Goal: Information Seeking & Learning: Get advice/opinions

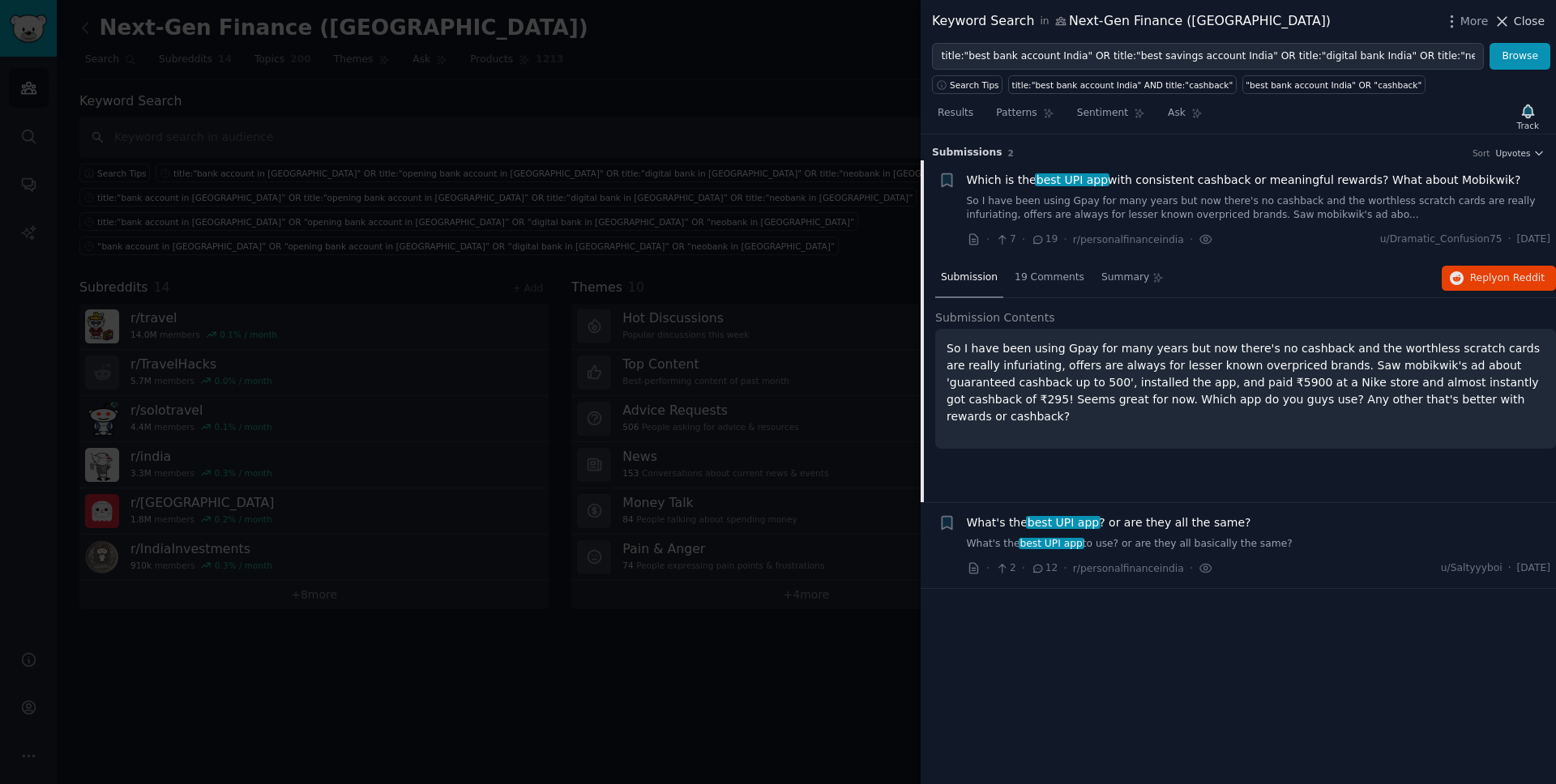
click at [1518, 17] on span "Close" at bounding box center [1530, 22] width 31 height 17
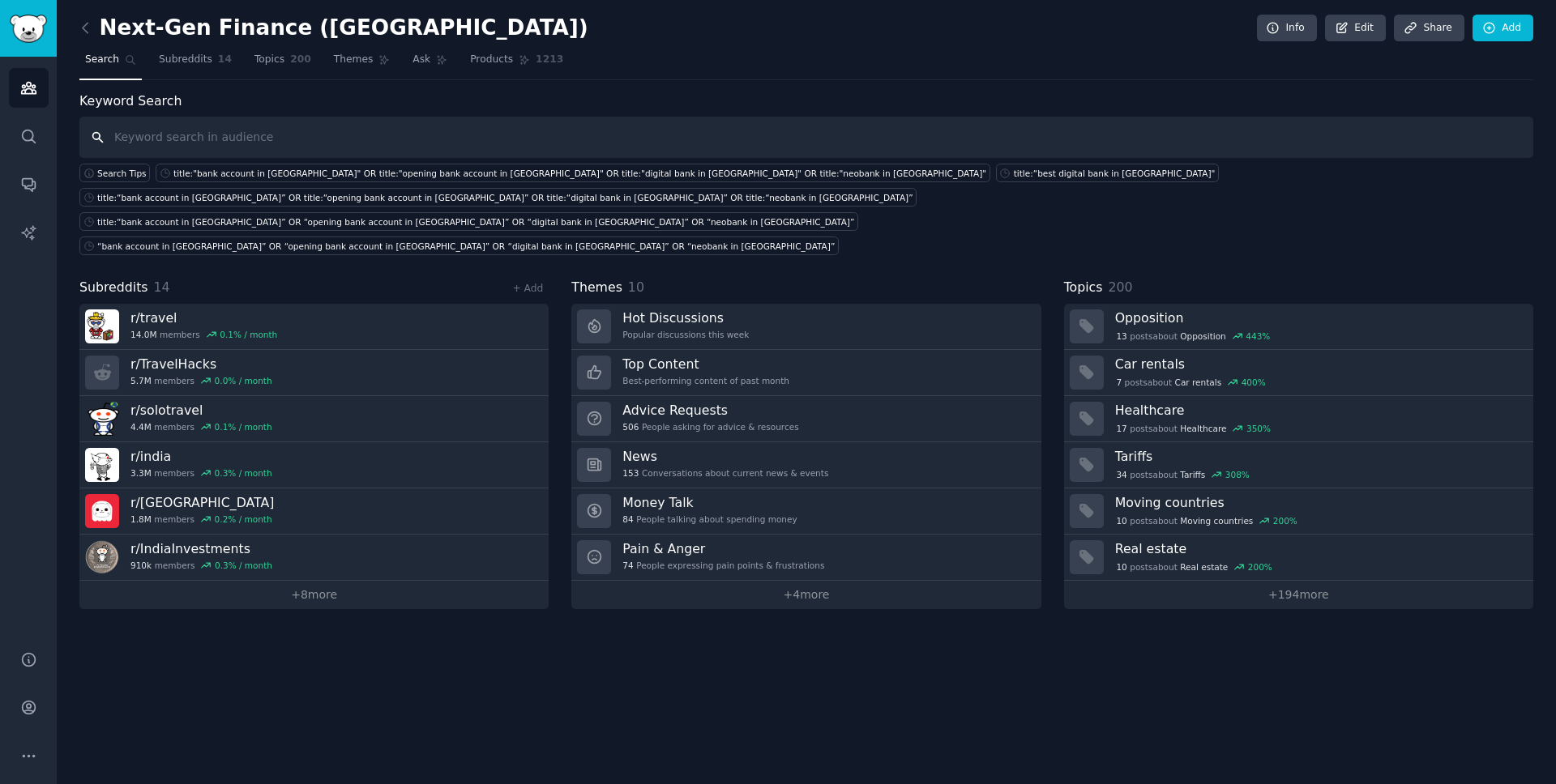
click at [389, 144] on input "text" at bounding box center [806, 137] width 1454 height 41
paste input "title:"open bank account Singapore" OR title:"account opening Singapore" OR tit…"
type input "title:"open bank account Singapore" OR title:"account opening Singapore" OR tit…"
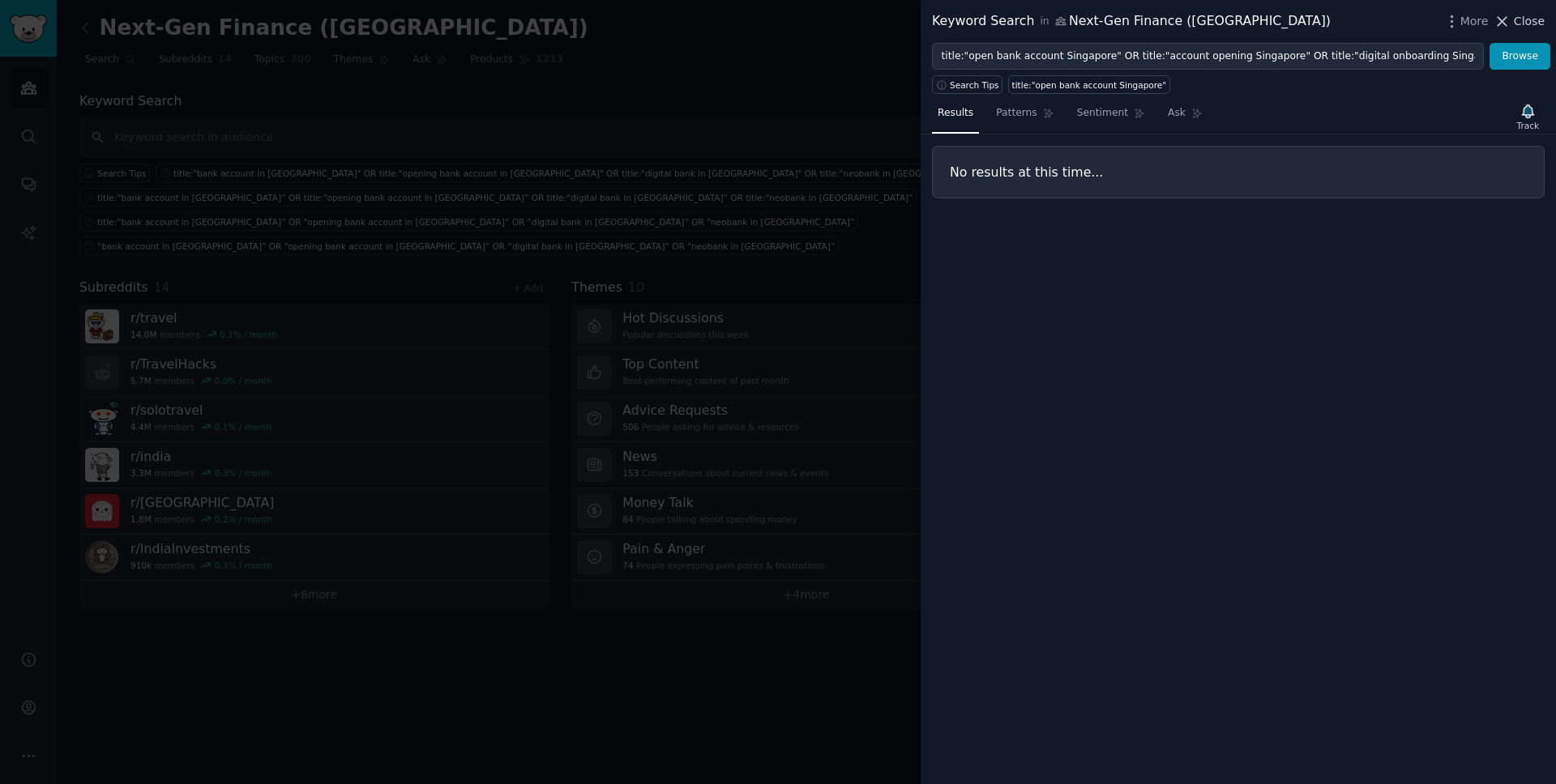
click at [1502, 22] on icon at bounding box center [1503, 22] width 9 height 9
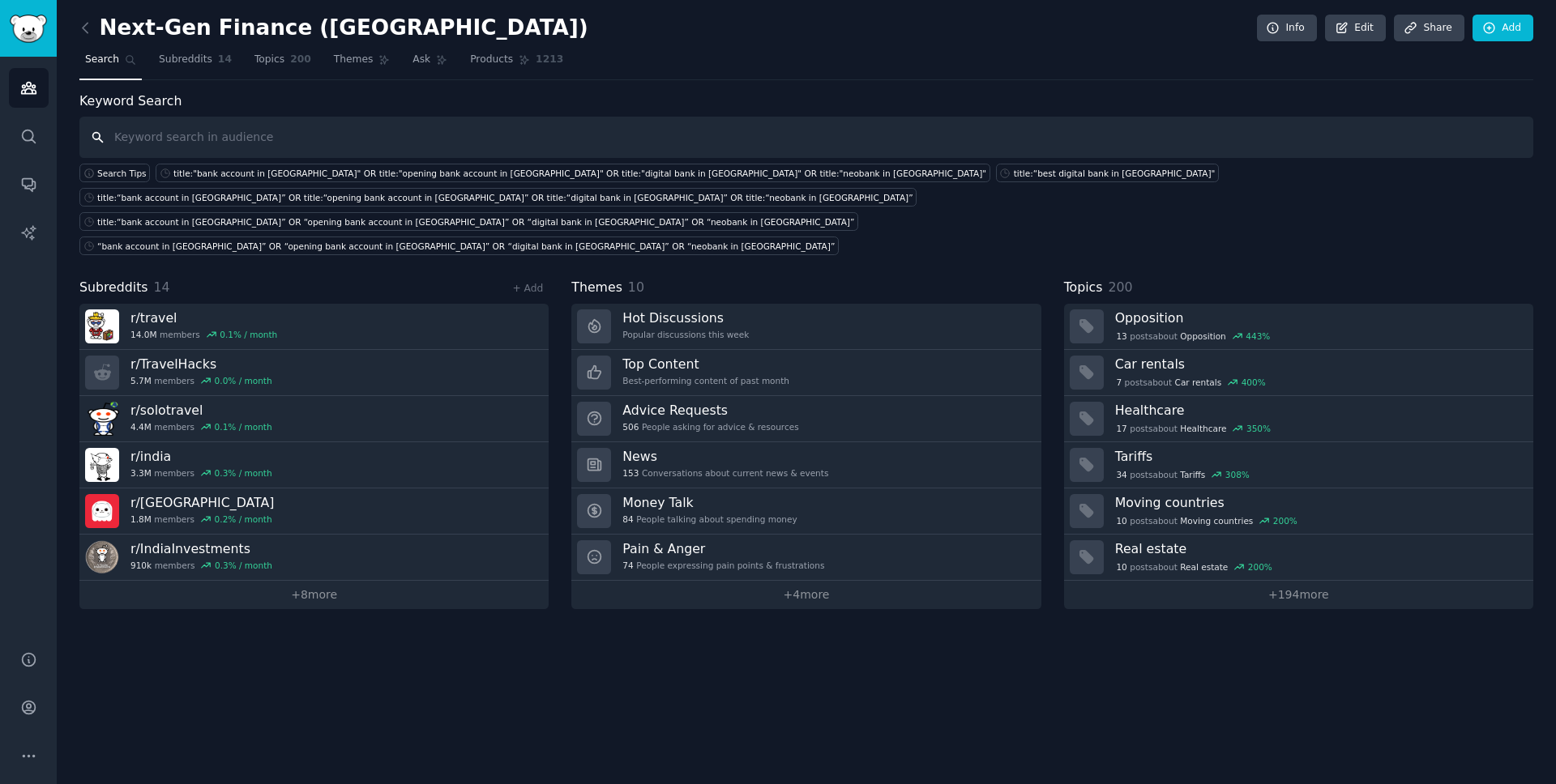
click at [623, 130] on input "text" at bounding box center [806, 137] width 1454 height 41
paste input "title:"open bank account in Singapore" OR title:"account opening in Singapore" …"
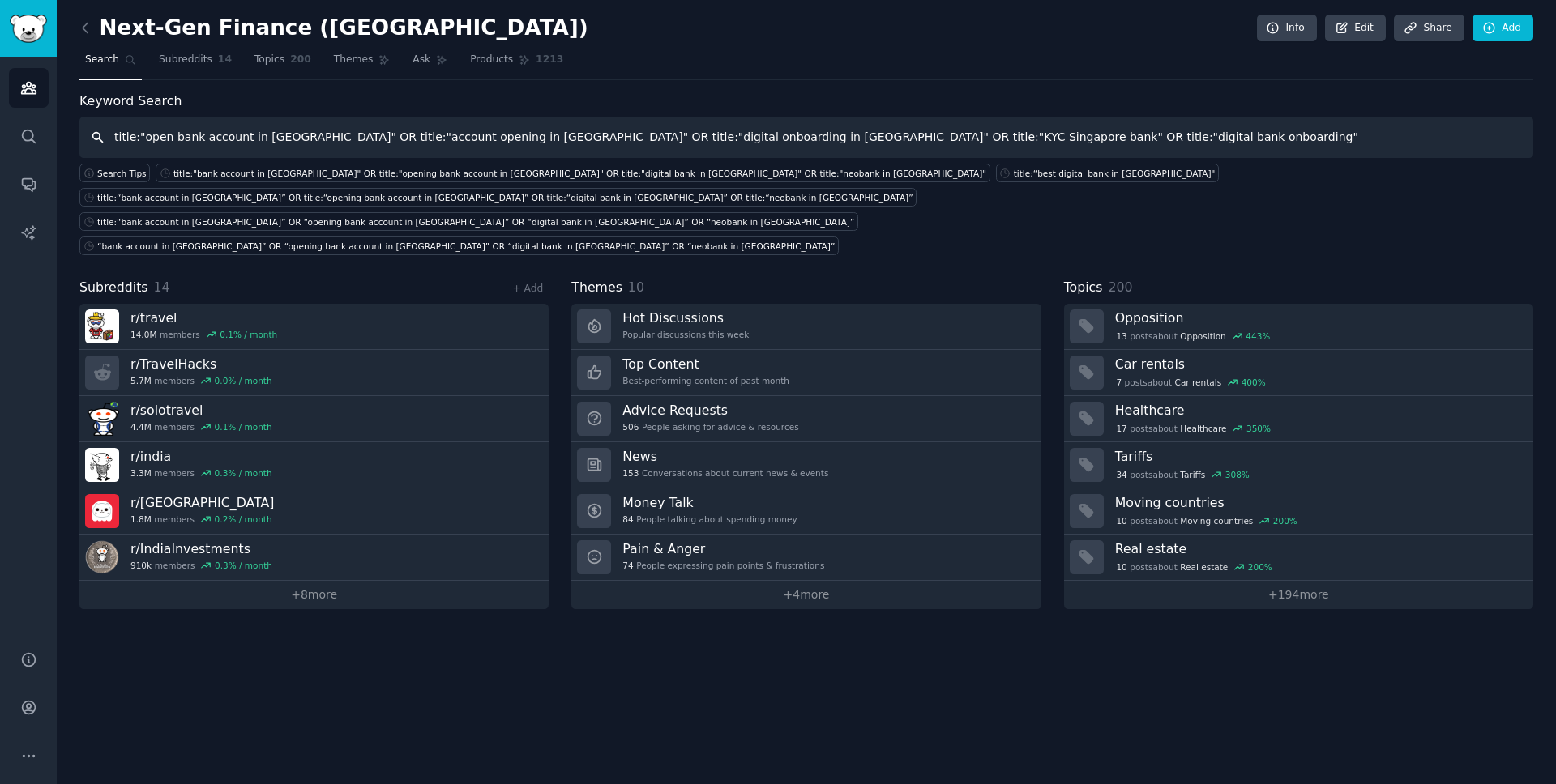
type input "title:"open bank account in Singapore" OR title:"account opening in Singapore" …"
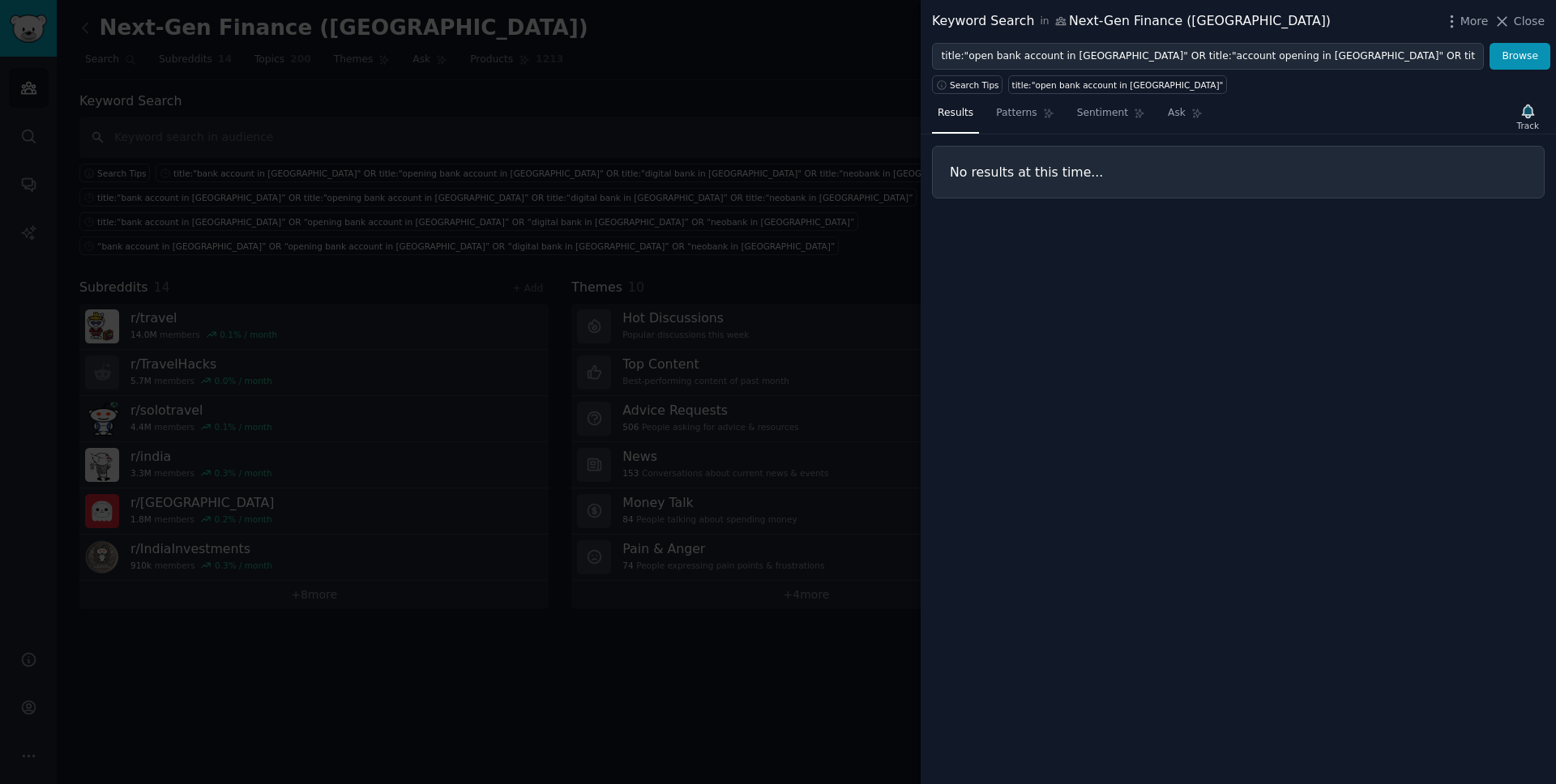
click at [596, 158] on div at bounding box center [778, 392] width 1556 height 784
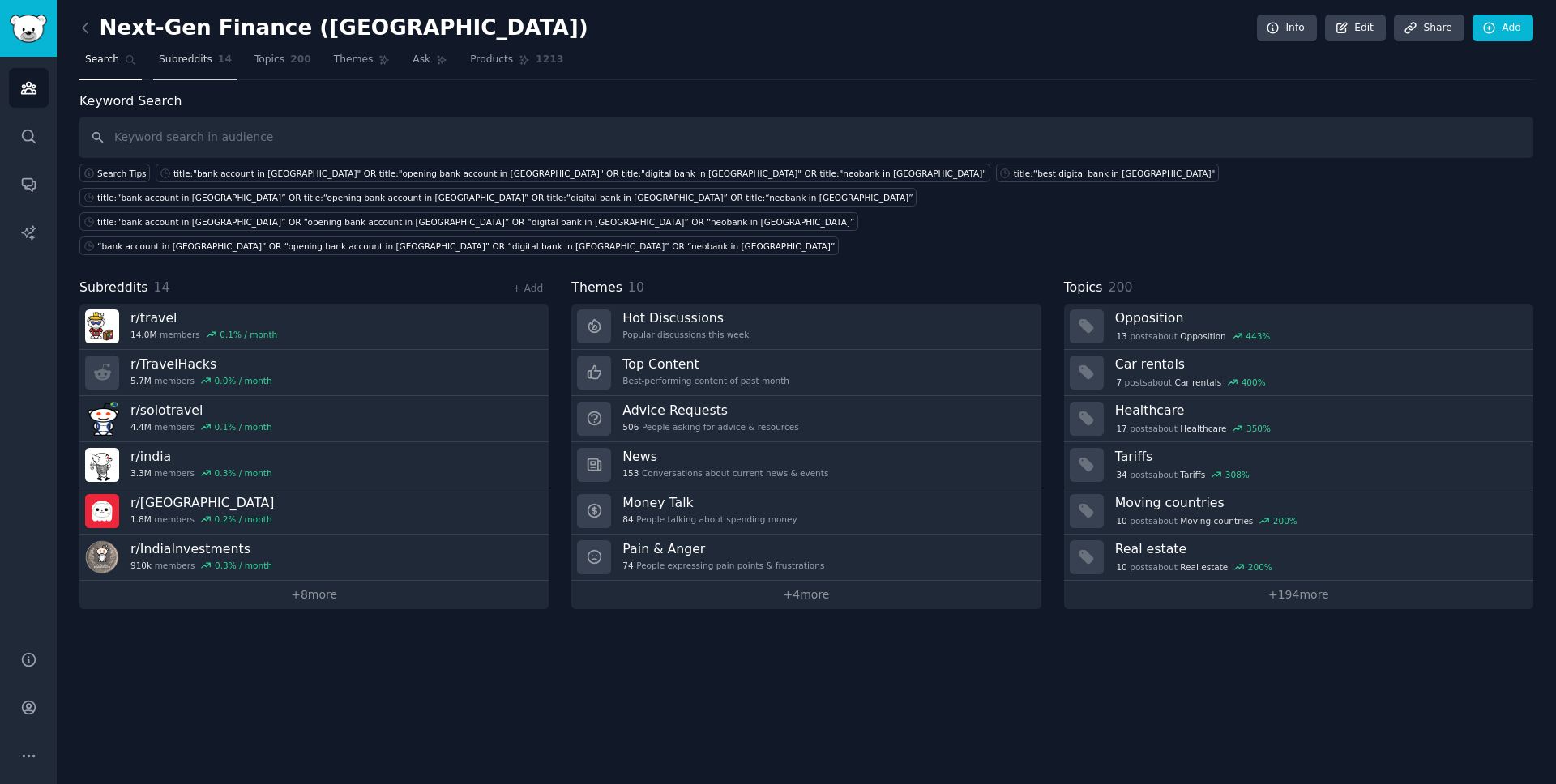
click at [206, 63] on span "Subreddits" at bounding box center [186, 60] width 54 height 15
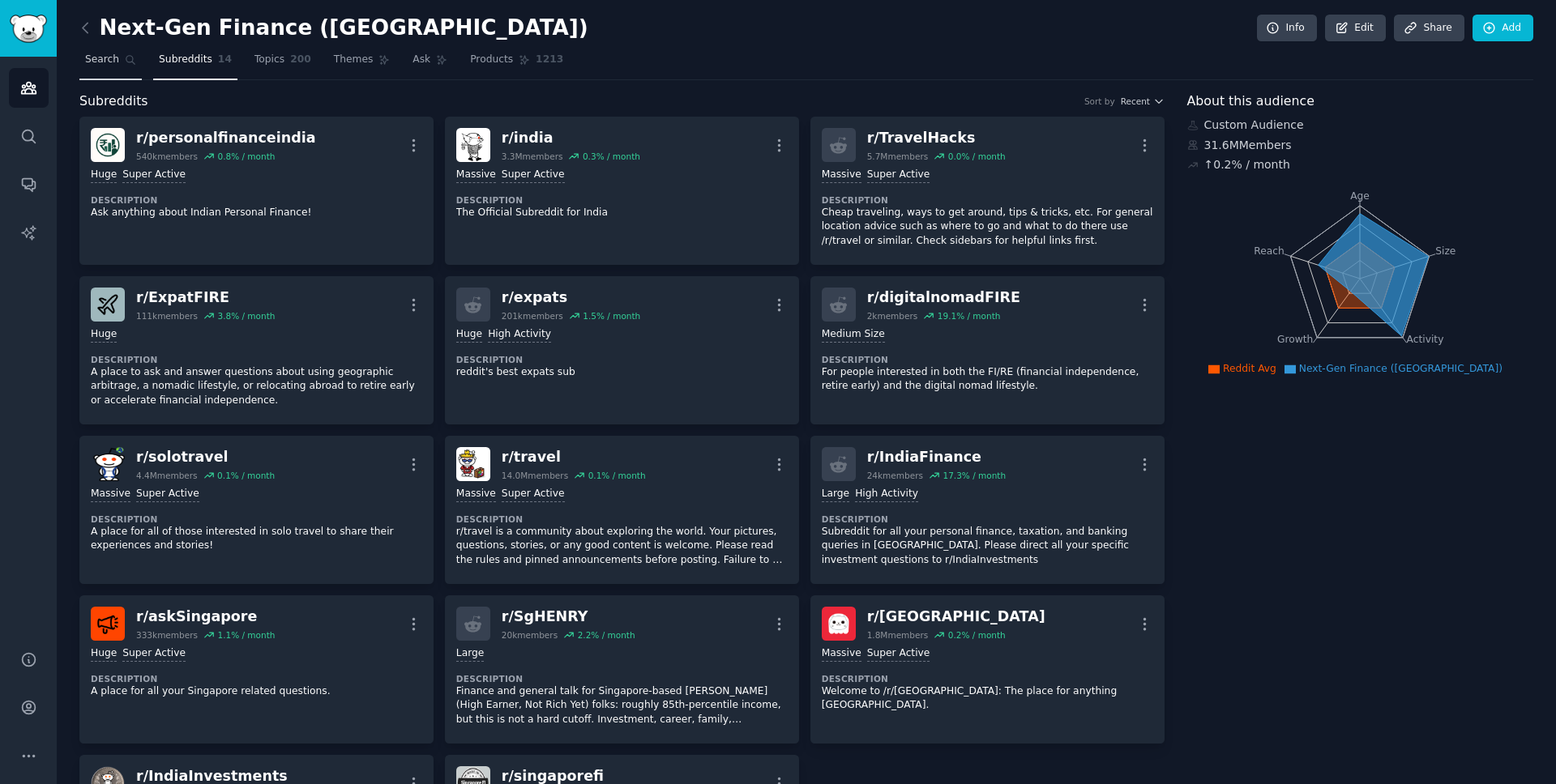
click at [99, 60] on span "Search" at bounding box center [102, 60] width 34 height 15
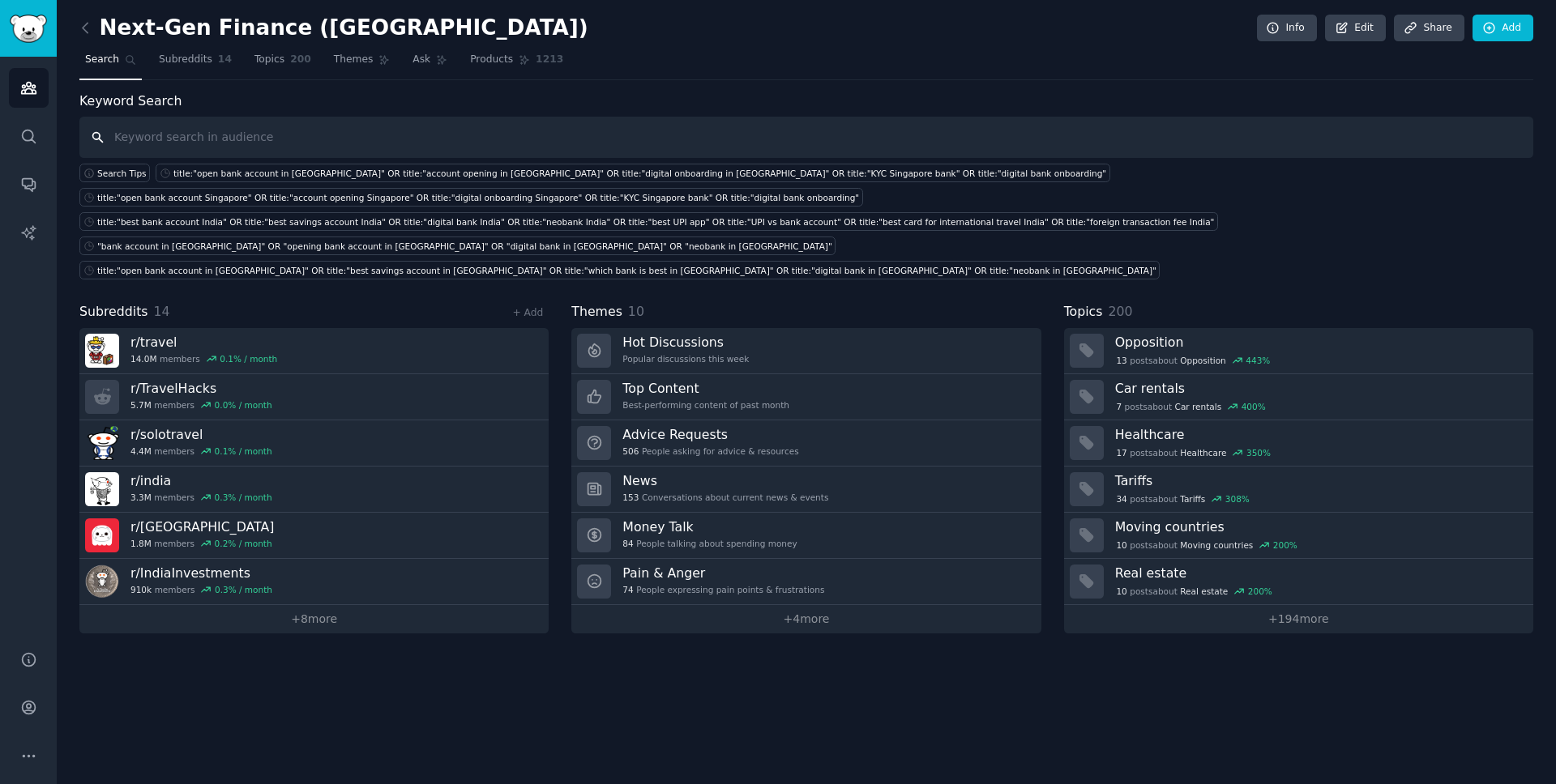
click at [513, 123] on input "text" at bounding box center [806, 137] width 1454 height 41
paste input "title:"open bank account in Singapore" OR title:"account opening in Singapore" …"
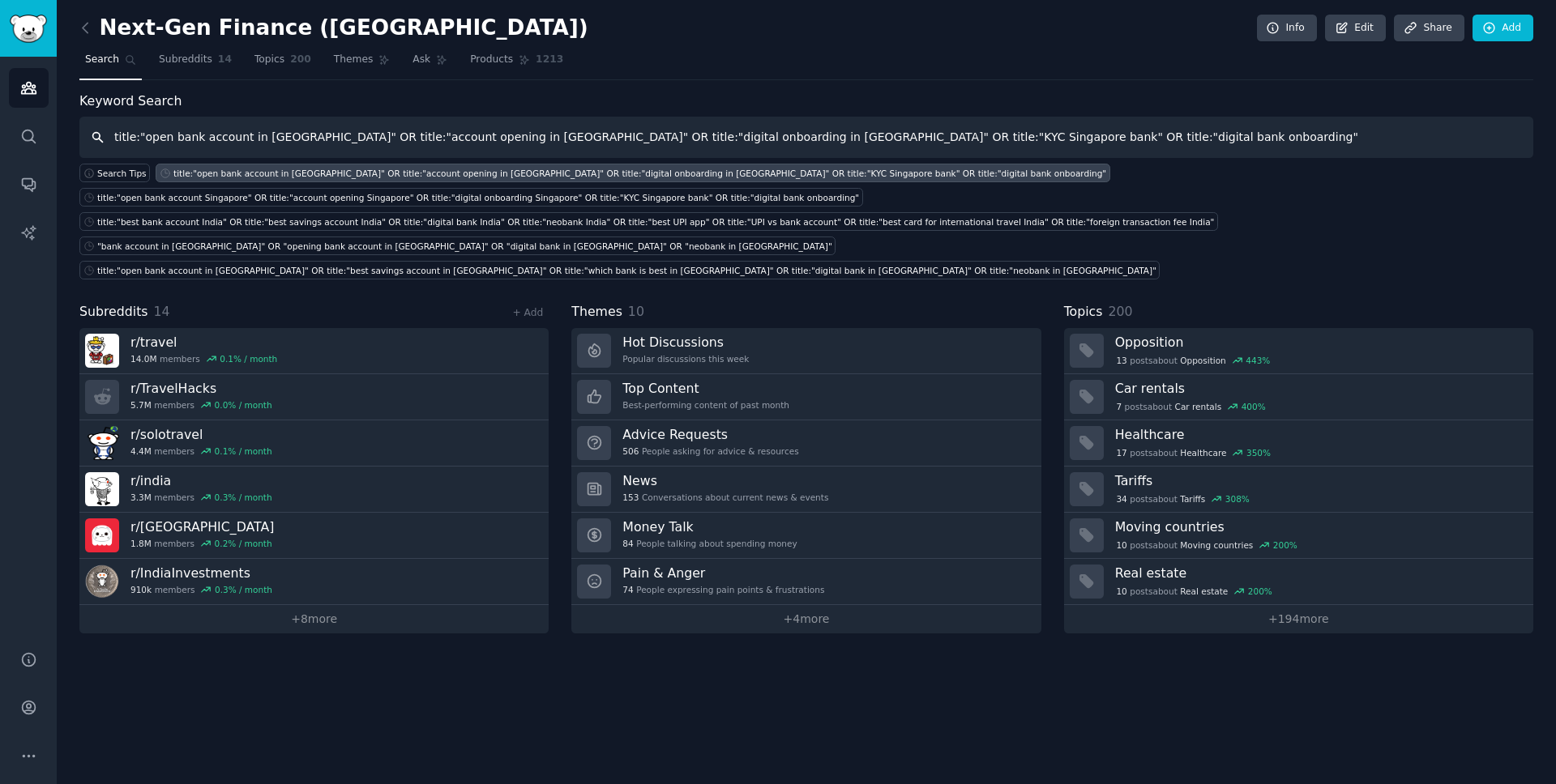
type input "title:"open bank account in Singapore" OR title:"account opening in Singapore" …"
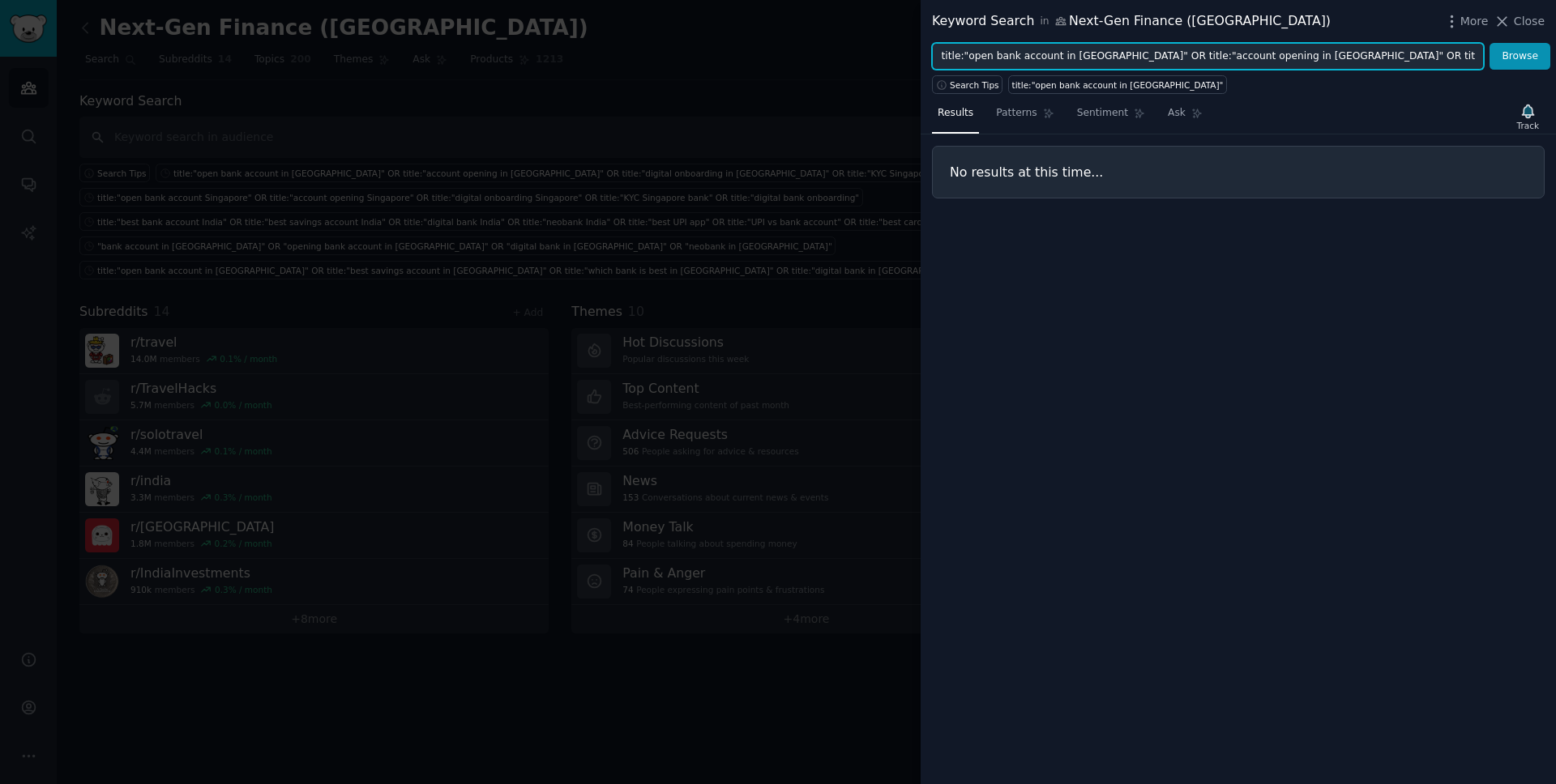
click at [1434, 56] on input "title:"open bank account in Singapore" OR title:"account opening in Singapore" …" at bounding box center [1208, 57] width 552 height 28
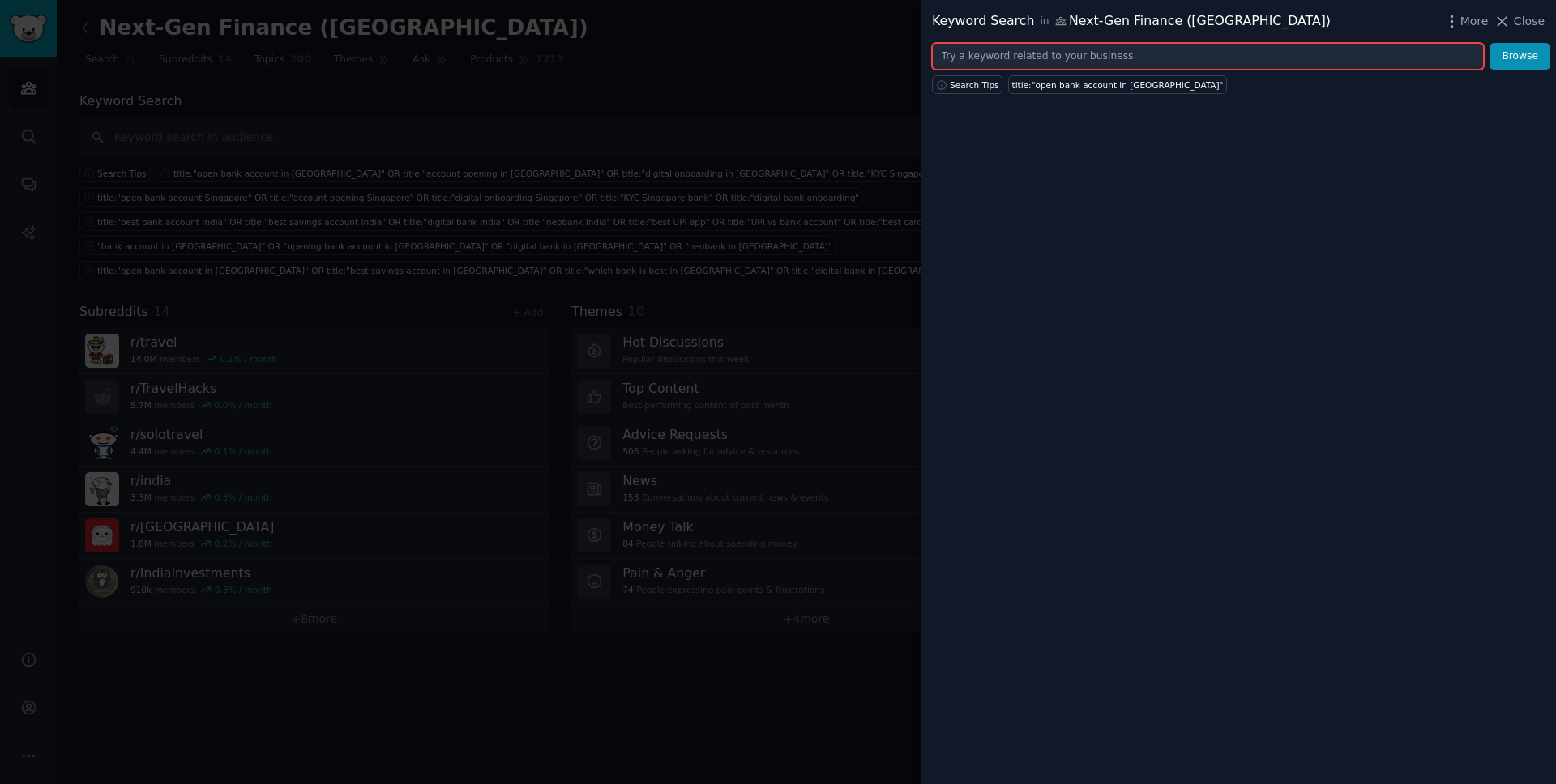
paste input "title:"how to open bank account Singapore" OR title:"opening bank account Singa…"
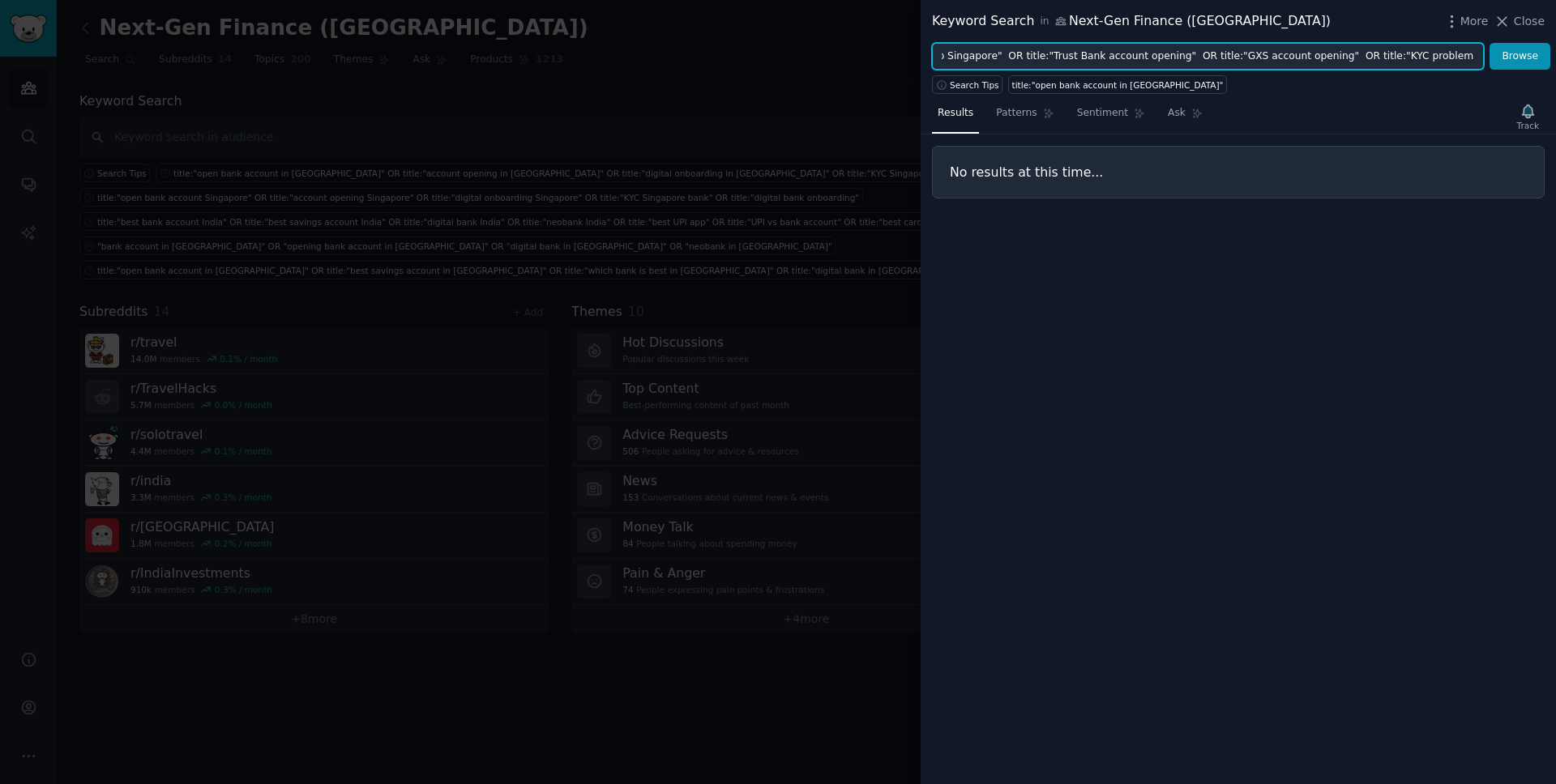
type input "title:"how to open bank account Singapore" OR title:"opening bank account Singa…"
click at [1489, 43] on button "Browse" at bounding box center [1520, 57] width 60 height 28
drag, startPoint x: 1331, startPoint y: 54, endPoint x: 511, endPoint y: 27, distance: 820.4
click at [511, 27] on div "Keyword Search in Next-Gen Finance (Asia) More Close title:"how to open bank ac…" at bounding box center [778, 392] width 1556 height 784
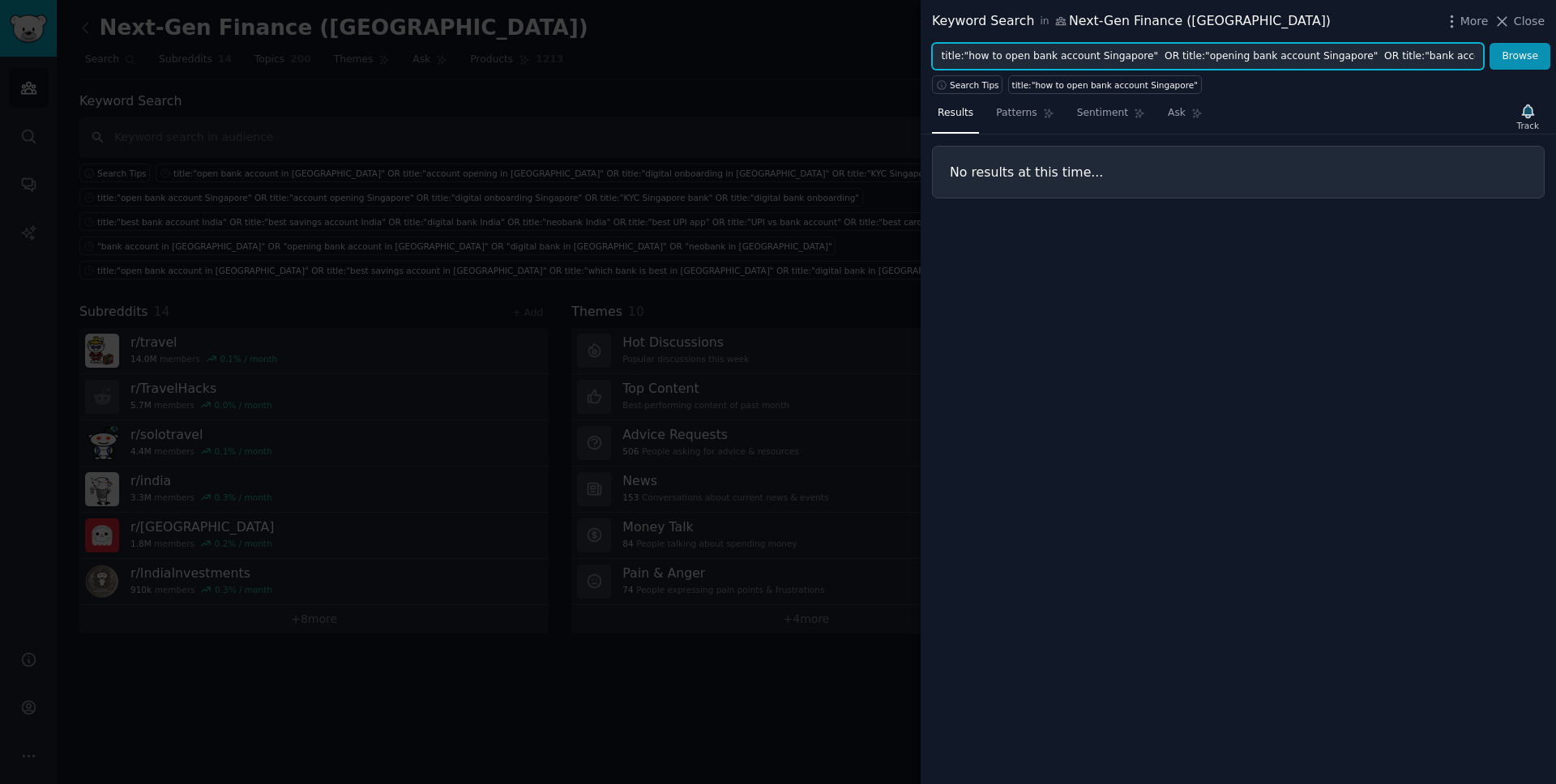
click at [1462, 54] on input "title:"how to open bank account Singapore" OR title:"opening bank account Singa…" at bounding box center [1208, 57] width 552 height 28
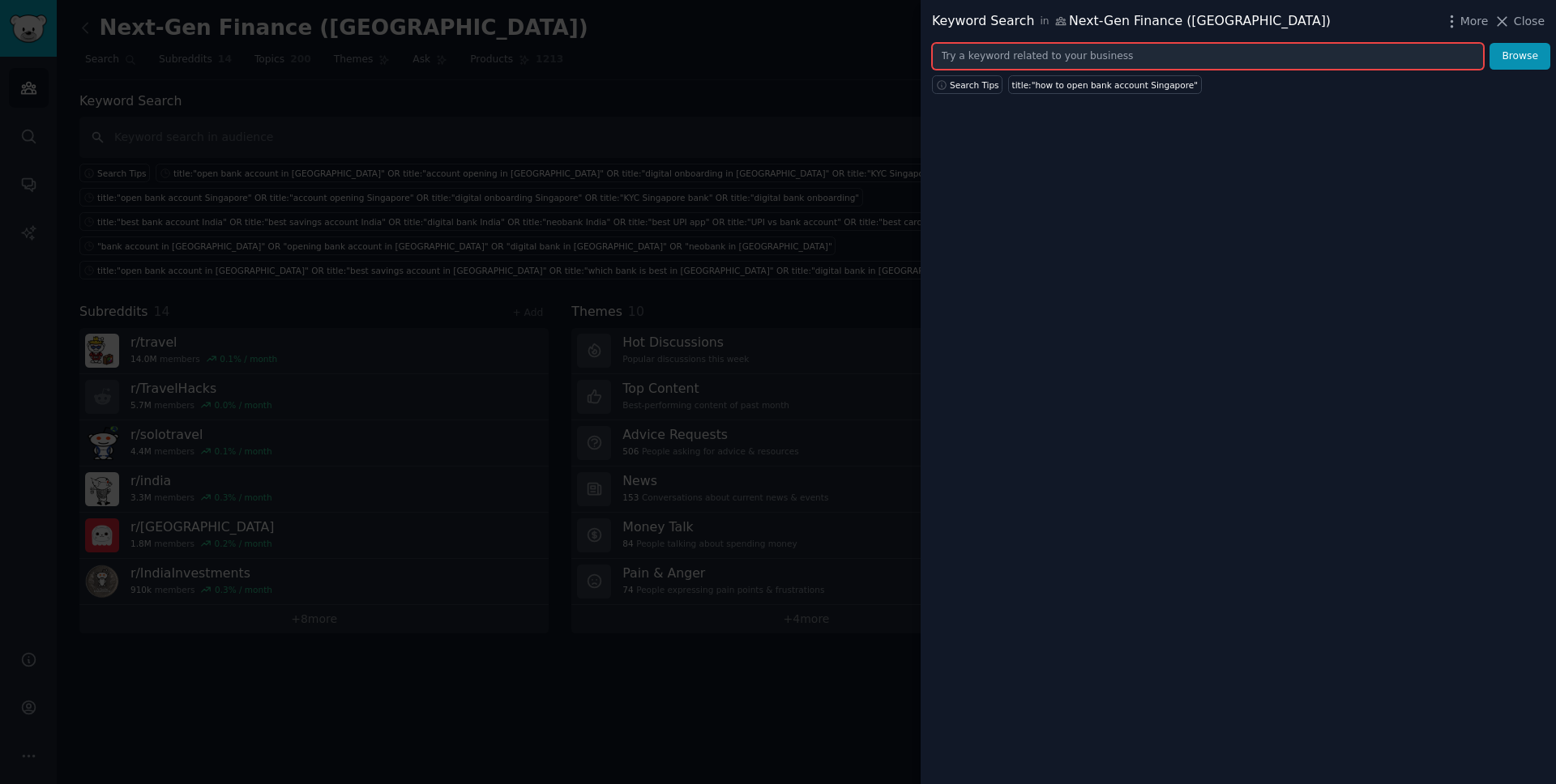
paste input ""open bank account Singapore" OR "account opening Singapore" OR "digital bank s…"
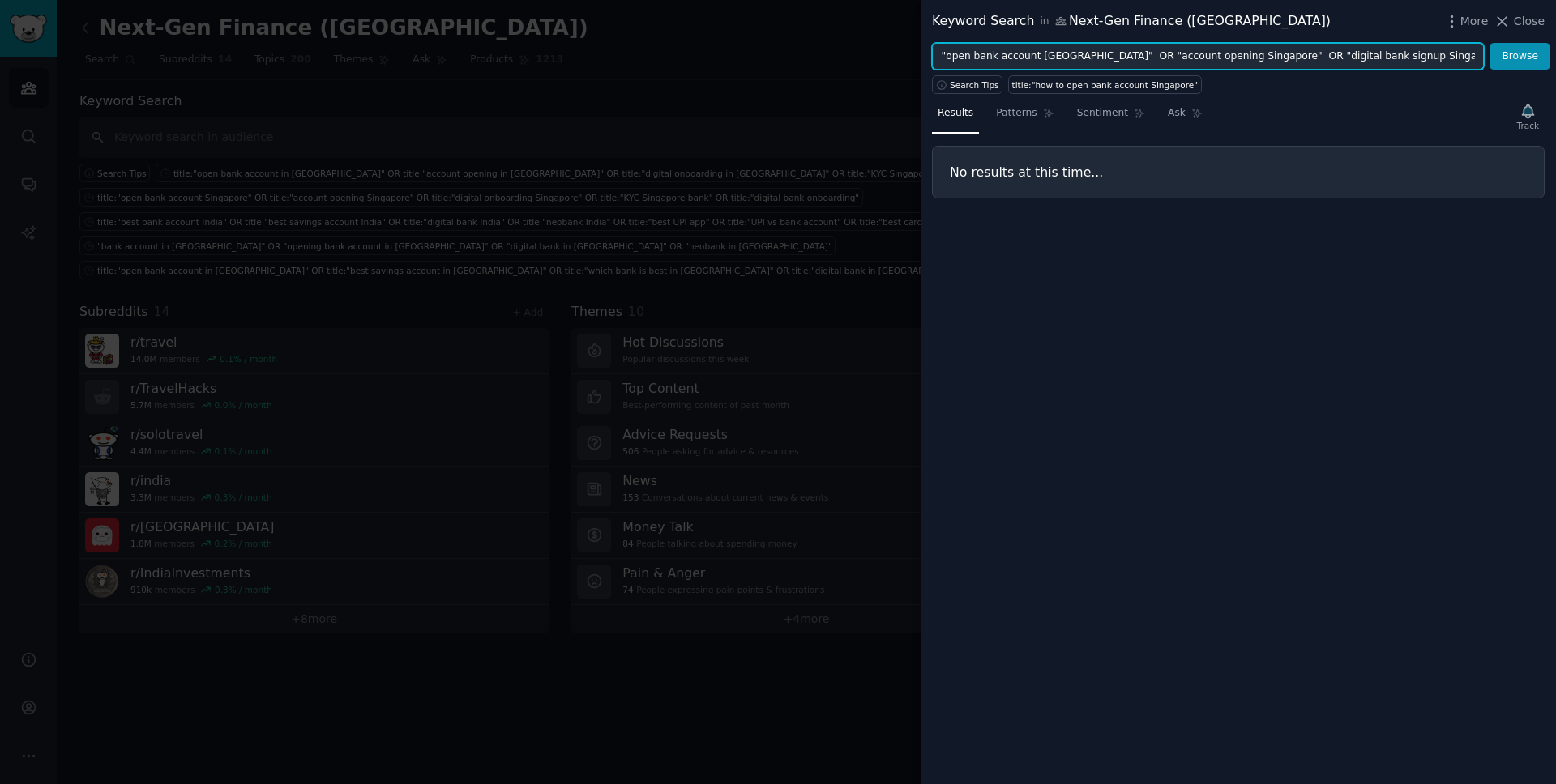
scroll to position [0, 249]
type input ""open bank account Singapore" OR "account opening Singapore" OR "digital bank s…"
click at [1489, 43] on button "Browse" at bounding box center [1520, 57] width 60 height 28
drag, startPoint x: 1099, startPoint y: 57, endPoint x: 729, endPoint y: 55, distance: 370.0
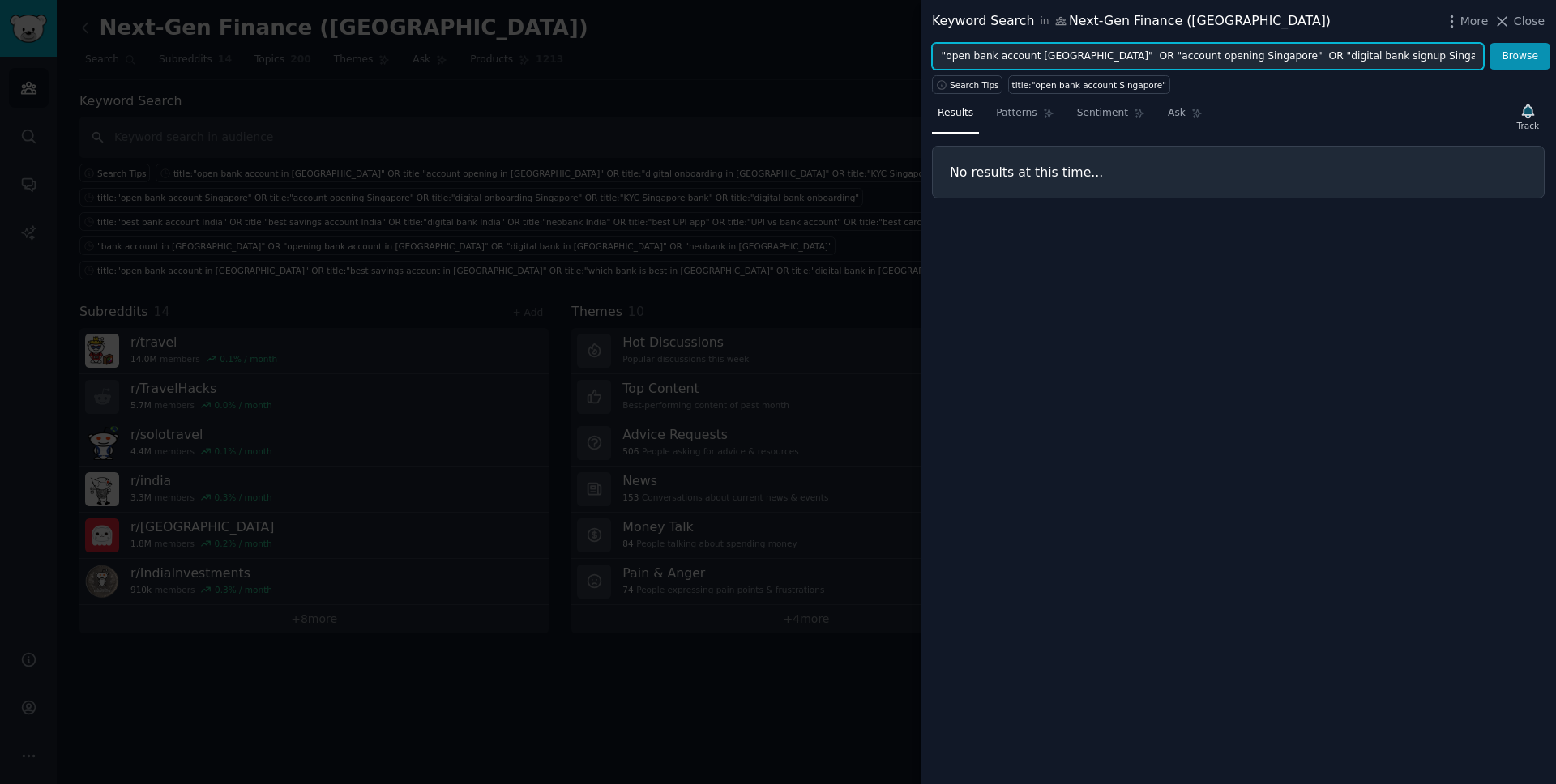
click at [729, 55] on div "Keyword Search in Next-Gen Finance (Asia) More Close "open bank account Singapo…" at bounding box center [778, 392] width 1556 height 784
click at [1036, 54] on input ""open bank account Singapore" OR "account opening Singapore" OR "digital bank s…" at bounding box center [1208, 57] width 552 height 28
drag, startPoint x: 1036, startPoint y: 54, endPoint x: 789, endPoint y: 54, distance: 247.0
click at [789, 54] on div "Keyword Search in Next-Gen Finance (Asia) More Close "open bank account Singapo…" at bounding box center [778, 392] width 1556 height 784
click at [1463, 57] on input ""open bank account Singapore" OR "account opening Singapore" OR "digital bank s…" at bounding box center [1208, 57] width 552 height 28
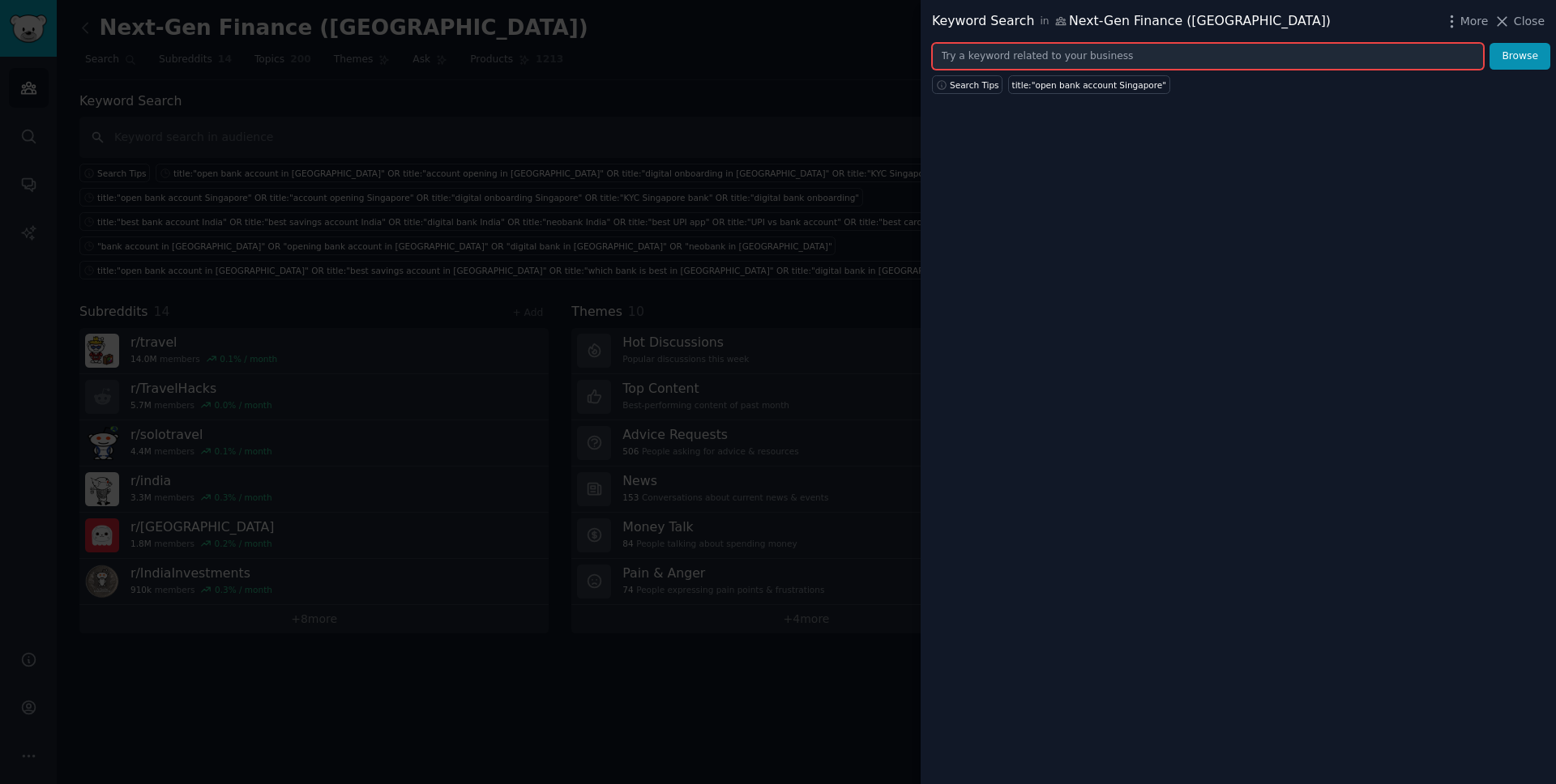
paste input ""open bank account in [GEOGRAPHIC_DATA]" OR "account opening in [GEOGRAPHIC_DAT…"
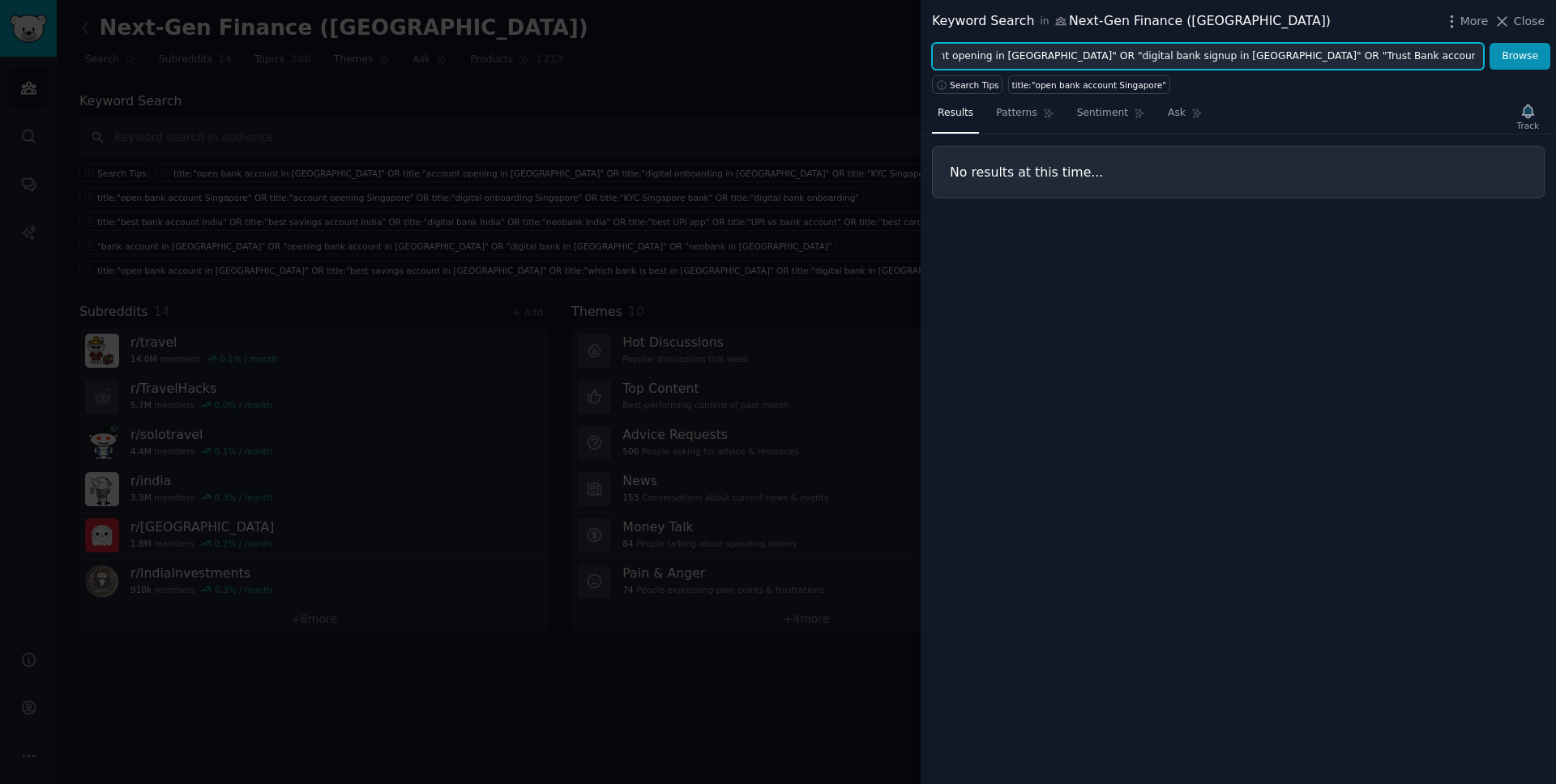
click at [1489, 43] on button "Browse" at bounding box center [1520, 57] width 60 height 28
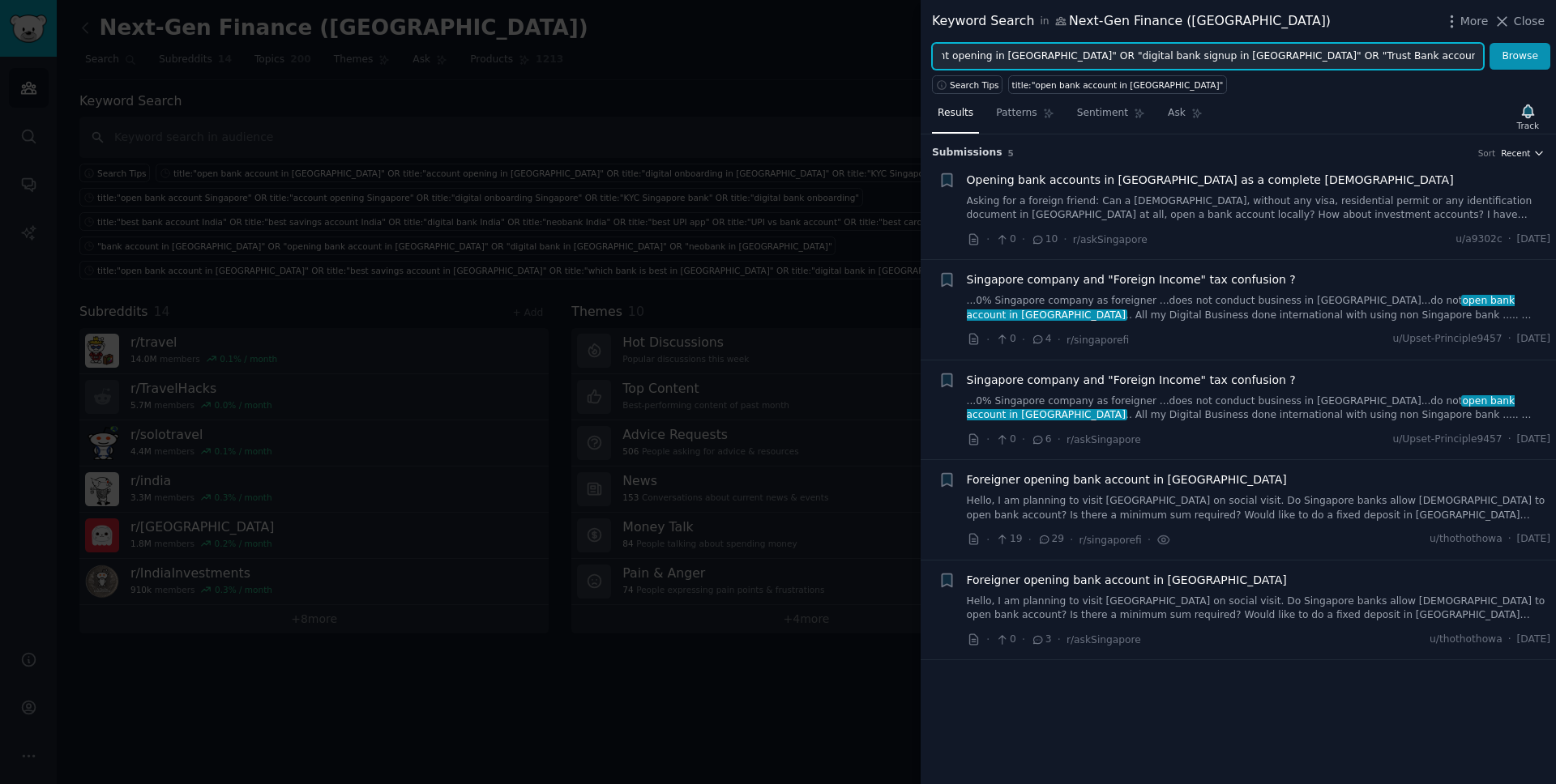
click at [1534, 156] on div "Results Patterns Sentiment Ask Track Submission s 5 Sort Recent + Opening bank …" at bounding box center [1239, 439] width 636 height 690
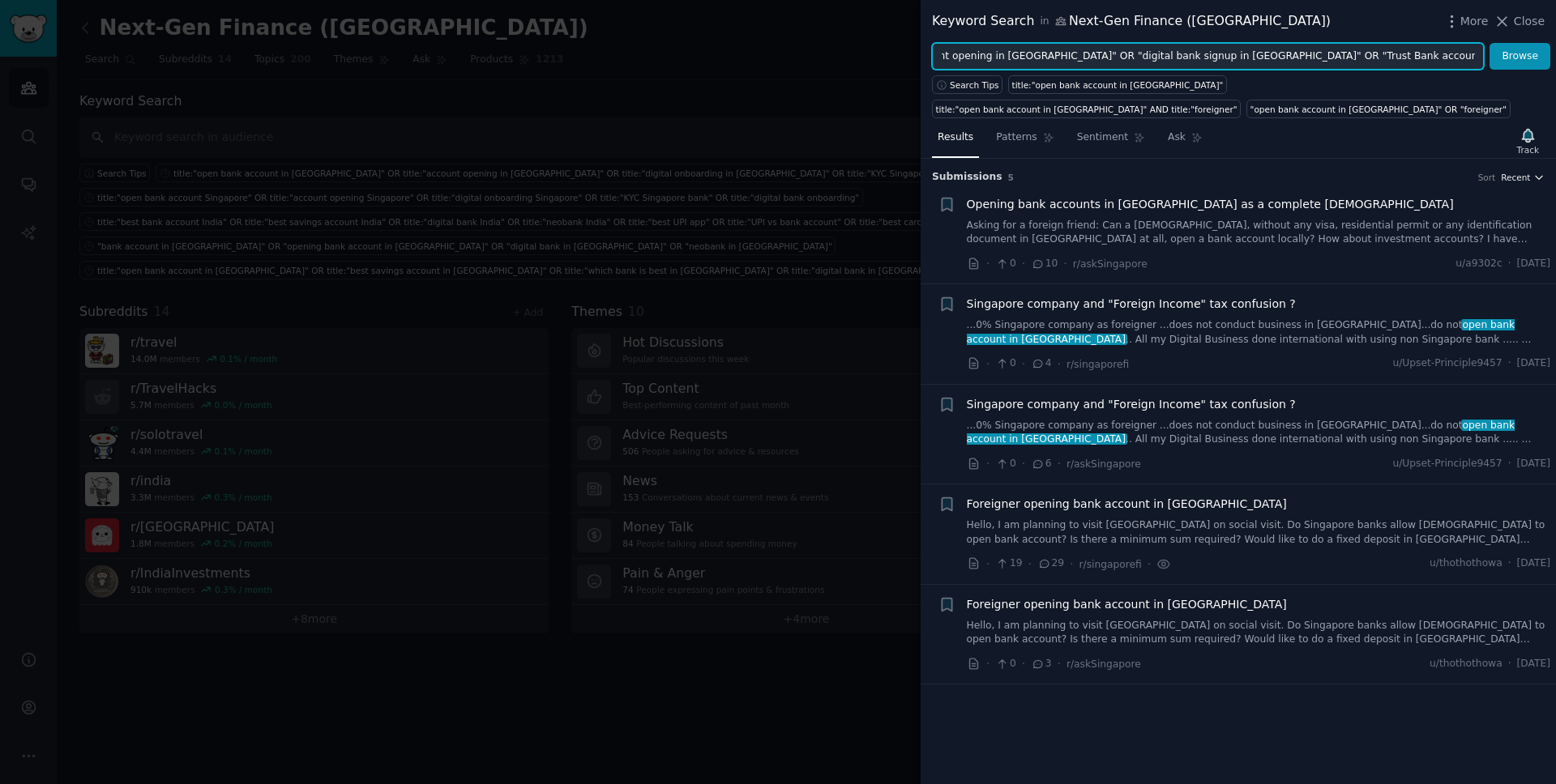
click at [1523, 177] on span "Recent" at bounding box center [1516, 177] width 29 height 11
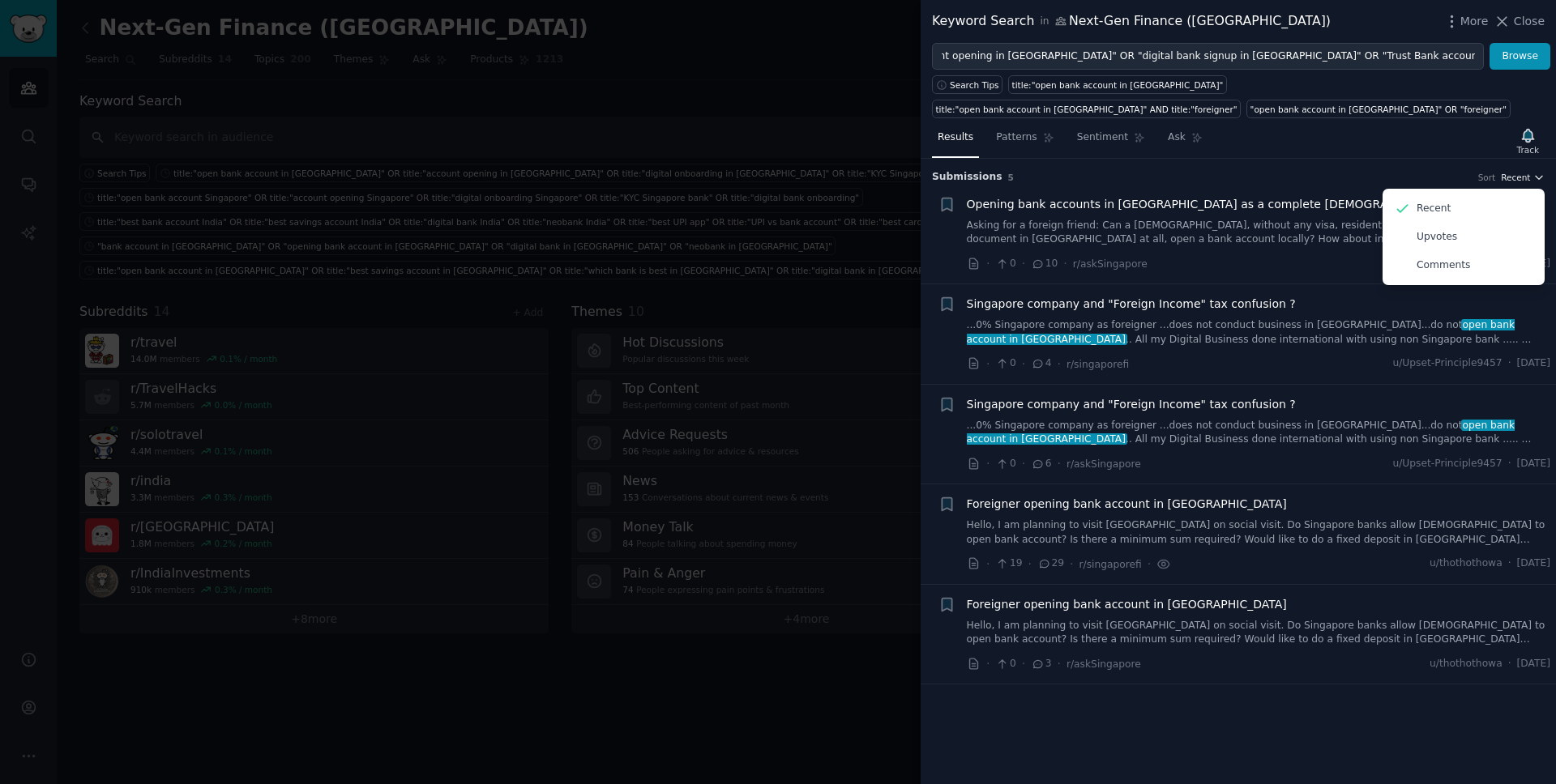
scroll to position [0, 0]
click at [1473, 236] on div "Upvotes" at bounding box center [1464, 237] width 151 height 28
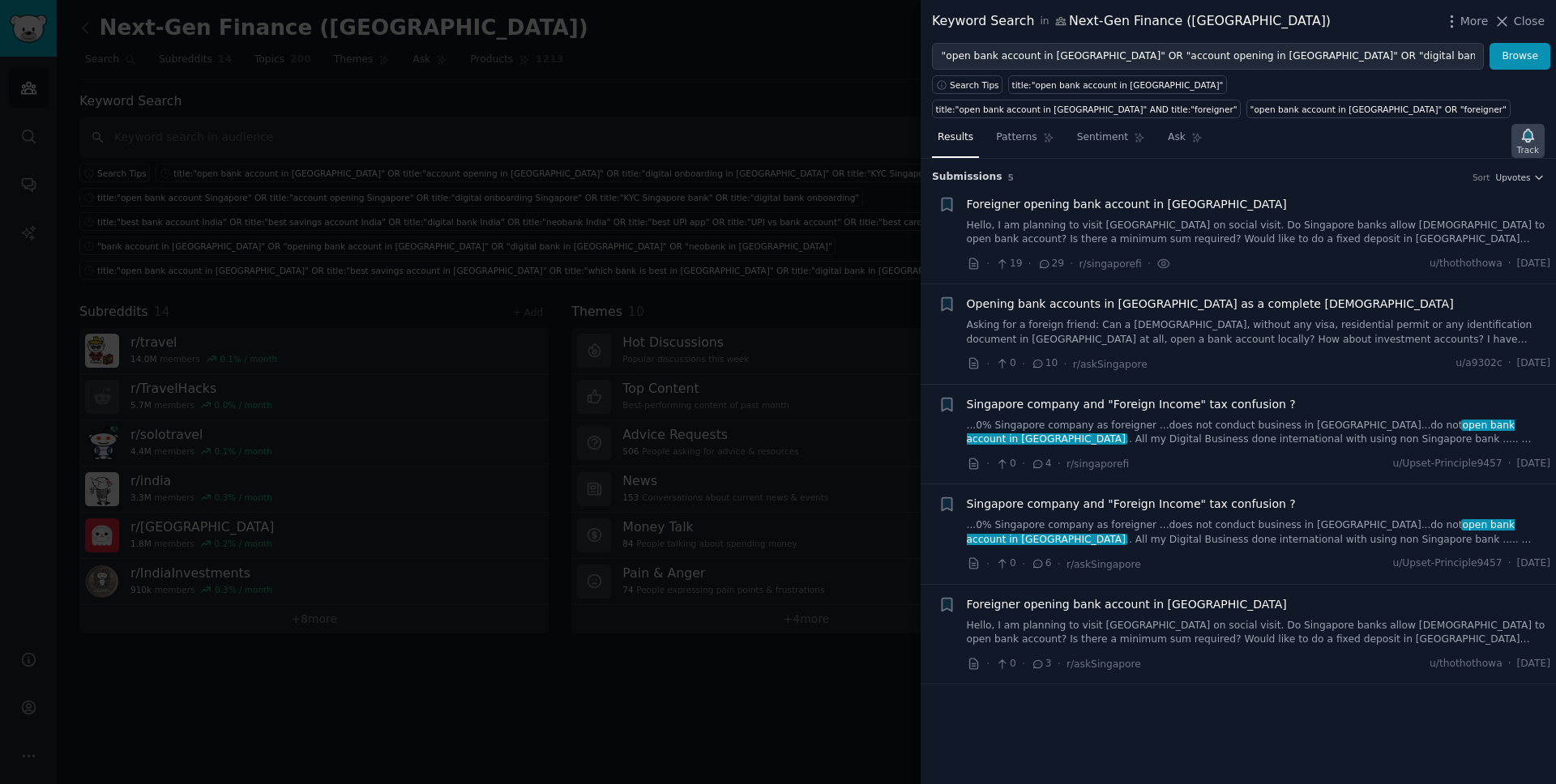
click at [1527, 137] on icon "button" at bounding box center [1527, 135] width 11 height 13
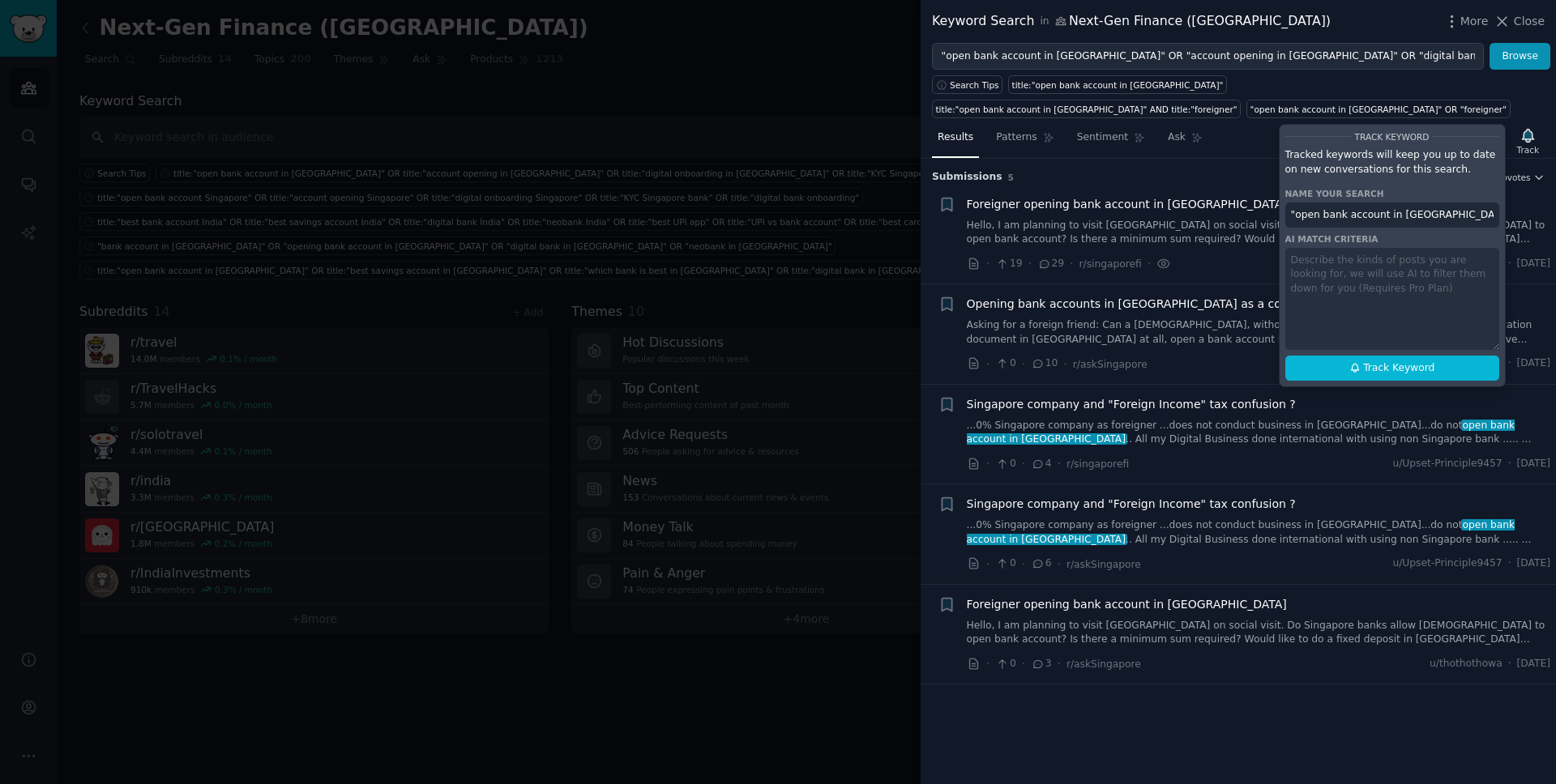
click at [1507, 87] on div "Search Tips title:"open bank account in Singapore" title:"open bank account in …" at bounding box center [1239, 94] width 636 height 48
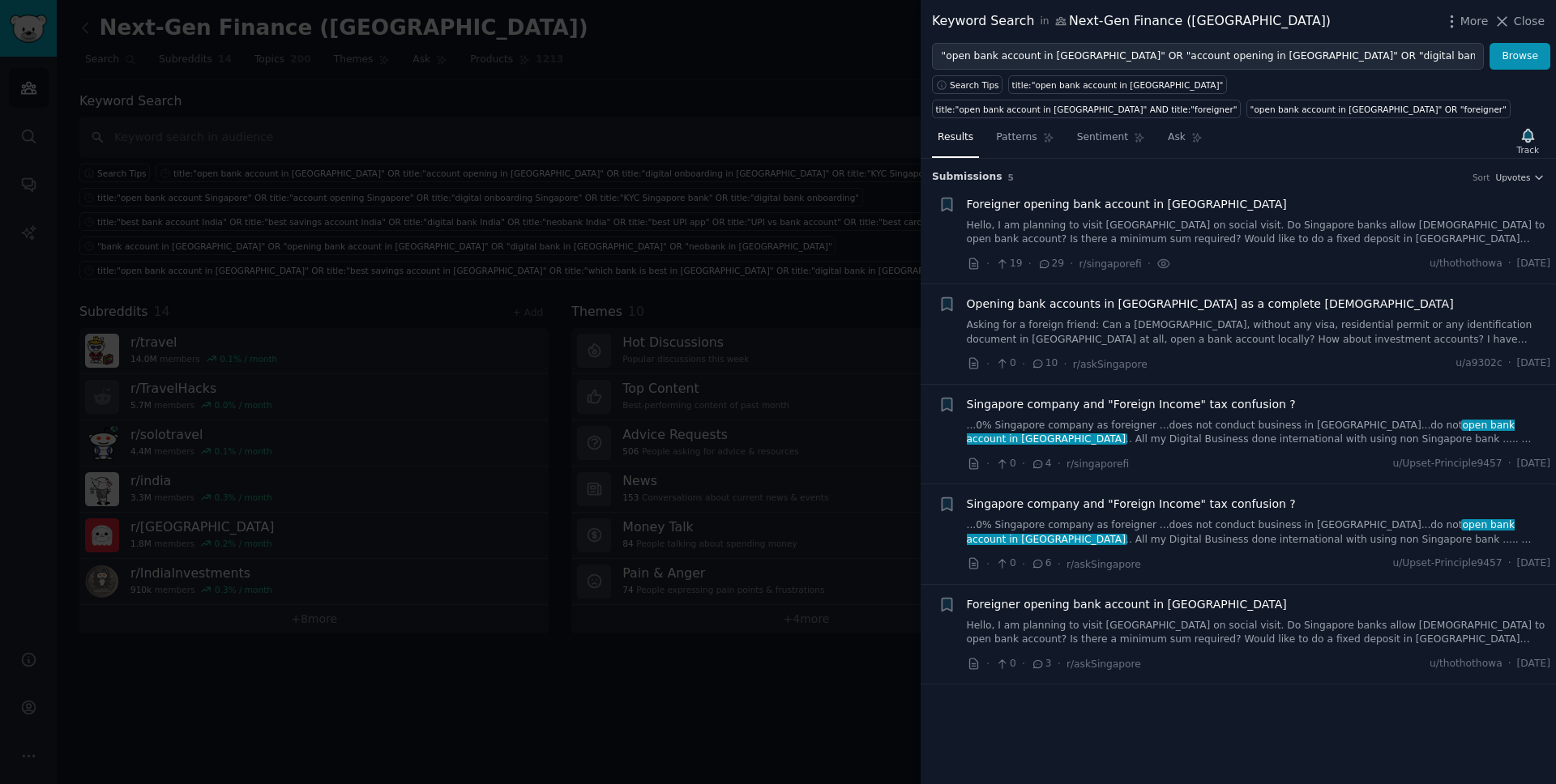
click at [1194, 202] on span "Foreigner opening bank account in [GEOGRAPHIC_DATA]" at bounding box center [1127, 205] width 321 height 17
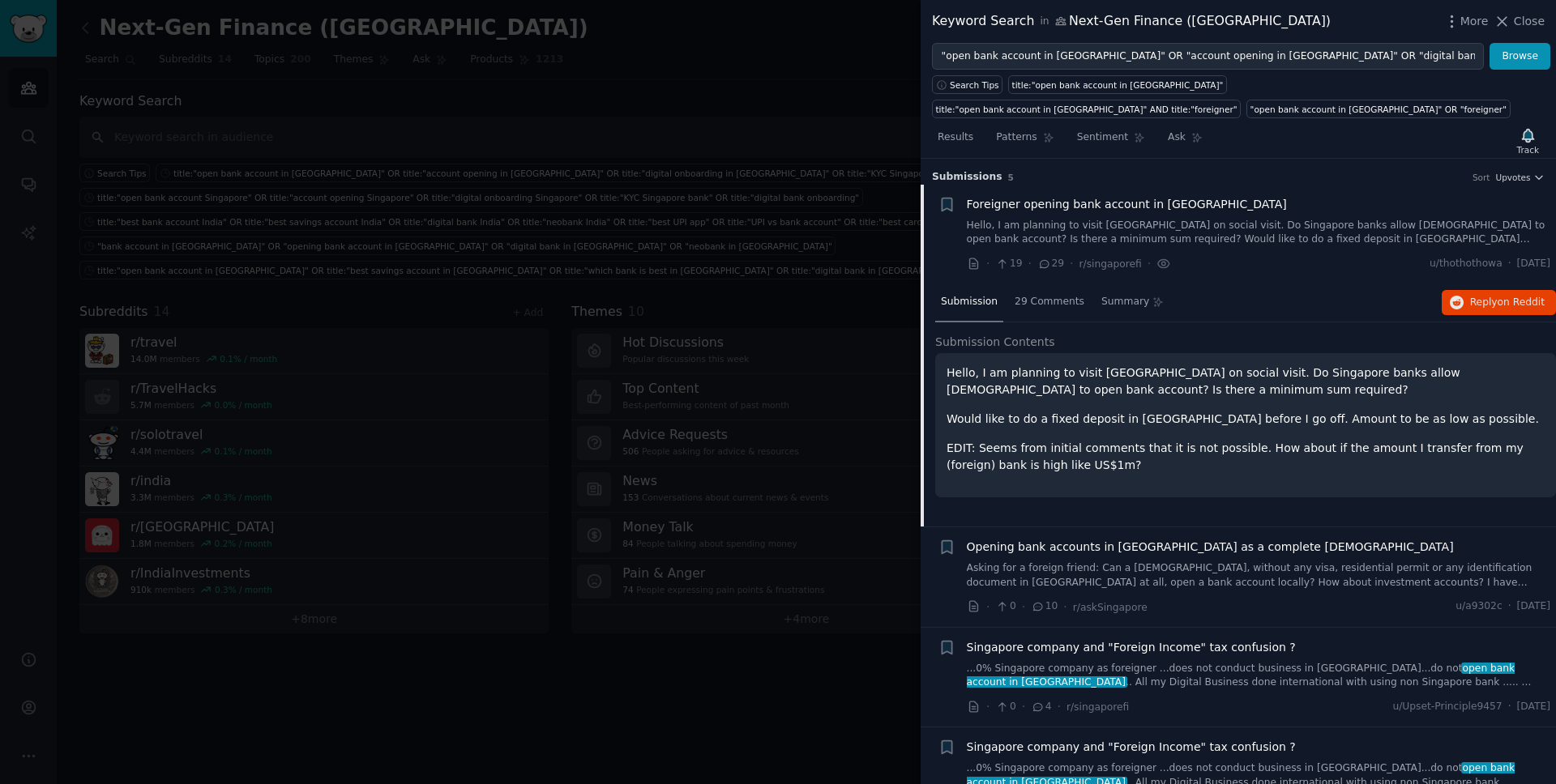
scroll to position [26, 0]
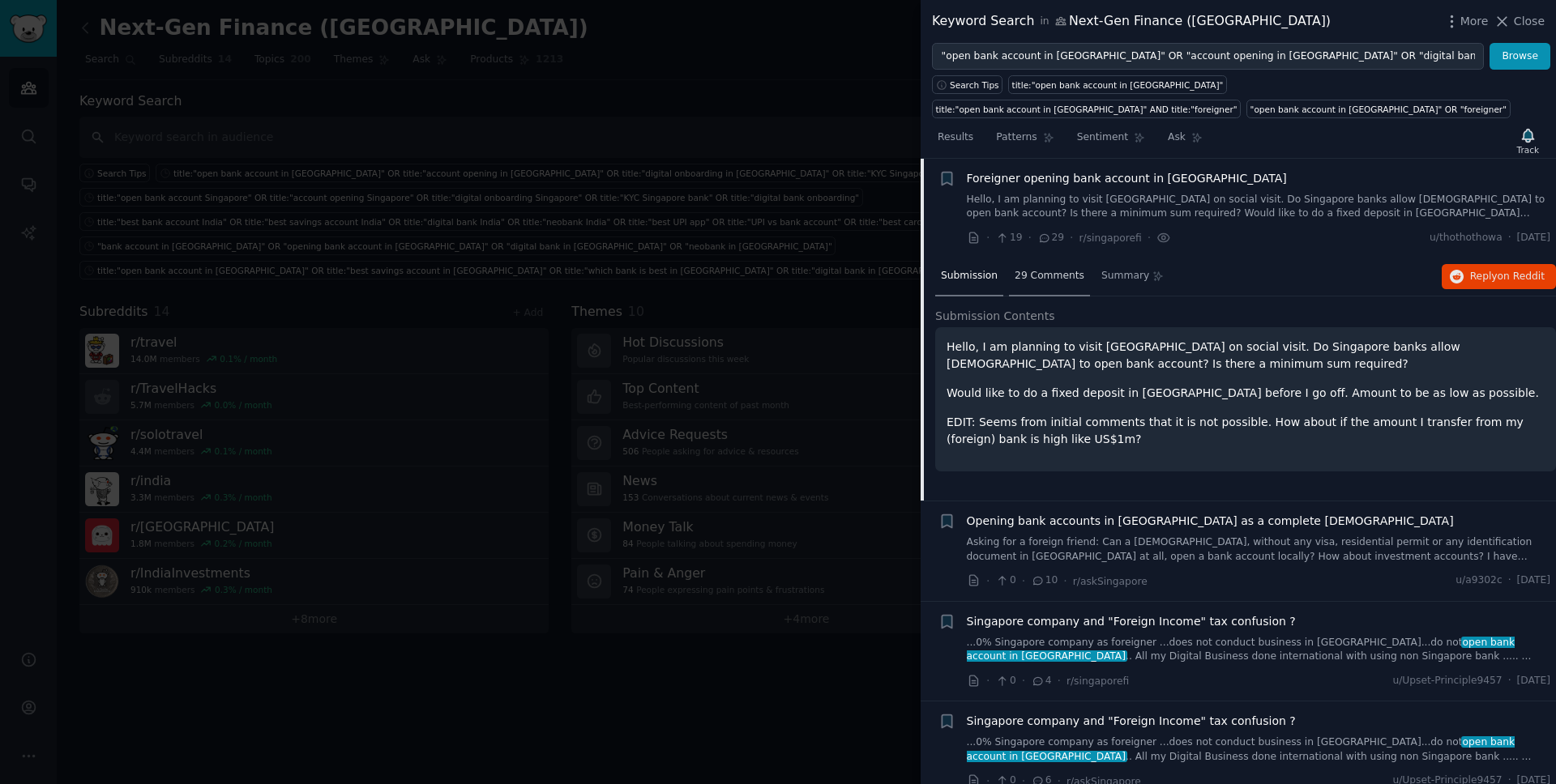
click at [1026, 281] on span "29 Comments" at bounding box center [1050, 275] width 70 height 15
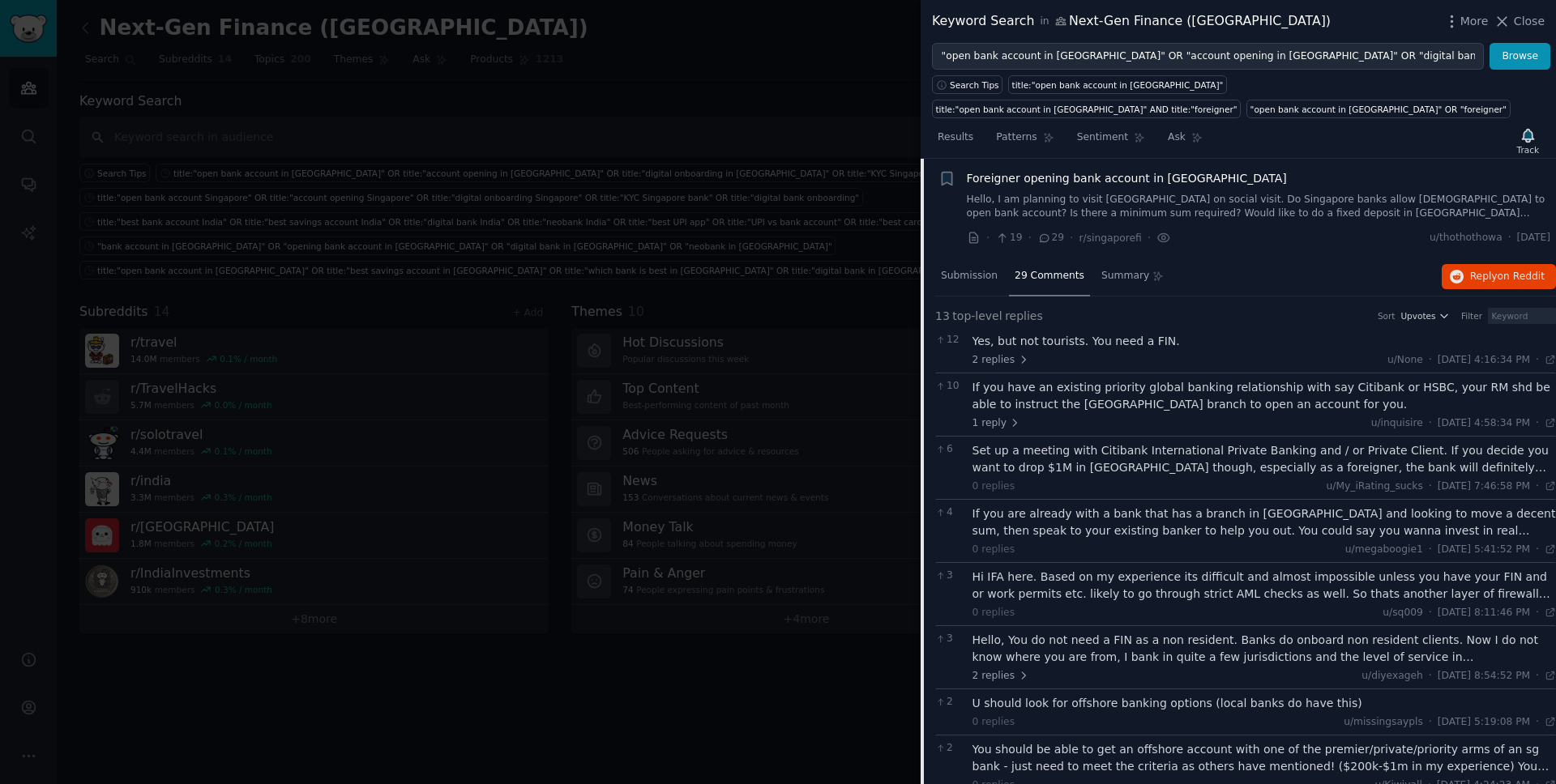
click at [1079, 174] on span "Foreigner opening bank account in [GEOGRAPHIC_DATA]" at bounding box center [1127, 179] width 321 height 17
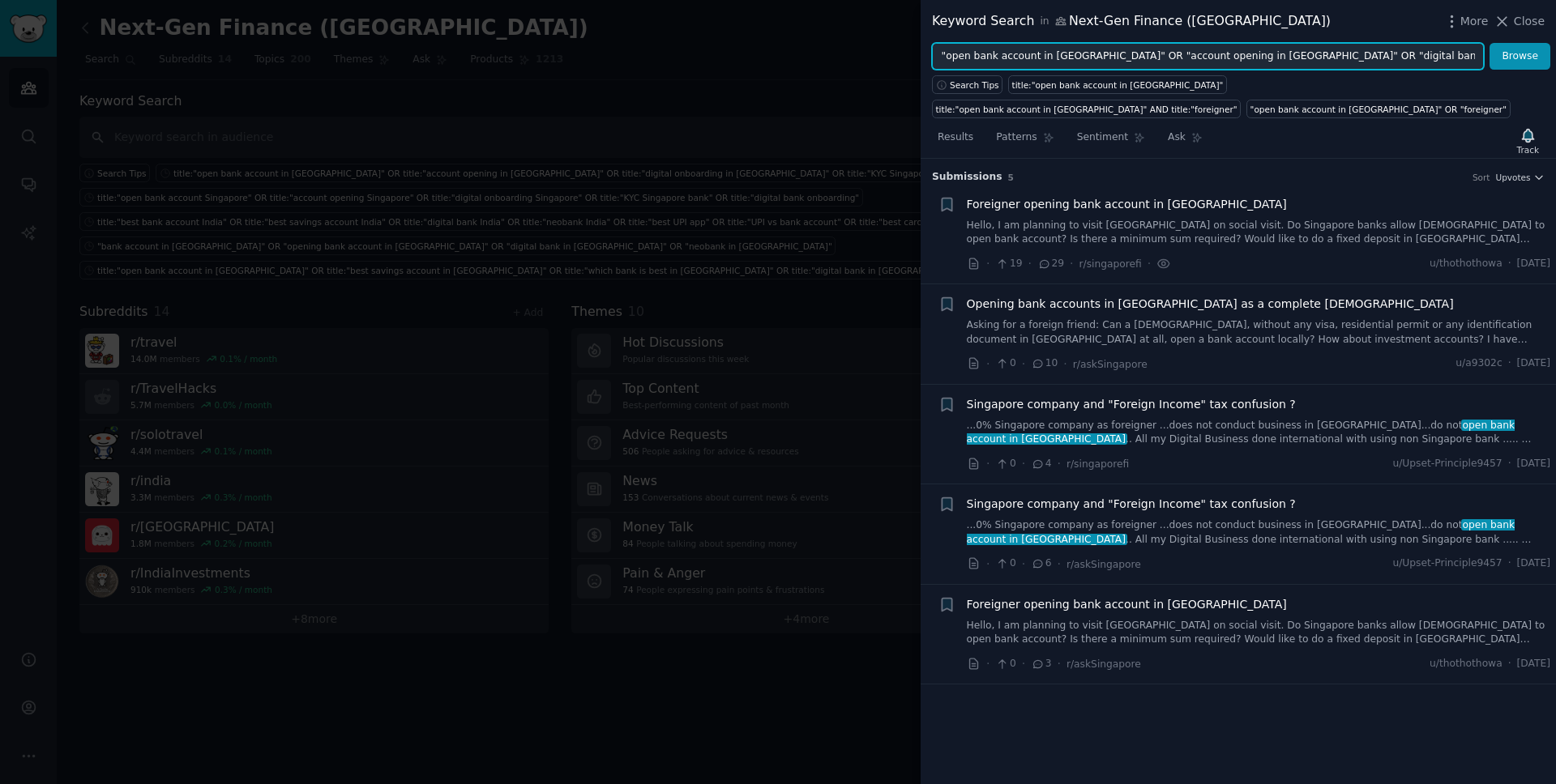
drag, startPoint x: 1037, startPoint y: 59, endPoint x: 1084, endPoint y: 59, distance: 47.0
click at [1084, 59] on input ""open bank account in [GEOGRAPHIC_DATA]" OR "account opening in [GEOGRAPHIC_DAT…" at bounding box center [1208, 57] width 552 height 28
drag, startPoint x: 1095, startPoint y: 58, endPoint x: 1057, endPoint y: 58, distance: 38.0
click at [1057, 58] on input ""open bank account in [GEOGRAPHIC_DATA]" OR "account opening in [GEOGRAPHIC_DAT…" at bounding box center [1208, 57] width 552 height 28
click at [1275, 57] on input ""open bank account in [GEOGRAPHIC_DATA]" OR "account opening in [GEOGRAPHIC_DAT…" at bounding box center [1208, 57] width 552 height 28
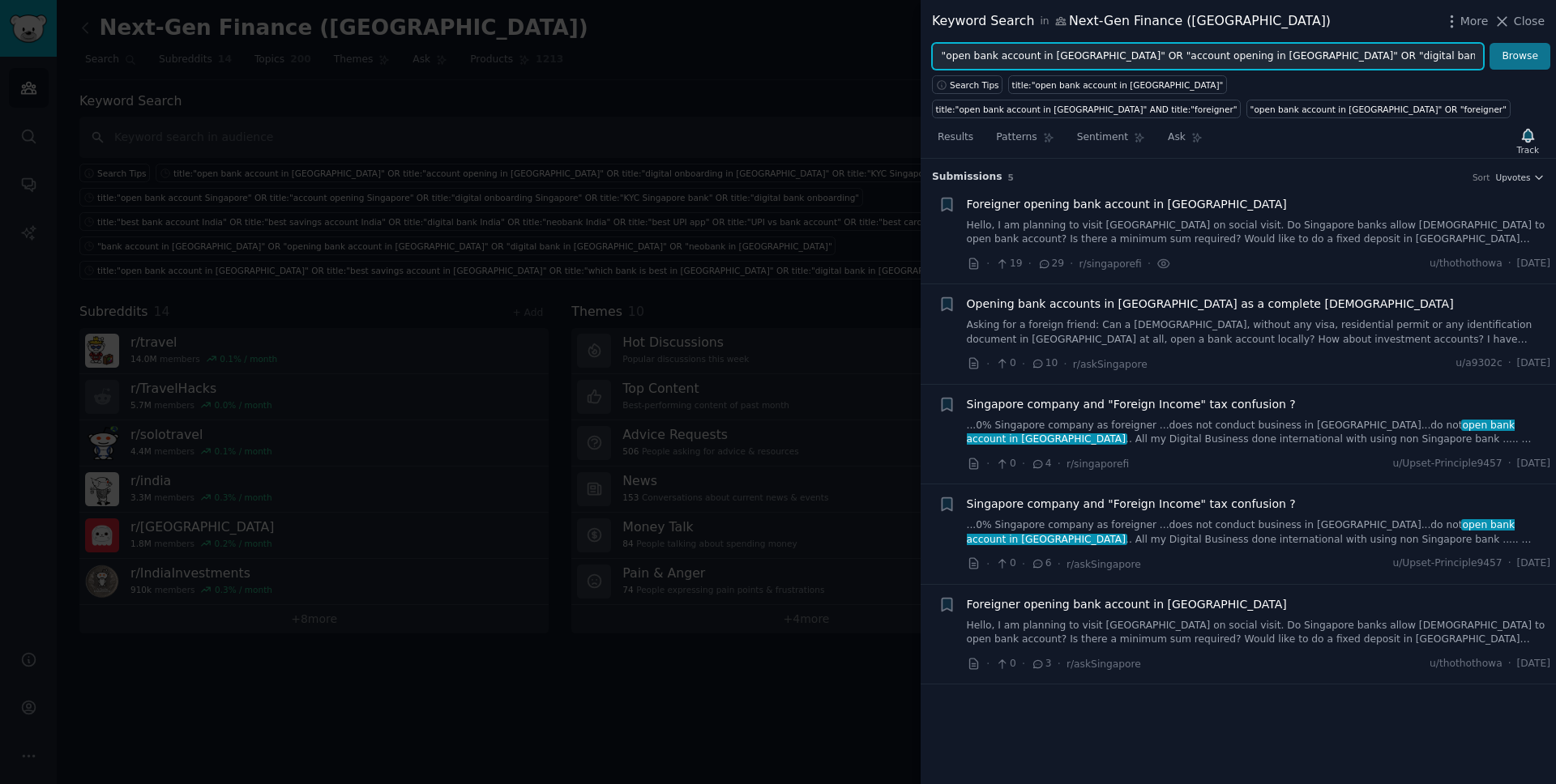
scroll to position [0, 282]
drag, startPoint x: 1330, startPoint y: 54, endPoint x: 1533, endPoint y: 53, distance: 203.0
click at [1533, 53] on form ""open bank account in Singapore" OR "account opening in Singapore" OR "digital …" at bounding box center [1242, 57] width 619 height 28
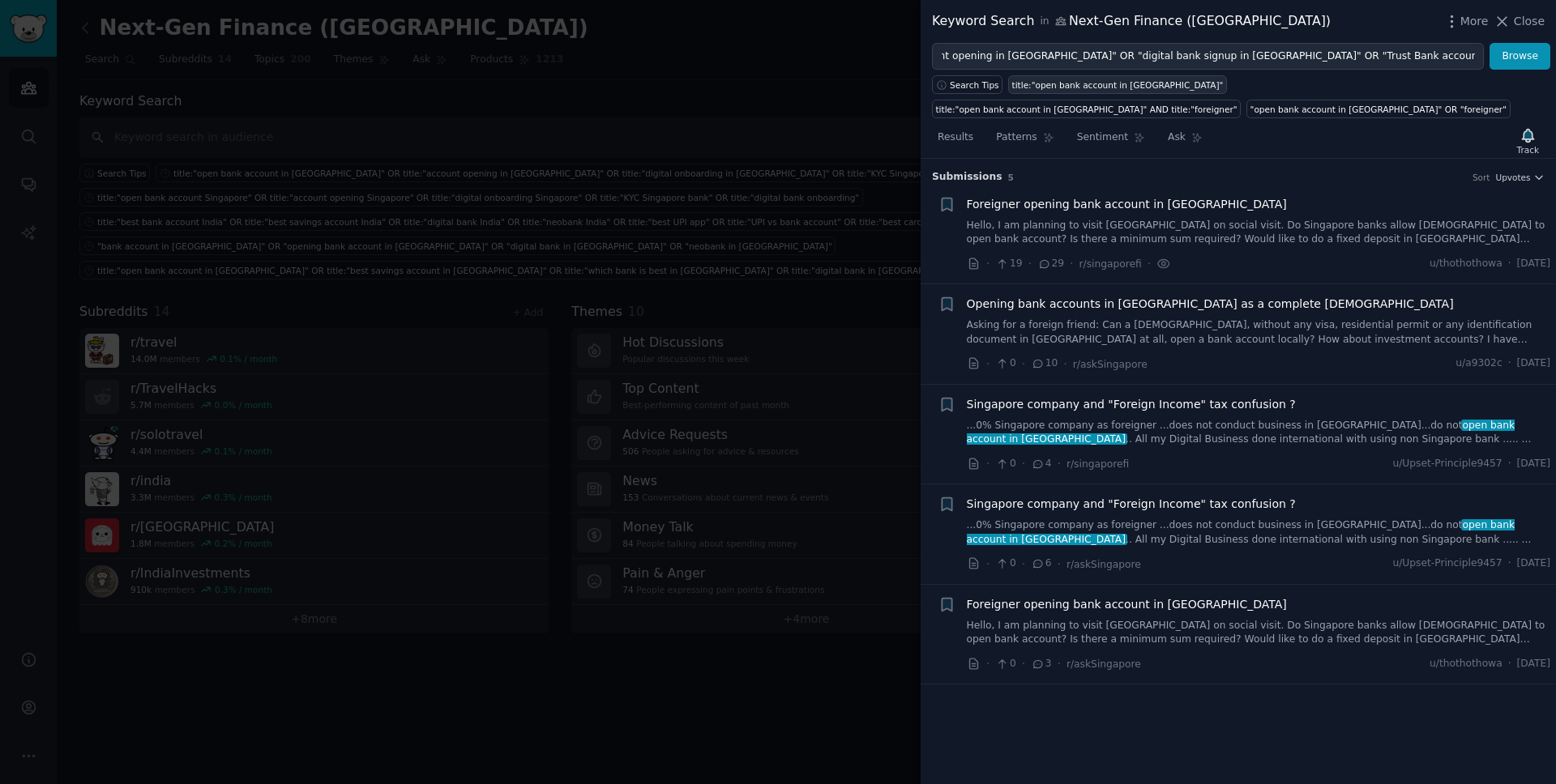
scroll to position [0, 0]
click at [1165, 85] on div "title:"open bank account in [GEOGRAPHIC_DATA]"" at bounding box center [1118, 85] width 212 height 11
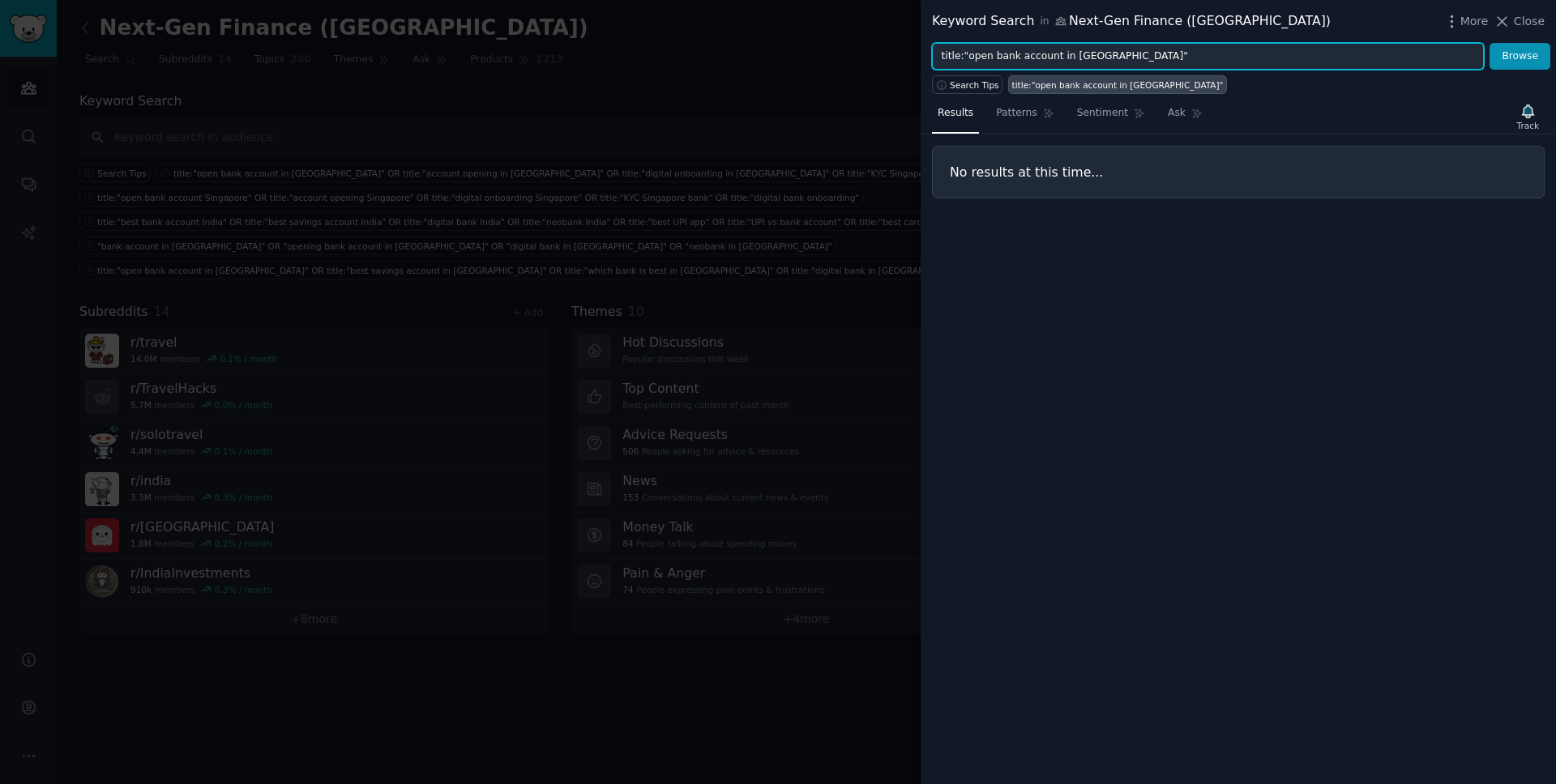
drag, startPoint x: 963, startPoint y: 54, endPoint x: 867, endPoint y: 54, distance: 96.0
click at [867, 54] on div "Keyword Search in Next-Gen Finance (Asia) More Close title:"open bank account i…" at bounding box center [778, 392] width 1556 height 784
type input ""open bank account in Singapore""
click at [1489, 43] on button "Browse" at bounding box center [1520, 57] width 60 height 28
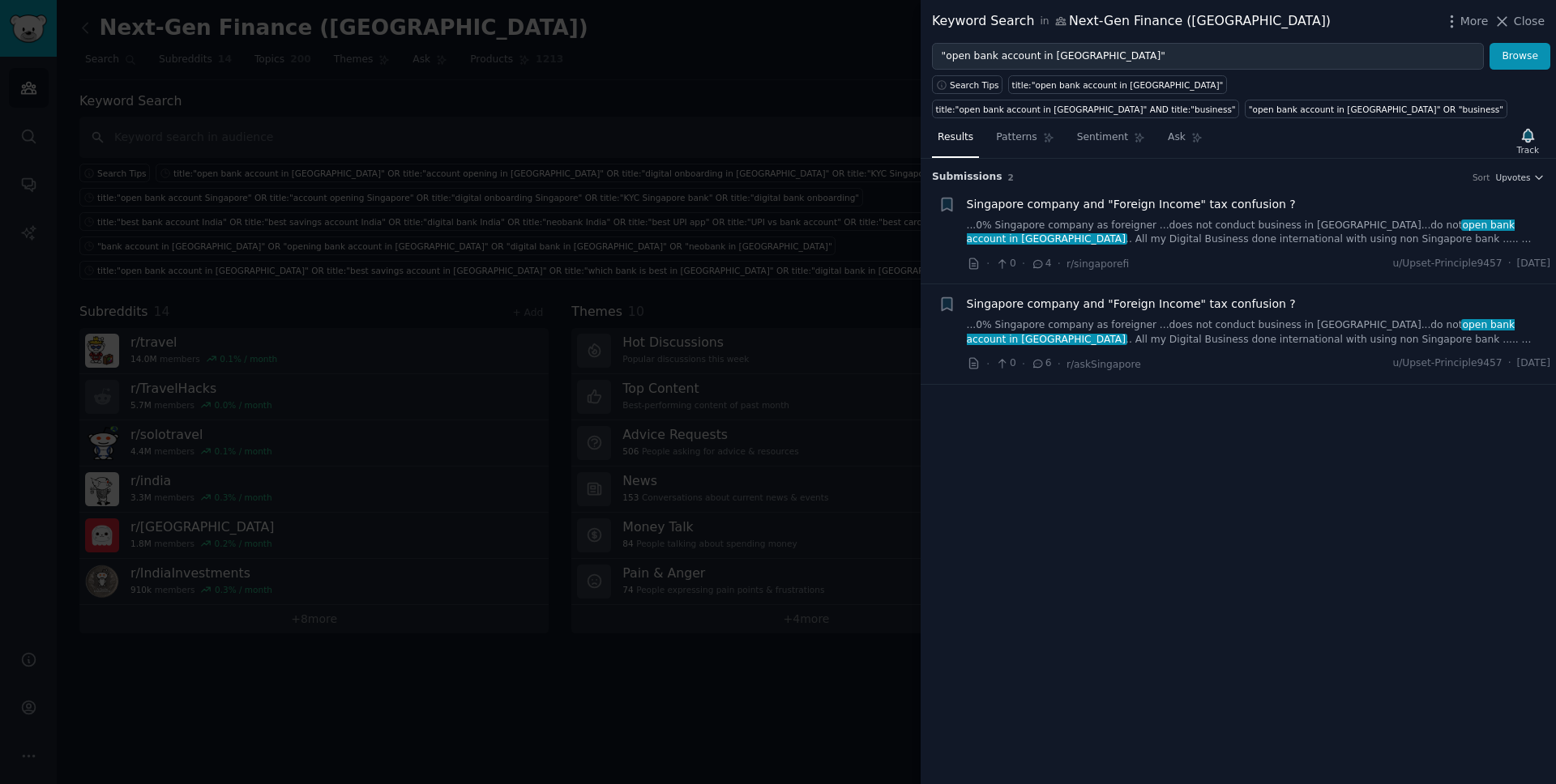
click at [642, 150] on div at bounding box center [778, 392] width 1556 height 784
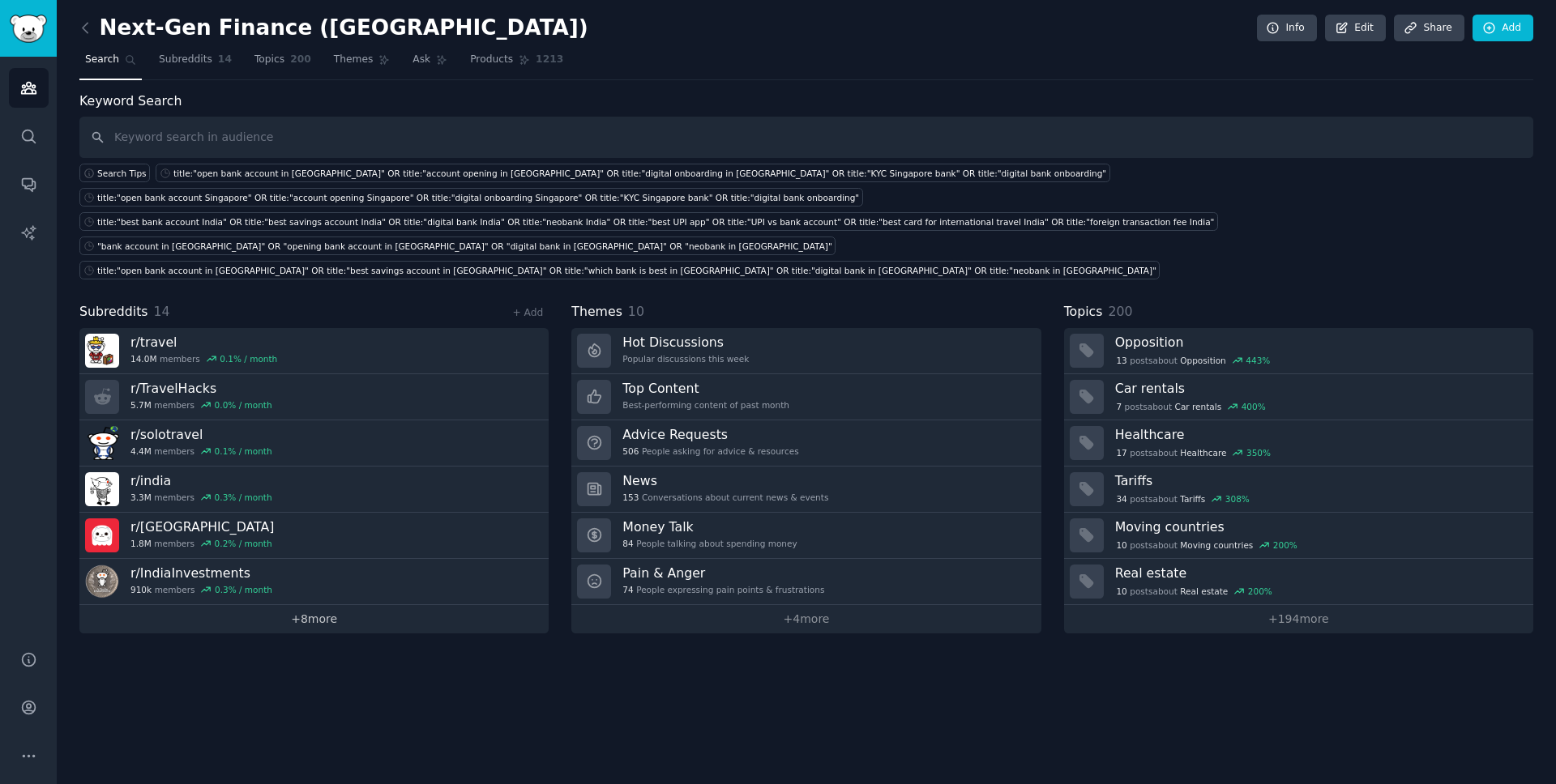
click at [346, 605] on link "+ 8 more" at bounding box center [314, 619] width 469 height 28
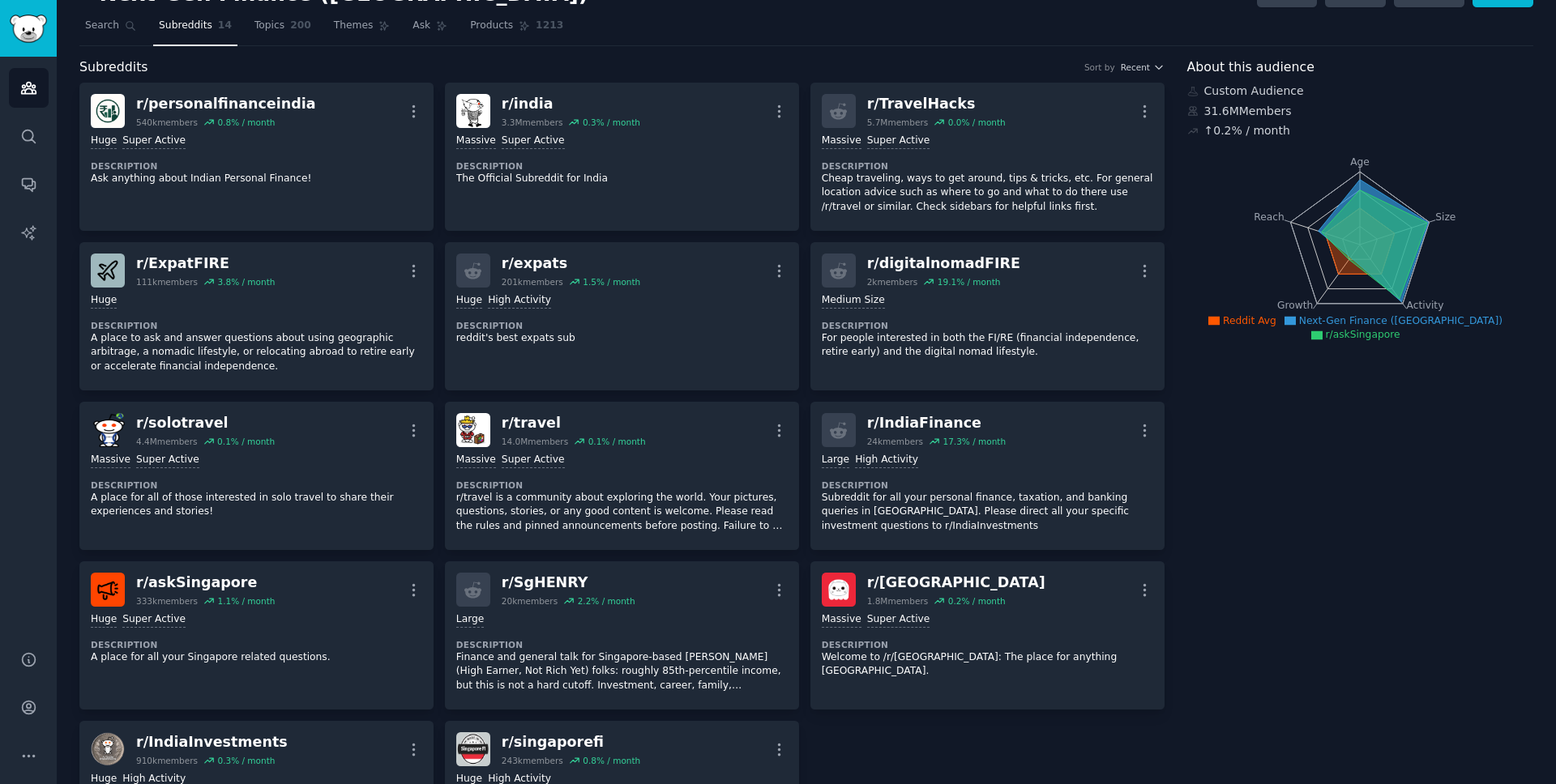
scroll to position [33, 0]
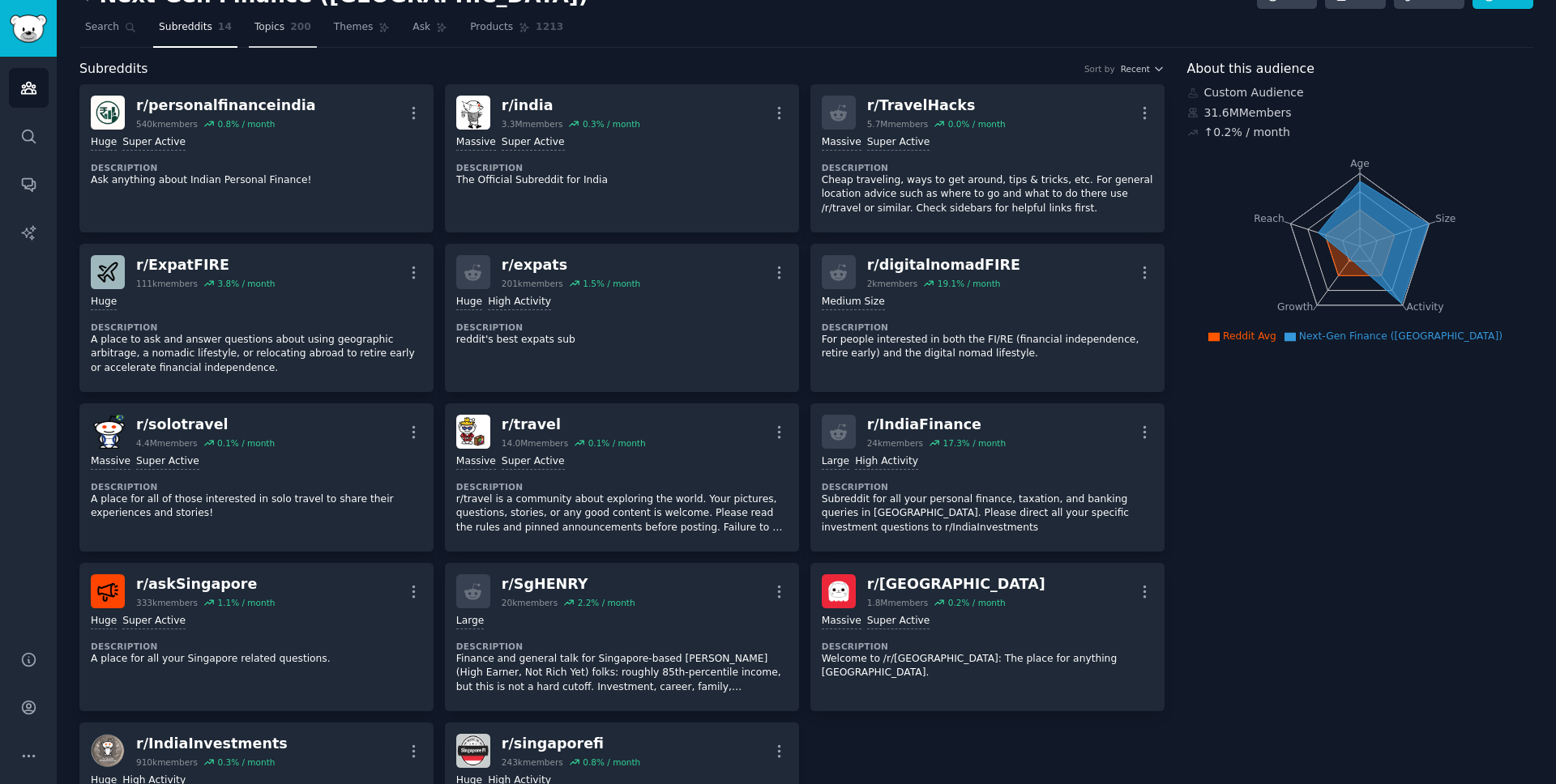
click at [264, 28] on span "Topics" at bounding box center [270, 27] width 30 height 15
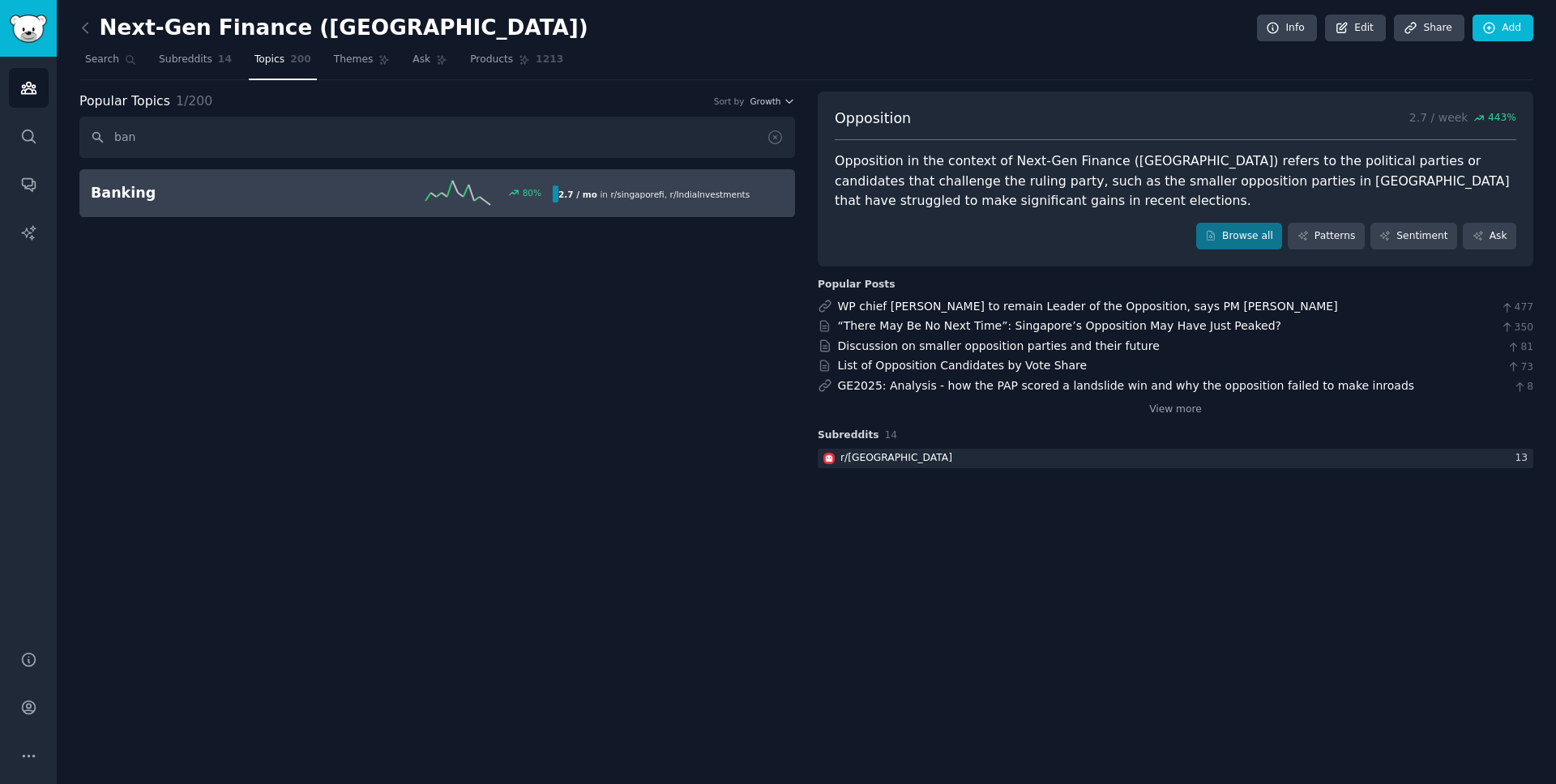
type input "ban"
click at [269, 191] on h2 "Banking" at bounding box center [206, 193] width 231 height 20
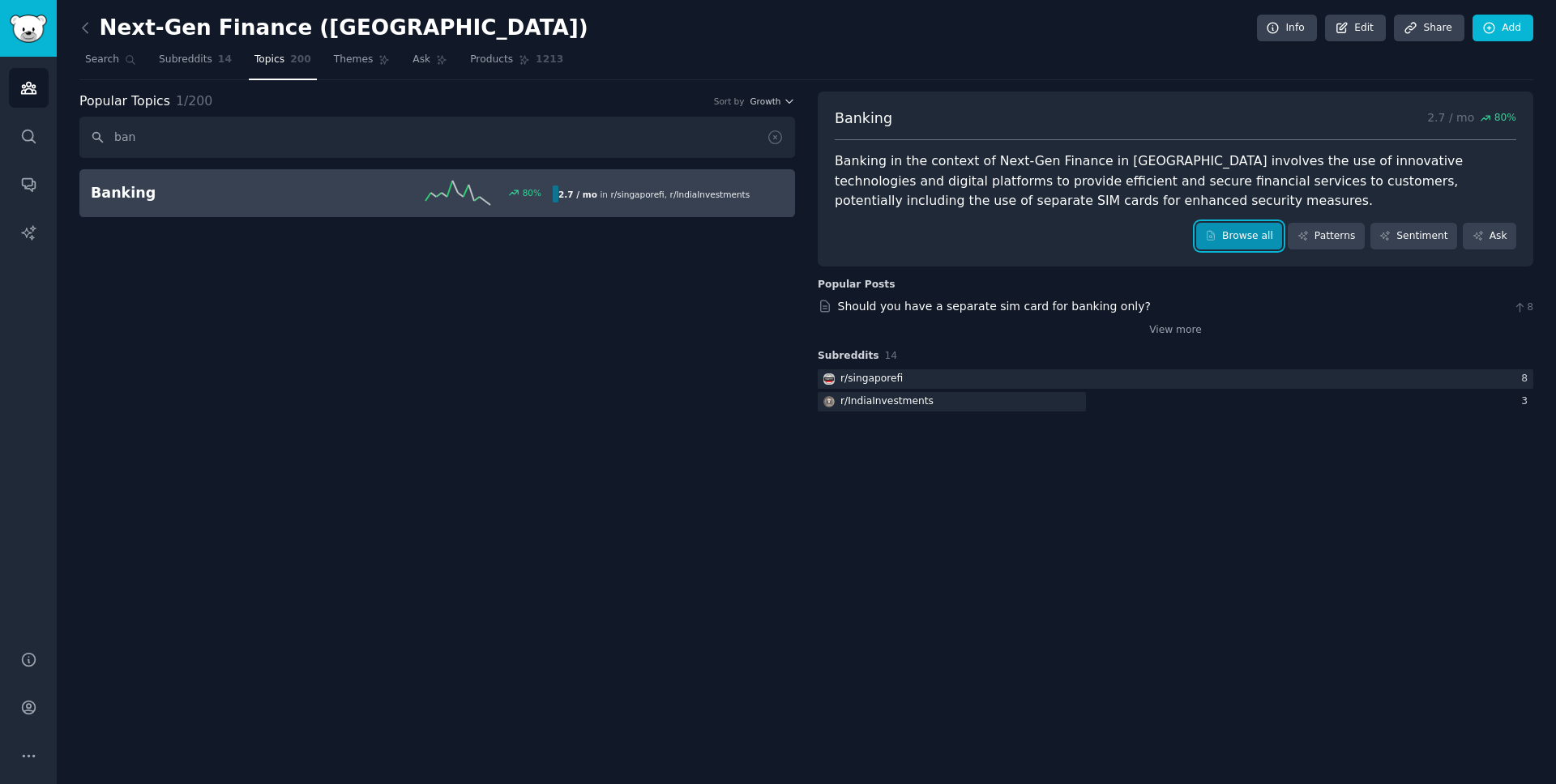
click at [1247, 240] on link "Browse all" at bounding box center [1240, 237] width 86 height 28
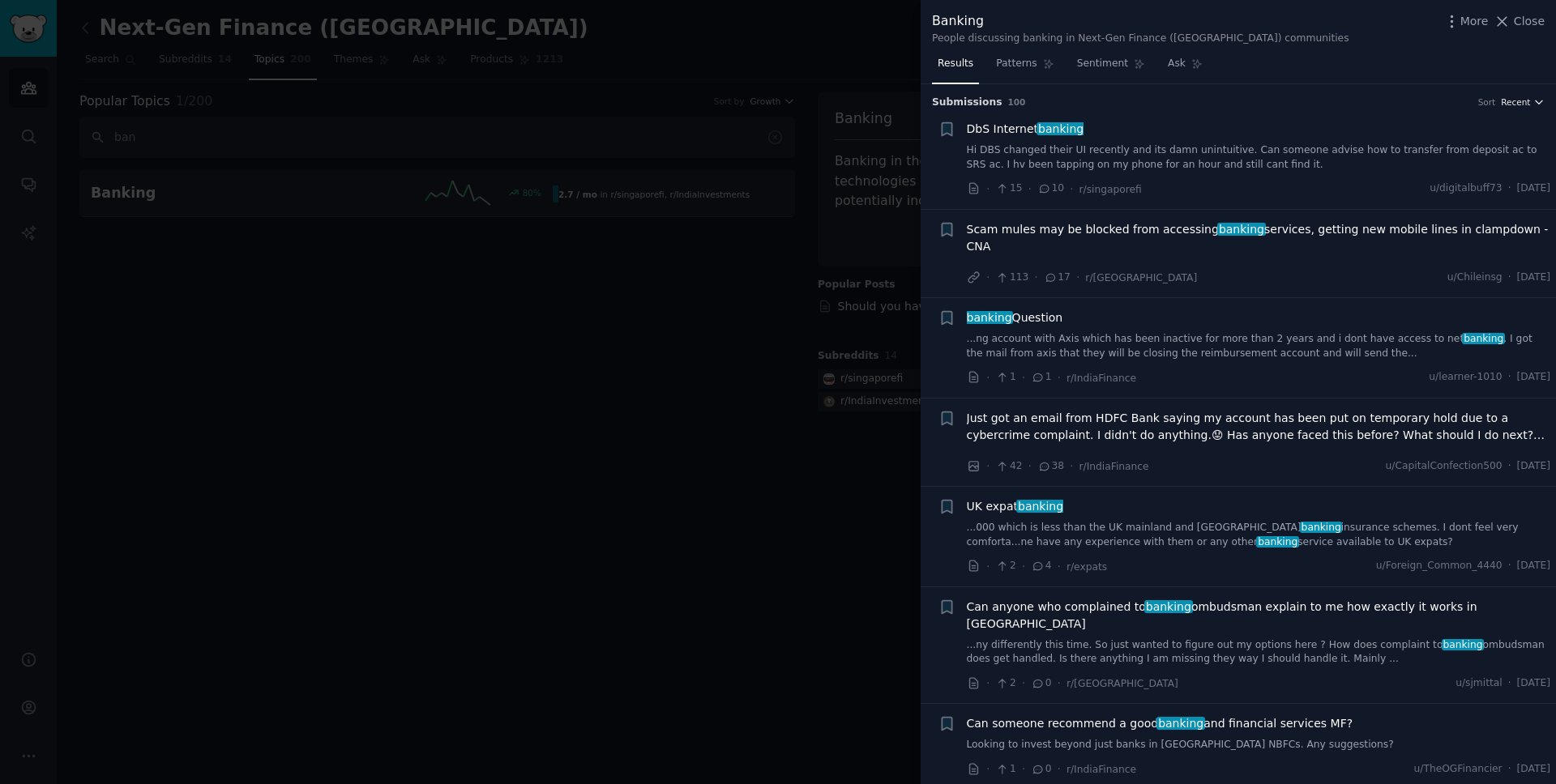
click at [1522, 100] on span "Recent" at bounding box center [1516, 102] width 29 height 11
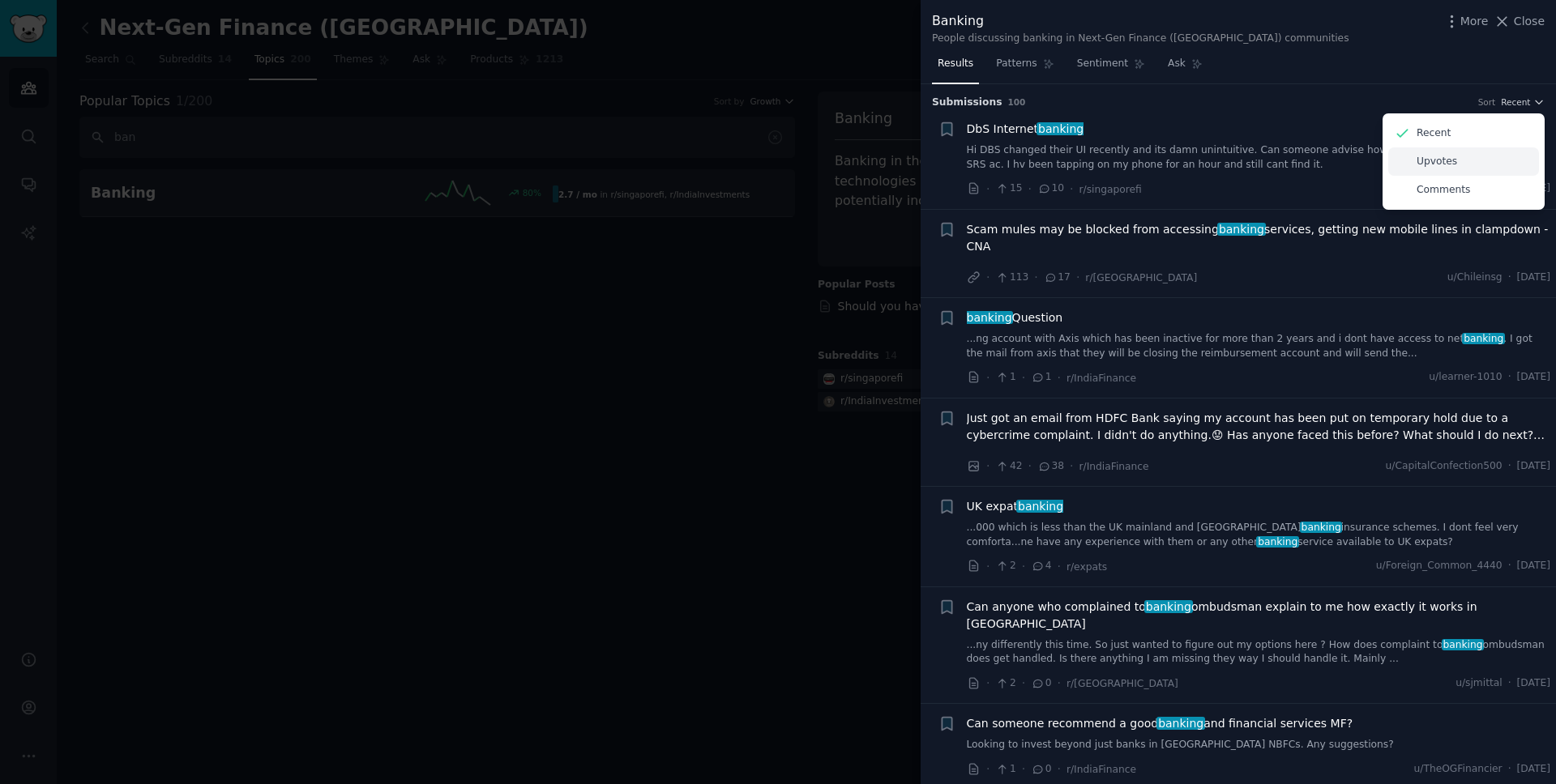
click at [1458, 160] on div "Upvotes" at bounding box center [1464, 161] width 151 height 28
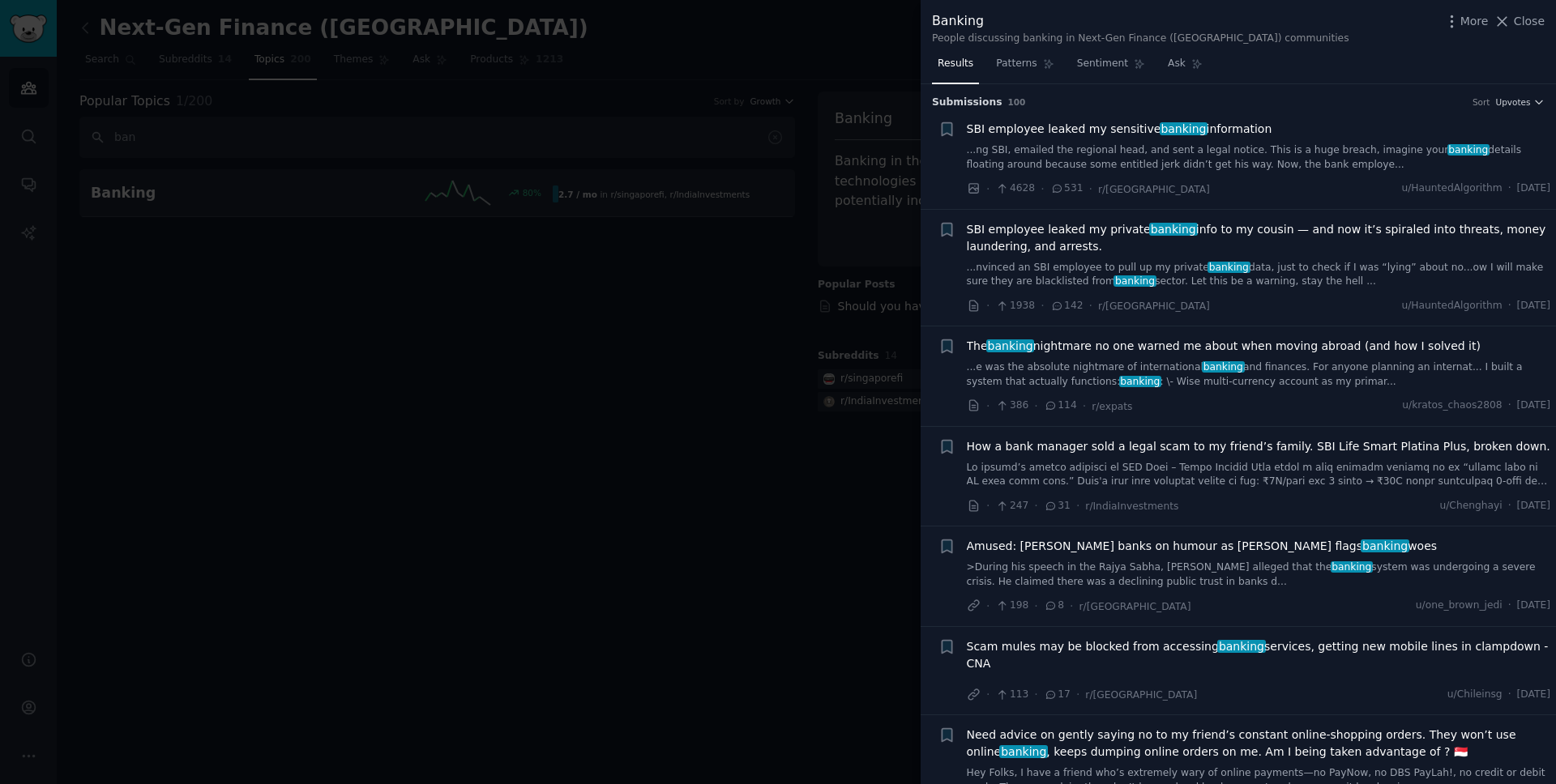
click at [551, 325] on div at bounding box center [778, 392] width 1556 height 784
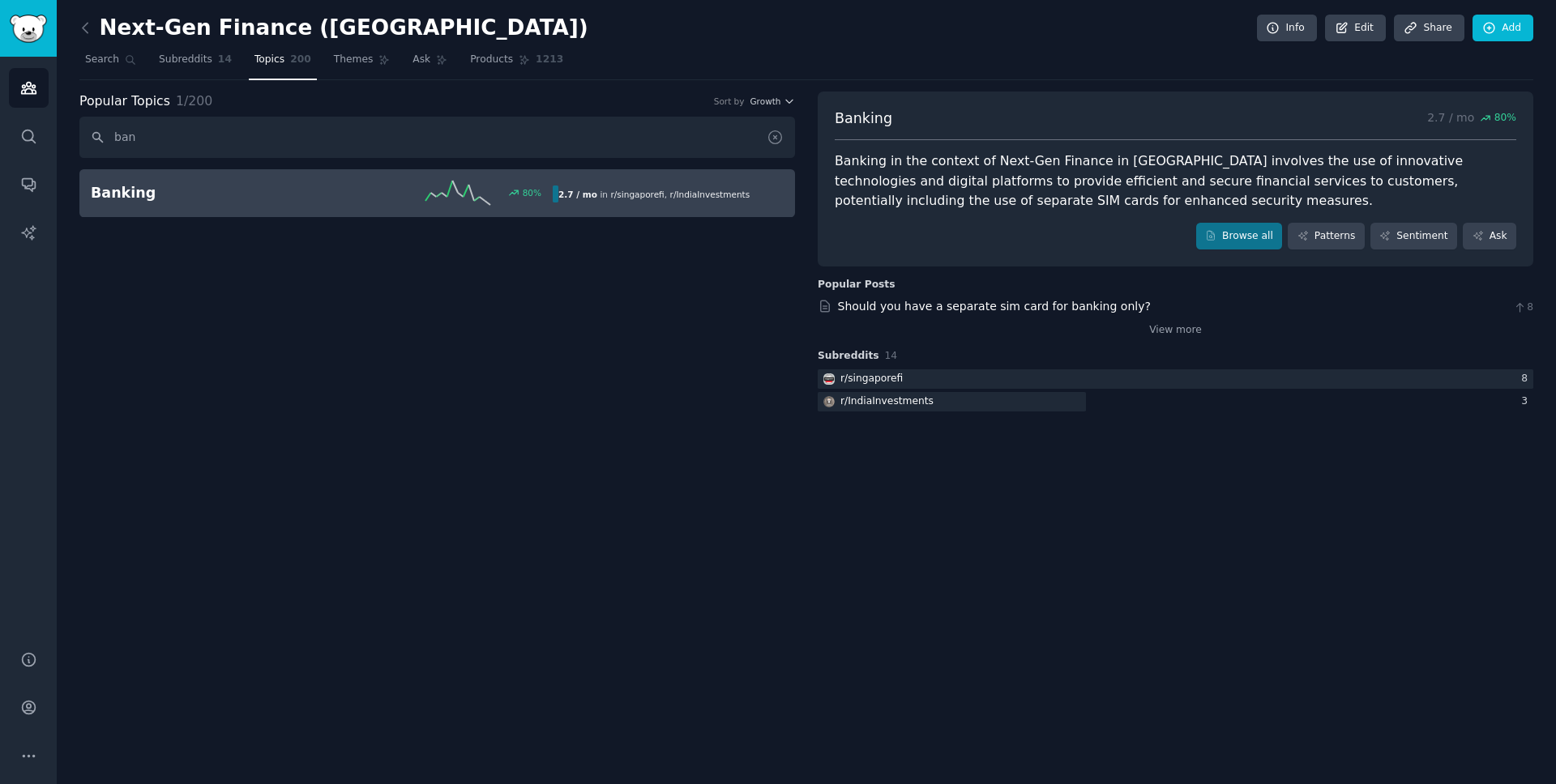
click at [772, 137] on icon at bounding box center [776, 137] width 17 height 17
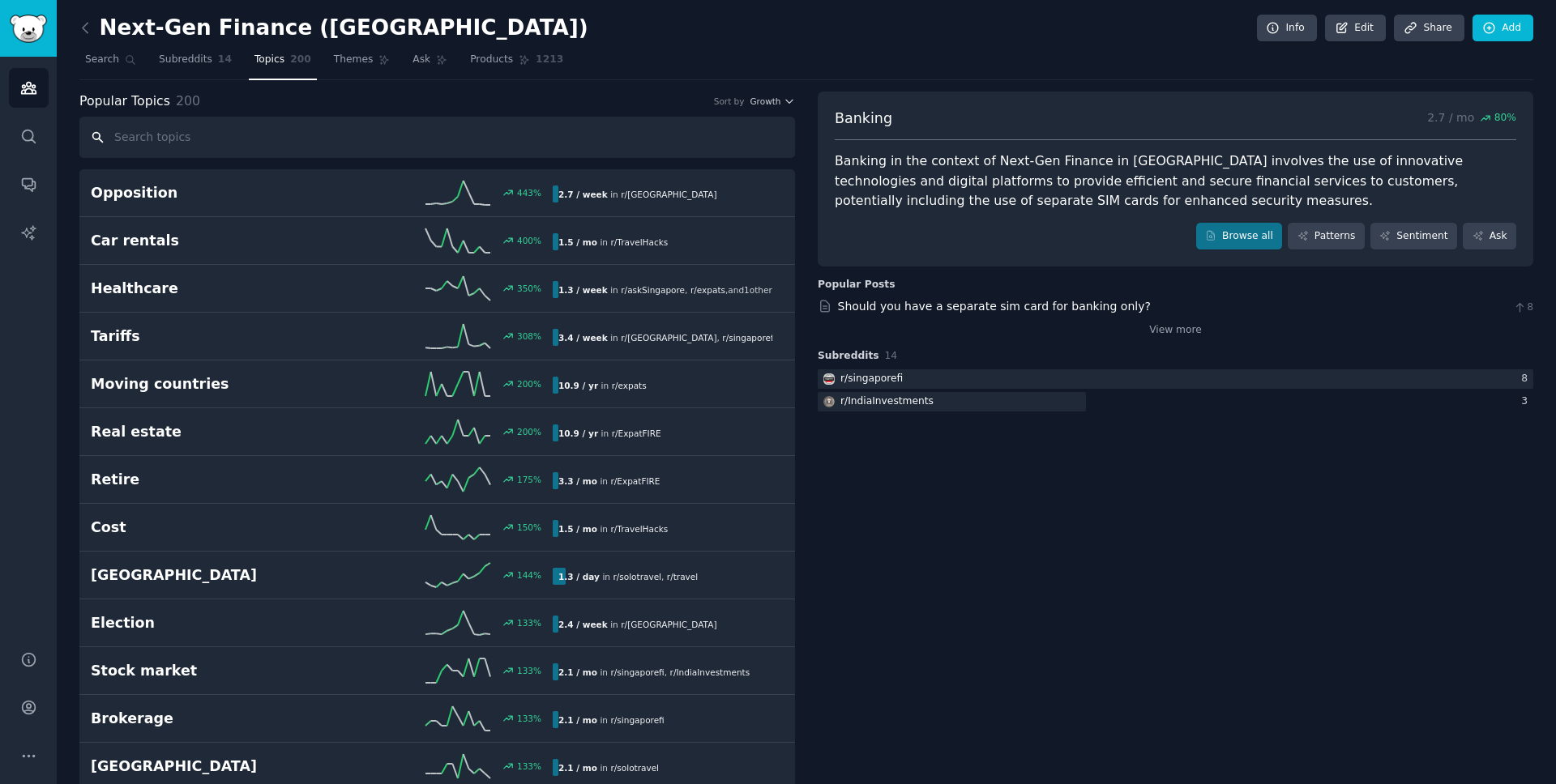
click at [772, 137] on input "text" at bounding box center [437, 137] width 715 height 41
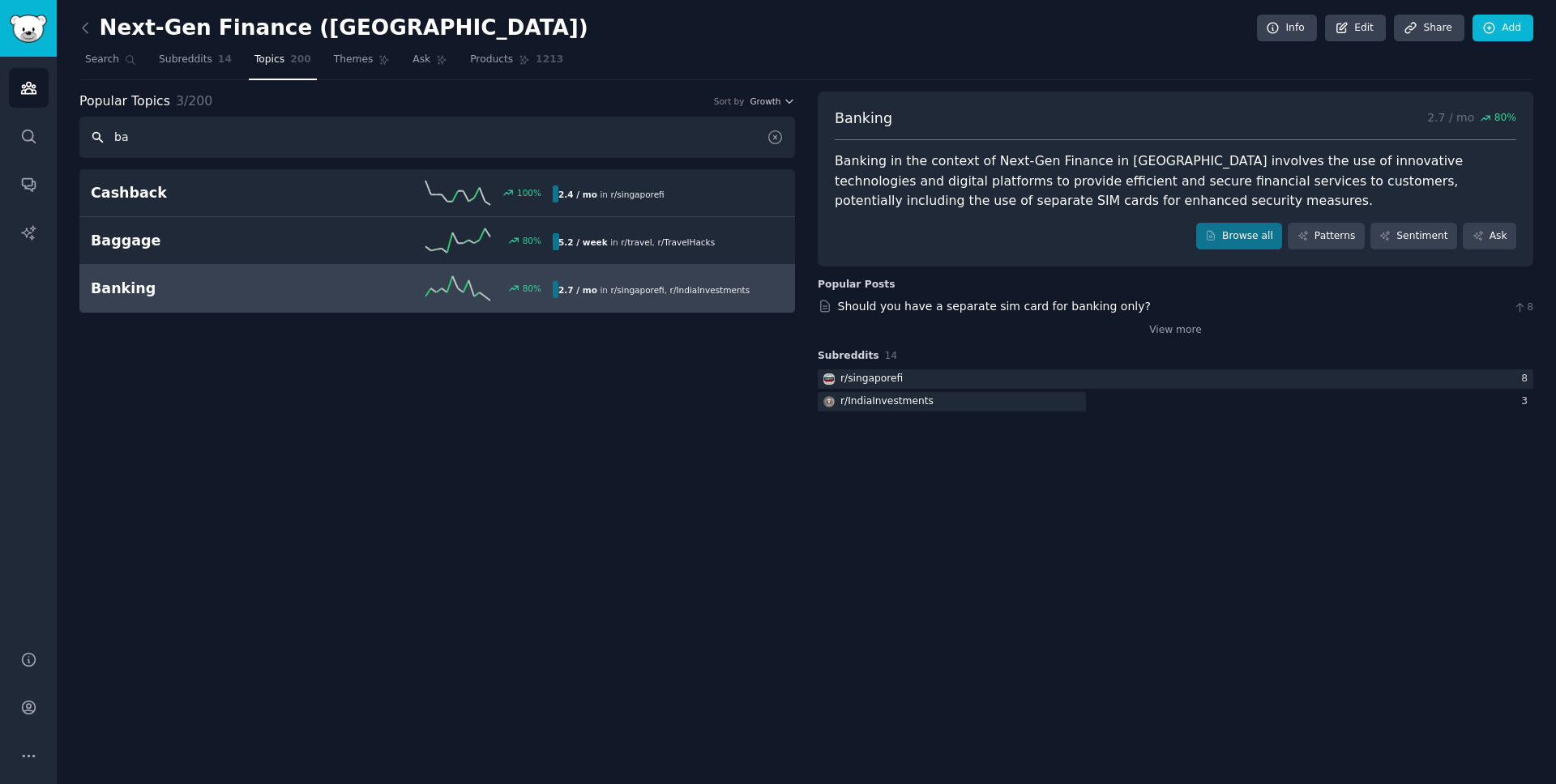
type input "b"
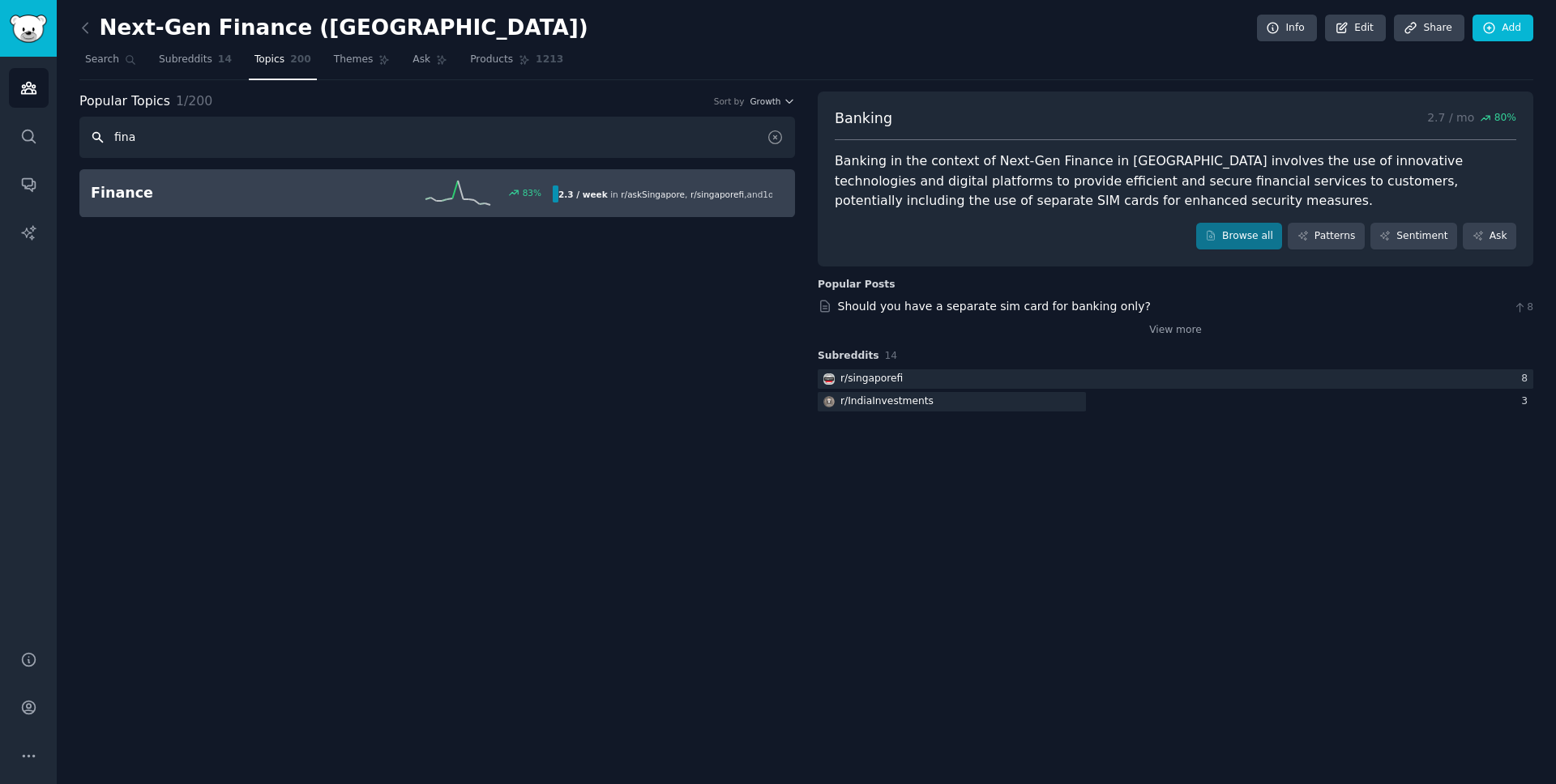
type input "fina"
click at [722, 195] on span "r/ singaporefi" at bounding box center [717, 194] width 54 height 9
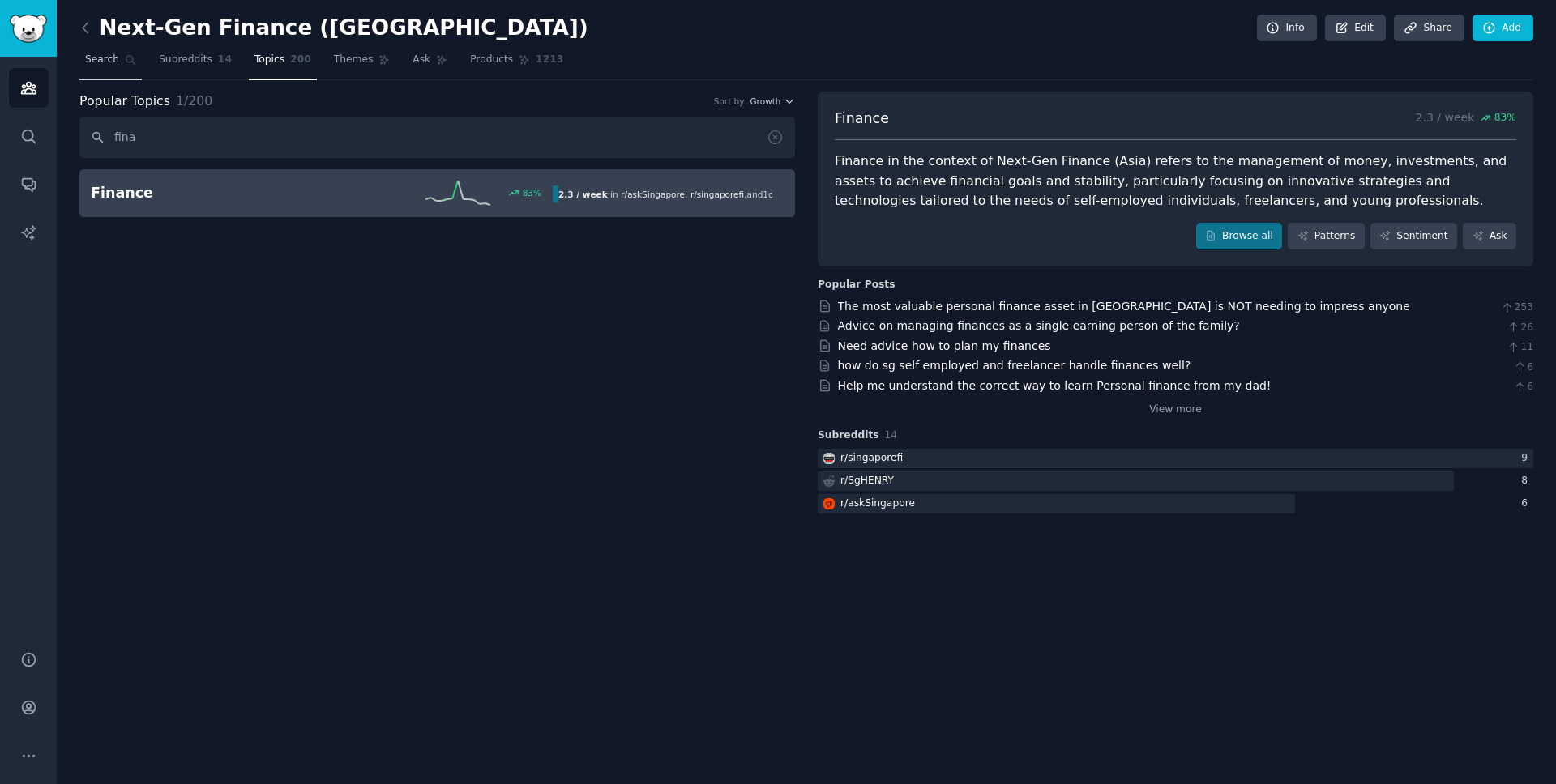
click at [110, 70] on link "Search" at bounding box center [111, 63] width 62 height 33
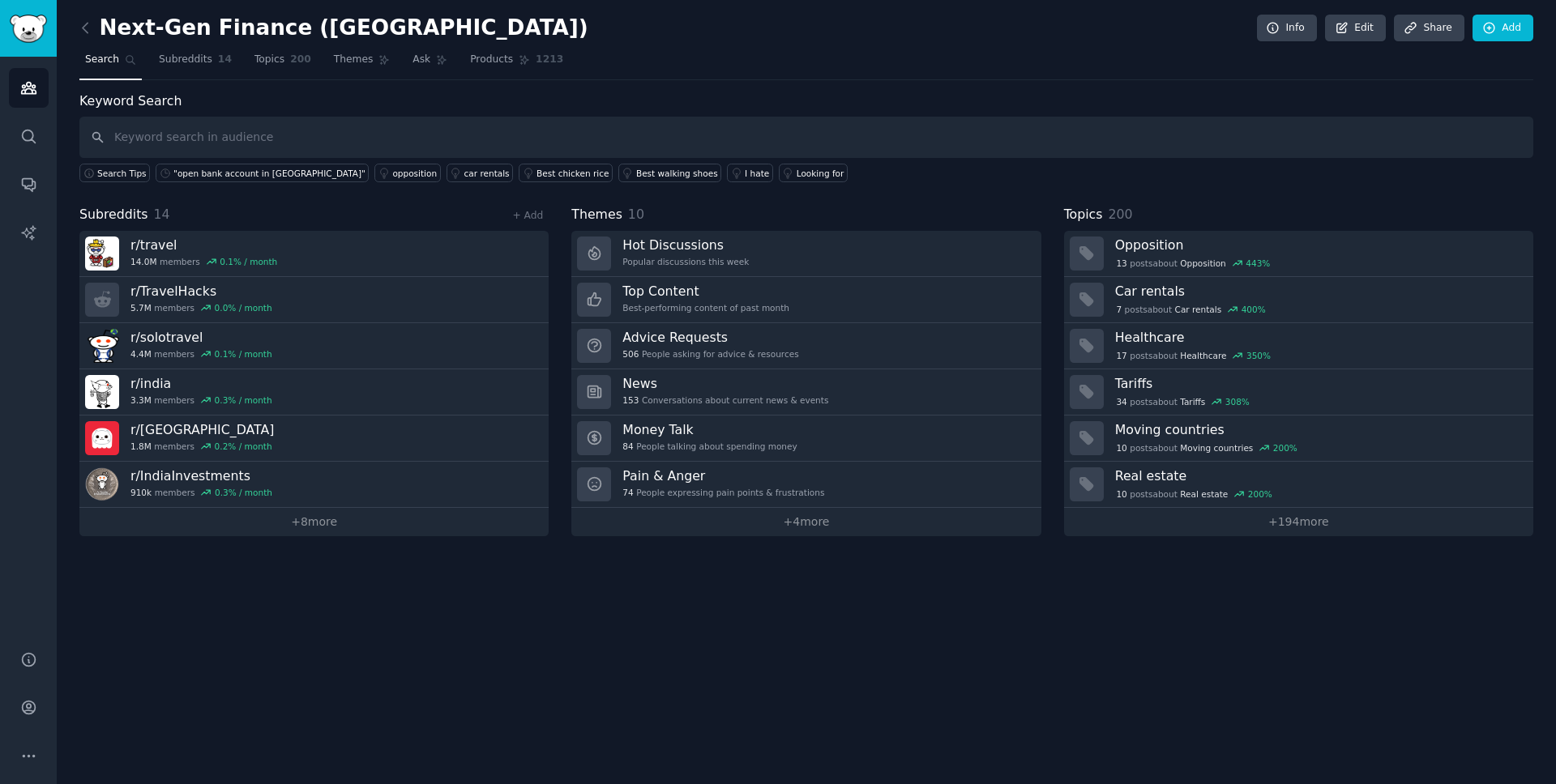
click at [1004, 139] on input "text" at bounding box center [806, 137] width 1454 height 41
type input ""Trust Bank account opening" OR "GXS bank signup" OR "digibank account opening"…"
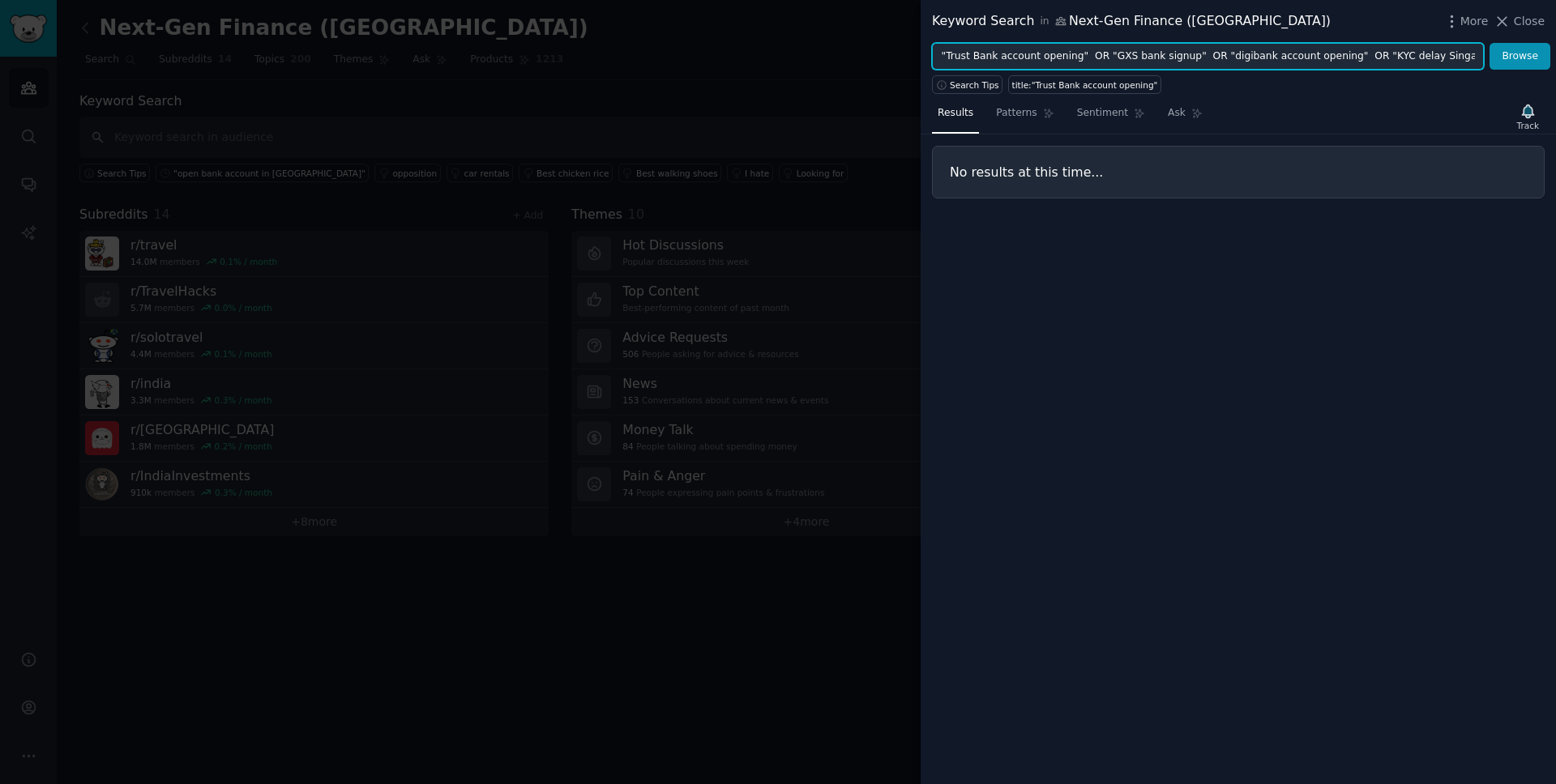
drag, startPoint x: 999, startPoint y: 54, endPoint x: 948, endPoint y: 54, distance: 51.0
click at [948, 54] on input ""Trust Bank account opening" OR "GXS bank signup" OR "digibank account opening"…" at bounding box center [1208, 57] width 552 height 28
click at [1022, 55] on input ""account opening" OR "GXS bank signup" OR "digibank account opening" OR "KYC de…" at bounding box center [1208, 57] width 552 height 28
drag, startPoint x: 1140, startPoint y: 58, endPoint x: 1121, endPoint y: 57, distance: 19.0
click at [1121, 57] on input ""account opening in Singapore" OR "GXS bank signup" OR "digibank account openin…" at bounding box center [1208, 57] width 552 height 28
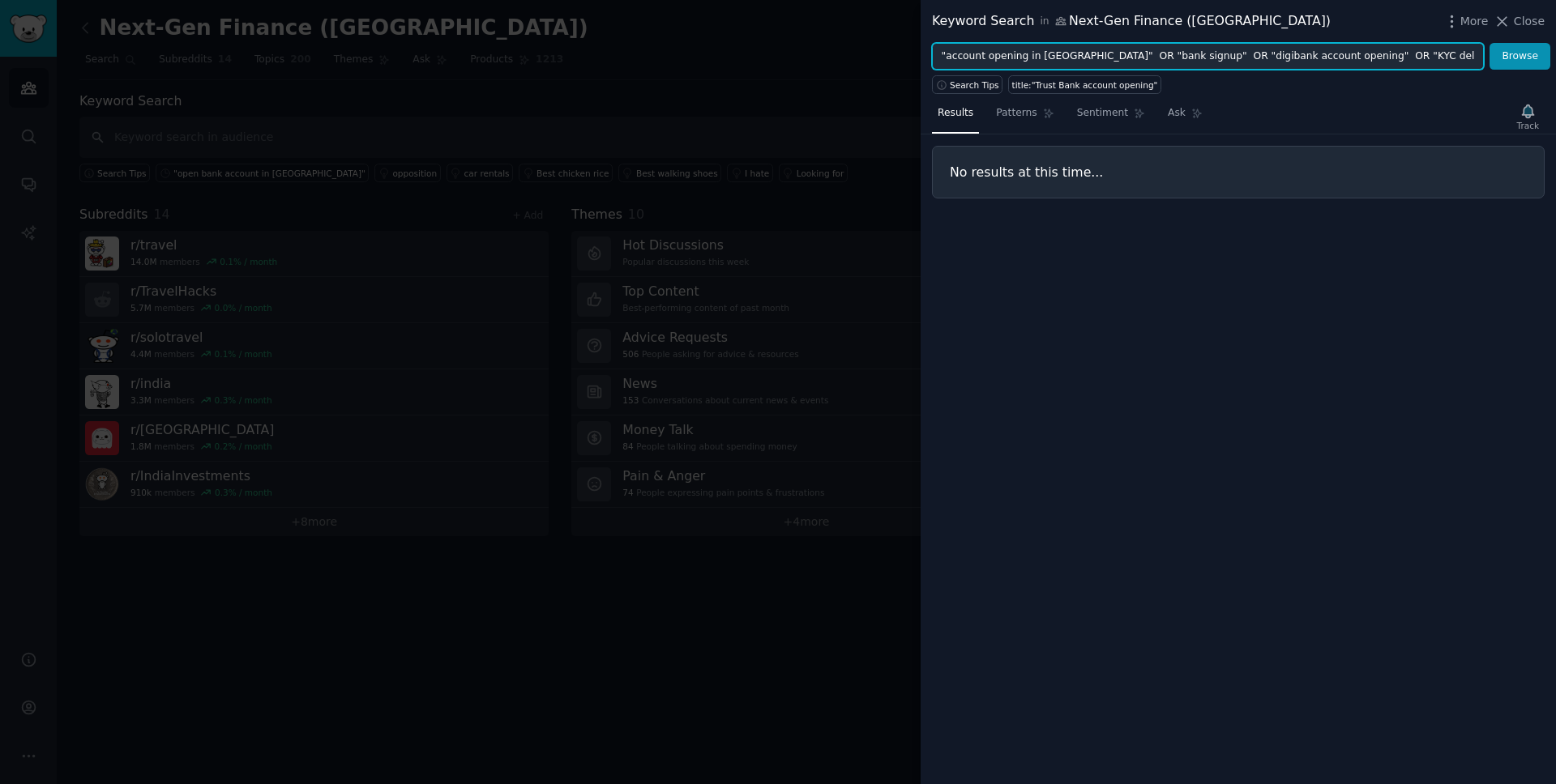
click at [1173, 60] on input ""account opening in Singapore" OR "bank signup" OR "digibank account opening" O…" at bounding box center [1208, 57] width 552 height 28
click at [1324, 57] on input ""account opening in Singapore" OR "bank signup in Singapore" OR "digibank accou…" at bounding box center [1208, 57] width 552 height 28
click at [1408, 55] on input ""account opening in Singapore" OR "bank signup in Singapore" OR "digibank accou…" at bounding box center [1208, 57] width 552 height 28
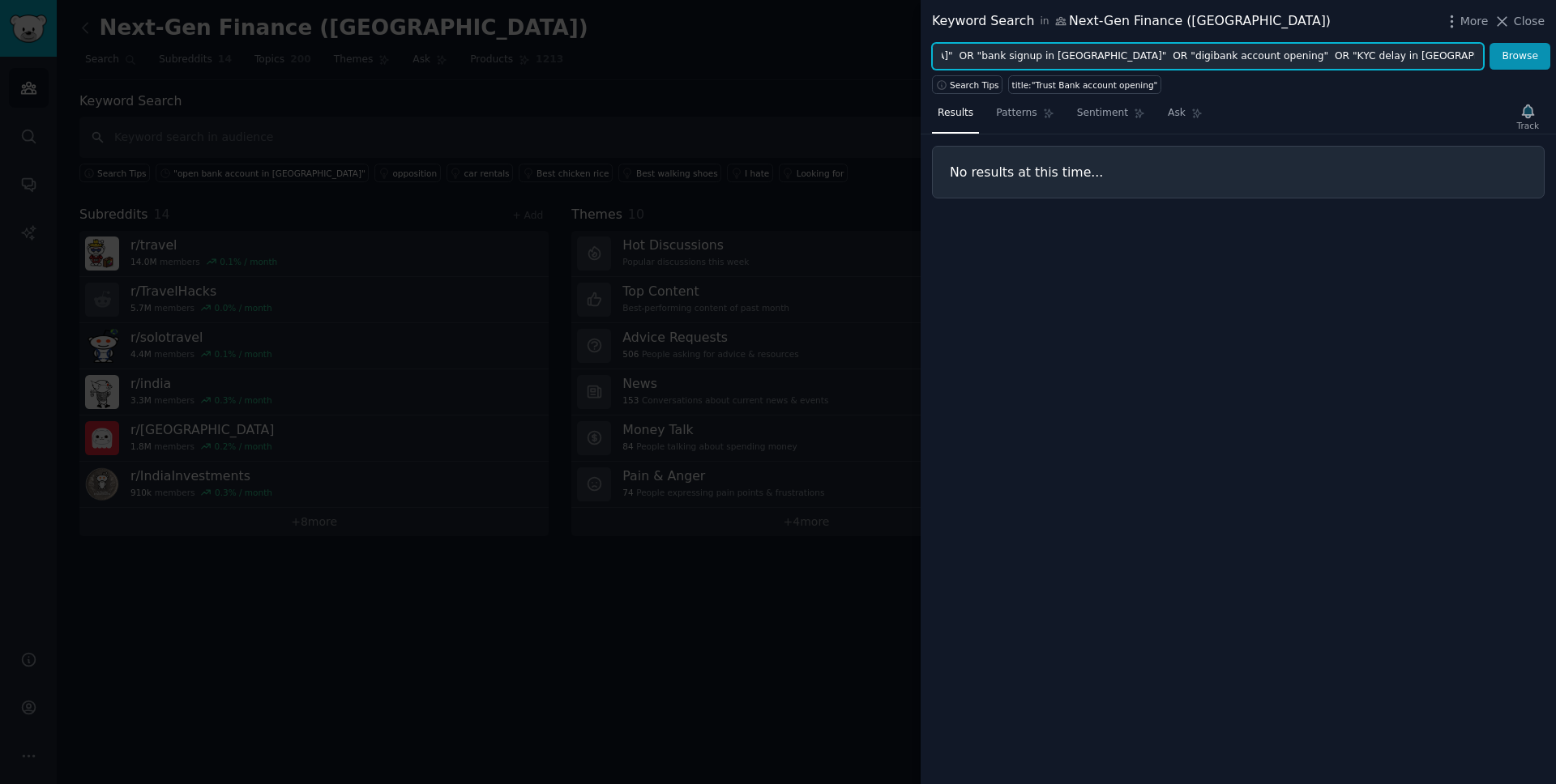
click at [1394, 57] on input ""account opening in Singapore" OR "bank signup in Singapore" OR "digibank accou…" at bounding box center [1208, 57] width 552 height 28
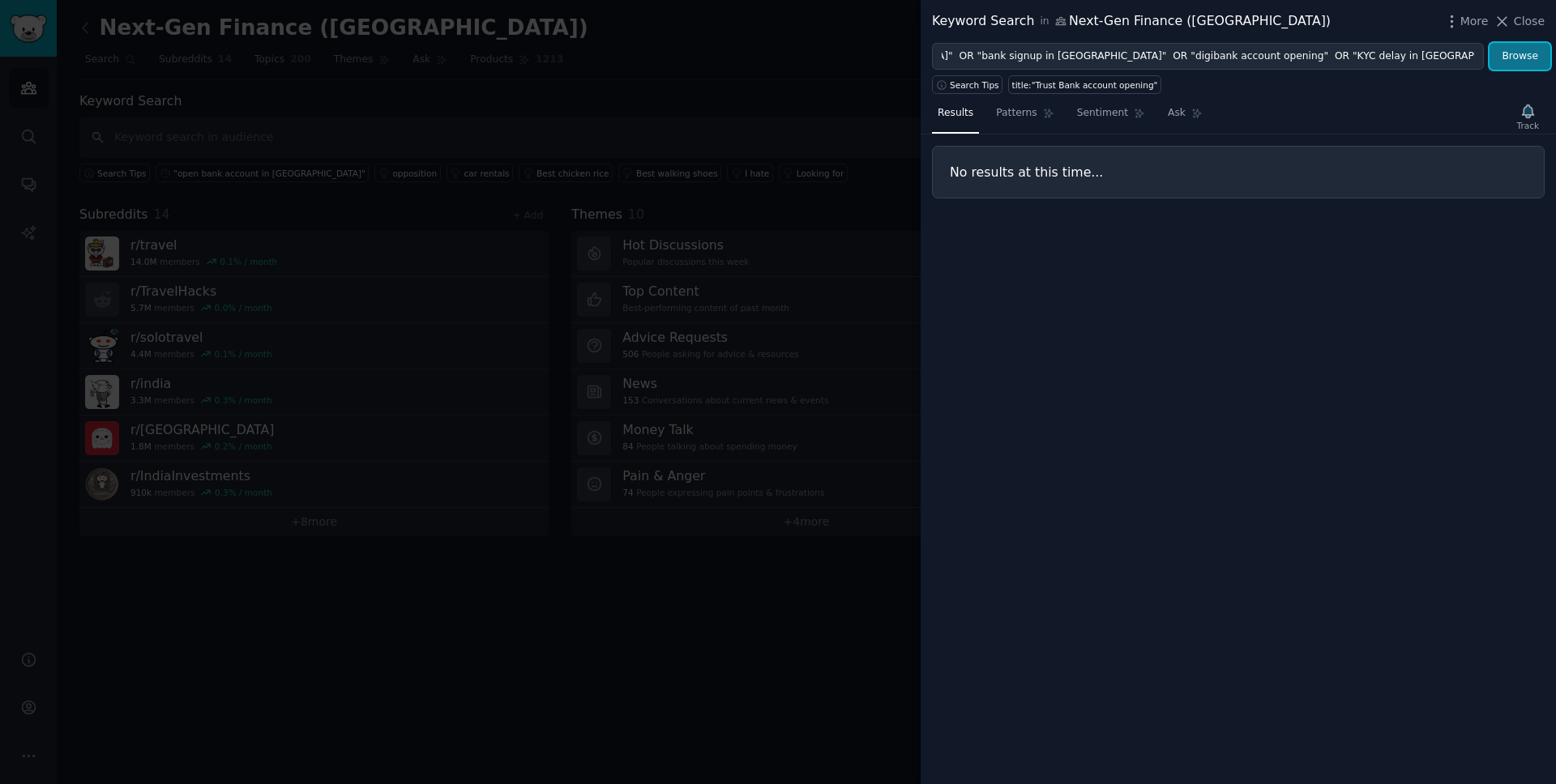
scroll to position [0, 0]
click at [1518, 58] on button "Browse" at bounding box center [1520, 57] width 60 height 28
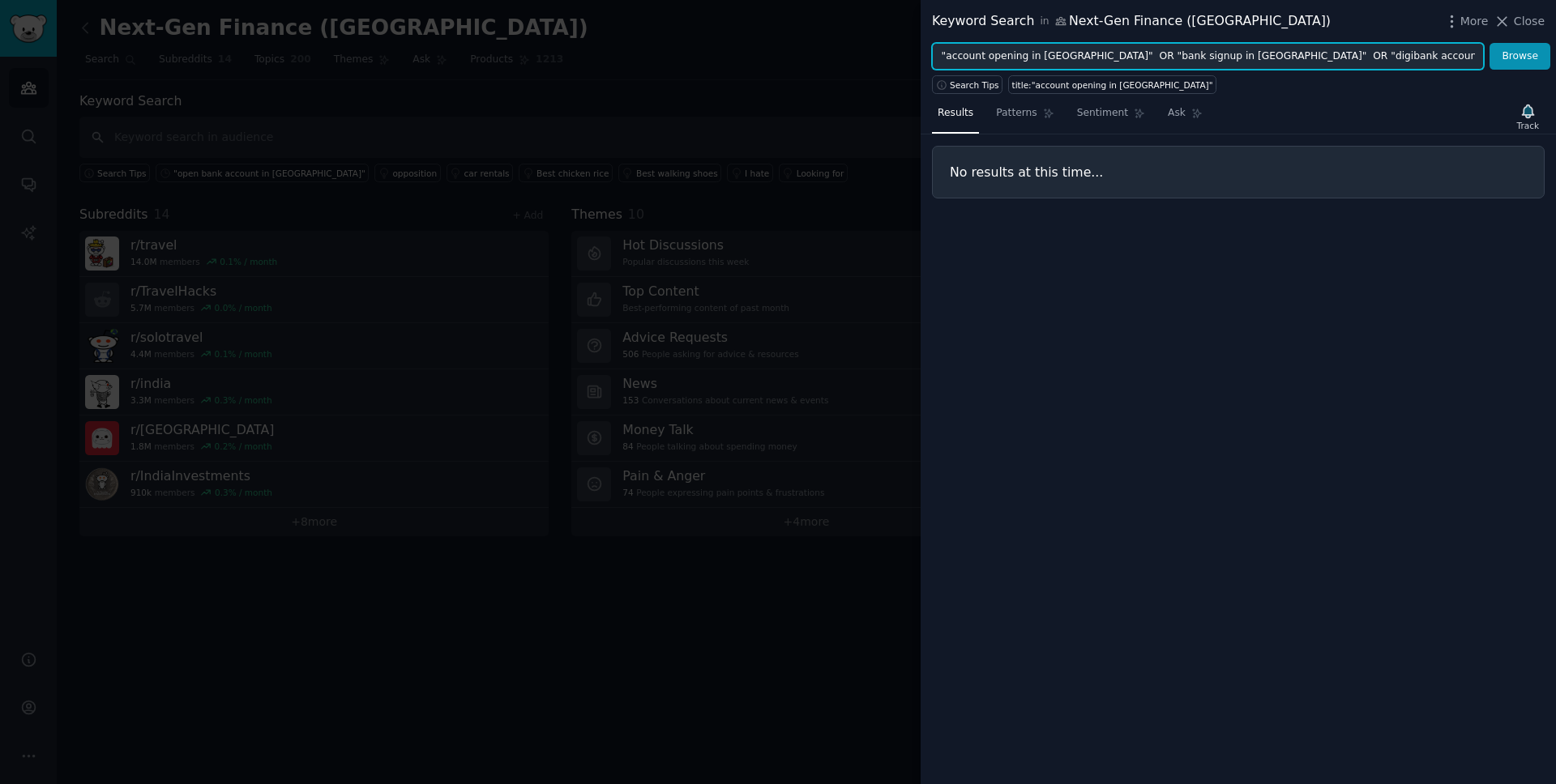
click at [1242, 56] on input ""account opening in Singapore" OR "bank signup in Singapore" OR "digibank accou…" at bounding box center [1208, 57] width 552 height 28
click at [1095, 54] on input ""account opening in Singapore" OR "bank signup in Singapore" OR "digibank accou…" at bounding box center [1208, 57] width 552 height 28
click at [1198, 54] on input ""account opening in Singapore" OR "bank signup in Singapore" OR "digibank accou…" at bounding box center [1208, 57] width 552 height 28
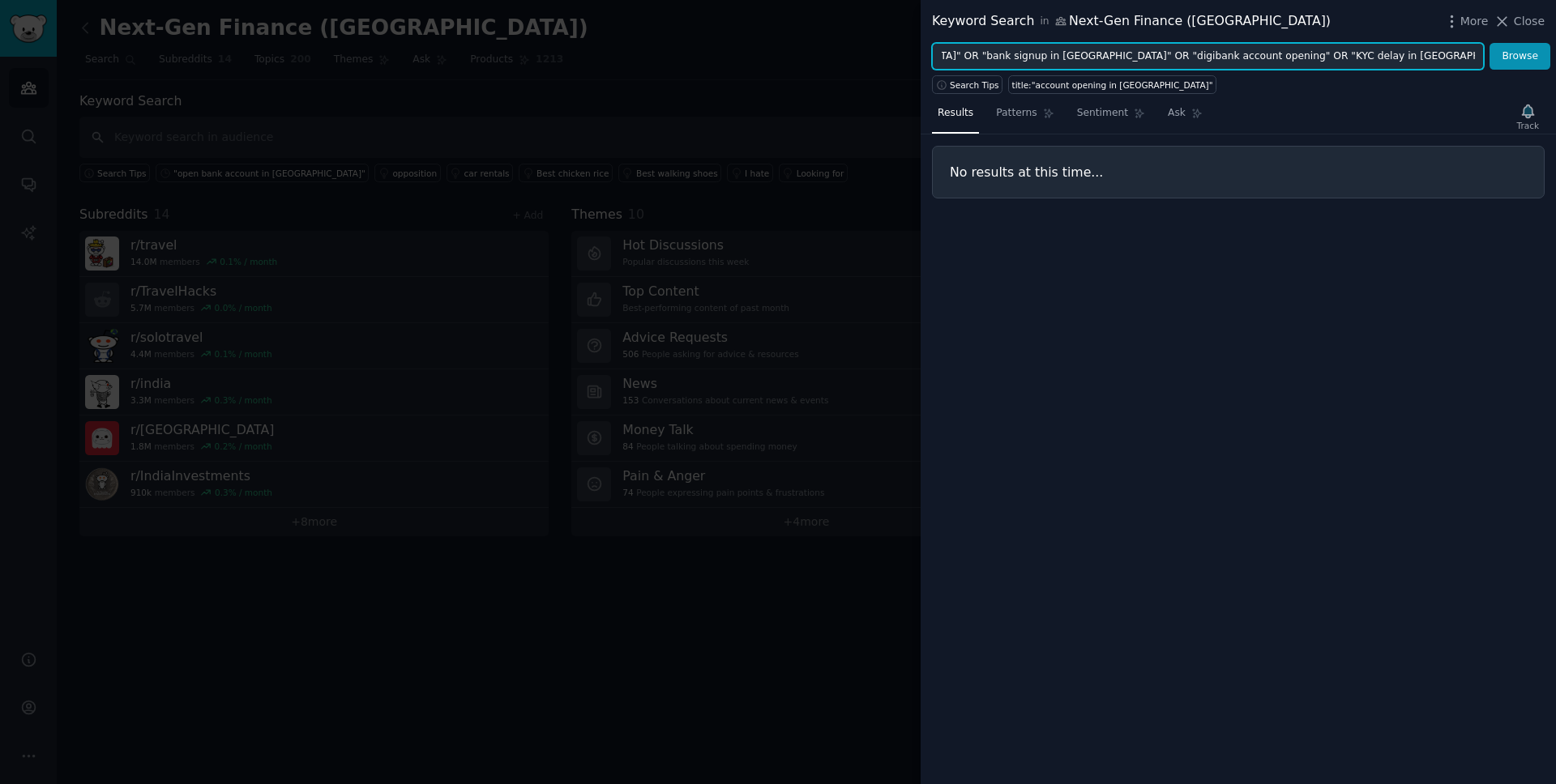
click at [1341, 54] on input ""account opening in Singapore" OR "bank signup in Singapore" OR "digibank accou…" at bounding box center [1208, 57] width 552 height 28
click at [1489, 43] on button "Browse" at bounding box center [1520, 57] width 60 height 28
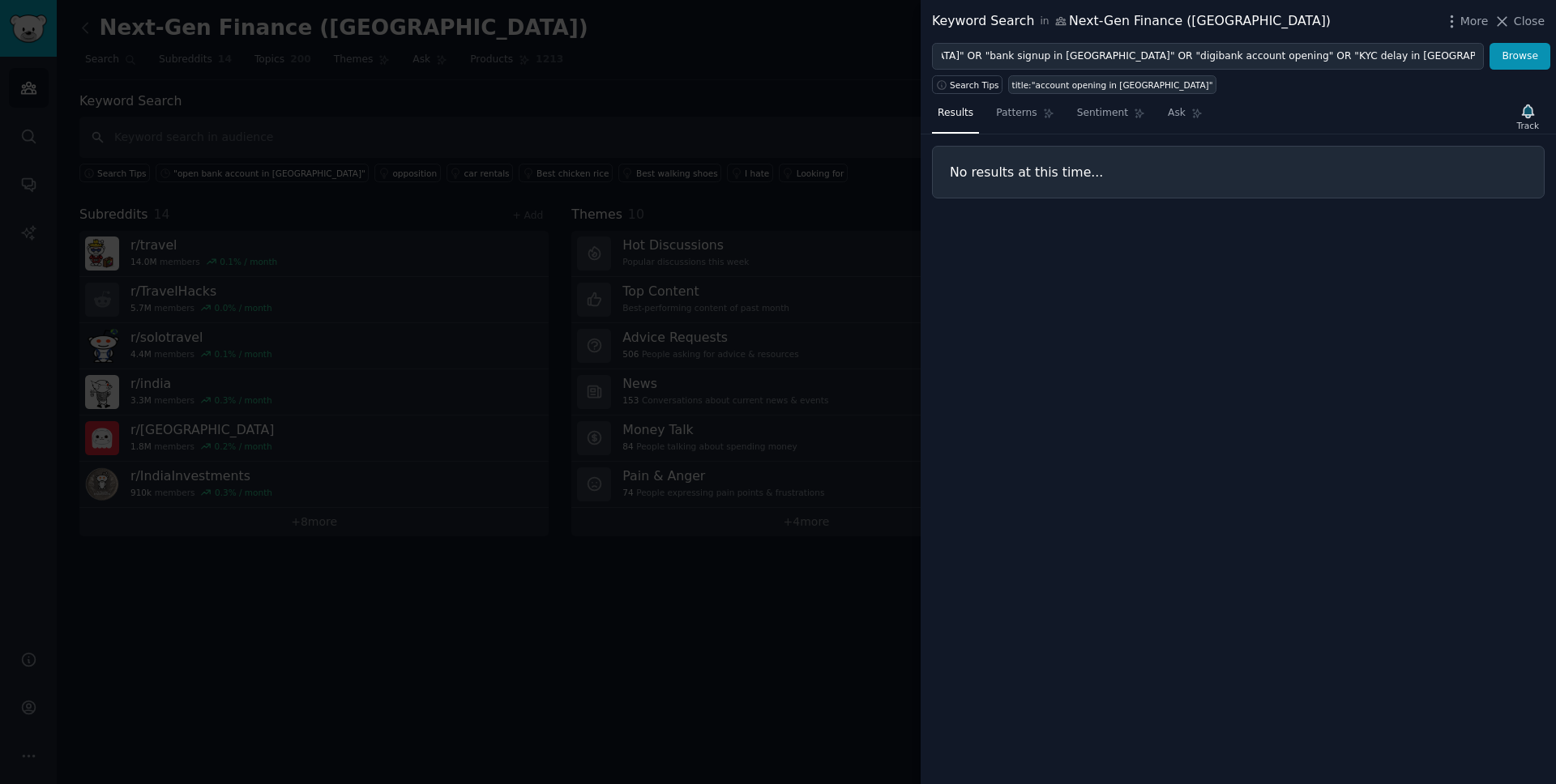
scroll to position [0, 0]
click at [1056, 89] on div "title:"account opening in Singapore"" at bounding box center [1113, 85] width 201 height 11
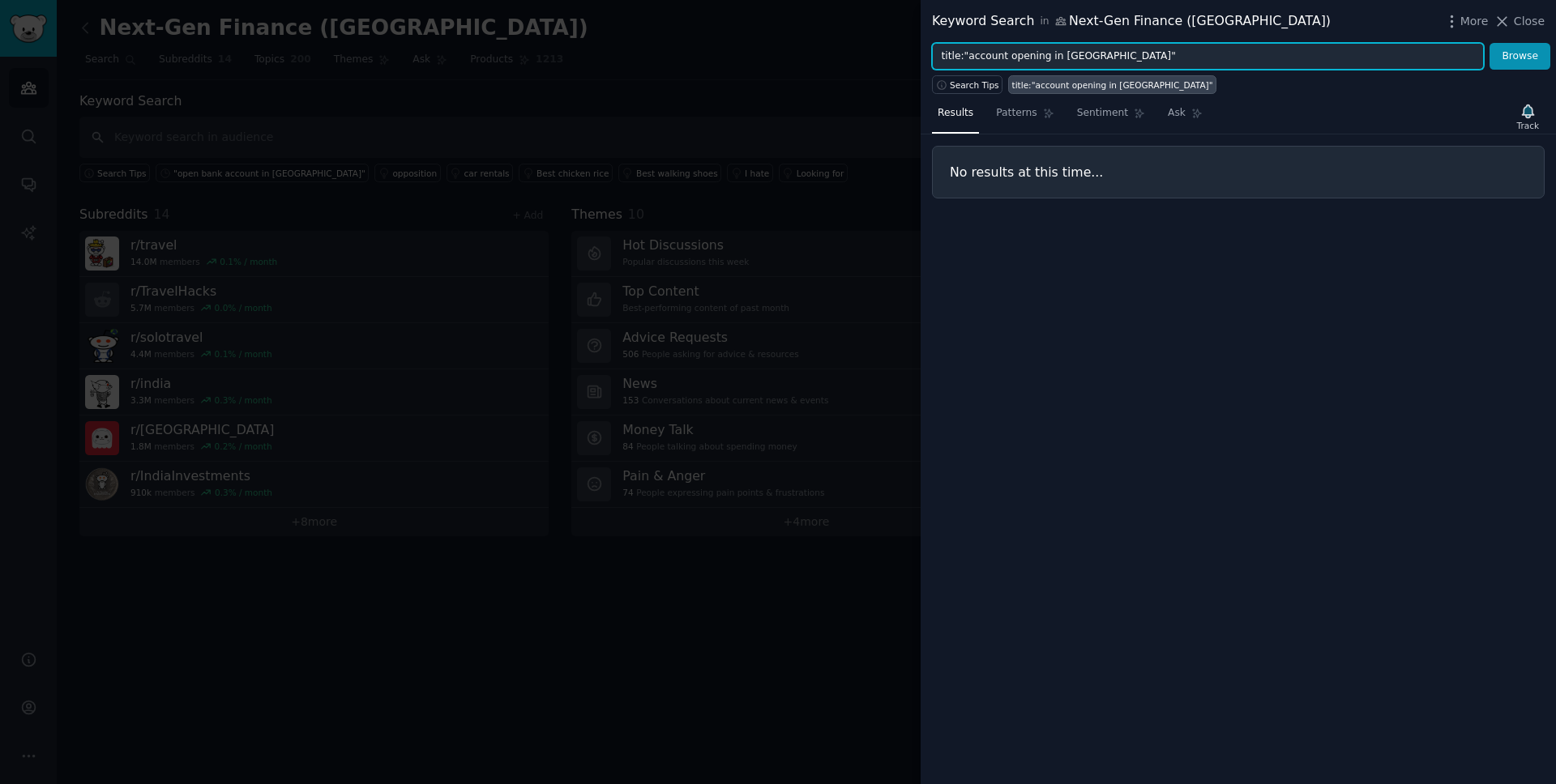
drag, startPoint x: 964, startPoint y: 54, endPoint x: 901, endPoint y: 54, distance: 63.0
click at [901, 54] on div "Keyword Search in Next-Gen Finance (Asia) More Close title:"account opening in …" at bounding box center [778, 392] width 1556 height 784
click at [1489, 43] on button "Browse" at bounding box center [1520, 57] width 60 height 28
click at [1025, 57] on input ""account opening in Singapore"" at bounding box center [1208, 57] width 552 height 28
click at [1489, 43] on button "Browse" at bounding box center [1520, 57] width 60 height 28
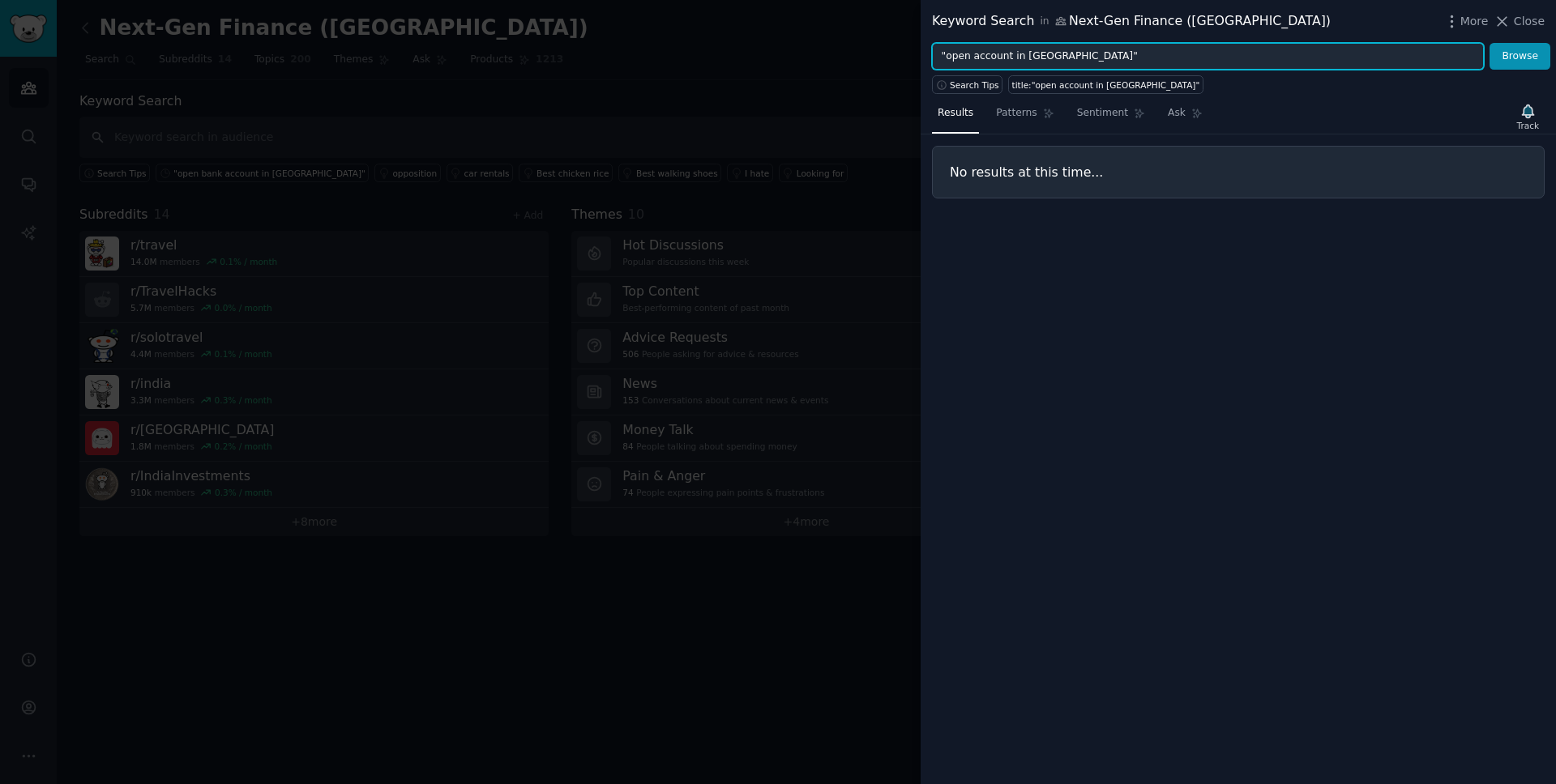
click at [971, 57] on input ""open account in Singapore"" at bounding box center [1208, 57] width 552 height 28
click at [1489, 43] on button "Browse" at bounding box center [1520, 57] width 60 height 28
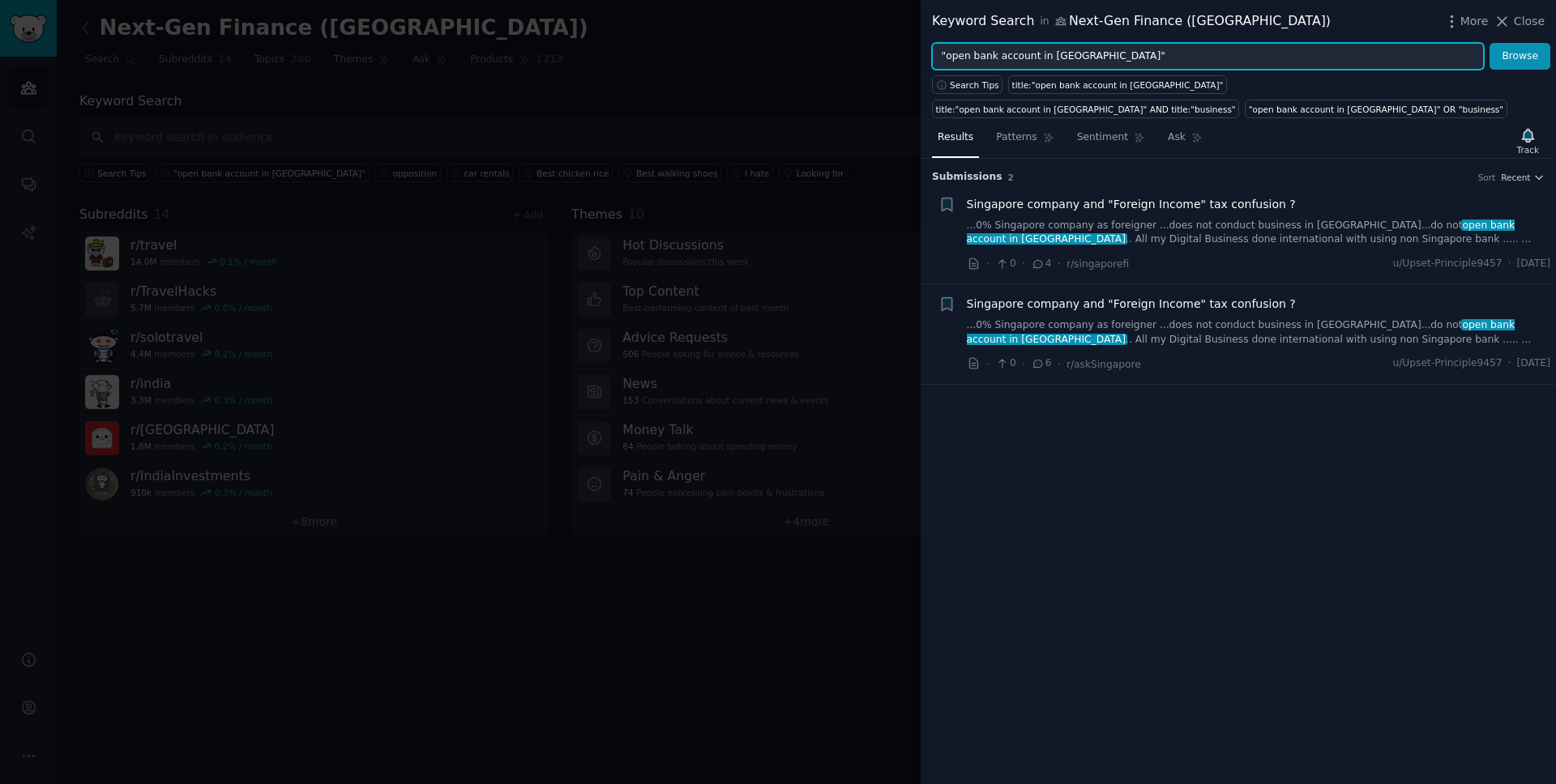
click at [1258, 54] on input ""open bank account in Singapore"" at bounding box center [1208, 57] width 552 height 28
type input ""open bank account in [GEOGRAPHIC_DATA]" OR "open bank account in SG""
click at [1489, 43] on button "Browse" at bounding box center [1520, 57] width 60 height 28
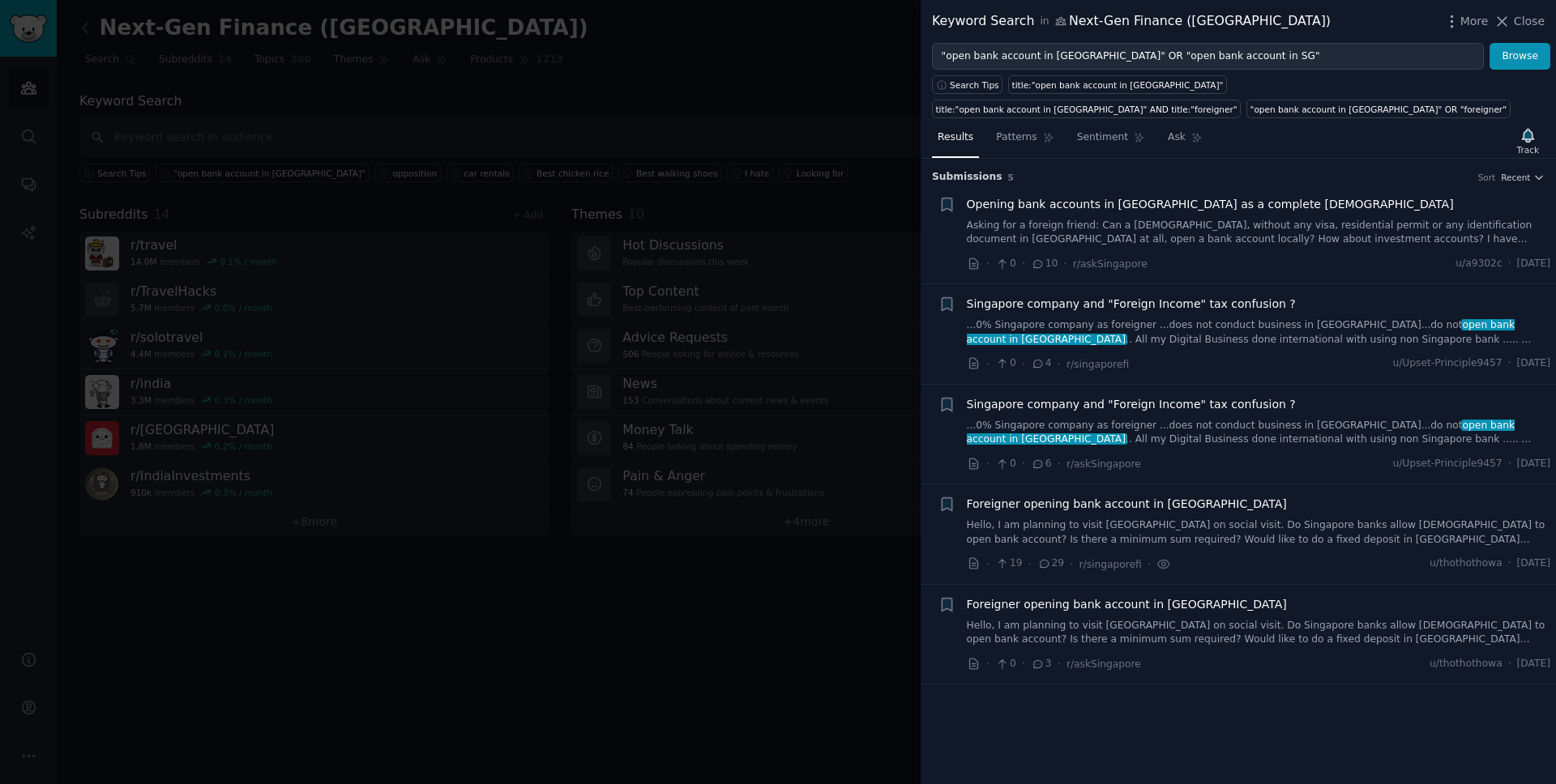
click at [378, 364] on div at bounding box center [778, 392] width 1556 height 784
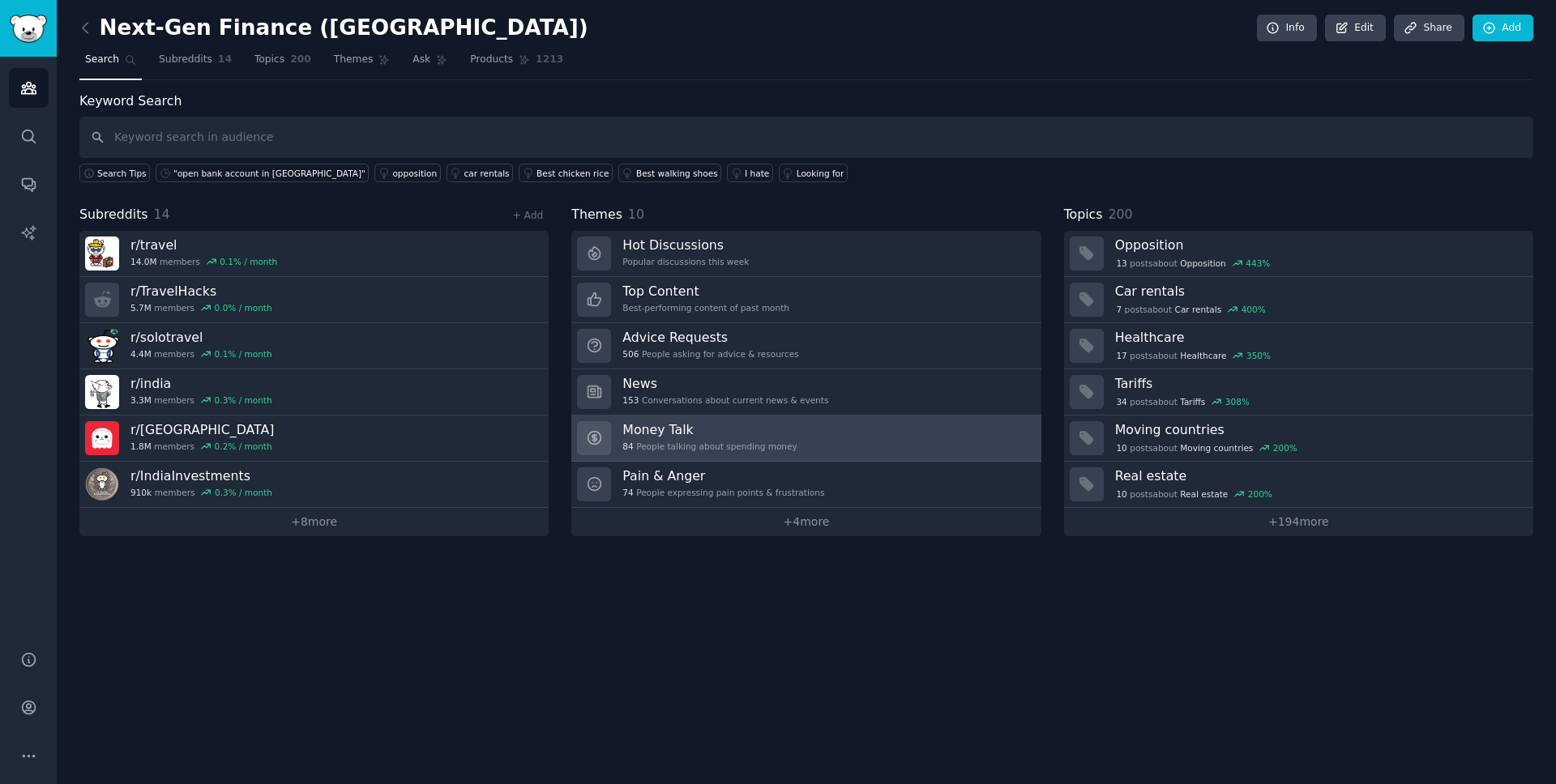
click at [861, 448] on link "Money Talk 84 People talking about spending money" at bounding box center [805, 438] width 469 height 46
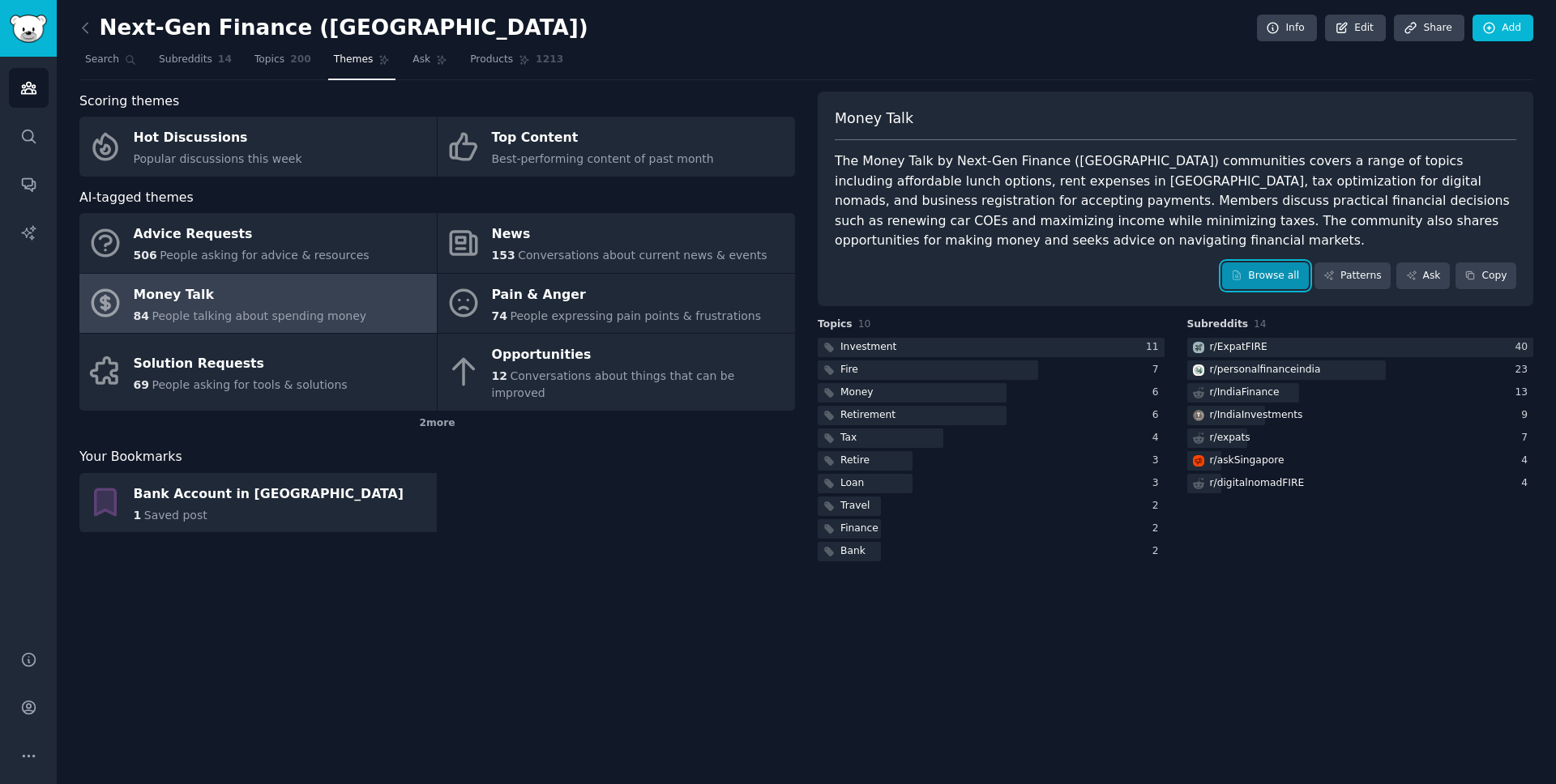
click at [1288, 265] on link "Browse all" at bounding box center [1266, 276] width 86 height 28
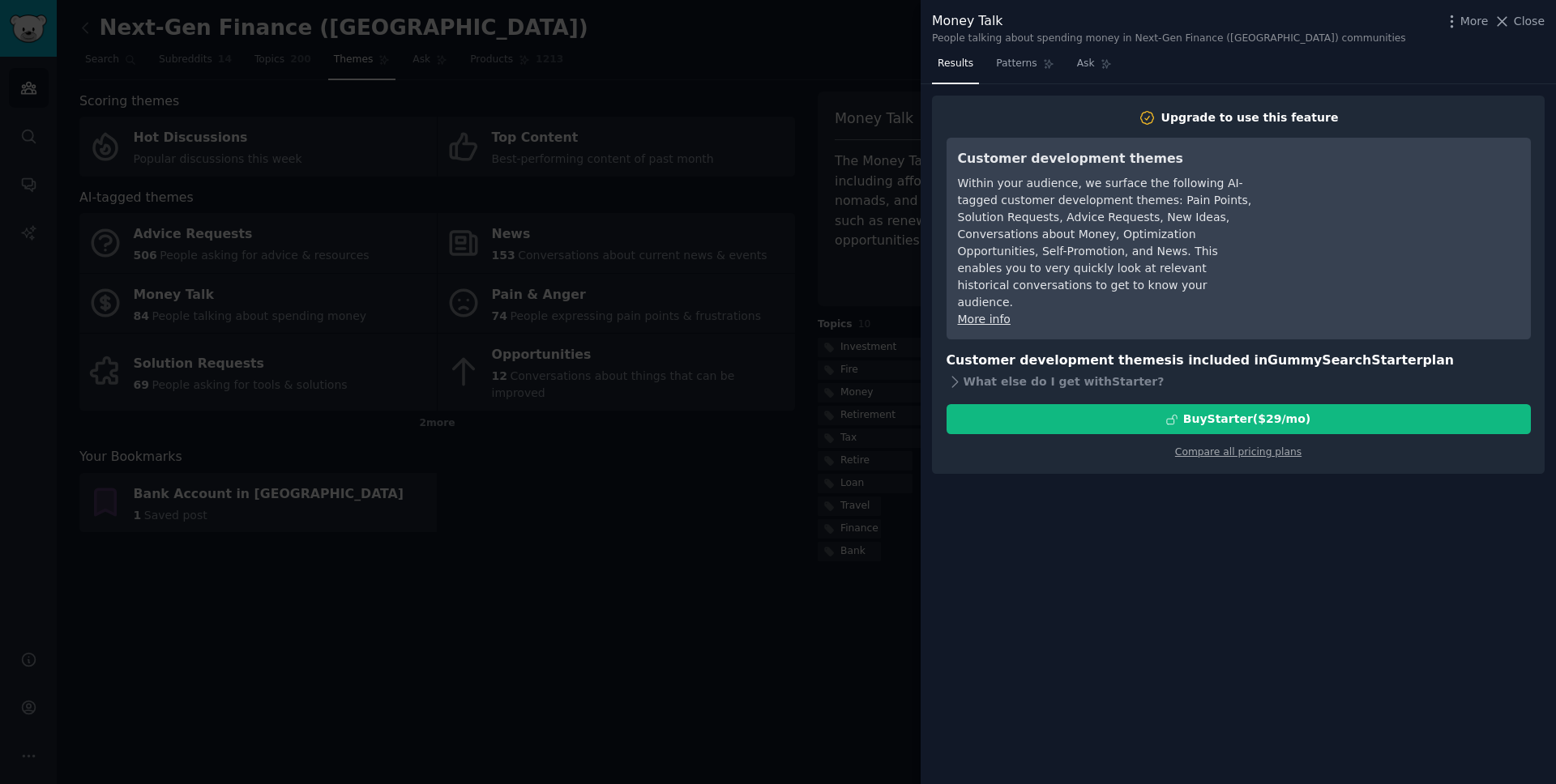
click at [835, 180] on div at bounding box center [778, 392] width 1556 height 784
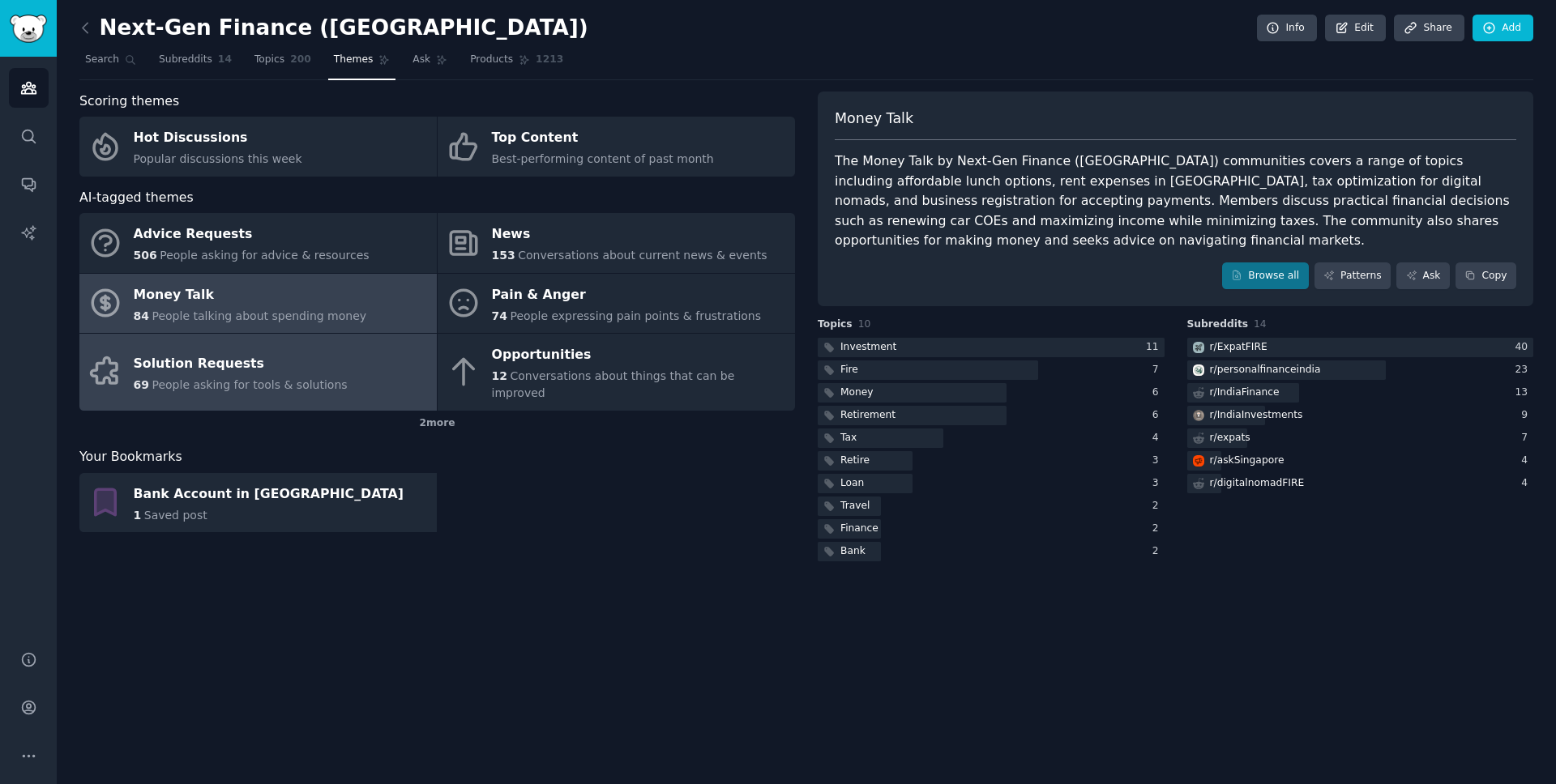
click at [384, 340] on link "Solution Requests 69 People asking for tools & solutions" at bounding box center [258, 372] width 358 height 77
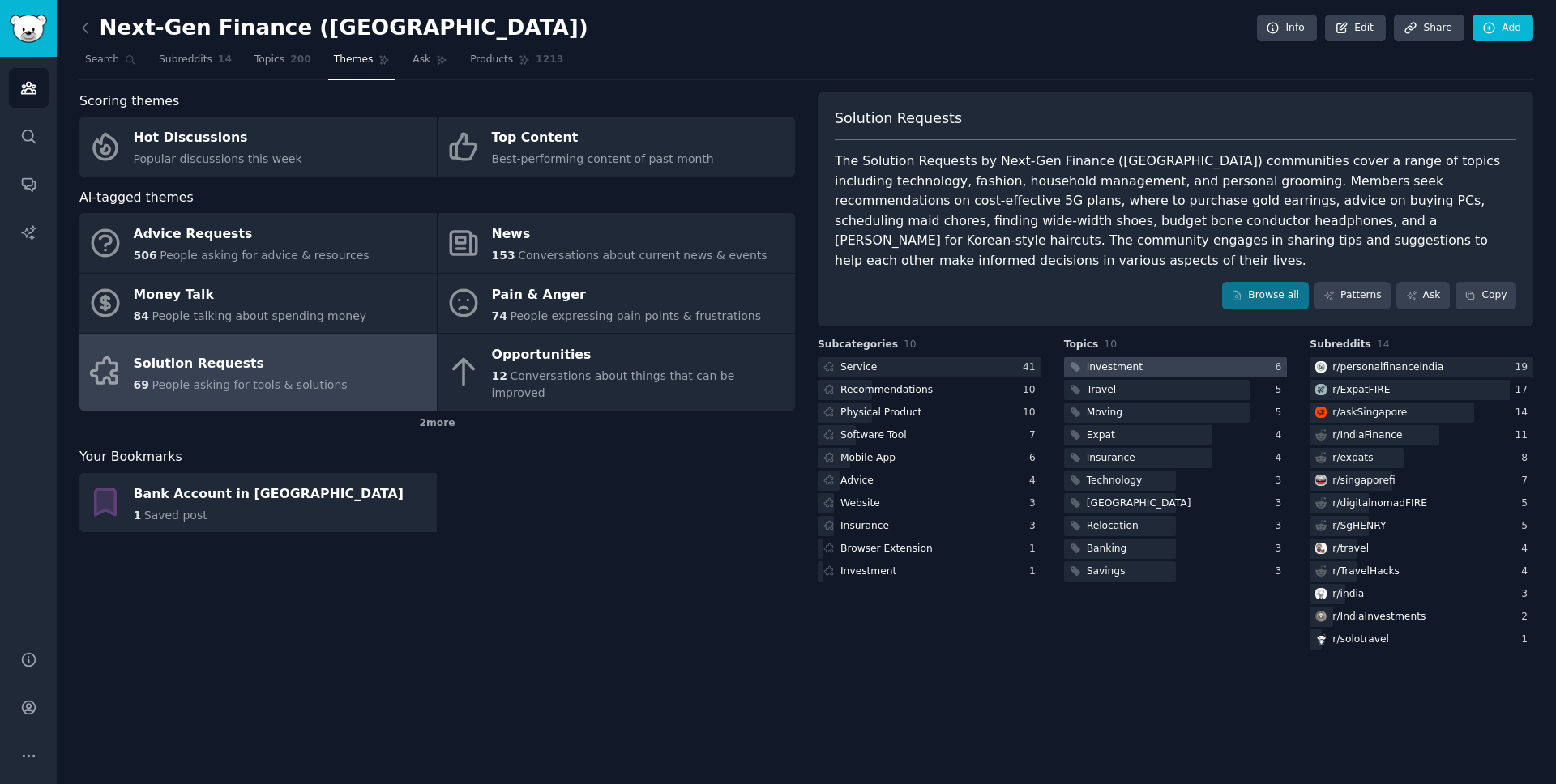
click at [1133, 360] on div "Investment" at bounding box center [1115, 367] width 56 height 15
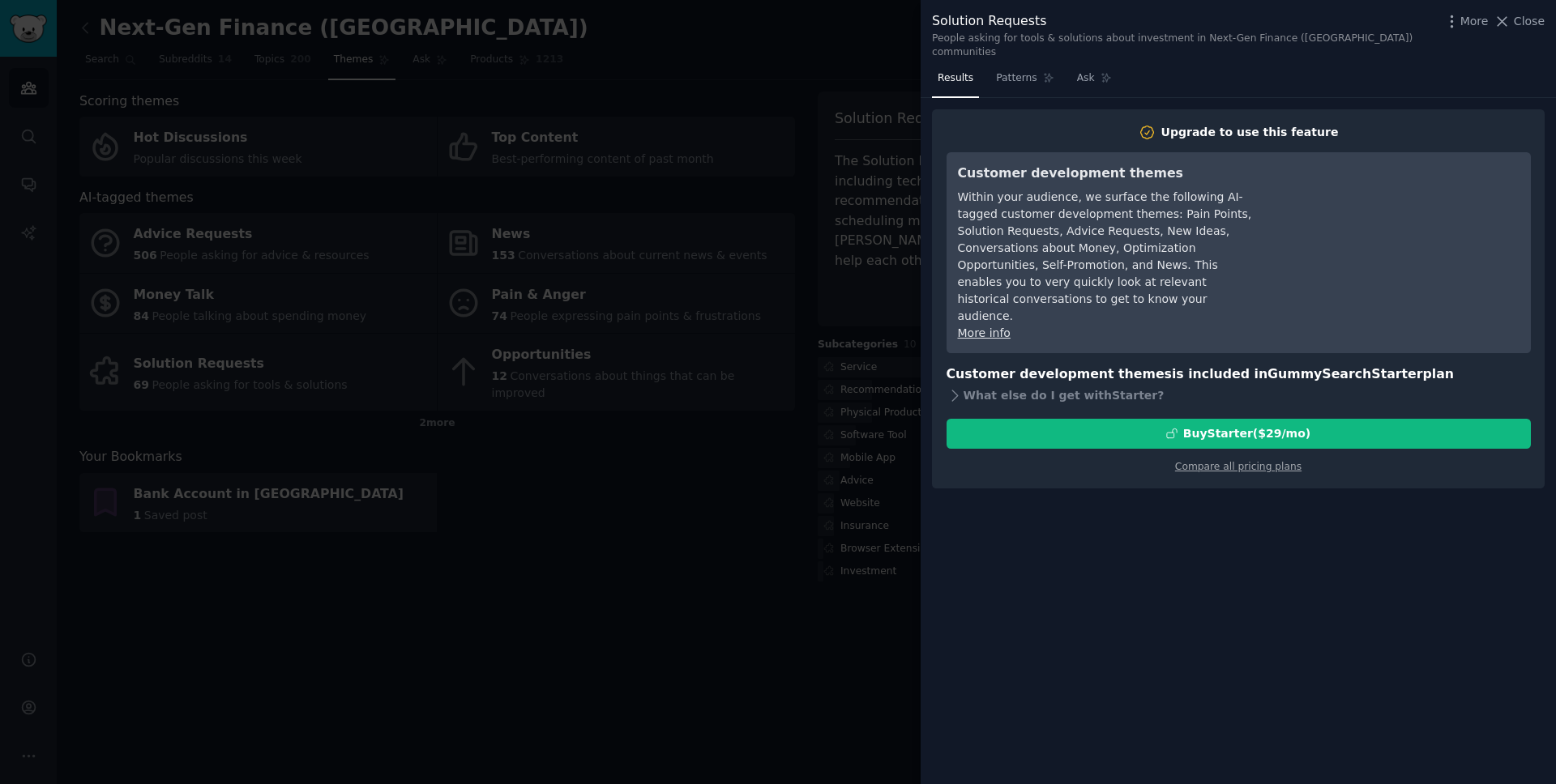
click at [513, 171] on div at bounding box center [778, 392] width 1556 height 784
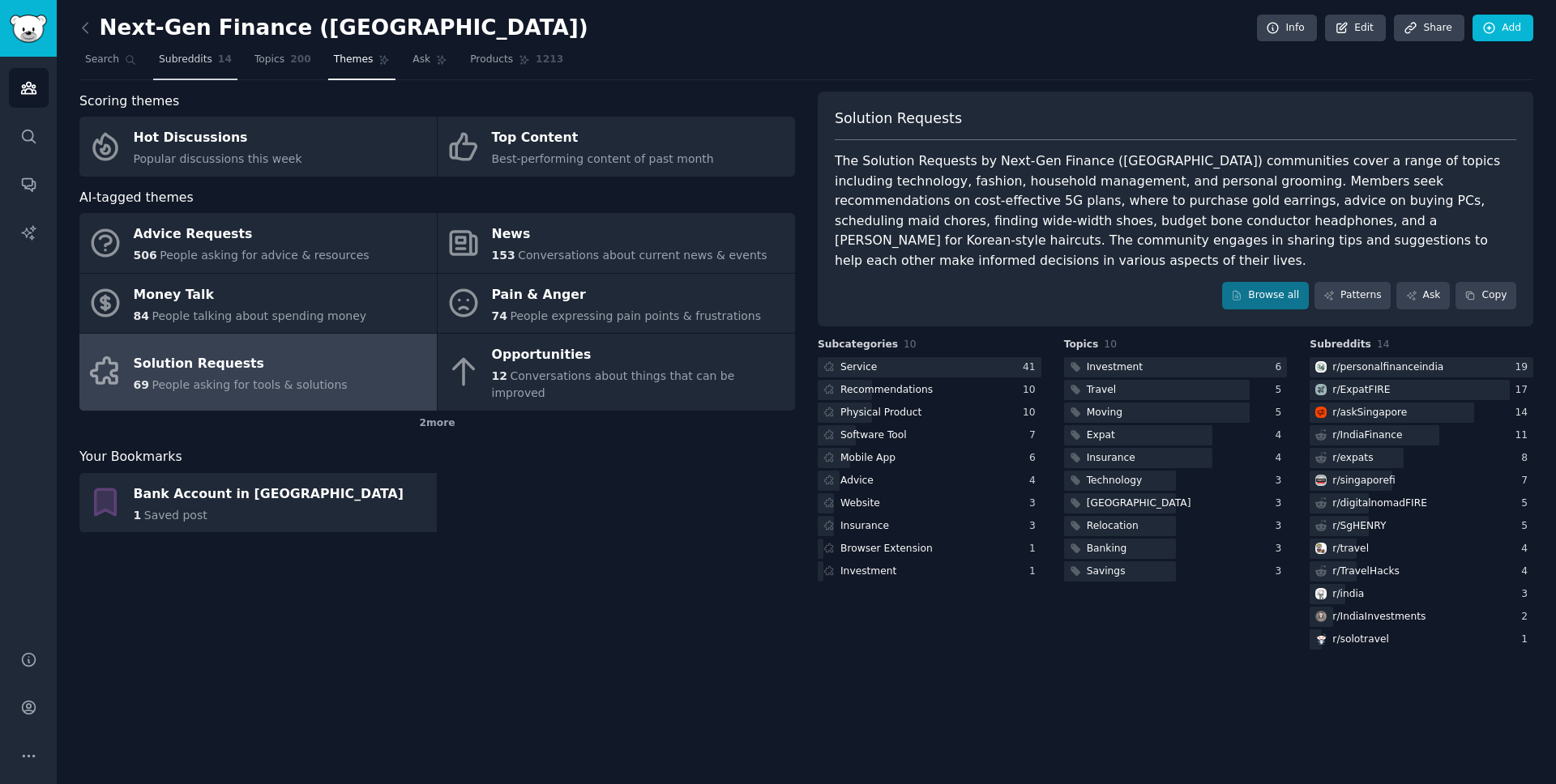
click at [203, 65] on span "Subreddits" at bounding box center [186, 60] width 54 height 15
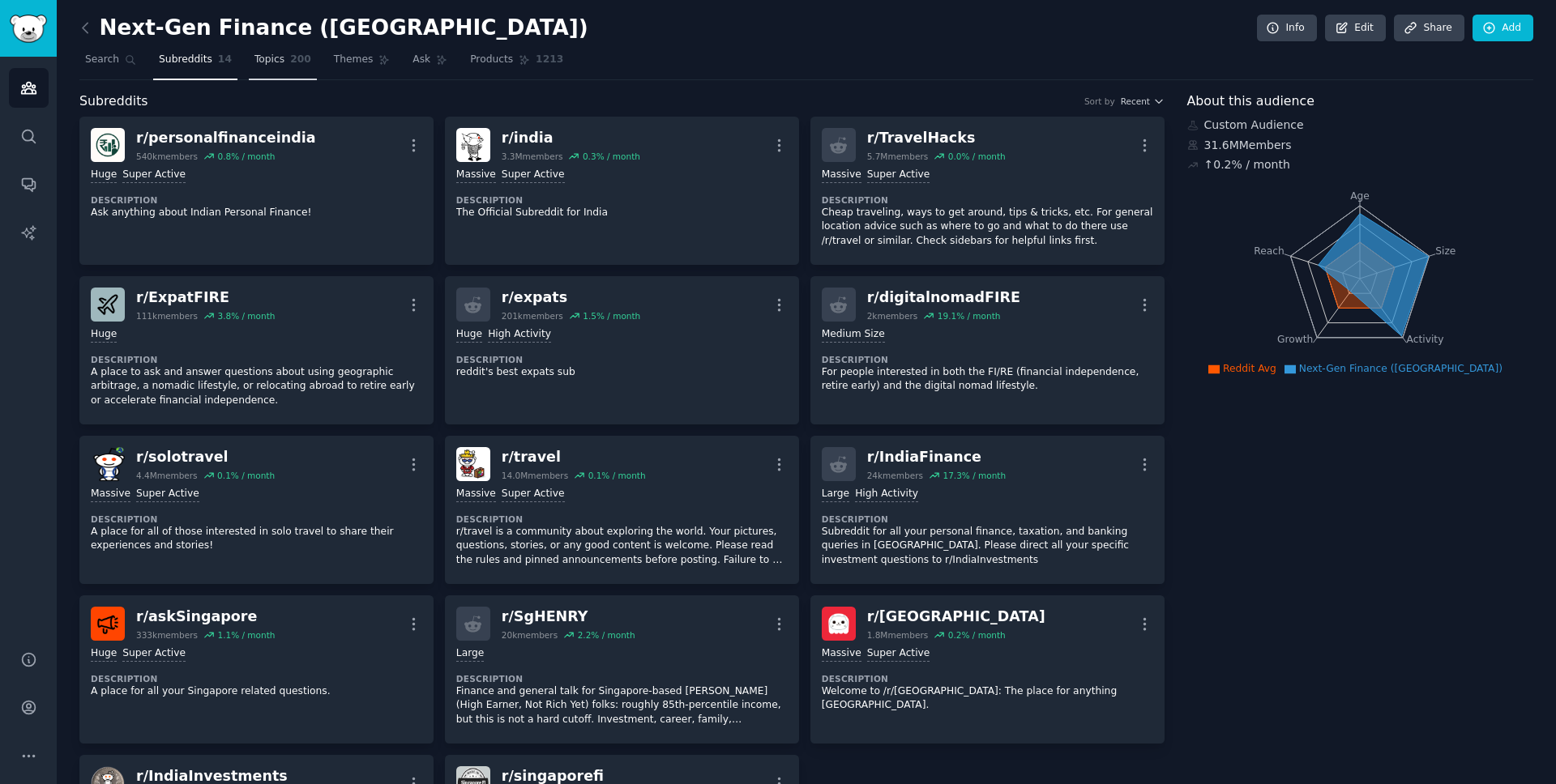
click at [283, 60] on link "Topics 200" at bounding box center [283, 63] width 68 height 33
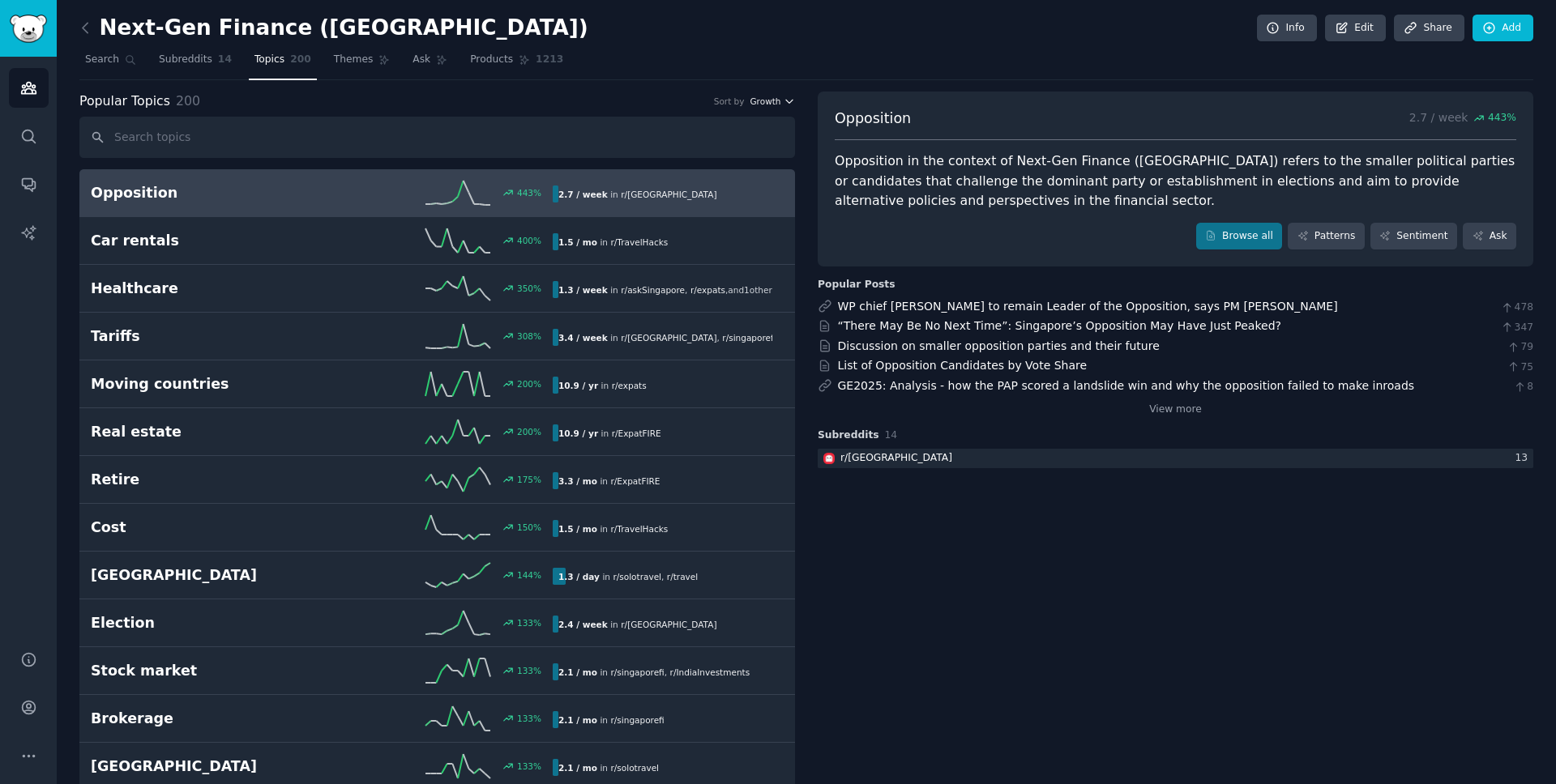
click at [767, 106] on span "Growth" at bounding box center [765, 101] width 31 height 11
click at [723, 165] on div "Velocity" at bounding box center [714, 161] width 151 height 28
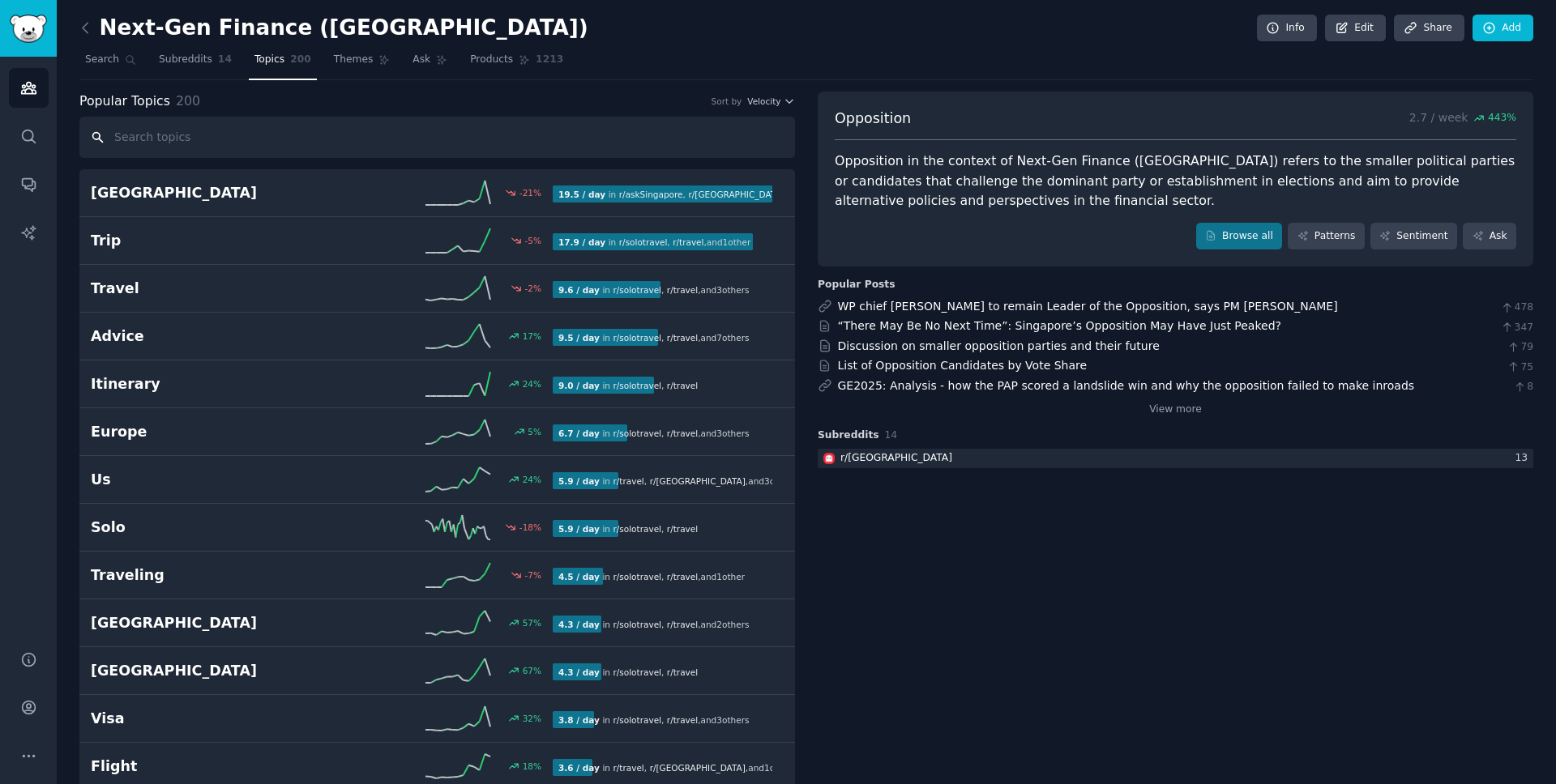
click at [770, 117] on input "text" at bounding box center [437, 137] width 715 height 41
click at [768, 101] on span "Velocity" at bounding box center [764, 101] width 33 height 11
click at [753, 128] on div "Growth" at bounding box center [714, 132] width 151 height 28
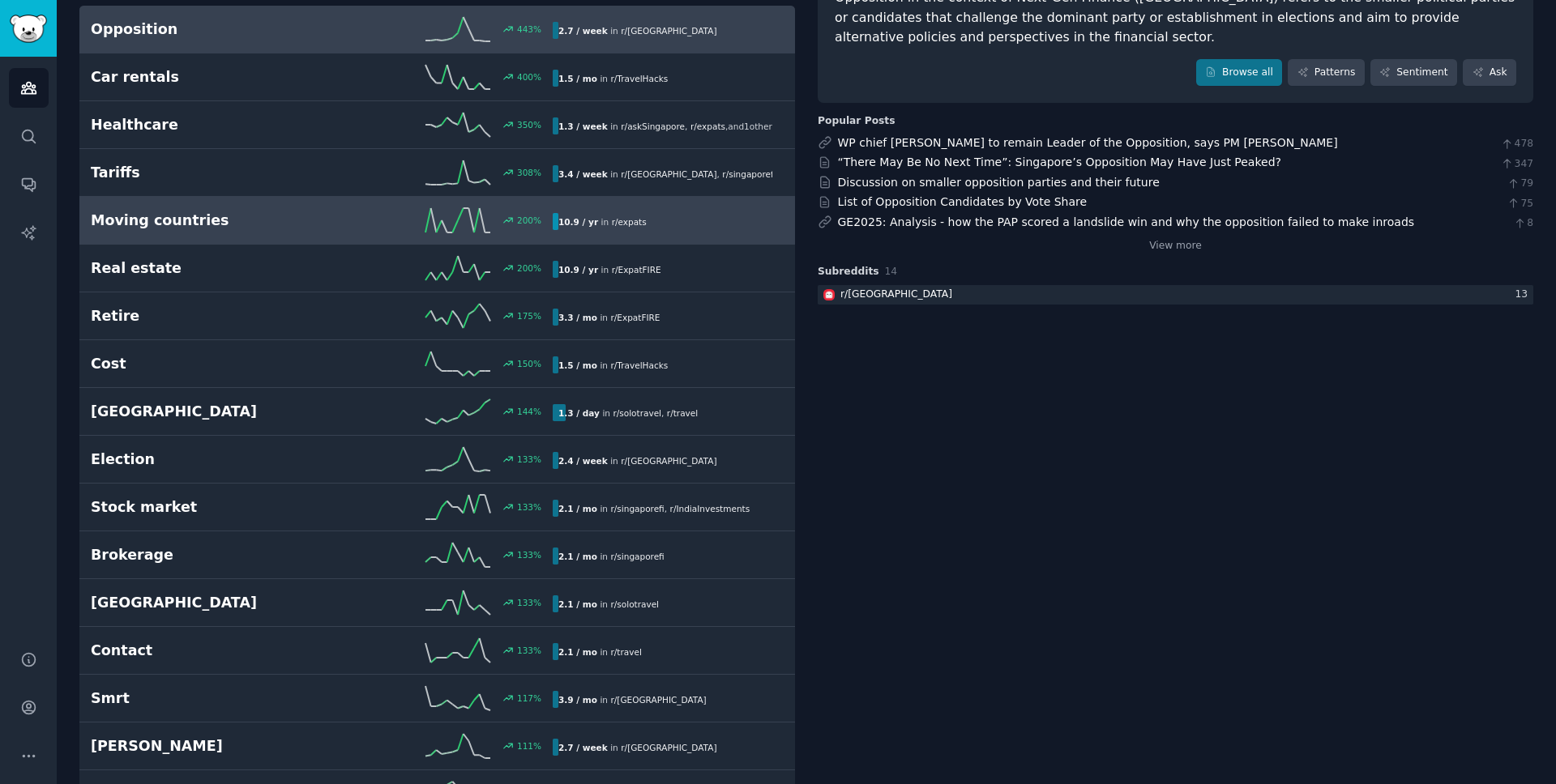
scroll to position [191, 0]
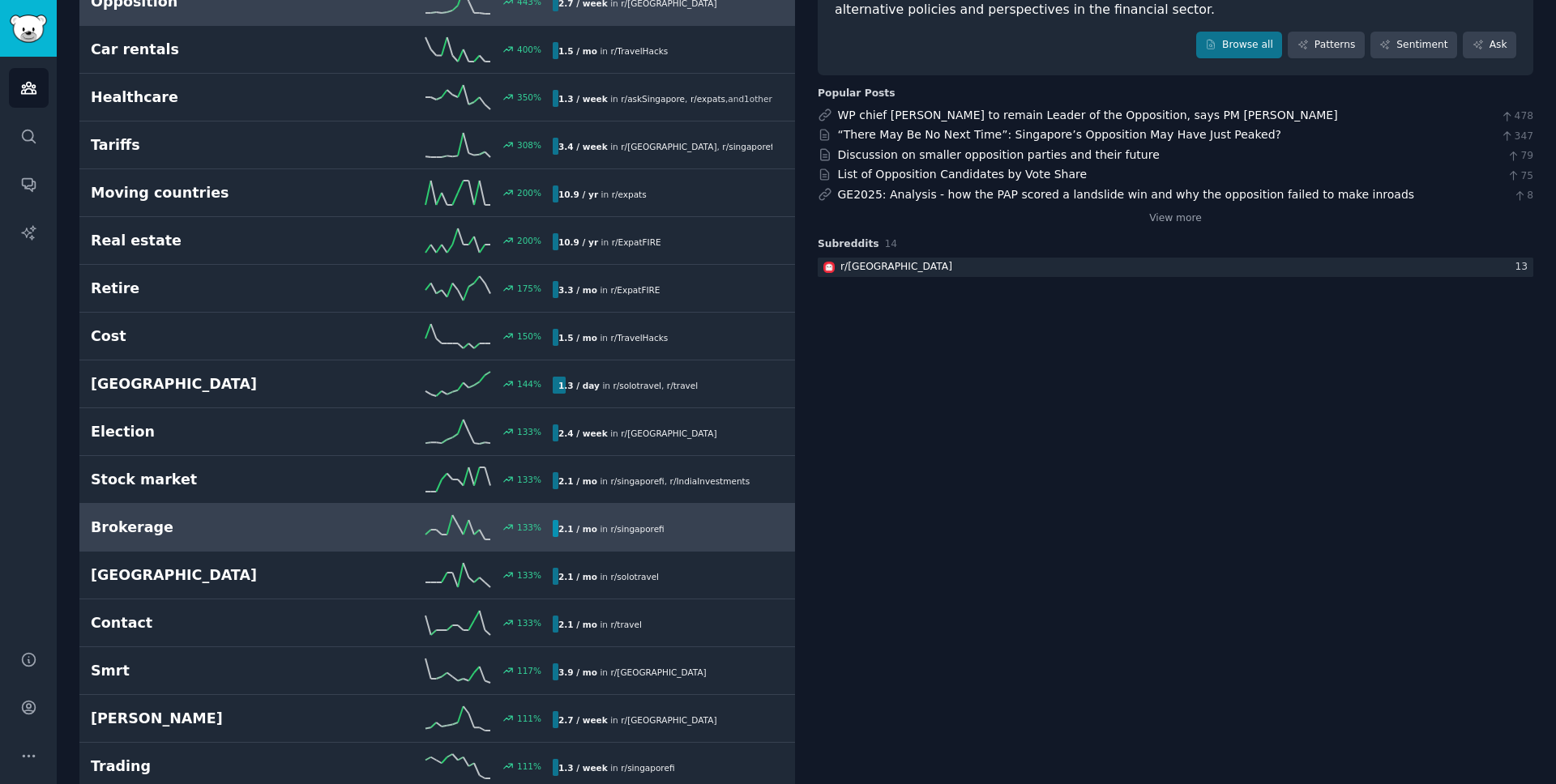
click at [251, 514] on link "Brokerage 133 % 2.1 / mo in r/ singaporefi" at bounding box center [437, 528] width 715 height 47
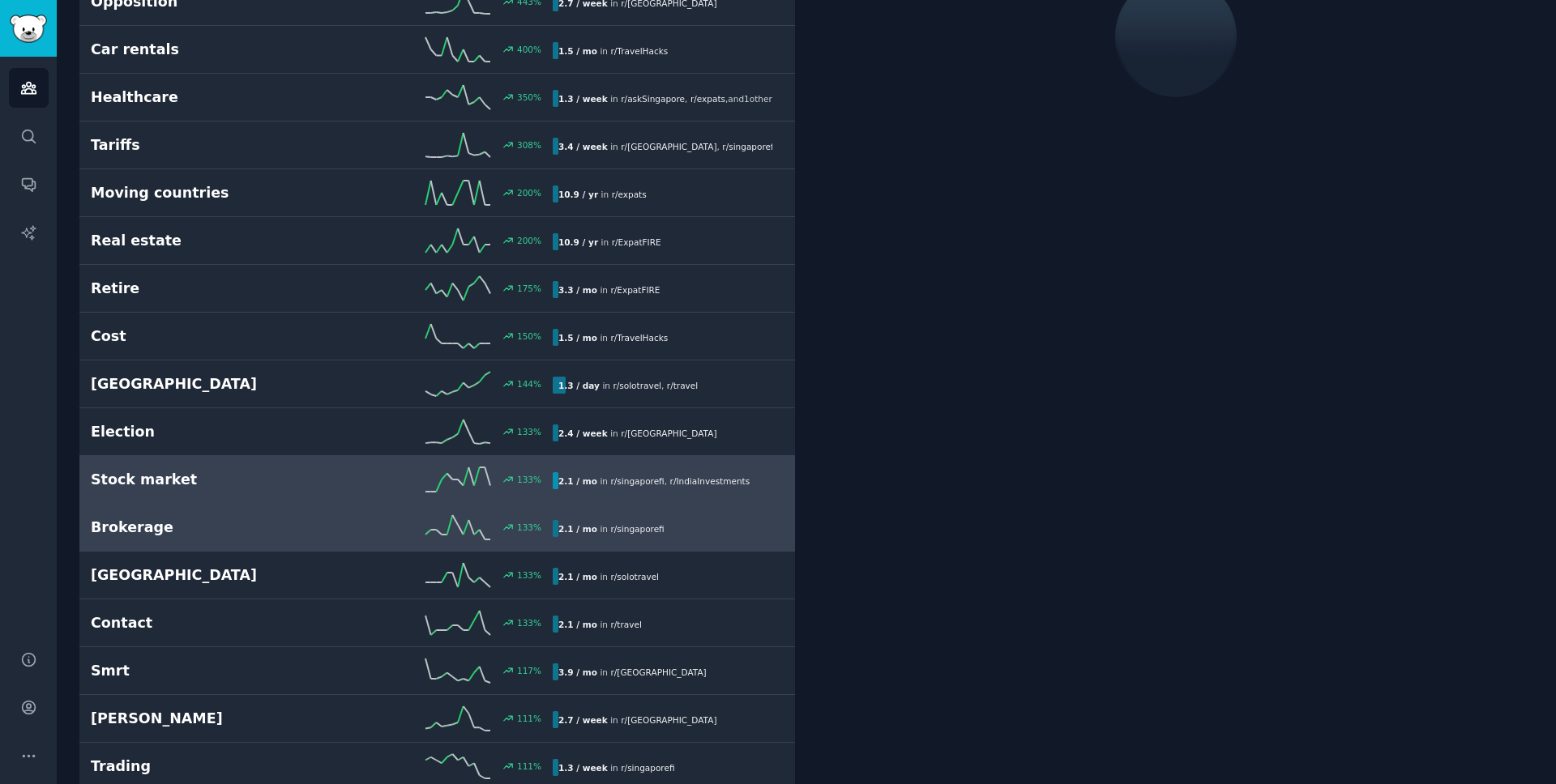
click at [250, 478] on h2 "Stock market" at bounding box center [206, 479] width 231 height 20
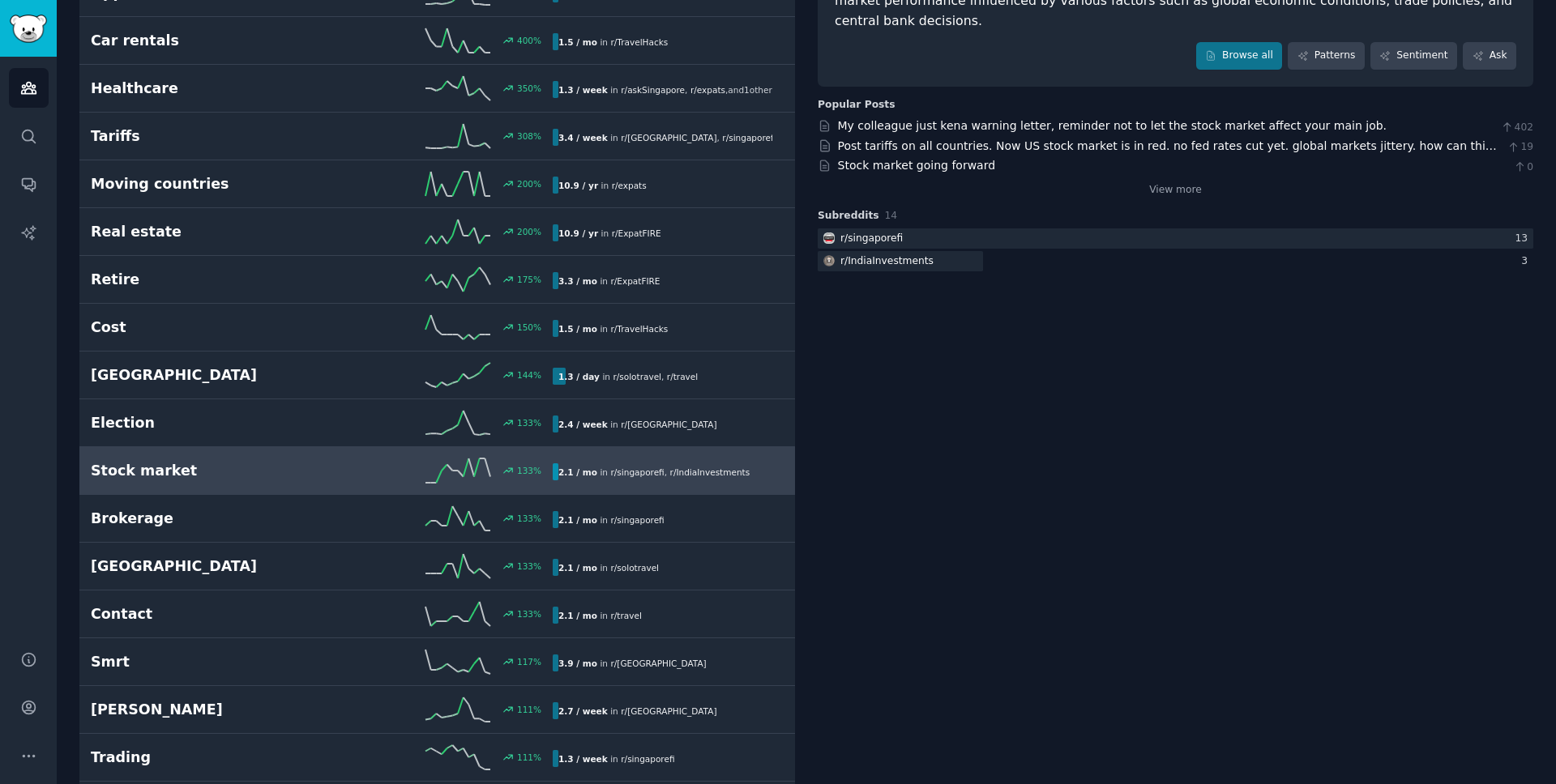
scroll to position [210, 0]
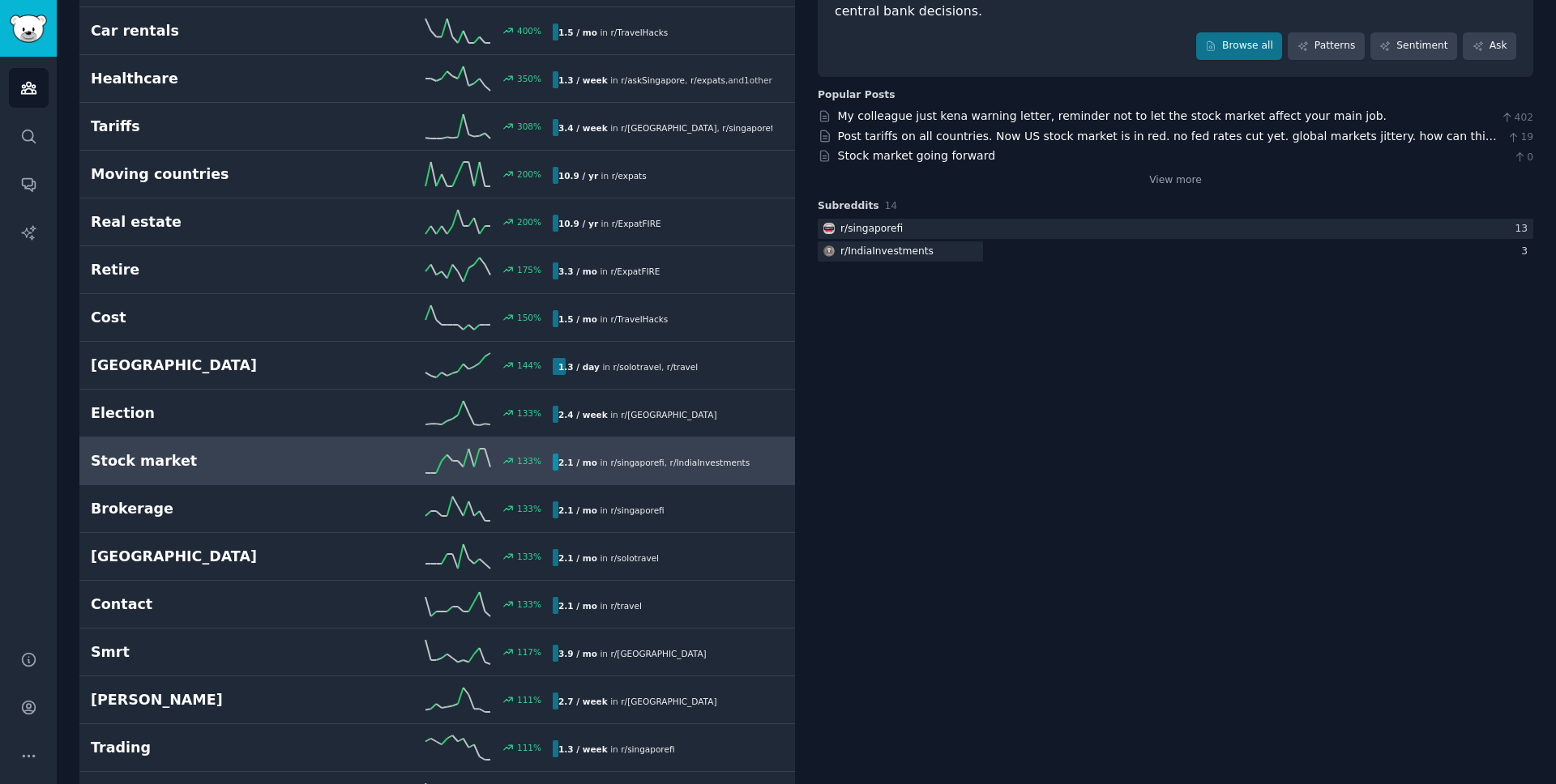
click at [474, 460] on line at bounding box center [477, 458] width 6 height 19
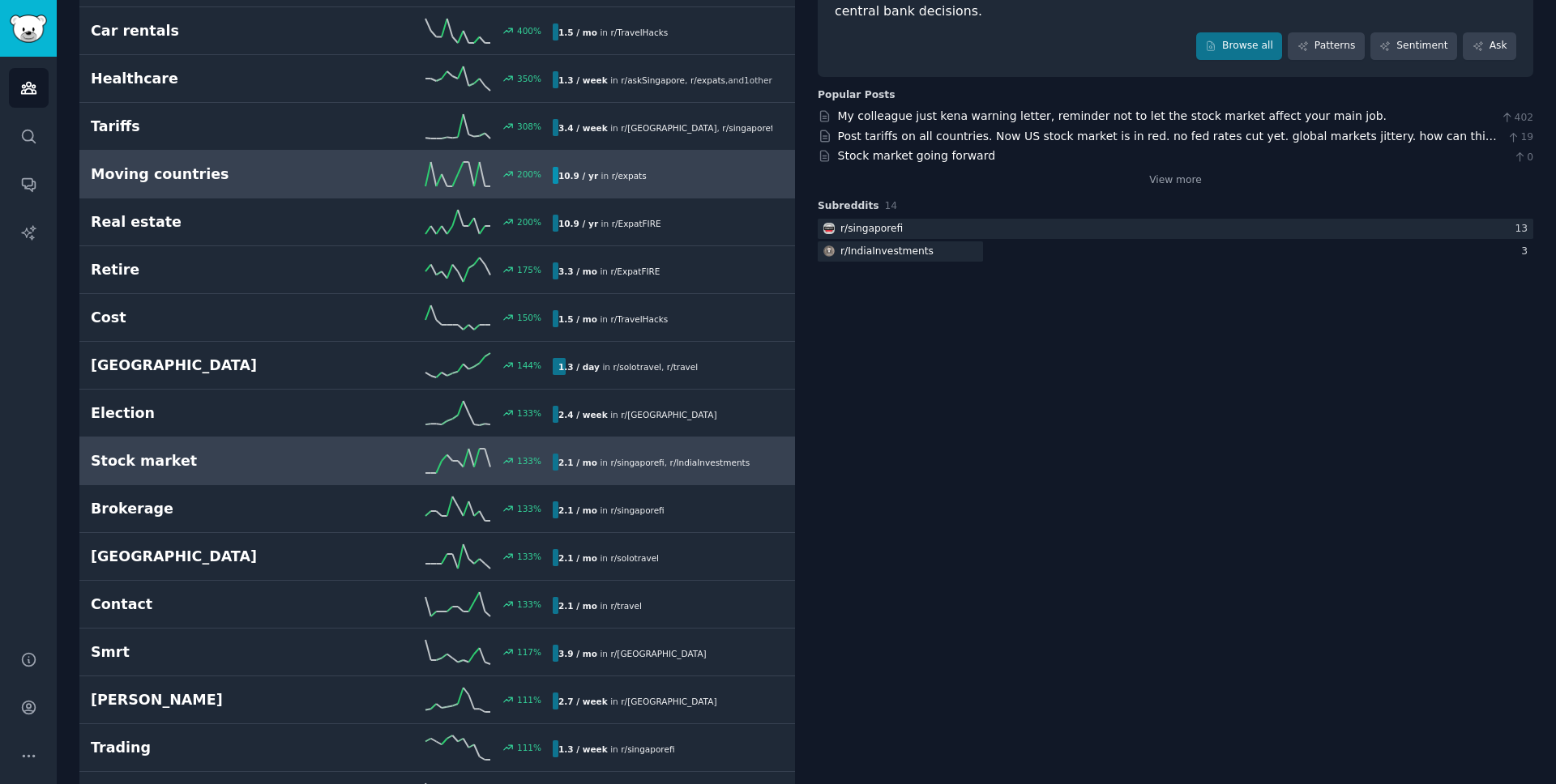
click at [403, 174] on div "200 %" at bounding box center [436, 174] width 231 height 24
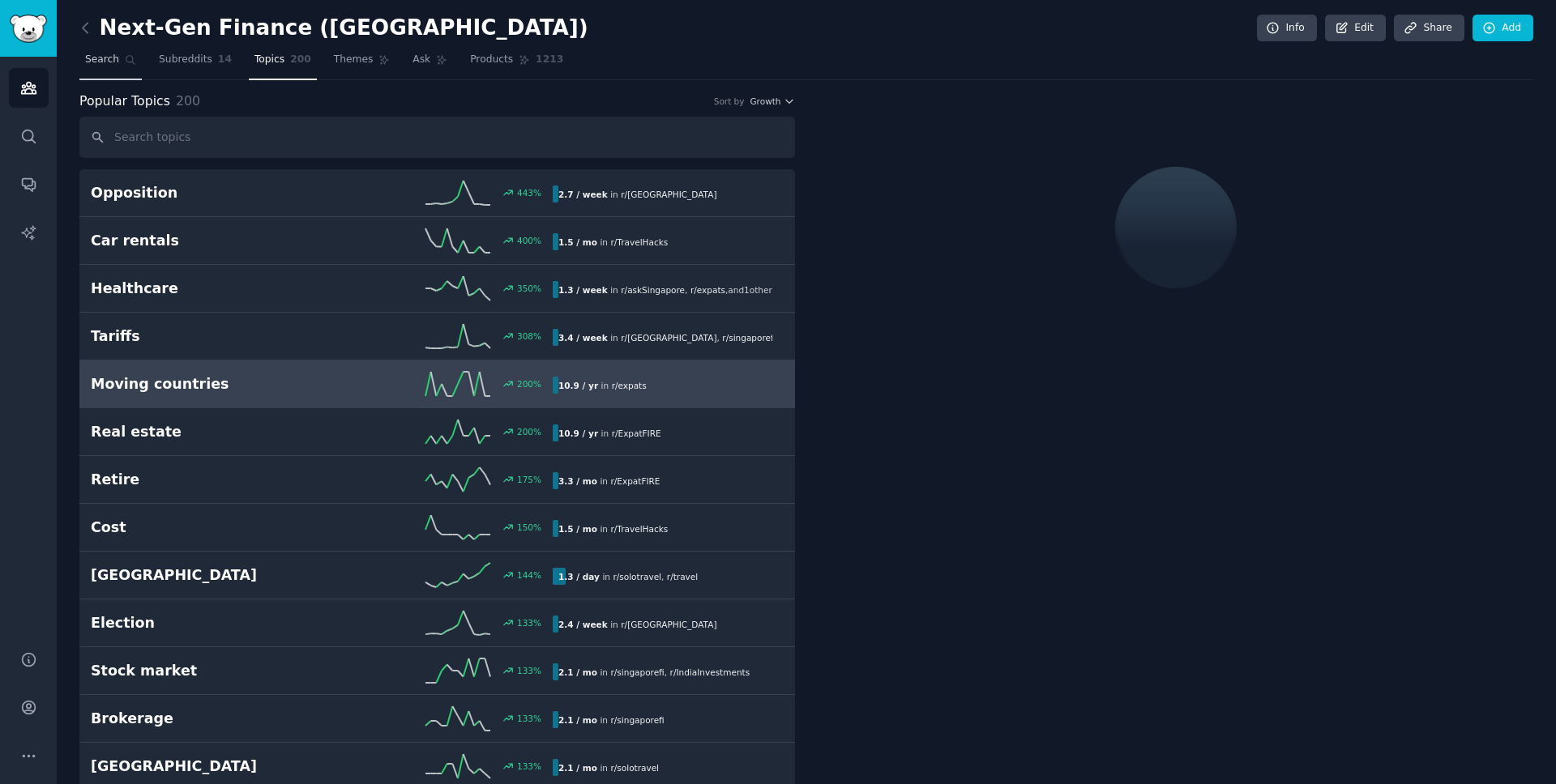
click at [92, 53] on span "Search" at bounding box center [102, 60] width 34 height 15
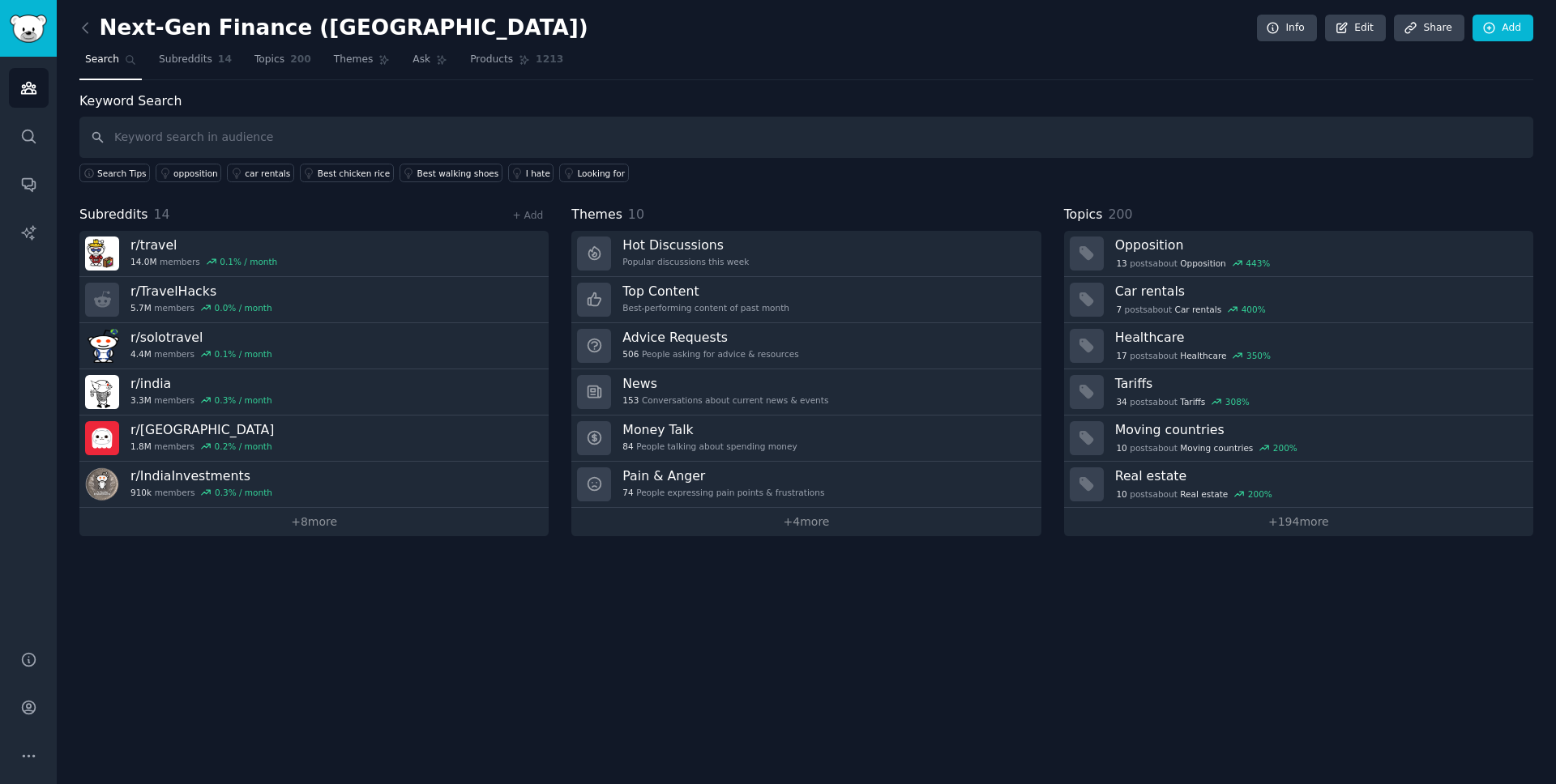
click at [164, 127] on input "text" at bounding box center [806, 137] width 1454 height 41
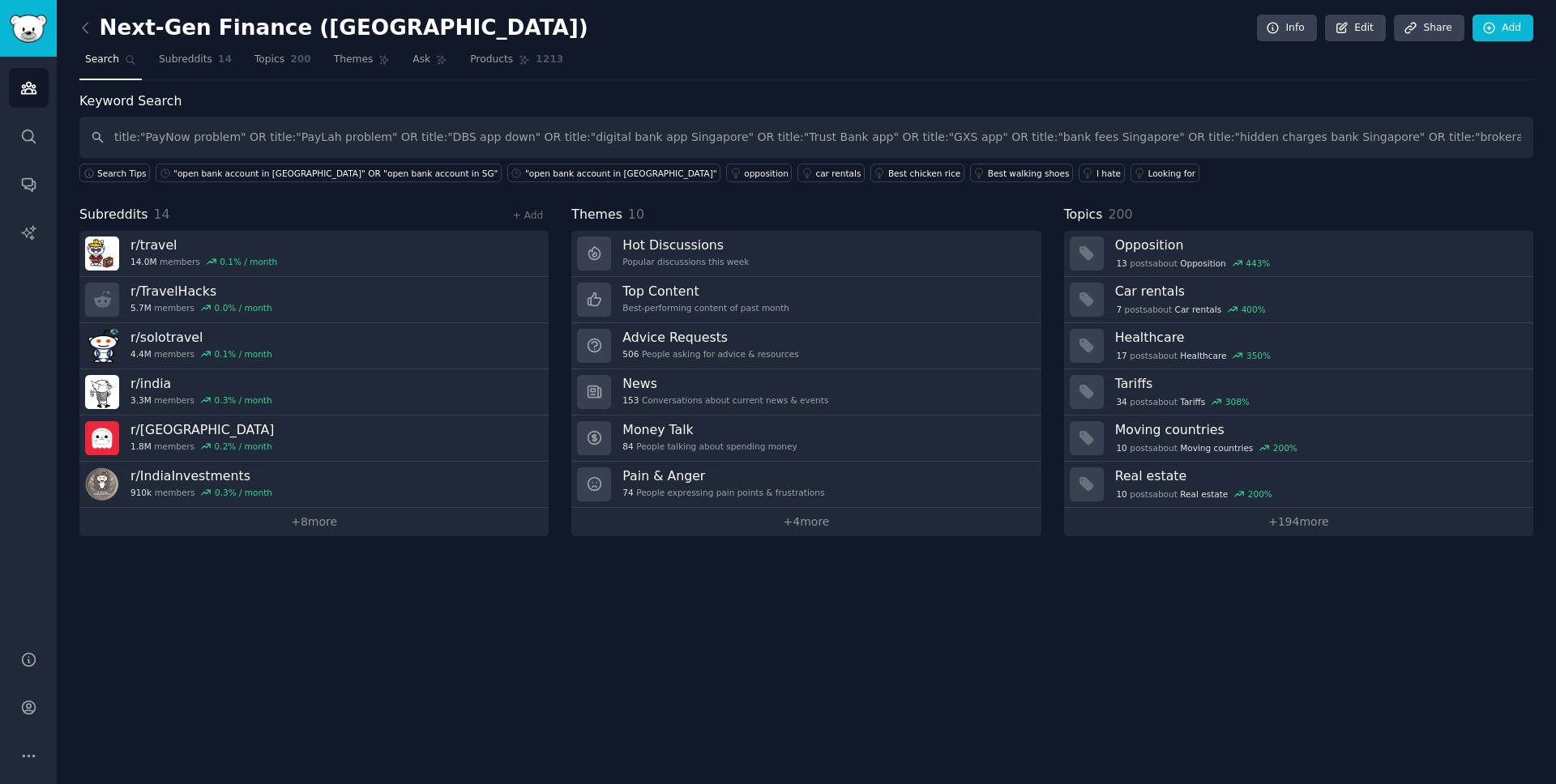
scroll to position [0, 177]
type input "title:"PayNow problem" OR title:"PayLah problem" OR title:"DBS app down" OR tit…"
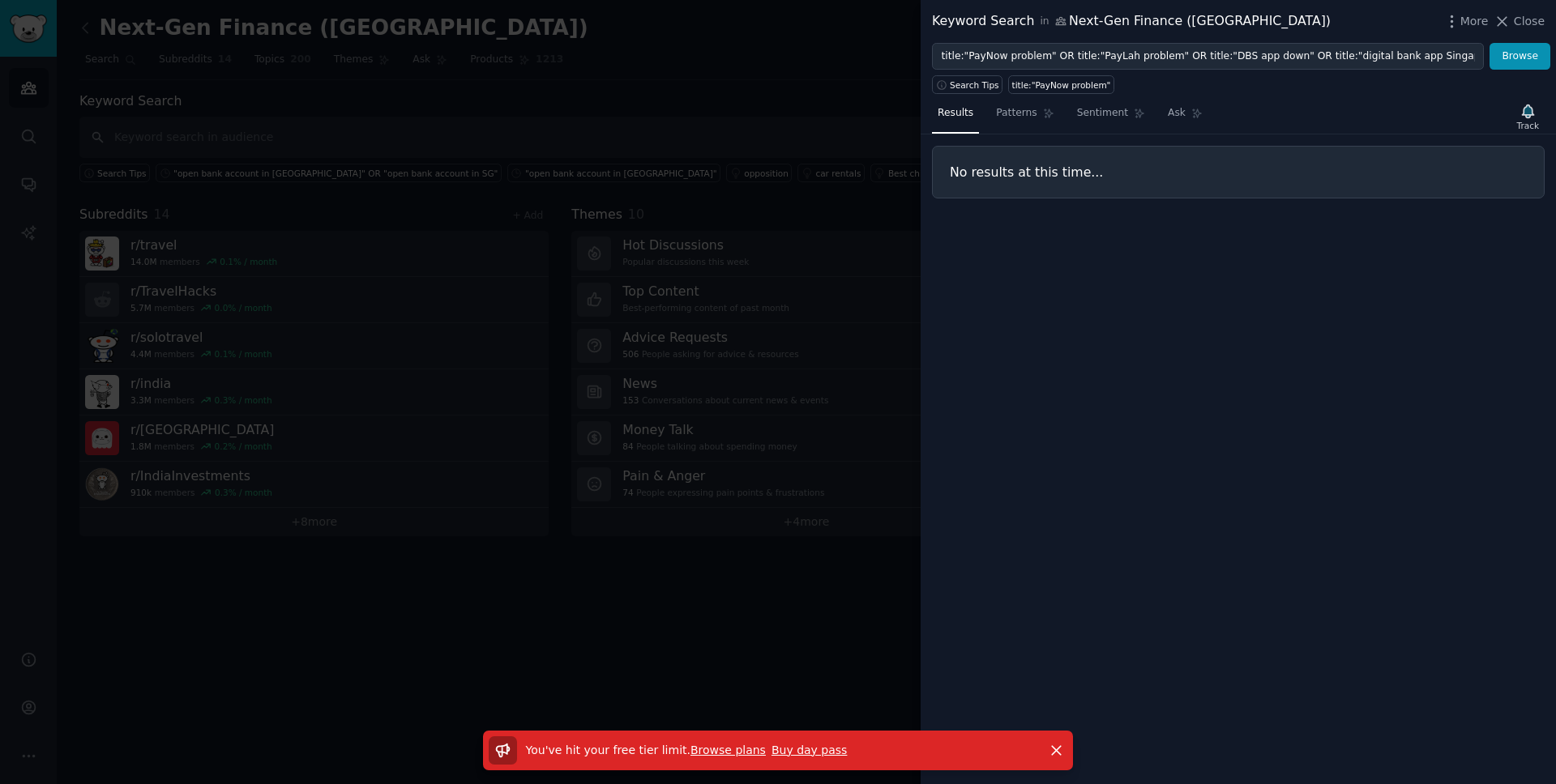
click at [735, 753] on link "Browse plans" at bounding box center [727, 749] width 75 height 13
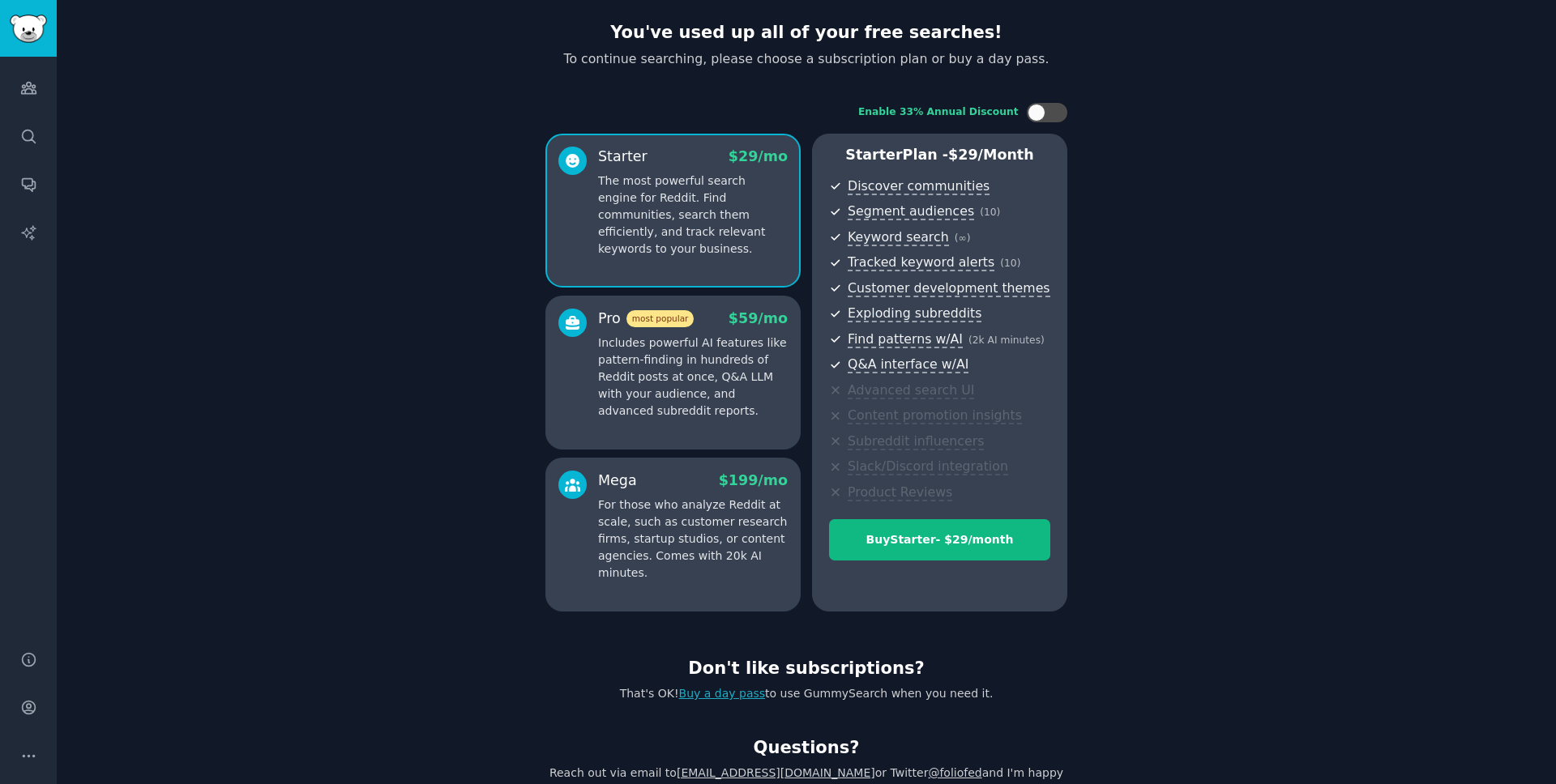
scroll to position [94, 0]
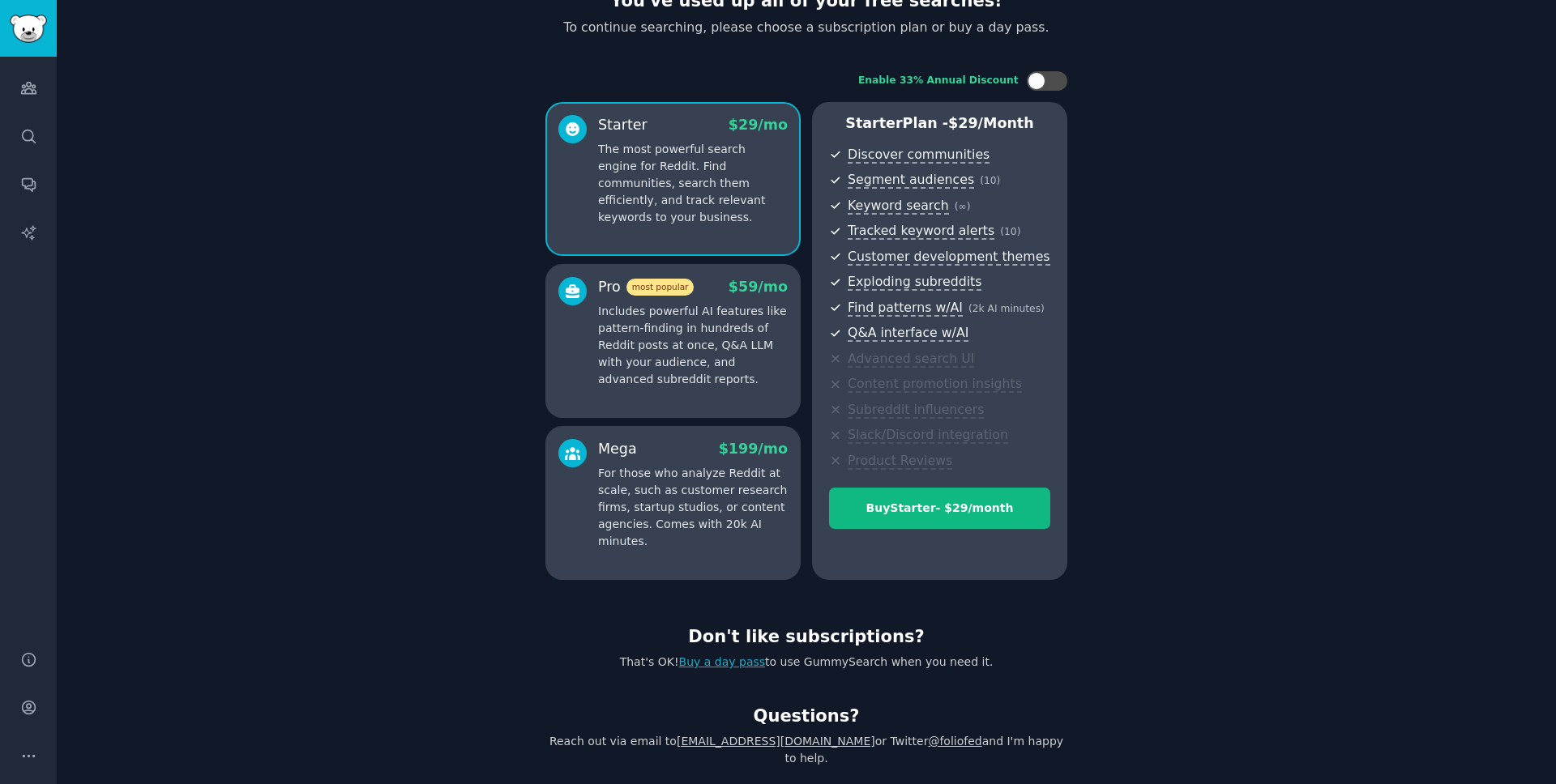
click at [735, 661] on link "Buy a day pass" at bounding box center [722, 661] width 86 height 13
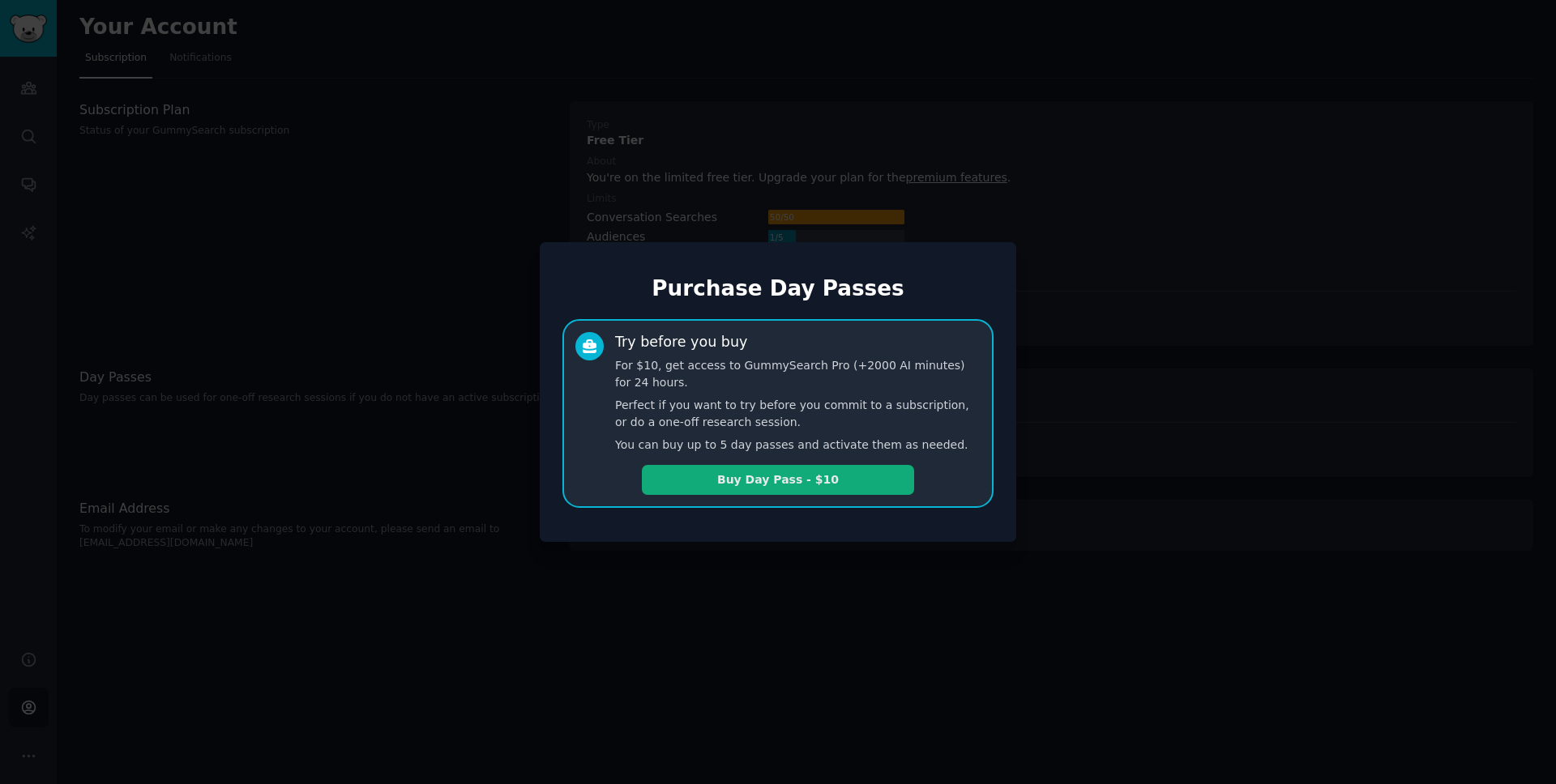
click at [815, 476] on button "Buy Day Pass - $10" at bounding box center [778, 480] width 272 height 30
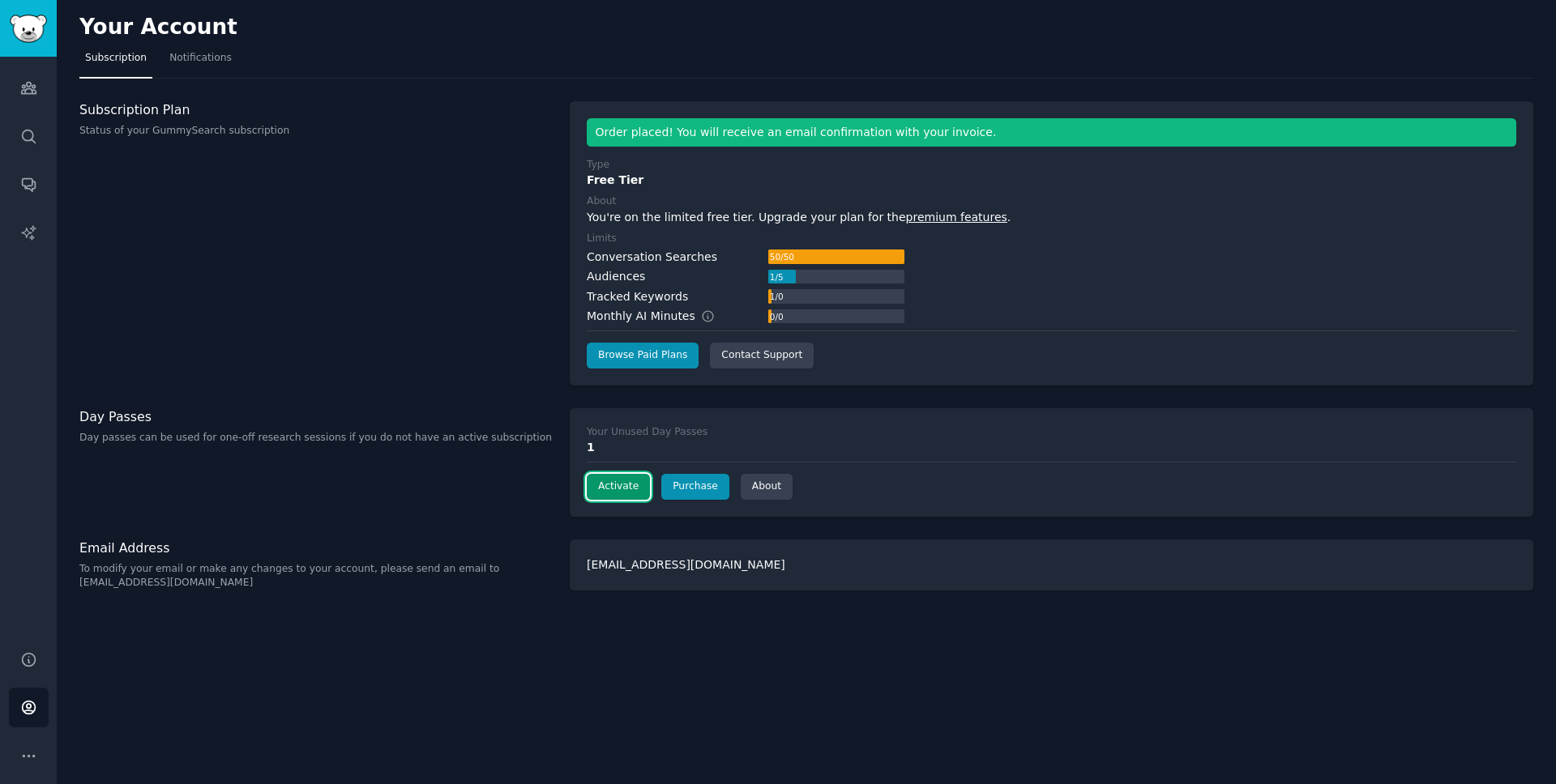
click at [626, 494] on button "Activate" at bounding box center [618, 487] width 63 height 26
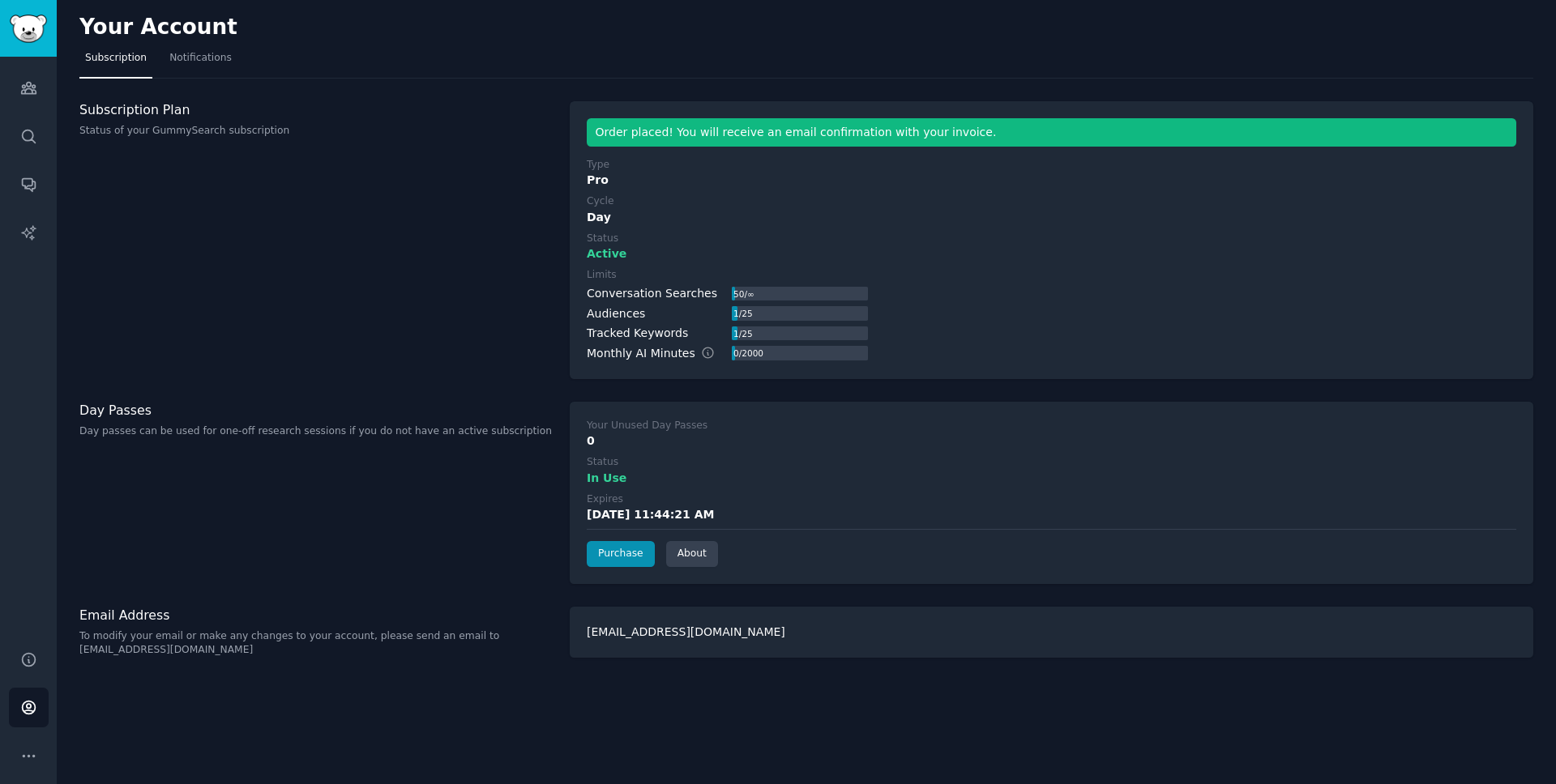
click at [732, 335] on div "1 / 25" at bounding box center [742, 333] width 22 height 15
click at [32, 93] on icon "Sidebar" at bounding box center [28, 88] width 15 height 11
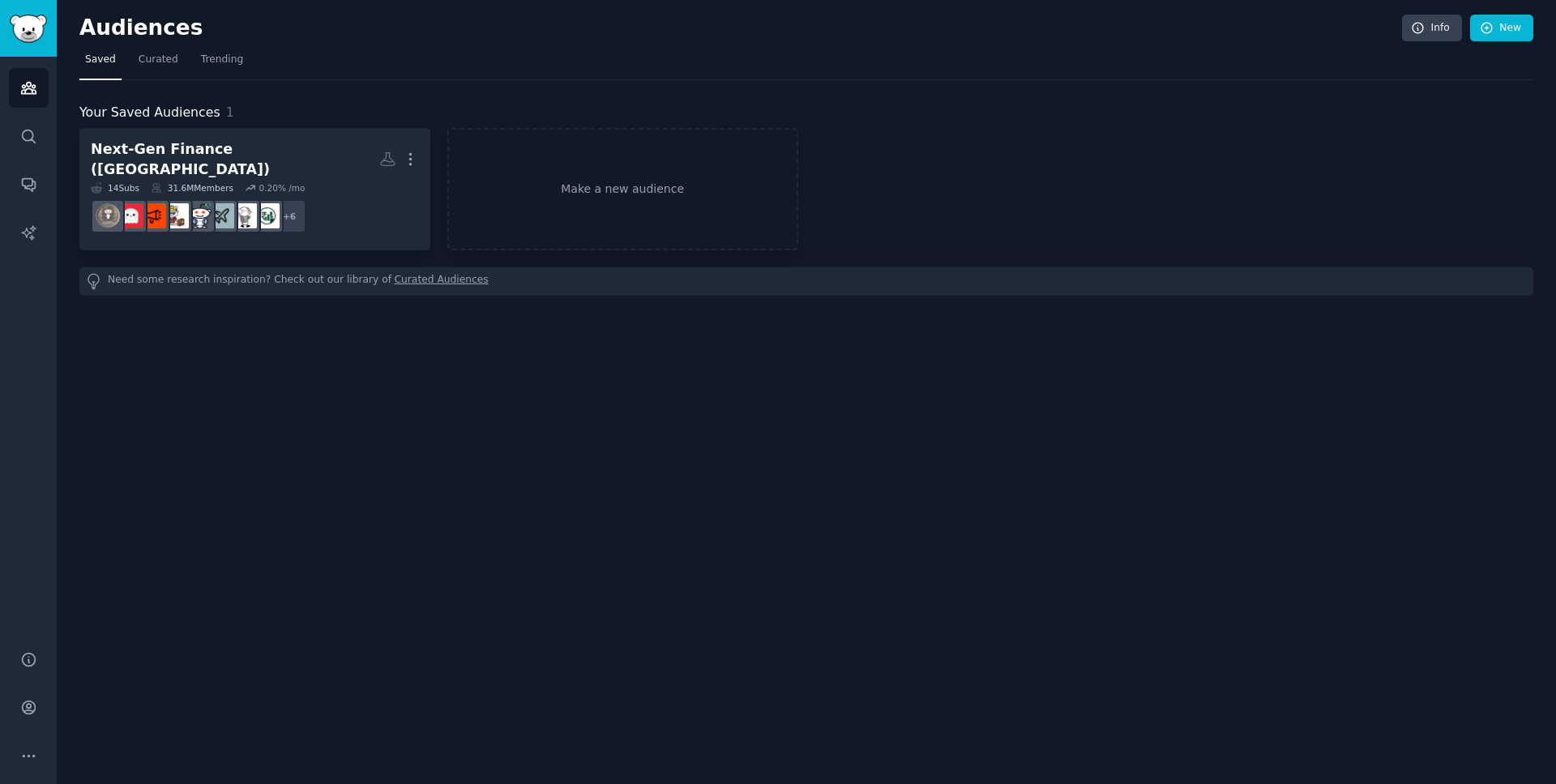
click at [416, 273] on link "Curated Audiences" at bounding box center [441, 281] width 94 height 17
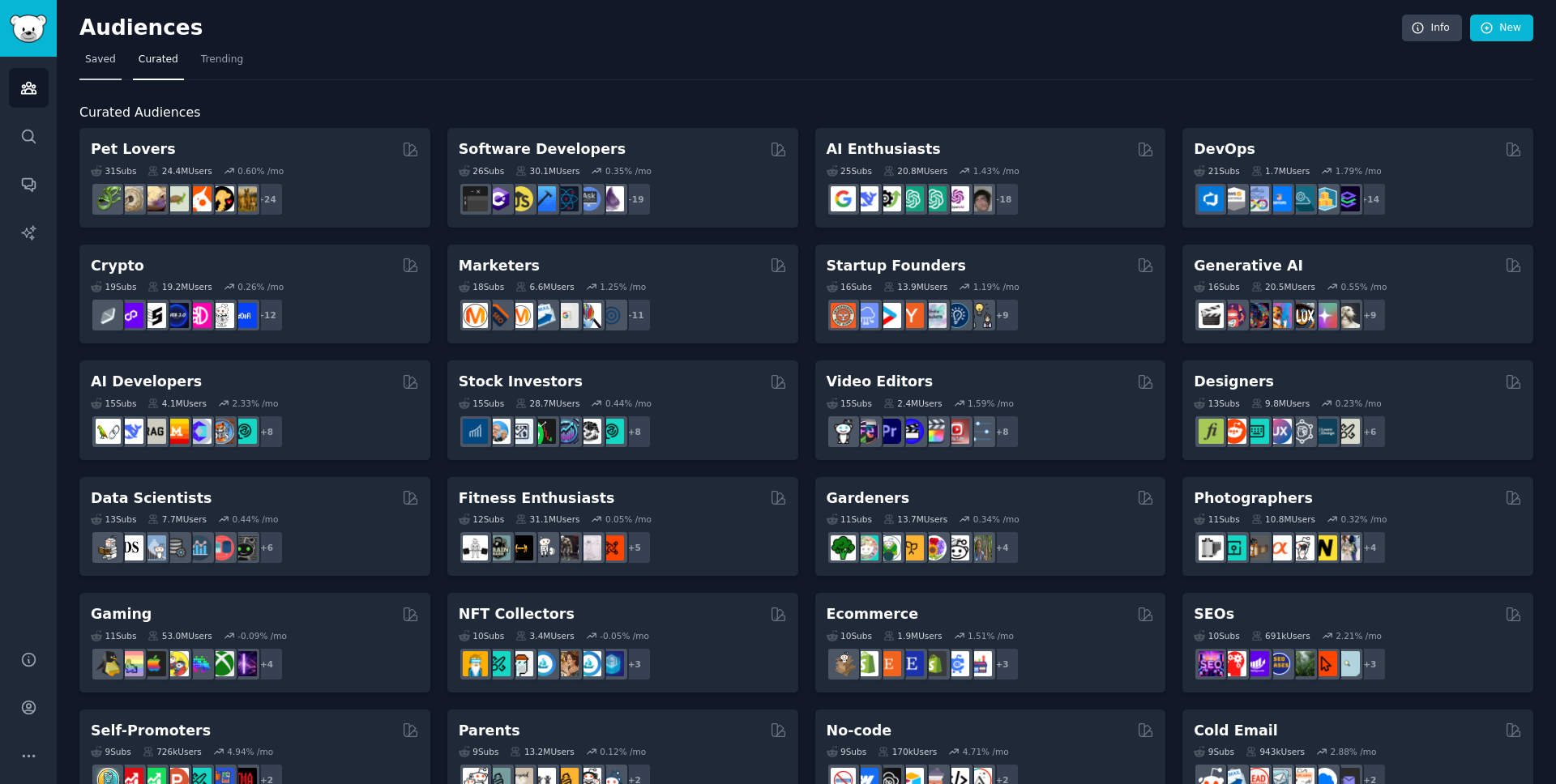
click at [90, 69] on link "Saved" at bounding box center [100, 63] width 42 height 33
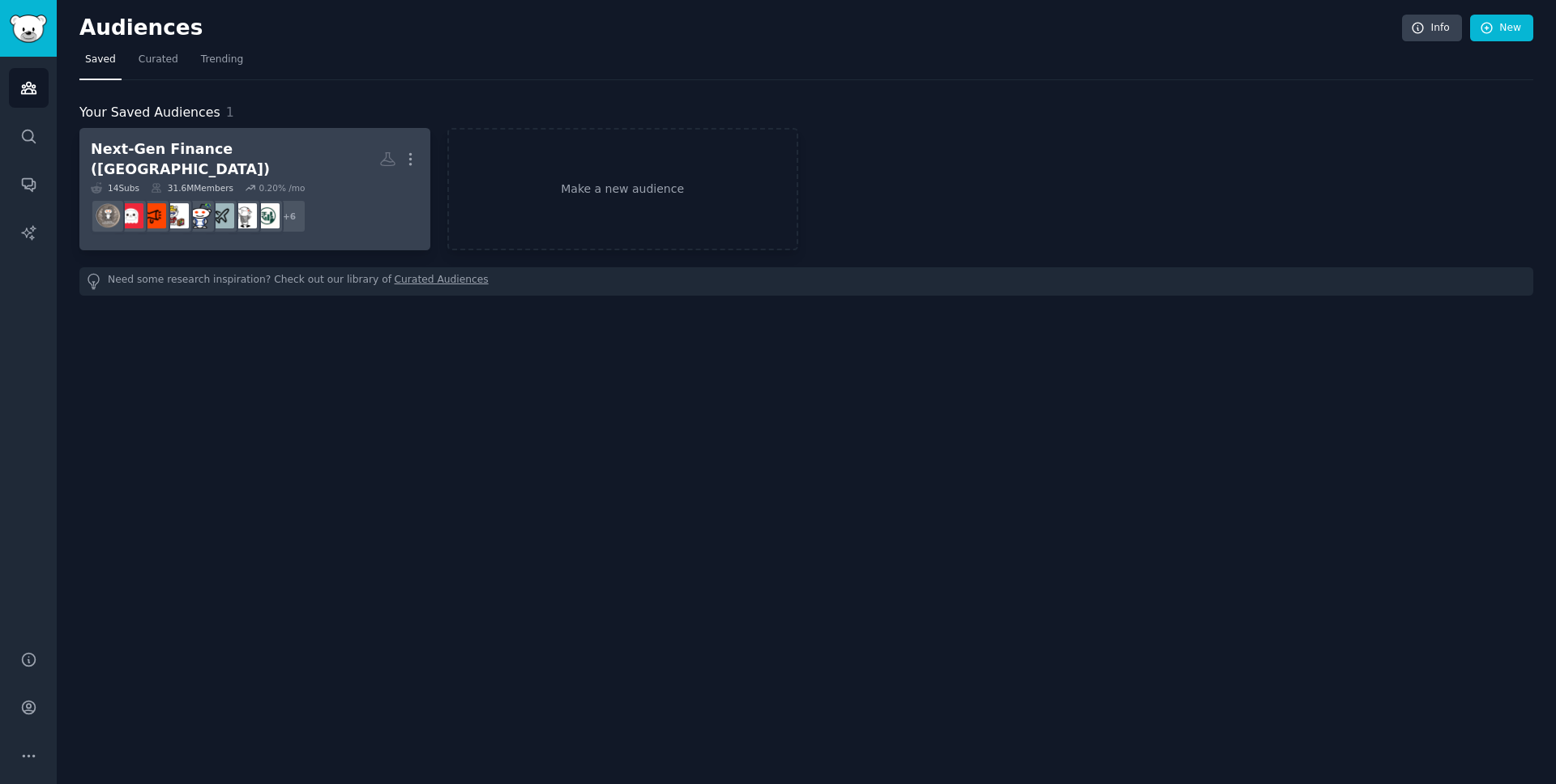
click at [295, 182] on div "0.20 % /mo" at bounding box center [281, 187] width 46 height 11
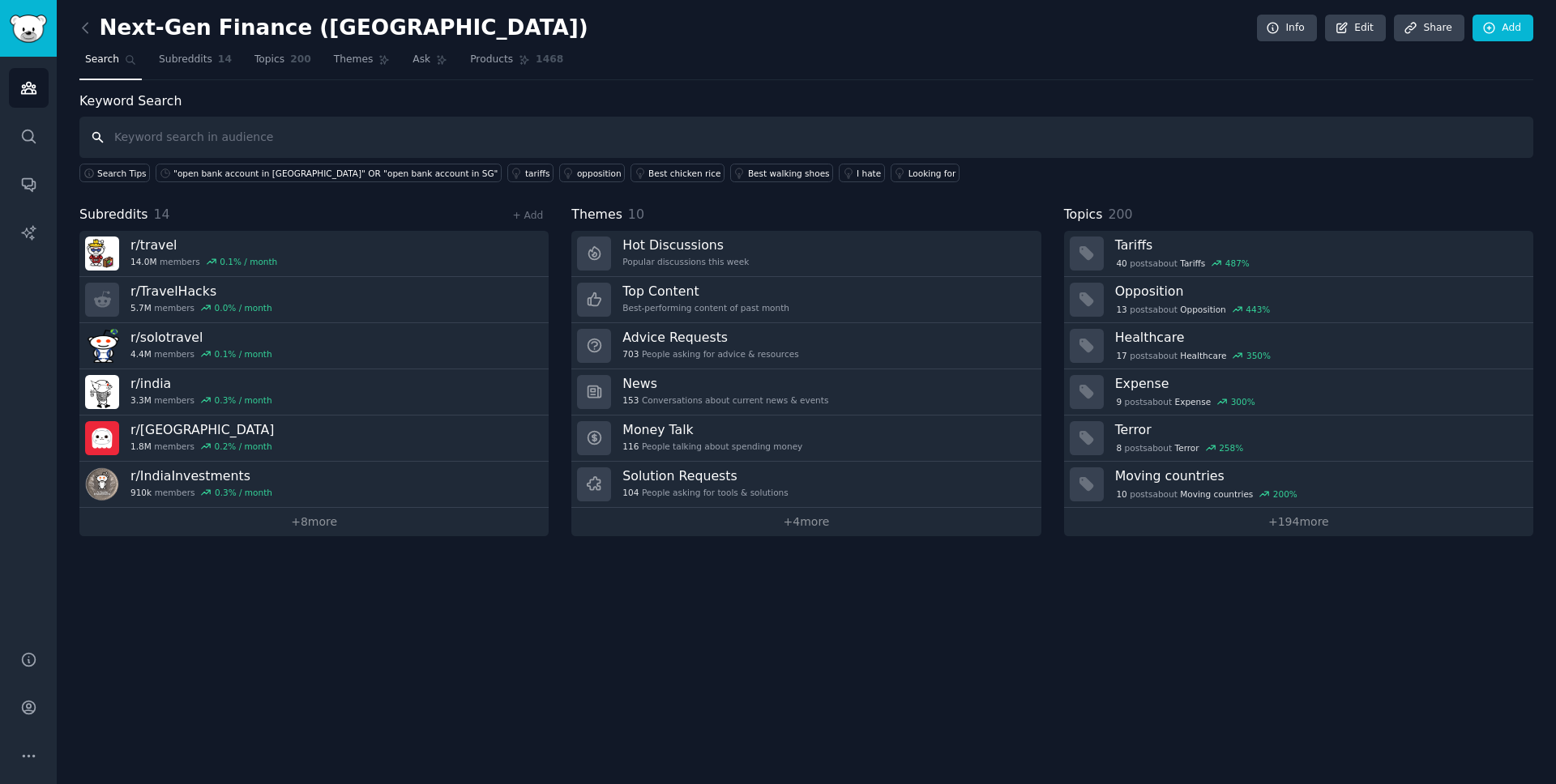
click at [532, 136] on input "text" at bounding box center [806, 137] width 1454 height 41
paste input ""open bank account in [GEOGRAPHIC_DATA]" OR "account opening in [GEOGRAPHIC_DAT…"
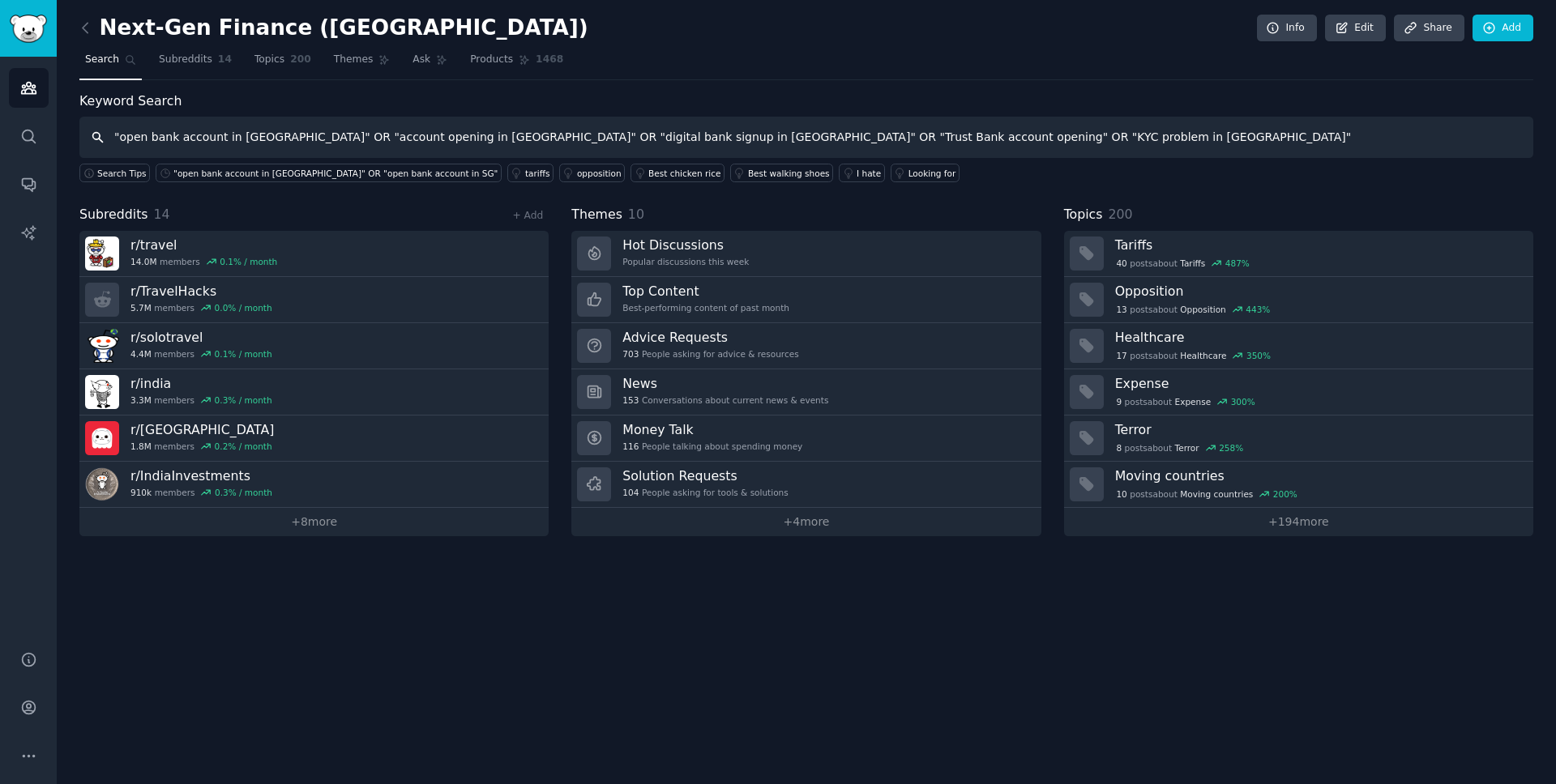
type input ""open bank account in [GEOGRAPHIC_DATA]" OR "account opening in [GEOGRAPHIC_DAT…"
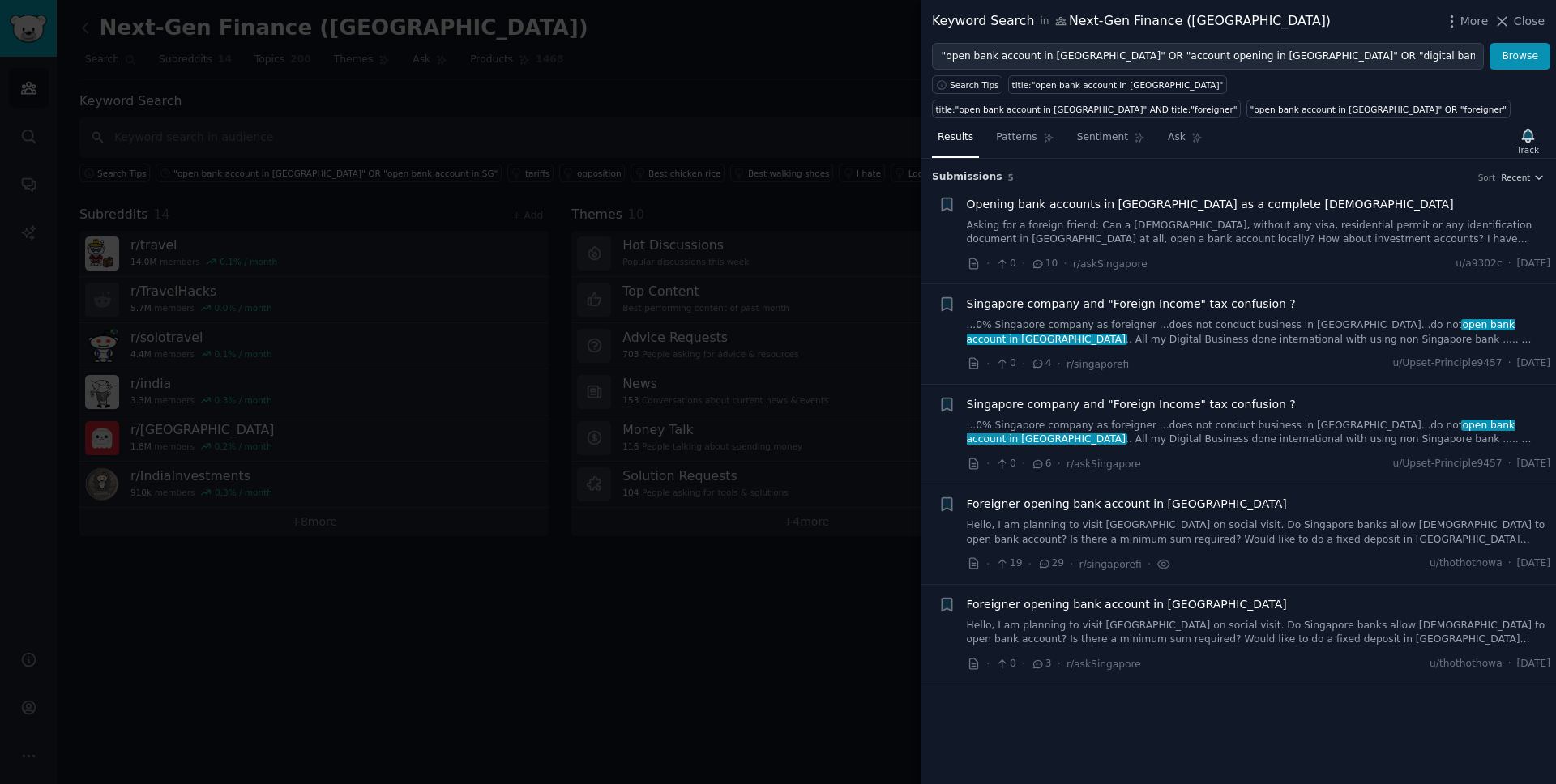
click at [1255, 234] on link "Asking for a foreign friend: Can a [DEMOGRAPHIC_DATA], without any visa, reside…" at bounding box center [1259, 232] width 584 height 28
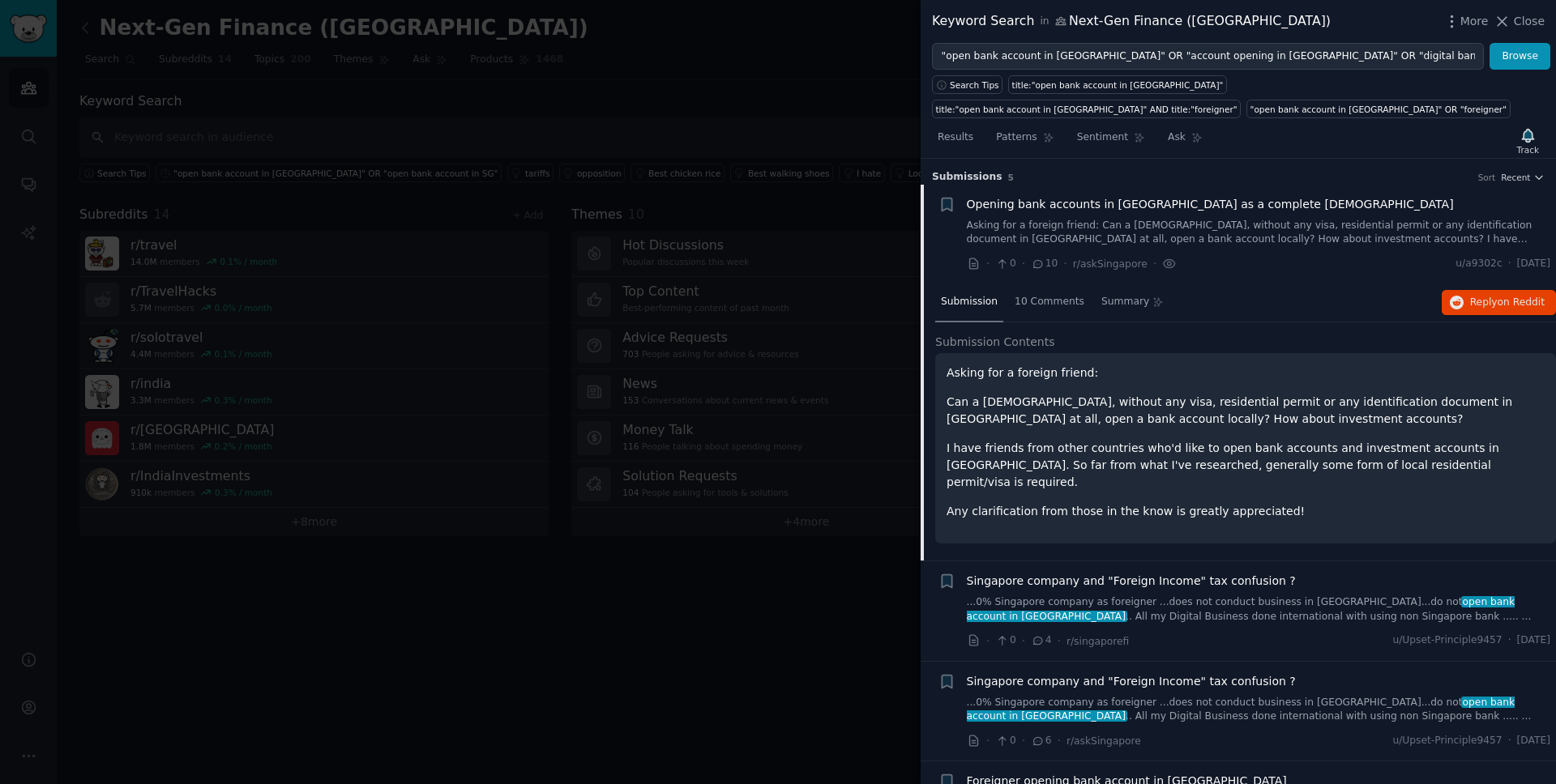
scroll to position [26, 0]
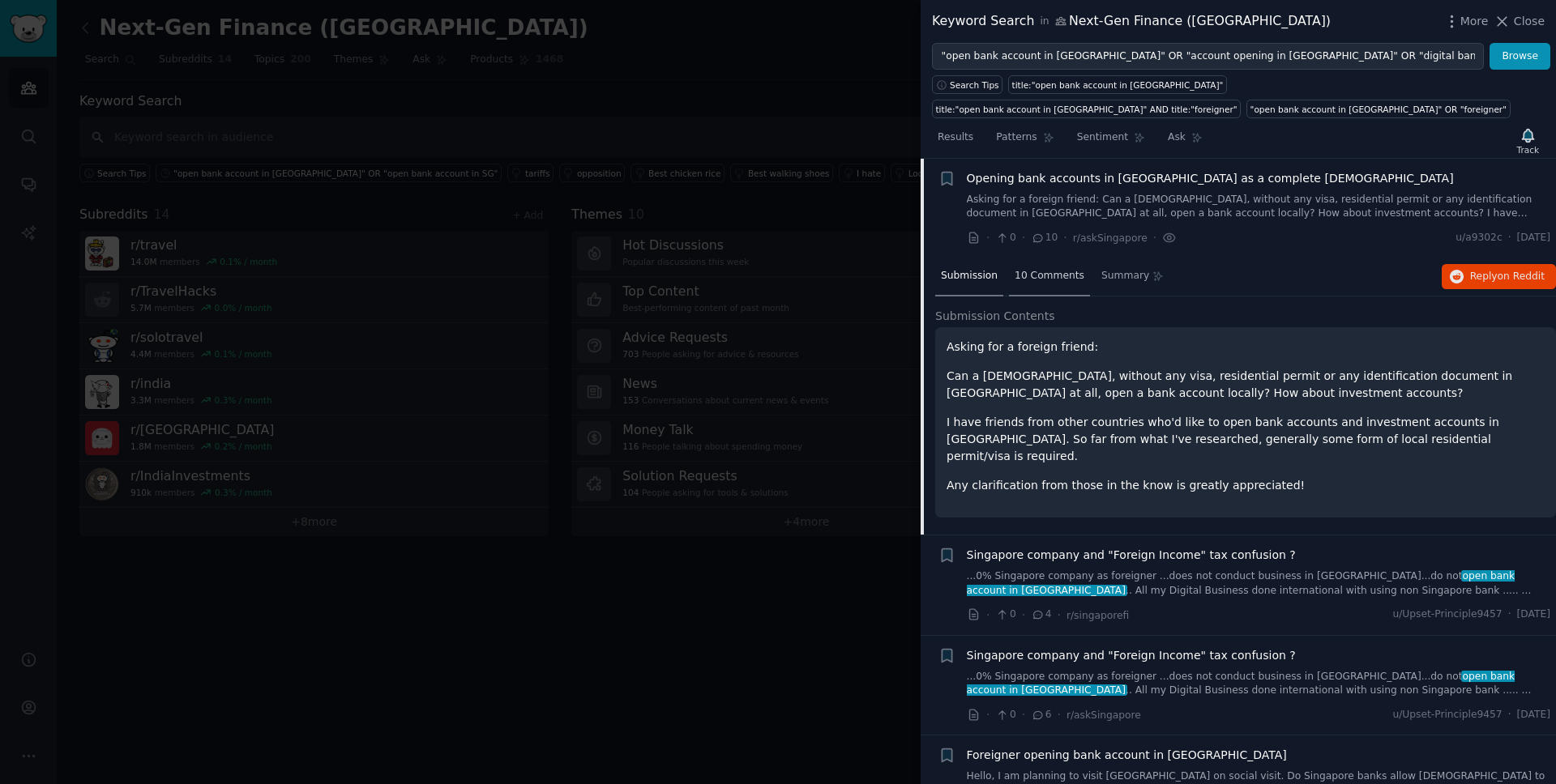
click at [1030, 275] on span "10 Comments" at bounding box center [1050, 275] width 70 height 15
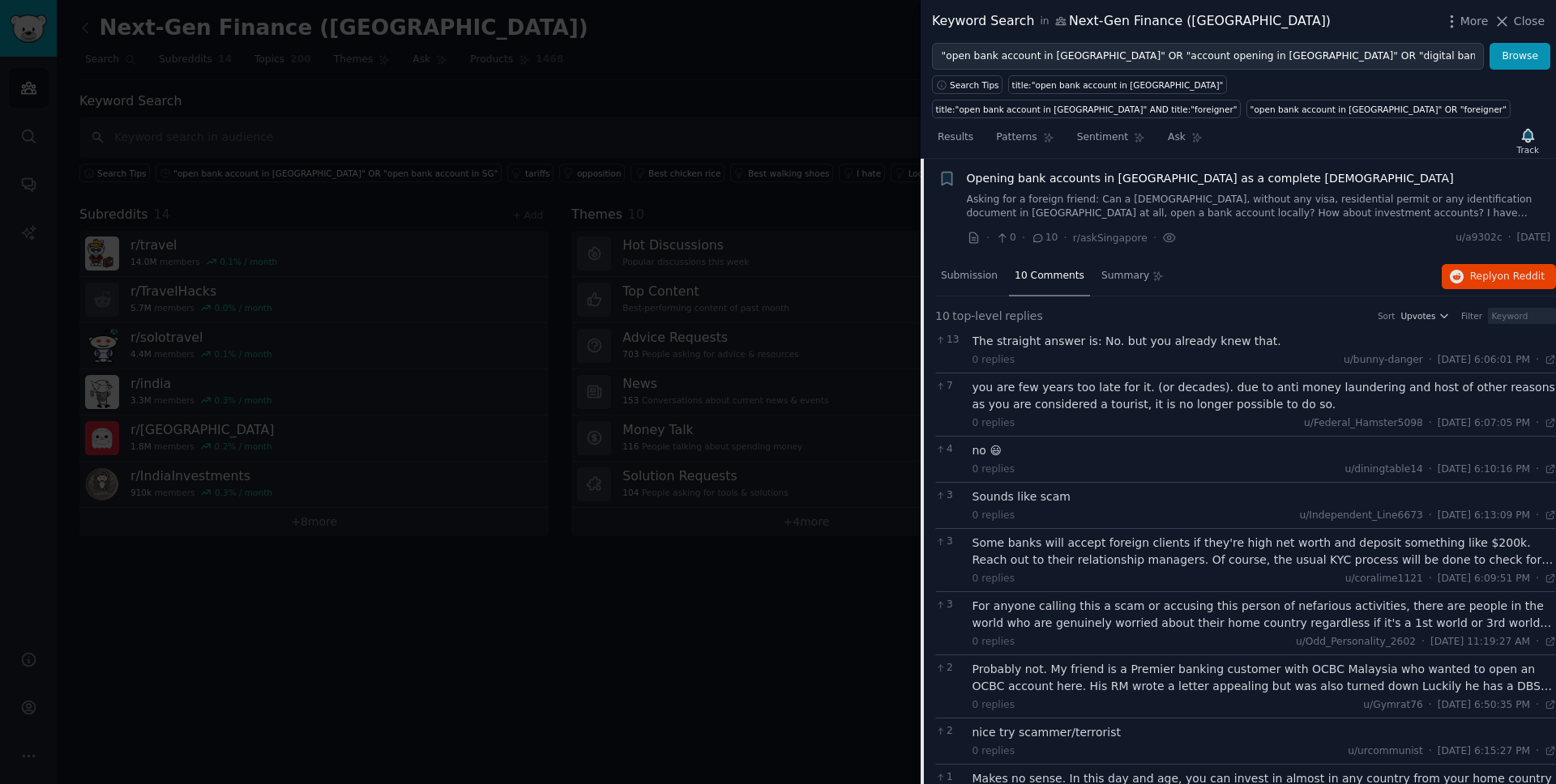
click at [1248, 214] on link "Asking for a foreign friend: Can a [DEMOGRAPHIC_DATA], without any visa, reside…" at bounding box center [1259, 206] width 584 height 28
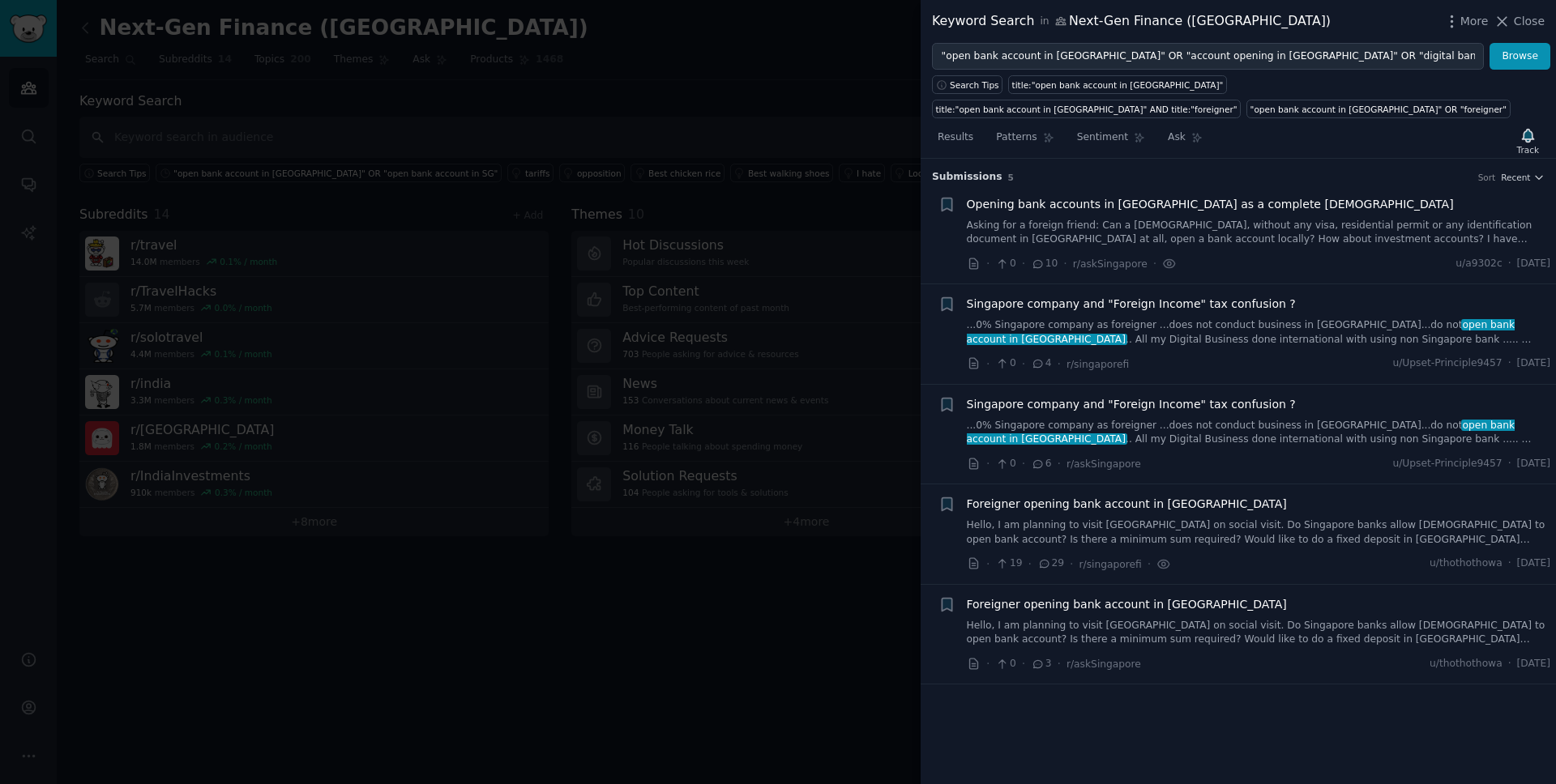
click at [1510, 240] on link "Asking for a foreign friend: Can a [DEMOGRAPHIC_DATA], without any visa, reside…" at bounding box center [1259, 232] width 584 height 28
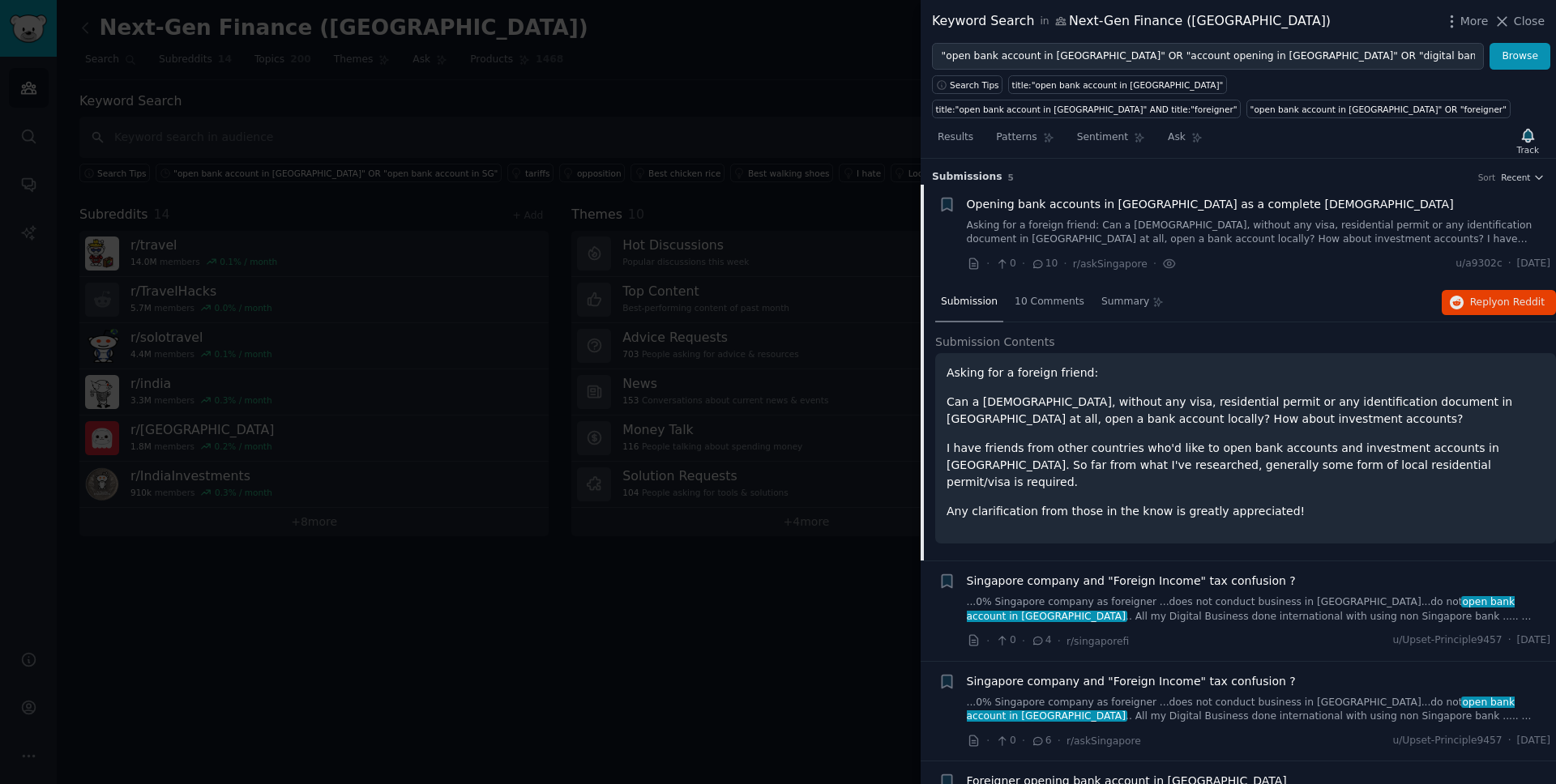
scroll to position [26, 0]
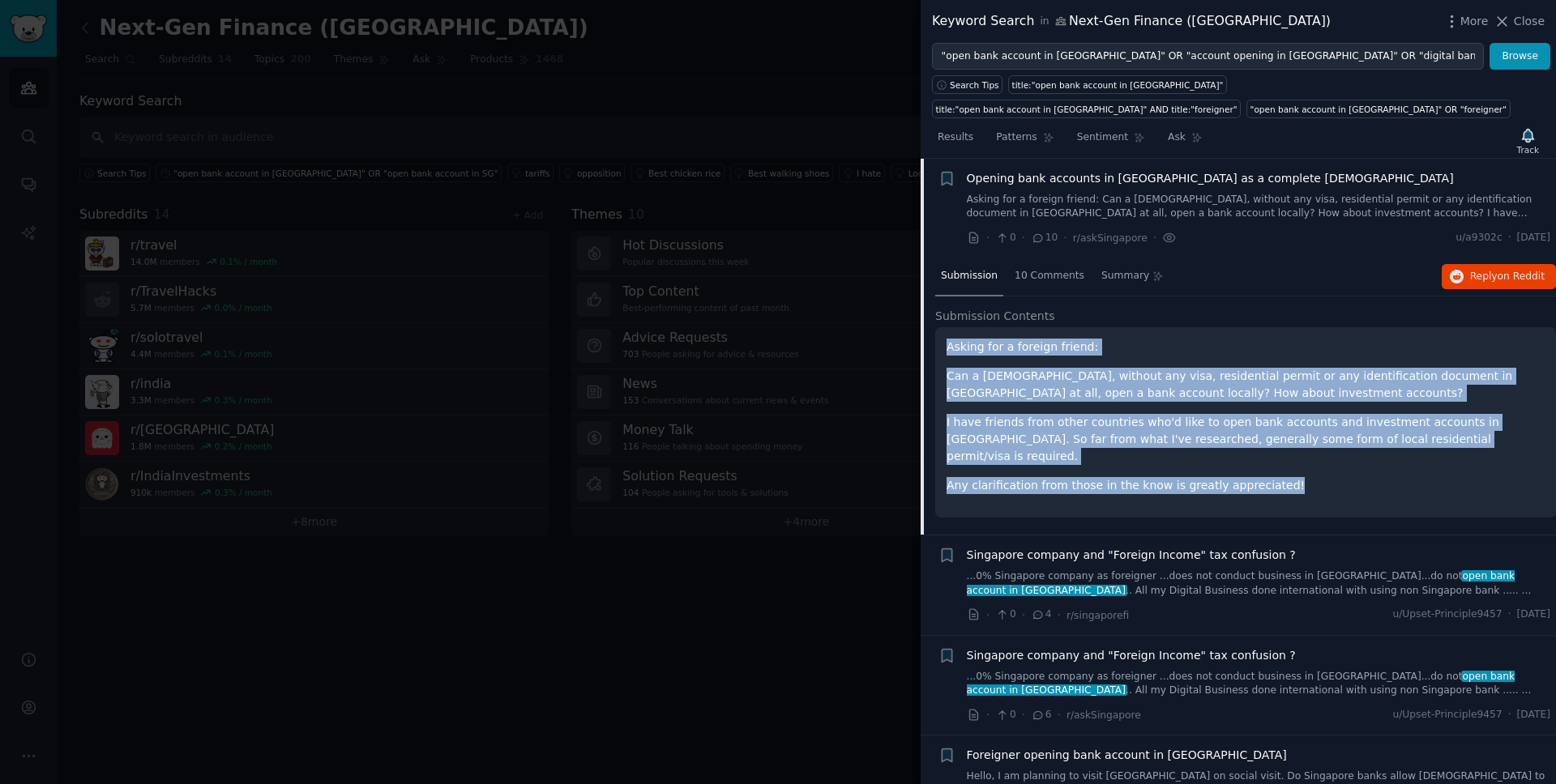
drag, startPoint x: 1279, startPoint y: 470, endPoint x: 937, endPoint y: 345, distance: 364.1
click at [937, 345] on div "Asking for a foreign friend: Can a [DEMOGRAPHIC_DATA], without any visa, reside…" at bounding box center [1246, 422] width 621 height 190
copy div "Asking for a foreign friend: Can a [DEMOGRAPHIC_DATA], without any visa, reside…"
drag, startPoint x: 1548, startPoint y: 239, endPoint x: 1500, endPoint y: 239, distance: 48.0
click at [1500, 239] on li "Bookmark this conversation + Opening bank accounts in [GEOGRAPHIC_DATA] as a co…" at bounding box center [1239, 208] width 636 height 99
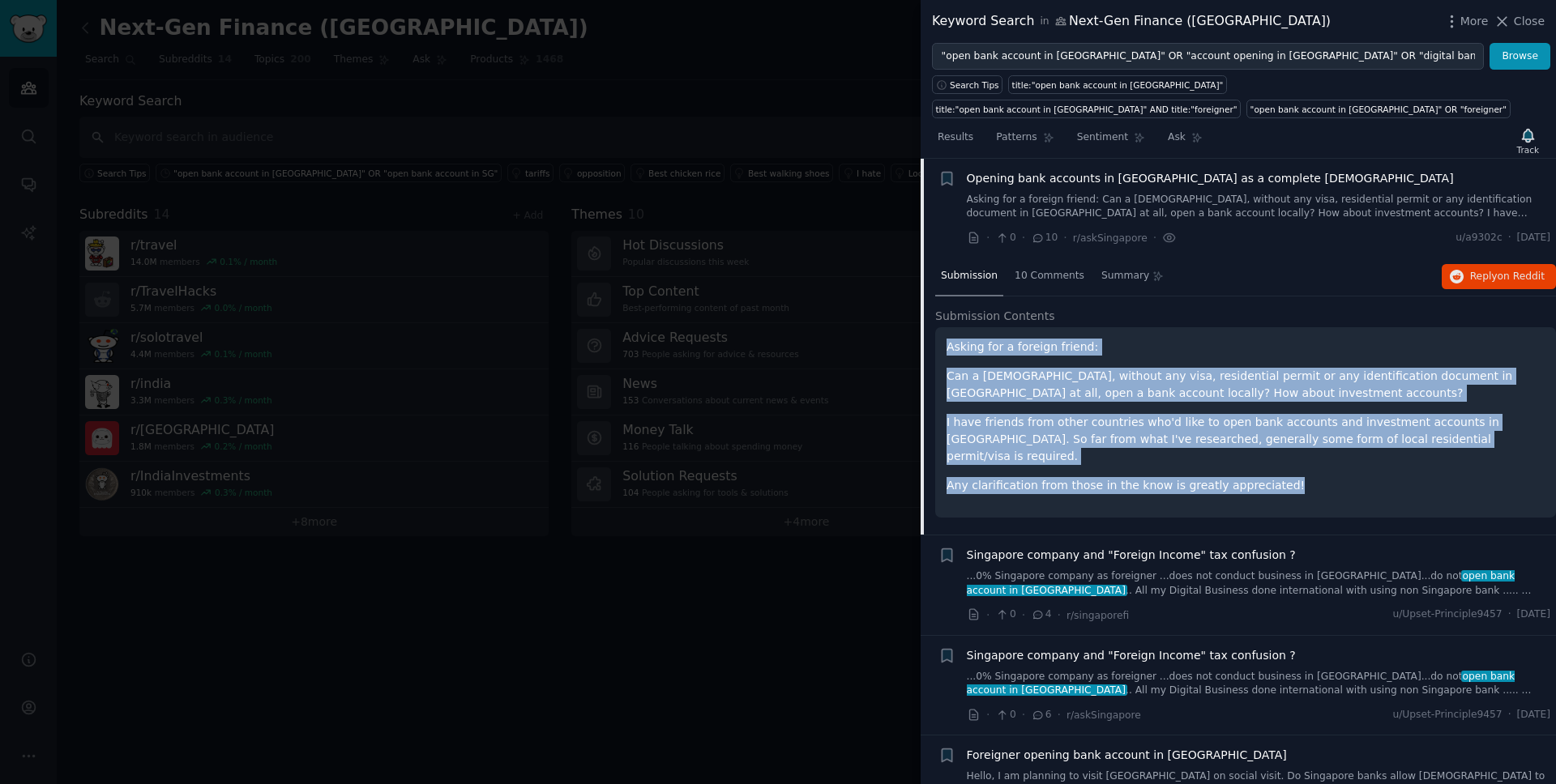
copy span "[DATE]"
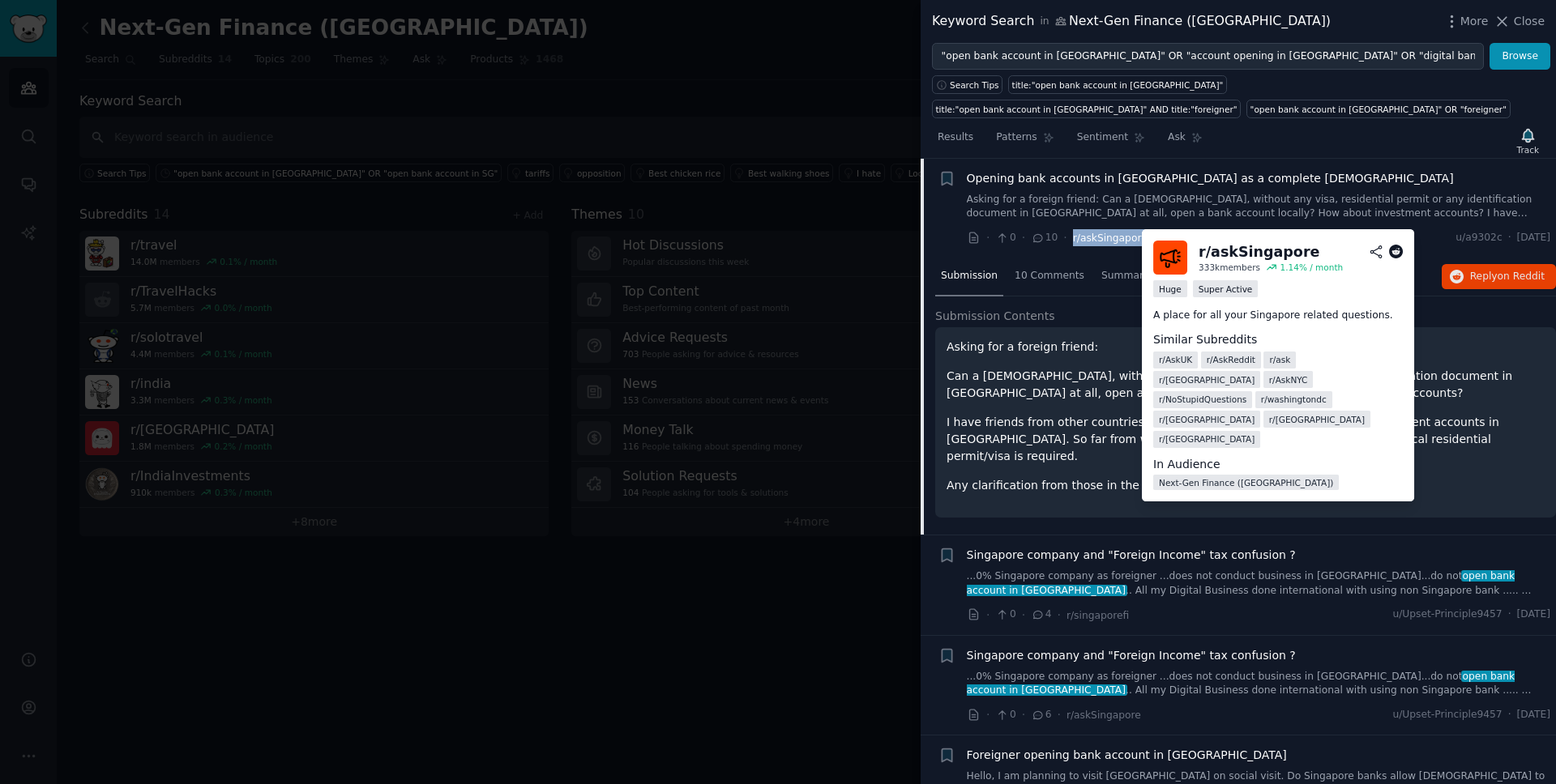
drag, startPoint x: 1141, startPoint y: 240, endPoint x: 1070, endPoint y: 243, distance: 71.1
click at [1070, 243] on div "· 0 · 10 · r/askSingapore ·" at bounding box center [1071, 238] width 210 height 17
copy span "r/askSingapore"
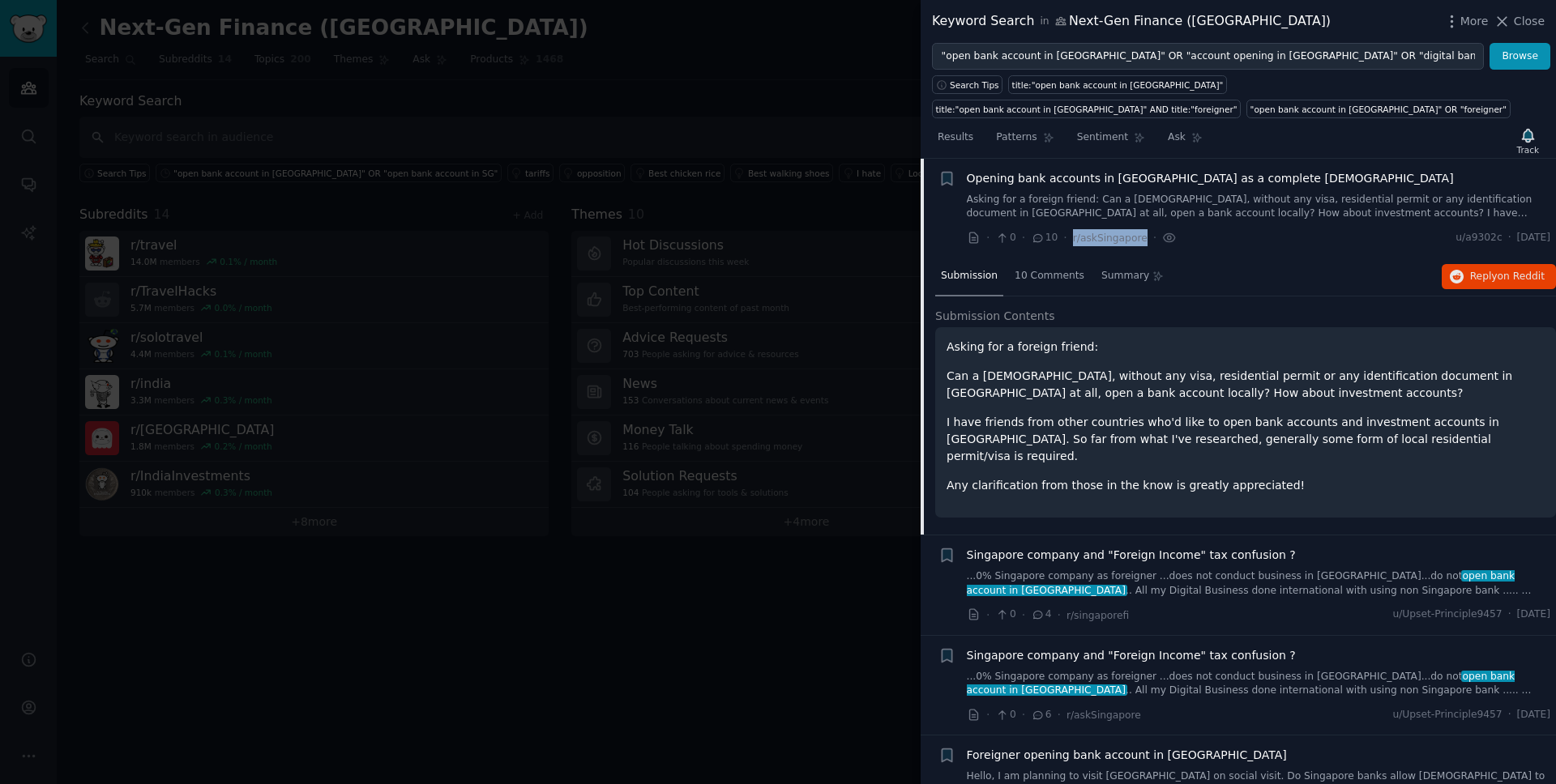
click at [1187, 181] on span "Opening bank accounts in [GEOGRAPHIC_DATA] as a complete [DEMOGRAPHIC_DATA]" at bounding box center [1210, 179] width 487 height 17
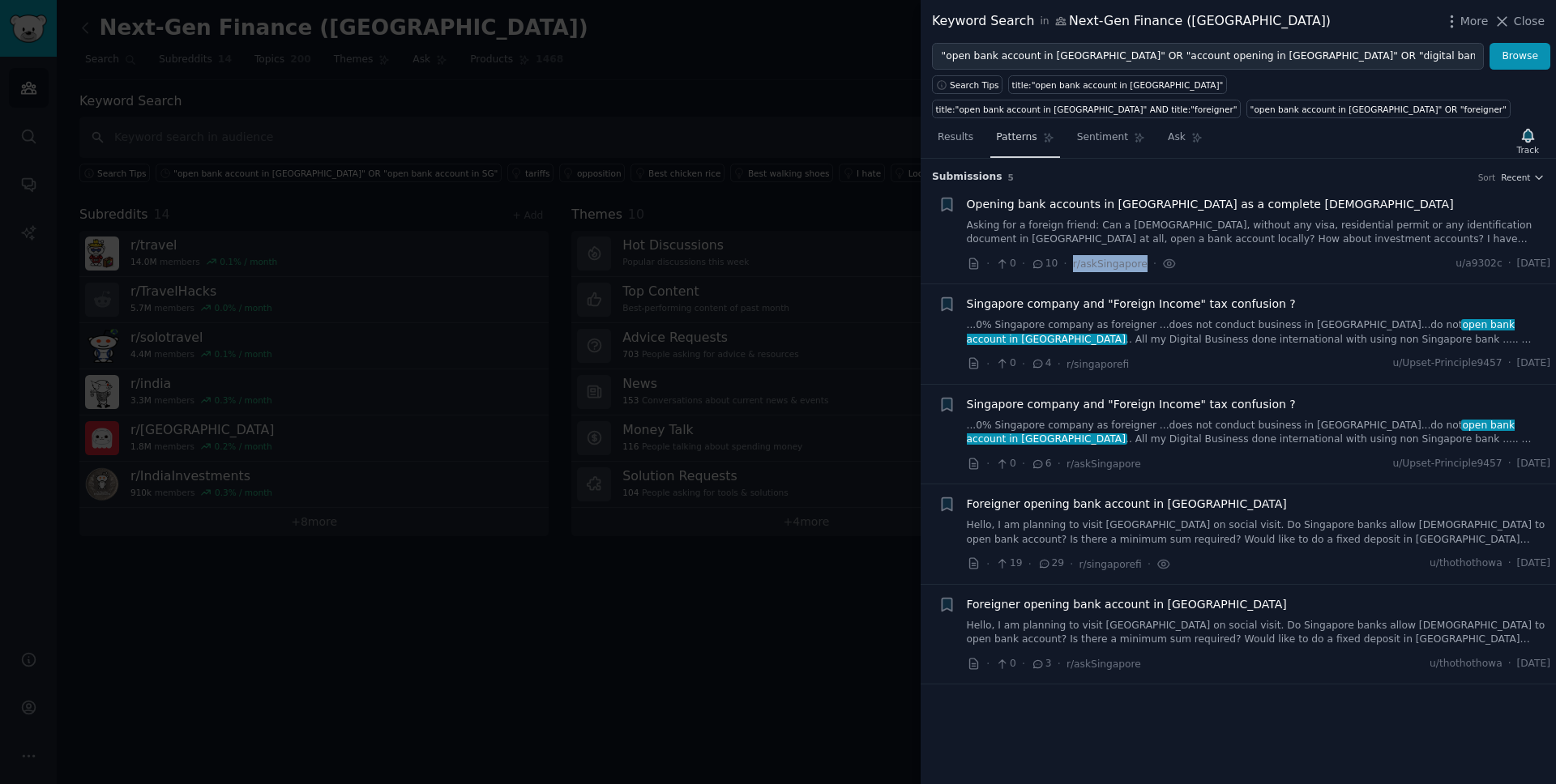
click at [1028, 142] on span "Patterns" at bounding box center [1016, 137] width 41 height 15
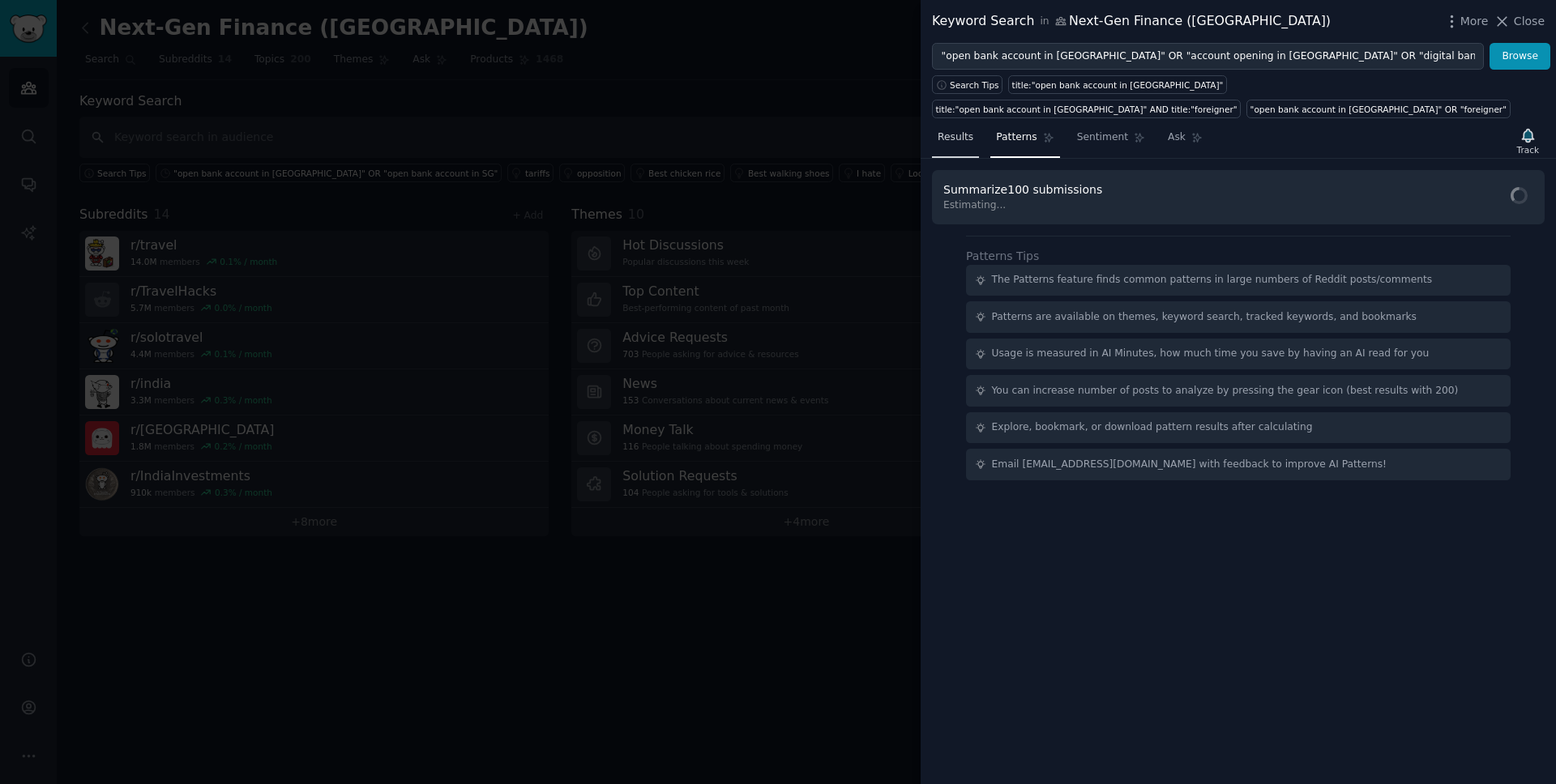
click at [956, 145] on link "Results" at bounding box center [956, 141] width 47 height 33
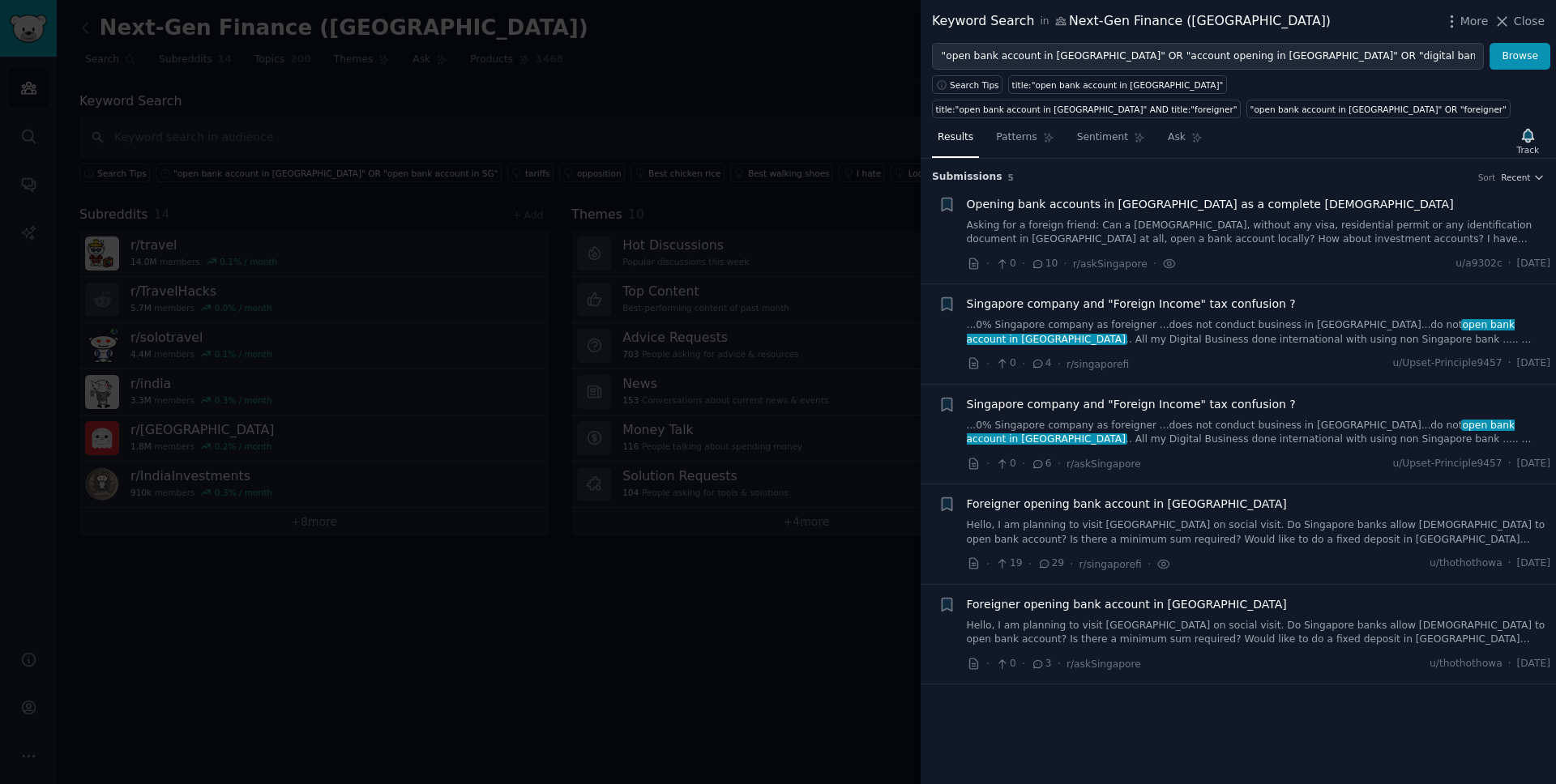
click at [1226, 307] on span "Singapore company and "Foreign Income" tax confusion ?" at bounding box center [1131, 304] width 329 height 17
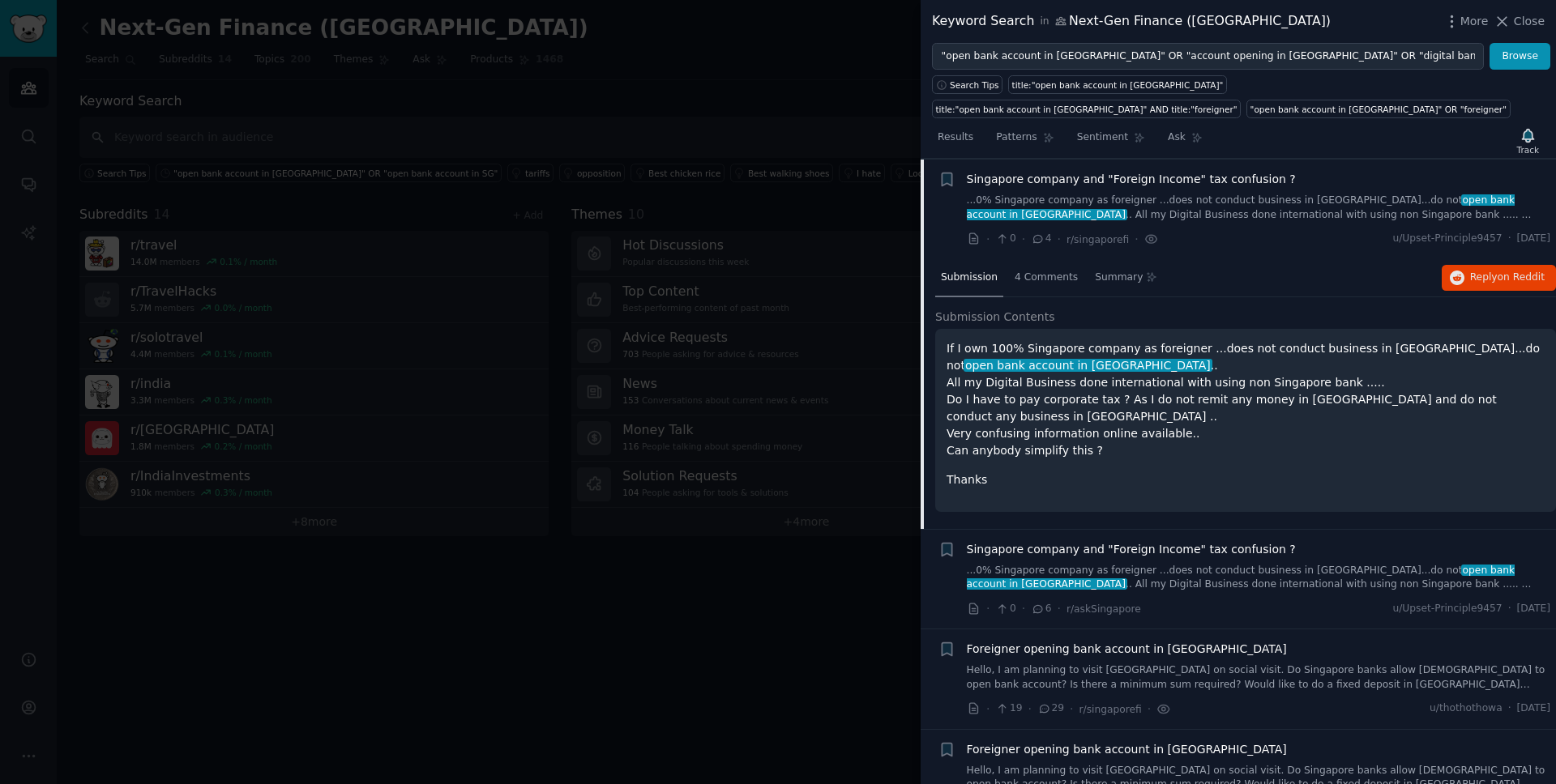
scroll to position [125, 0]
click at [1176, 647] on span "Foreigner opening bank account in [GEOGRAPHIC_DATA]" at bounding box center [1127, 648] width 321 height 17
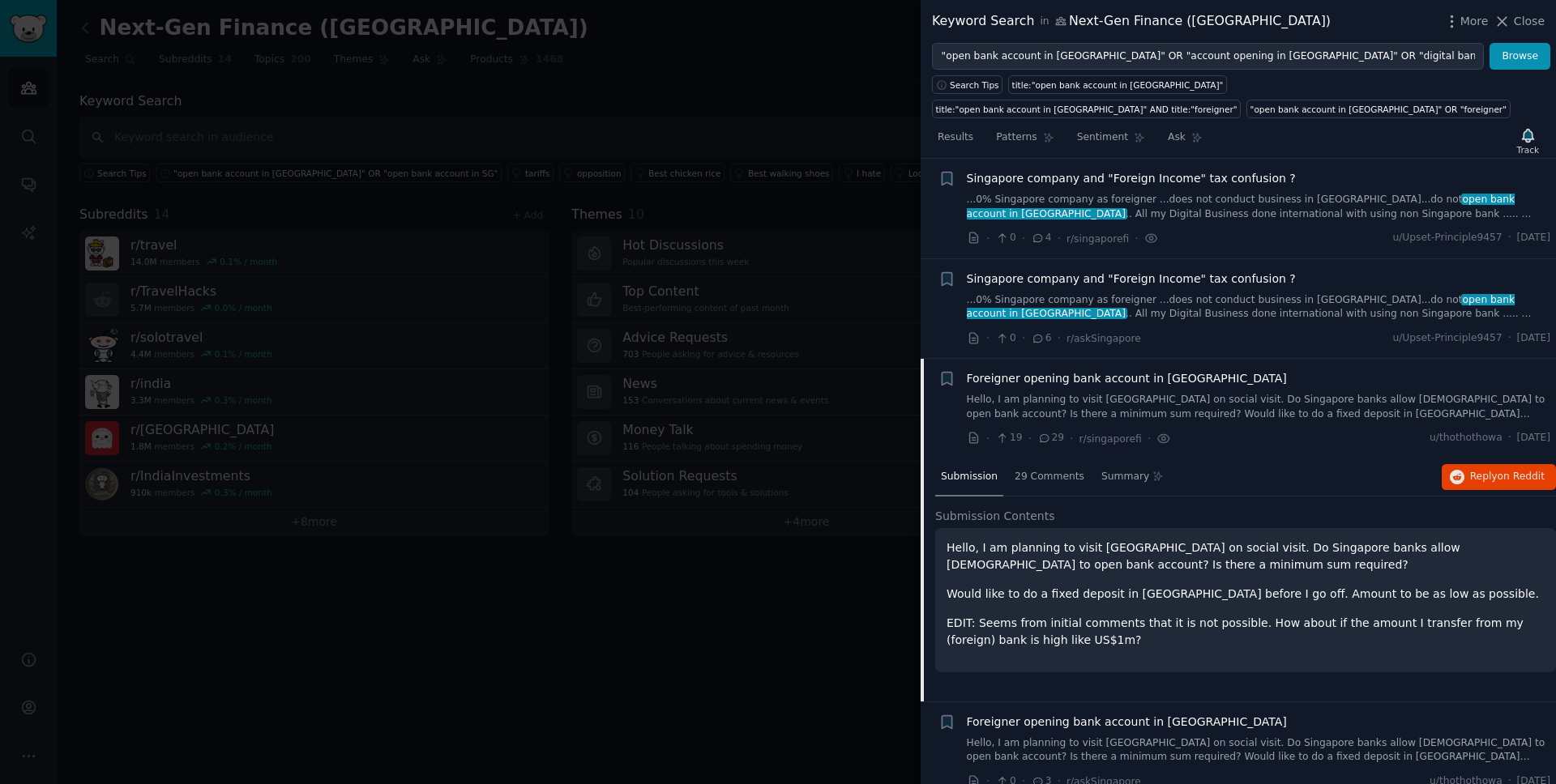
scroll to position [143, 0]
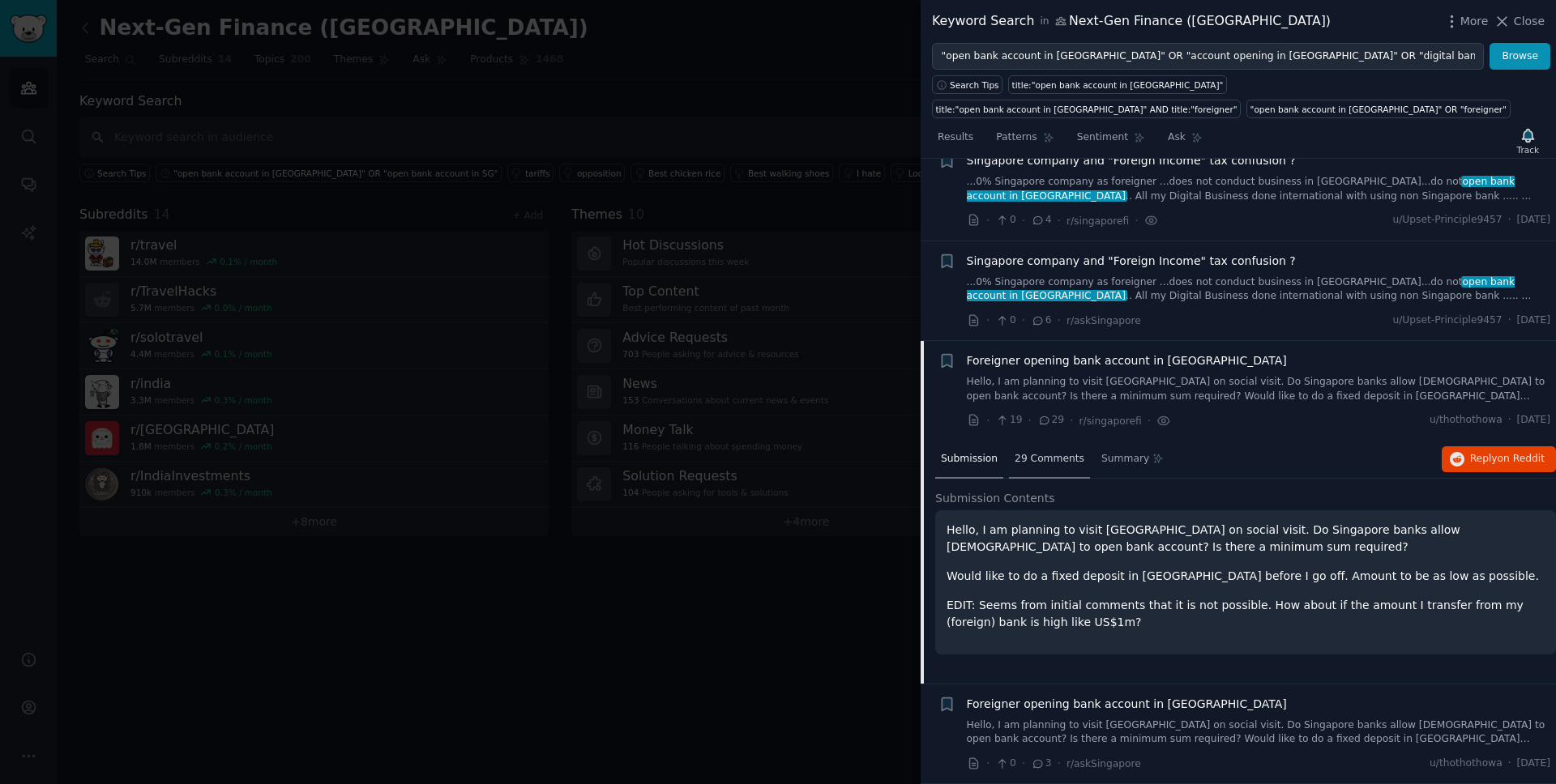
click at [1047, 465] on div "29 Comments" at bounding box center [1050, 459] width 81 height 39
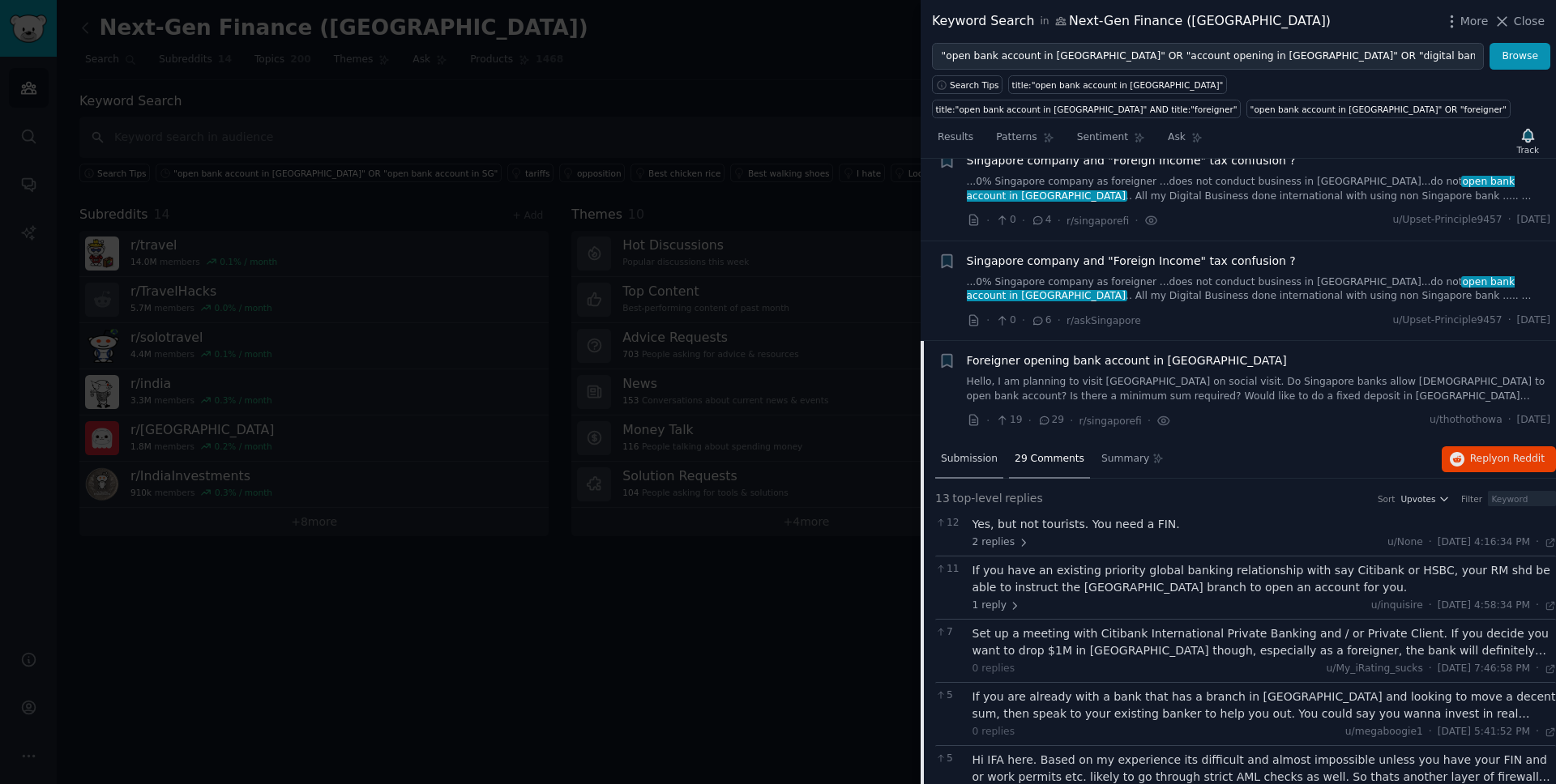
click at [965, 470] on div "Submission" at bounding box center [969, 459] width 68 height 39
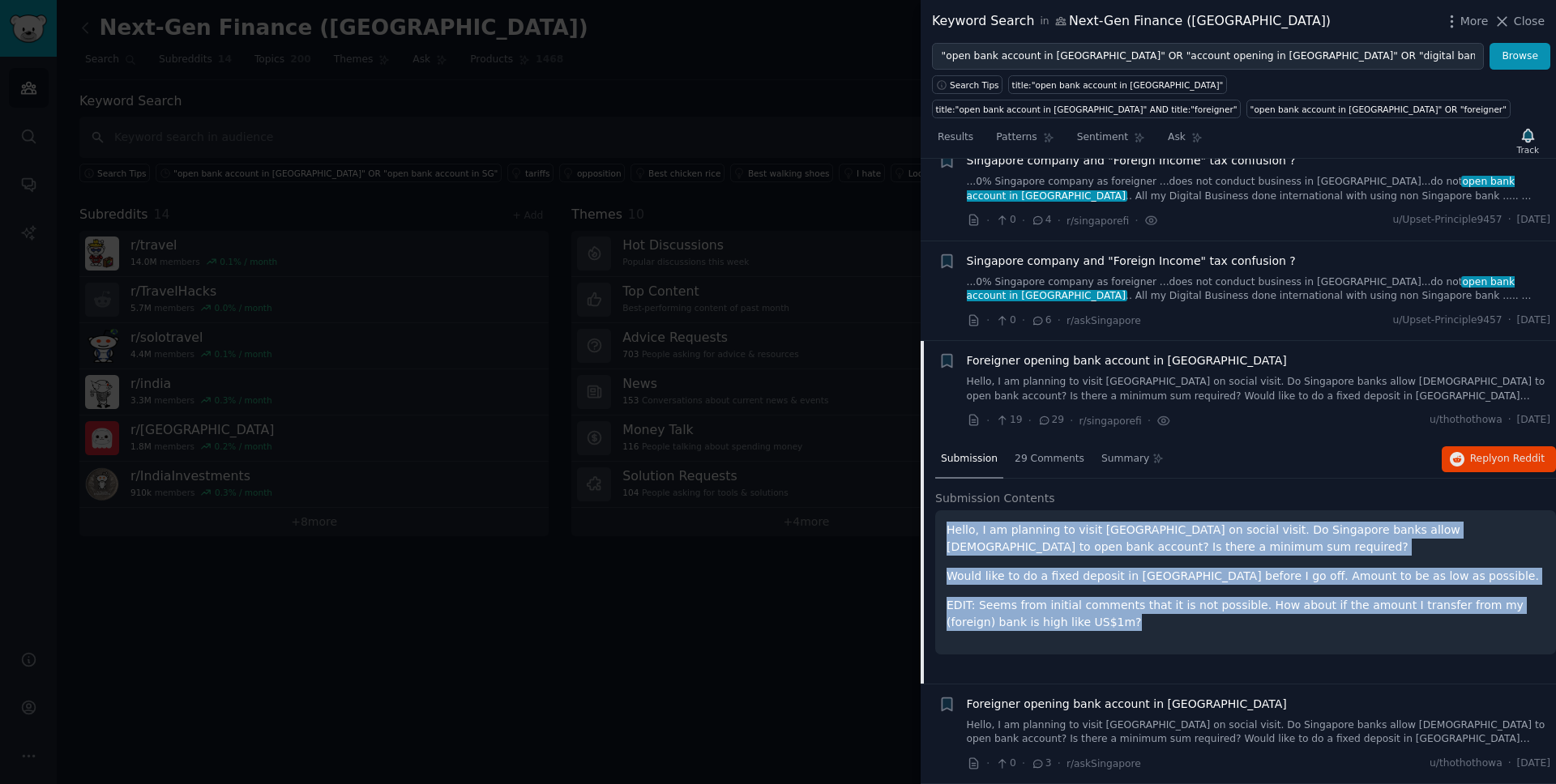
drag, startPoint x: 1102, startPoint y: 629, endPoint x: 944, endPoint y: 534, distance: 184.4
click at [944, 534] on div "Hello, I am planning to visit [GEOGRAPHIC_DATA] on social visit. Do Singapore b…" at bounding box center [1246, 582] width 621 height 144
copy div "Hello, I am planning to visit [GEOGRAPHIC_DATA] on social visit. Do Singapore b…"
drag, startPoint x: 1498, startPoint y: 420, endPoint x: 1553, endPoint y: 420, distance: 55.0
click at [1553, 420] on div "Submission s 5 Sort Recent + Opening bank accounts in [GEOGRAPHIC_DATA] as a co…" at bounding box center [1239, 471] width 636 height 625
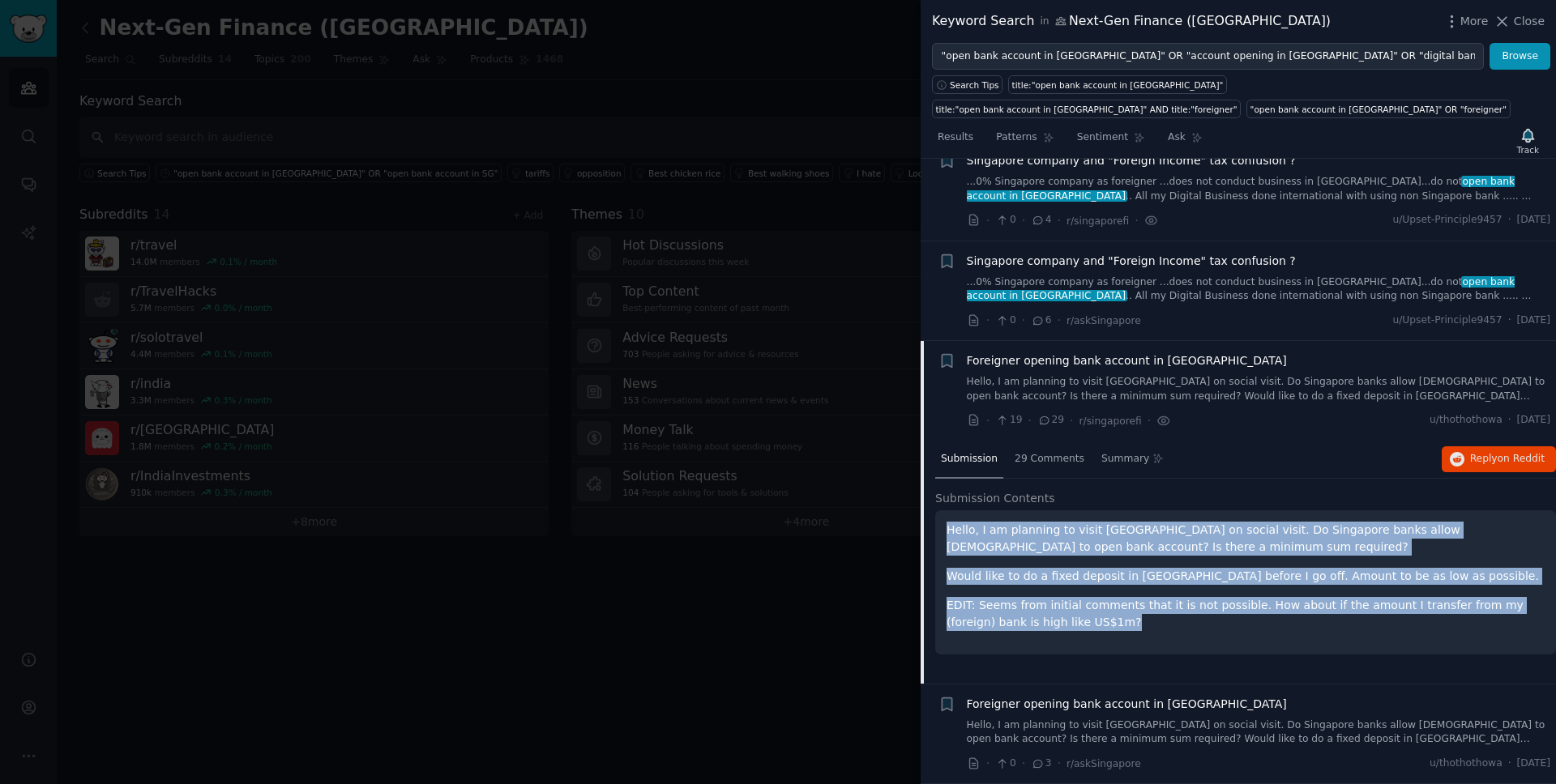
drag, startPoint x: 1495, startPoint y: 419, endPoint x: 1555, endPoint y: 419, distance: 60.0
click at [1555, 419] on div "Submission s 5 Sort Recent + Opening bank accounts in [GEOGRAPHIC_DATA] as a co…" at bounding box center [1239, 471] width 636 height 625
copy span "[DATE]"
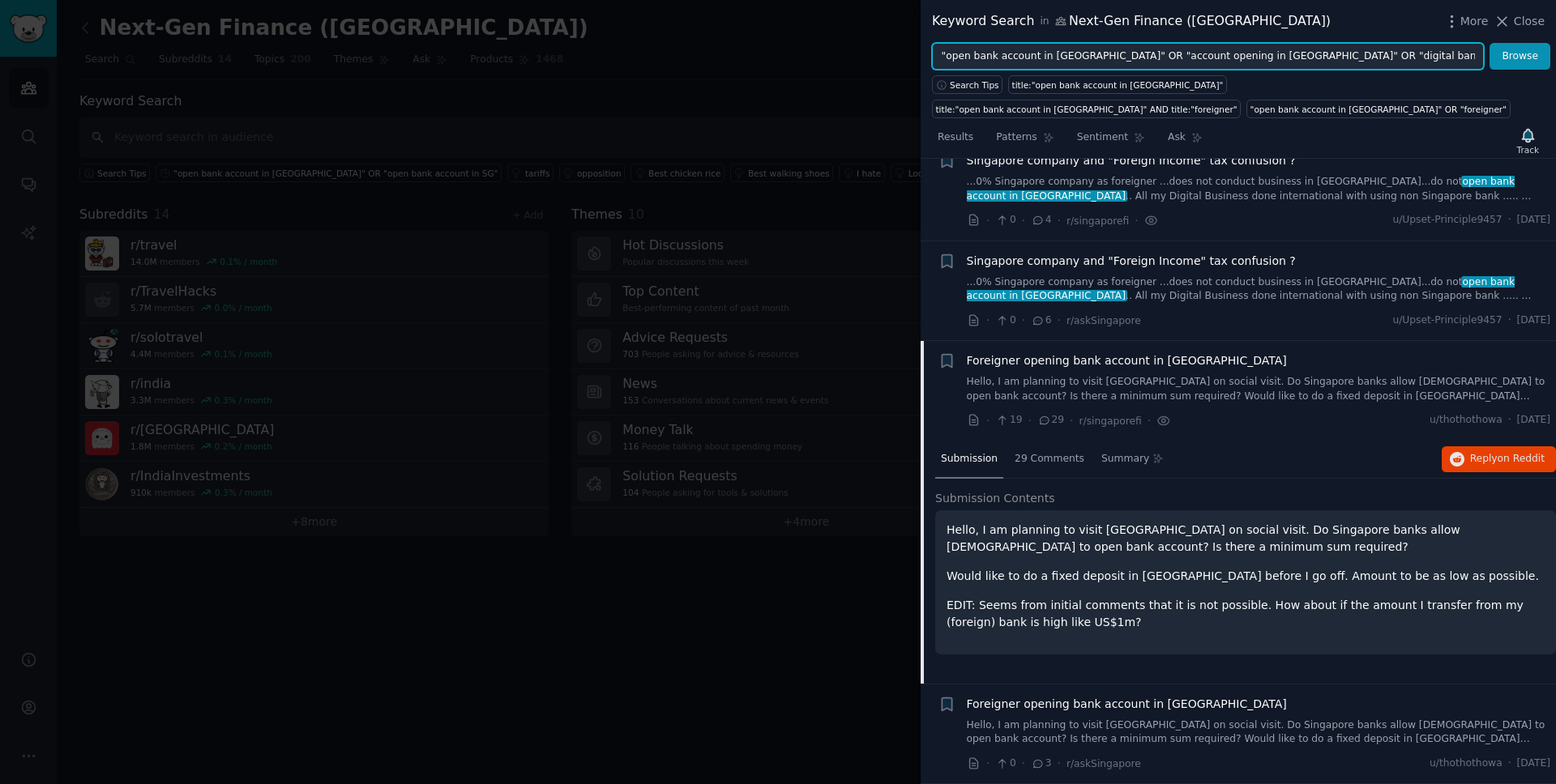
click at [1458, 54] on input ""open bank account in [GEOGRAPHIC_DATA]" OR "account opening in [GEOGRAPHIC_DAT…" at bounding box center [1208, 57] width 552 height 28
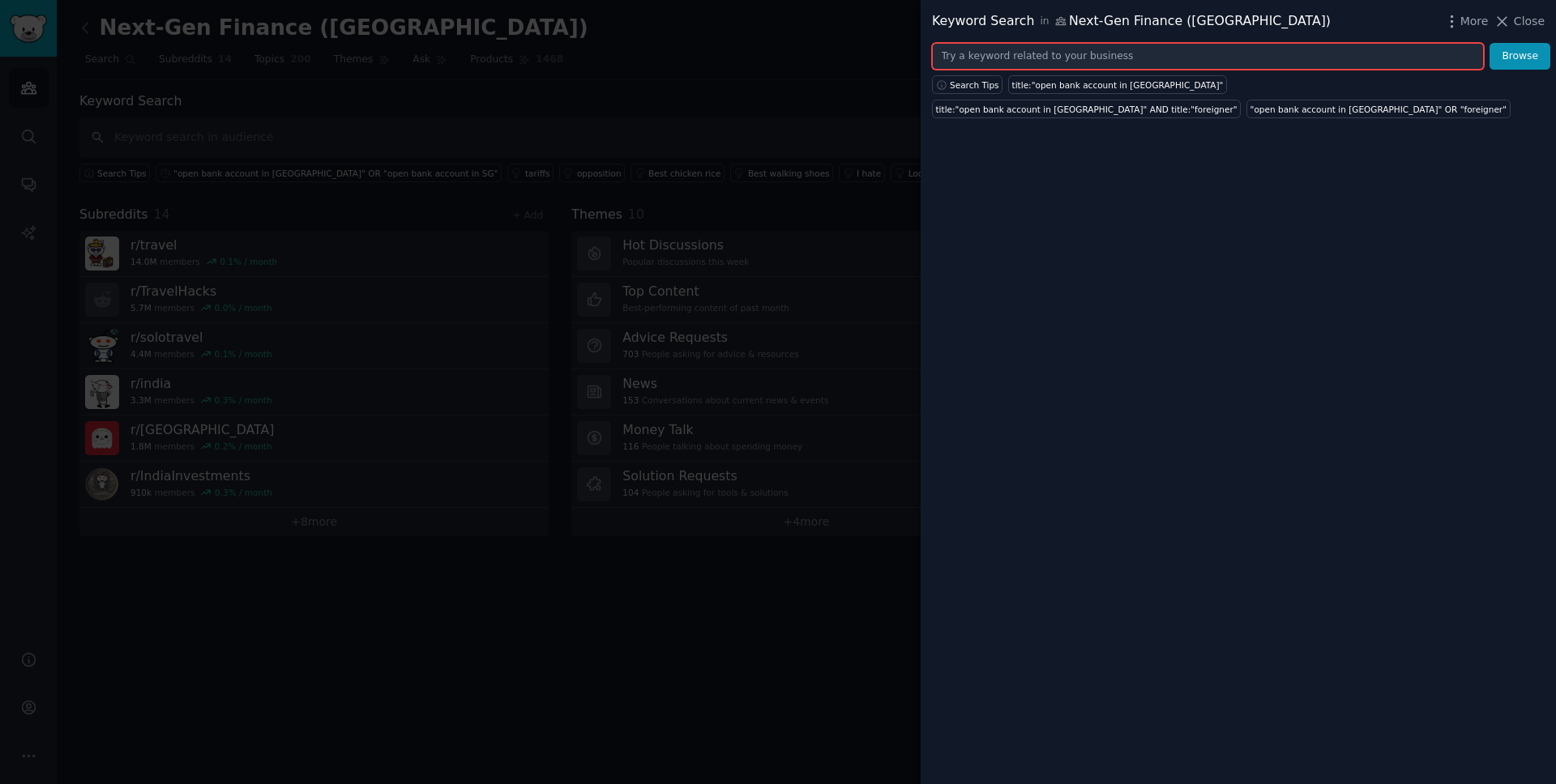
paste input "title:"open bank account India" OR title:"opening bank account India" OR title:…"
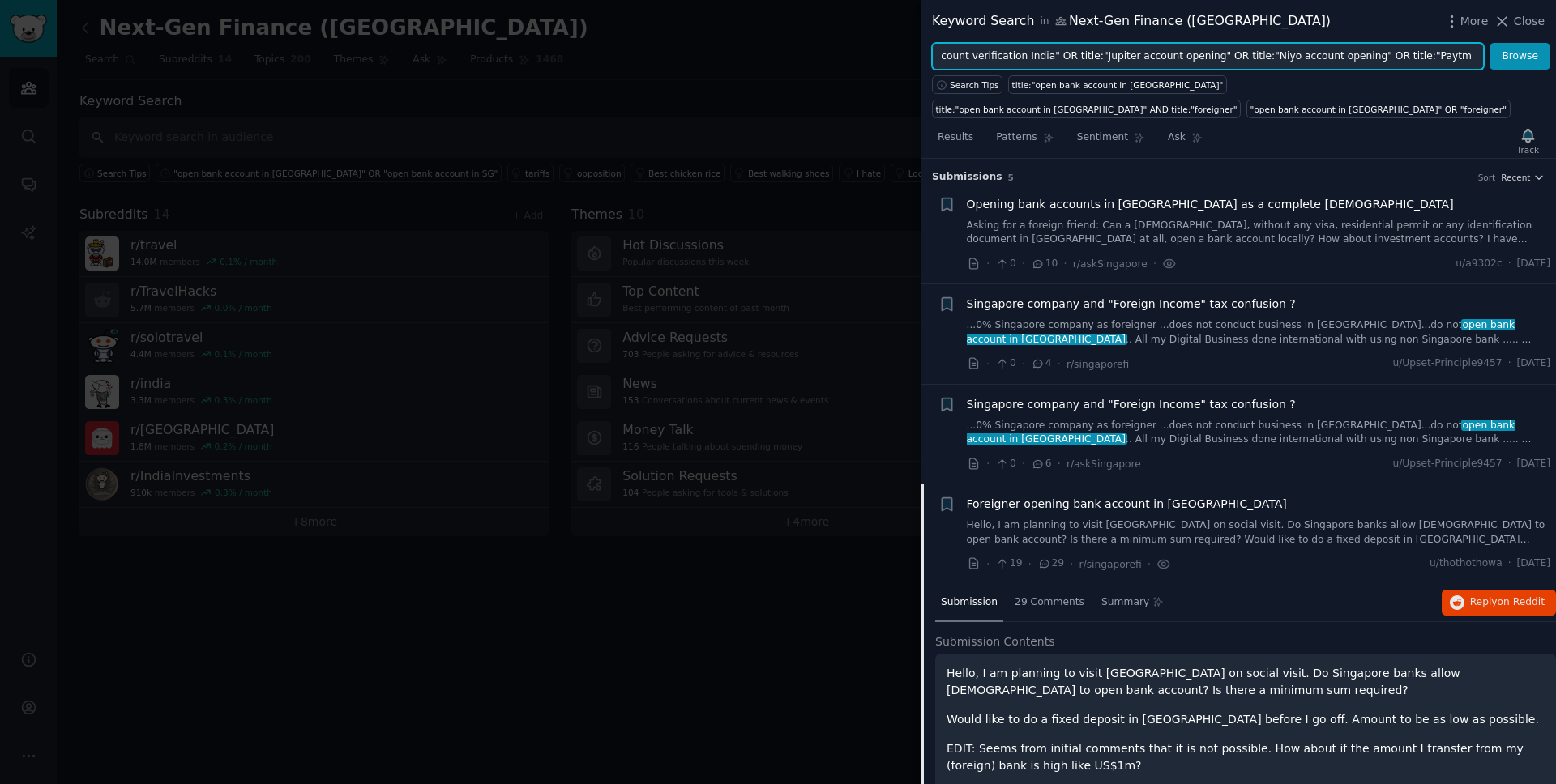
type input "title:"open bank account India" OR title:"opening bank account India" OR title:…"
click at [1489, 43] on button "Browse" at bounding box center [1520, 57] width 60 height 28
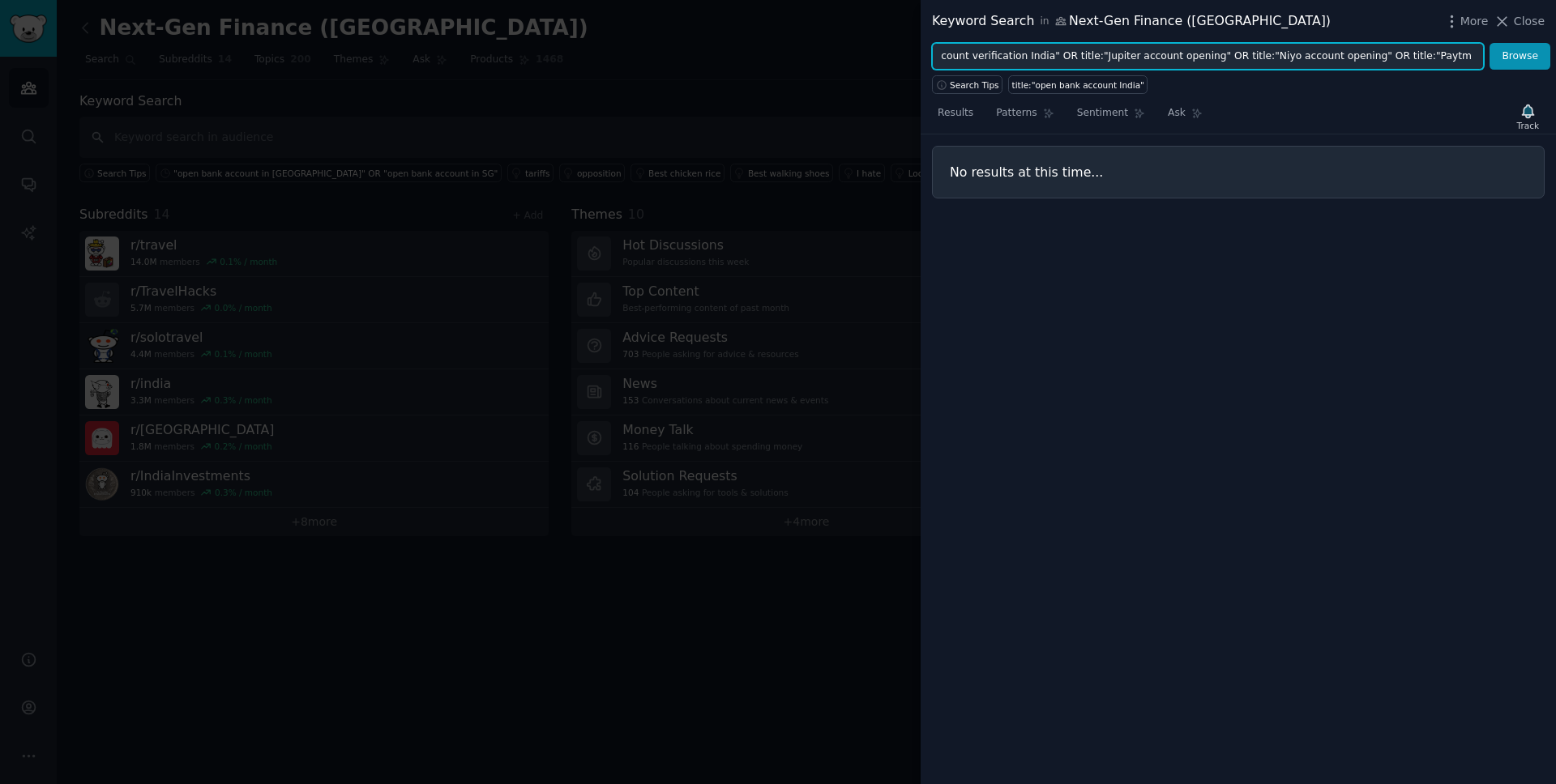
scroll to position [0, 0]
drag, startPoint x: 1401, startPoint y: 59, endPoint x: 554, endPoint y: 59, distance: 847.0
click at [554, 59] on div "Keyword Search in Next-Gen Finance ([GEOGRAPHIC_DATA]) More Close title:"open b…" at bounding box center [778, 392] width 1556 height 784
click at [1185, 54] on input "title:"open bank account India" OR title:"opening bank account India" OR title:…" at bounding box center [1208, 57] width 552 height 28
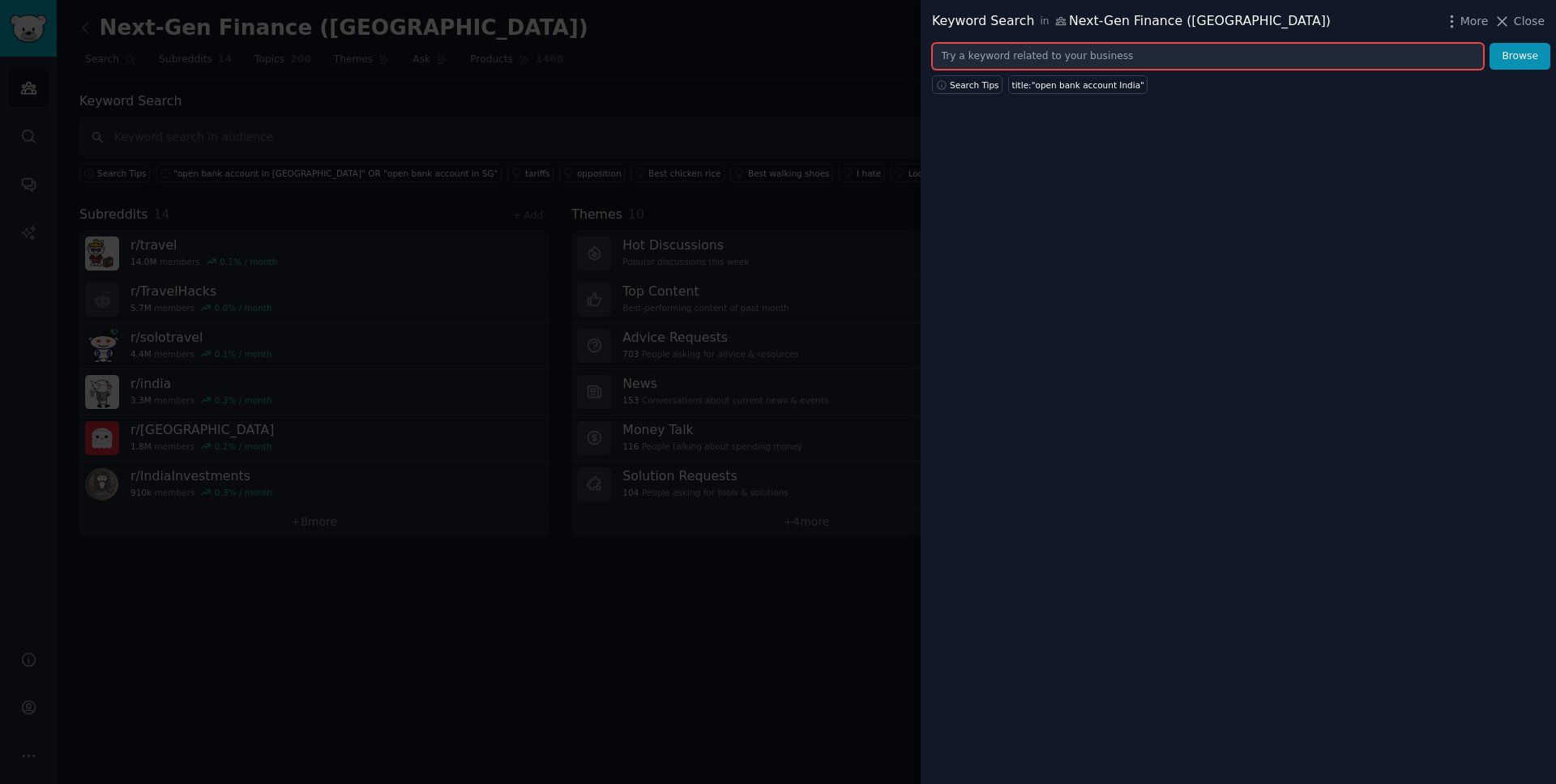
paste input ""open bank account India" OR "opening bank account India" OR "bank account open…"
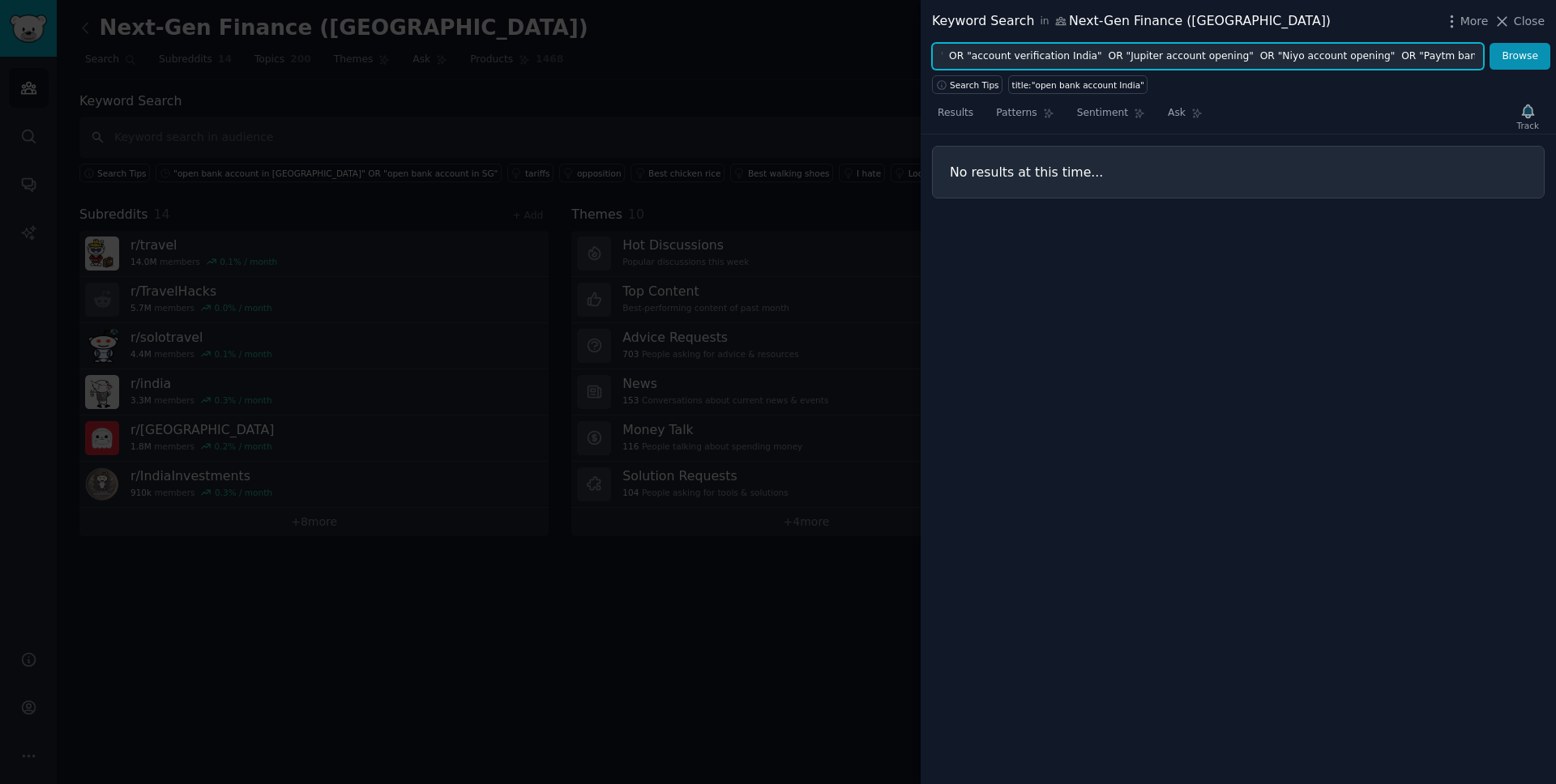
click at [1489, 43] on button "Browse" at bounding box center [1520, 57] width 60 height 28
drag, startPoint x: 1161, startPoint y: 52, endPoint x: 718, endPoint y: 25, distance: 443.8
click at [718, 25] on div "Keyword Search in Next-Gen Finance ([GEOGRAPHIC_DATA]) More Close "open bank ac…" at bounding box center [778, 392] width 1556 height 784
click at [1038, 58] on input ""open bank account India" OR "opening bank account India" OR "bank account open…" at bounding box center [1208, 57] width 552 height 28
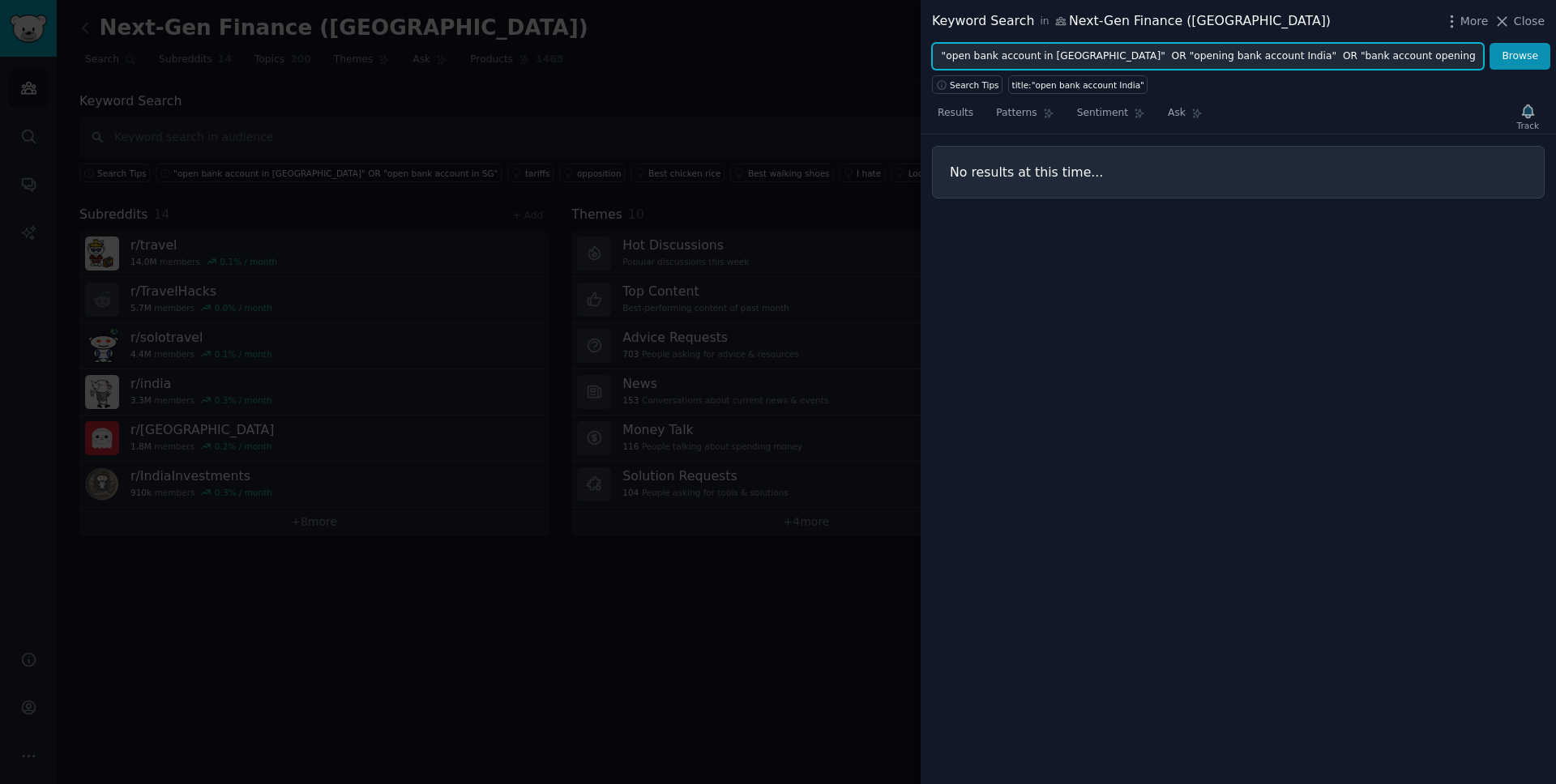
click at [1081, 59] on input ""open bank account in [GEOGRAPHIC_DATA]" OR "opening bank account India" OR "ba…" at bounding box center [1208, 57] width 552 height 28
click at [1205, 55] on input ""open bank account in [GEOGRAPHIC_DATA]" OR "opening bank account India" OR "ba…" at bounding box center [1208, 57] width 552 height 28
click at [1377, 53] on input ""open bank account in [GEOGRAPHIC_DATA]" OR "opening bank account in [GEOGRAPHI…" at bounding box center [1208, 57] width 552 height 28
click at [1343, 54] on input ""open bank account in [GEOGRAPHIC_DATA]" OR "opening bank account in [GEOGRAPHI…" at bounding box center [1208, 57] width 552 height 28
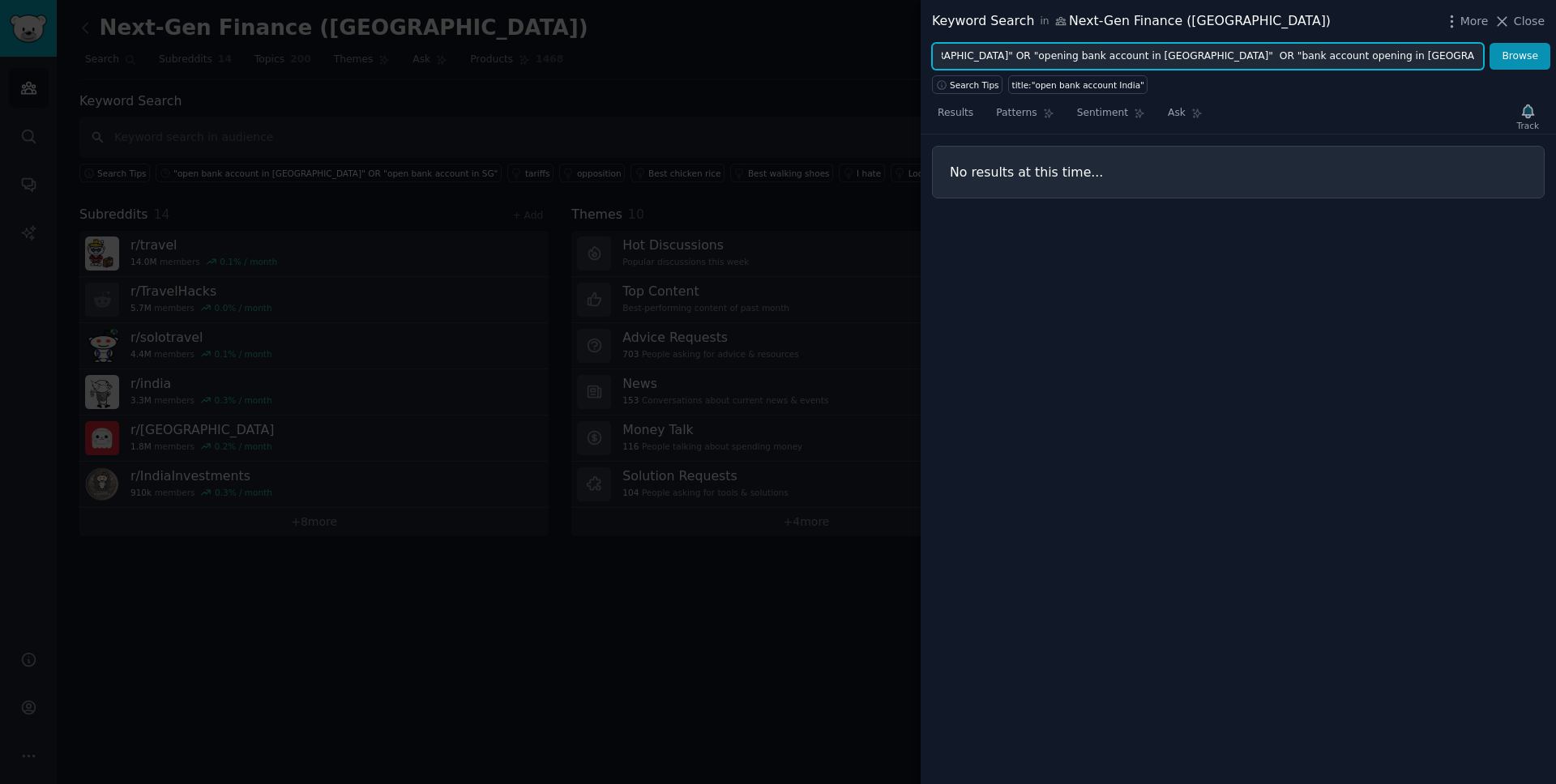
scroll to position [0, 157]
click at [1370, 57] on input ""open bank account in [GEOGRAPHIC_DATA]" OR "opening bank account in [GEOGRAPHI…" at bounding box center [1208, 57] width 552 height 28
click at [1160, 54] on input ""open bank account in [GEOGRAPHIC_DATA]" OR "opening bank account in [GEOGRAPHI…" at bounding box center [1208, 57] width 552 height 28
click at [1299, 54] on input ""open bank account in [GEOGRAPHIC_DATA]" OR "opening bank account in [GEOGRAPHI…" at bounding box center [1208, 57] width 552 height 28
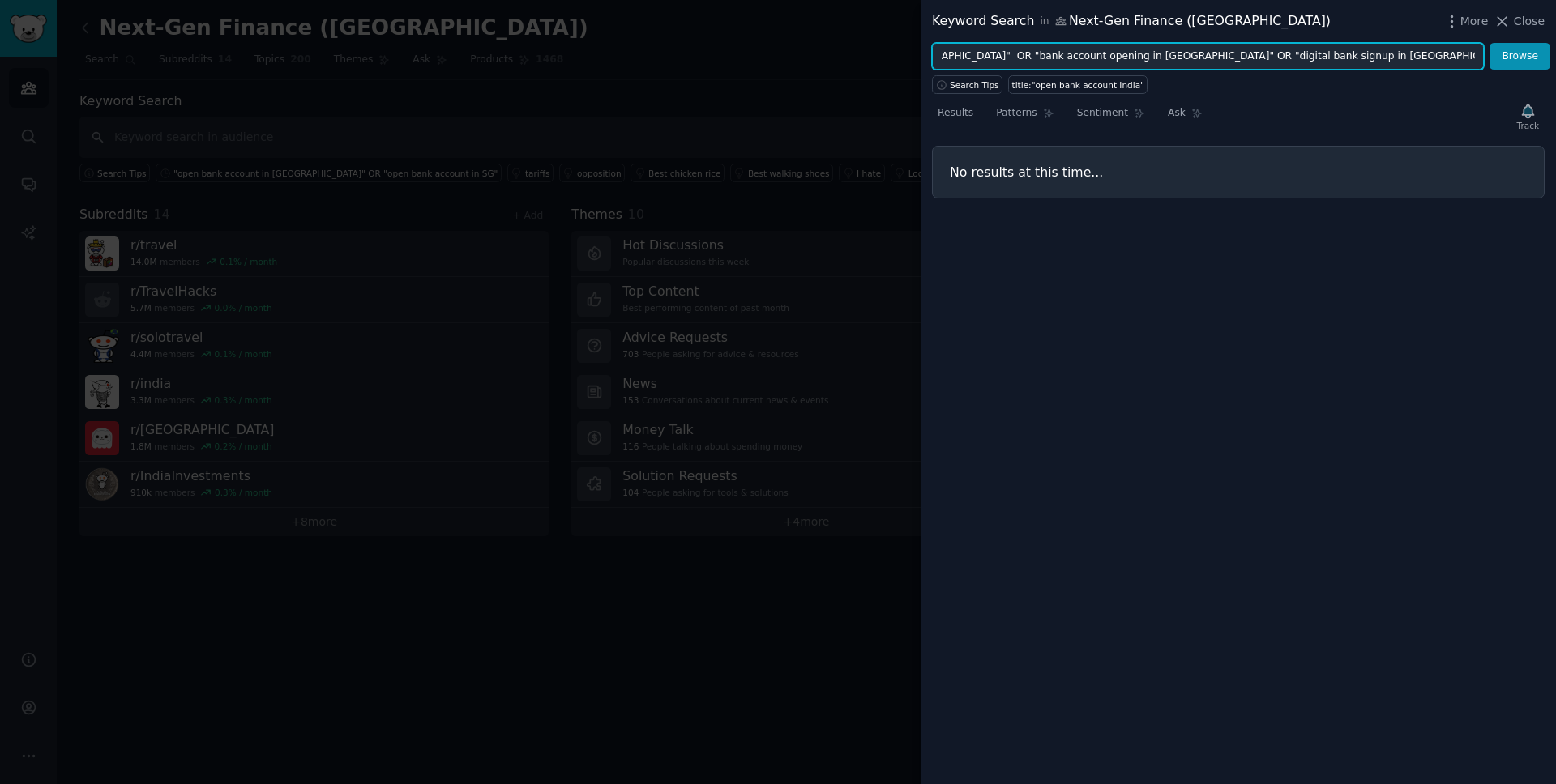
click at [1349, 56] on input ""open bank account in [GEOGRAPHIC_DATA]" OR "opening bank account in [GEOGRAPHI…" at bounding box center [1208, 57] width 552 height 28
click at [1263, 55] on input ""open bank account in [GEOGRAPHIC_DATA]" OR "opening bank account in [GEOGRAPHI…" at bounding box center [1208, 57] width 552 height 28
click at [1311, 56] on input ""open bank account in [GEOGRAPHIC_DATA]" OR "opening bank account in [GEOGRAPHI…" at bounding box center [1208, 57] width 552 height 28
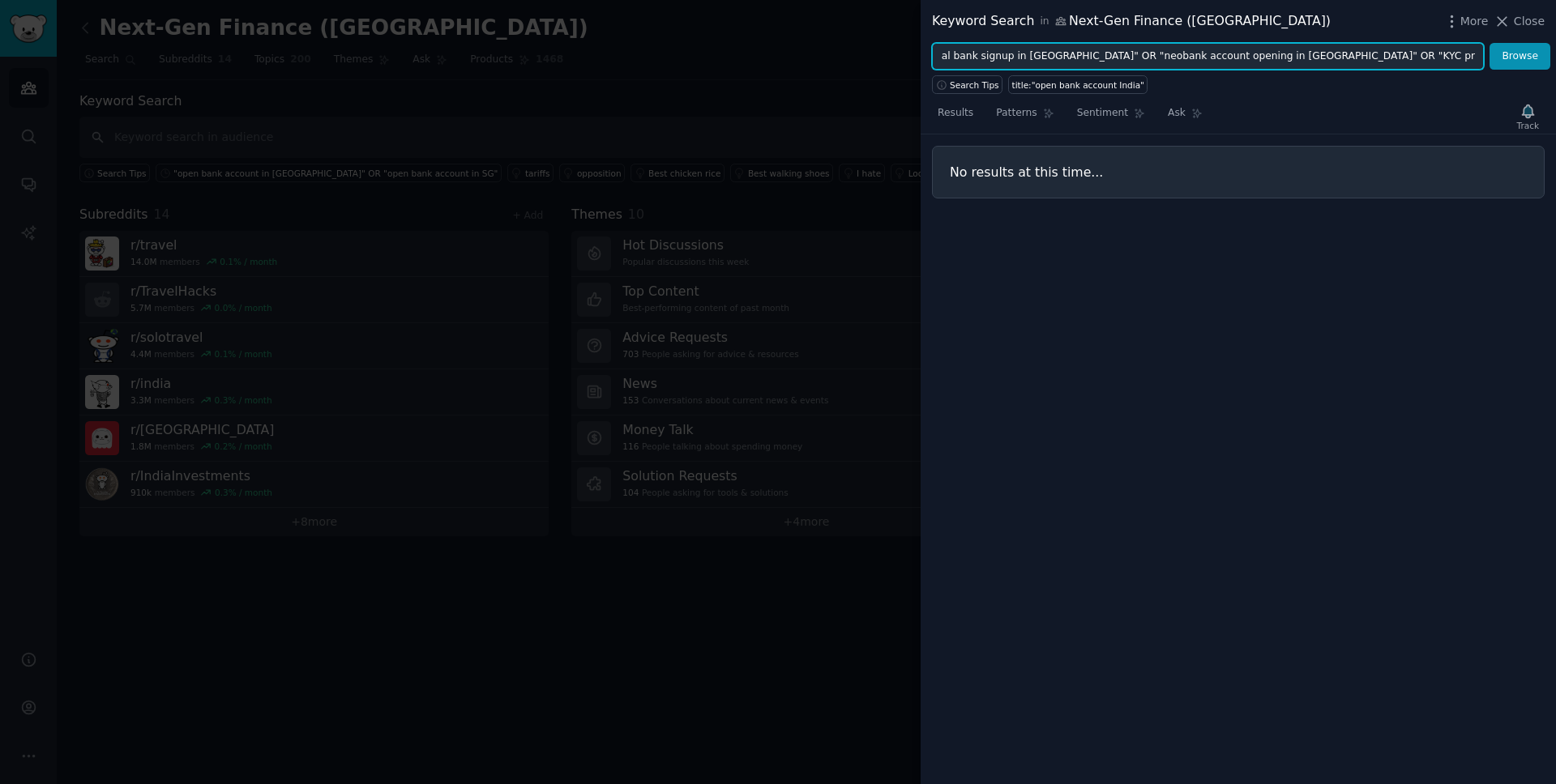
click at [1231, 57] on input ""open bank account in [GEOGRAPHIC_DATA]" OR "opening bank account in [GEOGRAPHI…" at bounding box center [1208, 57] width 552 height 28
click at [1275, 55] on input ""open bank account in [GEOGRAPHIC_DATA]" OR "opening bank account in [GEOGRAPHI…" at bounding box center [1208, 57] width 552 height 28
click at [1413, 51] on input ""open bank account in [GEOGRAPHIC_DATA]" OR "opening bank account in [GEOGRAPHI…" at bounding box center [1208, 57] width 552 height 28
click at [1318, 57] on input ""open bank account in [GEOGRAPHIC_DATA]" OR "opening bank account in [GEOGRAPHI…" at bounding box center [1208, 57] width 552 height 28
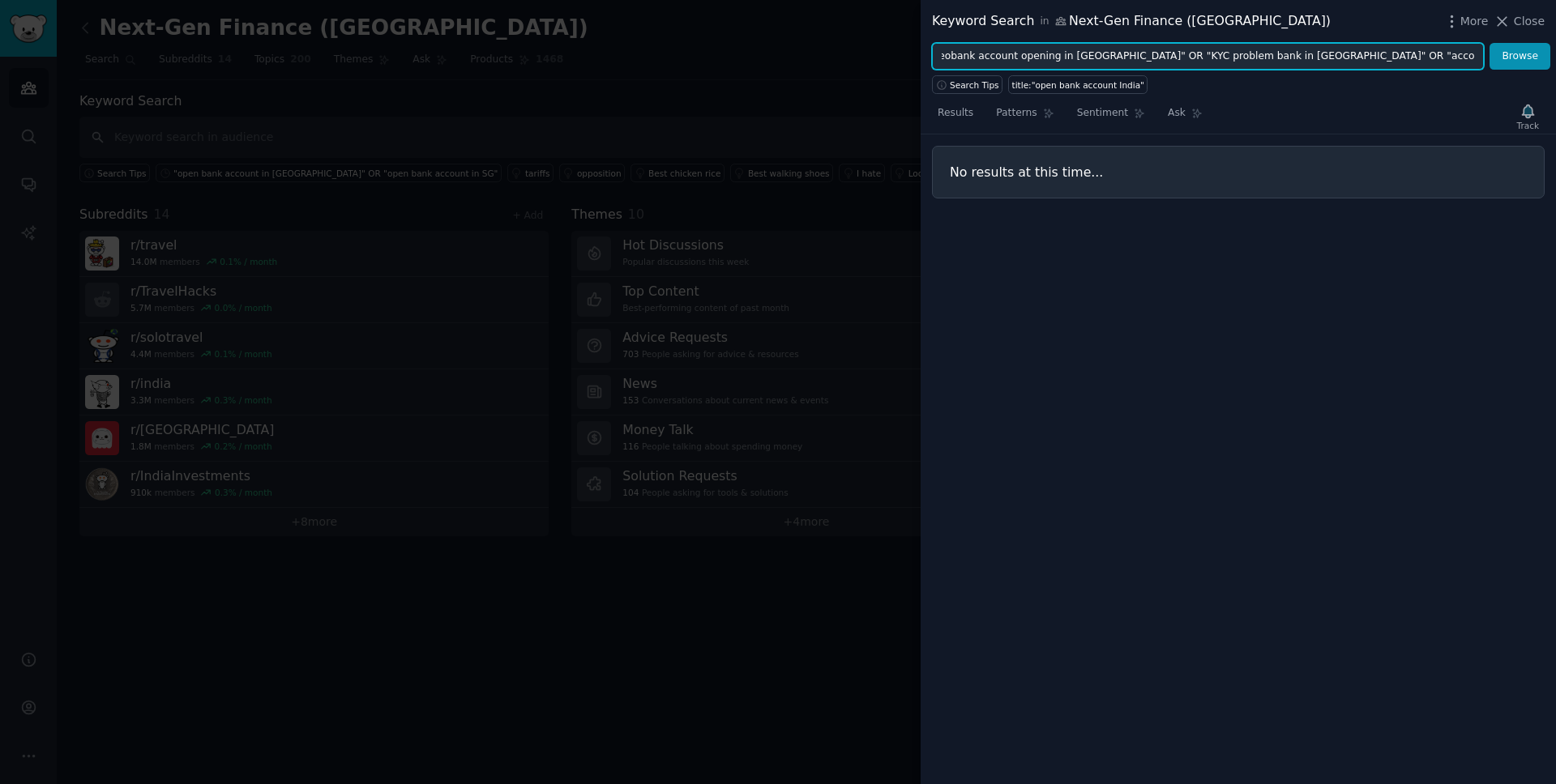
scroll to position [0, 1025]
click at [1489, 43] on button "Browse" at bounding box center [1520, 57] width 60 height 28
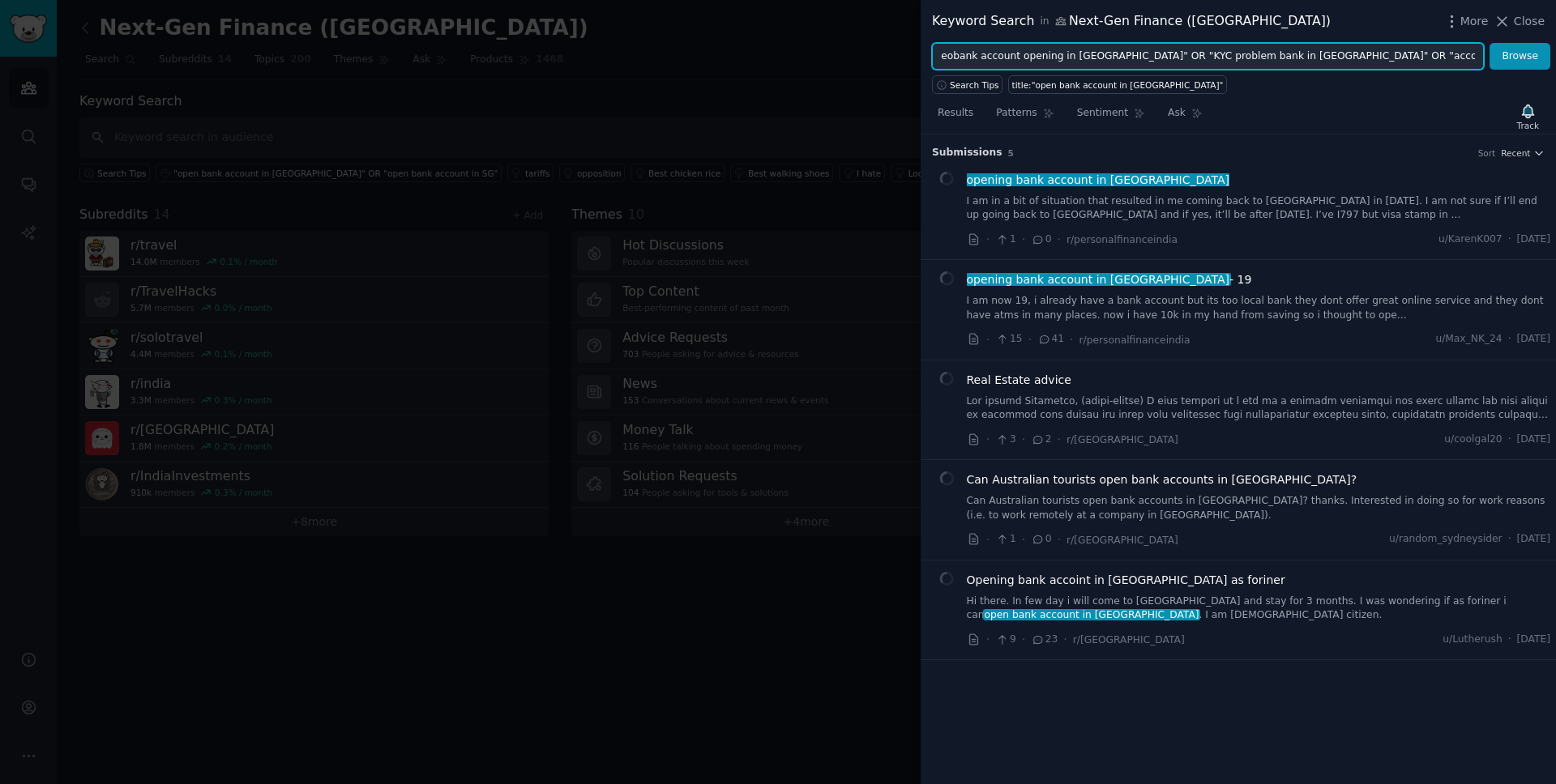
click at [1318, 57] on input ""open bank account in [GEOGRAPHIC_DATA]" OR "opening bank account in [GEOGRAPHI…" at bounding box center [1208, 57] width 552 height 28
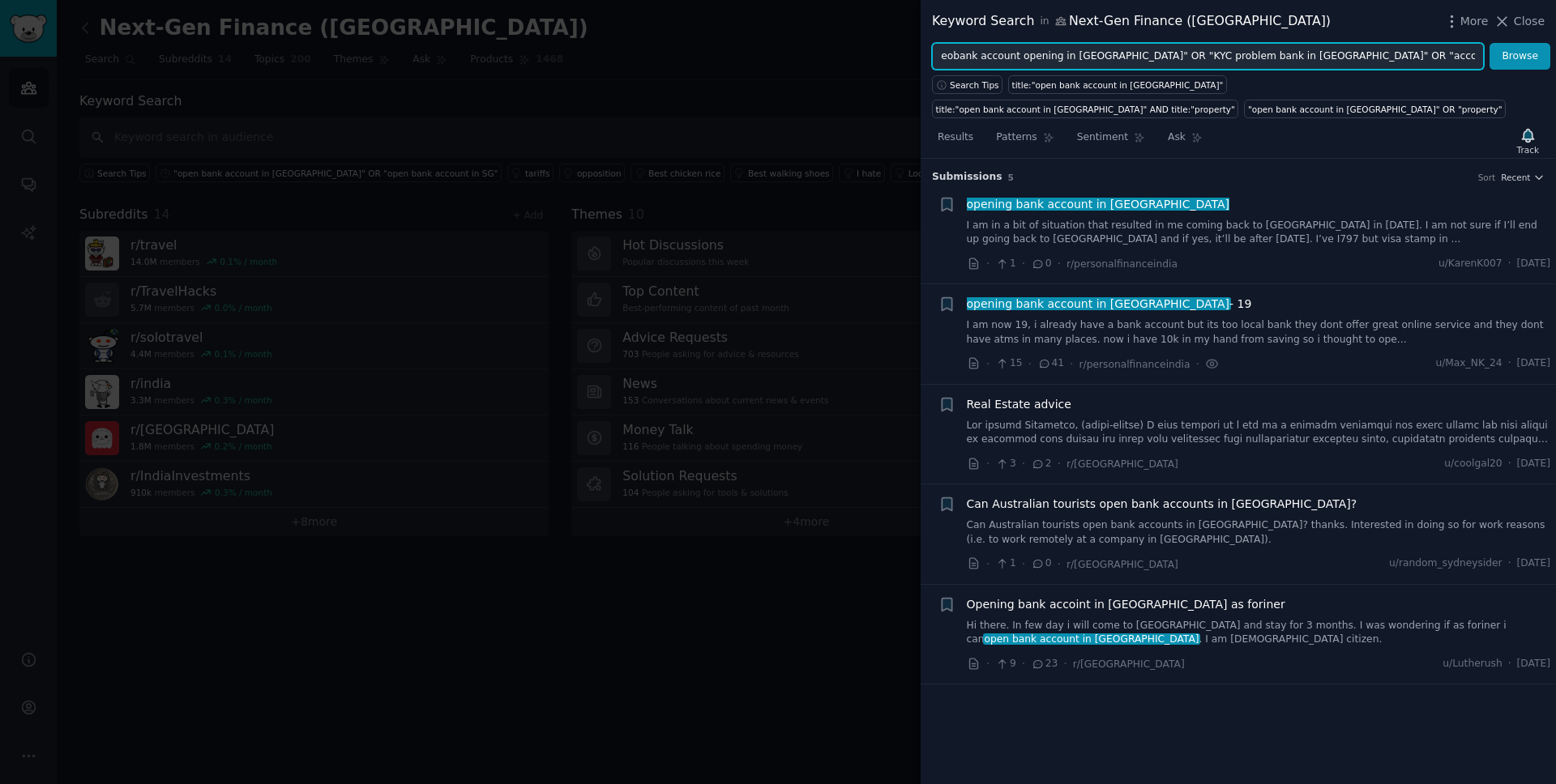
scroll to position [0, 0]
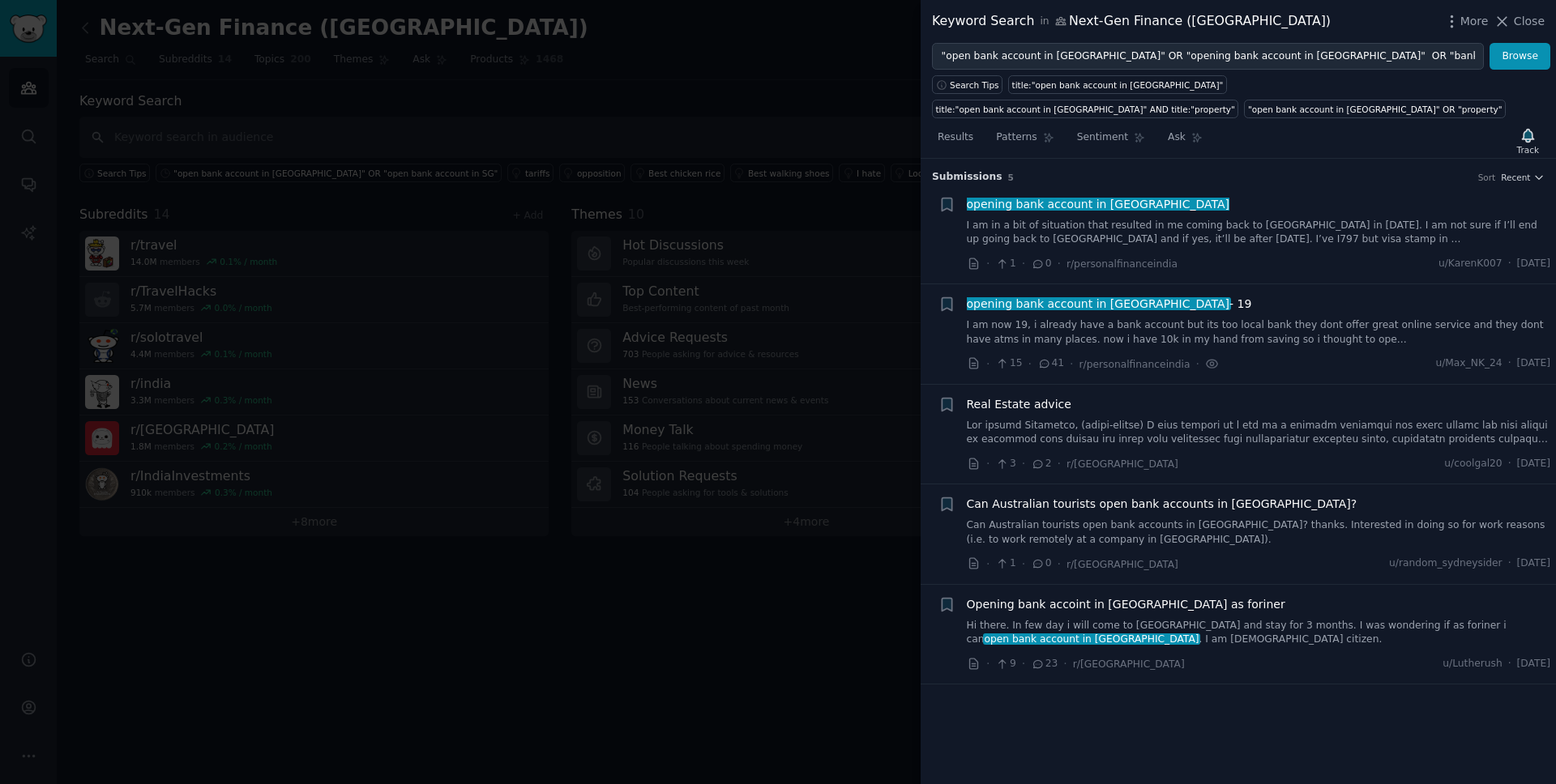
click at [1303, 218] on link "I am in a bit of situation that resulted in me coming back to [GEOGRAPHIC_DATA]…" at bounding box center [1259, 232] width 584 height 28
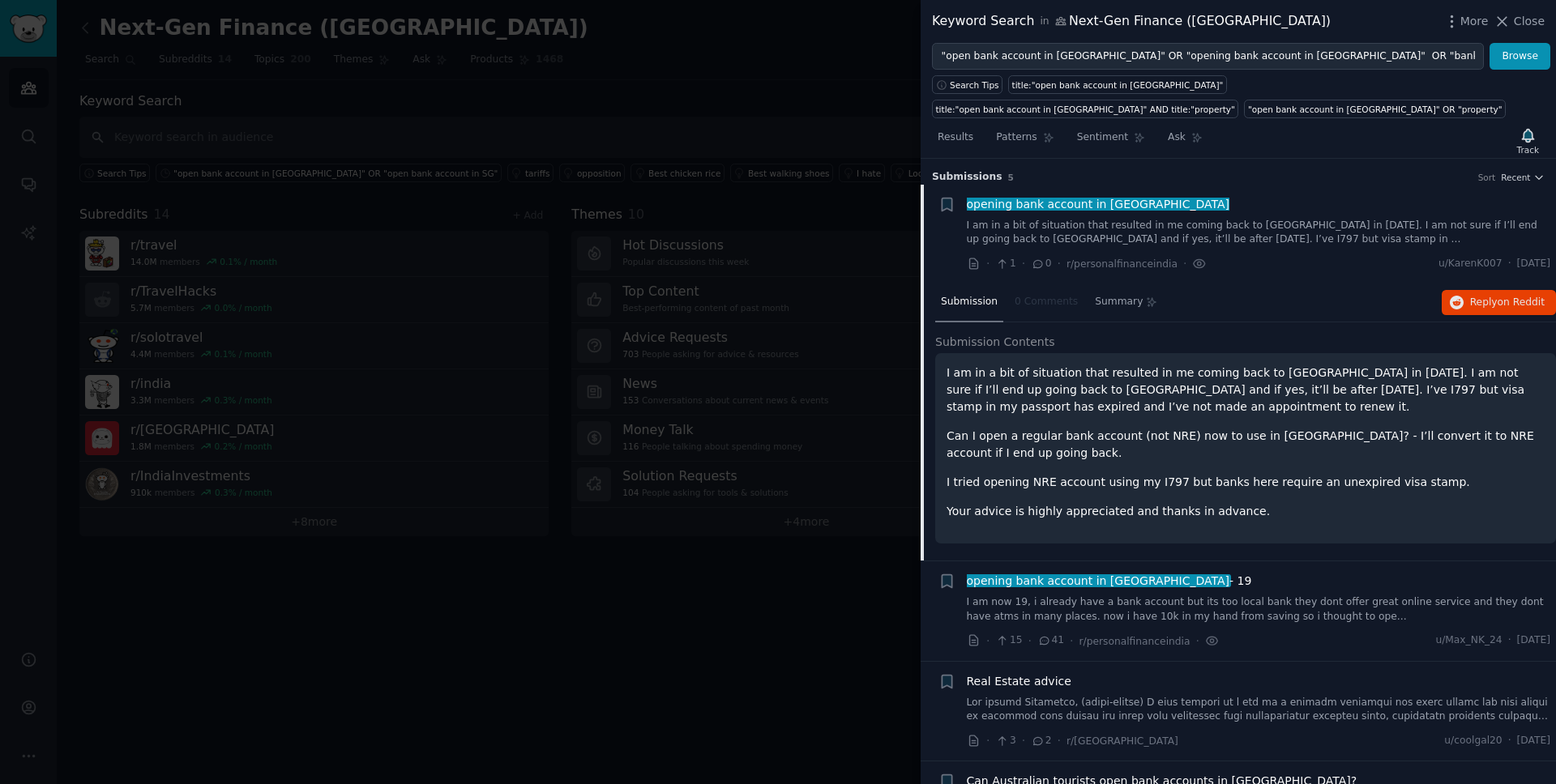
scroll to position [26, 0]
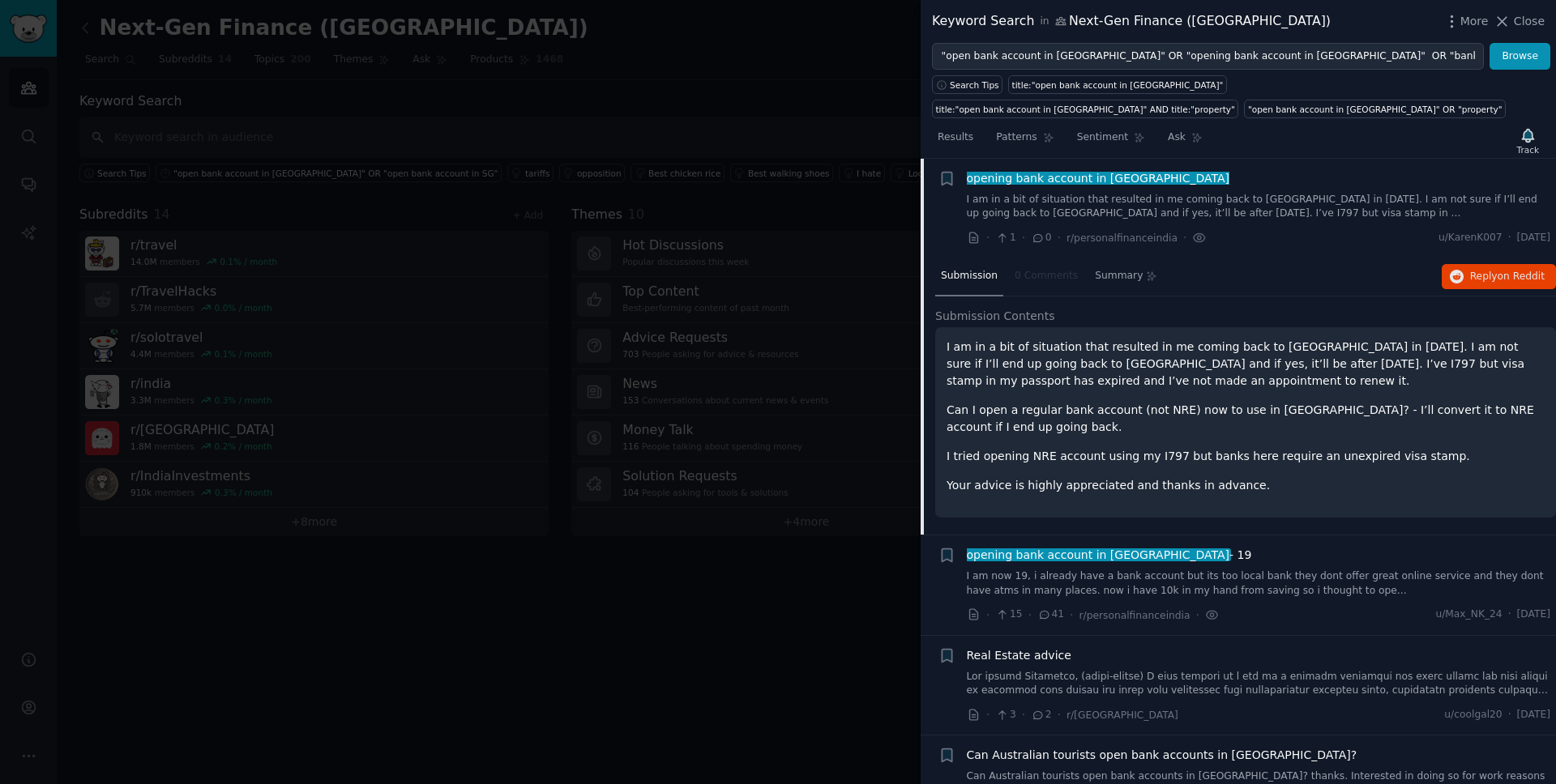
click at [1213, 186] on div "opening bank account in [GEOGRAPHIC_DATA]" at bounding box center [1259, 179] width 584 height 17
click at [1369, 224] on div "opening bank account in [GEOGRAPHIC_DATA] I am in a bit of situation that resul…" at bounding box center [1259, 208] width 584 height 77
click at [1036, 174] on span "opening bank account in [GEOGRAPHIC_DATA]" at bounding box center [1098, 178] width 266 height 13
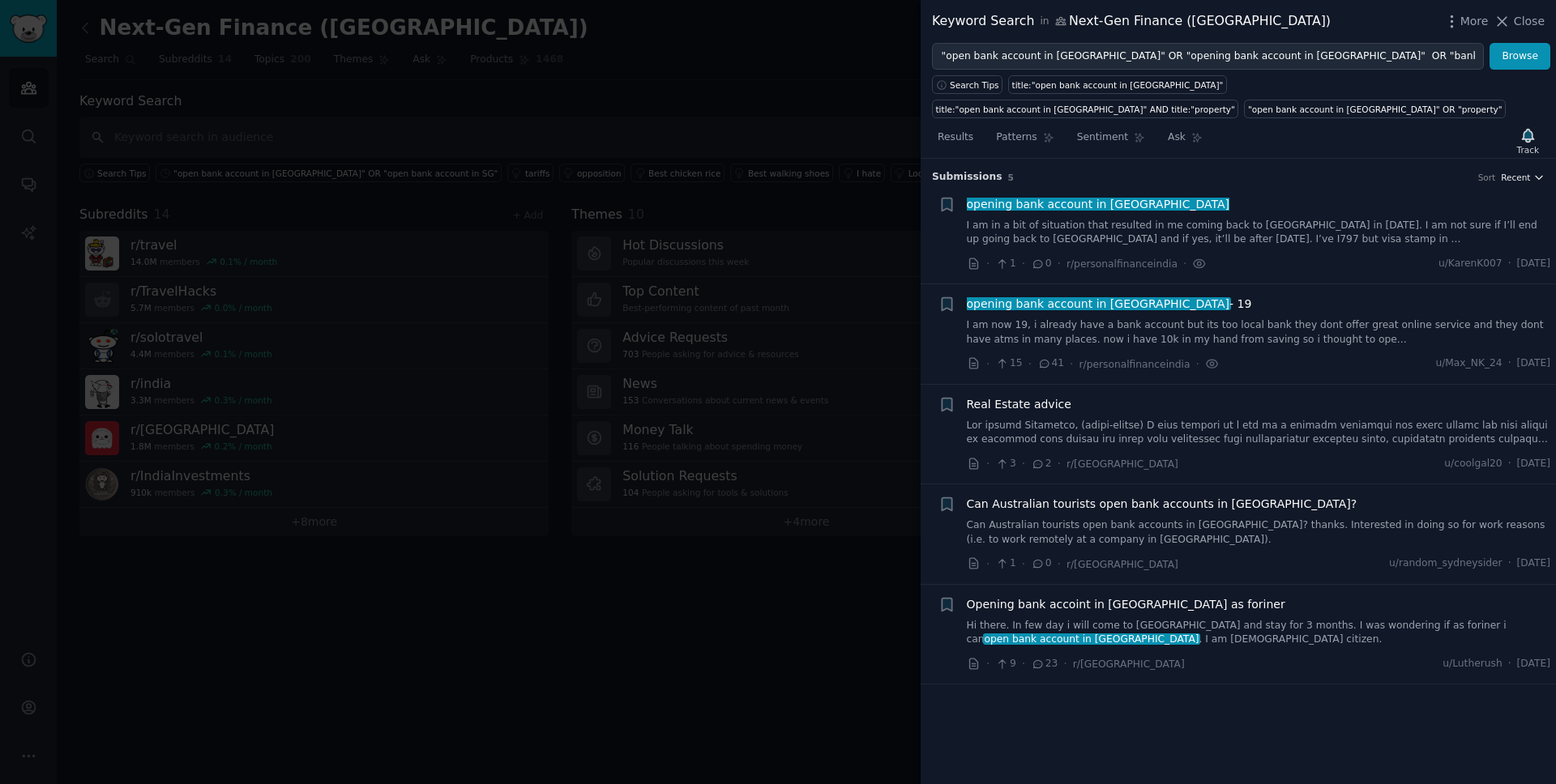
click at [1527, 179] on span "Recent" at bounding box center [1516, 177] width 29 height 11
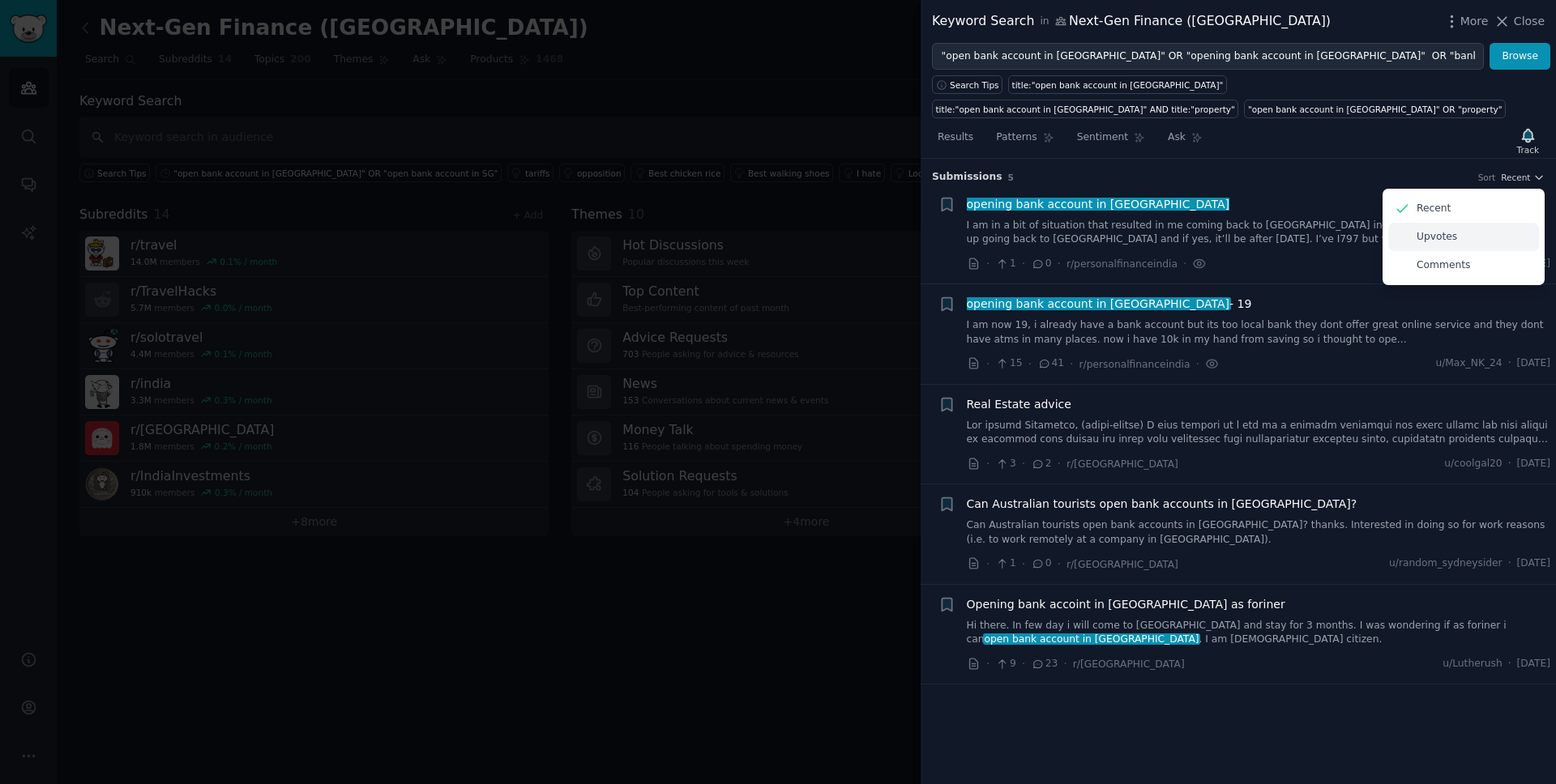
click at [1466, 240] on div "Upvotes" at bounding box center [1464, 237] width 151 height 28
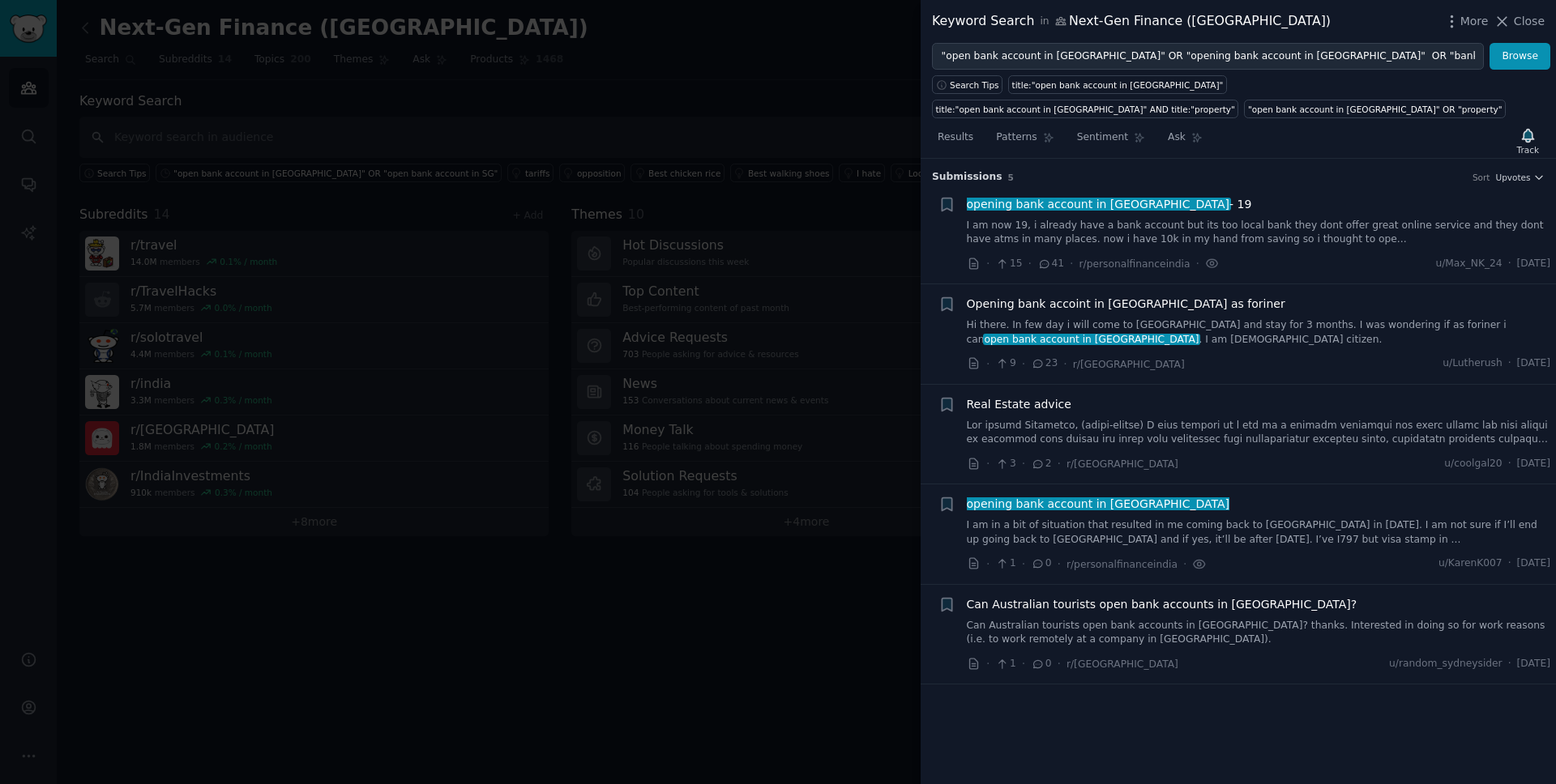
click at [1239, 235] on link "I am now 19, i already have a bank account but its too local bank they dont off…" at bounding box center [1259, 232] width 584 height 28
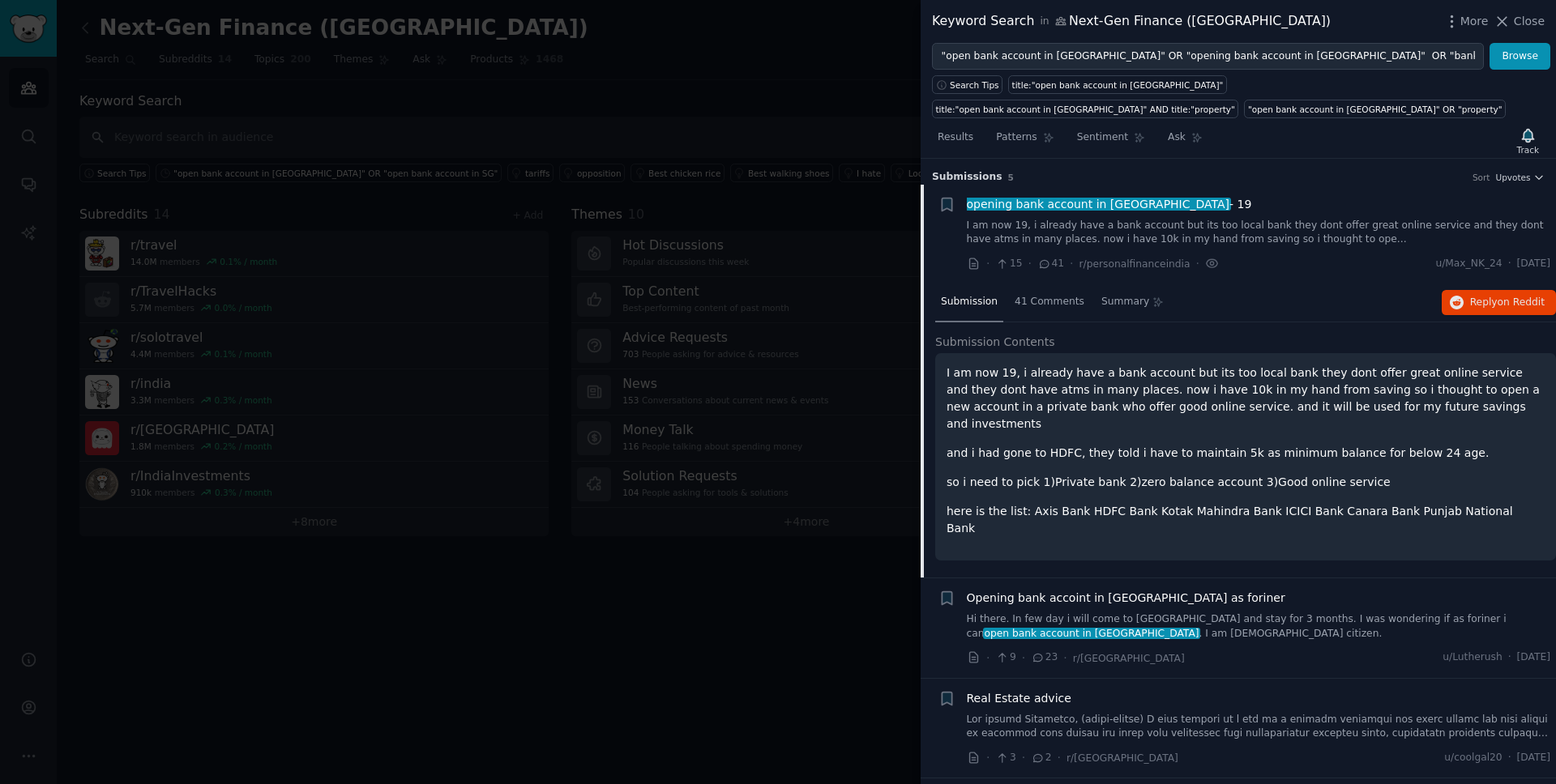
scroll to position [26, 0]
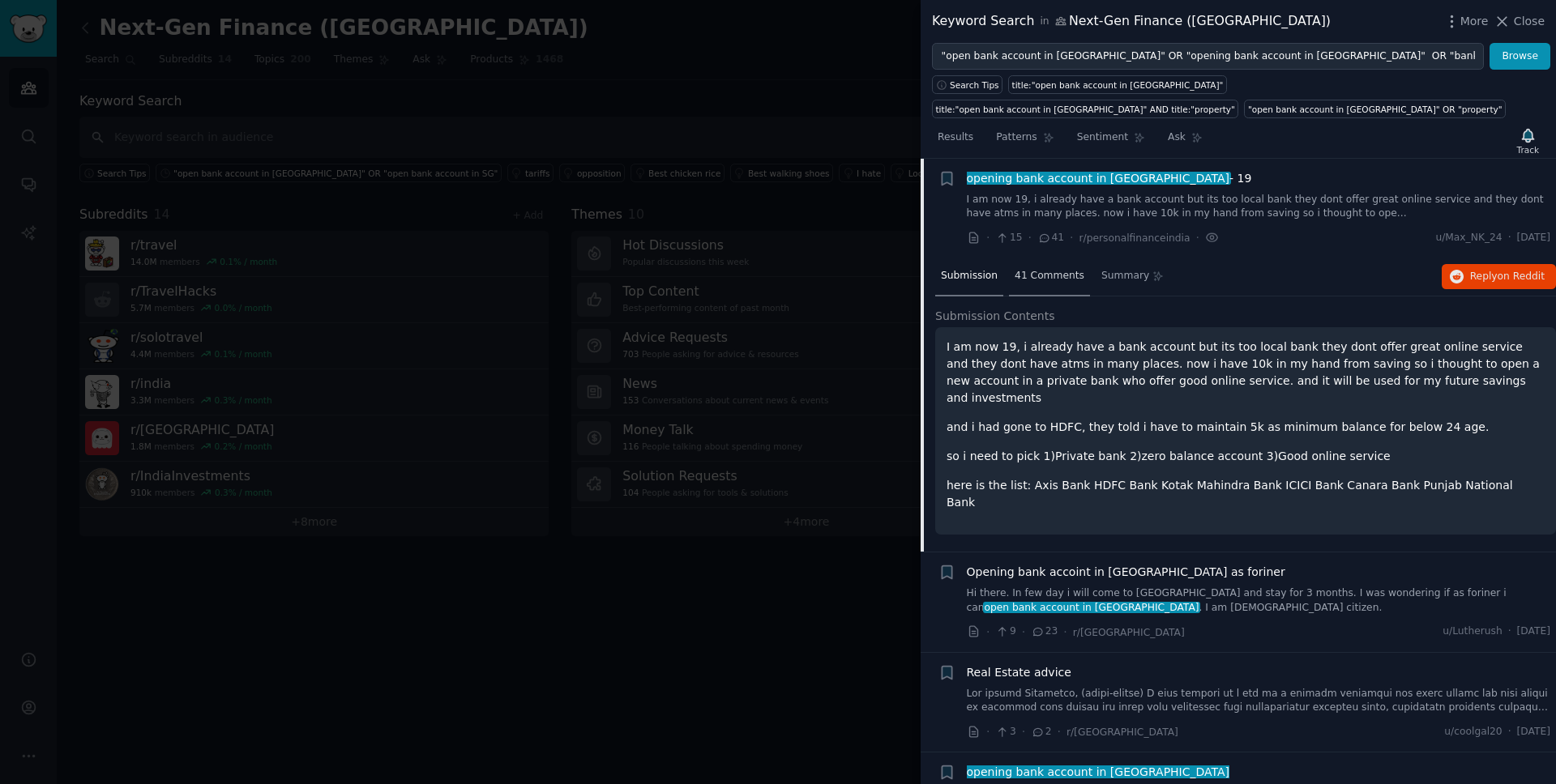
click at [1021, 275] on span "41 Comments" at bounding box center [1050, 275] width 70 height 15
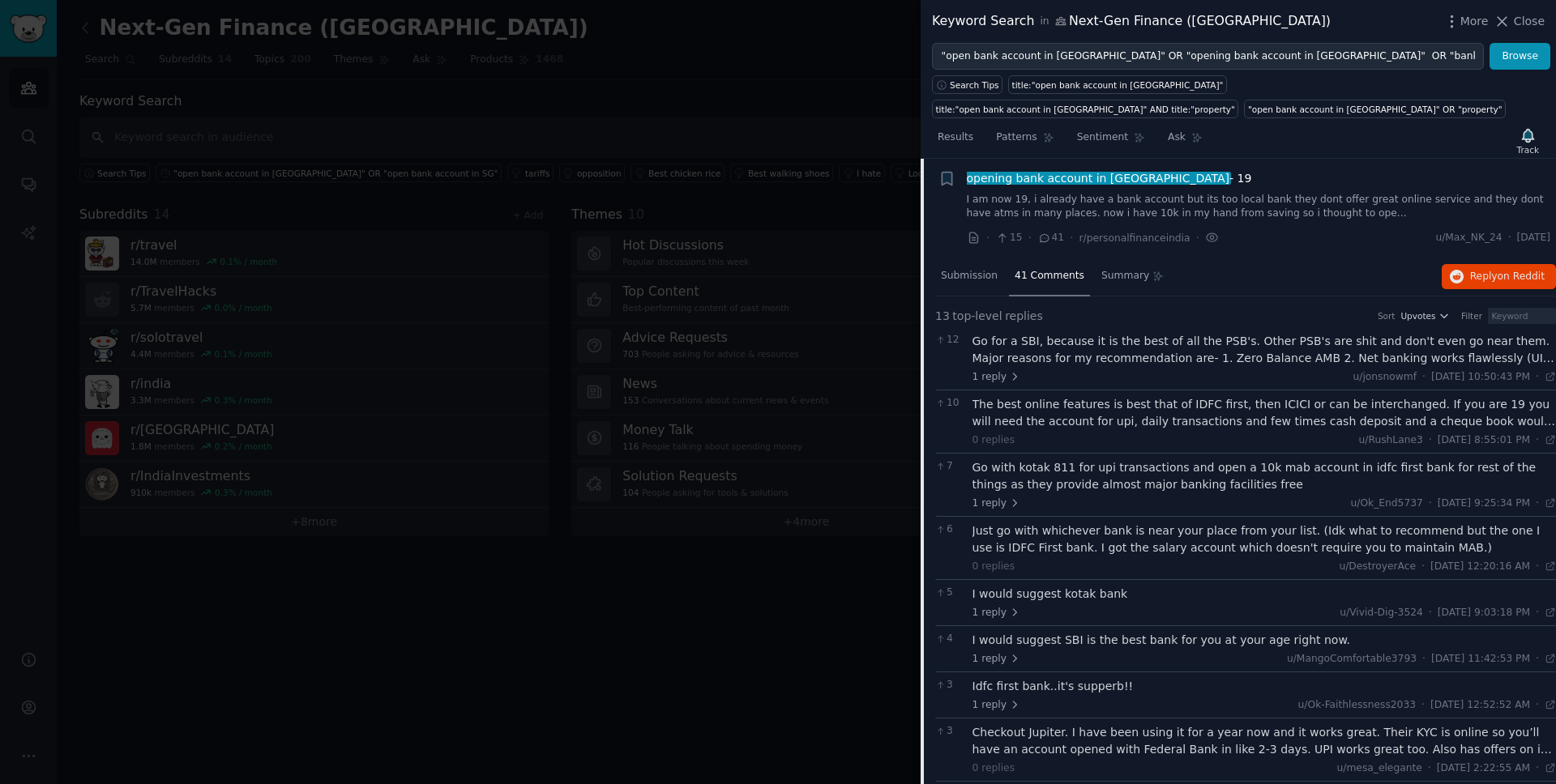
click at [1262, 347] on div "Go for a SBI, because it is the best of all the PSB's. Other PSB's are shit and…" at bounding box center [1265, 350] width 584 height 34
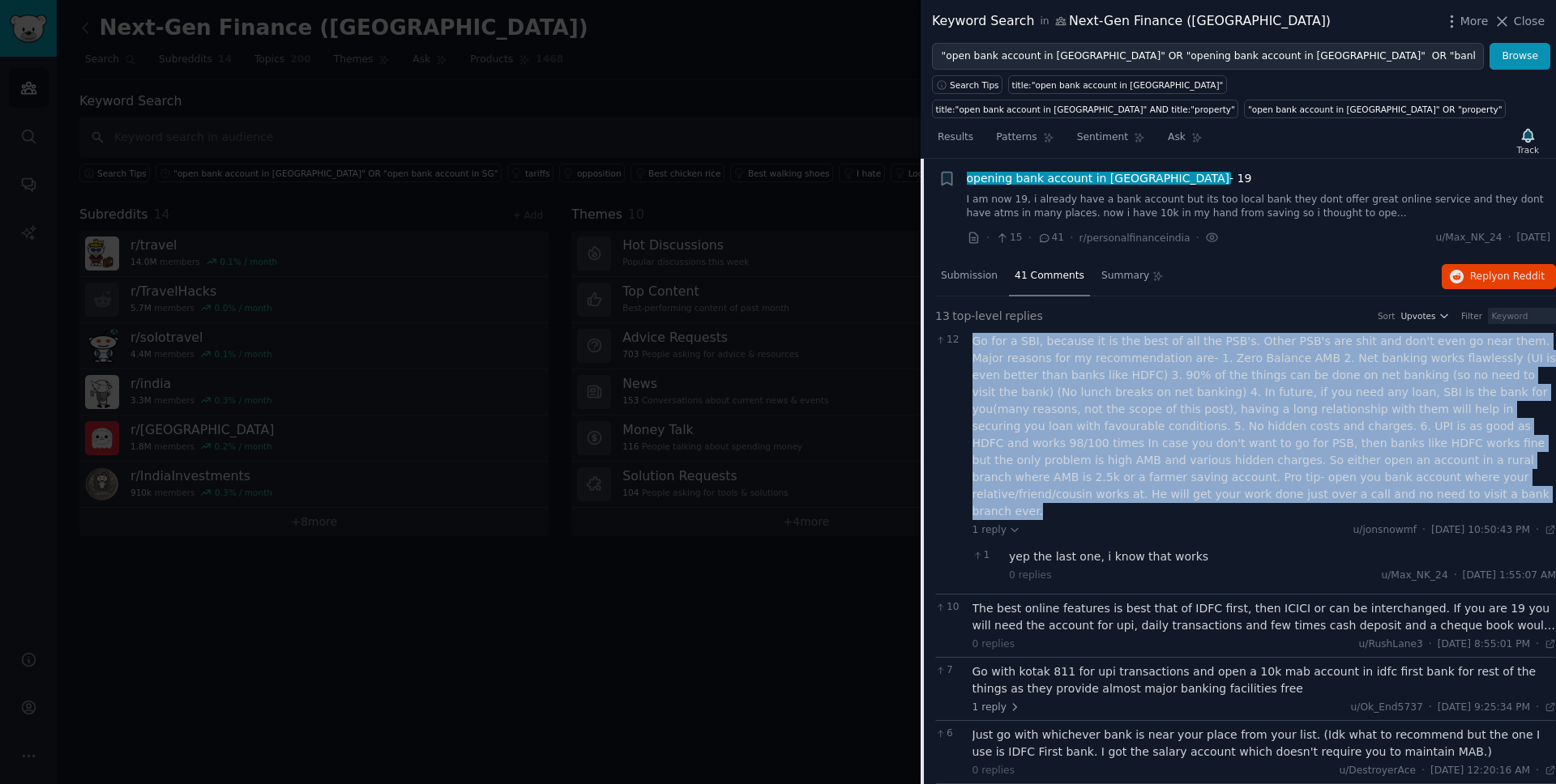
drag, startPoint x: 1216, startPoint y: 500, endPoint x: 968, endPoint y: 339, distance: 295.7
click at [968, 339] on div "12 Go for a SBI, because it is the best of all the PSB's. Other PSB's are shit …" at bounding box center [1246, 460] width 621 height 267
copy div "Go for a SBI, because it is the best of all the PSB's. Other PSB's are shit and…"
drag, startPoint x: 1507, startPoint y: 236, endPoint x: 1546, endPoint y: 236, distance: 39.0
click at [1546, 236] on li "+ opening bank account in [GEOGRAPHIC_DATA] - 19 I am now 19, i already have a …" at bounding box center [1239, 208] width 636 height 99
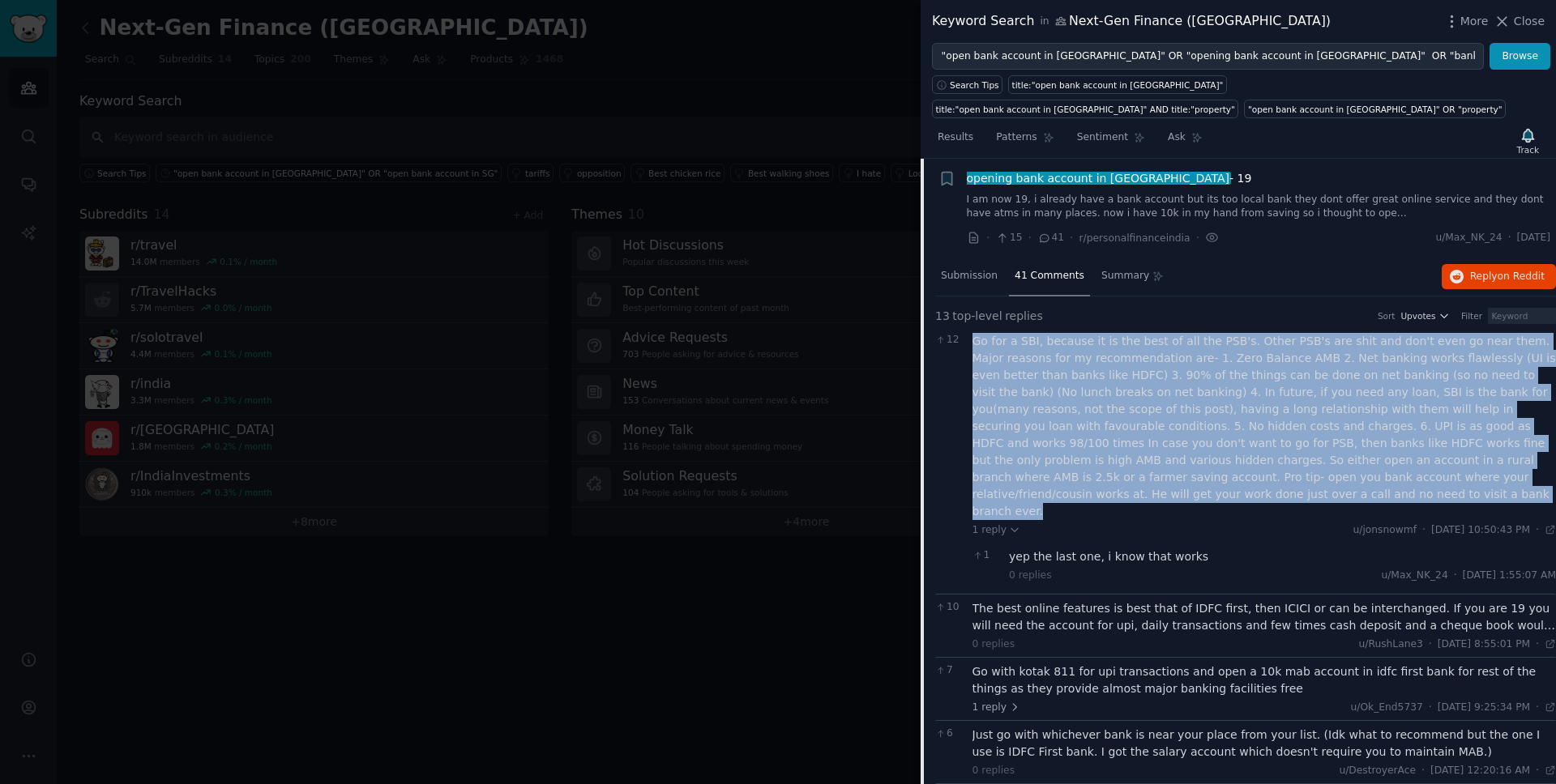
copy span "[DATE]"
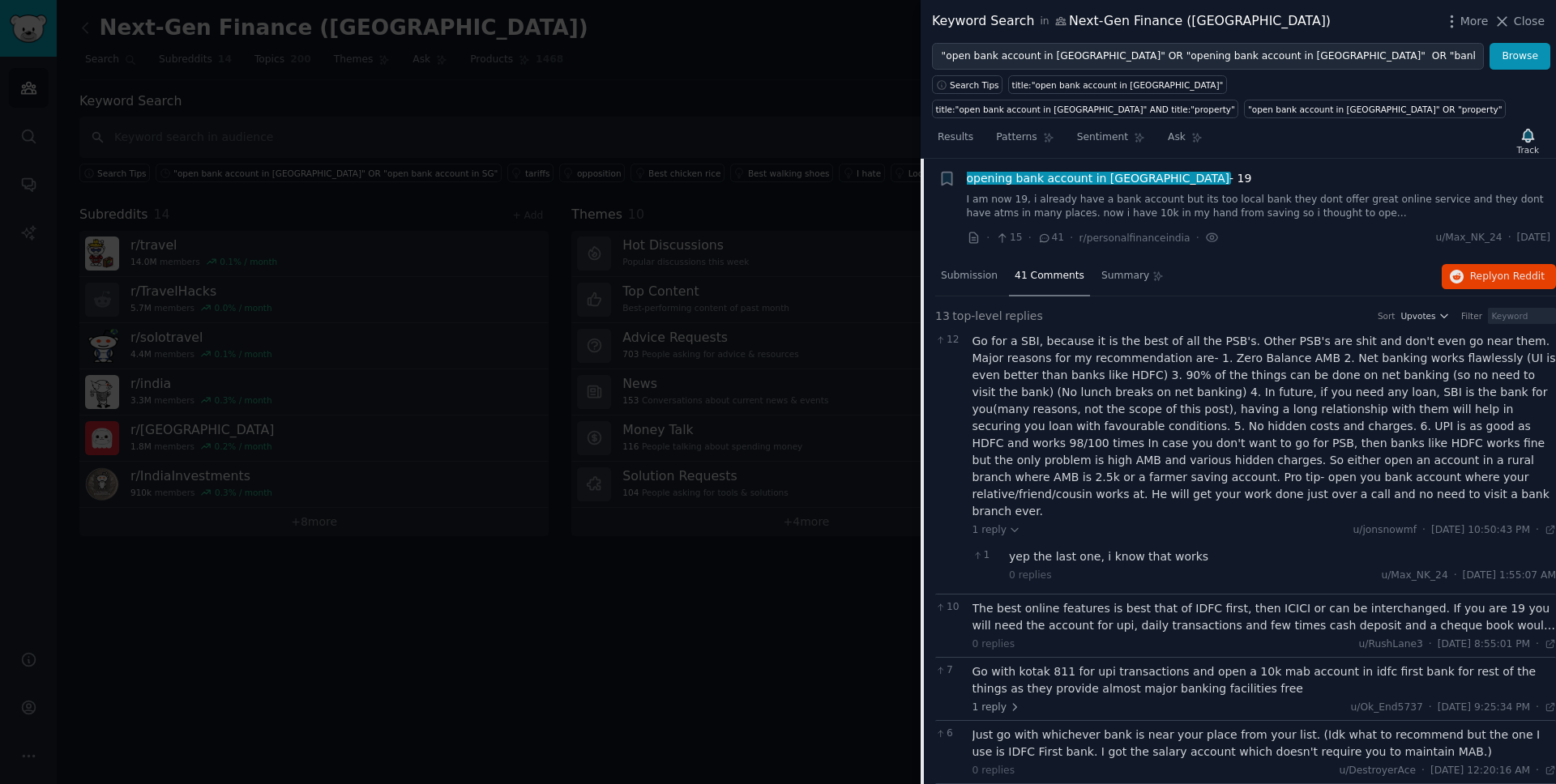
click at [1174, 602] on div "The best online features is best that of IDFC first, then ICICI or can be inter…" at bounding box center [1265, 616] width 584 height 34
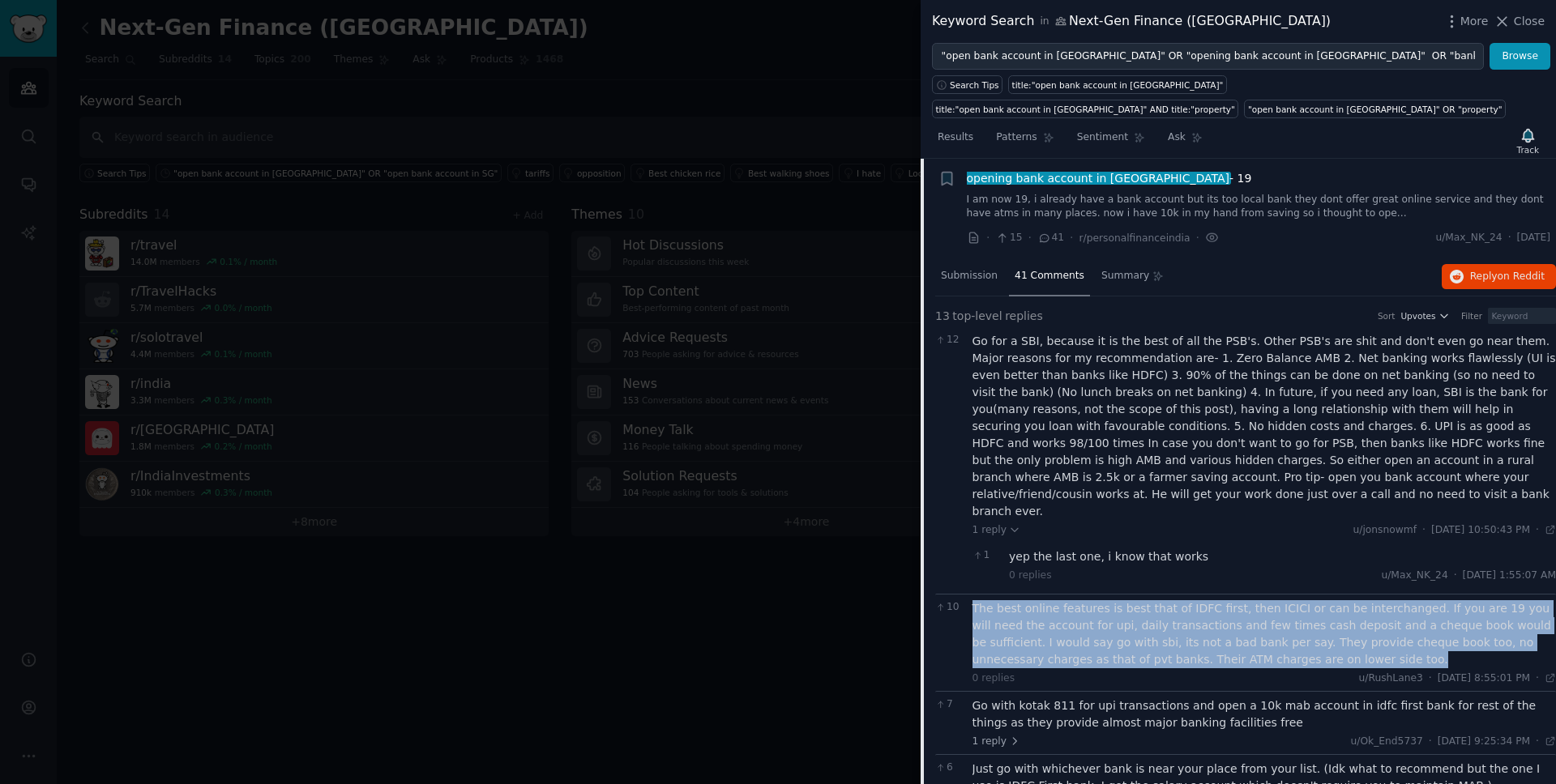
drag, startPoint x: 1287, startPoint y: 642, endPoint x: 962, endPoint y: 594, distance: 328.5
click at [962, 594] on div "10 The best online features is best that of IDFC first, then ICICI or can be in…" at bounding box center [1246, 642] width 621 height 98
copy div "10 The best online features is best that of IDFC first, then ICICI or can be in…"
click at [1219, 210] on link "I am now 19, i already have a bank account but its too local bank they dont off…" at bounding box center [1259, 206] width 584 height 28
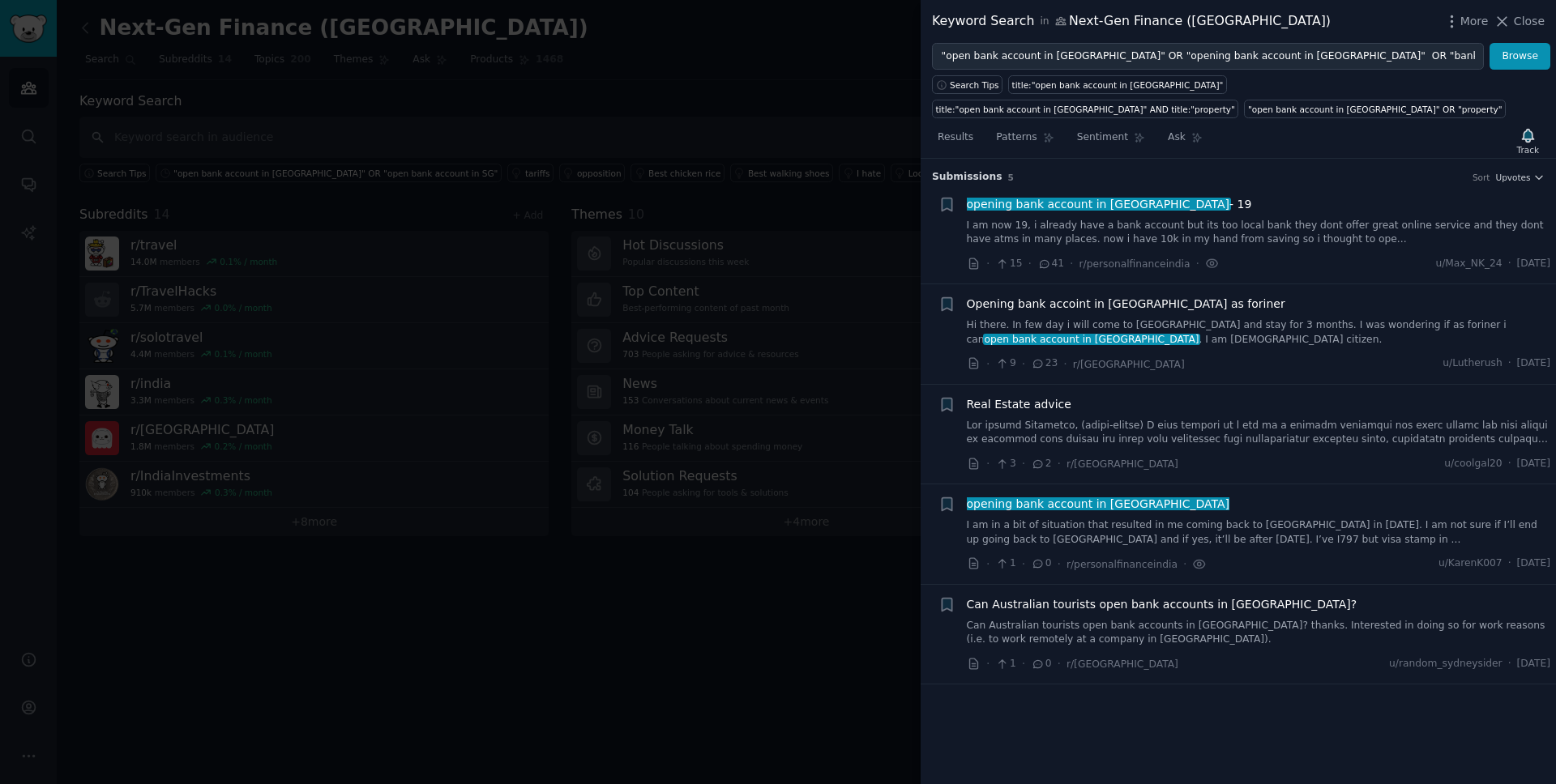
click at [1215, 232] on link "I am now 19, i already have a bank account but its too local bank they dont off…" at bounding box center [1259, 232] width 584 height 28
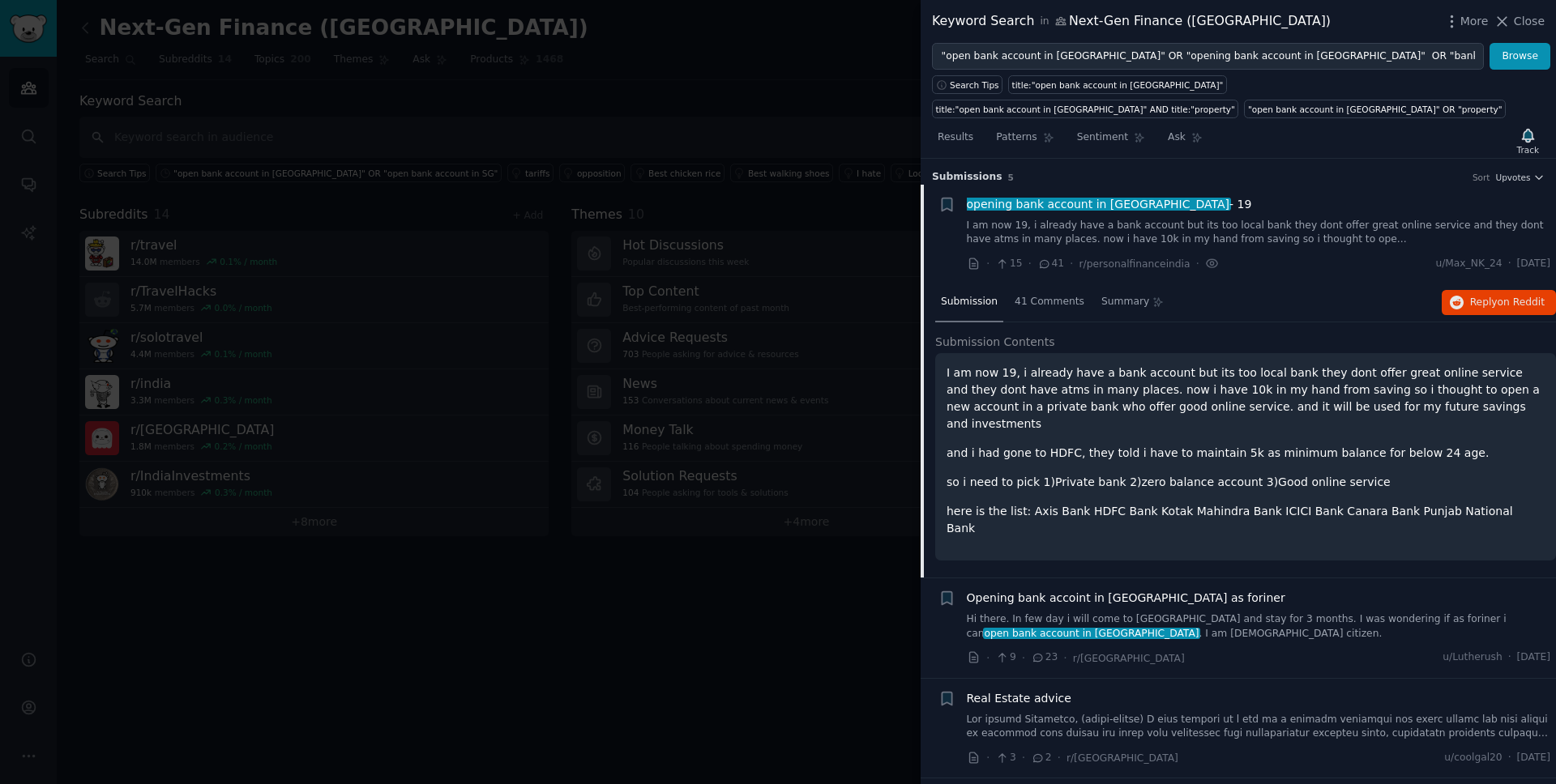
scroll to position [26, 0]
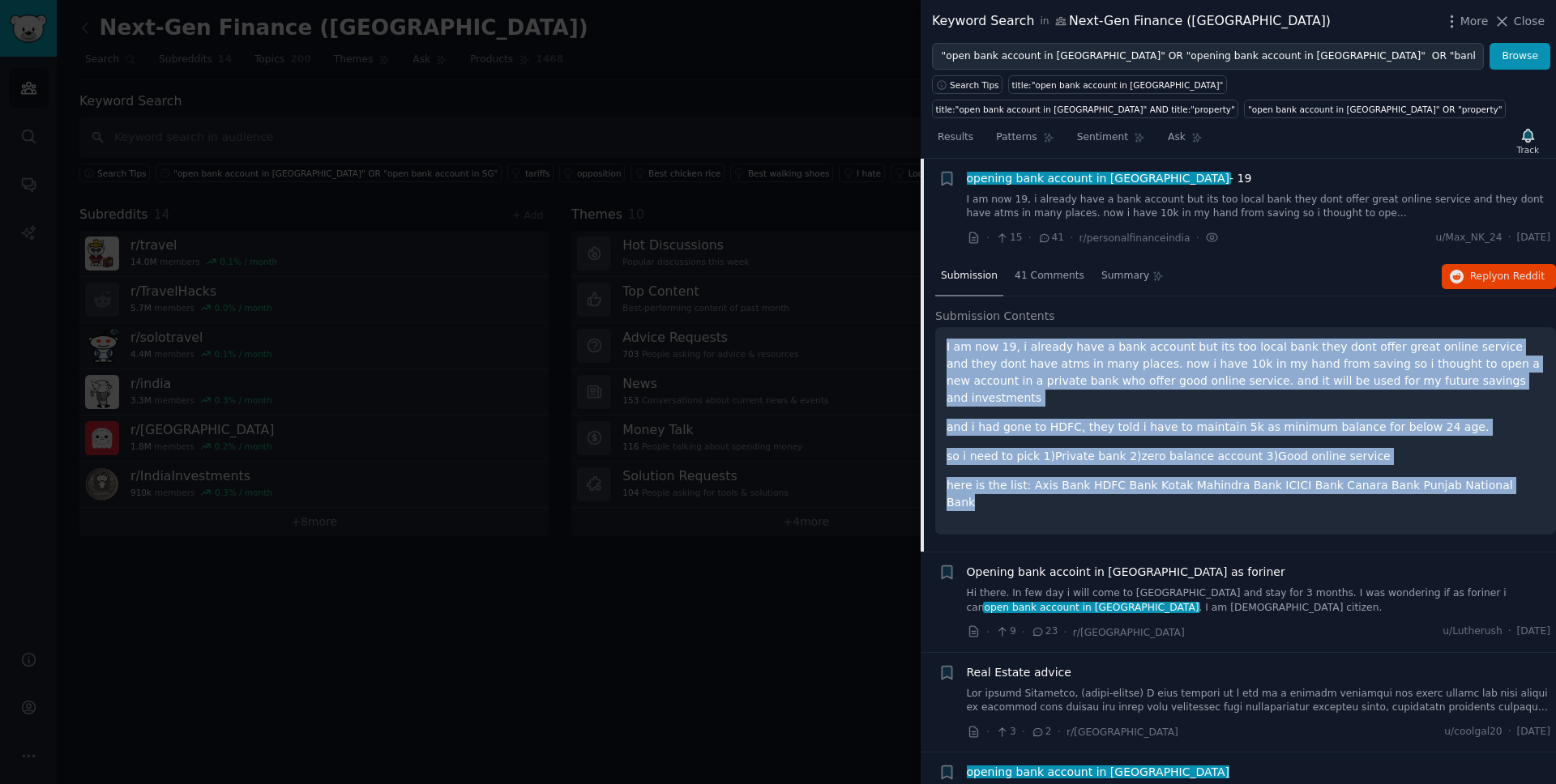
drag, startPoint x: 1498, startPoint y: 478, endPoint x: 948, endPoint y: 345, distance: 565.9
click at [948, 345] on div "I am now 19, i already have a bank account but its too local bank they dont off…" at bounding box center [1246, 431] width 621 height 207
copy div "I am now 19, i already have a bank account but its too local bank they dont off…"
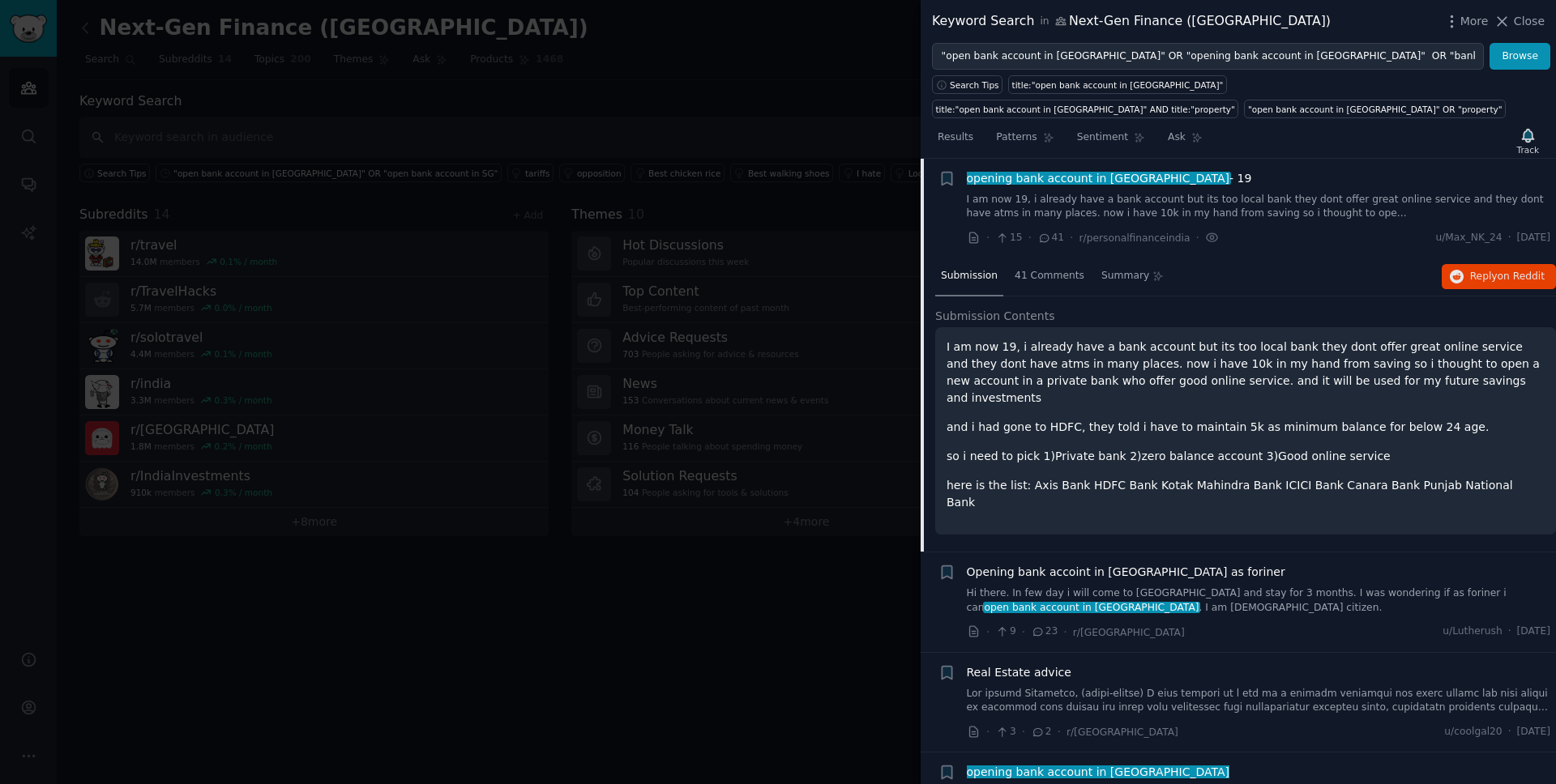
click at [1225, 187] on div "opening bank account in [GEOGRAPHIC_DATA] - 19 I am now 19, i already have a ba…" at bounding box center [1259, 195] width 584 height 51
click at [1101, 181] on span "opening bank account in [GEOGRAPHIC_DATA]" at bounding box center [1098, 178] width 266 height 13
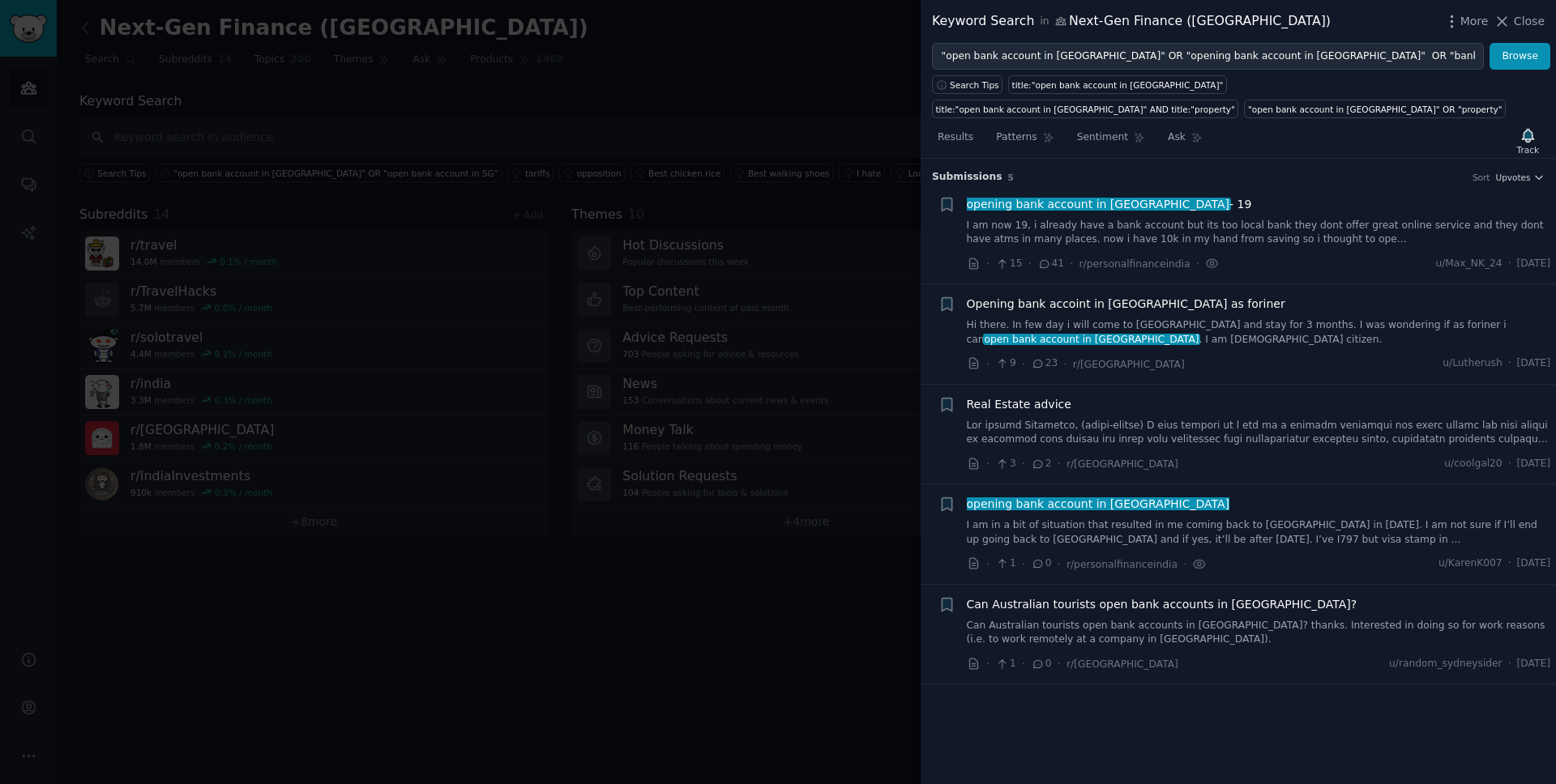
click at [1105, 304] on span "Opening bank accoint in [GEOGRAPHIC_DATA] as foriner" at bounding box center [1126, 304] width 319 height 17
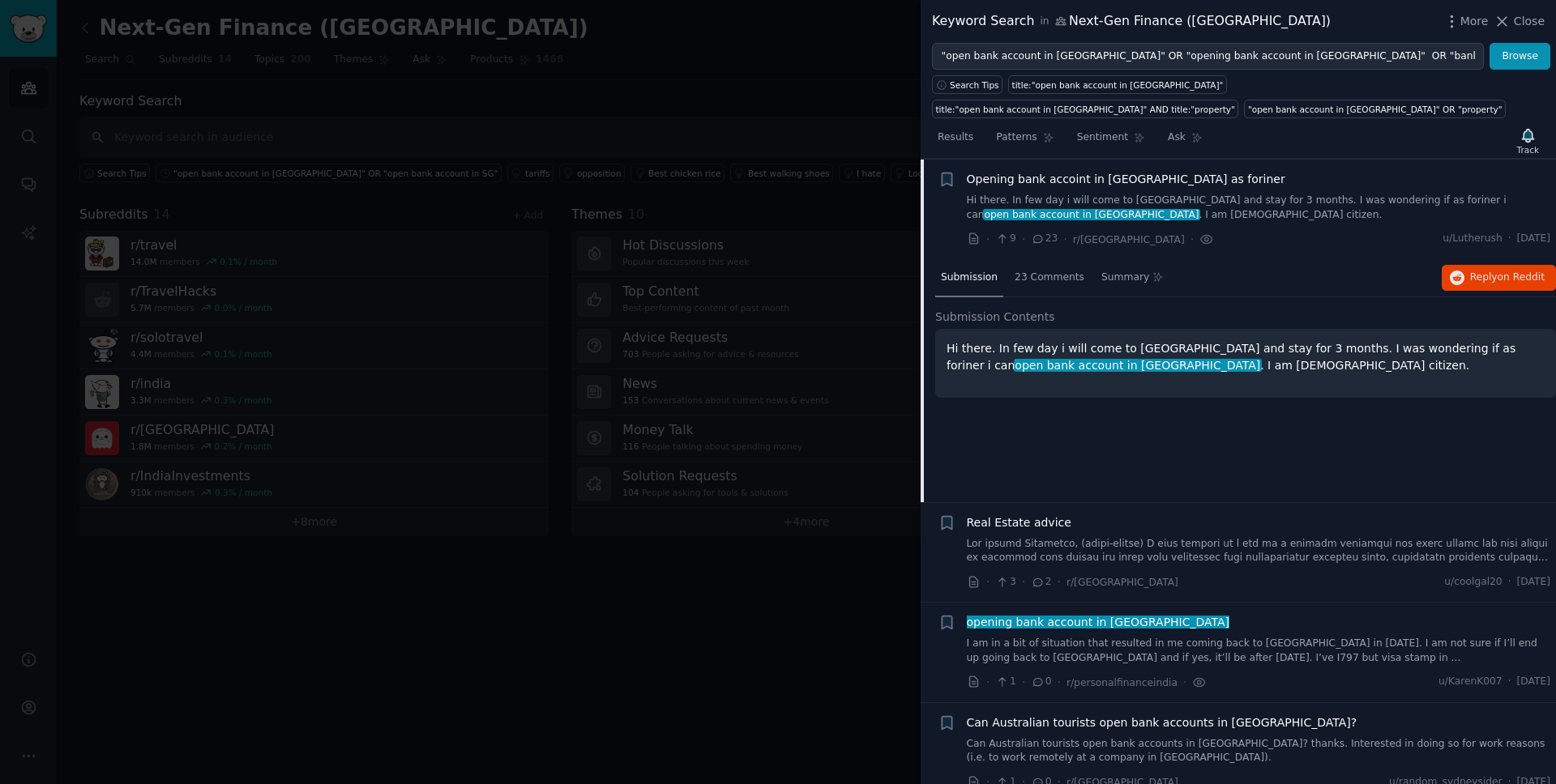
scroll to position [125, 0]
click at [1067, 281] on span "23 Comments" at bounding box center [1050, 276] width 70 height 15
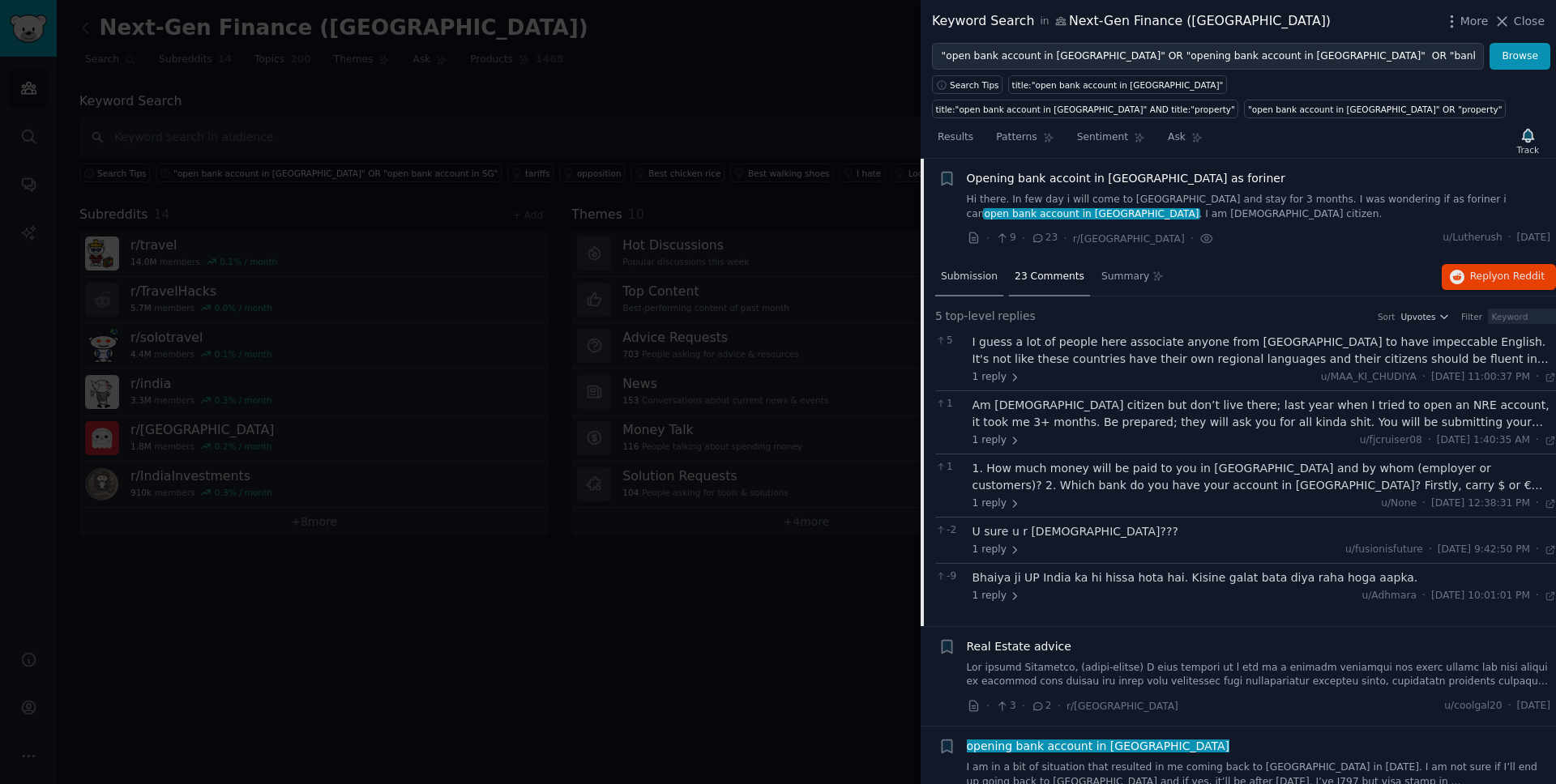
click at [976, 279] on span "Submission" at bounding box center [969, 276] width 57 height 15
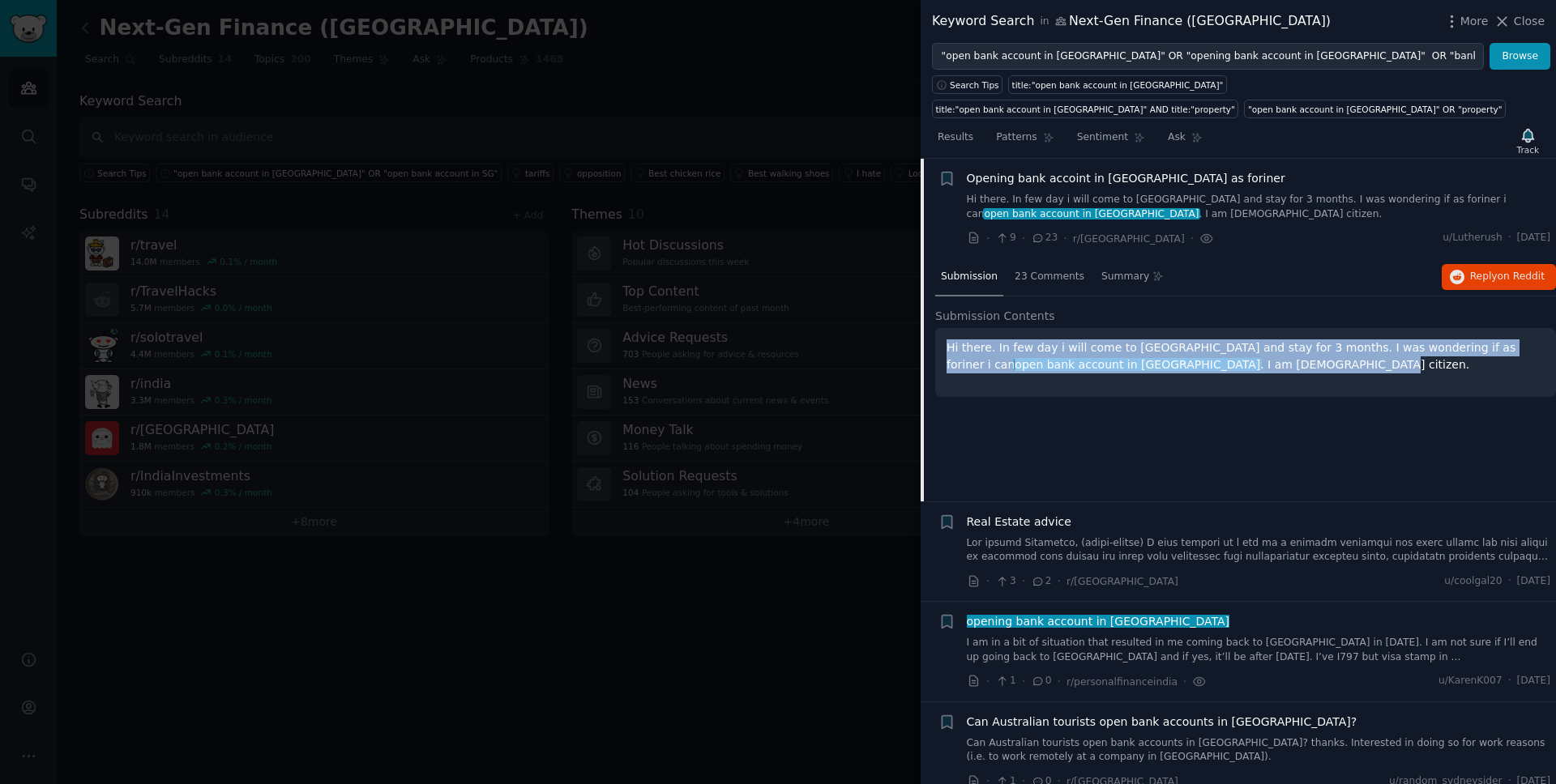
drag, startPoint x: 1176, startPoint y: 371, endPoint x: 942, endPoint y: 347, distance: 235.2
click at [942, 347] on div "Hi there. In few day i will come to [GEOGRAPHIC_DATA] and stay for 3 months. I …" at bounding box center [1246, 363] width 621 height 69
copy p "Hi there. In few day i will come to [GEOGRAPHIC_DATA] and stay for 3 months. I …"
click at [1067, 175] on span "Opening bank accoint in [GEOGRAPHIC_DATA] as foriner" at bounding box center [1126, 179] width 319 height 17
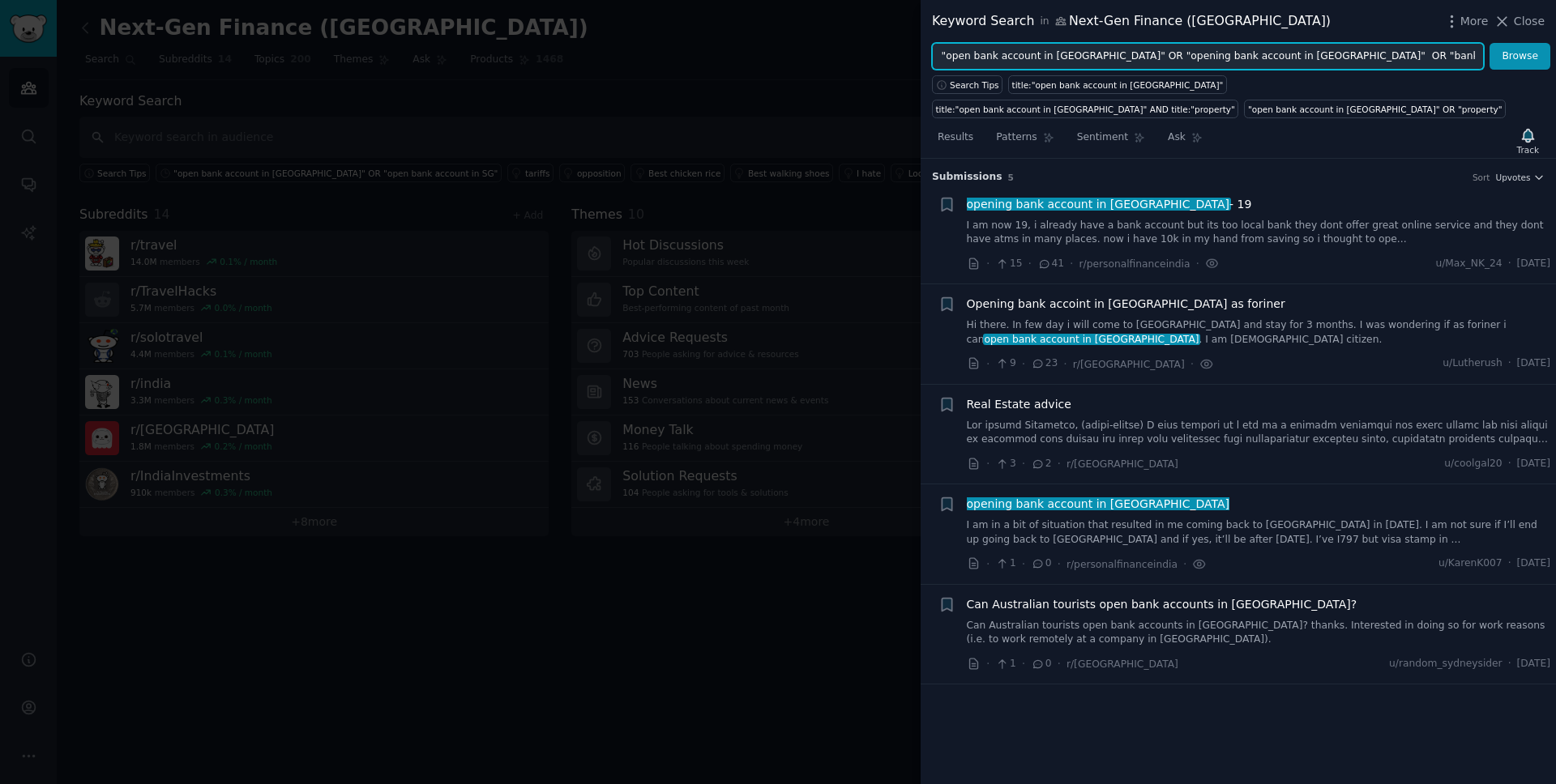
click at [1250, 56] on input ""open bank account in [GEOGRAPHIC_DATA]" OR "opening bank account in [GEOGRAPHI…" at bounding box center [1208, 57] width 552 height 28
type input ""open bank account in [GEOGRAPHIC_DATA]" OR "opening bank account in [GEOGRAPHI…"
click at [1489, 43] on button "Browse" at bounding box center [1520, 57] width 60 height 28
click at [1469, 58] on input ""open bank account in [GEOGRAPHIC_DATA]" OR "opening bank account in [GEOGRAPHI…" at bounding box center [1208, 57] width 552 height 28
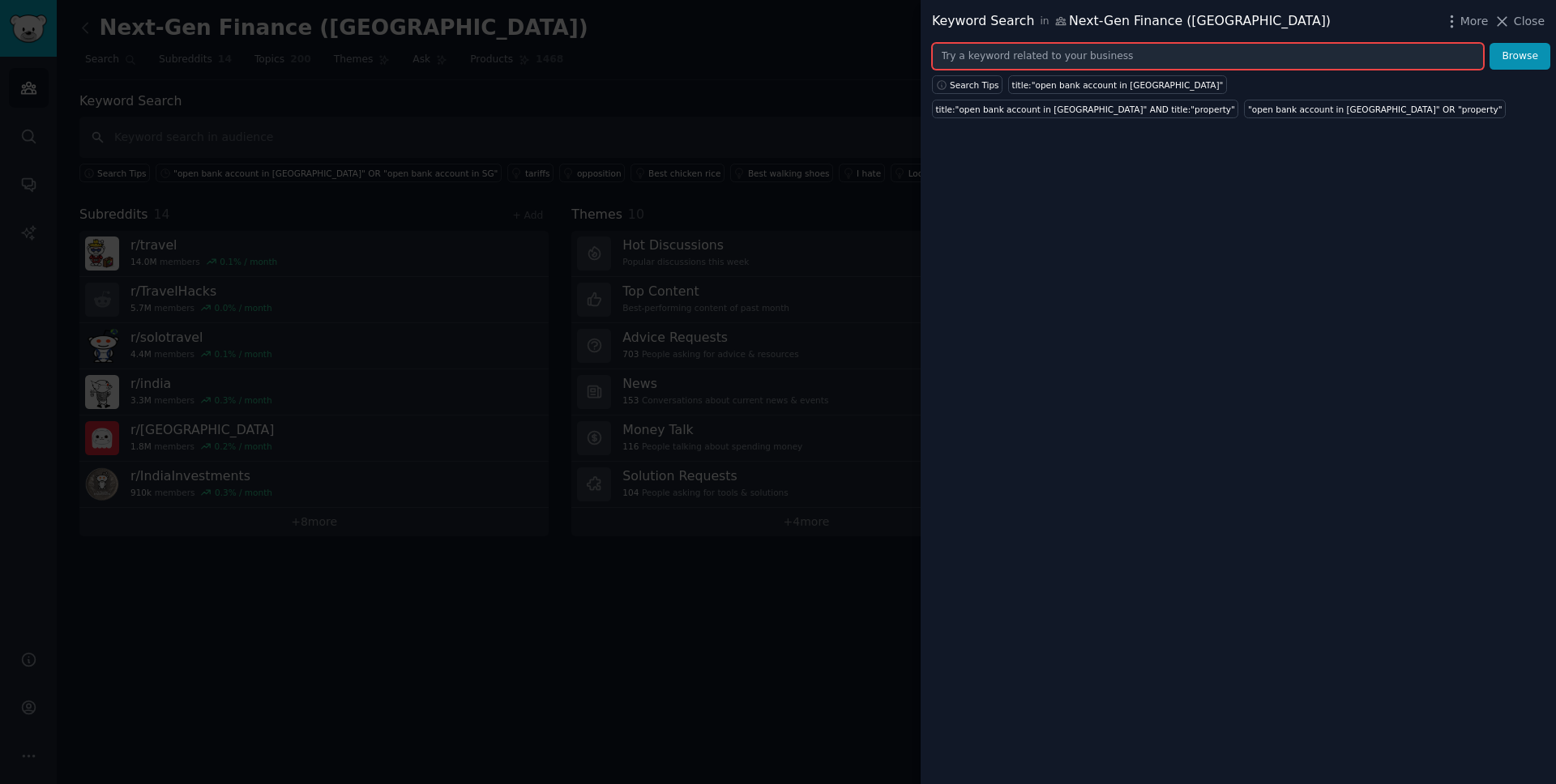
paste input "title:"PayNow problem" OR title:"PayLah problem" OR title:"DBS app down" OR tit…"
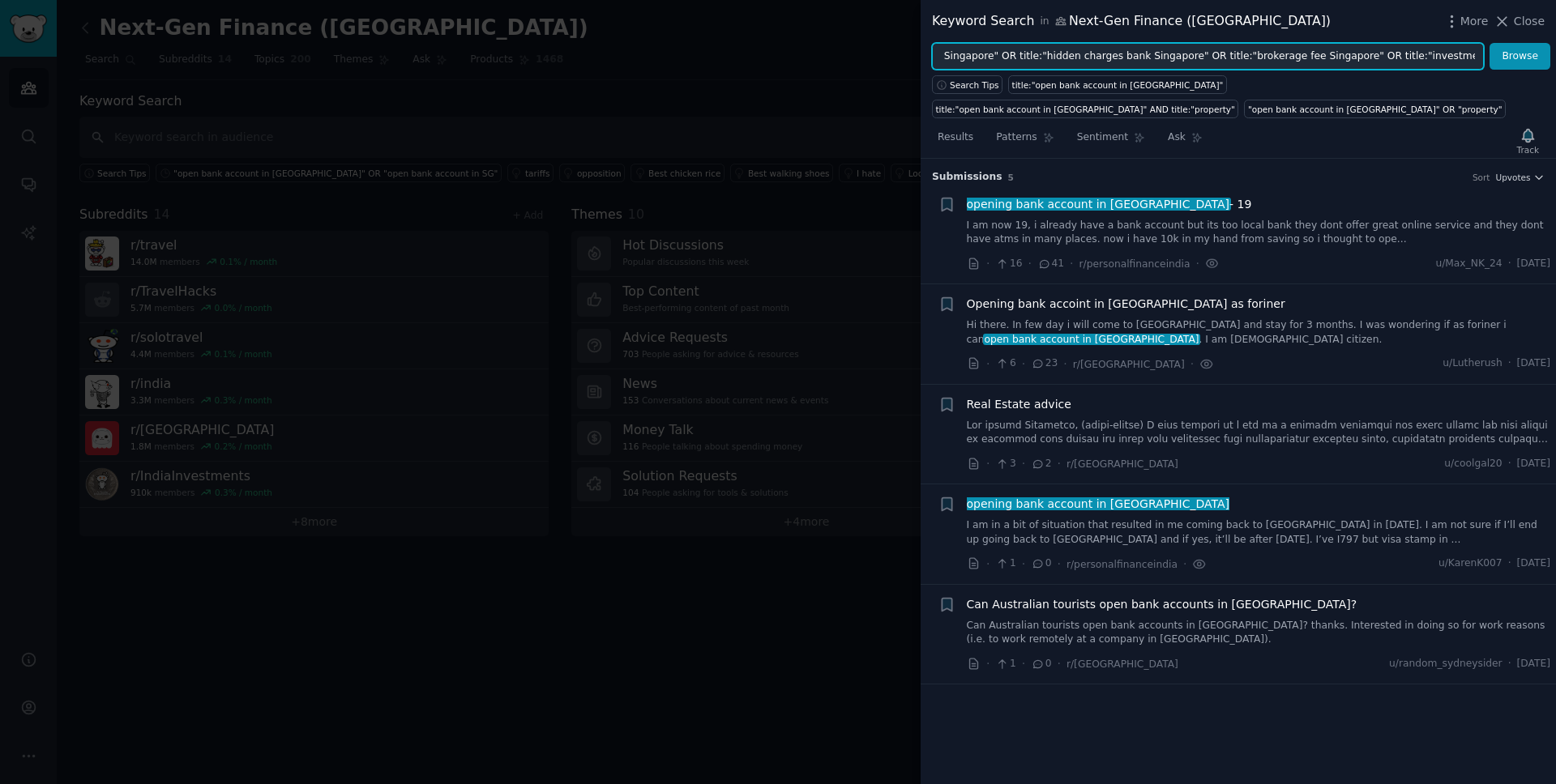
type input "title:"PayNow problem" OR title:"PayLah problem" OR title:"DBS app down" OR tit…"
click at [1489, 43] on button "Browse" at bounding box center [1520, 57] width 60 height 28
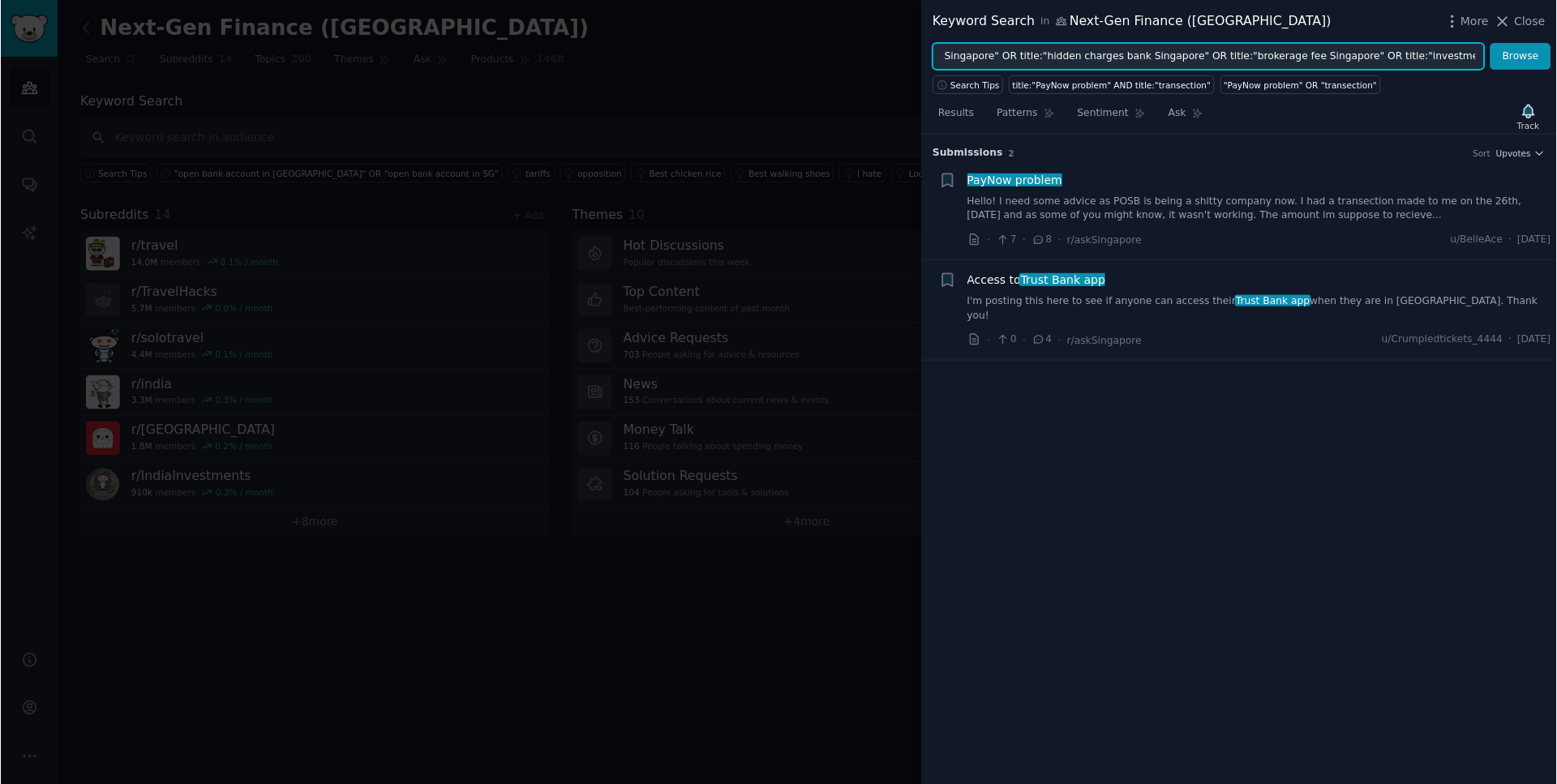
scroll to position [0, 0]
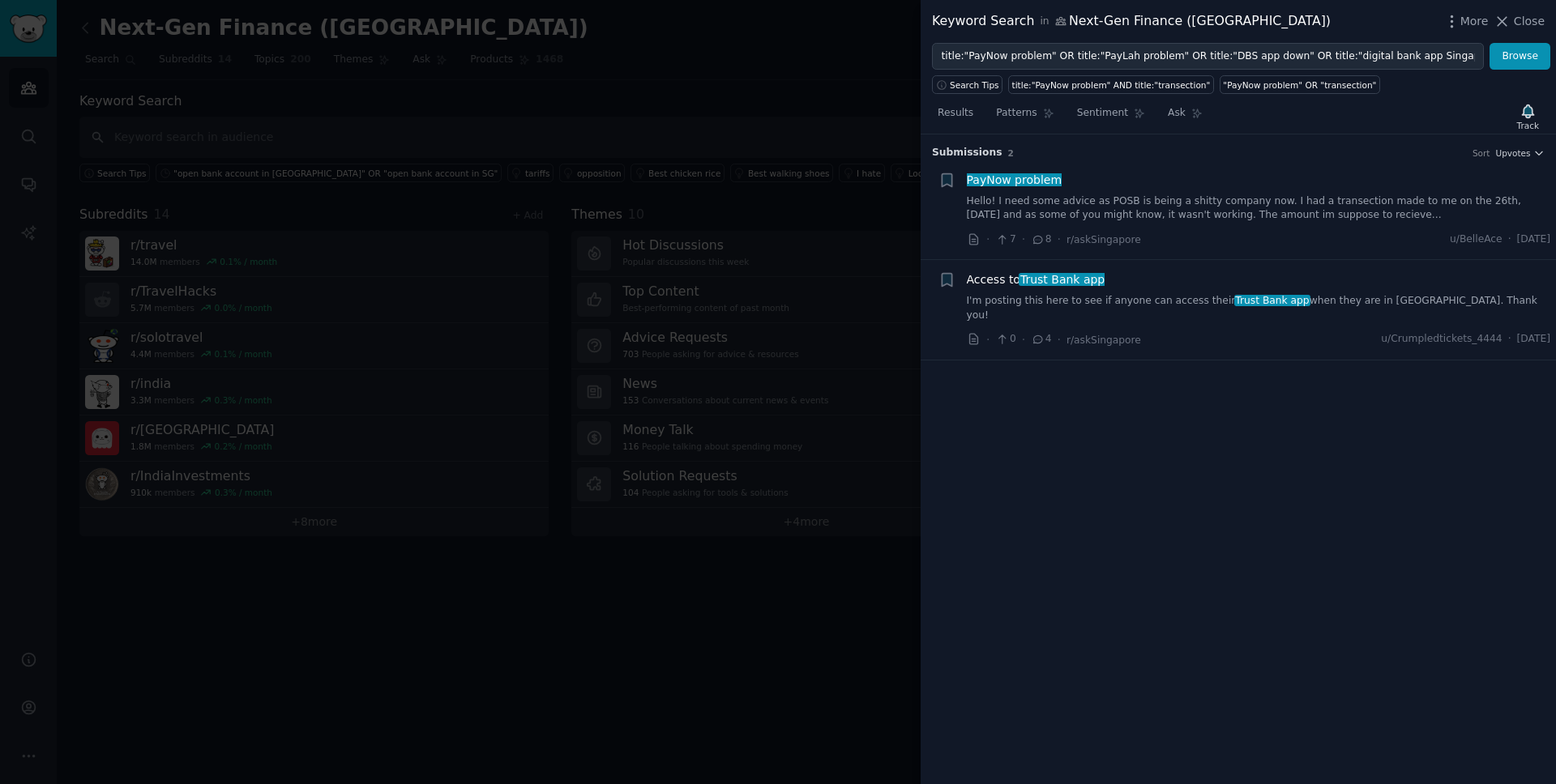
click at [1350, 238] on div "· 7 · 8 · r/askSingapore u/[GEOGRAPHIC_DATA] · [DATE]" at bounding box center [1259, 239] width 584 height 17
click at [1304, 211] on link "Hello! I need some advice as POSB is being a shitty company now. I had a transe…" at bounding box center [1259, 208] width 584 height 28
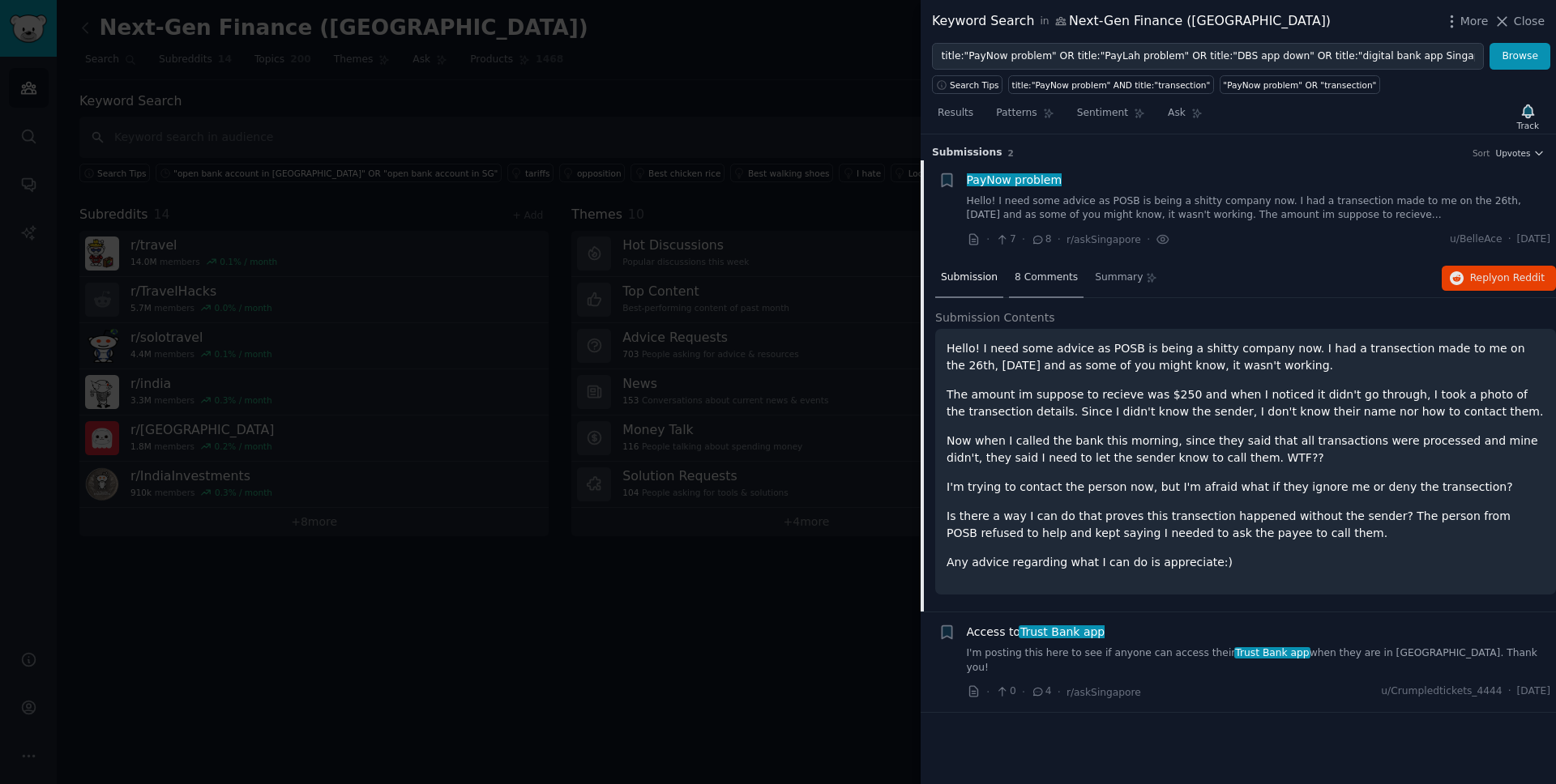
click at [1057, 275] on span "8 Comments" at bounding box center [1046, 277] width 63 height 15
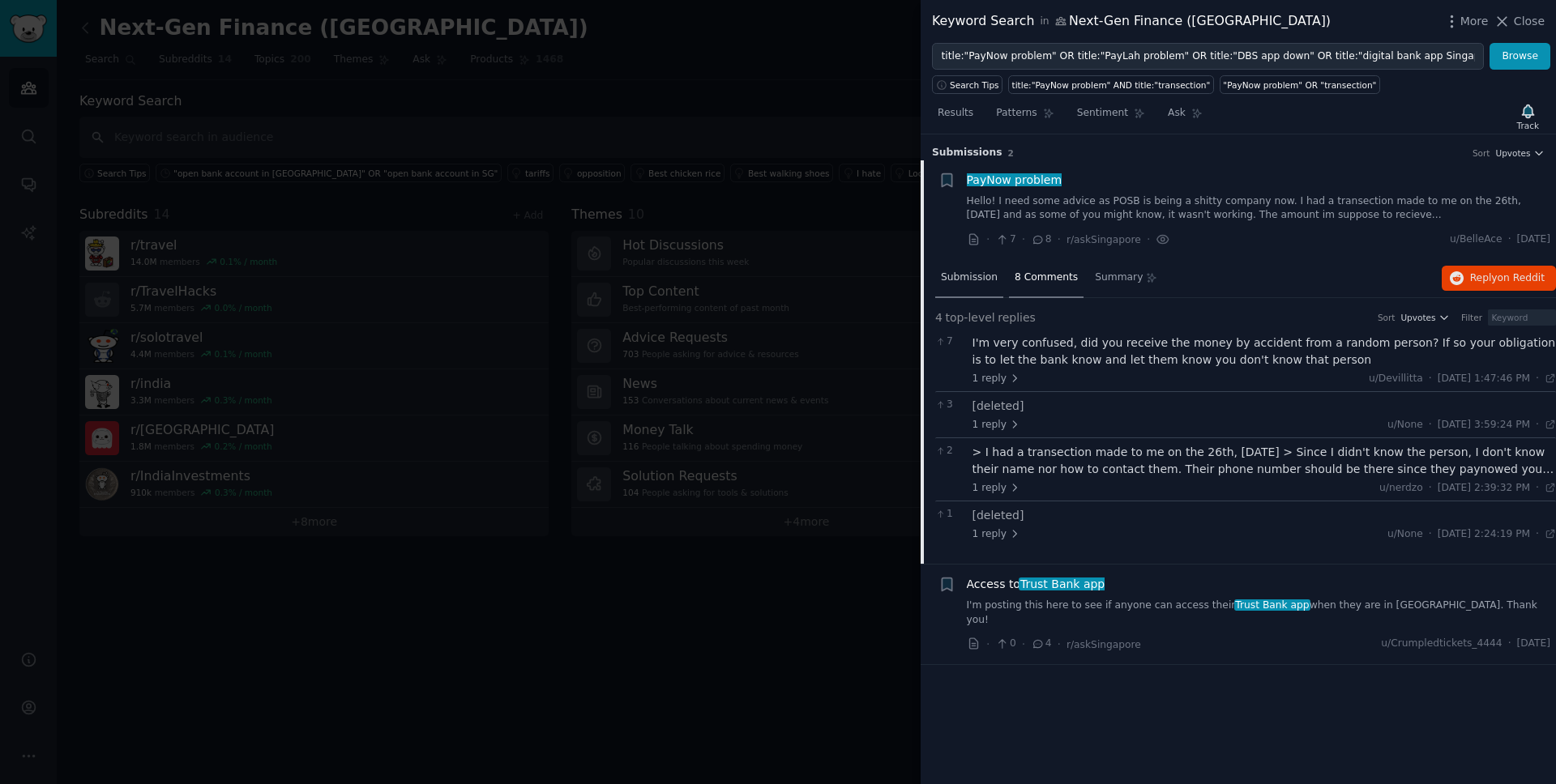
click at [950, 275] on span "Submission" at bounding box center [969, 277] width 57 height 15
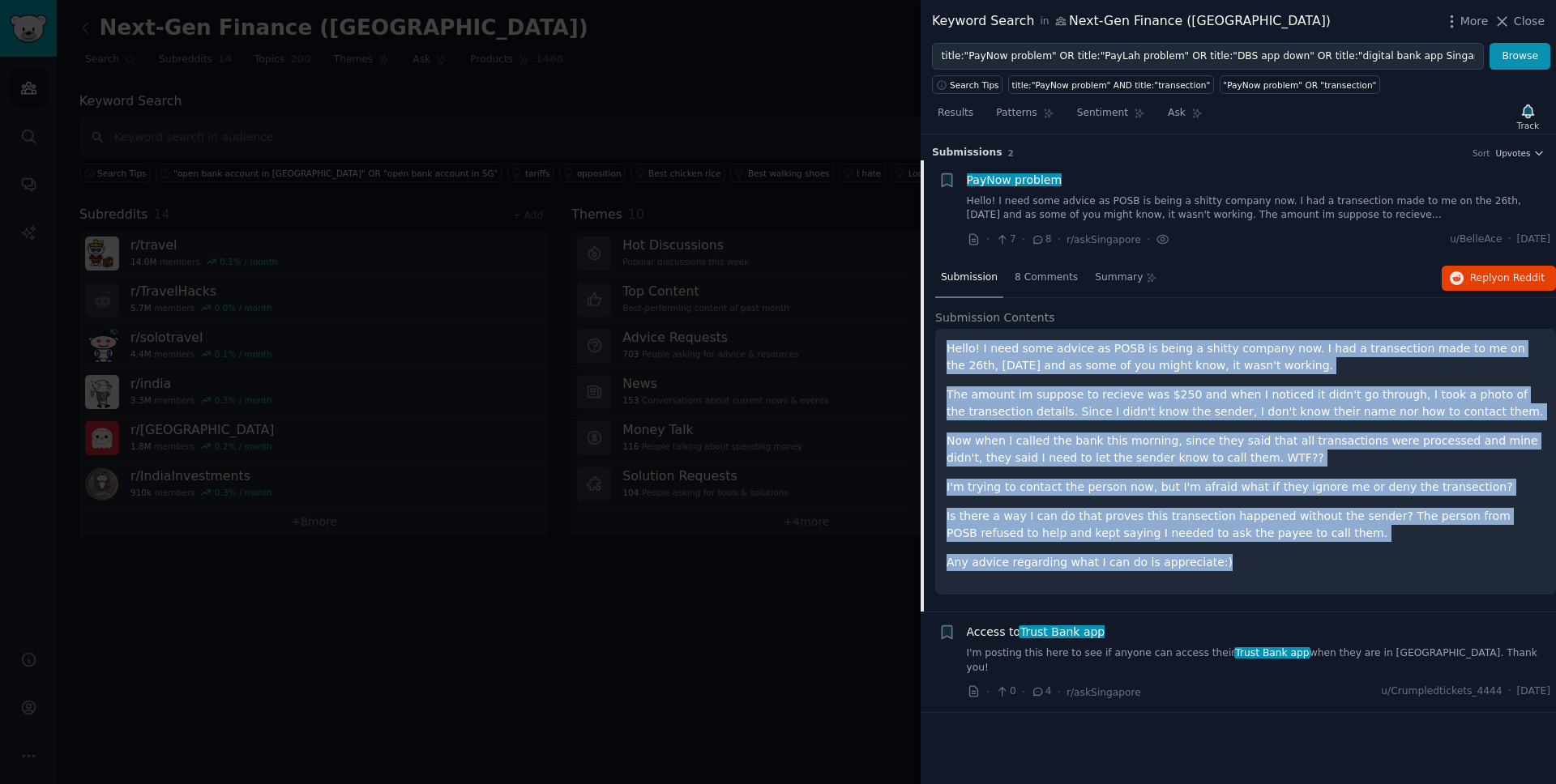
drag, startPoint x: 1208, startPoint y: 566, endPoint x: 941, endPoint y: 351, distance: 342.8
click at [941, 351] on div "Hello! I need some advice as POSB is being a shitty company now. I had a transe…" at bounding box center [1246, 462] width 621 height 266
drag, startPoint x: 1550, startPoint y: 239, endPoint x: 1501, endPoint y: 237, distance: 49.0
click at [1517, 237] on span "[DATE]" at bounding box center [1534, 239] width 33 height 15
click at [1024, 177] on span "PayNow problem" at bounding box center [1014, 180] width 98 height 13
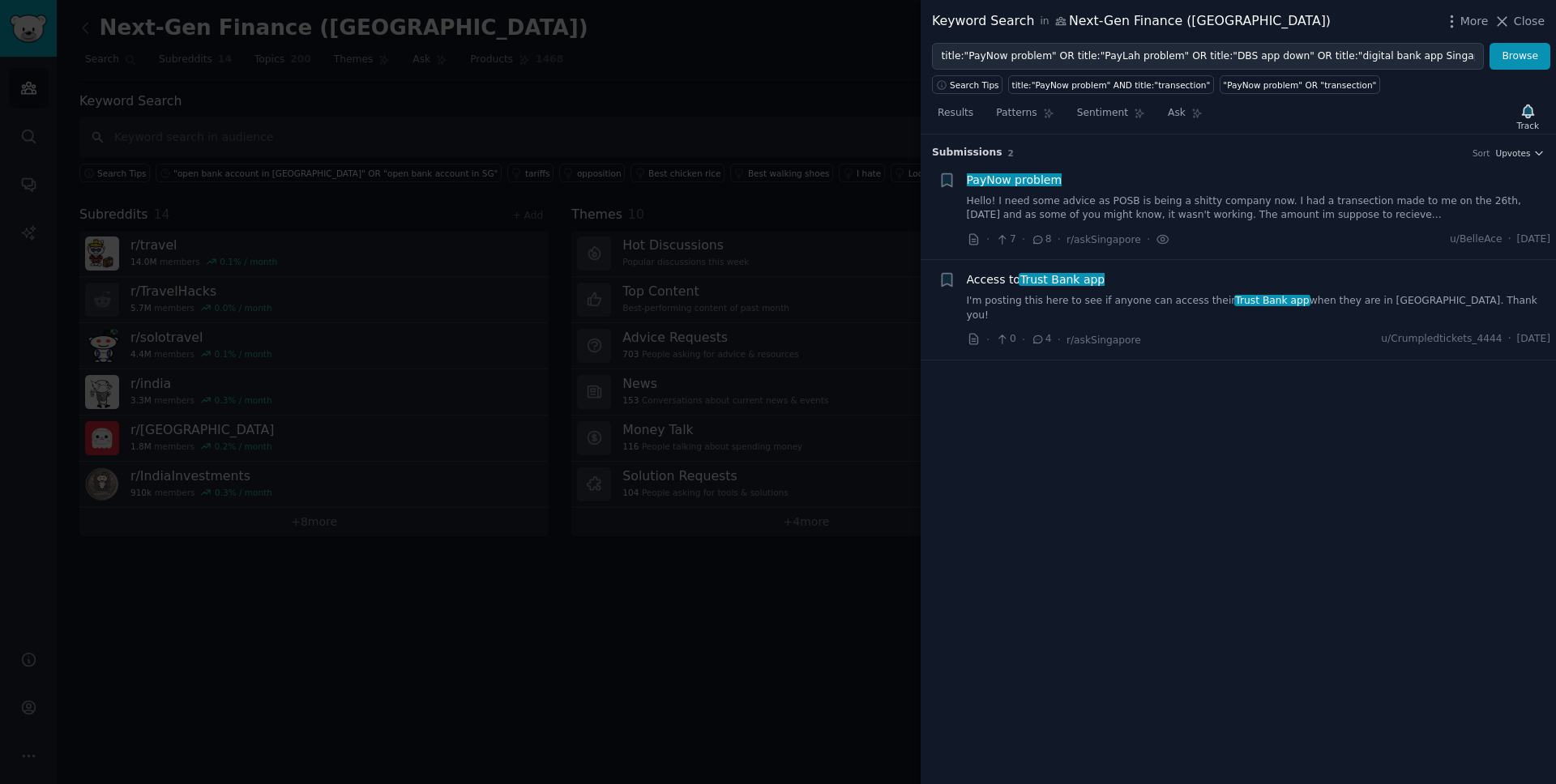
click at [1053, 287] on span "Access to Trust Bank app" at bounding box center [1036, 280] width 138 height 17
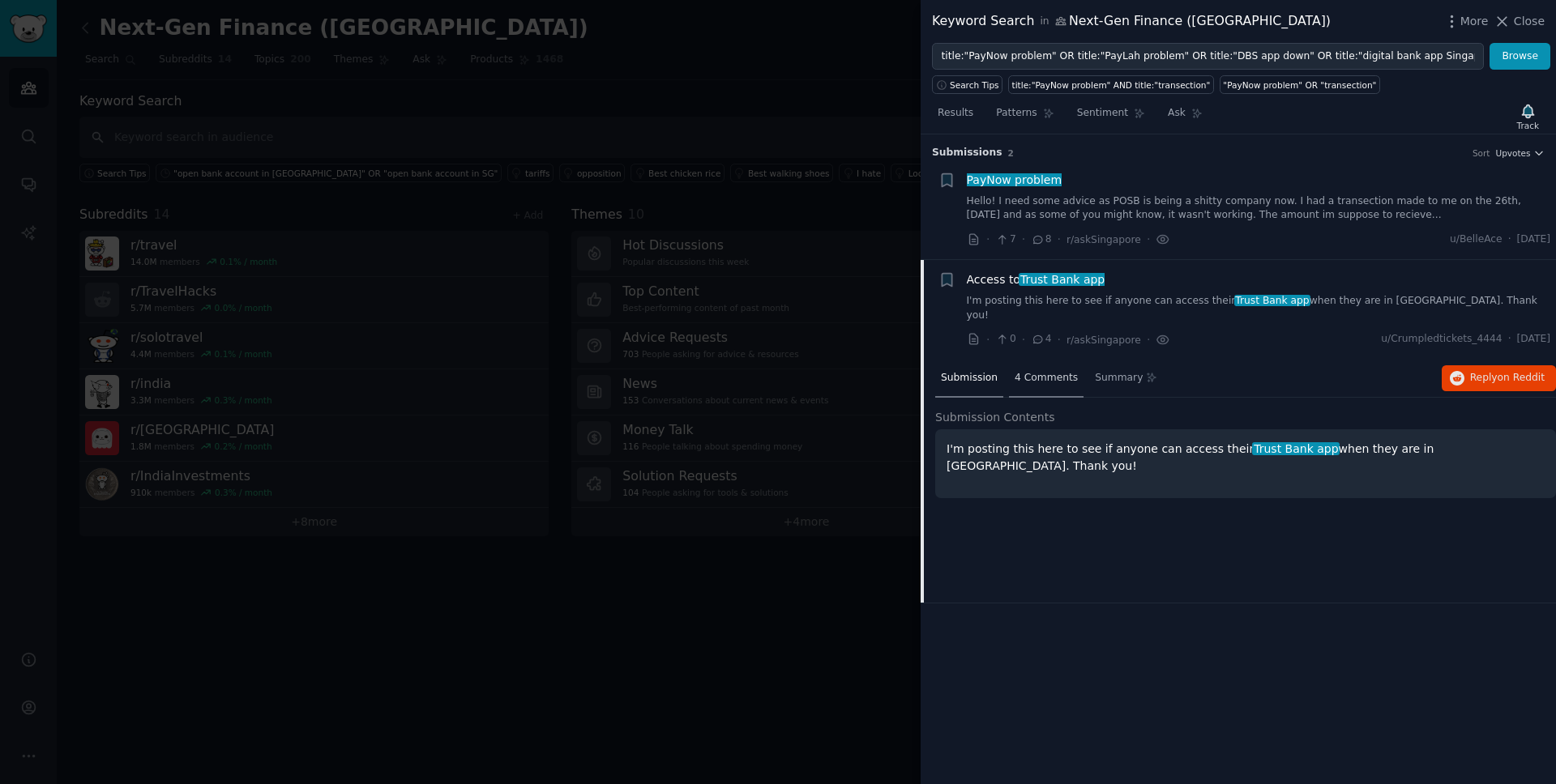
click at [1057, 371] on span "4 Comments" at bounding box center [1046, 378] width 63 height 15
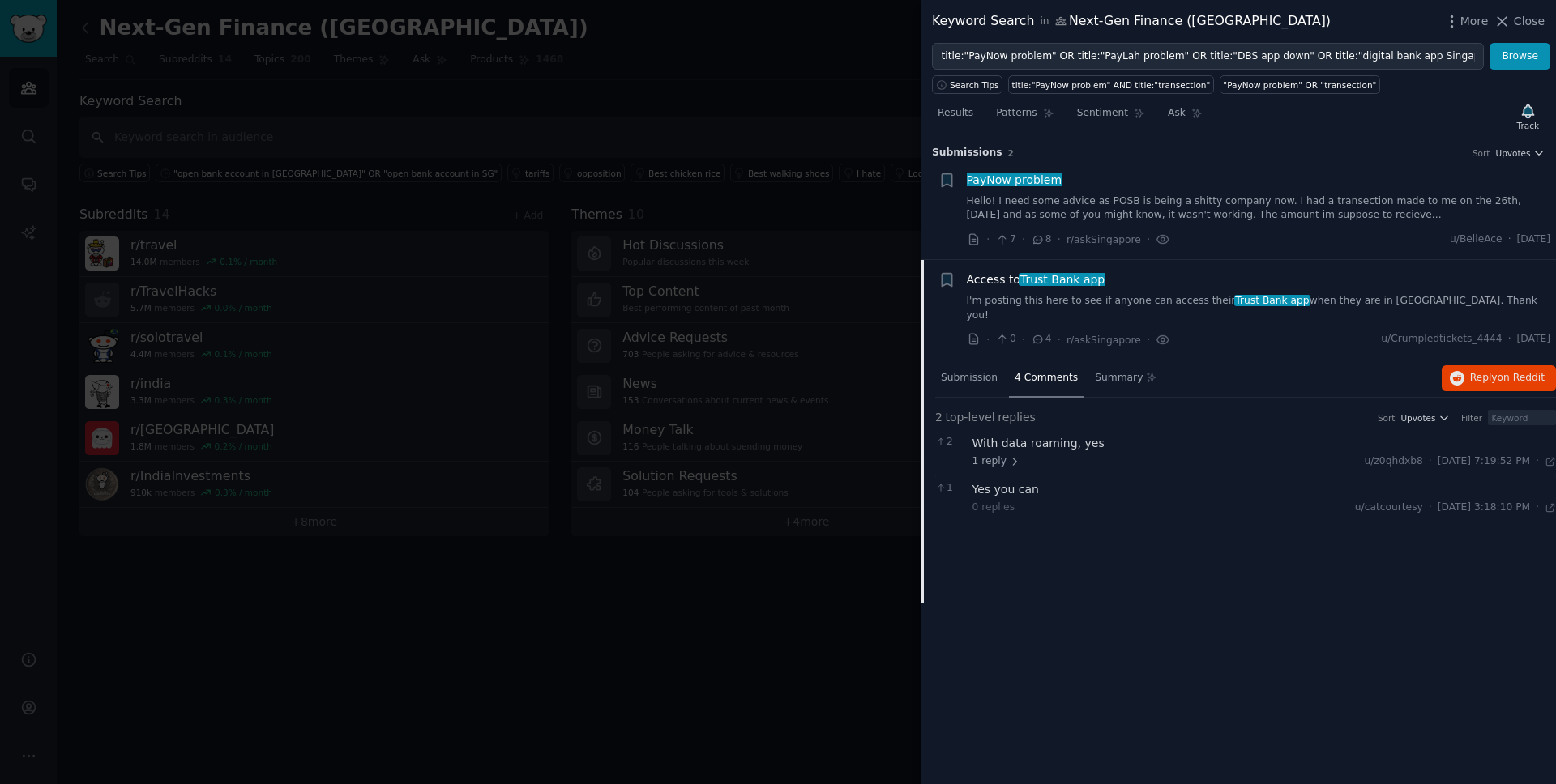
click at [1105, 300] on link "I'm posting this here to see if anyone can access their Trust Bank app when the…" at bounding box center [1259, 308] width 584 height 28
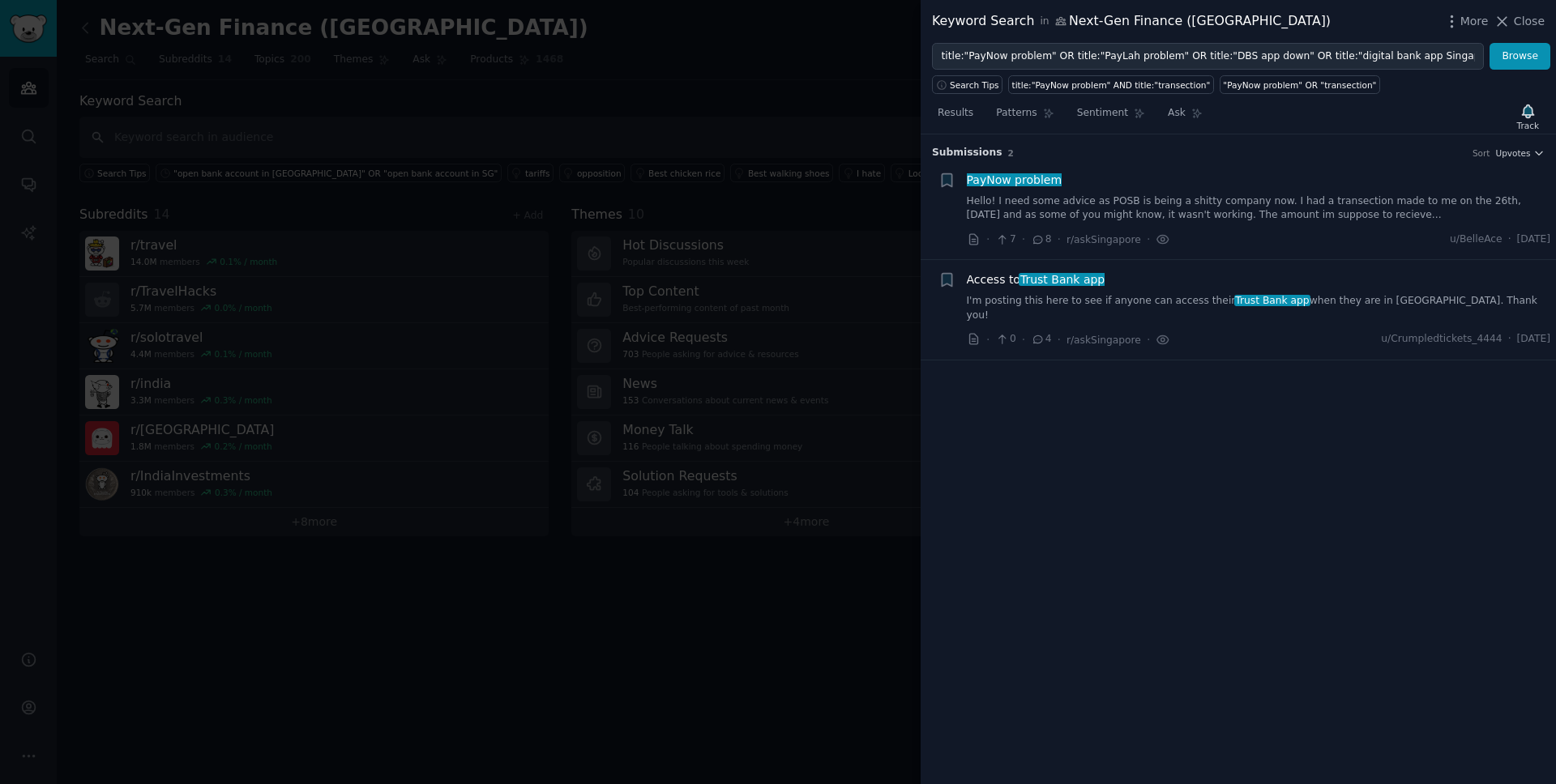
click at [1105, 300] on link "I'm posting this here to see if anyone can access their Trust Bank app when the…" at bounding box center [1259, 308] width 584 height 28
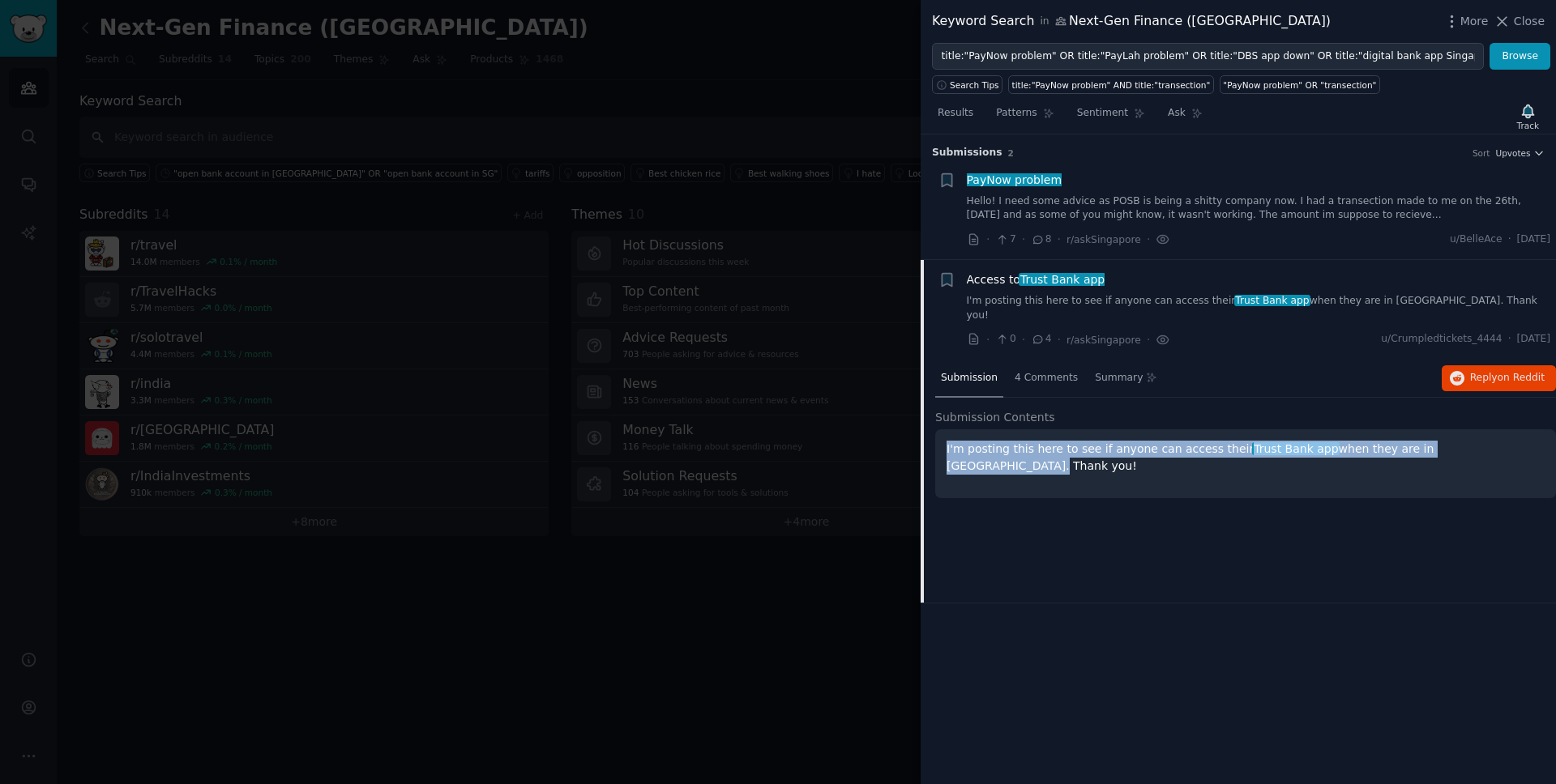
drag, startPoint x: 1500, startPoint y: 435, endPoint x: 944, endPoint y: 433, distance: 556.0
click at [944, 433] on div "I'm posting this here to see if anyone can access their Trust Bank app when the…" at bounding box center [1246, 464] width 621 height 69
drag, startPoint x: 1550, startPoint y: 328, endPoint x: 1500, endPoint y: 327, distance: 50.0
click at [1517, 332] on span "[DATE]" at bounding box center [1534, 339] width 33 height 15
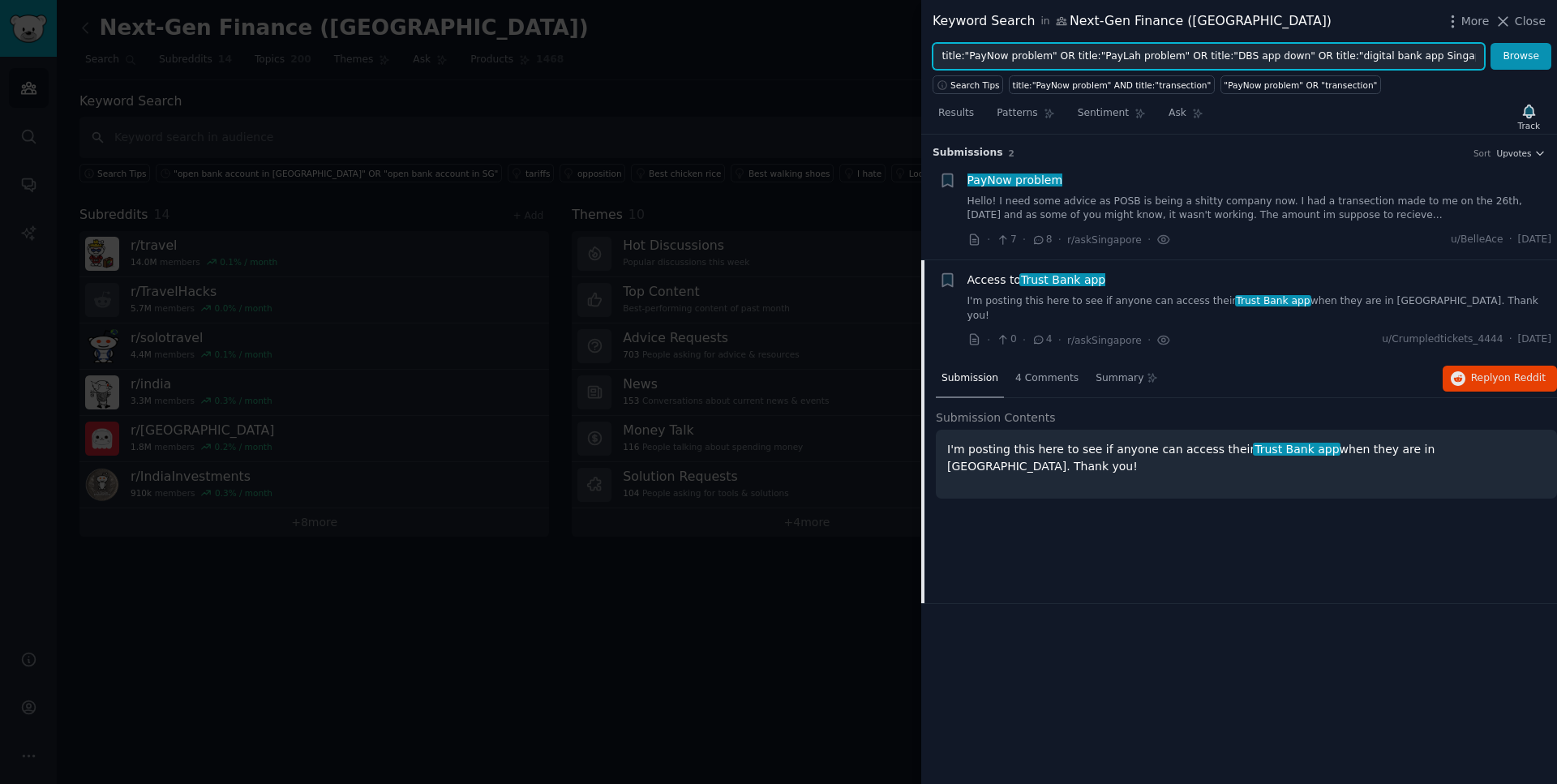
click at [1279, 55] on input "title:"PayNow problem" OR title:"PayLah problem" OR title:"DBS app down" OR tit…" at bounding box center [1209, 57] width 552 height 28
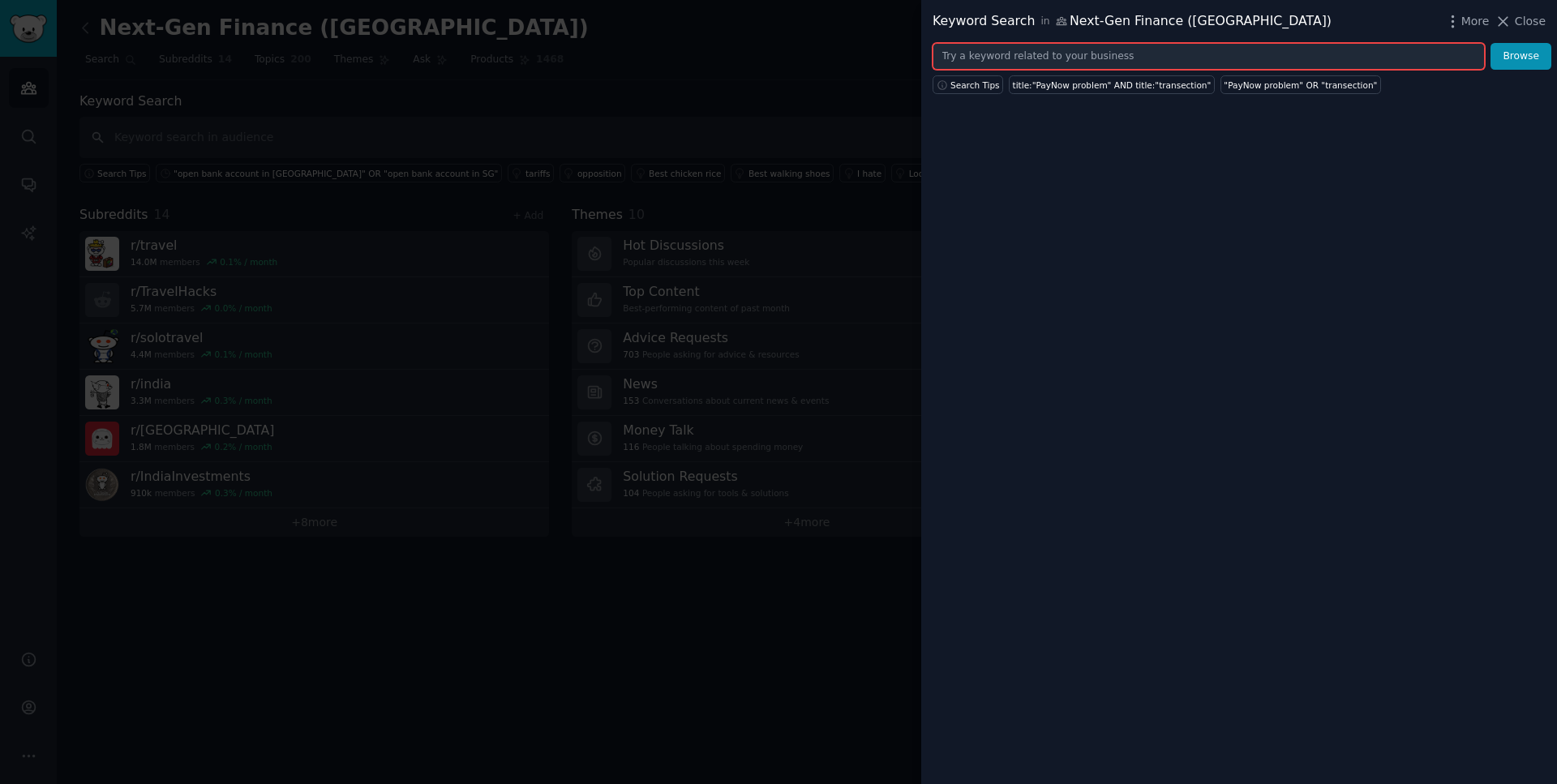
paste input ""PayNow problem" OR "PayLah problem" OR "DBS app down" OR "digital bank app Sin…"
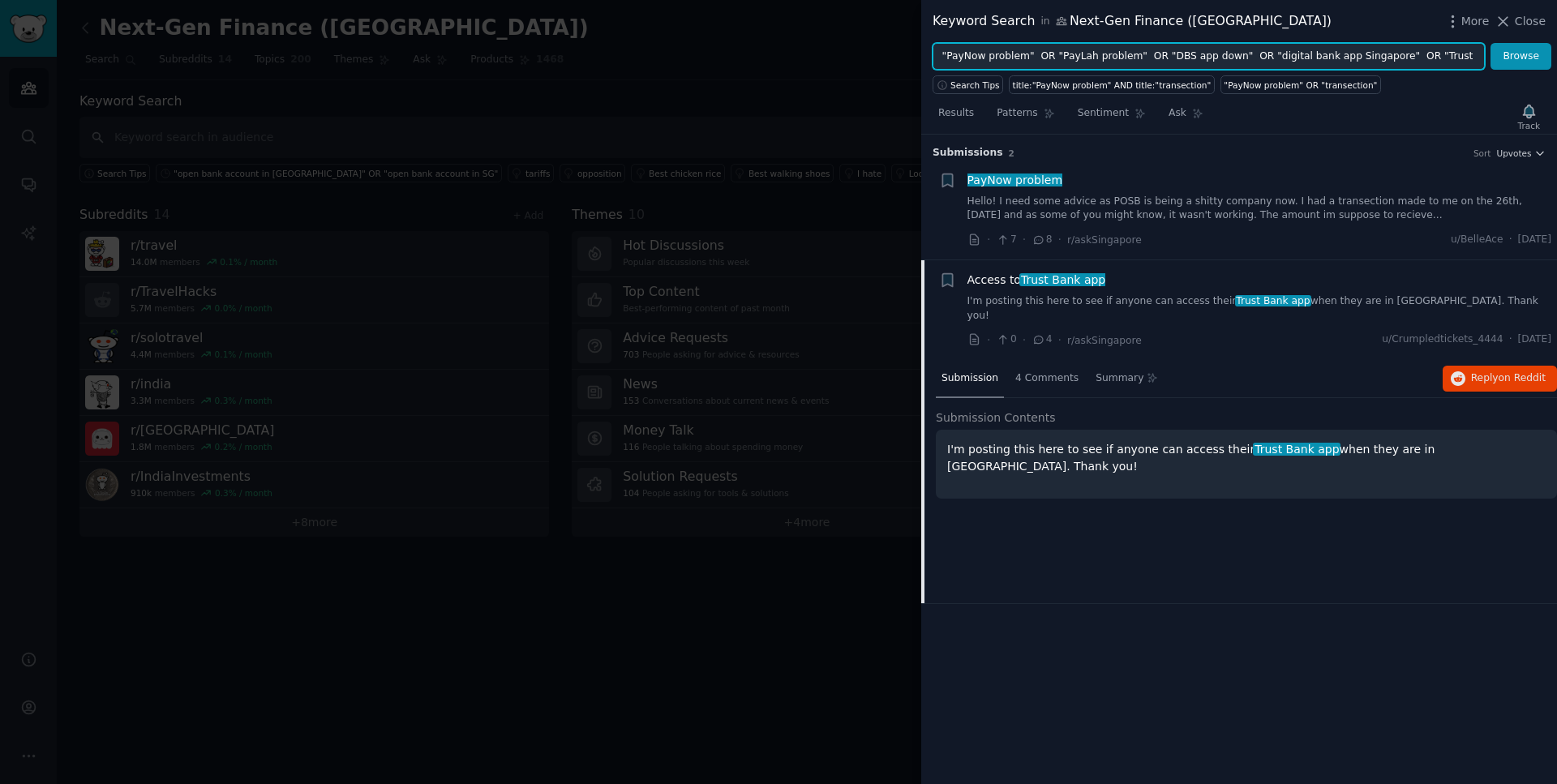
scroll to position [0, 698]
type input ""PayNow problem" OR "PayLah problem" OR "DBS app down" OR "digital bank app Sin…"
click at [1490, 43] on button "Browse" at bounding box center [1521, 57] width 61 height 28
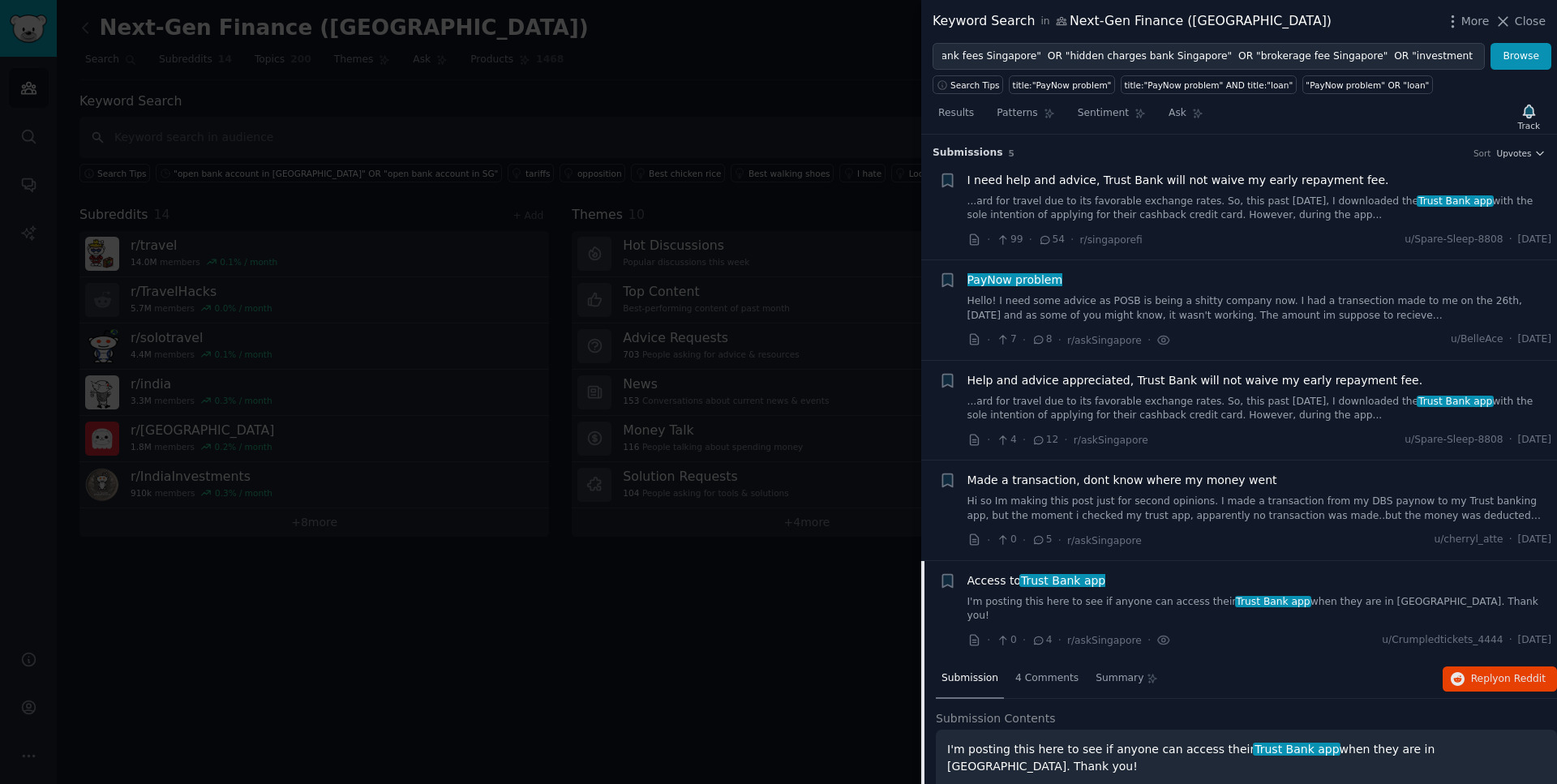
scroll to position [0, 0]
click at [1300, 194] on link "...ard for travel due to its favorable exchange rates. So, this past [DATE], I …" at bounding box center [1260, 208] width 584 height 29
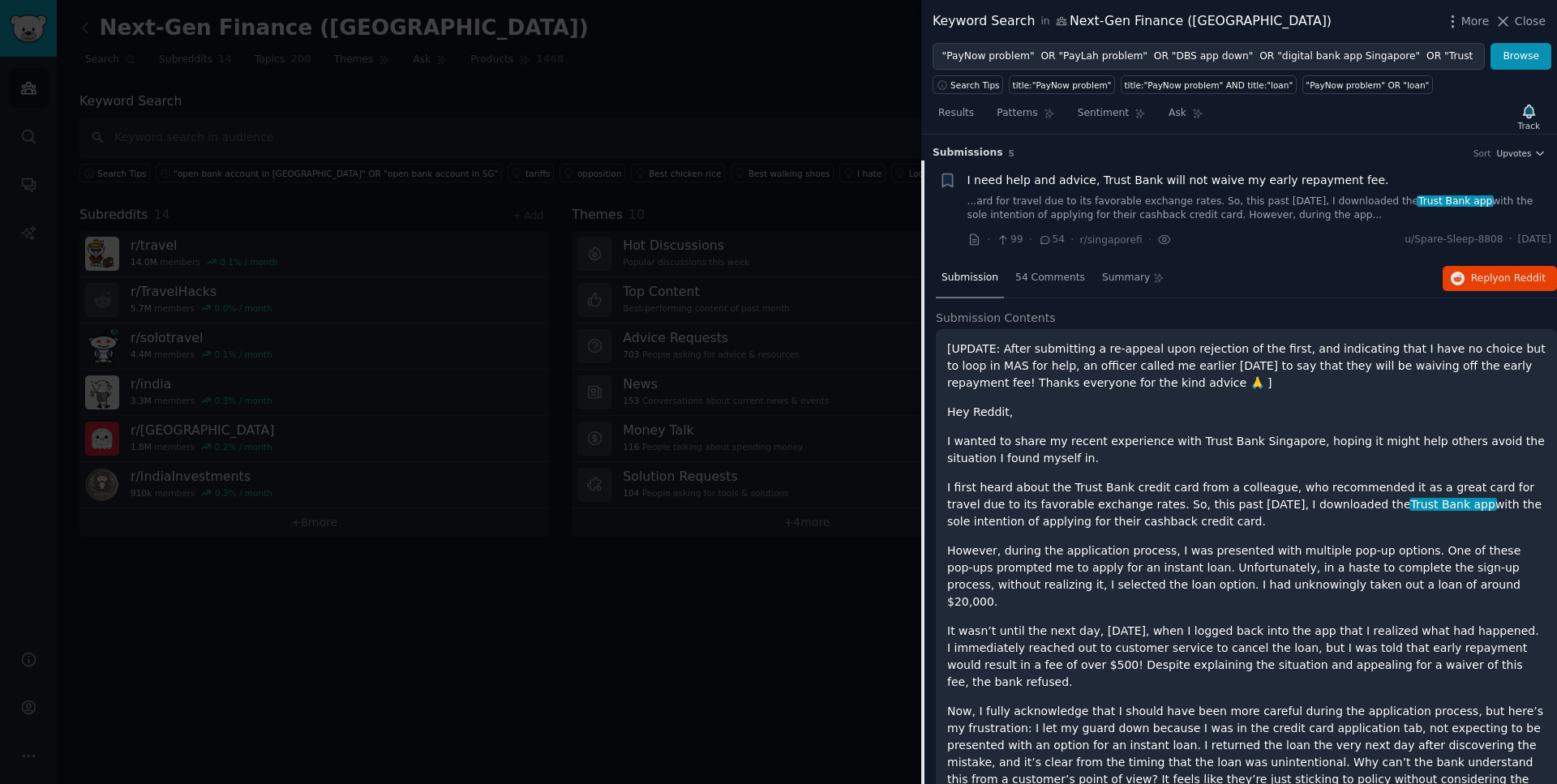
scroll to position [26, 0]
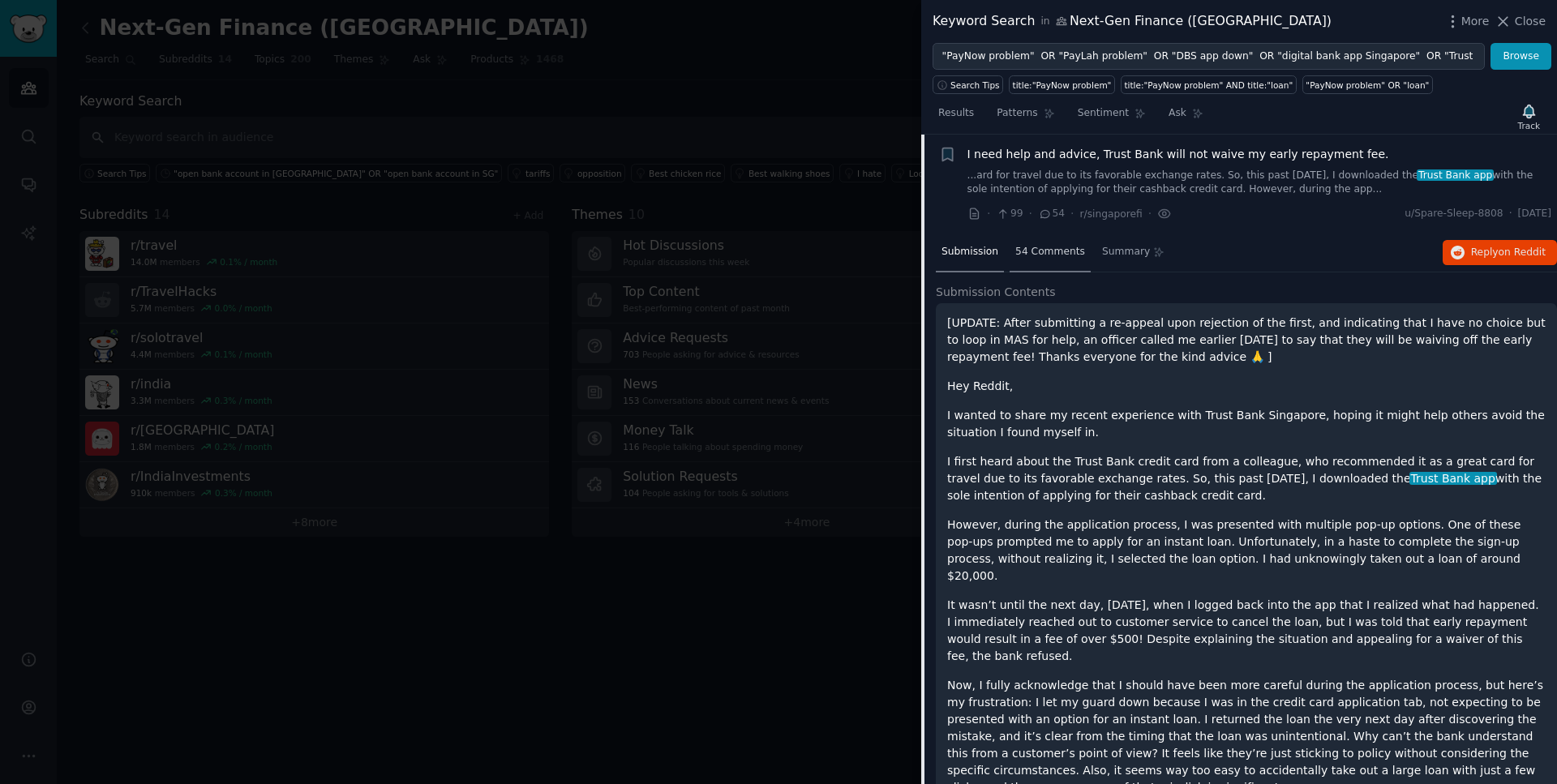
click at [1019, 258] on span "54 Comments" at bounding box center [1050, 252] width 70 height 15
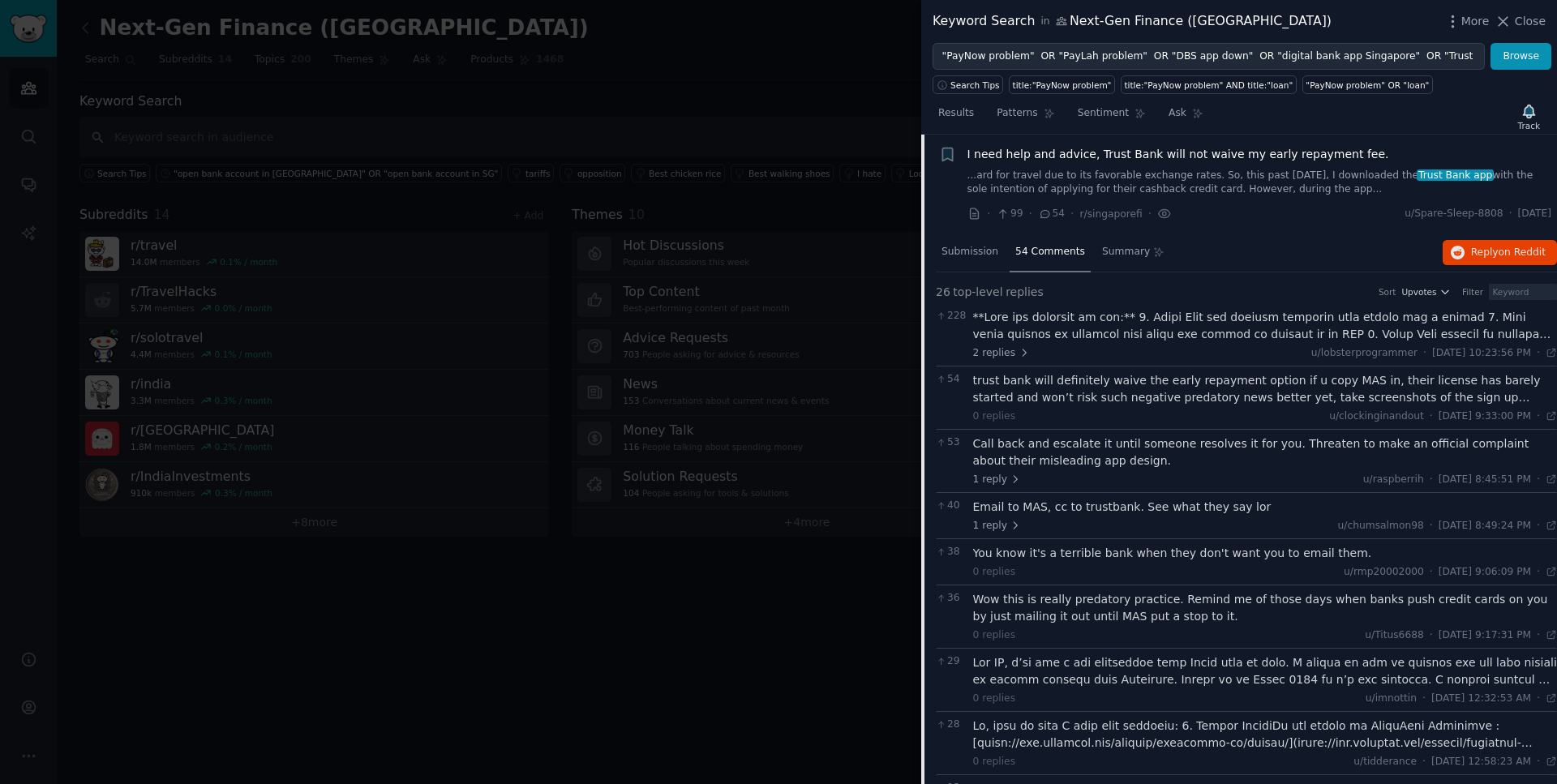
click at [1169, 335] on div at bounding box center [1266, 325] width 584 height 34
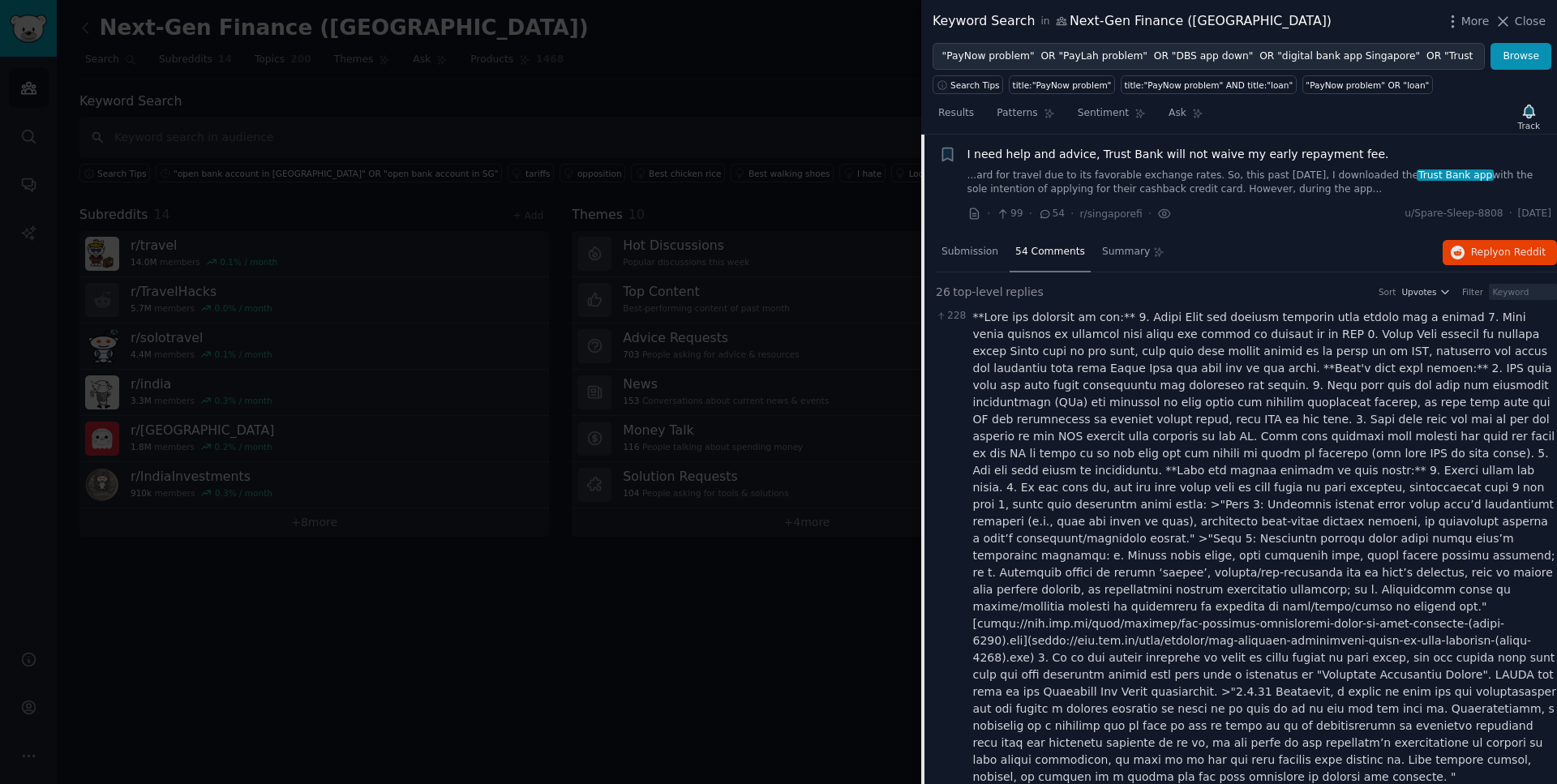
click at [1190, 324] on div at bounding box center [1266, 623] width 584 height 630
click at [1111, 316] on div at bounding box center [1266, 623] width 584 height 630
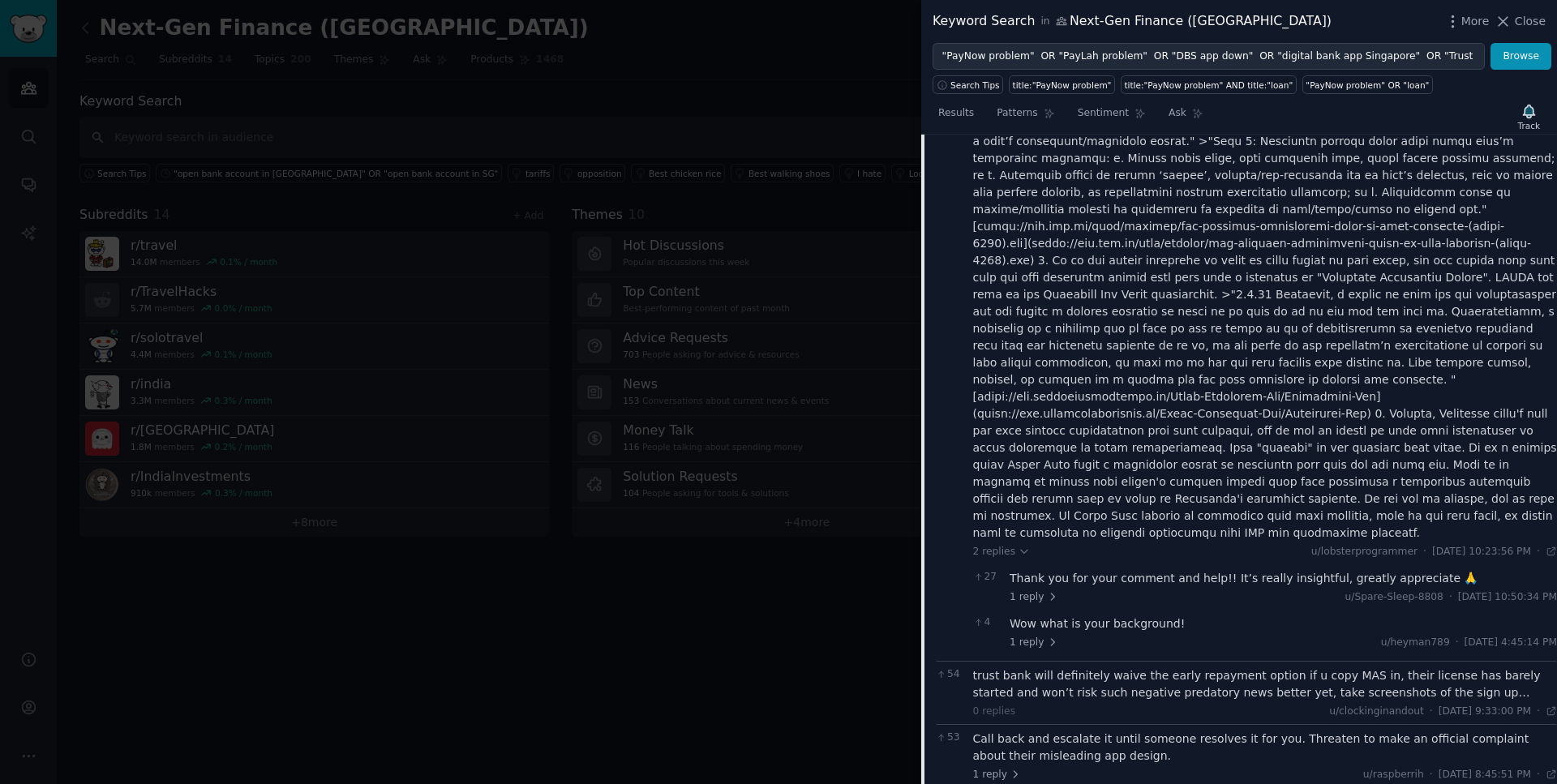
scroll to position [0, 0]
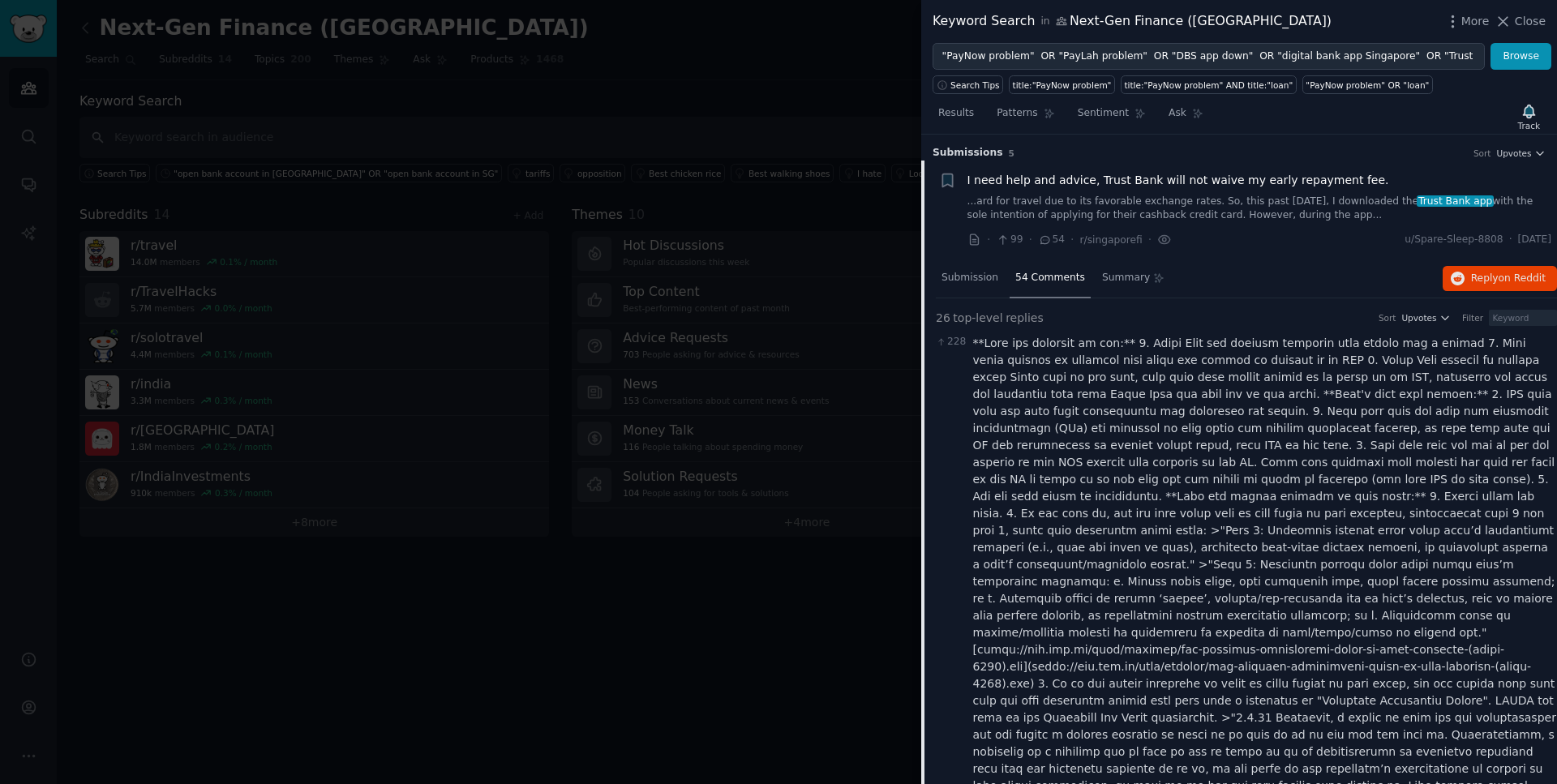
click at [1223, 169] on li "+ I need help and advice, Trust Bank will not waive my early repayment fee. ...…" at bounding box center [1240, 210] width 636 height 99
click at [1219, 178] on span "I need help and advice, Trust Bank will not waive my early repayment fee." at bounding box center [1178, 181] width 422 height 17
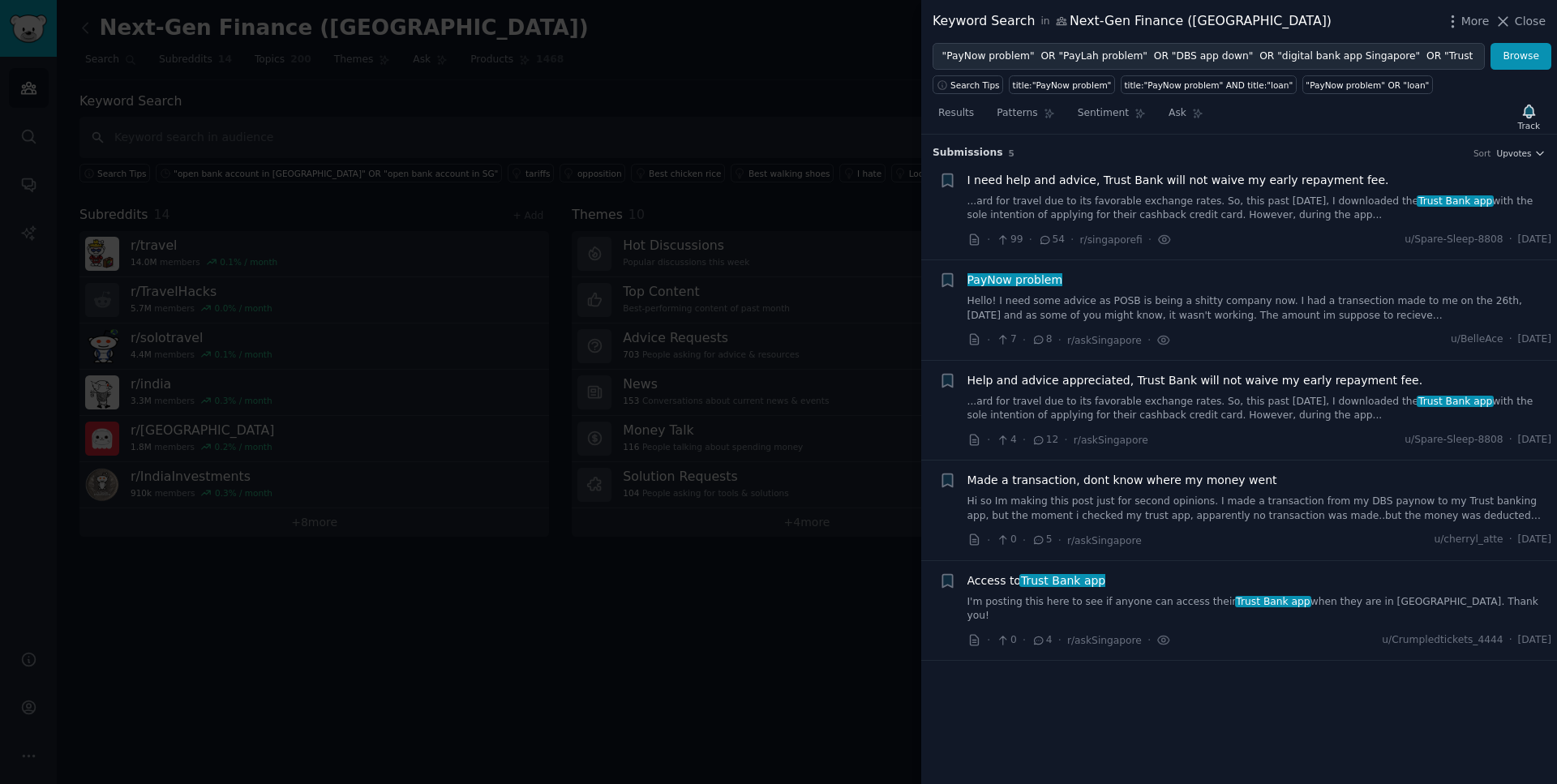
click at [1219, 178] on span "I need help and advice, Trust Bank will not waive my early repayment fee." at bounding box center [1178, 181] width 422 height 17
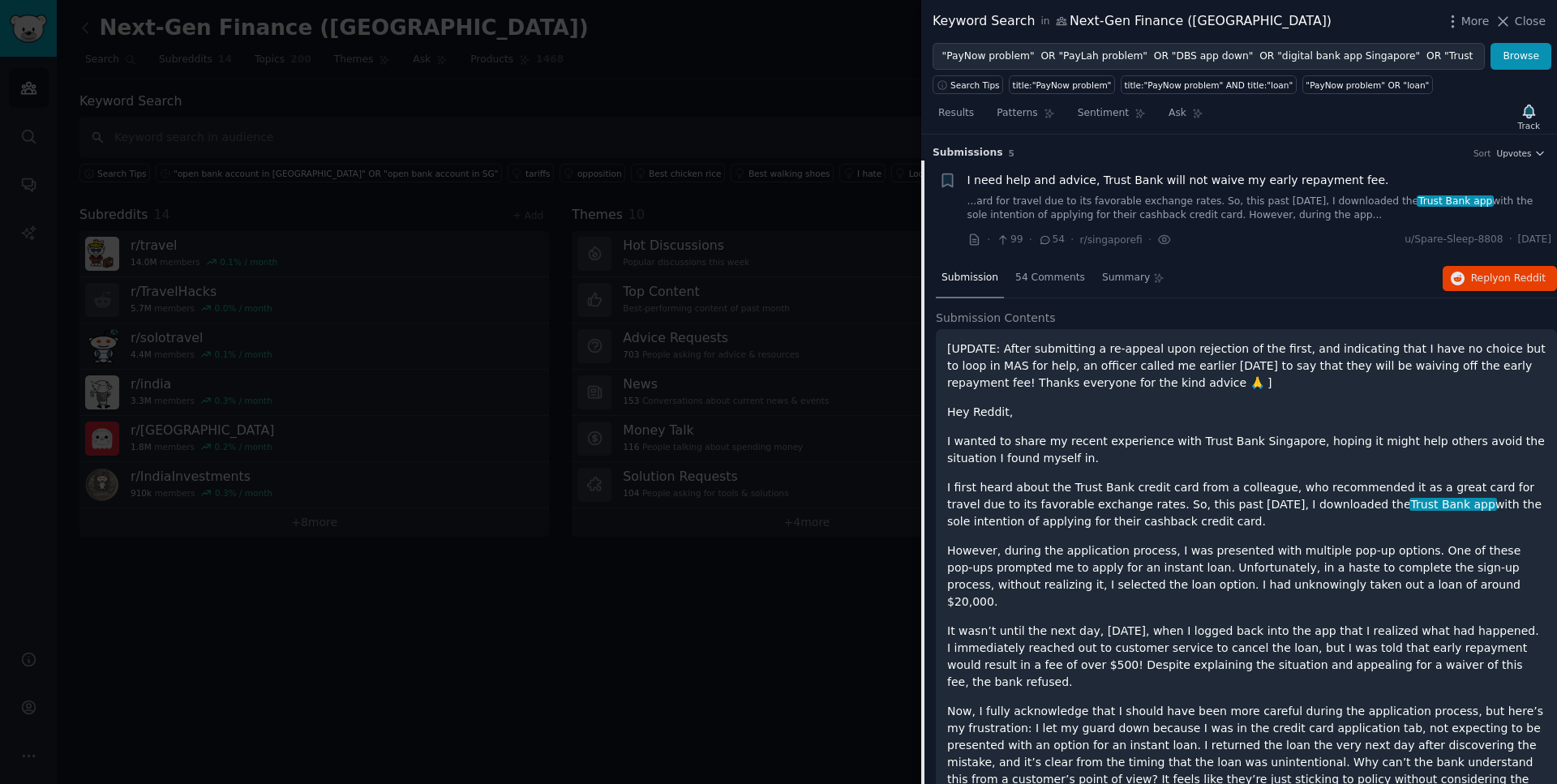
scroll to position [26, 0]
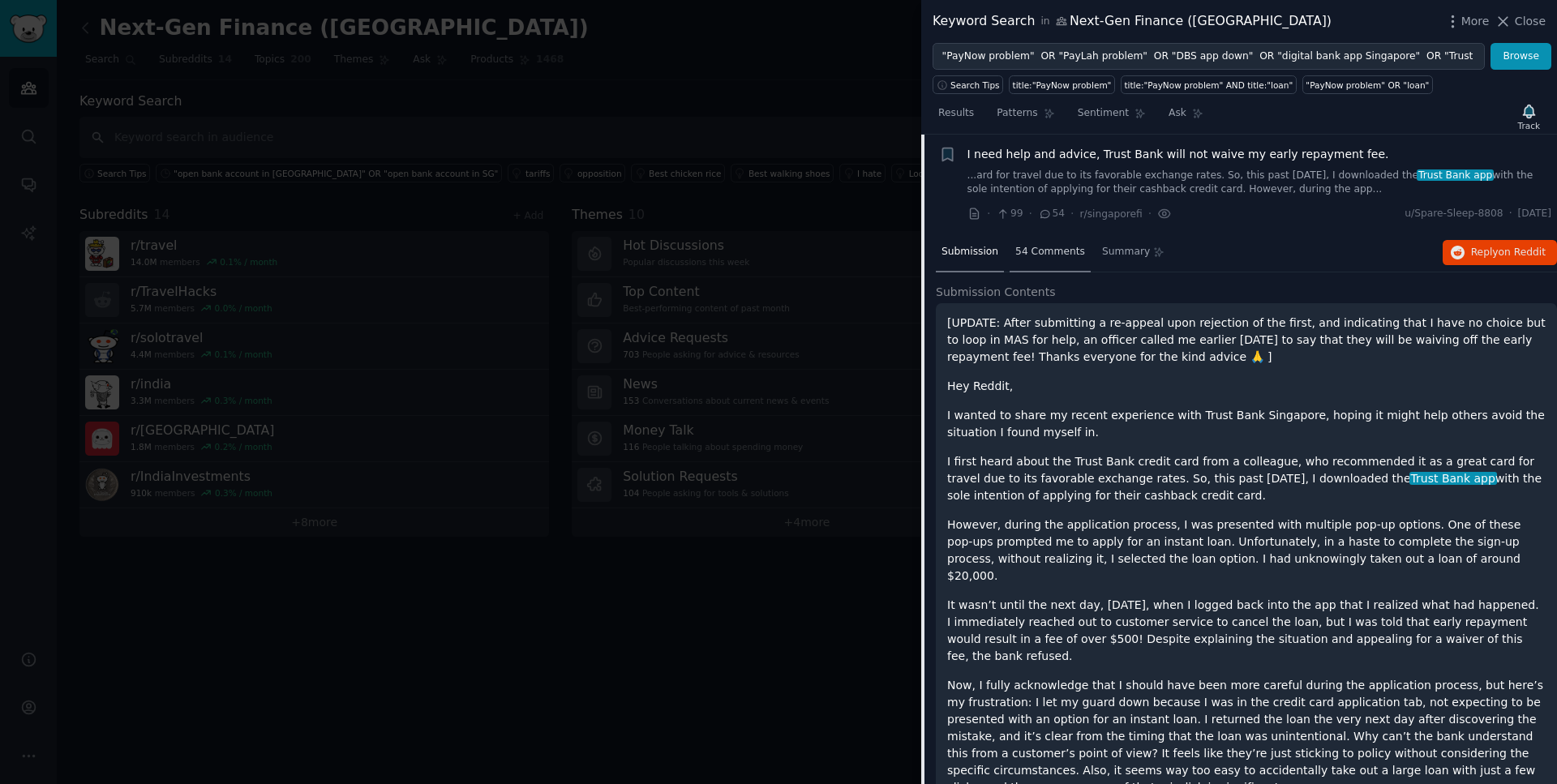
click at [1024, 256] on span "54 Comments" at bounding box center [1050, 252] width 70 height 15
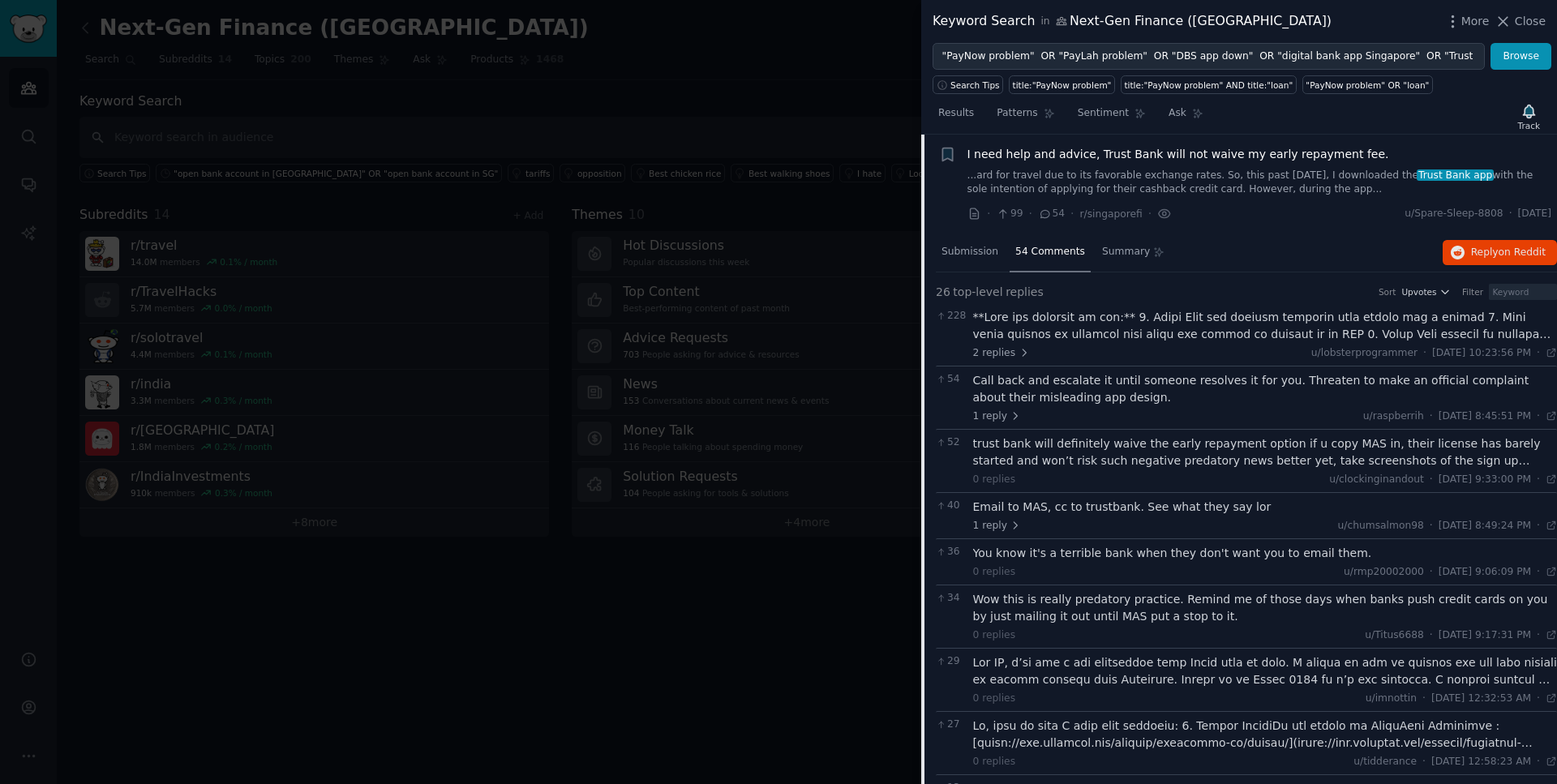
click at [1080, 462] on div "trust bank will definitely waive the early repayment option if u copy MAS in, t…" at bounding box center [1266, 452] width 584 height 34
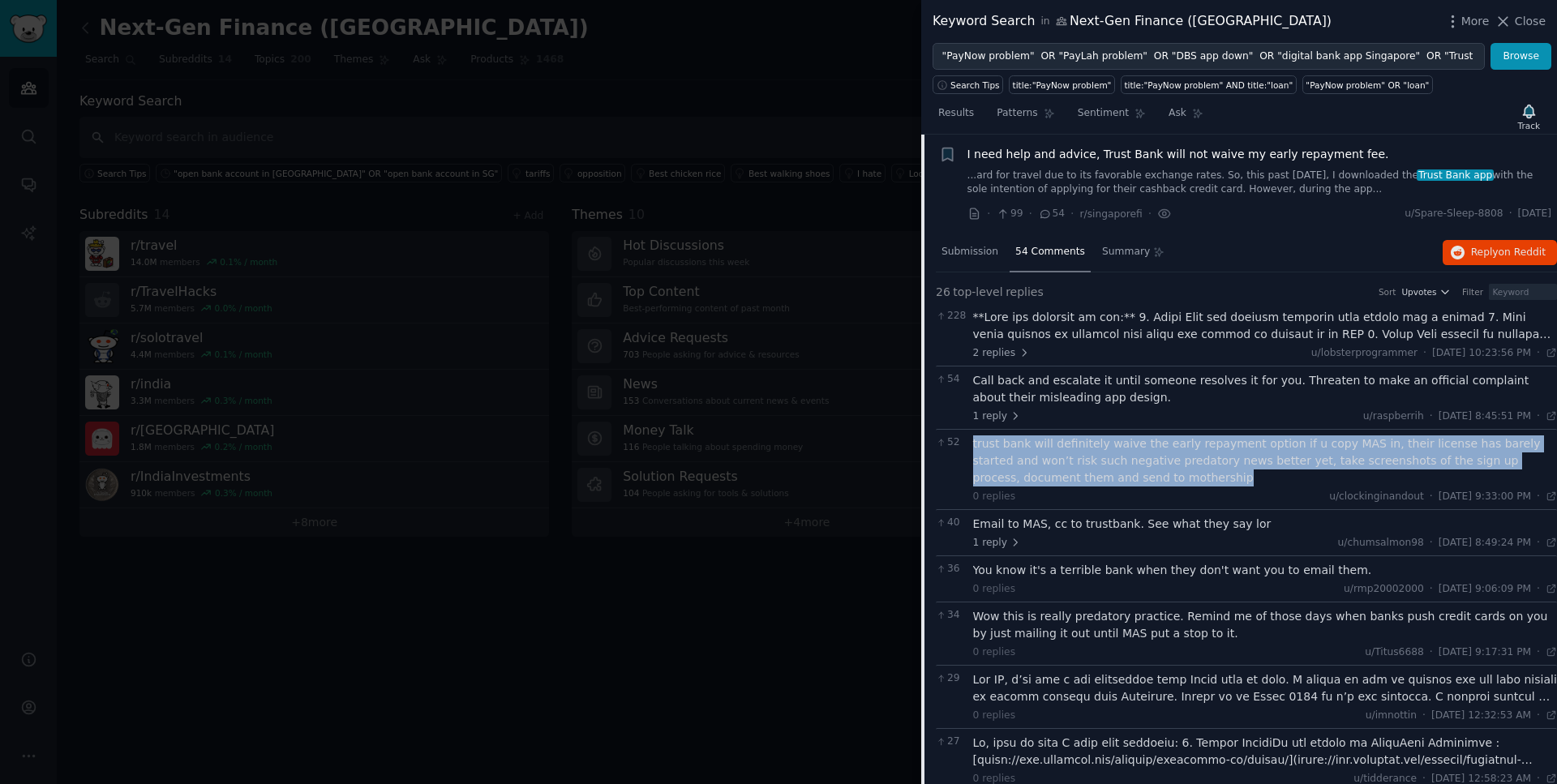
drag, startPoint x: 1104, startPoint y: 481, endPoint x: 969, endPoint y: 441, distance: 140.8
click at [969, 442] on div "52 trust bank will definitely waive the early repayment option if u copy MAS in…" at bounding box center [1247, 468] width 622 height 80
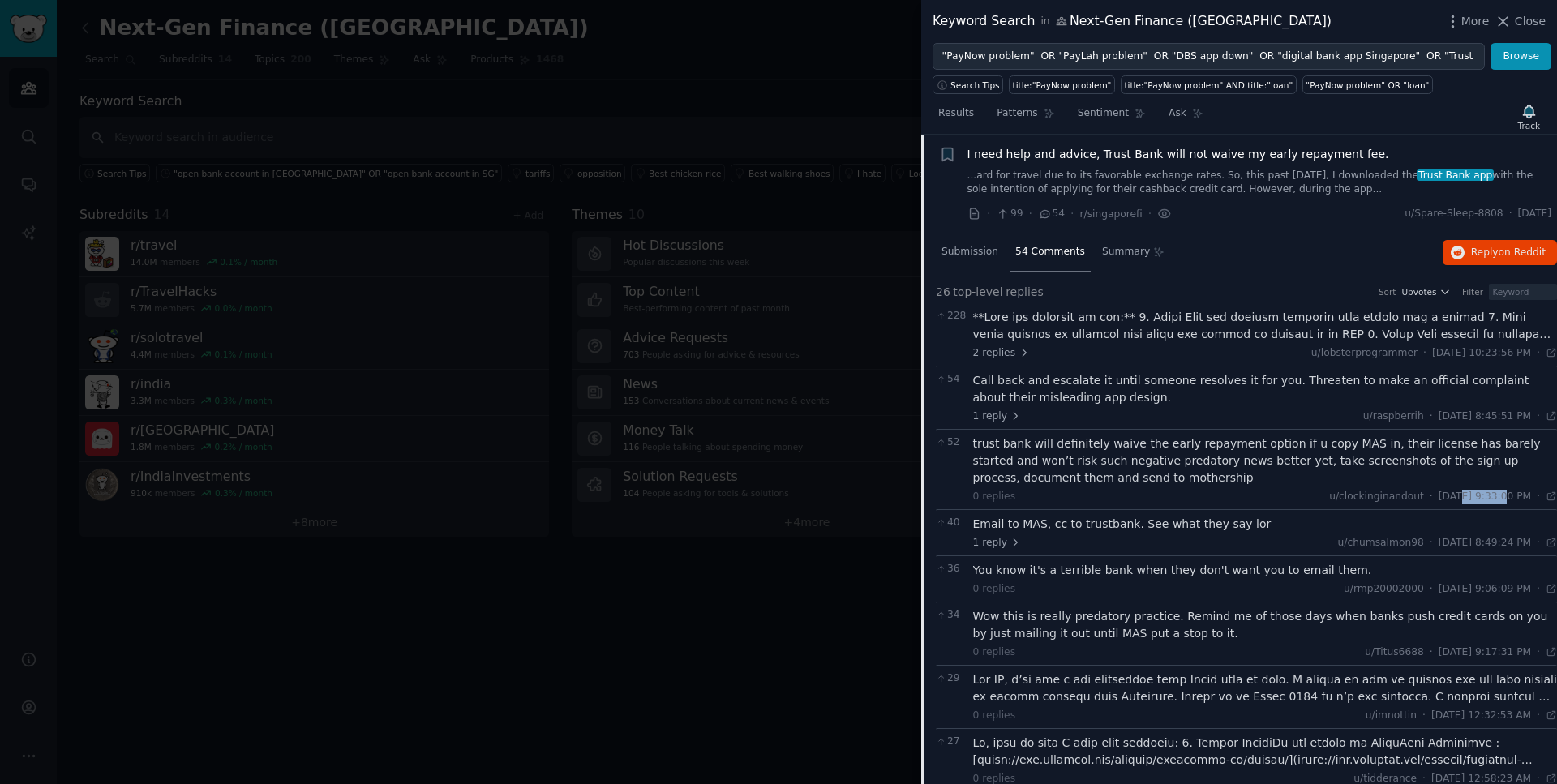
drag, startPoint x: 1465, startPoint y: 499, endPoint x: 1420, endPoint y: 500, distance: 45.0
click at [1439, 500] on span "[DATE] 9:33:00 PM" at bounding box center [1484, 497] width 93 height 15
click at [1165, 151] on span "I need help and advice, Trust Bank will not waive my early repayment fee." at bounding box center [1178, 155] width 422 height 17
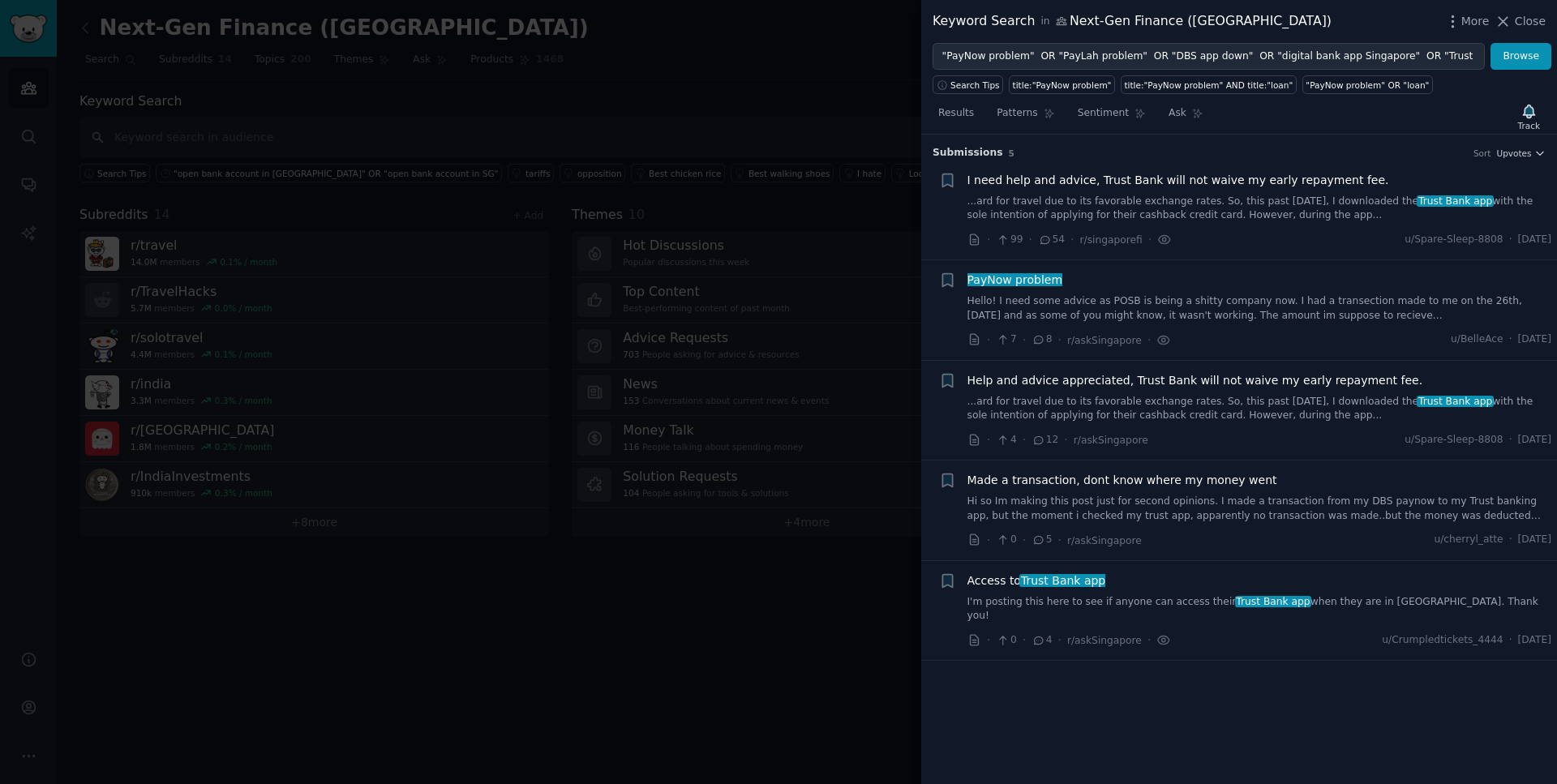
click at [1224, 380] on span "Help and advice appreciated, Trust Bank will not waive my early repayment fee." at bounding box center [1195, 381] width 456 height 17
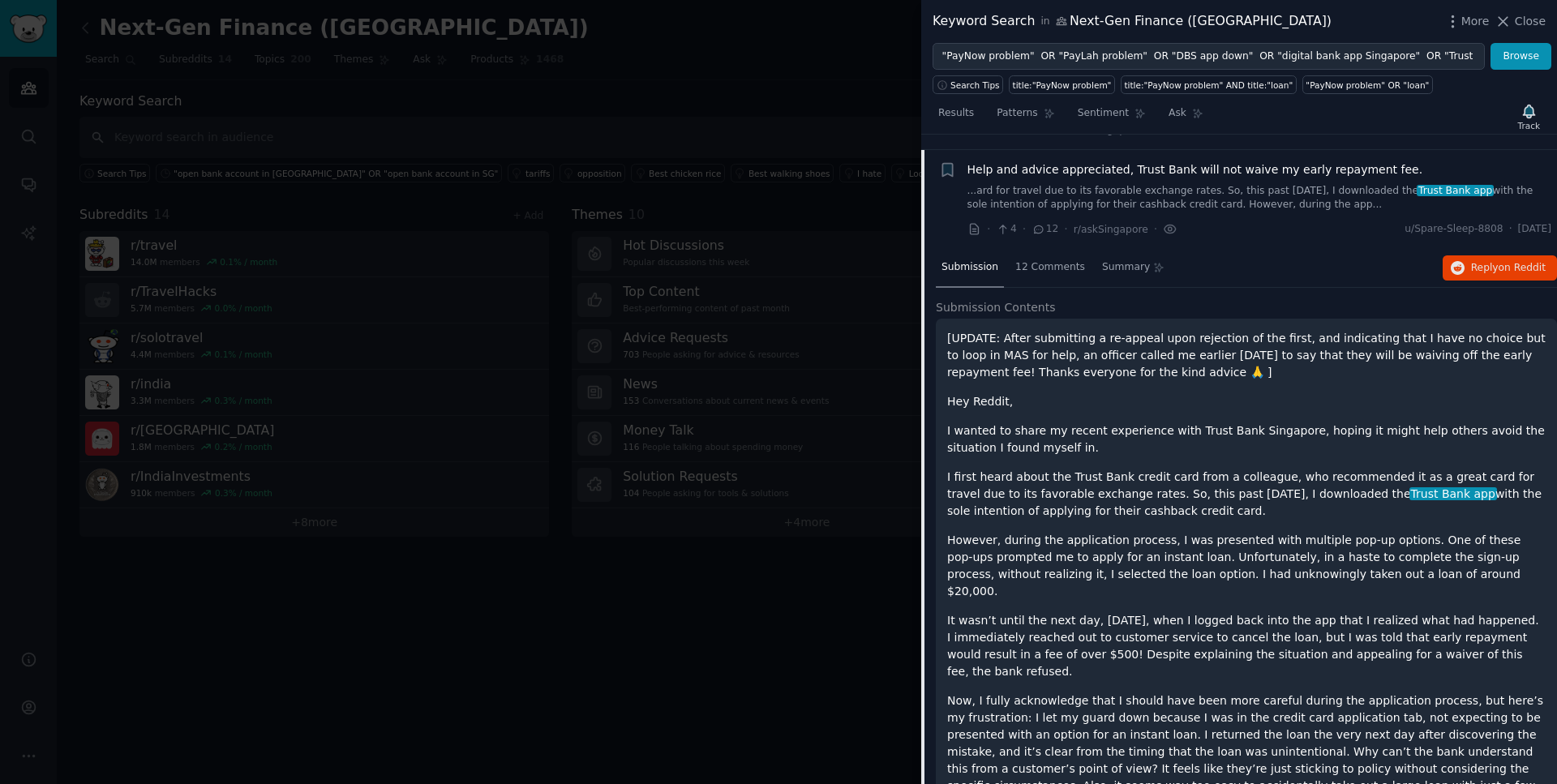
scroll to position [226, 0]
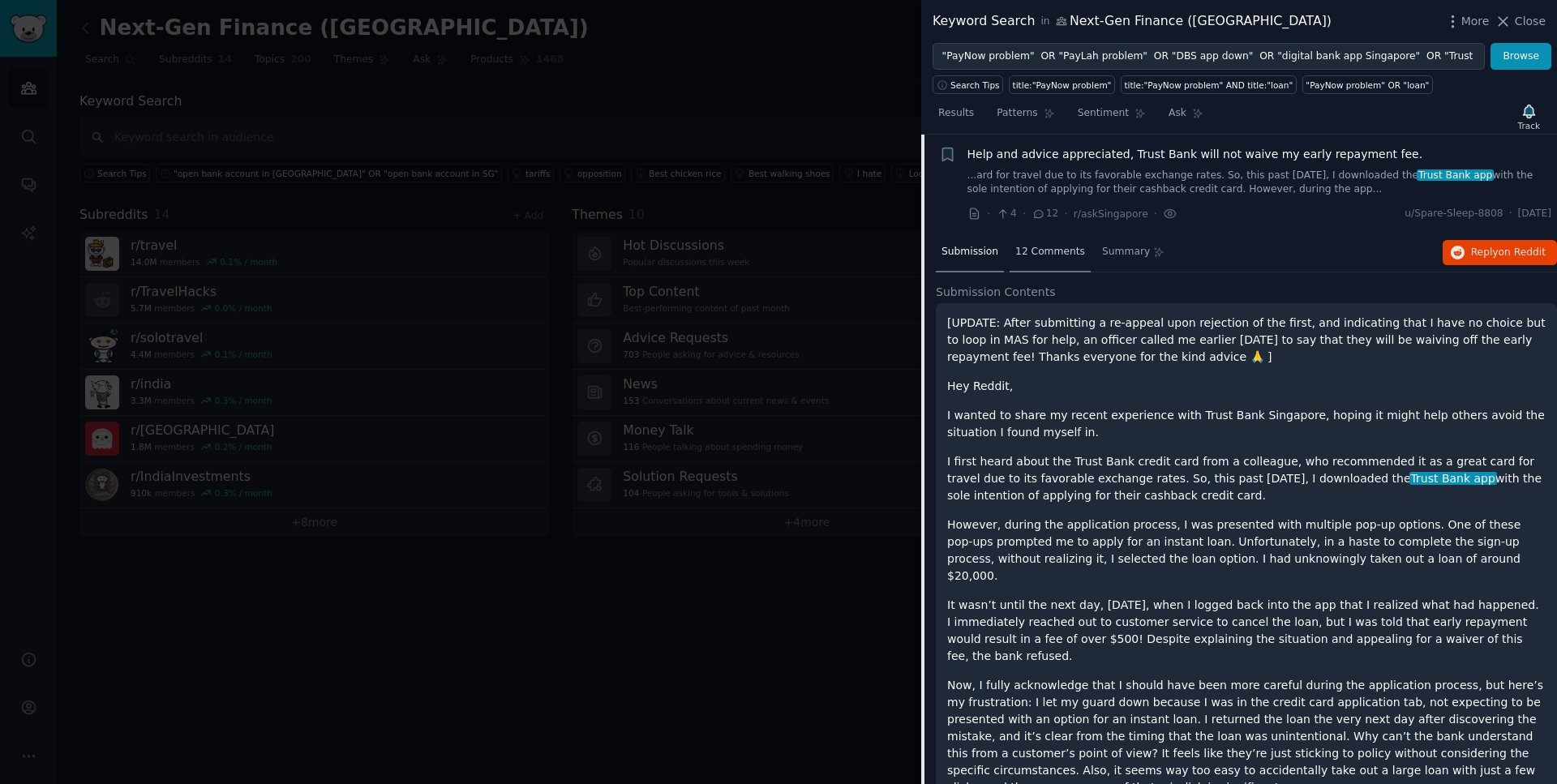
click at [1024, 260] on div "12 Comments" at bounding box center [1050, 252] width 81 height 39
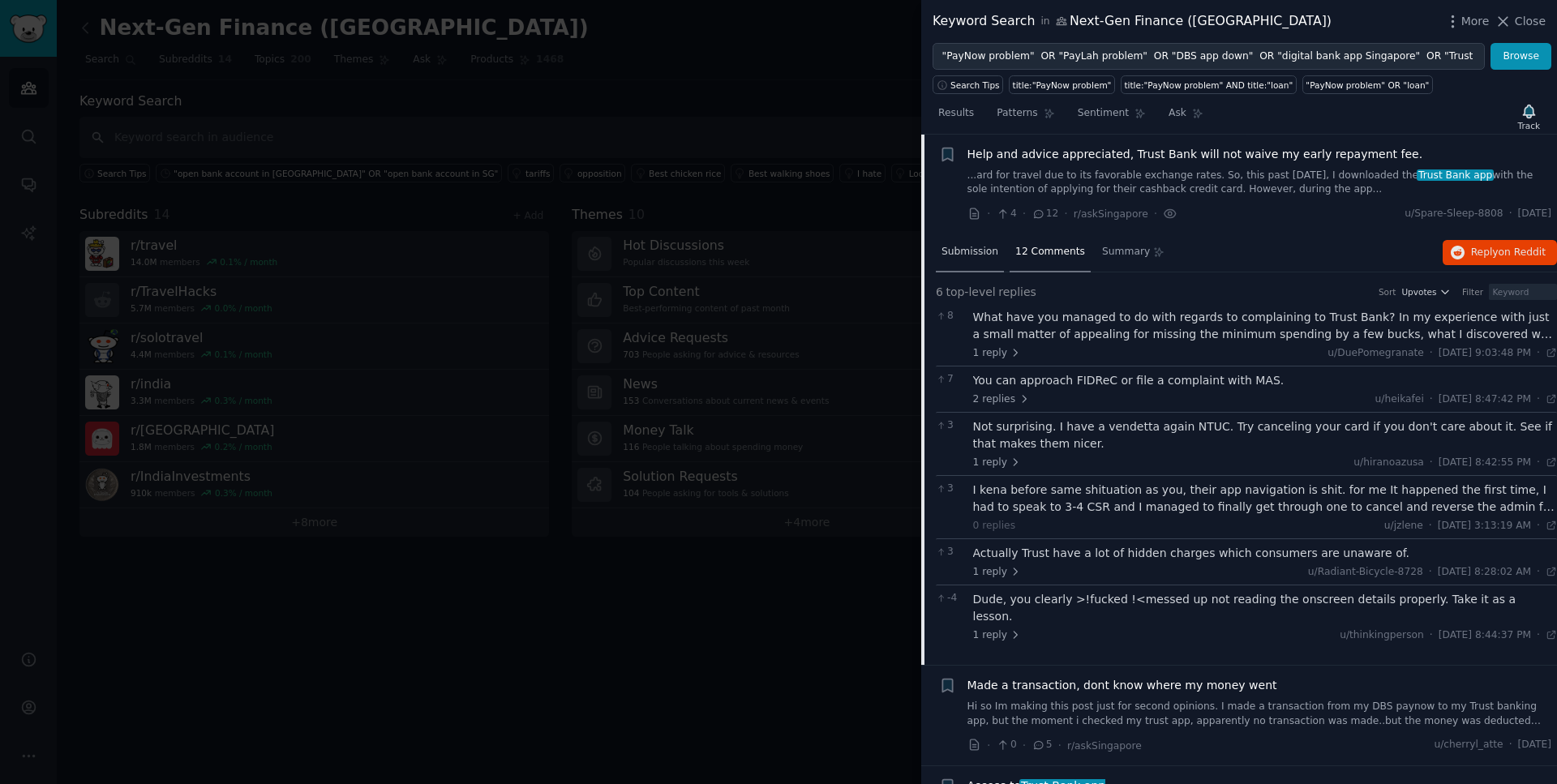
click at [976, 255] on span "Submission" at bounding box center [970, 252] width 57 height 15
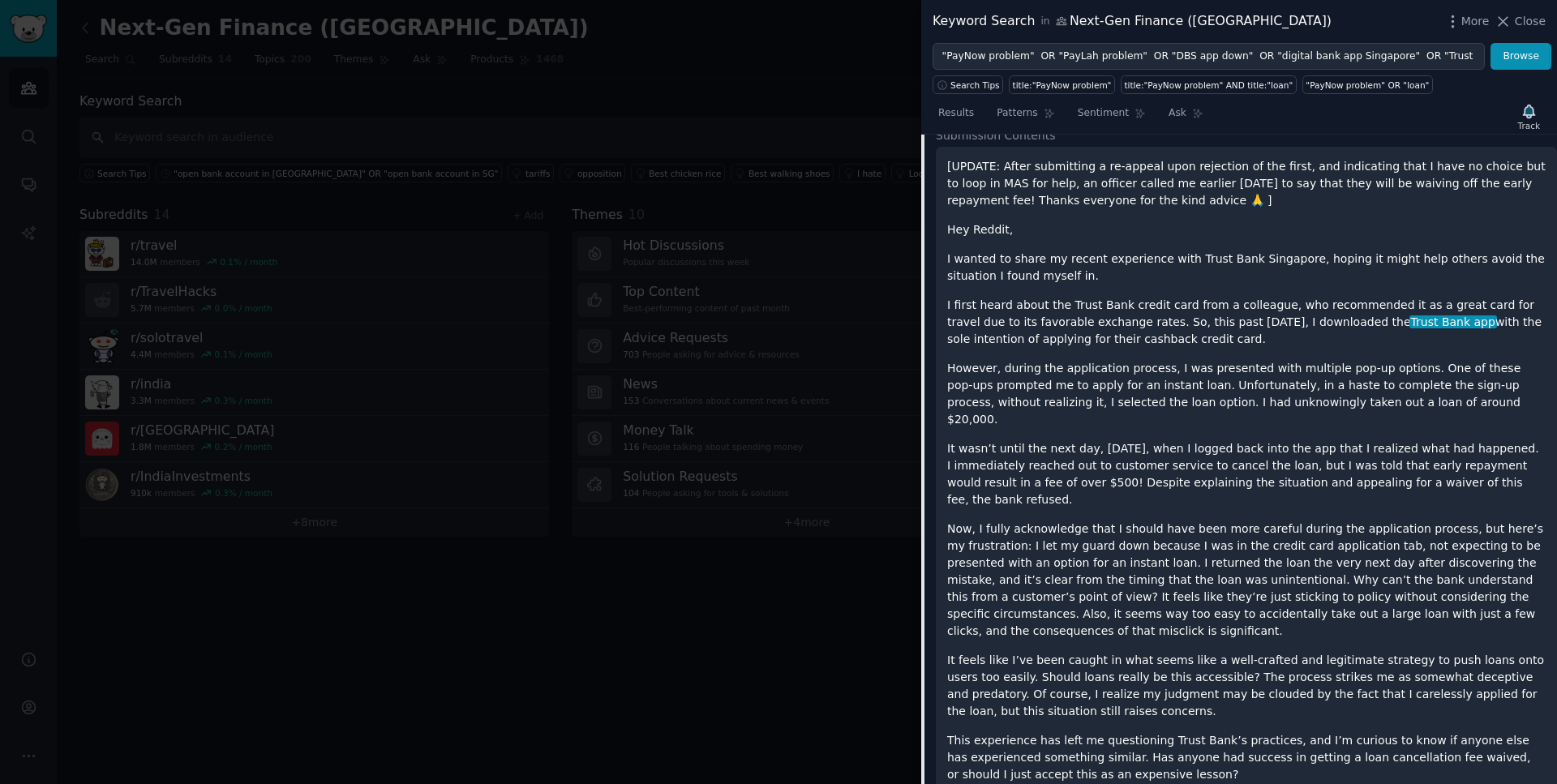
scroll to position [394, 0]
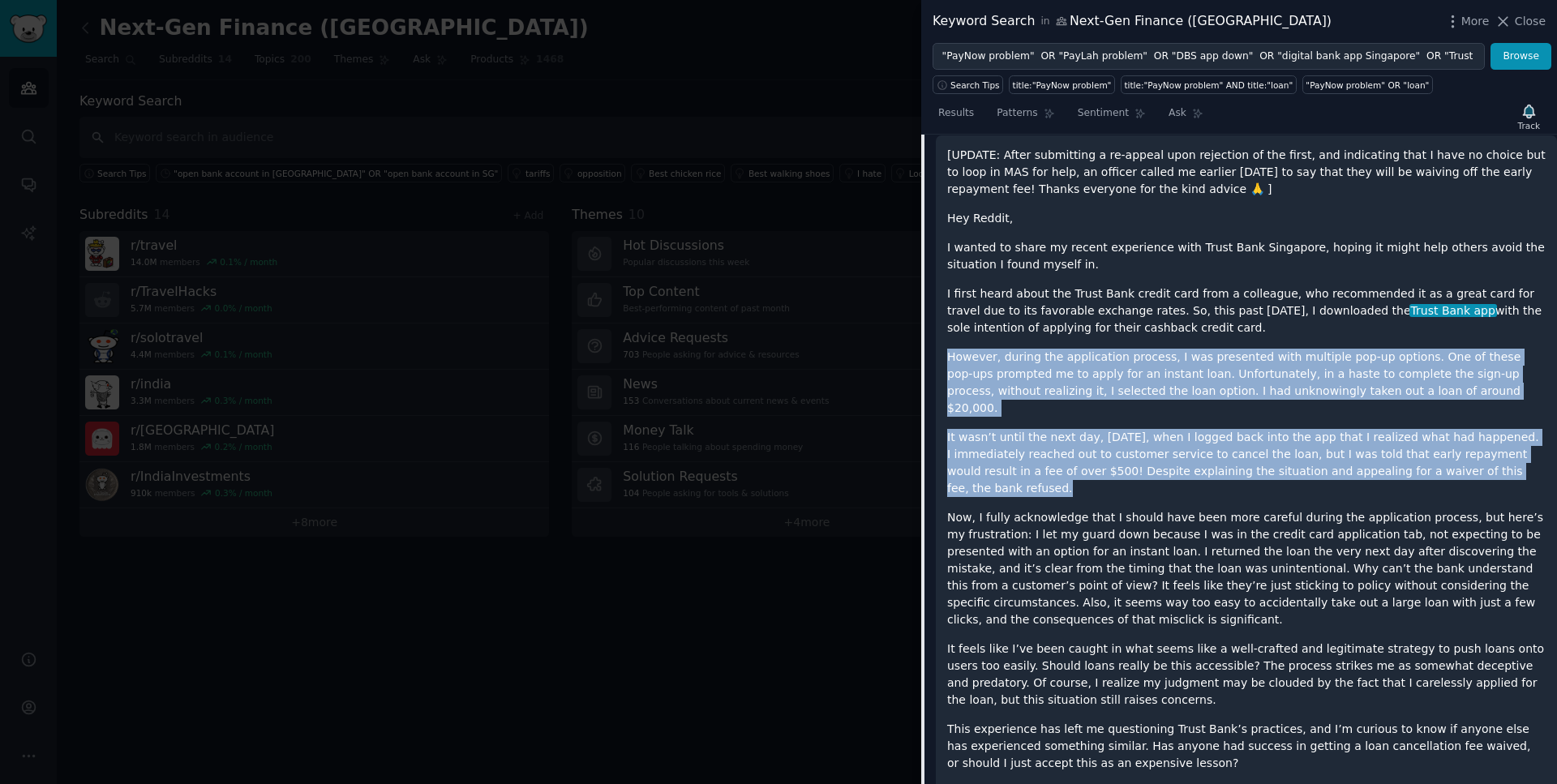
drag, startPoint x: 947, startPoint y: 356, endPoint x: 1524, endPoint y: 452, distance: 584.9
click at [1524, 452] on div "[UPDATE: After submitting a re-appeal upon rejection of the first, and indicati…" at bounding box center [1247, 474] width 598 height 654
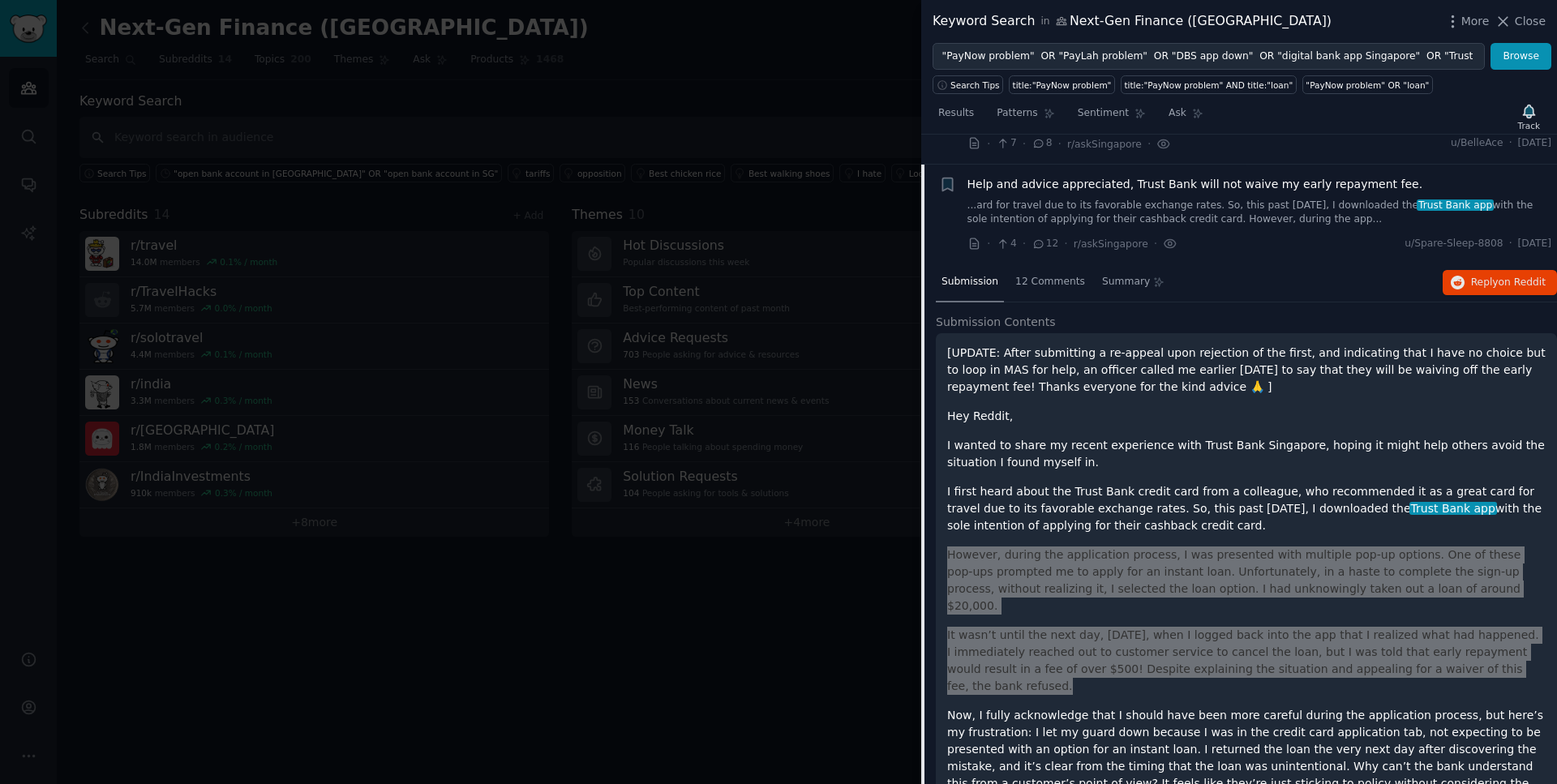
scroll to position [195, 0]
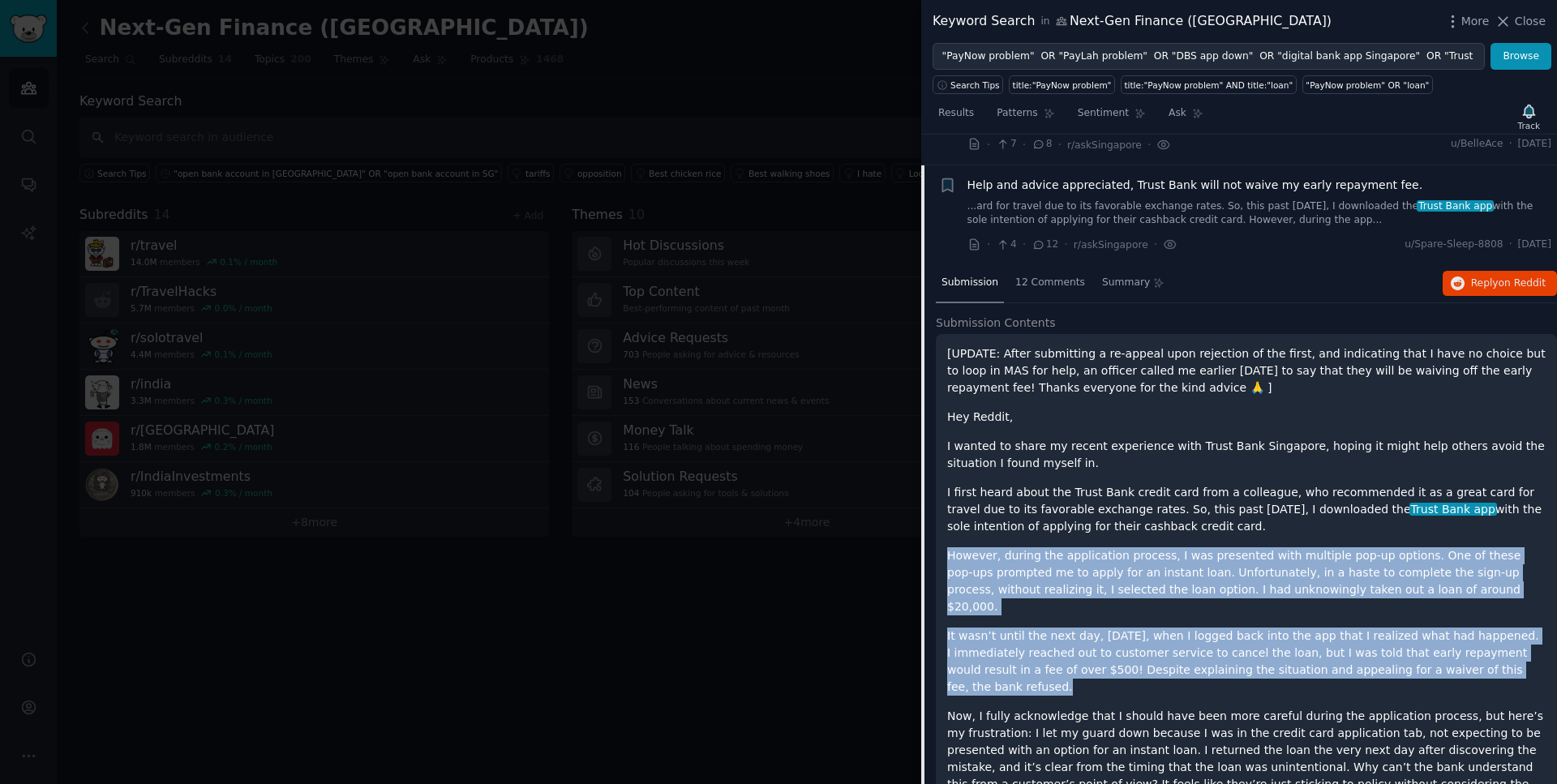
drag, startPoint x: 1550, startPoint y: 245, endPoint x: 1501, endPoint y: 247, distance: 49.0
click at [1501, 247] on li "+ Help and advice appreciated, Trust Bank will not waive my early repayment fee…" at bounding box center [1240, 214] width 636 height 99
click at [1233, 187] on span "Help and advice appreciated, Trust Bank will not waive my early repayment fee." at bounding box center [1195, 186] width 456 height 17
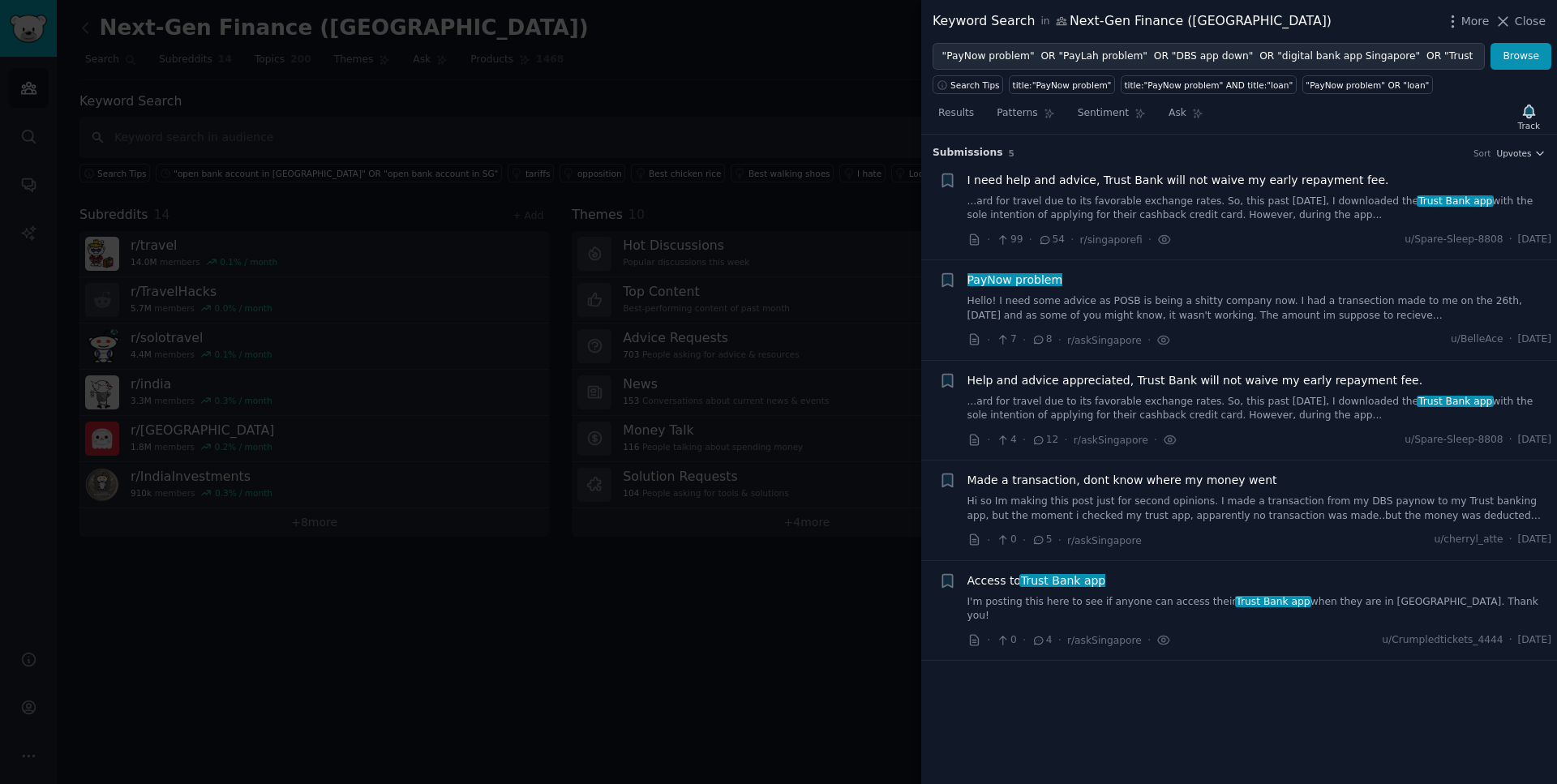
click at [1276, 486] on div "Made a transaction, dont know where my money went" at bounding box center [1260, 481] width 584 height 17
click at [1283, 446] on div "· 4 · 12 · r/askSingapore · u/Spare-Sleep-8808 · [DATE]" at bounding box center [1260, 440] width 584 height 17
click at [1165, 492] on div "Made a transaction, dont know where my money went Hi so Im making this post jus…" at bounding box center [1260, 497] width 584 height 51
click at [1167, 481] on span "Made a transaction, dont know where my money went" at bounding box center [1122, 481] width 309 height 17
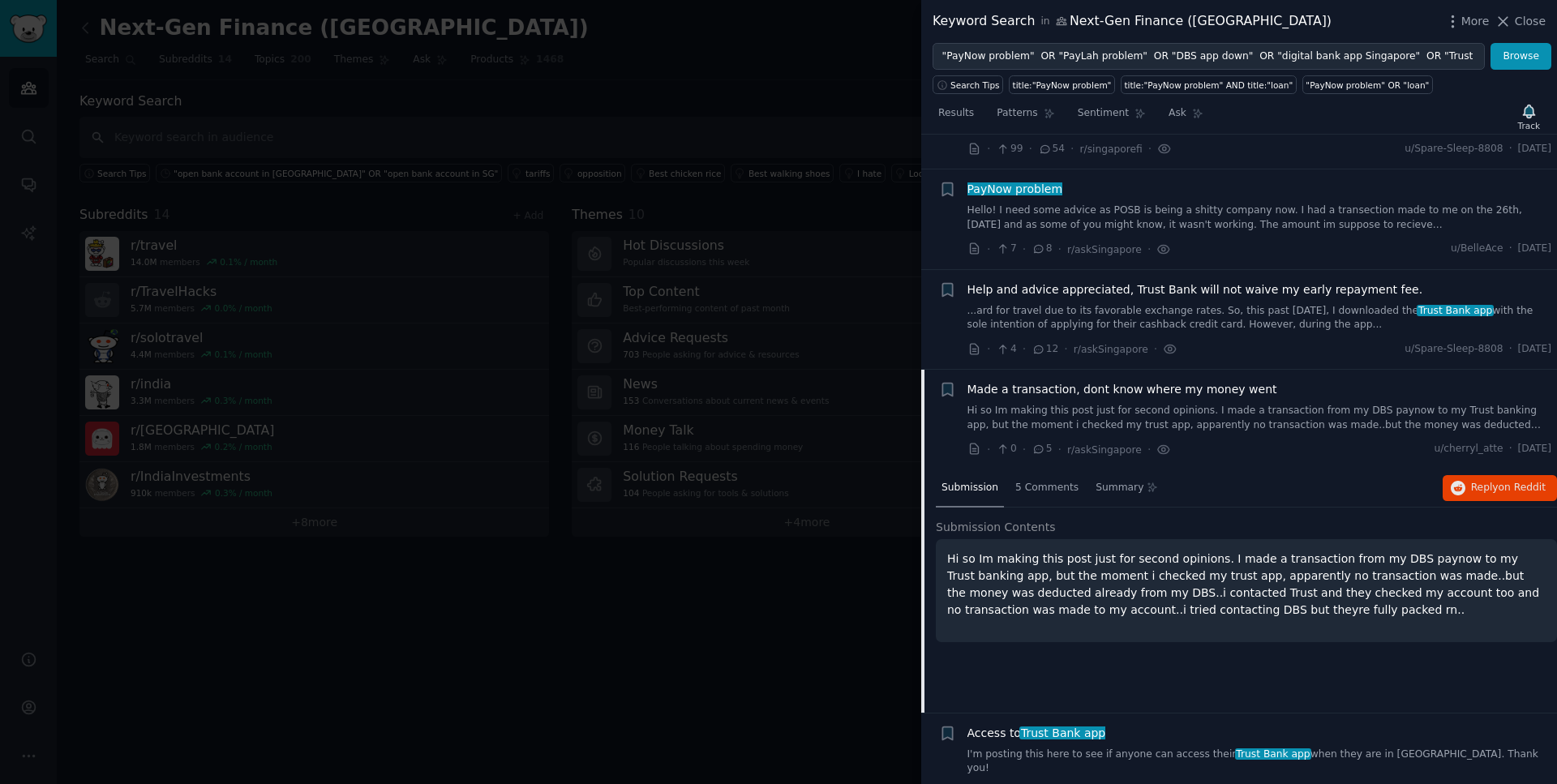
scroll to position [106, 0]
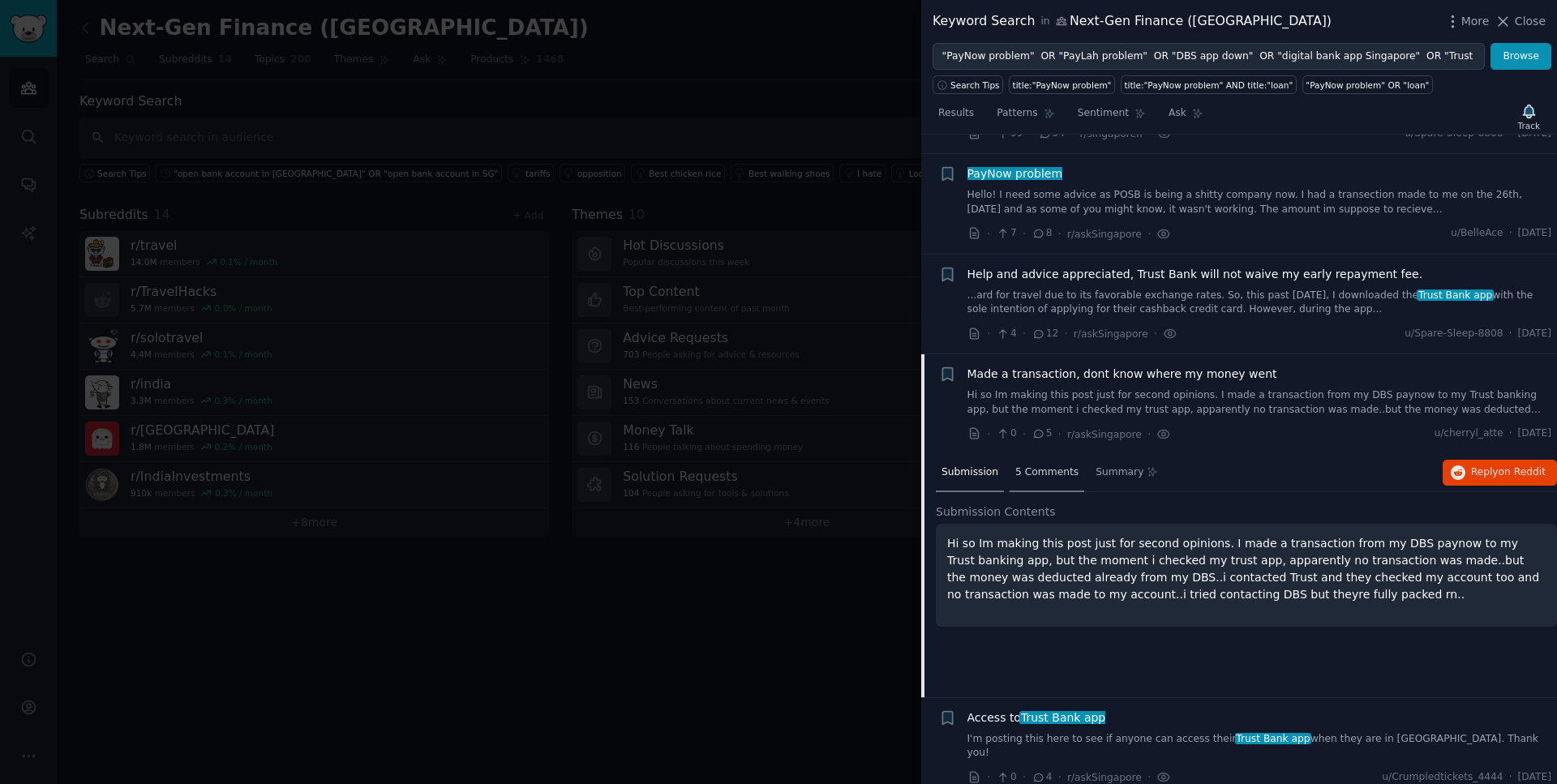
click at [1047, 474] on span "5 Comments" at bounding box center [1047, 473] width 63 height 15
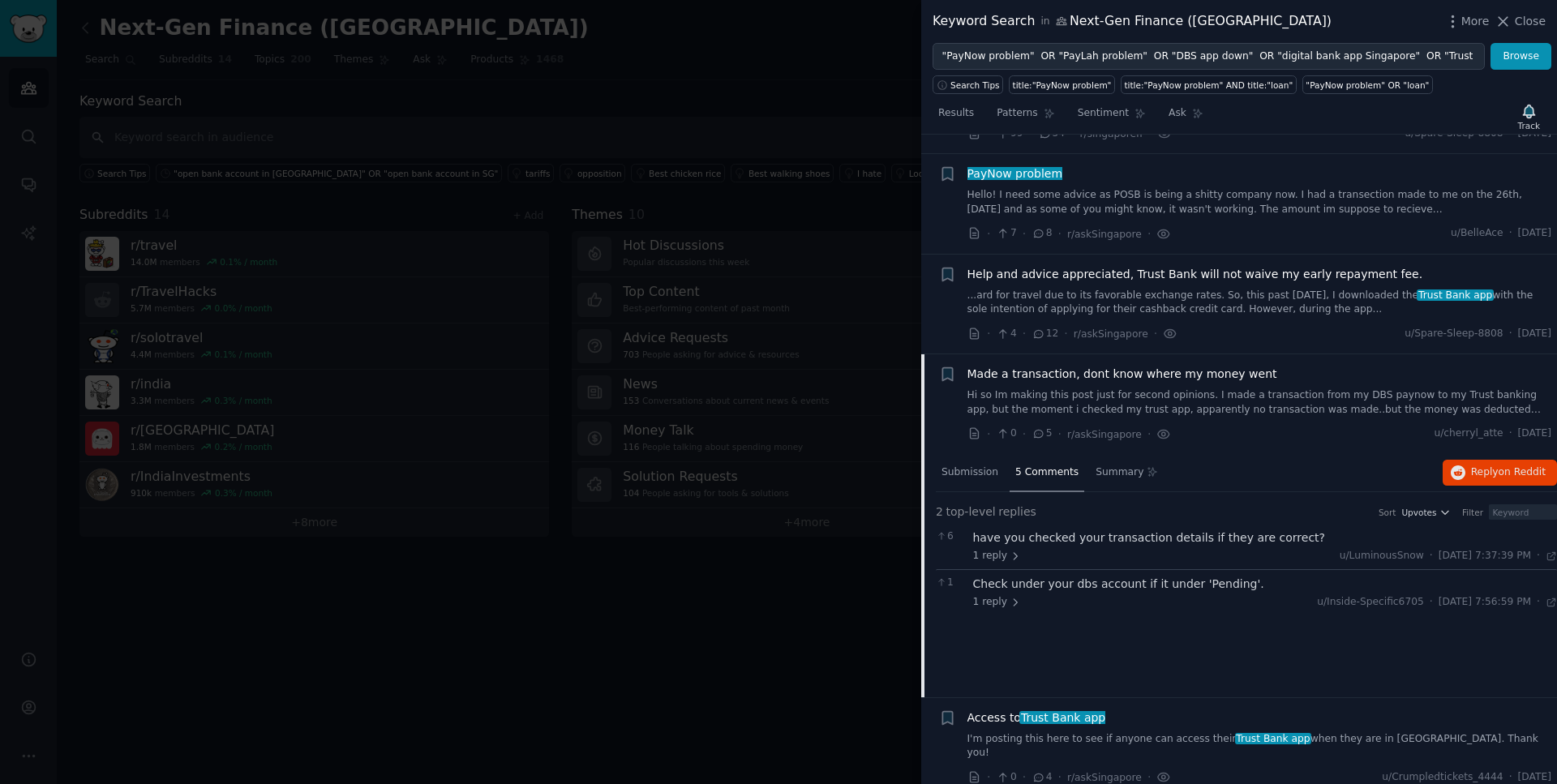
click at [1155, 391] on link "Hi so Im making this post just for second opinions. I made a transaction from m…" at bounding box center [1260, 402] width 584 height 29
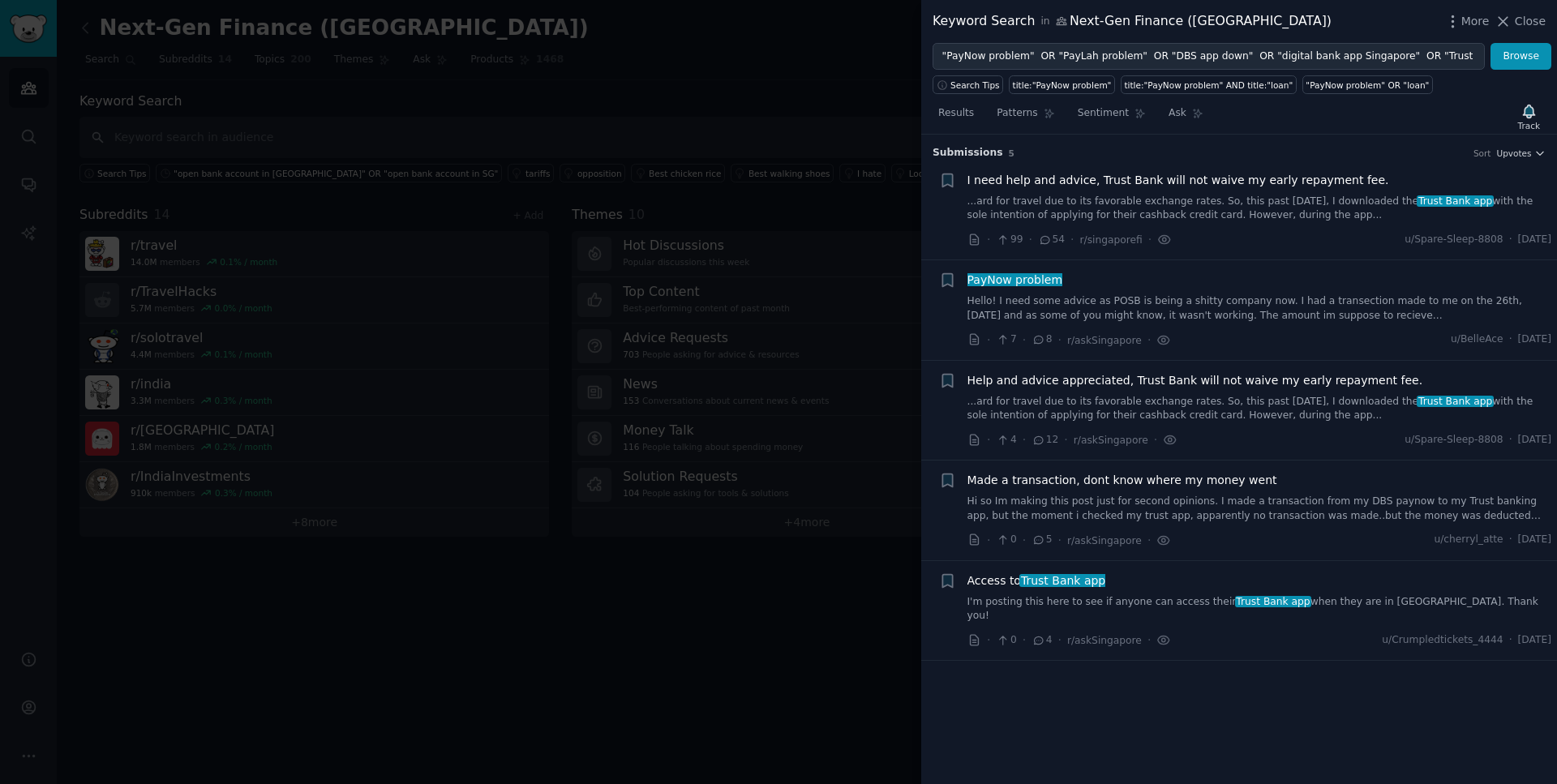
click at [1159, 501] on link "Hi so Im making this post just for second opinions. I made a transaction from m…" at bounding box center [1260, 508] width 584 height 29
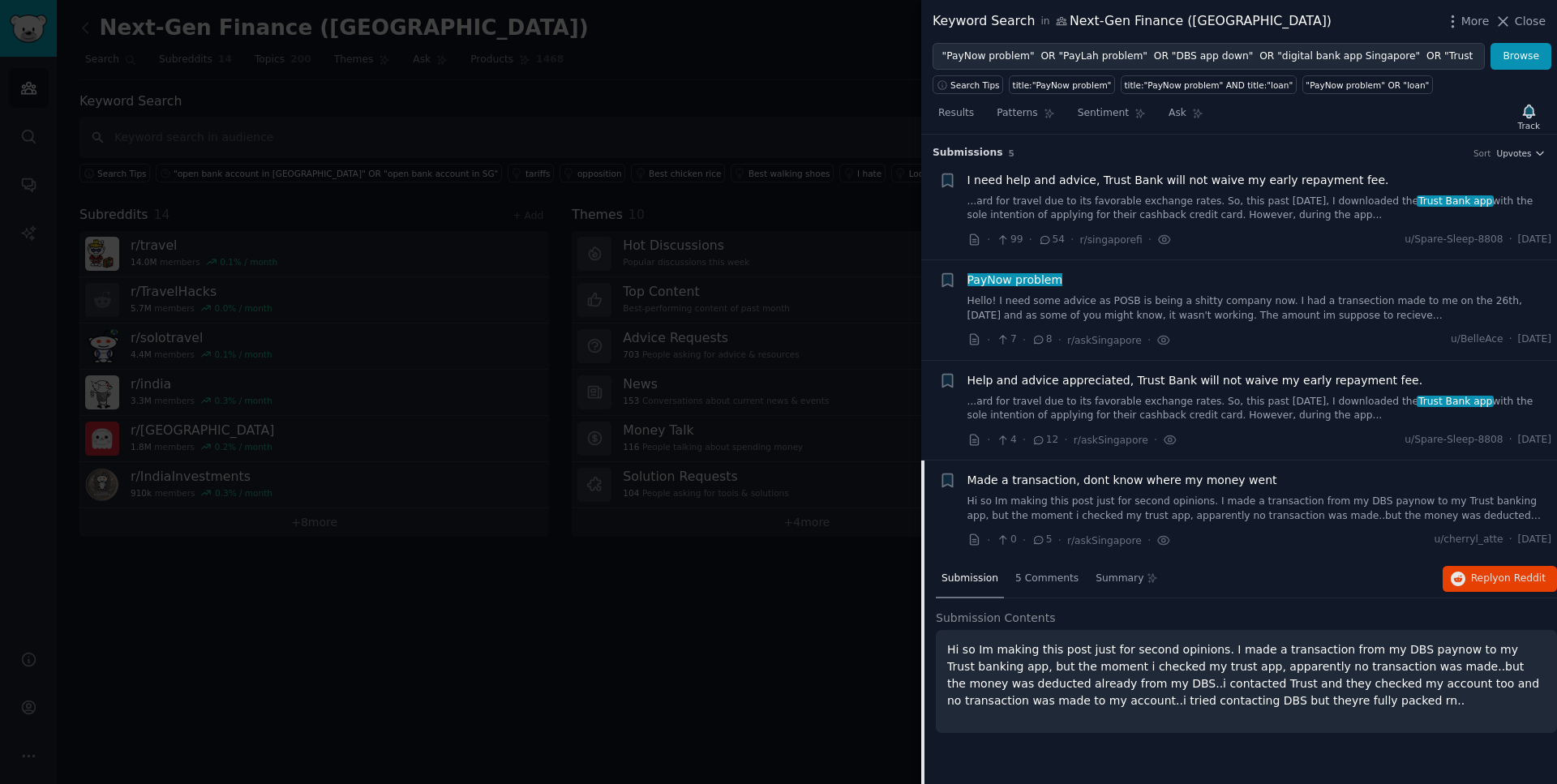
scroll to position [106, 0]
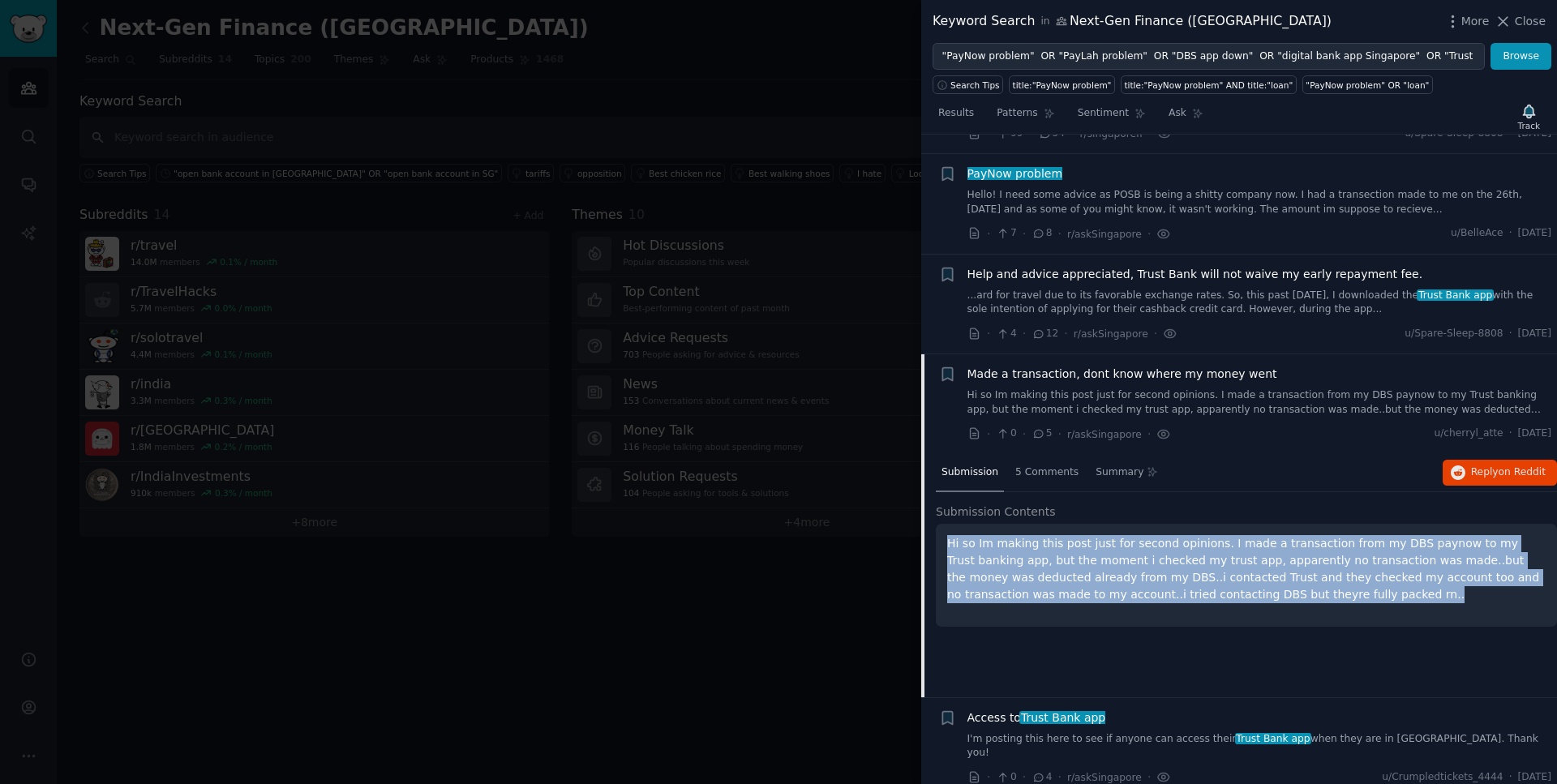
drag, startPoint x: 1266, startPoint y: 596, endPoint x: 944, endPoint y: 547, distance: 325.7
click at [944, 547] on div "Hi so Im making this post just for second opinions. I made a transaction from m…" at bounding box center [1247, 575] width 622 height 103
drag, startPoint x: 1503, startPoint y: 435, endPoint x: 1547, endPoint y: 433, distance: 44.0
click at [1547, 433] on span "[DATE]" at bounding box center [1535, 433] width 33 height 15
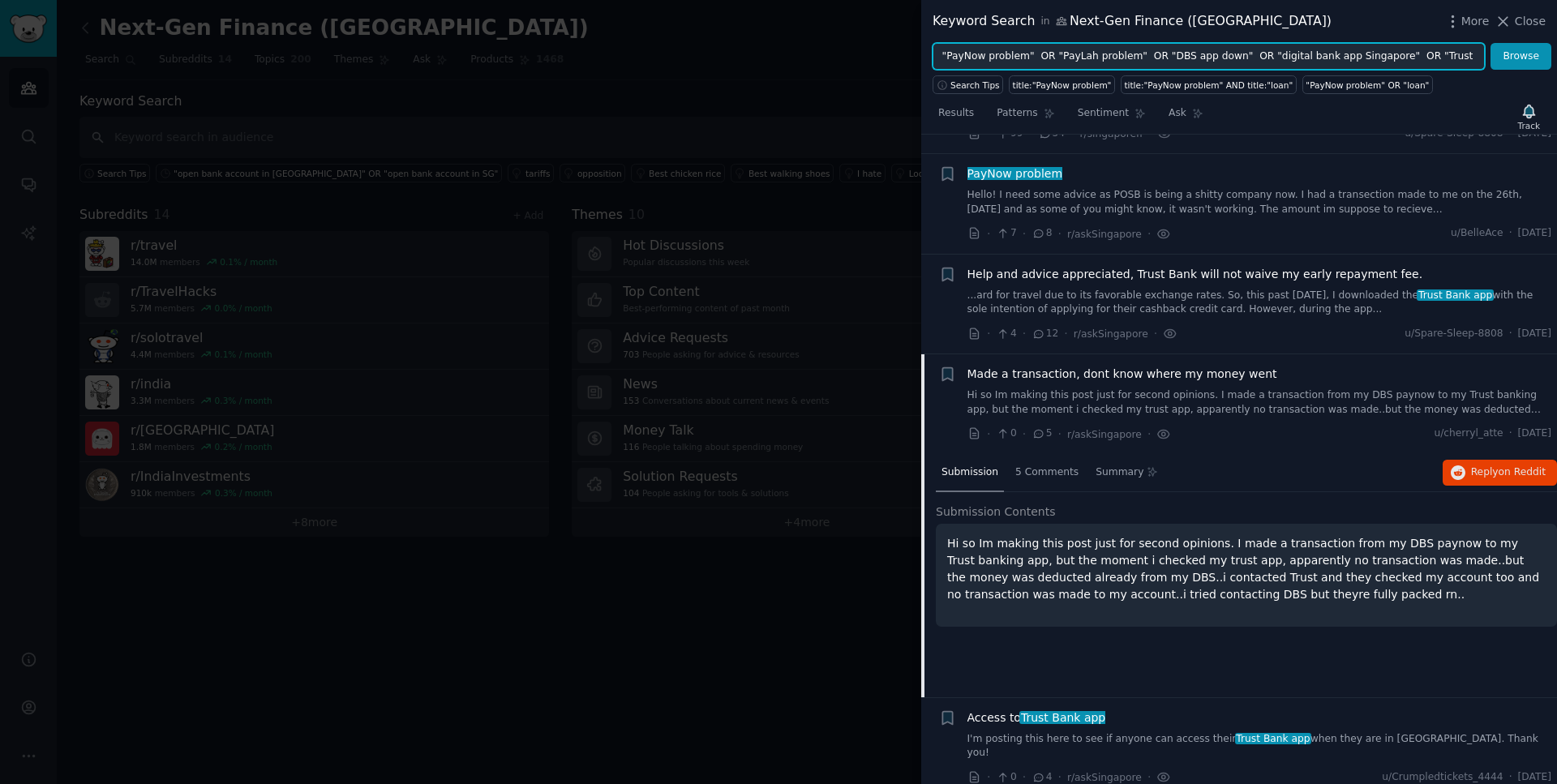
click at [1234, 47] on input ""PayNow problem" OR "PayLah problem" OR "DBS app down" OR "digital bank app Sin…" at bounding box center [1209, 57] width 552 height 28
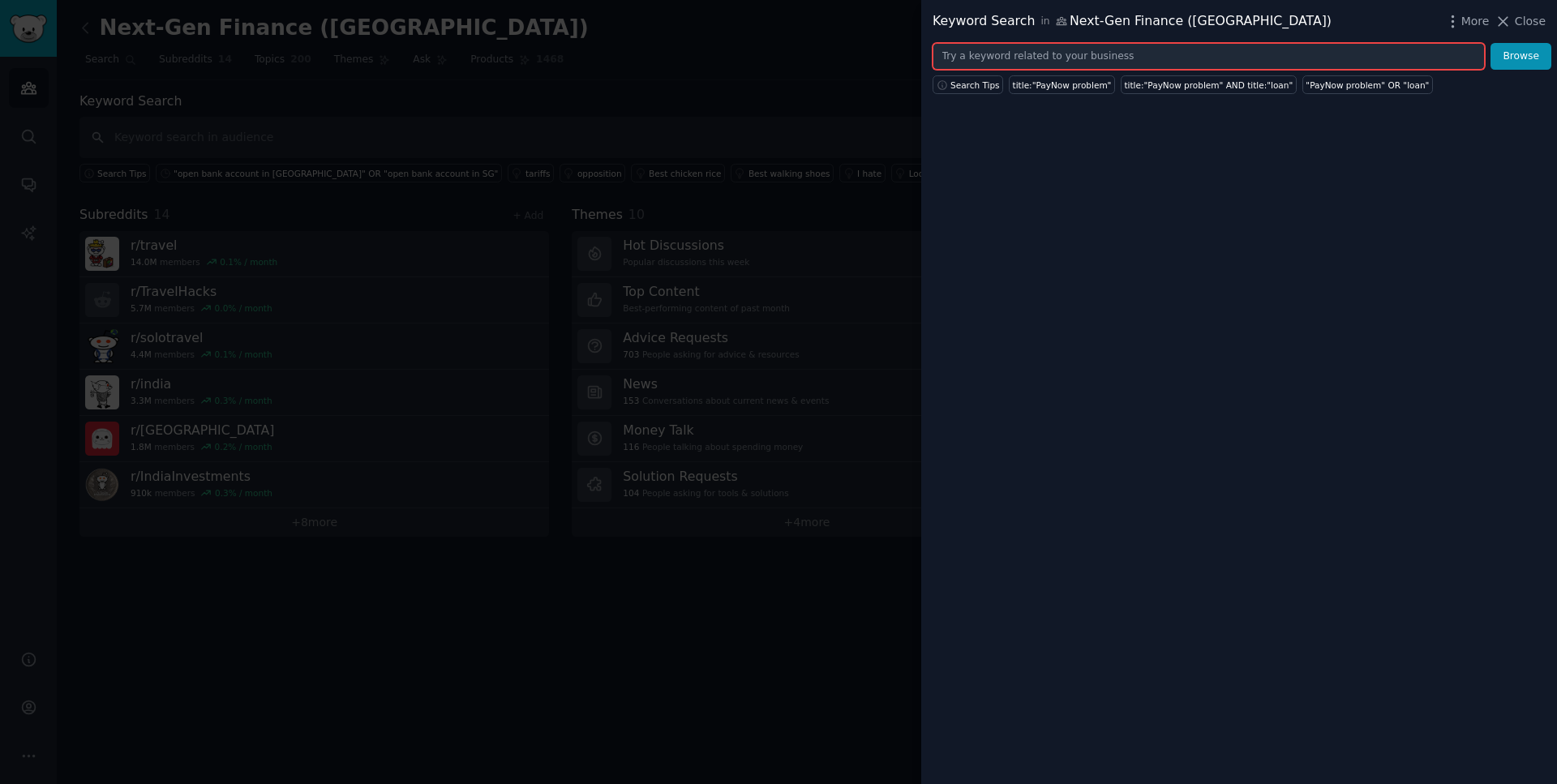
paste input ""UPI problem" OR "UPI app issue" OR "GPay problem" OR "PhonePe problem" OR "Pay…"
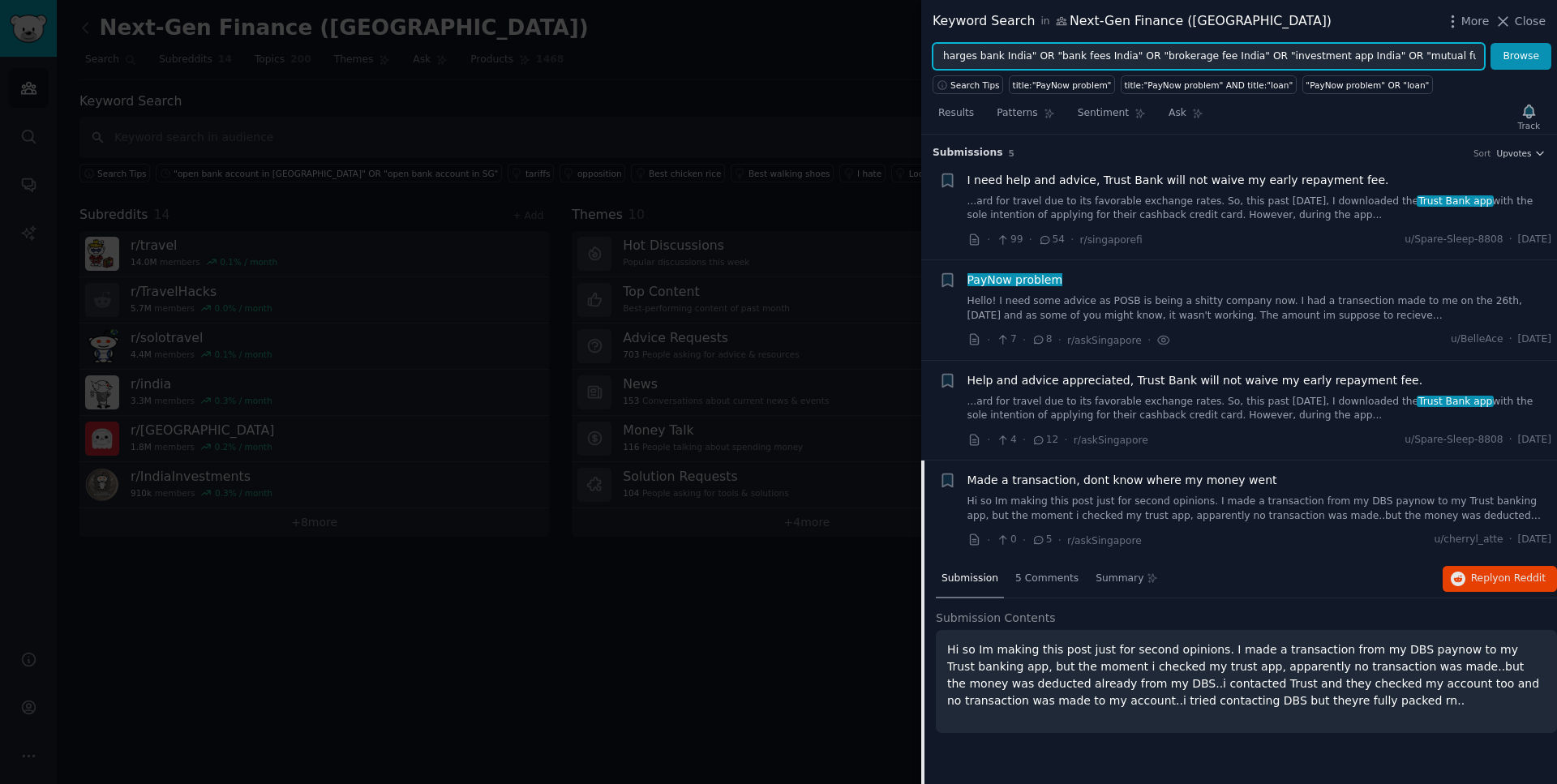
click at [1490, 43] on button "Browse" at bounding box center [1521, 57] width 61 height 28
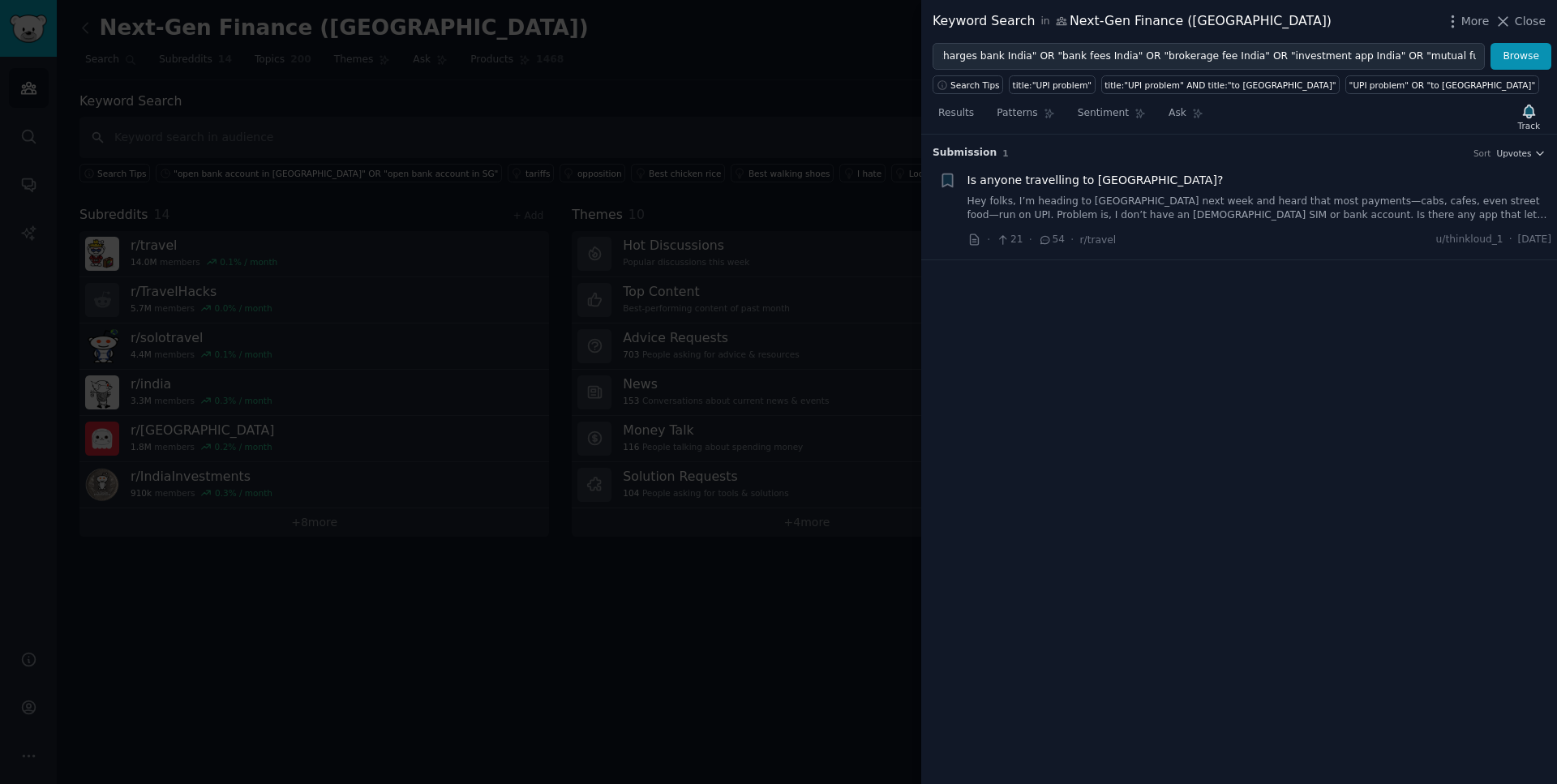
scroll to position [0, 0]
click at [1110, 215] on link "Hey folks, I’m heading to [GEOGRAPHIC_DATA] next week and heard that most payme…" at bounding box center [1260, 208] width 584 height 29
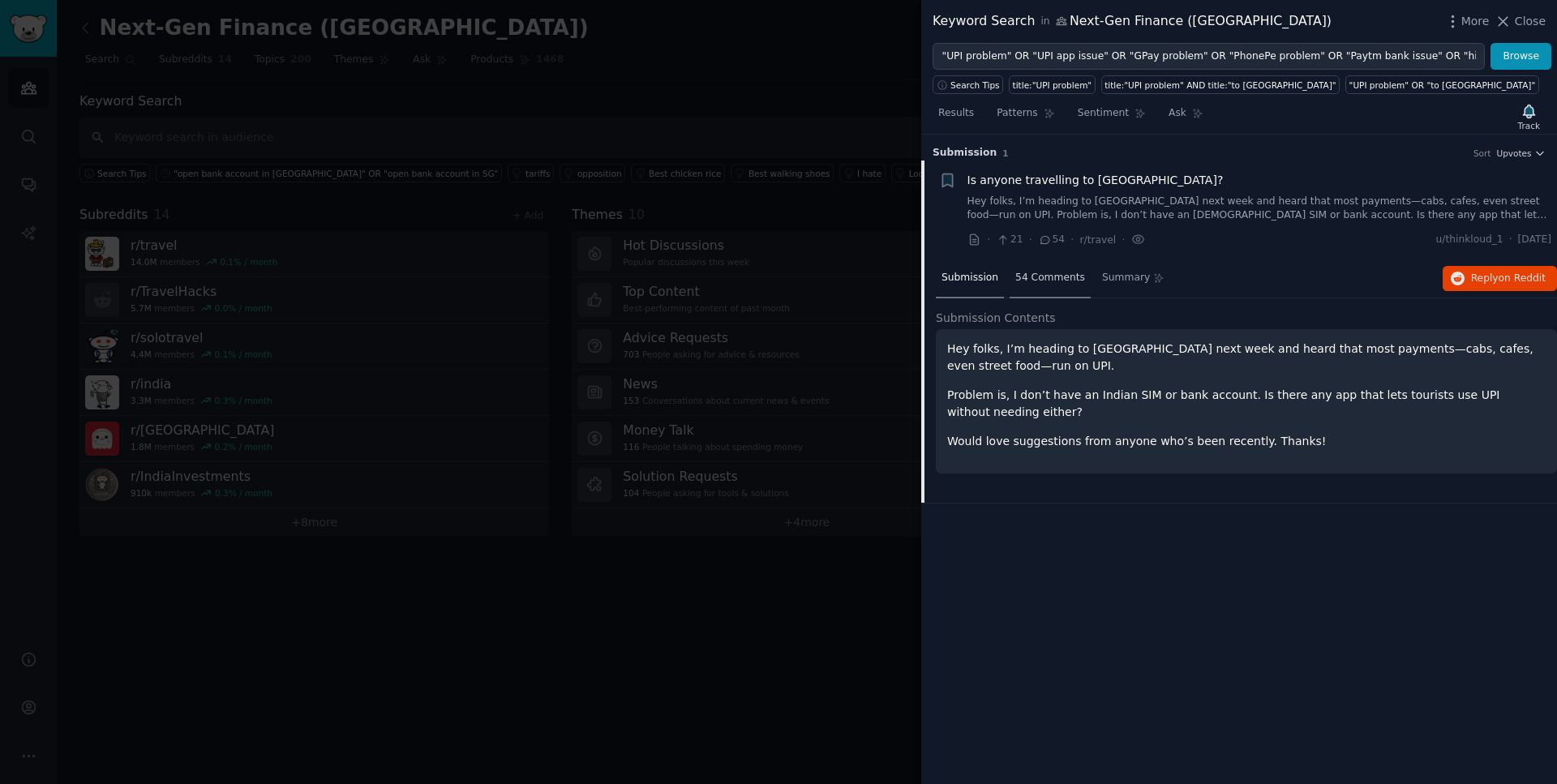
click at [1051, 290] on div "54 Comments" at bounding box center [1050, 278] width 81 height 39
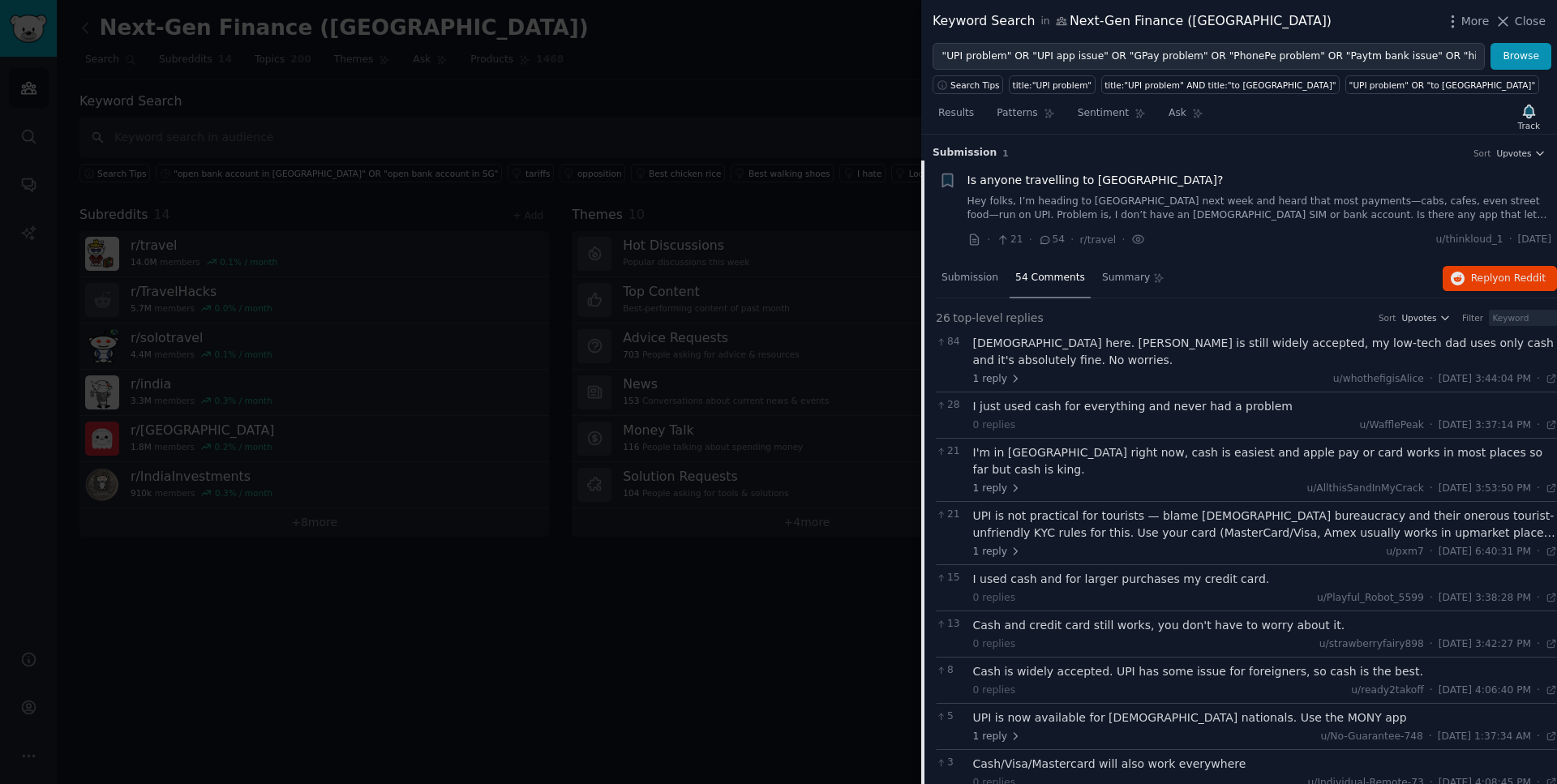
click at [1075, 347] on div "[DEMOGRAPHIC_DATA] here. [PERSON_NAME] is still widely accepted, my low-tech da…" at bounding box center [1266, 351] width 584 height 34
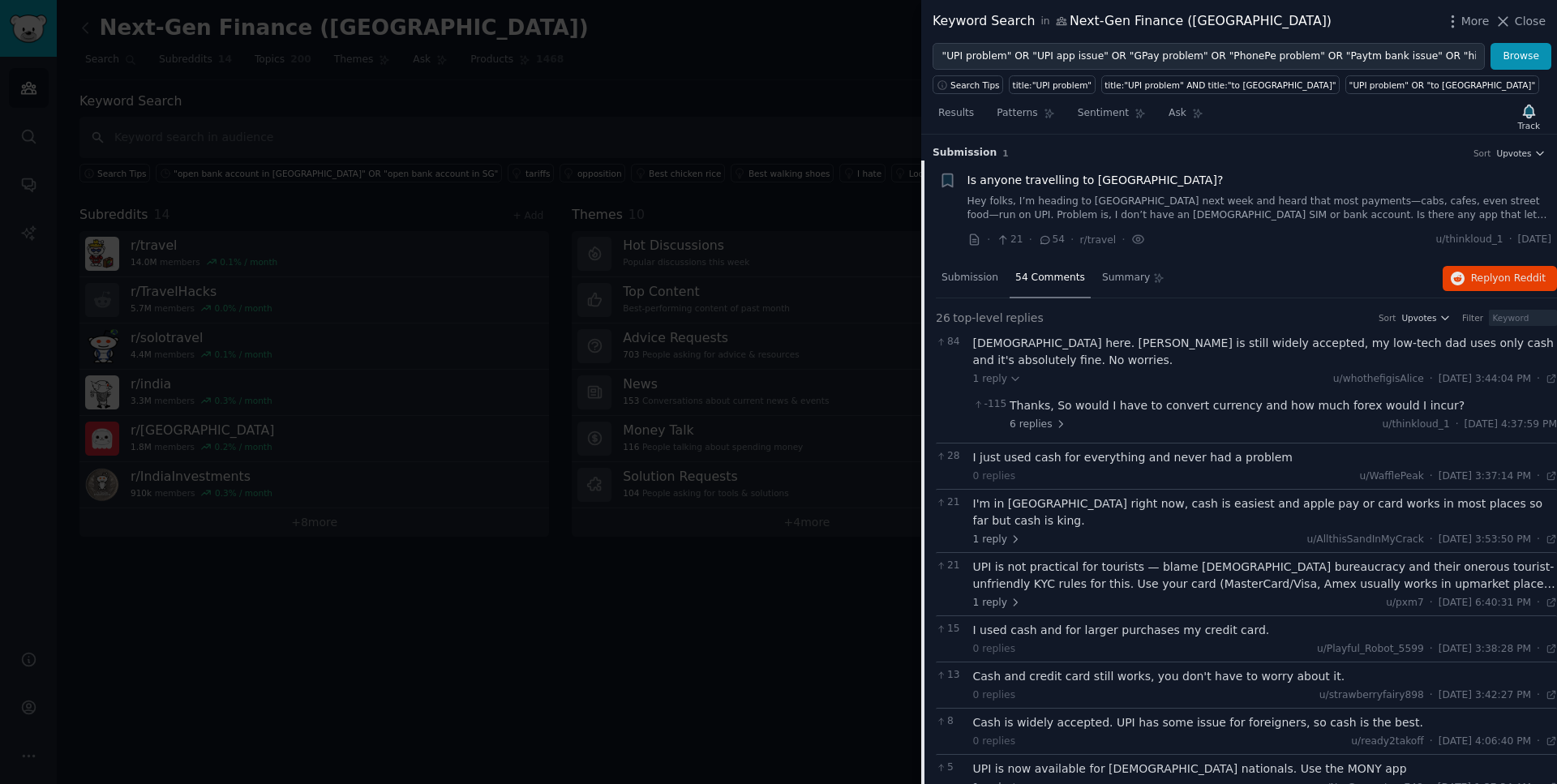
click at [1114, 558] on div "UPI is not practical for tourists — blame [DEMOGRAPHIC_DATA] bureaucracy and th…" at bounding box center [1266, 575] width 584 height 34
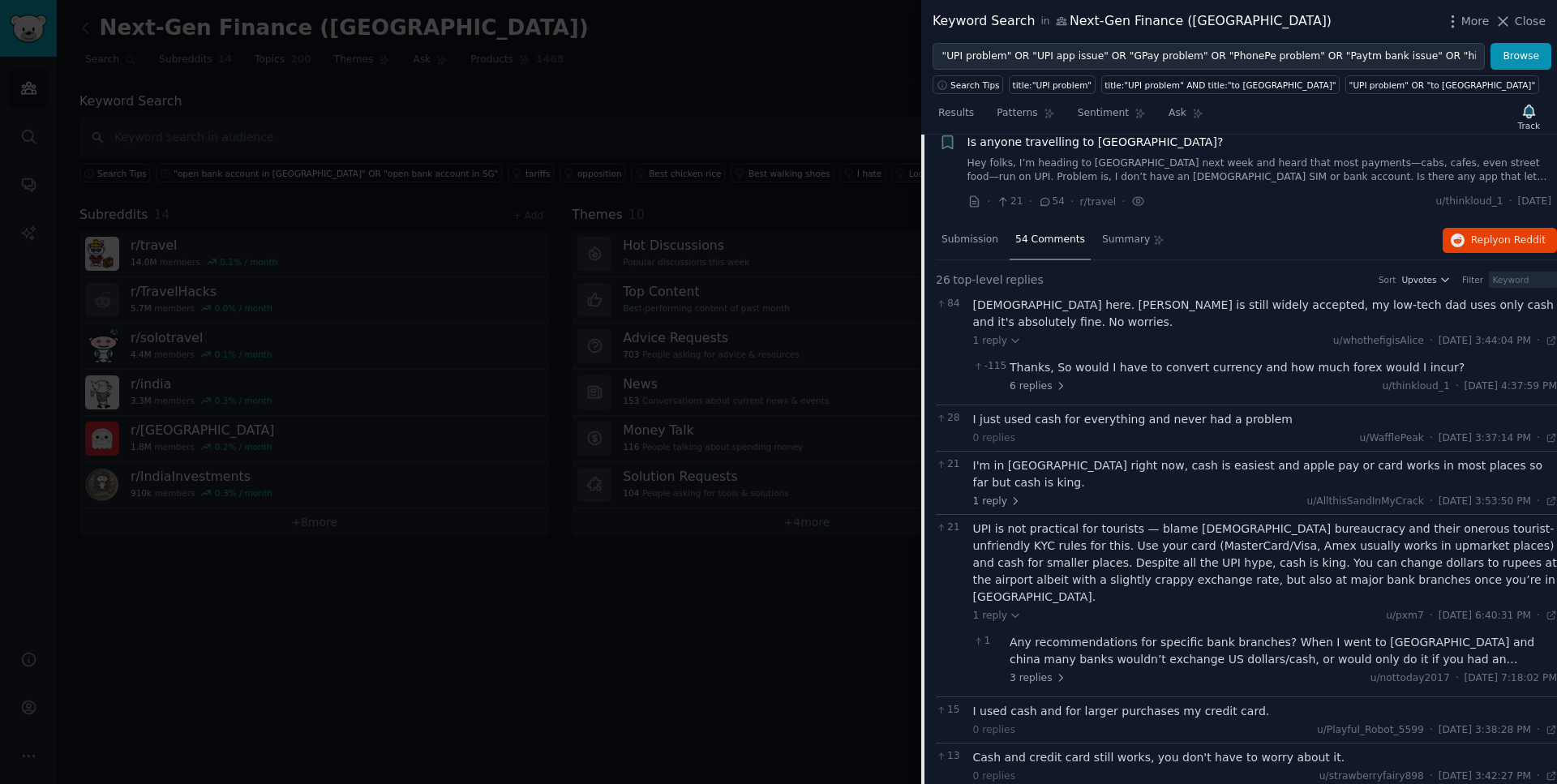
scroll to position [41, 0]
click at [972, 237] on span "Submission" at bounding box center [970, 237] width 57 height 15
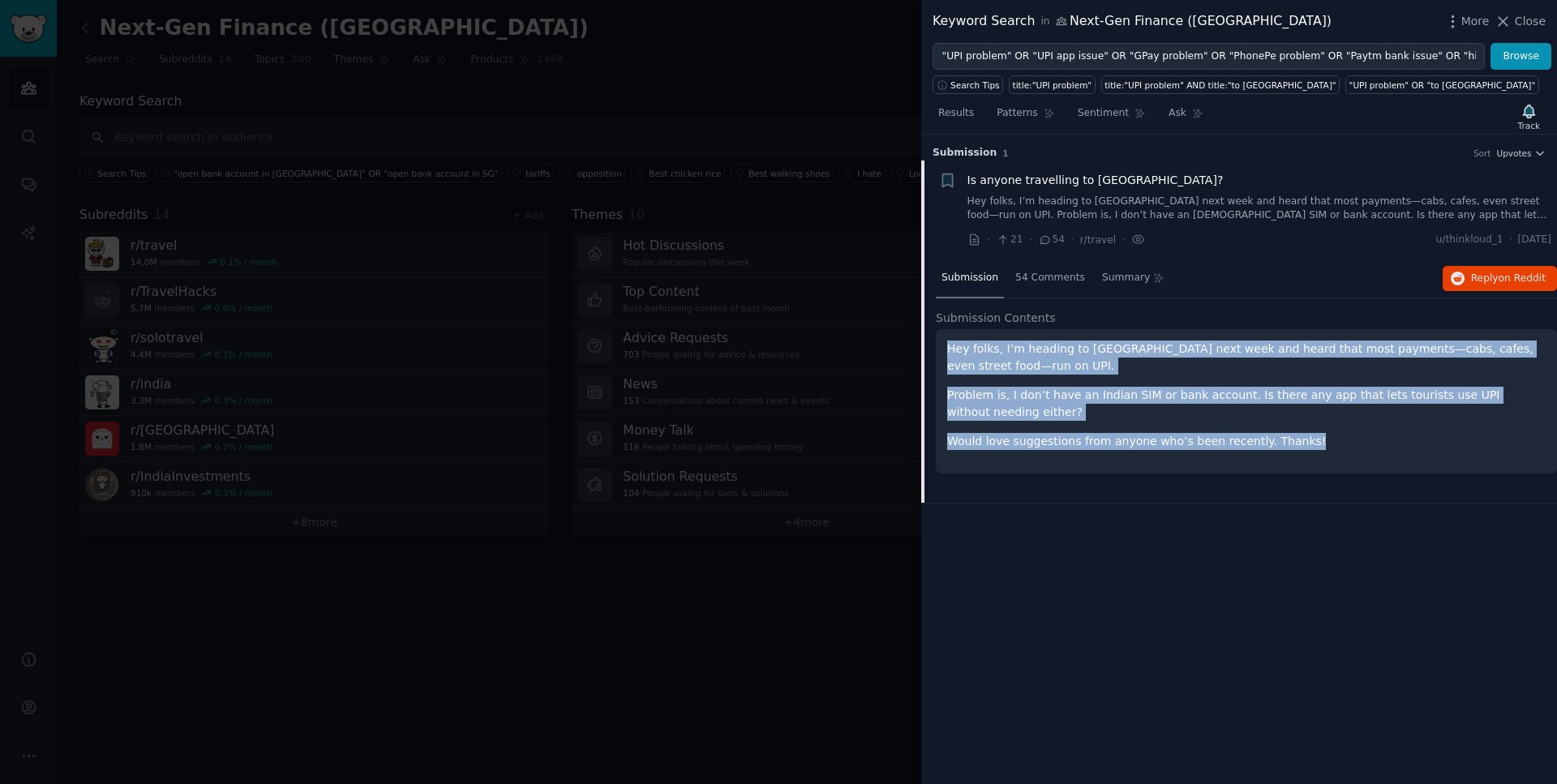
drag, startPoint x: 1299, startPoint y: 448, endPoint x: 952, endPoint y: 345, distance: 362.0
click at [951, 345] on div "Hey folks, I’m heading to [GEOGRAPHIC_DATA] next week and heard that most payme…" at bounding box center [1247, 395] width 598 height 110
drag, startPoint x: 1552, startPoint y: 240, endPoint x: 1510, endPoint y: 240, distance: 42.0
click at [1510, 240] on li "Reddit text submission + Is anyone travelling to [GEOGRAPHIC_DATA]? Hey folks, …" at bounding box center [1240, 210] width 636 height 99
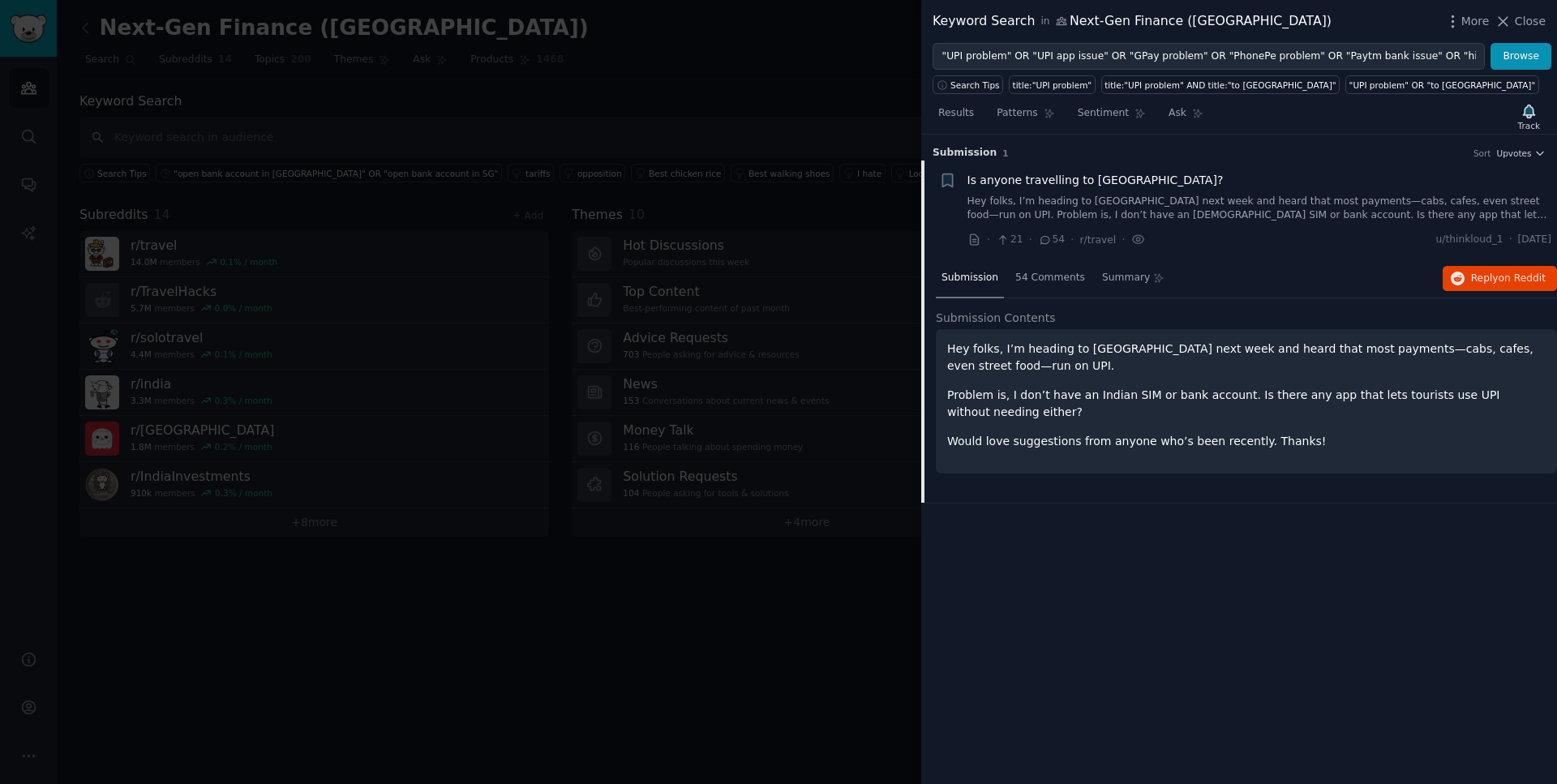
click at [1085, 249] on li "Reddit text submission + Is anyone travelling to [GEOGRAPHIC_DATA]? Hey folks, …" at bounding box center [1240, 210] width 636 height 99
click at [1090, 242] on span "r/travel" at bounding box center [1099, 239] width 36 height 11
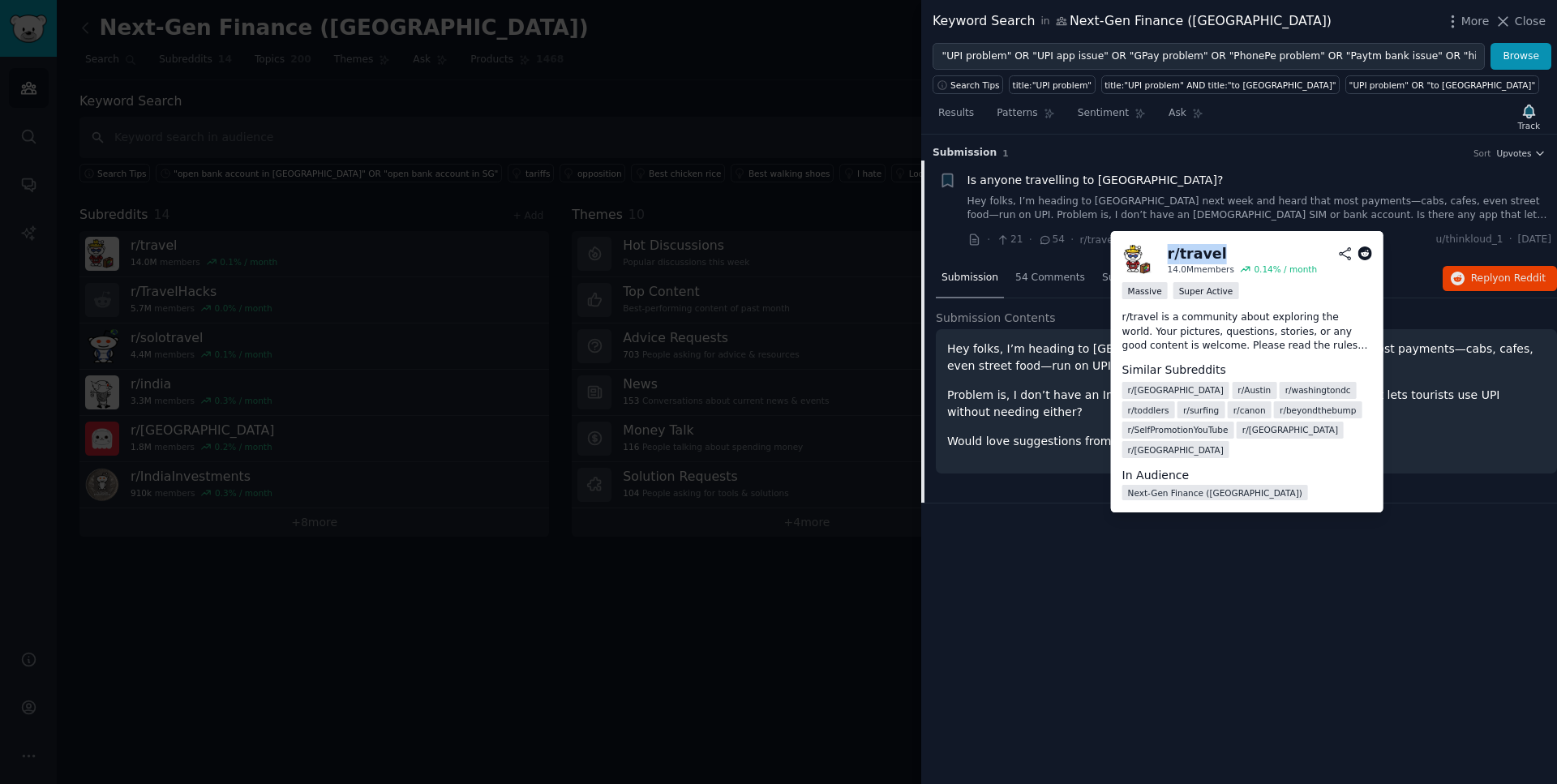
drag, startPoint x: 1217, startPoint y: 256, endPoint x: 1165, endPoint y: 256, distance: 52.0
click at [1165, 256] on div "r/ travel 14.0M members 0.14 % / month" at bounding box center [1247, 259] width 250 height 34
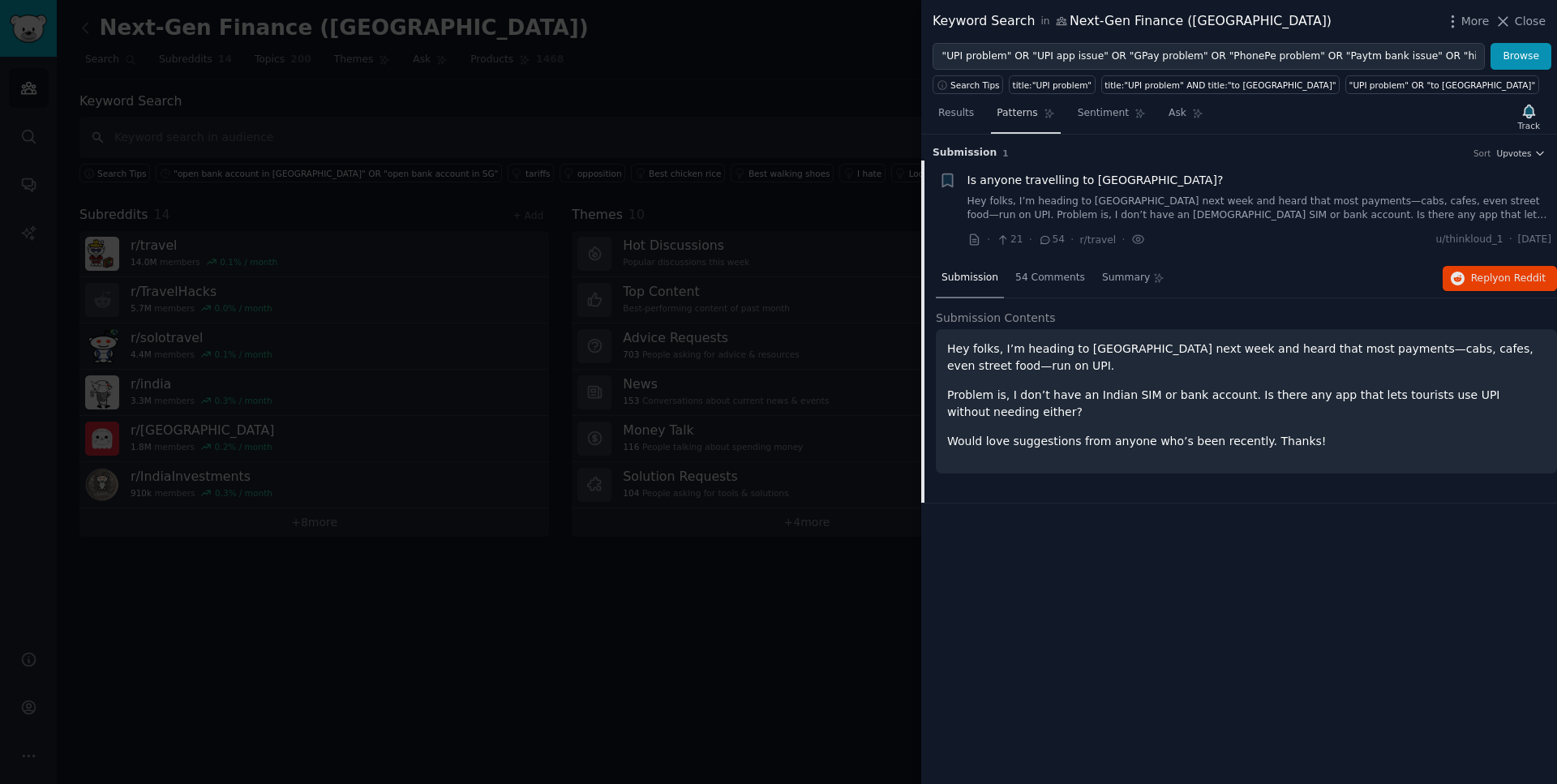
click at [1024, 112] on span "Patterns" at bounding box center [1017, 113] width 41 height 15
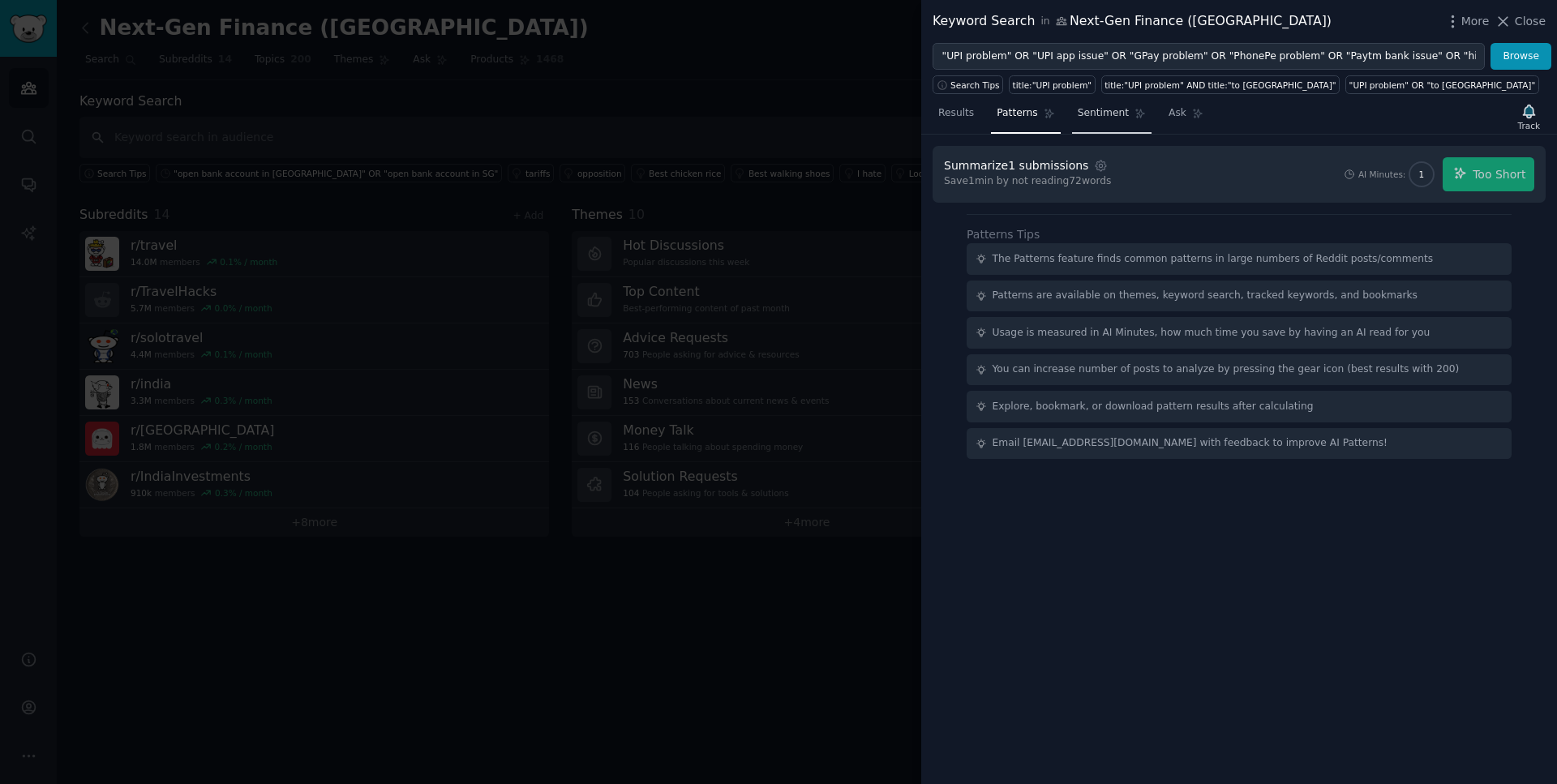
click at [1116, 106] on span "Sentiment" at bounding box center [1103, 113] width 51 height 15
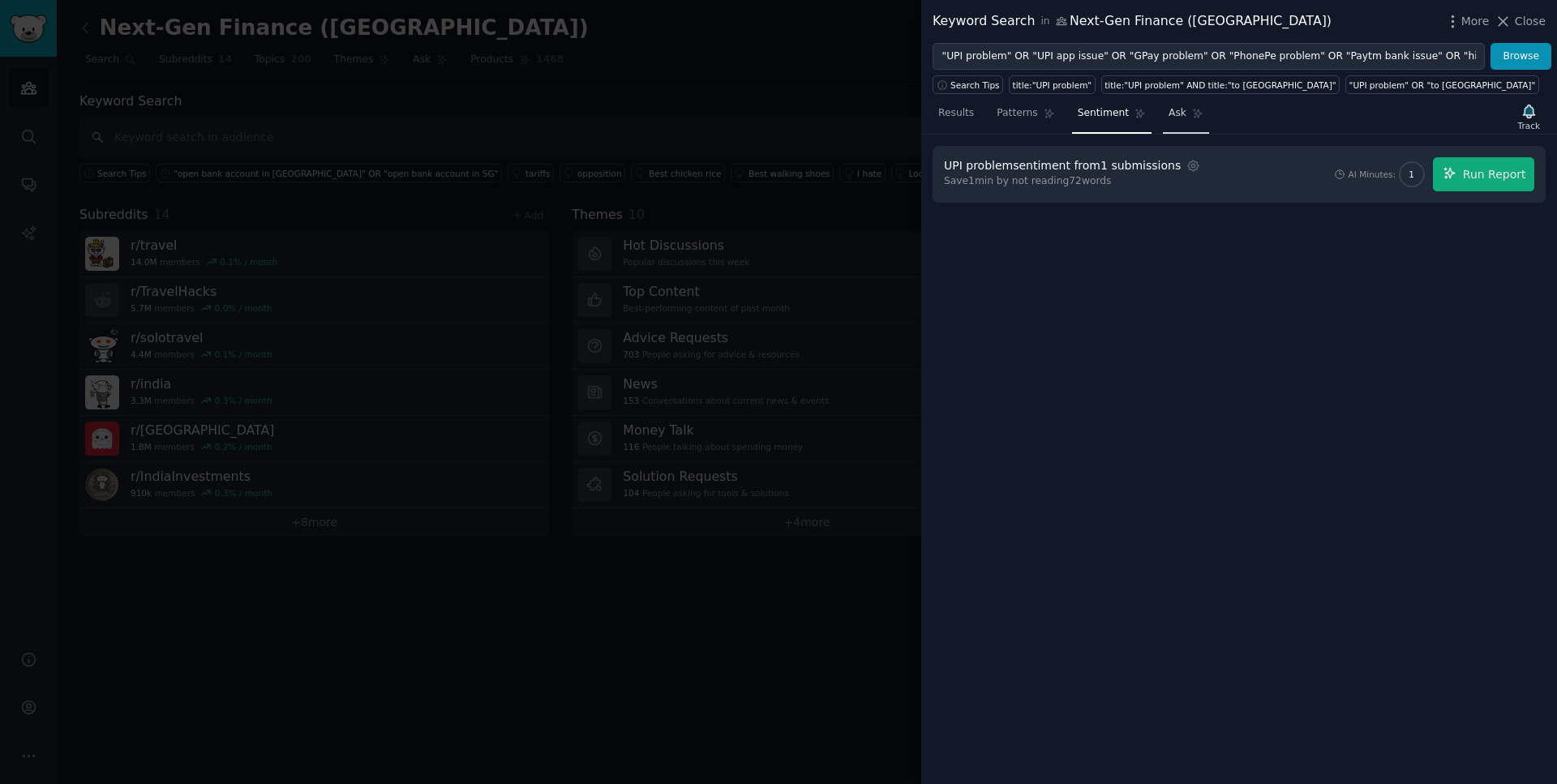
click at [1185, 120] on link "Ask" at bounding box center [1185, 117] width 46 height 33
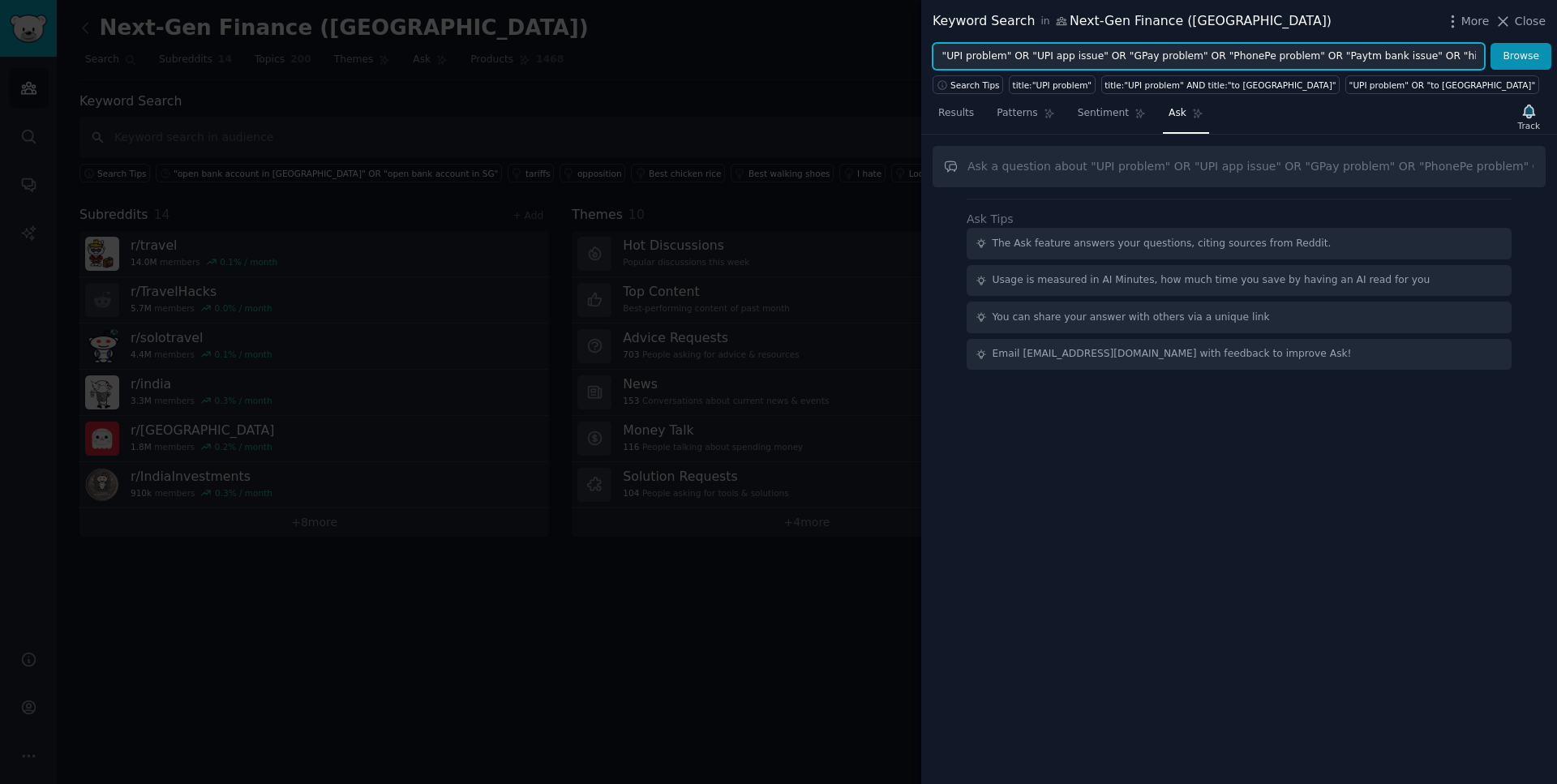
click at [1089, 60] on input ""UPI problem" OR "UPI app issue" OR "GPay problem" OR "PhonePe problem" OR "Pay…" at bounding box center [1209, 57] width 552 height 28
drag, startPoint x: 1192, startPoint y: 51, endPoint x: 1393, endPoint y: 50, distance: 201.0
click at [1393, 50] on input ""UPI problem" OR "UPI app issue" OR "GPay problem" OR "PhonePe problem" OR "Pay…" at bounding box center [1209, 57] width 552 height 28
click at [1391, 59] on input ""UPI problem" OR "UPI app issue" OR "GPay problem" OR "PhonePe problem" OR "Pay…" at bounding box center [1209, 57] width 552 height 28
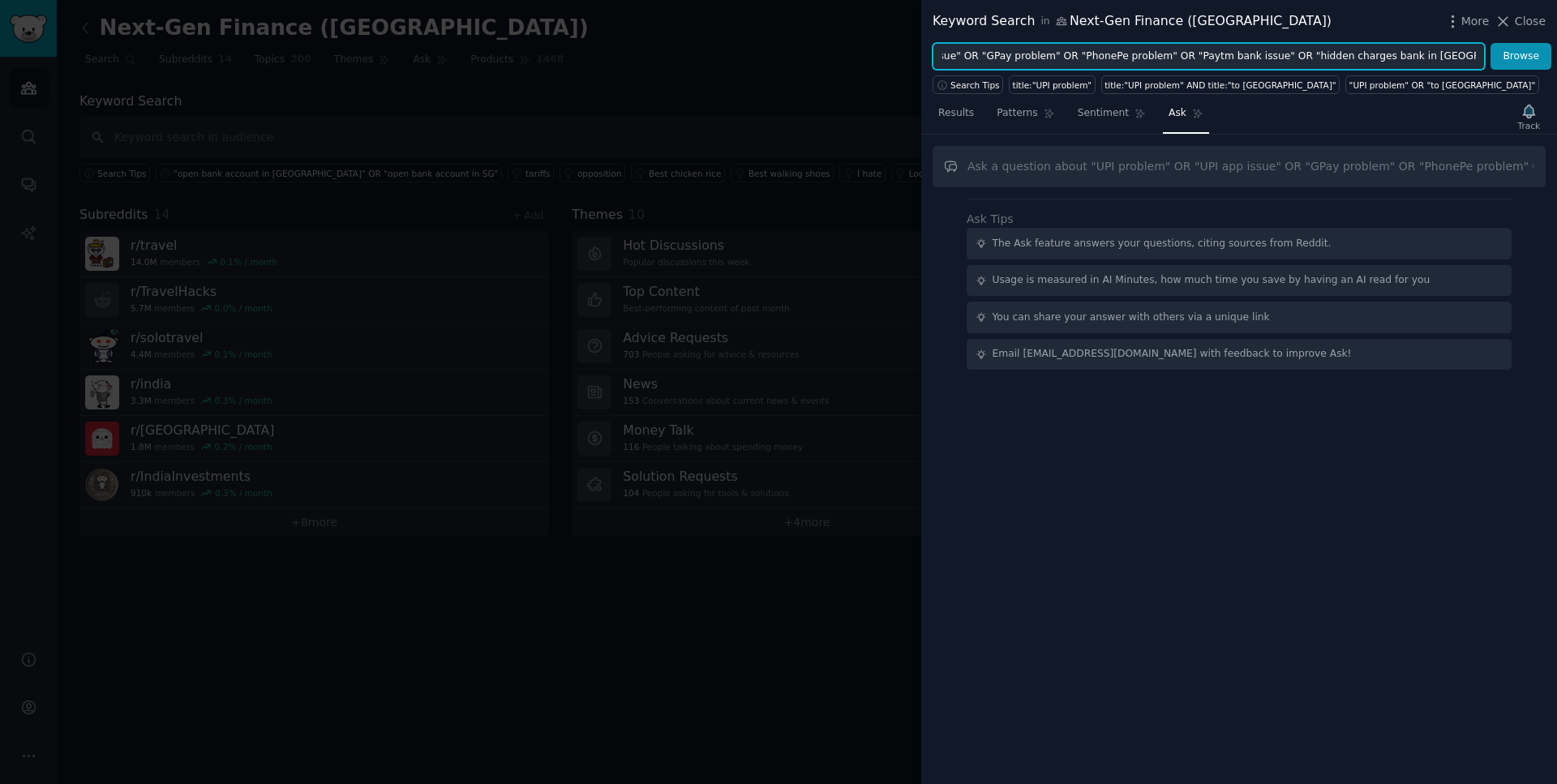
scroll to position [0, 0]
drag, startPoint x: 1287, startPoint y: 57, endPoint x: 645, endPoint y: 19, distance: 643.1
click at [645, 19] on div "Keyword Search in Next-Gen Finance ([GEOGRAPHIC_DATA]) More Close "UPI problem"…" at bounding box center [778, 392] width 1557 height 784
click at [1152, 53] on input ""hidden charges bank in [GEOGRAPHIC_DATA]" OR "bank fees India" OR "brokerage f…" at bounding box center [1209, 57] width 552 height 28
click at [1285, 51] on input ""hidden charges bank in [GEOGRAPHIC_DATA]" OR "bank fees in [GEOGRAPHIC_DATA]" …" at bounding box center [1209, 57] width 552 height 28
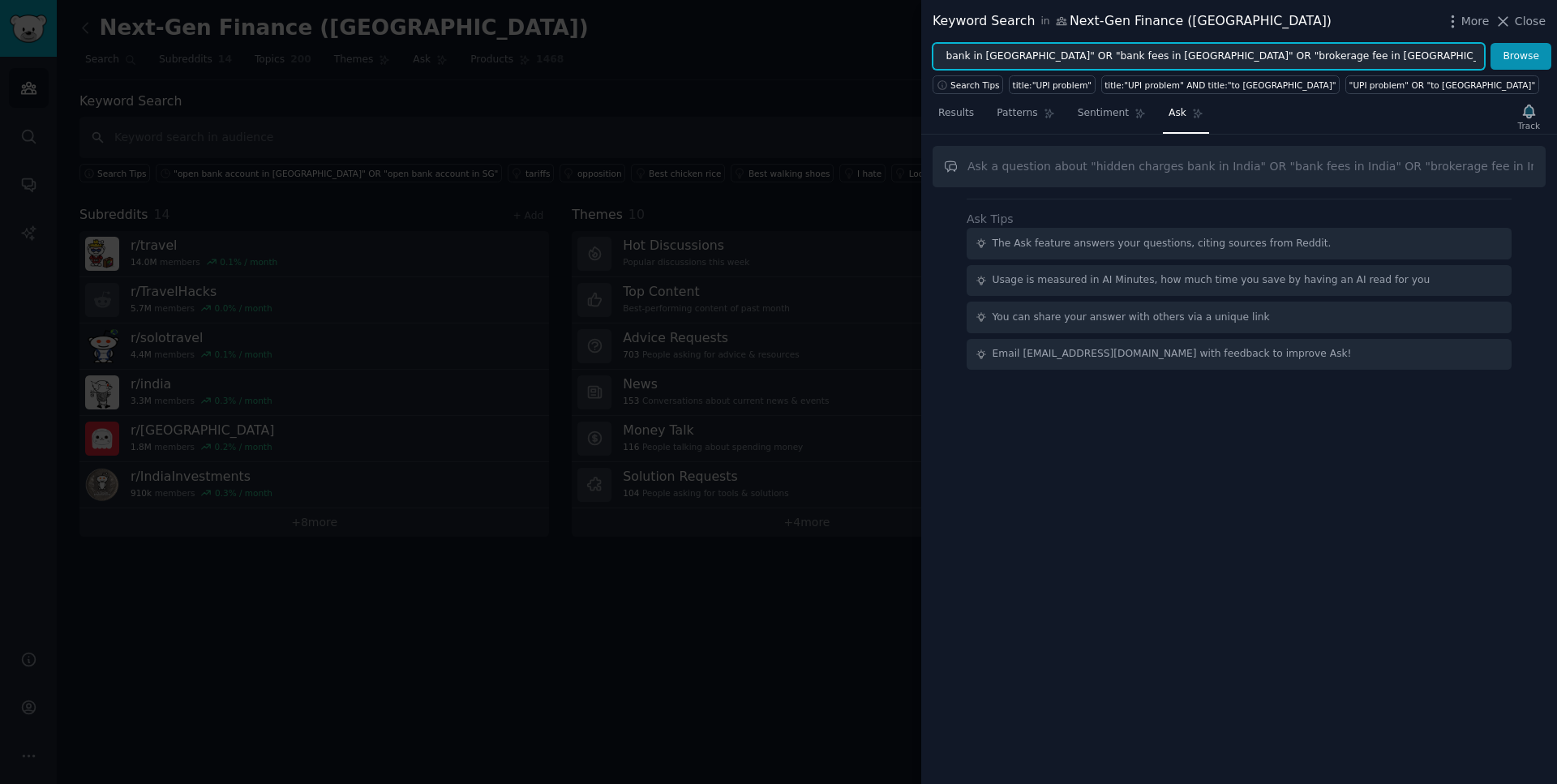
scroll to position [0, 84]
click at [1338, 55] on input ""hidden charges bank in [GEOGRAPHIC_DATA]" OR "bank fees in [GEOGRAPHIC_DATA]" …" at bounding box center [1209, 57] width 552 height 28
click at [1449, 58] on input ""hidden charges bank in [GEOGRAPHIC_DATA]" OR "bank fees in [GEOGRAPHIC_DATA]" …" at bounding box center [1209, 57] width 552 height 28
type input ""hidden charges bank in [GEOGRAPHIC_DATA]" OR "bank fees in [GEOGRAPHIC_DATA]" …"
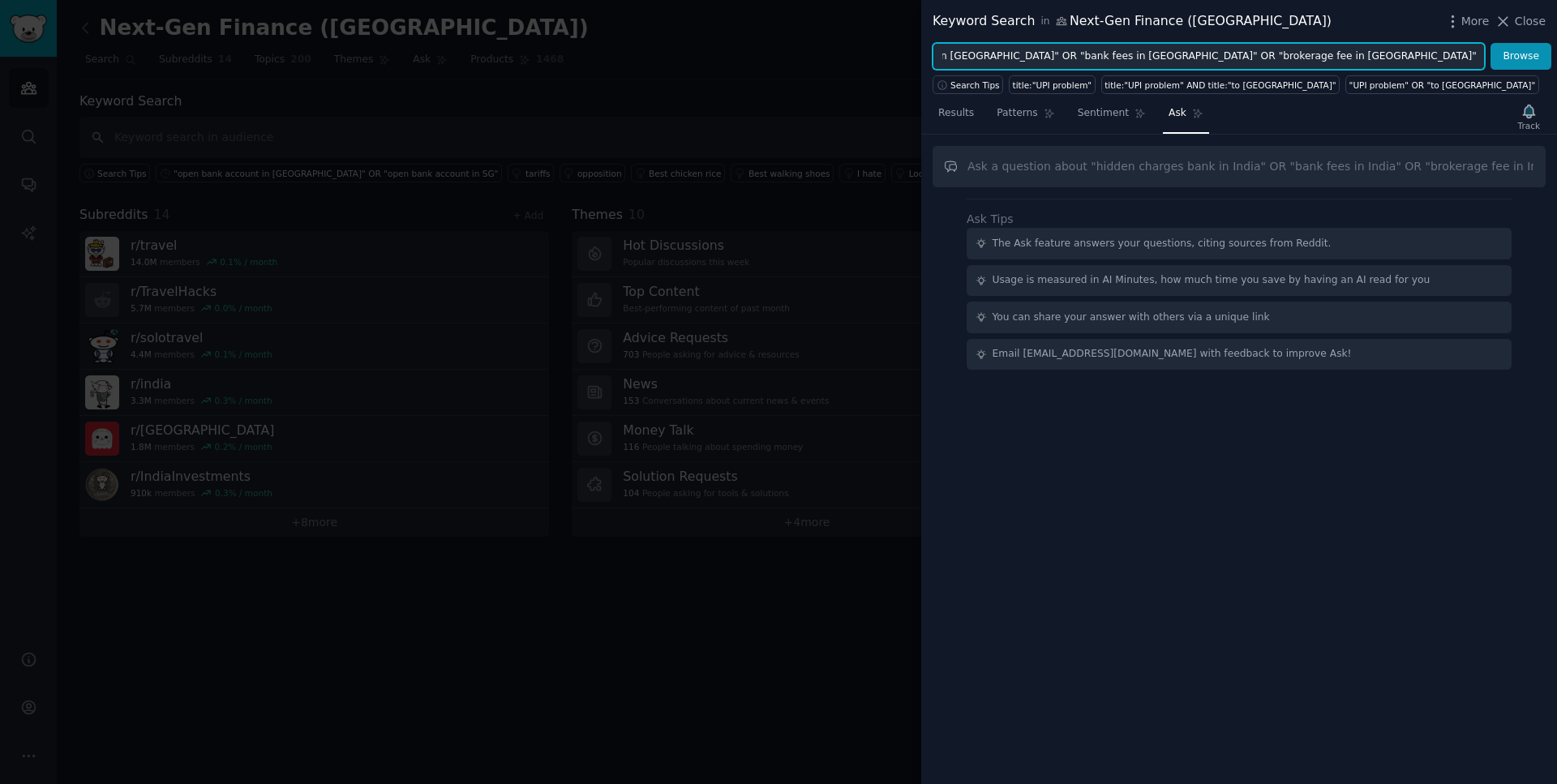
click at [1490, 43] on button "Browse" at bounding box center [1521, 57] width 61 height 28
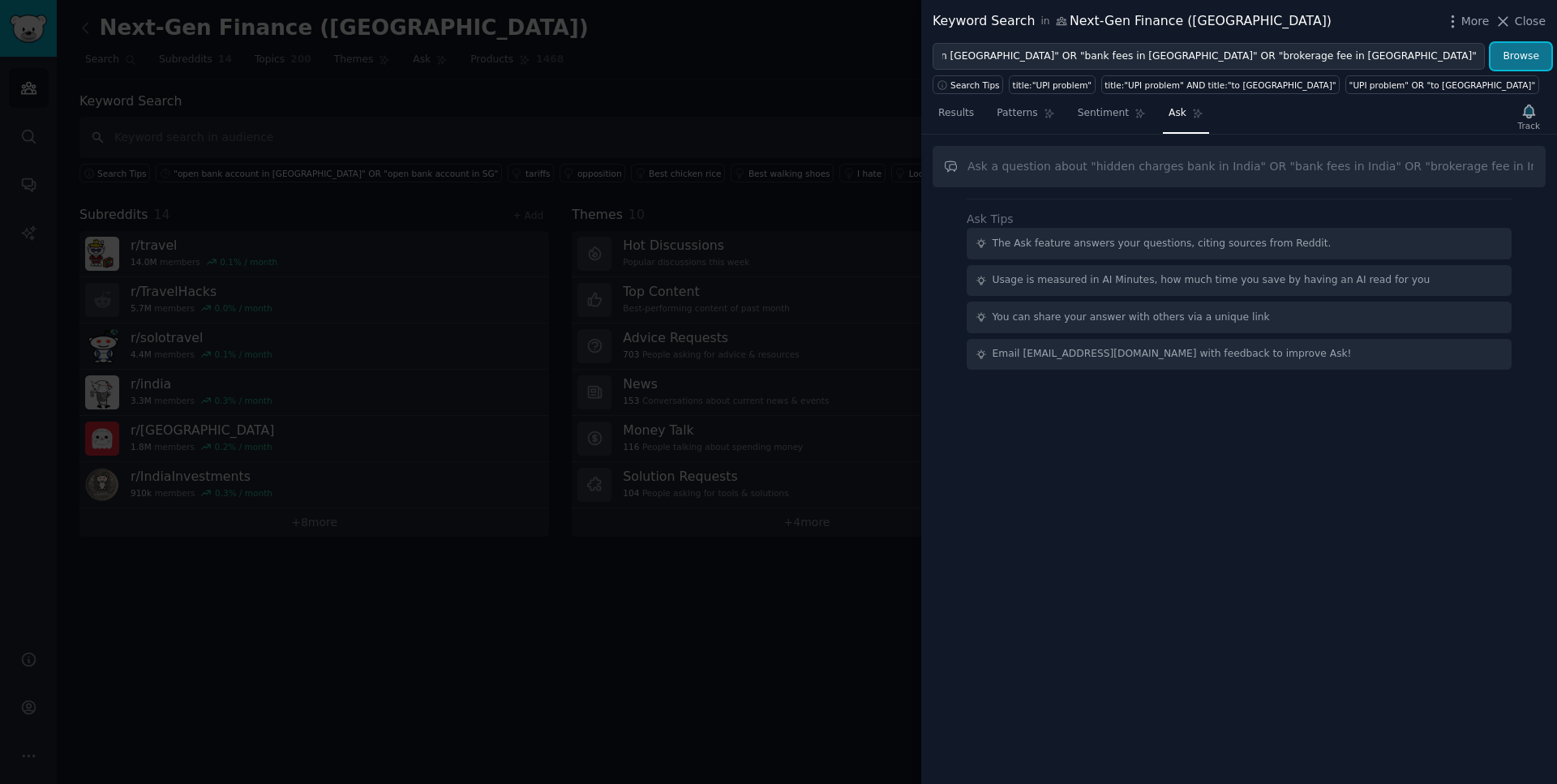
click at [1539, 57] on button "Browse" at bounding box center [1521, 57] width 61 height 28
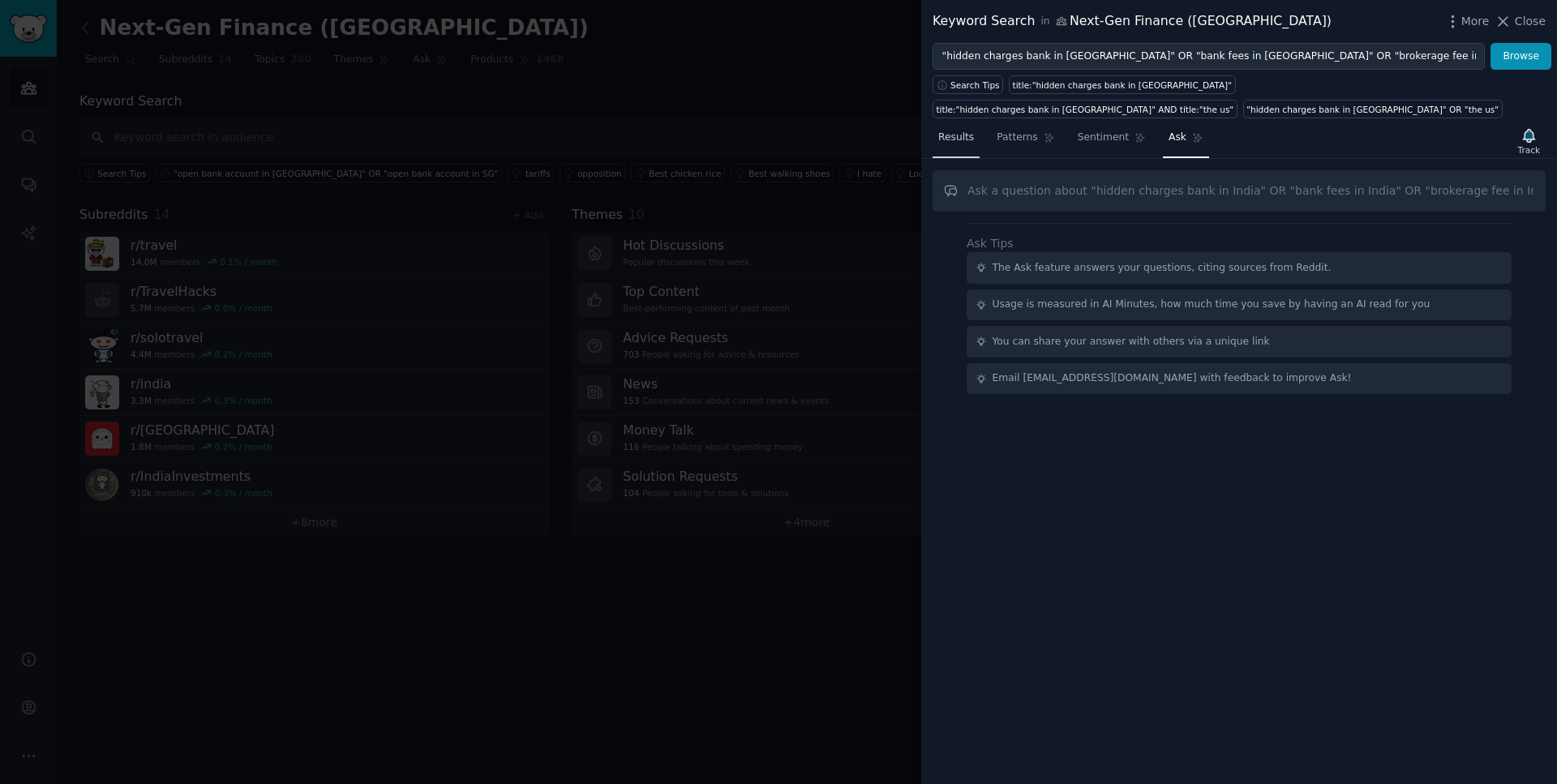
click at [964, 142] on span "Results" at bounding box center [955, 137] width 35 height 15
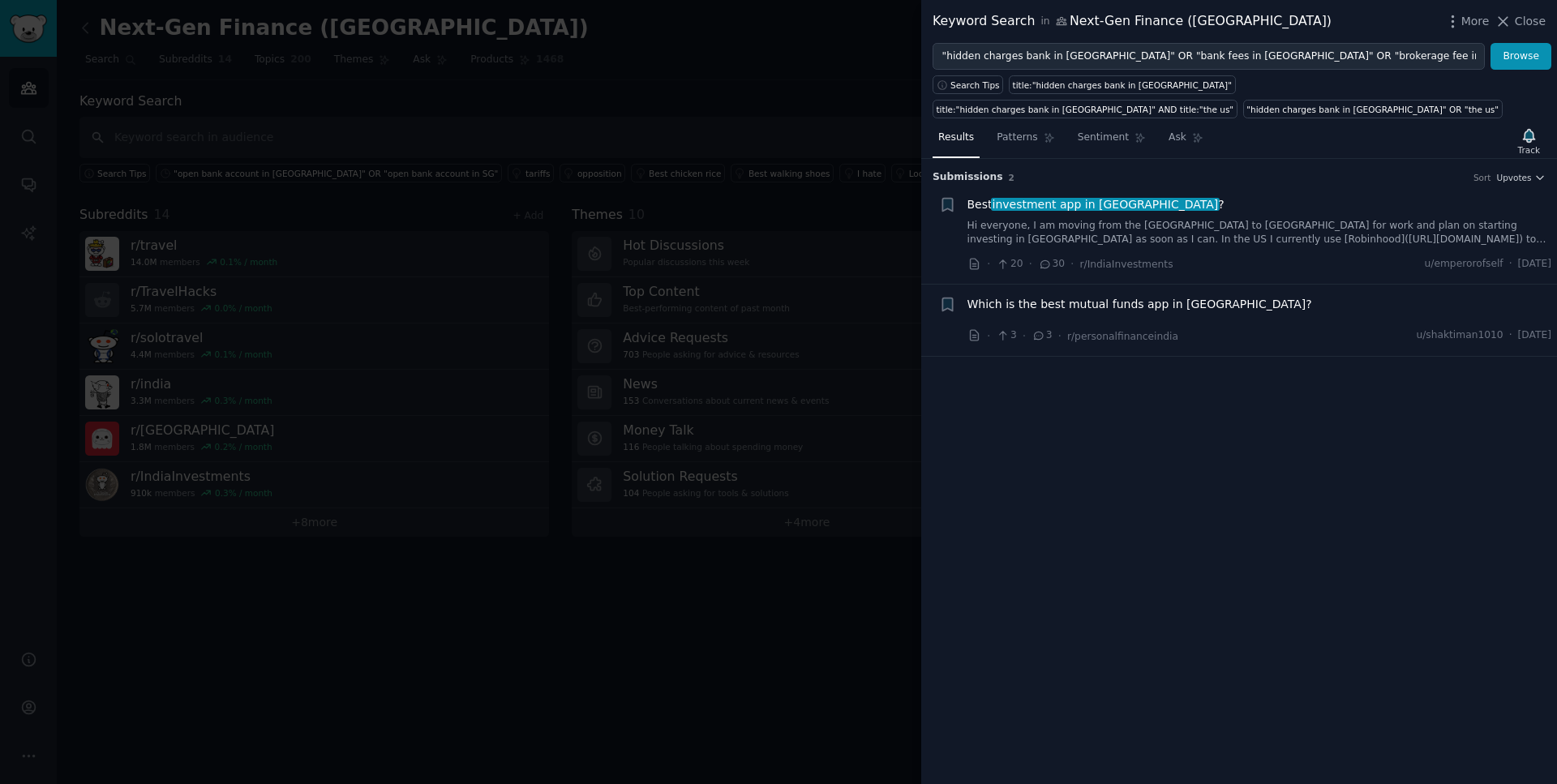
click at [1244, 230] on link "Hi everyone, I am moving from the [GEOGRAPHIC_DATA] to [GEOGRAPHIC_DATA] for wo…" at bounding box center [1260, 233] width 584 height 29
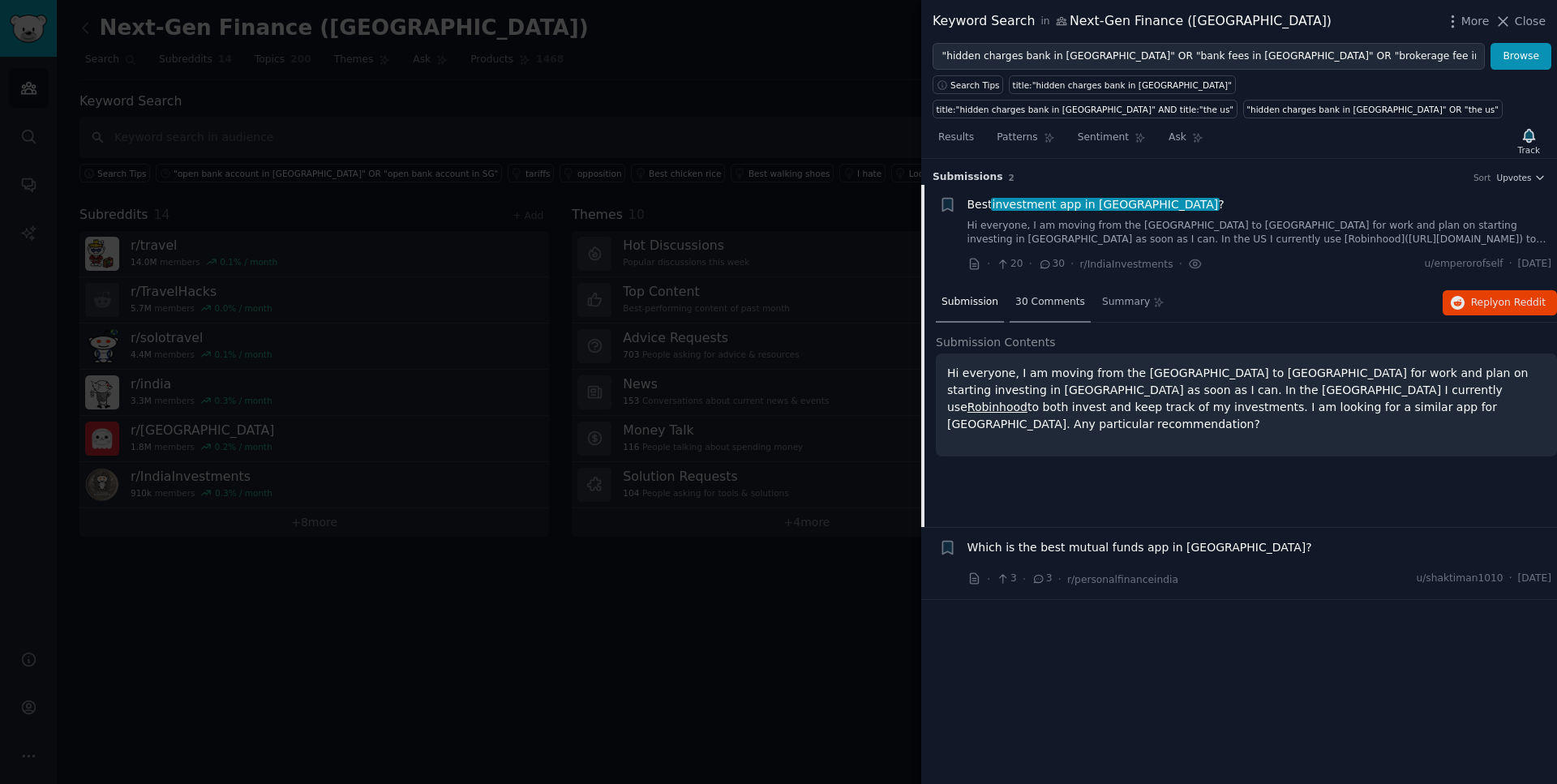
click at [1033, 310] on div "30 Comments" at bounding box center [1050, 303] width 81 height 39
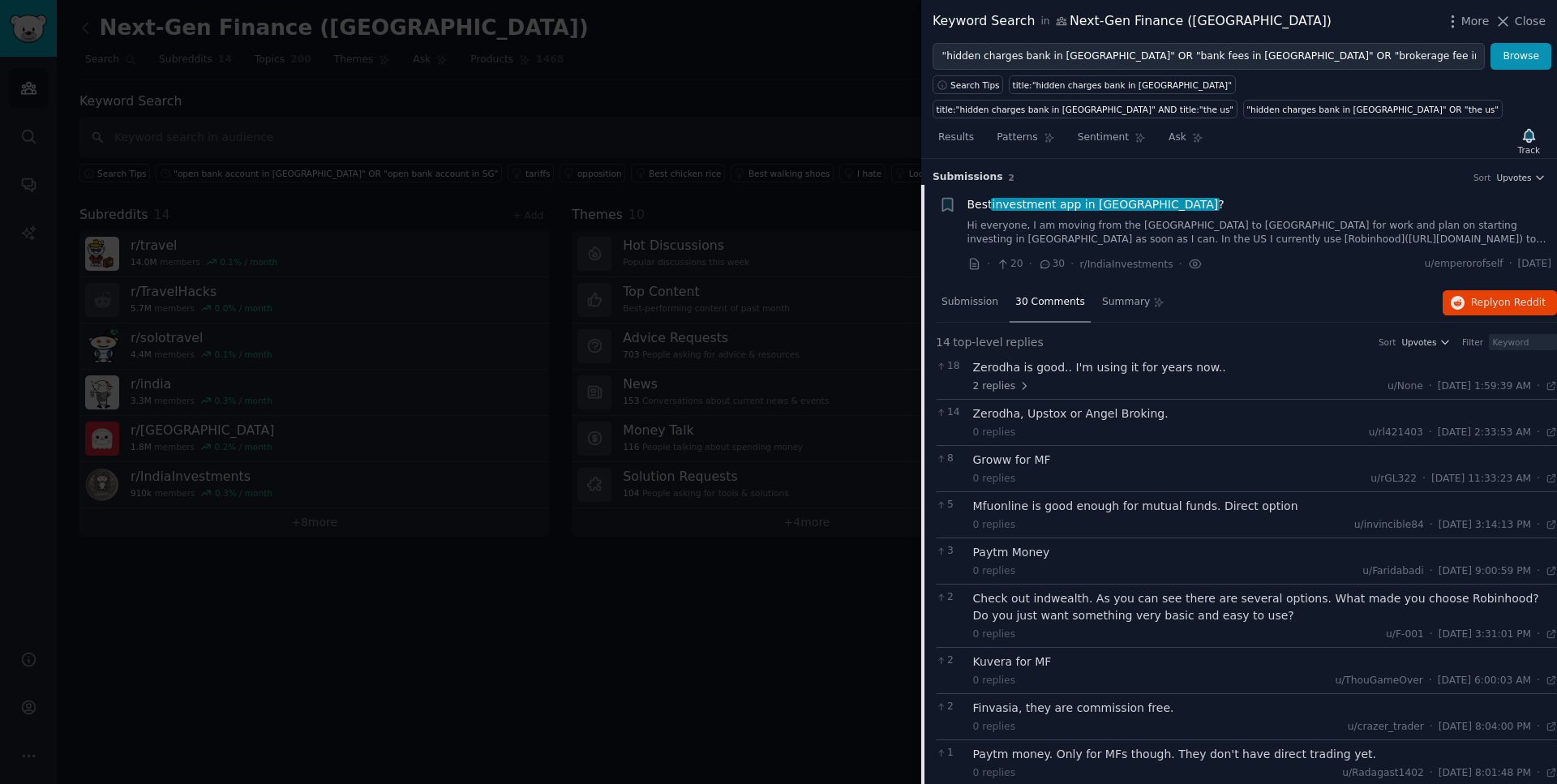
click at [1247, 379] on div "2 replies u/None · [DATE] 1:59:39 AM Mon 6/8/2020 ·" at bounding box center [1266, 386] width 584 height 15
click at [1182, 371] on div "Zerodha is good.. I'm using it for years now.." at bounding box center [1266, 368] width 584 height 17
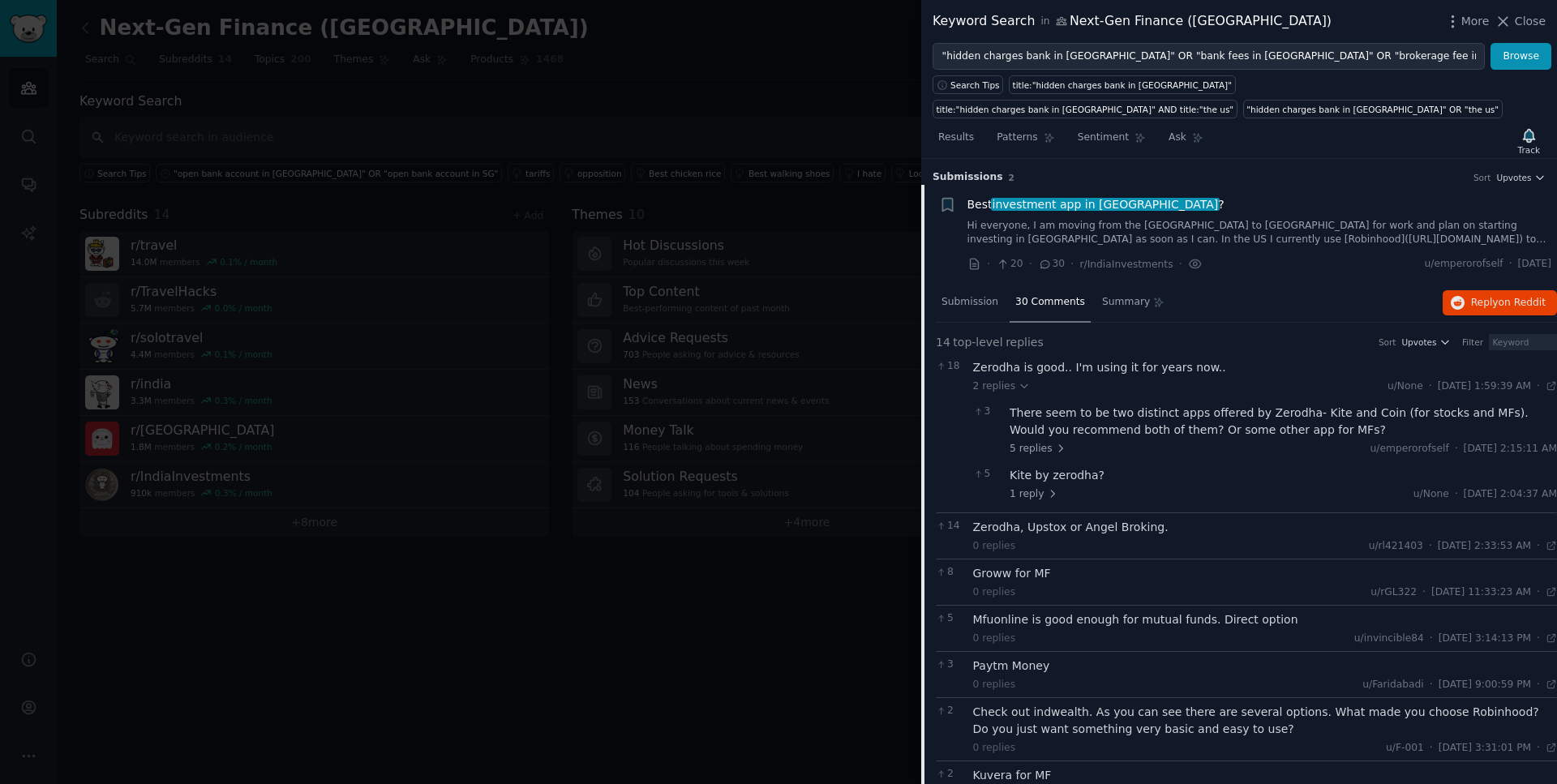
click at [1310, 424] on div "There seem to be two distinct apps offered by Zerodha- Kite and Coin (for stock…" at bounding box center [1283, 421] width 547 height 34
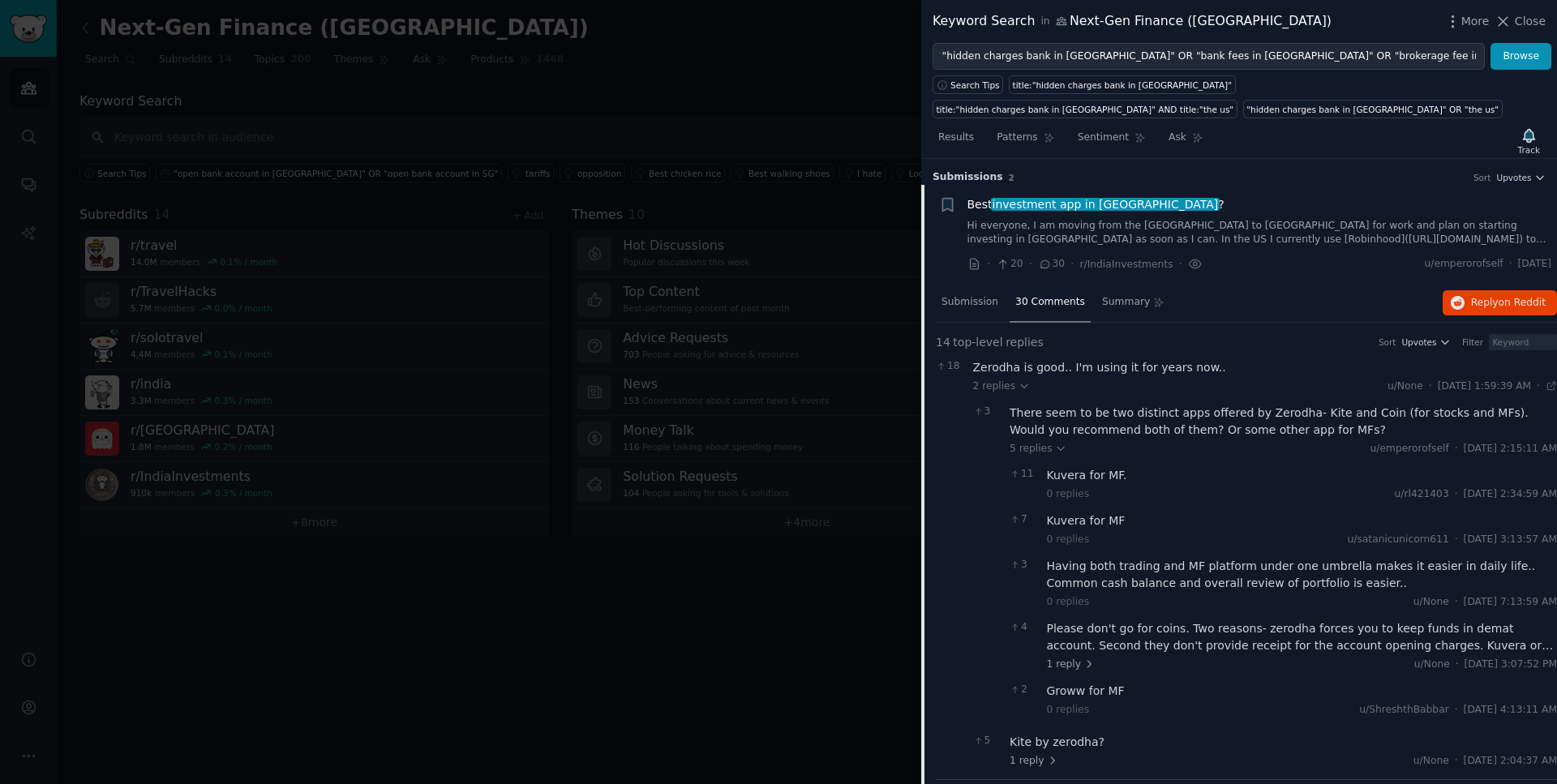
click at [1283, 418] on div "There seem to be two distinct apps offered by Zerodha- Kite and Coin (for stock…" at bounding box center [1283, 421] width 547 height 34
click at [1037, 452] on span "5 replies" at bounding box center [1038, 449] width 57 height 15
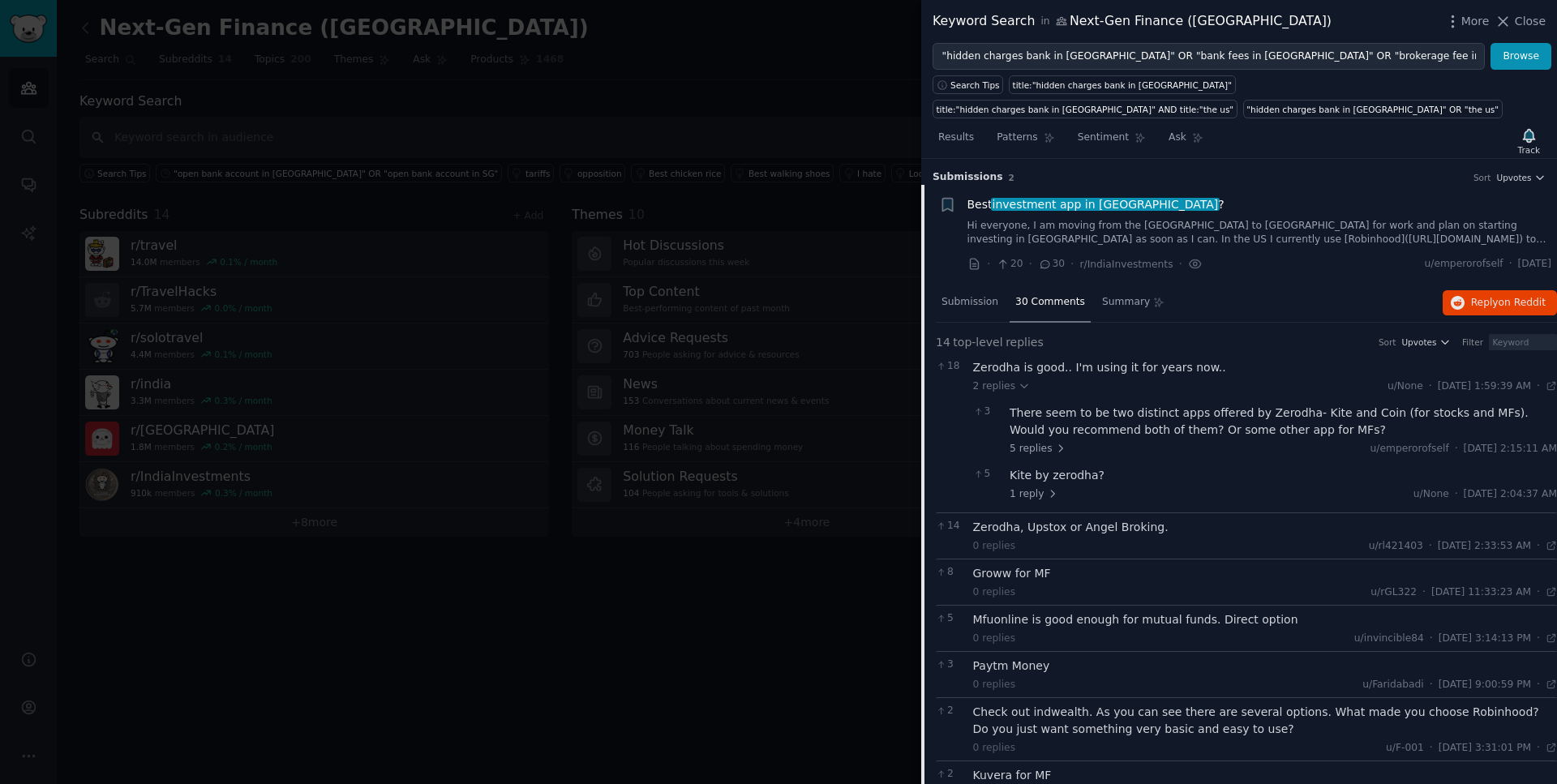
click at [1149, 238] on link "Hi everyone, I am moving from the [GEOGRAPHIC_DATA] to [GEOGRAPHIC_DATA] for wo…" at bounding box center [1260, 233] width 584 height 29
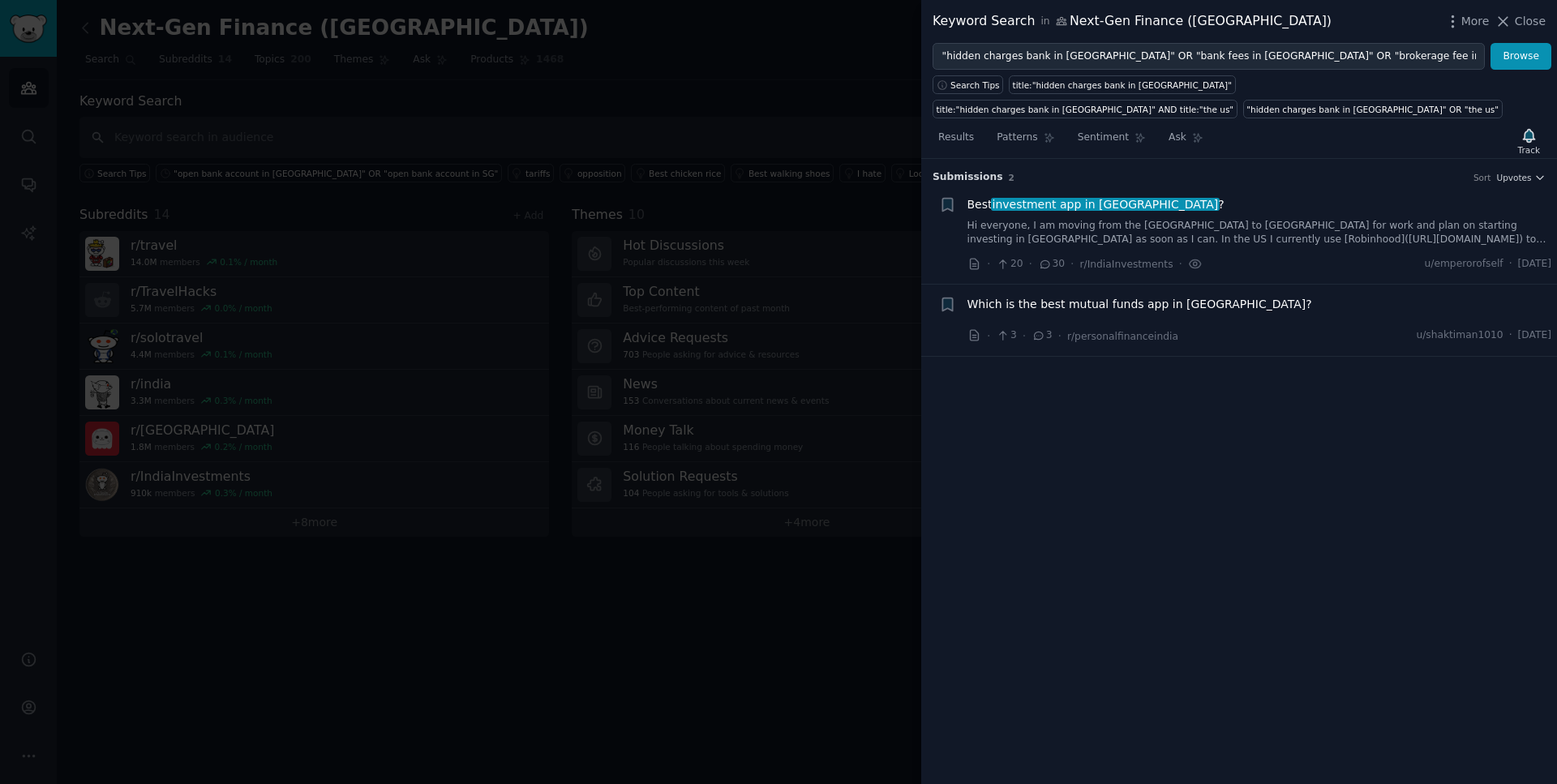
click at [1149, 238] on link "Hi everyone, I am moving from the [GEOGRAPHIC_DATA] to [GEOGRAPHIC_DATA] for wo…" at bounding box center [1260, 233] width 584 height 29
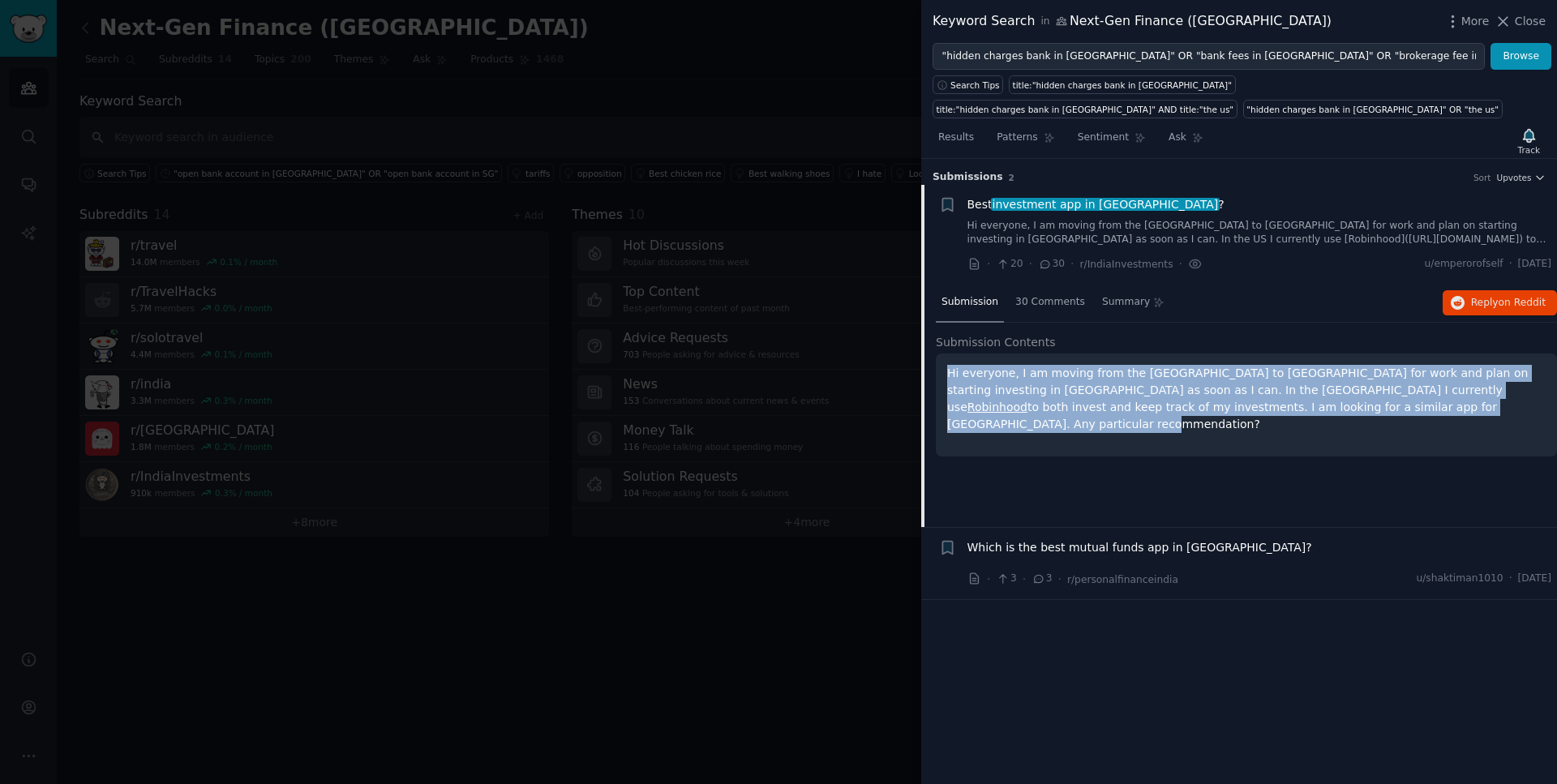
drag, startPoint x: 1168, startPoint y: 413, endPoint x: 943, endPoint y: 377, distance: 227.9
click at [943, 377] on div "Hi everyone, I am moving from the [GEOGRAPHIC_DATA] to [GEOGRAPHIC_DATA] for wo…" at bounding box center [1247, 405] width 622 height 103
drag, startPoint x: 1550, startPoint y: 265, endPoint x: 1510, endPoint y: 265, distance: 40.0
click at [1518, 265] on span "[DATE]" at bounding box center [1535, 264] width 33 height 15
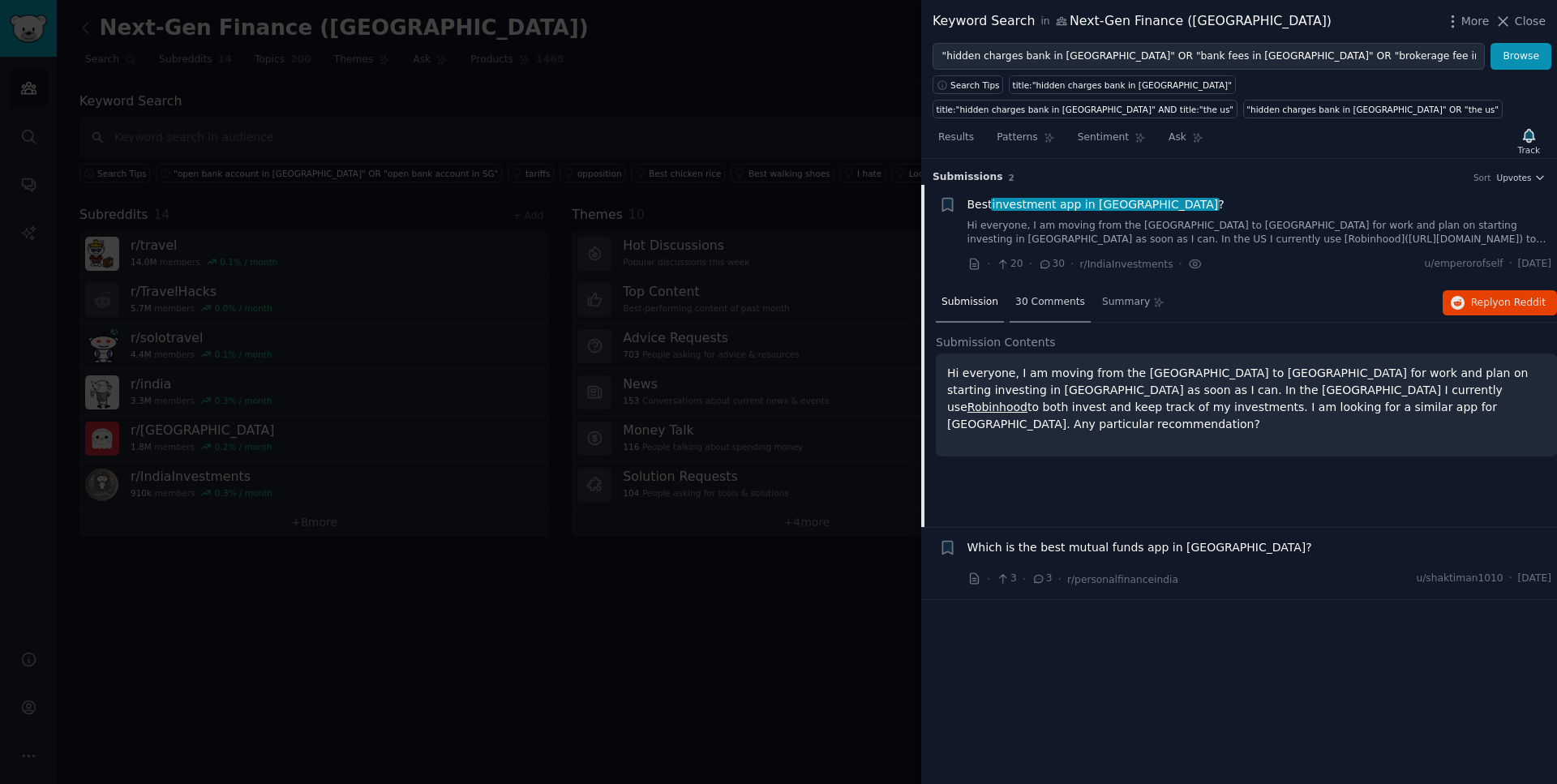
click at [1053, 301] on span "30 Comments" at bounding box center [1050, 302] width 70 height 15
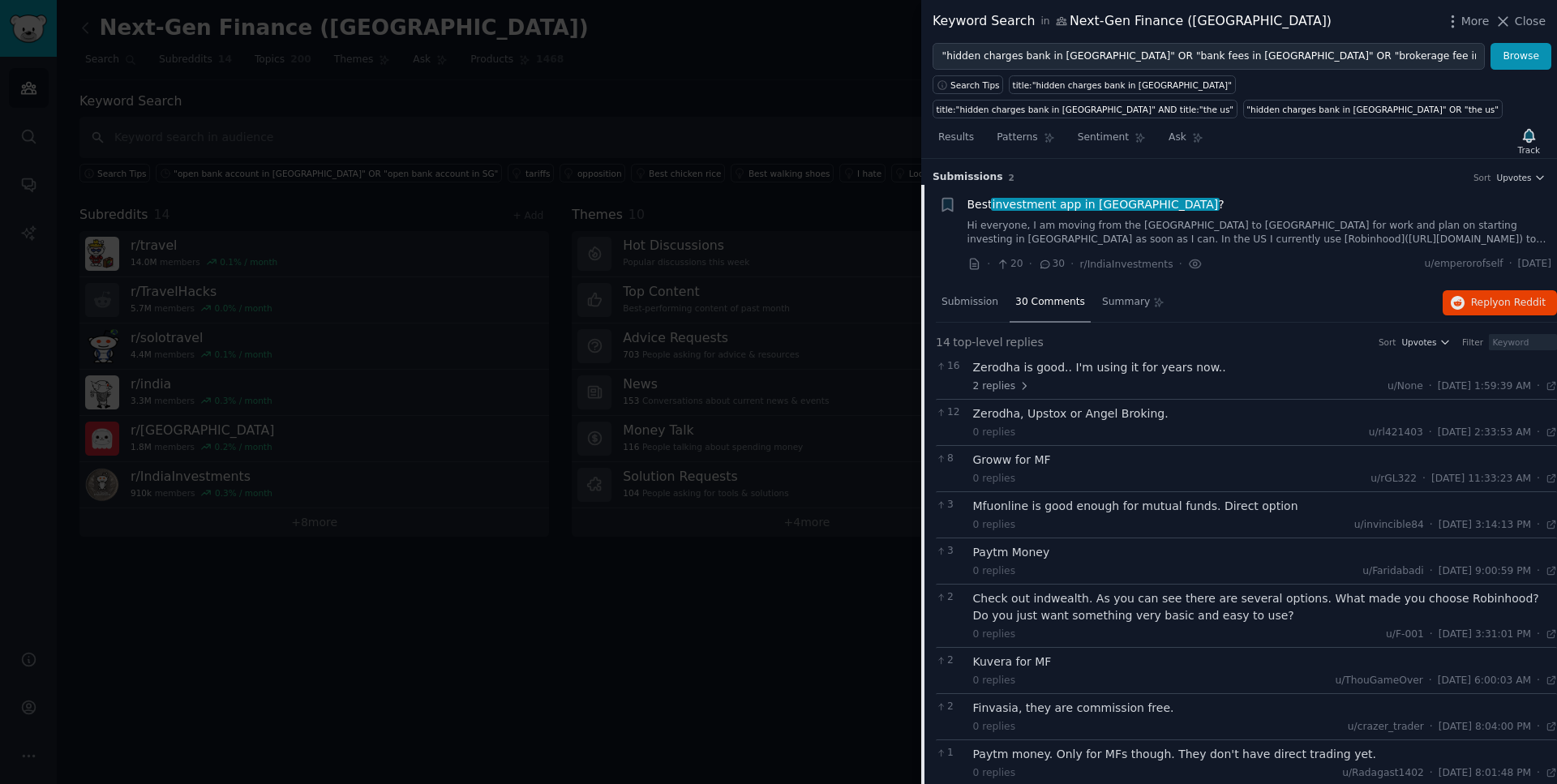
click at [1092, 368] on div "Zerodha is good.. I'm using it for years now.." at bounding box center [1266, 368] width 584 height 17
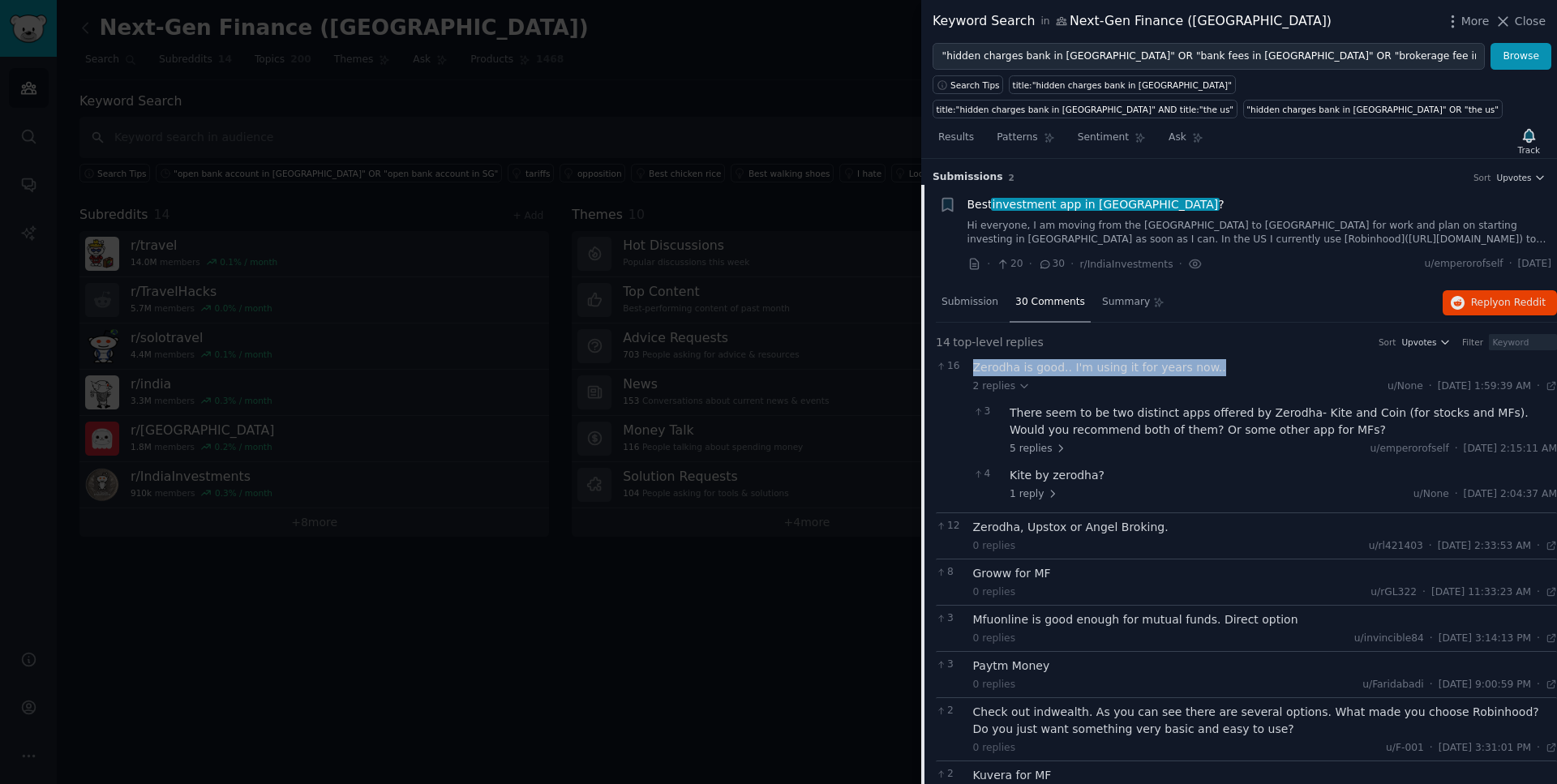
drag, startPoint x: 1209, startPoint y: 368, endPoint x: 974, endPoint y: 368, distance: 235.0
click at [974, 368] on div "Zerodha is good.. I'm using it for years now.." at bounding box center [1266, 368] width 584 height 17
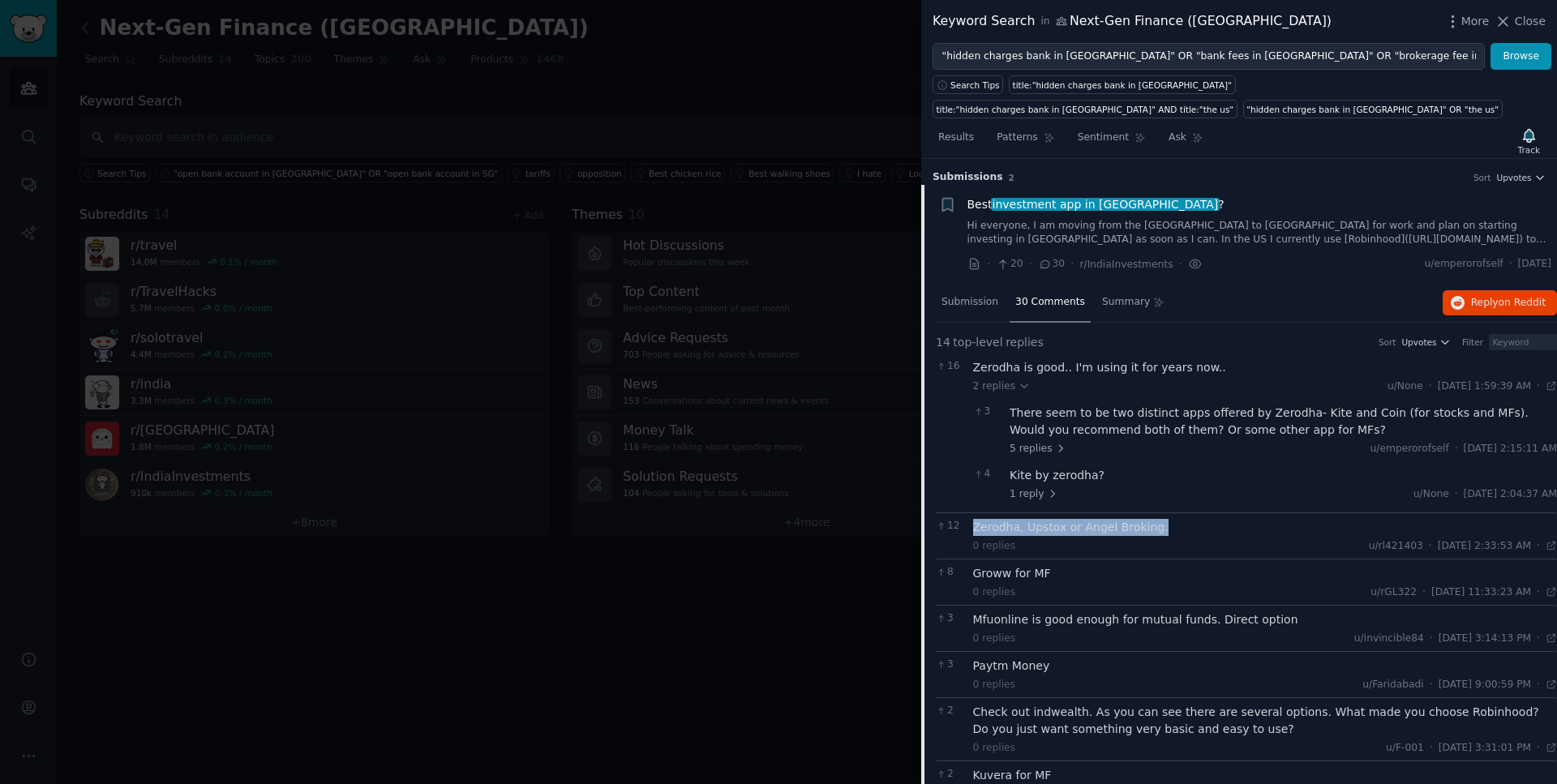
drag, startPoint x: 1158, startPoint y: 528, endPoint x: 974, endPoint y: 524, distance: 184.0
click at [974, 524] on div "Zerodha, Upstox or Angel Broking." at bounding box center [1266, 527] width 584 height 17
click at [1186, 179] on h3 "Submission s 2 Sort Upvotes" at bounding box center [1239, 177] width 613 height 15
click at [1173, 190] on li "+ Best investment app in [GEOGRAPHIC_DATA] ? Hi everyone, I am moving from the …" at bounding box center [1240, 234] width 636 height 99
click at [1109, 206] on span "investment app in [GEOGRAPHIC_DATA]" at bounding box center [1105, 204] width 229 height 13
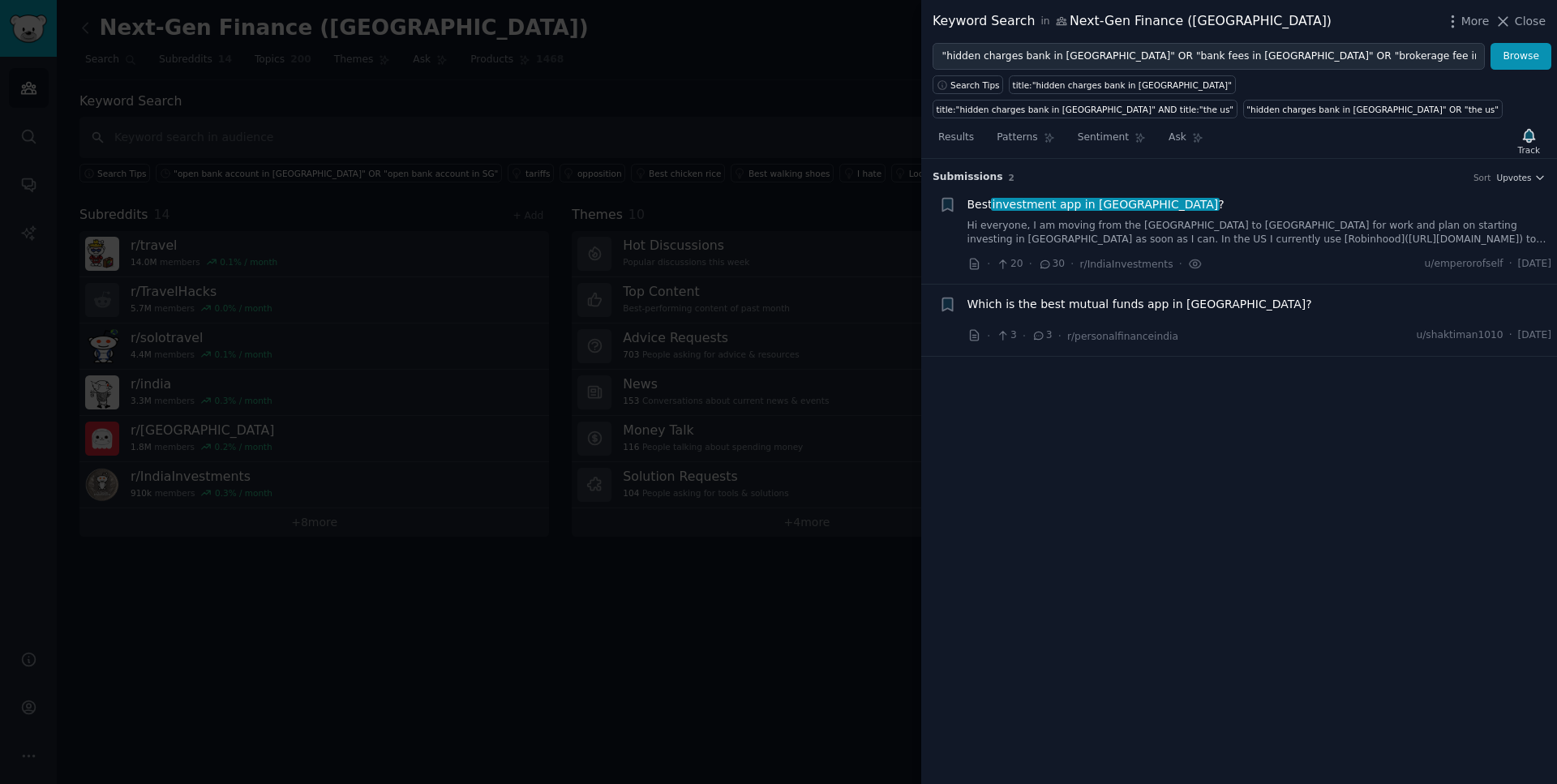
click at [1105, 303] on span "Which is the best mutual funds app in [GEOGRAPHIC_DATA]?" at bounding box center [1139, 304] width 345 height 17
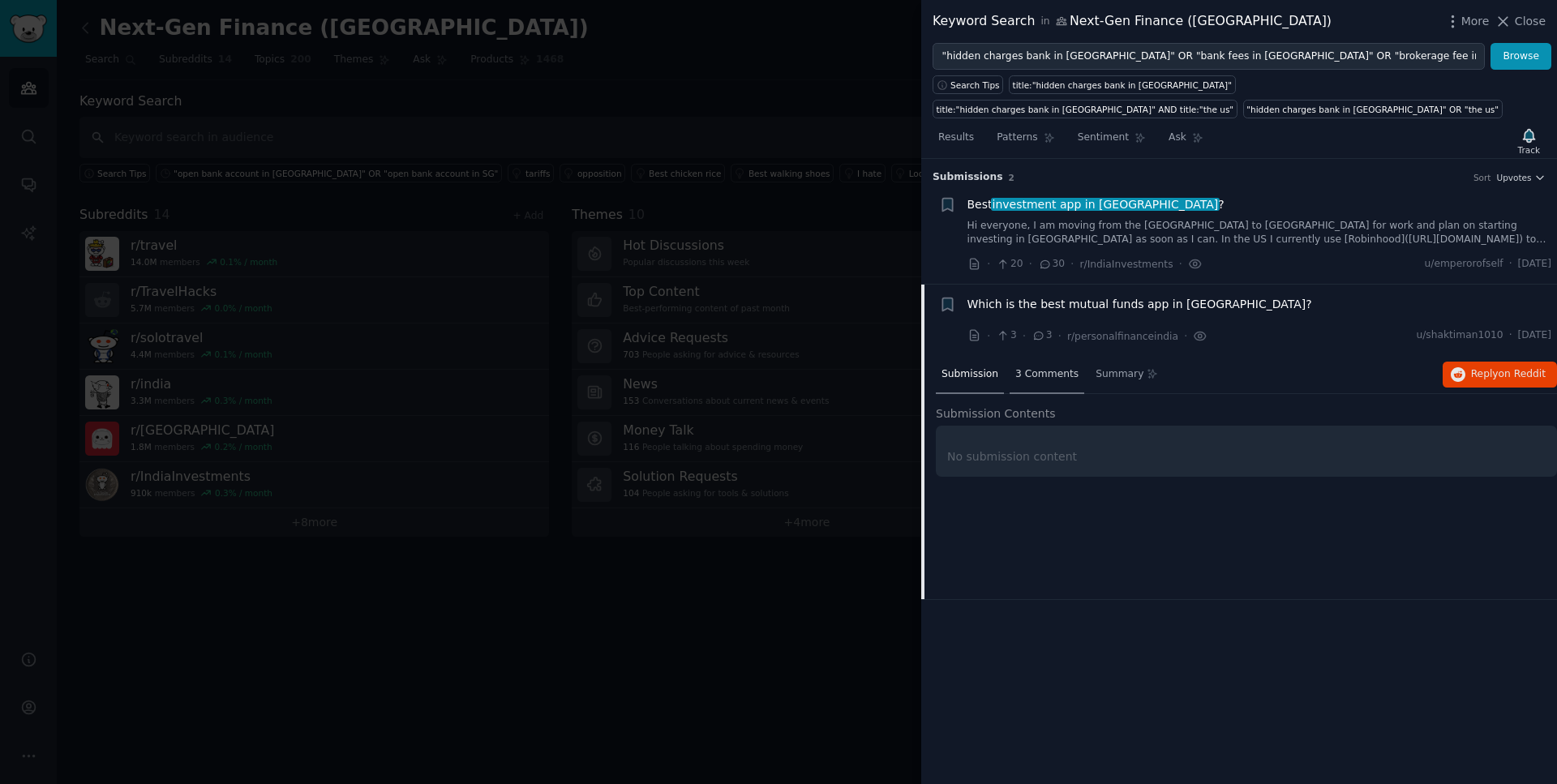
click at [1054, 373] on span "3 Comments" at bounding box center [1047, 374] width 63 height 15
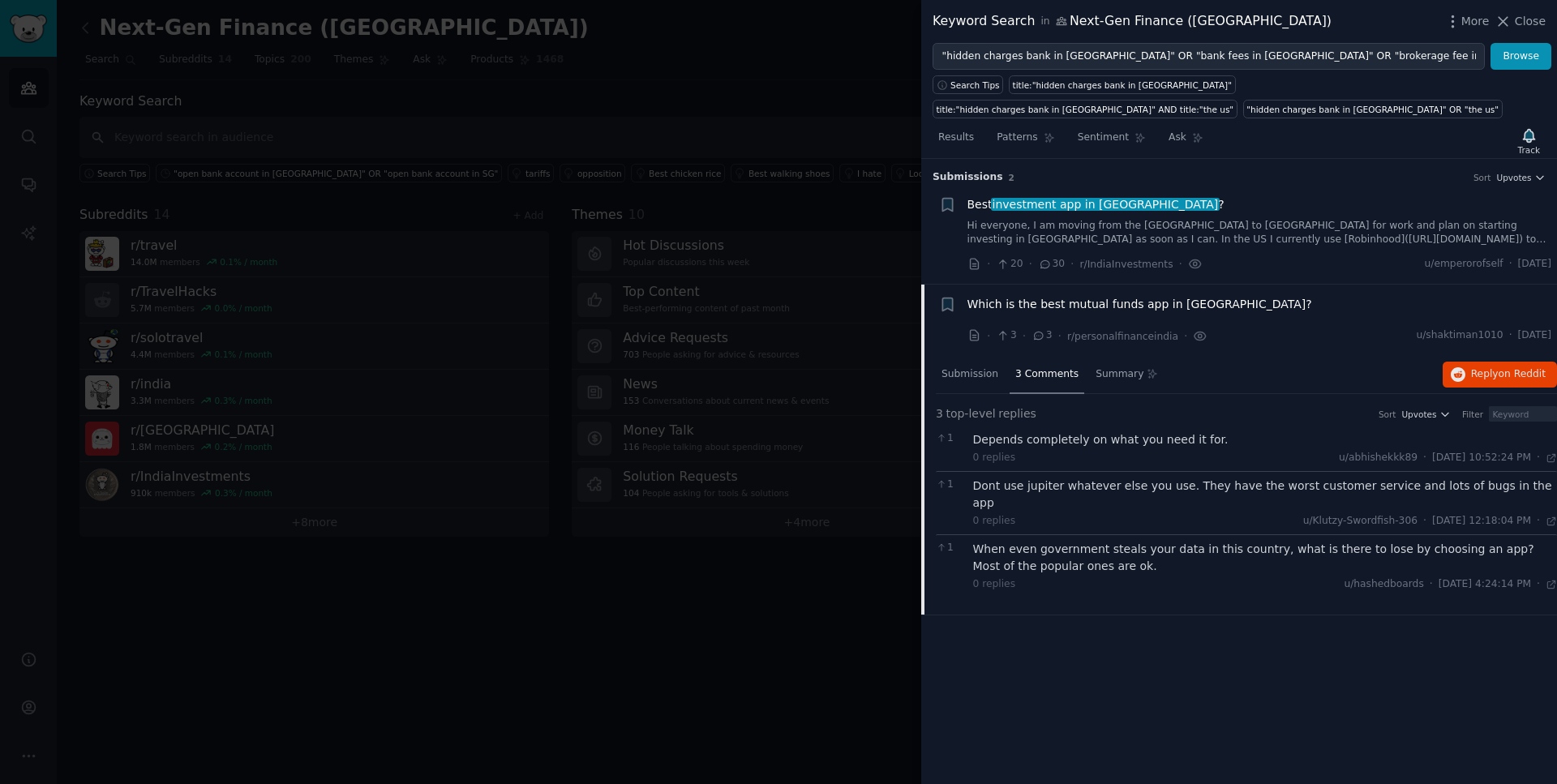
click at [1080, 214] on div "Best investment app in [GEOGRAPHIC_DATA] ? Hi everyone, I am moving from the [G…" at bounding box center [1260, 221] width 584 height 51
click at [1076, 207] on span "investment app in [GEOGRAPHIC_DATA]" at bounding box center [1105, 204] width 229 height 13
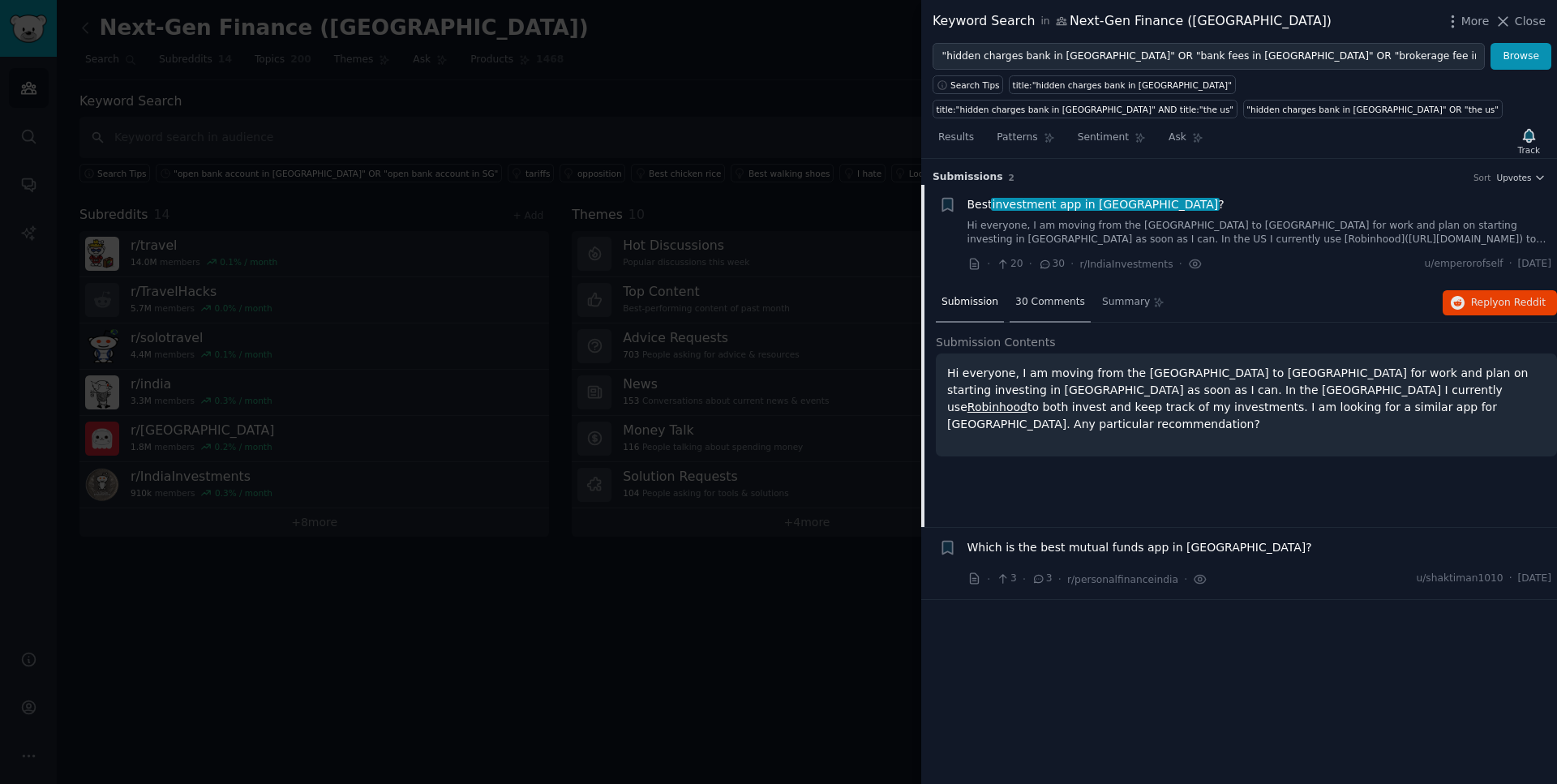
click at [1059, 302] on span "30 Comments" at bounding box center [1050, 302] width 70 height 15
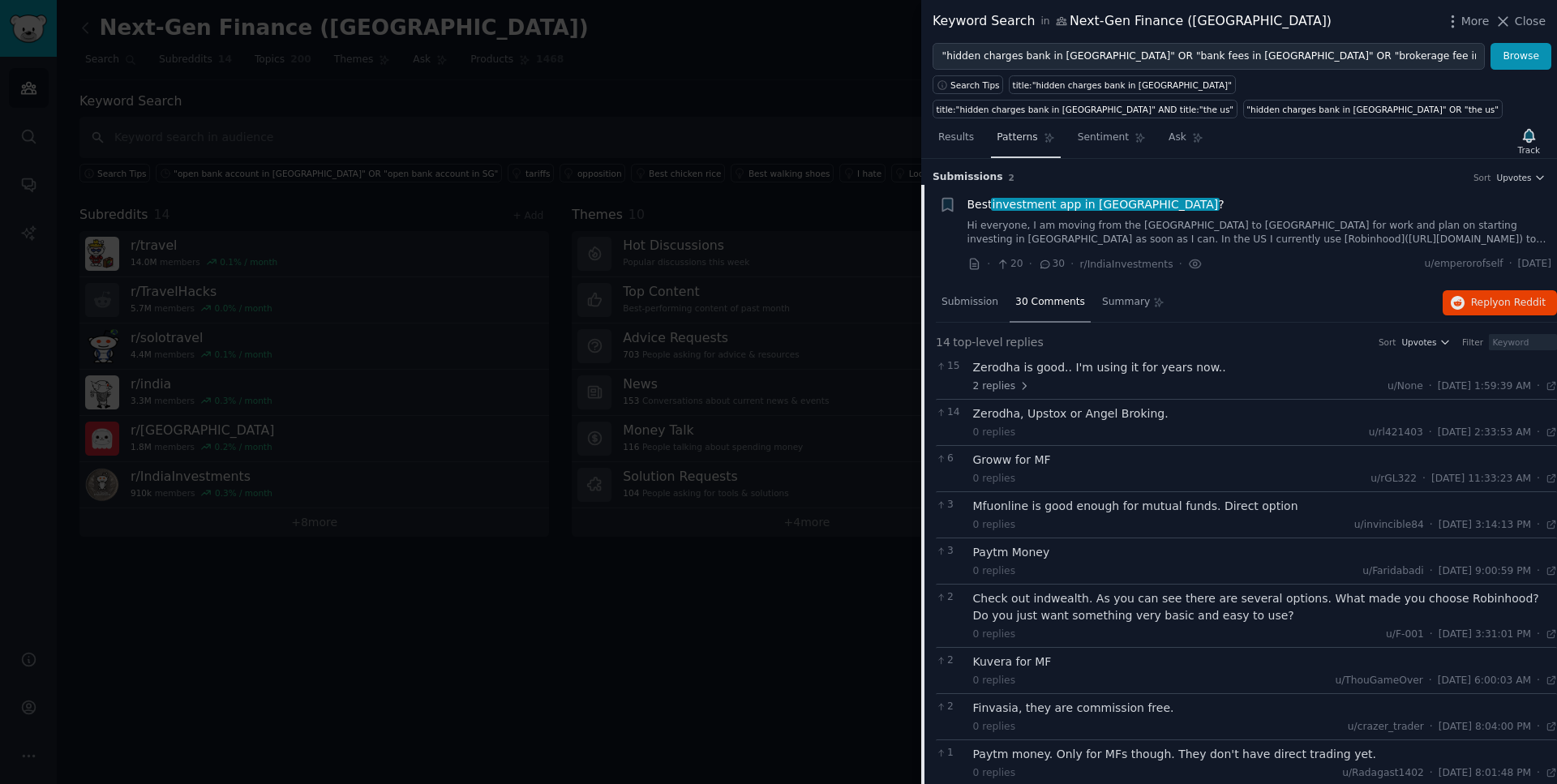
click at [1013, 137] on span "Patterns" at bounding box center [1017, 137] width 41 height 15
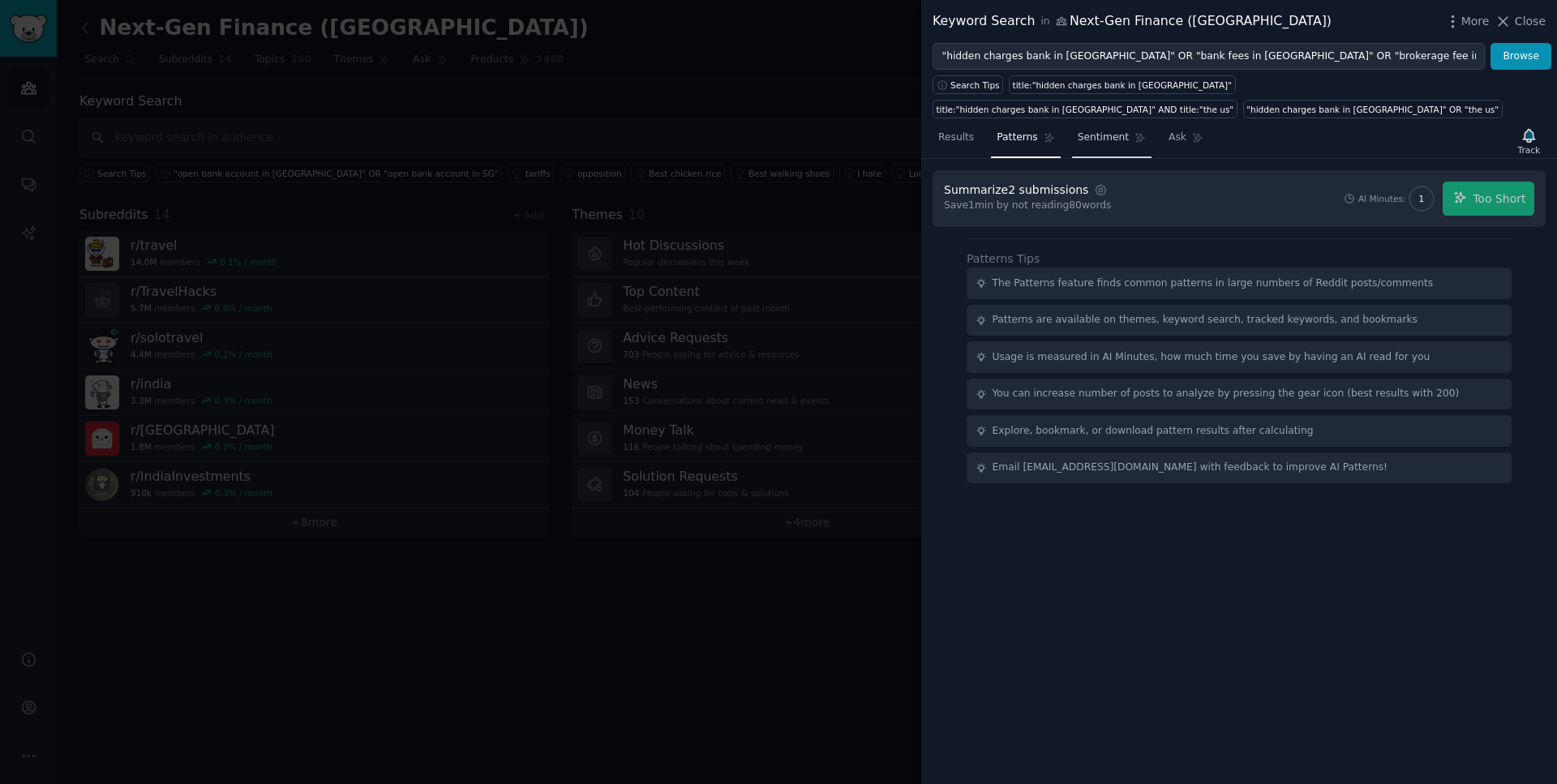
click at [1120, 141] on span "Sentiment" at bounding box center [1103, 137] width 51 height 15
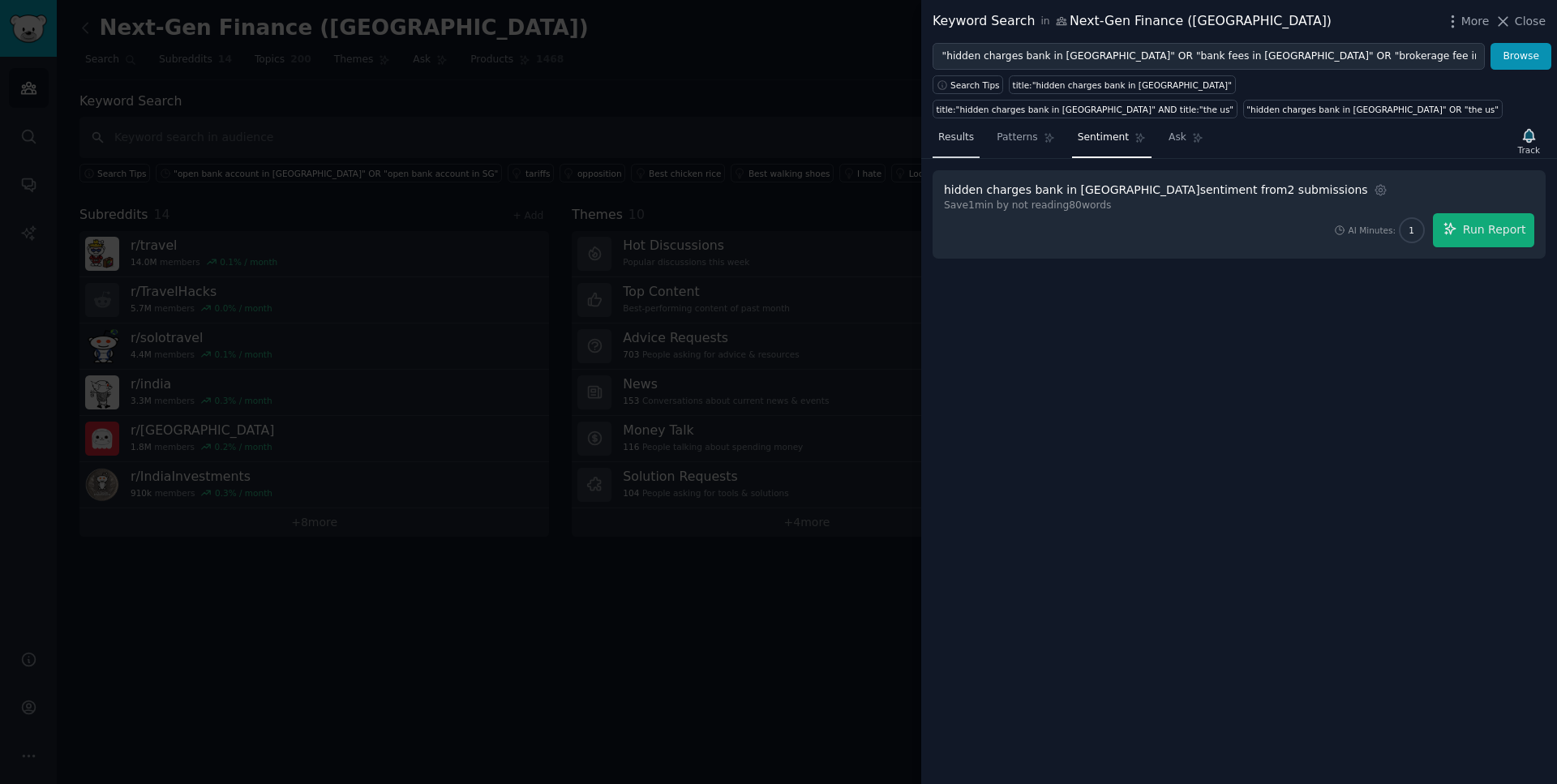
click at [962, 148] on link "Results" at bounding box center [956, 141] width 47 height 33
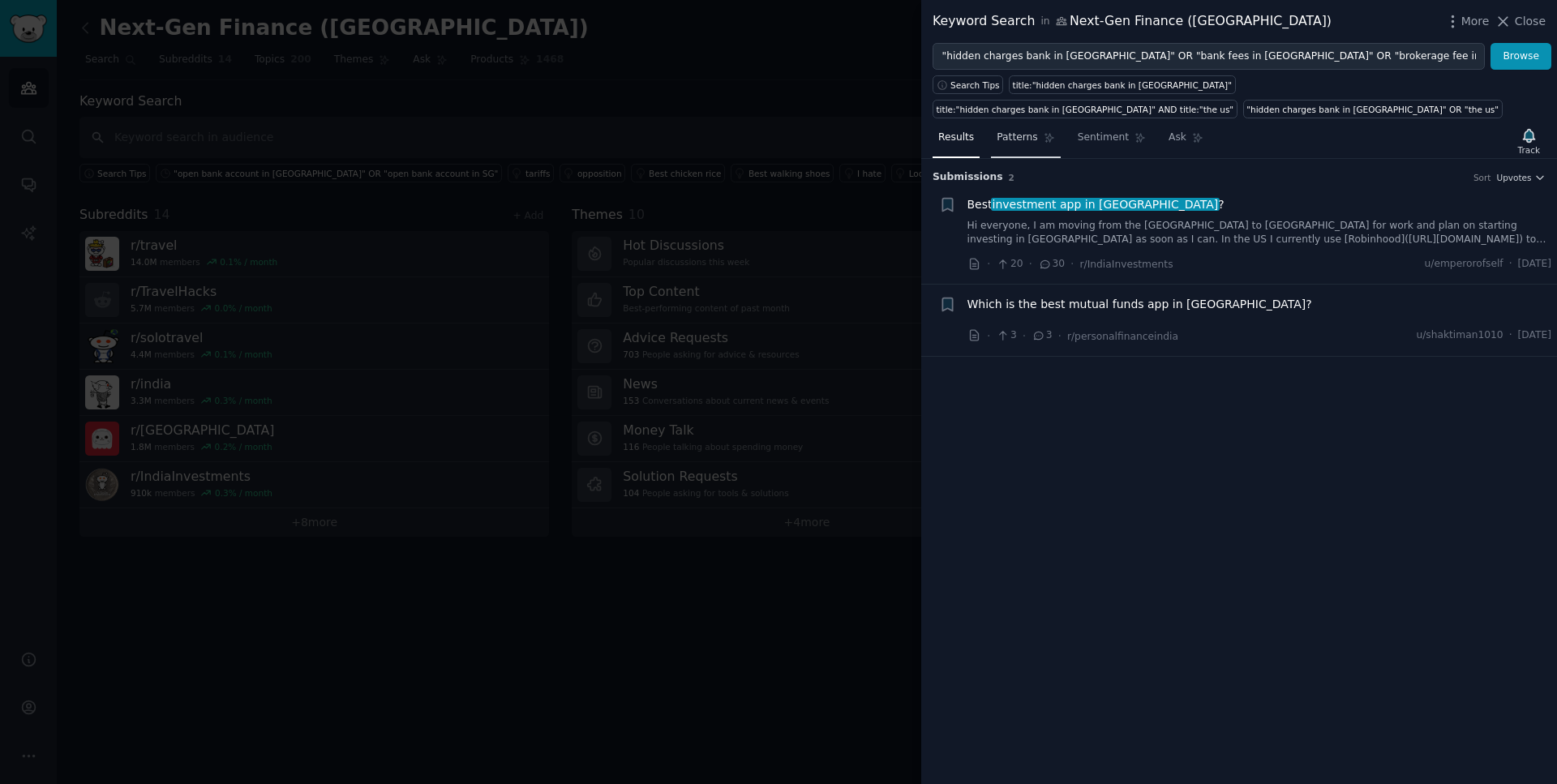
click at [1011, 133] on span "Patterns" at bounding box center [1017, 137] width 41 height 15
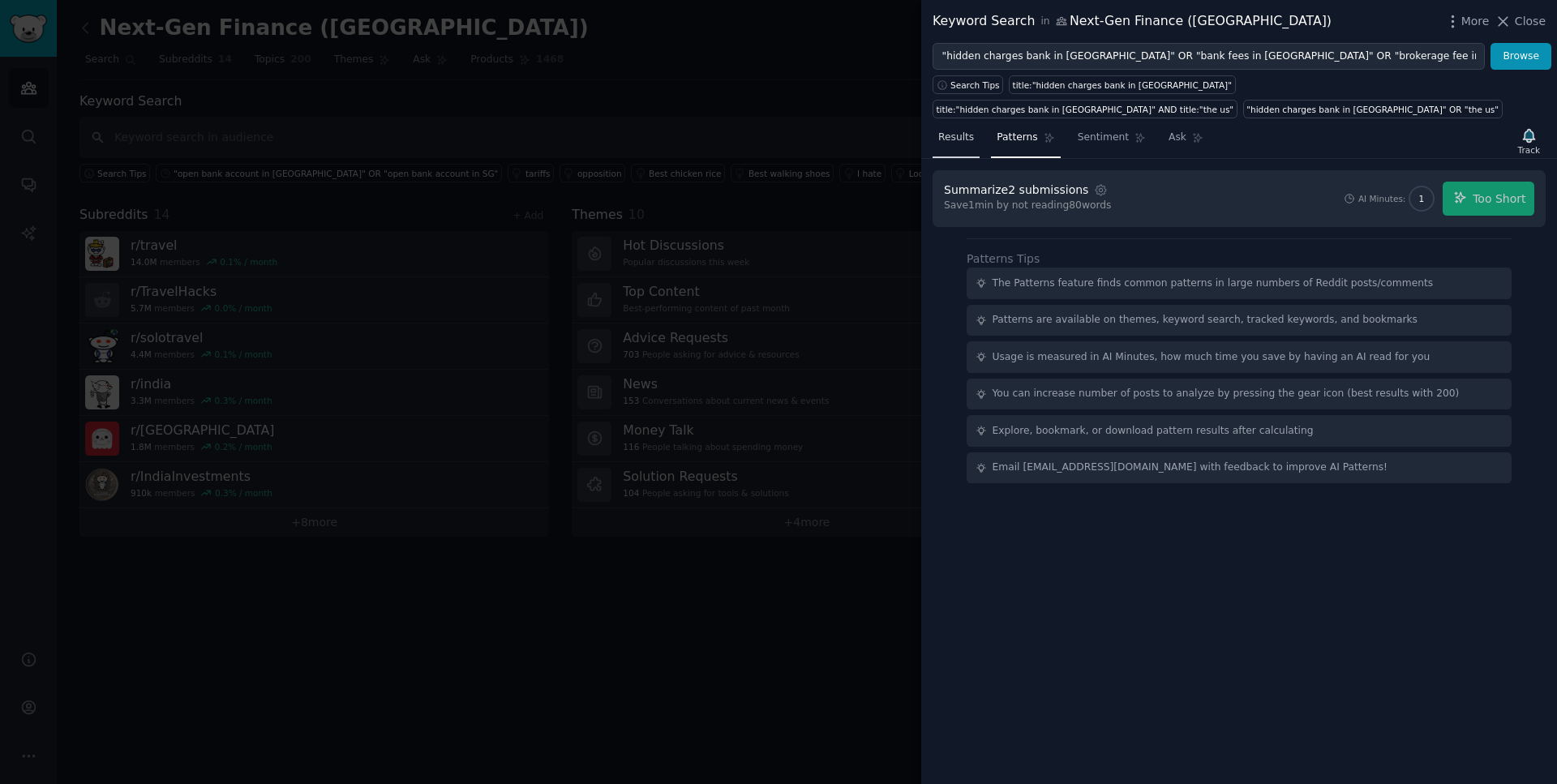
click at [962, 139] on span "Results" at bounding box center [955, 137] width 35 height 15
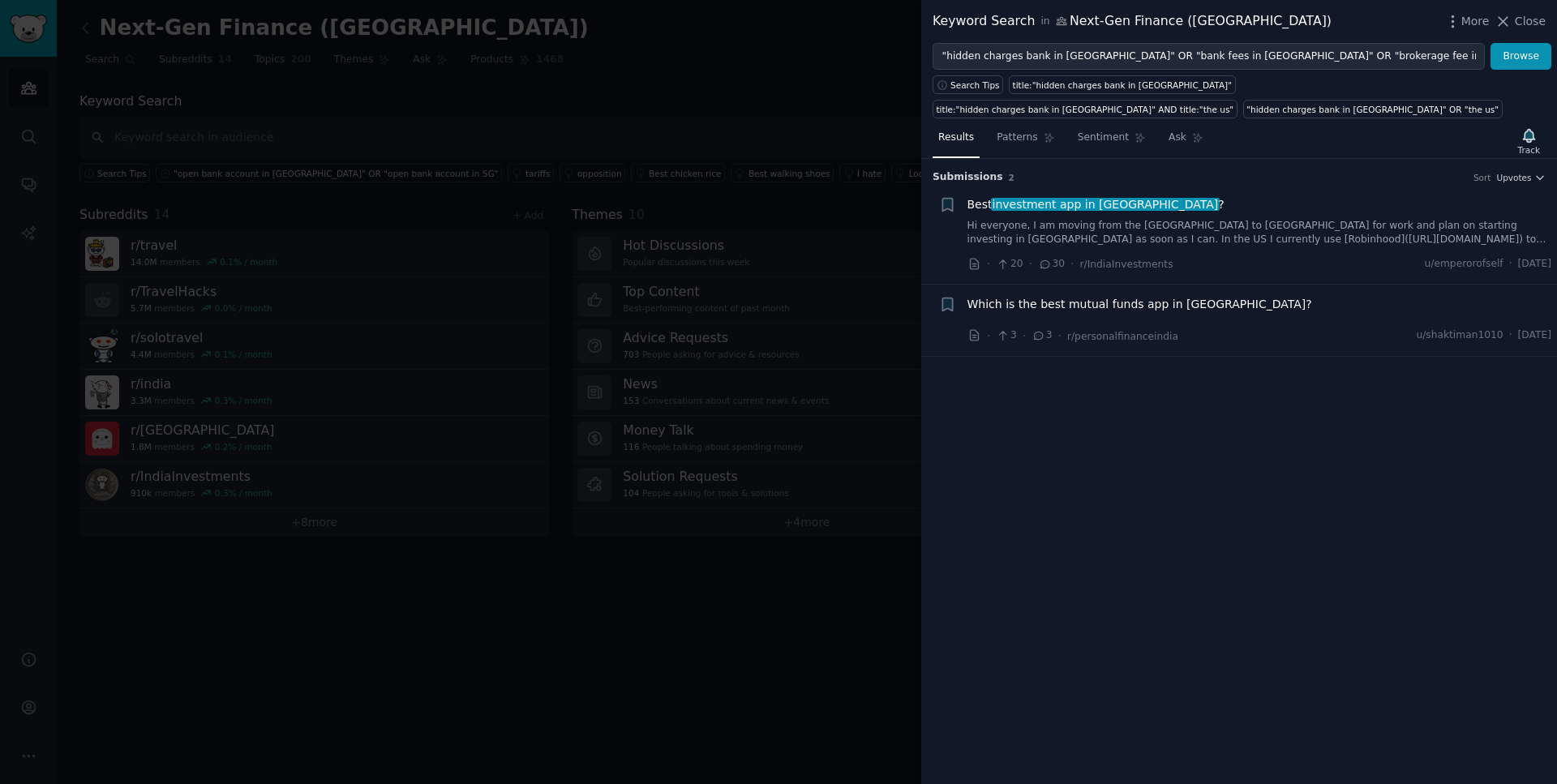
click at [1093, 207] on span "investment app in [GEOGRAPHIC_DATA]" at bounding box center [1105, 204] width 229 height 13
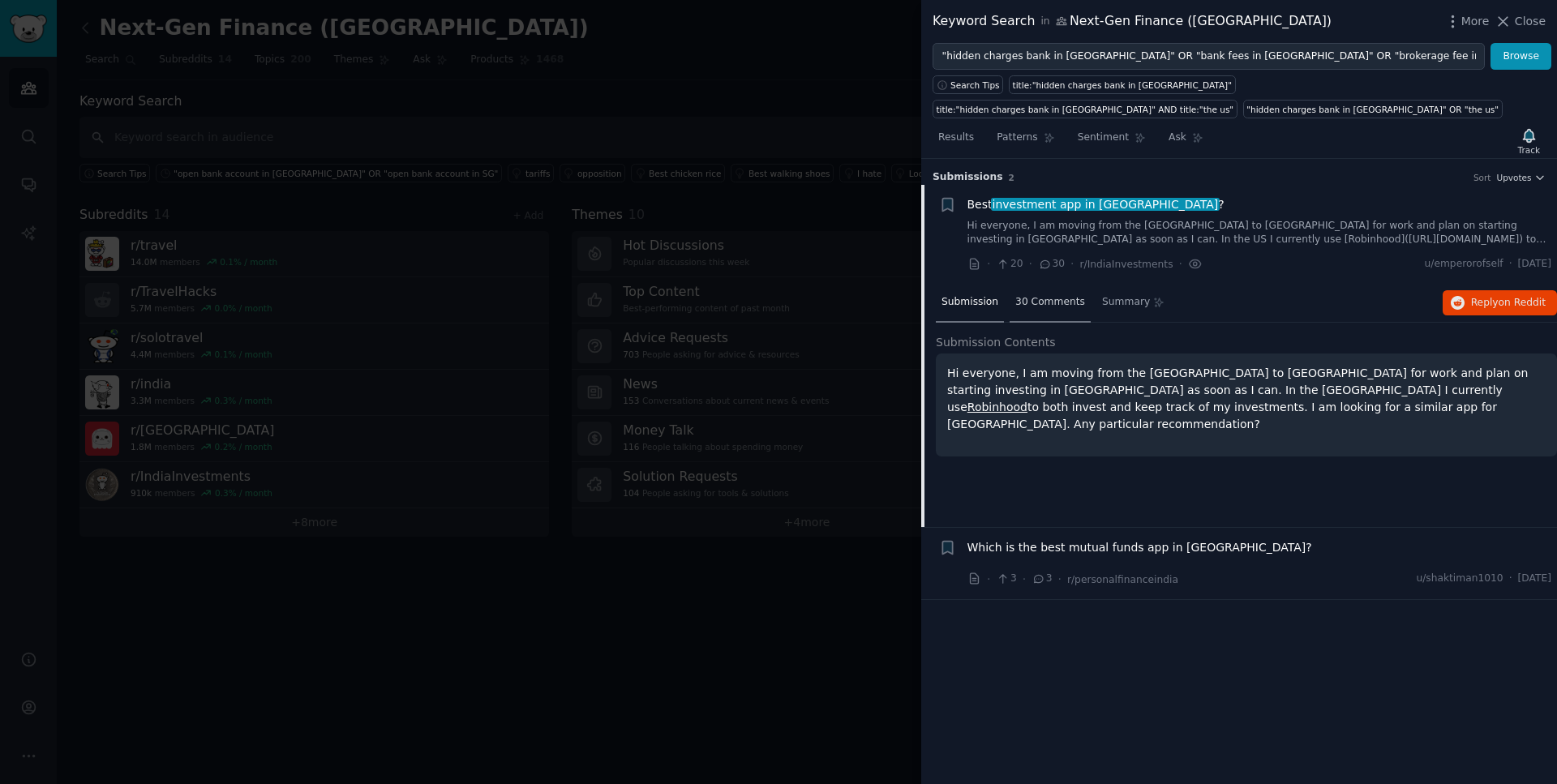
click at [1038, 317] on div "30 Comments" at bounding box center [1050, 303] width 81 height 39
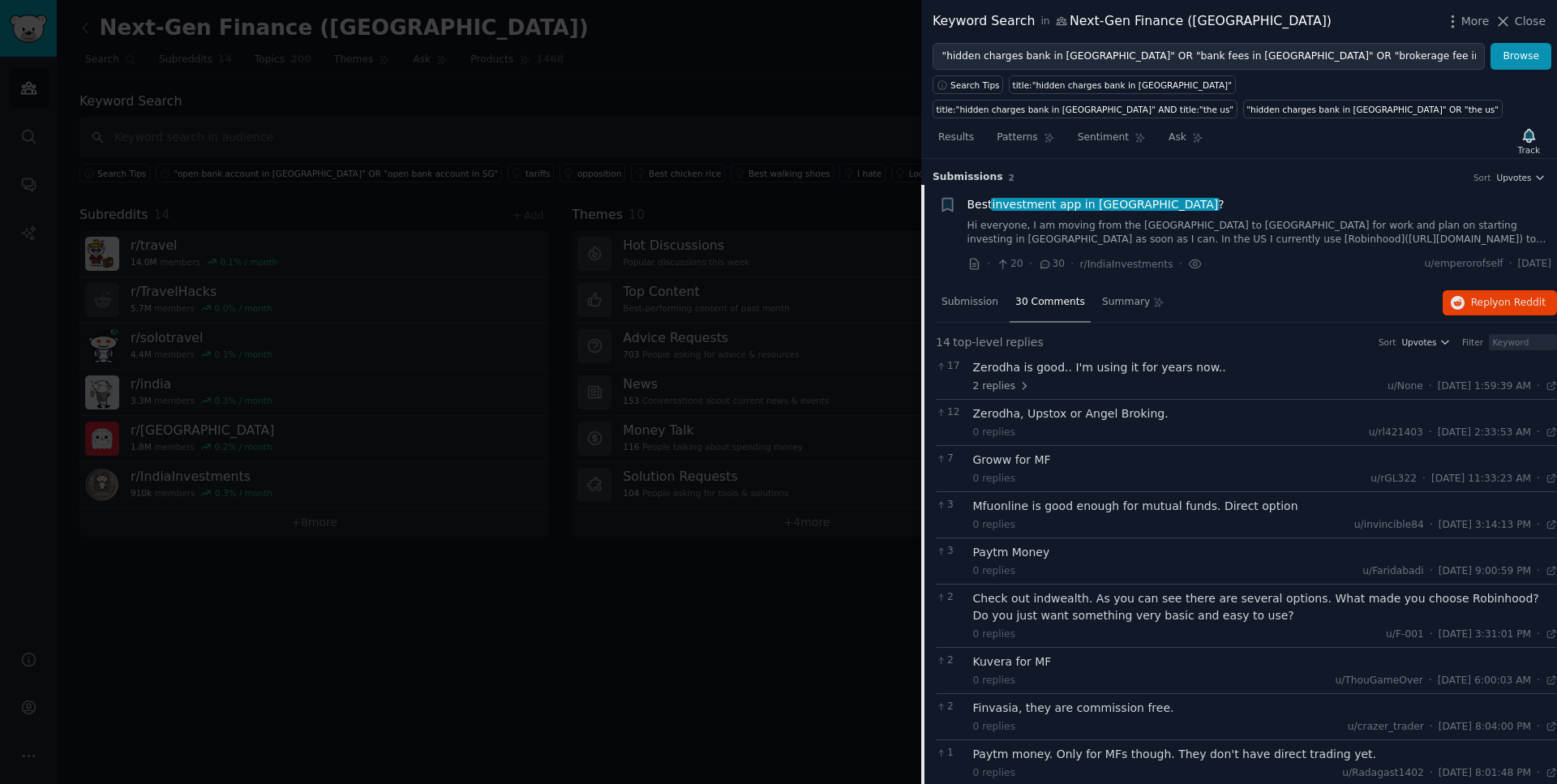
click at [1051, 456] on div "Groww for MF" at bounding box center [1266, 461] width 584 height 17
click at [1034, 462] on div "Groww for MF" at bounding box center [1266, 461] width 584 height 17
drag, startPoint x: 1048, startPoint y: 462, endPoint x: 973, endPoint y: 462, distance: 75.0
click at [973, 462] on div "Groww for MF" at bounding box center [1266, 461] width 584 height 17
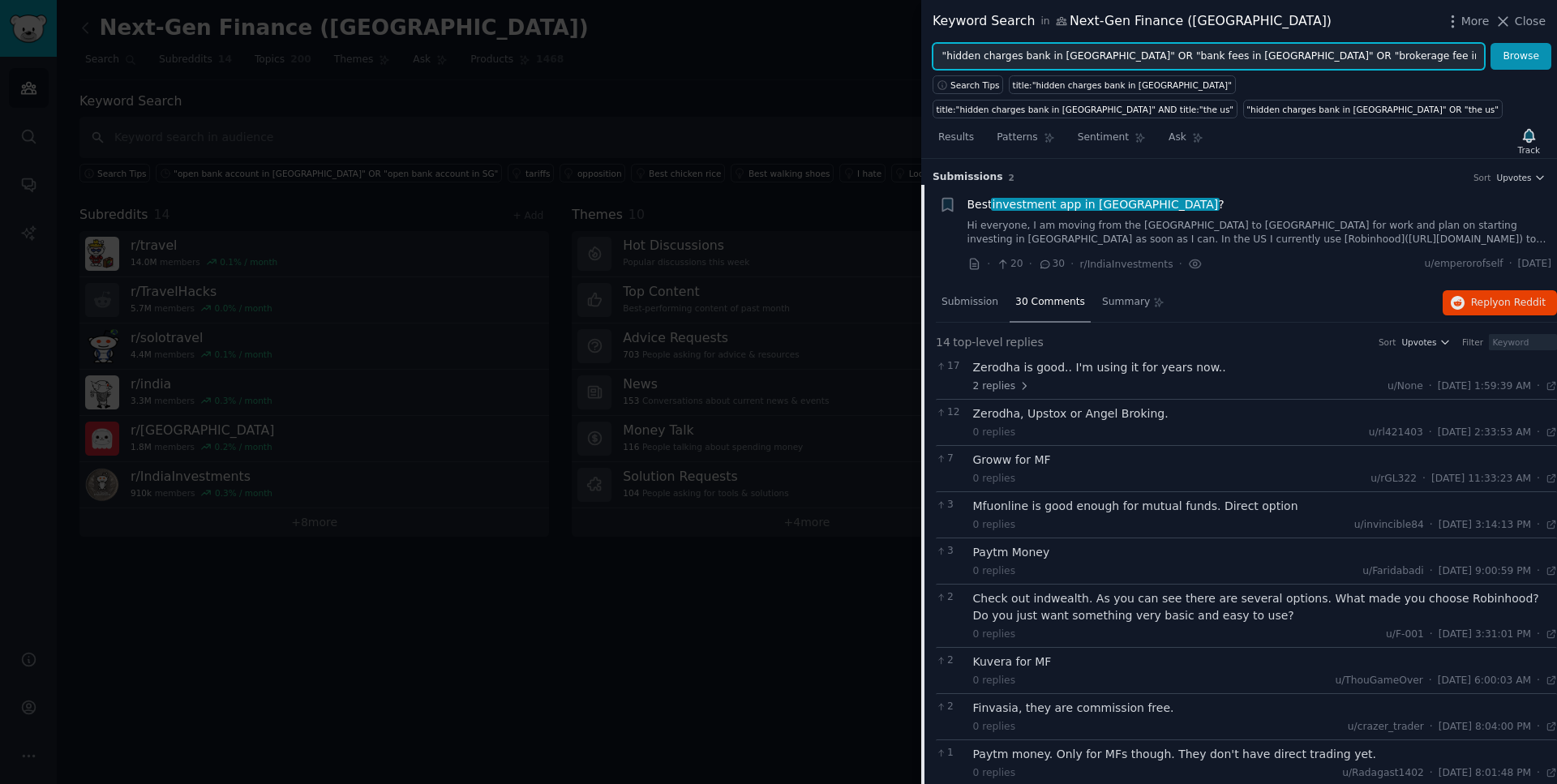
click at [1472, 57] on input ""hidden charges bank in [GEOGRAPHIC_DATA]" OR "bank fees in [GEOGRAPHIC_DATA]" …" at bounding box center [1209, 57] width 552 height 28
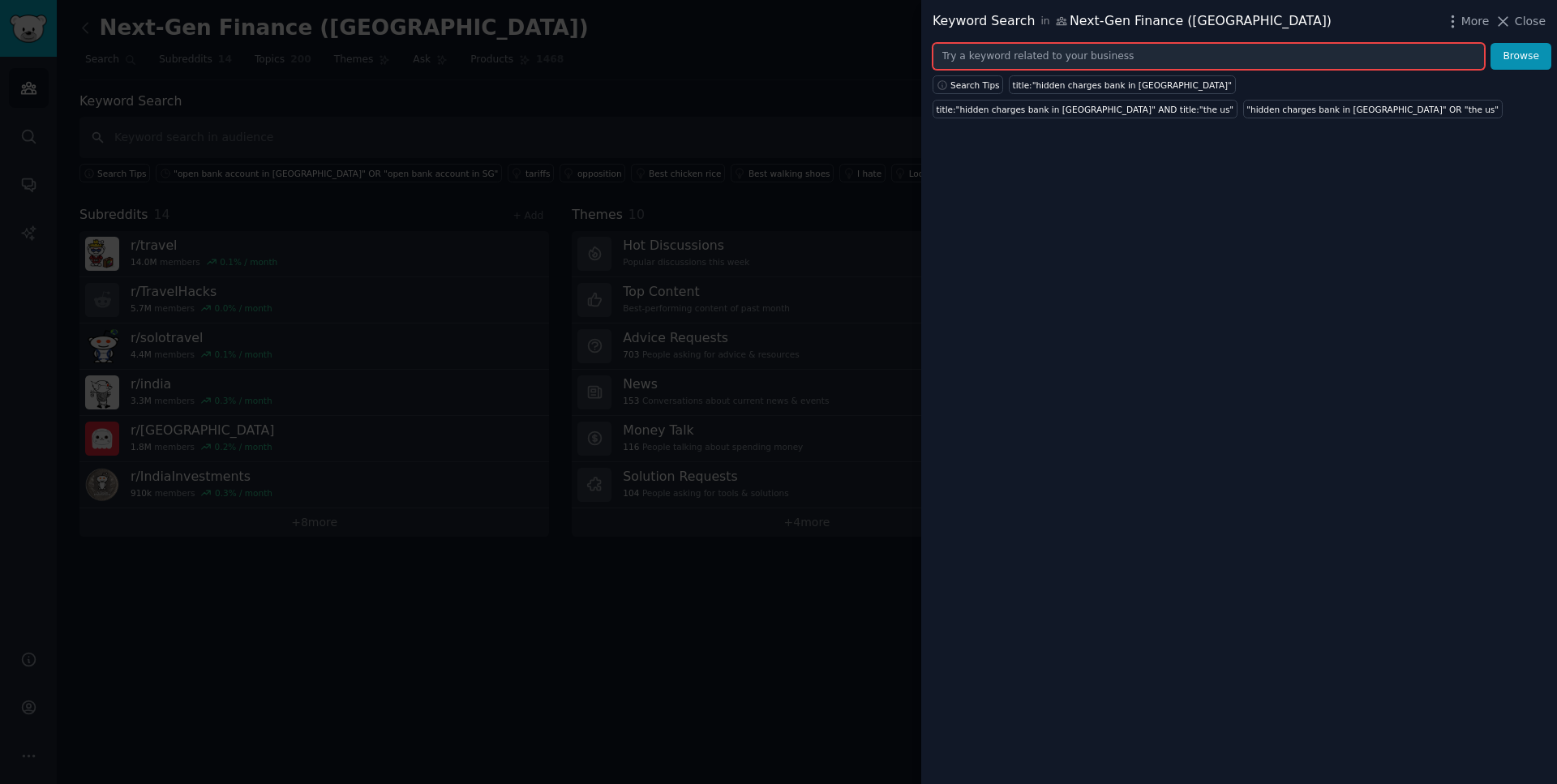
paste input ""DBS app down" OR "bank app down Singapore" OR "DBS outage" OR "OCBC outage" OR…"
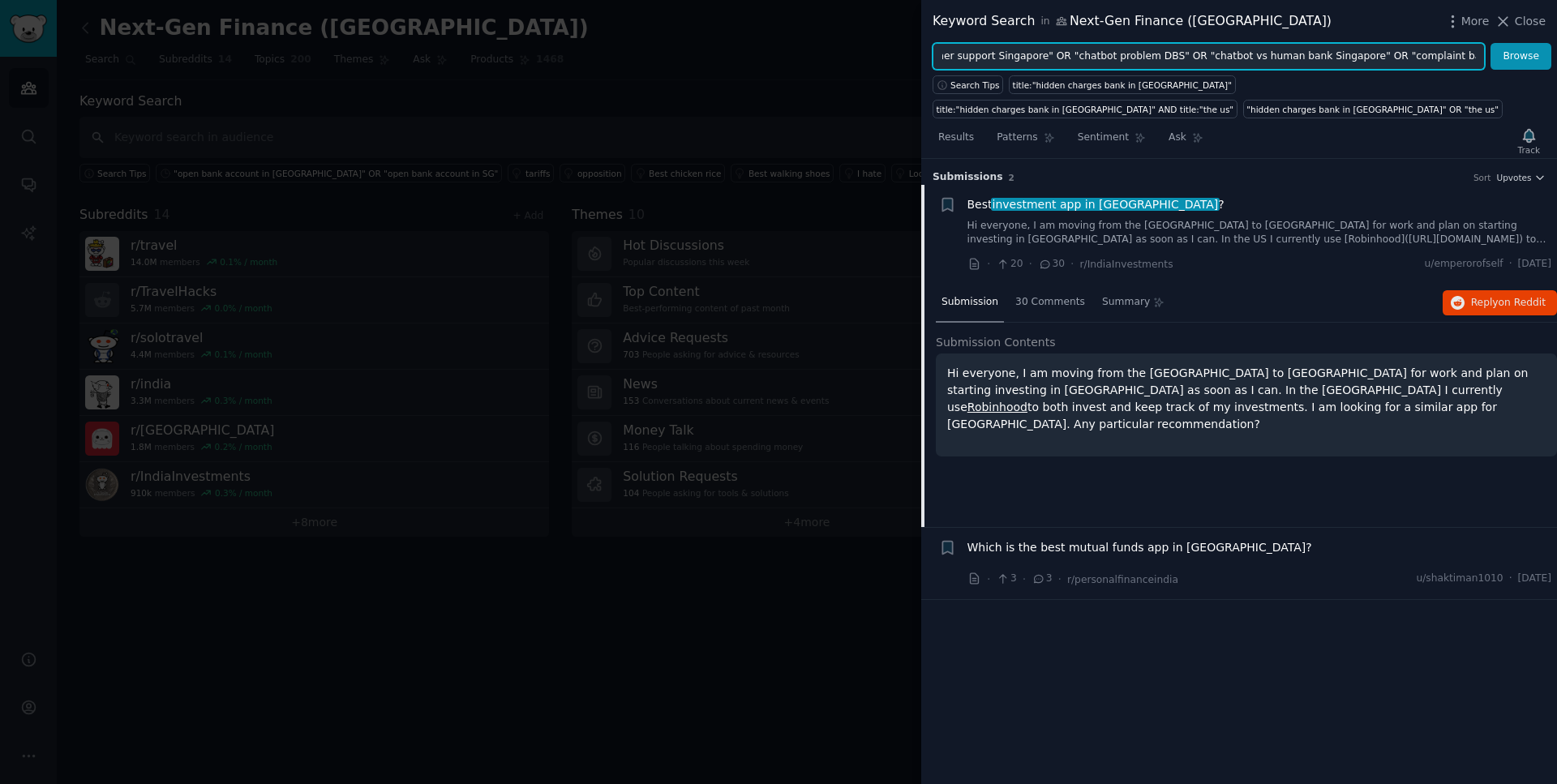
type input ""DBS app down" OR "bank app down Singapore" OR "DBS outage" OR "OCBC outage" OR…"
click at [1490, 43] on button "Browse" at bounding box center [1521, 57] width 61 height 28
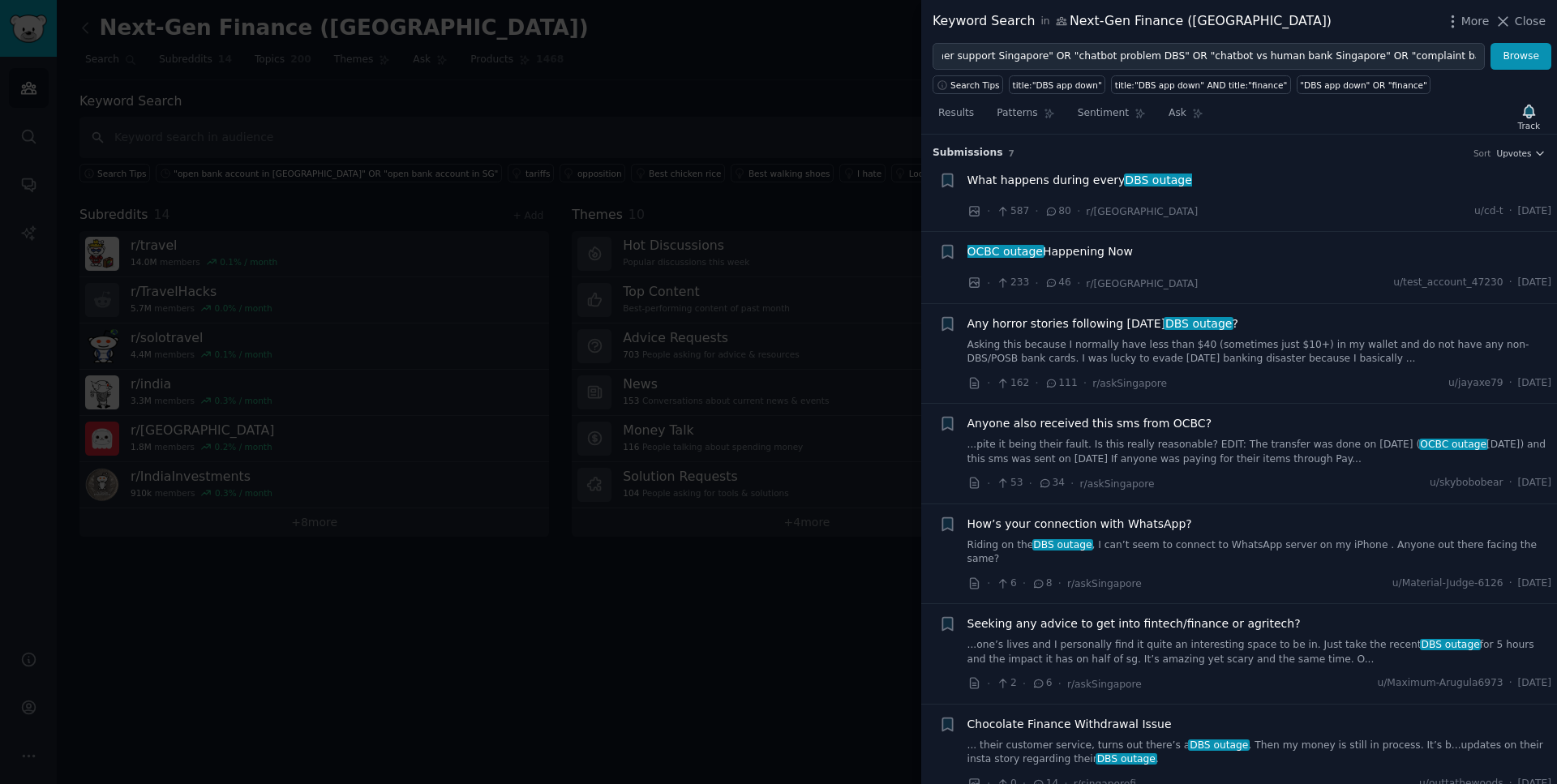
scroll to position [0, 0]
click at [1071, 175] on span "What happens during every DBS outage" at bounding box center [1080, 181] width 225 height 17
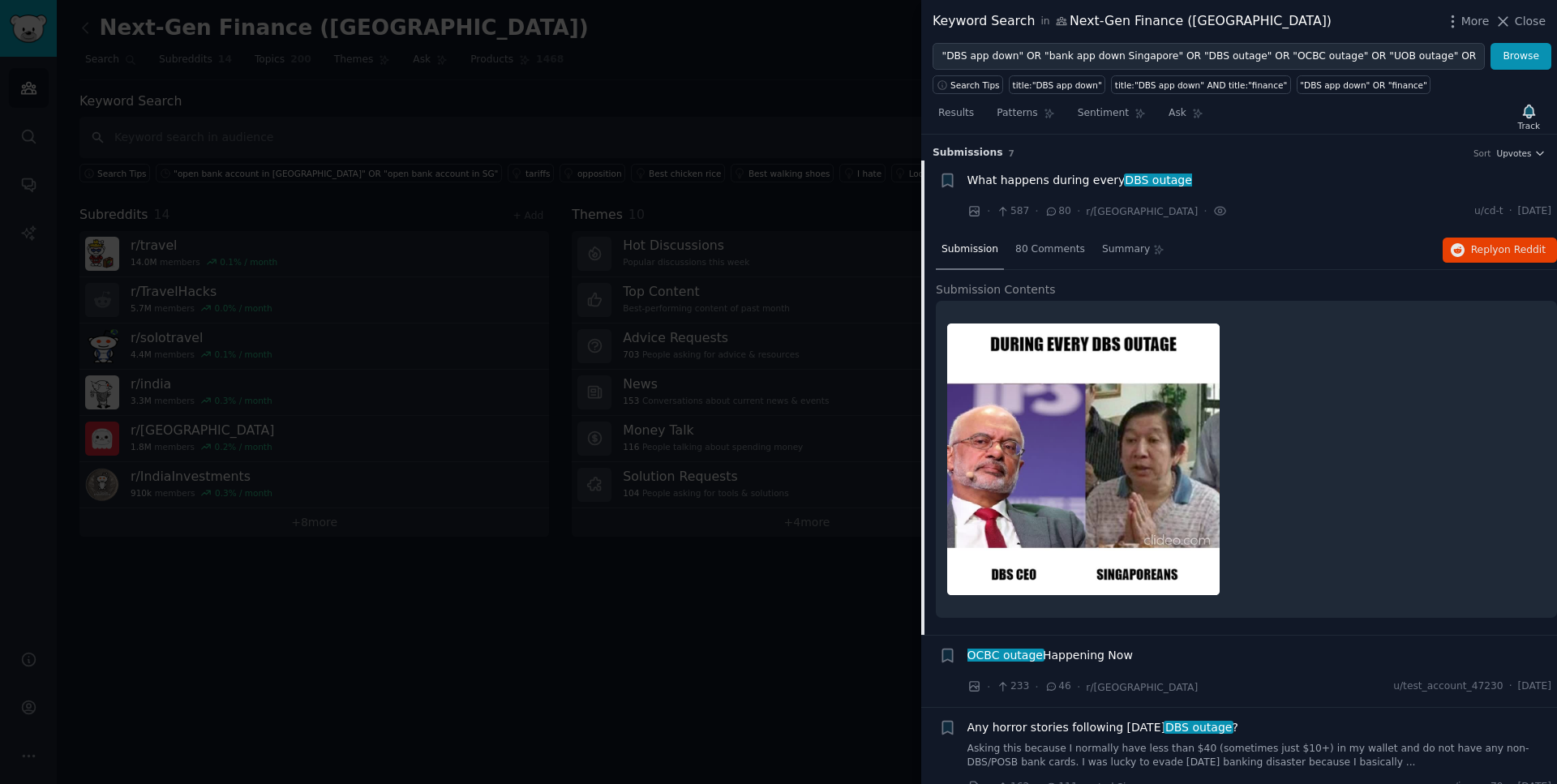
scroll to position [26, 0]
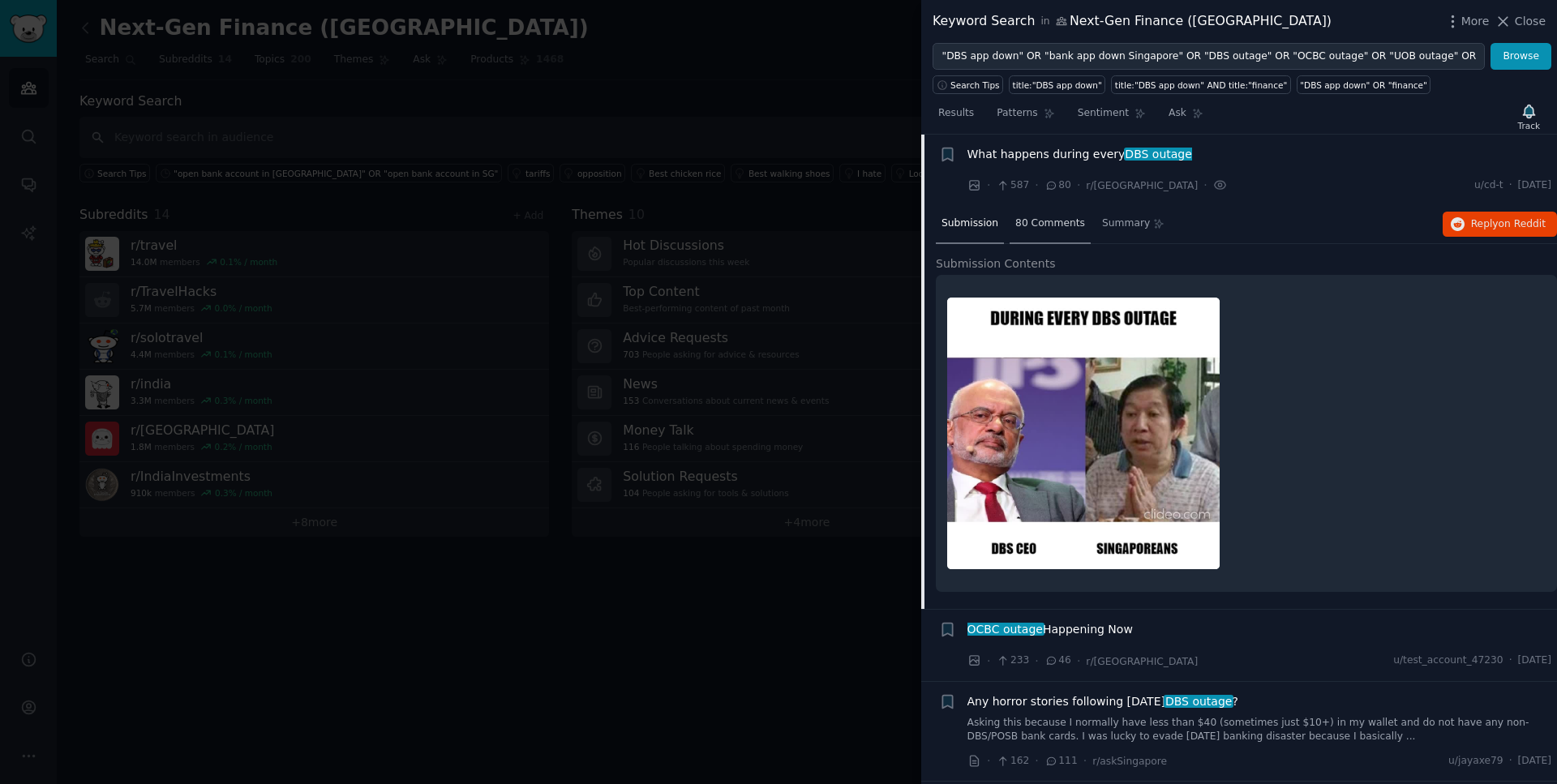
click at [1058, 220] on span "80 Comments" at bounding box center [1050, 223] width 70 height 15
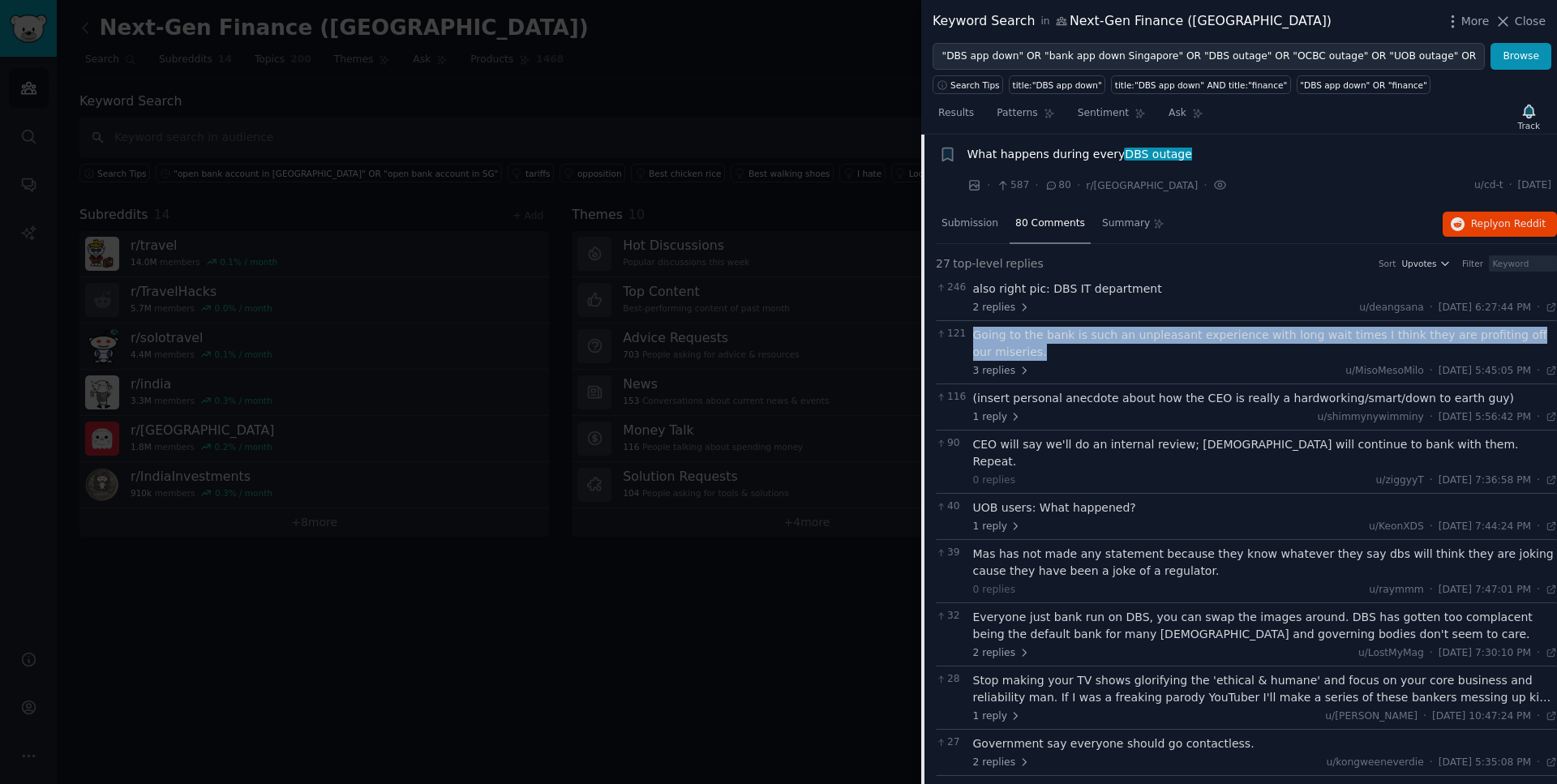
drag, startPoint x: 1027, startPoint y: 352, endPoint x: 973, endPoint y: 338, distance: 55.8
click at [973, 338] on div "Going to the bank is such an unpleasant experience with long wait times I think…" at bounding box center [1266, 343] width 584 height 34
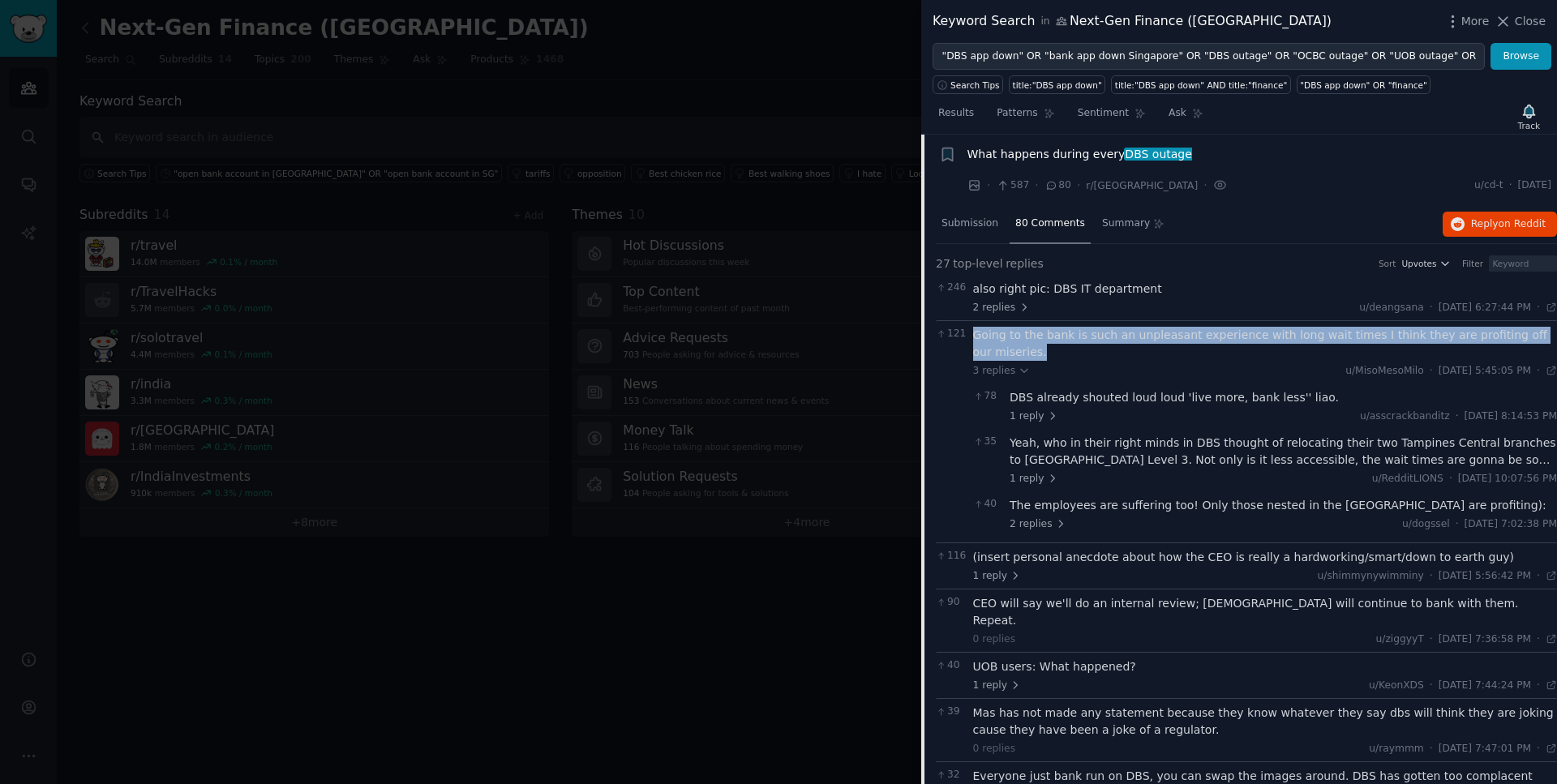
scroll to position [26, 77]
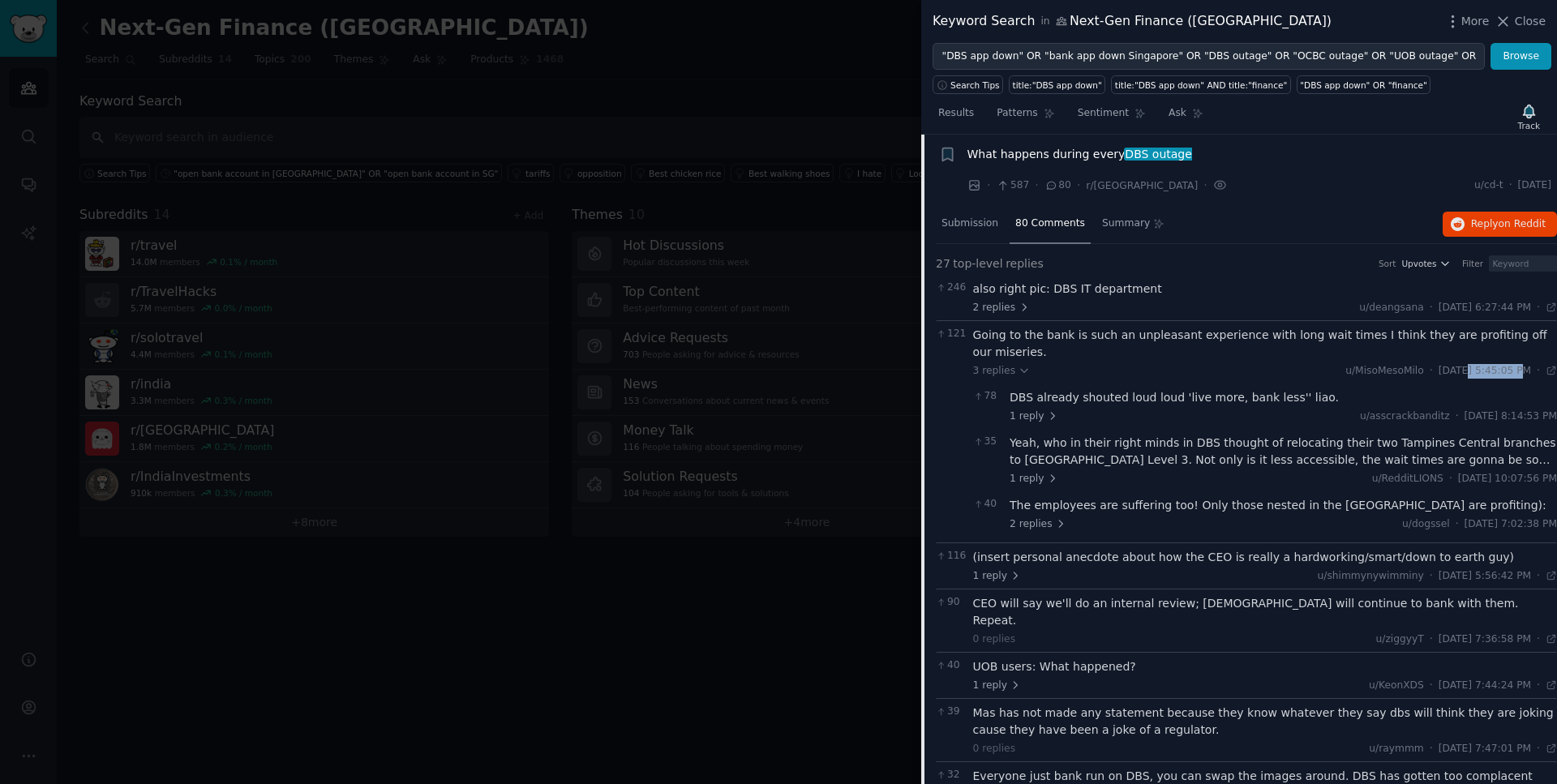
drag, startPoint x: 1495, startPoint y: 353, endPoint x: 1473, endPoint y: 355, distance: 22.1
click at [1473, 364] on span "[DATE] 5:45:05 PM" at bounding box center [1484, 371] width 93 height 15
drag, startPoint x: 1465, startPoint y: 353, endPoint x: 1415, endPoint y: 352, distance: 50.0
click at [1439, 364] on span "[DATE] 5:45:05 PM" at bounding box center [1484, 371] width 93 height 15
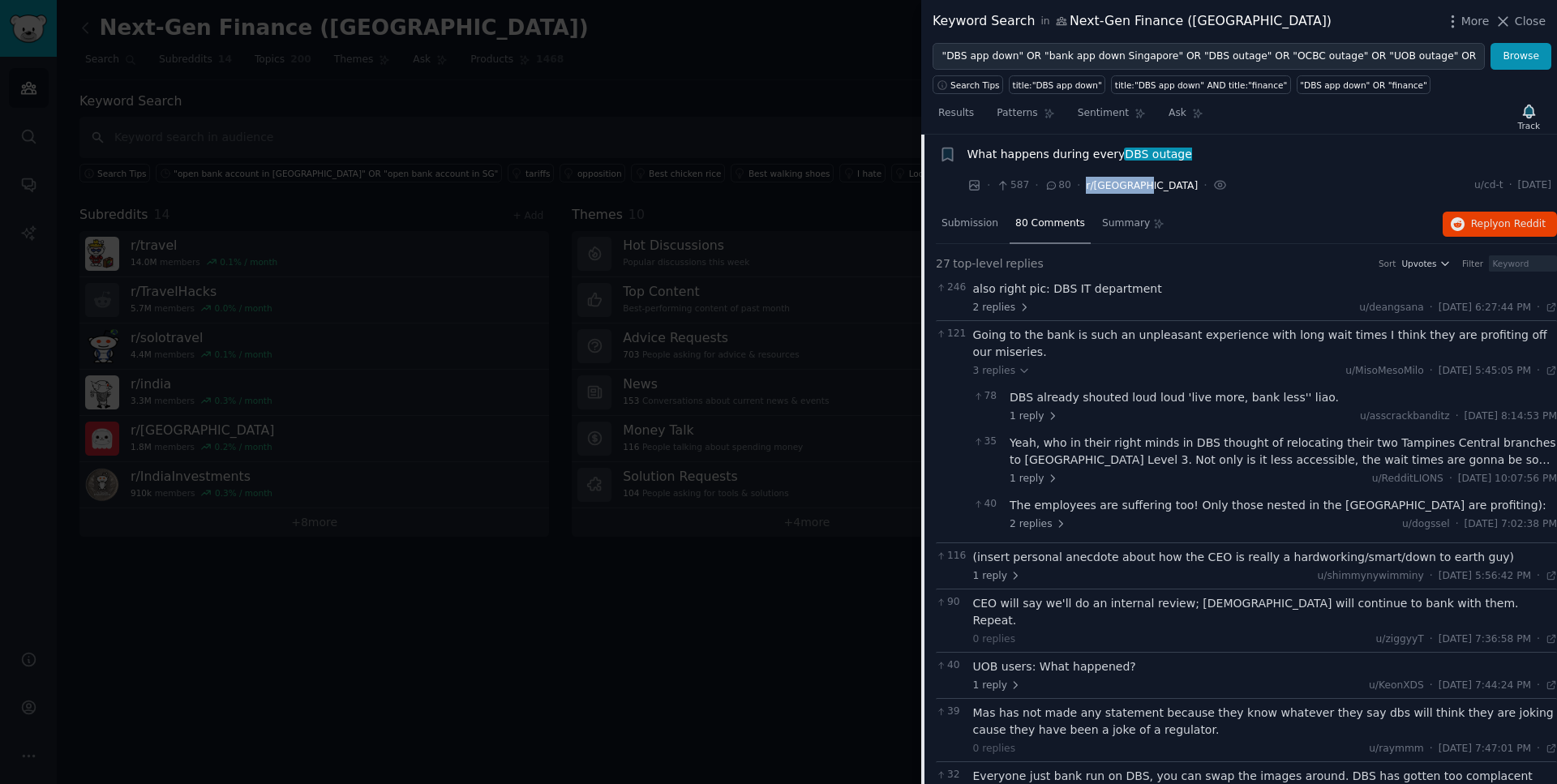
drag, startPoint x: 1062, startPoint y: 189, endPoint x: 1009, endPoint y: 189, distance: 53.0
click at [1009, 189] on div "· 587 · 80 · r/[GEOGRAPHIC_DATA] ·" at bounding box center [1097, 186] width 260 height 17
click at [1122, 339] on div "Going to the bank is such an unpleasant experience with long wait times I think…" at bounding box center [1266, 343] width 584 height 34
click at [1142, 333] on div "Going to the bank is such an unpleasant experience with long wait times I think…" at bounding box center [1266, 343] width 584 height 34
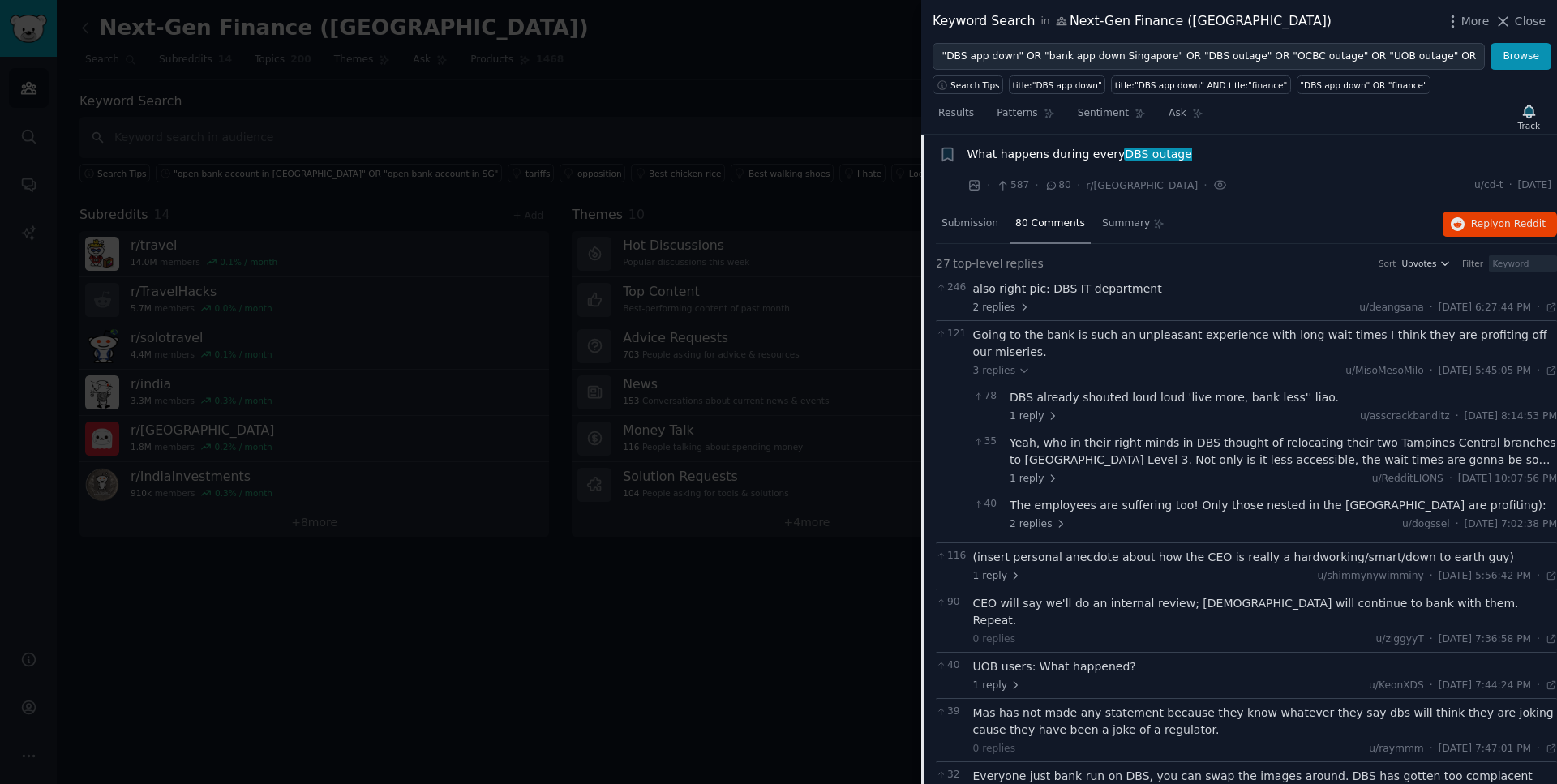
click at [1106, 549] on div "(insert personal anecdote about how the CEO is really a hardworking/smart/down …" at bounding box center [1266, 558] width 584 height 17
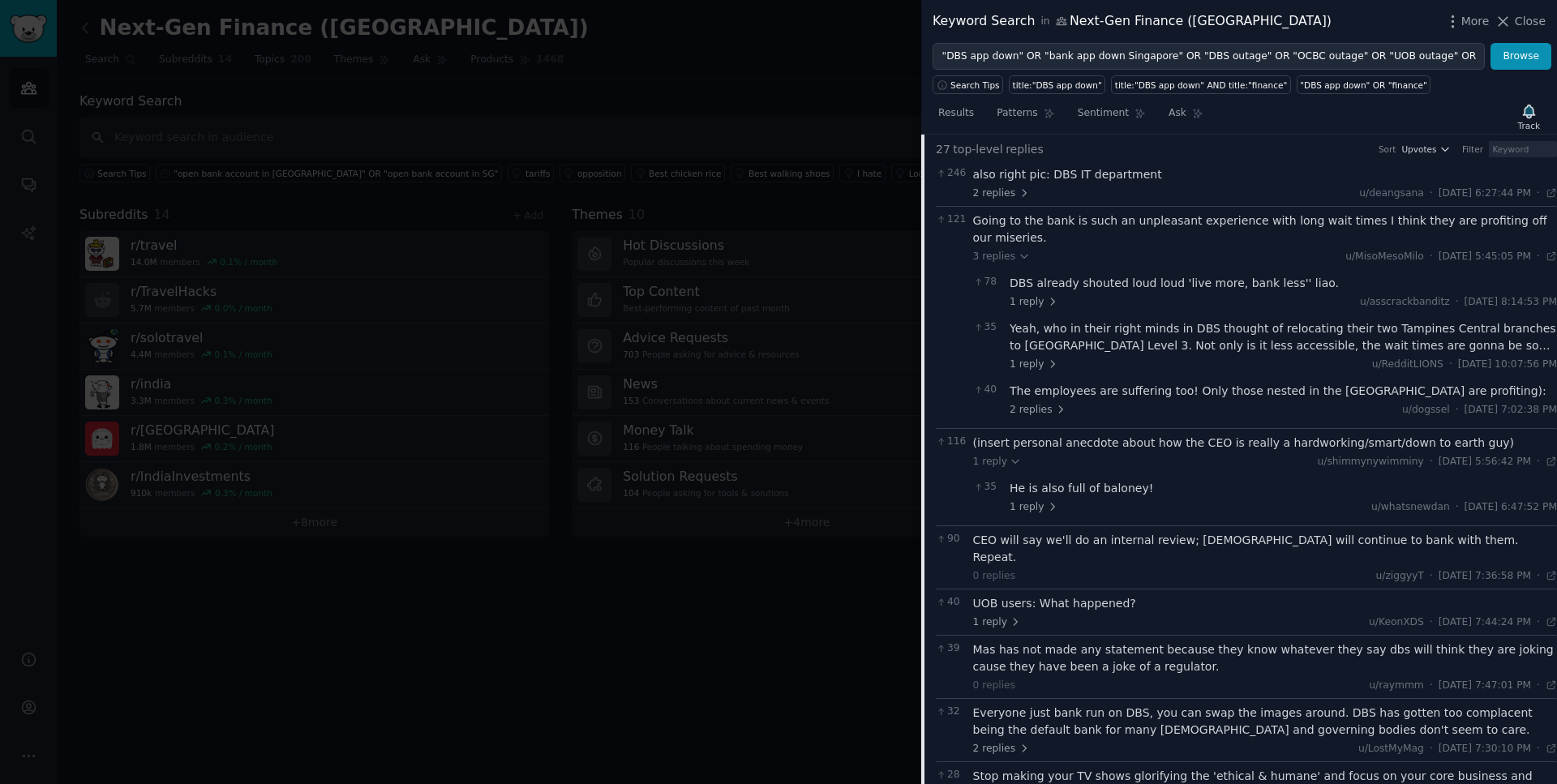
scroll to position [139, 0]
click at [1108, 532] on div "CEO will say we'll do an internal review; [DEMOGRAPHIC_DATA] will continue to b…" at bounding box center [1266, 549] width 584 height 34
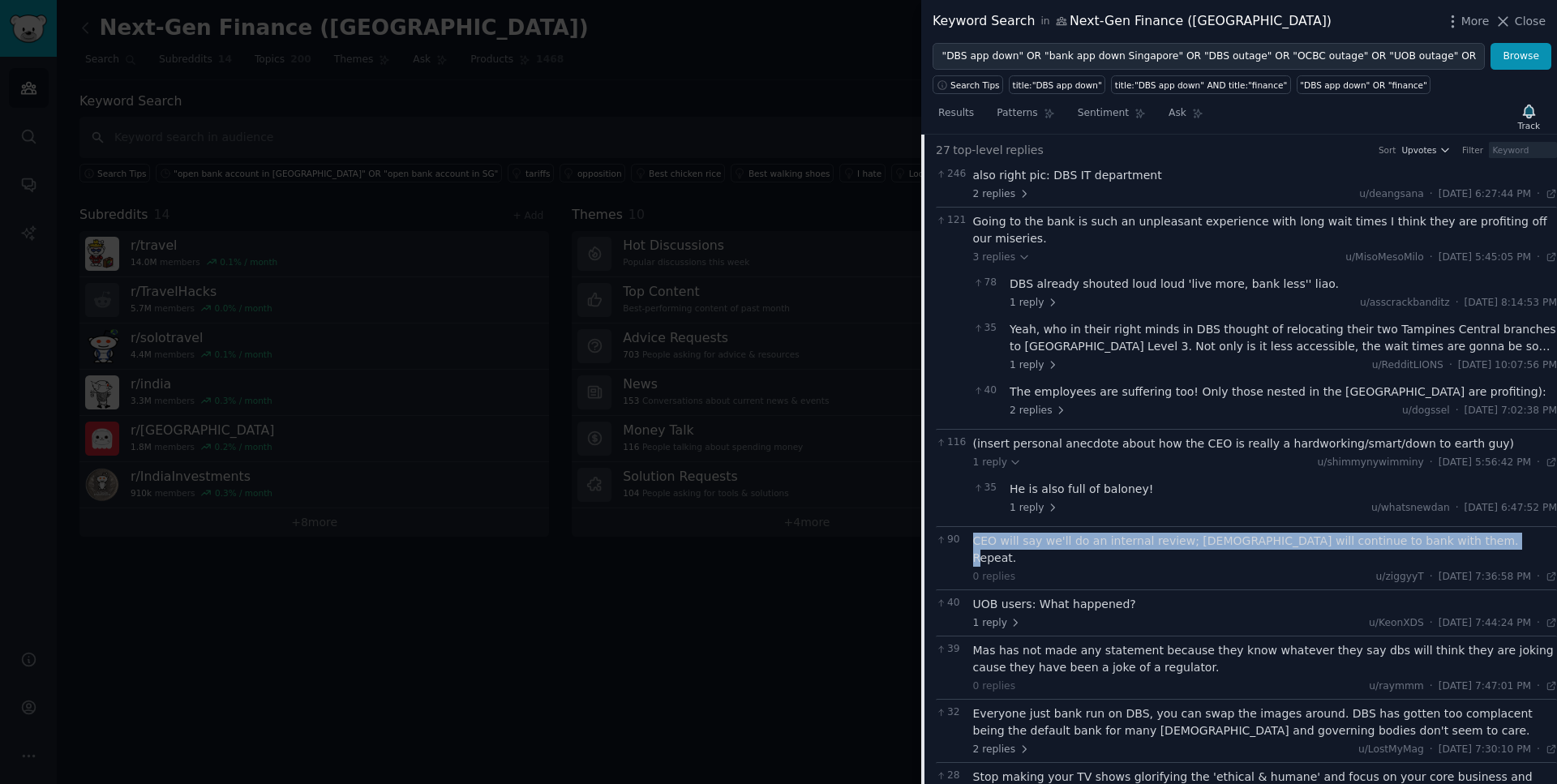
drag, startPoint x: 1470, startPoint y: 521, endPoint x: 968, endPoint y: 531, distance: 502.1
click at [968, 531] on div "90 CEO will say we'll do an internal review; [DEMOGRAPHIC_DATA] will continue t…" at bounding box center [1247, 558] width 622 height 63
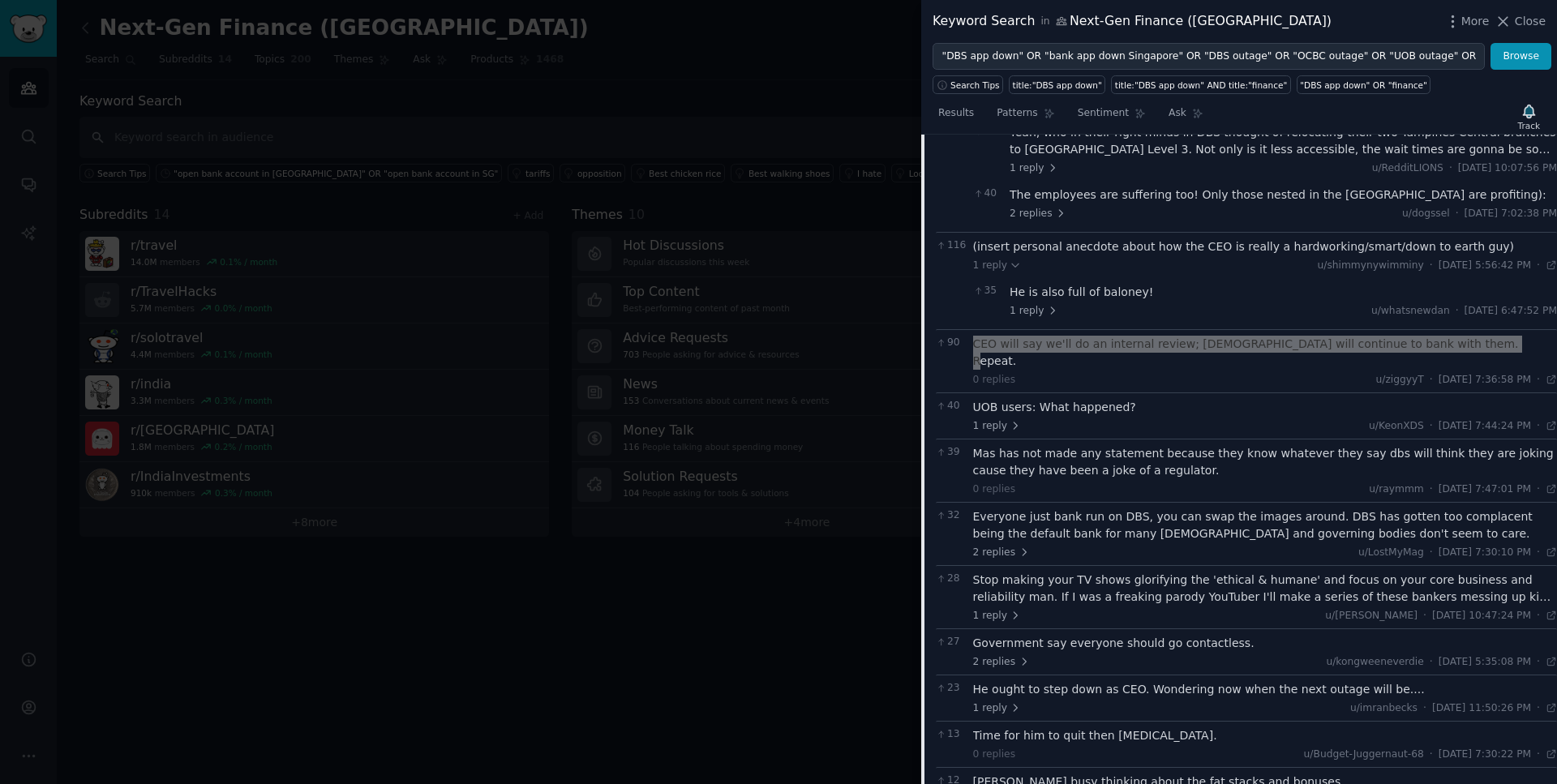
scroll to position [354, 0]
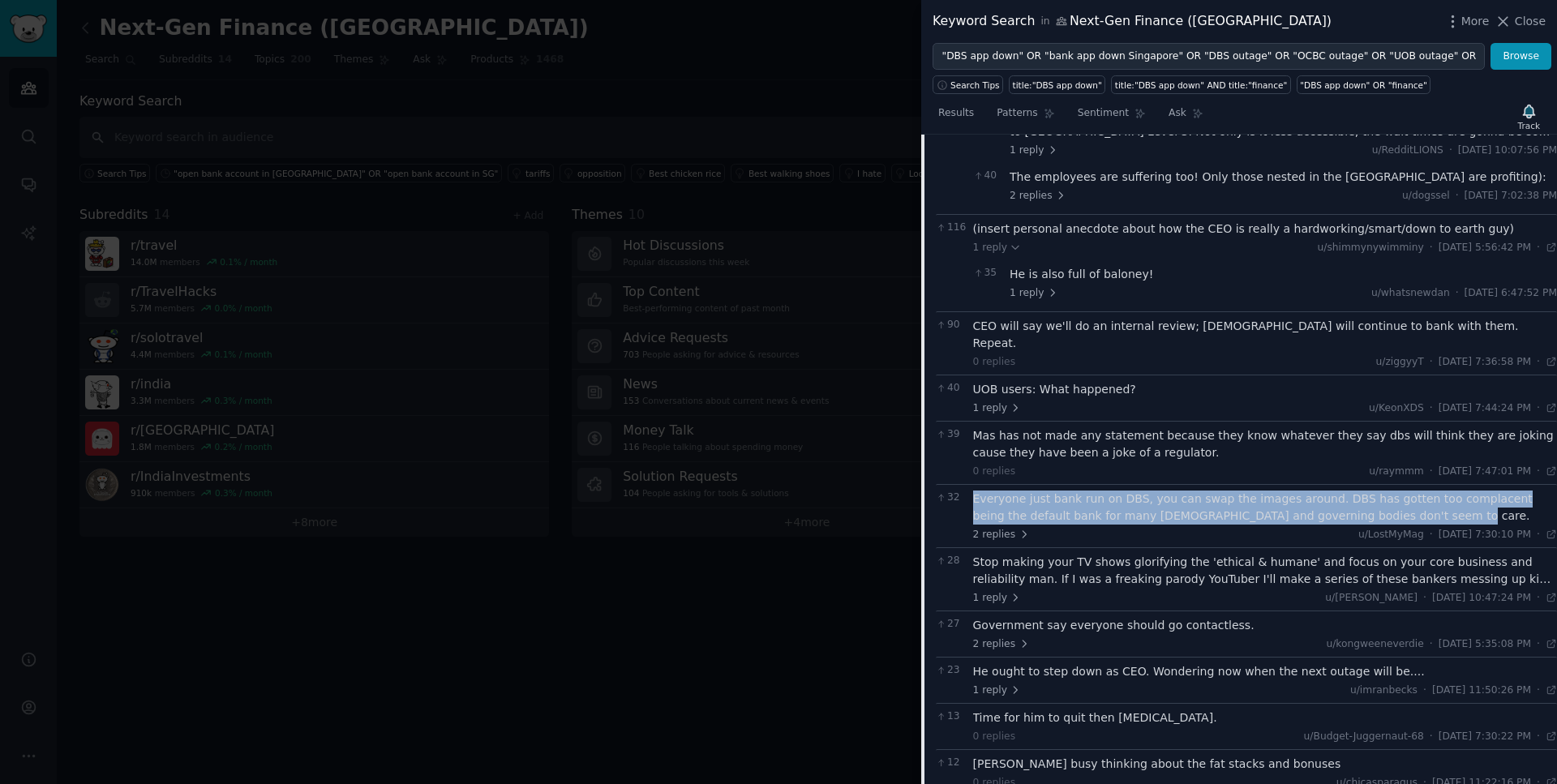
drag, startPoint x: 1395, startPoint y: 483, endPoint x: 974, endPoint y: 466, distance: 421.3
click at [974, 491] on div "Everyone just bank run on DBS, you can swap the images around. DBS has gotten t…" at bounding box center [1266, 507] width 584 height 34
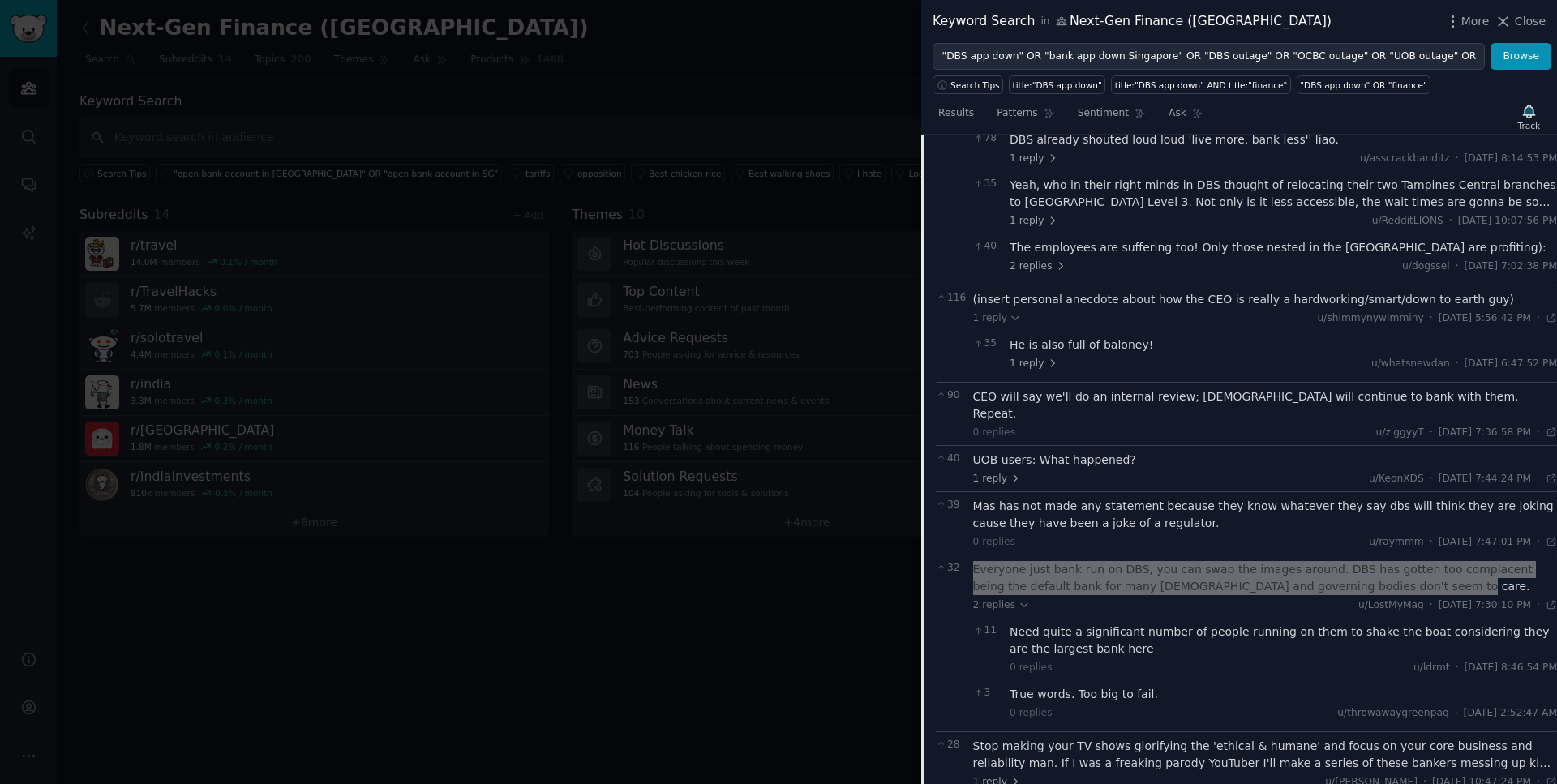
scroll to position [271, 0]
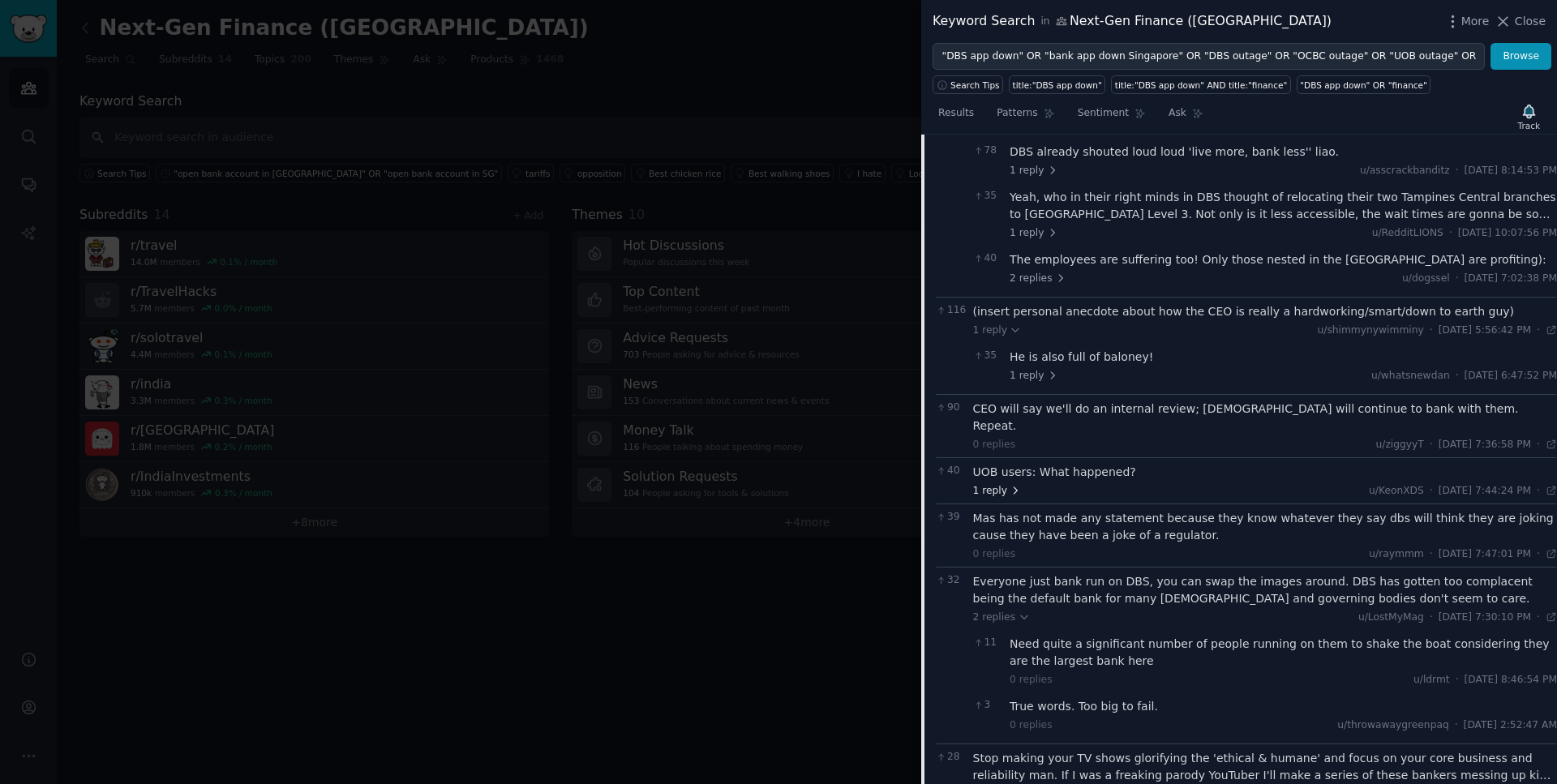
click at [989, 484] on span "1 reply" at bounding box center [998, 491] width 48 height 15
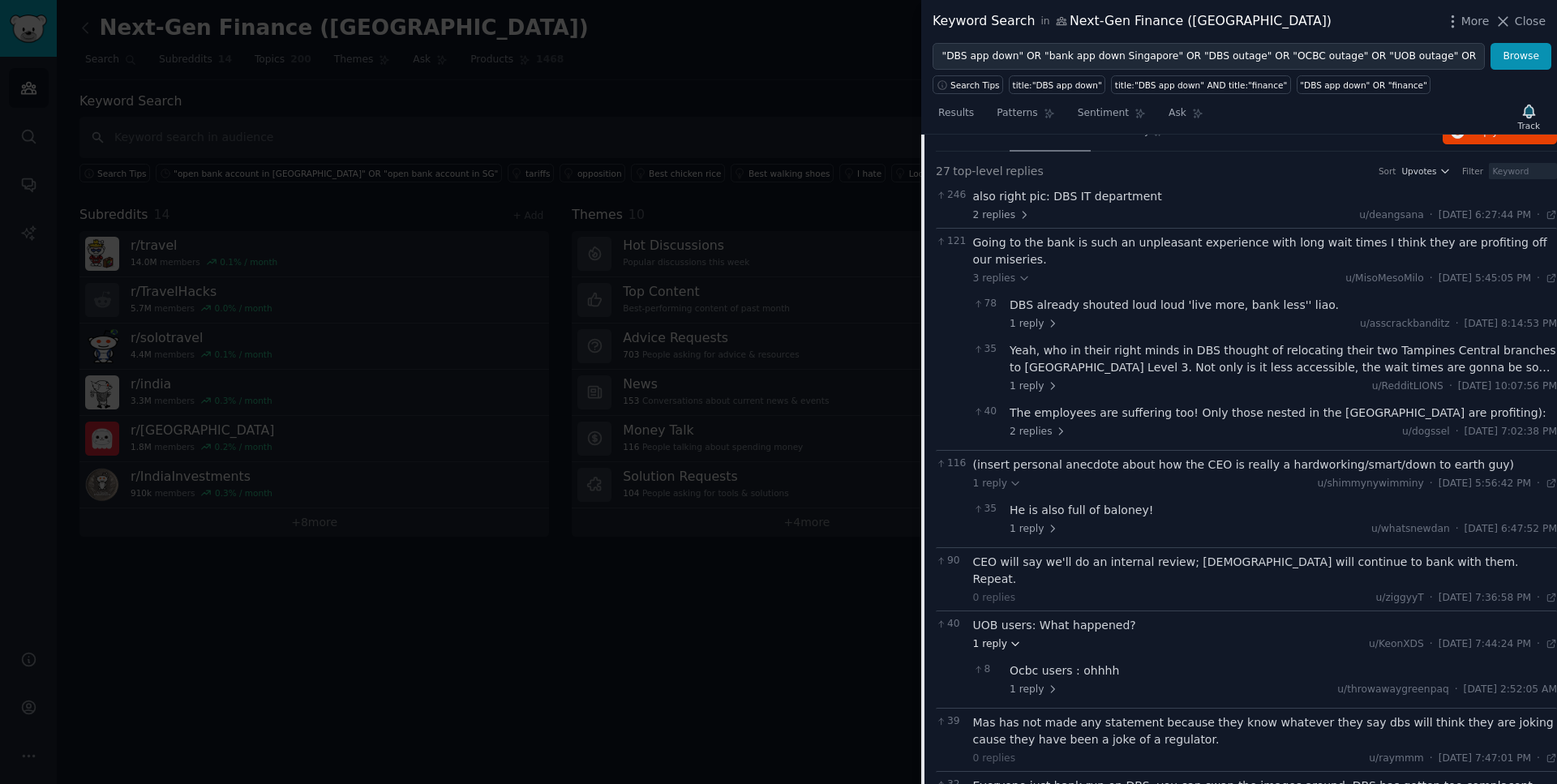
scroll to position [0, 0]
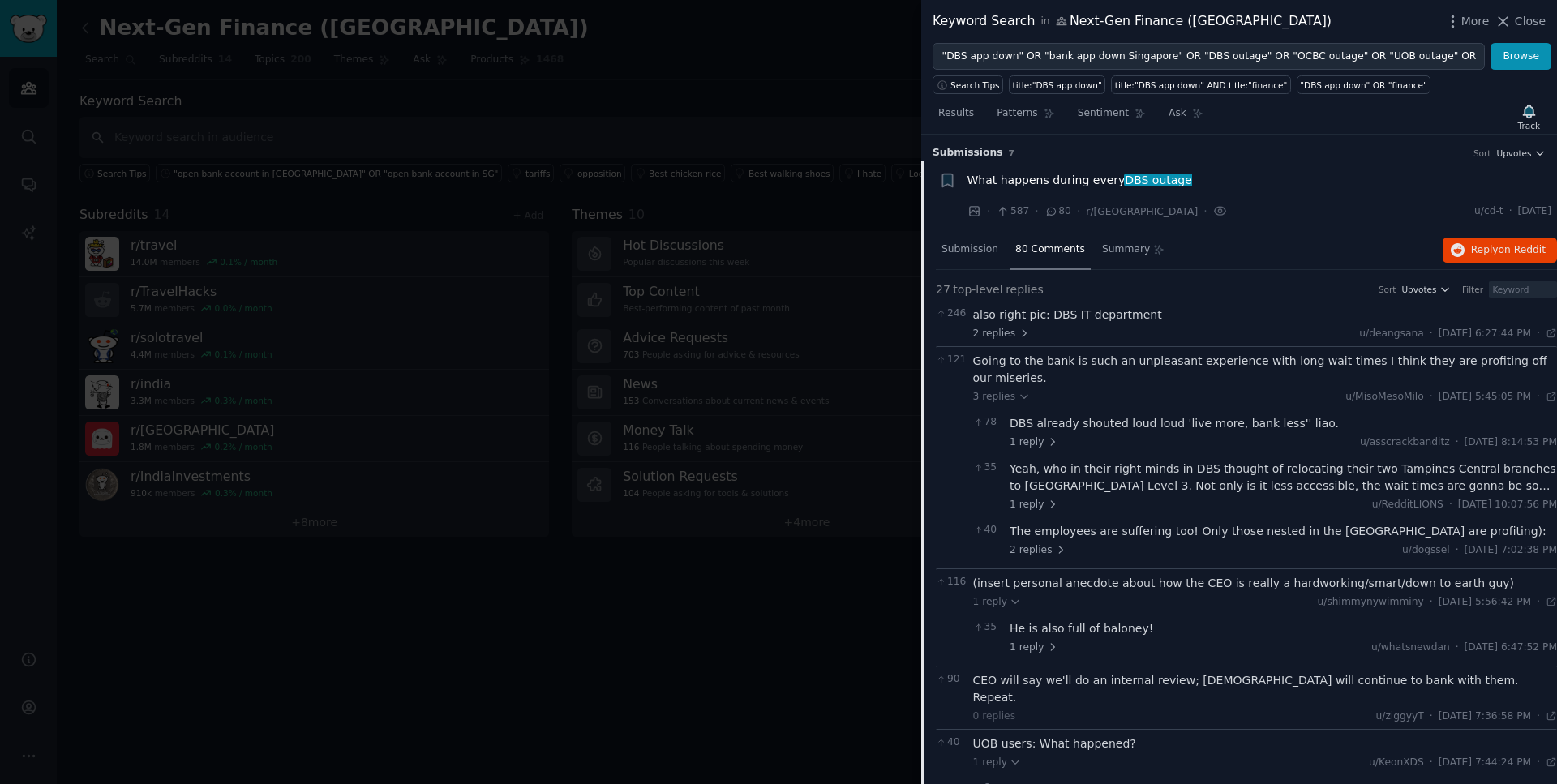
click at [1090, 183] on span "What happens during every DBS outage" at bounding box center [1080, 181] width 225 height 17
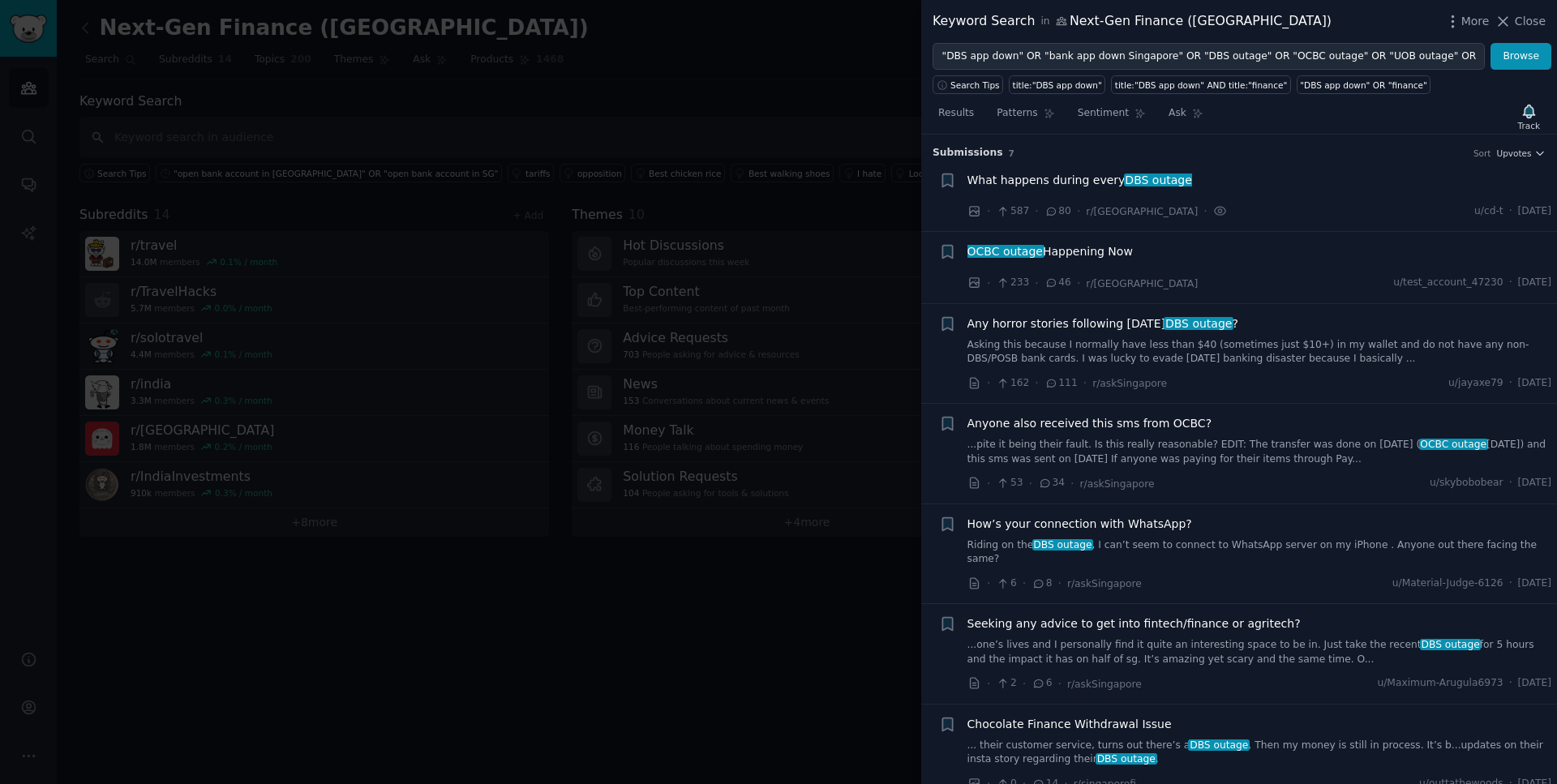
scroll to position [7, 0]
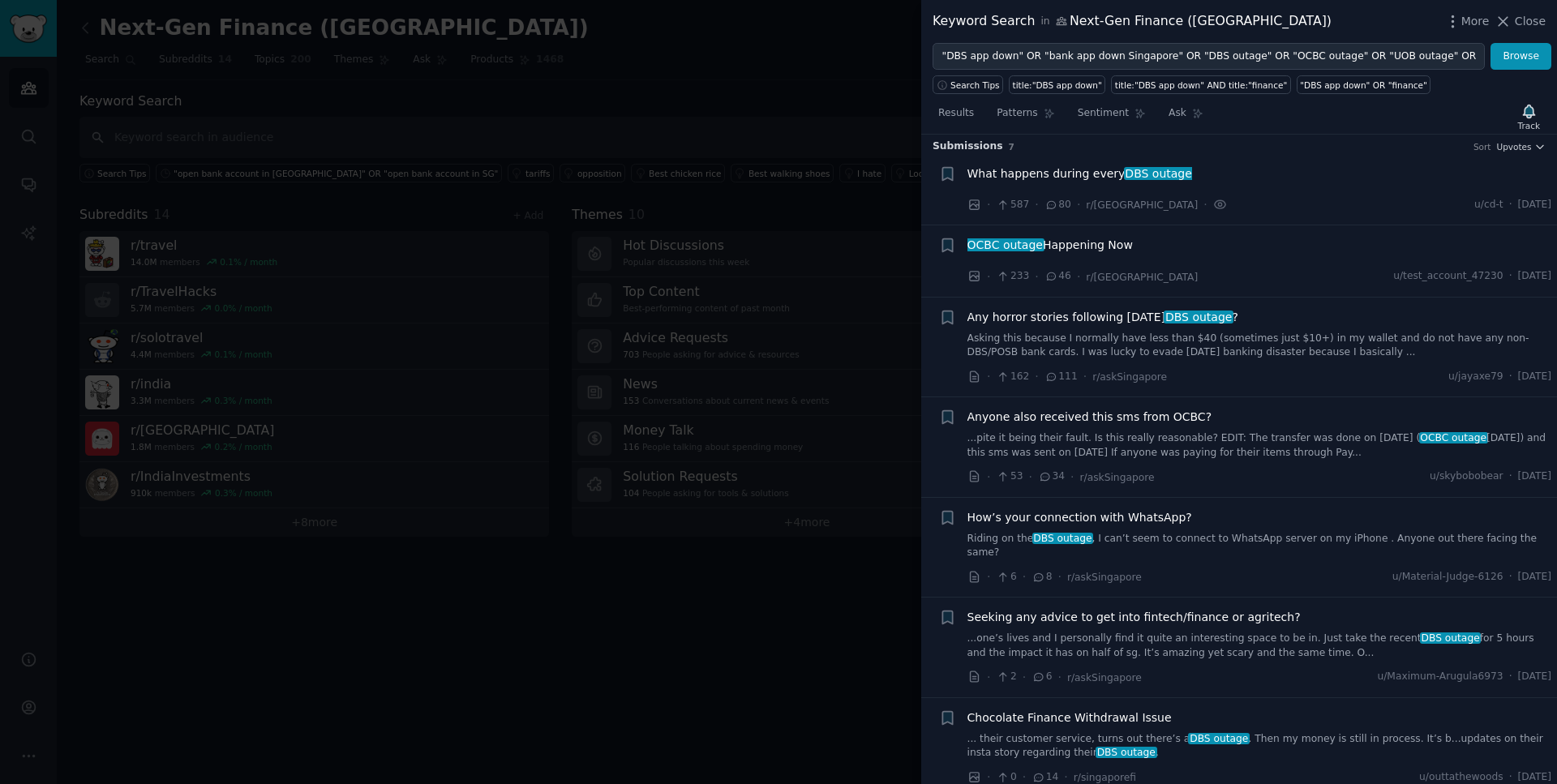
click at [1082, 242] on span "OCBC outage Happening Now" at bounding box center [1050, 245] width 165 height 17
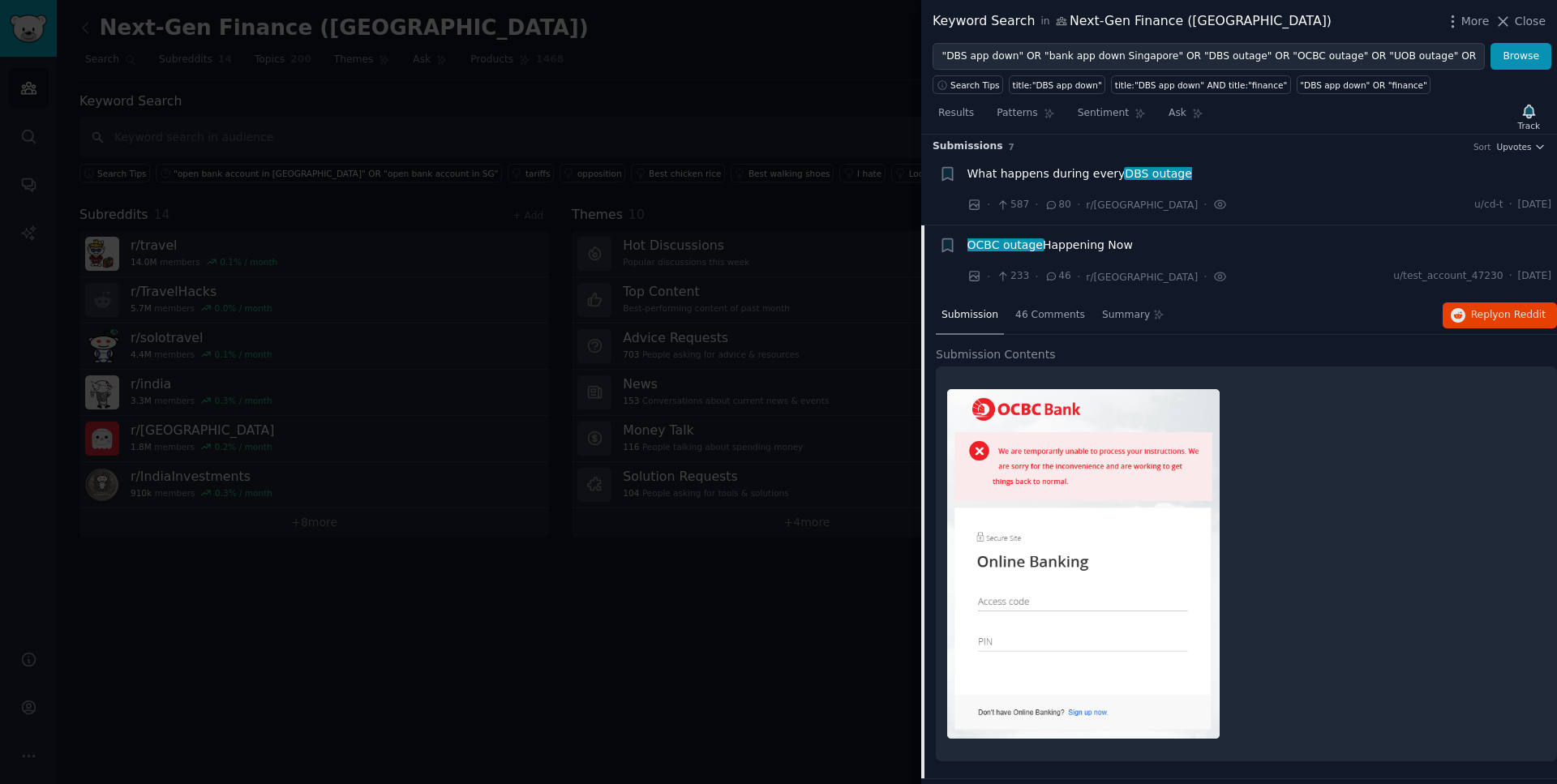
scroll to position [98, 0]
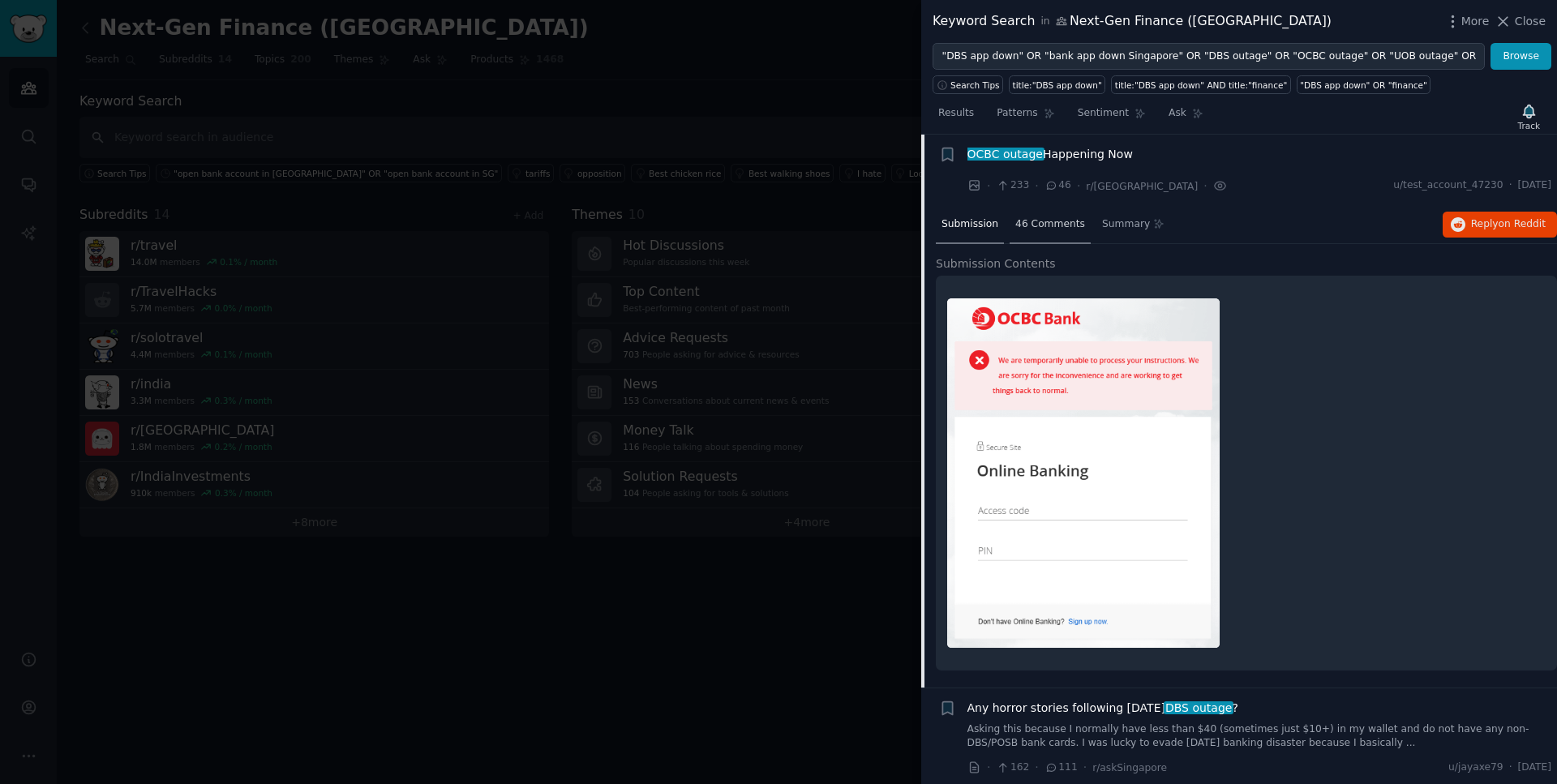
click at [1042, 221] on span "46 Comments" at bounding box center [1050, 224] width 70 height 15
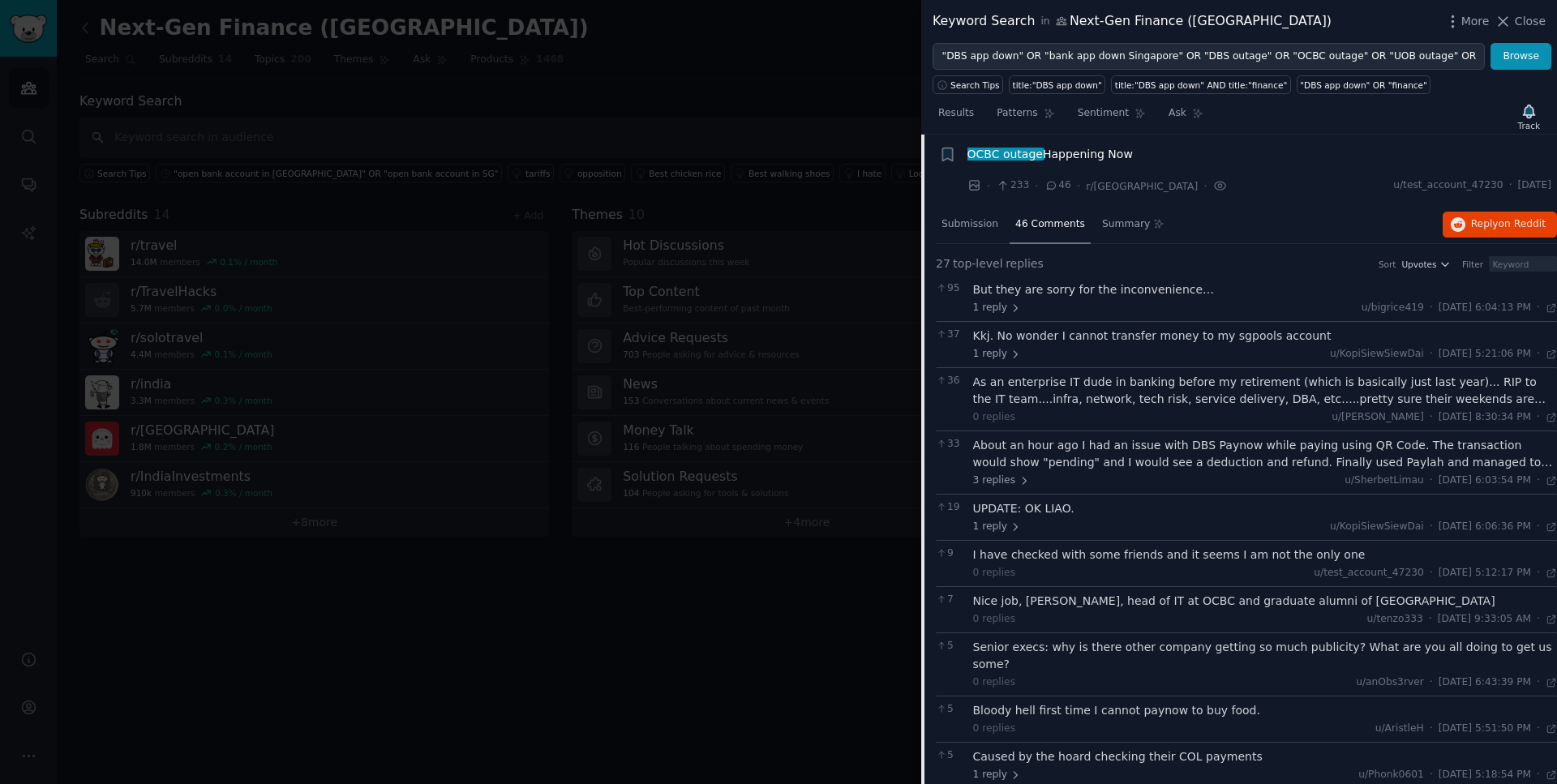
click at [1116, 392] on div "As an enterprise IT dude in banking before my retirement (which is basically ju…" at bounding box center [1266, 391] width 584 height 34
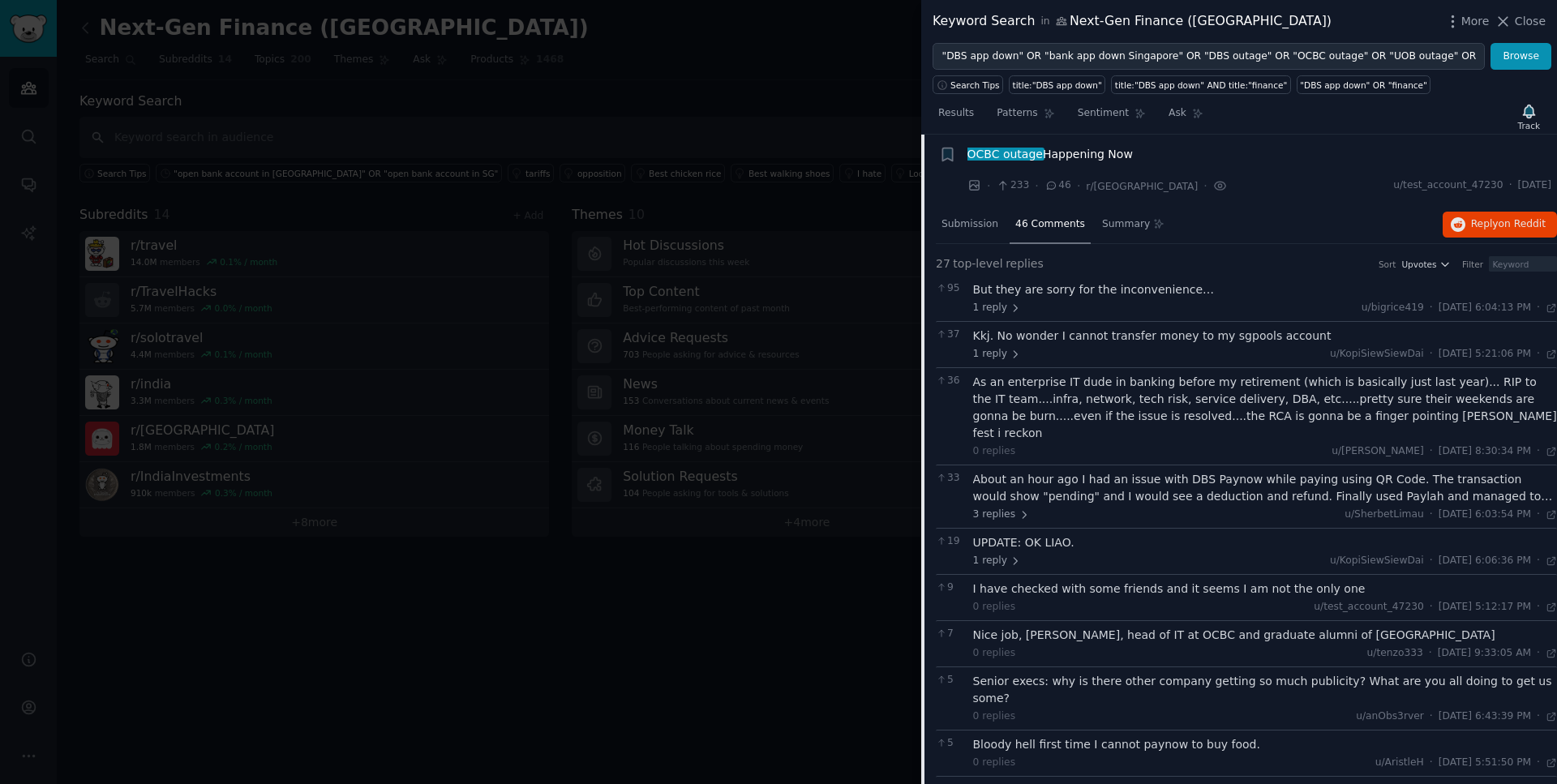
click at [1143, 471] on div "About an hour ago I had an issue with DBS Paynow while paying using QR Code. Th…" at bounding box center [1266, 488] width 584 height 34
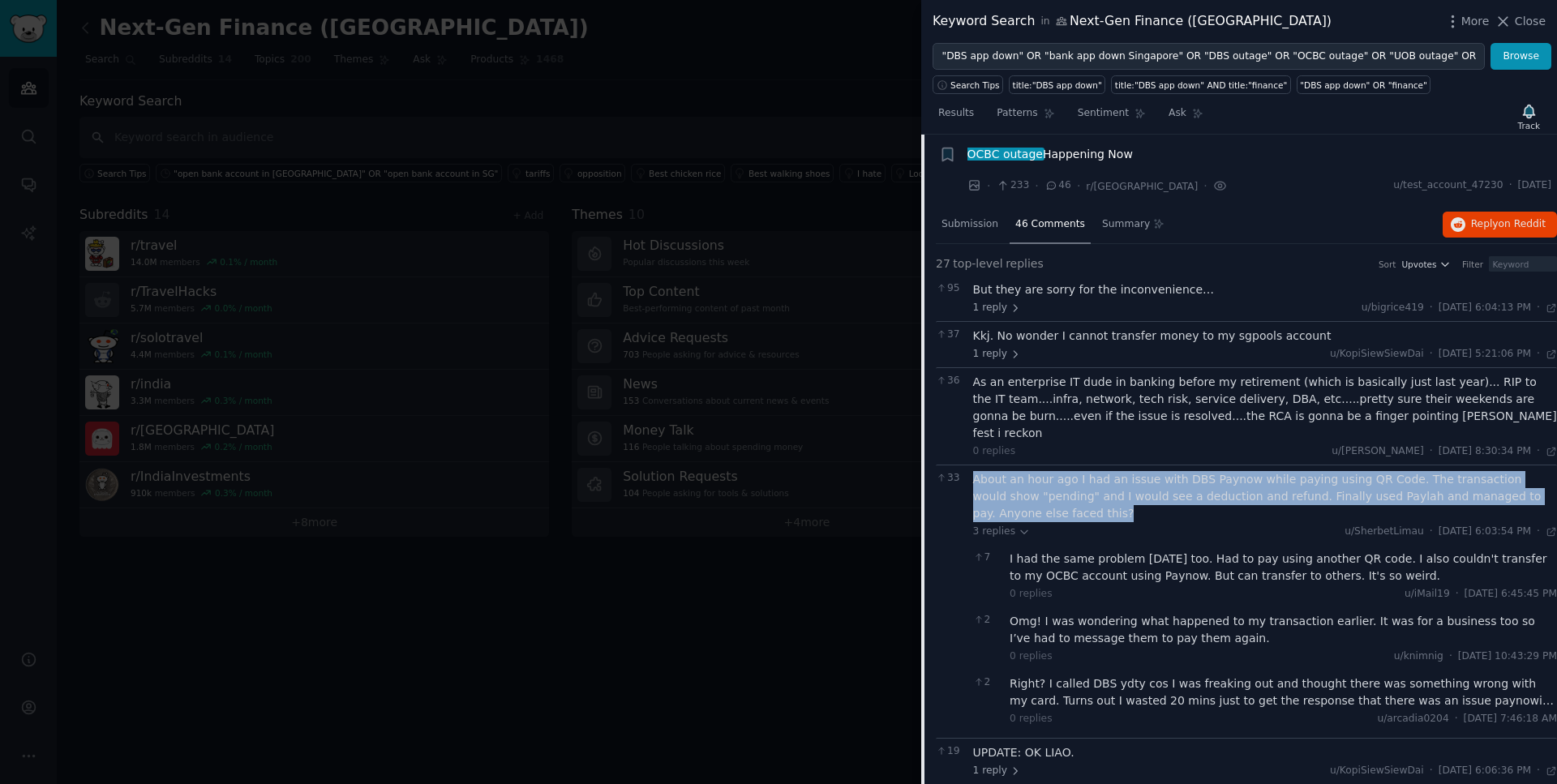
drag, startPoint x: 1009, startPoint y: 496, endPoint x: 966, endPoint y: 469, distance: 50.8
click at [966, 469] on div "33 About an hour ago I had an issue with DBS Paynow while paying using QR Code.…" at bounding box center [1247, 602] width 622 height 273
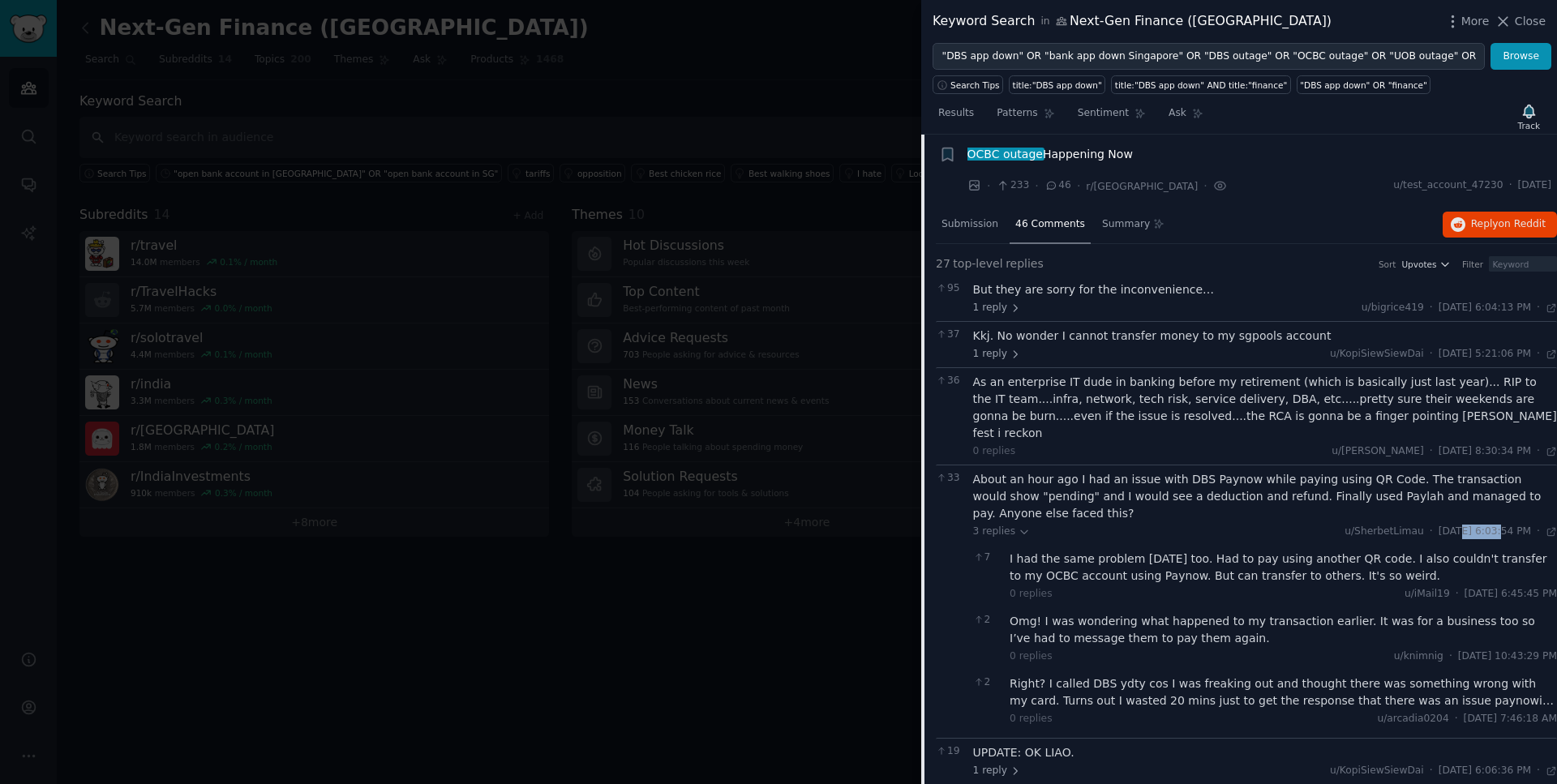
drag, startPoint x: 1468, startPoint y: 517, endPoint x: 1425, endPoint y: 517, distance: 43.0
click at [1439, 525] on span "[DATE] 6:03:54 PM" at bounding box center [1484, 532] width 93 height 15
click at [1151, 475] on div "About an hour ago I had an issue with DBS Paynow while paying using QR Code. Th…" at bounding box center [1266, 496] width 584 height 51
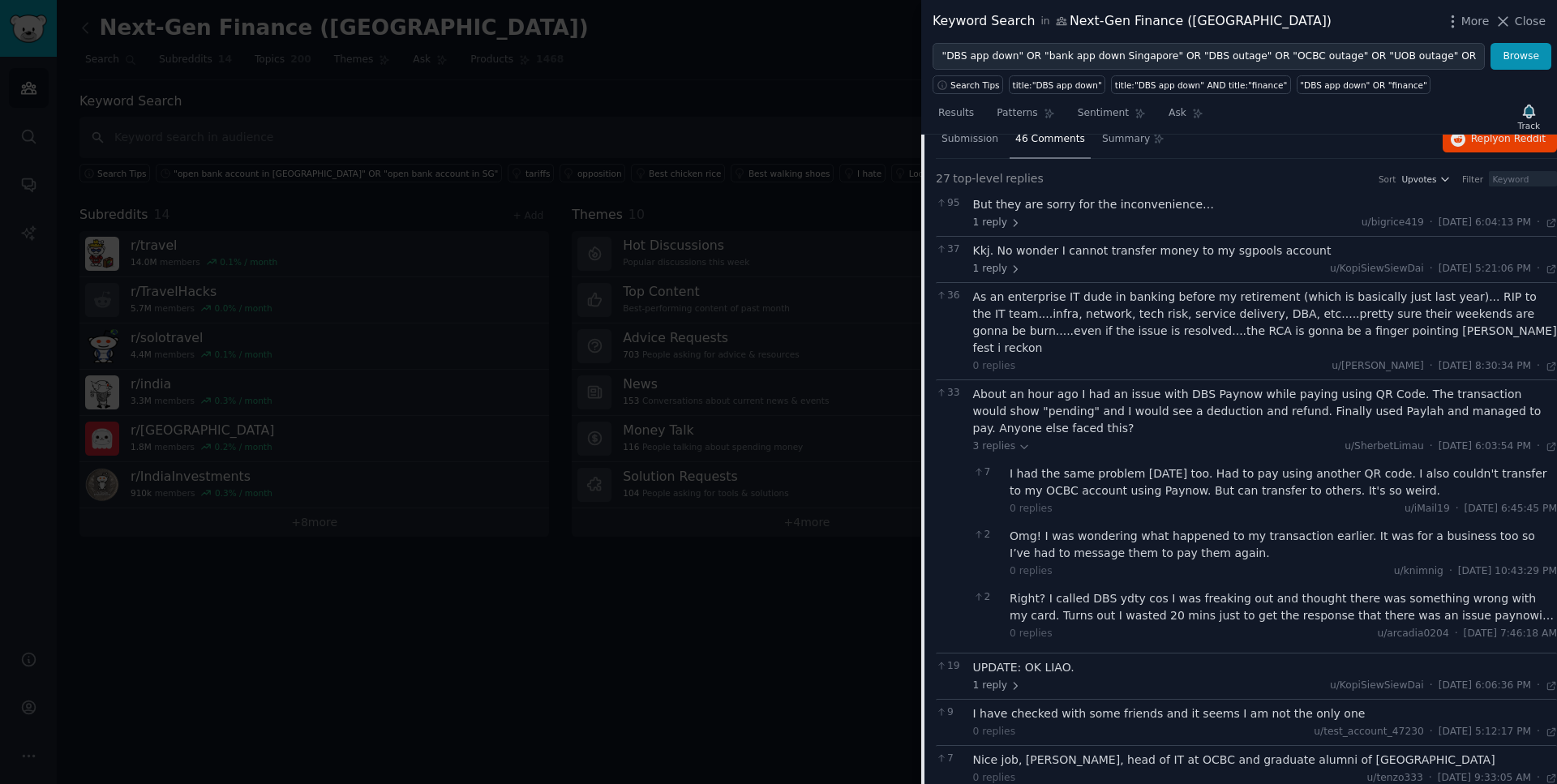
scroll to position [0, 0]
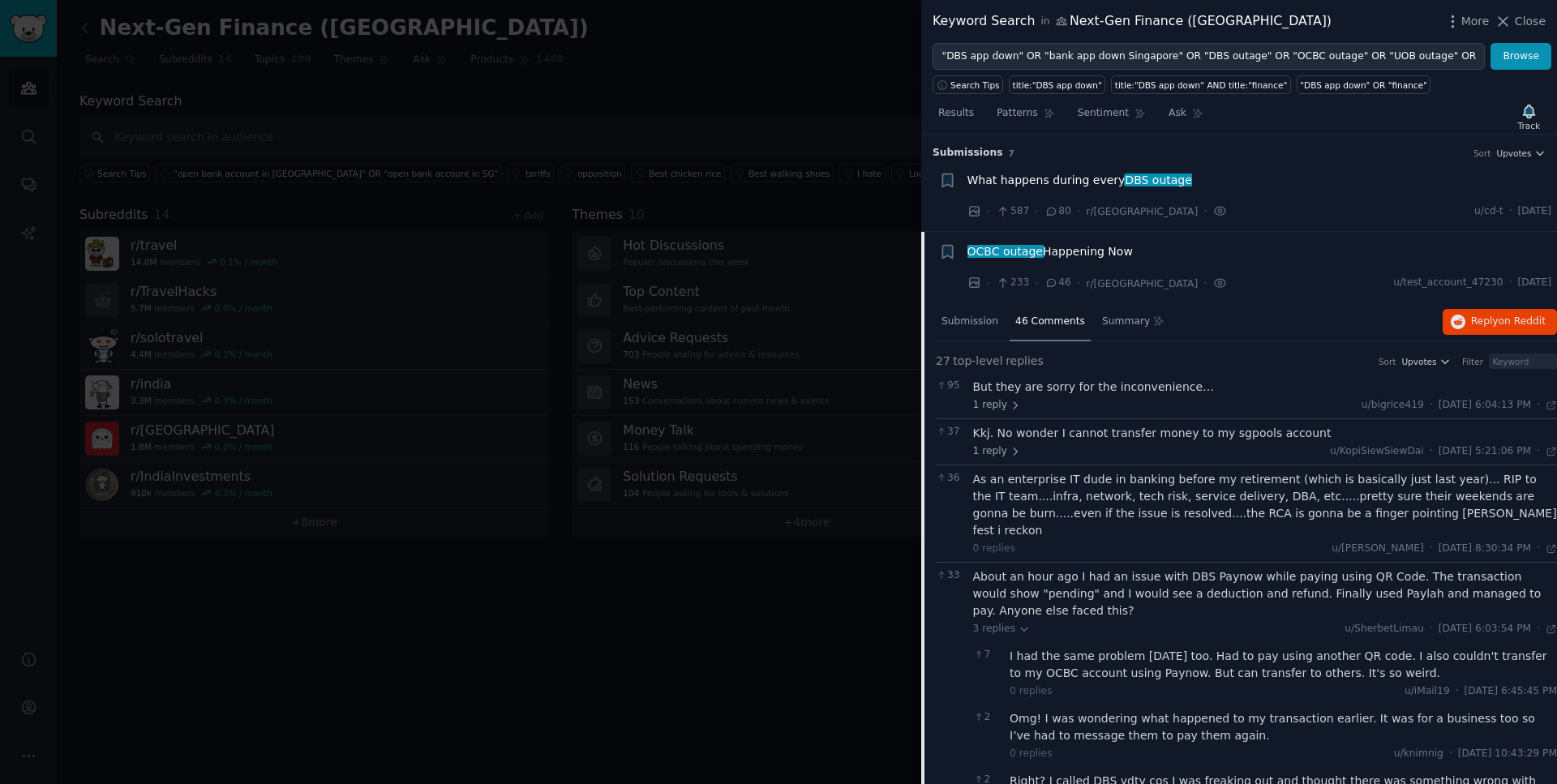
click at [1060, 251] on span "OCBC outage Happening Now" at bounding box center [1050, 252] width 165 height 17
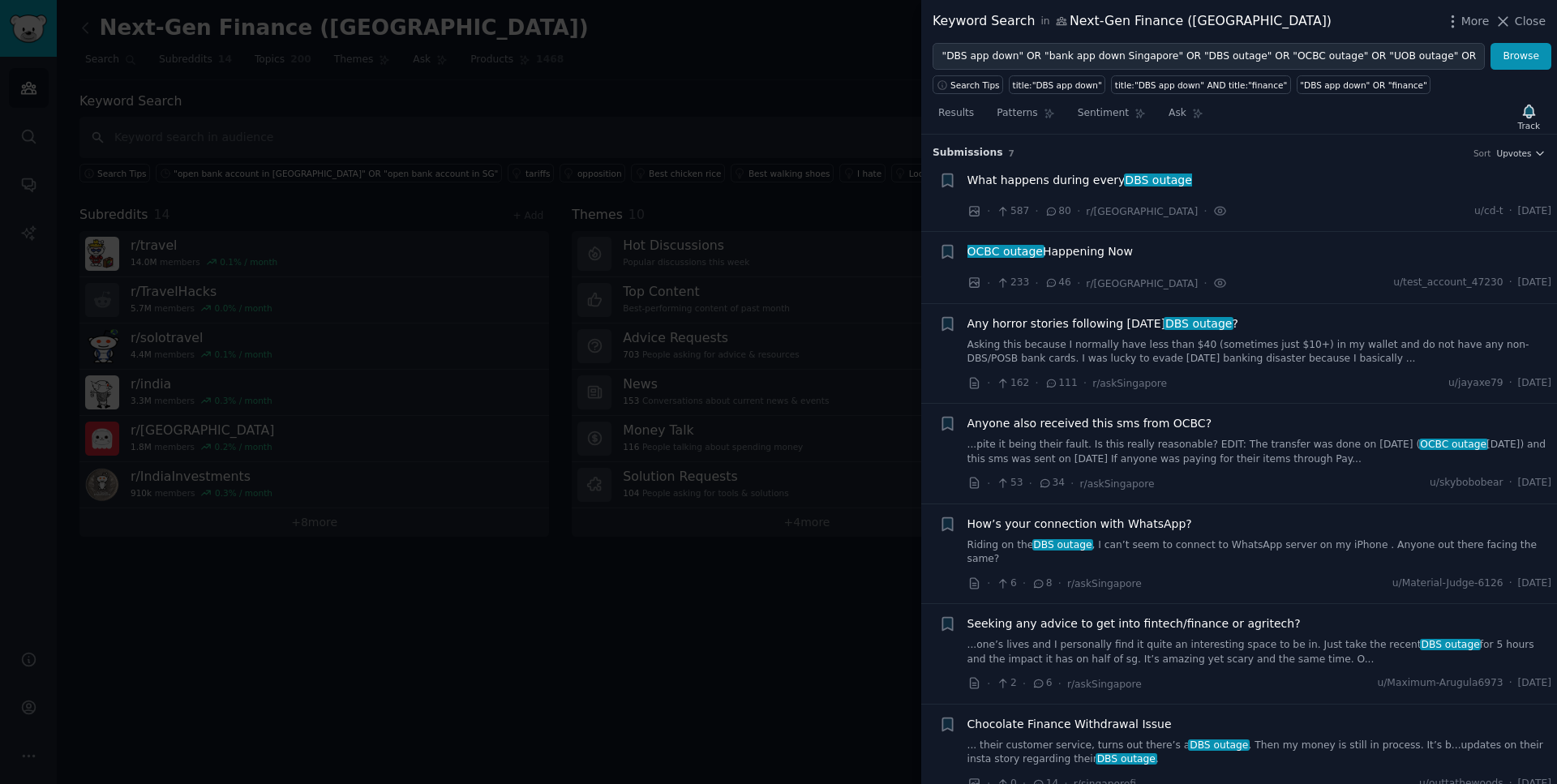
scroll to position [7, 0]
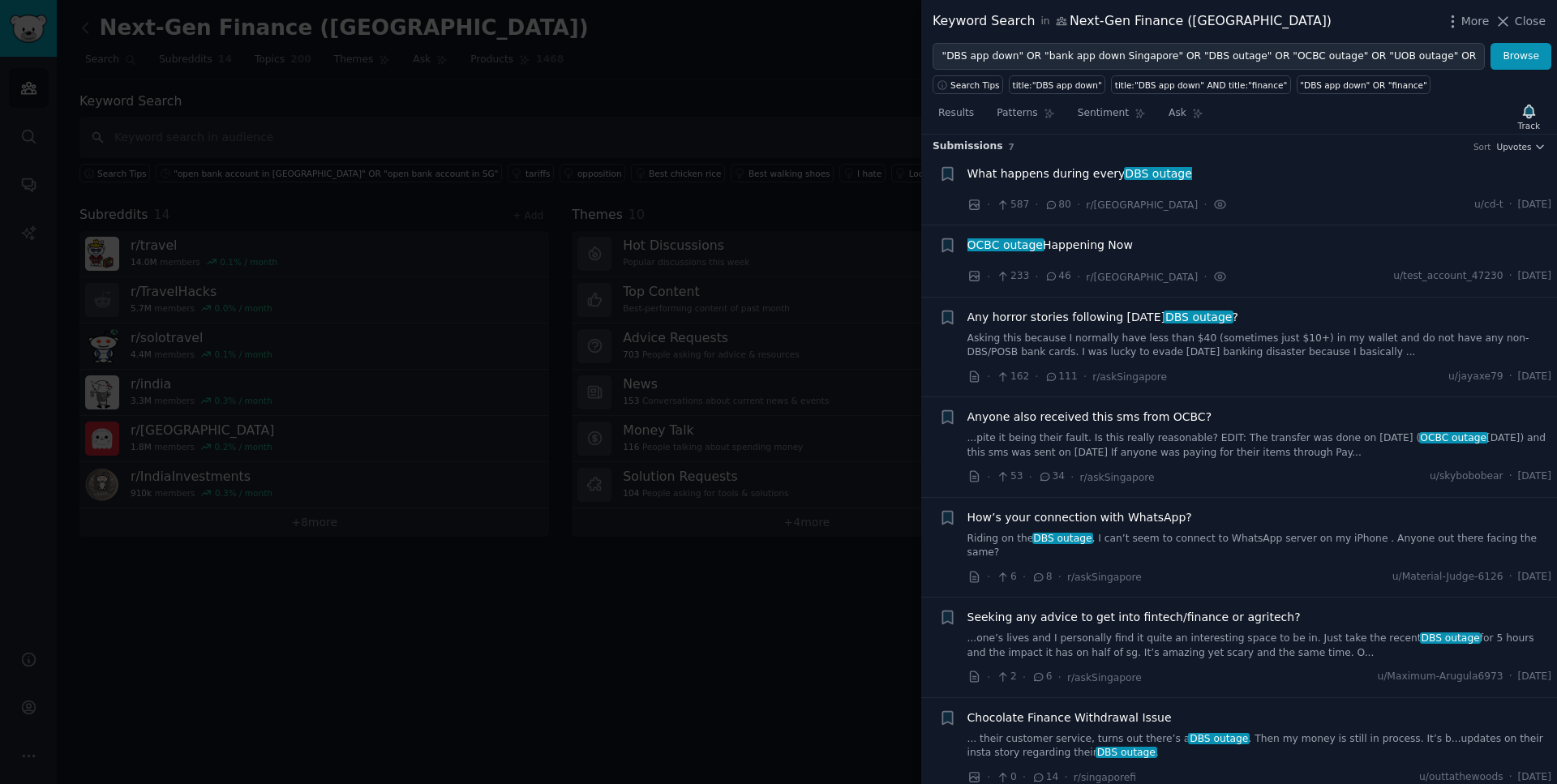
click at [1076, 320] on span "Any horror stories following [DATE] DBS outage ?" at bounding box center [1102, 317] width 271 height 17
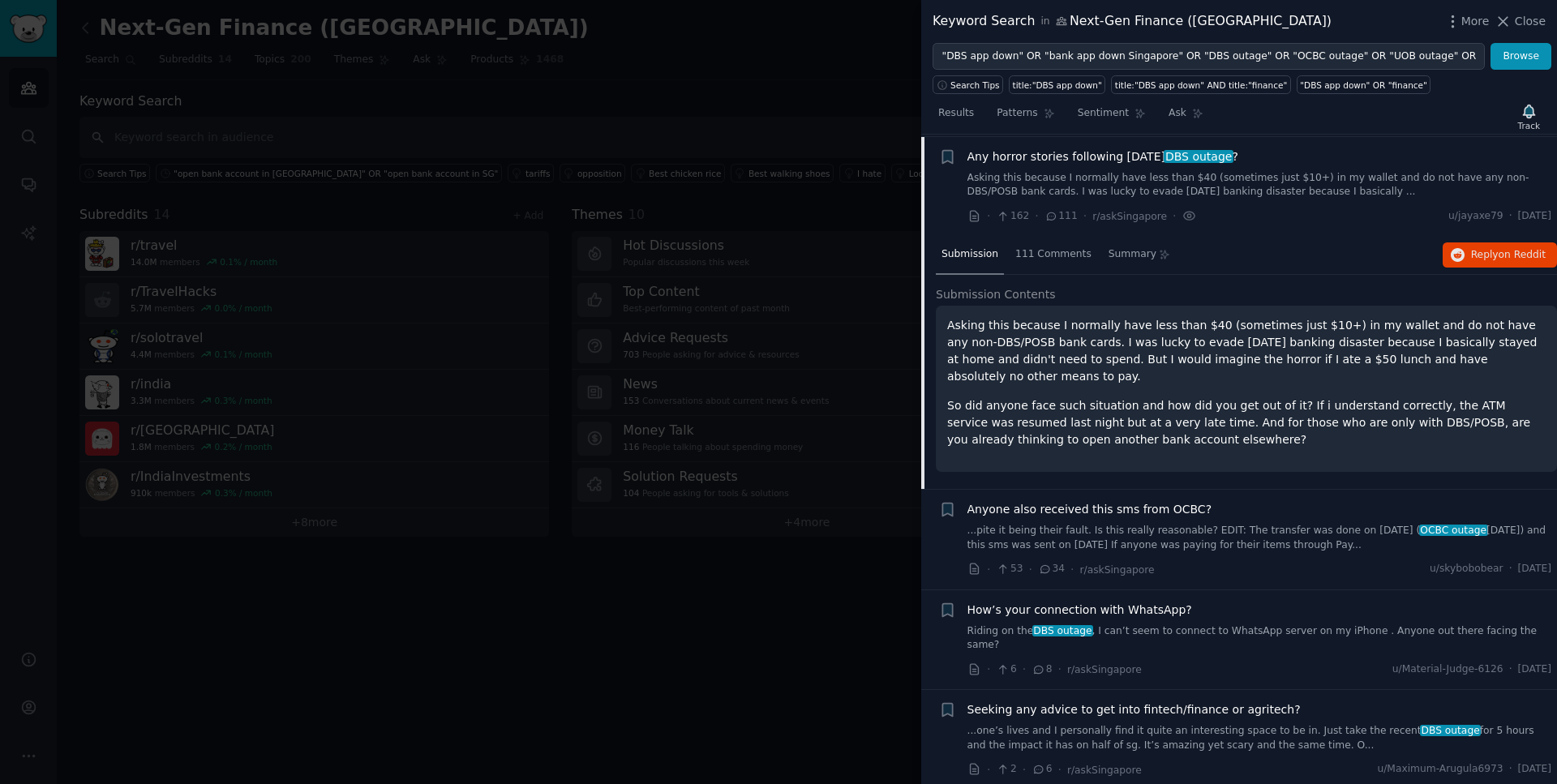
scroll to position [169, 0]
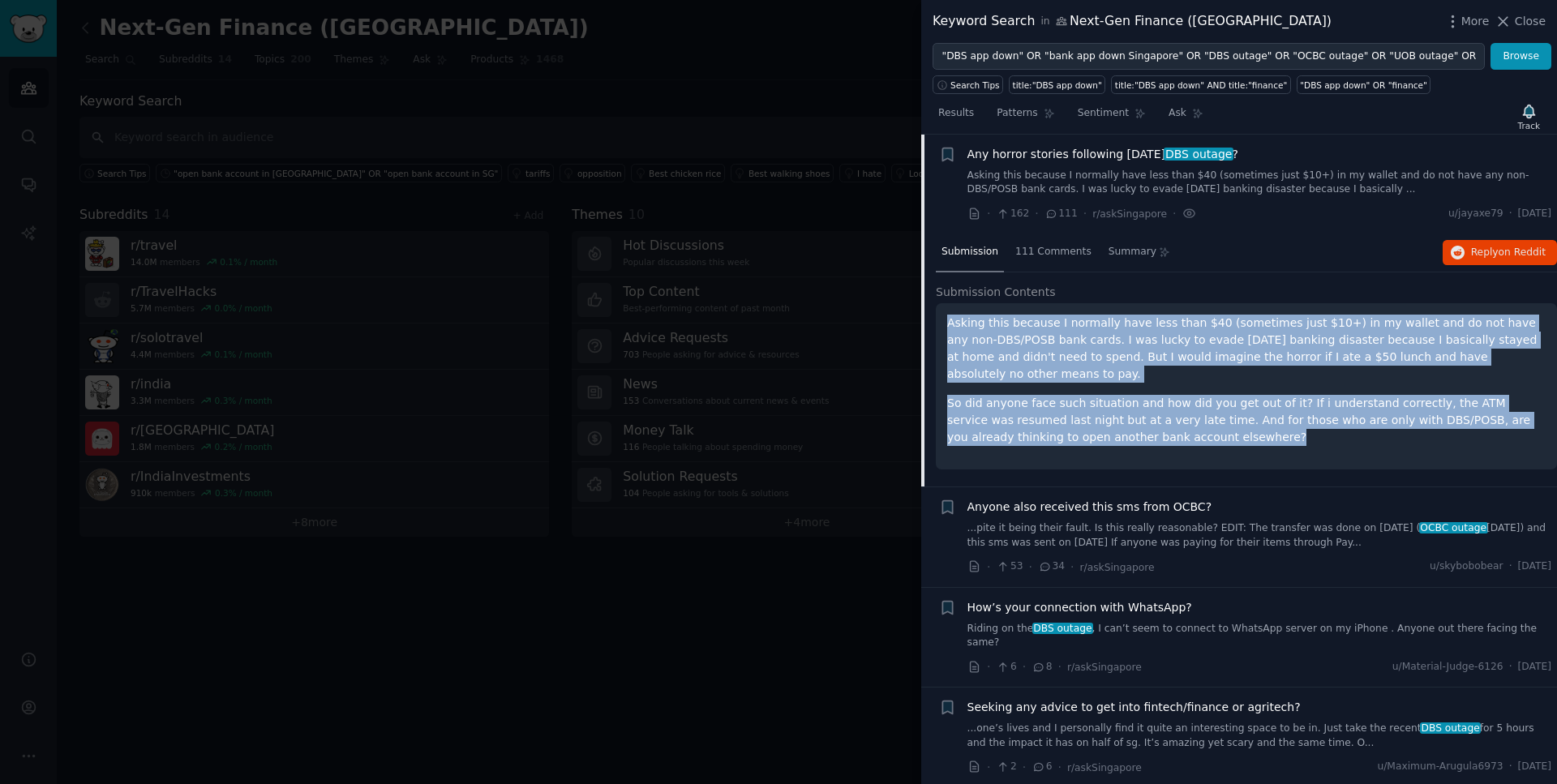
drag, startPoint x: 1164, startPoint y: 438, endPoint x: 941, endPoint y: 322, distance: 251.4
click at [941, 322] on div "Asking this because I normally have less than $40 (sometimes just $10+) in my w…" at bounding box center [1247, 386] width 622 height 166
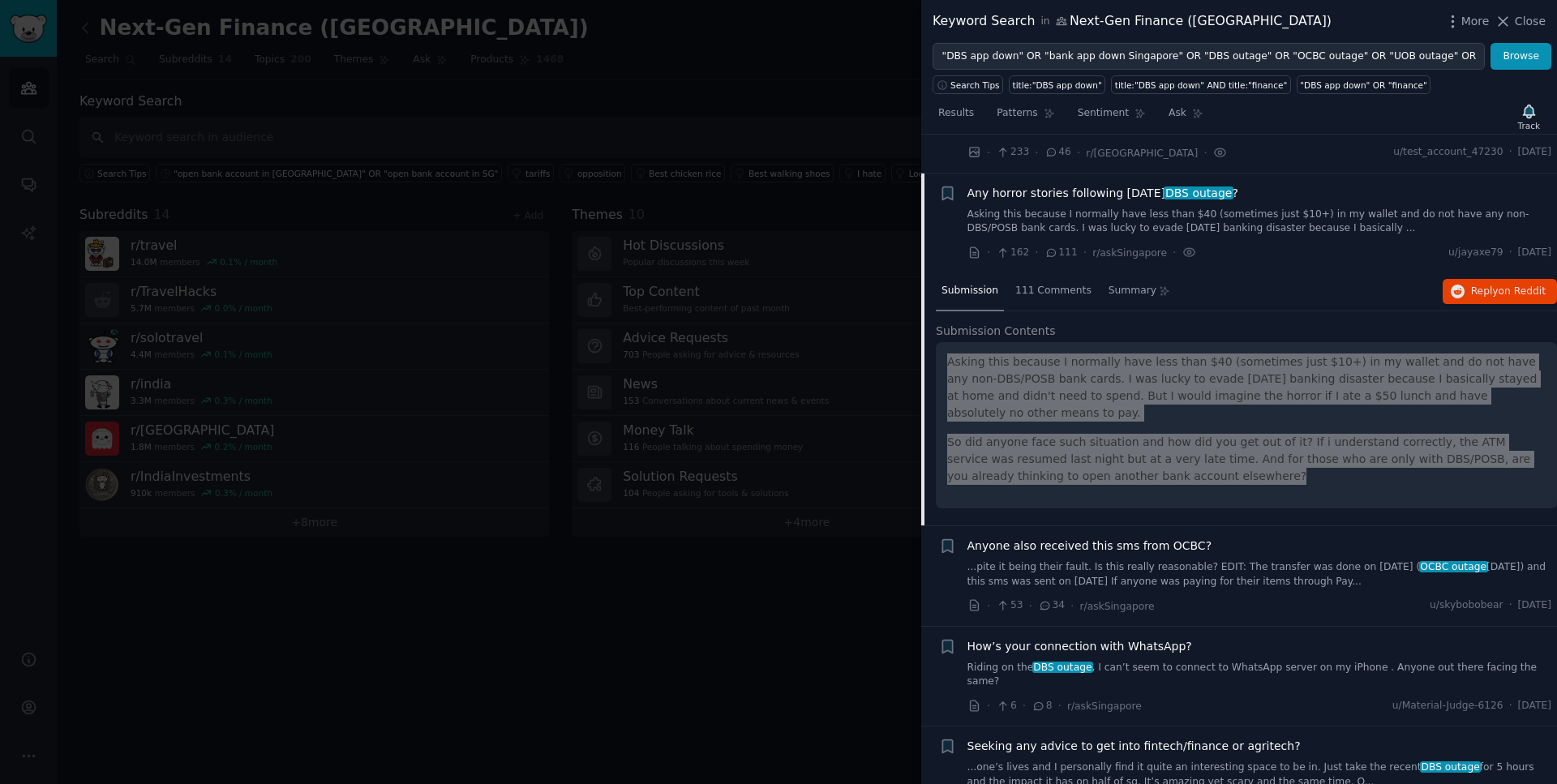
scroll to position [142, 0]
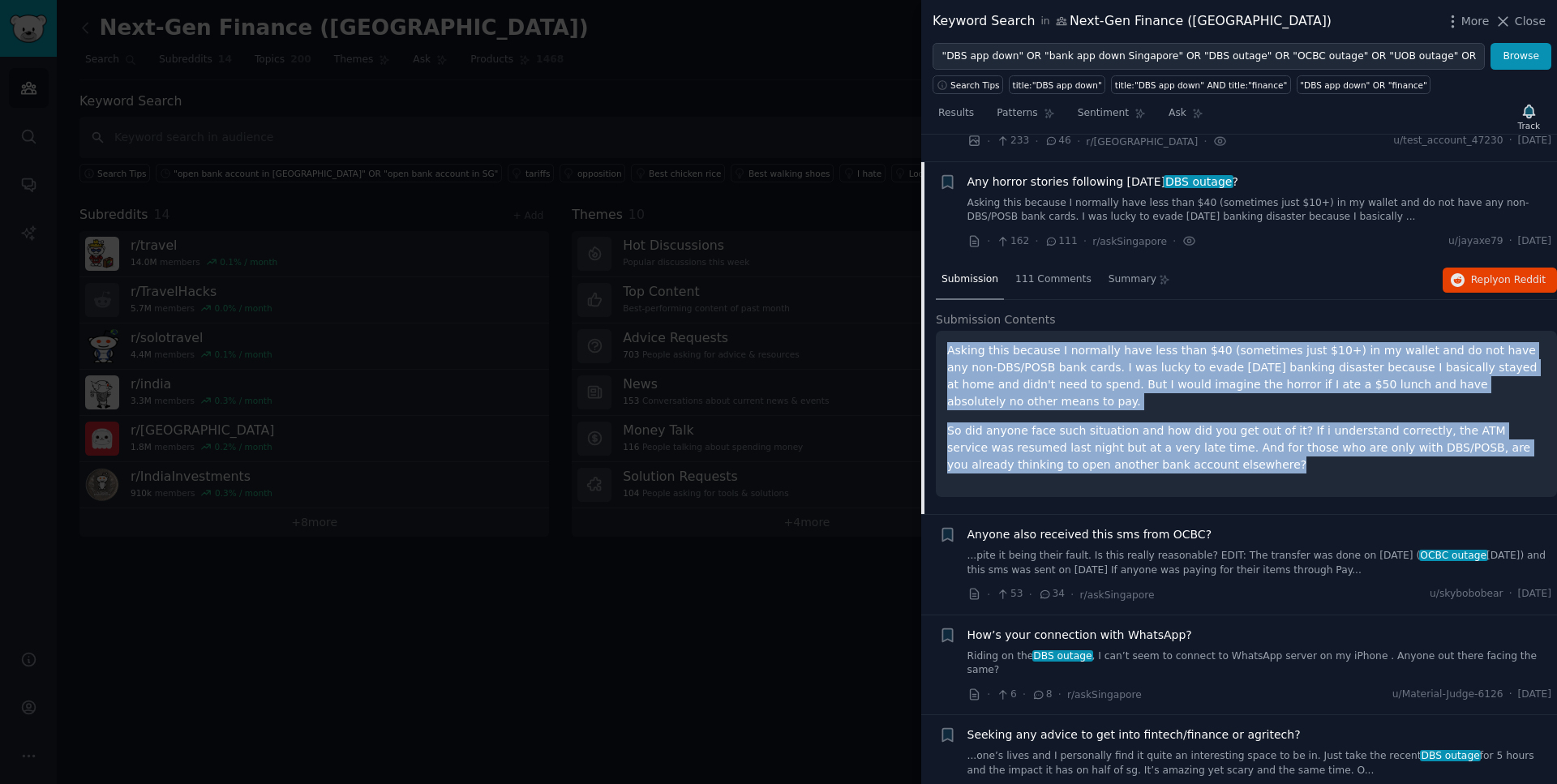
drag, startPoint x: 1498, startPoint y: 242, endPoint x: 1545, endPoint y: 242, distance: 47.0
click at [1545, 242] on span "[DATE]" at bounding box center [1535, 241] width 33 height 15
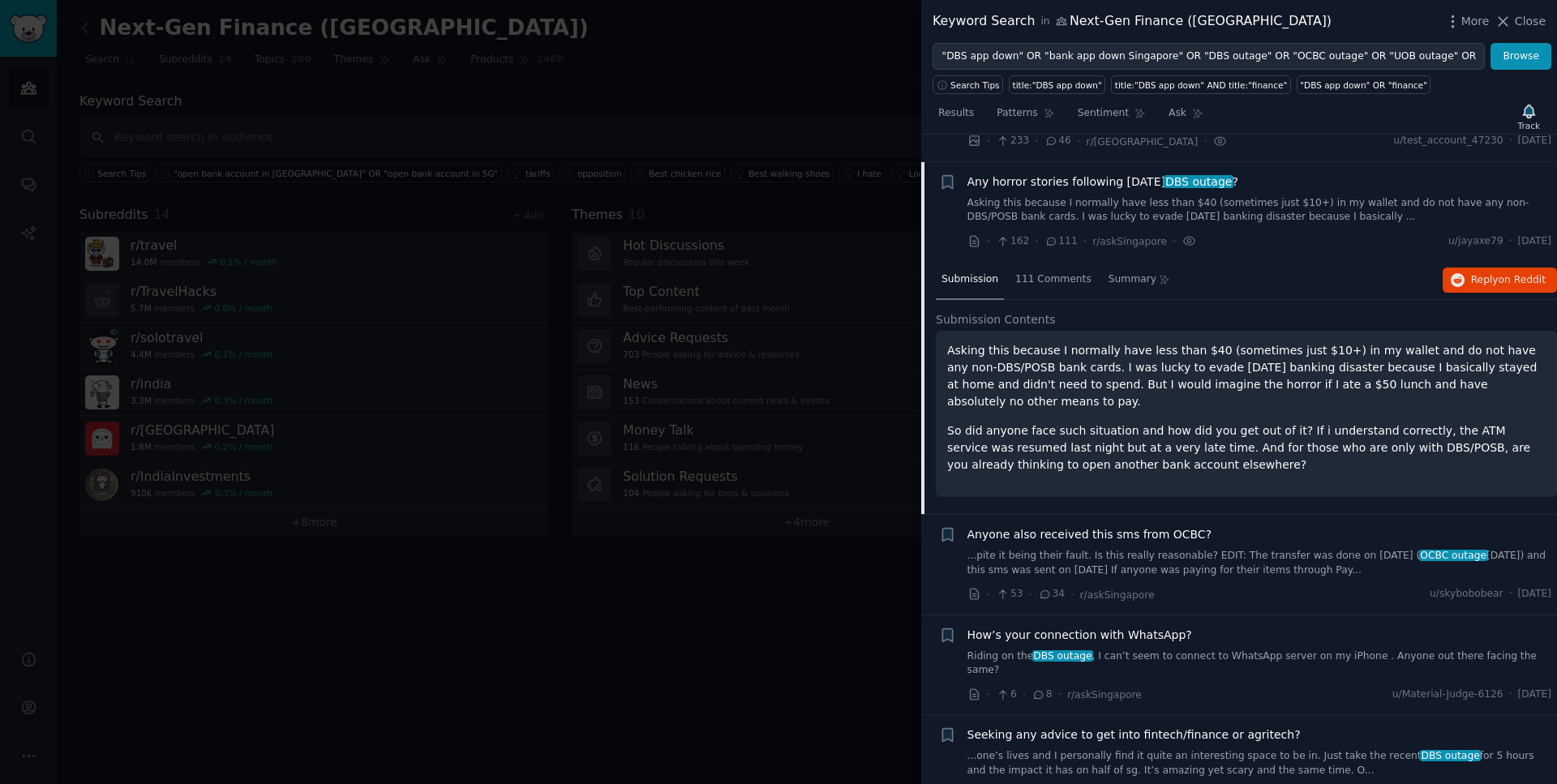
drag, startPoint x: 1546, startPoint y: 241, endPoint x: 1496, endPoint y: 241, distance: 50.0
click at [1518, 241] on span "[DATE]" at bounding box center [1535, 241] width 33 height 15
click at [1059, 280] on span "111 Comments" at bounding box center [1054, 279] width 76 height 15
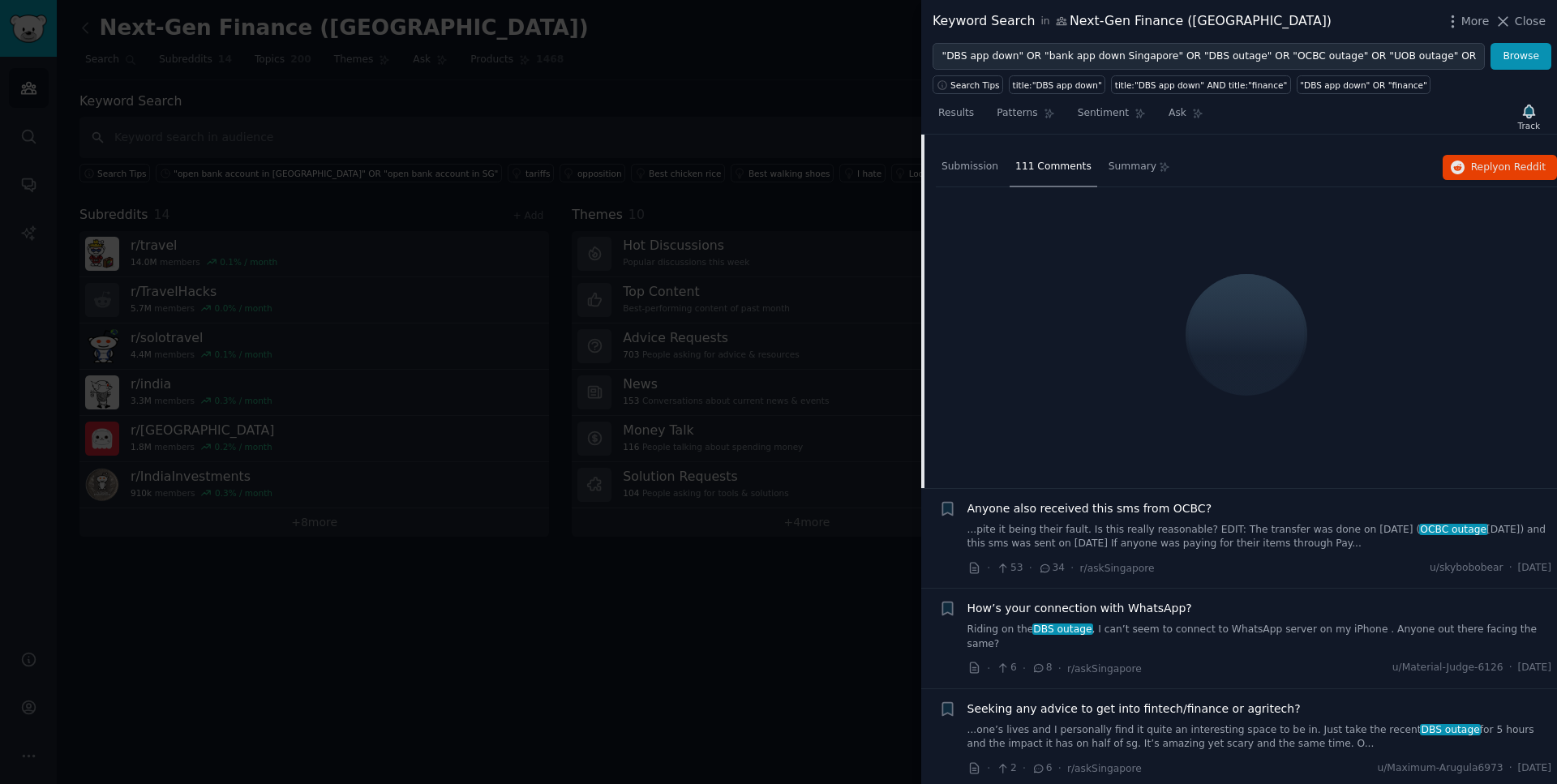
scroll to position [264, 0]
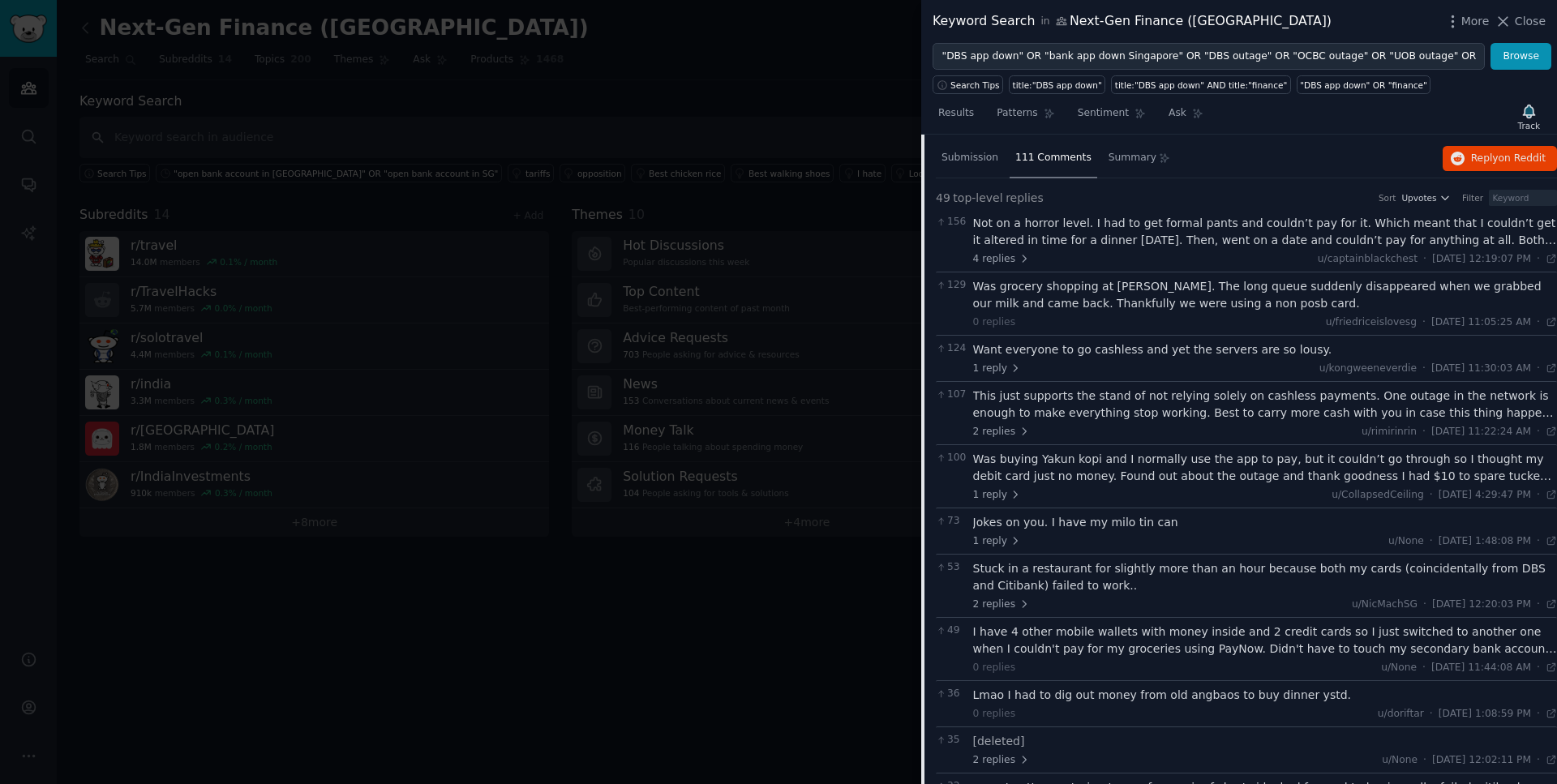
click at [1079, 234] on div "Not on a horror level. I had to get formal pants and couldn’t pay for it. Which…" at bounding box center [1266, 232] width 584 height 34
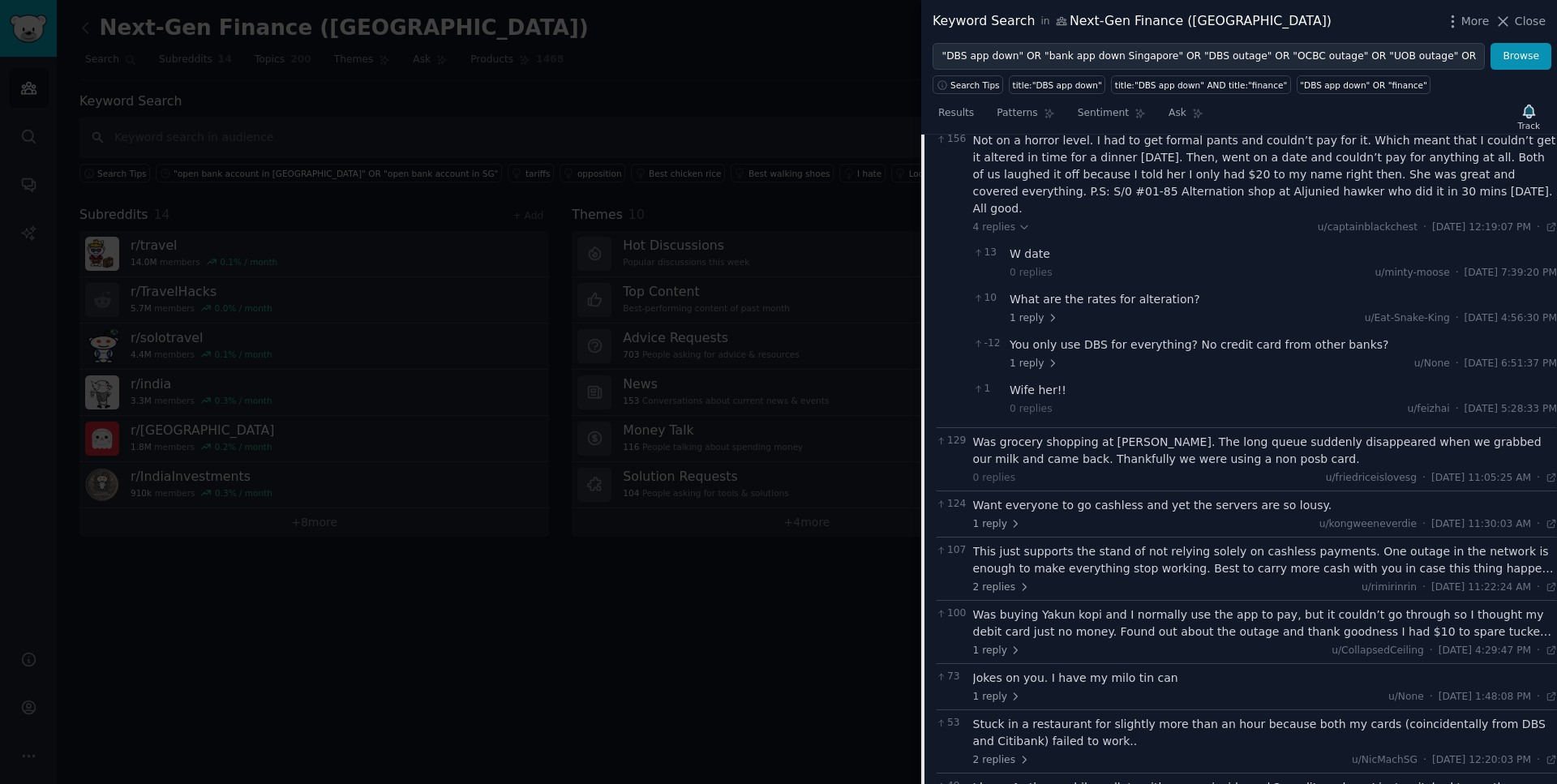
scroll to position [369, 0]
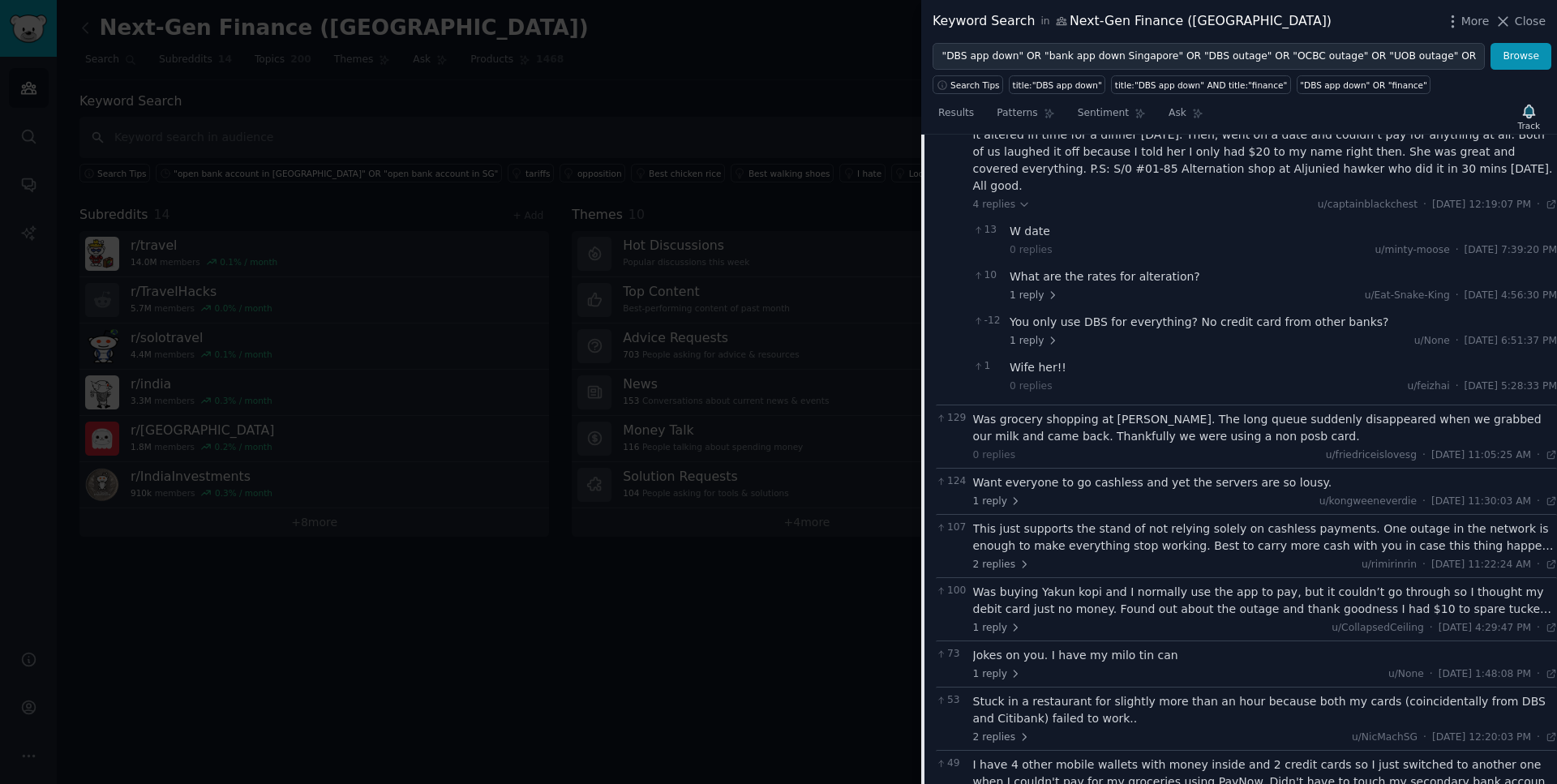
click at [1248, 530] on div "This just supports the stand of not relying solely on cashless payments. One ou…" at bounding box center [1266, 537] width 584 height 34
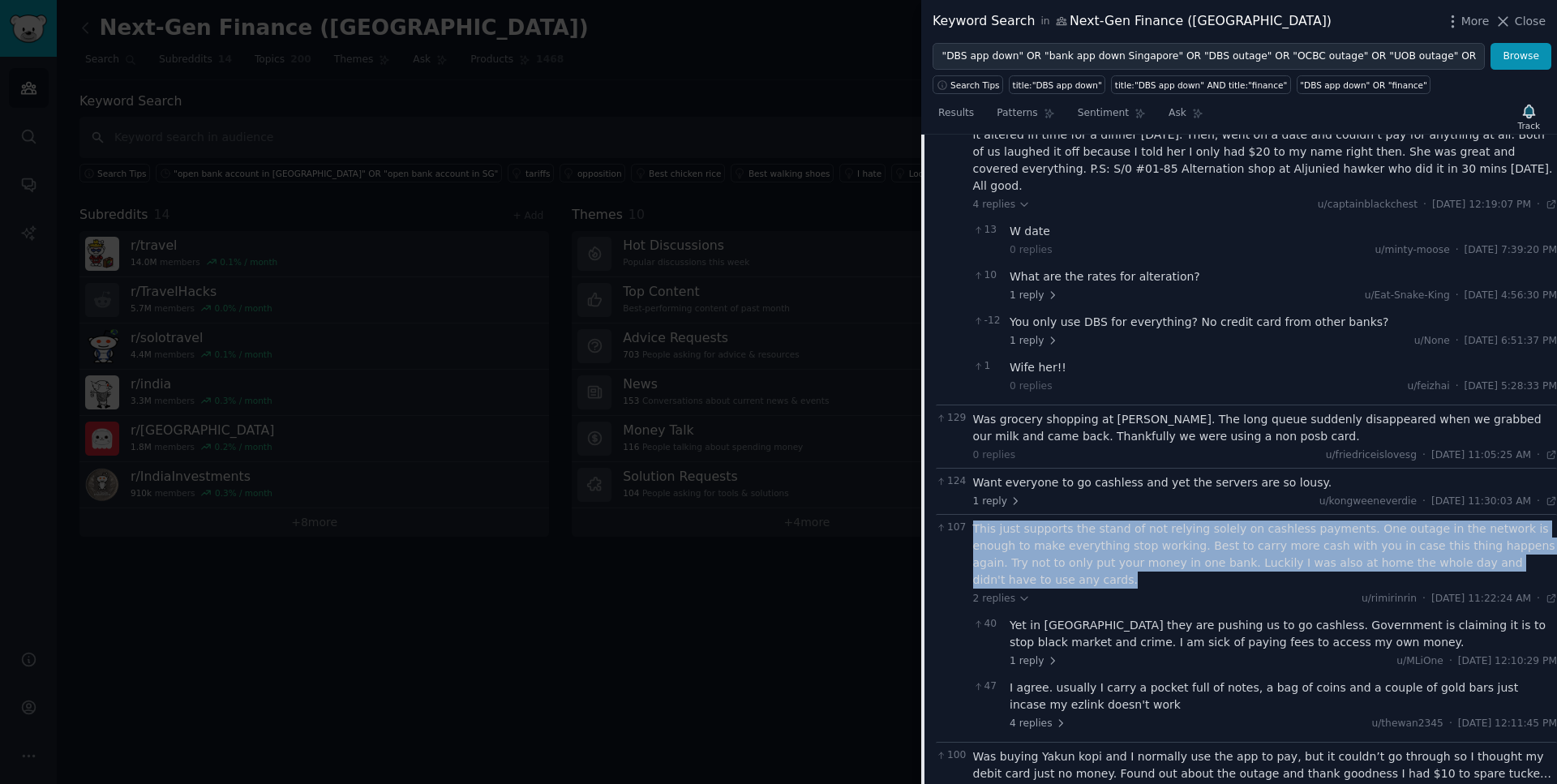
drag, startPoint x: 1541, startPoint y: 548, endPoint x: 961, endPoint y: 525, distance: 580.5
click at [961, 525] on div "107 This just supports the stand of not relying solely on cashless payments. On…" at bounding box center [1247, 628] width 622 height 228
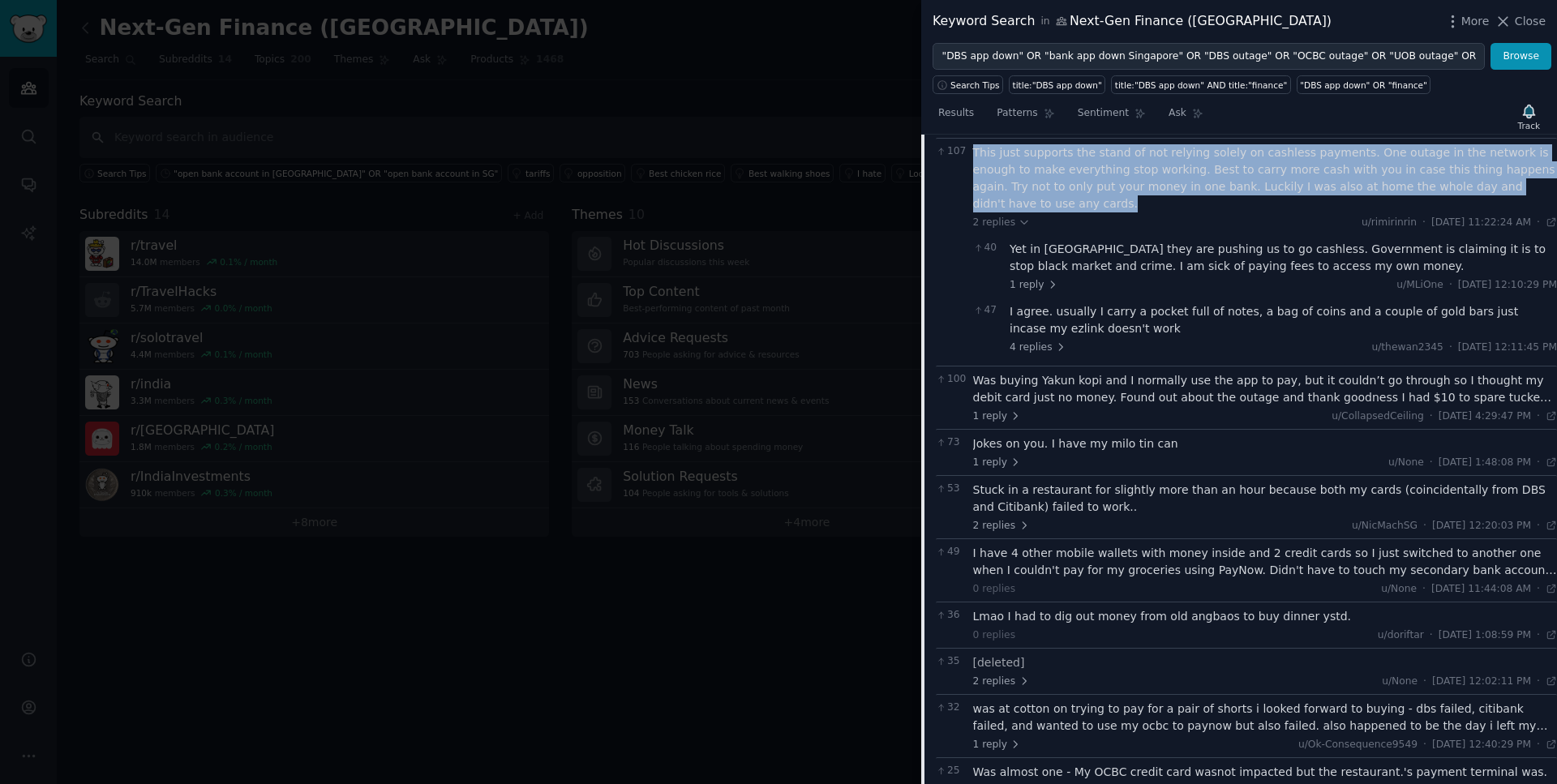
scroll to position [748, 0]
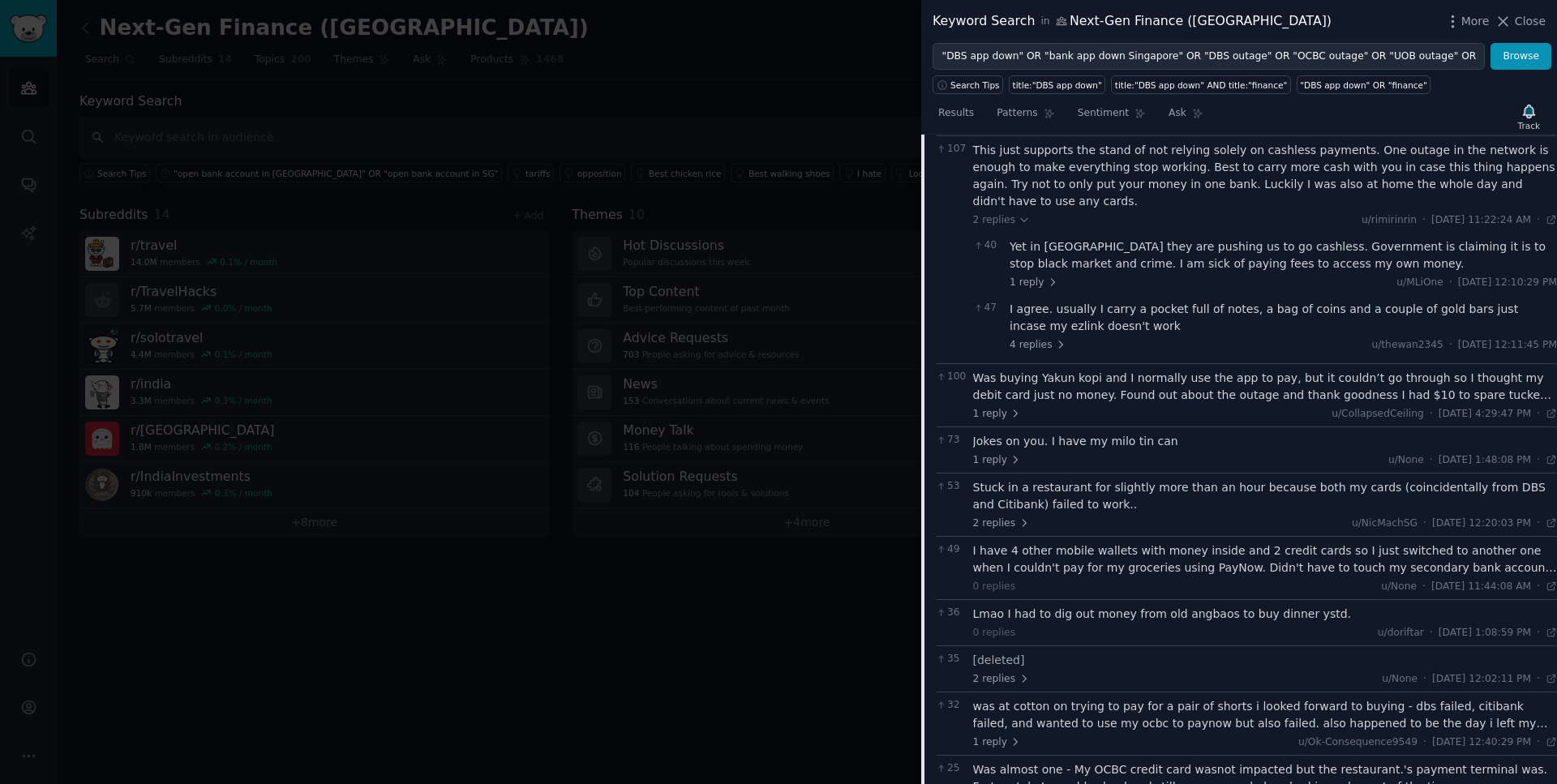
click at [1073, 543] on div "I have 4 other mobile wallets with money inside and 2 credit cards so I just sw…" at bounding box center [1266, 559] width 584 height 34
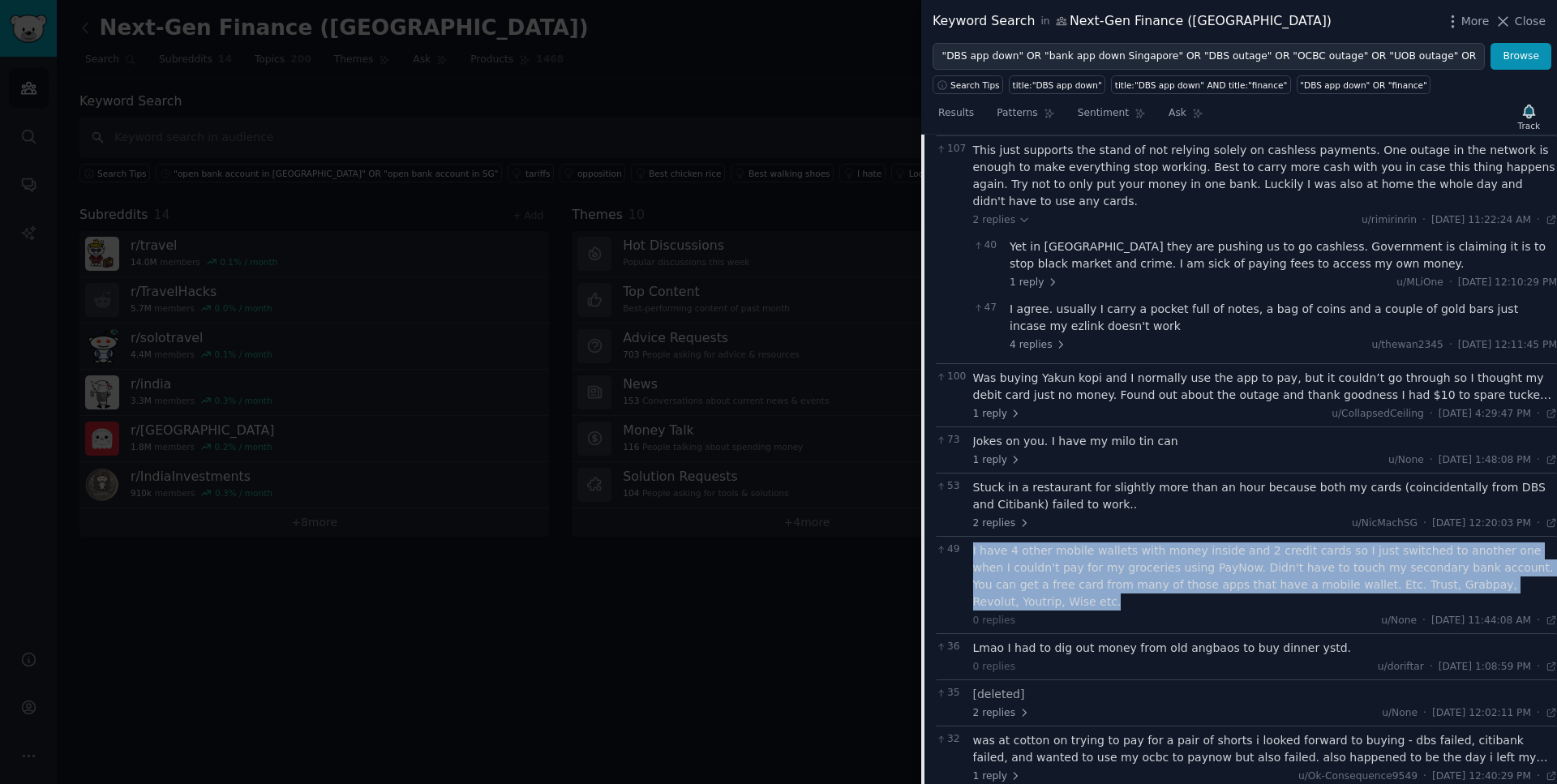
drag, startPoint x: 1536, startPoint y: 551, endPoint x: 973, endPoint y: 522, distance: 563.7
click at [973, 543] on div "I have 4 other mobile wallets with money inside and 2 credit cards so I just sw…" at bounding box center [1266, 577] width 584 height 68
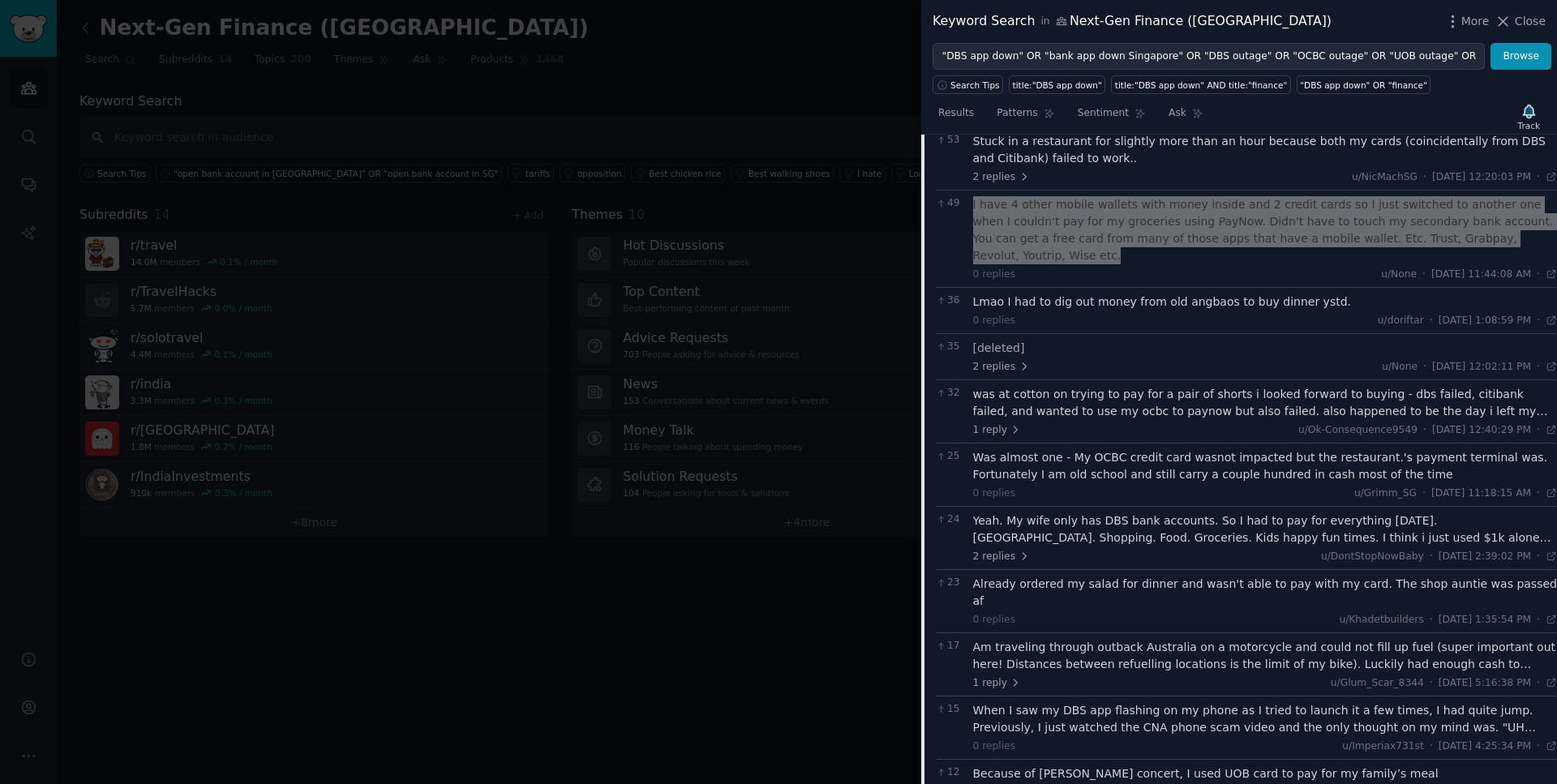
scroll to position [1094, 0]
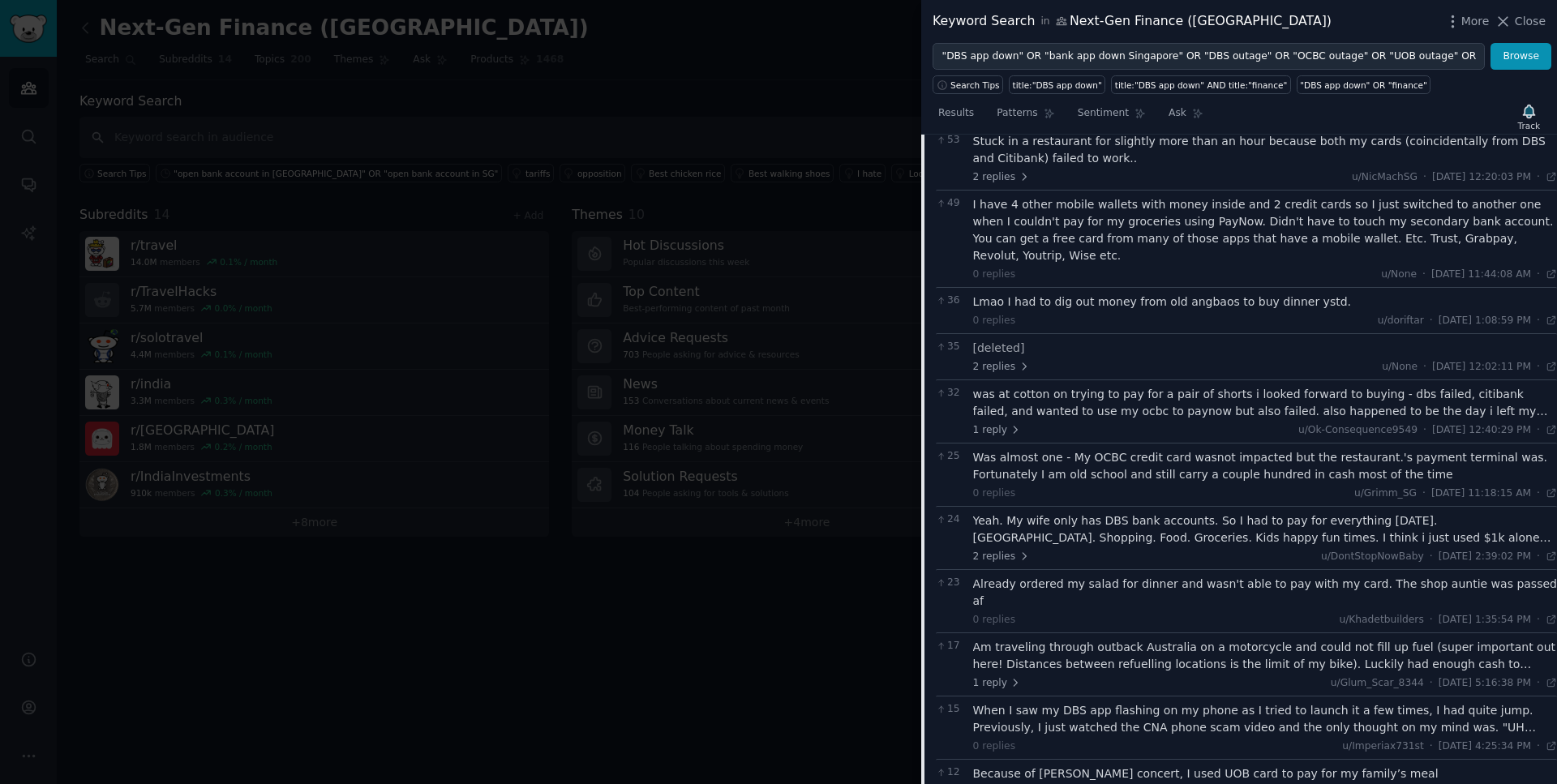
click at [1147, 639] on div "Am traveling through outback Australia on a motorcycle and could not fill up fu…" at bounding box center [1266, 655] width 584 height 34
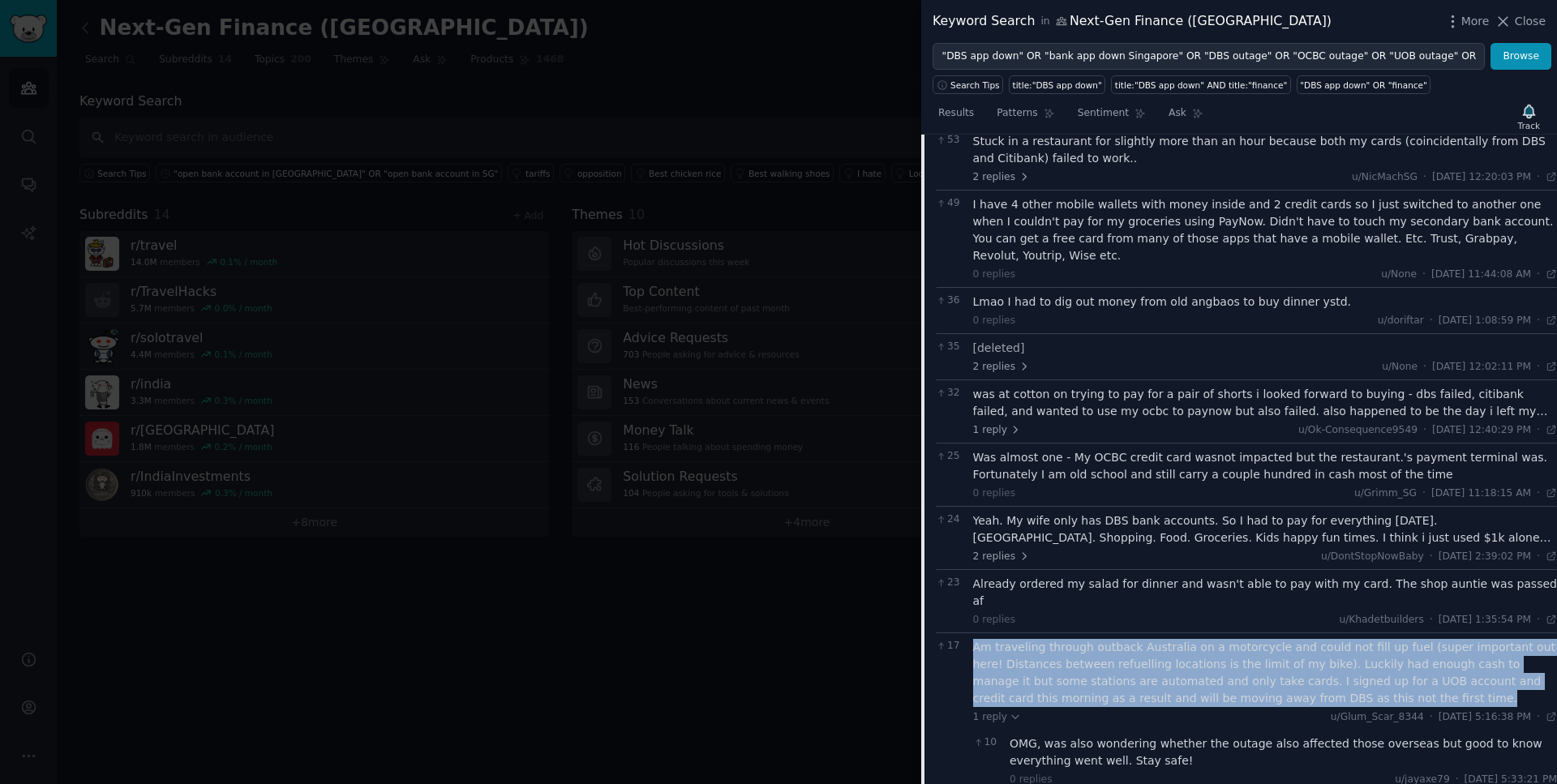
drag, startPoint x: 1324, startPoint y: 634, endPoint x: 972, endPoint y: 582, distance: 355.8
click at [972, 633] on div "17 Am traveling through outback Australia on a motorcycle and could not fill up…" at bounding box center [1247, 715] width 622 height 165
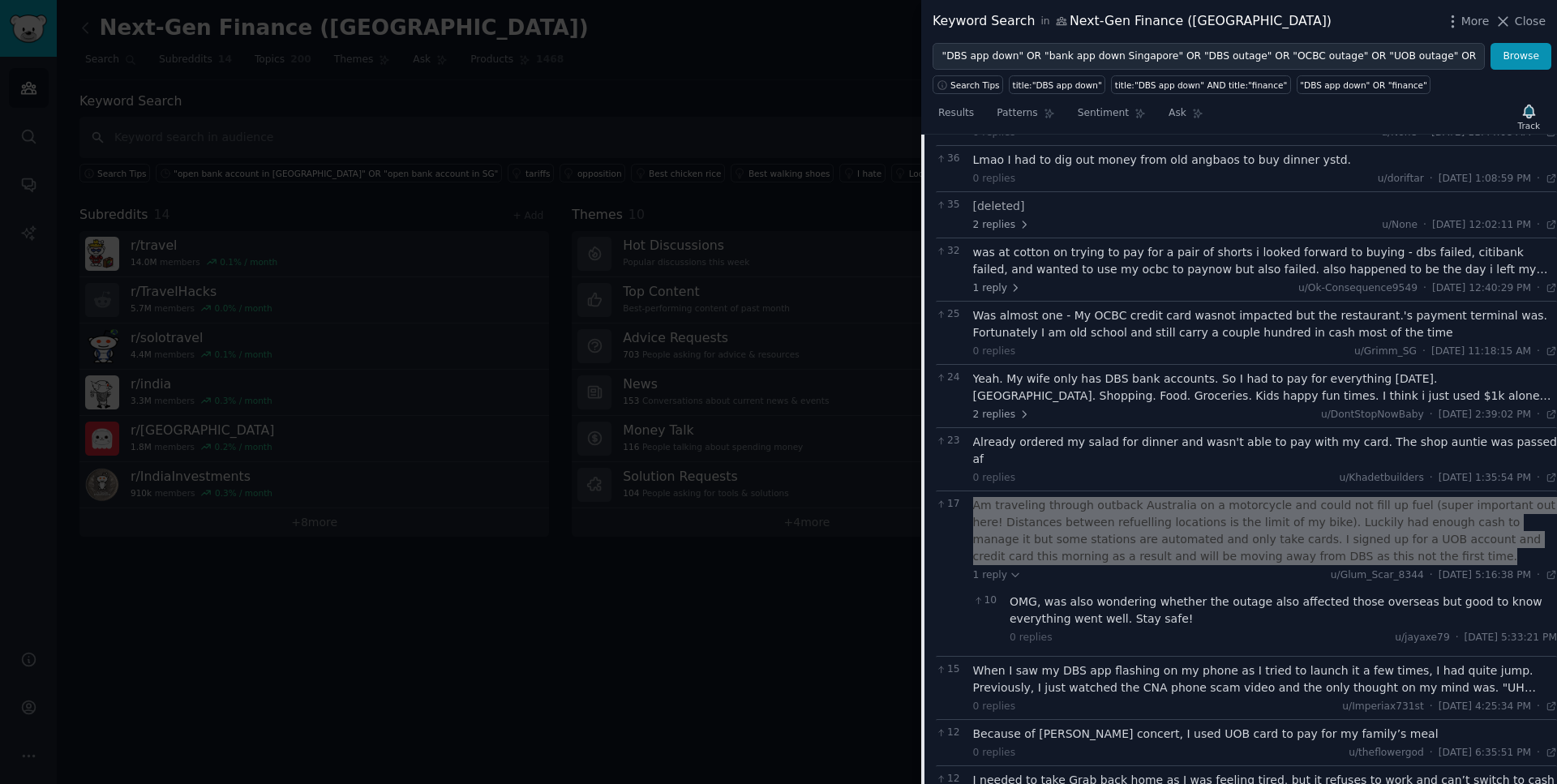
scroll to position [1260, 0]
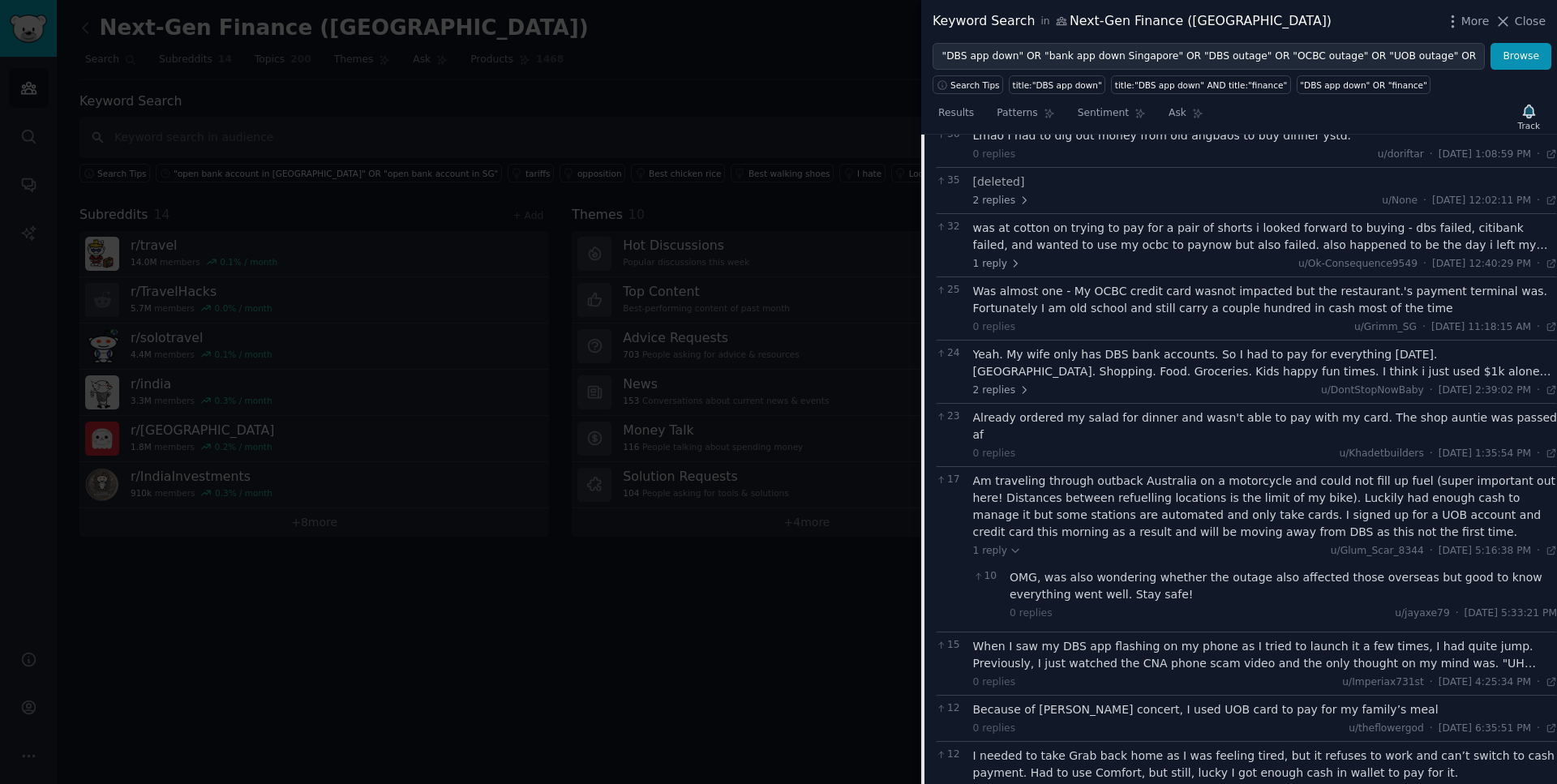
click at [1121, 638] on div "When I saw my DBS app flashing on my phone as I tried to launch it a few times,…" at bounding box center [1266, 654] width 584 height 34
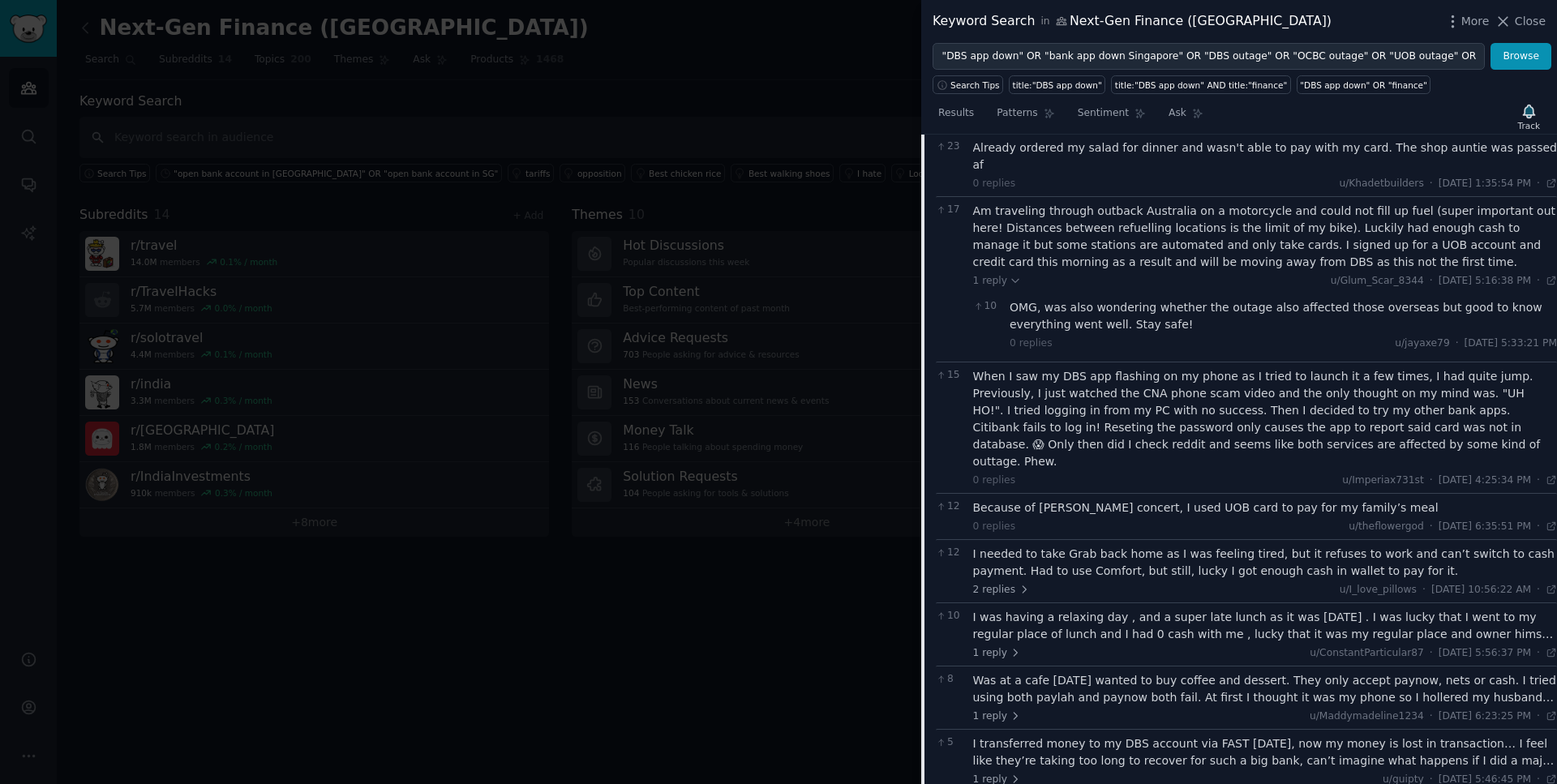
scroll to position [1548, 0]
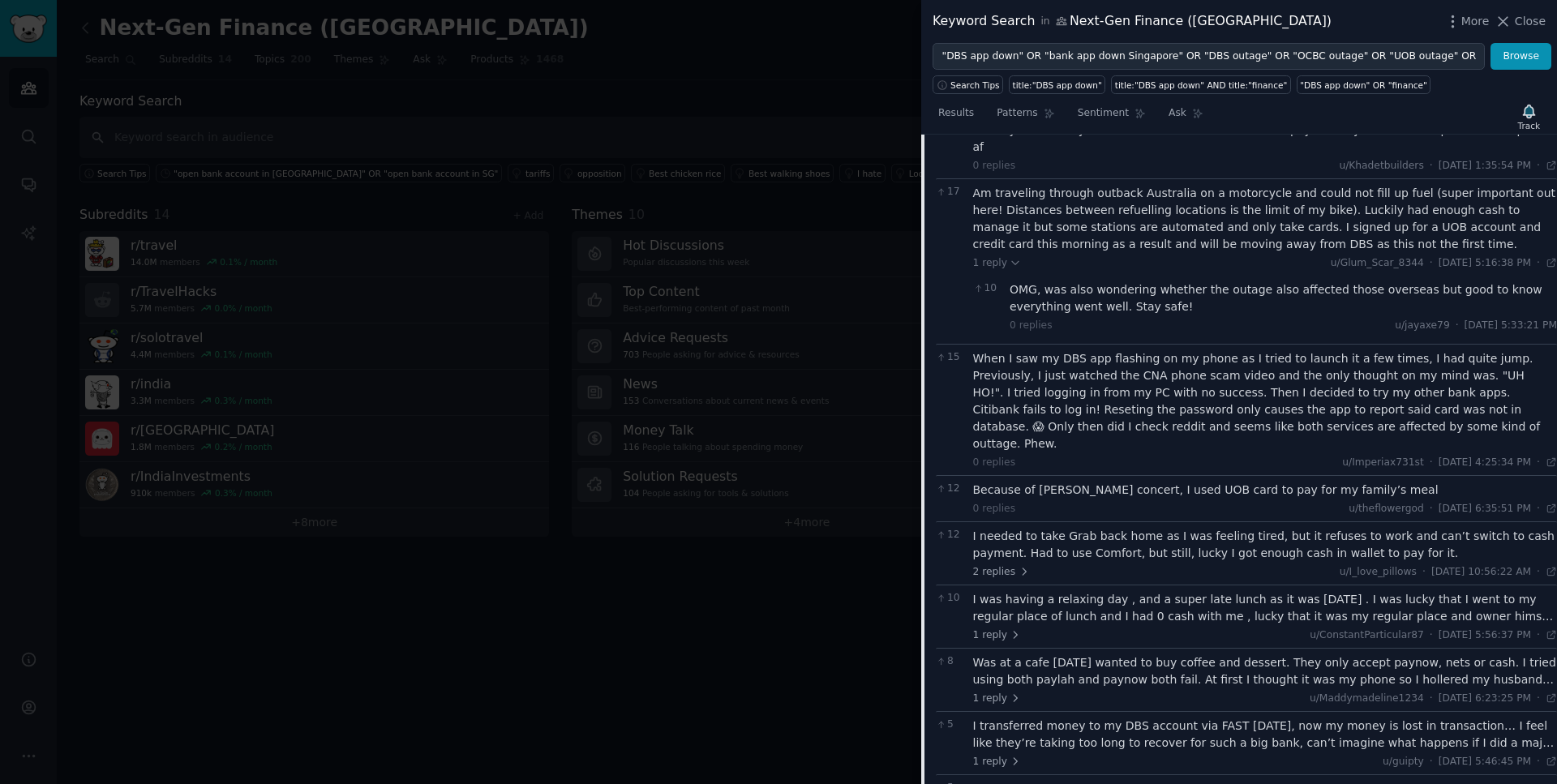
click at [1120, 717] on div "I transferred money to my DBS account via FAST [DATE], now my money is lost in …" at bounding box center [1266, 734] width 584 height 34
drag, startPoint x: 1273, startPoint y: 675, endPoint x: 971, endPoint y: 642, distance: 303.8
click at [971, 711] on div "5 I transferred money to my DBS account via FAST [DATE], now my money is lost i…" at bounding box center [1247, 786] width 622 height 149
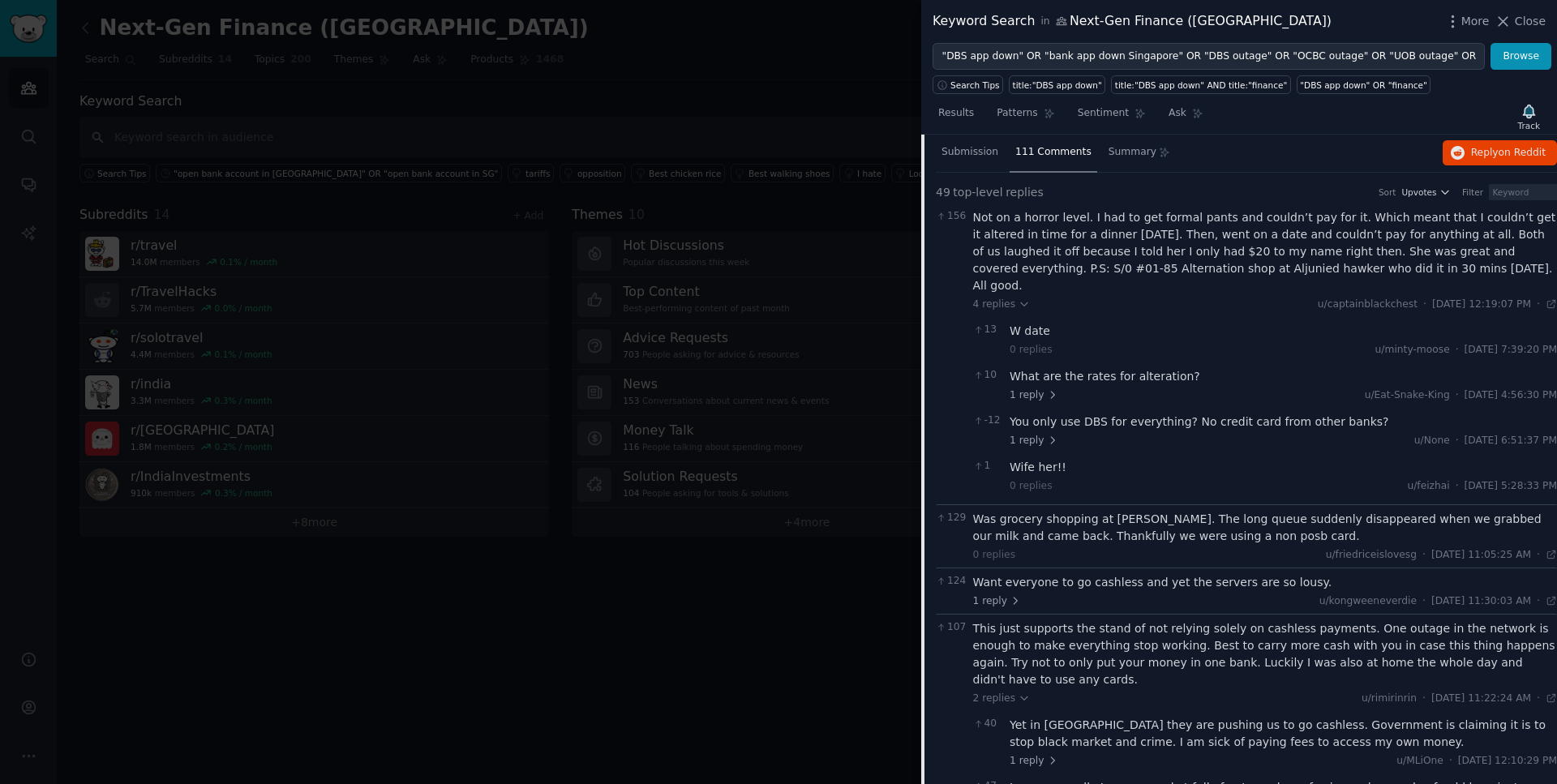
scroll to position [0, 0]
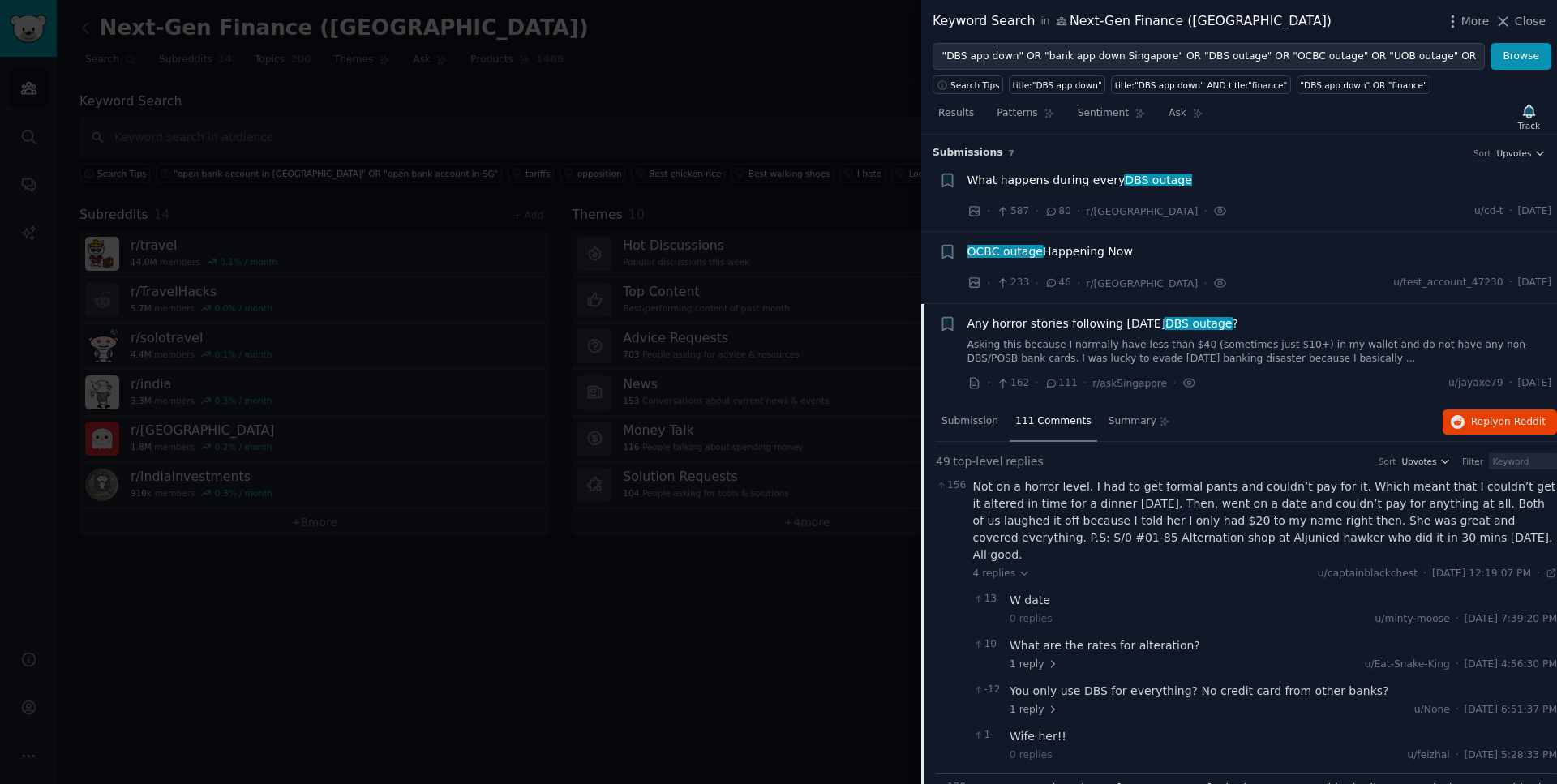
click at [1132, 327] on span "Any horror stories following [DATE] DBS outage ?" at bounding box center [1102, 324] width 271 height 17
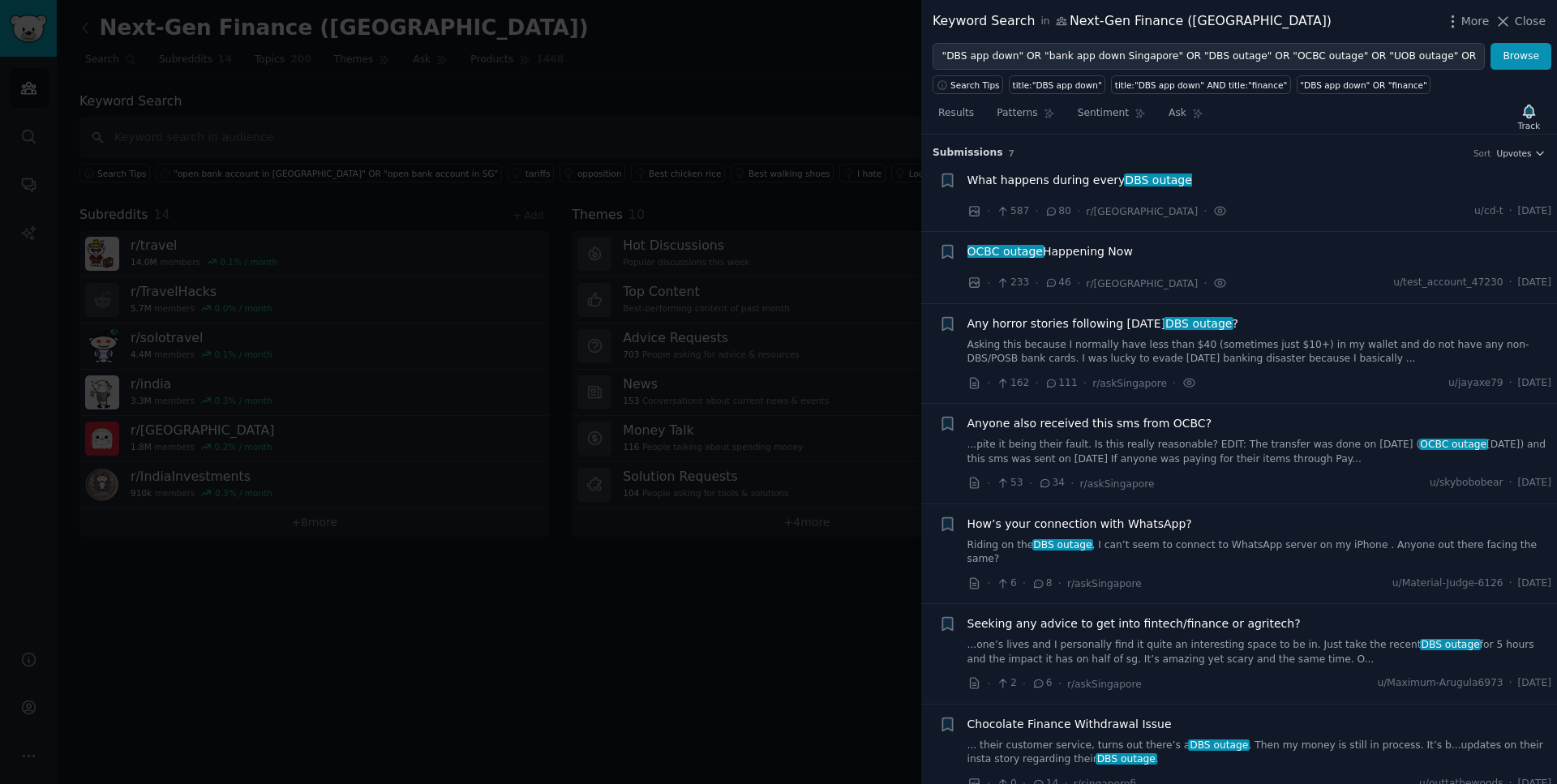
scroll to position [7, 0]
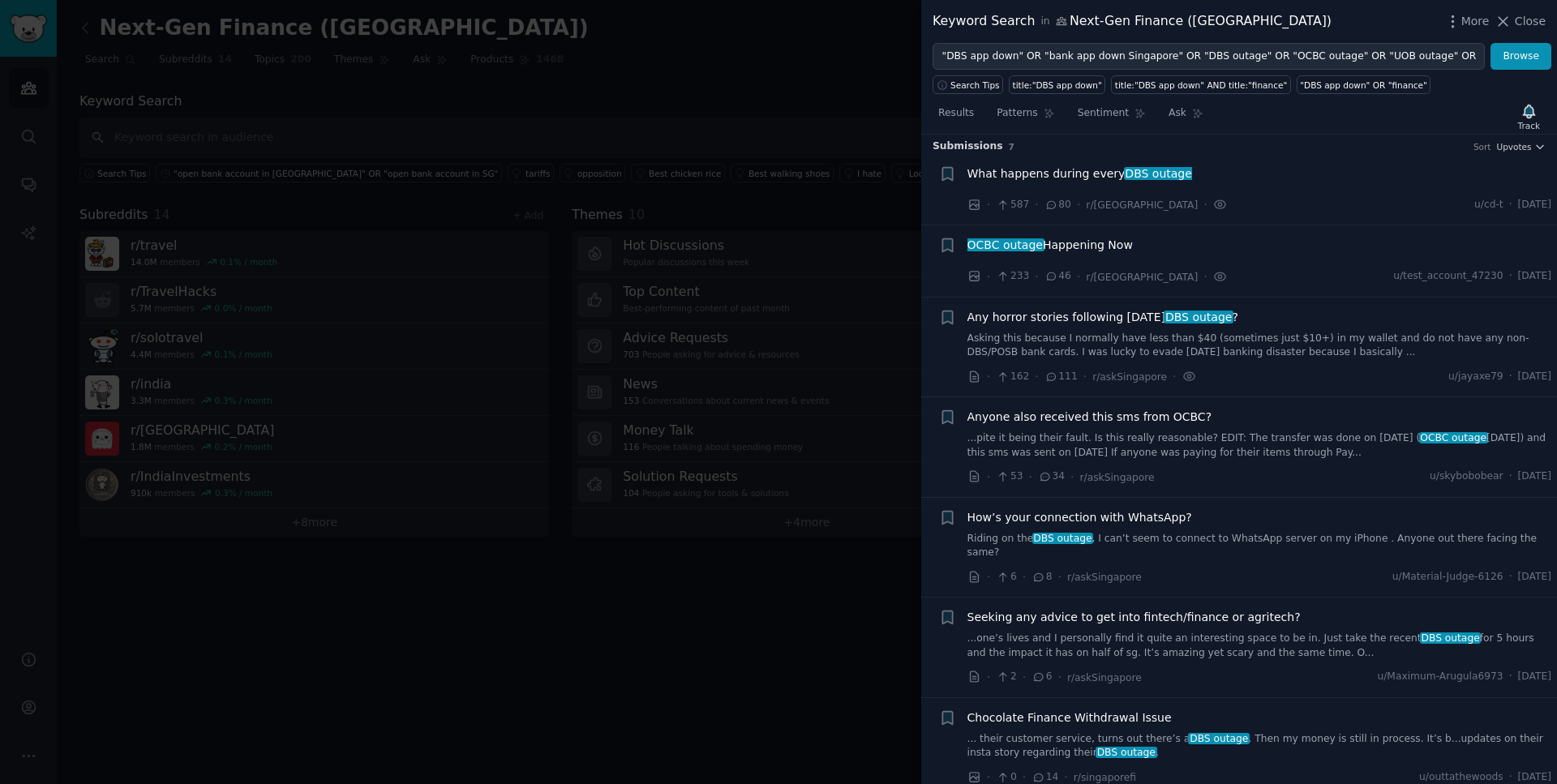
click at [1118, 414] on span "Anyone also received this sms from OCBC?" at bounding box center [1089, 417] width 245 height 17
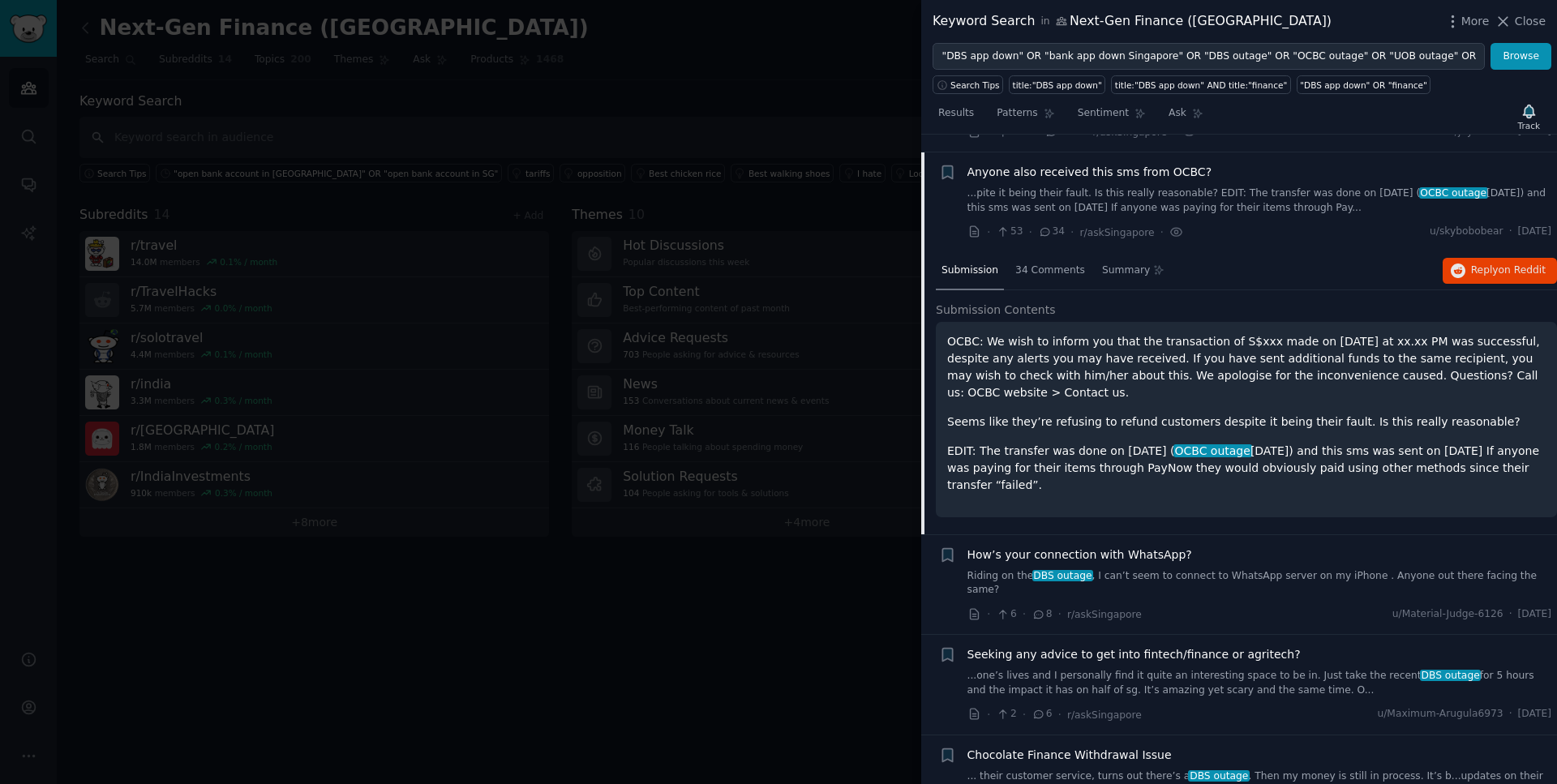
scroll to position [269, 0]
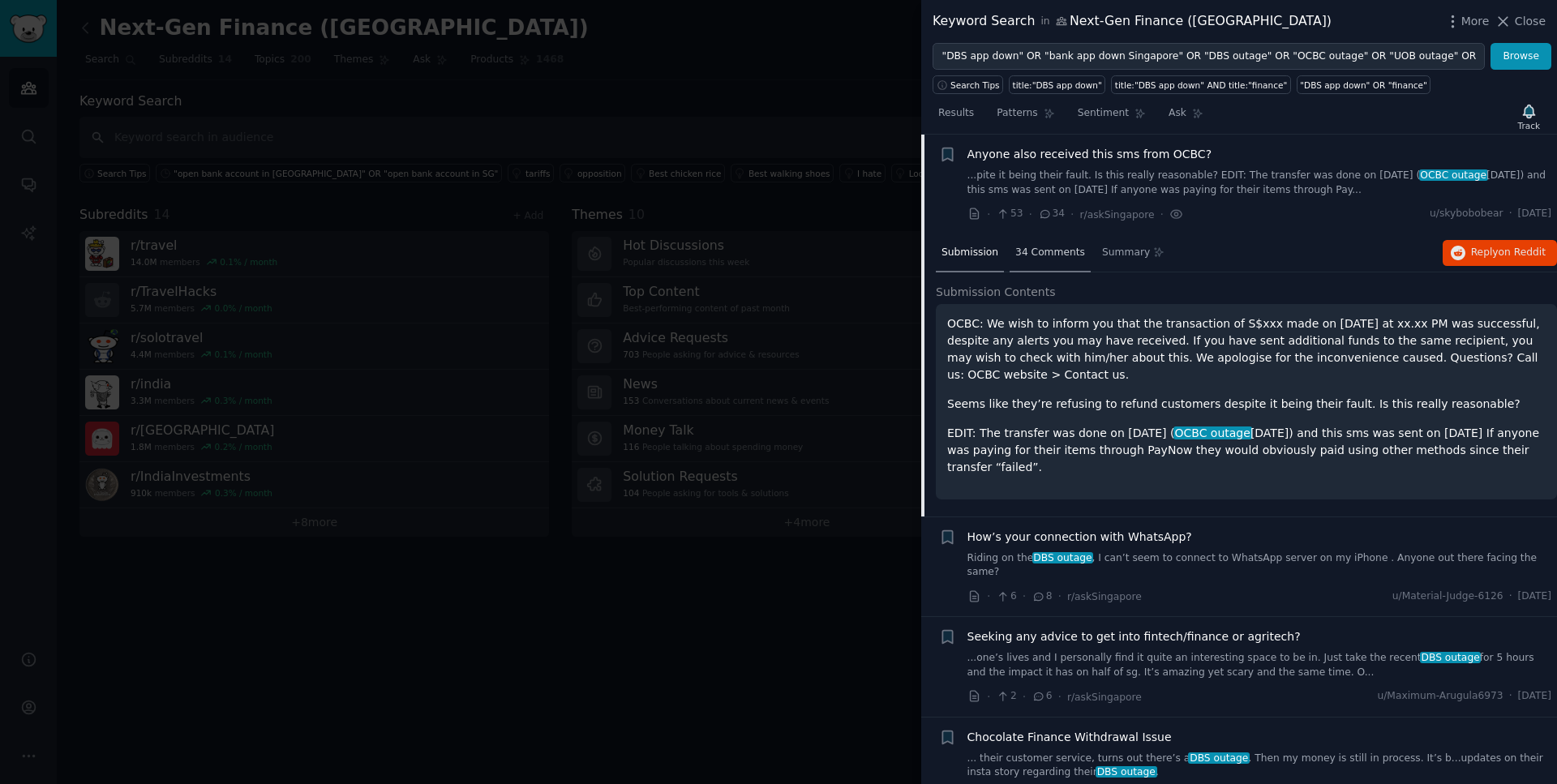
click at [1047, 252] on span "34 Comments" at bounding box center [1050, 252] width 70 height 15
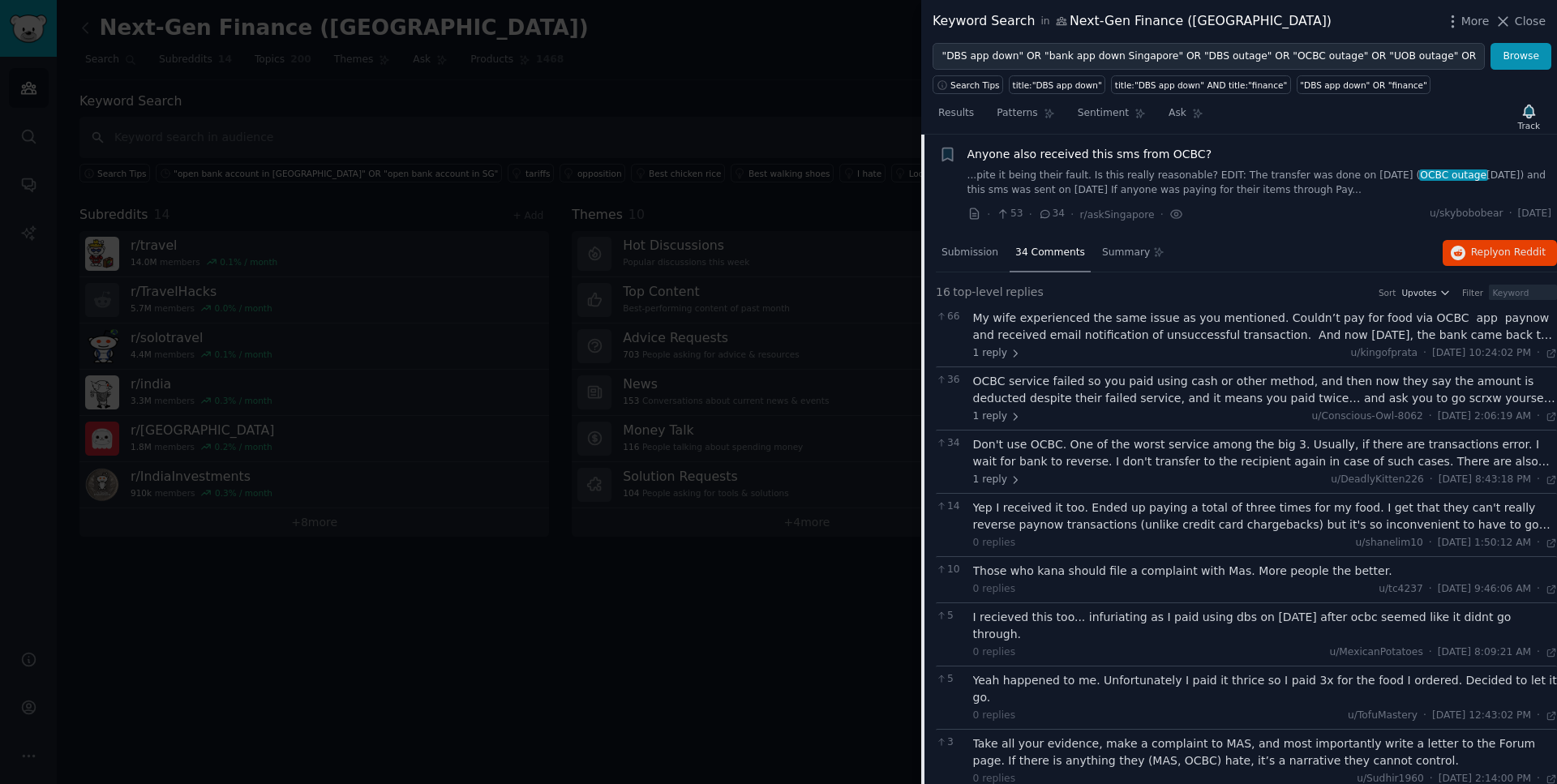
click at [1110, 329] on div "My wife experienced the same issue as you mentioned. Couldn’t pay for food via …" at bounding box center [1266, 326] width 584 height 34
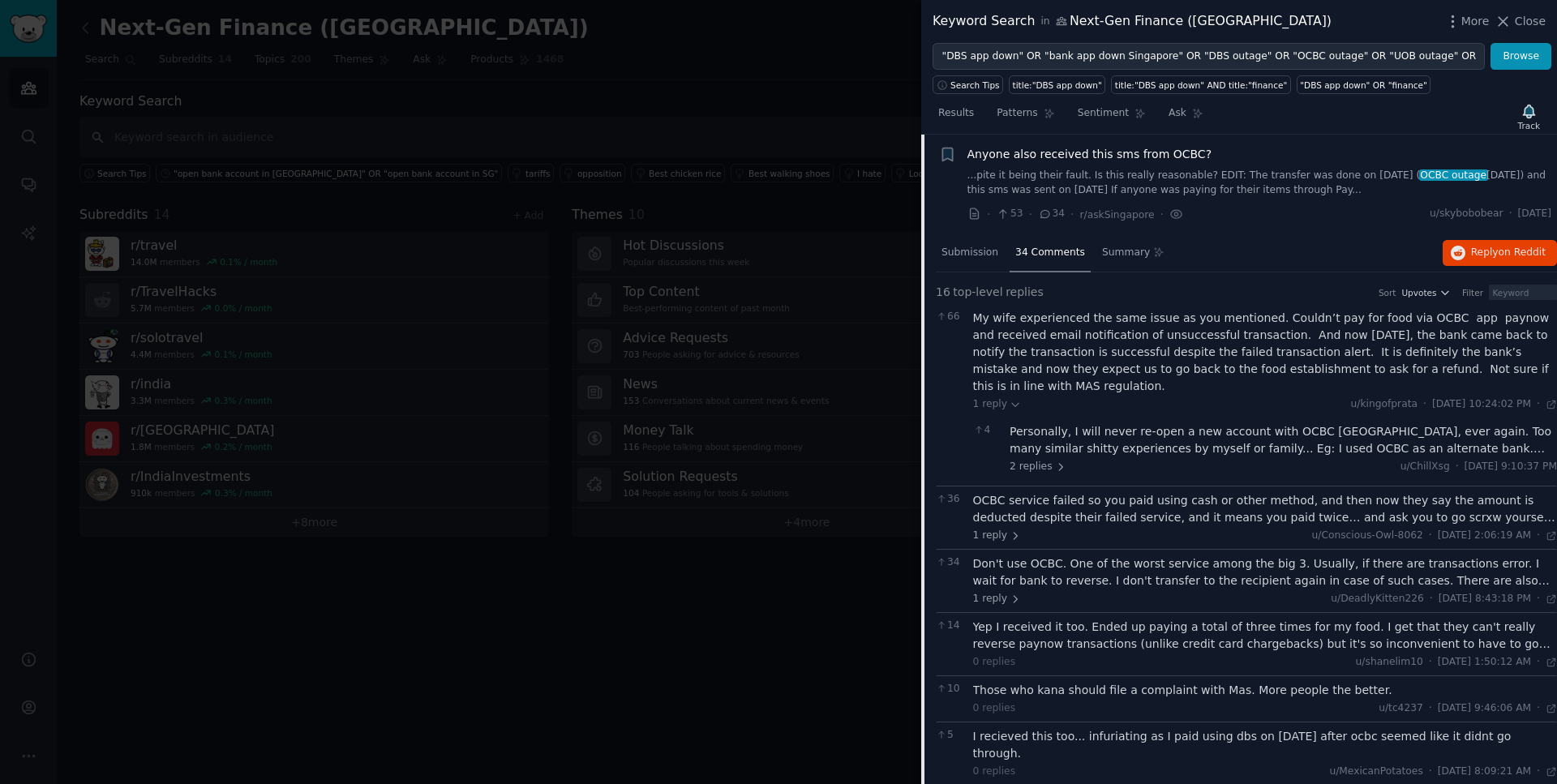
drag, startPoint x: 1036, startPoint y: 391, endPoint x: 973, endPoint y: 324, distance: 92.0
click at [973, 324] on div "My wife experienced the same issue as you mentioned. Couldn’t pay for food via …" at bounding box center [1266, 352] width 584 height 86
drag, startPoint x: 1546, startPoint y: 216, endPoint x: 1500, endPoint y: 220, distance: 46.2
click at [1518, 220] on span "[DATE]" at bounding box center [1535, 214] width 33 height 15
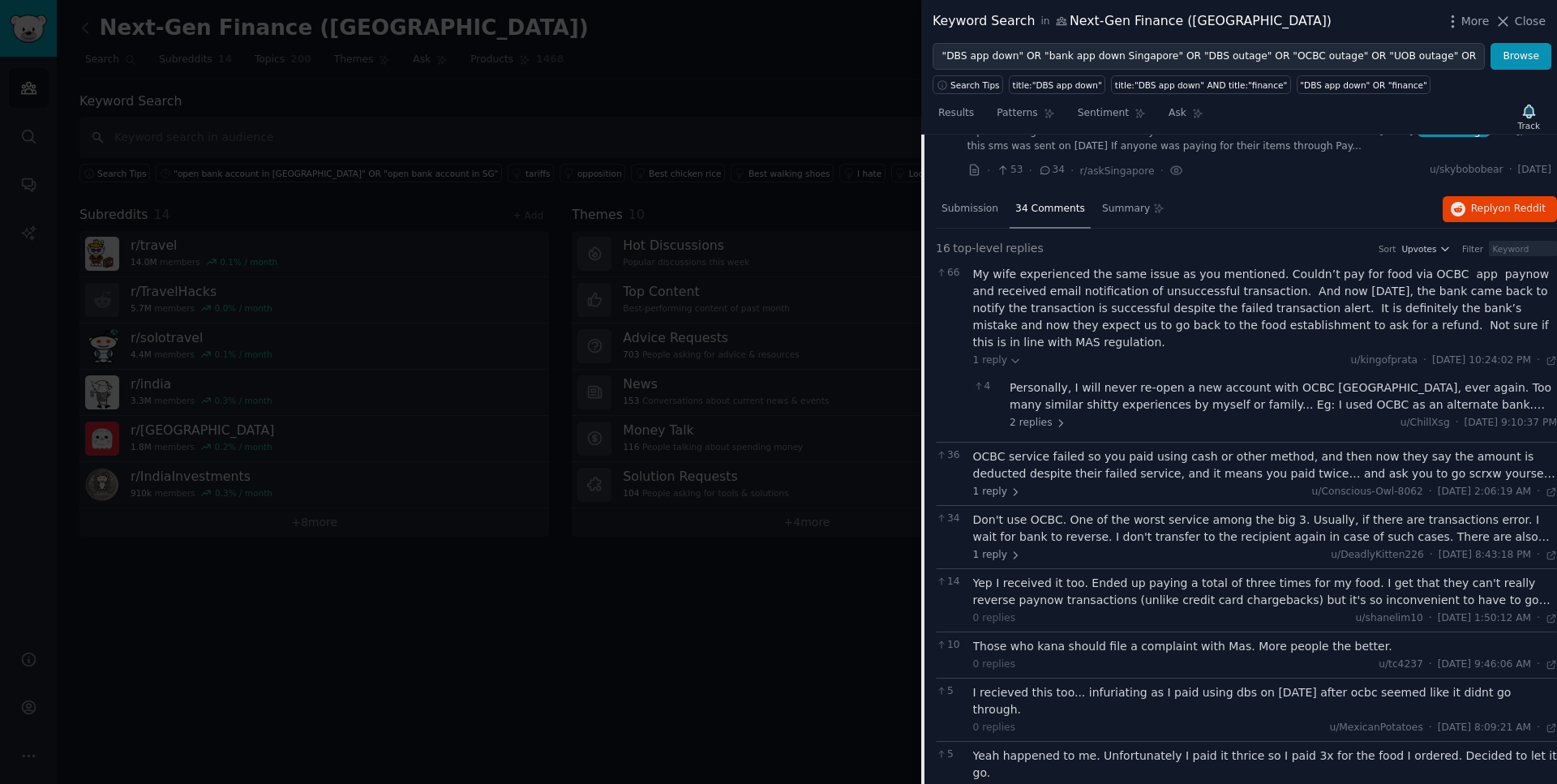
scroll to position [317, 0]
click at [1157, 526] on div "Don't use OCBC. One of the worst service among the big 3. Usually, if there are…" at bounding box center [1266, 524] width 584 height 34
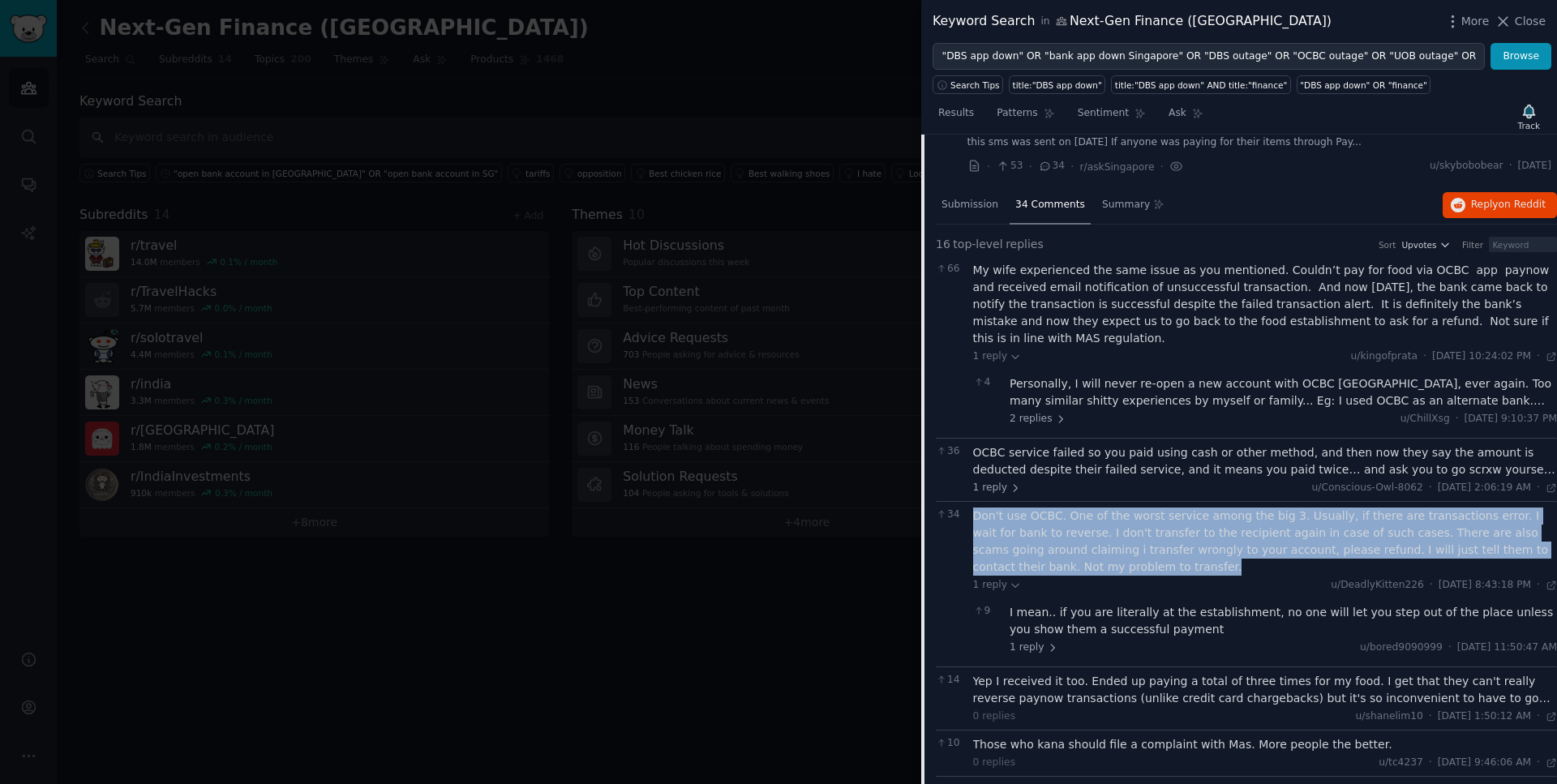
drag, startPoint x: 1122, startPoint y: 570, endPoint x: 973, endPoint y: 519, distance: 157.5
click at [973, 519] on div "Don't use OCBC. One of the worst service among the big 3. Usually, if there are…" at bounding box center [1266, 541] width 584 height 68
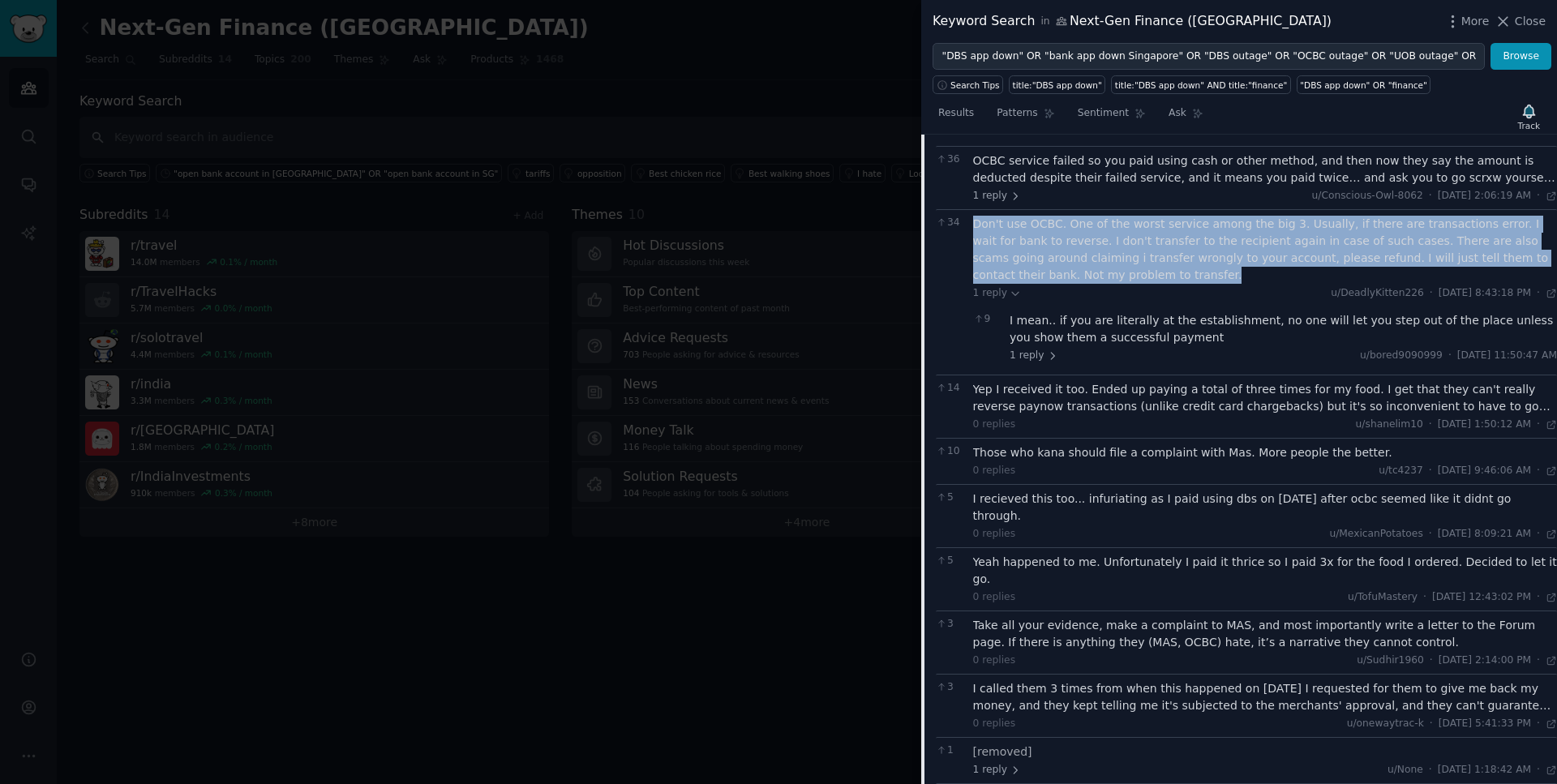
scroll to position [613, 0]
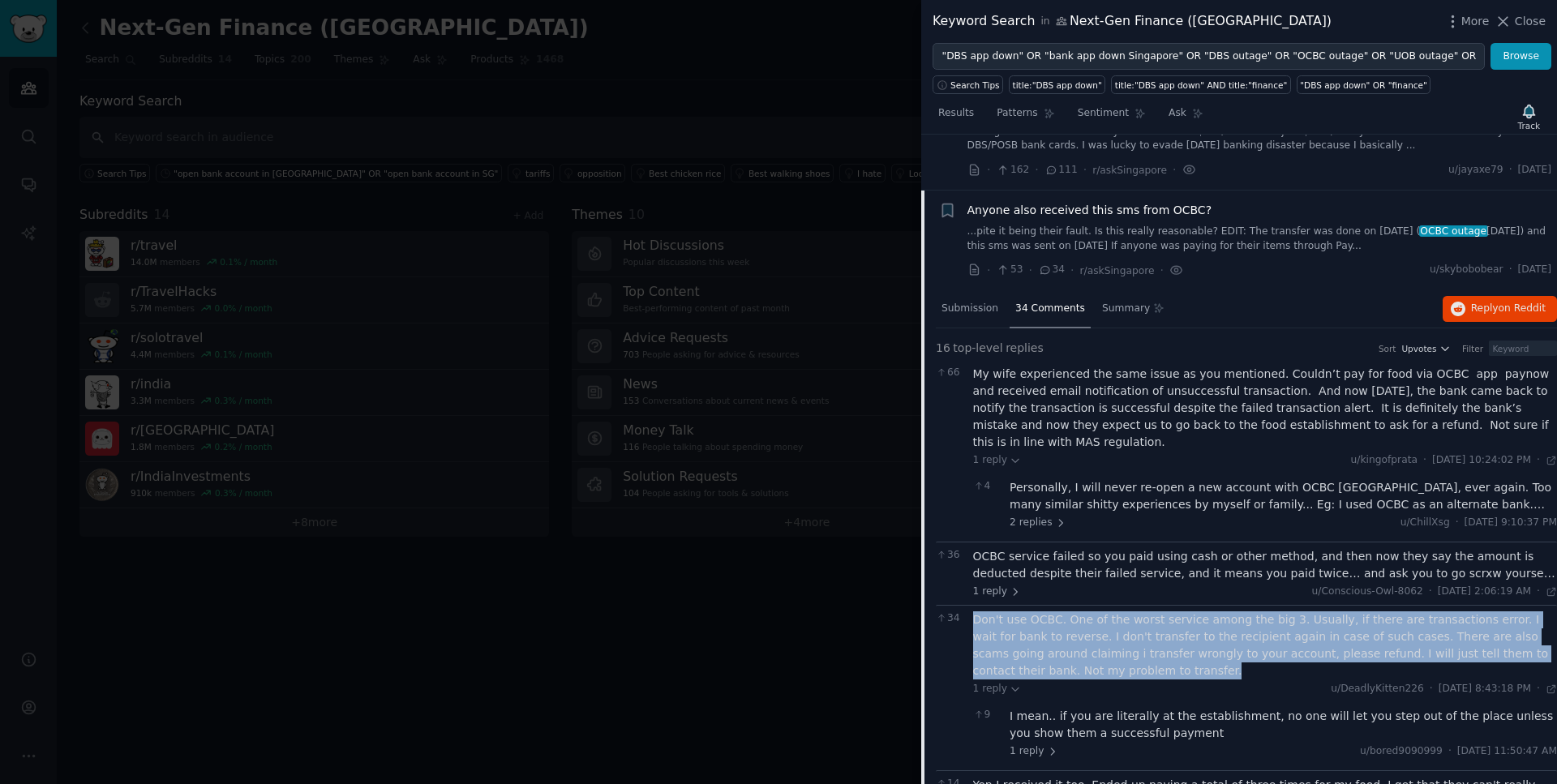
click at [1156, 215] on span "Anyone also received this sms from OCBC?" at bounding box center [1089, 211] width 245 height 17
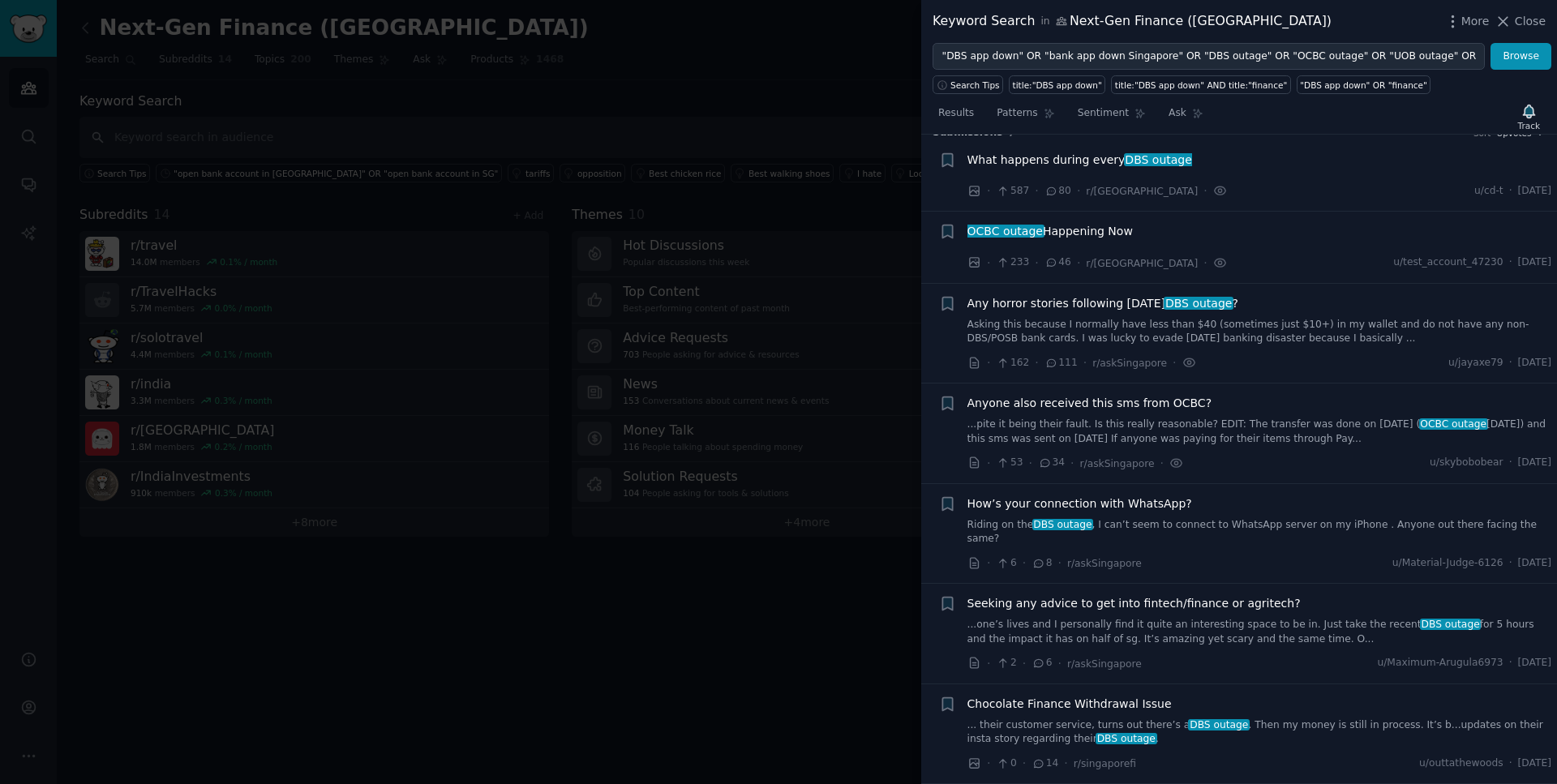
scroll to position [7, 0]
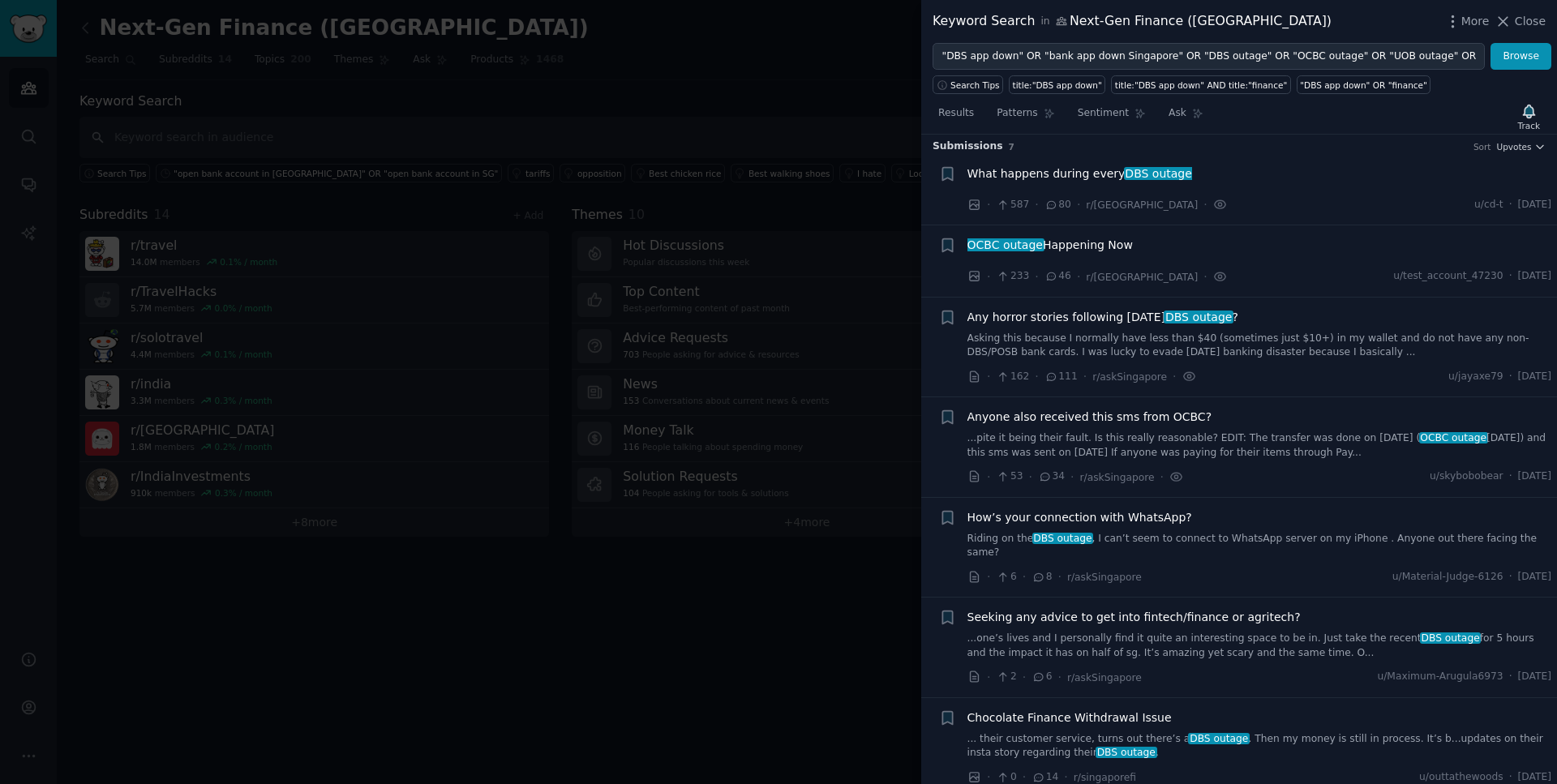
click at [1122, 517] on span "How’s your connection with WhatsApp?" at bounding box center [1080, 518] width 225 height 17
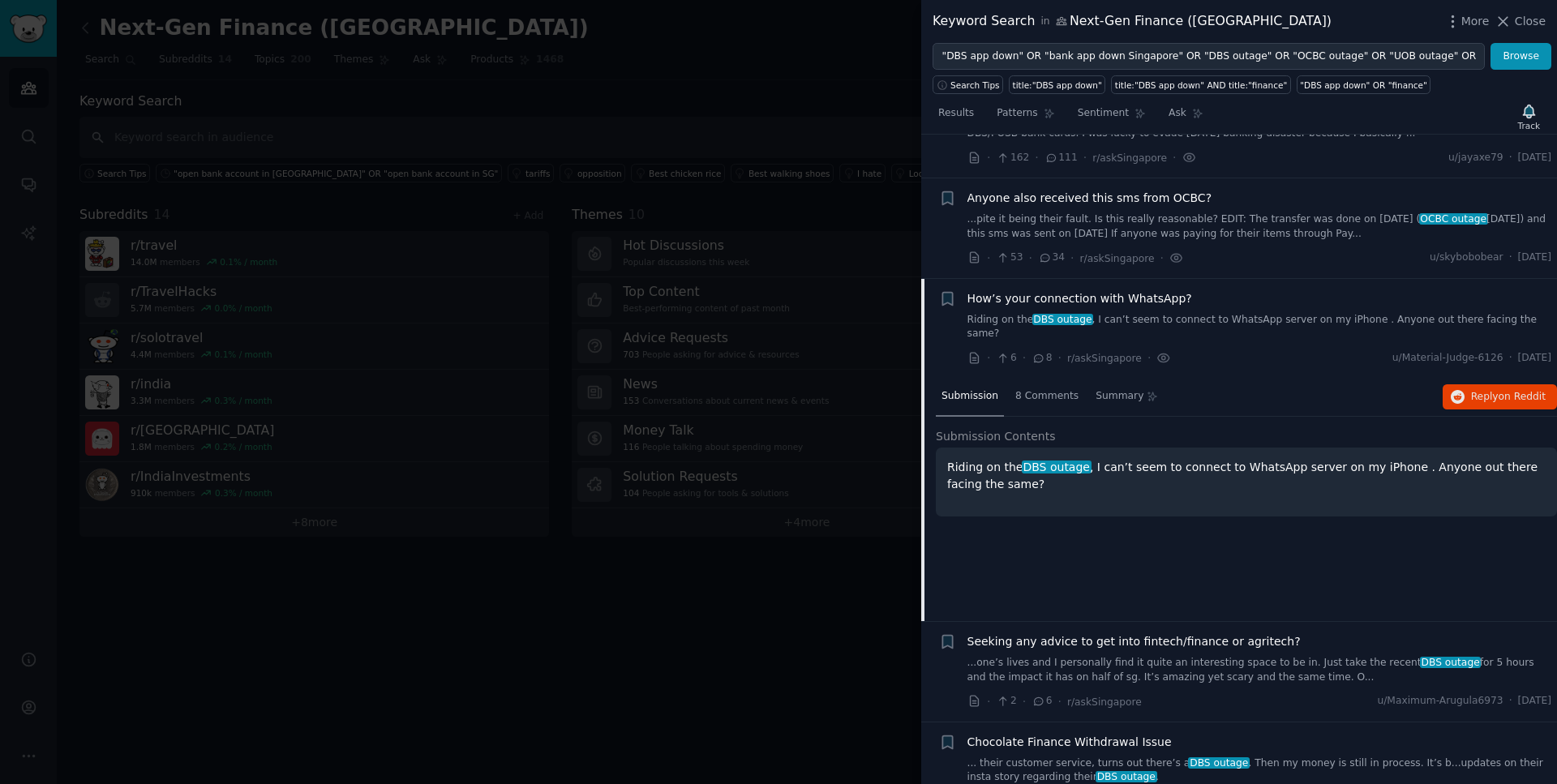
scroll to position [250, 0]
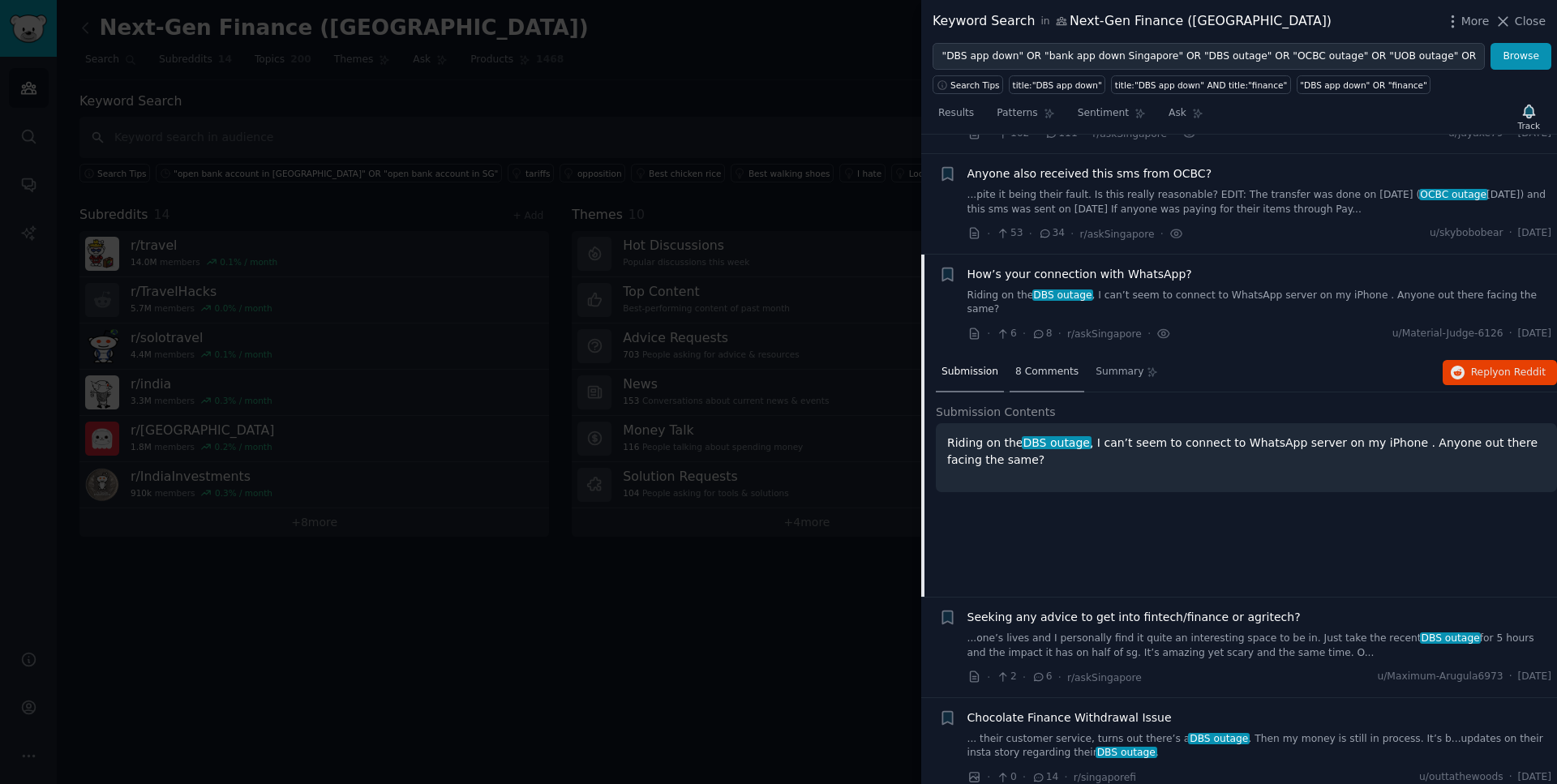
click at [1043, 365] on span "8 Comments" at bounding box center [1047, 372] width 63 height 15
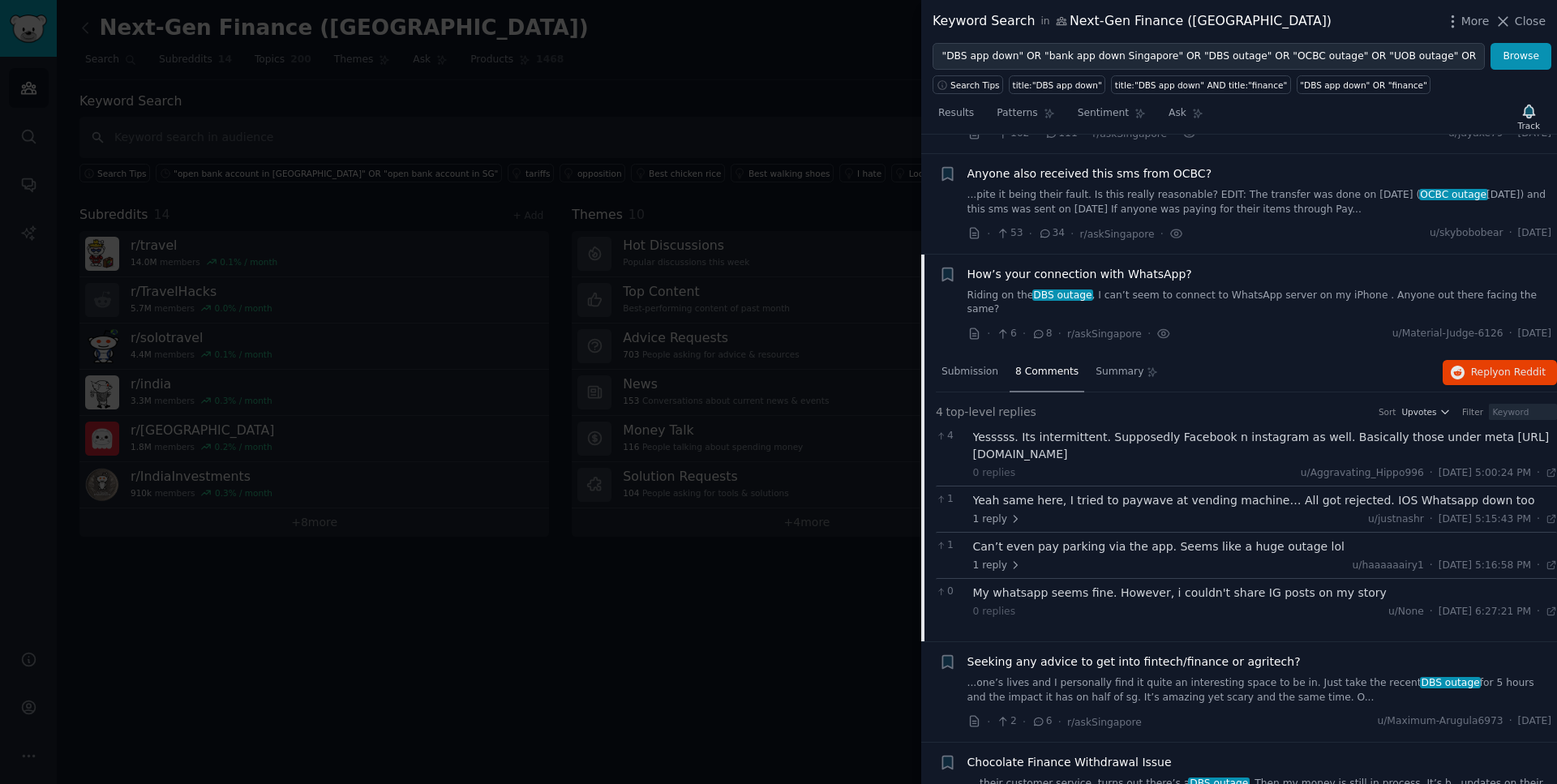
click at [1161, 274] on span "How’s your connection with WhatsApp?" at bounding box center [1080, 275] width 225 height 17
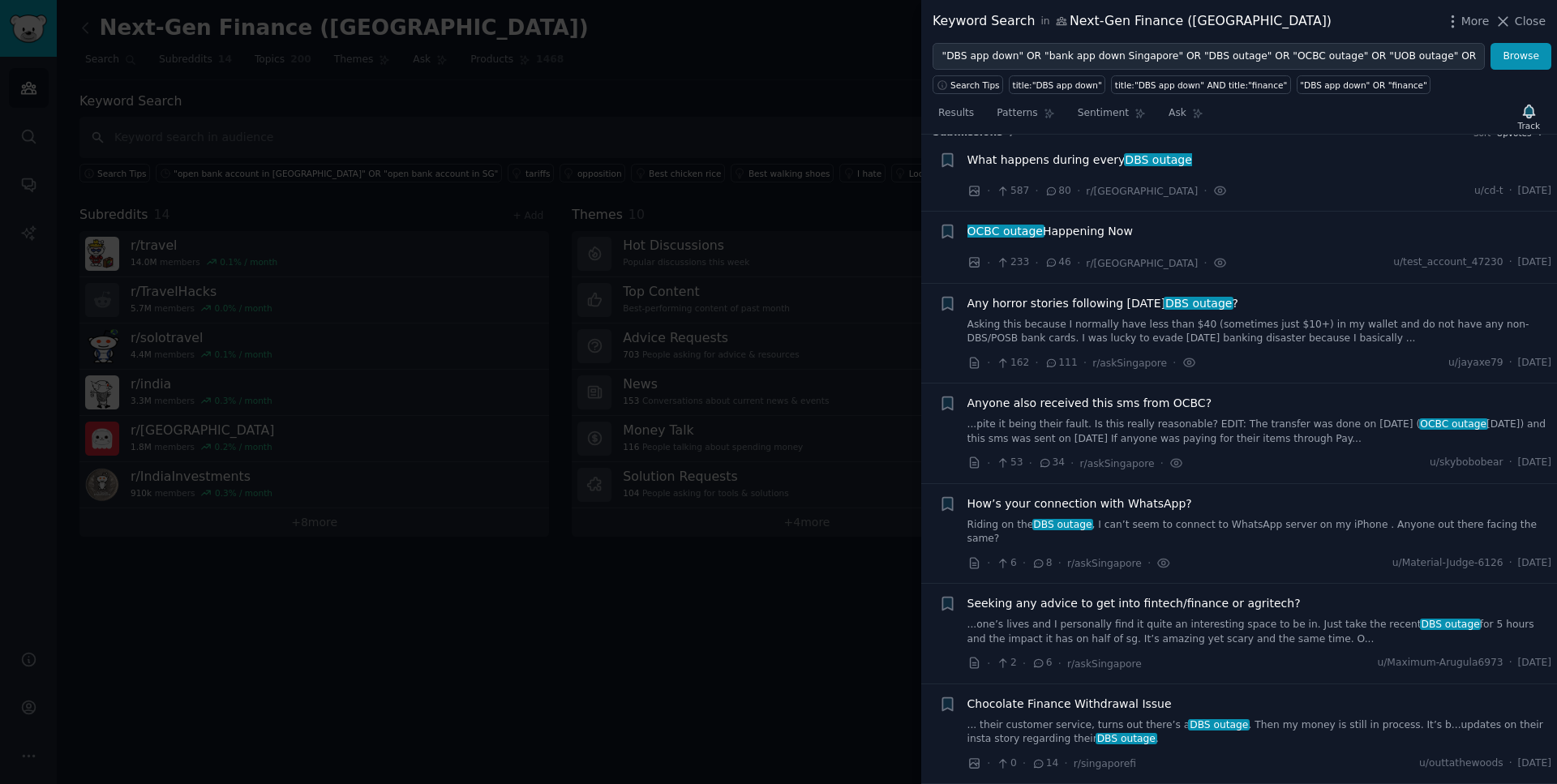
scroll to position [7, 0]
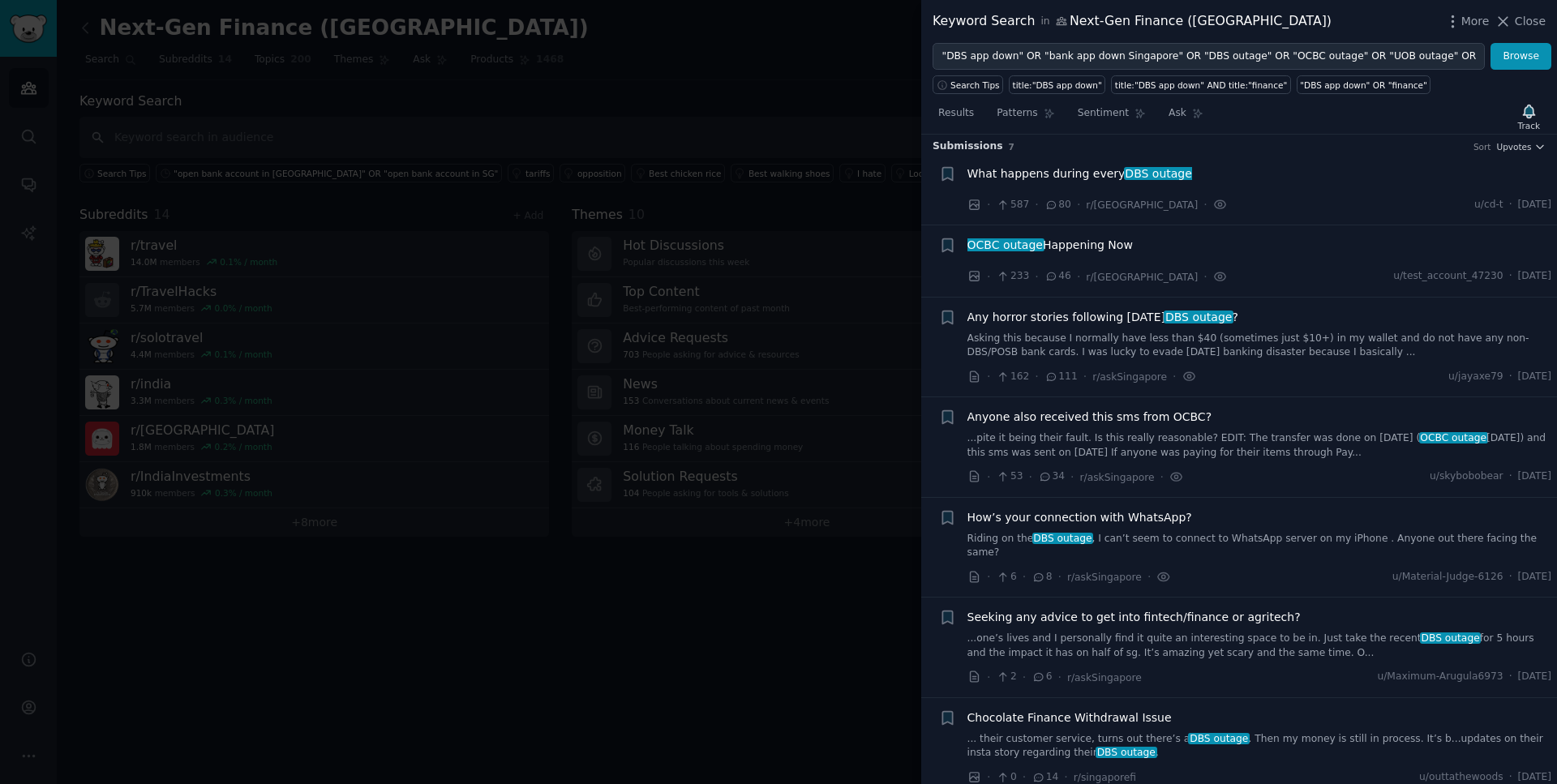
click at [1182, 609] on span "Seeking any advice to get into fintech/finance or agritech?" at bounding box center [1134, 618] width 334 height 17
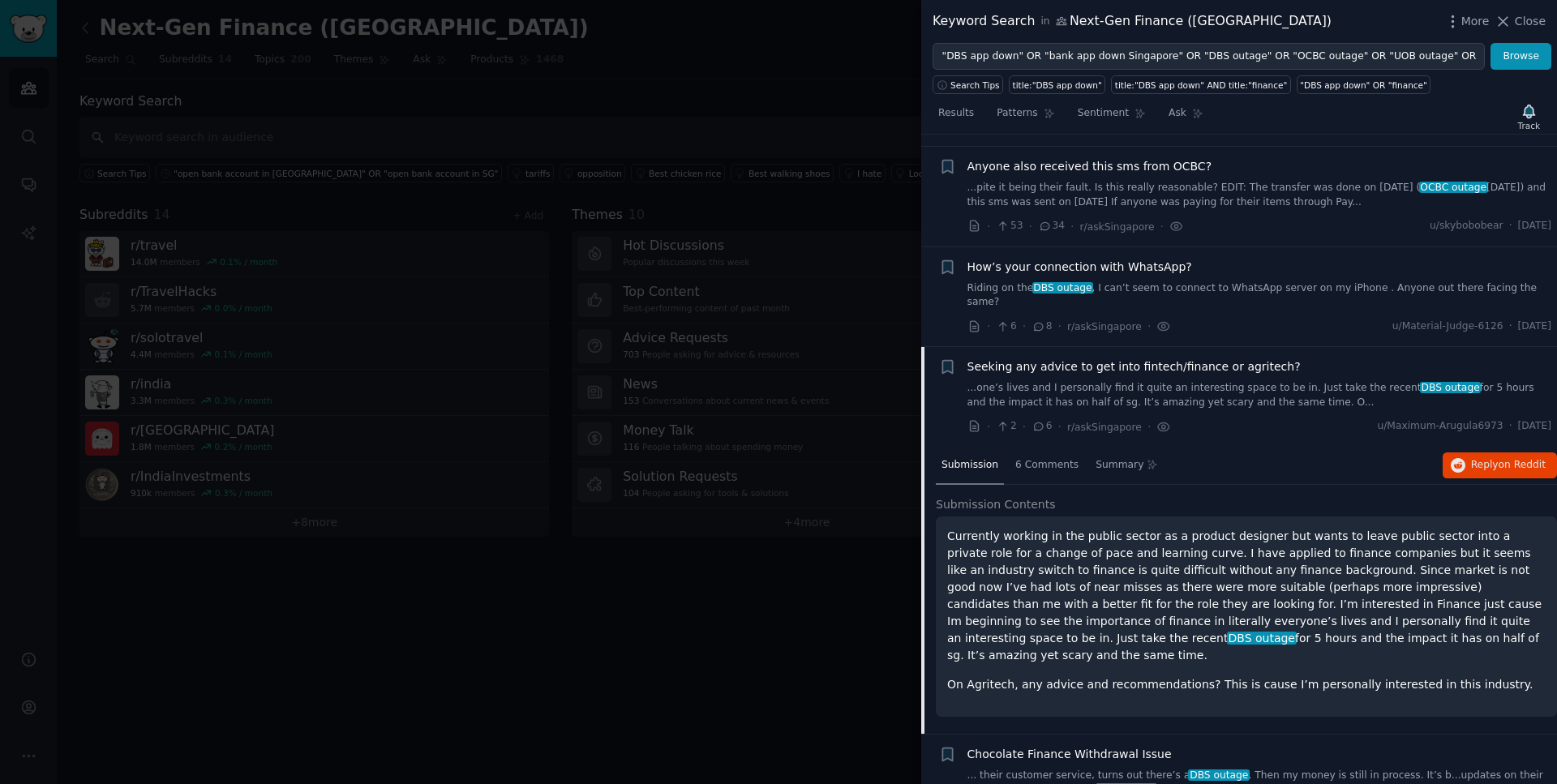
scroll to position [277, 0]
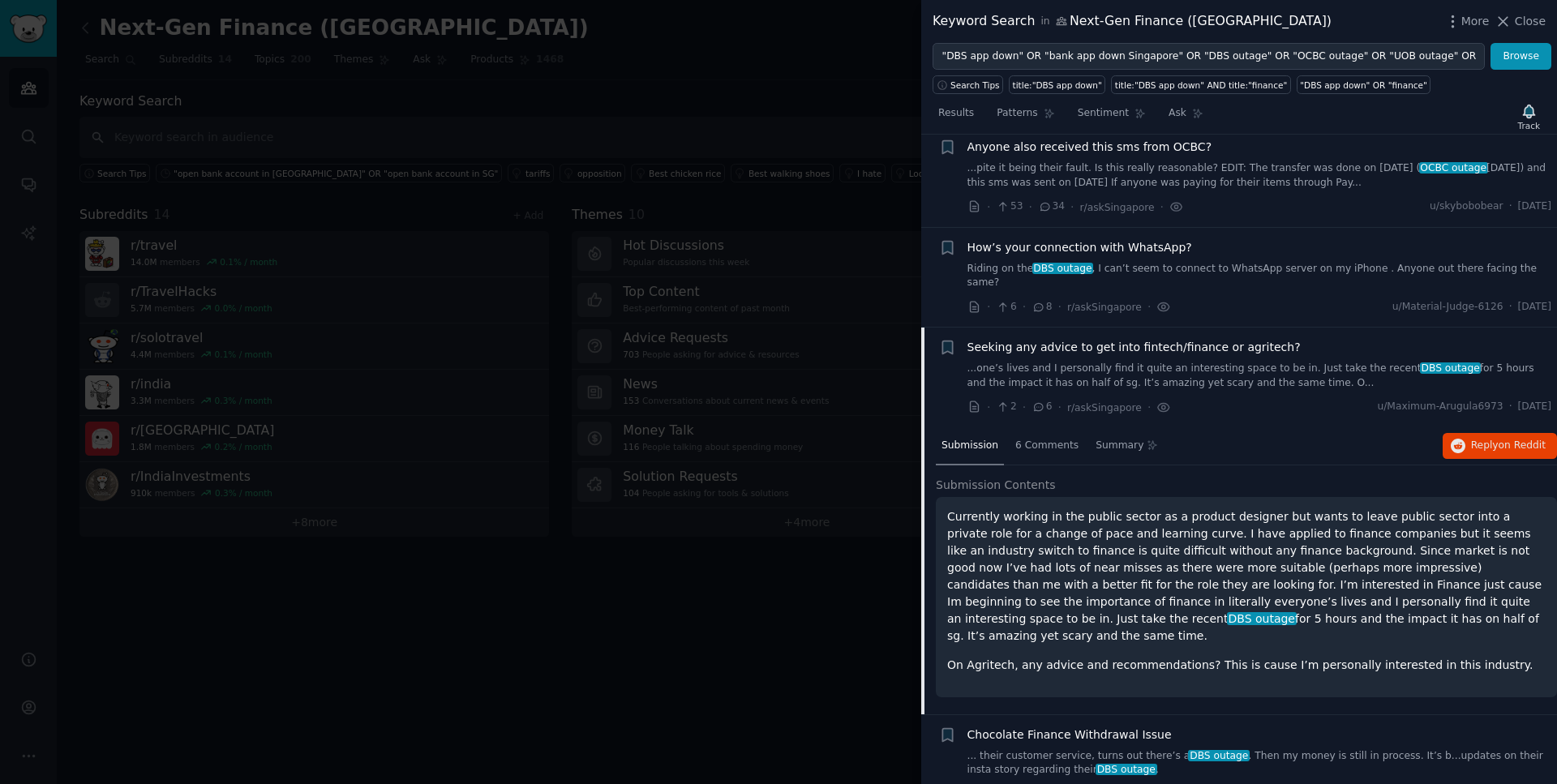
click at [1135, 339] on span "Seeking any advice to get into fintech/finance or agritech?" at bounding box center [1134, 347] width 334 height 17
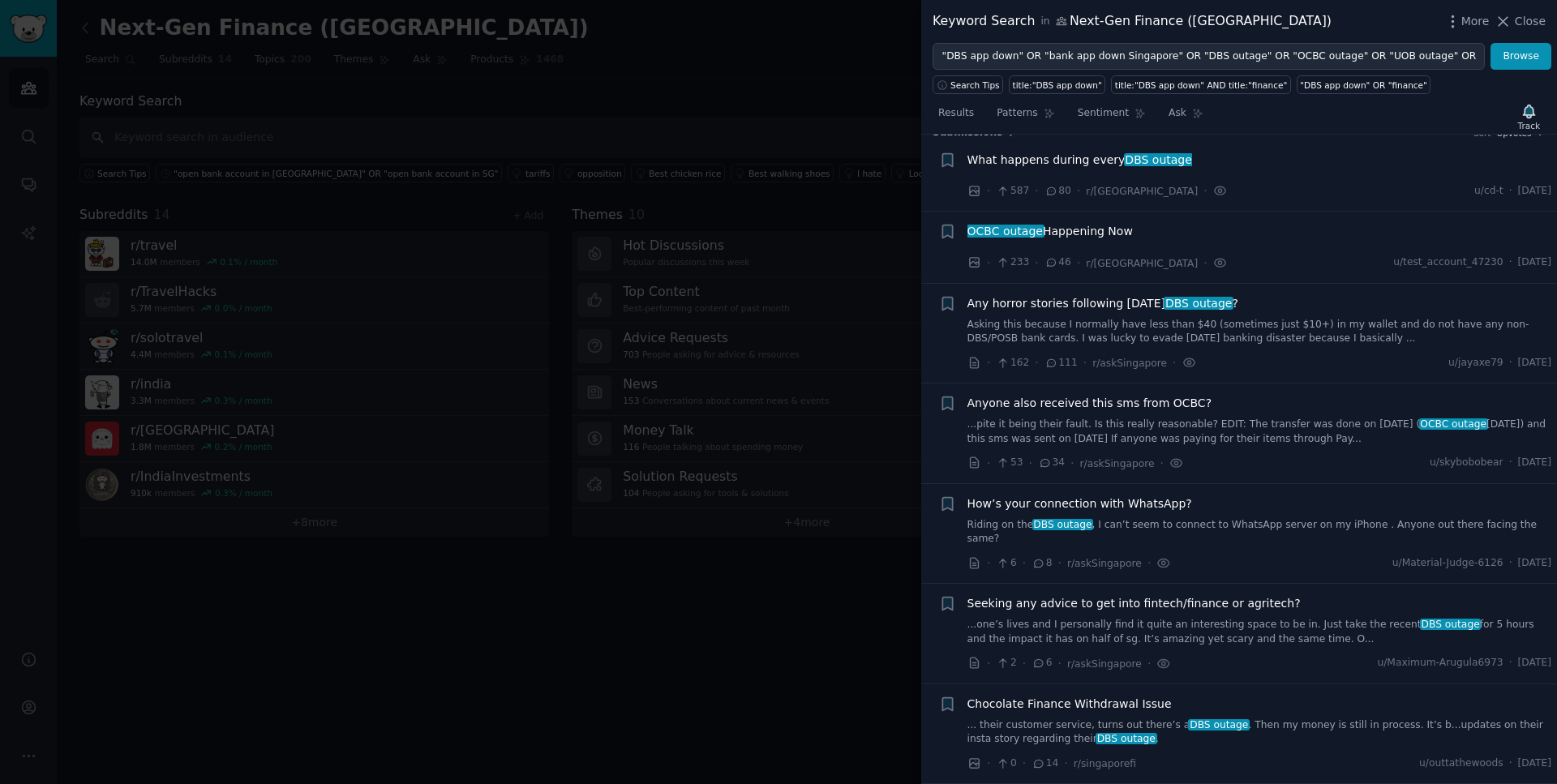
scroll to position [7, 0]
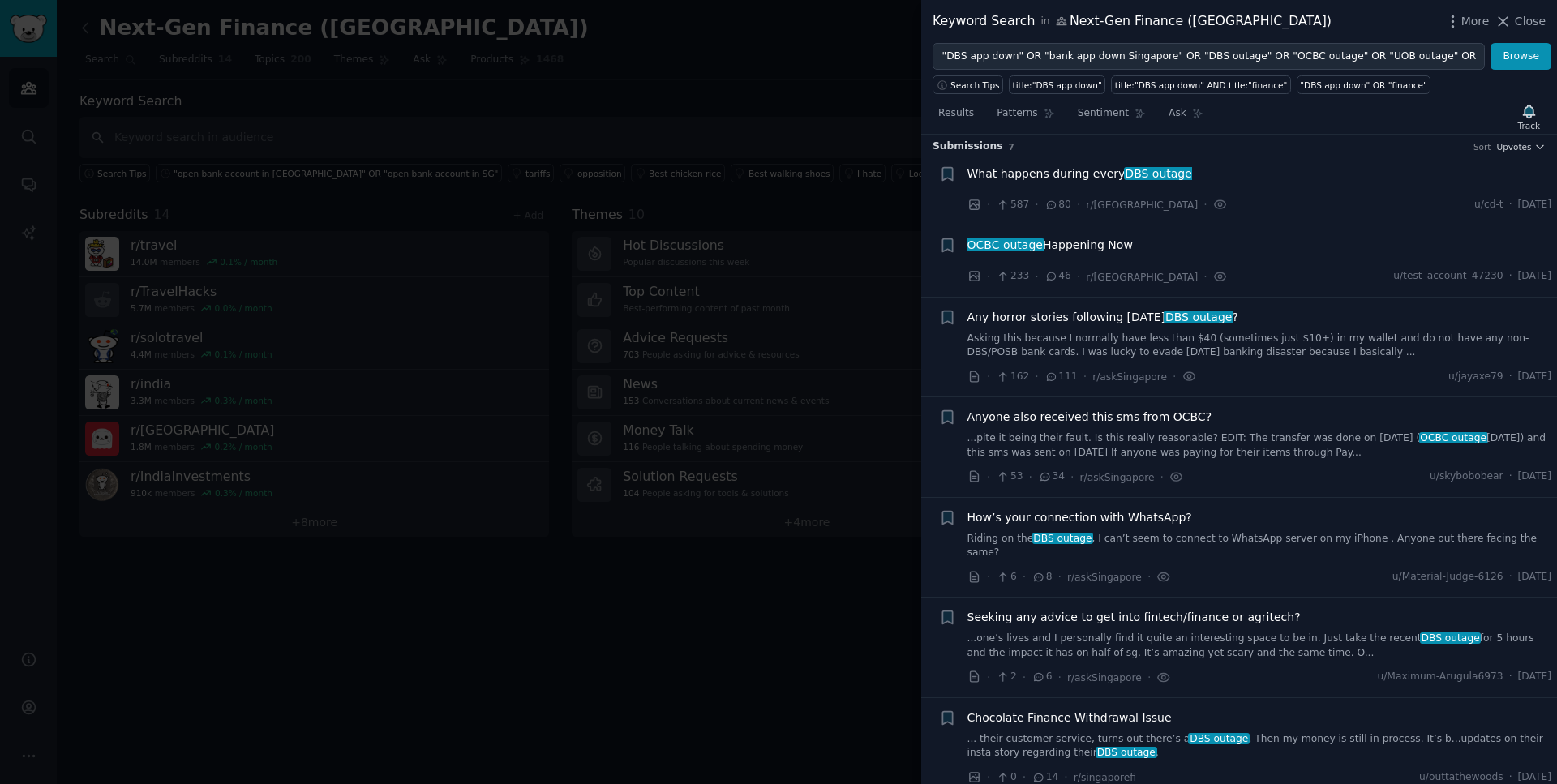
click at [1117, 710] on span "Chocolate Finance Withdrawal Issue" at bounding box center [1069, 718] width 204 height 17
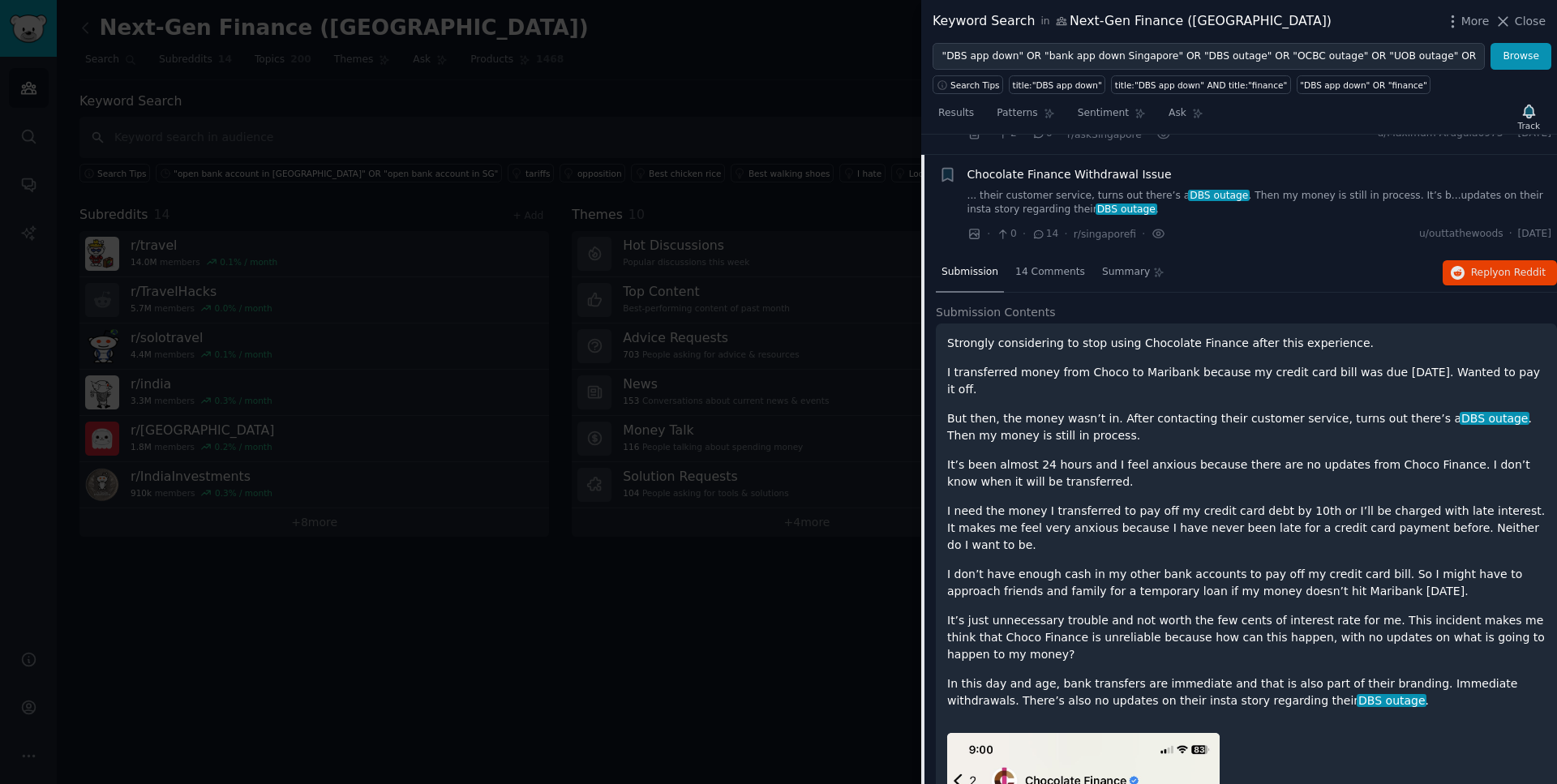
scroll to position [556, 0]
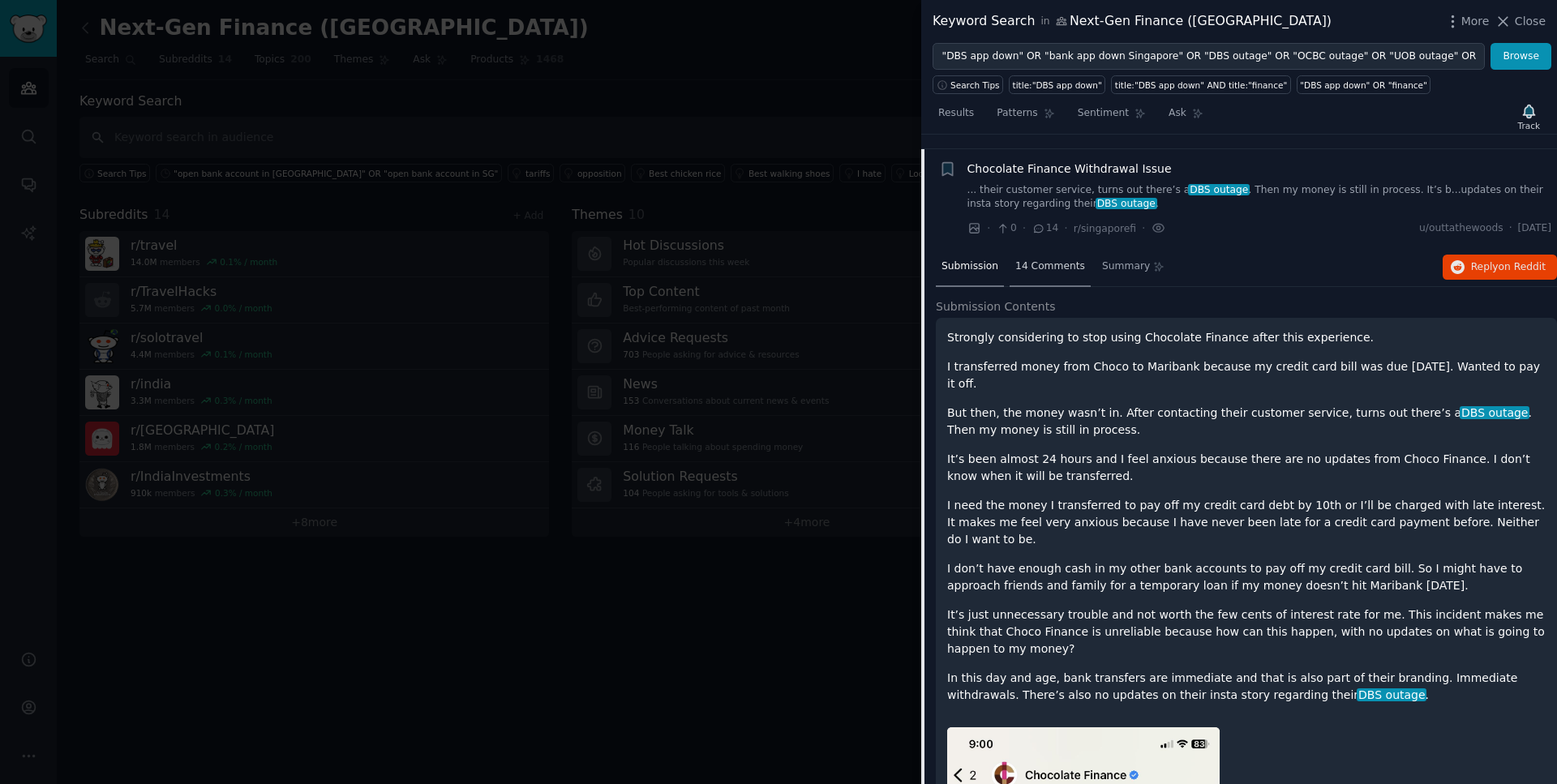
click at [1056, 259] on span "14 Comments" at bounding box center [1050, 266] width 70 height 15
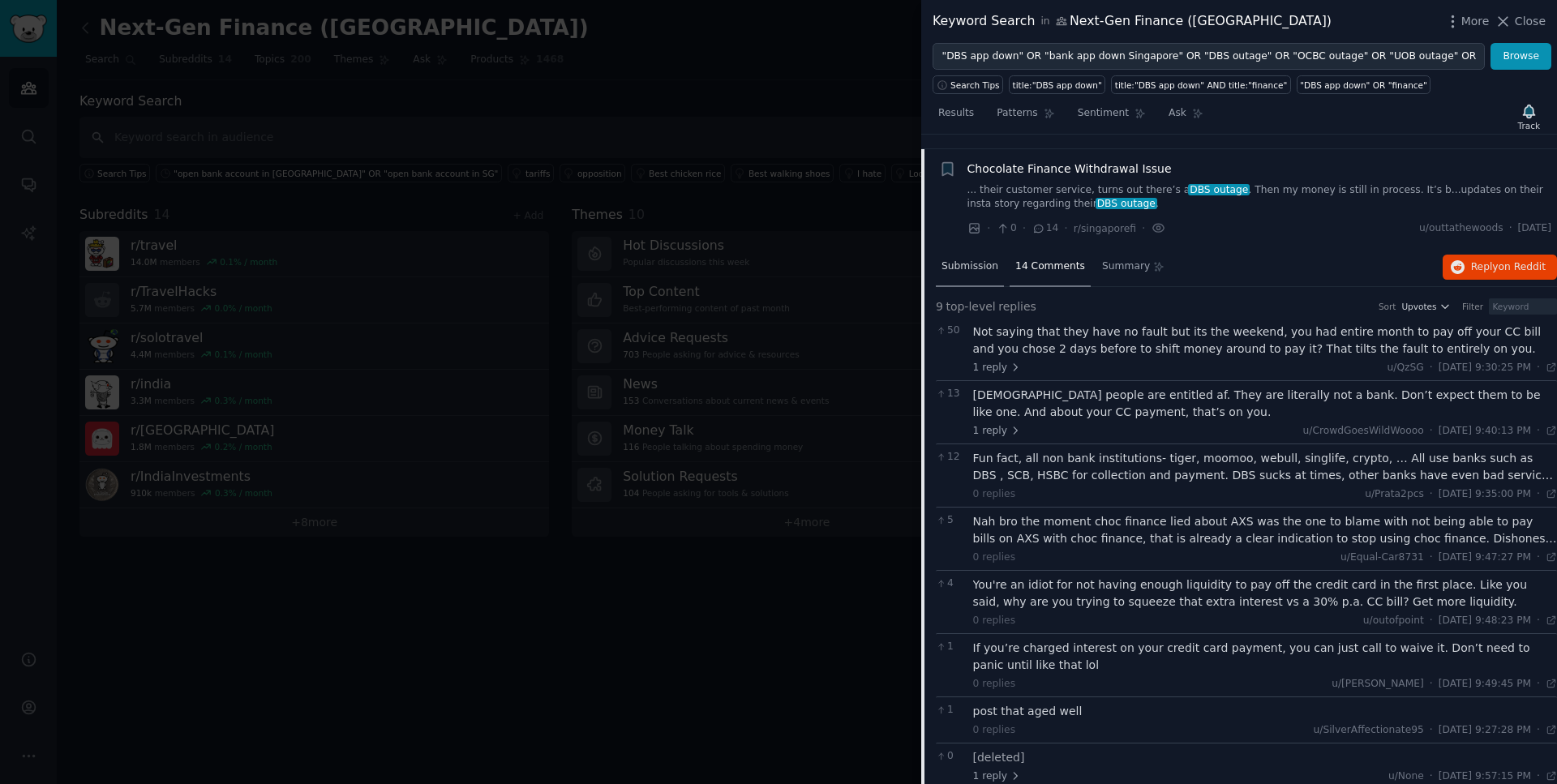
click at [978, 259] on span "Submission" at bounding box center [970, 266] width 57 height 15
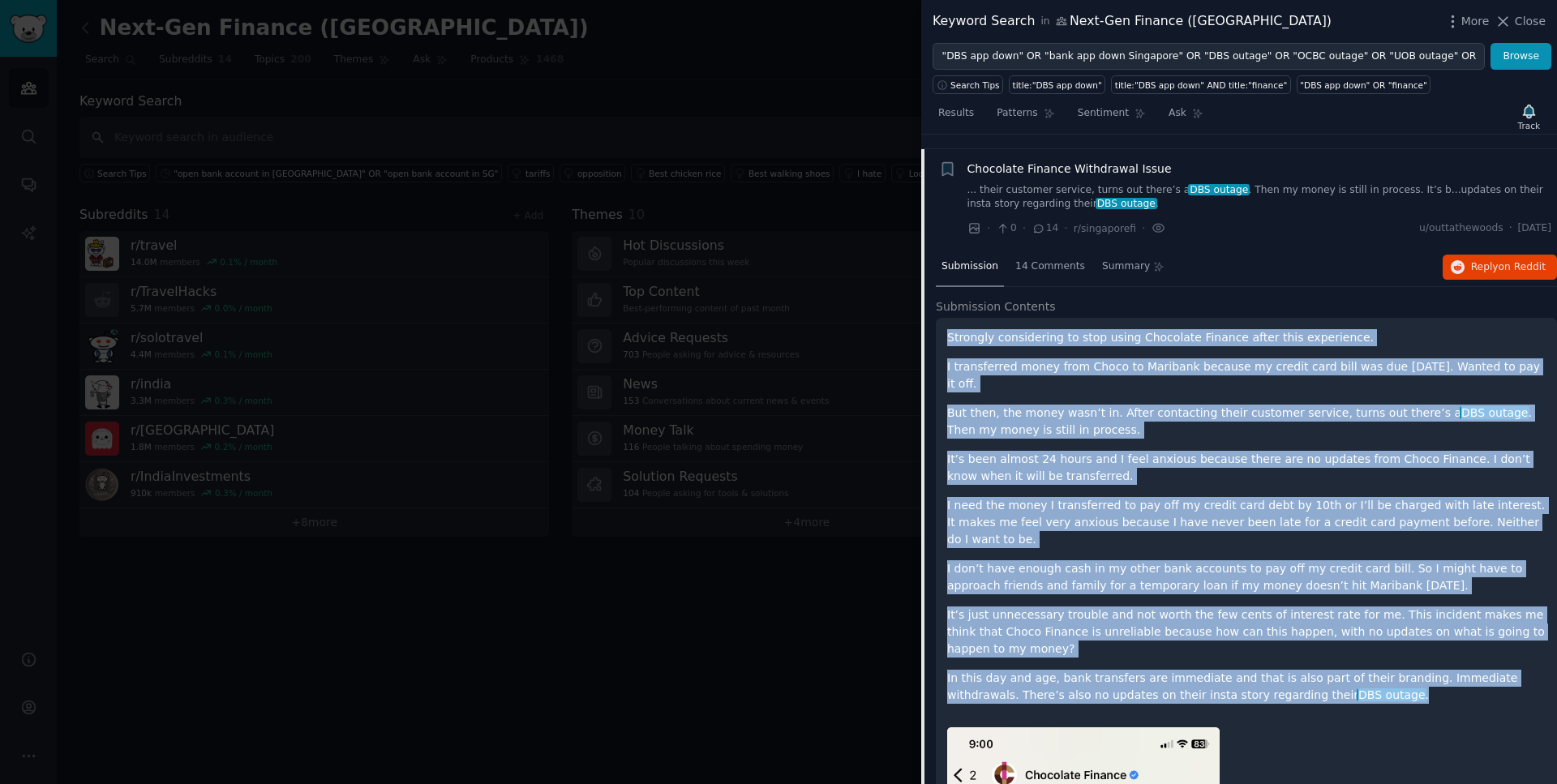
drag, startPoint x: 1330, startPoint y: 649, endPoint x: 941, endPoint y: 322, distance: 508.2
click at [1082, 405] on p "But then, the money wasn’t in. After contacting their customer service, turns o…" at bounding box center [1247, 421] width 598 height 34
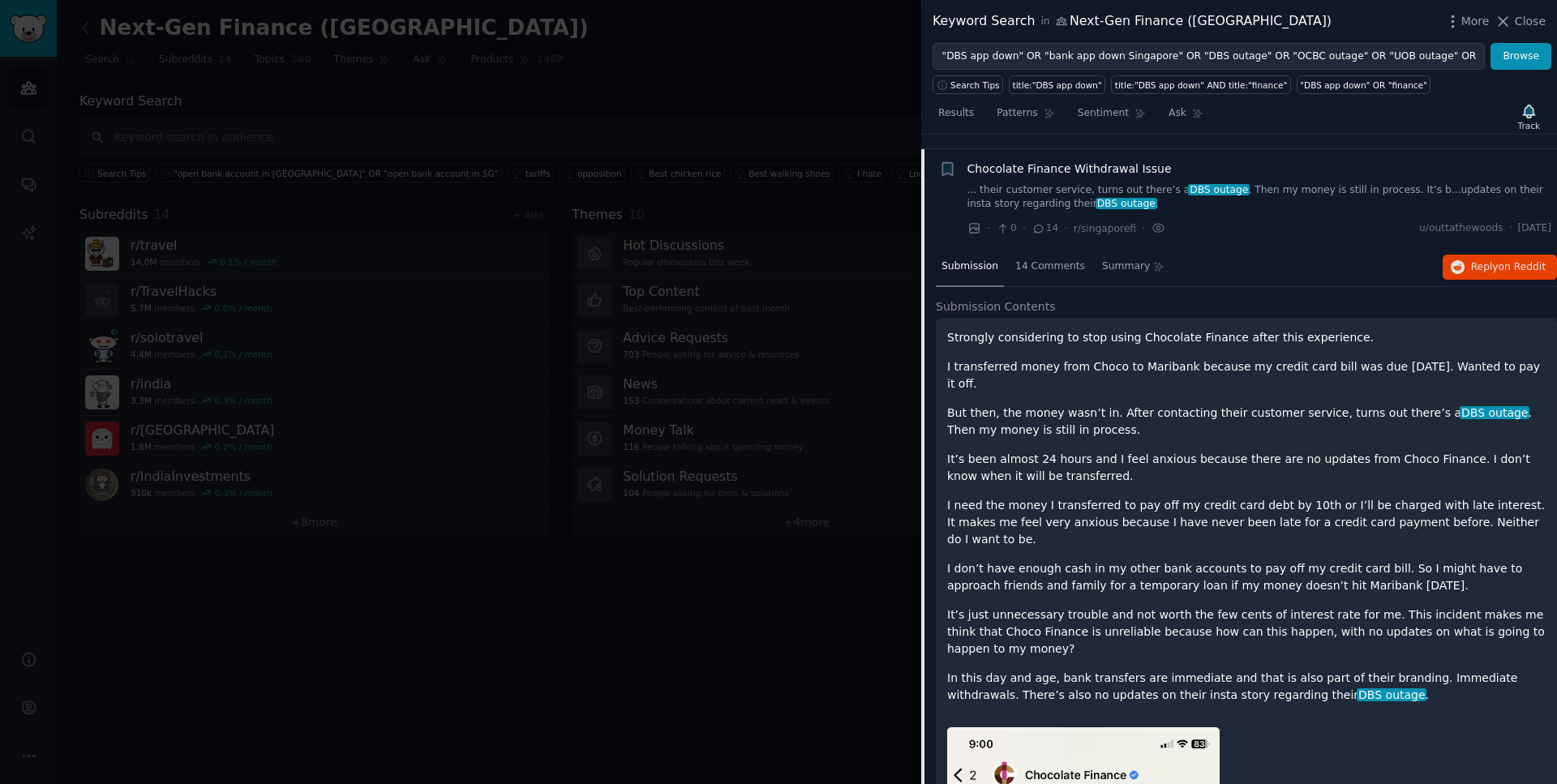
scroll to position [0, 0]
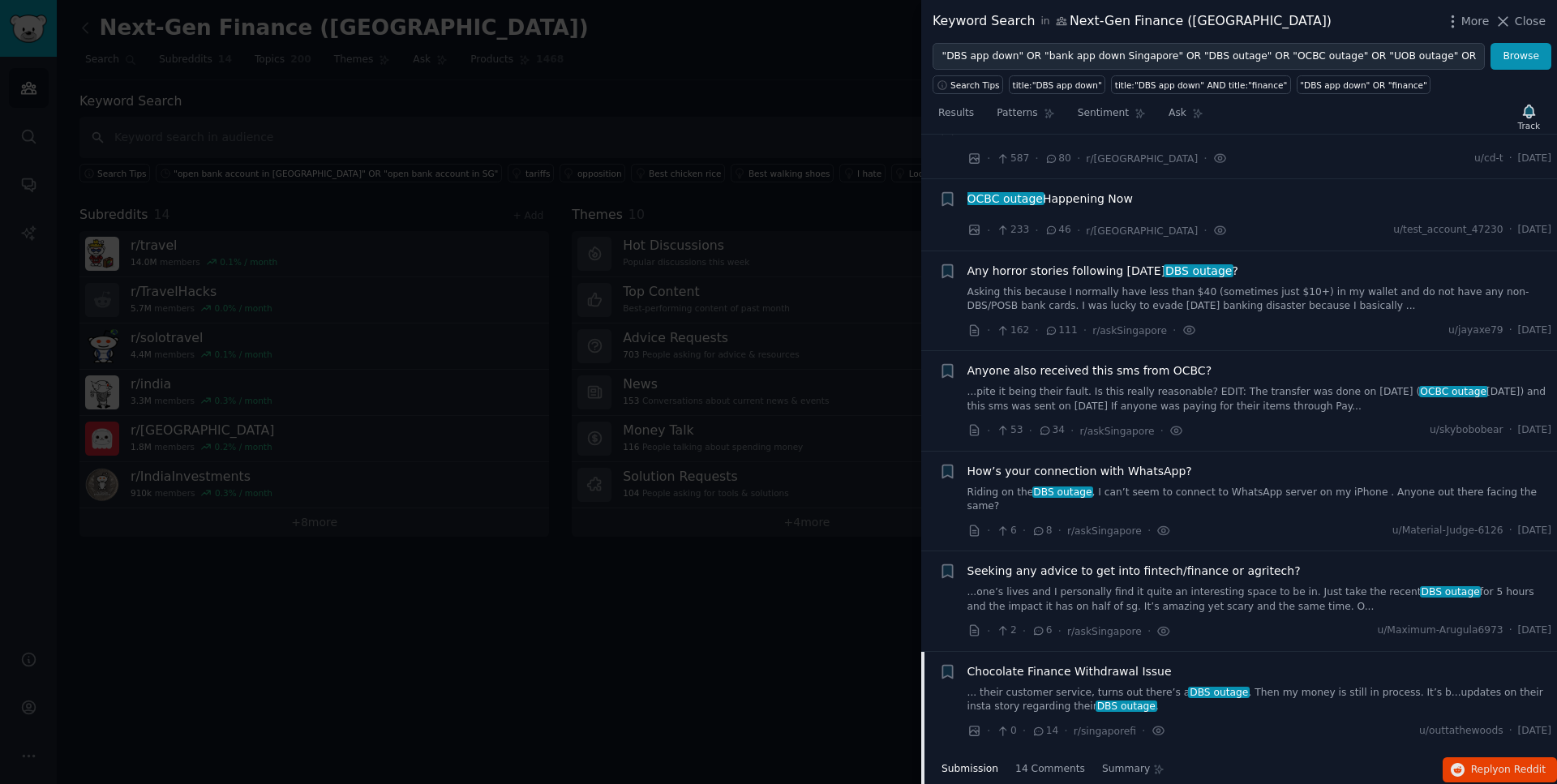
click at [1134, 666] on div "Chocolate Finance Withdrawal Issue ... their customer service, turns out there’…" at bounding box center [1260, 688] width 584 height 51
click at [1123, 663] on span "Chocolate Finance Withdrawal Issue" at bounding box center [1069, 672] width 204 height 17
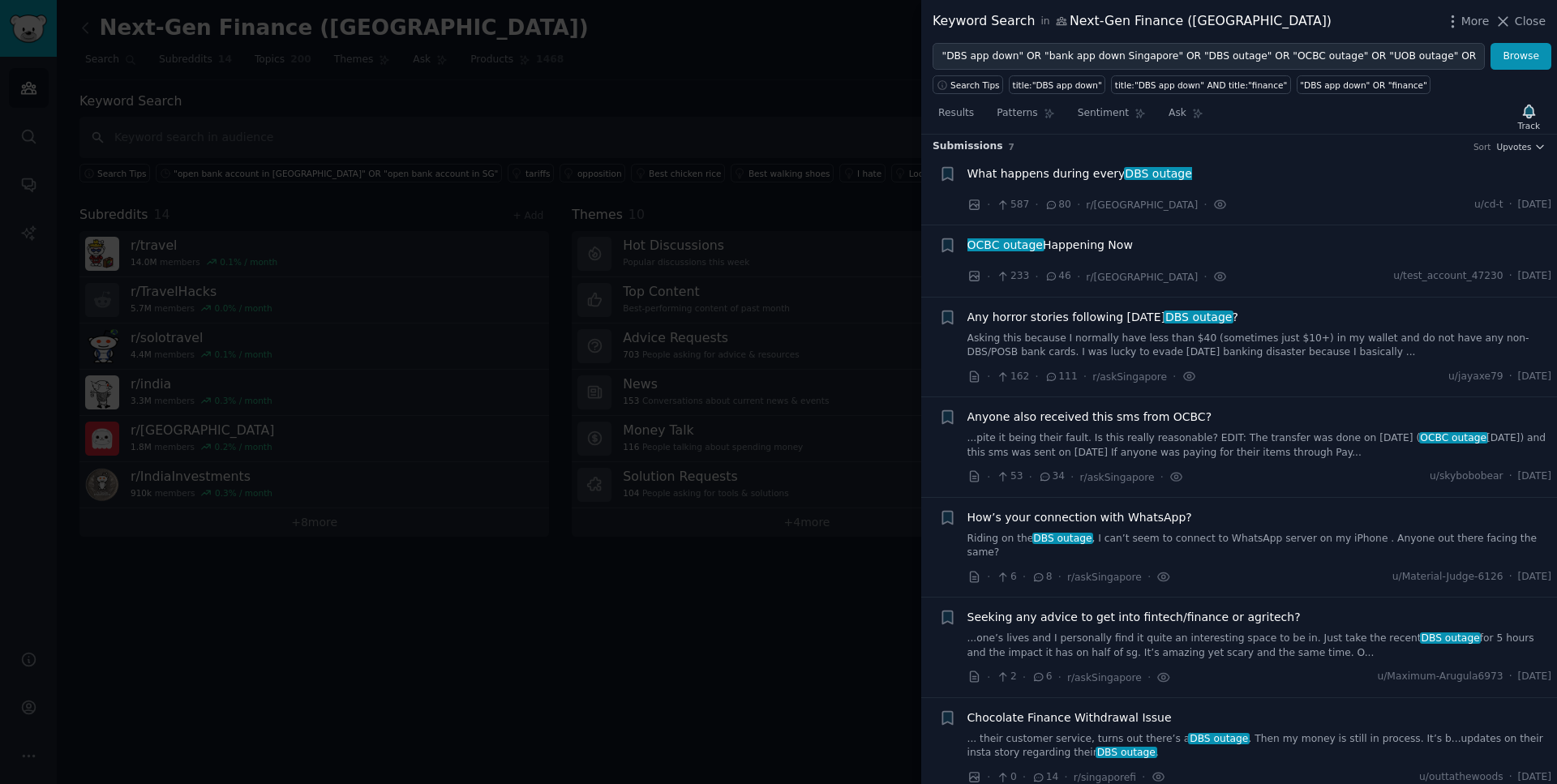
click at [1102, 698] on li "+ Chocolate Finance Withdrawal Issue ... their customer service, turns out ther…" at bounding box center [1240, 748] width 636 height 99
click at [1099, 710] on span "Chocolate Finance Withdrawal Issue" at bounding box center [1069, 718] width 204 height 17
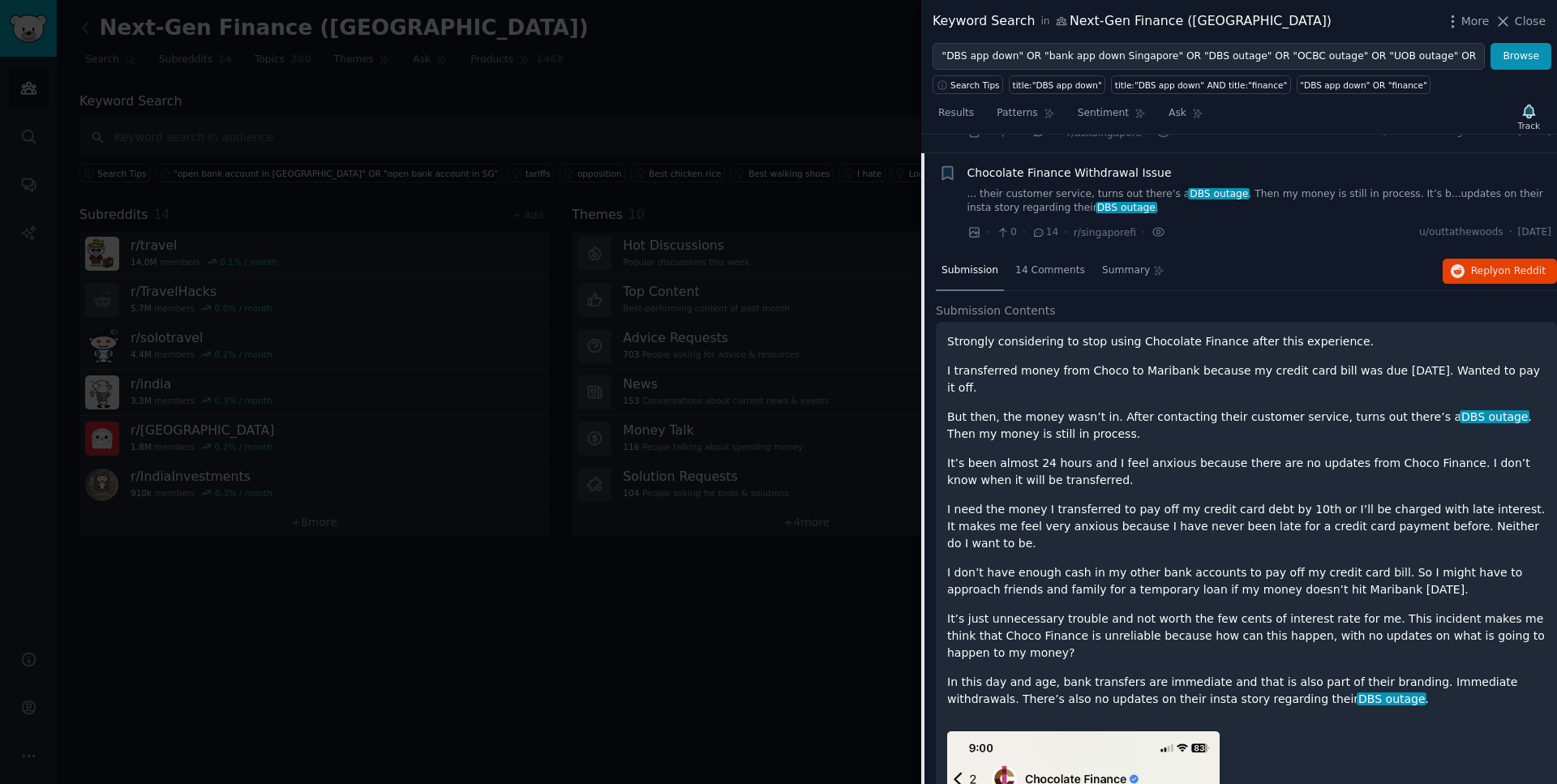
scroll to position [556, 0]
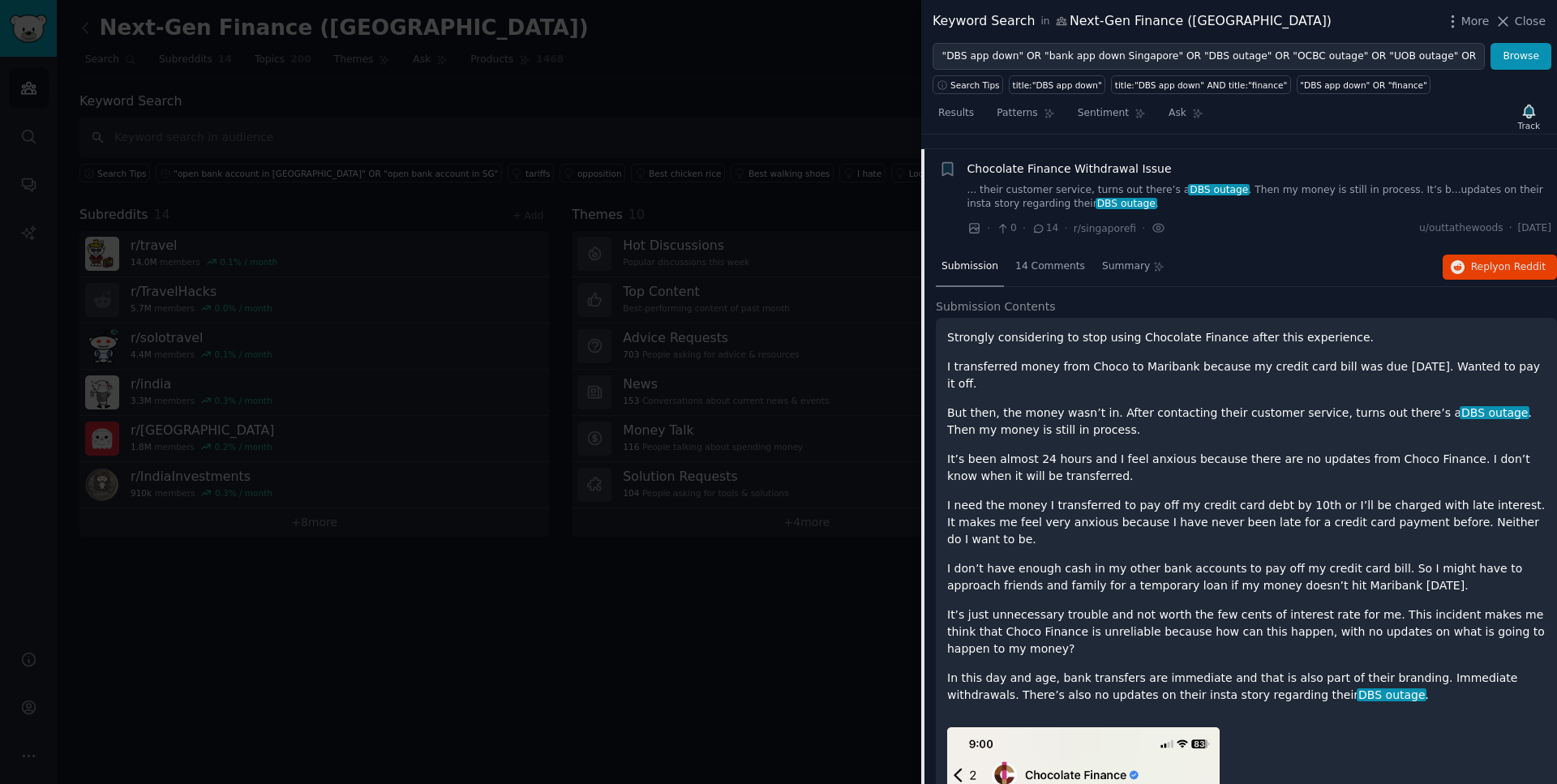
drag, startPoint x: 1507, startPoint y: 213, endPoint x: 1546, endPoint y: 213, distance: 39.0
click at [1546, 221] on span "[DATE]" at bounding box center [1535, 228] width 33 height 15
click at [1050, 259] on span "14 Comments" at bounding box center [1050, 266] width 70 height 15
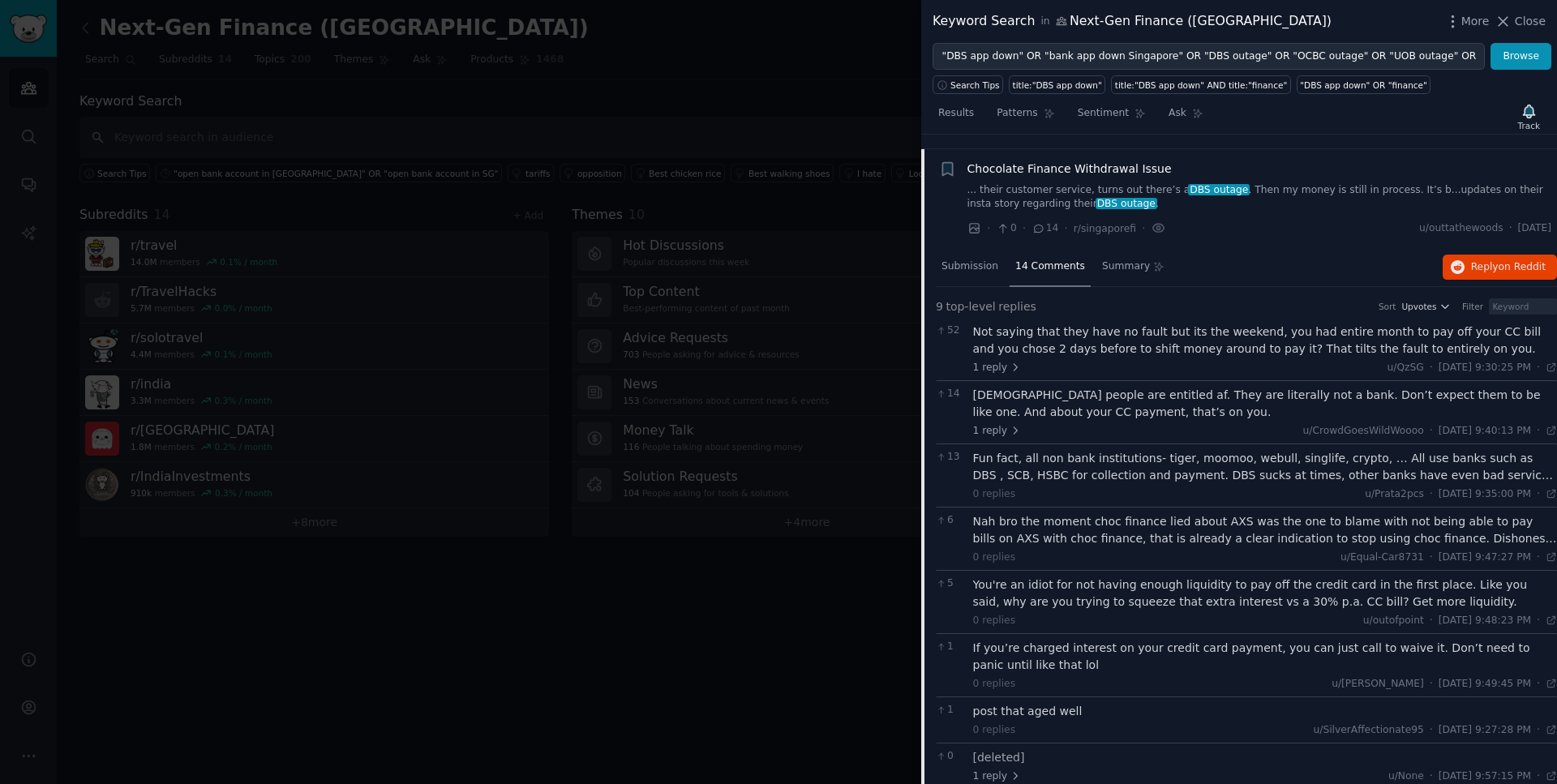
click at [1102, 468] on div "Fun fact, all non bank institutions- tiger, moomoo, webull, singlife, crypto, ……" at bounding box center [1266, 467] width 584 height 34
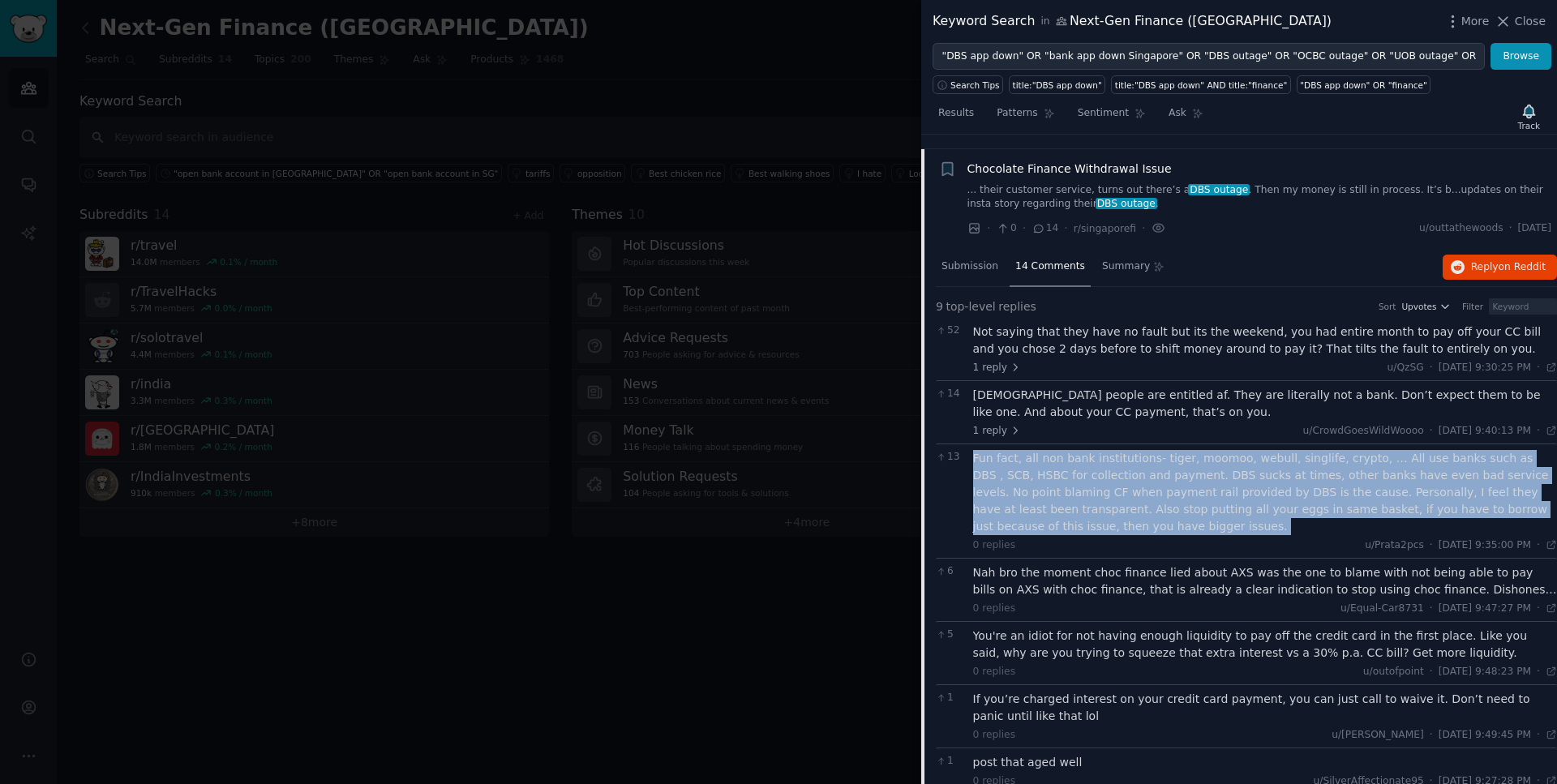
drag, startPoint x: 1150, startPoint y: 521, endPoint x: 973, endPoint y: 445, distance: 192.6
click at [973, 450] on div "Fun fact, all non bank institutions- tiger, moomoo, webull, singlife, crypto, ……" at bounding box center [1266, 501] width 584 height 102
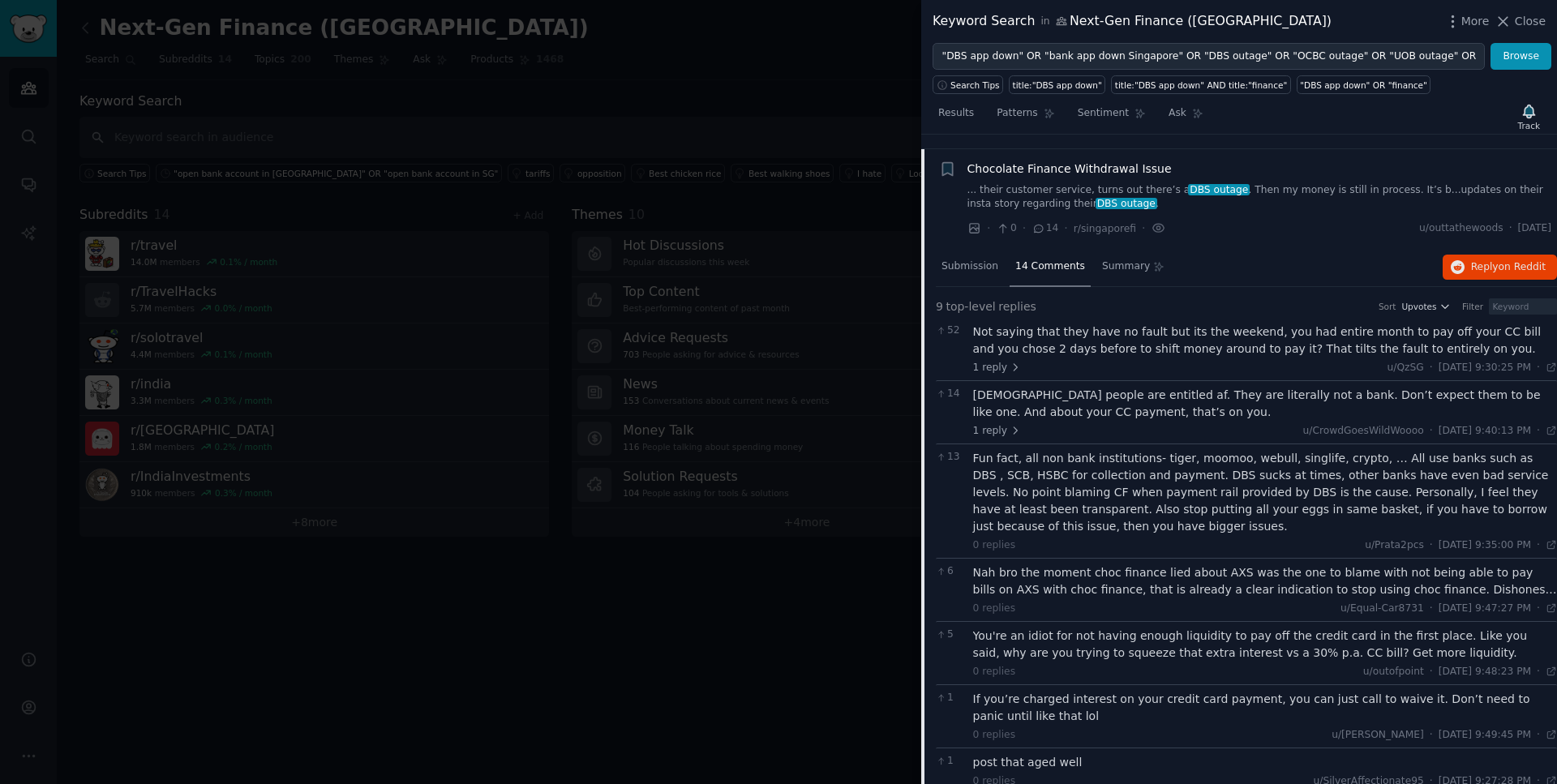
click at [1174, 570] on div "Nah bro the moment choc finance lied about AXS was the one to blame with not be…" at bounding box center [1266, 581] width 584 height 34
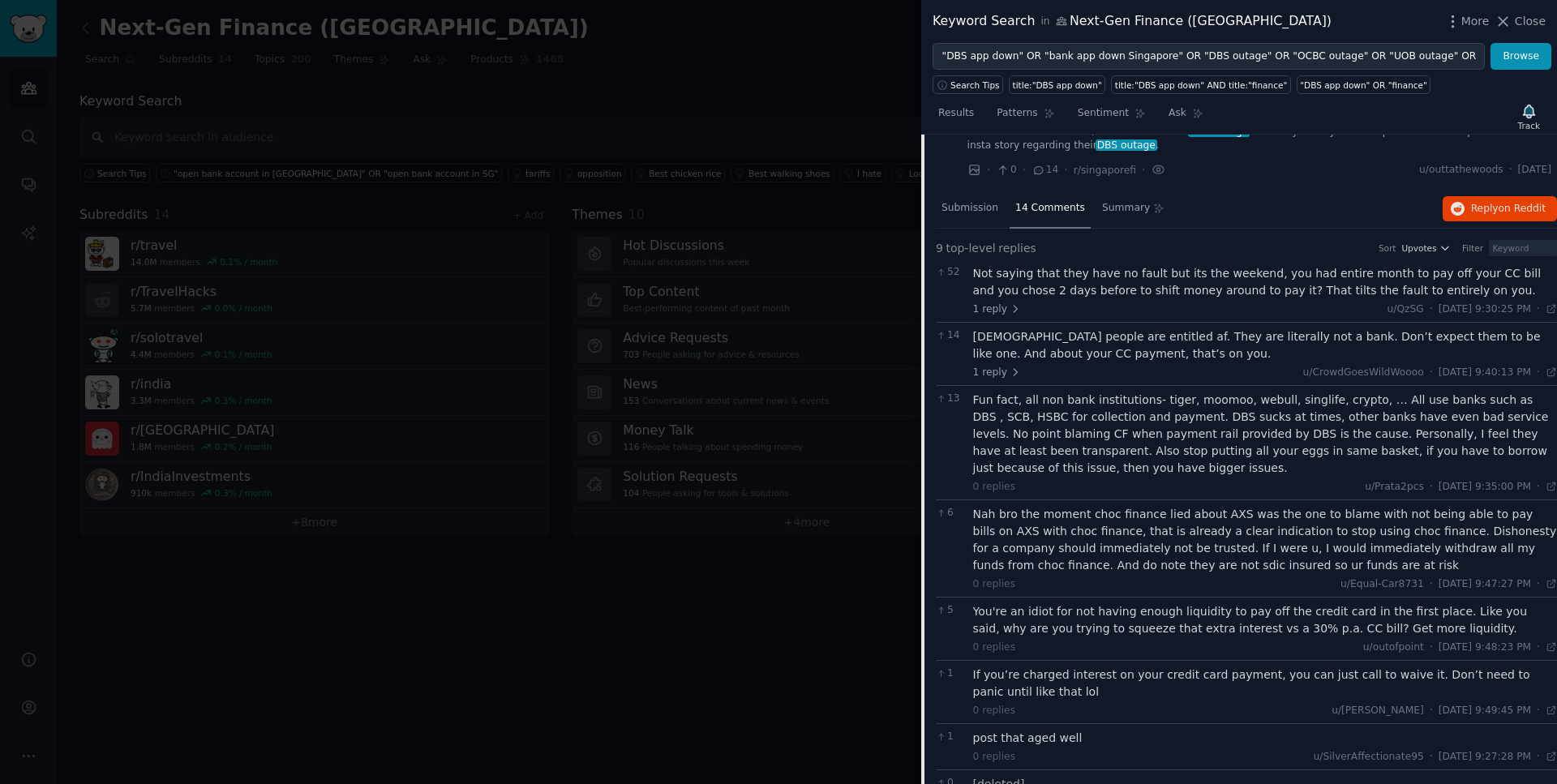
scroll to position [623, 0]
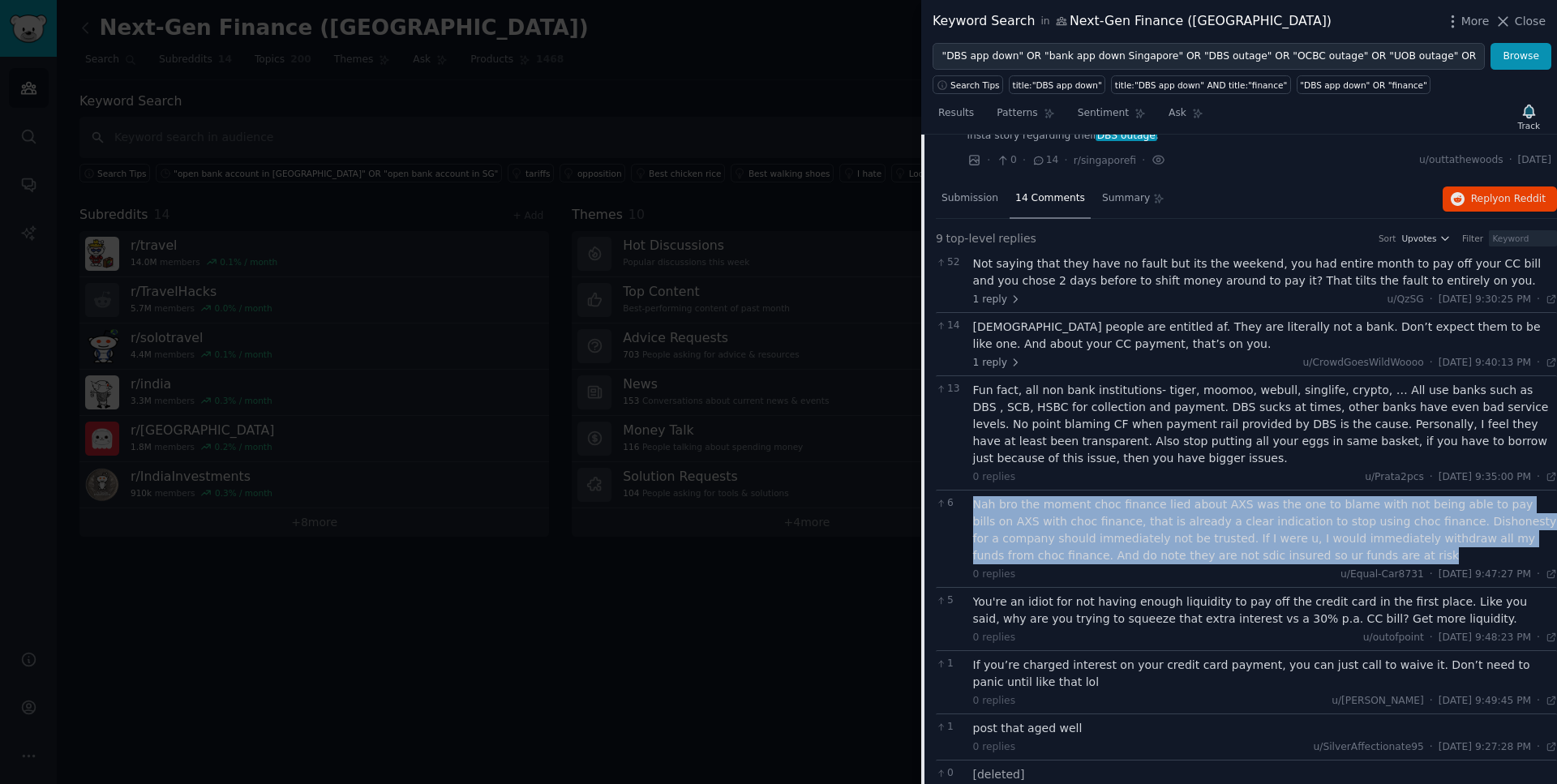
drag, startPoint x: 1291, startPoint y: 545, endPoint x: 977, endPoint y: 495, distance: 318.0
click at [977, 496] on div "Nah bro the moment choc finance lied about AXS was the one to blame with not be…" at bounding box center [1266, 530] width 584 height 68
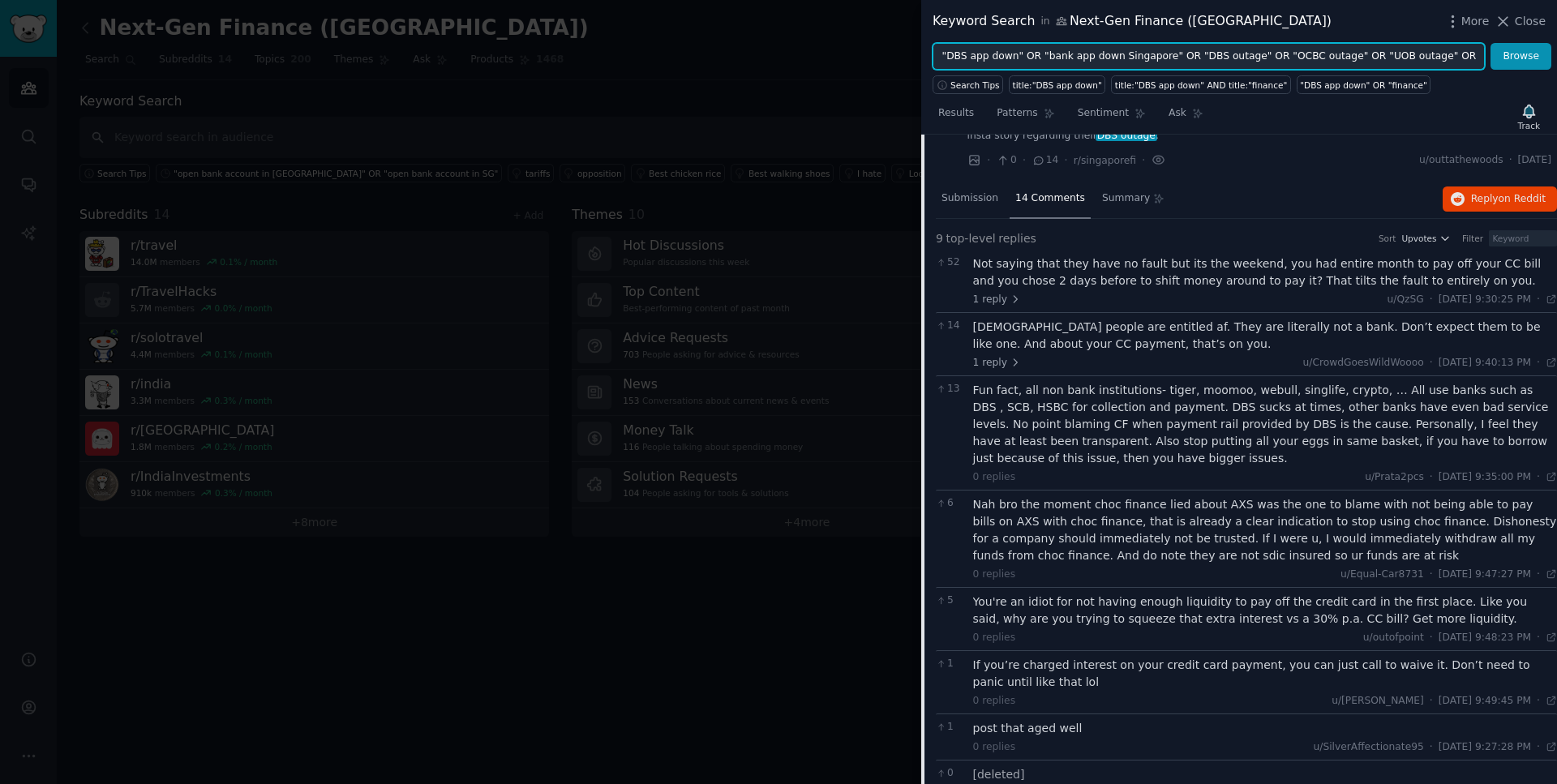
click at [1407, 58] on input ""DBS app down" OR "bank app down Singapore" OR "DBS outage" OR "OCBC outage" OR…" at bounding box center [1209, 57] width 552 height 28
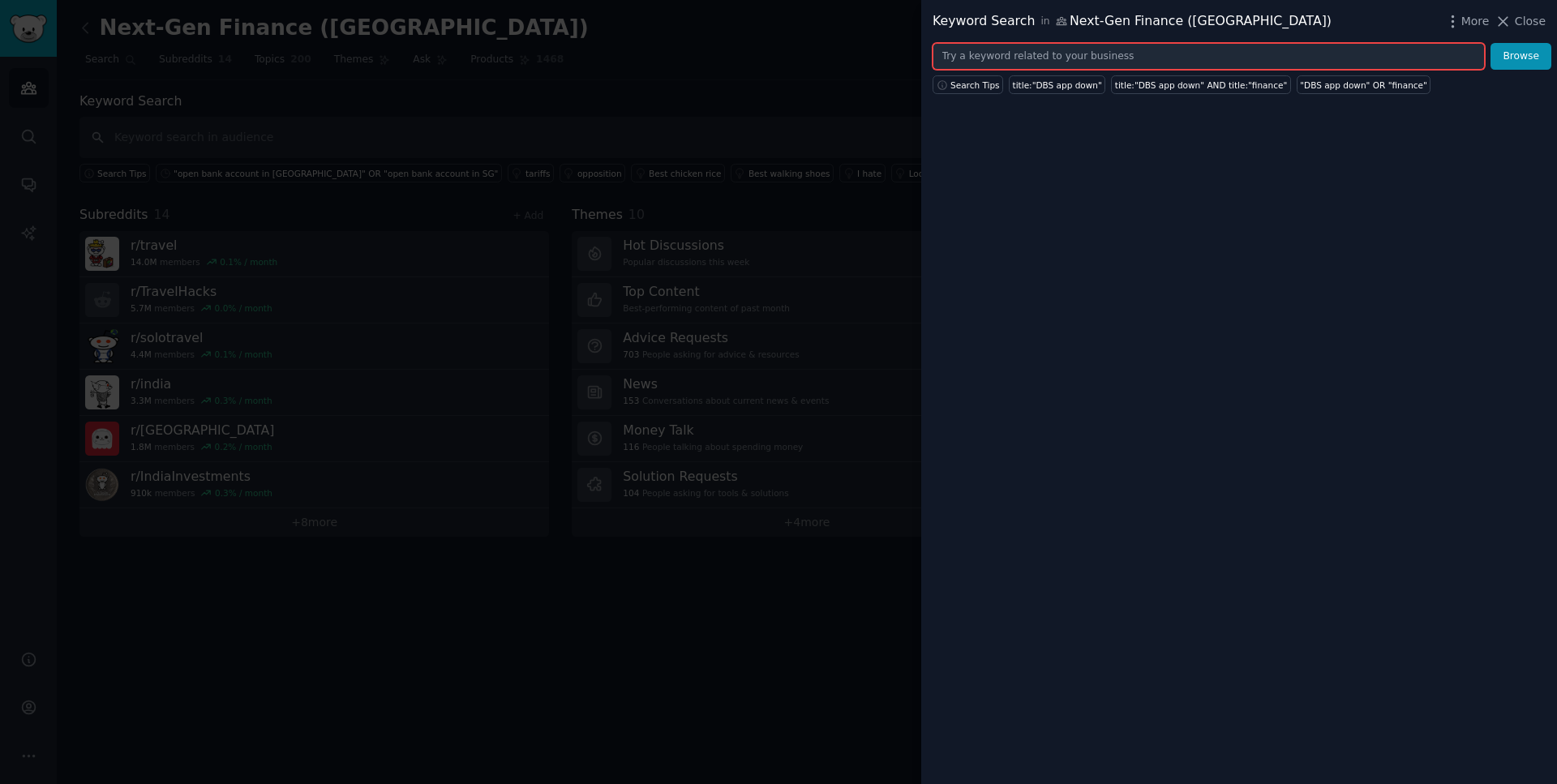
paste input ""UPI down" OR "GPay not working" OR "PhonePe not working" OR "Paytm app problem…"
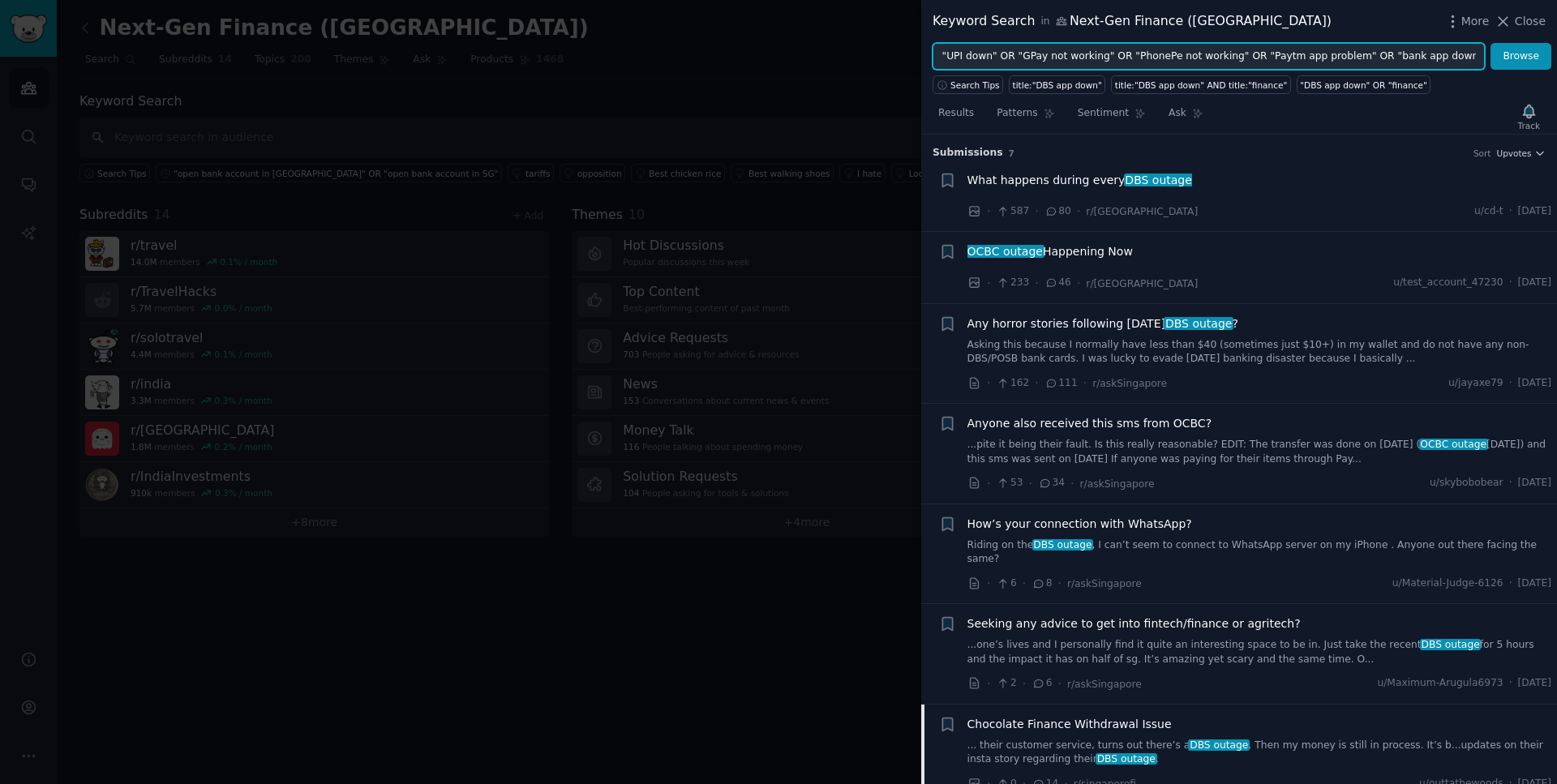
scroll to position [0, 759]
type input ""UPI down" OR "GPay not working" OR "PhonePe not working" OR "Paytm app problem…"
click at [1490, 43] on button "Browse" at bounding box center [1521, 57] width 61 height 28
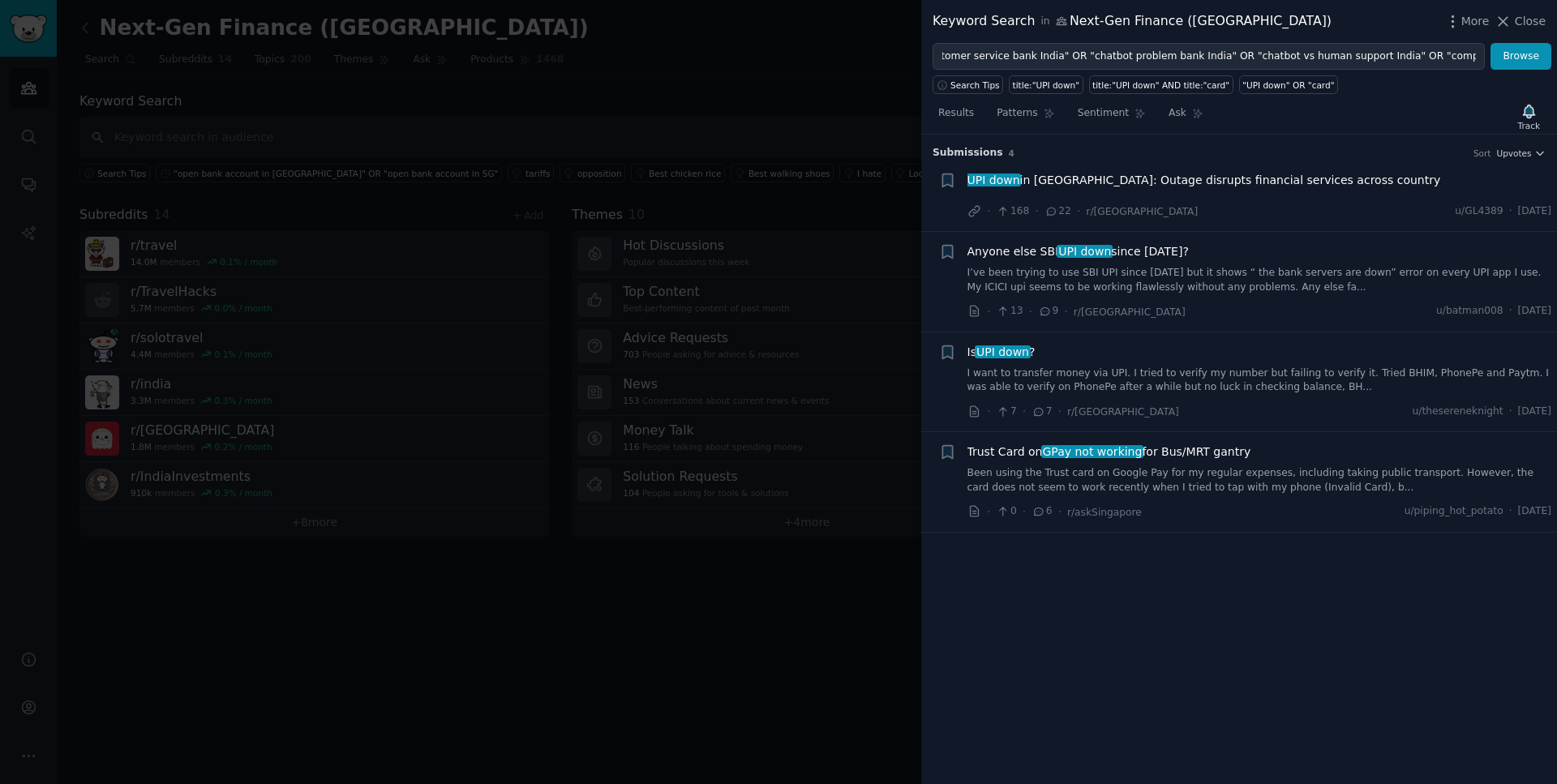
scroll to position [0, 0]
click at [1125, 182] on span "UPI down in [GEOGRAPHIC_DATA]: Outage disrupts financial services across country" at bounding box center [1204, 181] width 474 height 17
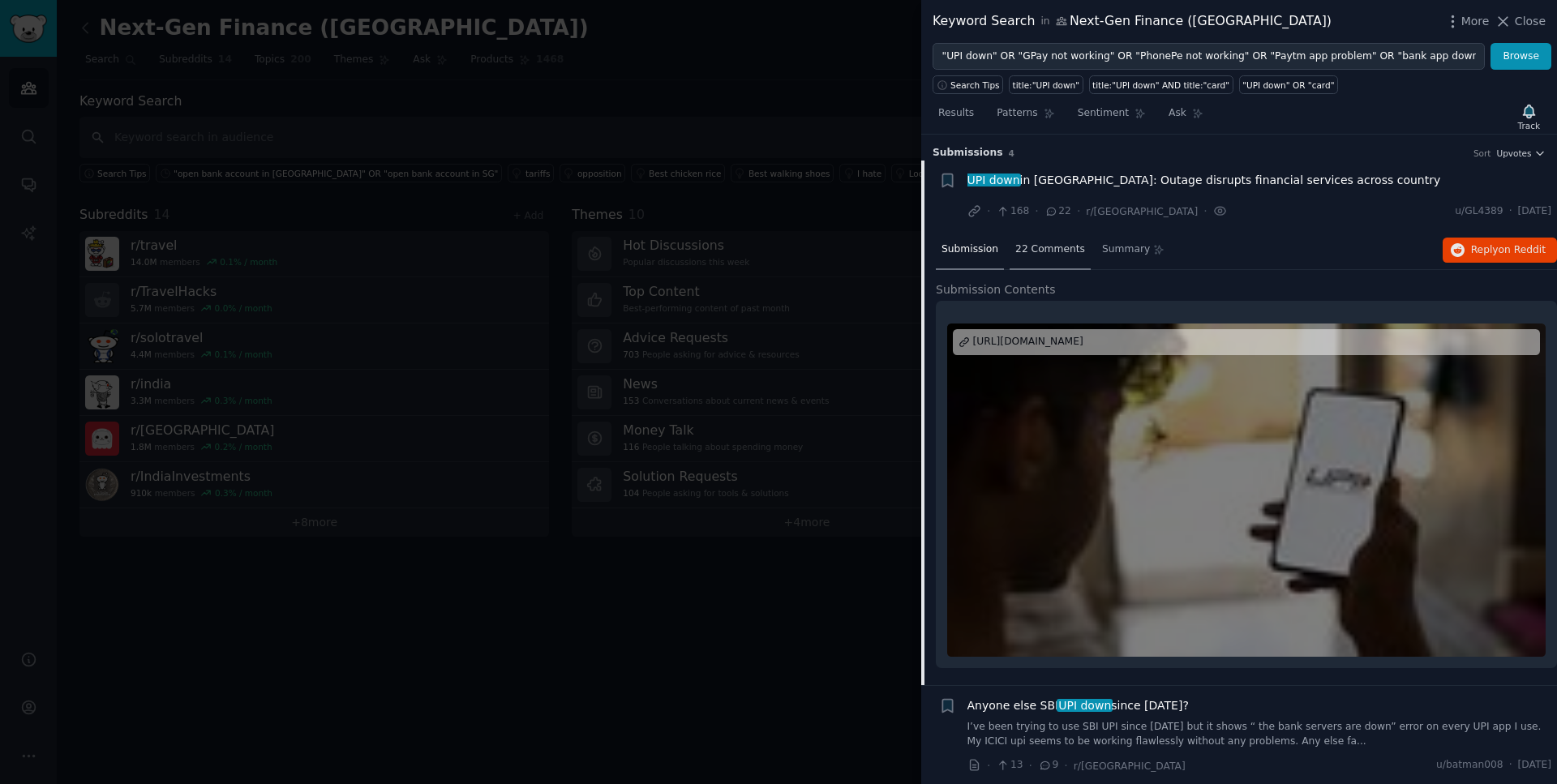
click at [1060, 246] on span "22 Comments" at bounding box center [1050, 250] width 70 height 15
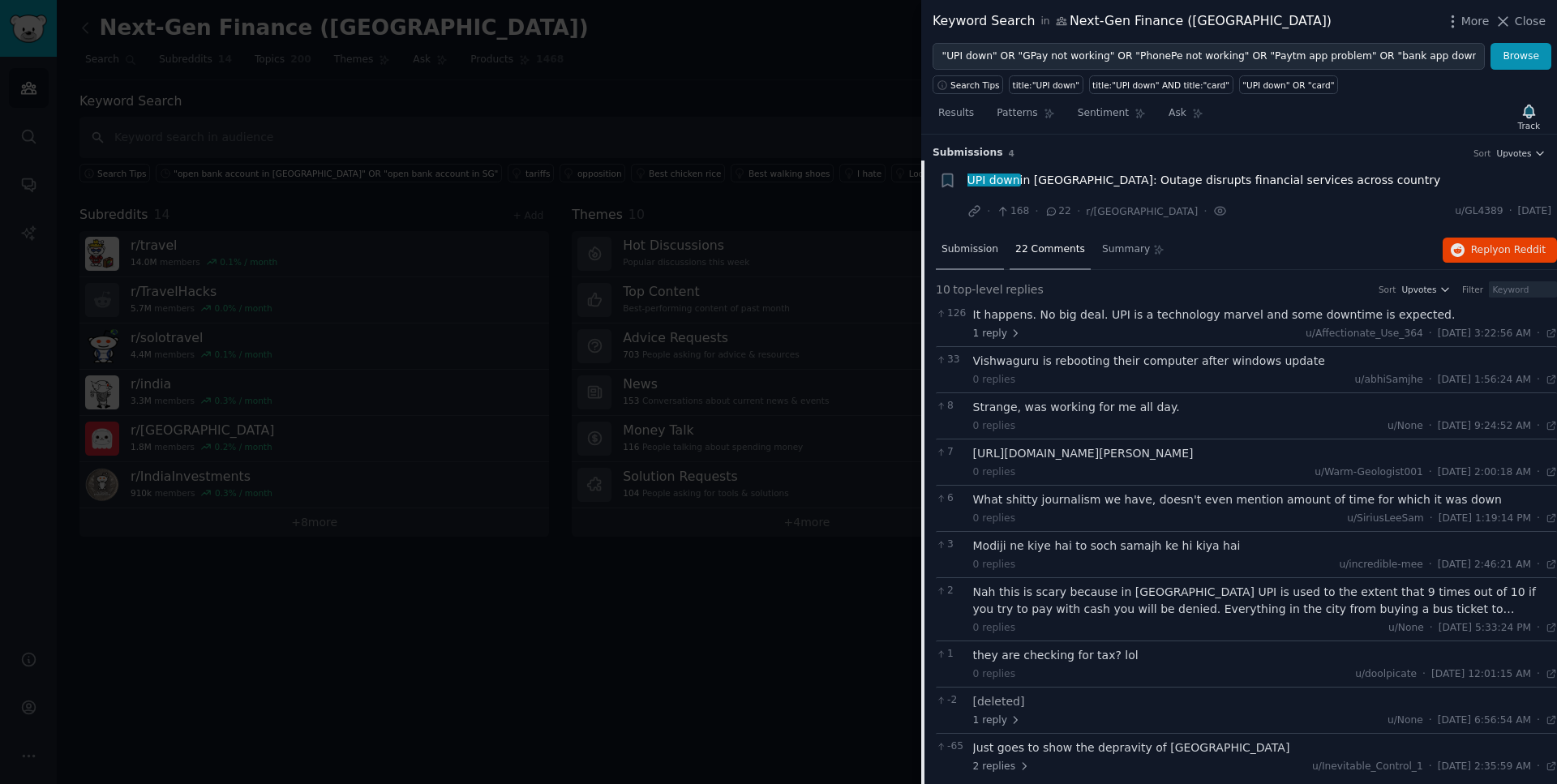
click at [979, 256] on div "Submission" at bounding box center [970, 250] width 68 height 39
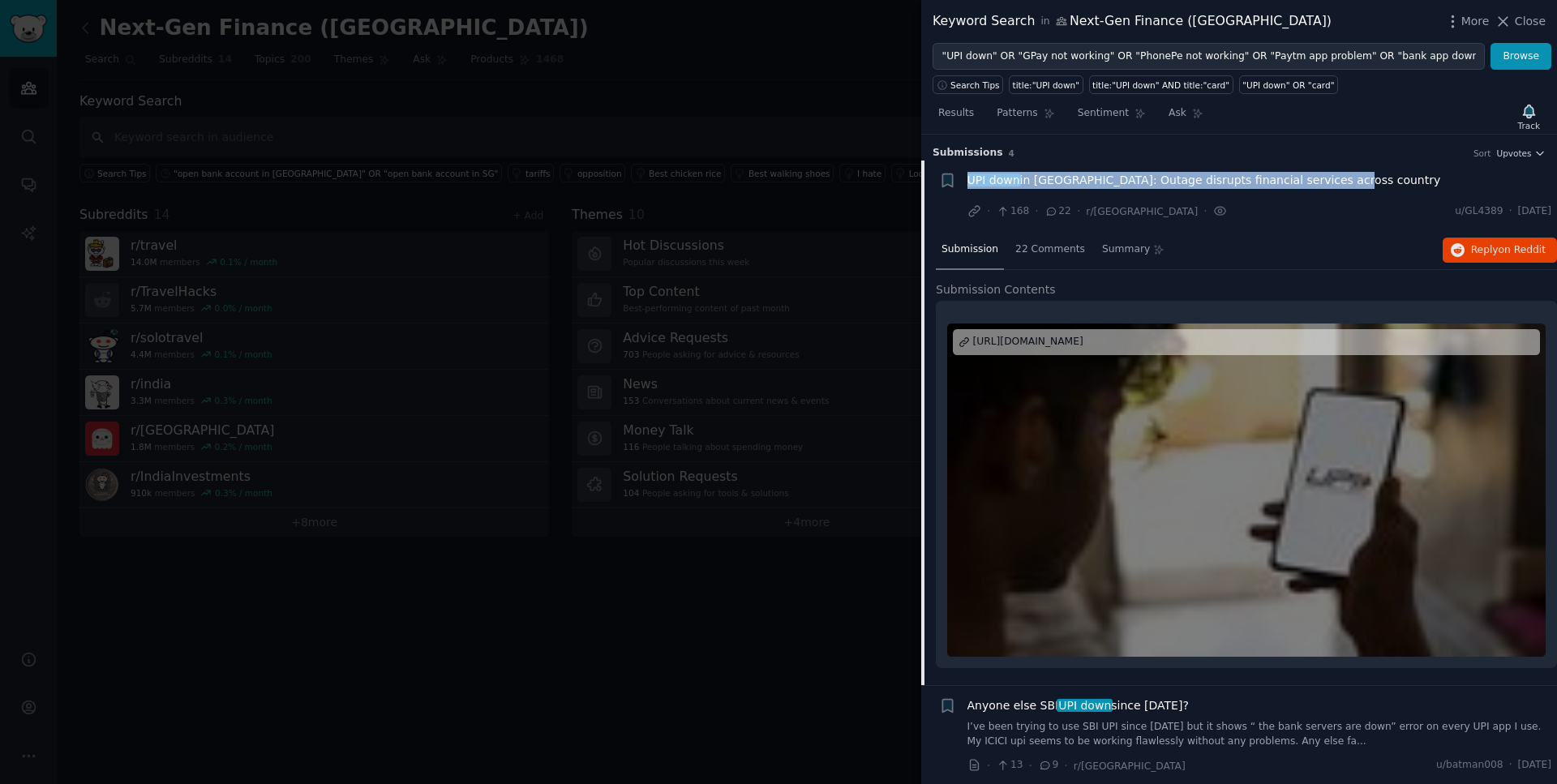
drag, startPoint x: 1336, startPoint y: 180, endPoint x: 969, endPoint y: 180, distance: 367.0
click at [969, 180] on div "UPI down in [GEOGRAPHIC_DATA]: Outage disrupts financial services across country" at bounding box center [1260, 181] width 584 height 17
click at [1032, 256] on span "22 Comments" at bounding box center [1050, 250] width 70 height 15
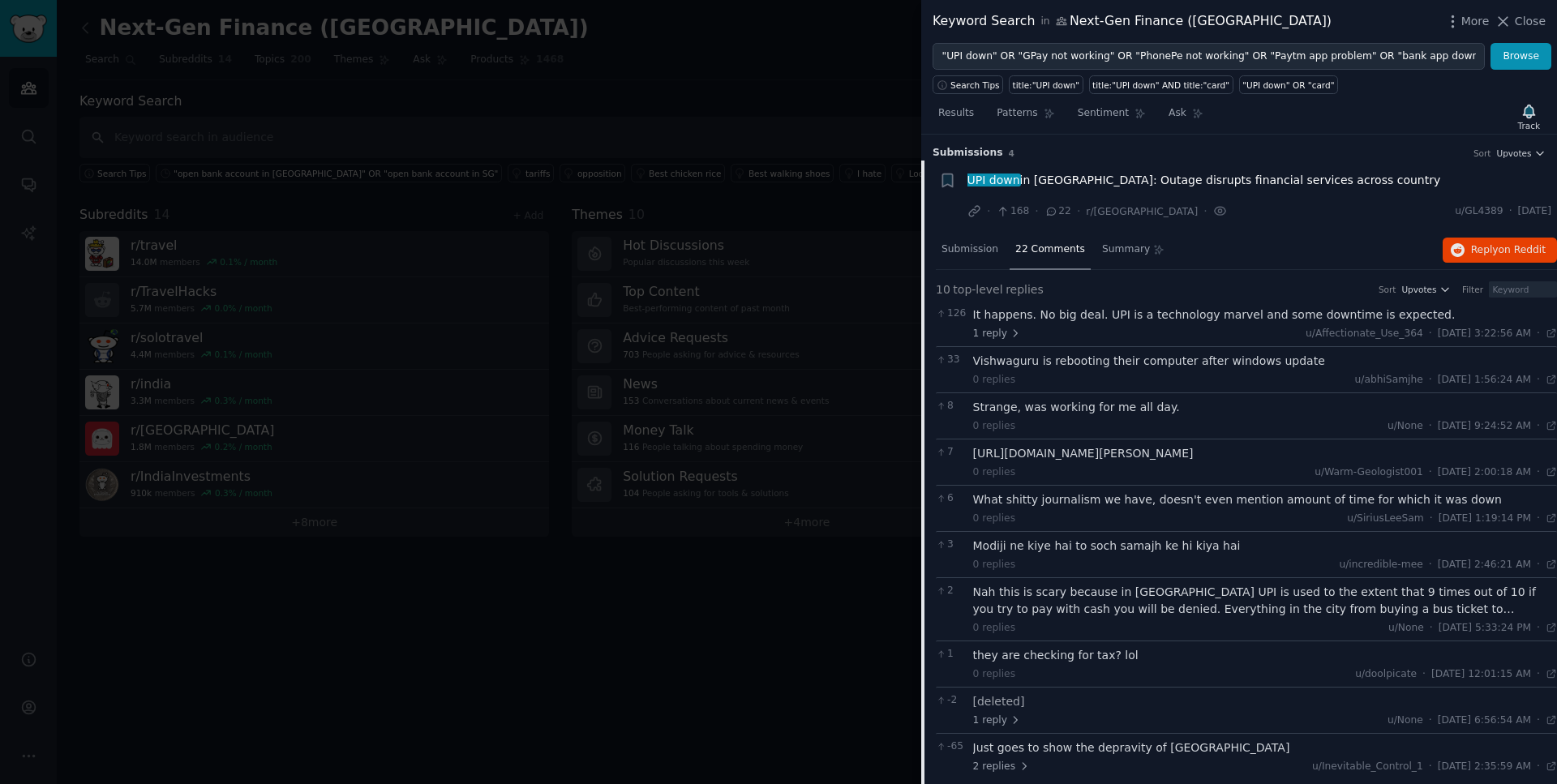
click at [1201, 318] on div "It happens. No big deal. UPI is a technology marvel and some downtime is expect…" at bounding box center [1266, 316] width 584 height 17
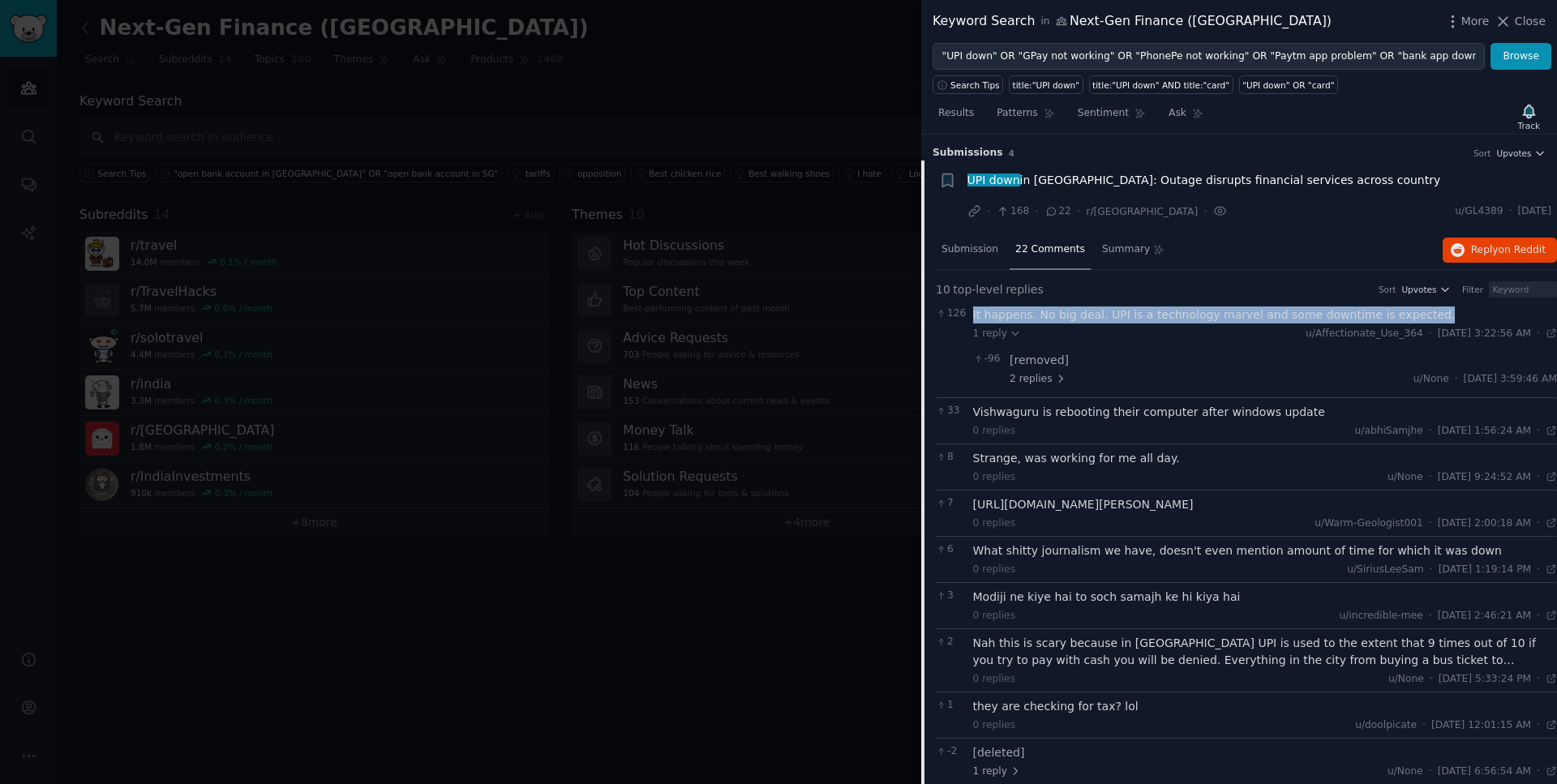
drag, startPoint x: 1430, startPoint y: 316, endPoint x: 968, endPoint y: 321, distance: 462.0
click at [968, 321] on div "126 It happens. No big deal. UPI is a technology marvel and some downtime is ex…" at bounding box center [1247, 349] width 622 height 97
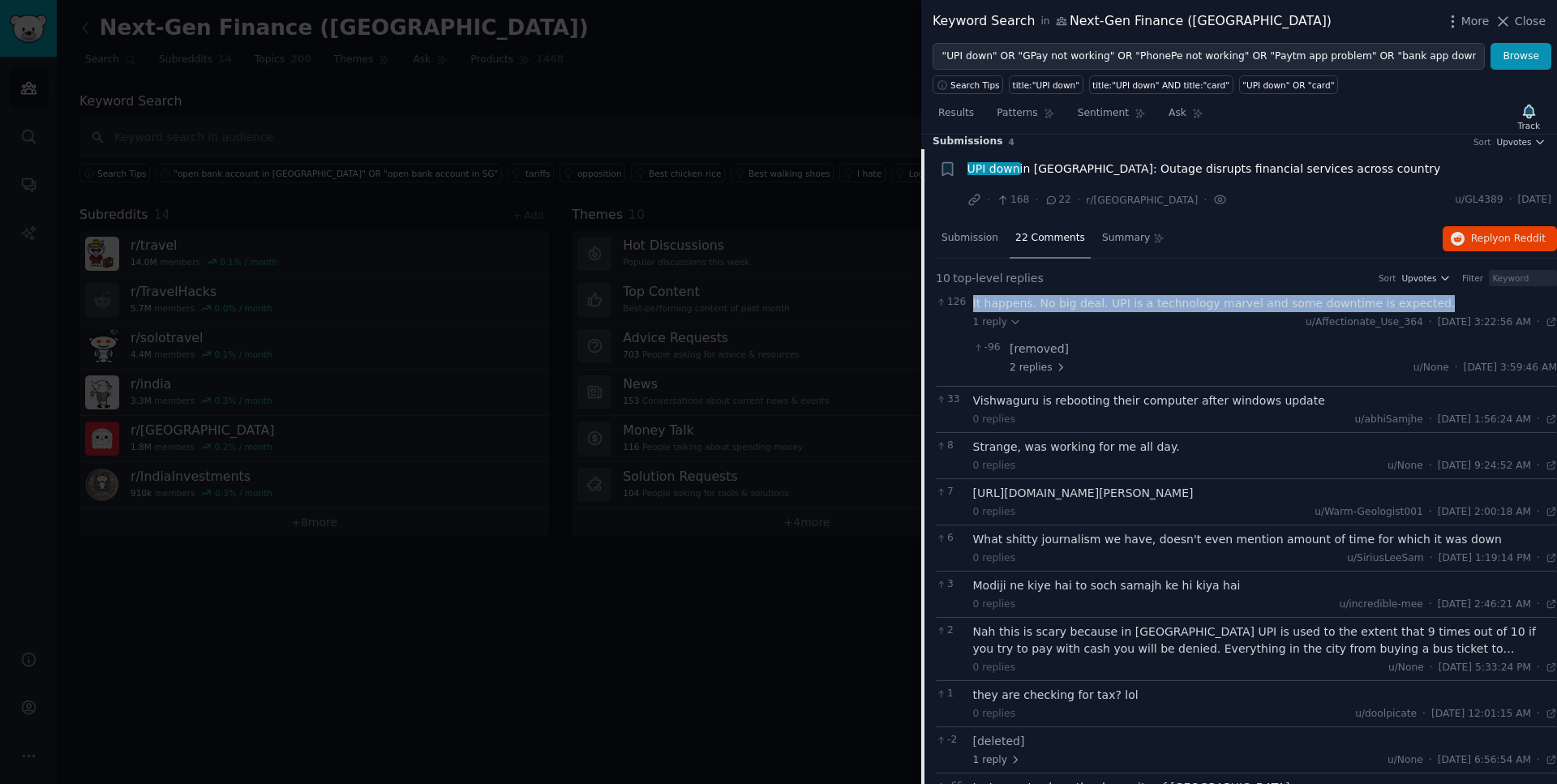
scroll to position [13, 0]
click at [1107, 159] on span "UPI down in [GEOGRAPHIC_DATA]: Outage disrupts financial services across country" at bounding box center [1204, 168] width 474 height 17
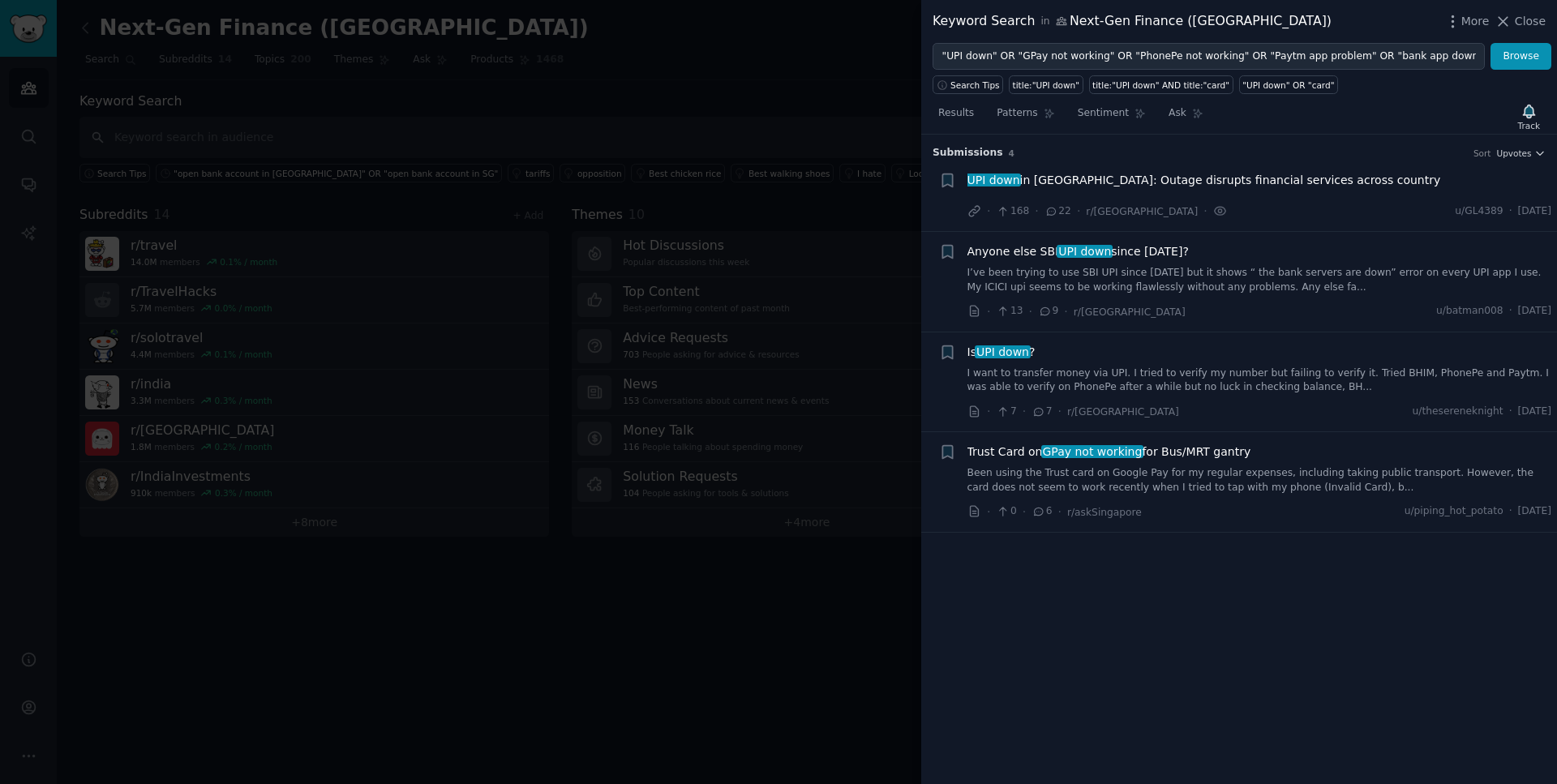
click at [1090, 258] on span "UPI down" at bounding box center [1084, 251] width 56 height 13
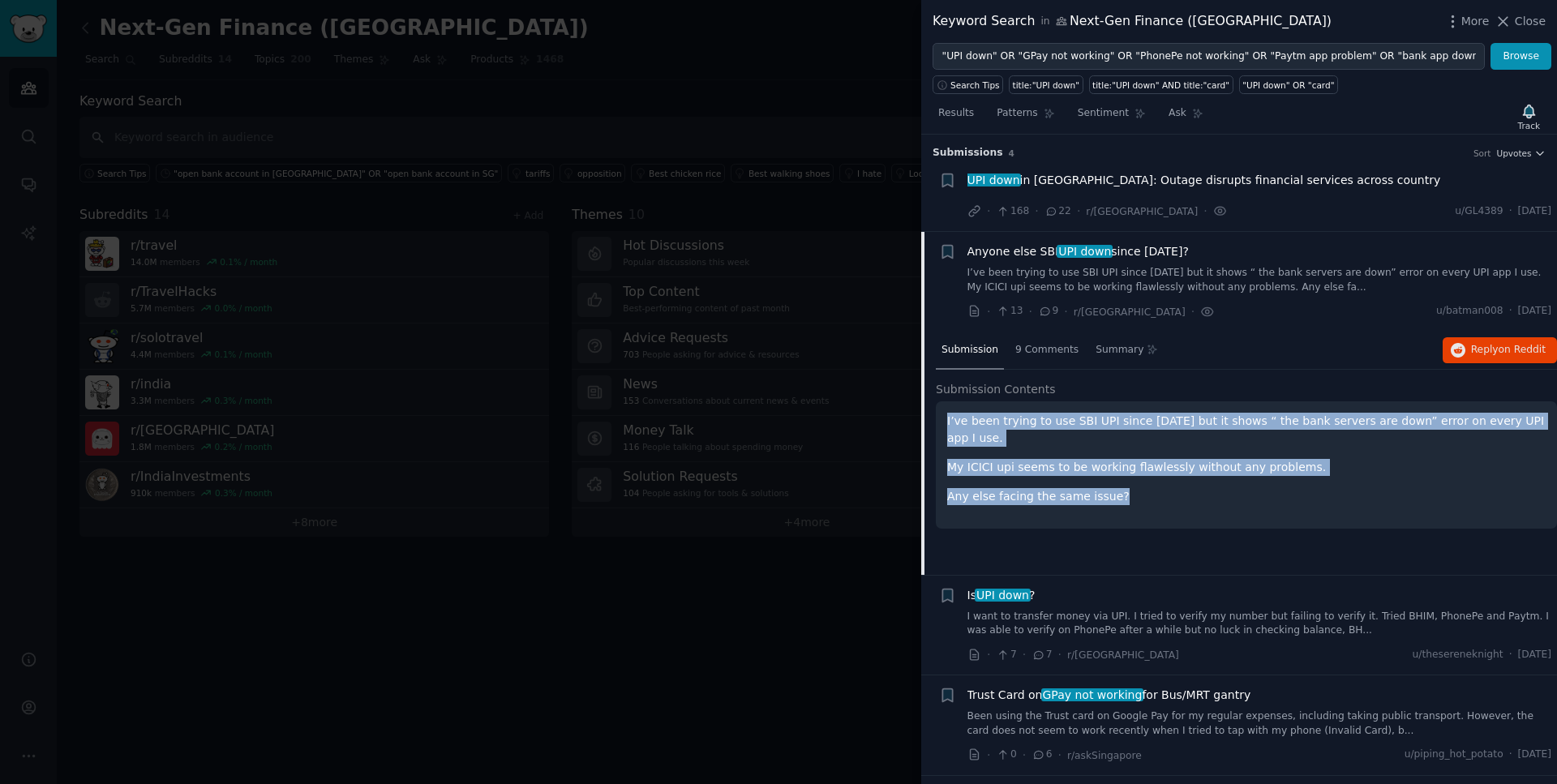
drag, startPoint x: 1123, startPoint y: 499, endPoint x: 941, endPoint y: 428, distance: 195.4
click at [941, 428] on div "I’ve been trying to use SBI UPI since [DATE] but it shows “ the bank servers ar…" at bounding box center [1247, 464] width 622 height 127
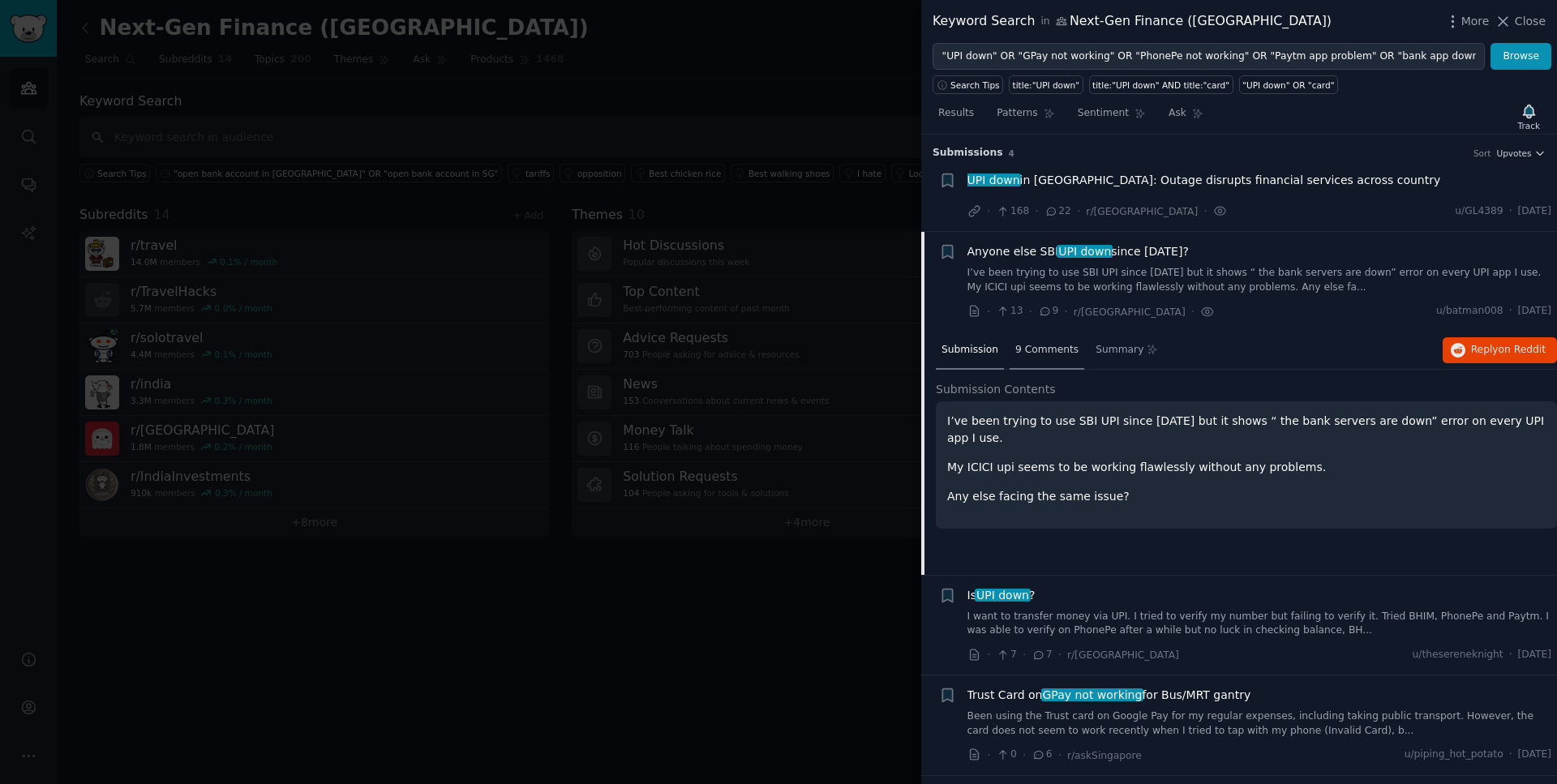
click at [1038, 347] on span "9 Comments" at bounding box center [1047, 350] width 63 height 15
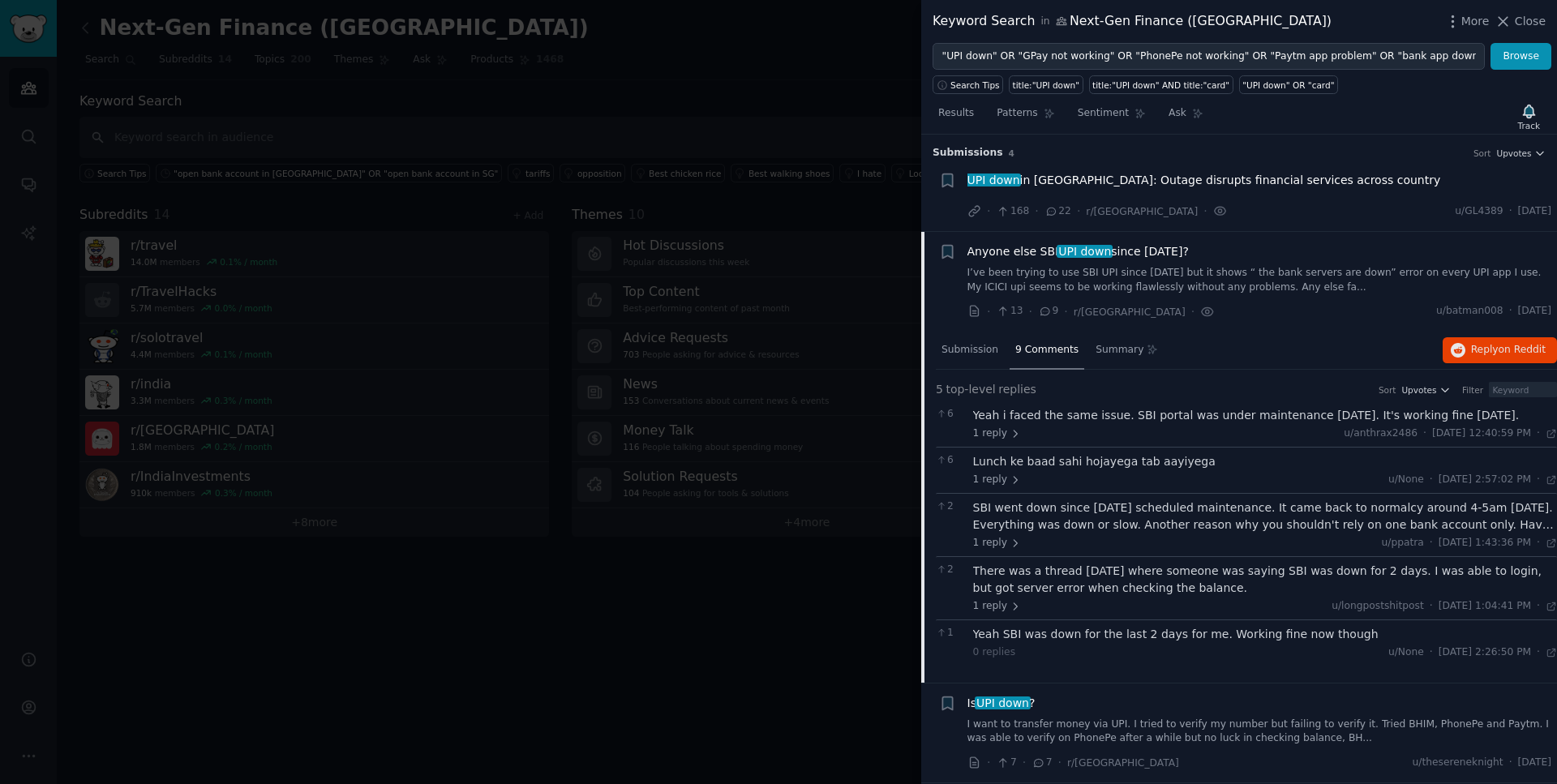
drag, startPoint x: 1502, startPoint y: 311, endPoint x: 1552, endPoint y: 309, distance: 50.0
click at [1552, 309] on li "+ Anyone else SBI UPI down since [DATE]? I’ve been trying to use SBI UPI since …" at bounding box center [1240, 281] width 636 height 99
click at [1182, 252] on span "Anyone else SBI UPI down since [DATE]?" at bounding box center [1078, 252] width 221 height 17
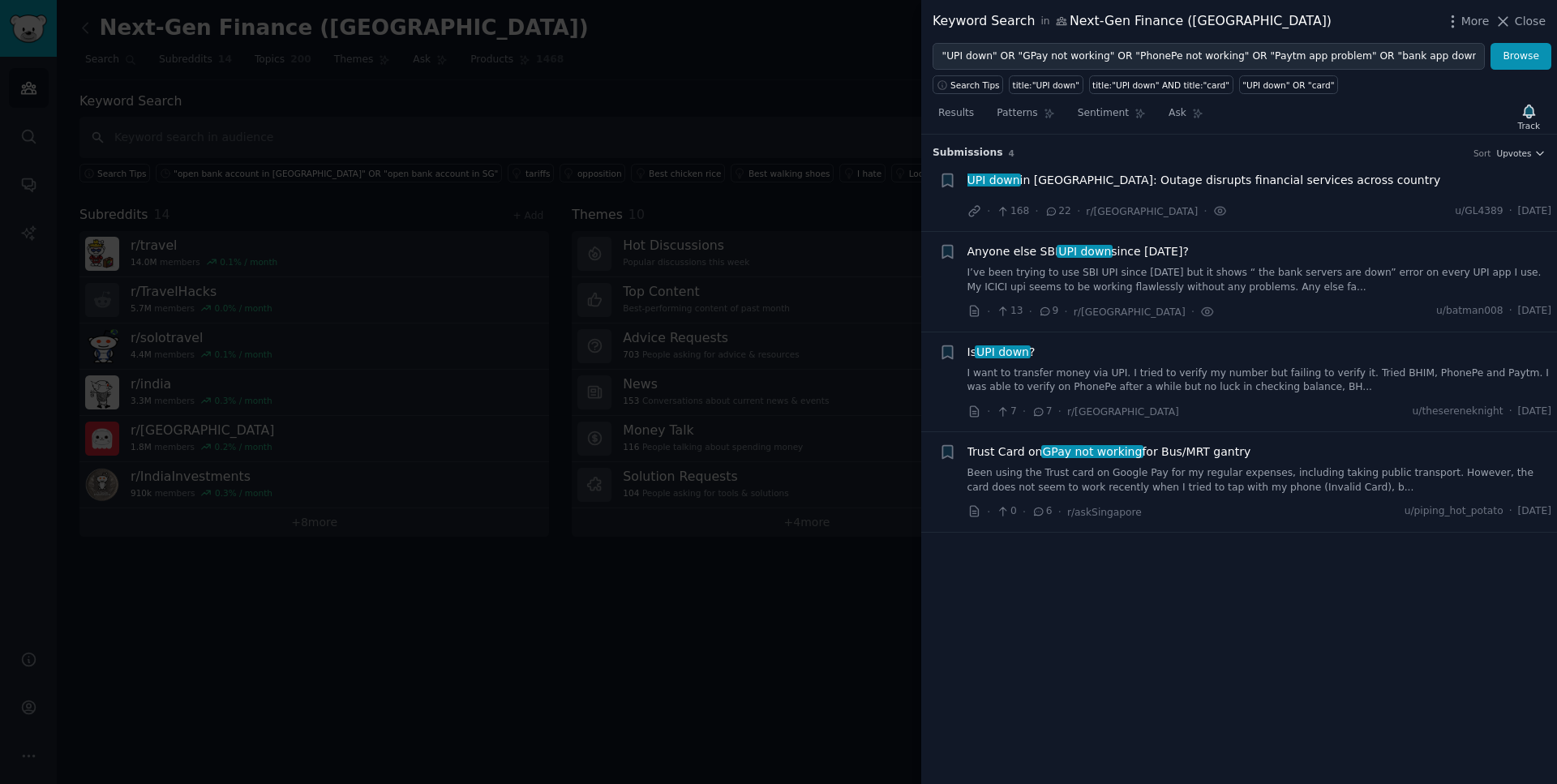
click at [1012, 354] on span "UPI down" at bounding box center [1003, 352] width 56 height 13
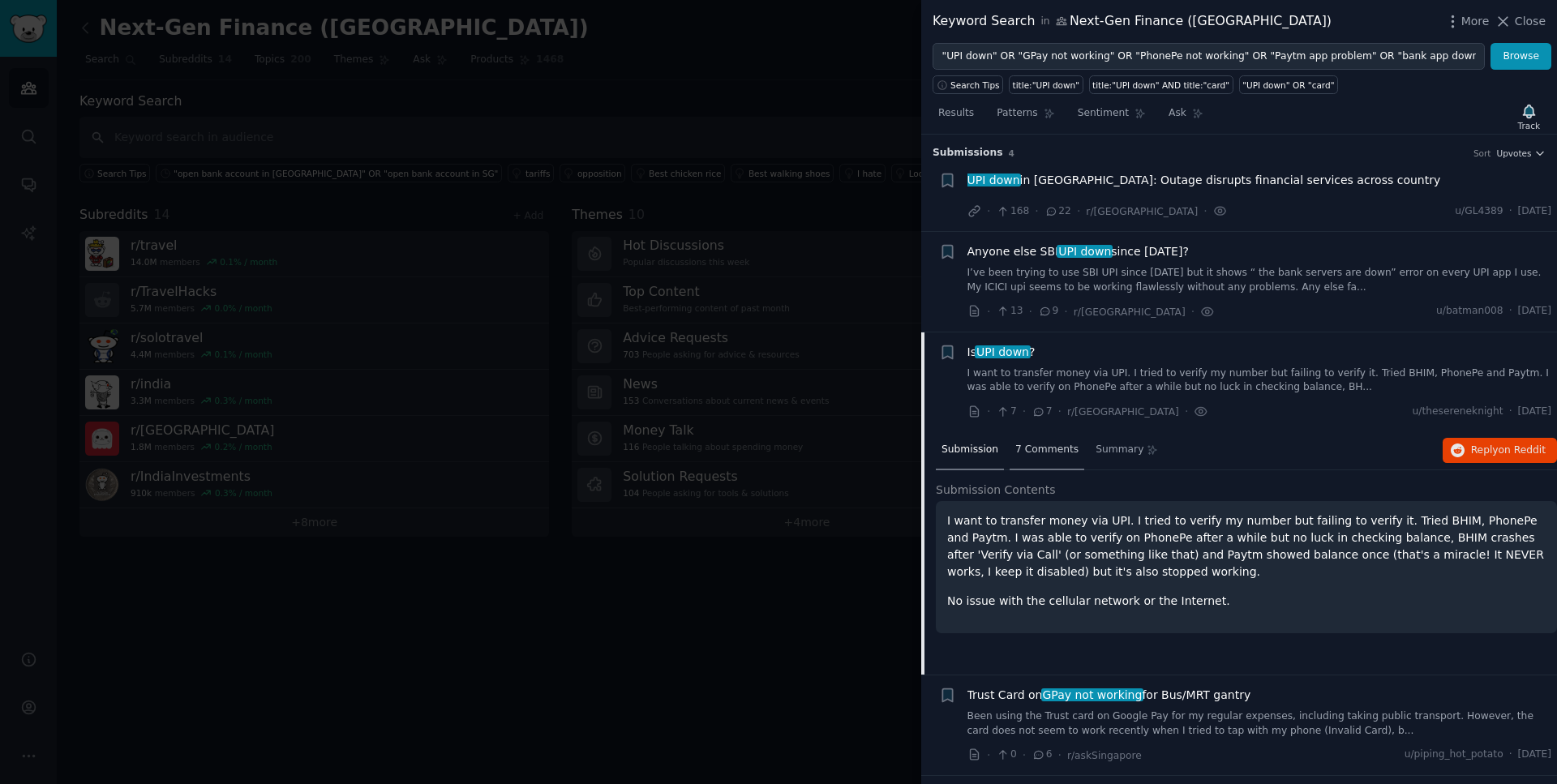
click at [1033, 458] on div "7 Comments" at bounding box center [1047, 450] width 74 height 39
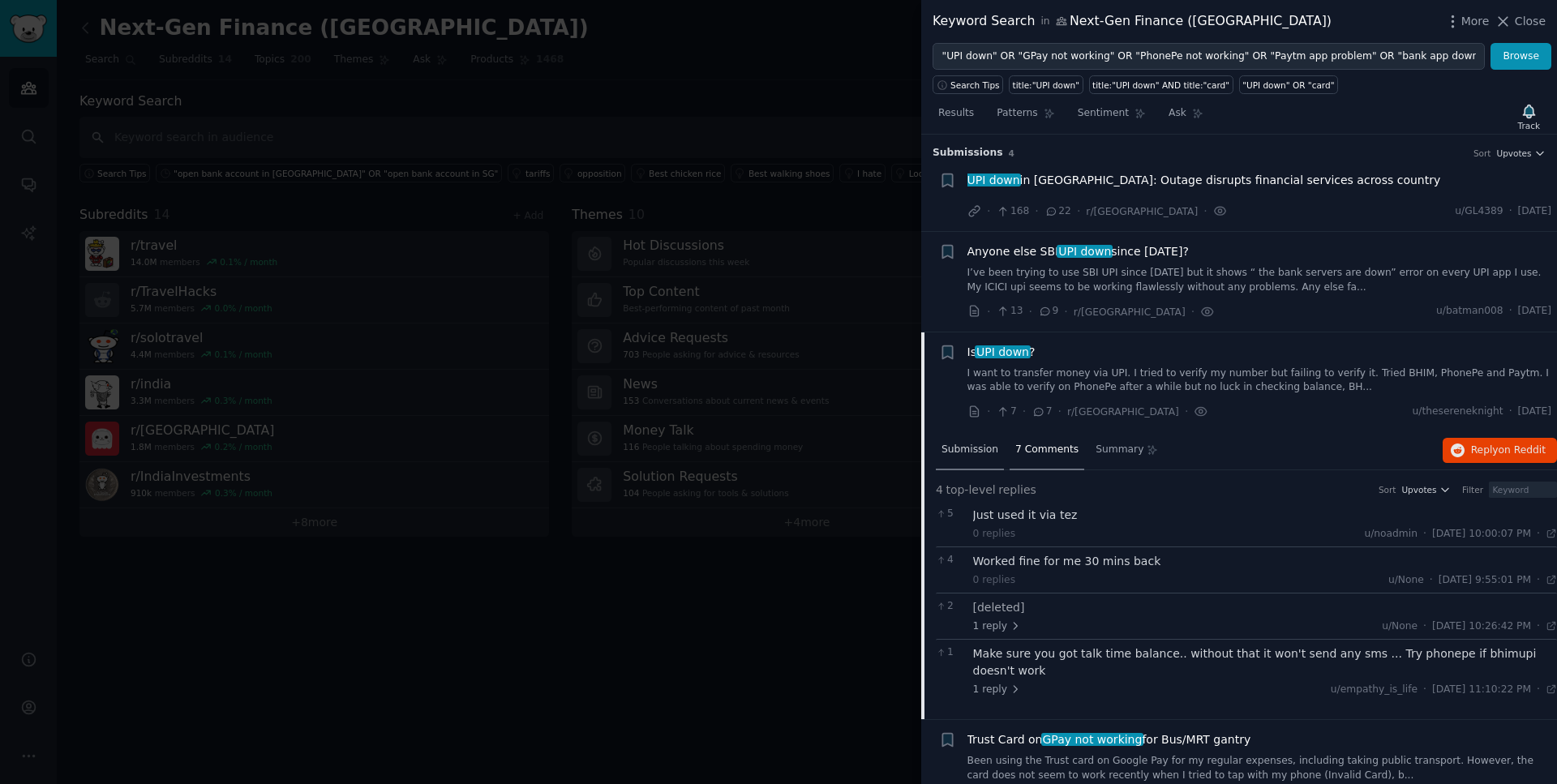
click at [980, 462] on div "Submission" at bounding box center [970, 450] width 68 height 39
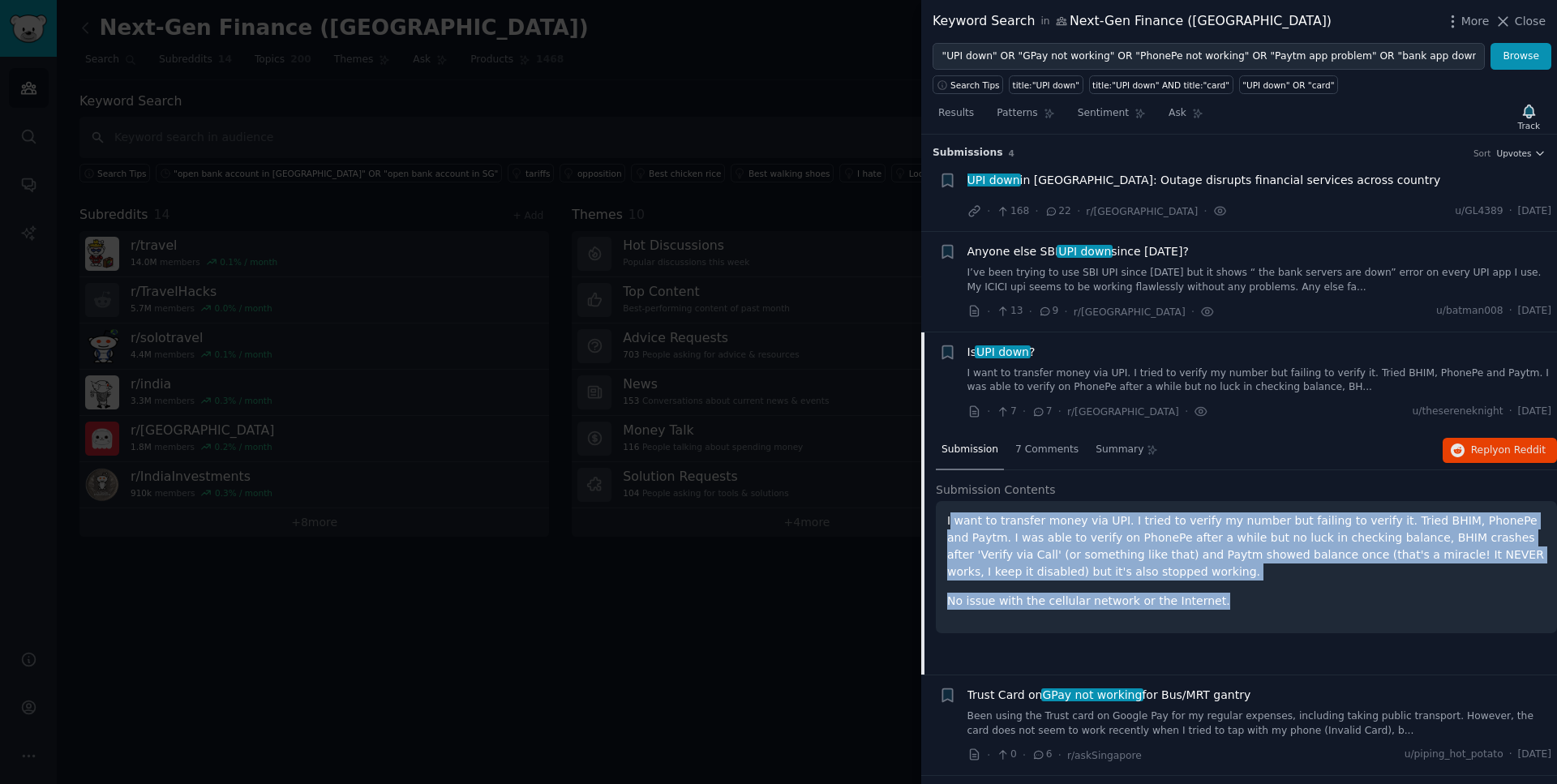
drag, startPoint x: 1223, startPoint y: 604, endPoint x: 950, endPoint y: 523, distance: 284.8
click at [950, 523] on div "I want to transfer money via UPI. I tried to verify my number but failing to ve…" at bounding box center [1247, 561] width 598 height 98
click at [1126, 570] on p "I want to transfer money via UPI. I tried to verify my number but failing to ve…" at bounding box center [1247, 546] width 598 height 68
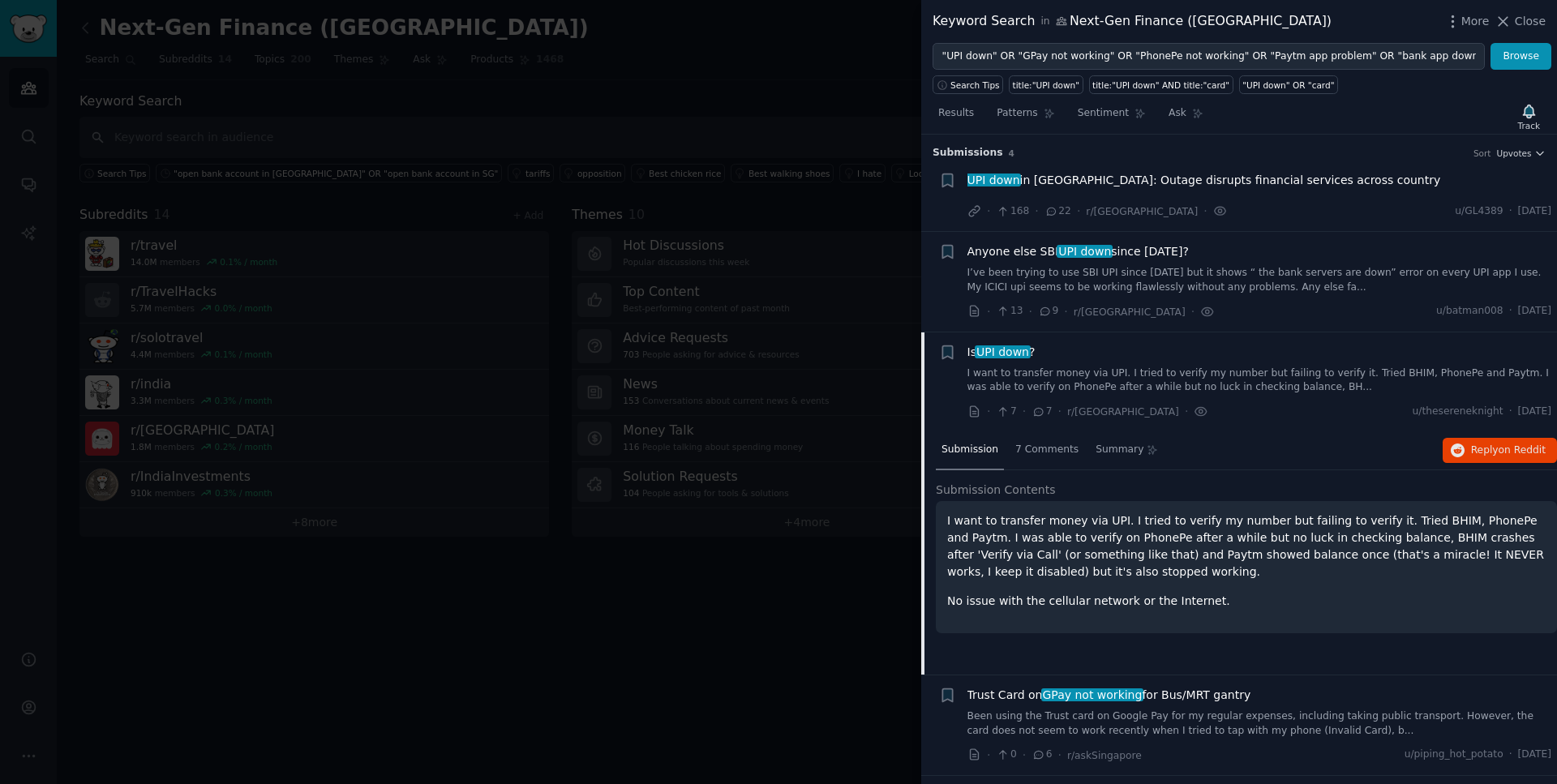
click at [1018, 356] on span "UPI down" at bounding box center [1003, 352] width 56 height 13
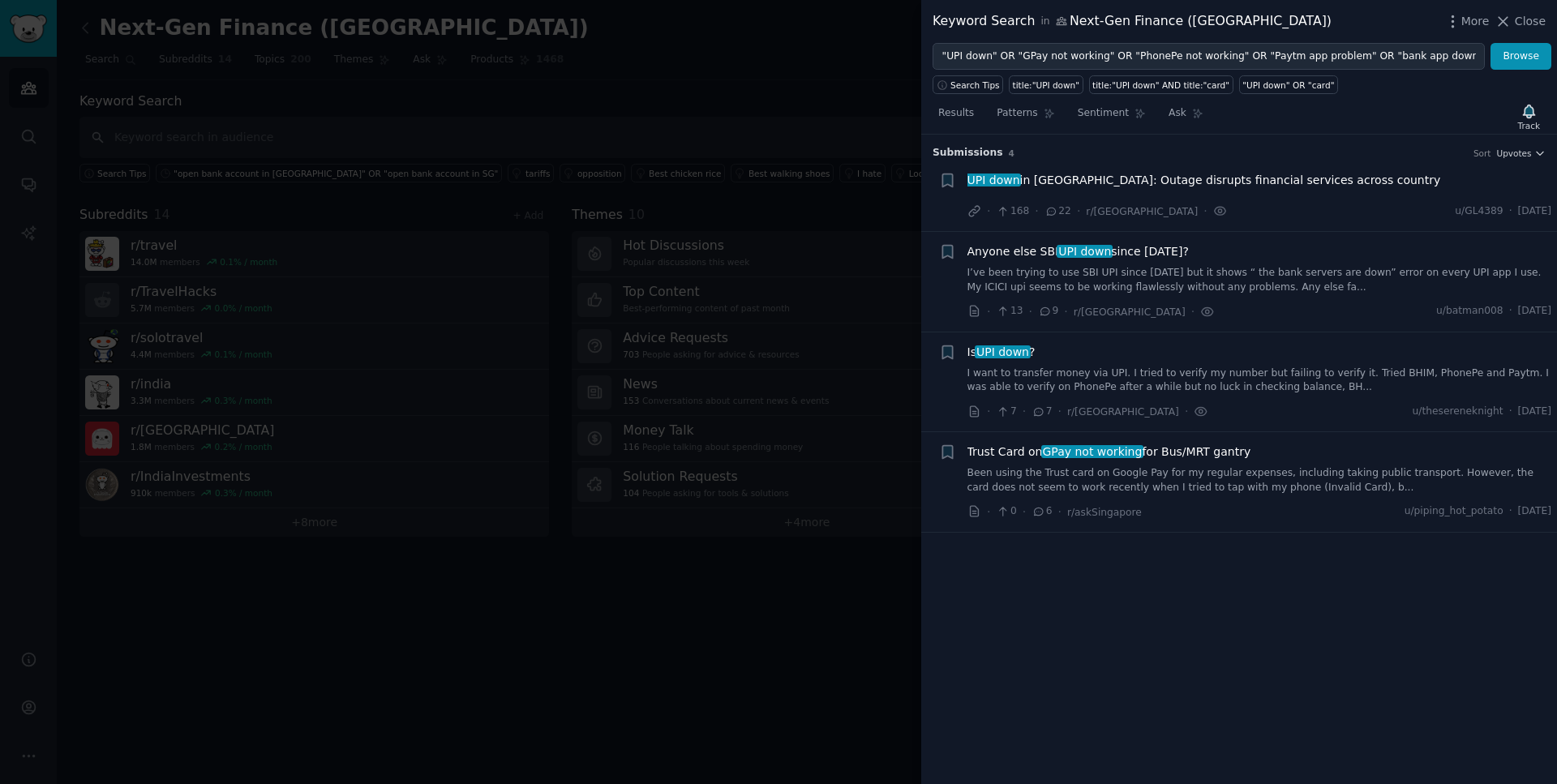
click at [1073, 453] on span "GPay not working" at bounding box center [1093, 451] width 102 height 13
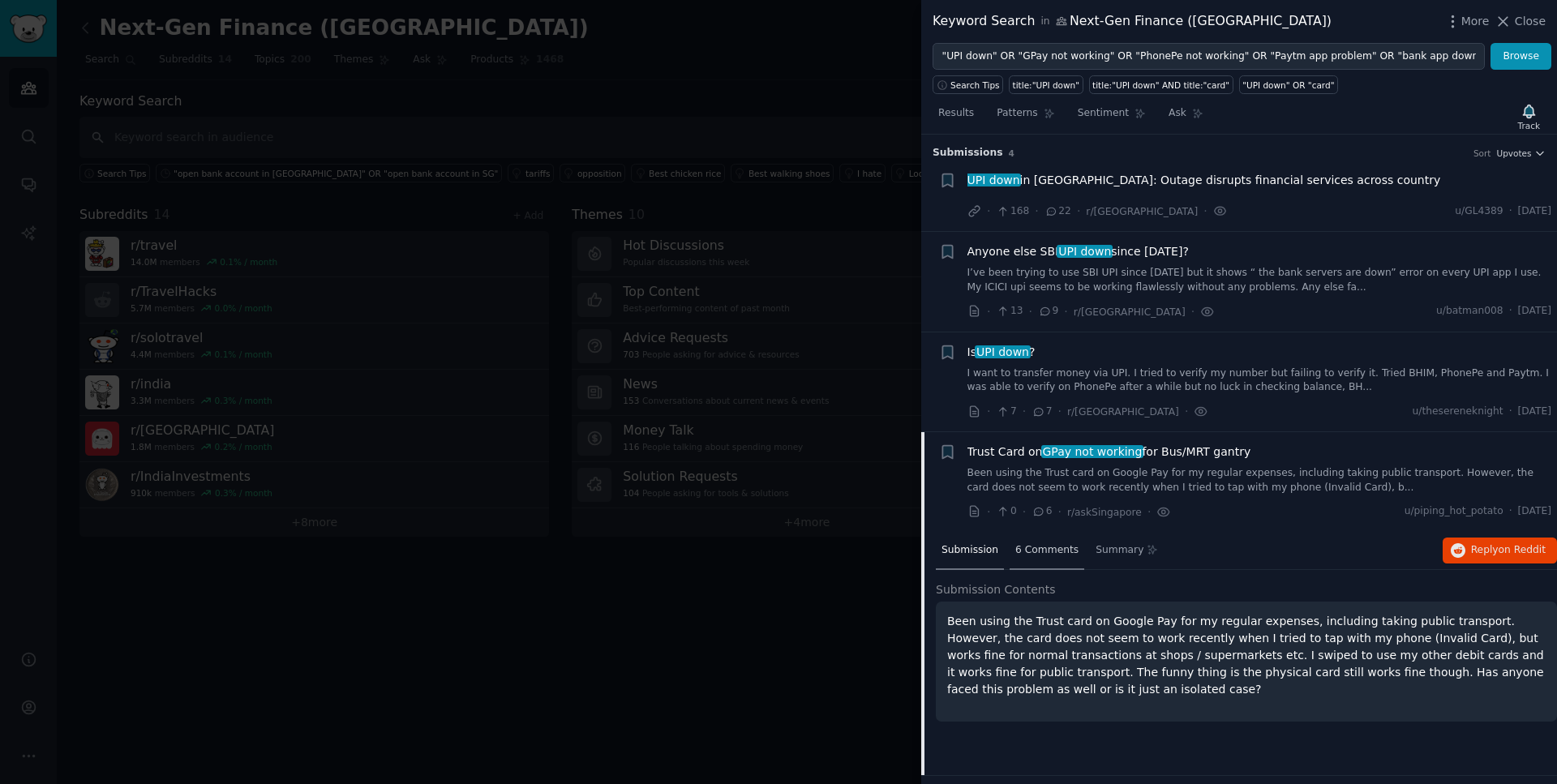
click at [1037, 553] on span "6 Comments" at bounding box center [1047, 551] width 63 height 15
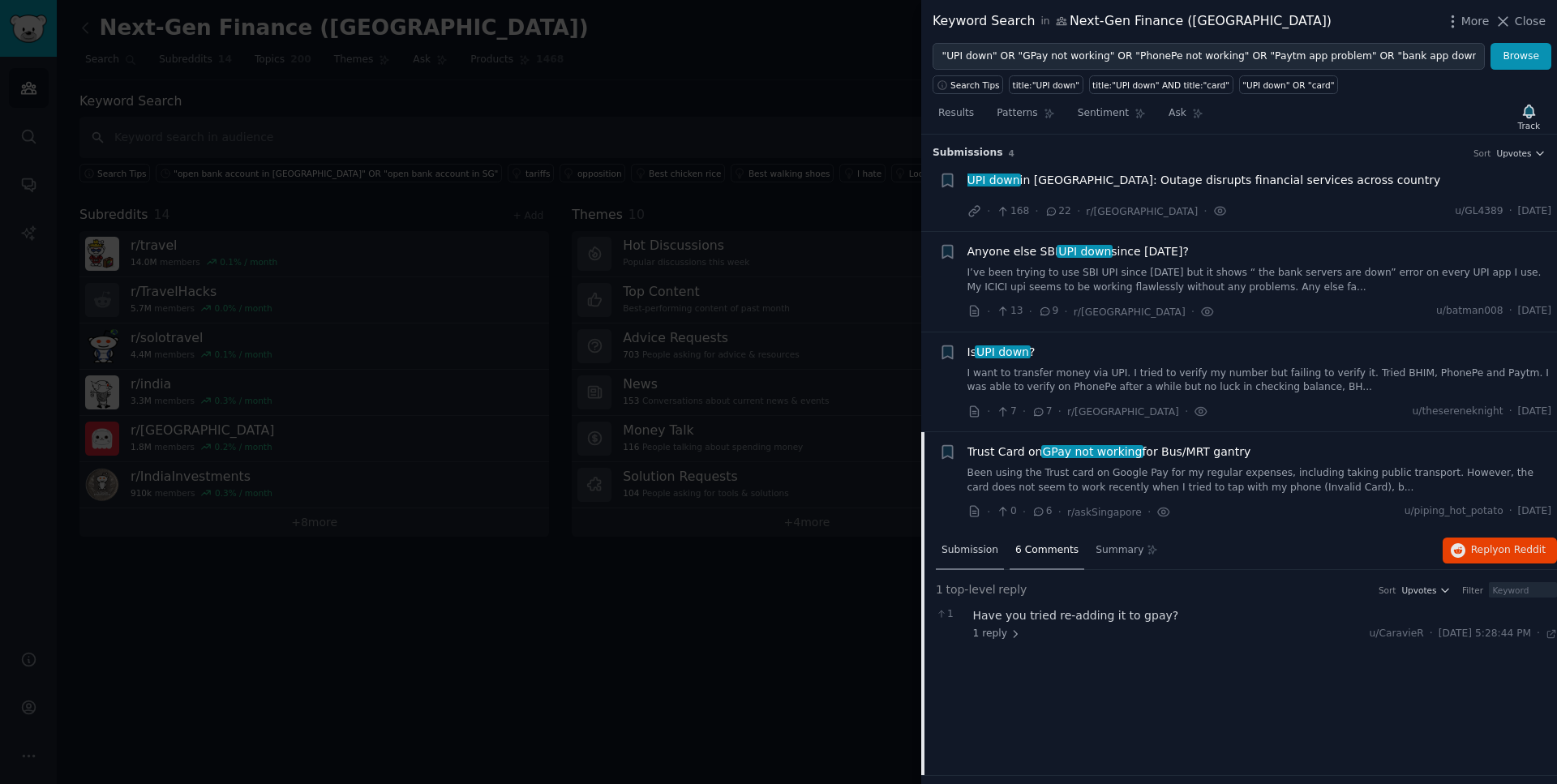
click at [985, 551] on span "Submission" at bounding box center [970, 551] width 57 height 15
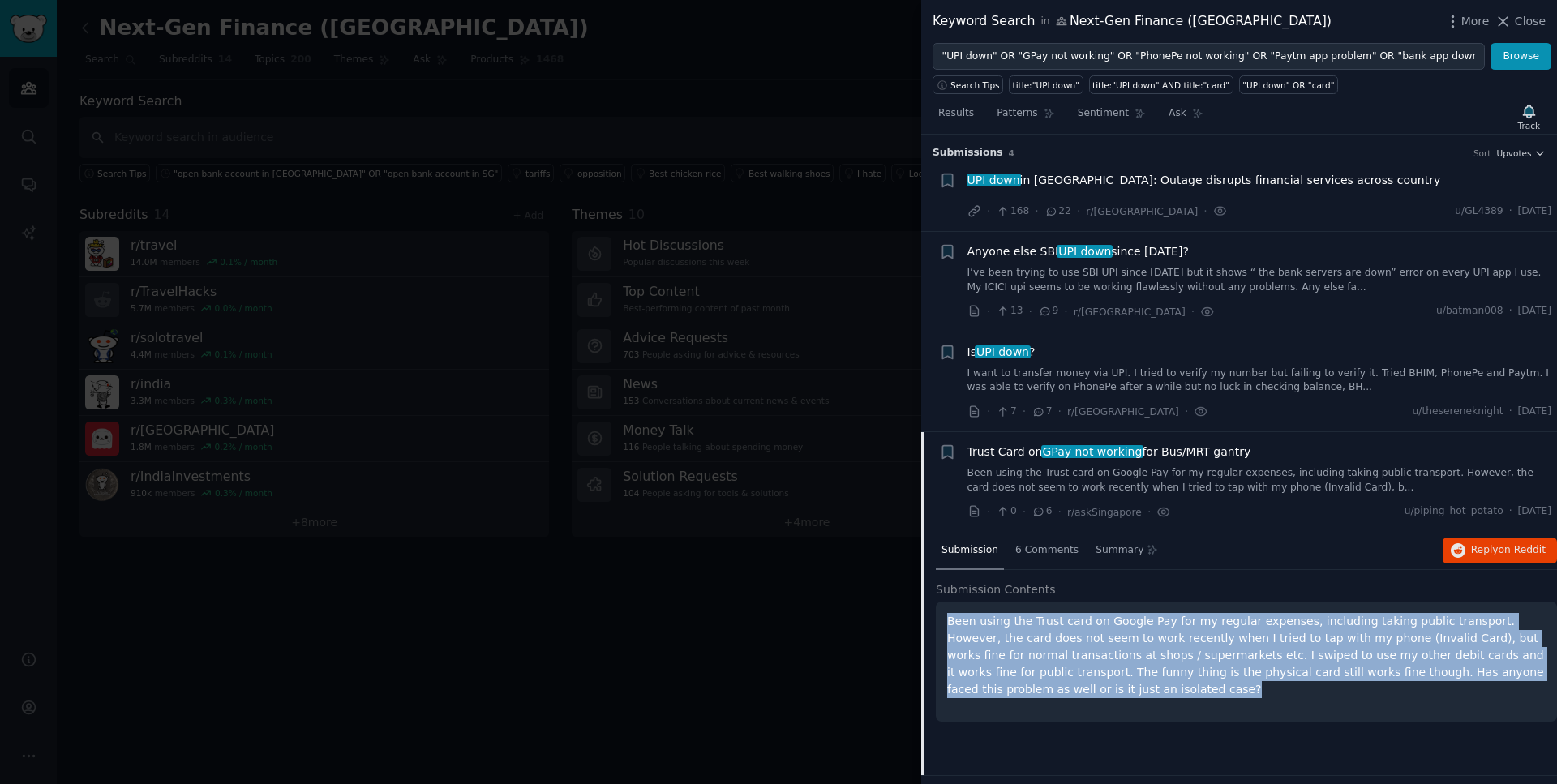
drag, startPoint x: 1073, startPoint y: 698, endPoint x: 922, endPoint y: 628, distance: 166.4
click at [922, 628] on div "Submission 6 Comments Summary Reply on Reddit Submission Contents Been using th…" at bounding box center [1240, 653] width 636 height 243
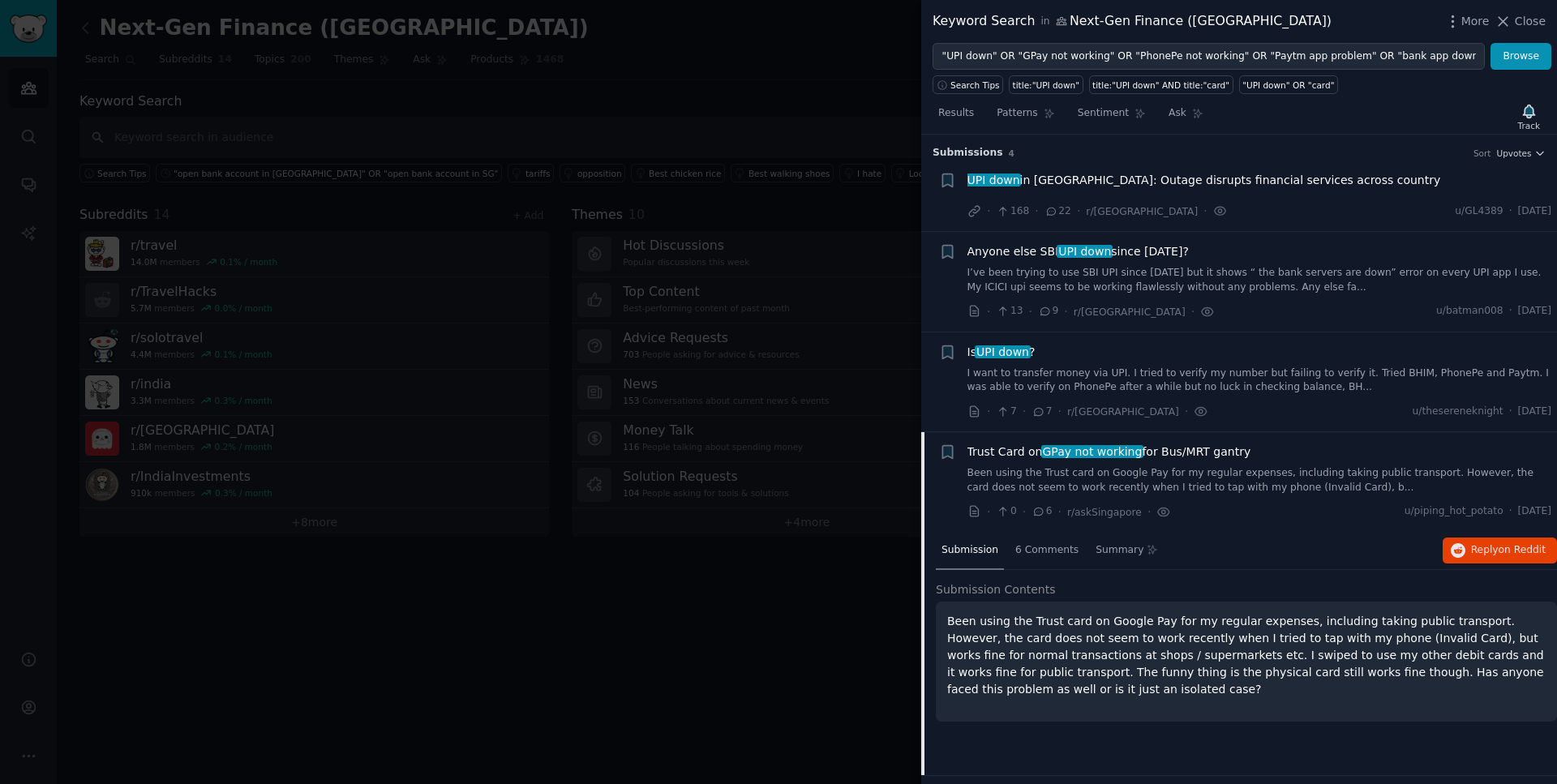
click at [1021, 676] on p "Been using the Trust card on Google Pay for my regular expenses, including taki…" at bounding box center [1247, 655] width 598 height 86
drag, startPoint x: 1510, startPoint y: 512, endPoint x: 1556, endPoint y: 512, distance: 46.0
click at [1556, 512] on li "+ Trust Card on GPay not working for Bus/MRT gantry Been using the Trust card o…" at bounding box center [1240, 481] width 636 height 99
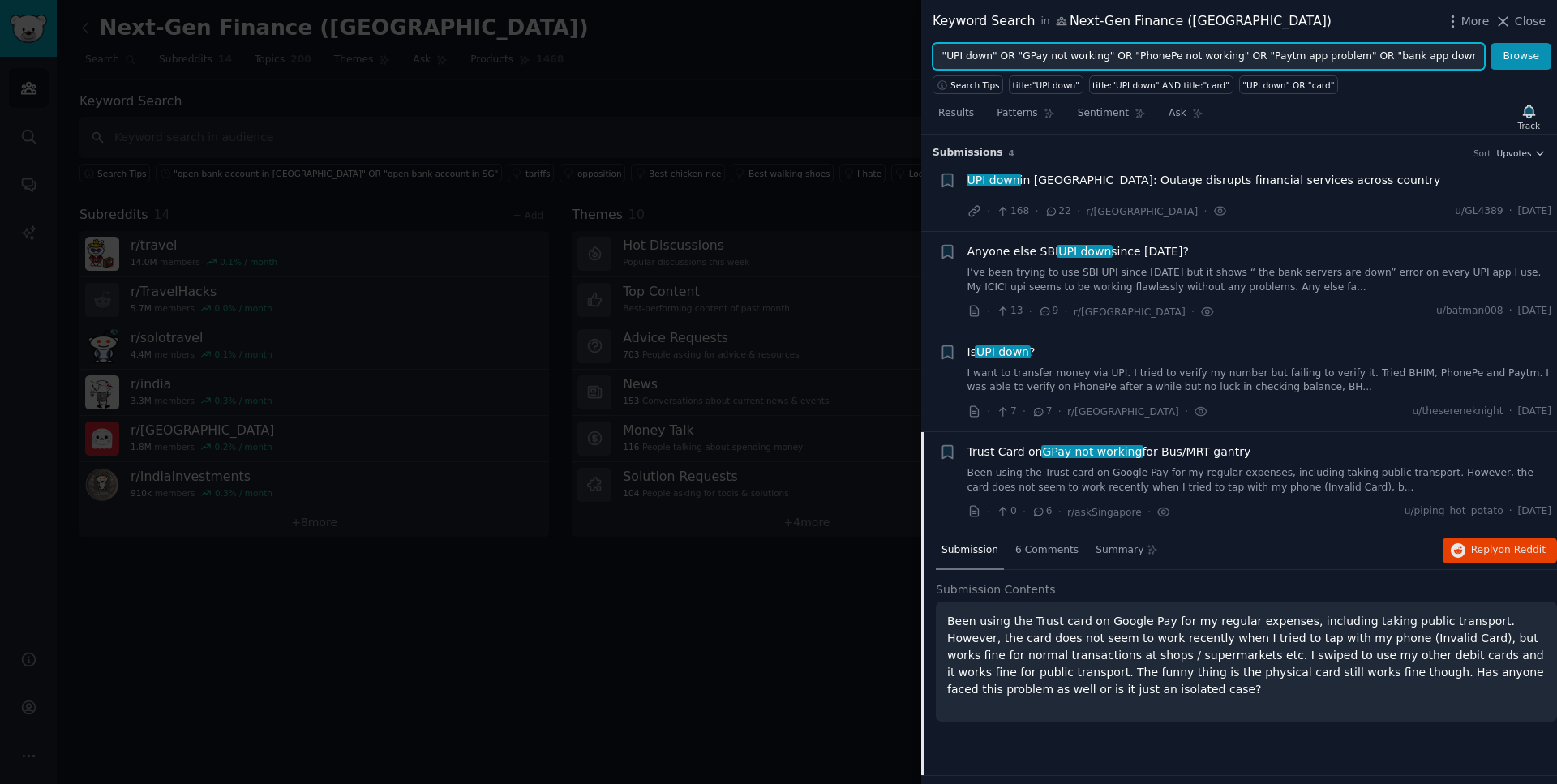
click at [1206, 65] on input ""UPI down" OR "GPay not working" OR "PhonePe not working" OR "Paytm app problem…" at bounding box center [1209, 57] width 552 height 28
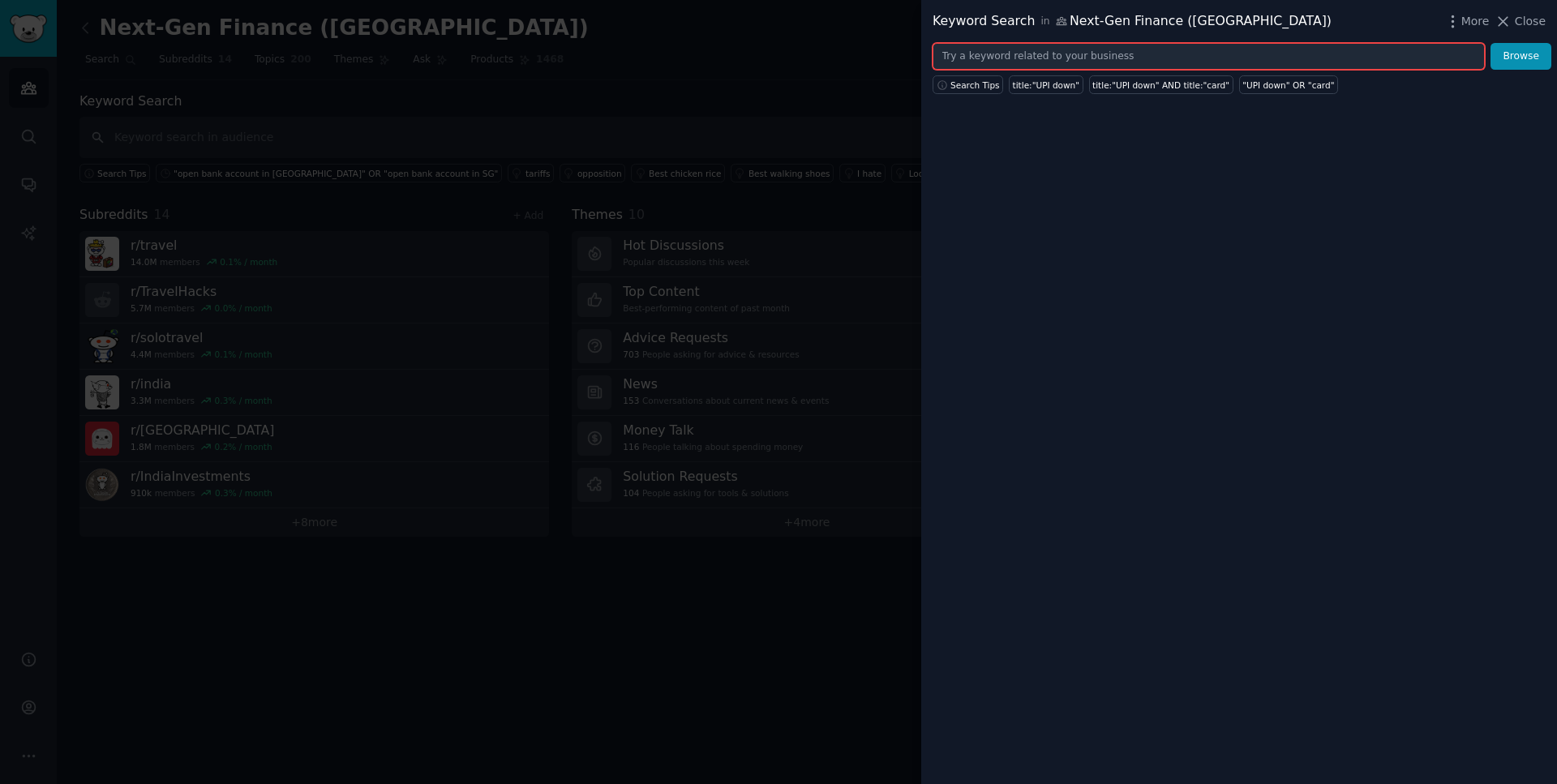
paste input ""why I left my bank Singapore" OR "switching bank Singapore" OR "best loyalty p…"
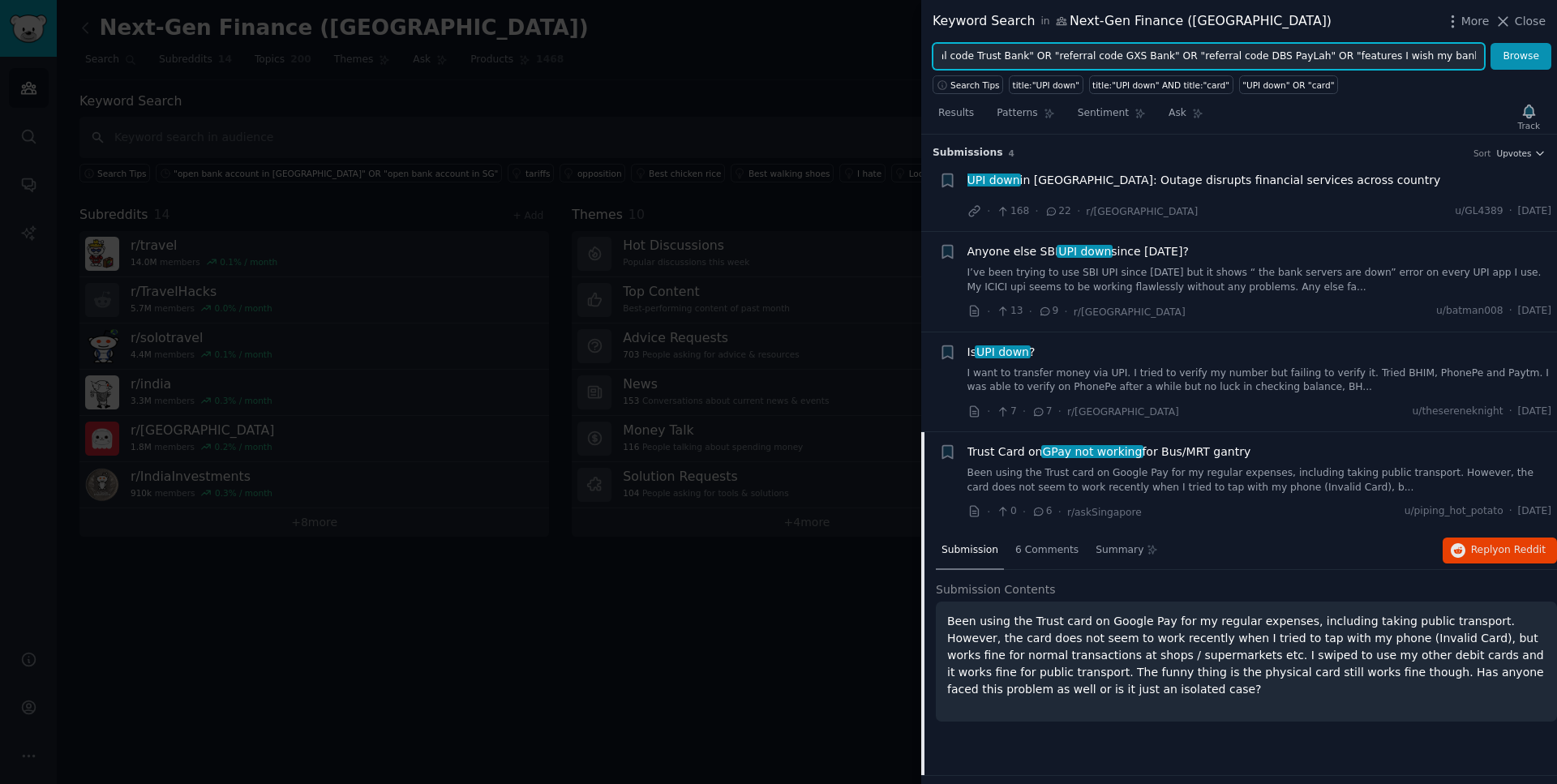
type input ""why I left my bank Singapore" OR "switching bank Singapore" OR "best loyalty p…"
click at [1490, 43] on button "Browse" at bounding box center [1521, 57] width 61 height 28
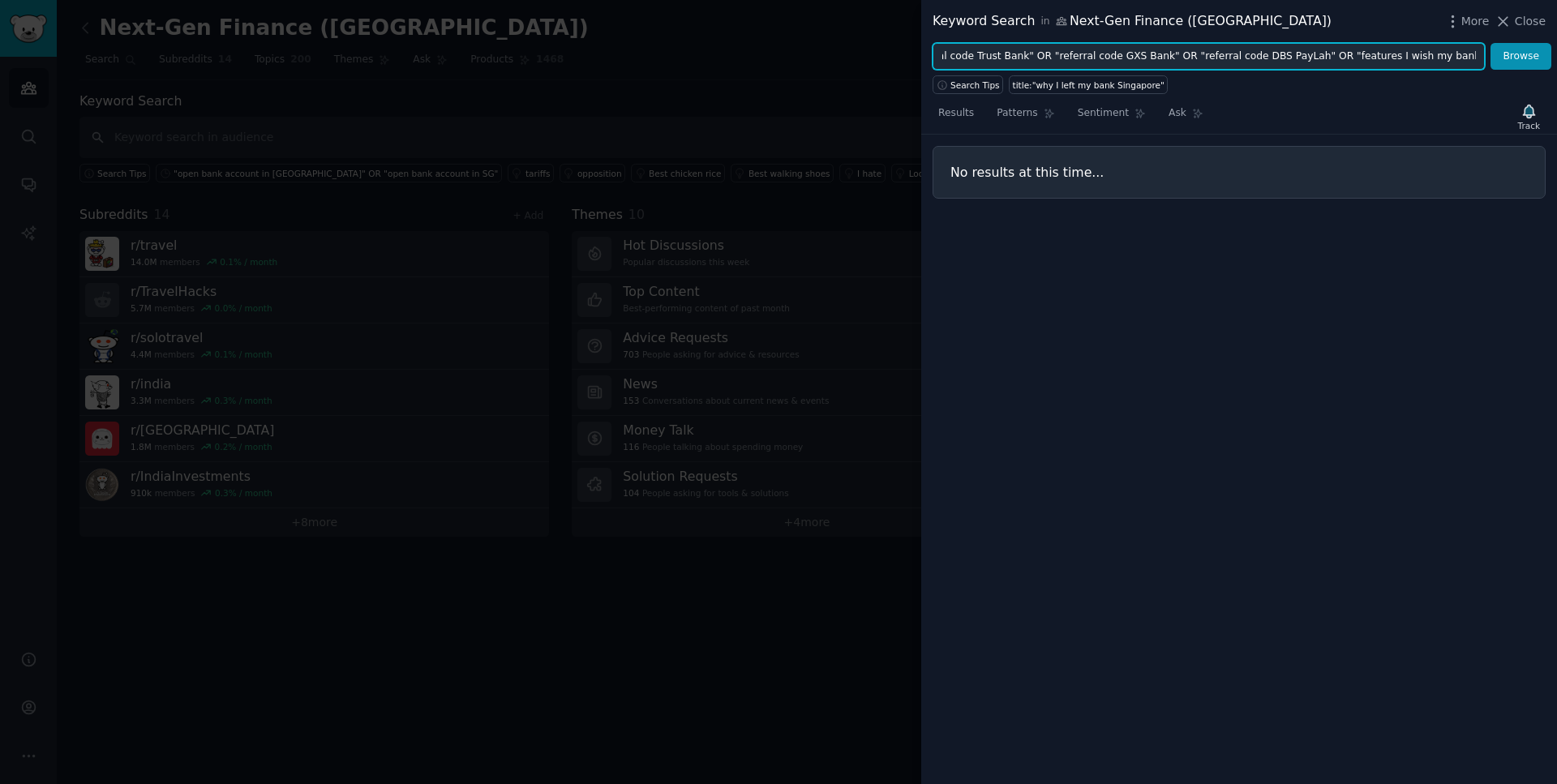
scroll to position [0, 0]
click at [1356, 56] on input ""why I left my bank Singapore" OR "switching bank Singapore" OR "best loyalty p…" at bounding box center [1209, 57] width 552 height 28
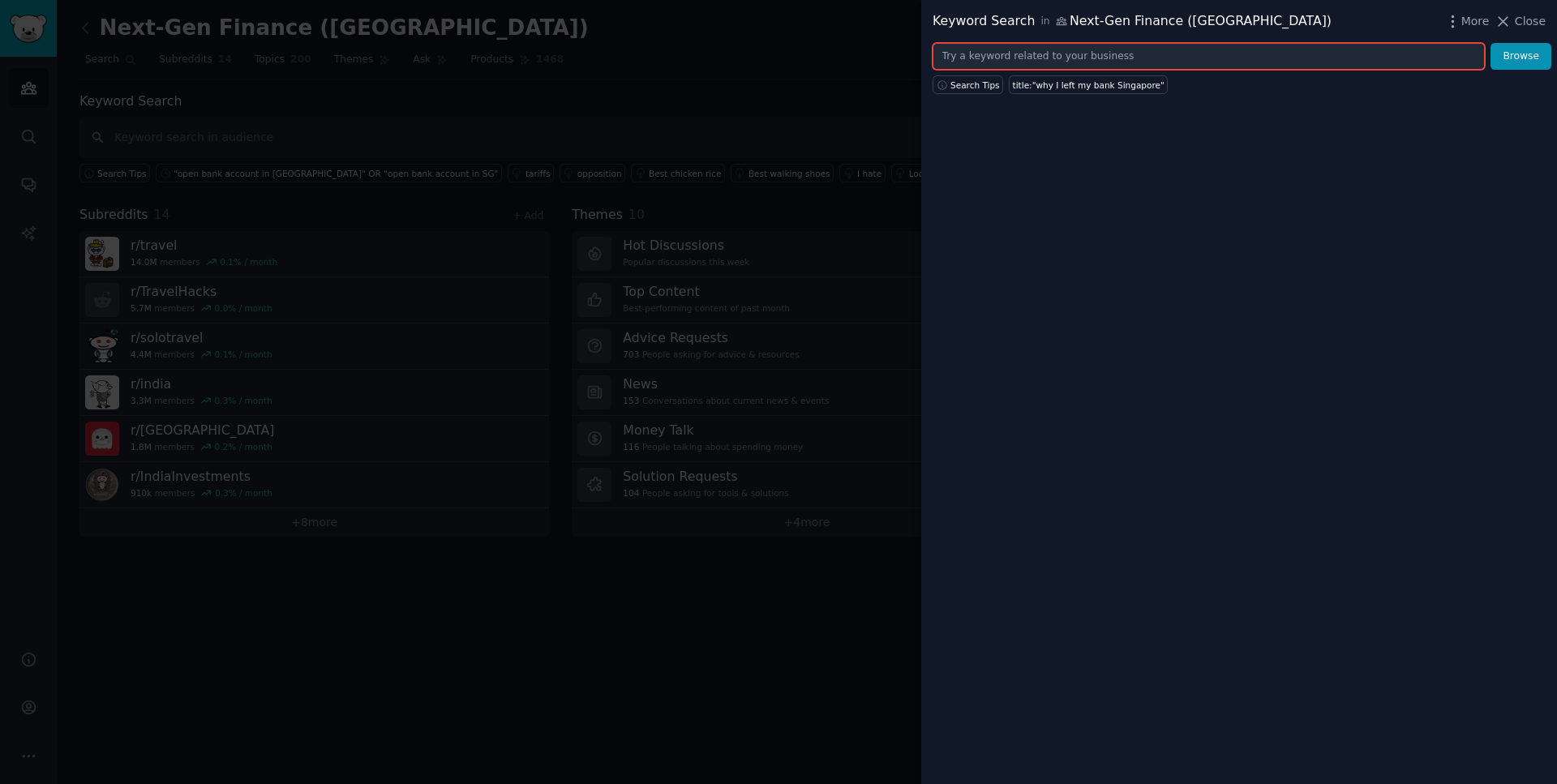
paste input ""why I left my bank in [GEOGRAPHIC_DATA]" OR "switching bank in [GEOGRAPHIC_DAT…"
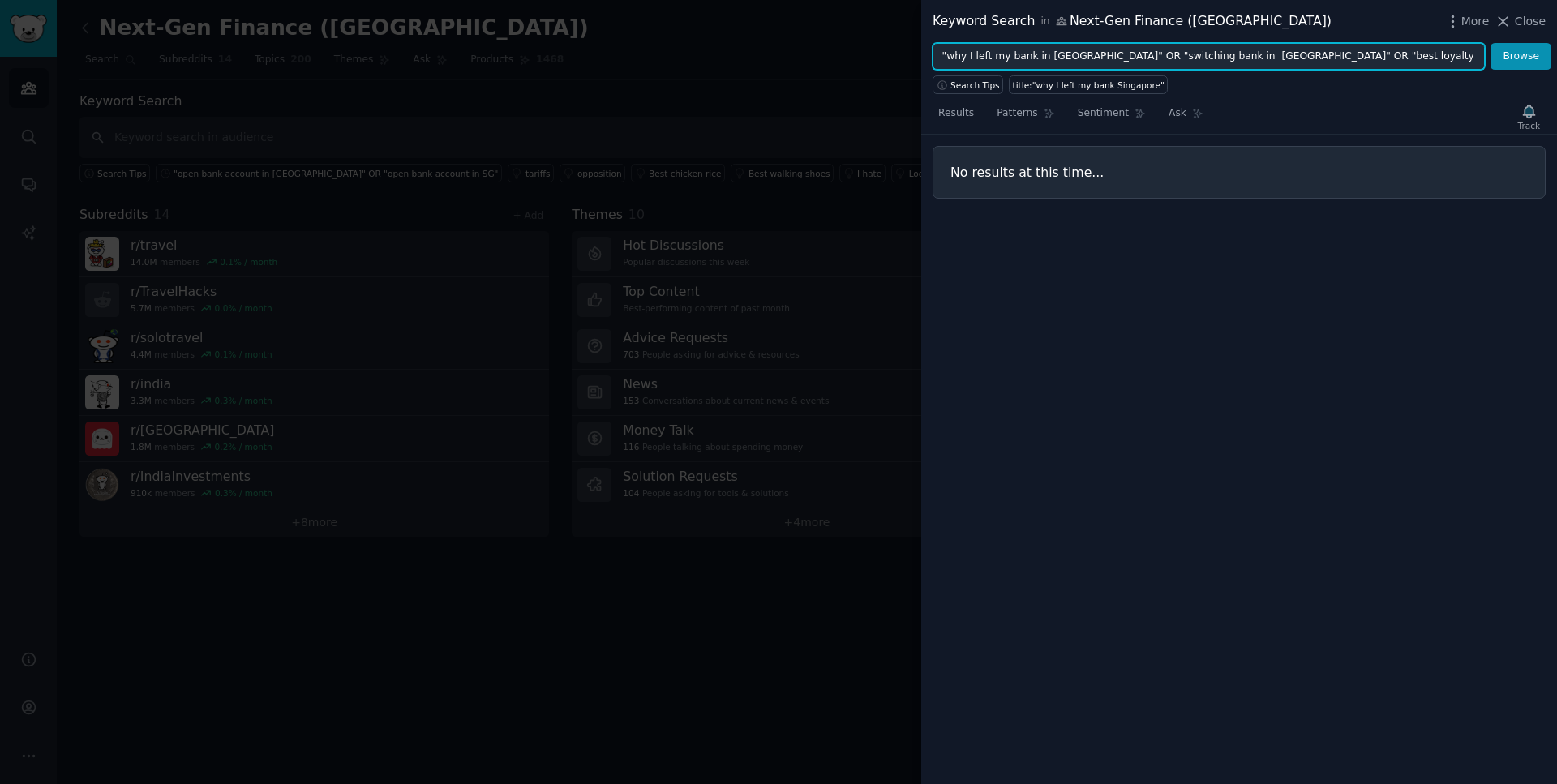
scroll to position [0, 830]
type input ""why I left my bank in [GEOGRAPHIC_DATA]" OR "switching bank in [GEOGRAPHIC_DAT…"
click at [1490, 43] on button "Browse" at bounding box center [1521, 57] width 61 height 28
click at [1431, 45] on input ""why I left my bank in [GEOGRAPHIC_DATA]" OR "switching bank in [GEOGRAPHIC_DAT…" at bounding box center [1209, 57] width 552 height 28
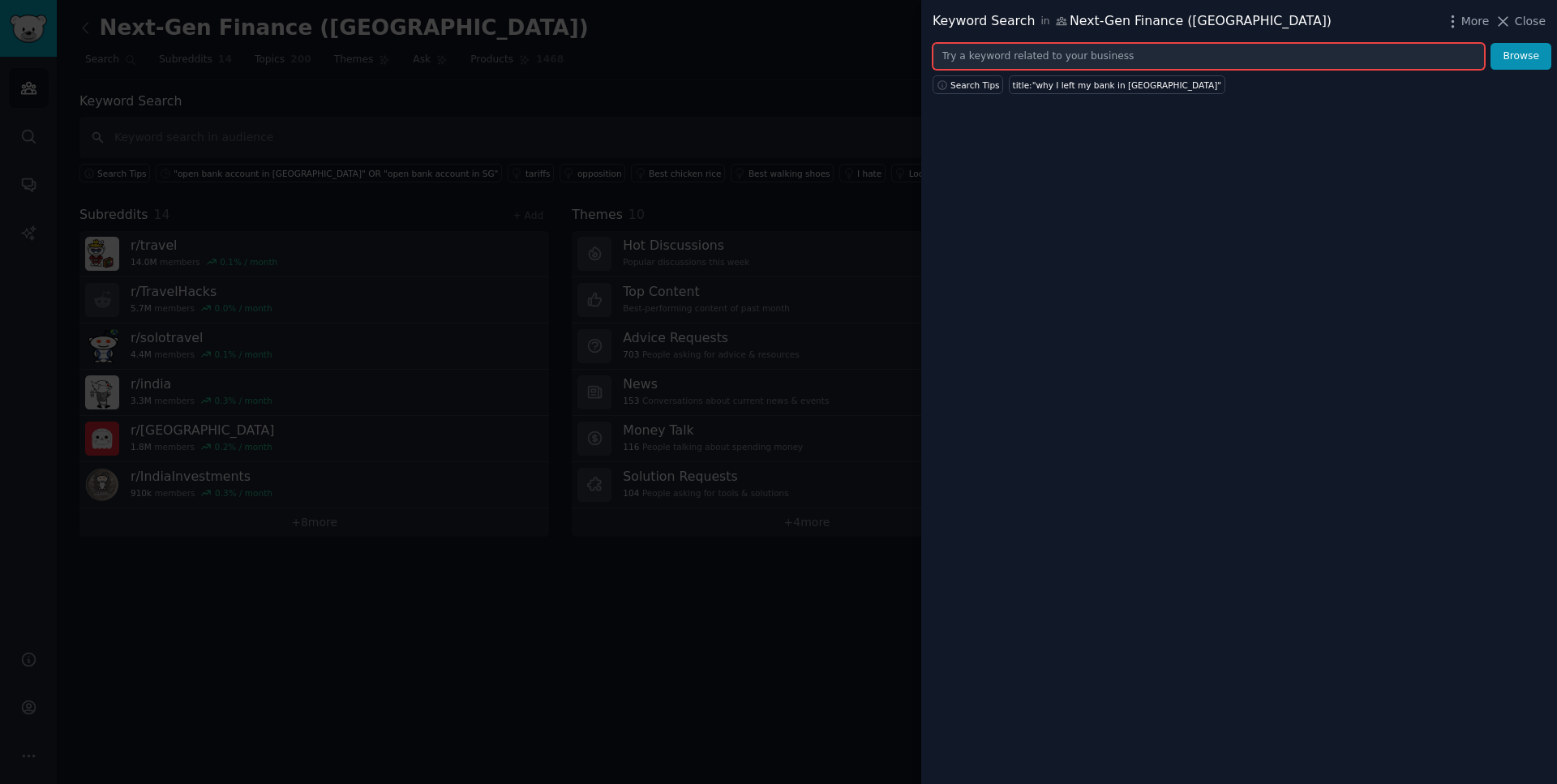
paste input ""why I left my bank" OR "switching bank" OR "best loyalty program bank" OR "cas…"
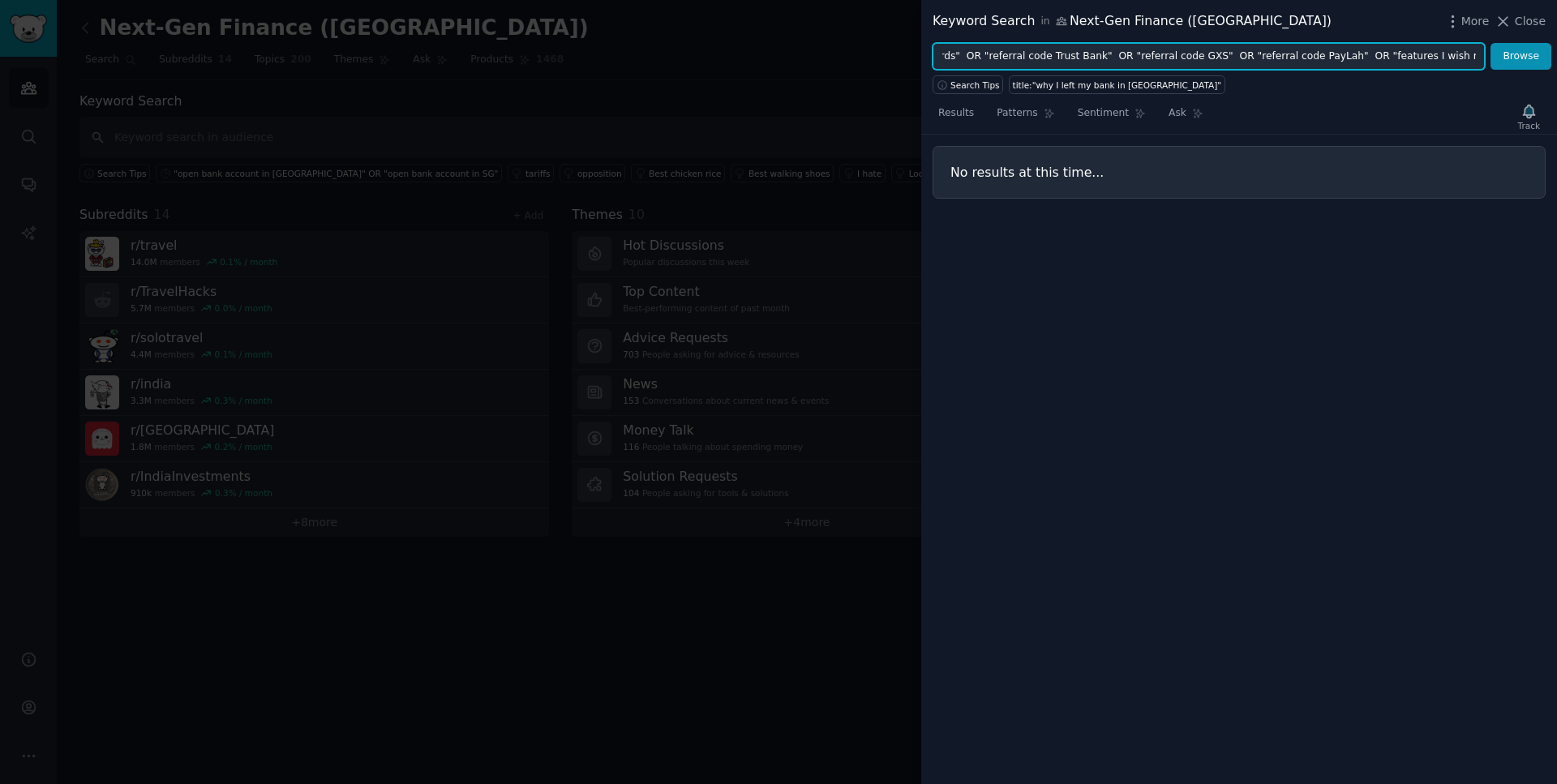
type input ""why I left my bank" OR "switching bank" OR "best loyalty program bank" OR "cas…"
click at [1490, 43] on button "Browse" at bounding box center [1521, 57] width 61 height 28
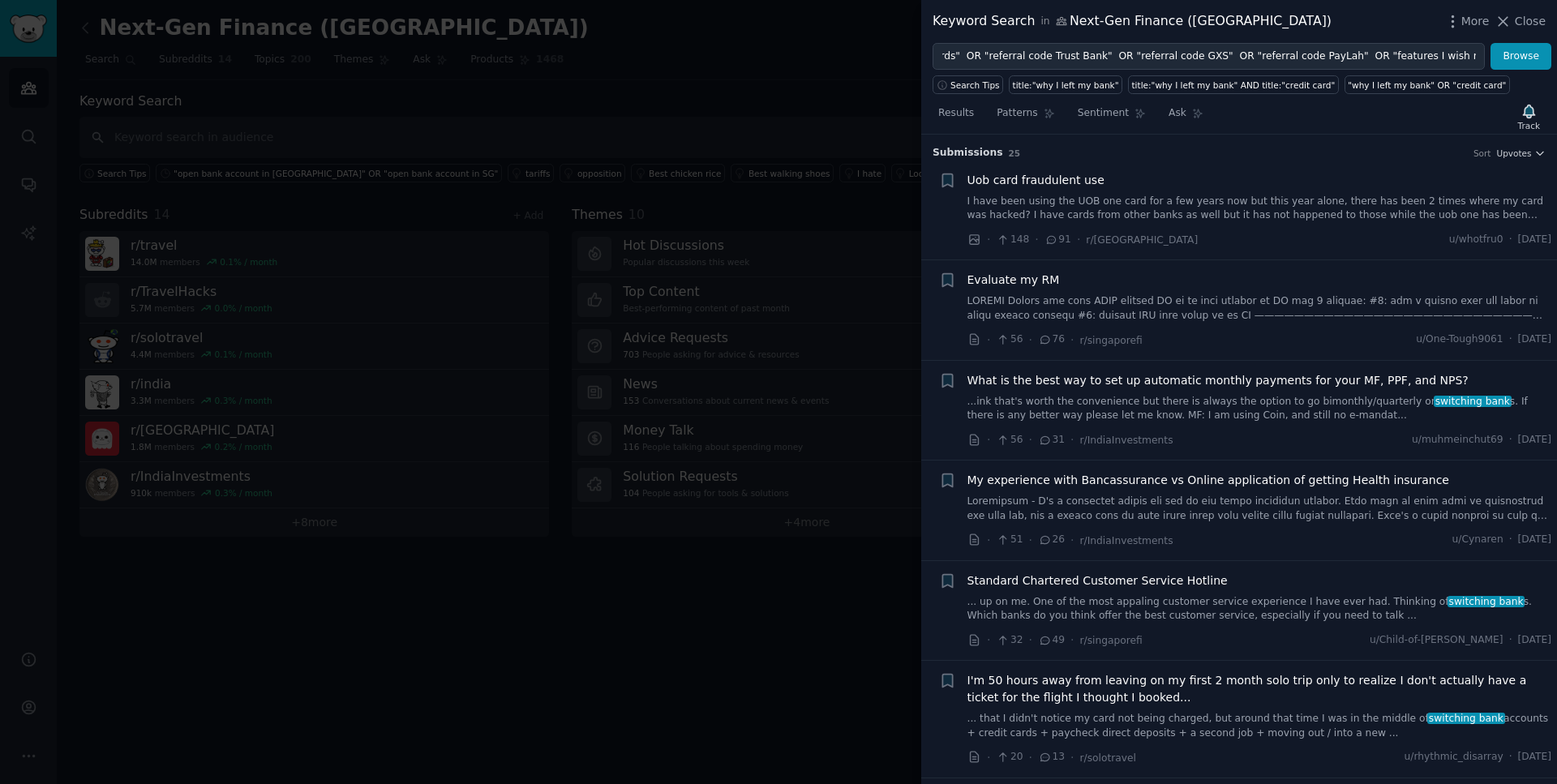
scroll to position [0, 0]
click at [1120, 207] on link "I have been using the UOB one card for a few years now but this year alone, the…" at bounding box center [1260, 208] width 584 height 29
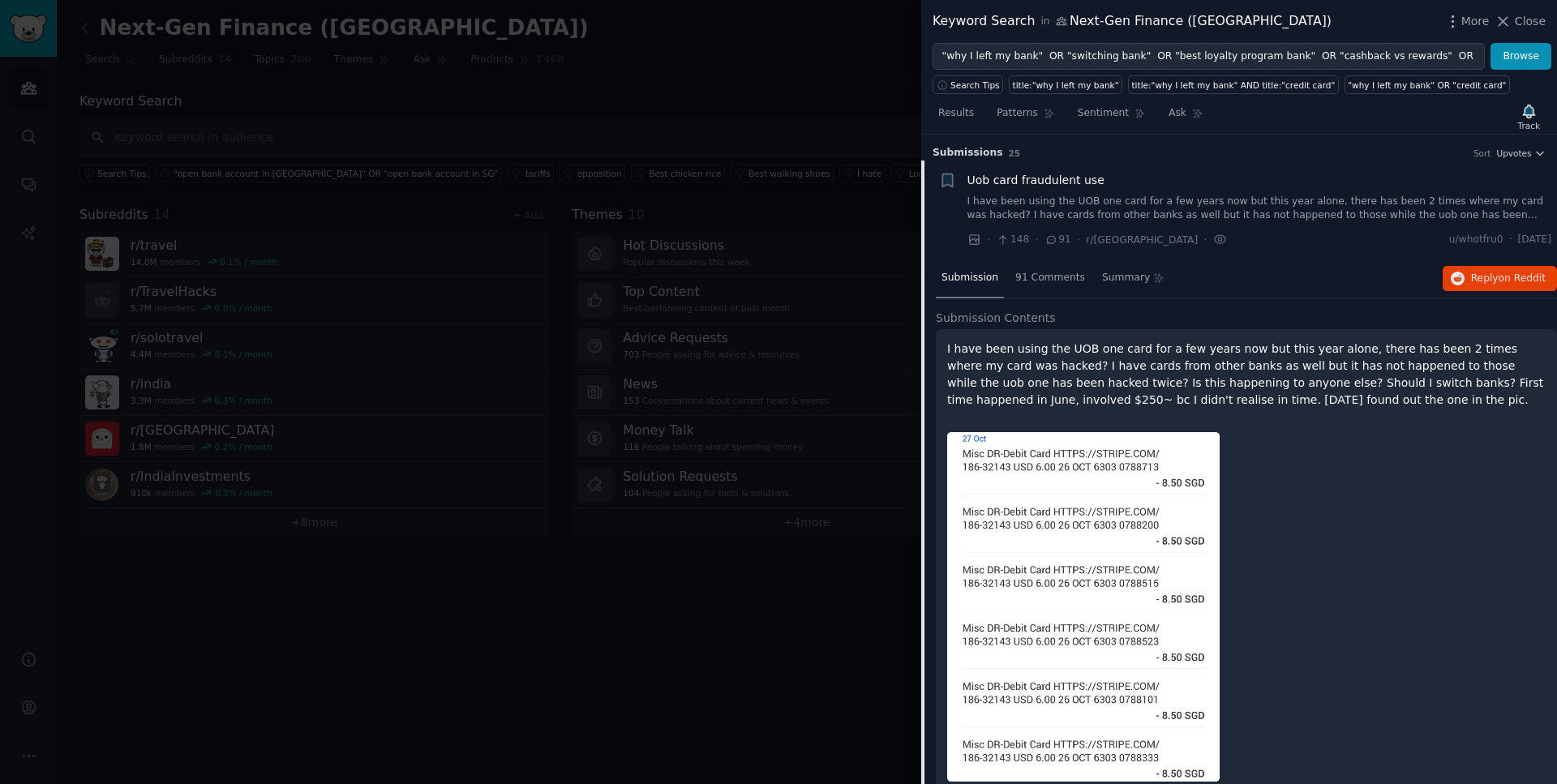
scroll to position [26, 0]
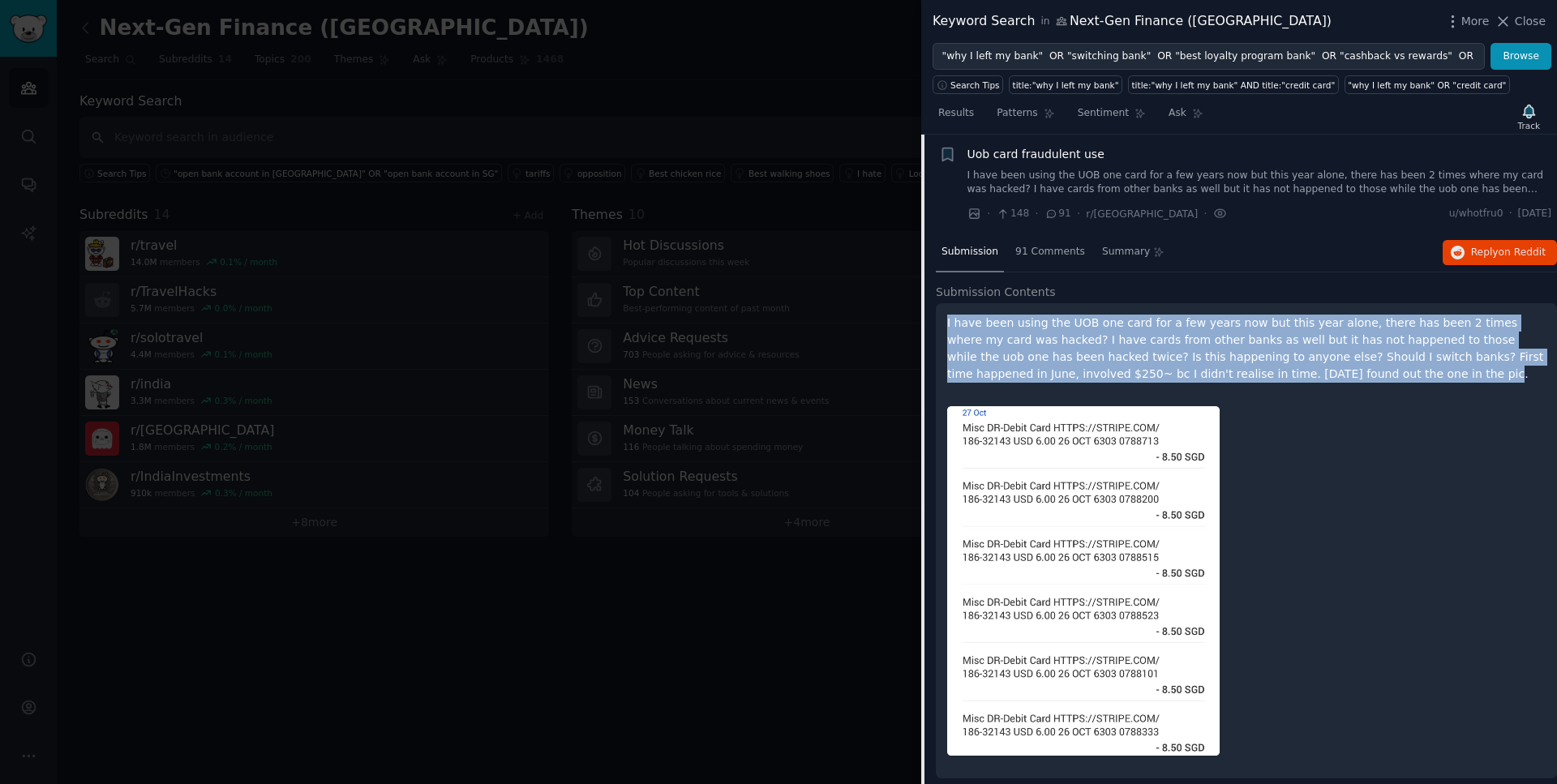
drag, startPoint x: 1348, startPoint y: 374, endPoint x: 946, endPoint y: 331, distance: 404.3
click at [946, 331] on div "I have been using the UOB one card for a few years now but this year alone, the…" at bounding box center [1247, 541] width 622 height 475
drag, startPoint x: 1494, startPoint y: 216, endPoint x: 1547, endPoint y: 216, distance: 53.0
click at [1547, 216] on span "[DATE]" at bounding box center [1535, 214] width 33 height 15
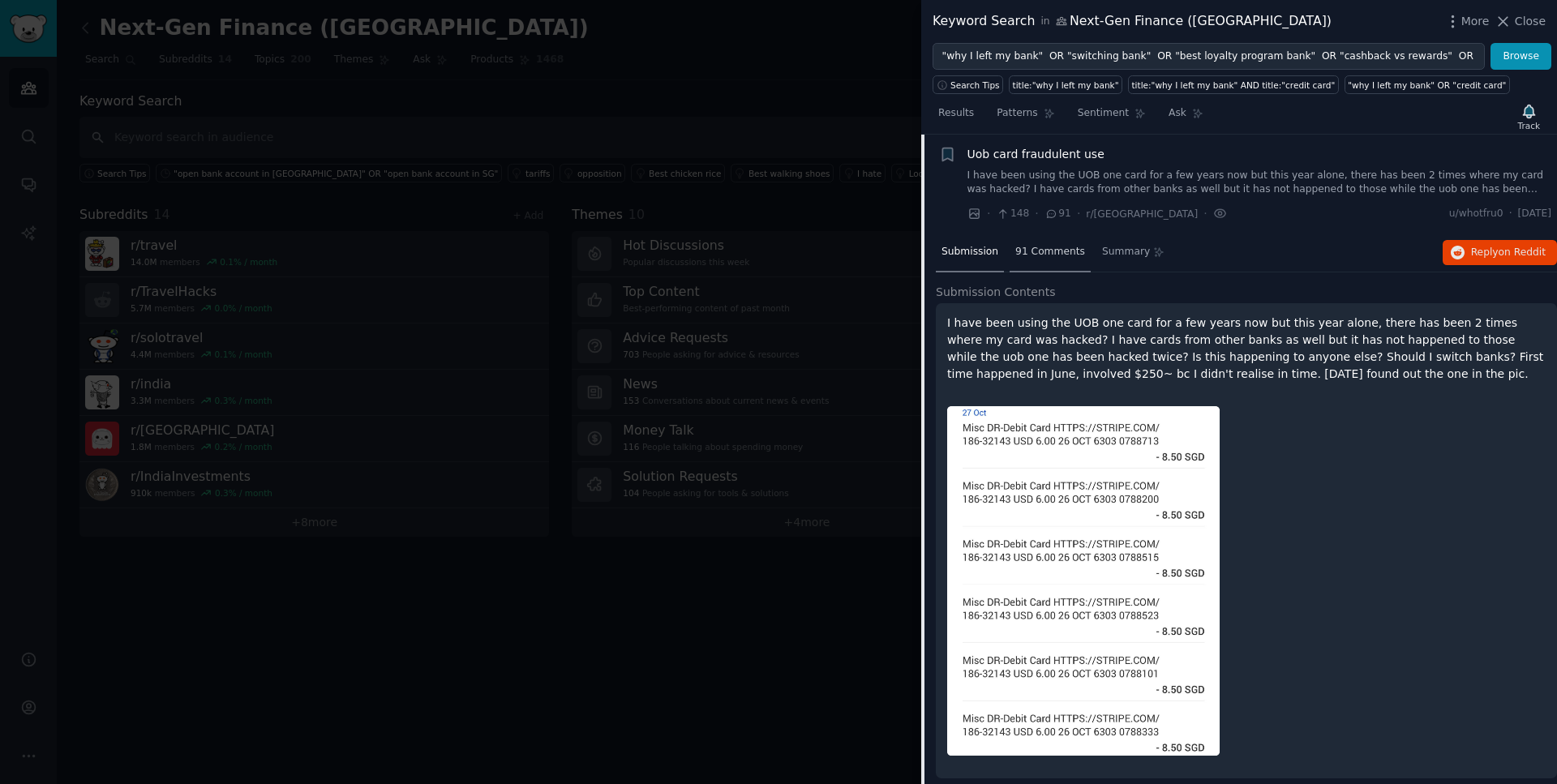
click at [1050, 246] on span "91 Comments" at bounding box center [1050, 252] width 70 height 15
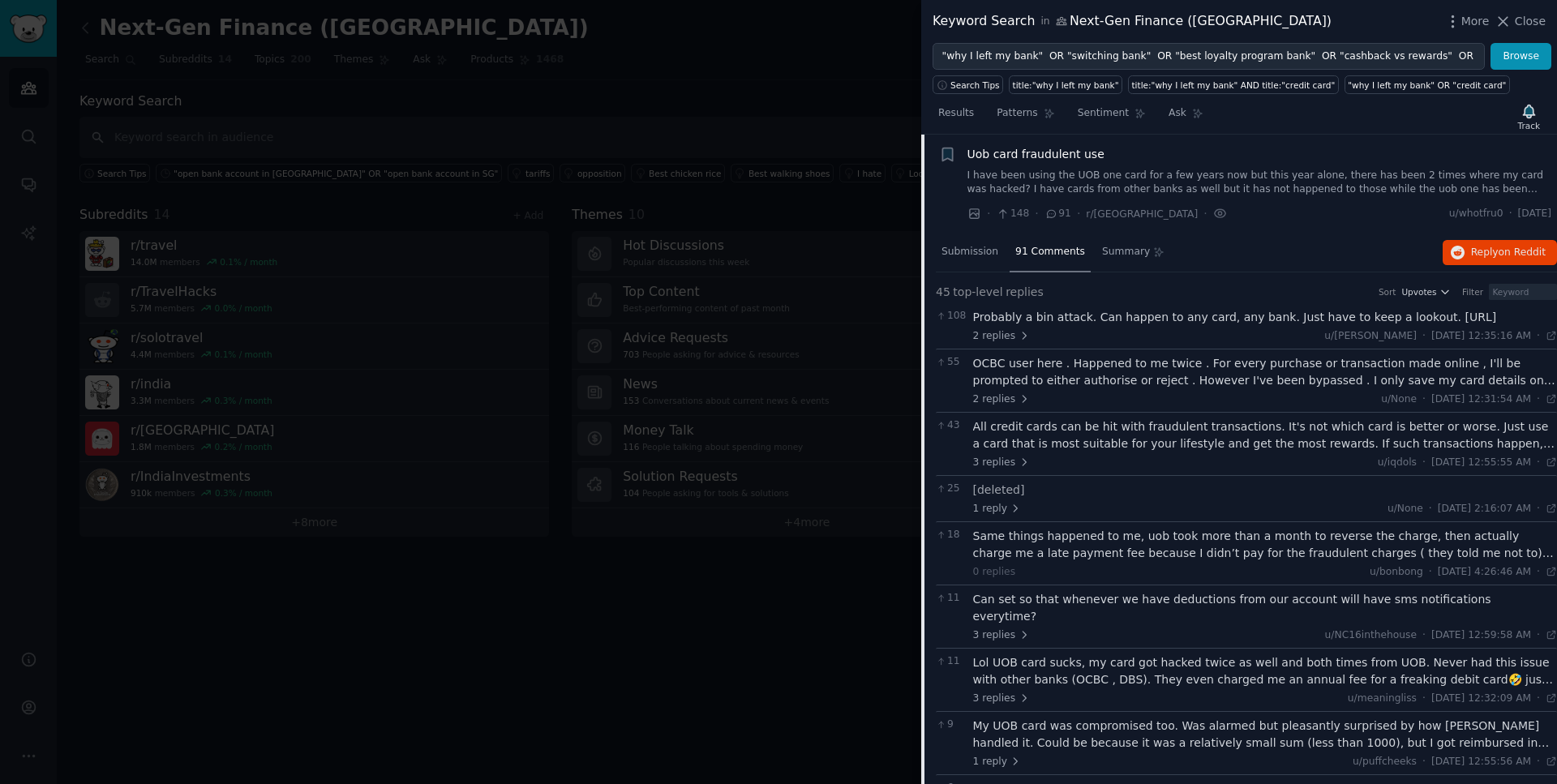
click at [1114, 389] on div "OCBC user here . Happened to me twice . For every purchase or transaction made …" at bounding box center [1266, 372] width 584 height 34
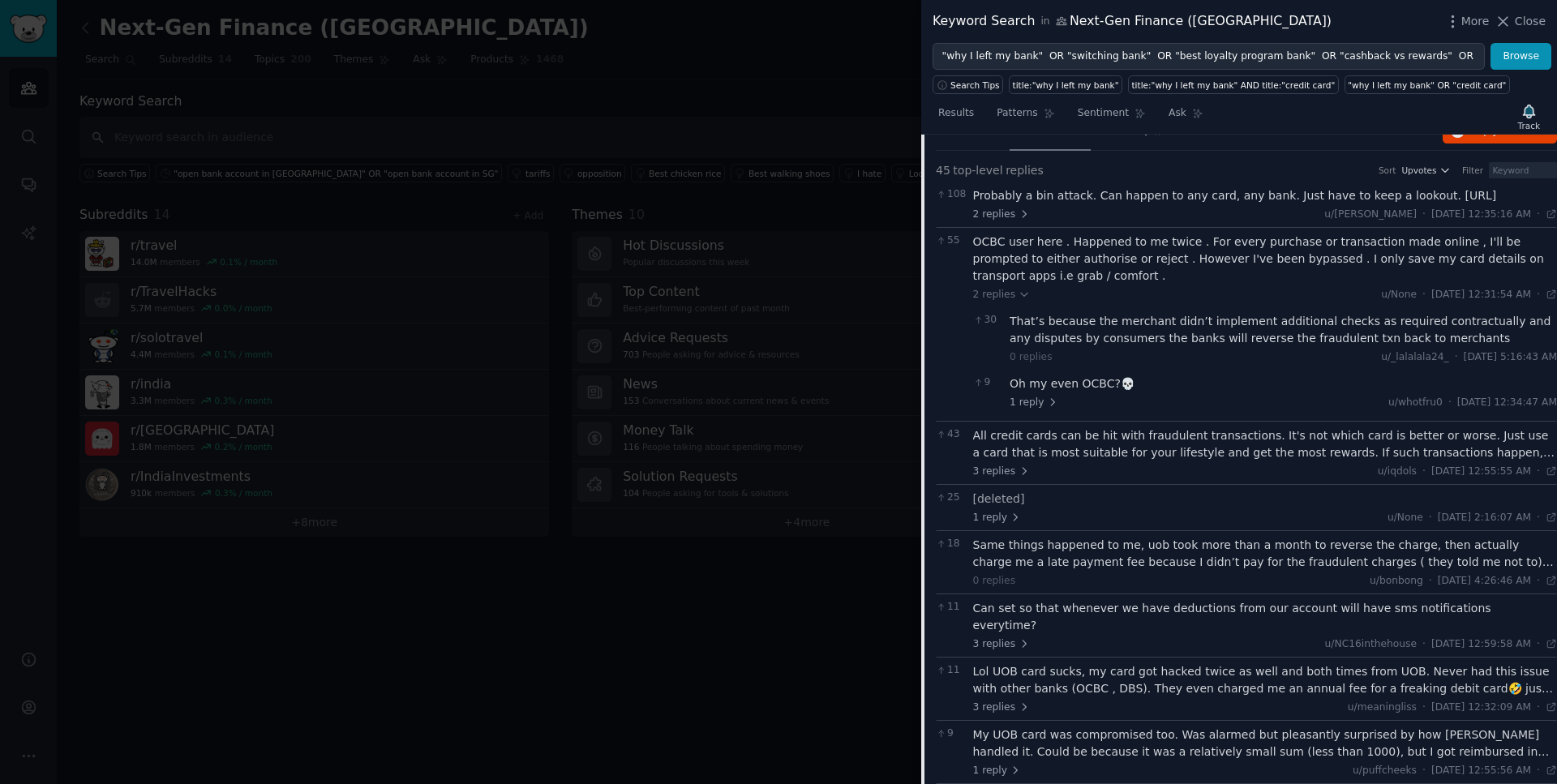
scroll to position [157, 0]
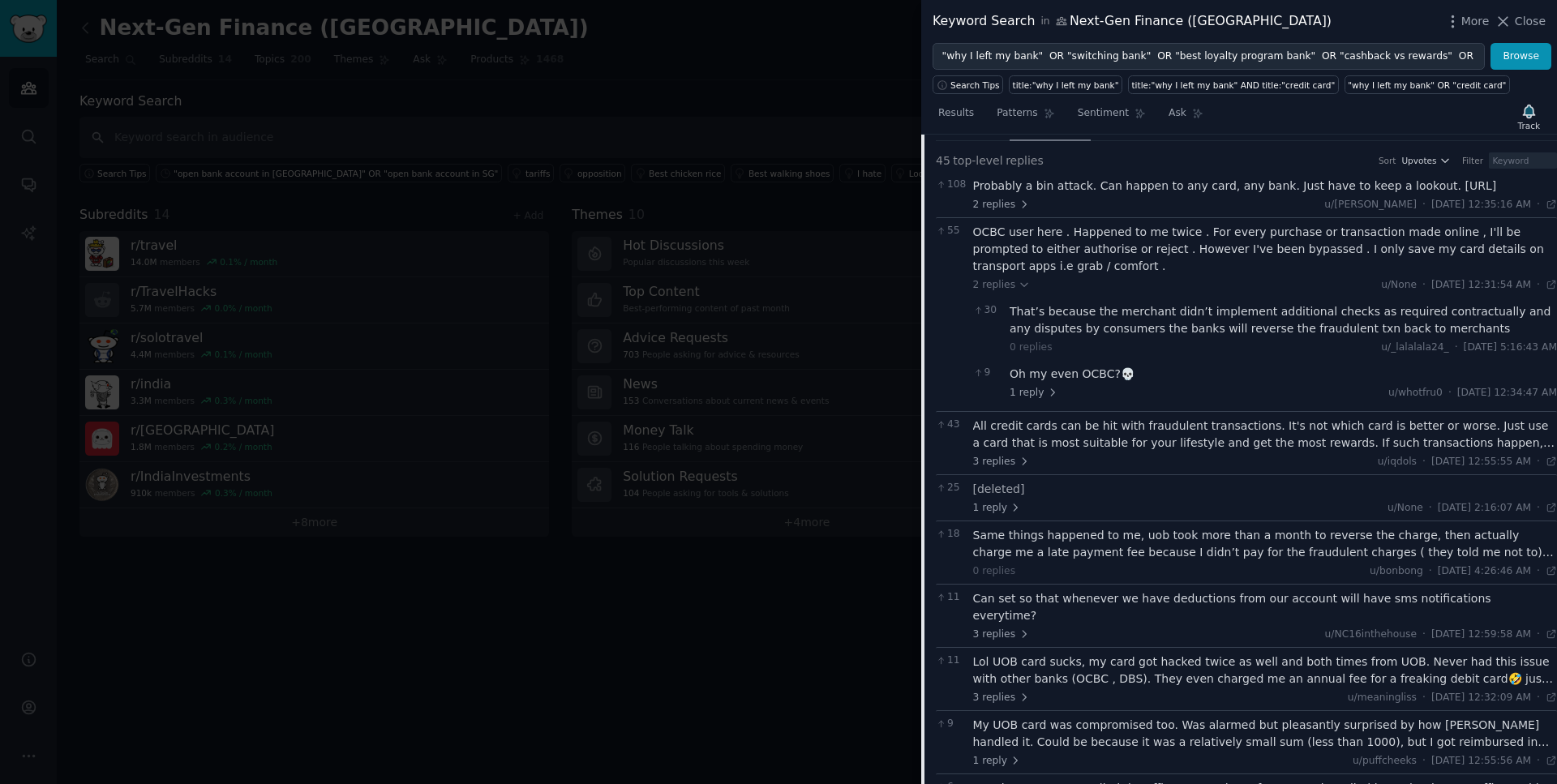
click at [1507, 561] on div "Same things happened to me, uob took more than a month to reverse the charge, t…" at bounding box center [1266, 544] width 584 height 34
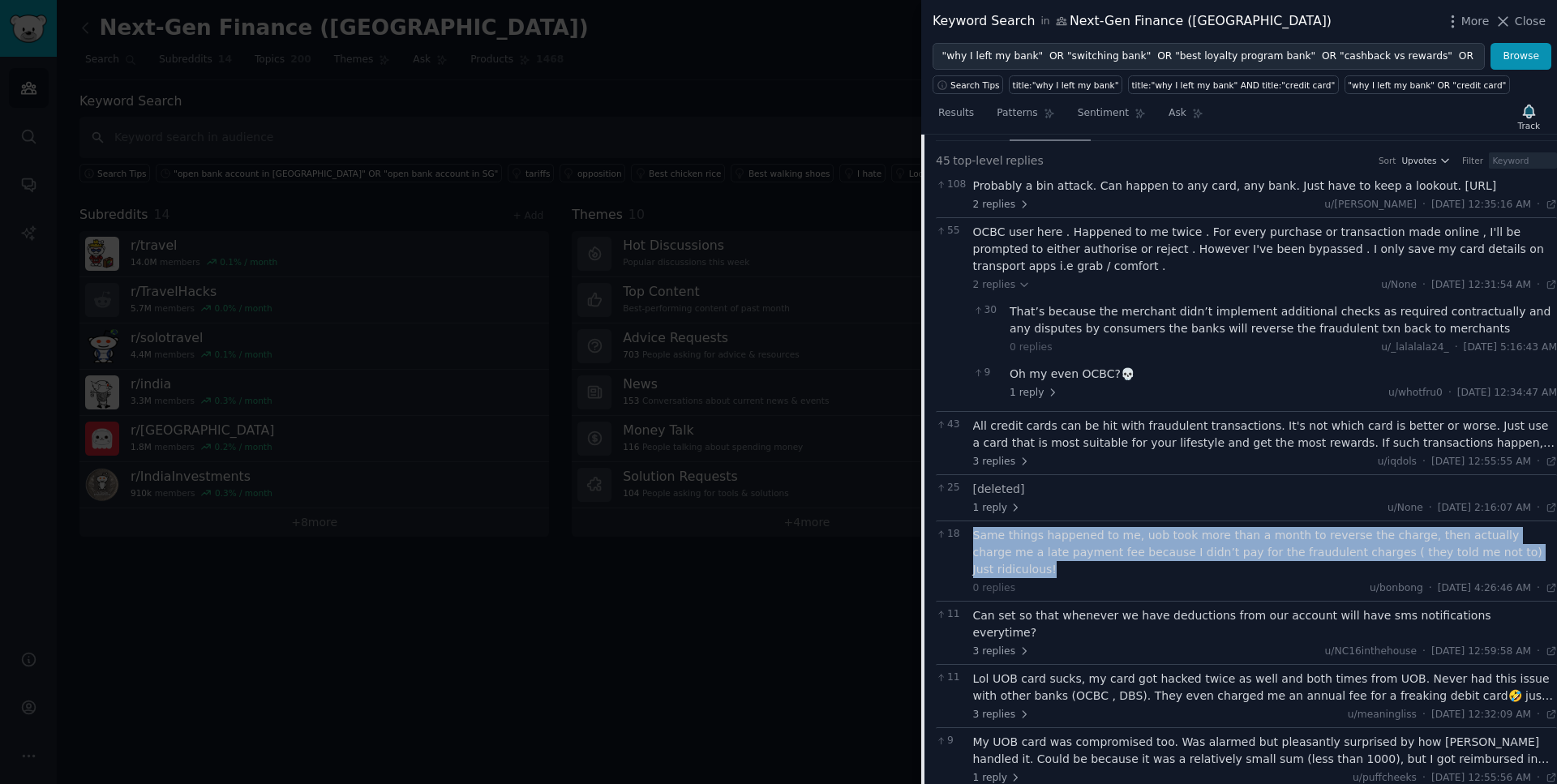
drag, startPoint x: 1509, startPoint y: 570, endPoint x: 948, endPoint y: 570, distance: 561.0
click at [948, 570] on div "18 Same things happened to me, uob took more than a month to reverse the charge…" at bounding box center [1247, 560] width 622 height 80
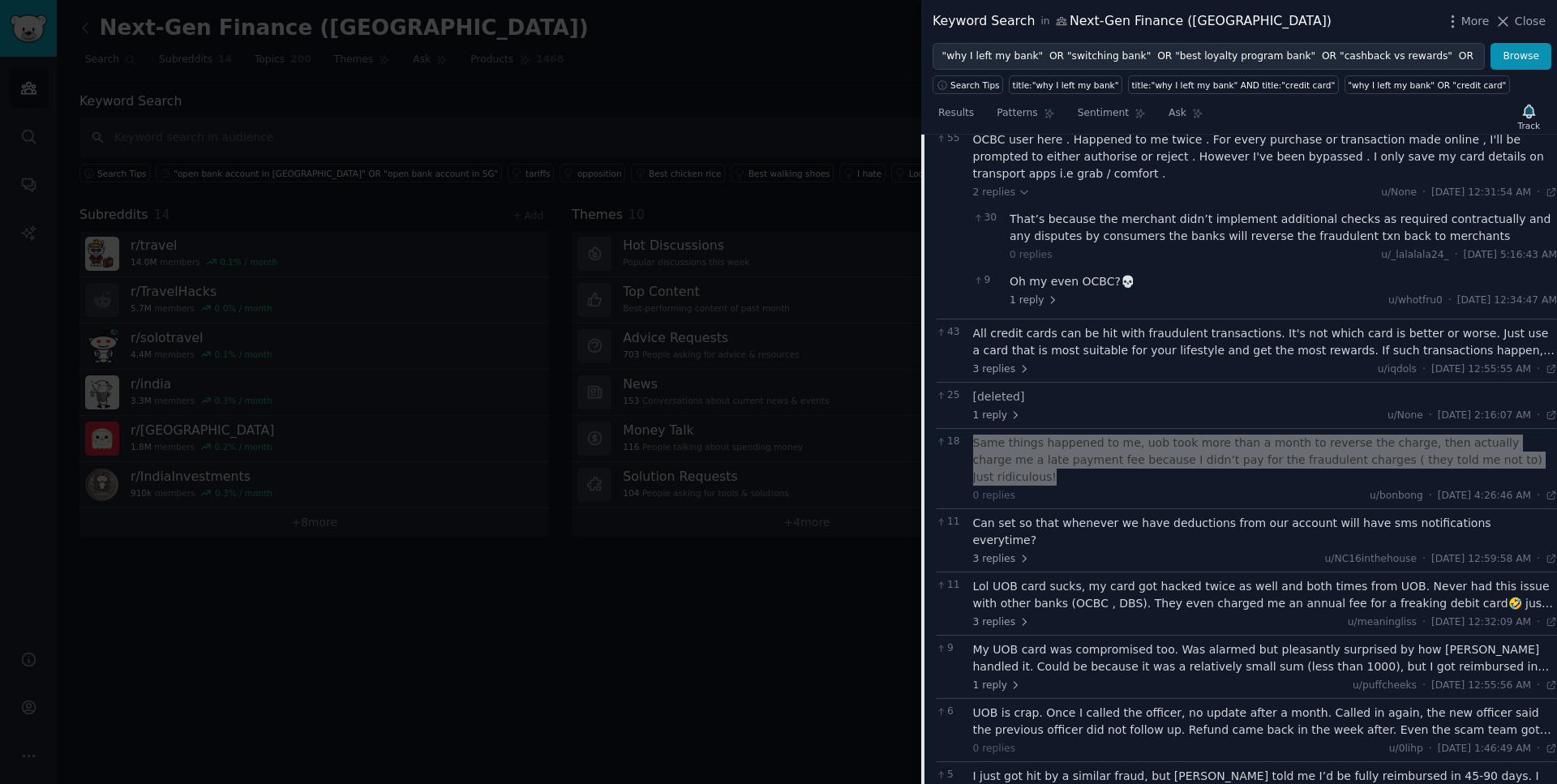
scroll to position [266, 0]
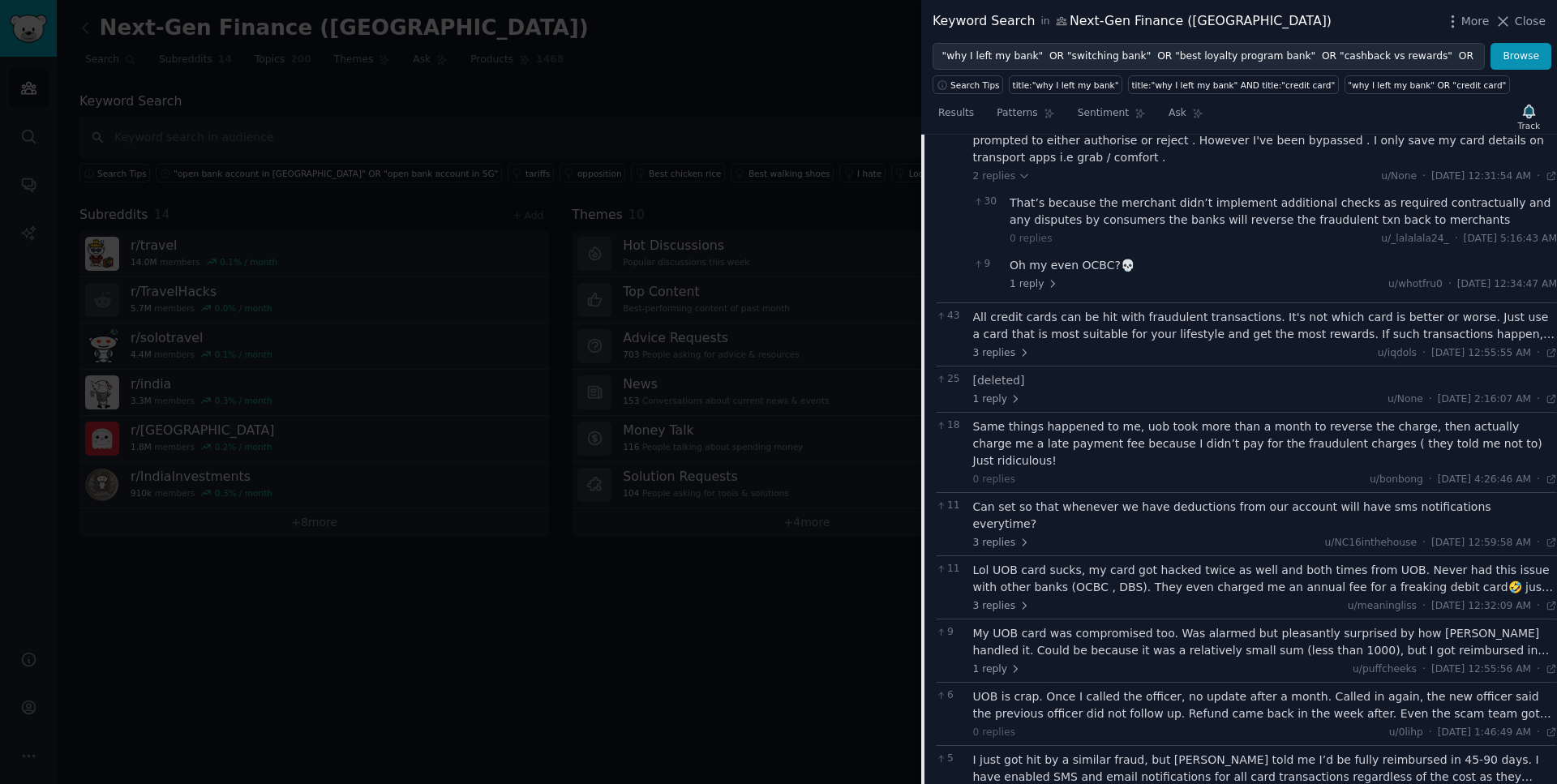
click at [1206, 567] on div "Lol UOB card sucks, my card got hacked twice as well and both times from UOB. N…" at bounding box center [1266, 578] width 584 height 34
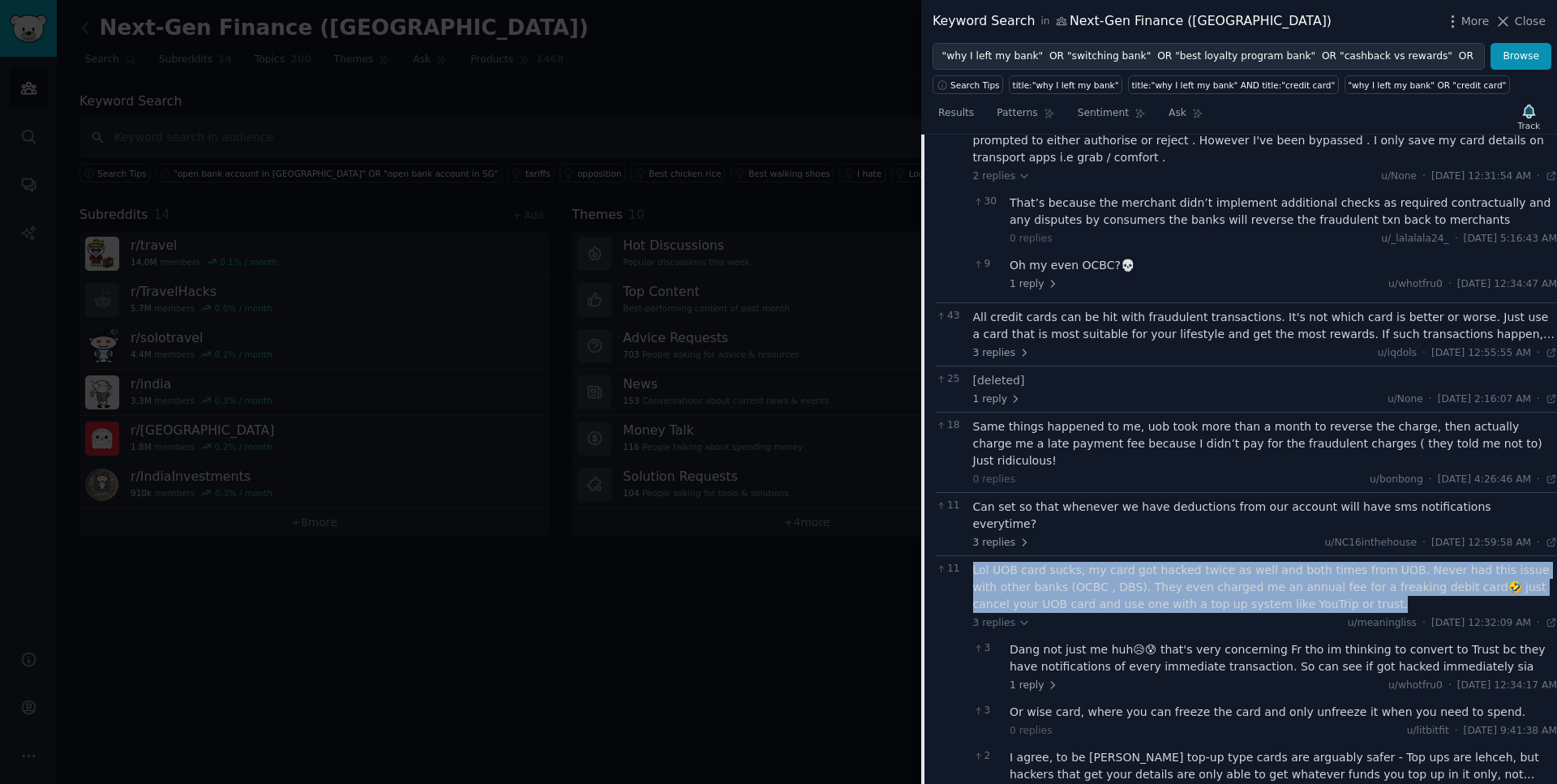
drag, startPoint x: 1325, startPoint y: 588, endPoint x: 964, endPoint y: 561, distance: 362.0
click at [964, 561] on div "11 Lol UOB card sucks, my card got hacked twice as well and both times from UOB…" at bounding box center [1247, 684] width 622 height 256
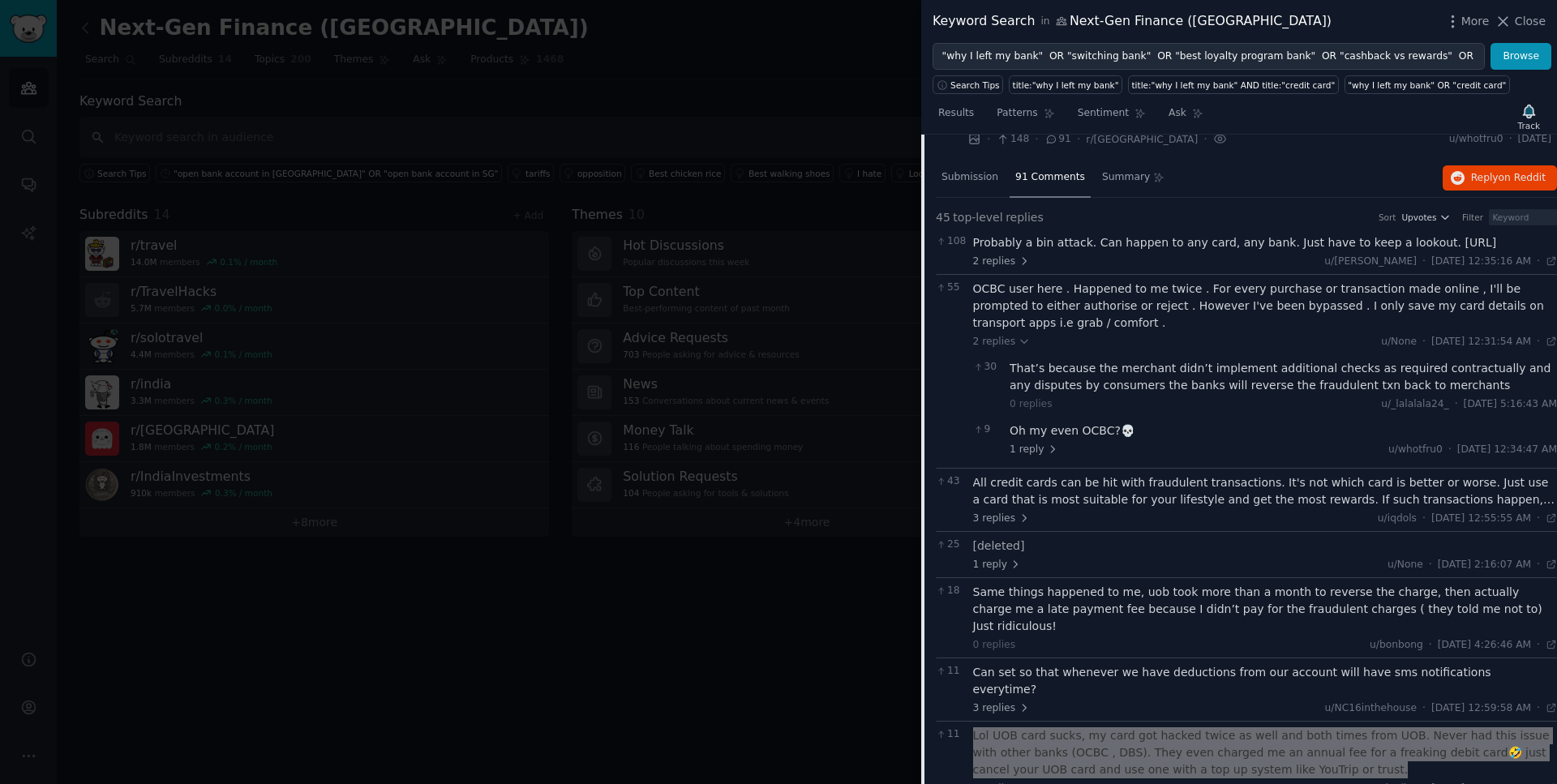
scroll to position [0, 0]
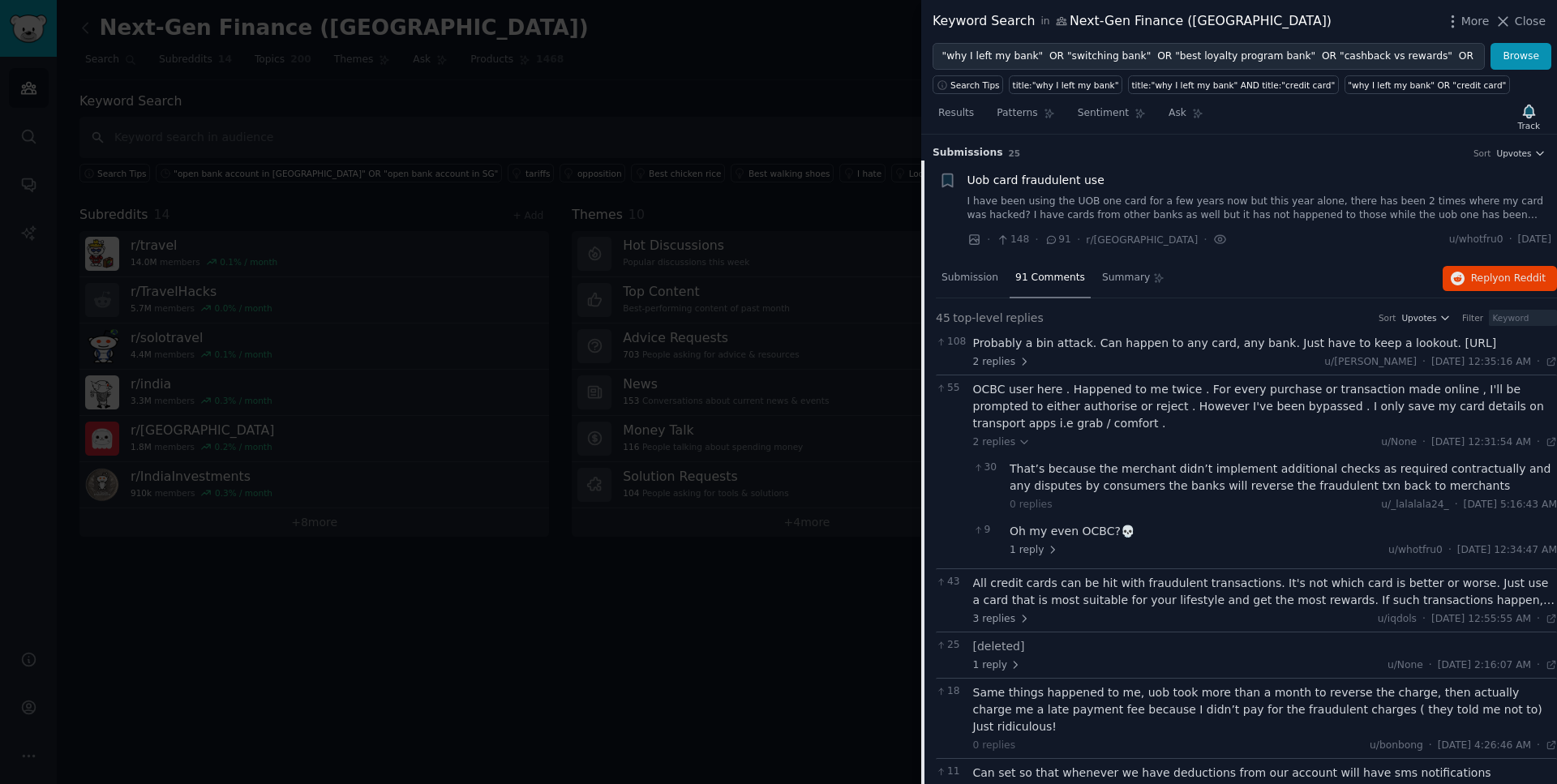
click at [1035, 183] on span "Uob card fraudulent use" at bounding box center [1036, 181] width 137 height 17
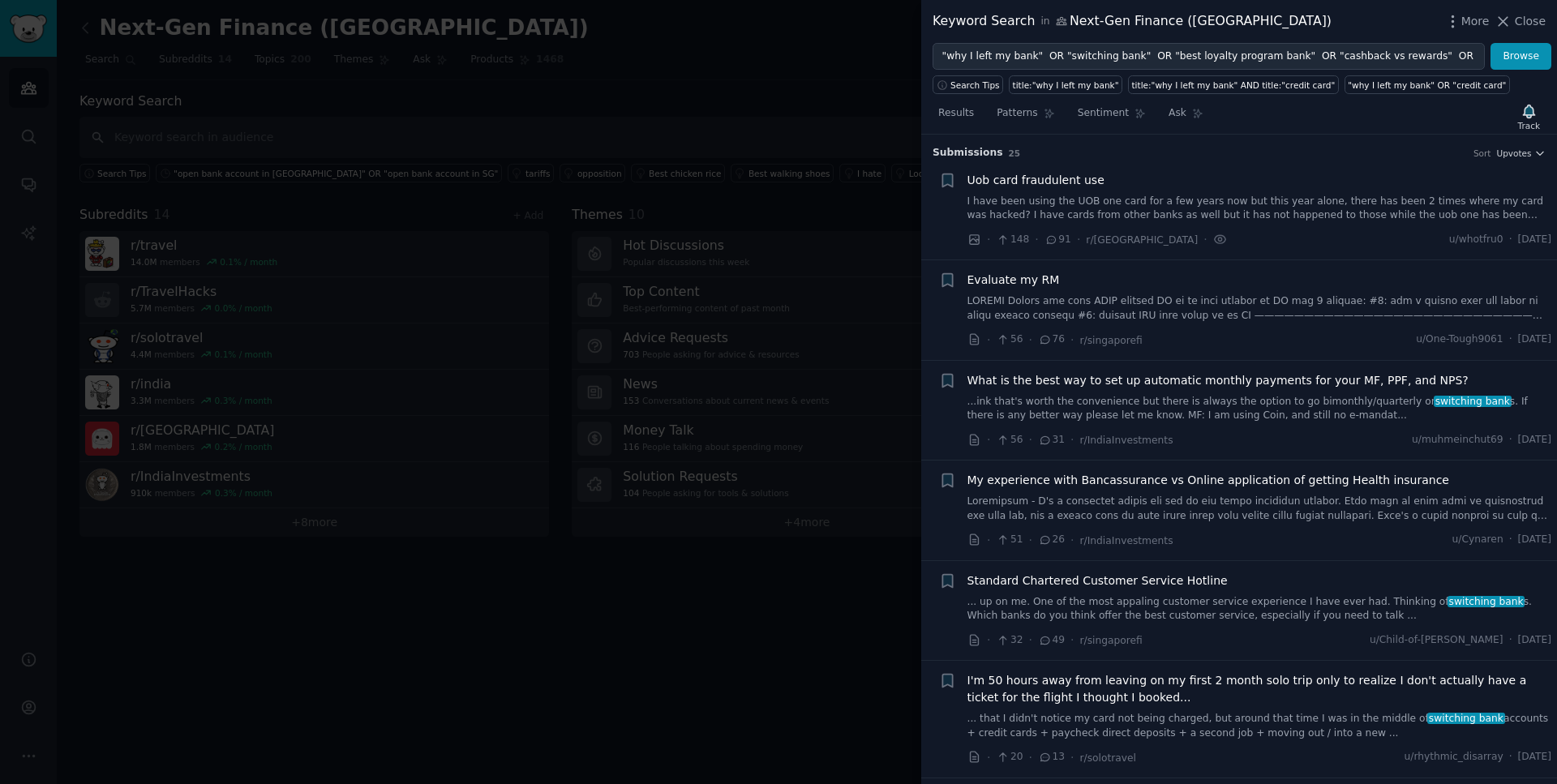
scroll to position [26, 0]
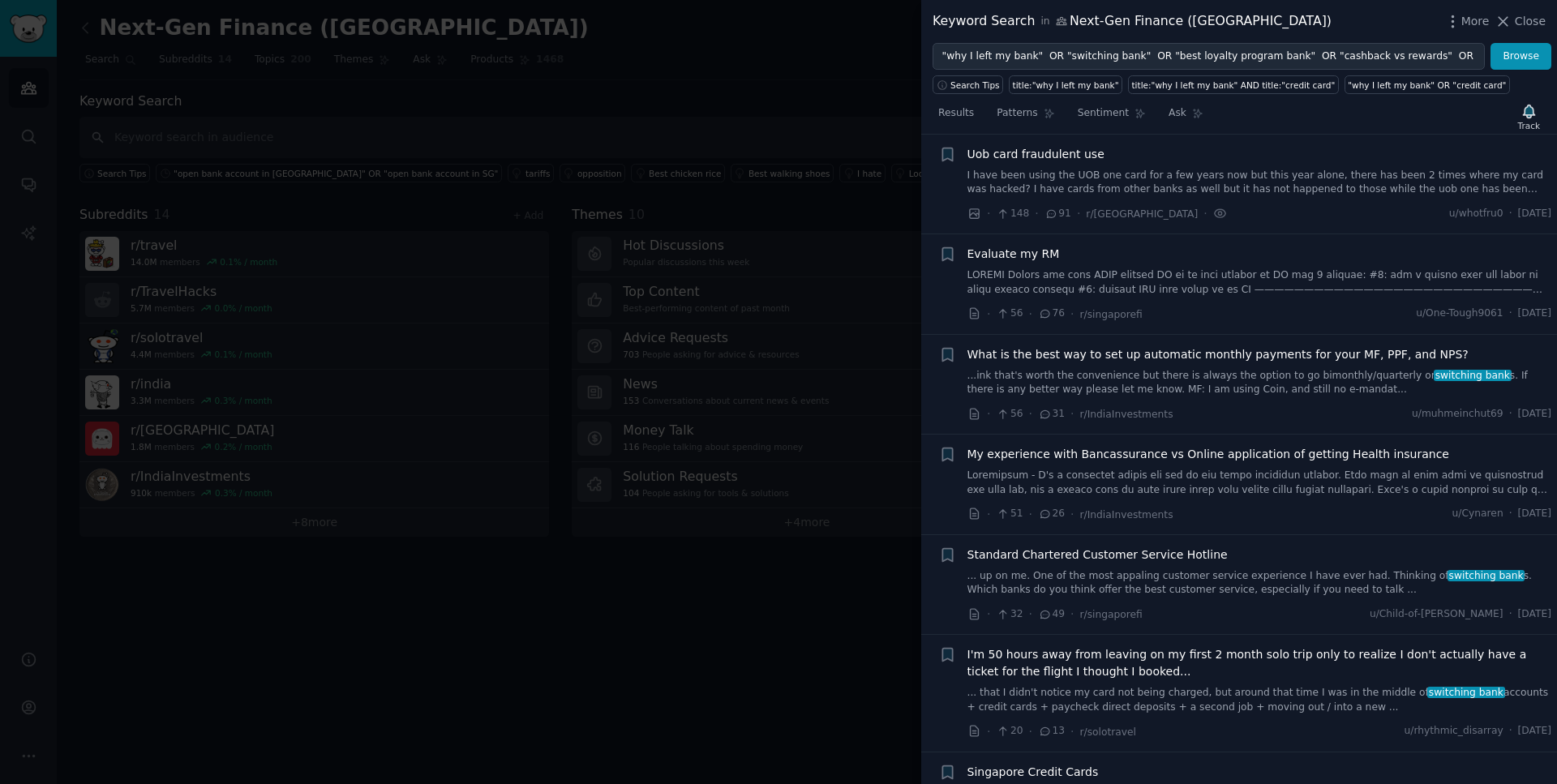
click at [1028, 256] on span "Evaluate my RM" at bounding box center [1013, 254] width 93 height 17
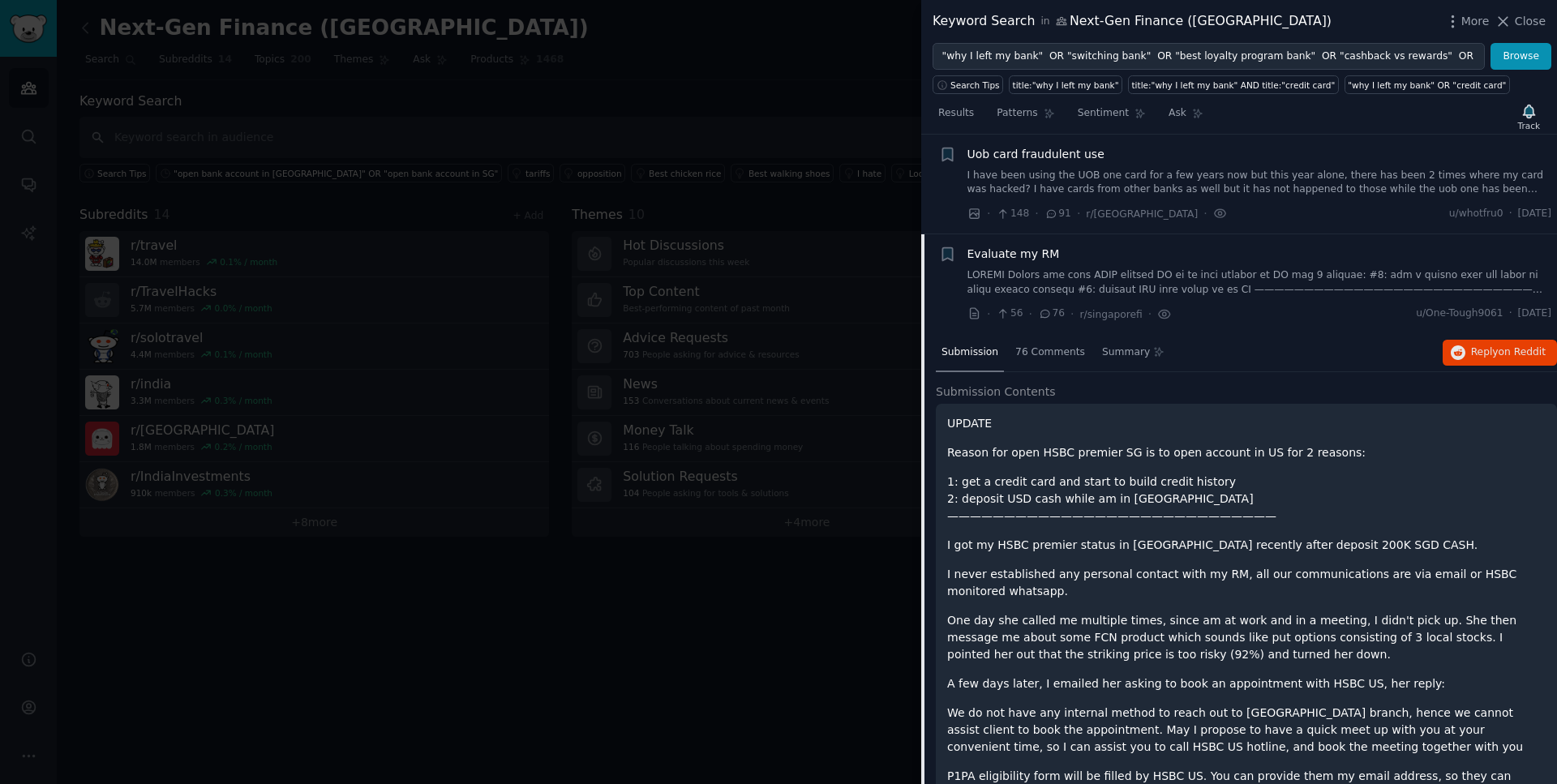
scroll to position [125, 0]
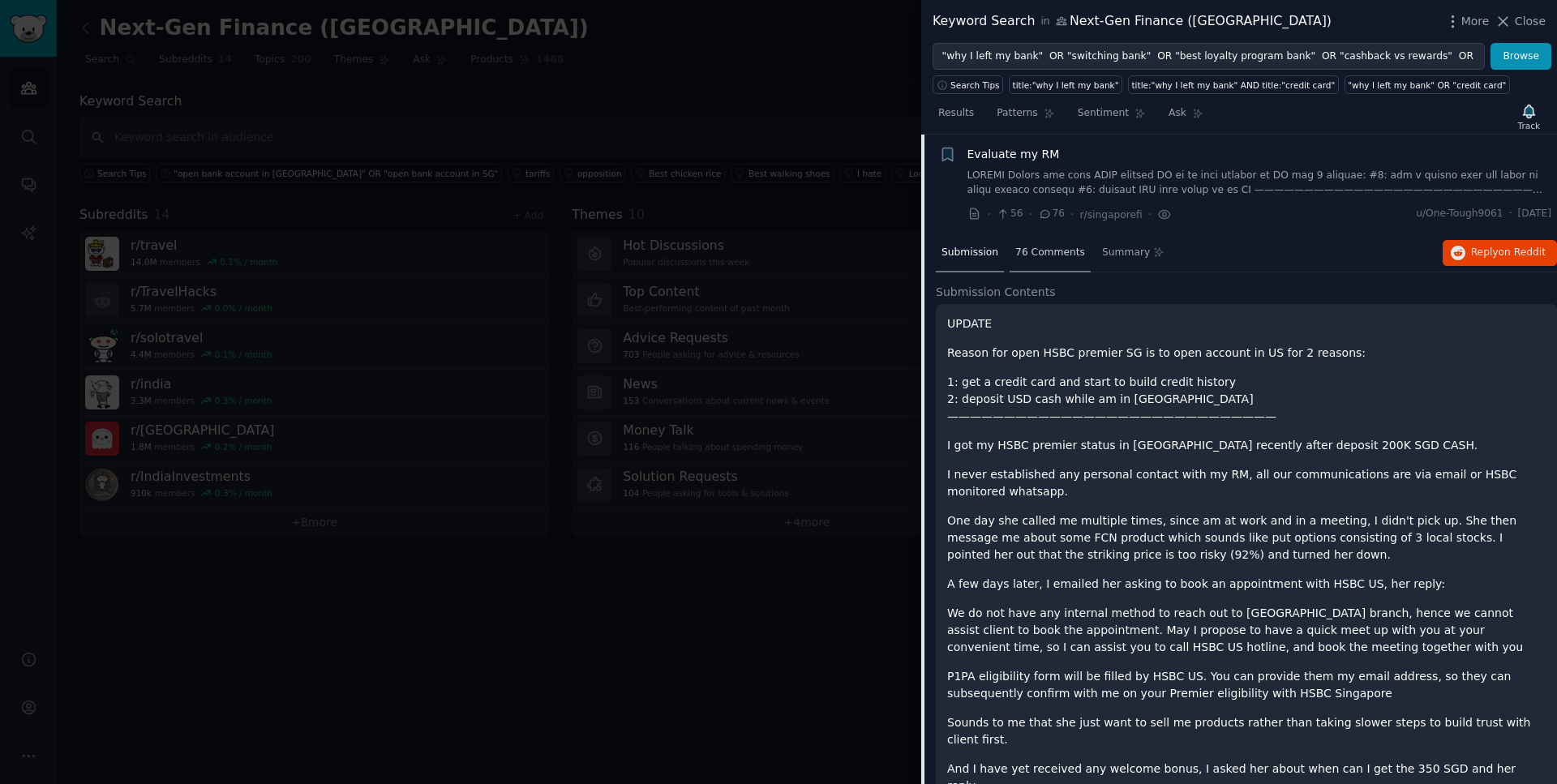
click at [1030, 263] on div "76 Comments" at bounding box center [1050, 253] width 81 height 39
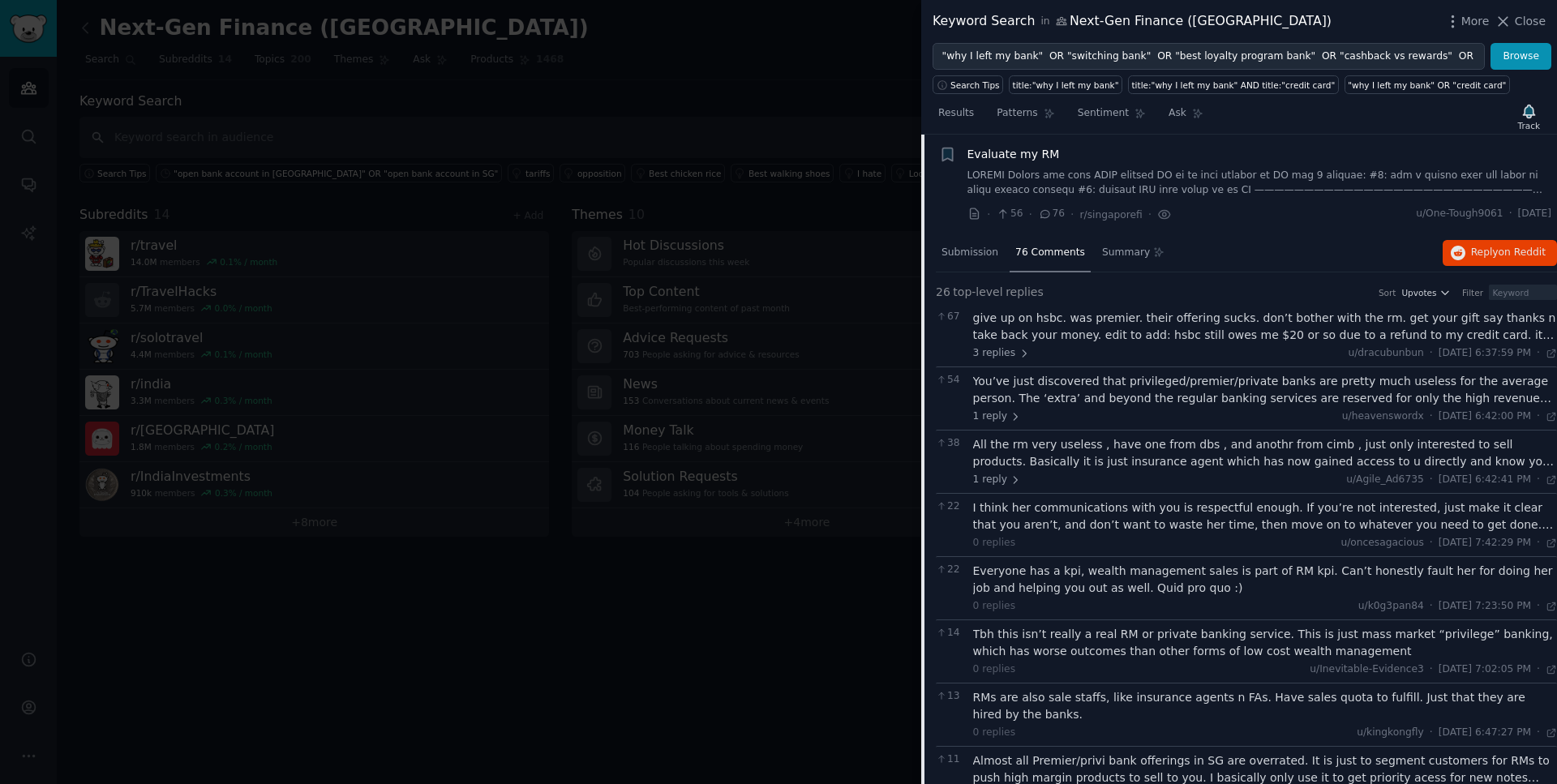
click at [1476, 335] on div "give up on hsbc. was premier. their offering sucks. don’t bother with the rm. g…" at bounding box center [1266, 326] width 584 height 34
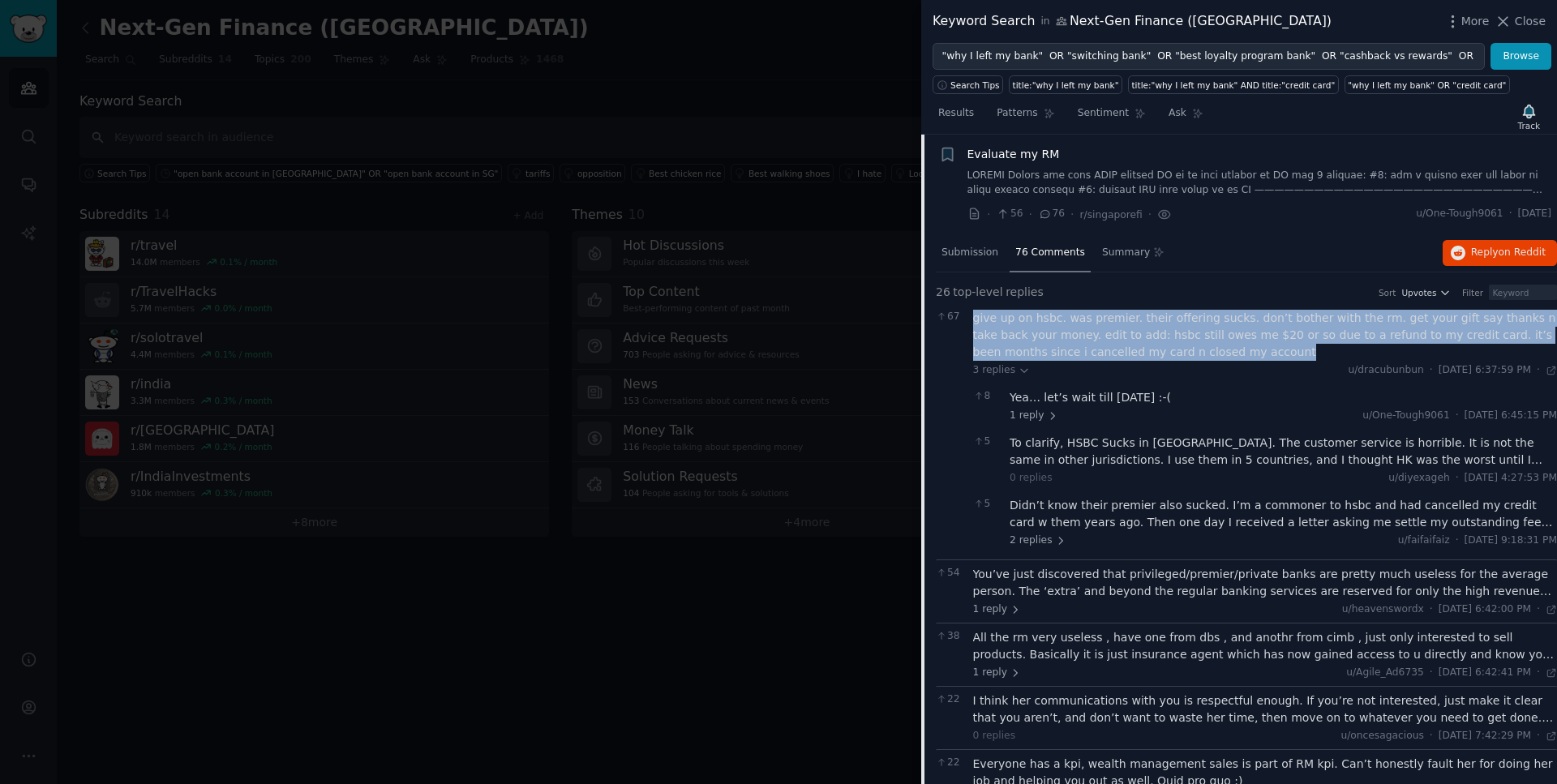
drag, startPoint x: 1235, startPoint y: 355, endPoint x: 974, endPoint y: 317, distance: 263.8
click at [974, 317] on div "give up on hsbc. was premier. their offering sucks. don’t bother with the rm. g…" at bounding box center [1266, 335] width 584 height 51
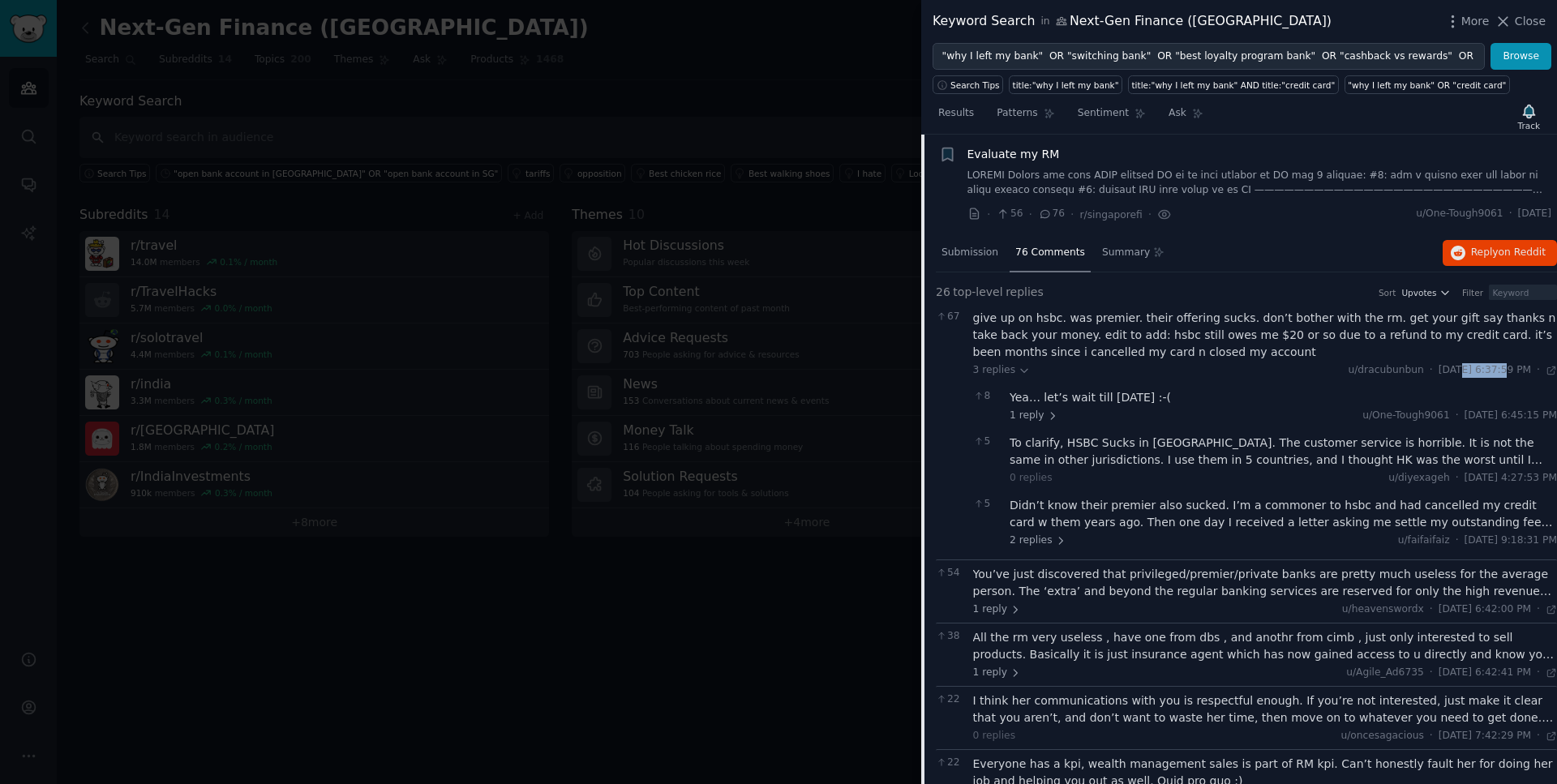
drag, startPoint x: 1469, startPoint y: 369, endPoint x: 1420, endPoint y: 371, distance: 49.0
click at [1439, 371] on span "[DATE] 6:37:59 PM" at bounding box center [1484, 370] width 93 height 15
click at [1161, 332] on div "give up on hsbc. was premier. their offering sucks. don’t bother with the rm. g…" at bounding box center [1266, 335] width 584 height 51
click at [1160, 646] on div "All the rm very useless , have one from dbs , and anothr from cimb , just only …" at bounding box center [1266, 646] width 584 height 34
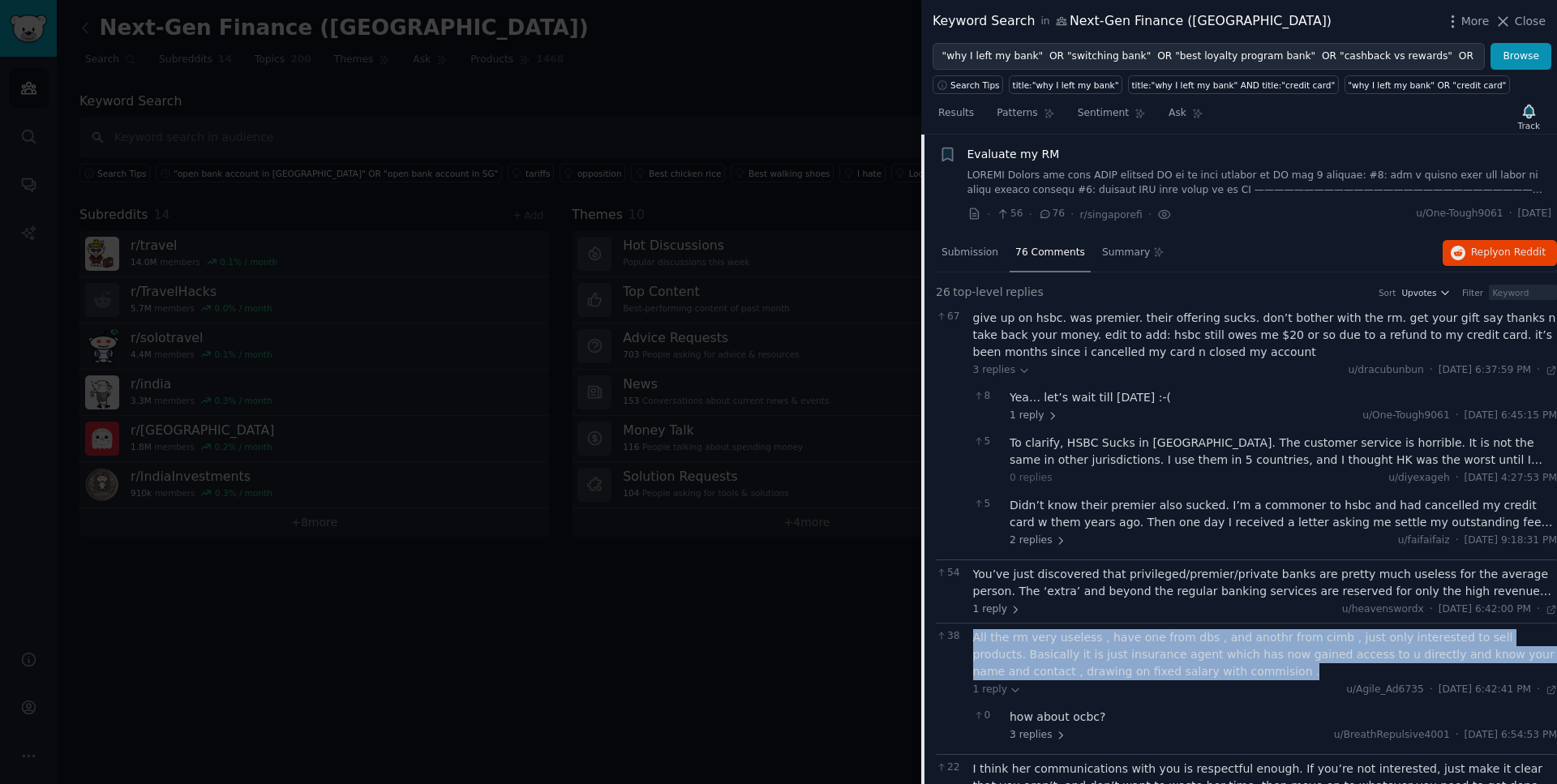
drag, startPoint x: 1191, startPoint y: 673, endPoint x: 974, endPoint y: 643, distance: 219.1
click at [974, 643] on div "All the rm very useless , have one from dbs , and anothr from cimb , just only …" at bounding box center [1266, 654] width 584 height 51
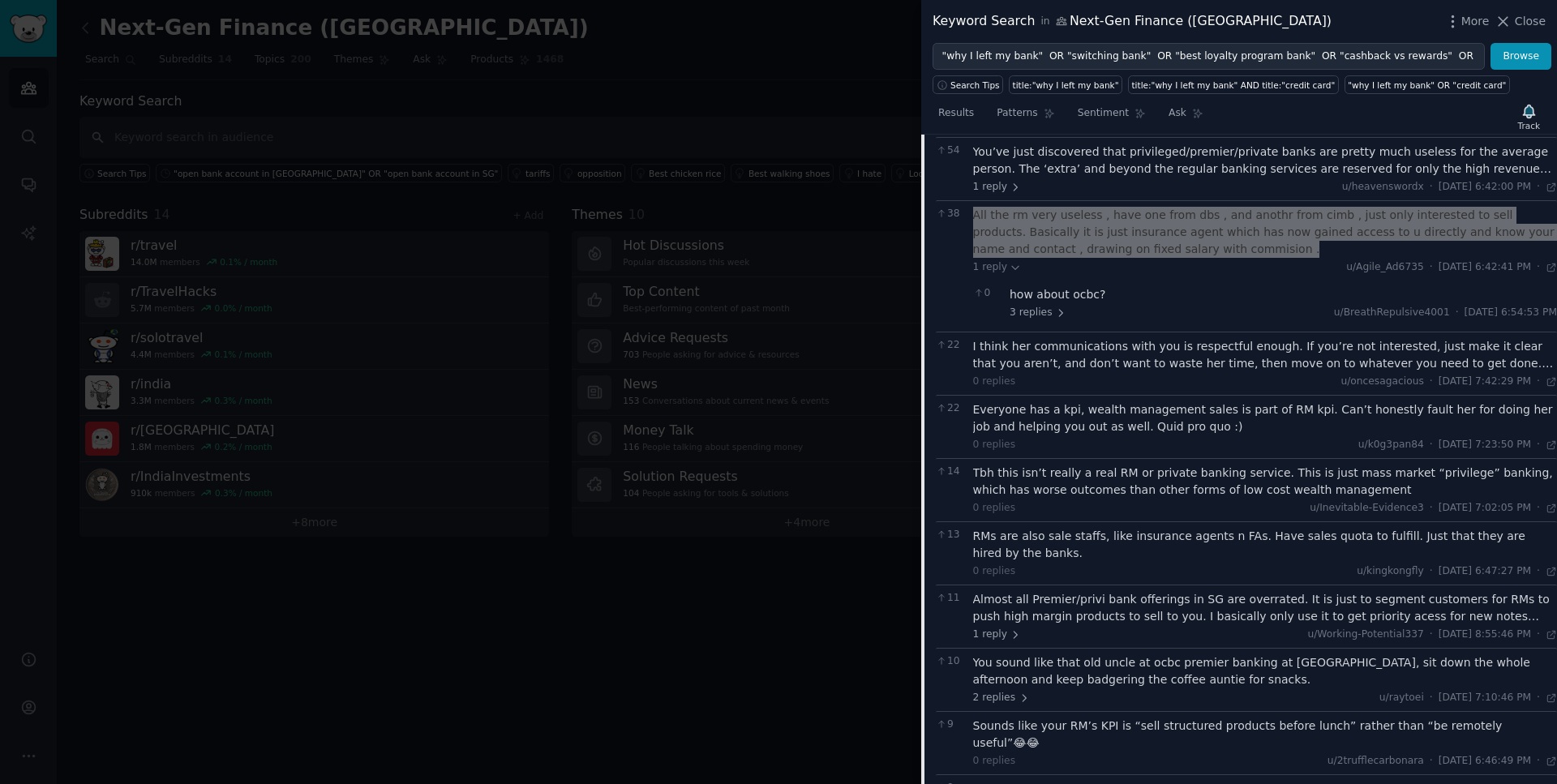
scroll to position [551, 0]
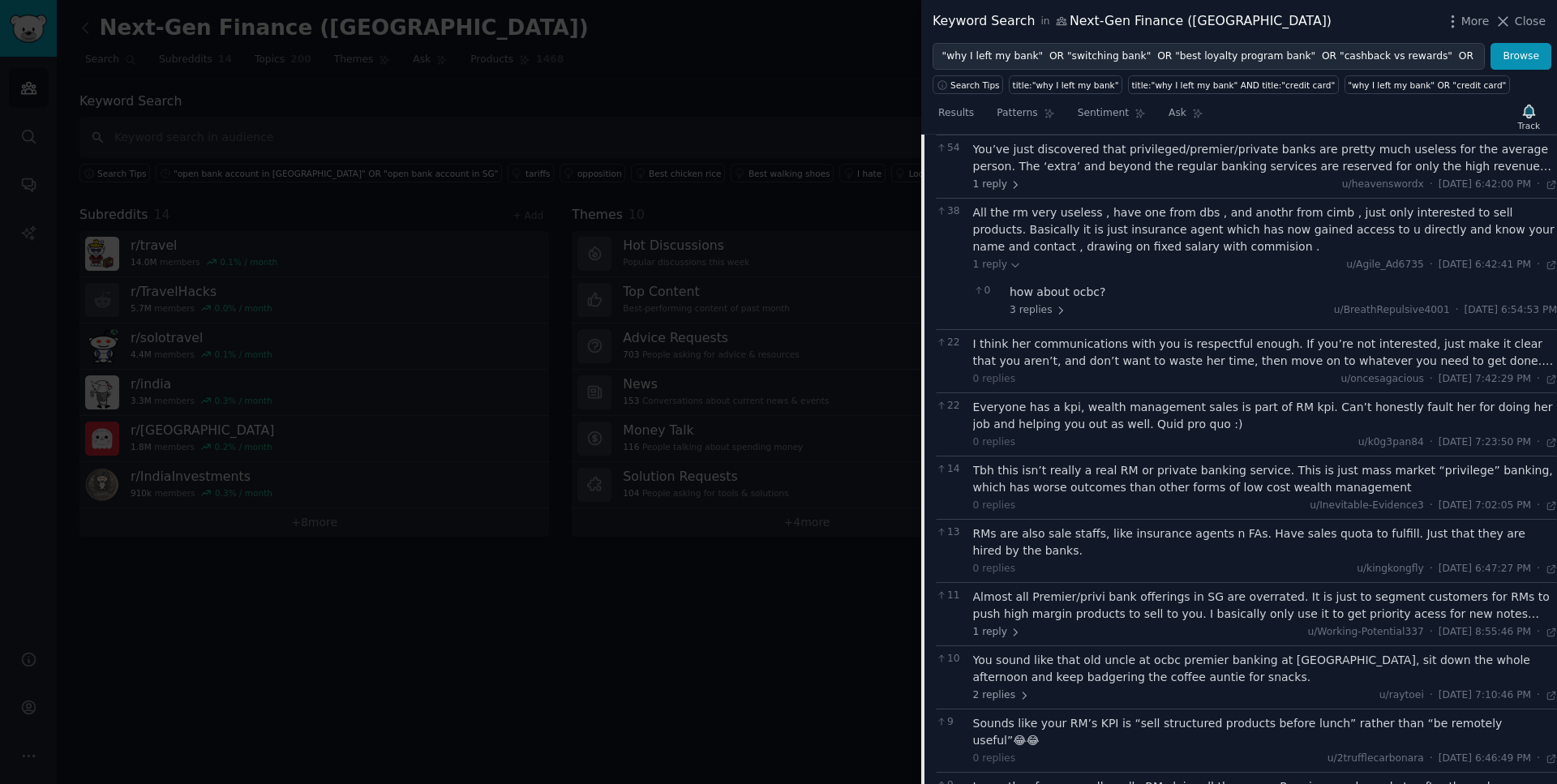
click at [1151, 619] on div "Almost all Premier/privi bank offerings in SG are overrated. It is just to segm…" at bounding box center [1266, 605] width 584 height 34
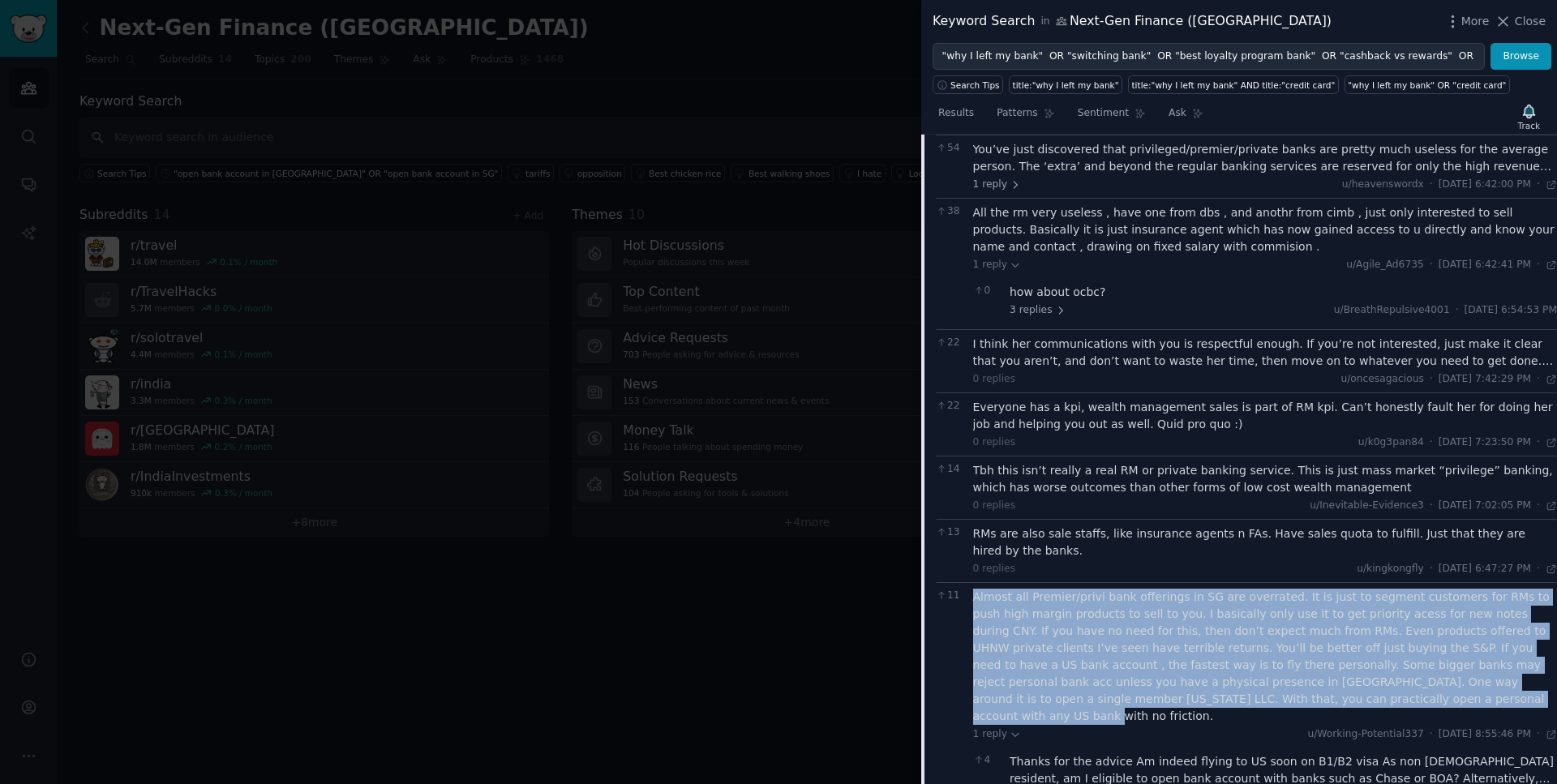
drag, startPoint x: 1343, startPoint y: 702, endPoint x: 976, endPoint y: 602, distance: 380.4
click at [976, 602] on div "Almost all Premier/privi bank offerings in SG are overrated. It is just to segm…" at bounding box center [1266, 657] width 584 height 137
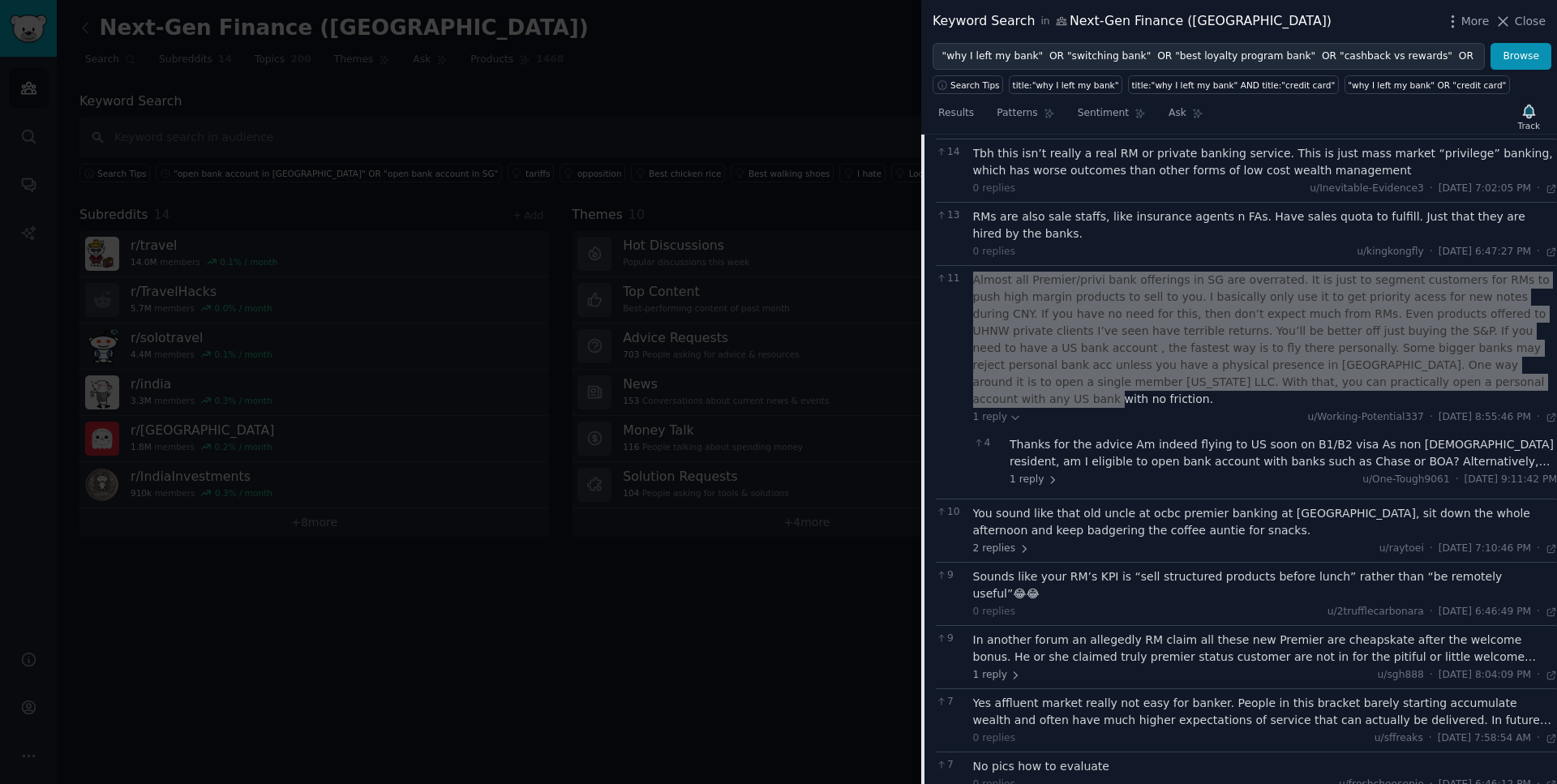
scroll to position [873, 0]
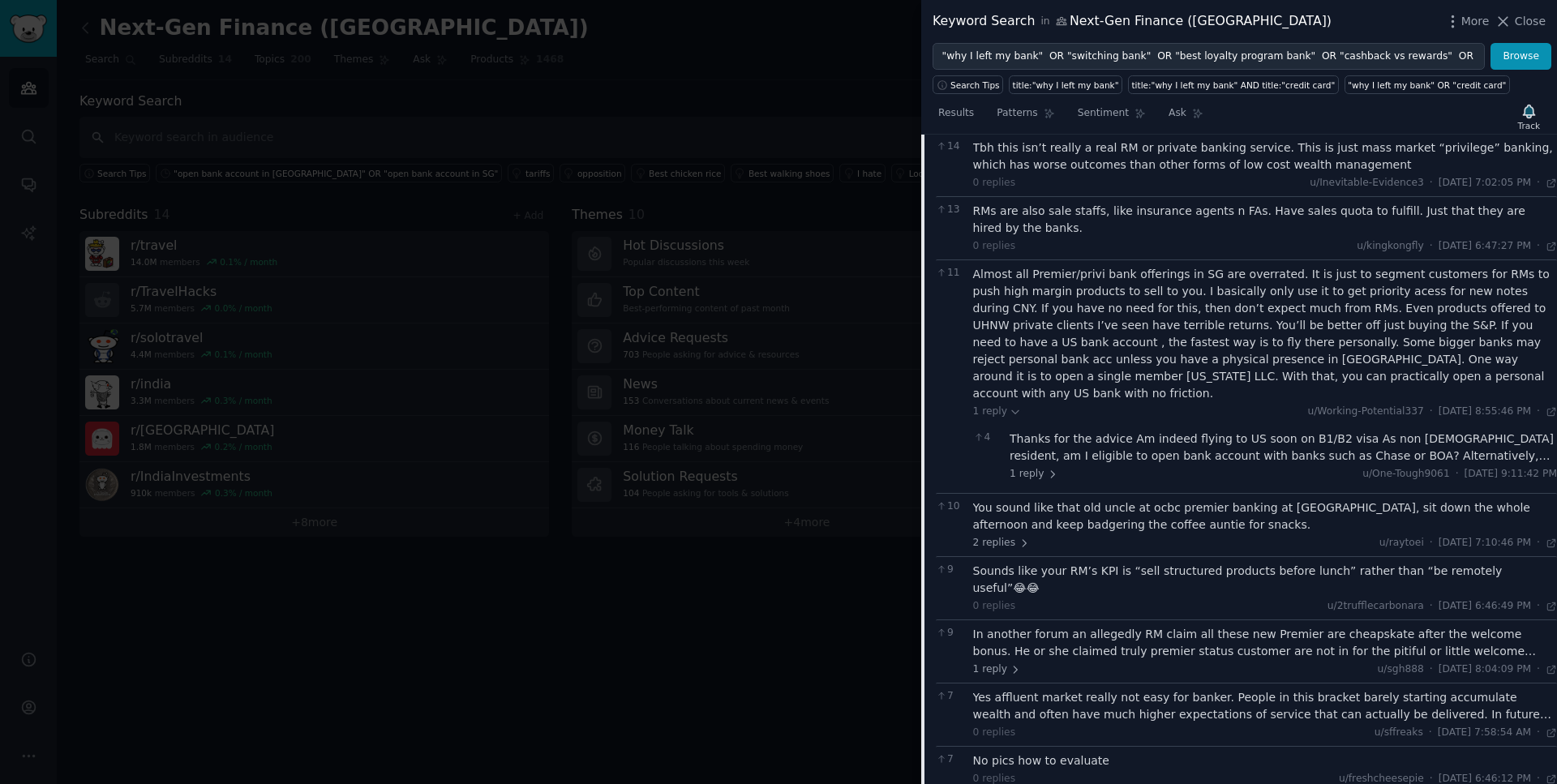
click at [1389, 626] on div "In another forum an allegedly RM claim all these new Premier are cheapskate aft…" at bounding box center [1266, 642] width 584 height 34
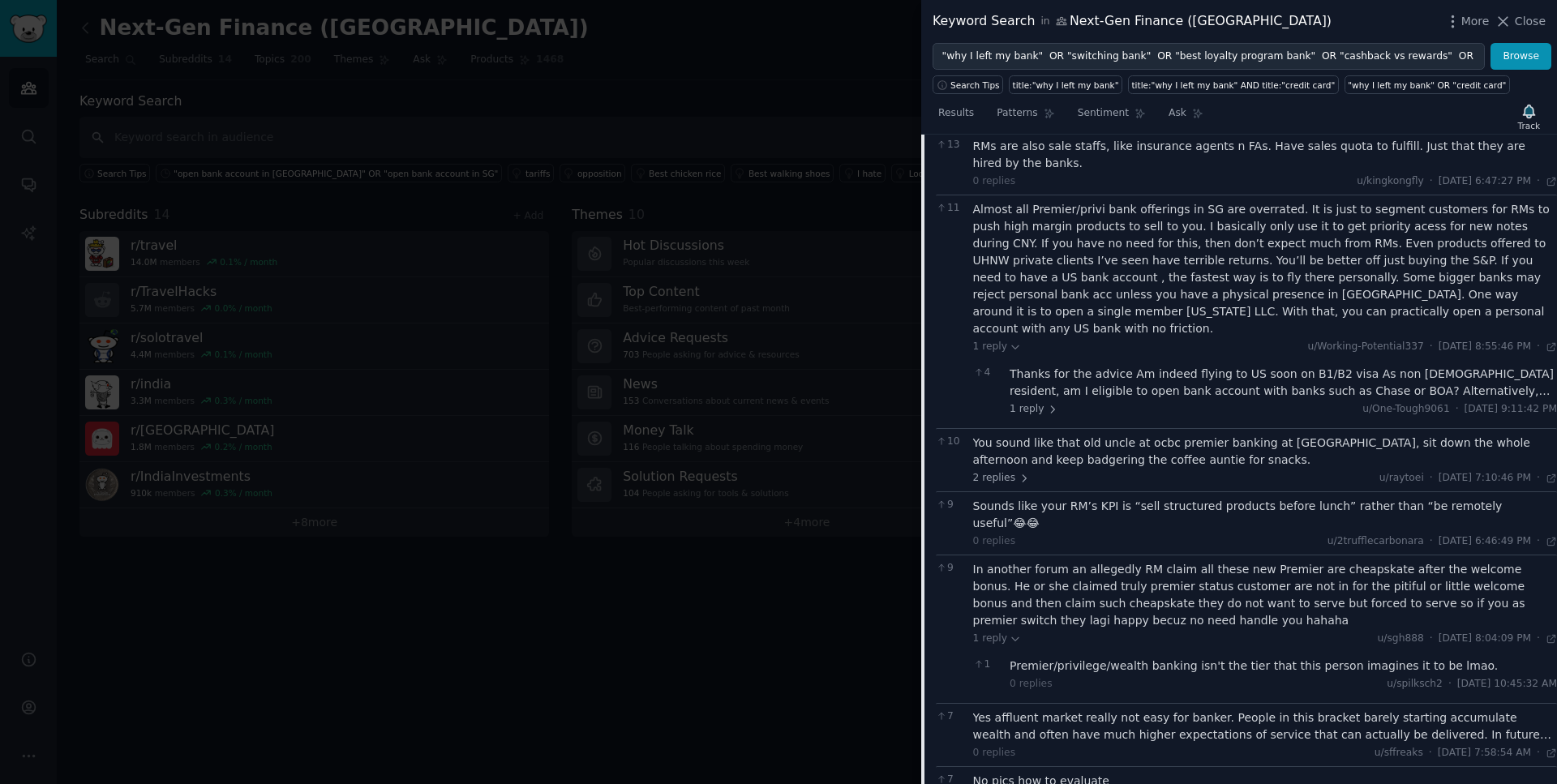
scroll to position [947, 0]
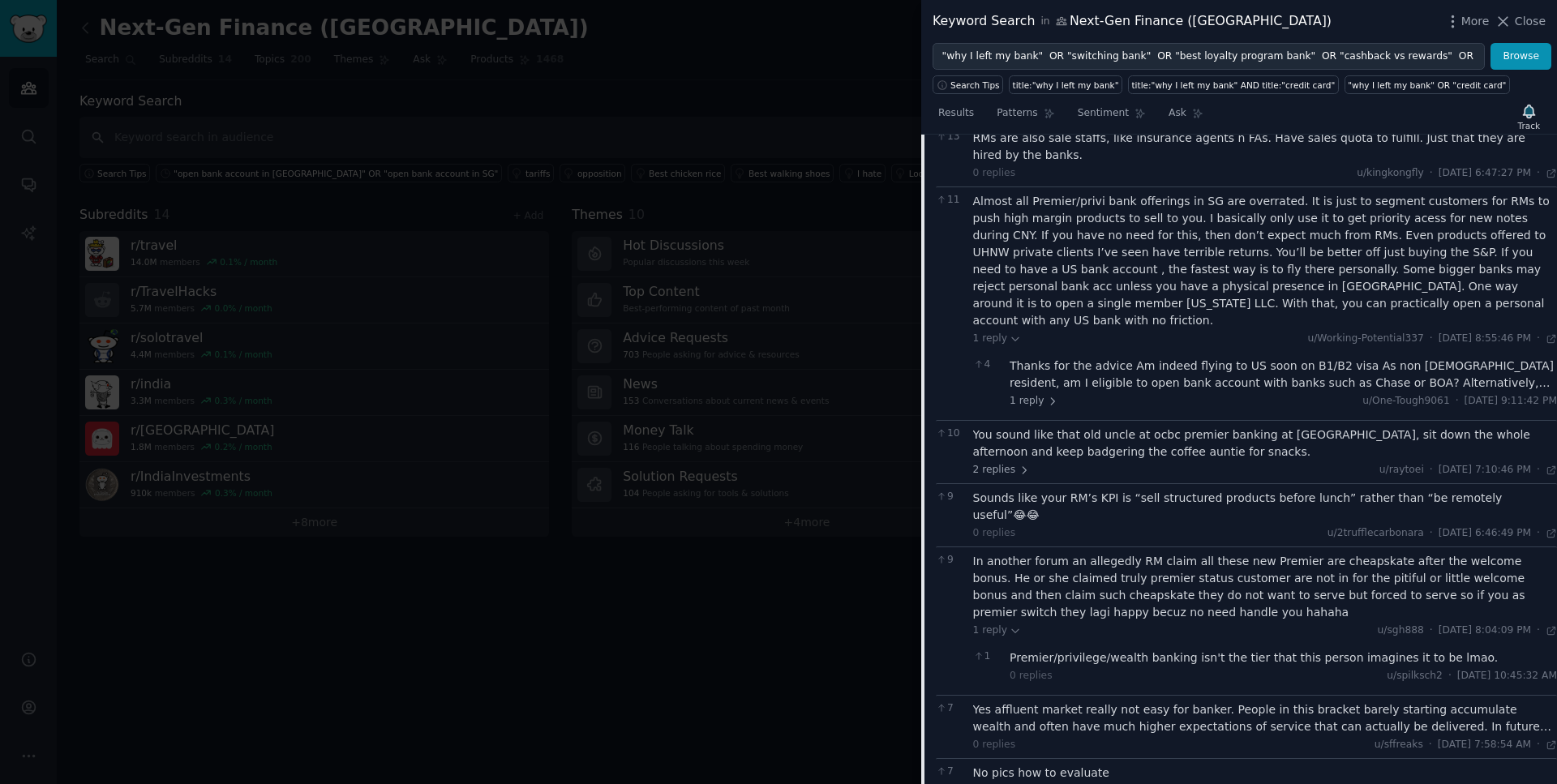
click at [1351, 702] on div "Yes affluent market really not easy for banker. People in this bracket barely s…" at bounding box center [1266, 718] width 584 height 34
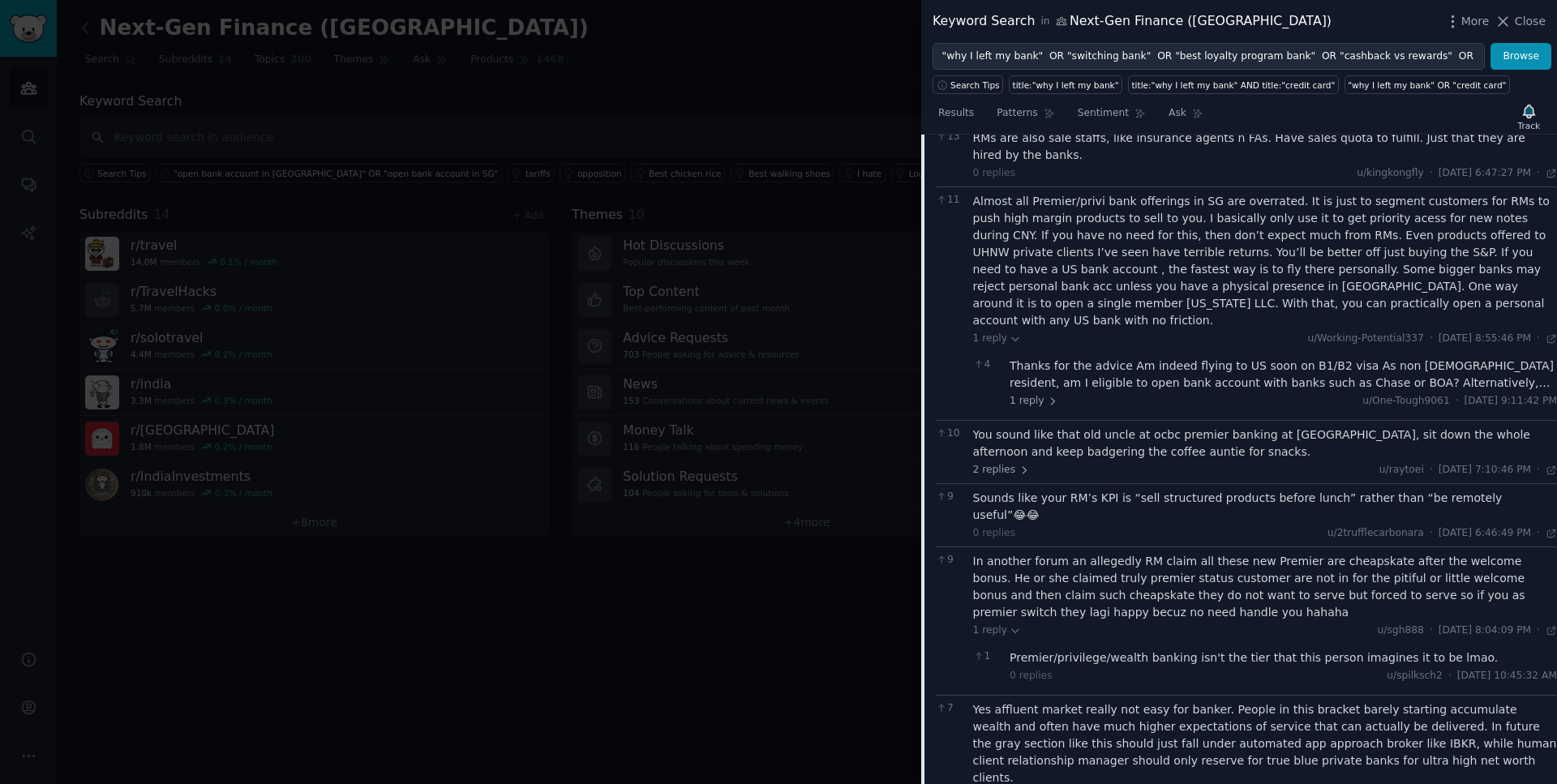
scroll to position [971, 0]
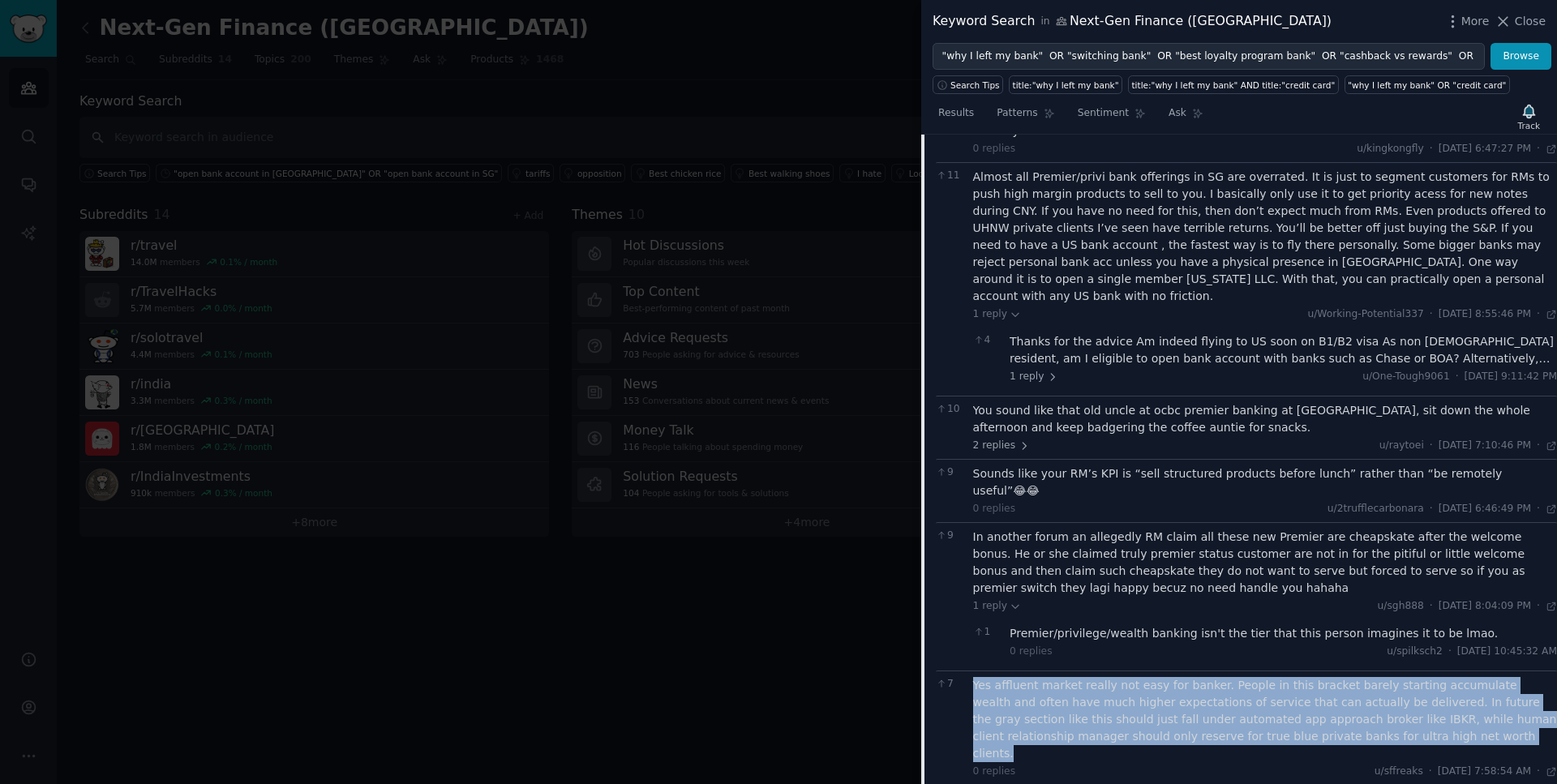
drag, startPoint x: 1389, startPoint y: 704, endPoint x: 974, endPoint y: 653, distance: 418.1
click at [974, 677] on div "Yes affluent market really not easy for banker. People in this bracket barely s…" at bounding box center [1266, 719] width 584 height 86
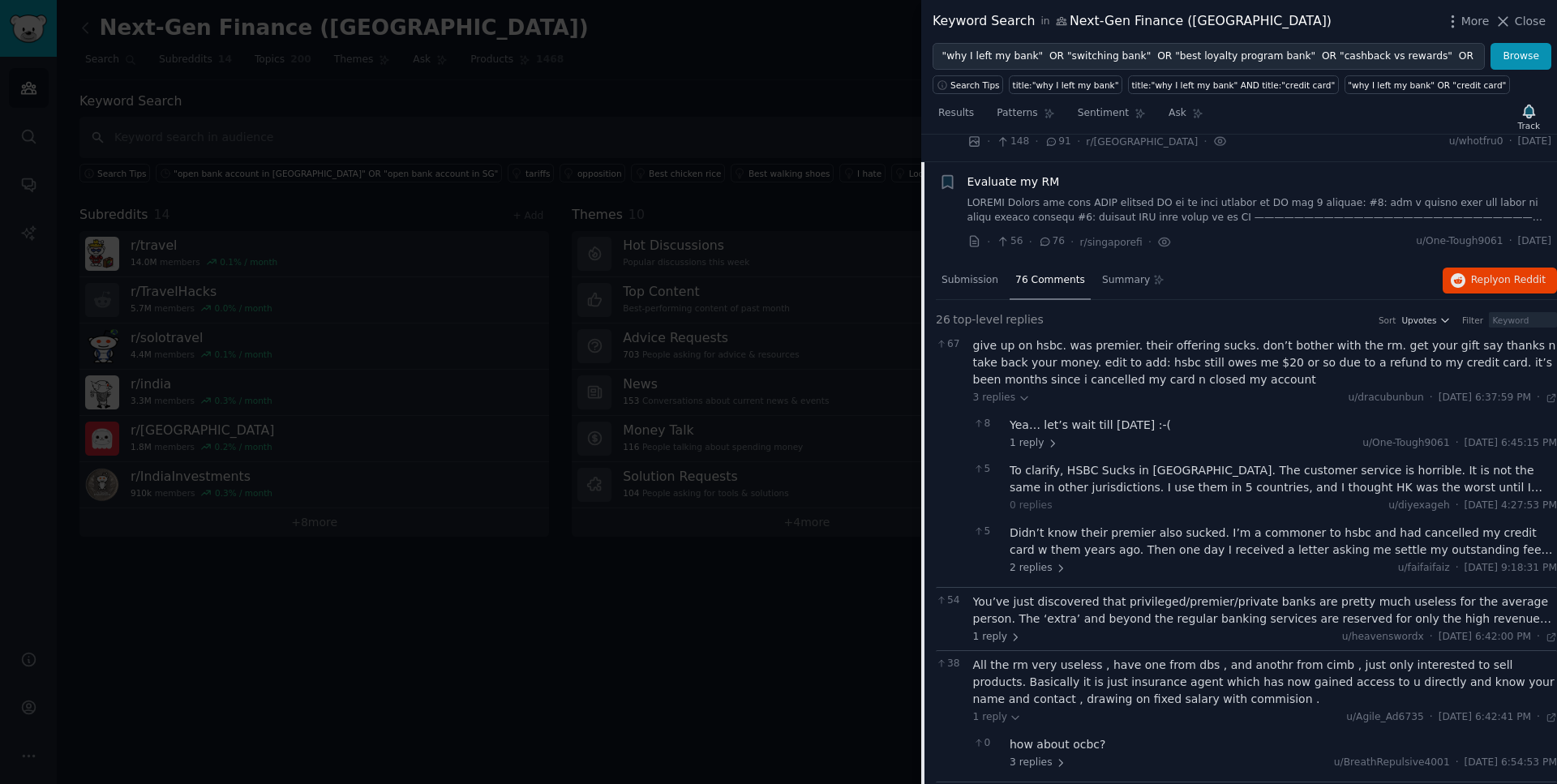
scroll to position [96, 0]
click at [1094, 185] on div "Evaluate my RM" at bounding box center [1260, 185] width 584 height 17
click at [1066, 183] on div "Evaluate my RM" at bounding box center [1260, 185] width 584 height 17
click at [1032, 182] on span "Evaluate my RM" at bounding box center [1013, 185] width 93 height 17
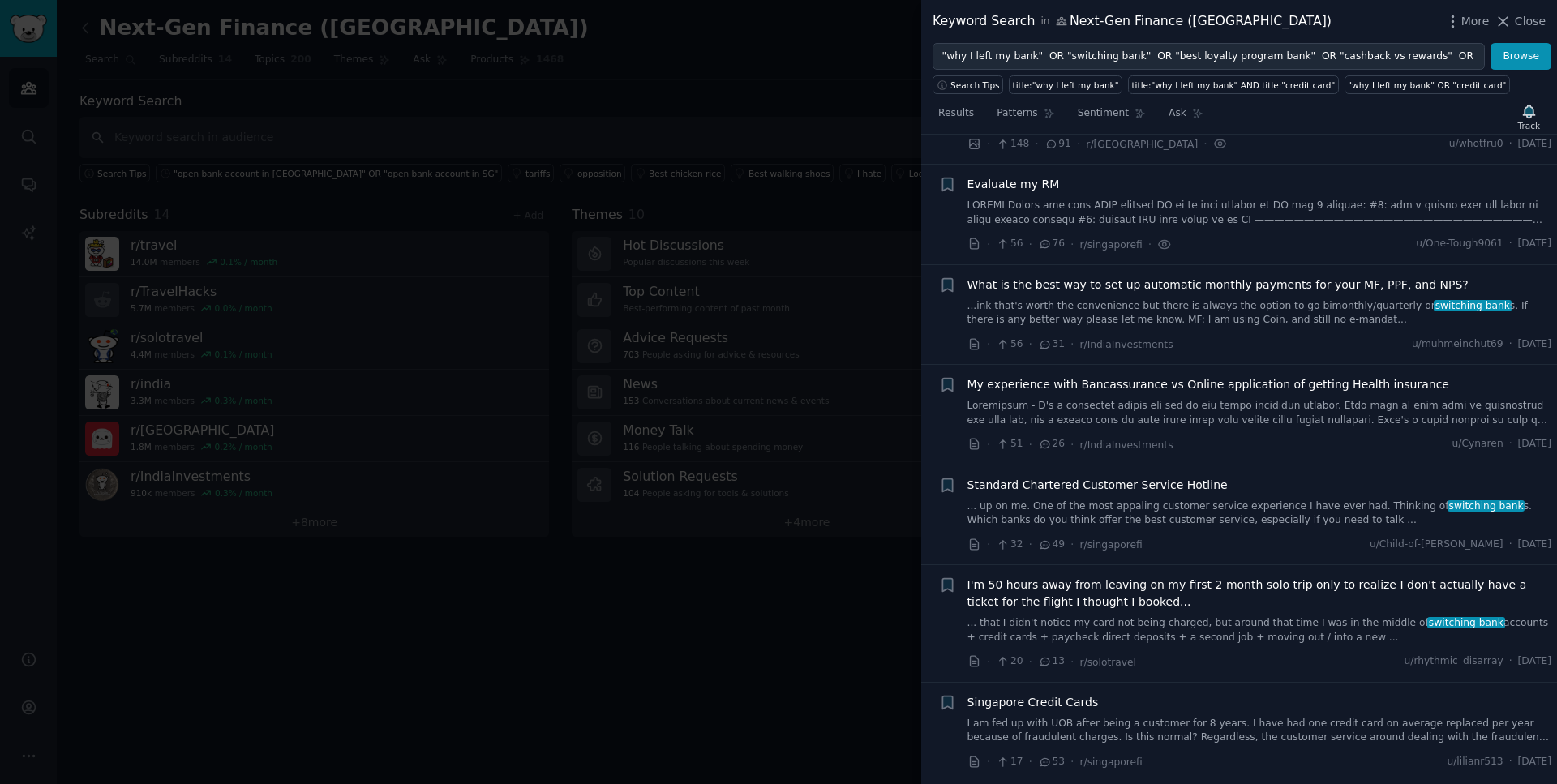
scroll to position [125, 0]
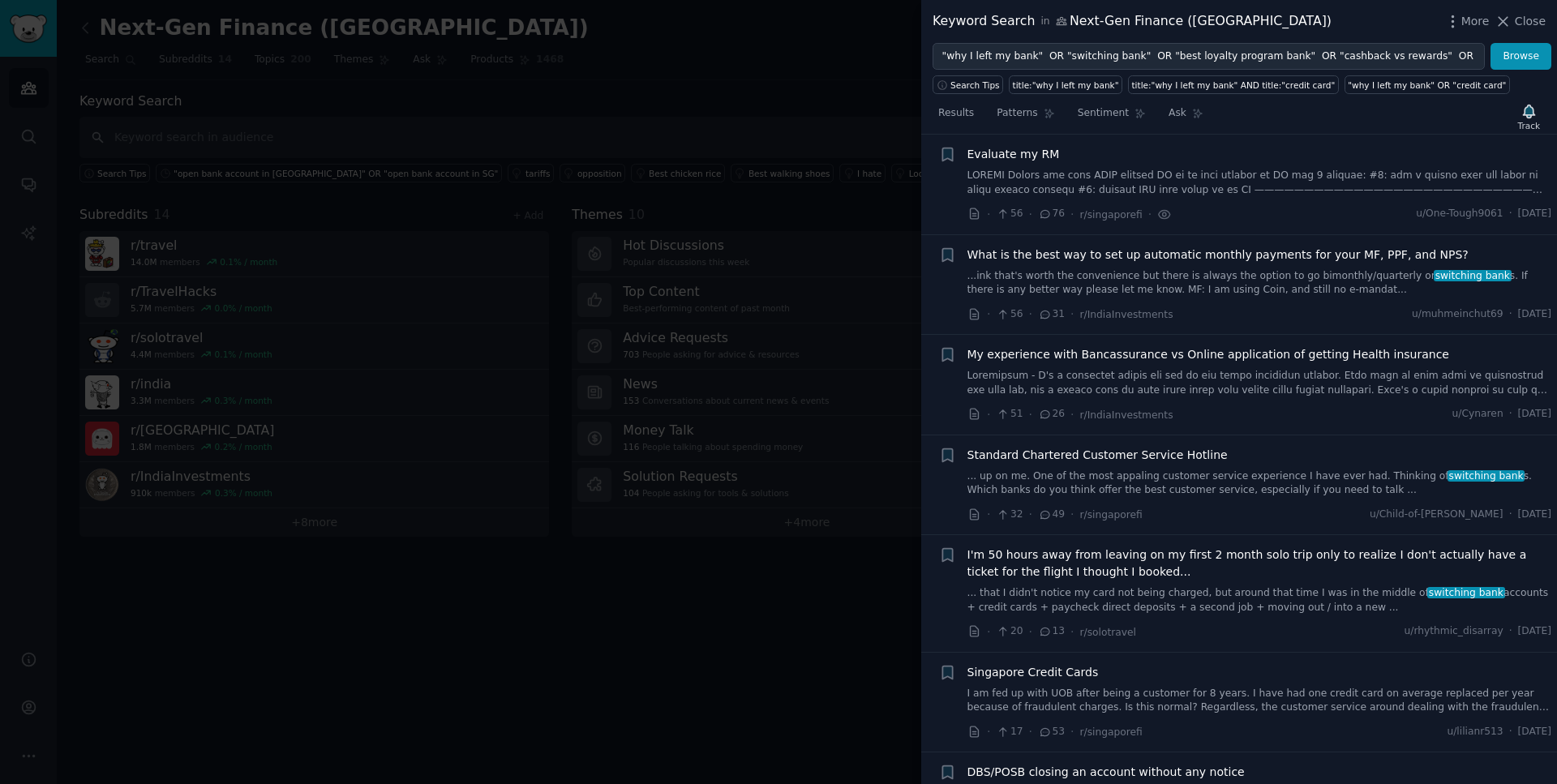
click at [1055, 256] on span "What is the best way to set up automatic monthly payments for your MF, PPF, and…" at bounding box center [1218, 255] width 501 height 17
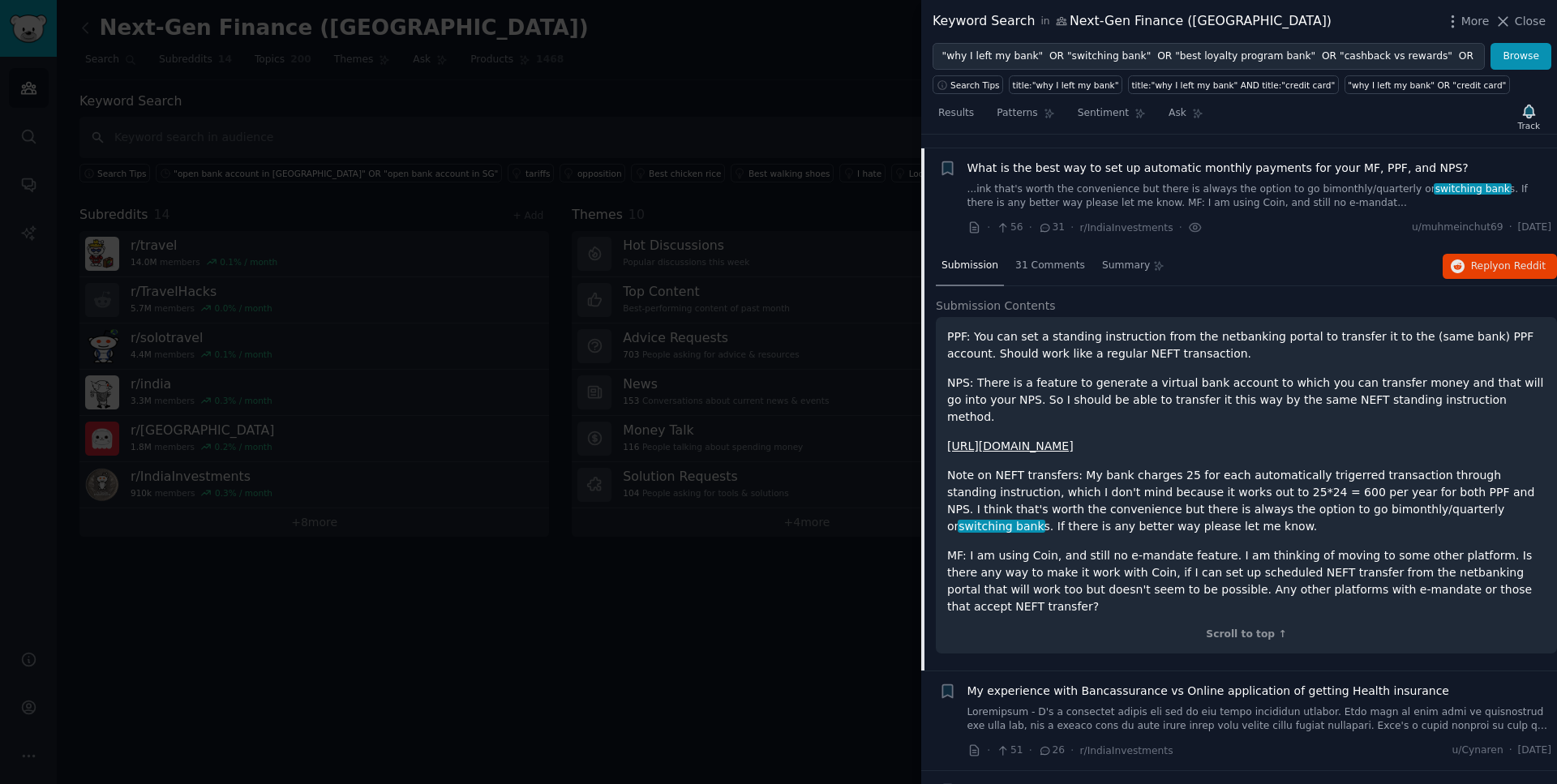
scroll to position [226, 0]
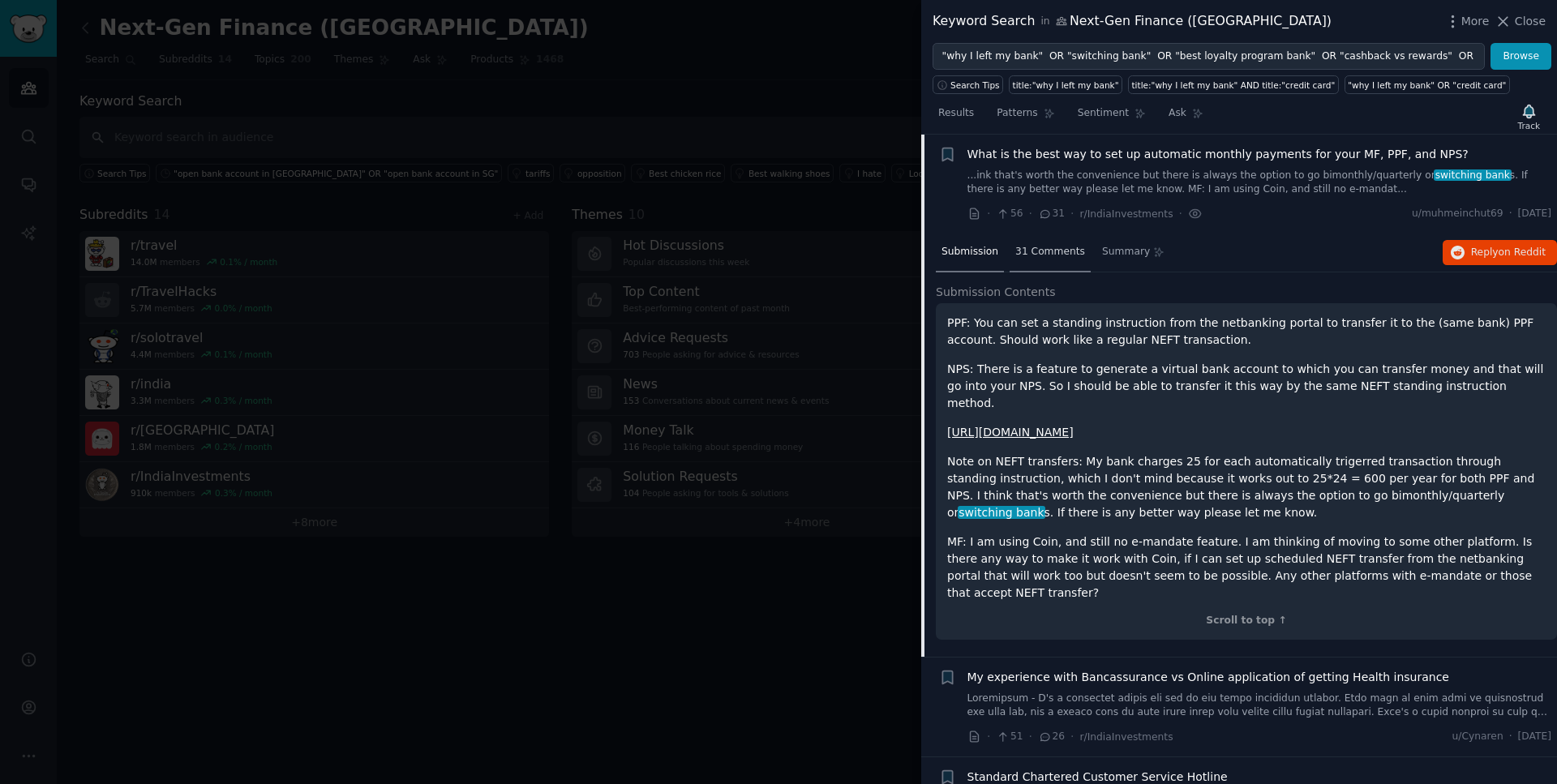
click at [1049, 254] on span "31 Comments" at bounding box center [1050, 252] width 70 height 15
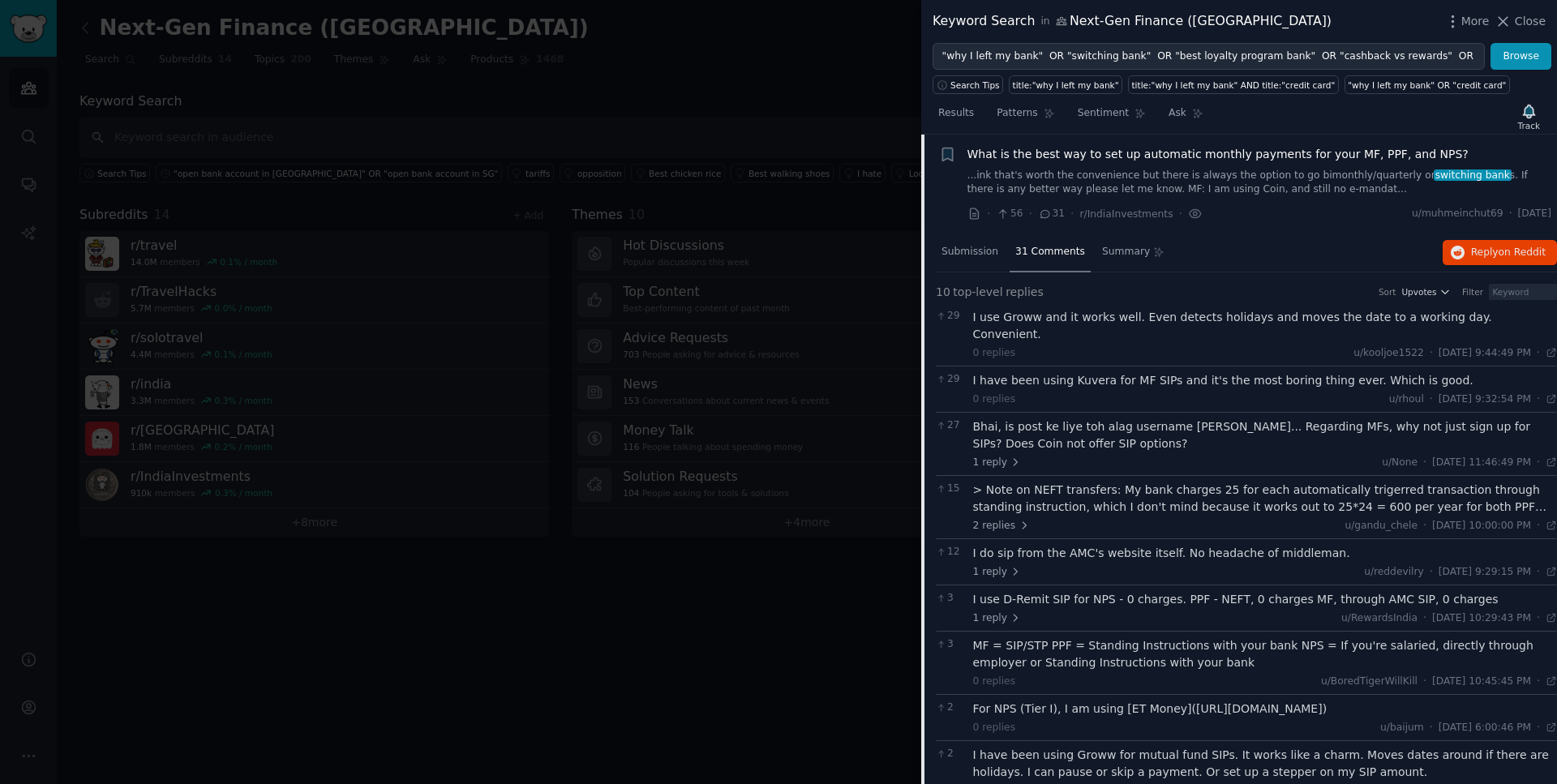
click at [1278, 152] on span "What is the best way to set up automatic monthly payments for your MF, PPF, and…" at bounding box center [1218, 155] width 501 height 17
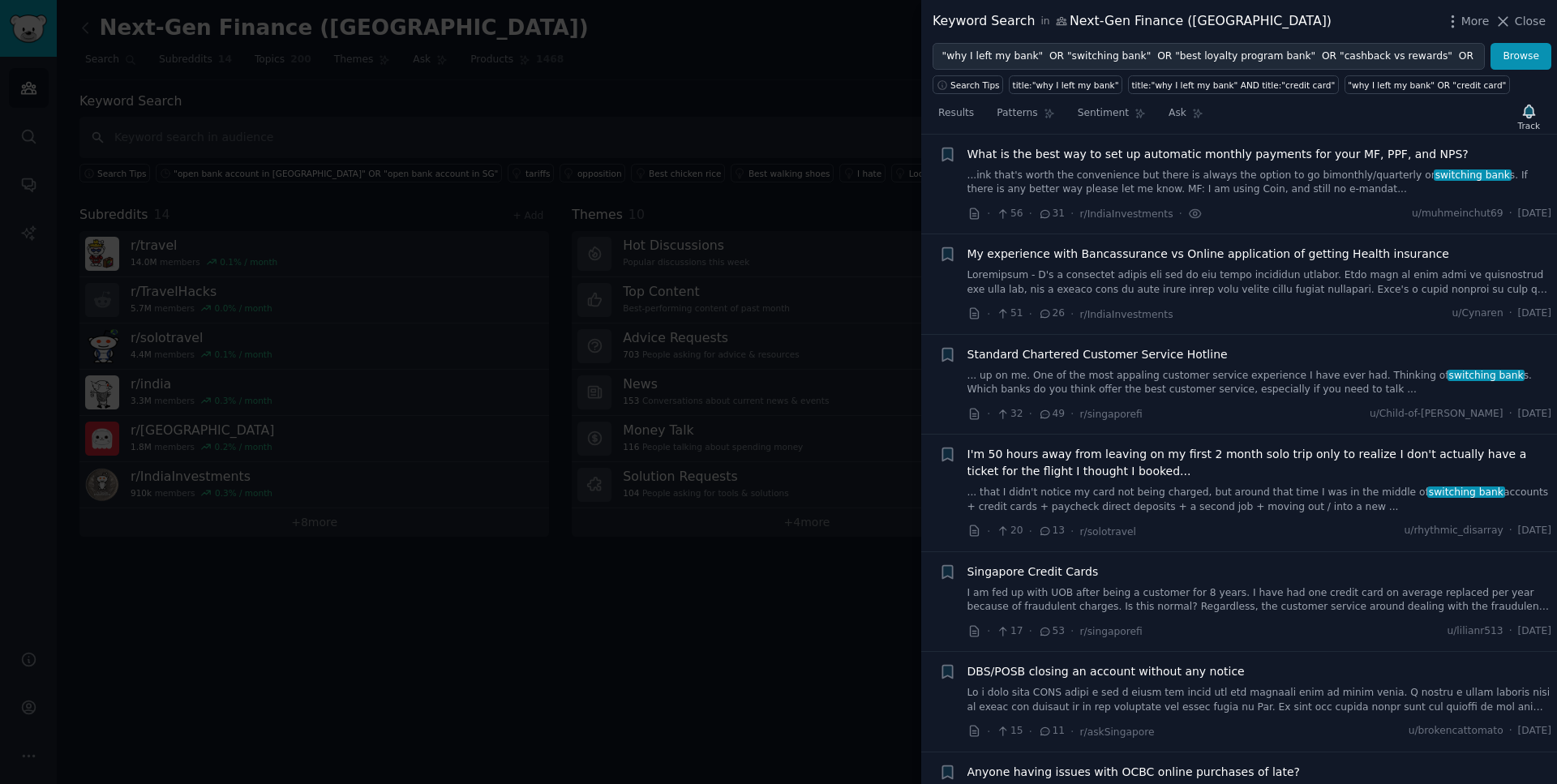
click at [1278, 152] on span "What is the best way to set up automatic monthly payments for your MF, PPF, and…" at bounding box center [1218, 155] width 501 height 17
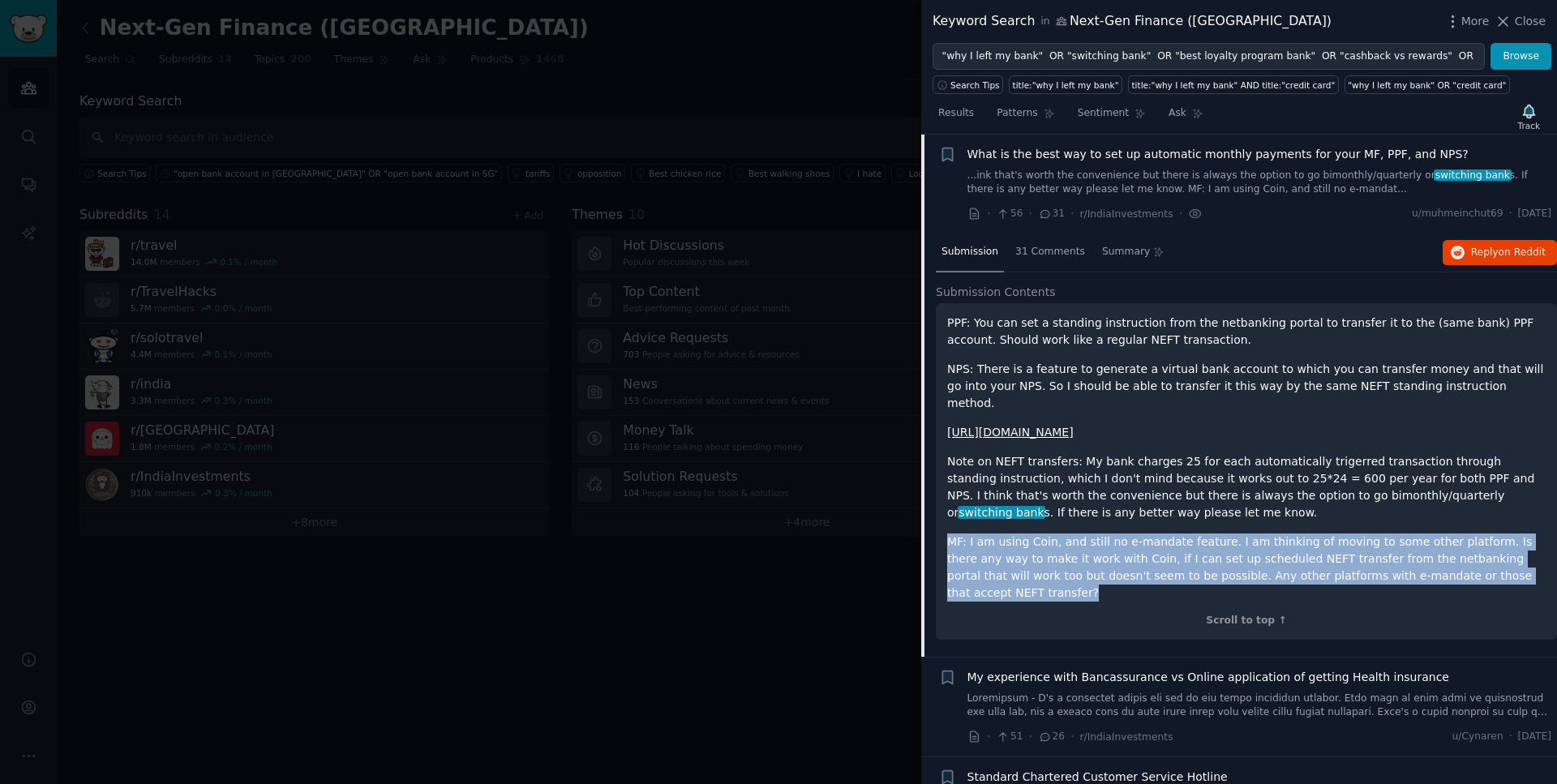
drag, startPoint x: 1520, startPoint y: 558, endPoint x: 948, endPoint y: 530, distance: 572.7
click at [948, 533] on p "MF: I am using Coin, and still no e-mandate feature. I am thinking of moving to…" at bounding box center [1247, 567] width 598 height 68
drag, startPoint x: 1498, startPoint y: 216, endPoint x: 1546, endPoint y: 216, distance: 48.0
click at [1546, 216] on span "[DATE]" at bounding box center [1535, 214] width 33 height 15
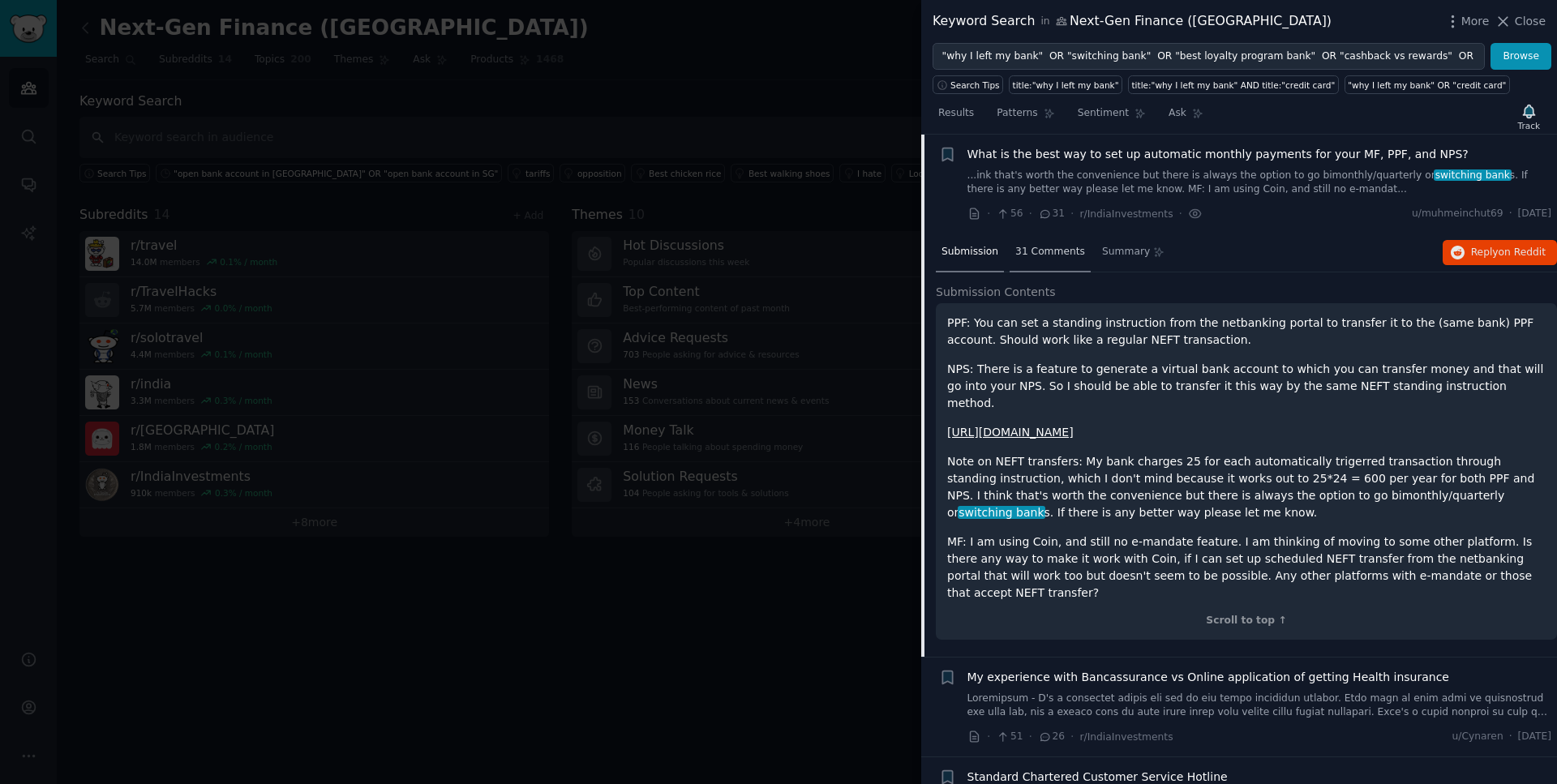
click at [1049, 249] on span "31 Comments" at bounding box center [1050, 252] width 70 height 15
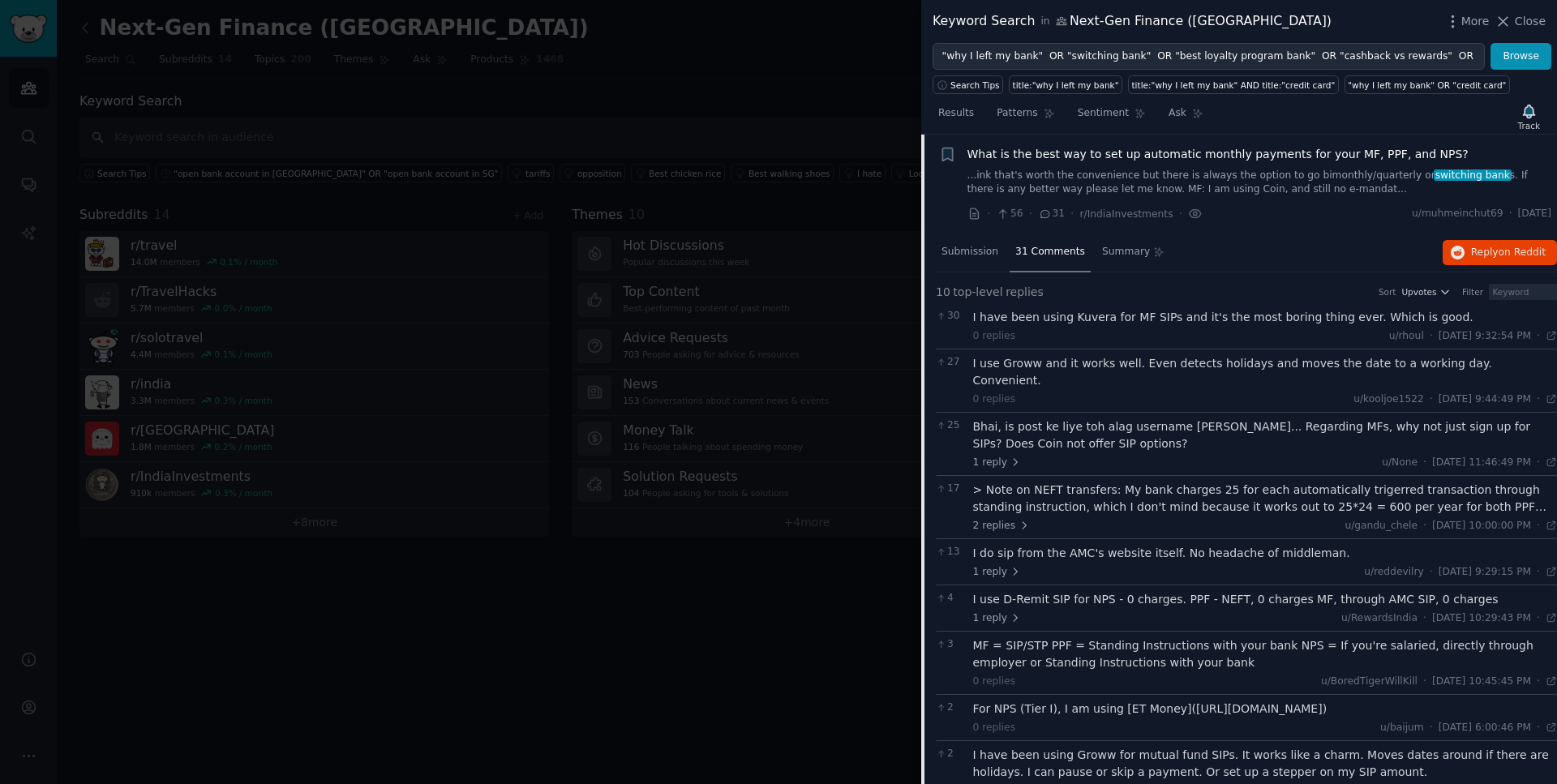
click at [1122, 320] on div "I have been using Kuvera for MF SIPs and it's the most boring thing ever. Which…" at bounding box center [1266, 317] width 584 height 17
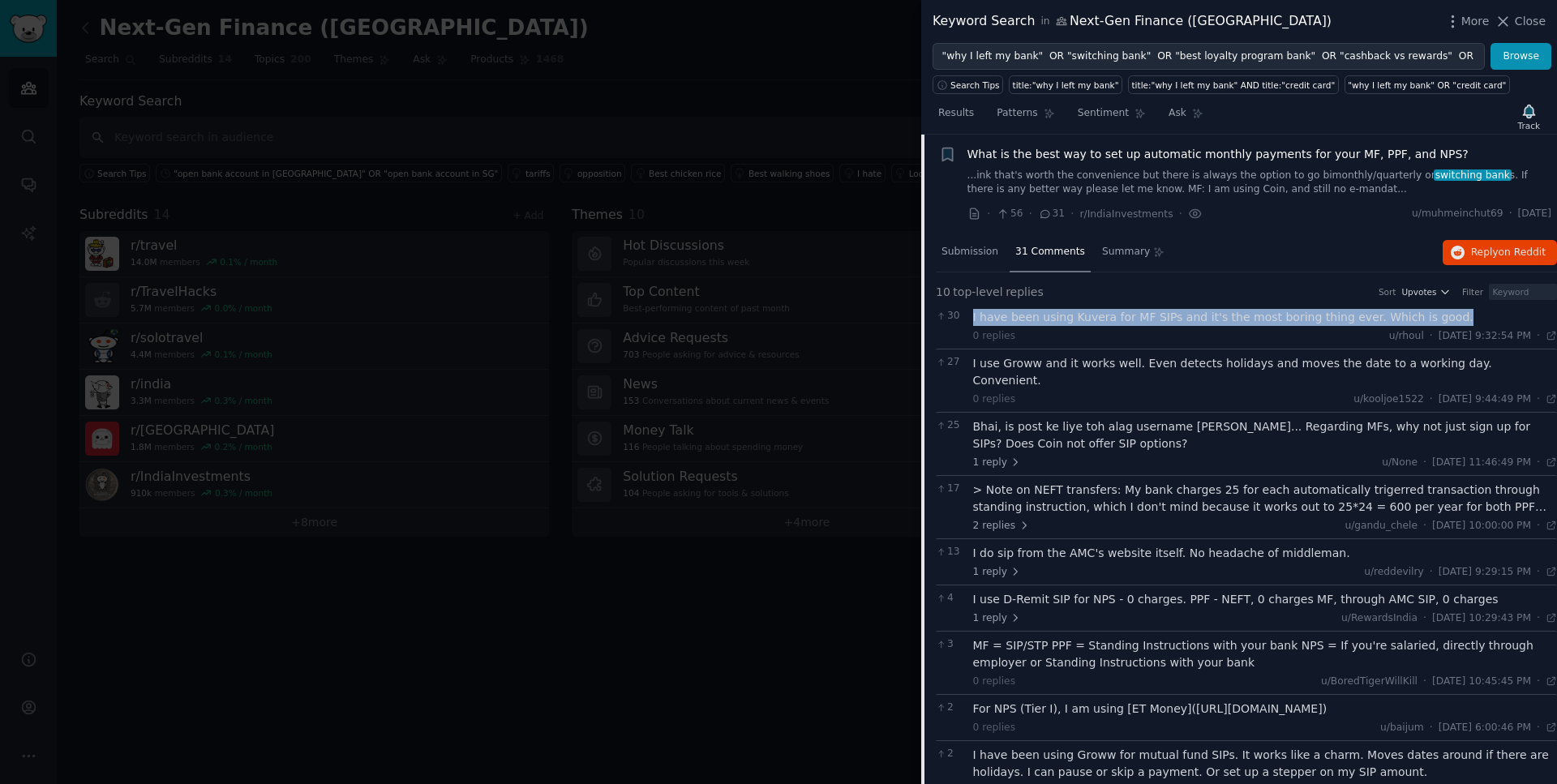
drag, startPoint x: 1442, startPoint y: 319, endPoint x: 959, endPoint y: 316, distance: 483.0
click at [959, 316] on div "30 I have been using Kuvera for MF SIPs and it's the most boring thing ever. Wh…" at bounding box center [1247, 326] width 622 height 46
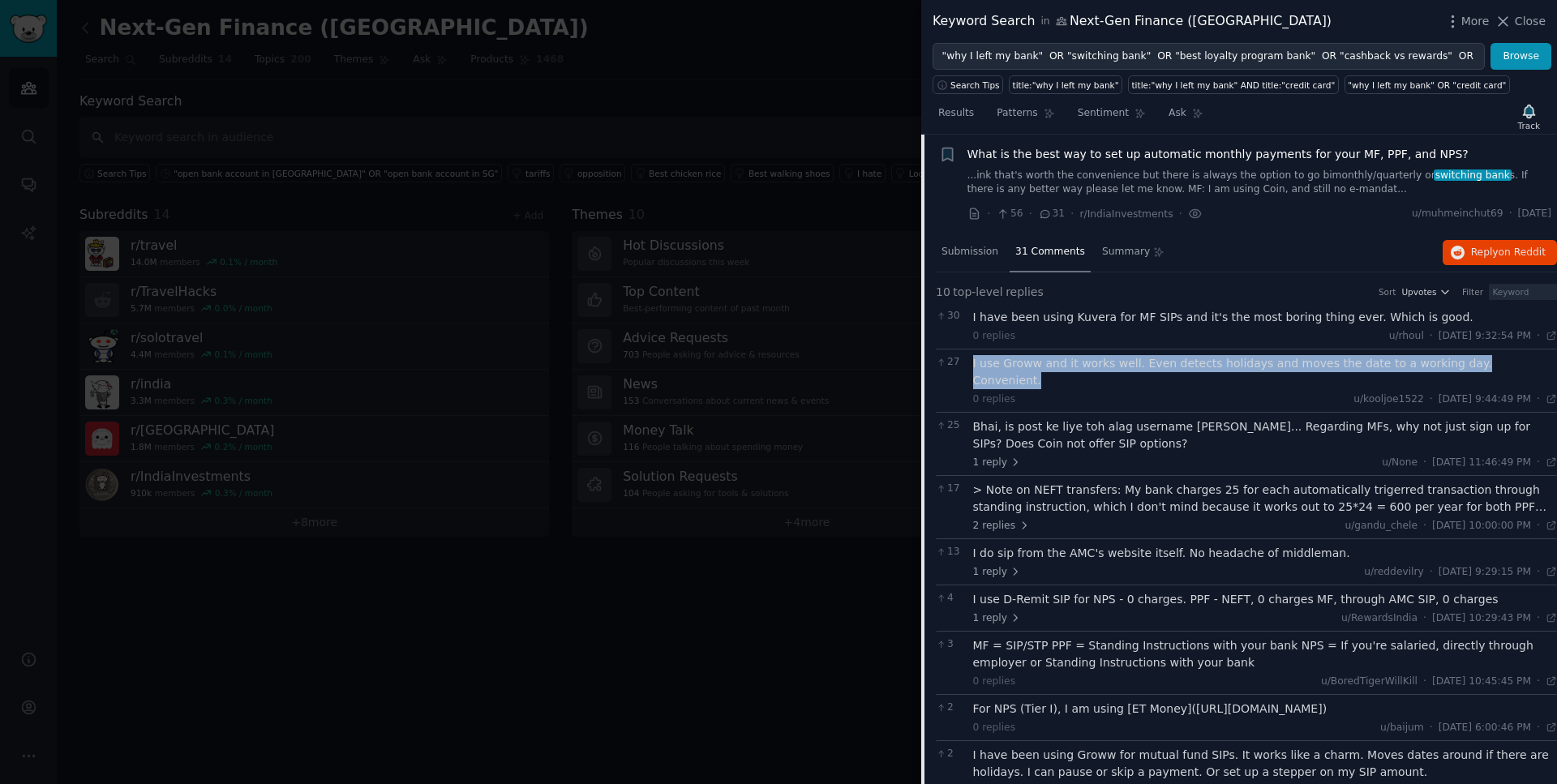
drag, startPoint x: 1516, startPoint y: 360, endPoint x: 967, endPoint y: 368, distance: 549.1
click at [967, 368] on div "27 I use Groww and it works well. Even detects holidays and moves the date to a…" at bounding box center [1247, 379] width 622 height 63
click at [1216, 151] on span "What is the best way to set up automatic monthly payments for your MF, PPF, and…" at bounding box center [1218, 155] width 501 height 17
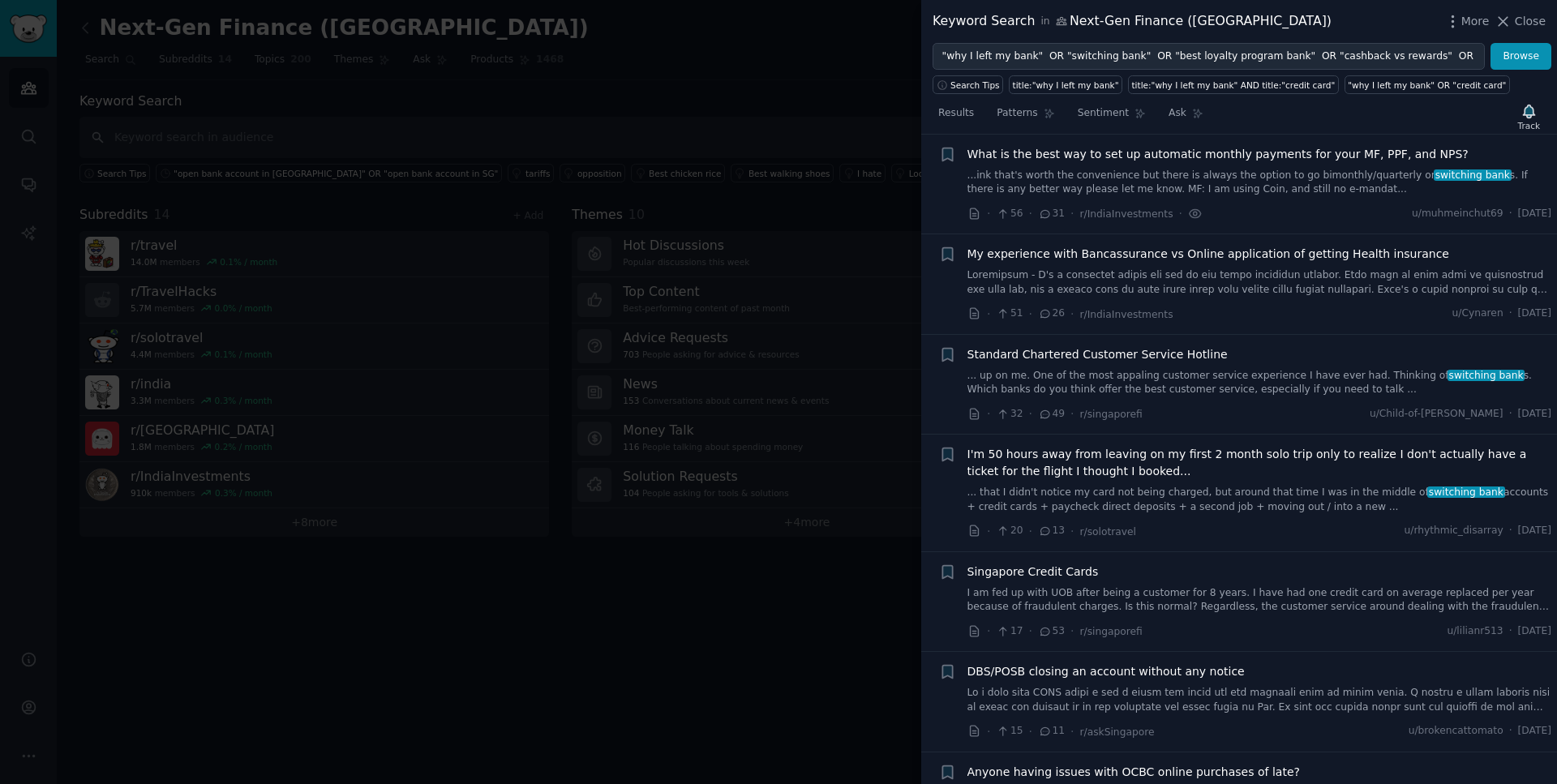
click at [1201, 252] on span "My experience with Bancassurance vs Online application of getting Health insura…" at bounding box center [1208, 254] width 482 height 17
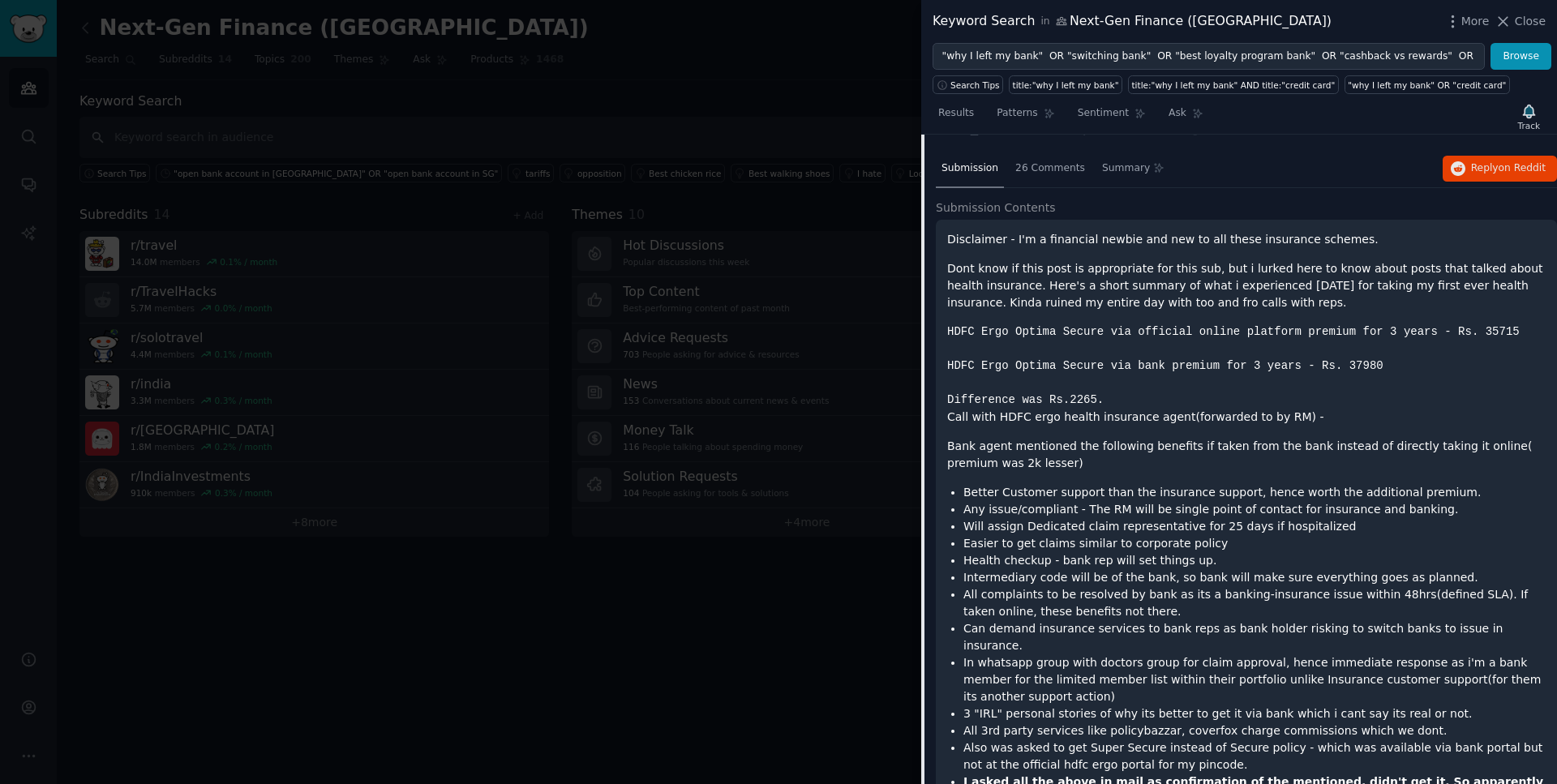
scroll to position [398, 0]
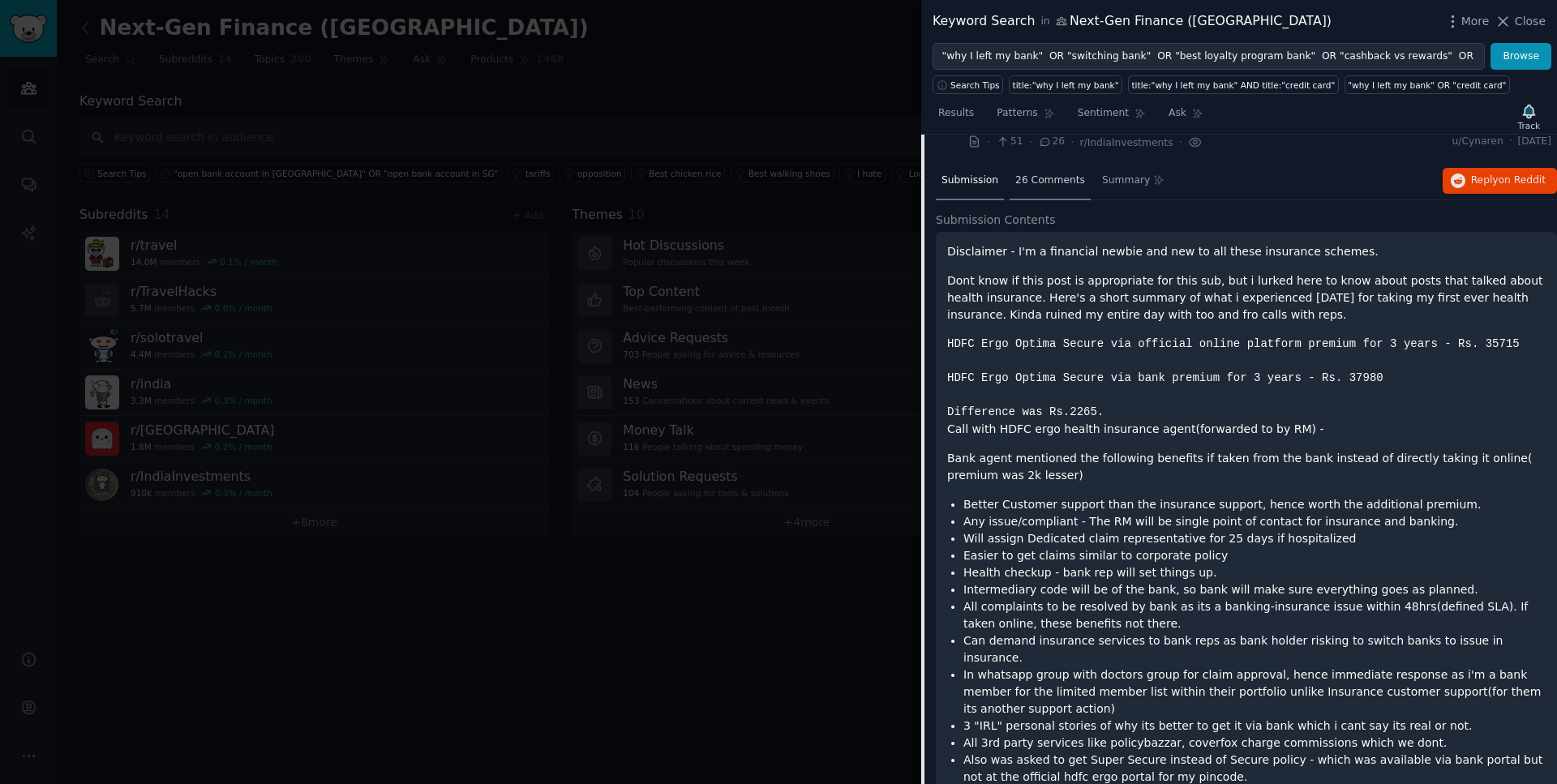
click at [1057, 194] on div "26 Comments" at bounding box center [1050, 182] width 81 height 39
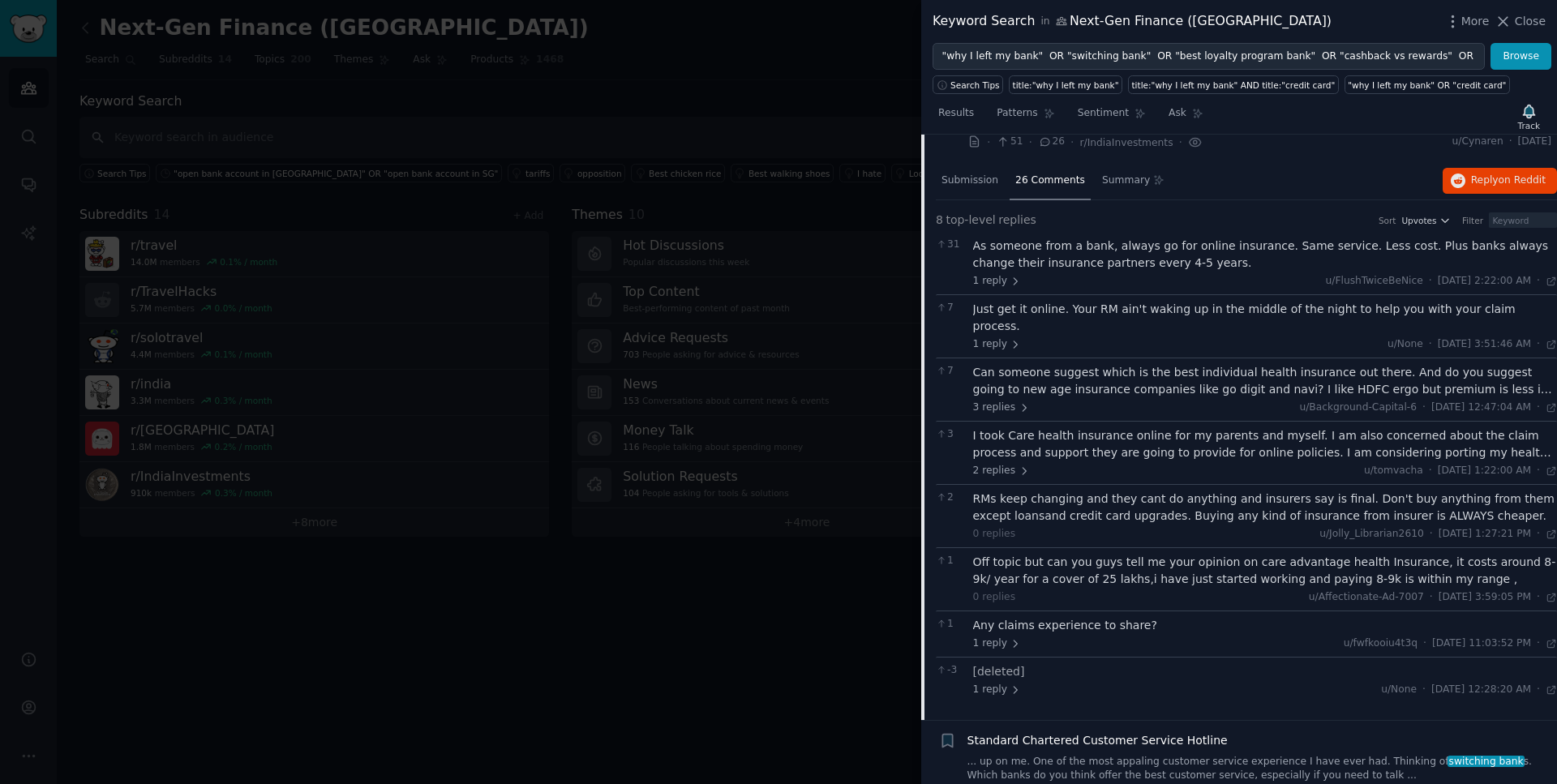
click at [1188, 258] on div "As someone from a bank, always go for online insurance. Same service. Less cost…" at bounding box center [1266, 254] width 584 height 34
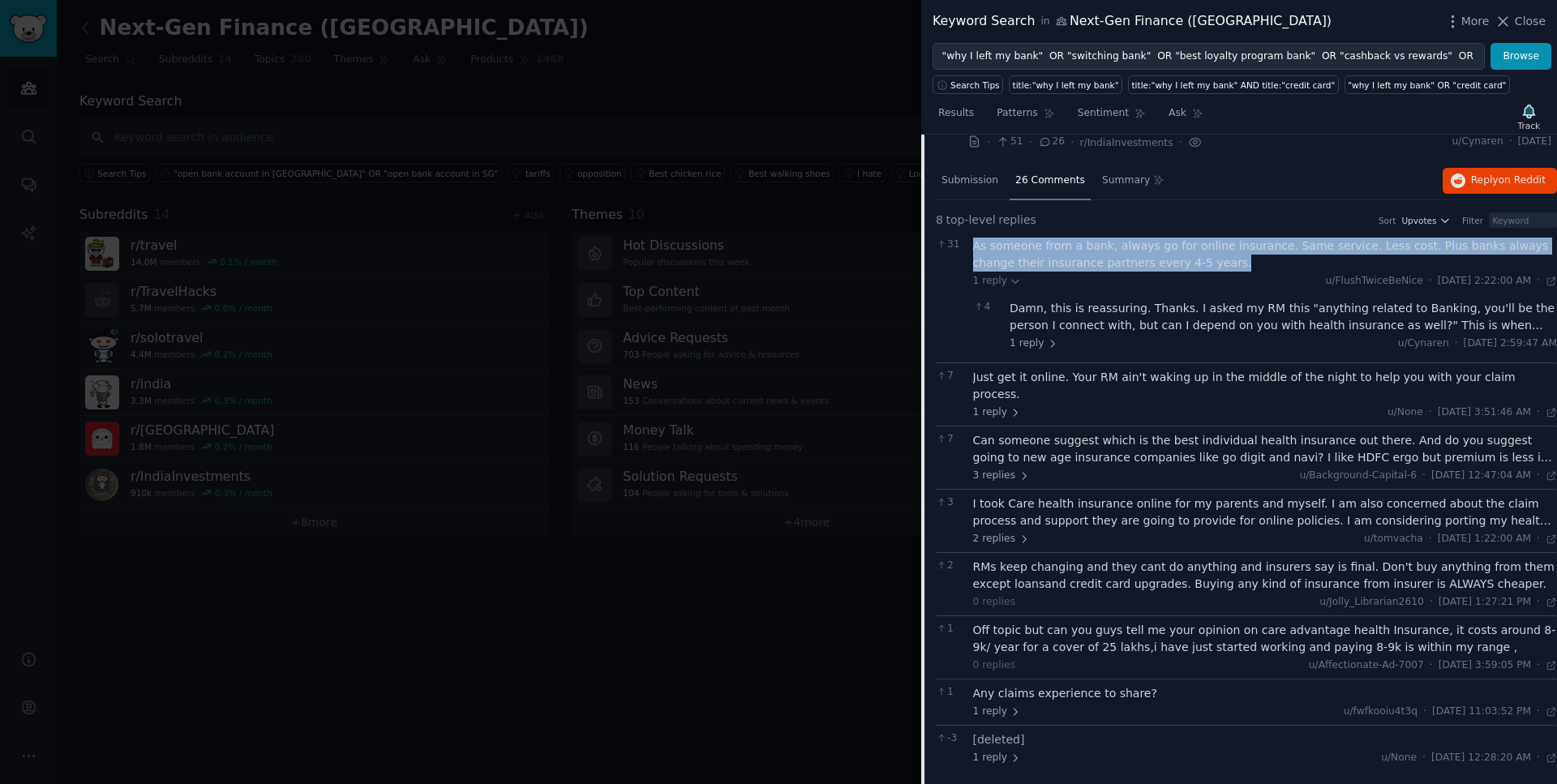
drag, startPoint x: 1201, startPoint y: 266, endPoint x: 975, endPoint y: 252, distance: 226.4
click at [974, 252] on div "As someone from a bank, always go for online insurance. Same service. Less cost…" at bounding box center [1266, 254] width 584 height 34
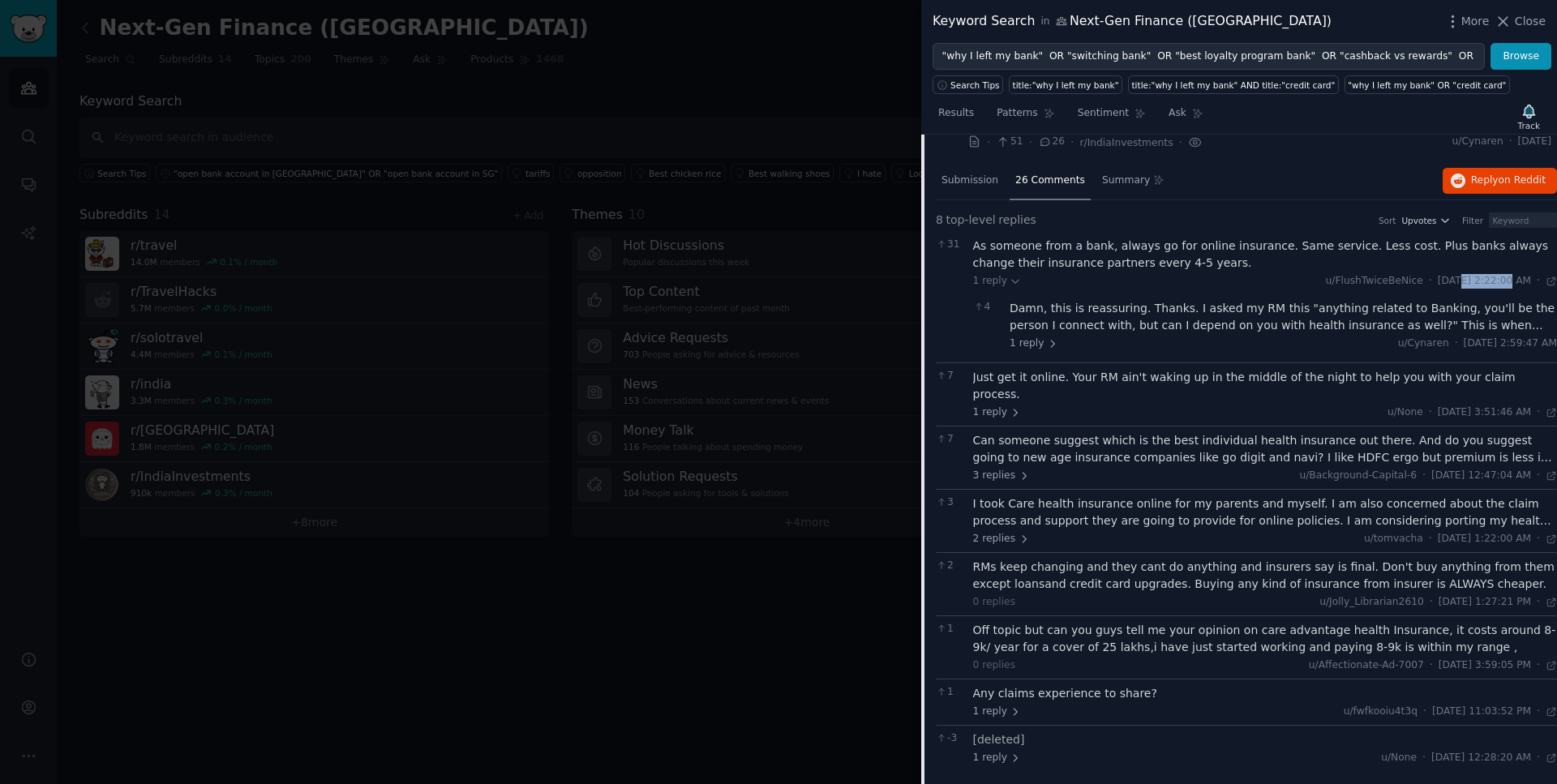
drag, startPoint x: 1465, startPoint y: 284, endPoint x: 1418, endPoint y: 284, distance: 47.0
click at [1438, 284] on span "[DATE] 2:22:00 AM" at bounding box center [1484, 281] width 93 height 15
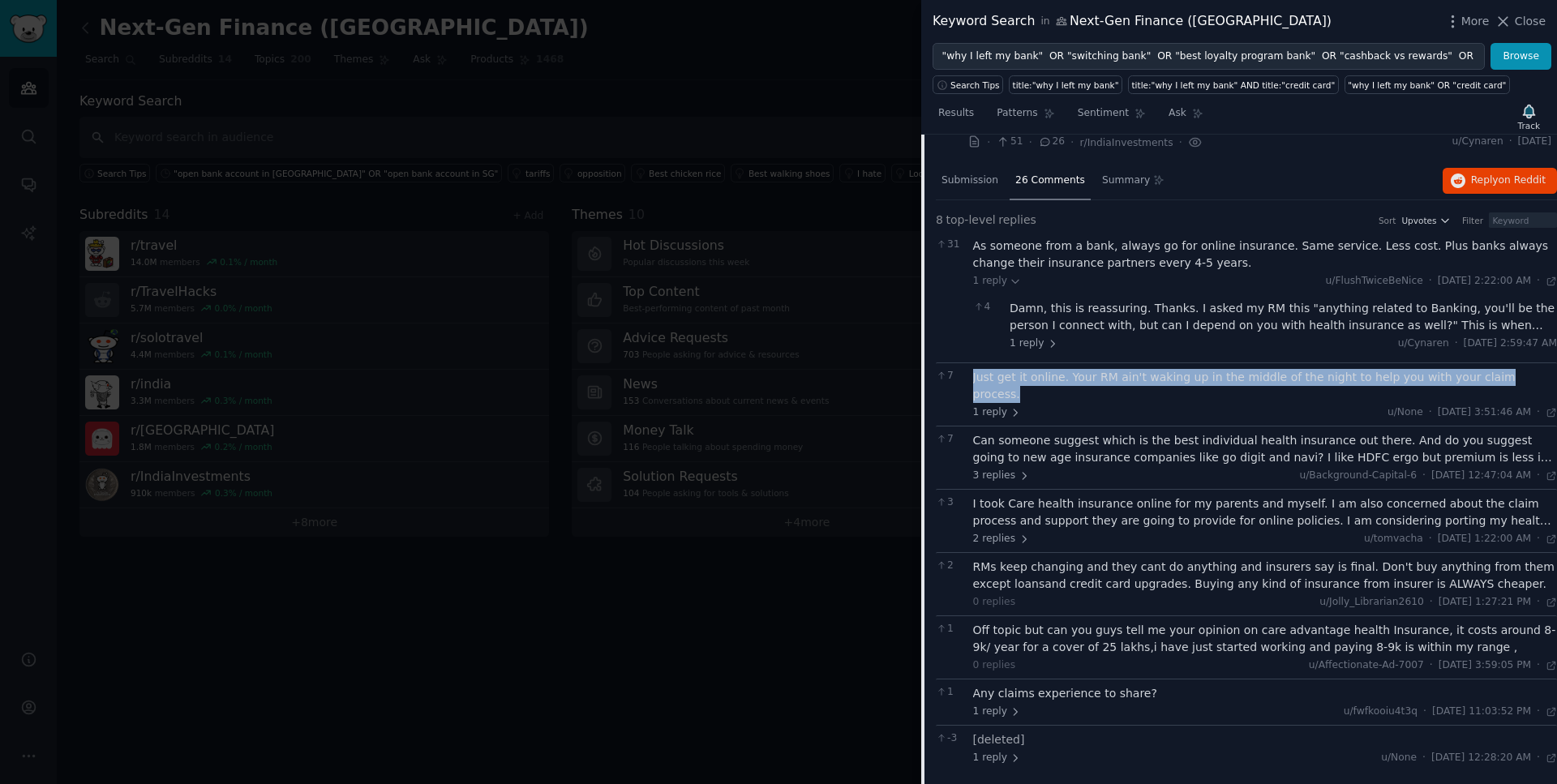
drag, startPoint x: 1523, startPoint y: 375, endPoint x: 984, endPoint y: 368, distance: 539.0
click at [984, 369] on div "Just get it online. Your RM ain't waking up in the middle of the night to help …" at bounding box center [1266, 386] width 584 height 34
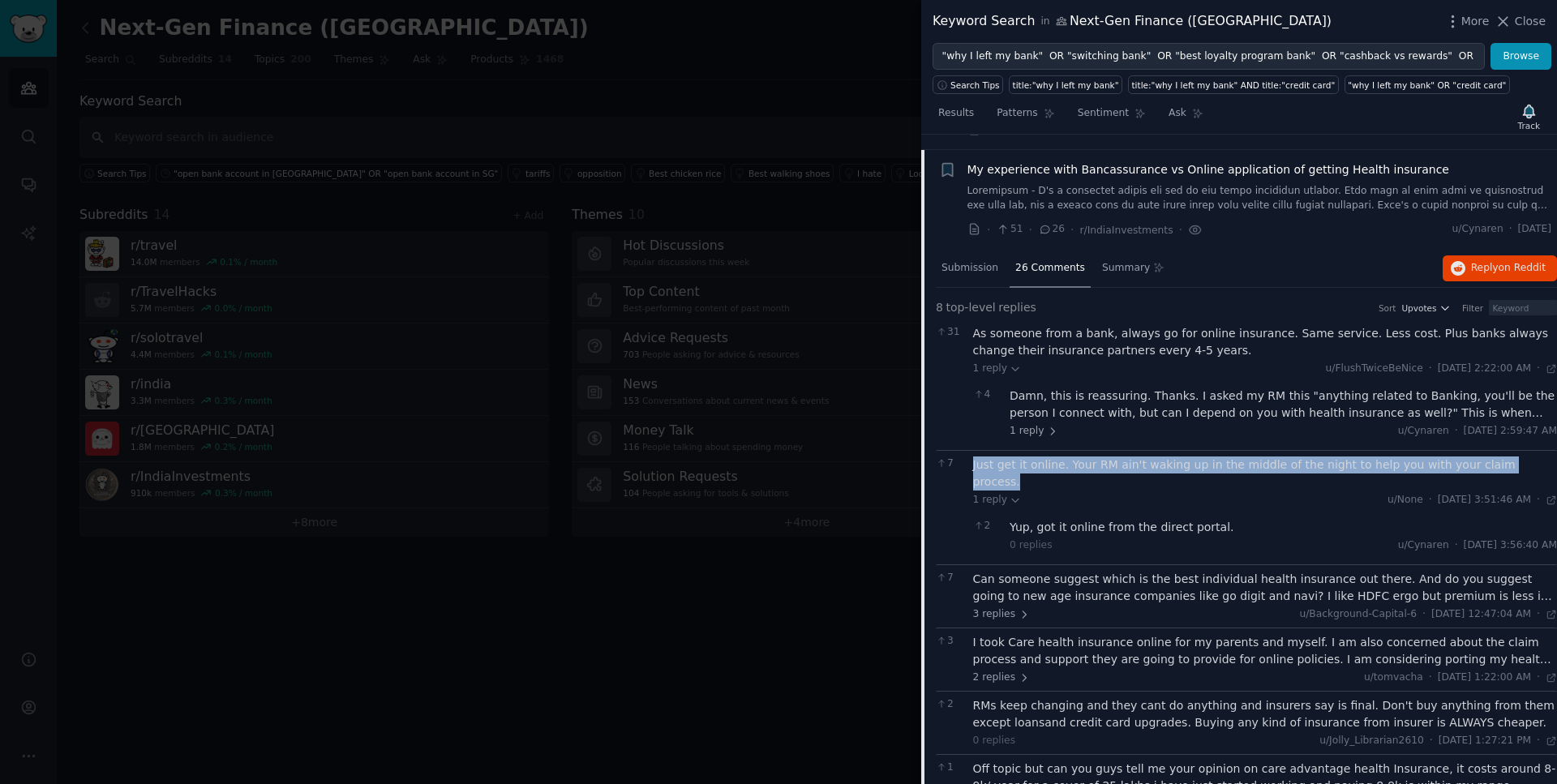
scroll to position [302, 0]
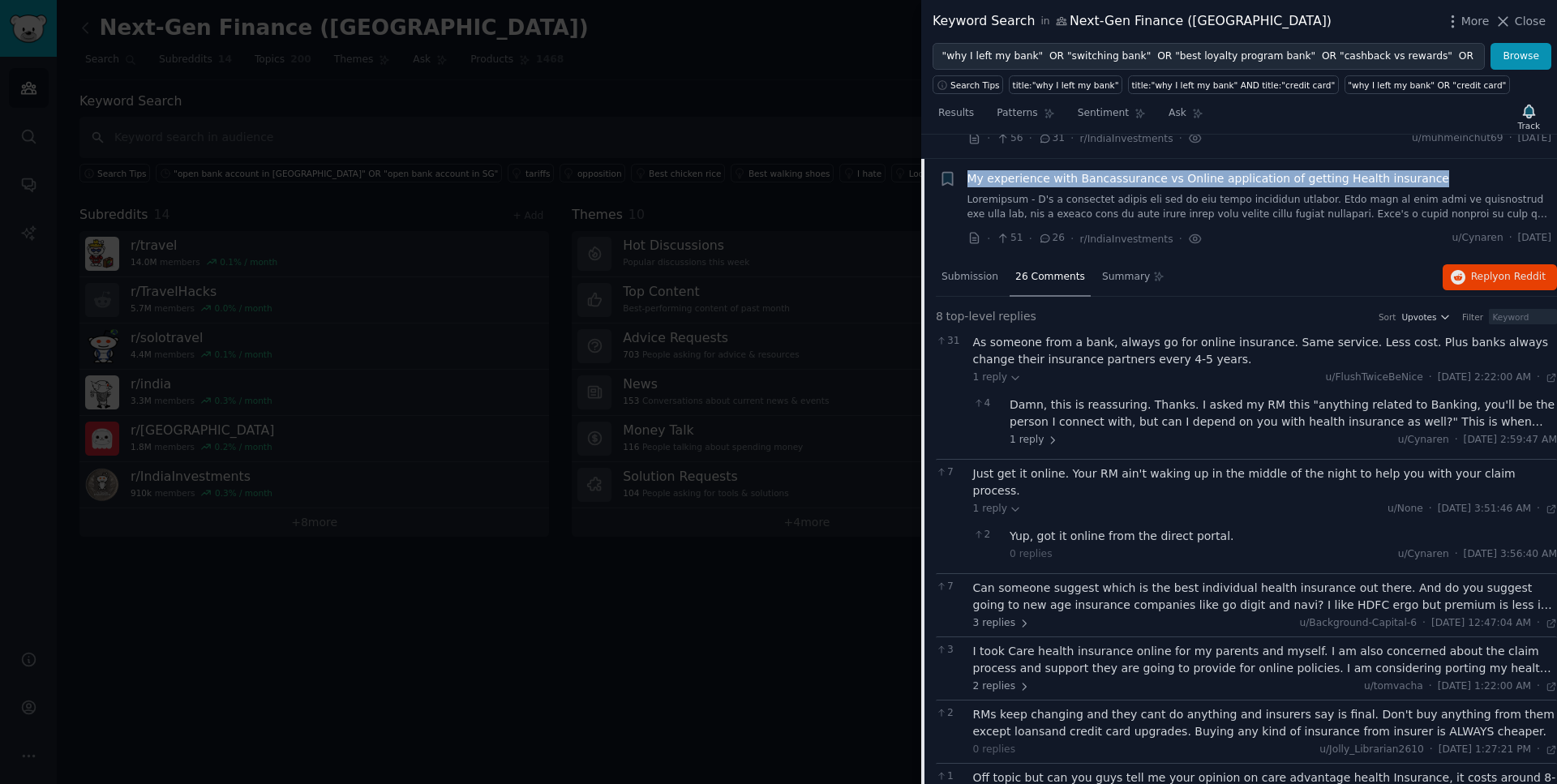
drag, startPoint x: 1432, startPoint y: 177, endPoint x: 967, endPoint y: 186, distance: 465.1
click at [967, 186] on div "My experience with Bancassurance vs Online application of getting Health insura…" at bounding box center [1260, 179] width 584 height 17
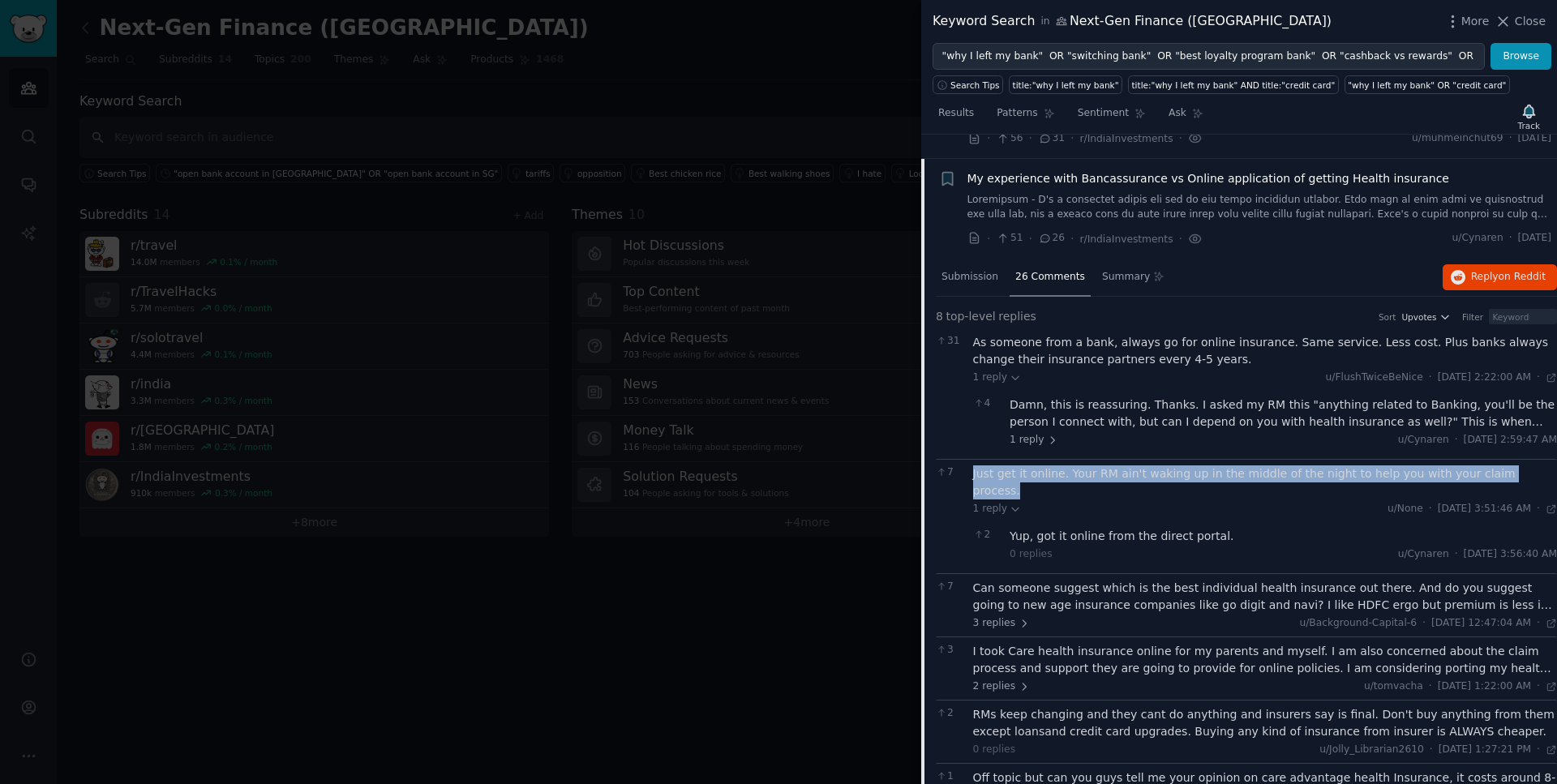
drag, startPoint x: 1522, startPoint y: 474, endPoint x: 973, endPoint y: 480, distance: 549.0
click at [973, 480] on div "Just get it online. Your RM ain't waking up in the middle of the night to help …" at bounding box center [1266, 482] width 584 height 34
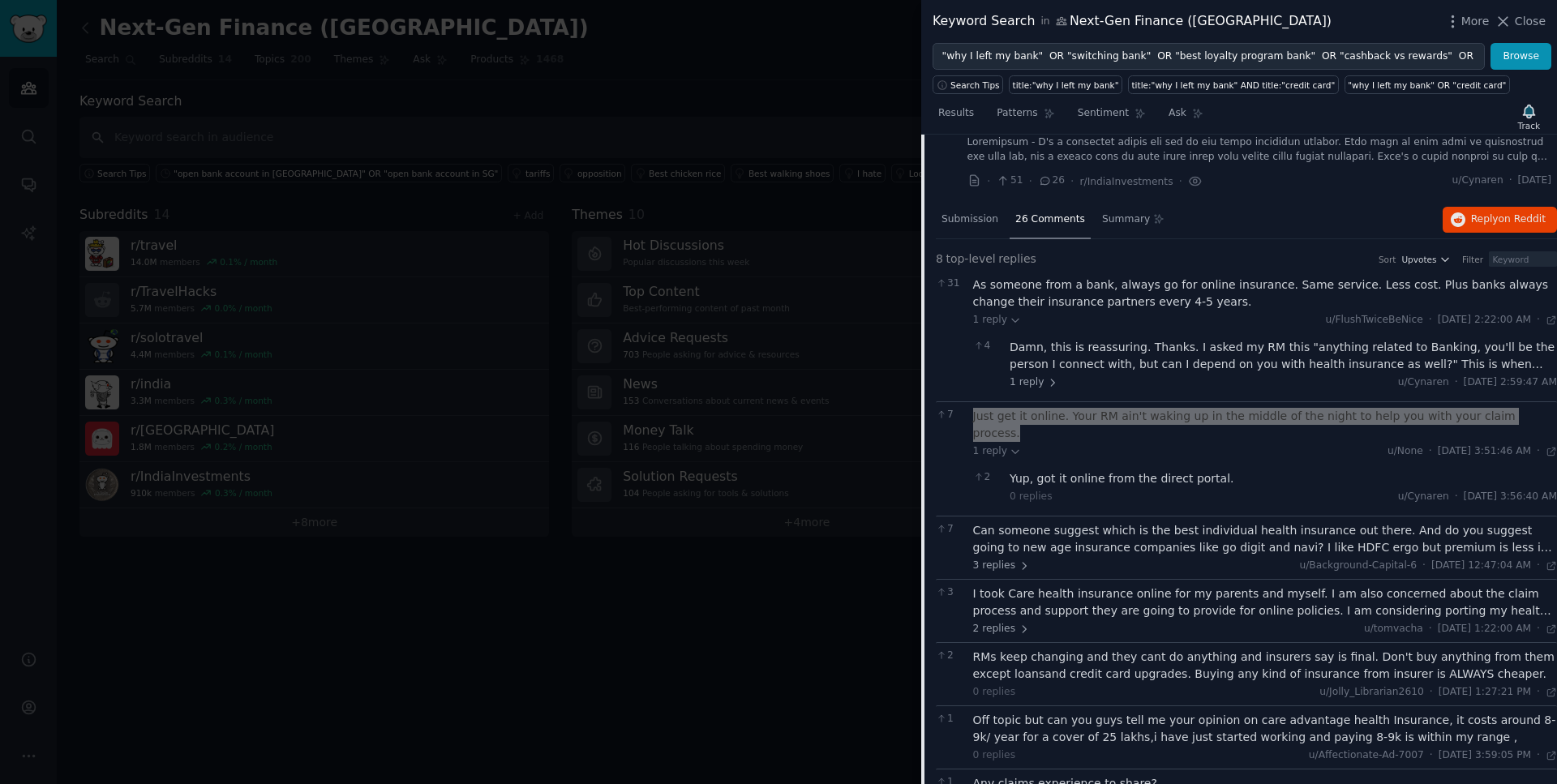
scroll to position [360, 0]
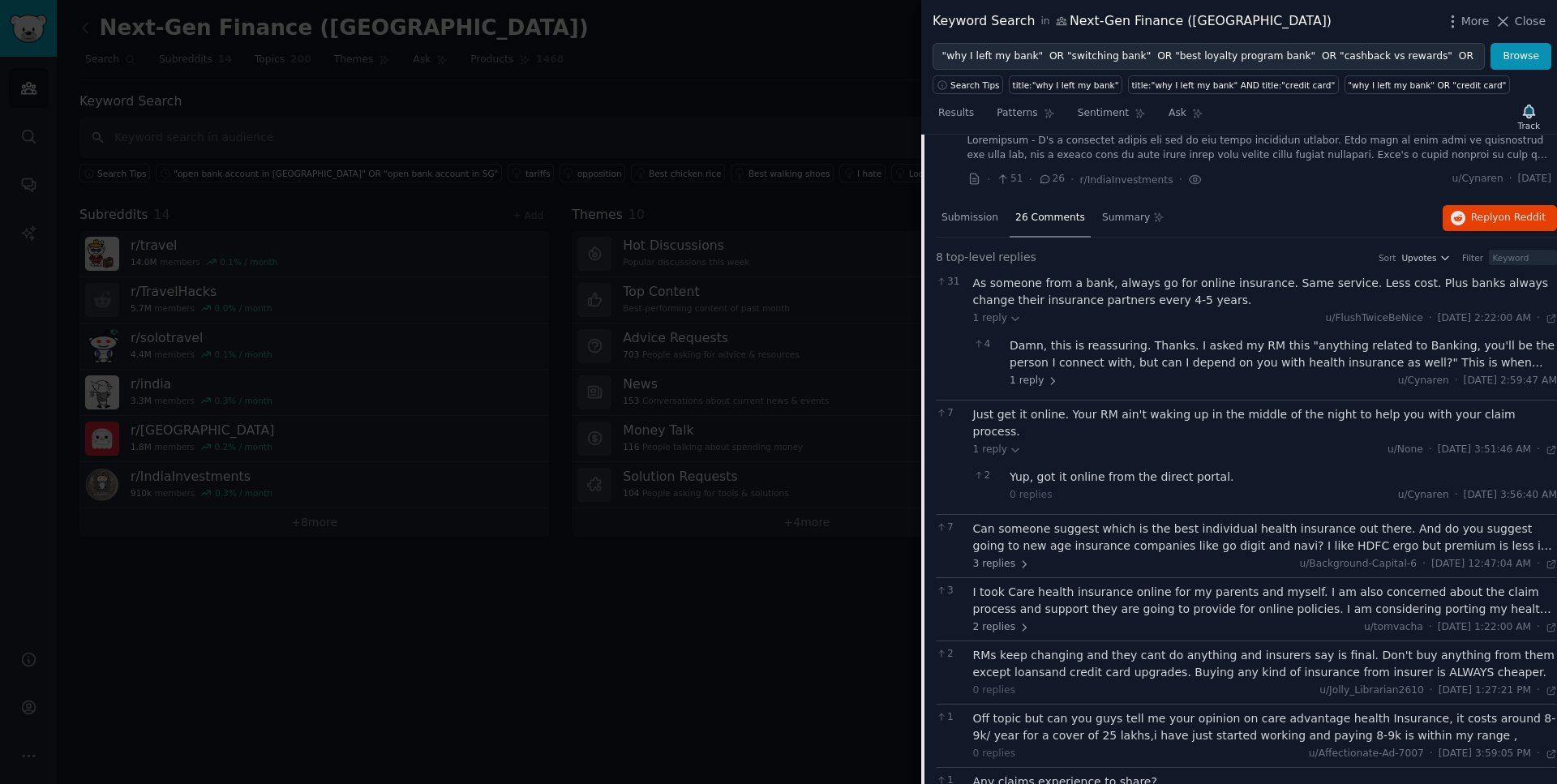
click at [1188, 526] on div "Can someone suggest which is the best individual health insurance out there. An…" at bounding box center [1266, 537] width 584 height 34
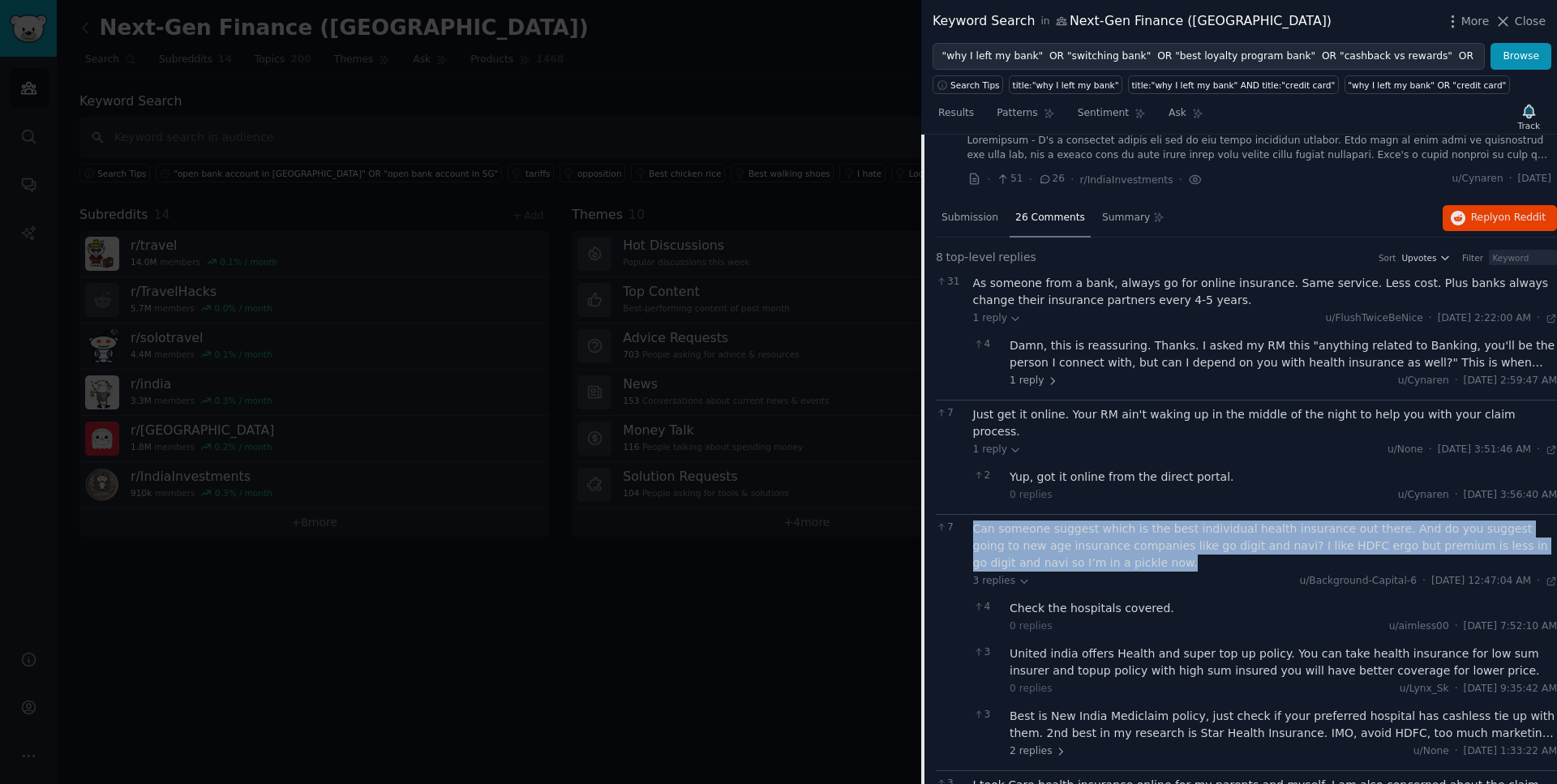
drag, startPoint x: 1109, startPoint y: 549, endPoint x: 973, endPoint y: 509, distance: 141.8
click at [973, 520] on div "Can someone suggest which is the best individual health insurance out there. An…" at bounding box center [1266, 545] width 584 height 51
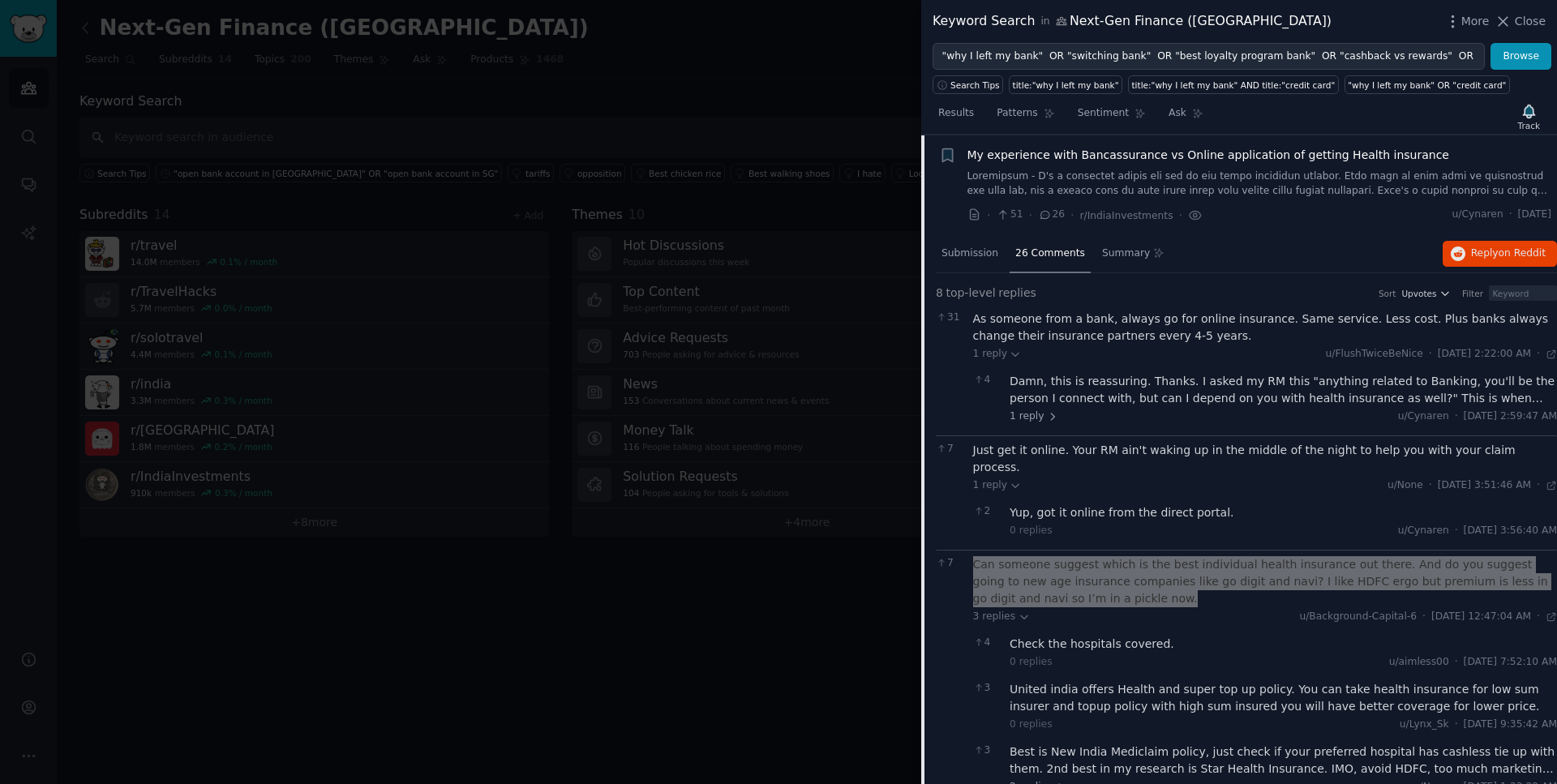
scroll to position [318, 0]
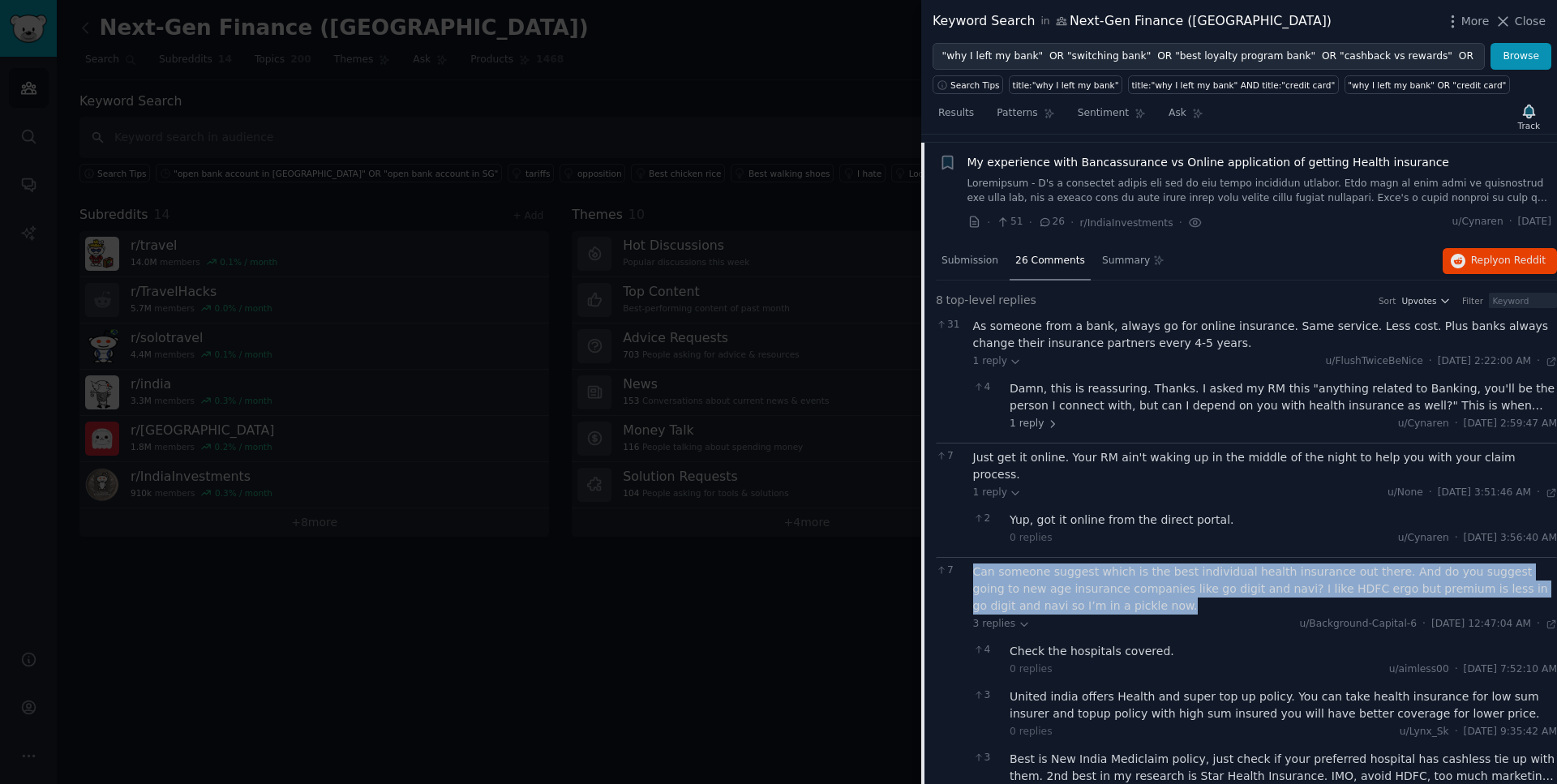
click at [1159, 165] on span "My experience with Bancassurance vs Online application of getting Health insura…" at bounding box center [1208, 163] width 482 height 17
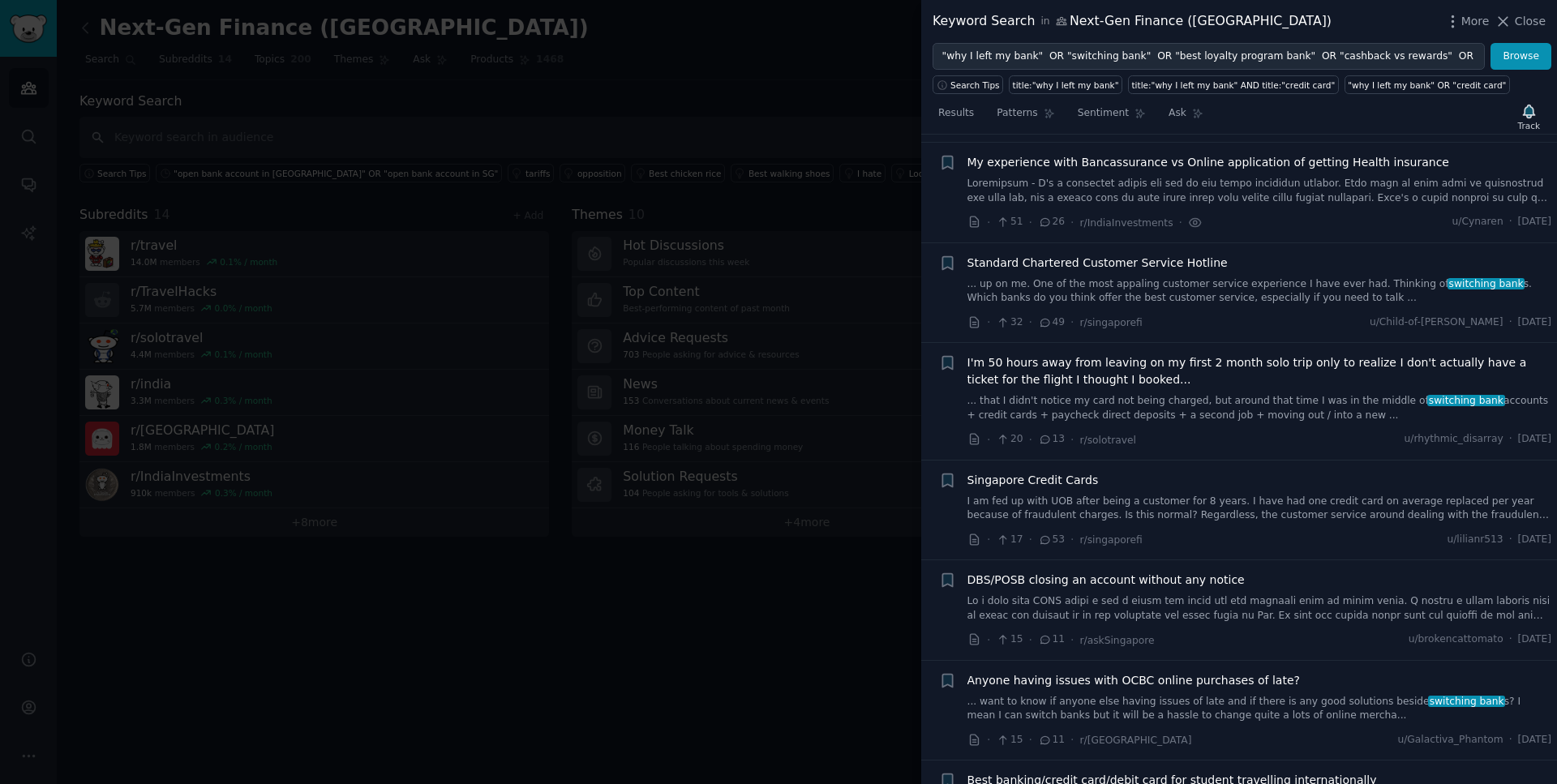
scroll to position [326, 0]
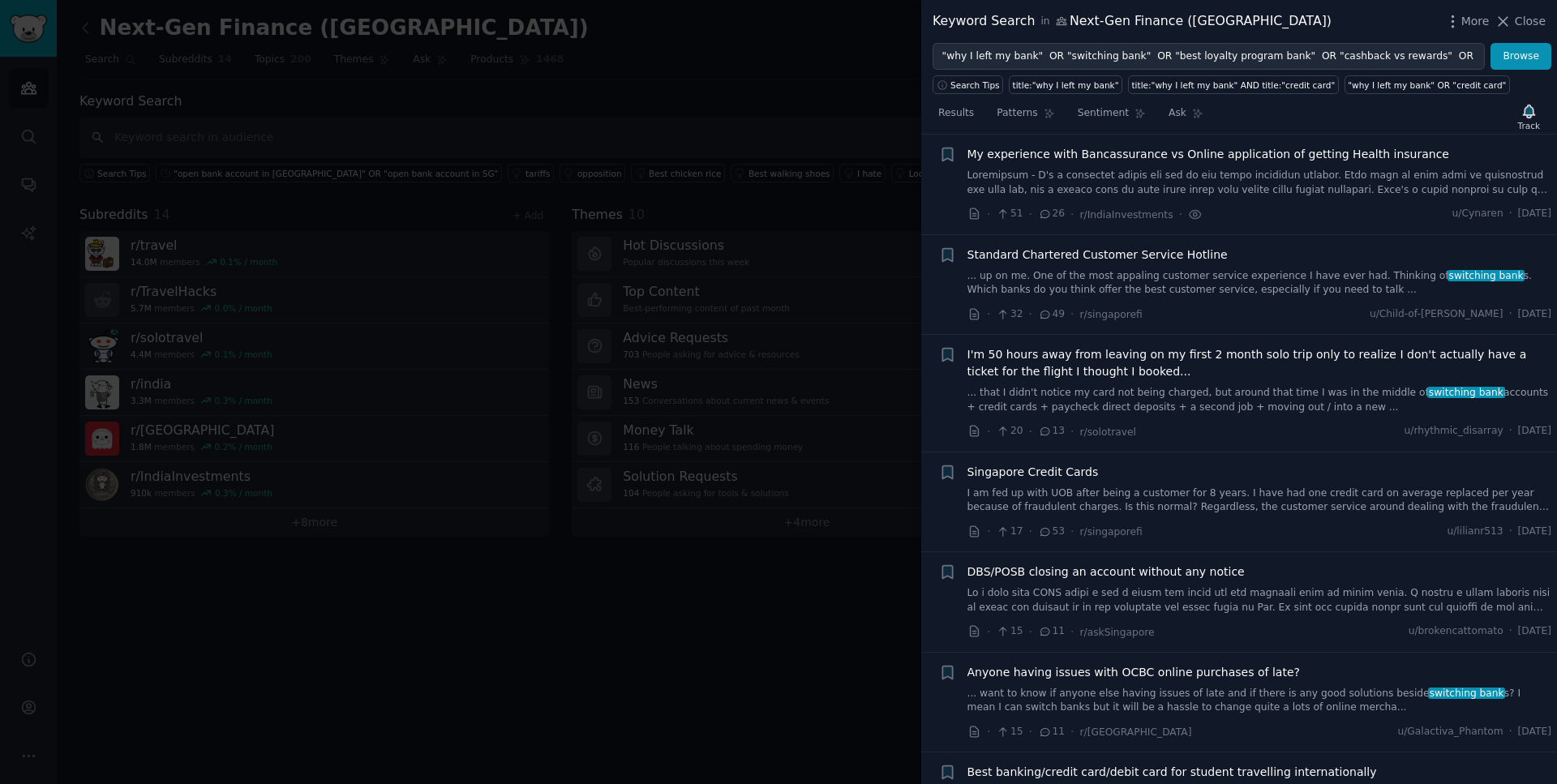
click at [1135, 256] on span "Standard Chartered Customer Service Hotline" at bounding box center [1097, 255] width 260 height 17
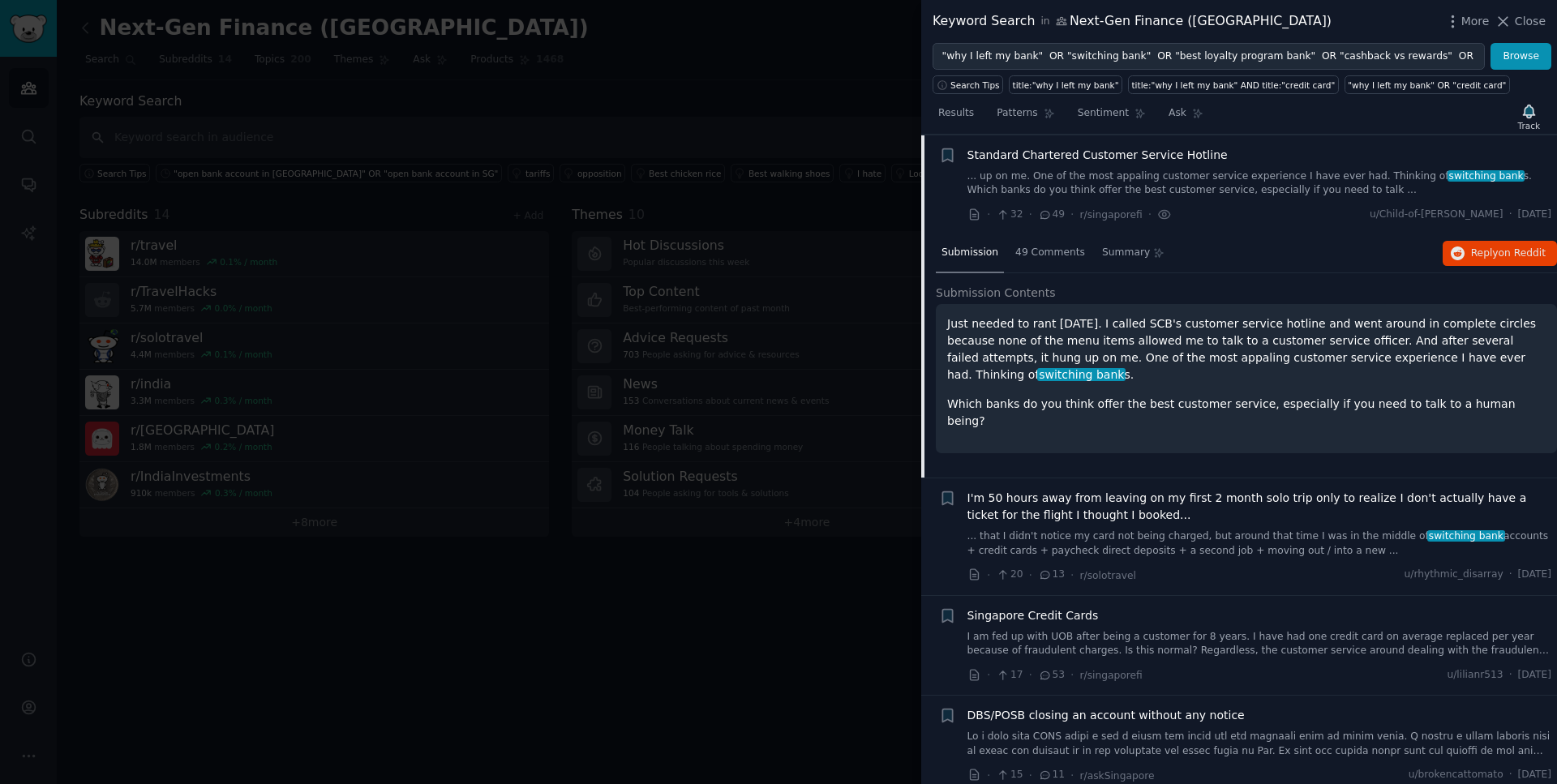
scroll to position [426, 0]
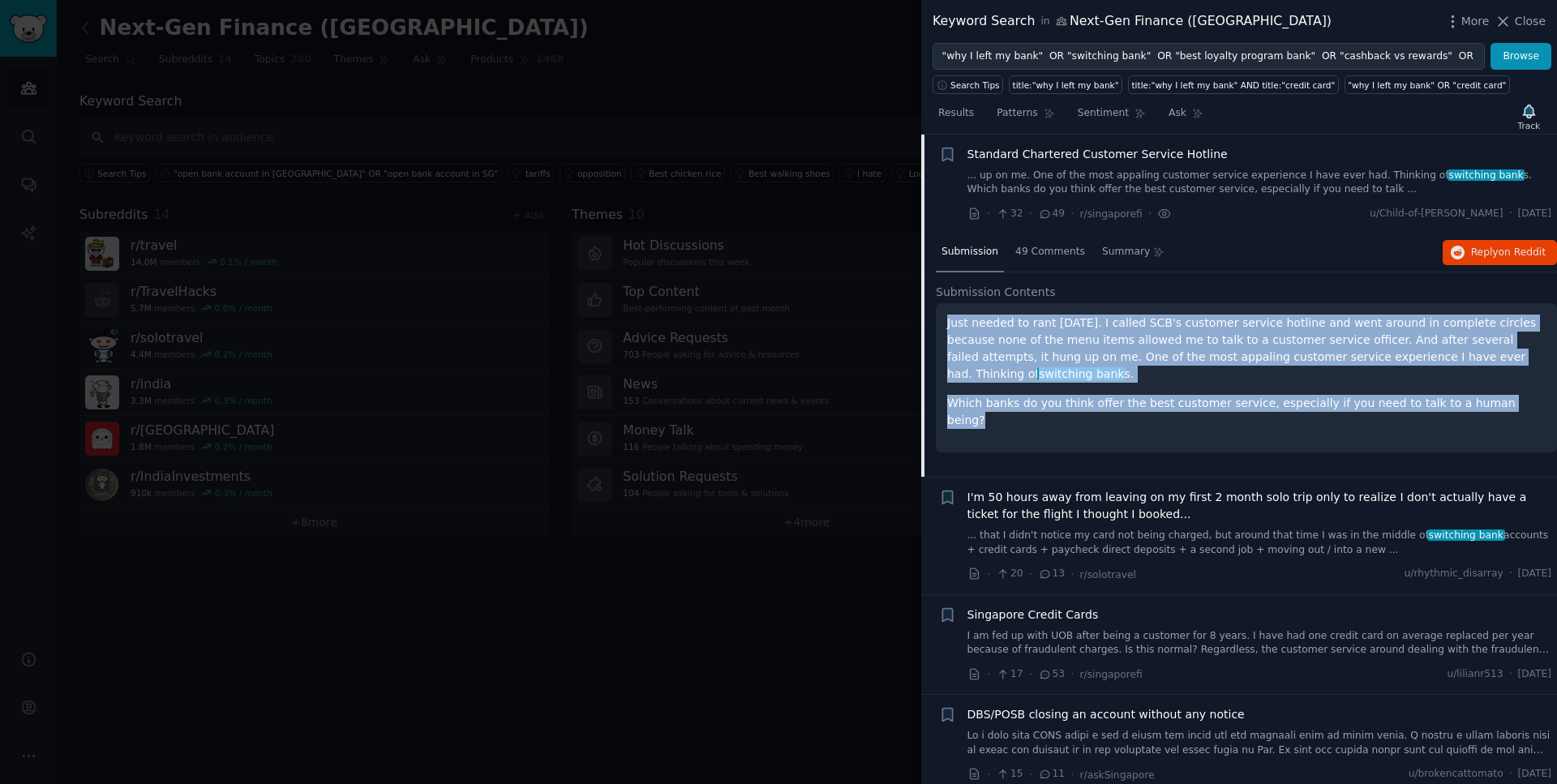
drag, startPoint x: 1516, startPoint y: 386, endPoint x: 936, endPoint y: 321, distance: 583.6
click at [936, 321] on div "Just needed to rant [DATE]. I called SCB's customer service hotline and went ar…" at bounding box center [1247, 378] width 622 height 150
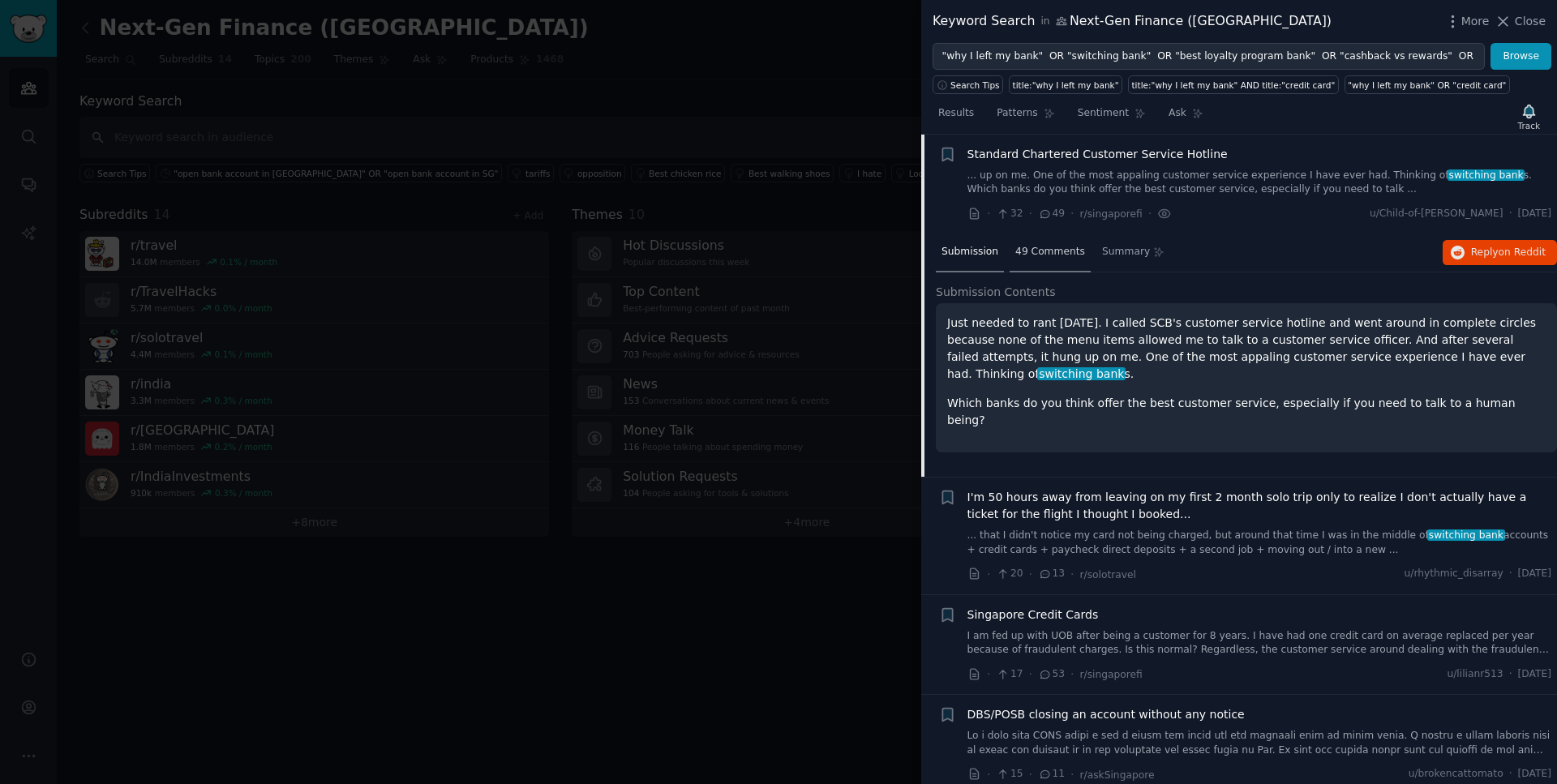
click at [1030, 260] on div "49 Comments" at bounding box center [1050, 252] width 81 height 39
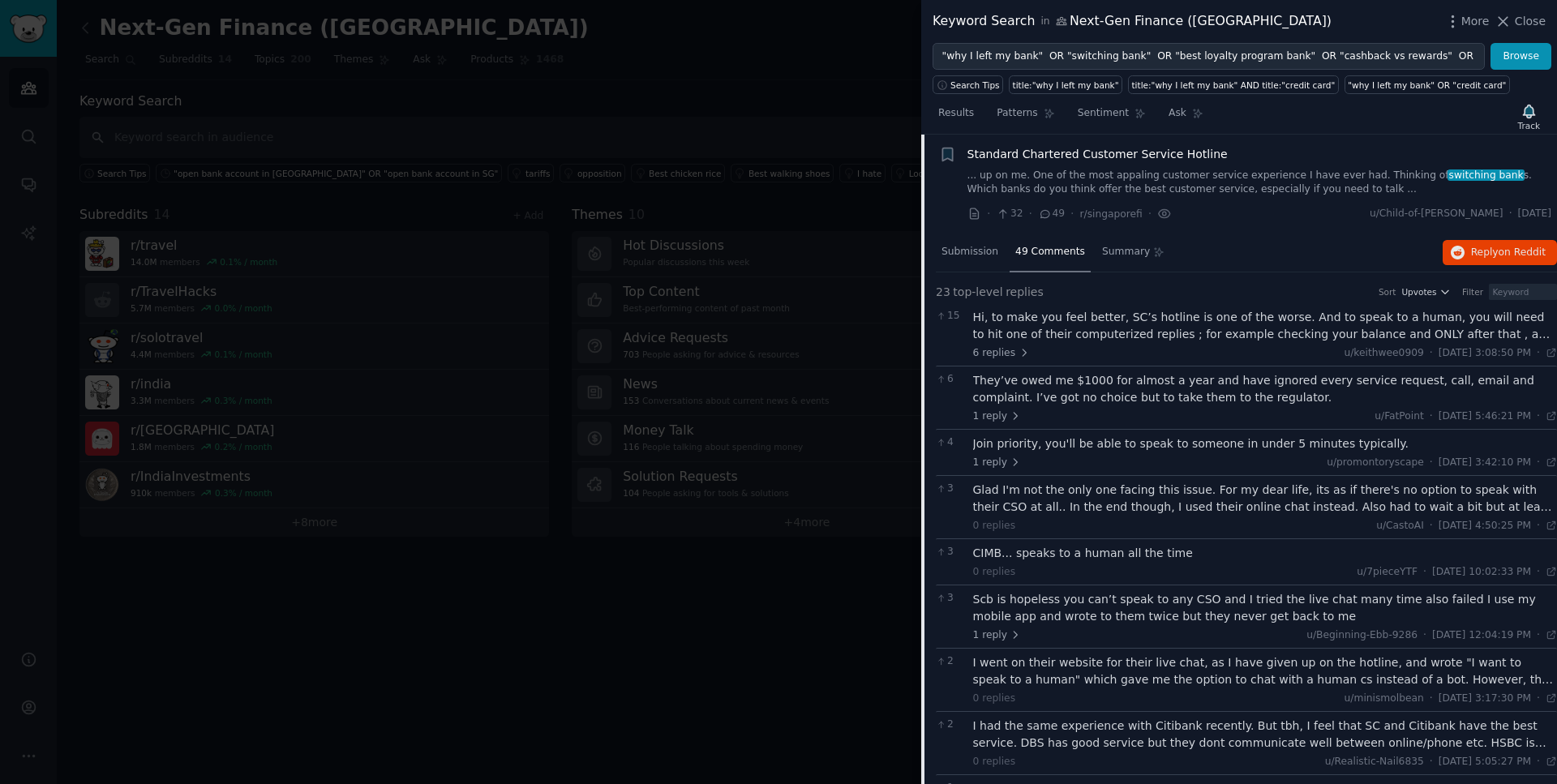
drag, startPoint x: 1546, startPoint y: 211, endPoint x: 1500, endPoint y: 211, distance: 46.0
click at [1518, 211] on span "[DATE]" at bounding box center [1535, 214] width 33 height 15
click at [1186, 322] on div "Hi, to make you feel better, SC’s hotline is one of the worse. And to speak to …" at bounding box center [1266, 325] width 584 height 34
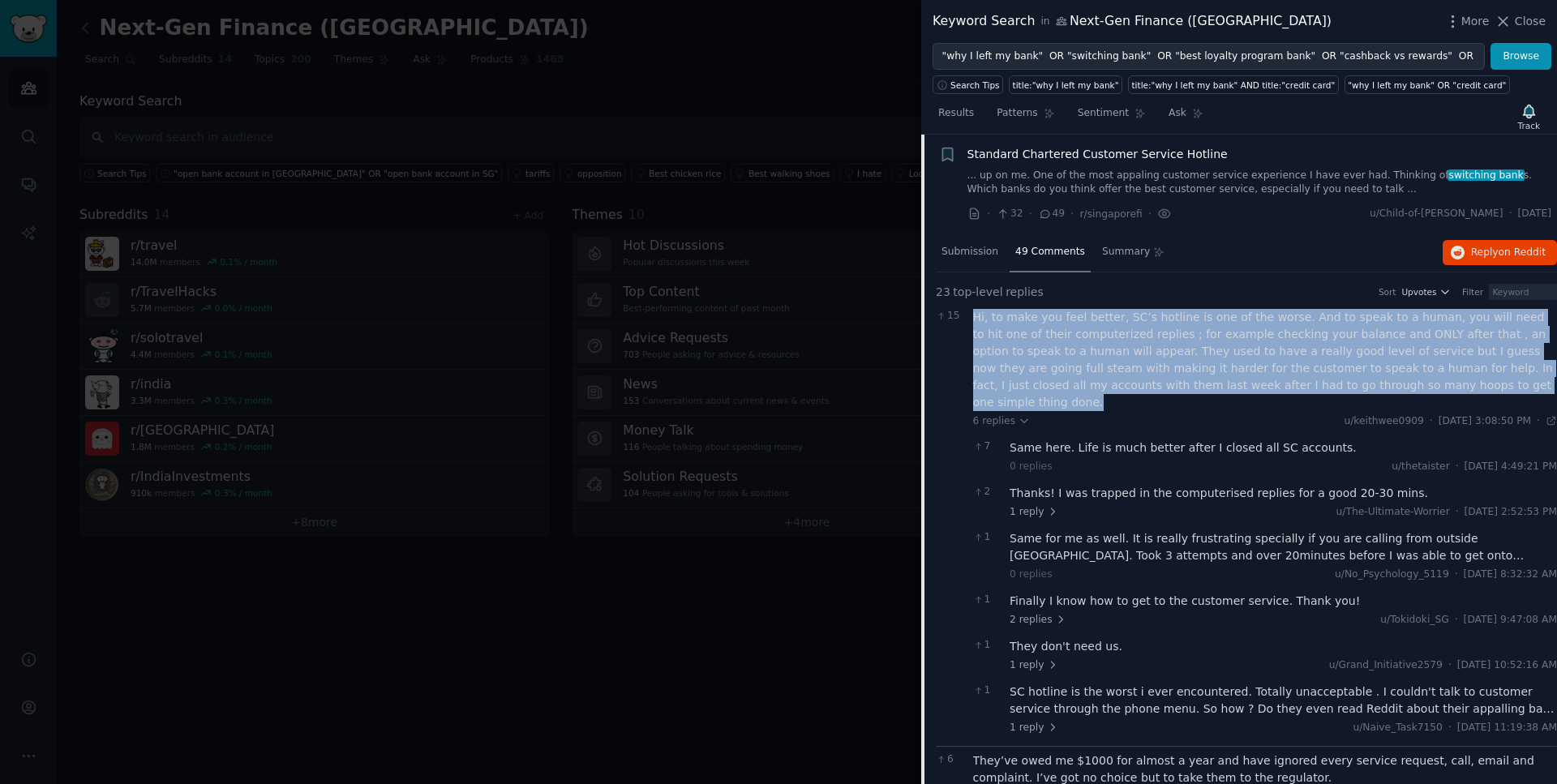
drag, startPoint x: 1430, startPoint y: 389, endPoint x: 969, endPoint y: 320, distance: 466.1
click at [969, 320] on div "15 Hi, to make you feel better, SC’s hotline is one of the worse. And to speak …" at bounding box center [1247, 525] width 622 height 443
click at [1143, 323] on div "Hi, to make you feel better, SC’s hotline is one of the worse. And to speak to …" at bounding box center [1266, 360] width 584 height 102
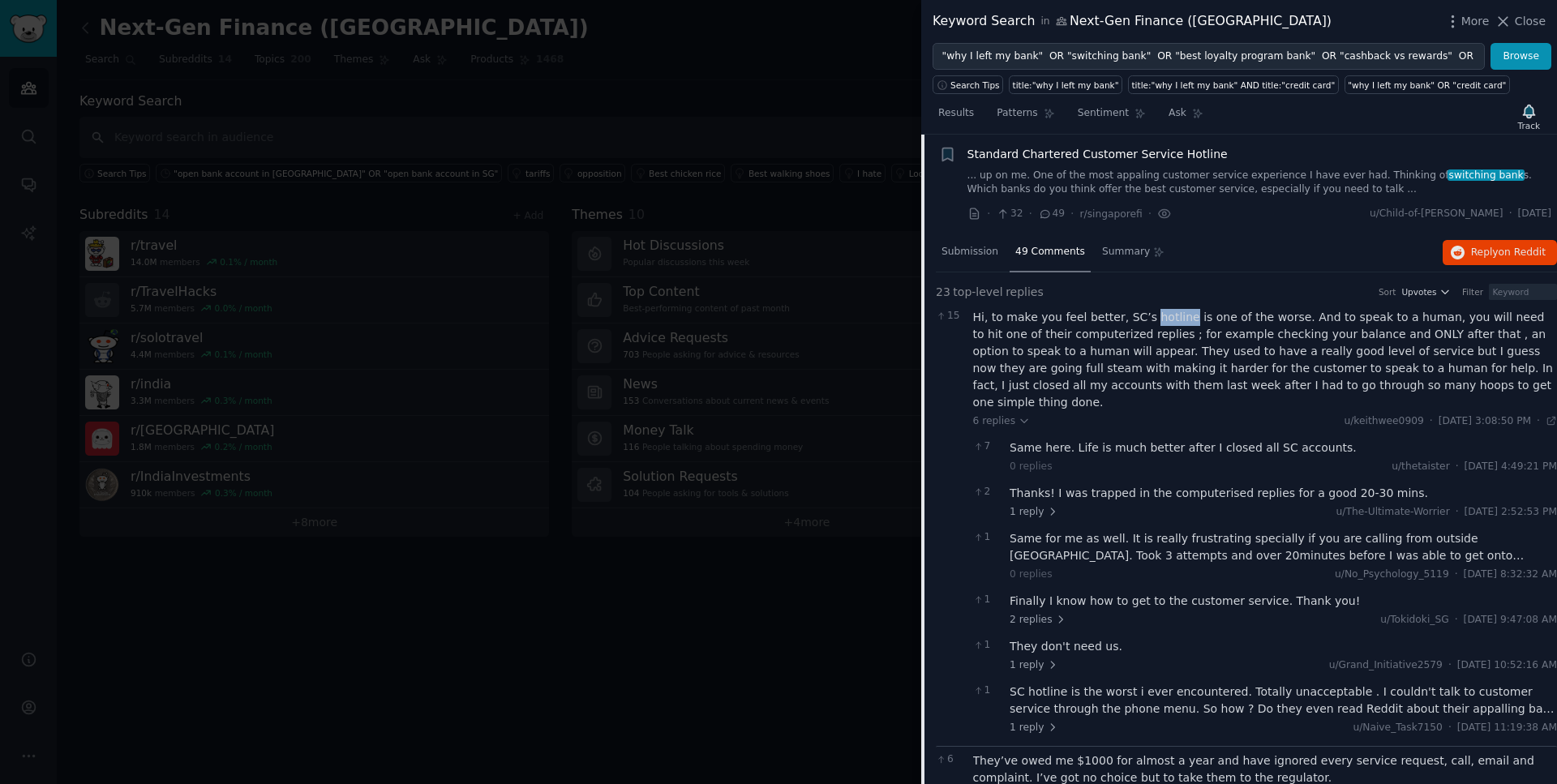
click at [1143, 323] on div "Hi, to make you feel better, SC’s hotline is one of the worse. And to speak to …" at bounding box center [1266, 360] width 584 height 102
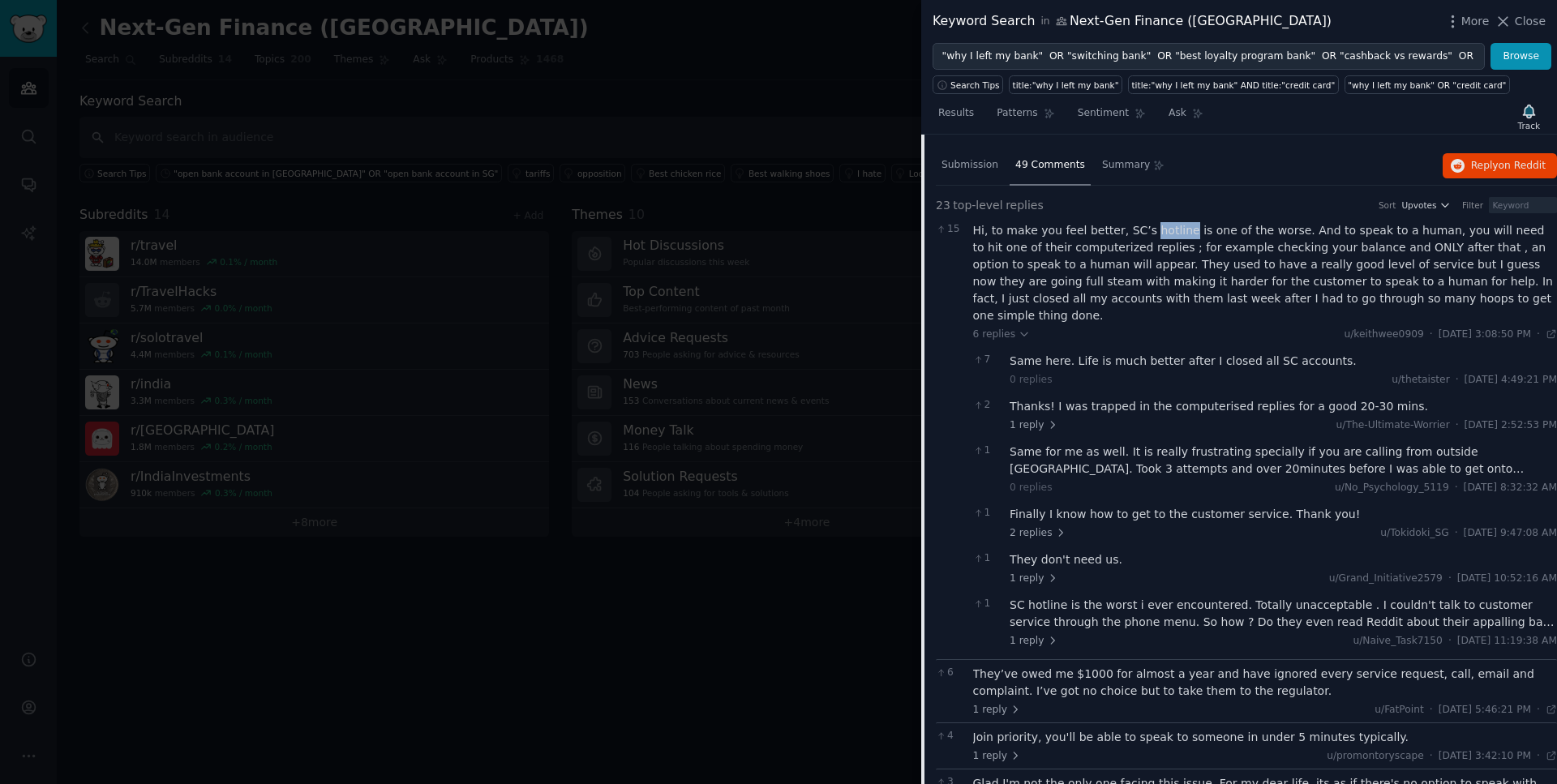
scroll to position [512, 0]
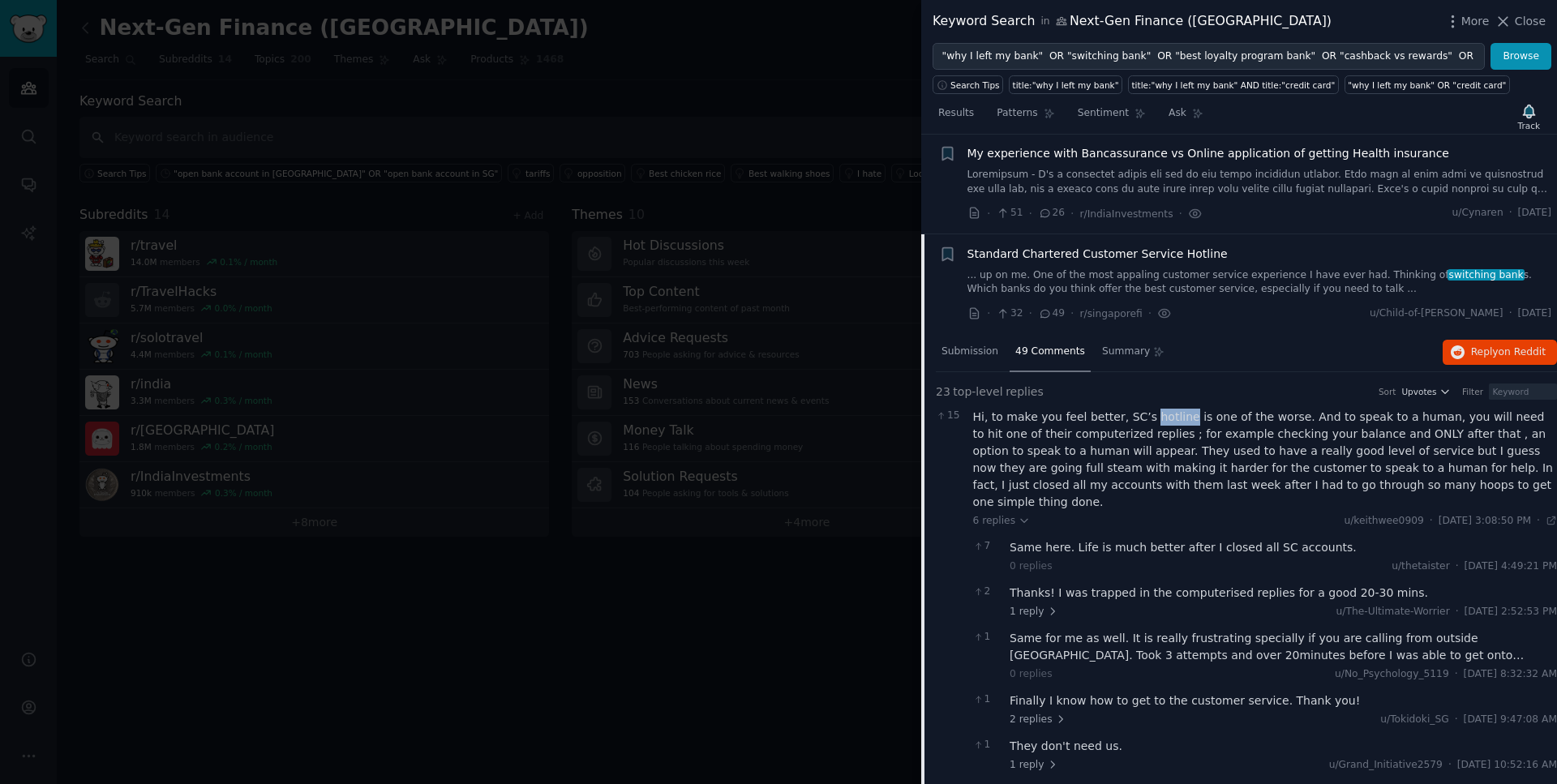
click at [1139, 252] on span "Standard Chartered Customer Service Hotline" at bounding box center [1097, 254] width 260 height 17
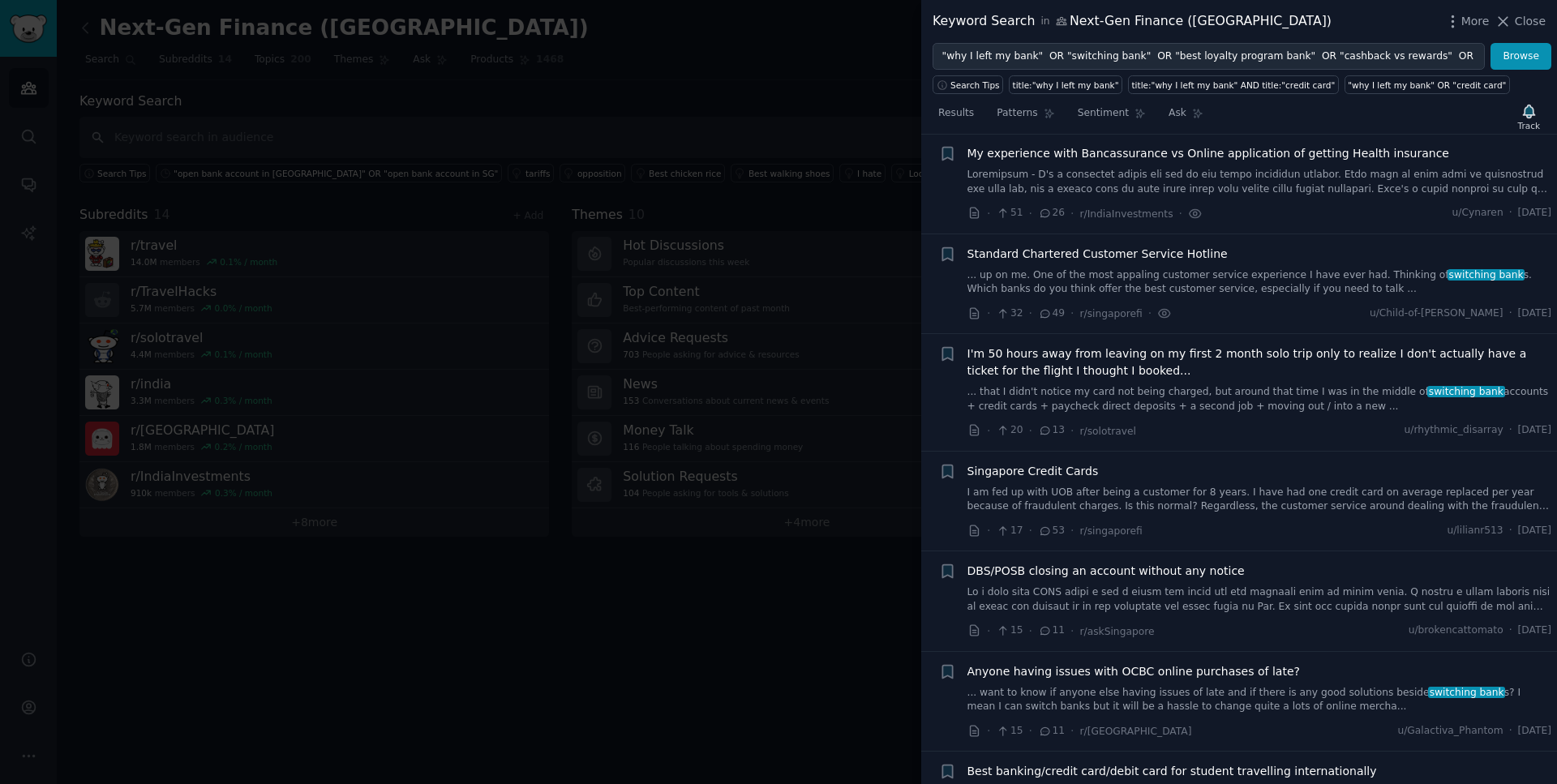
scroll to position [426, 0]
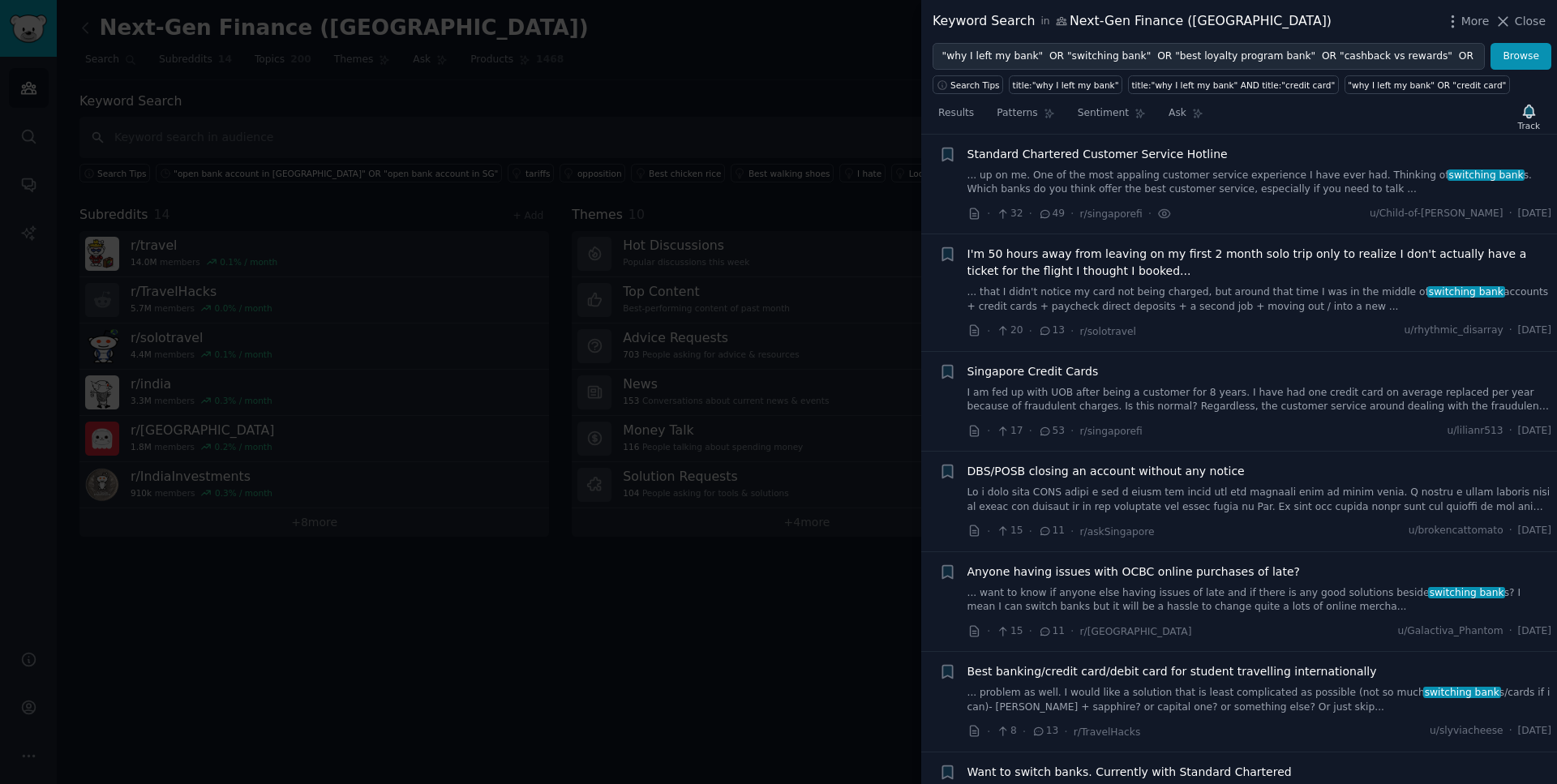
click at [1101, 276] on span "I'm 50 hours away from leaving on my first 2 month solo trip only to realize I …" at bounding box center [1260, 262] width 584 height 34
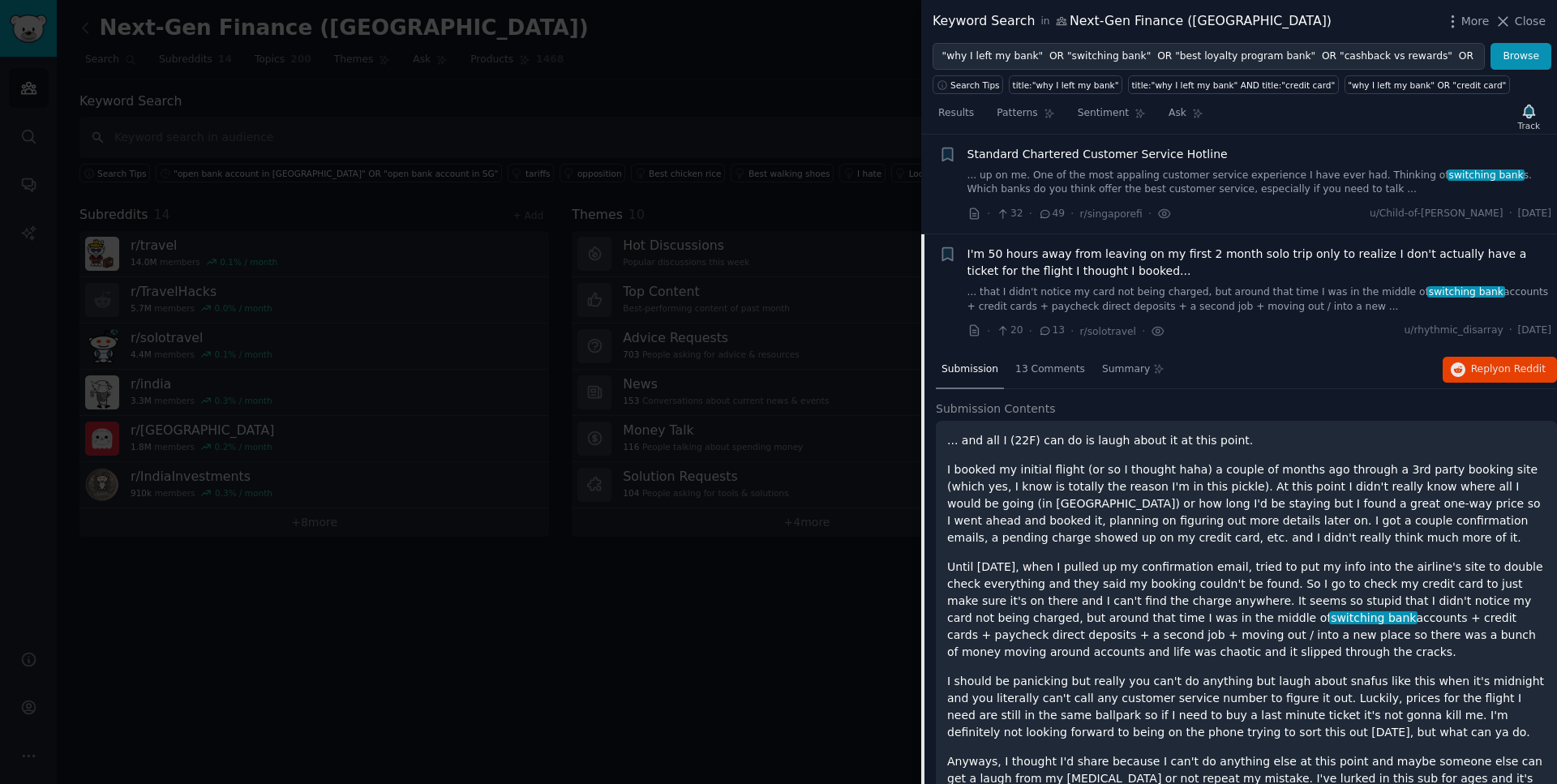
scroll to position [526, 0]
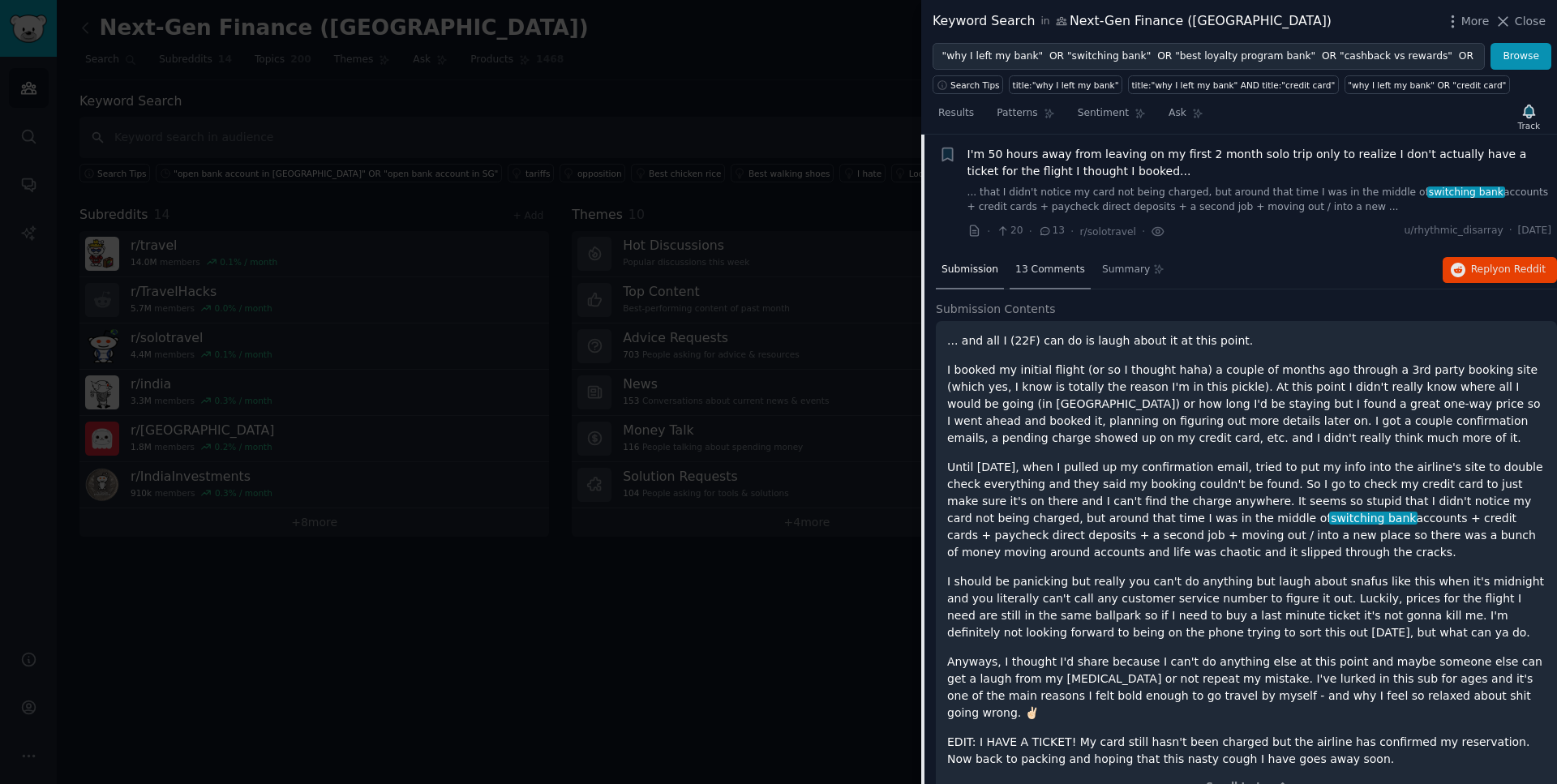
click at [1048, 277] on div "13 Comments" at bounding box center [1050, 271] width 81 height 39
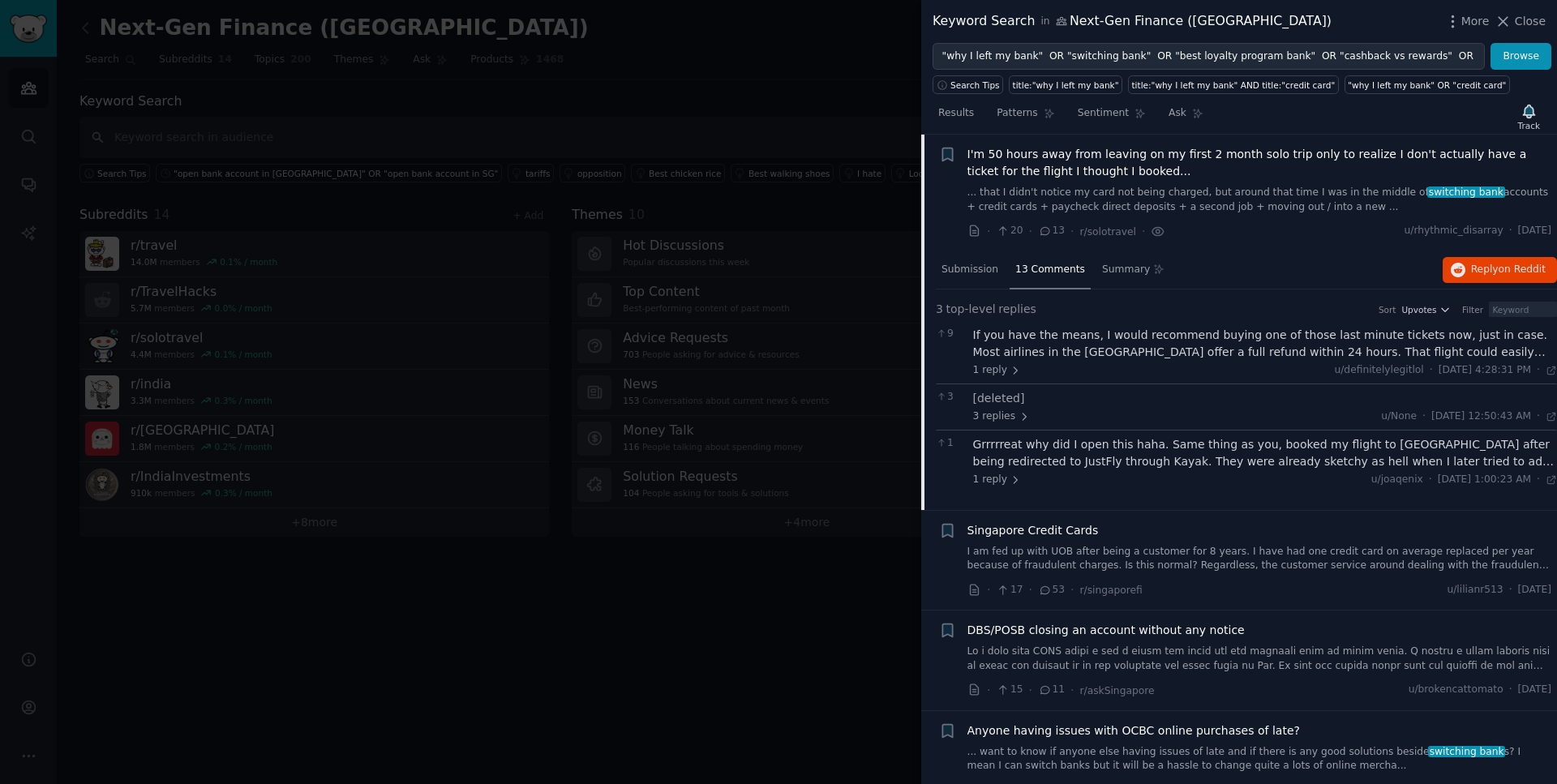
click at [1094, 164] on span "I'm 50 hours away from leaving on my first 2 month solo trip only to realize I …" at bounding box center [1260, 163] width 584 height 34
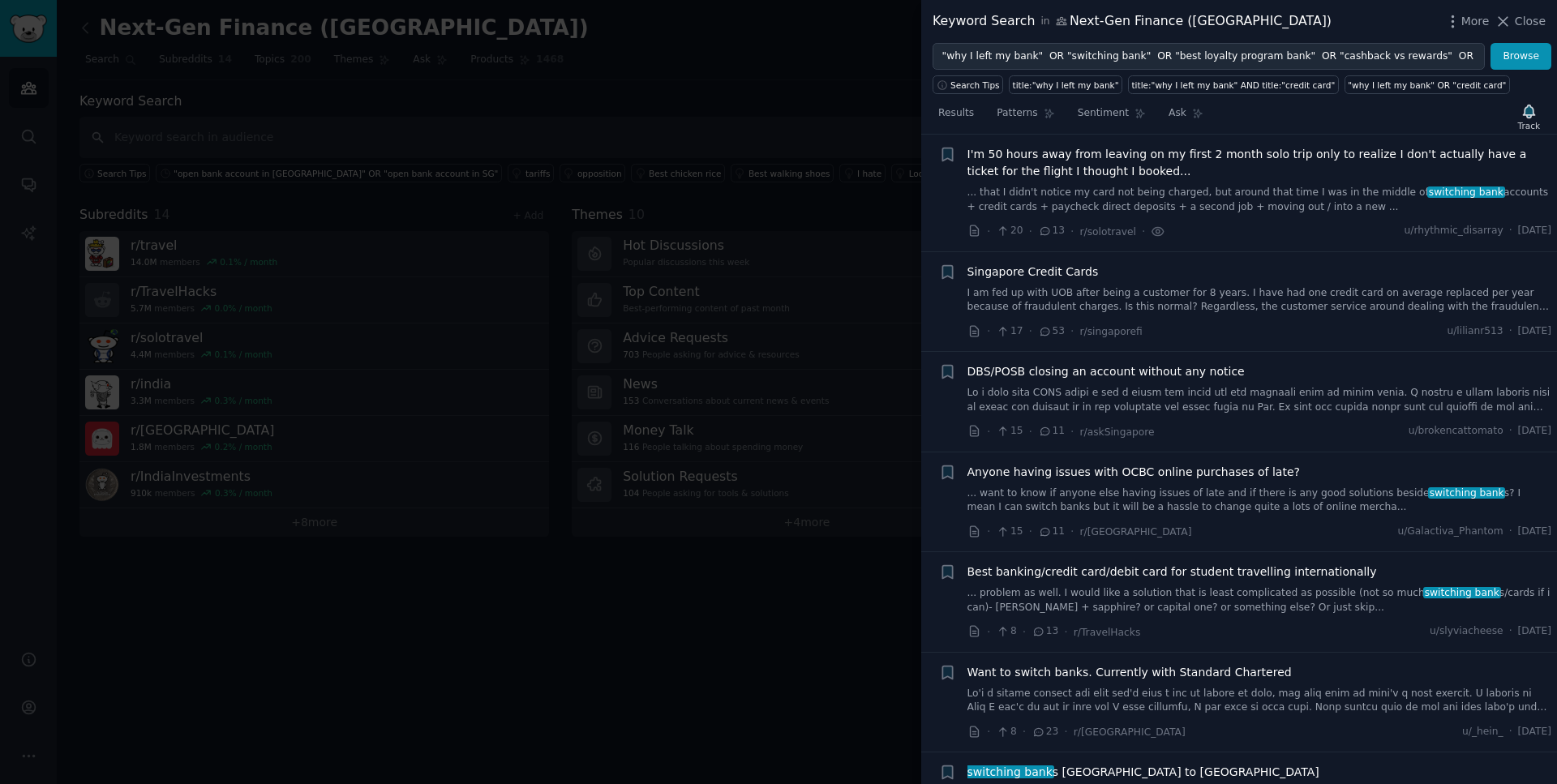
click at [1056, 275] on span "Singapore Credit Cards" at bounding box center [1033, 272] width 131 height 17
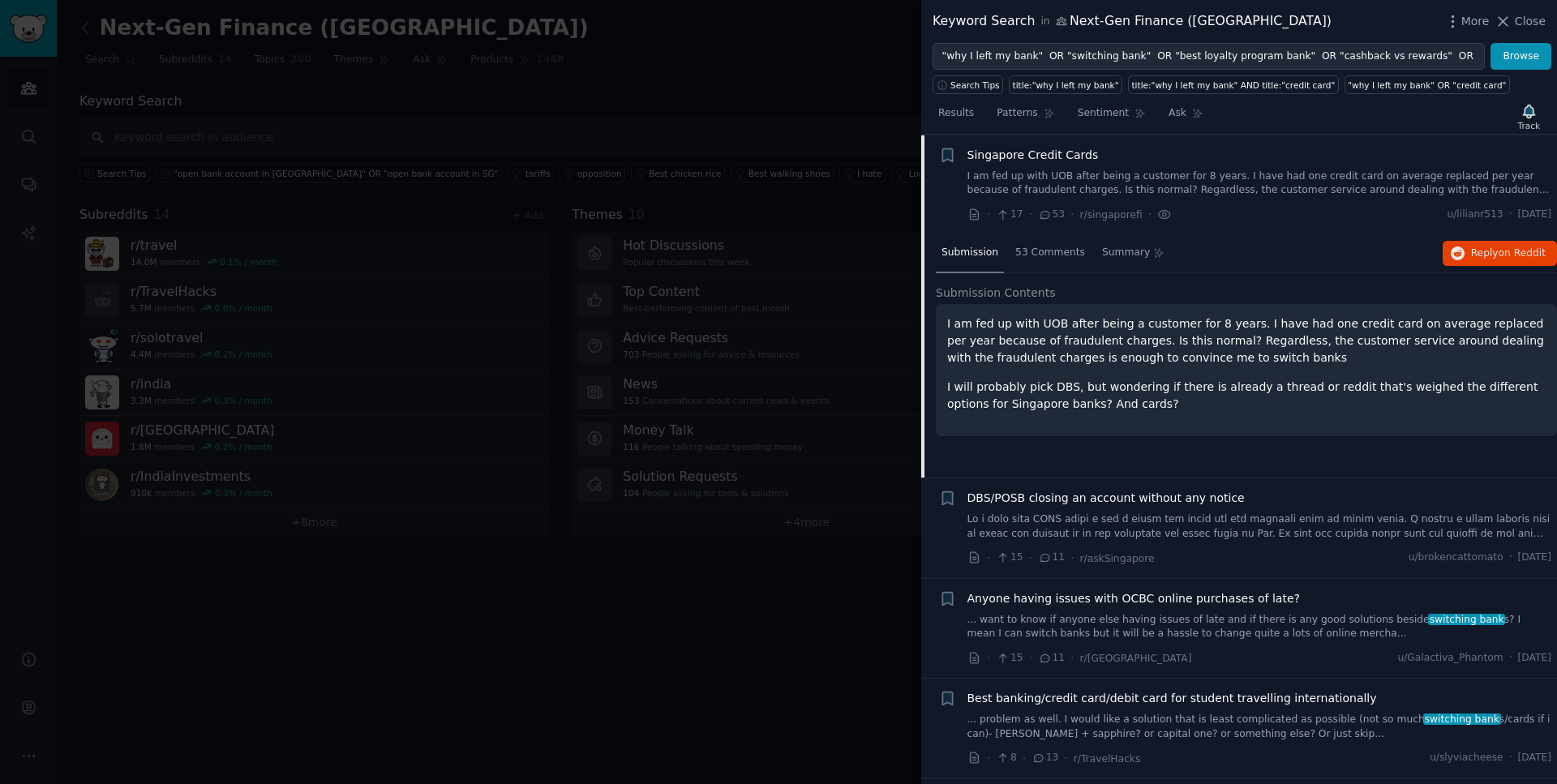
scroll to position [644, 0]
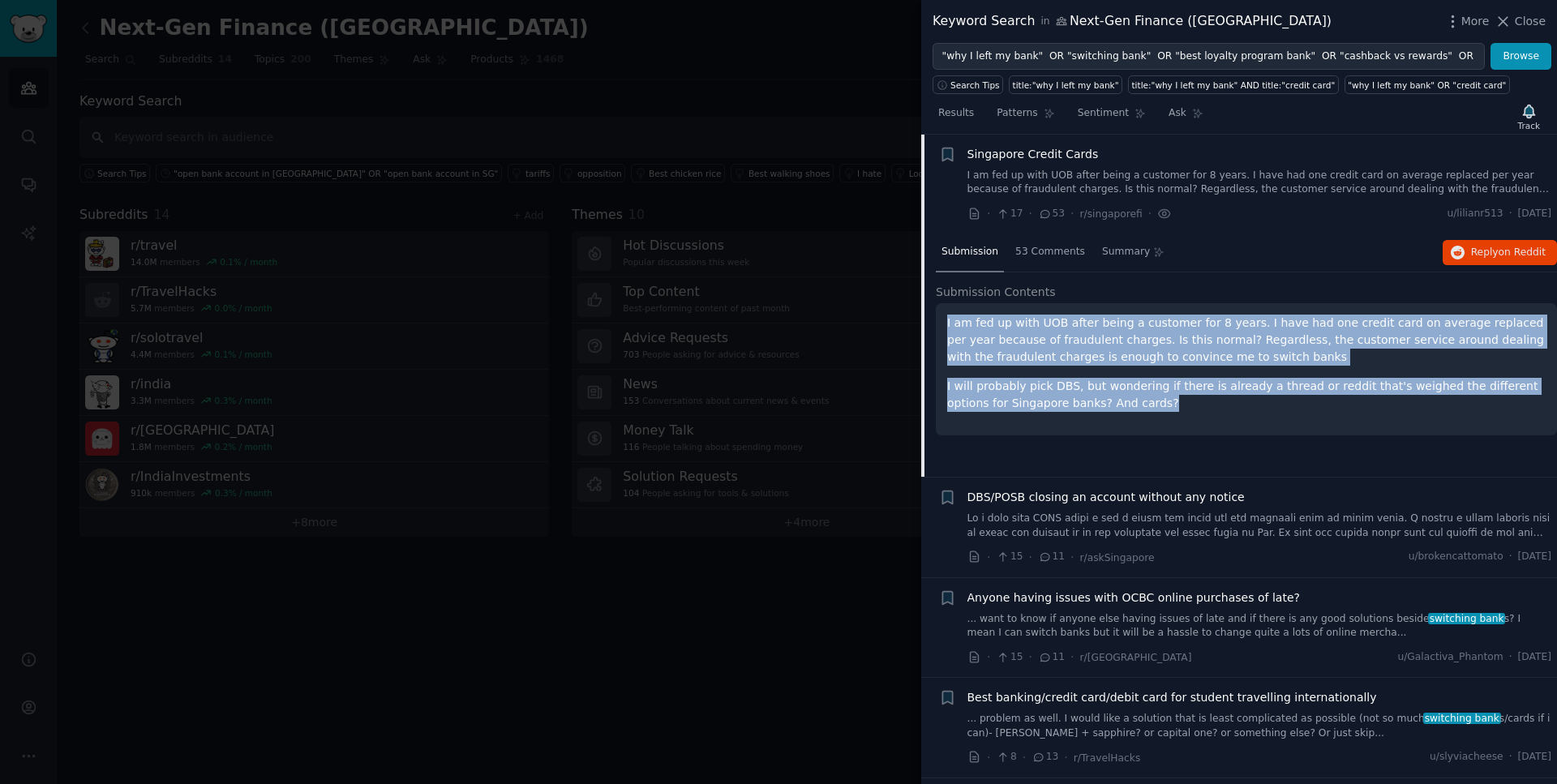
drag, startPoint x: 1132, startPoint y: 409, endPoint x: 946, endPoint y: 327, distance: 203.3
click at [946, 327] on div "I am fed up with UOB after being a customer for 8 years. I have had one credit …" at bounding box center [1247, 369] width 622 height 132
drag, startPoint x: 1501, startPoint y: 212, endPoint x: 1550, endPoint y: 212, distance: 49.0
click at [1550, 212] on li "+ Singapore Credit Cards I am fed up with UOB after being a customer for 8 year…" at bounding box center [1240, 184] width 636 height 99
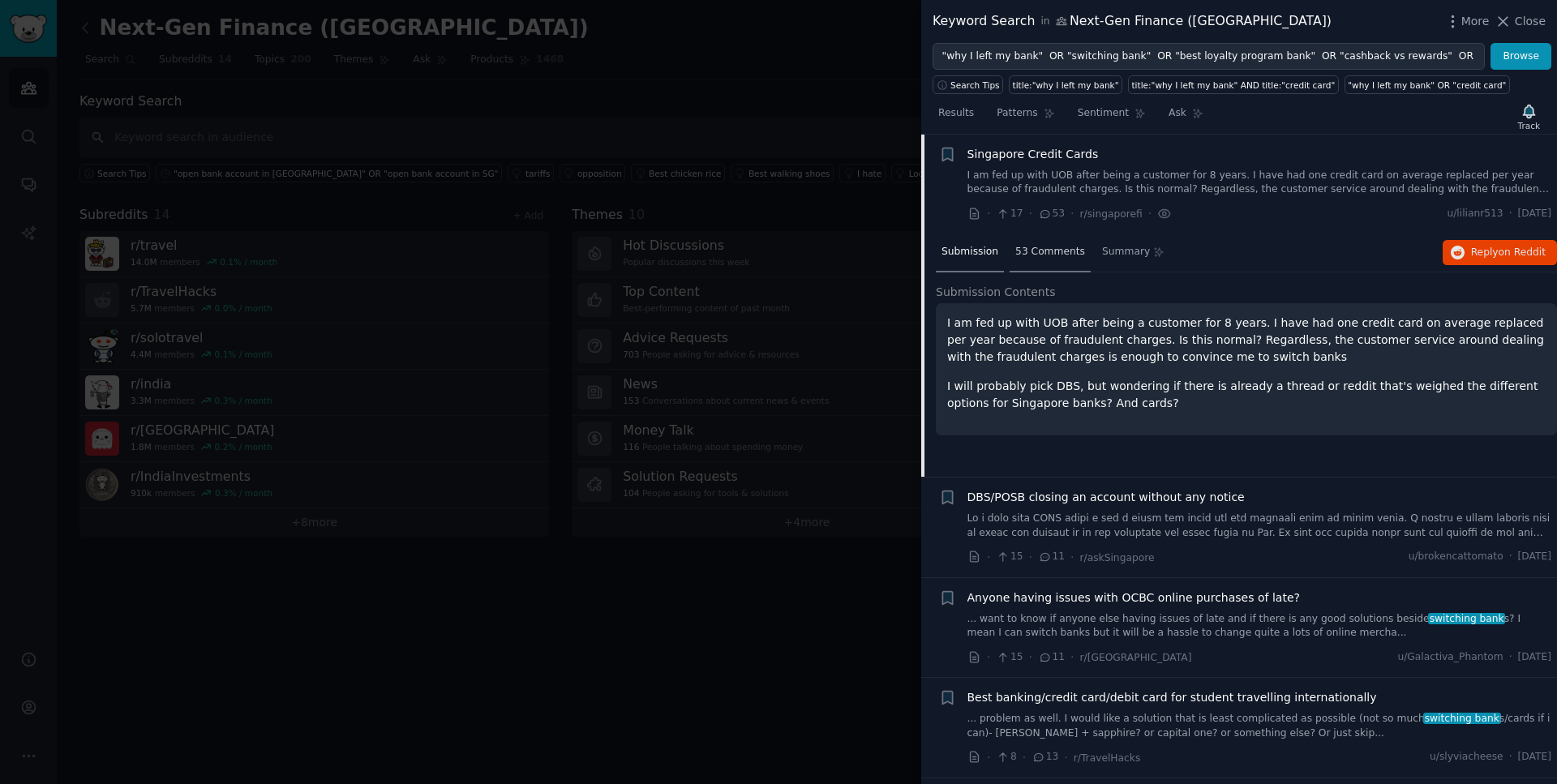
click at [1027, 252] on span "53 Comments" at bounding box center [1050, 252] width 70 height 15
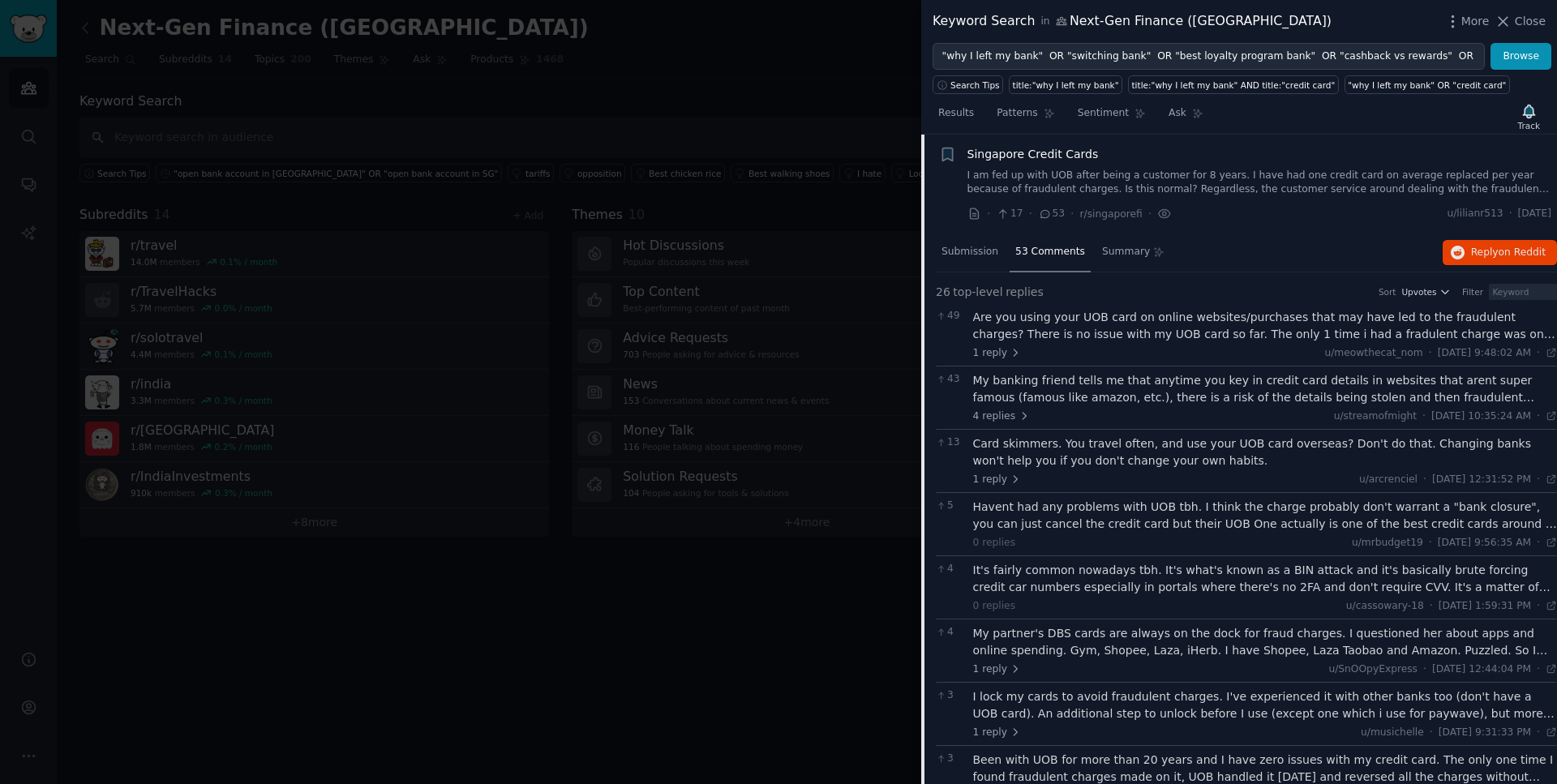
click at [1090, 322] on div "Are you using your UOB card on online websites/purchases that may have led to t…" at bounding box center [1266, 325] width 584 height 34
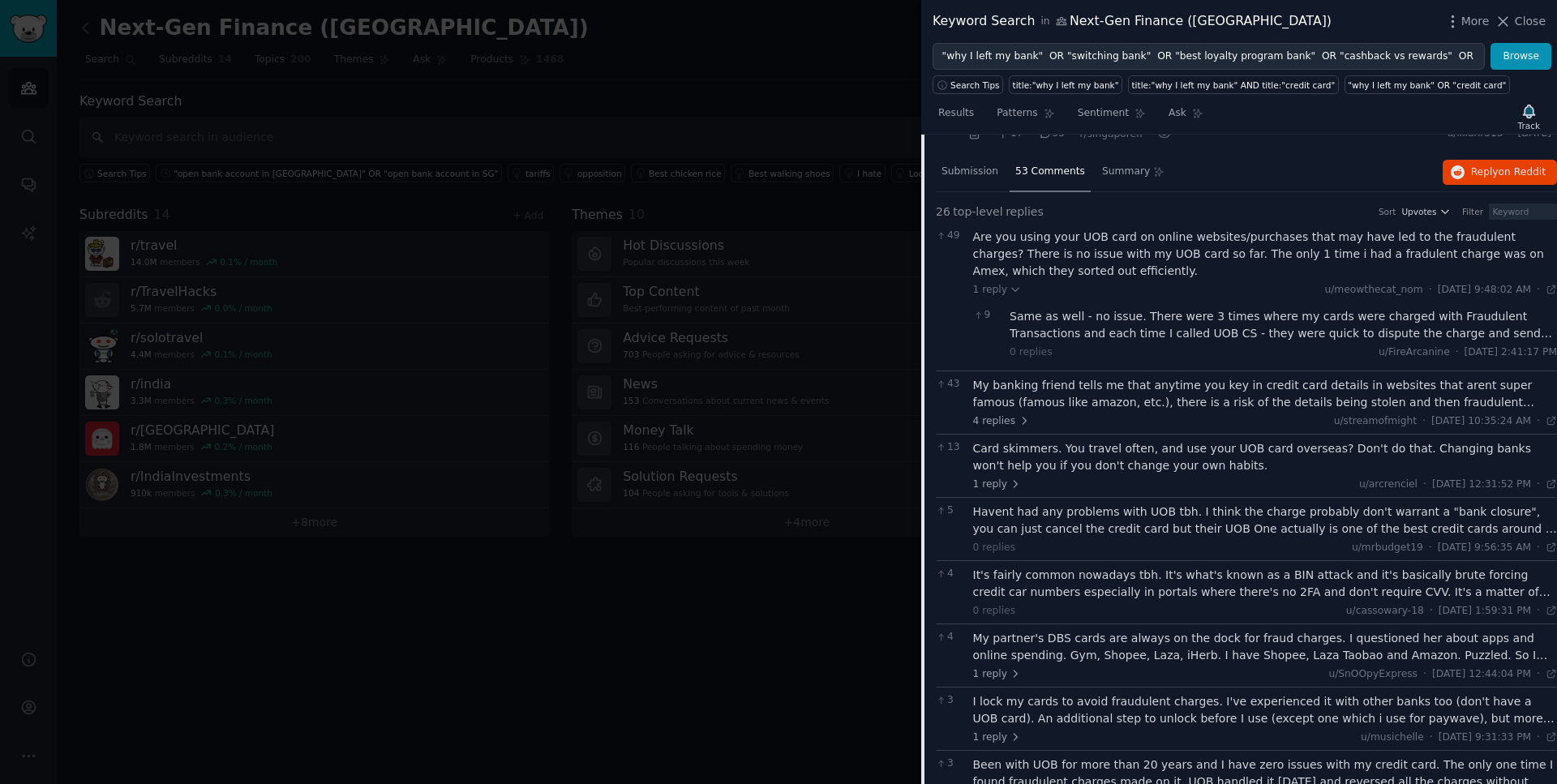
scroll to position [736, 0]
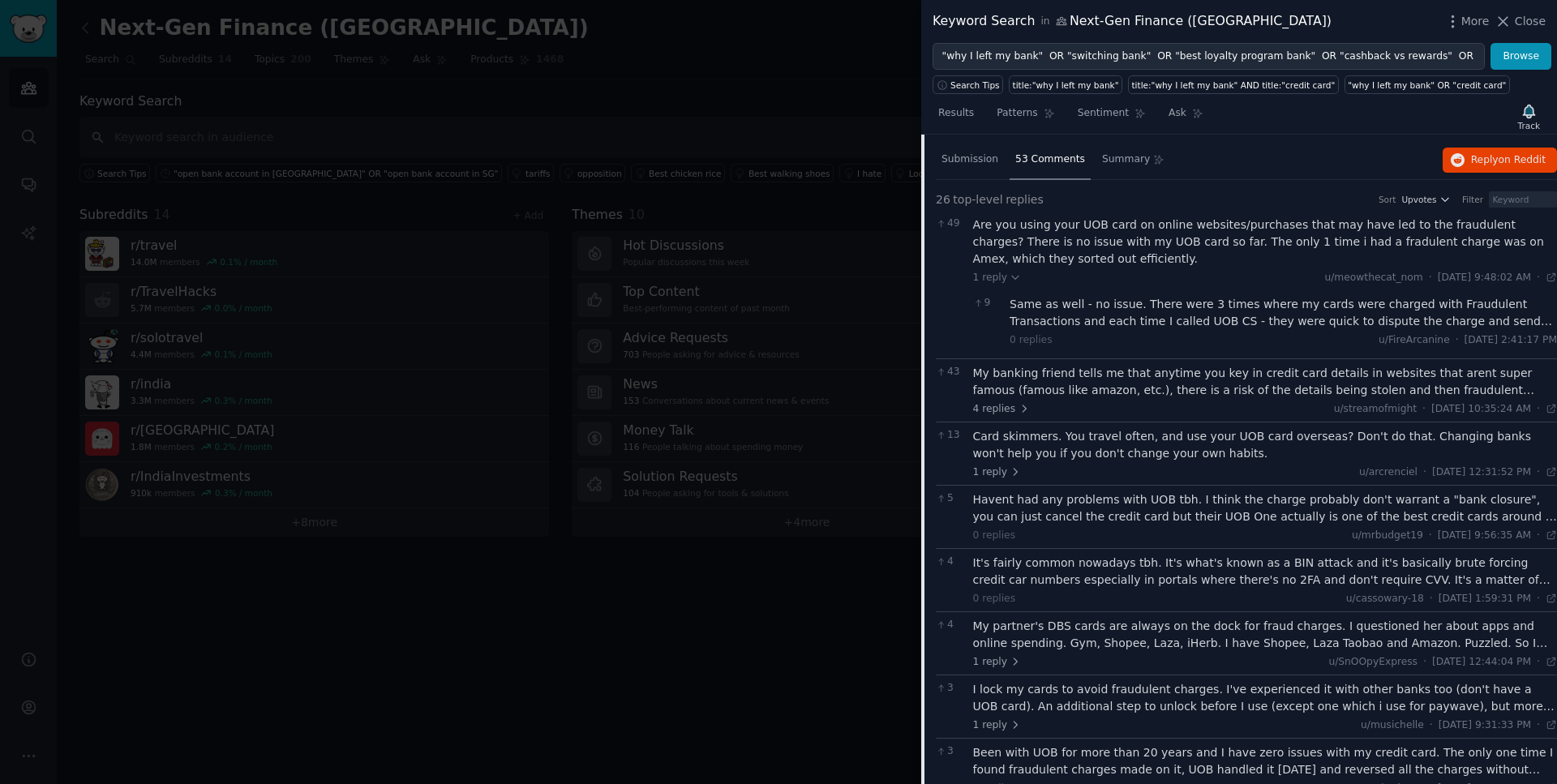
click at [1124, 385] on div "My banking friend tells me that anytime you key in credit card details in websi…" at bounding box center [1266, 381] width 584 height 34
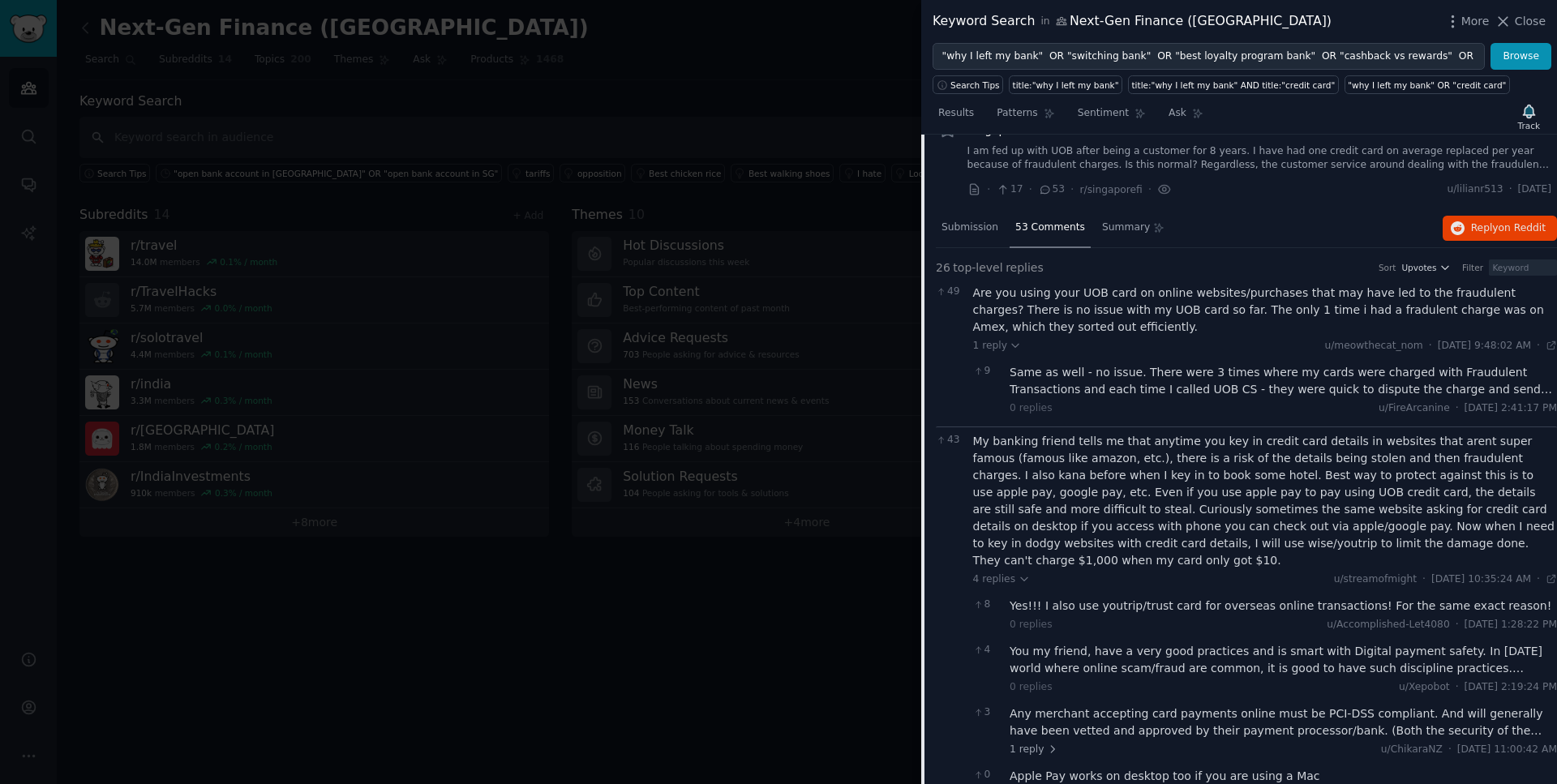
scroll to position [628, 0]
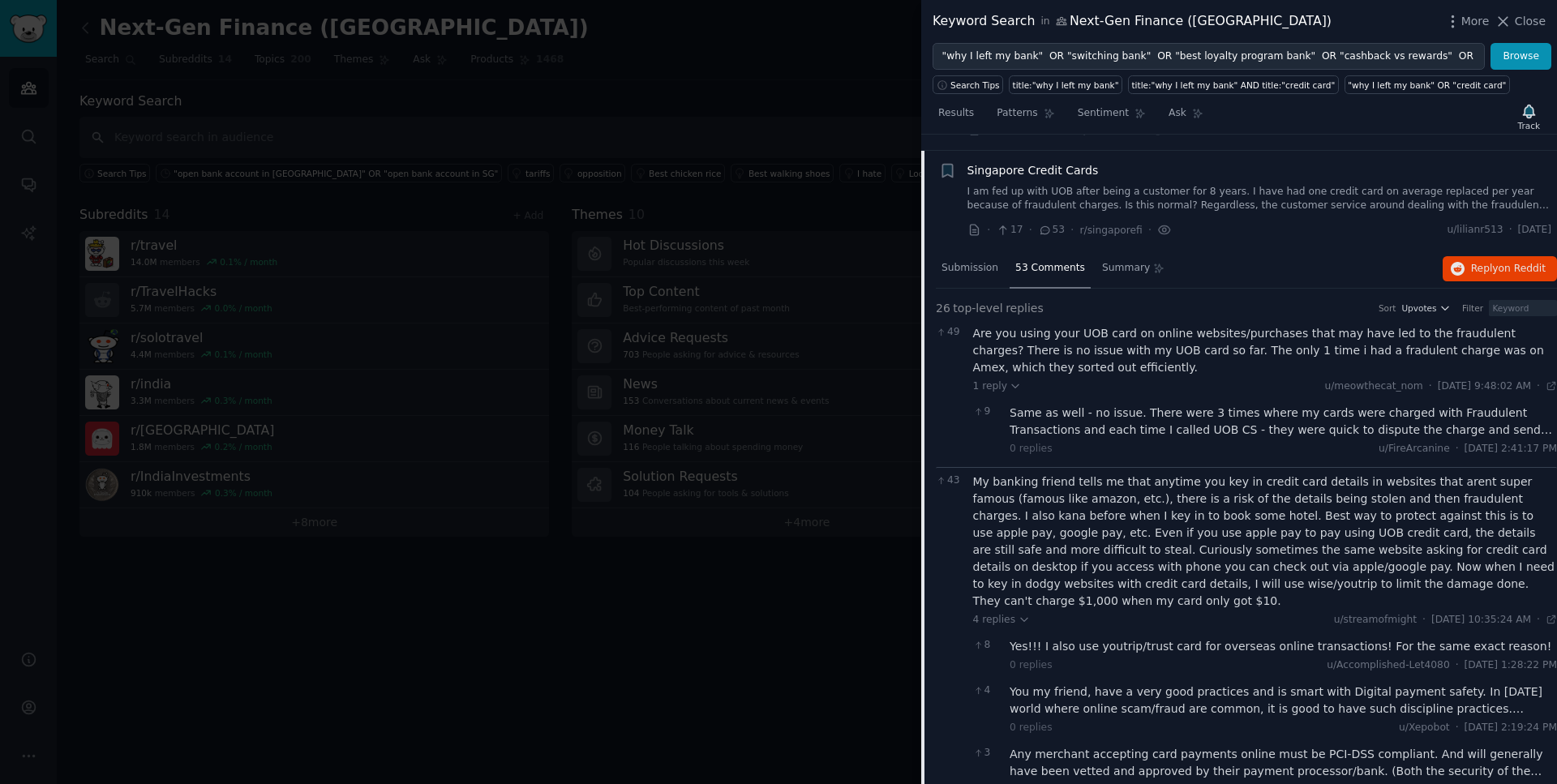
click at [1062, 169] on span "Singapore Credit Cards" at bounding box center [1033, 171] width 131 height 17
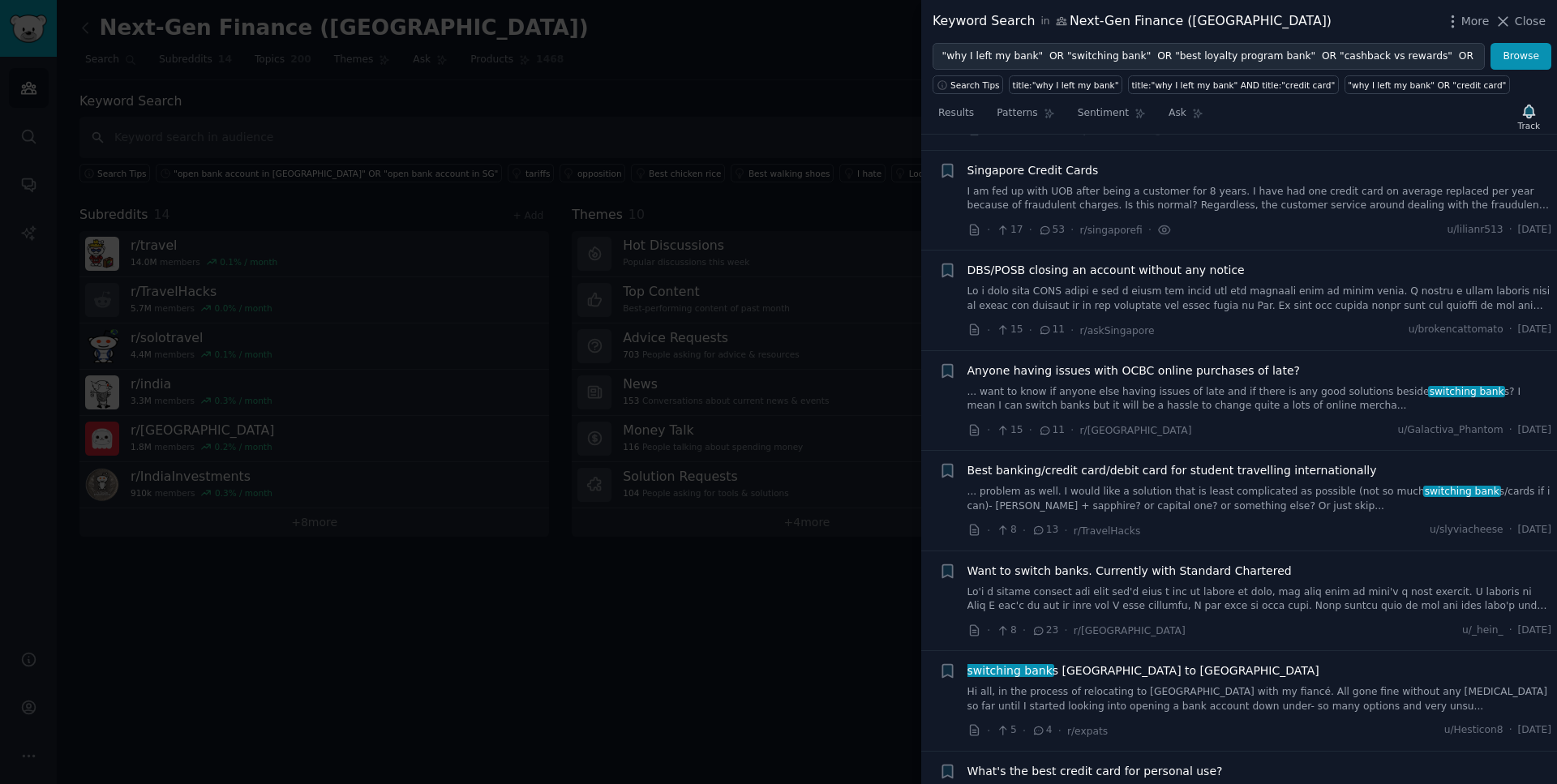
scroll to position [644, 0]
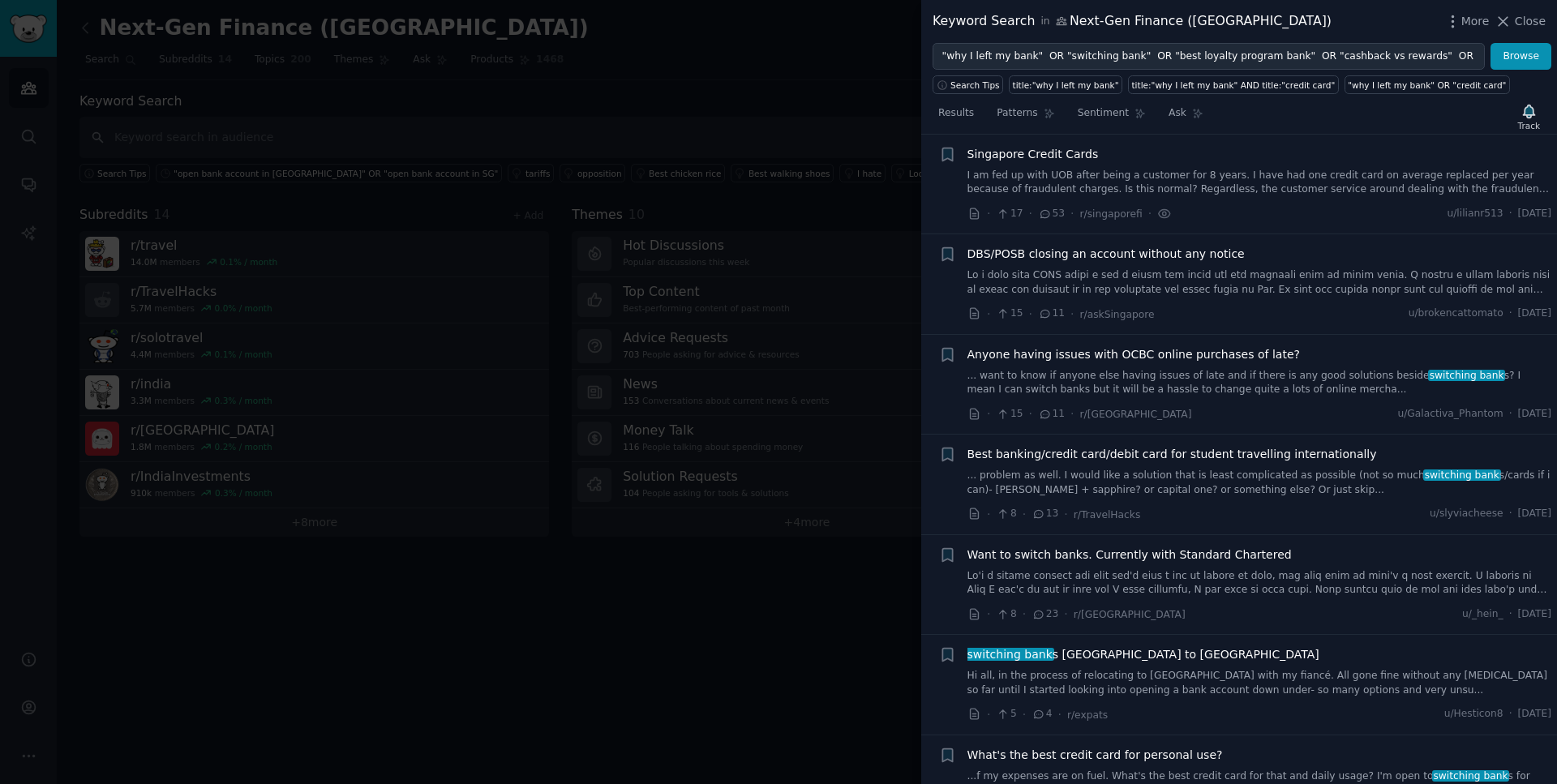
click at [1070, 256] on span "DBS/POSB closing an account without any notice" at bounding box center [1106, 254] width 278 height 17
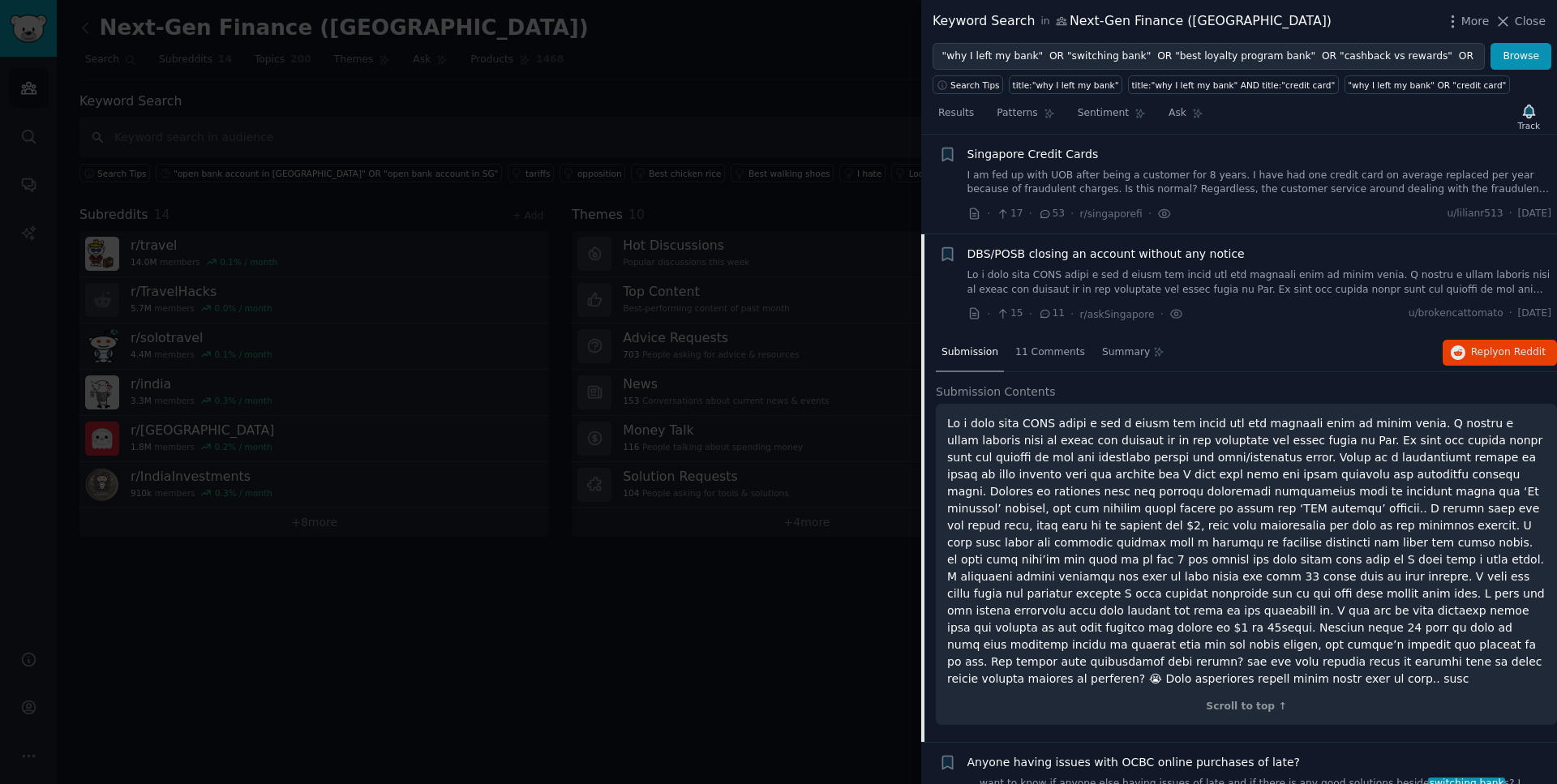
scroll to position [743, 0]
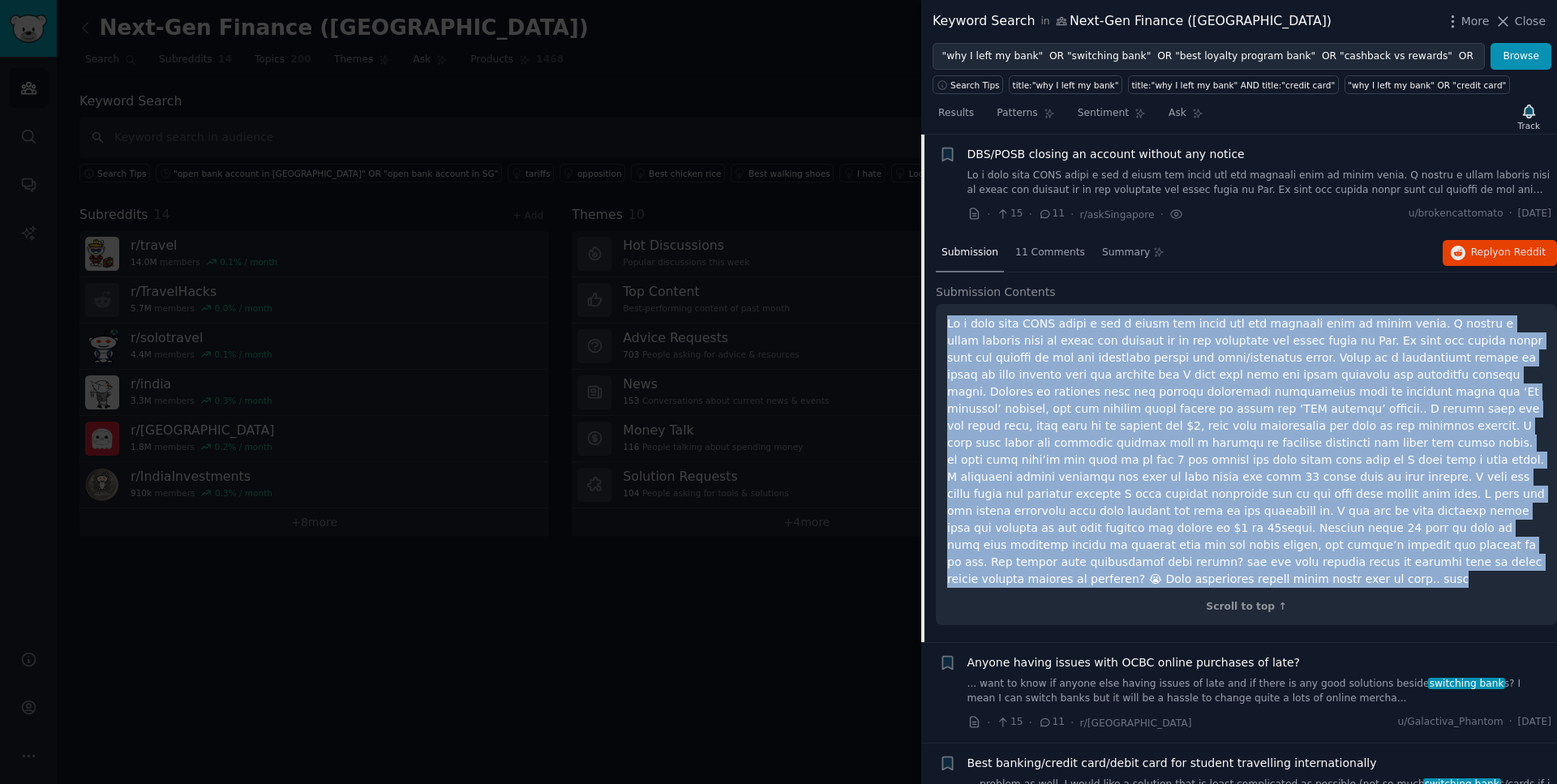
drag, startPoint x: 1352, startPoint y: 565, endPoint x: 941, endPoint y: 331, distance: 472.9
click at [941, 331] on div "Scroll to top ↑" at bounding box center [1247, 465] width 622 height 322
drag, startPoint x: 1547, startPoint y: 215, endPoint x: 1503, endPoint y: 215, distance: 44.0
click at [1503, 215] on li "+ DBS/POSB closing an account without any notice · 15 · 11 · r/askSingapore · u…" at bounding box center [1240, 184] width 636 height 99
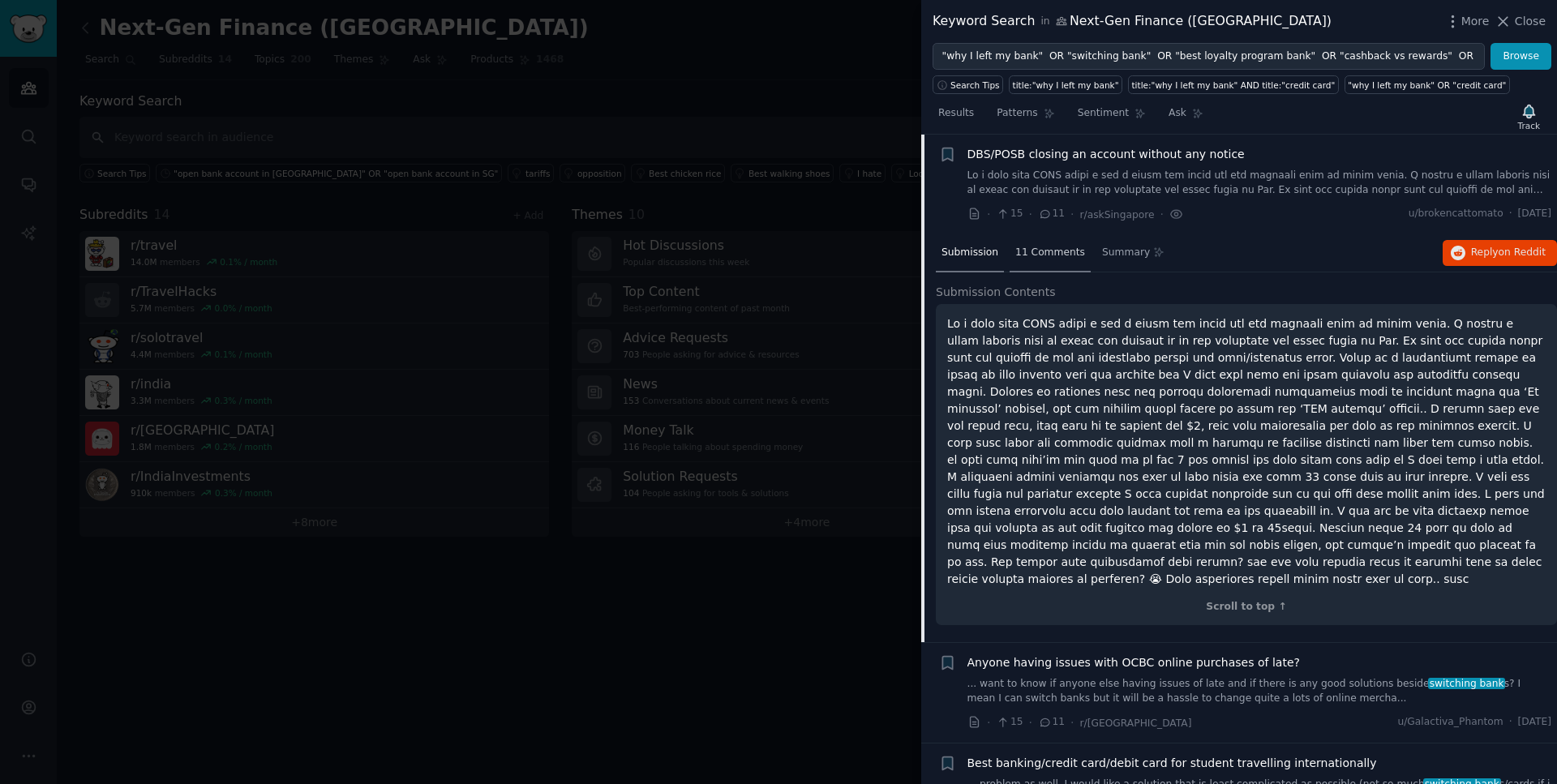
click at [1034, 252] on span "11 Comments" at bounding box center [1050, 252] width 70 height 15
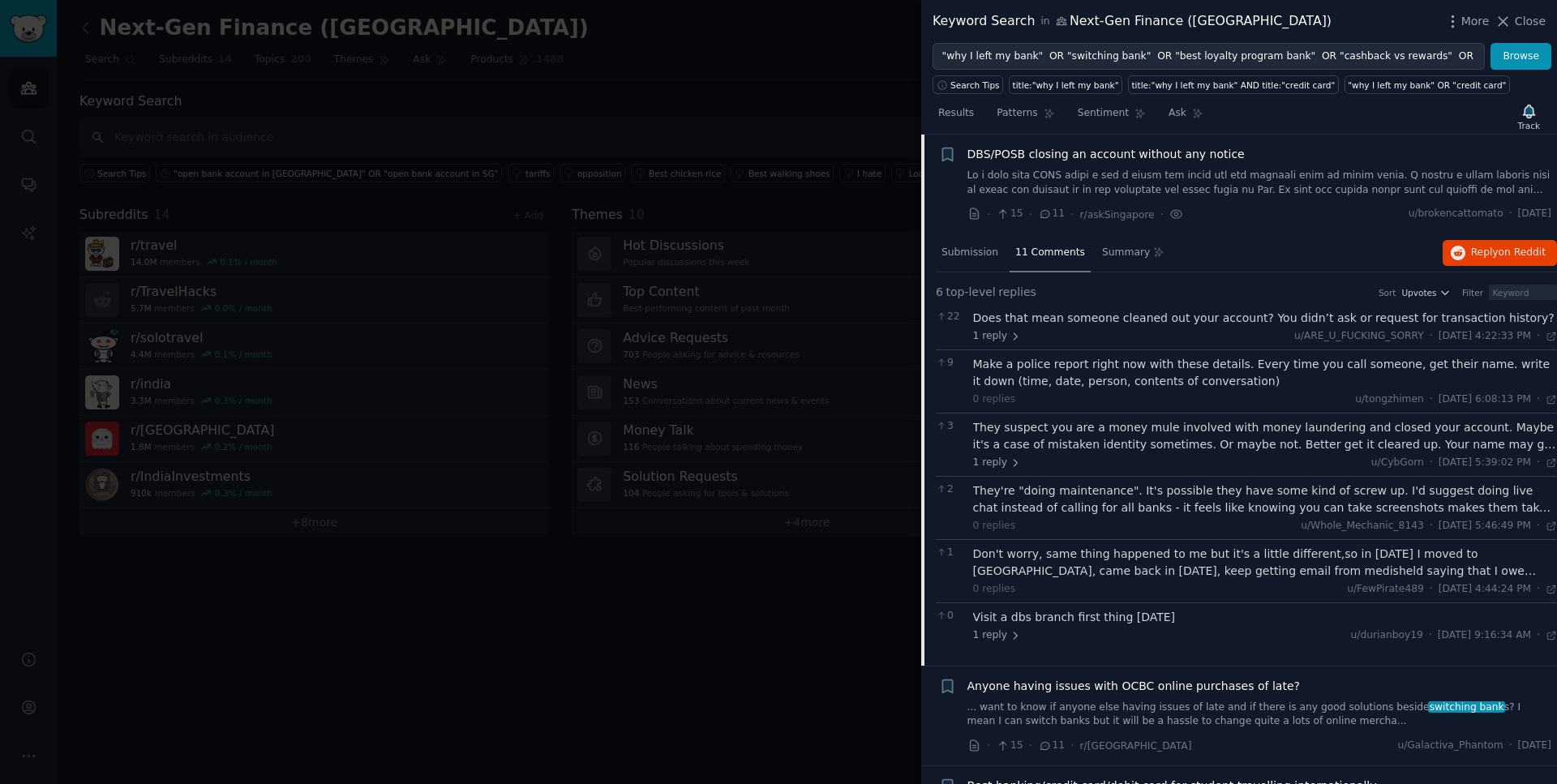
click at [1090, 156] on span "DBS/POSB closing an account without any notice" at bounding box center [1106, 155] width 278 height 17
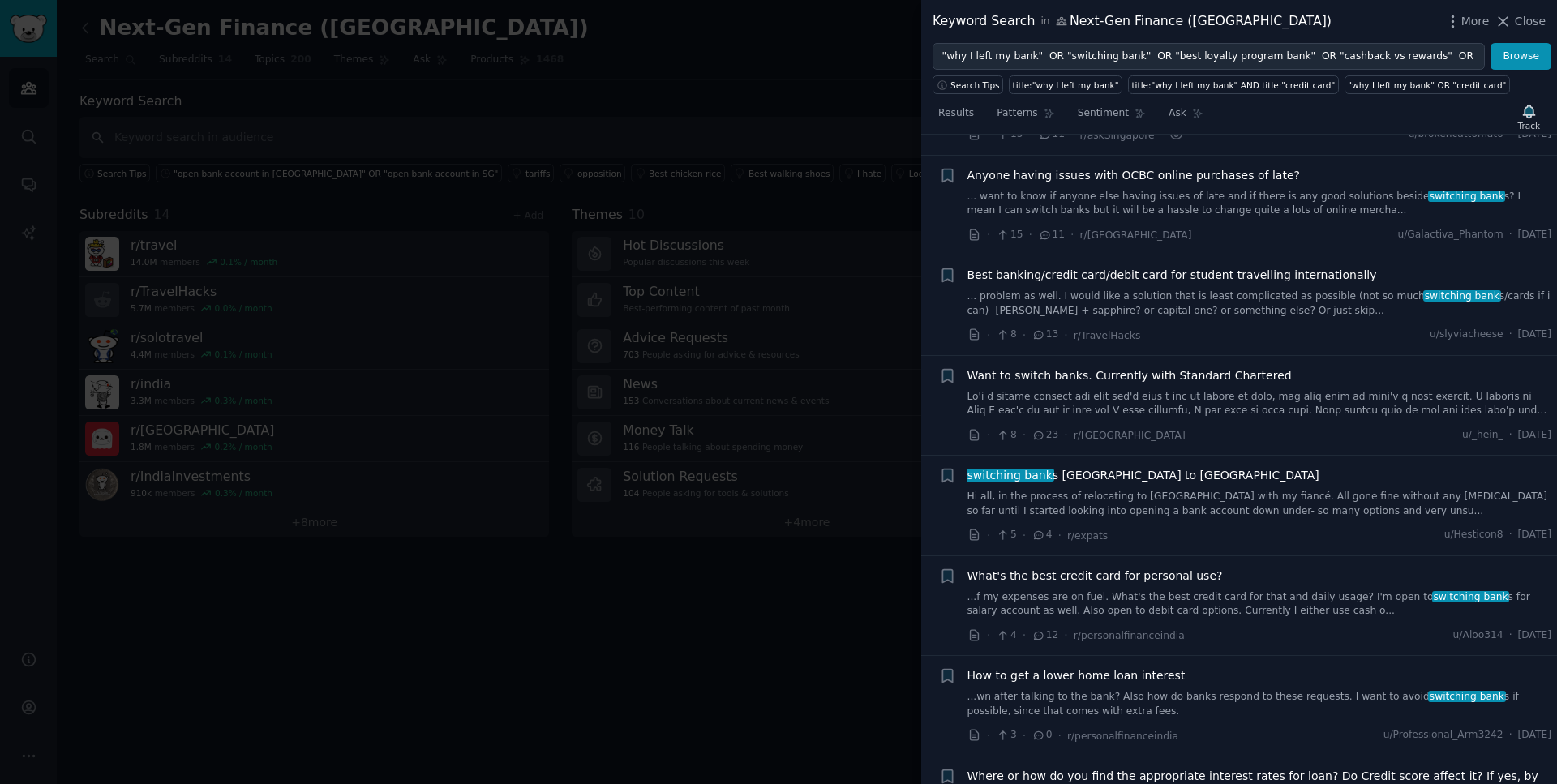
scroll to position [825, 0]
click at [1088, 172] on span "Anyone having issues with OCBC online purchases of late?" at bounding box center [1133, 174] width 333 height 17
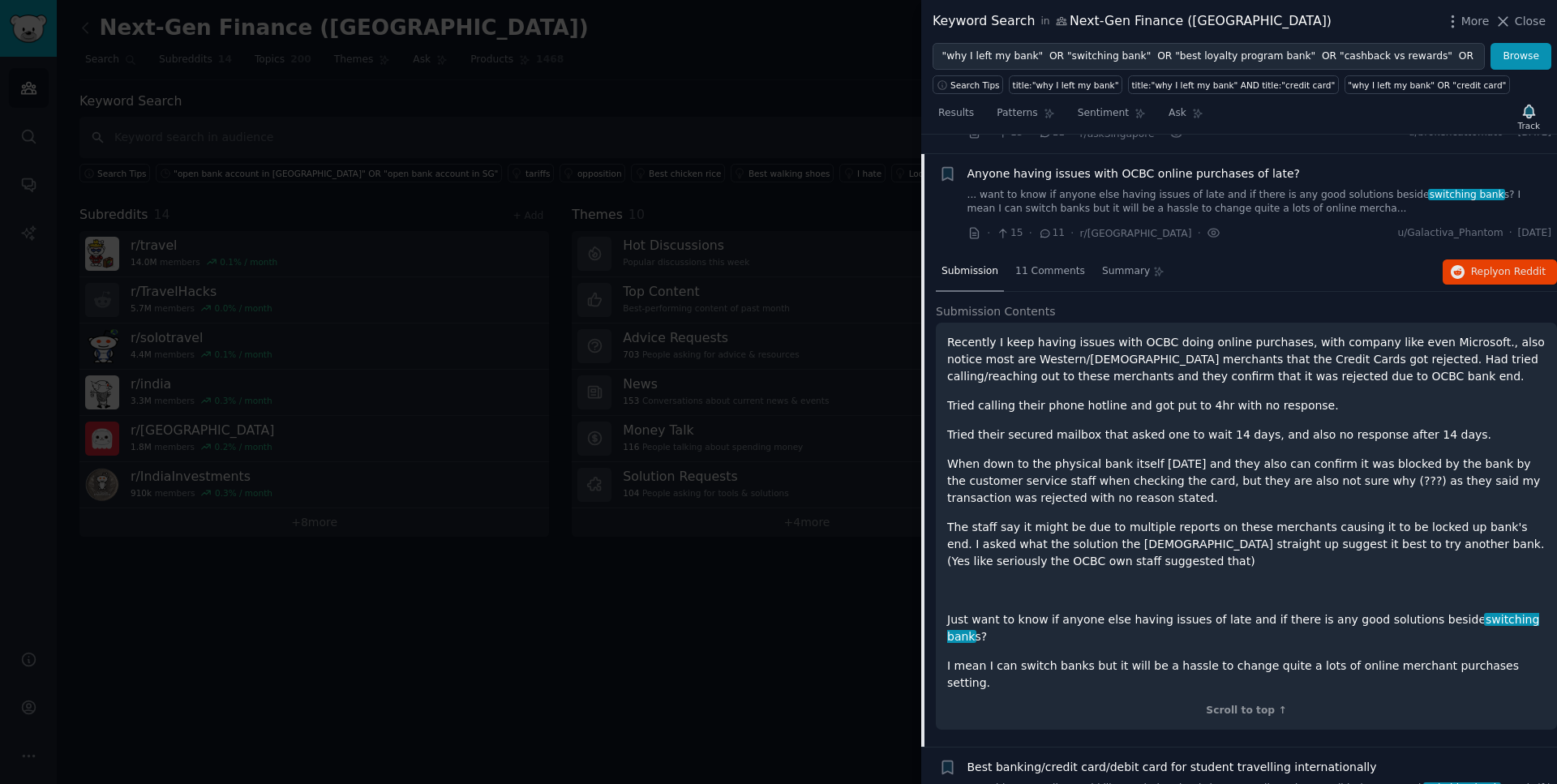
scroll to position [845, 0]
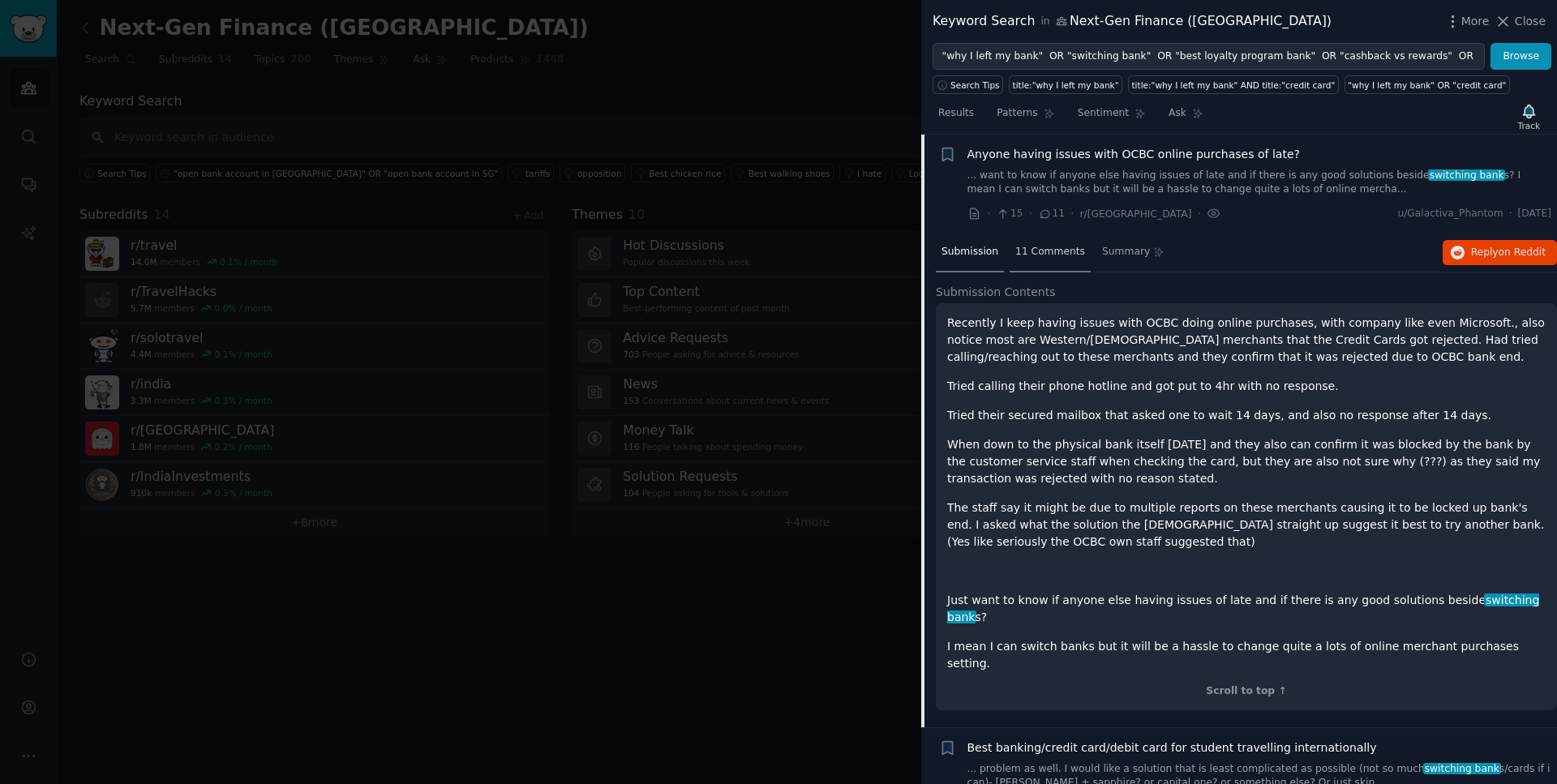
click at [1055, 261] on div "11 Comments" at bounding box center [1050, 252] width 81 height 39
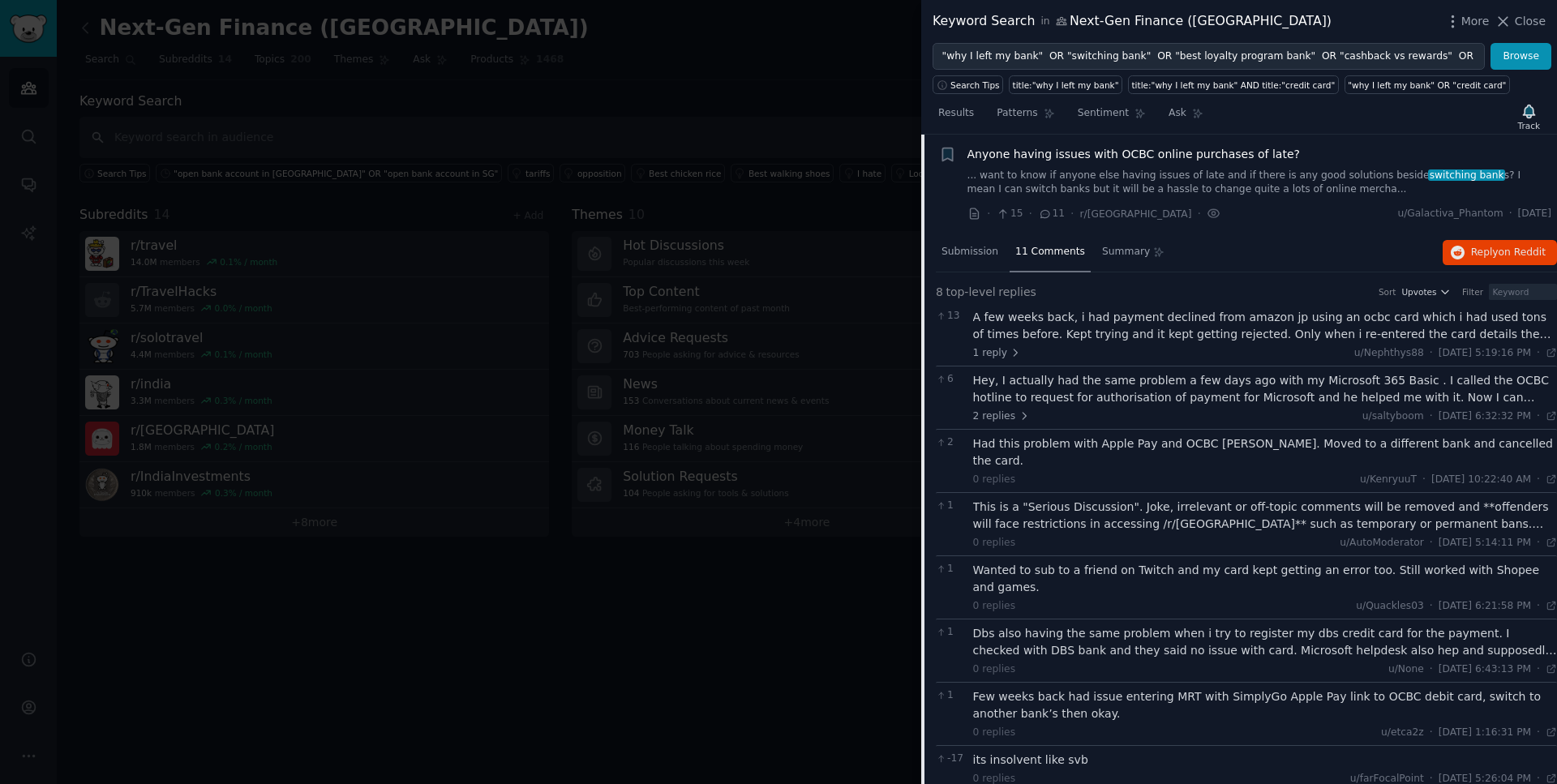
click at [1043, 334] on div "A few weeks back, i had payment declined from amazon jp using an ocbc card whic…" at bounding box center [1266, 325] width 584 height 34
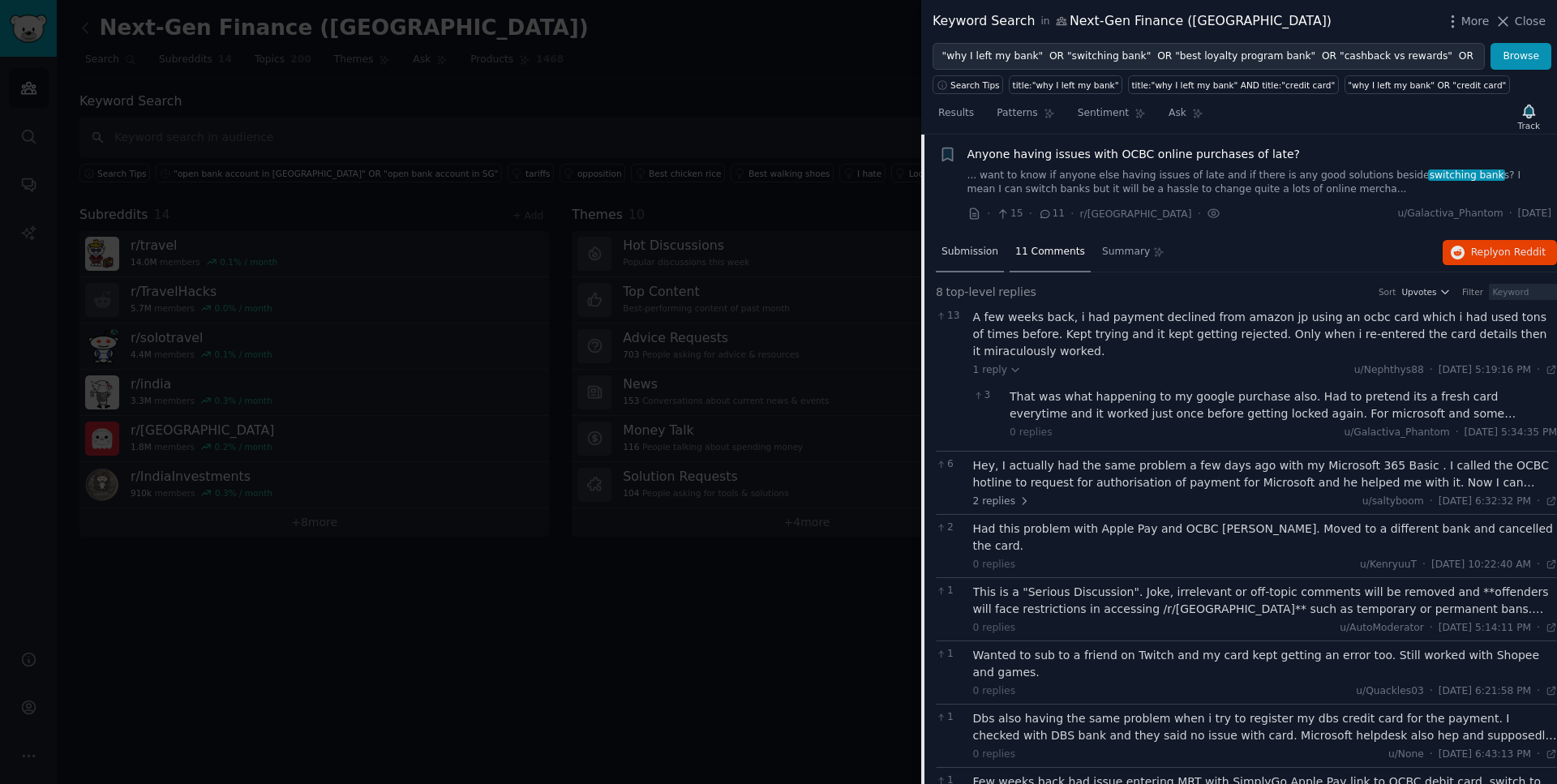
click at [978, 254] on span "Submission" at bounding box center [970, 252] width 57 height 15
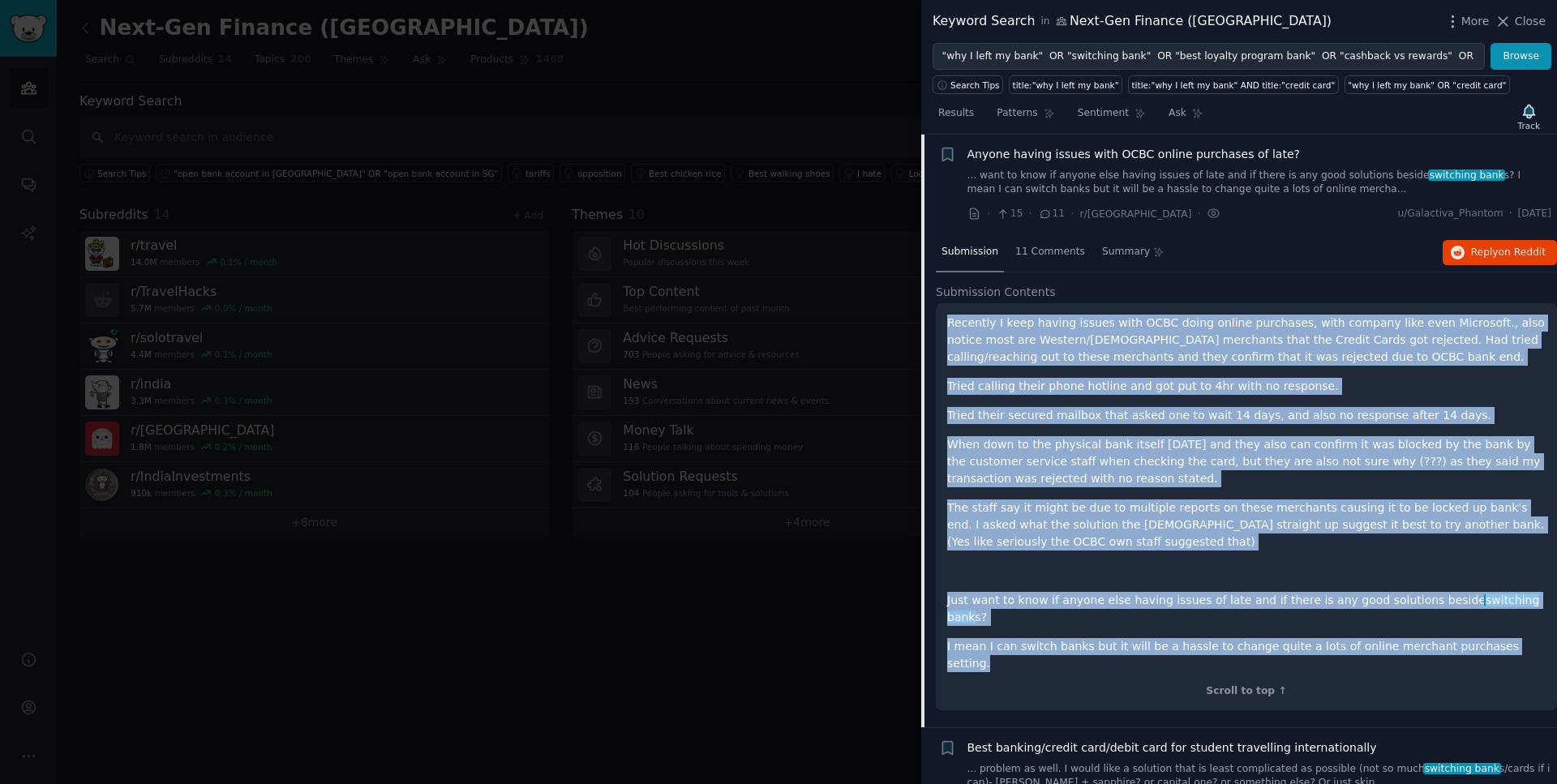
drag, startPoint x: 1528, startPoint y: 631, endPoint x: 943, endPoint y: 318, distance: 663.5
click at [943, 318] on div "Recently I keep having issues with OCBC doing online purchases, with company li…" at bounding box center [1247, 507] width 622 height 407
drag, startPoint x: 1547, startPoint y: 216, endPoint x: 1502, endPoint y: 216, distance: 45.0
click at [1518, 216] on span "[DATE]" at bounding box center [1535, 214] width 33 height 15
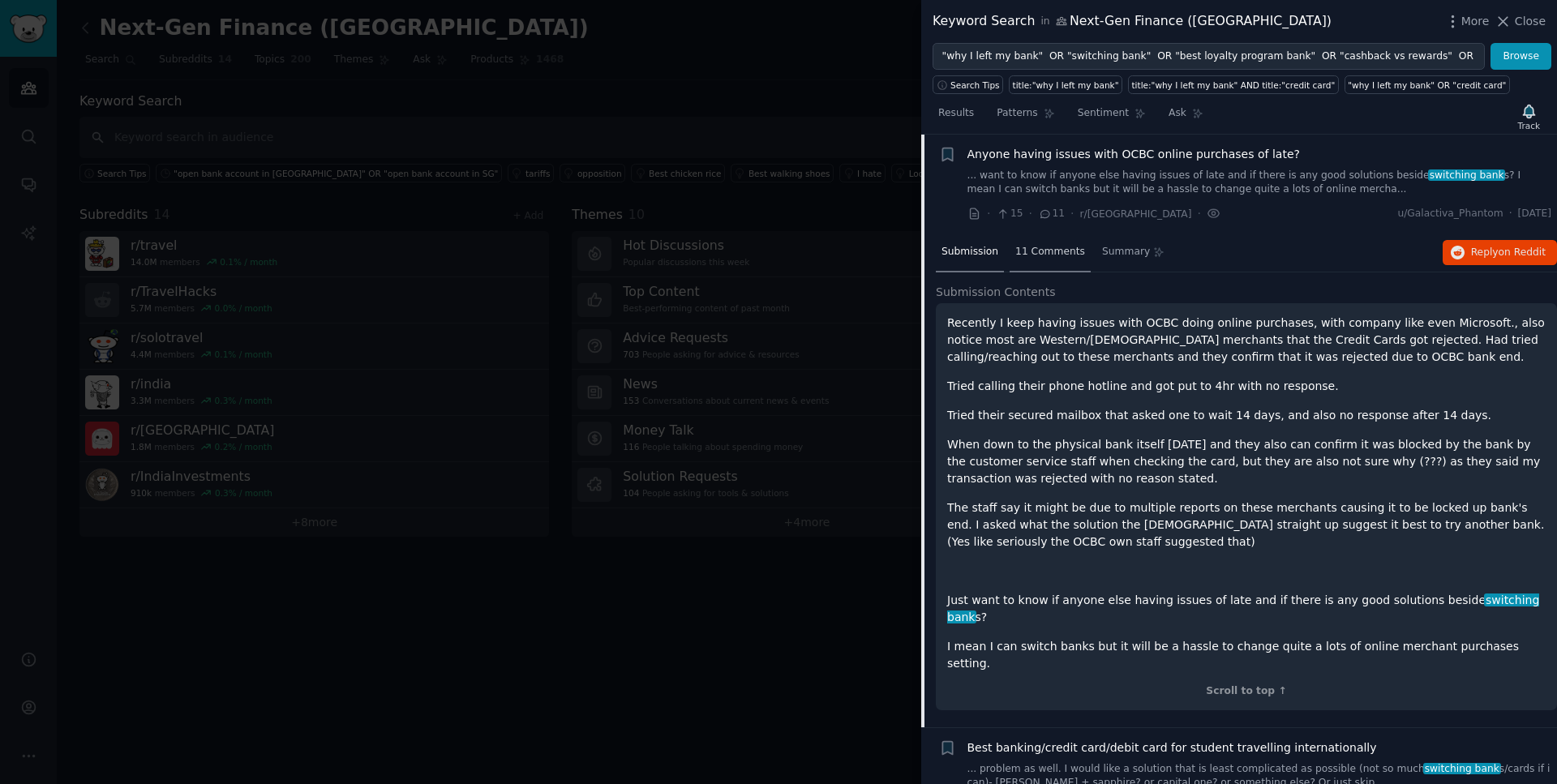
click at [1046, 245] on span "11 Comments" at bounding box center [1050, 252] width 70 height 15
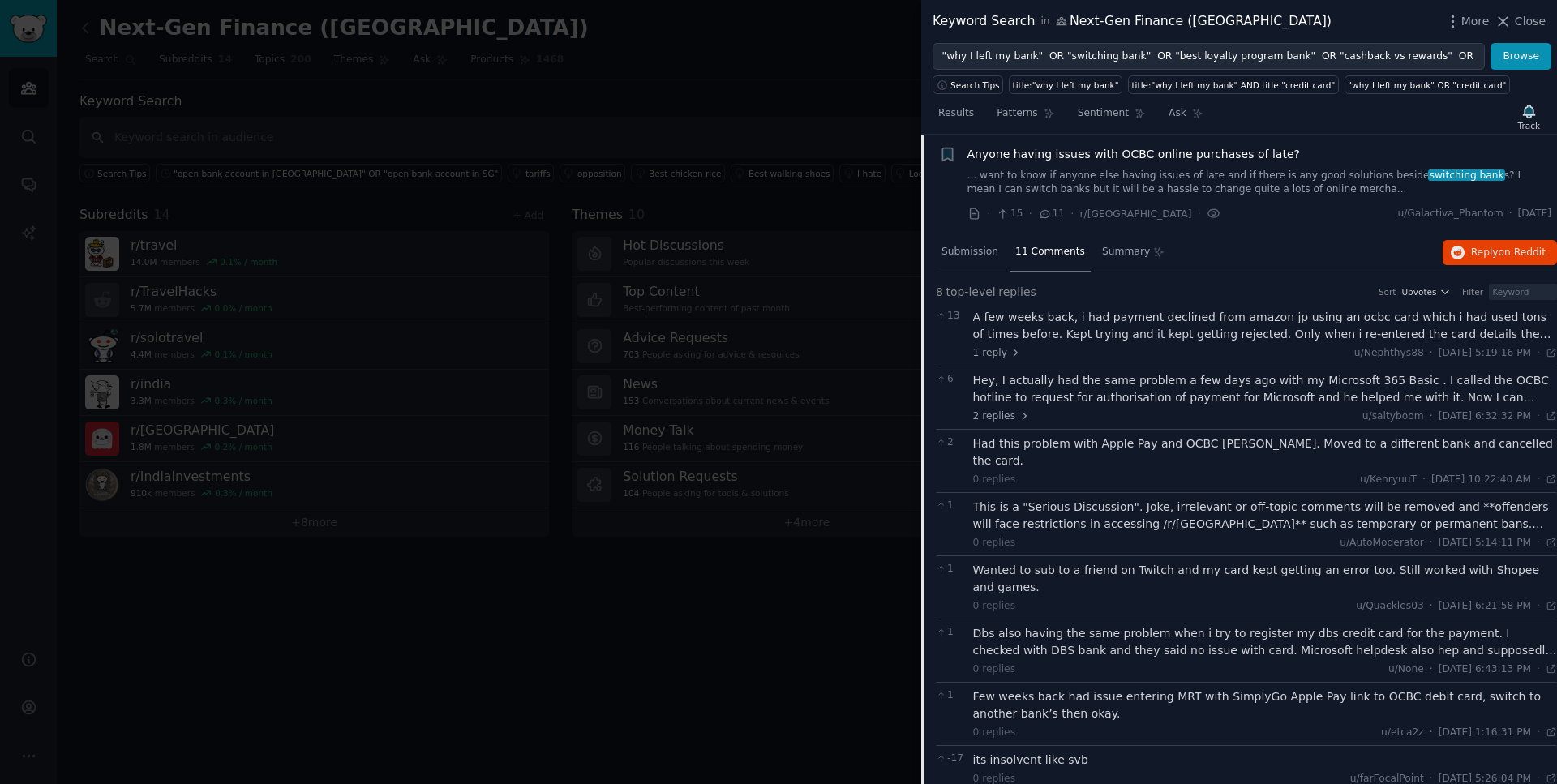
click at [1121, 334] on div "A few weeks back, i had payment declined from amazon jp using an ocbc card whic…" at bounding box center [1266, 325] width 584 height 34
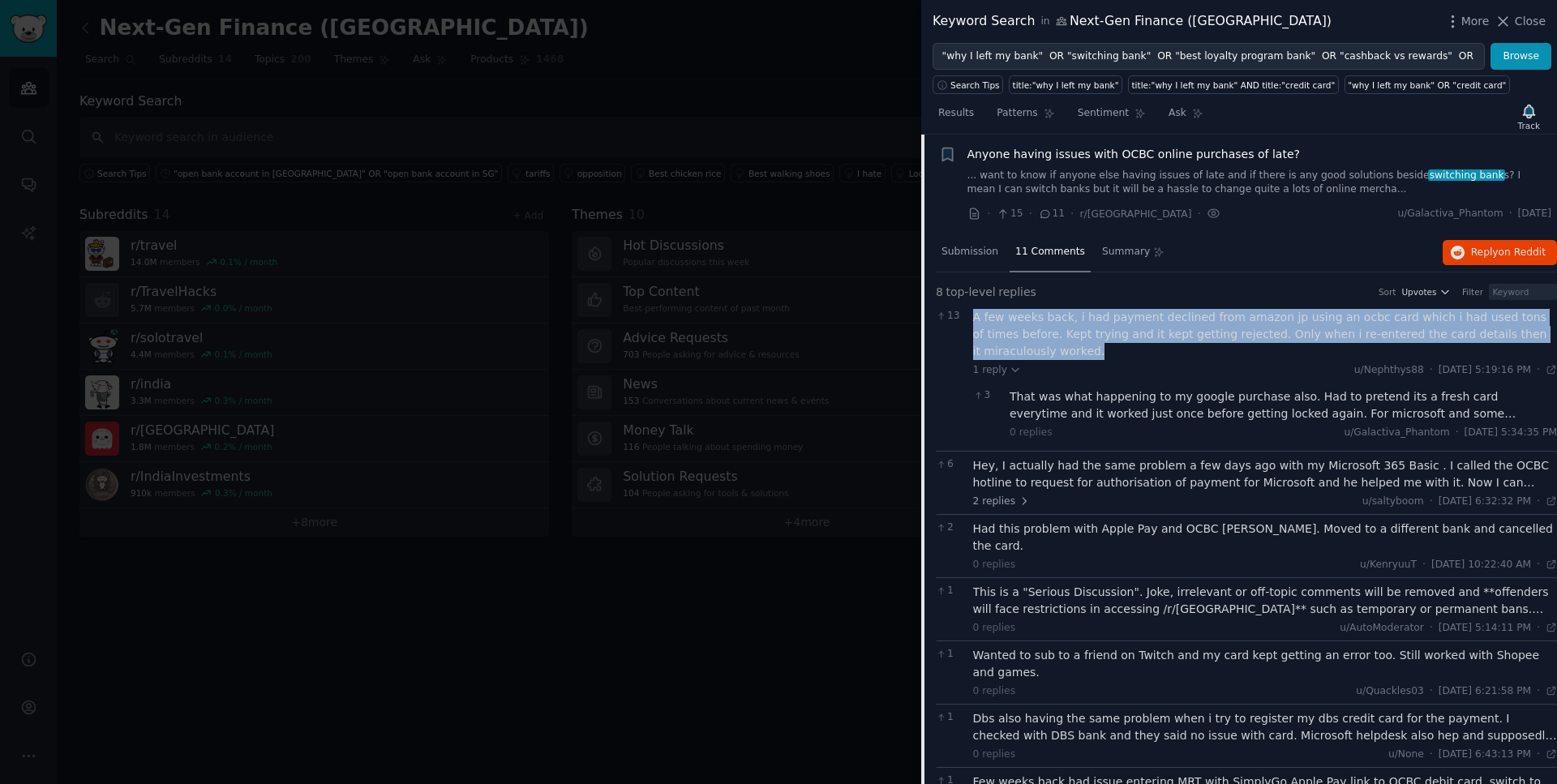
drag, startPoint x: 1038, startPoint y: 347, endPoint x: 976, endPoint y: 322, distance: 66.9
click at [976, 322] on div "A few weeks back, i had payment declined from amazon jp using an ocbc card whic…" at bounding box center [1266, 334] width 584 height 51
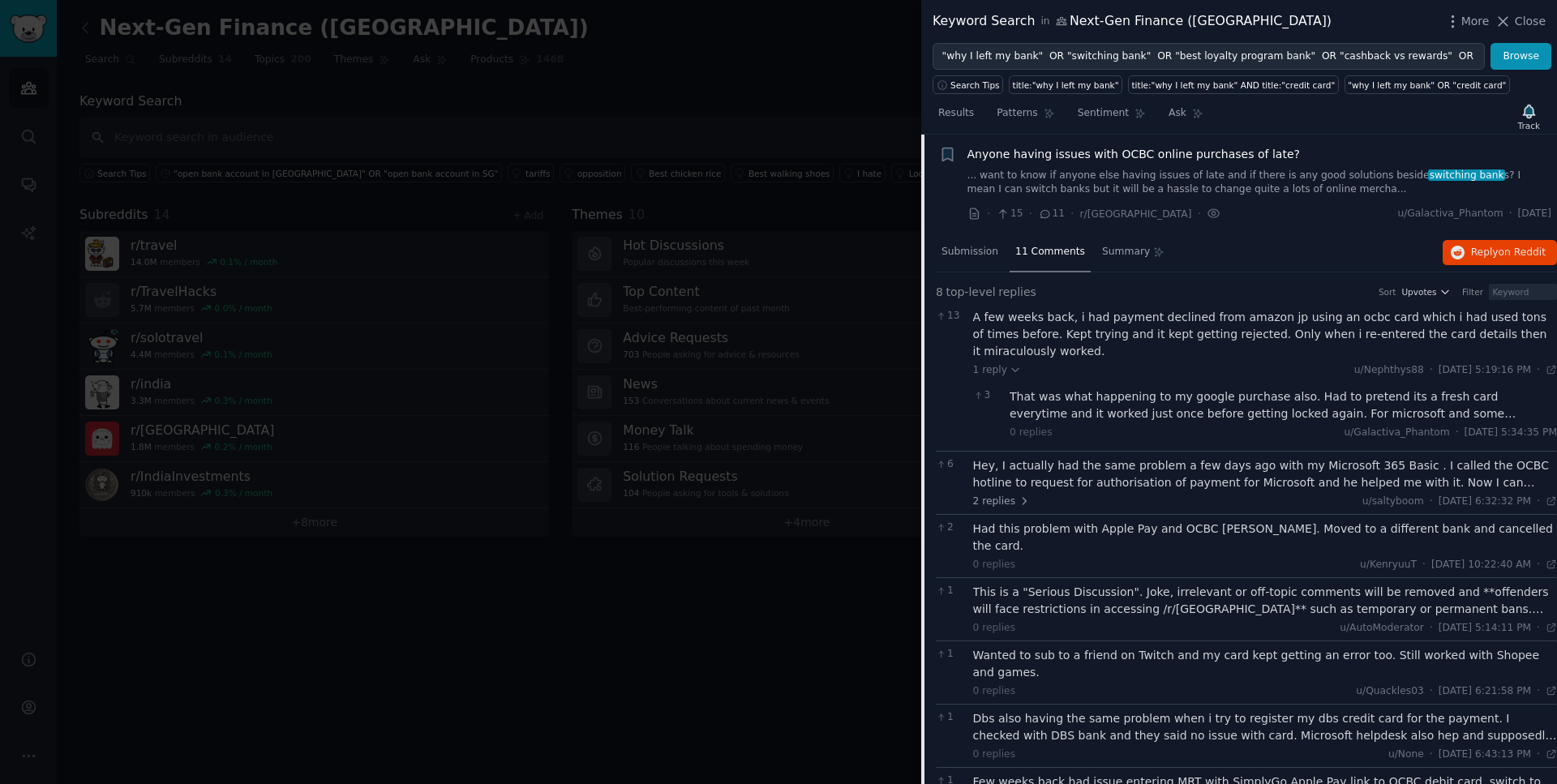
click at [1211, 484] on div "Hey, I actually had the same problem a few days ago with my Microsoft 365 Basic…" at bounding box center [1266, 474] width 584 height 34
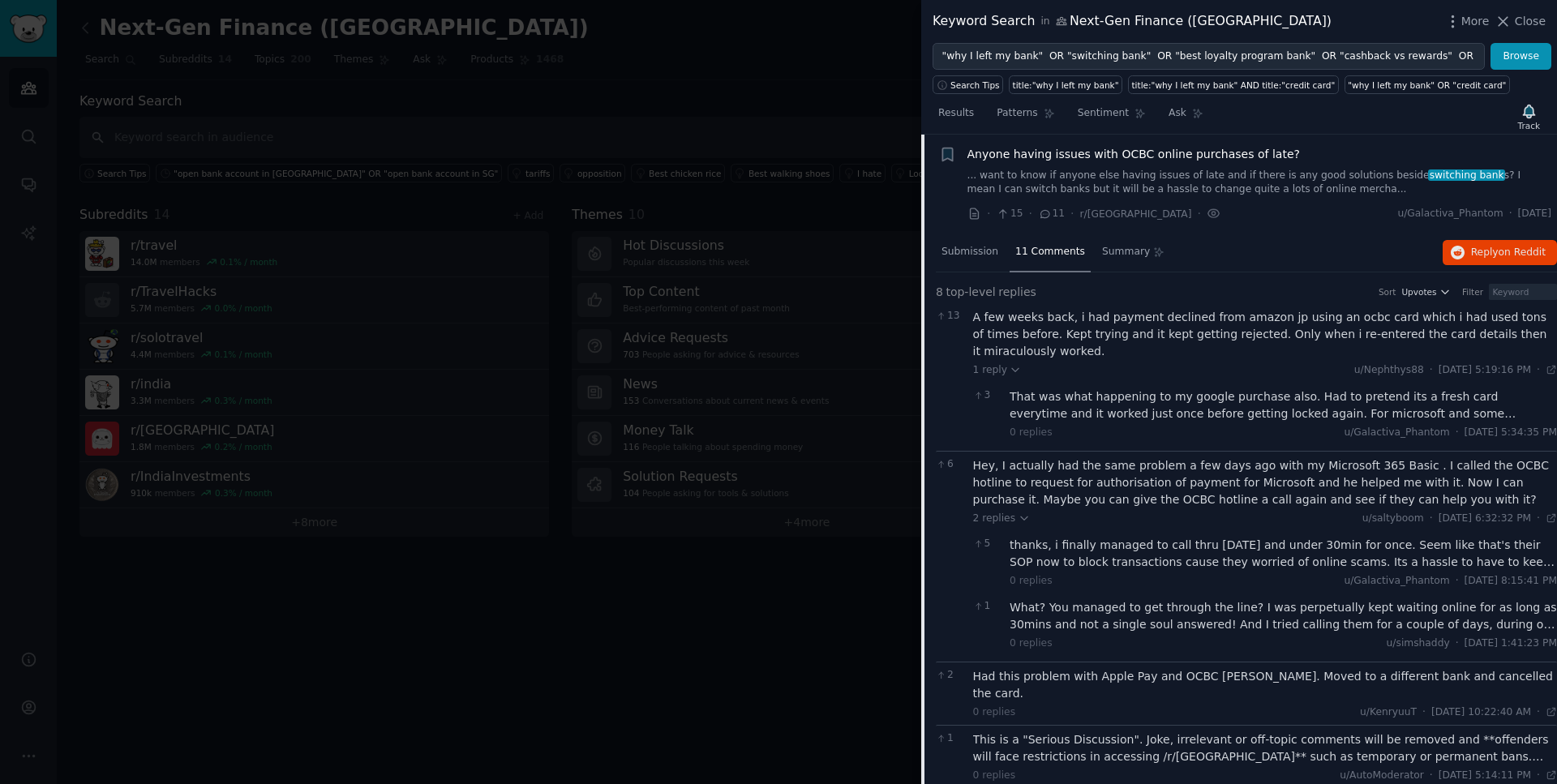
click at [1195, 157] on span "Anyone having issues with OCBC online purchases of late?" at bounding box center [1133, 155] width 333 height 17
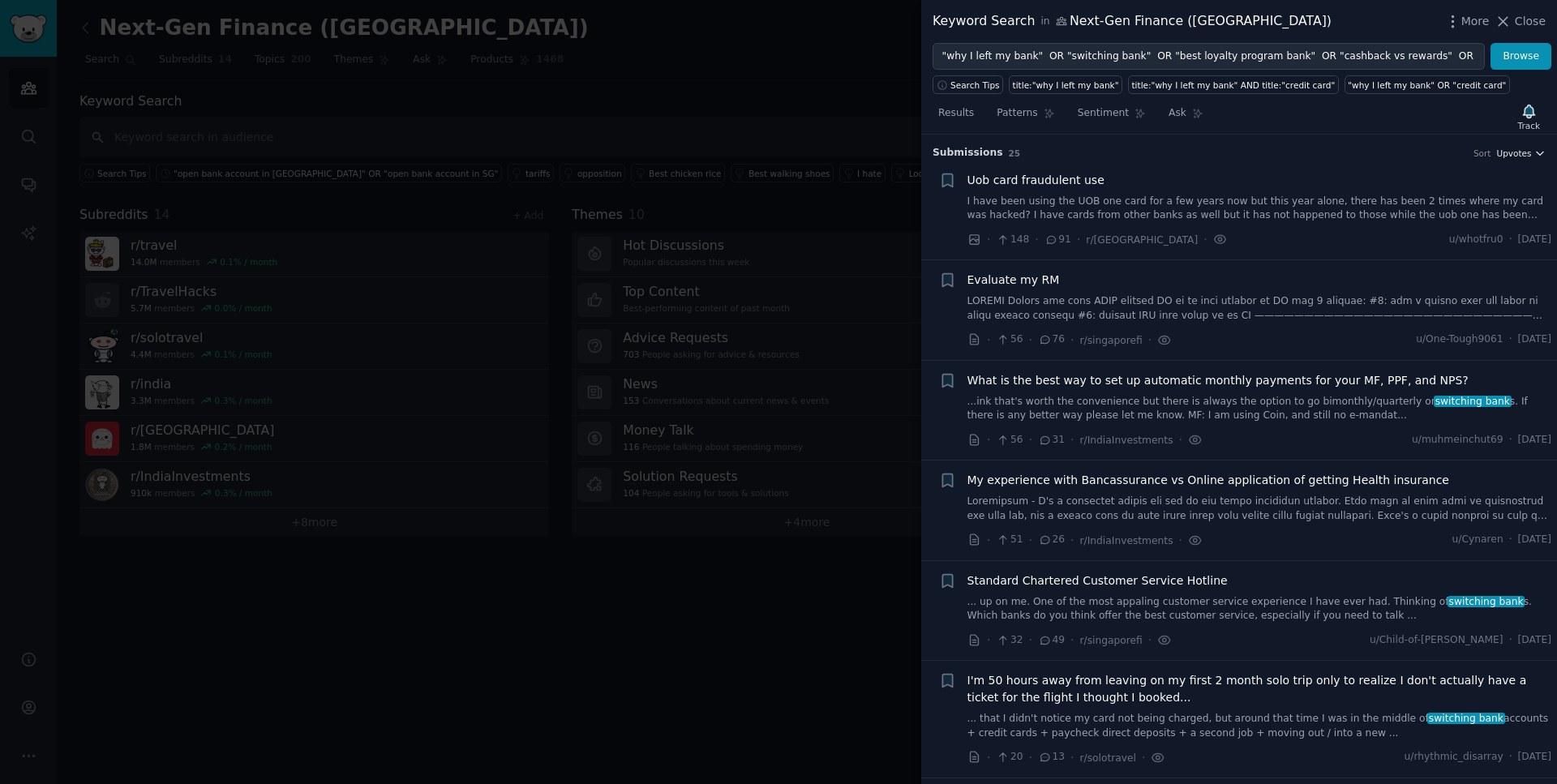
click at [1525, 152] on span "Upvotes" at bounding box center [1514, 153] width 35 height 11
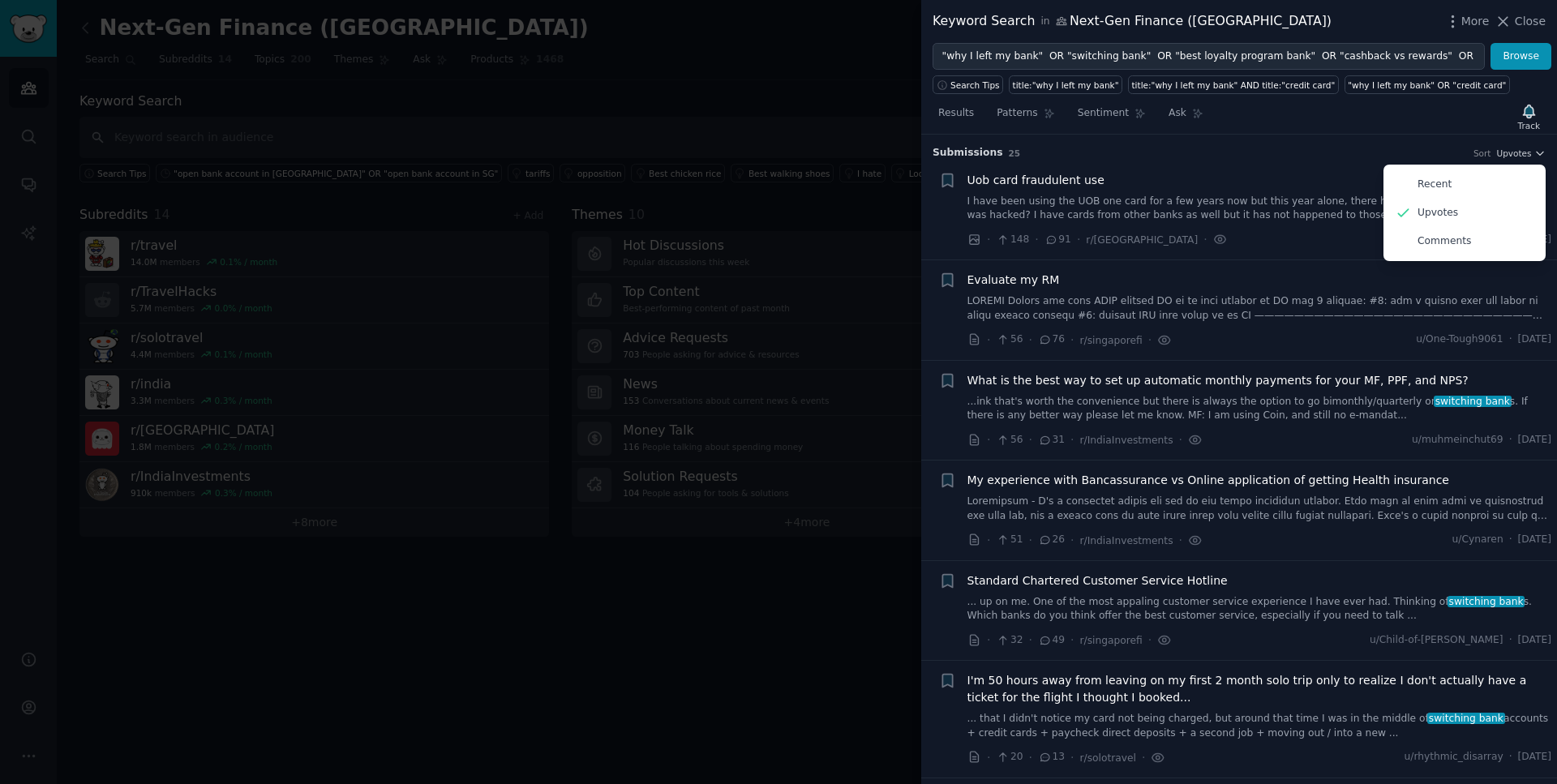
click at [1214, 590] on div "Standard Chartered Customer Service Hotline ... up on me. One of the most appal…" at bounding box center [1260, 597] width 584 height 51
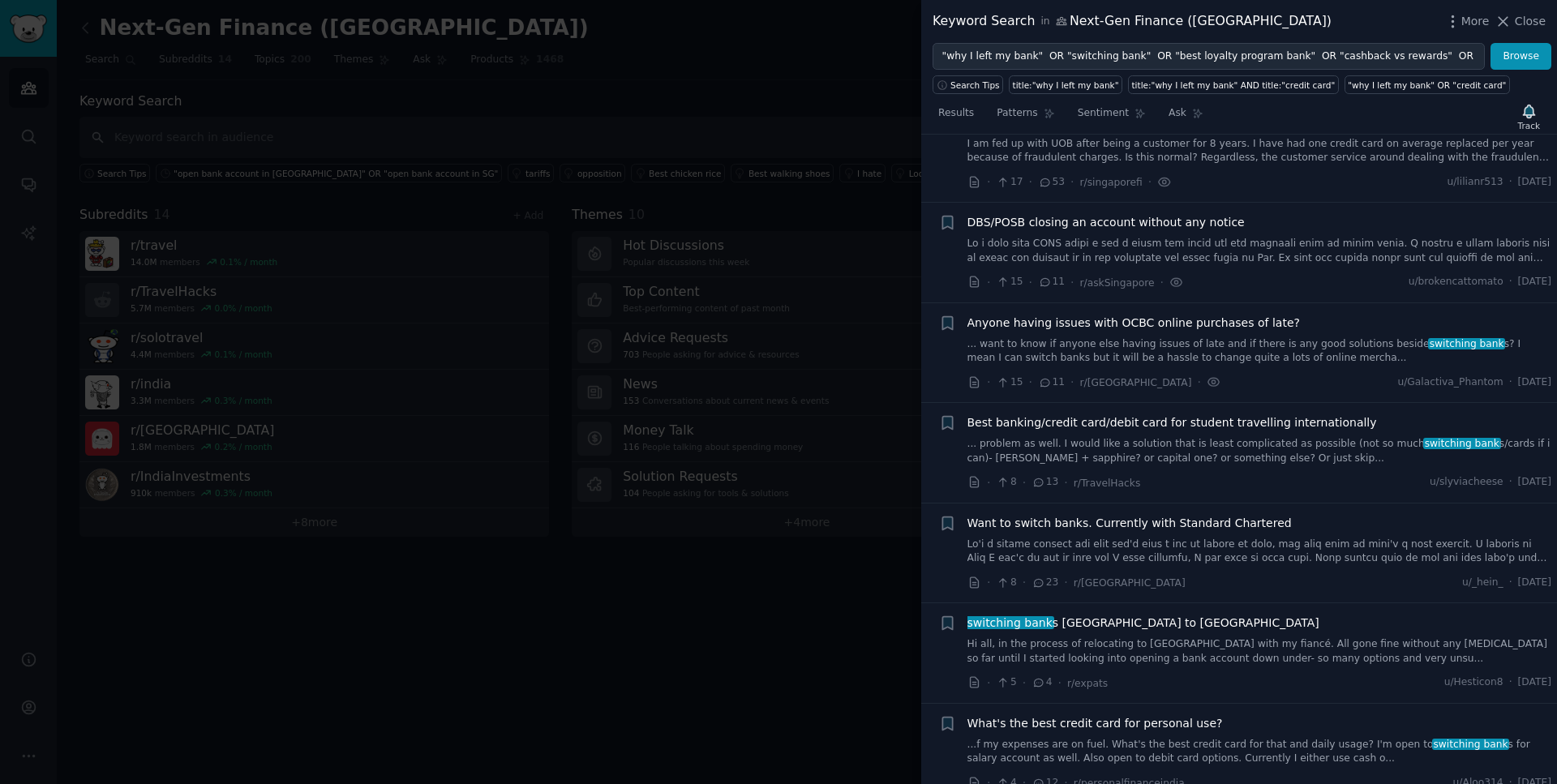
scroll to position [678, 0]
click at [1198, 426] on span "Best banking/credit card/debit card for student travelling internationally" at bounding box center [1172, 421] width 410 height 17
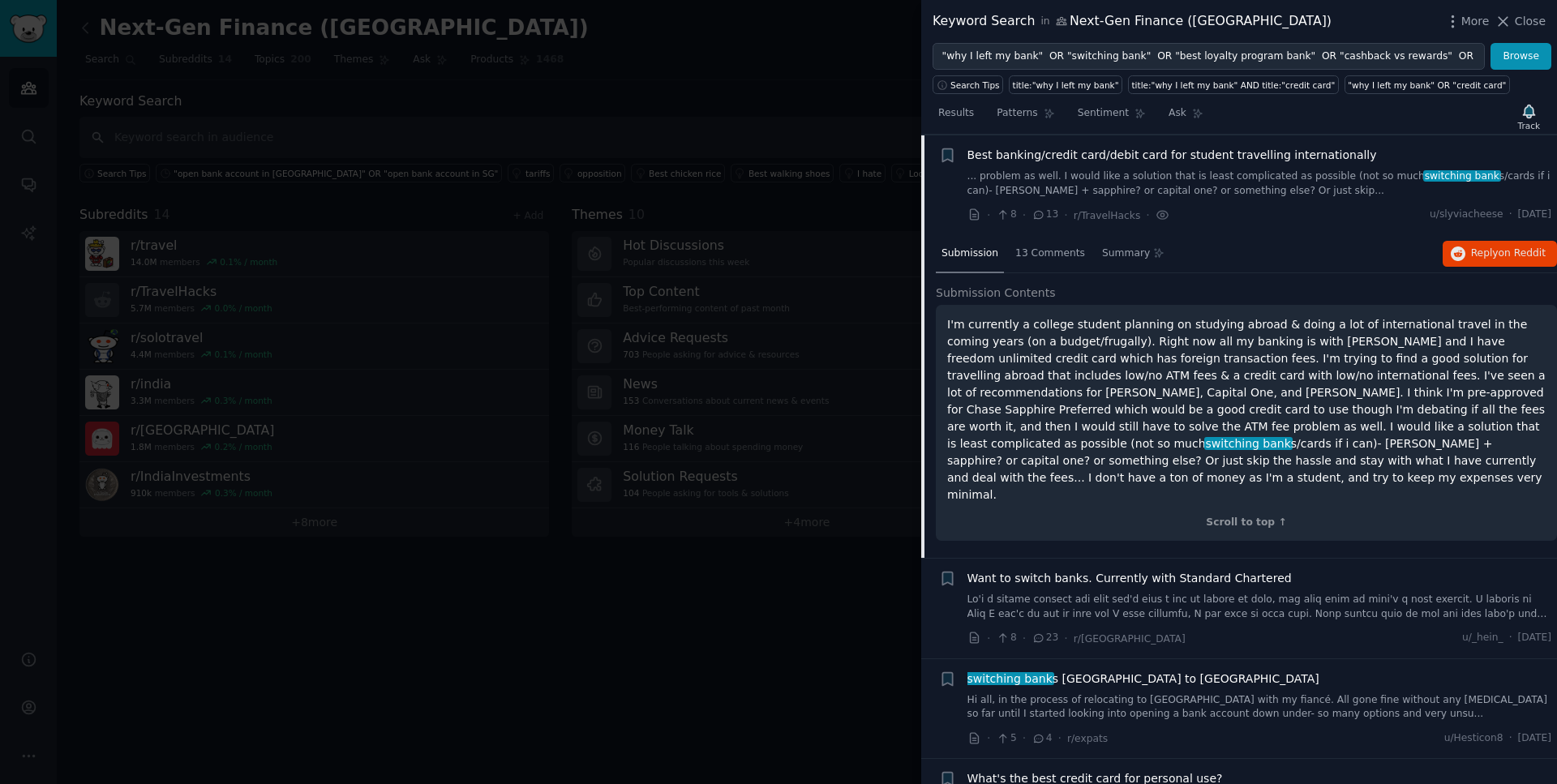
scroll to position [944, 0]
click at [1042, 252] on span "13 Comments" at bounding box center [1050, 252] width 70 height 15
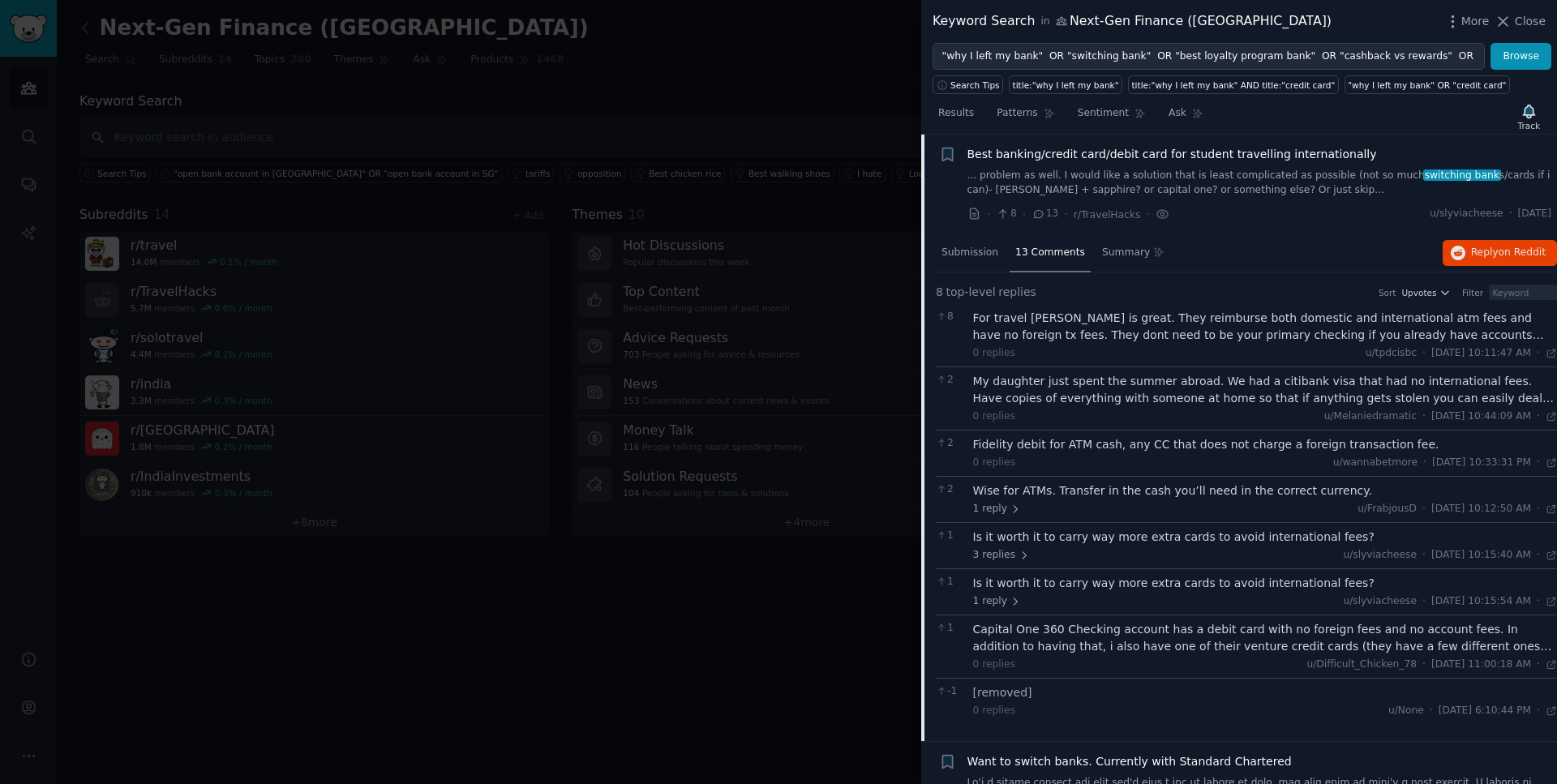
click at [1138, 151] on span "Best banking/credit card/debit card for student travelling internationally" at bounding box center [1172, 155] width 410 height 17
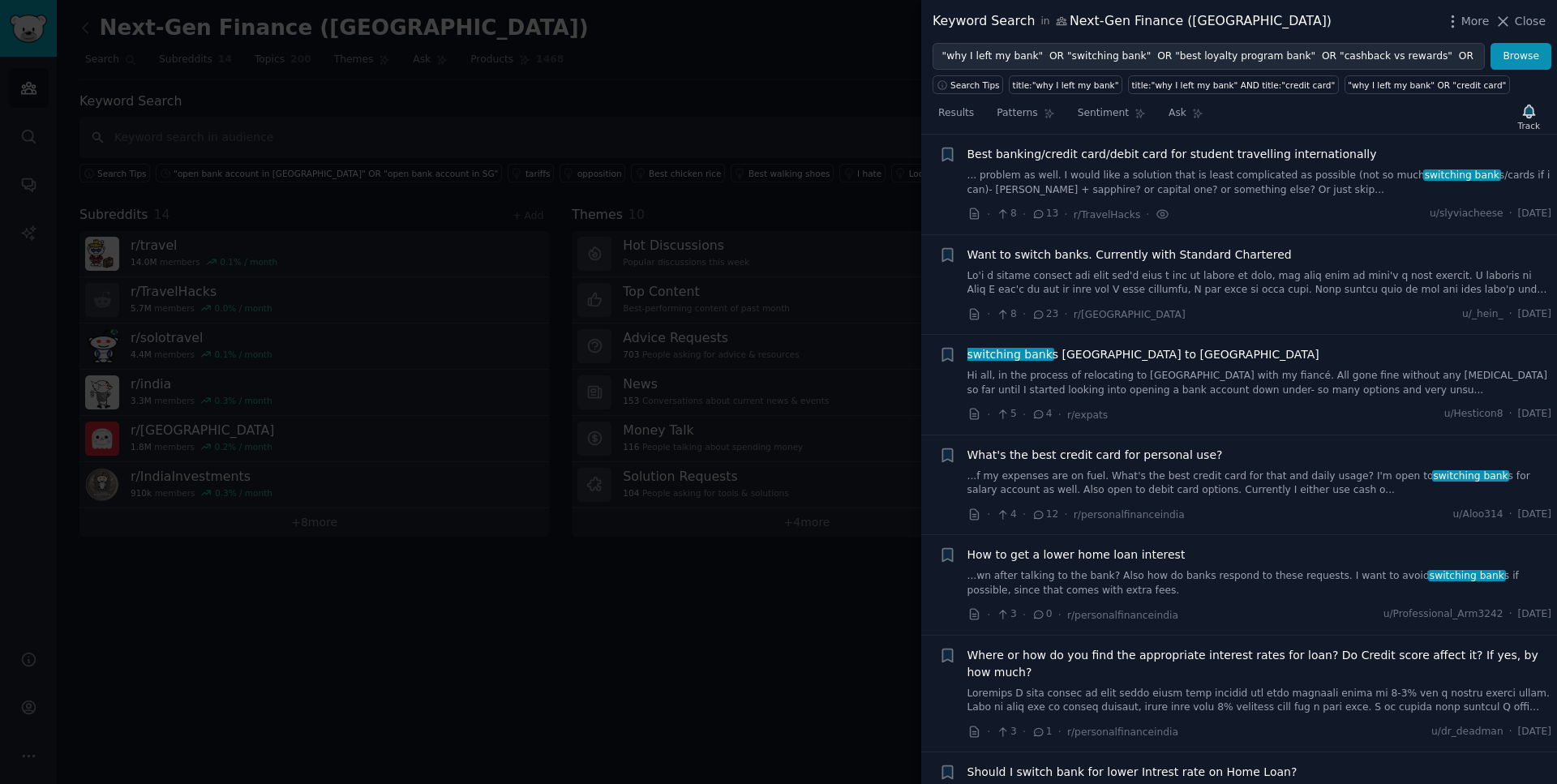
click at [1113, 252] on span "Want to switch banks. Currently with Standard Chartered" at bounding box center [1129, 255] width 324 height 17
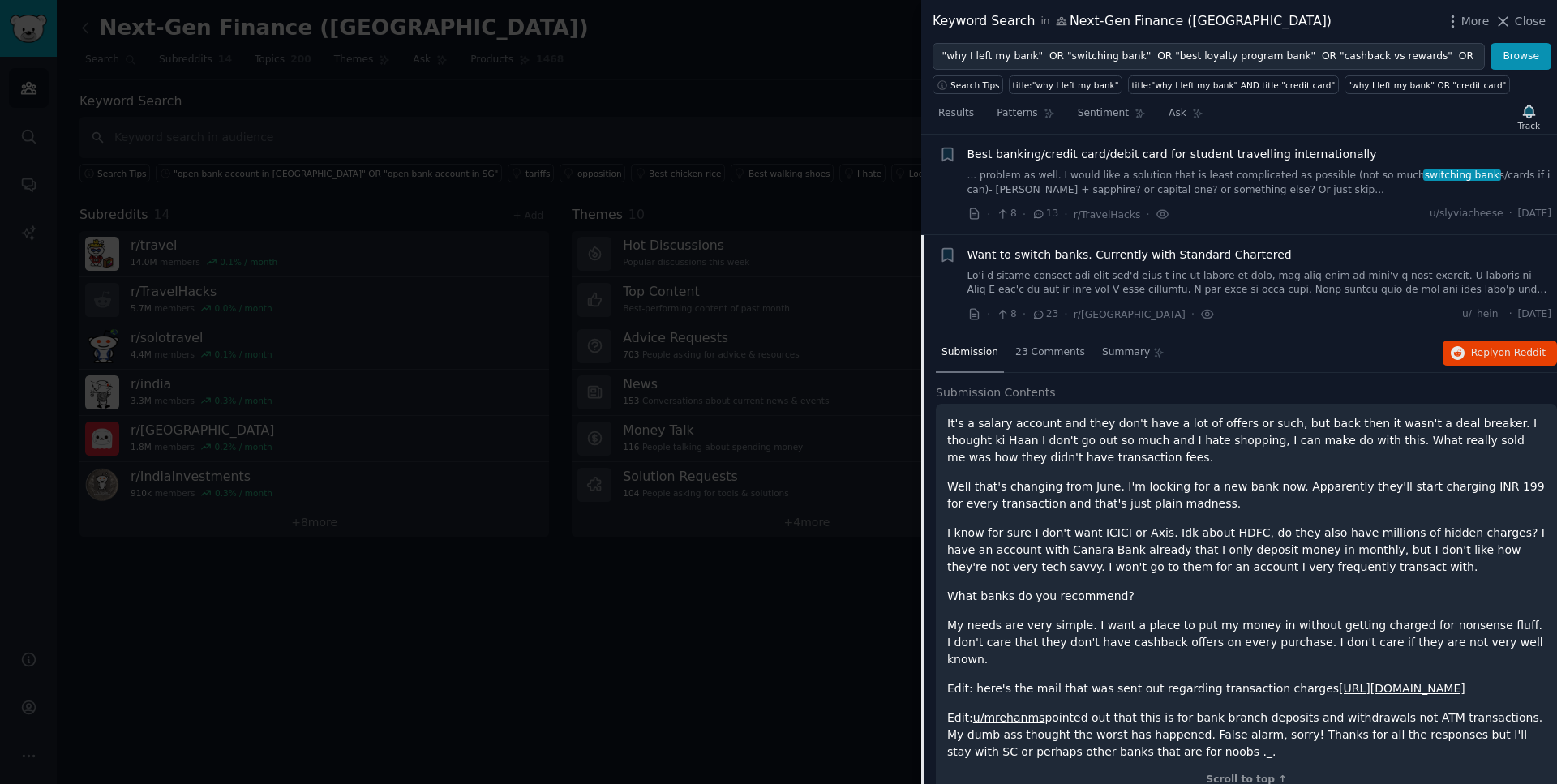
scroll to position [1044, 0]
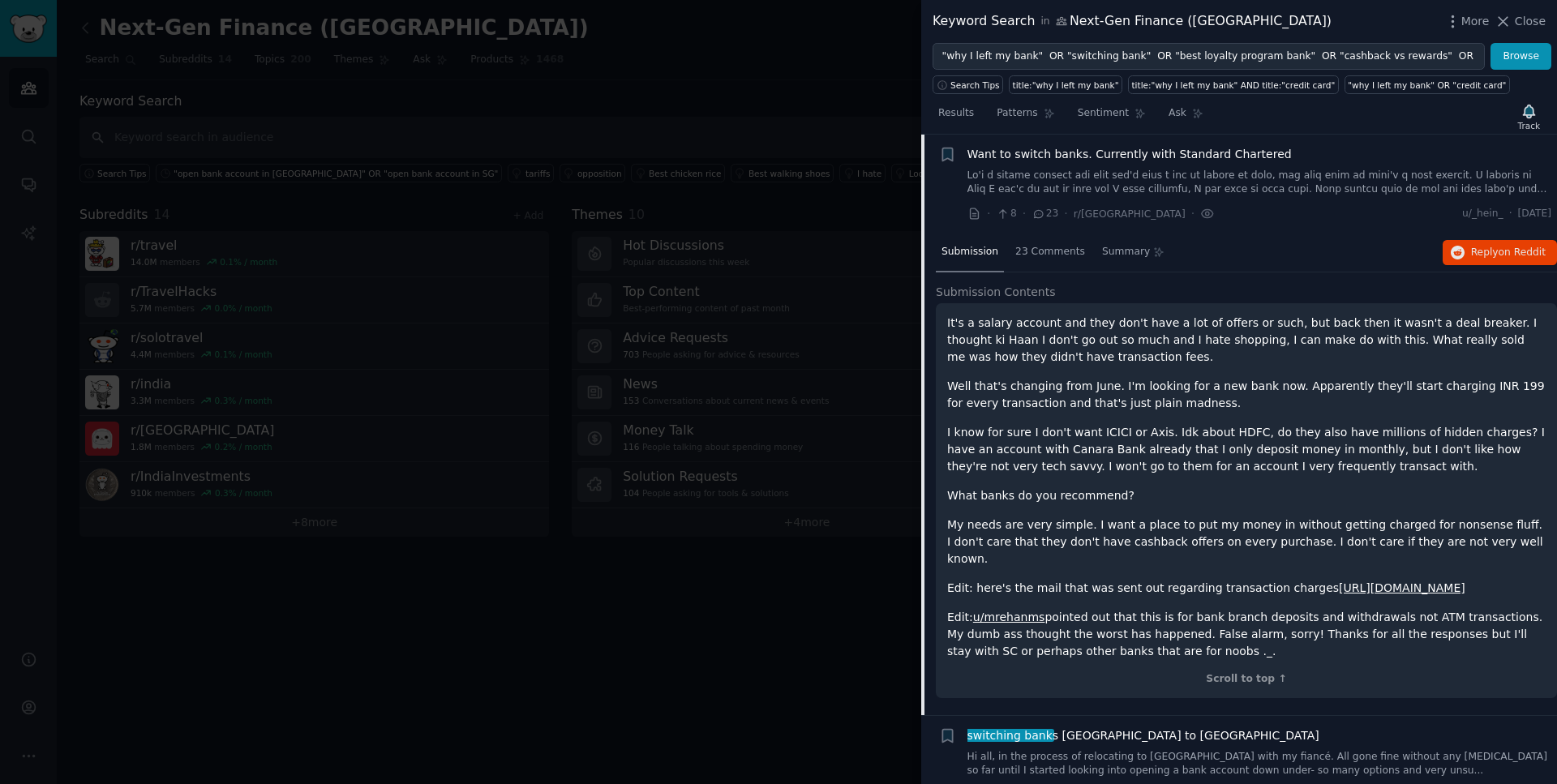
click at [1114, 158] on span "Want to switch banks. Currently with Standard Chartered" at bounding box center [1129, 155] width 324 height 17
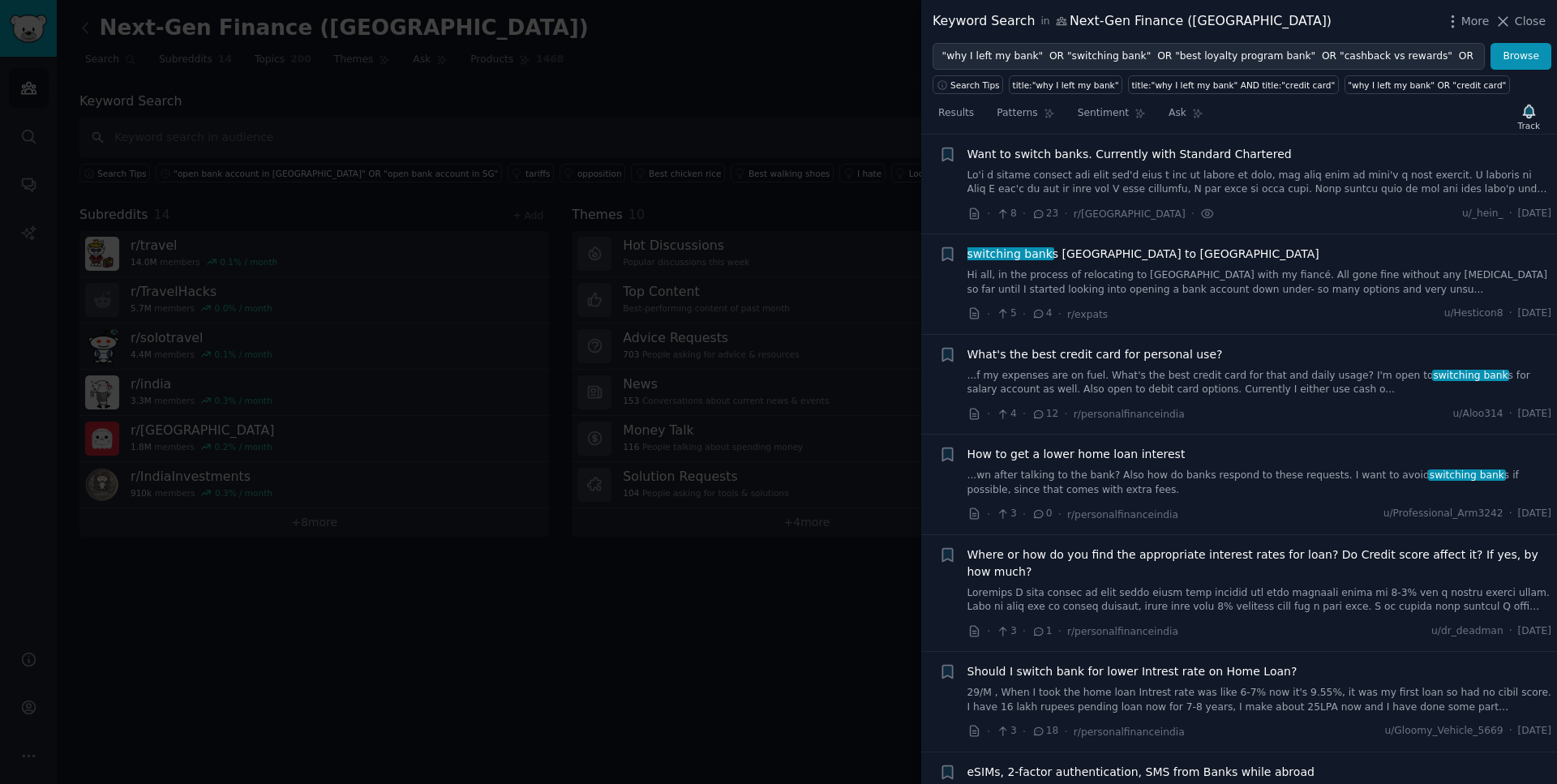
click at [1095, 354] on span "What's the best credit card for personal use?" at bounding box center [1095, 355] width 256 height 17
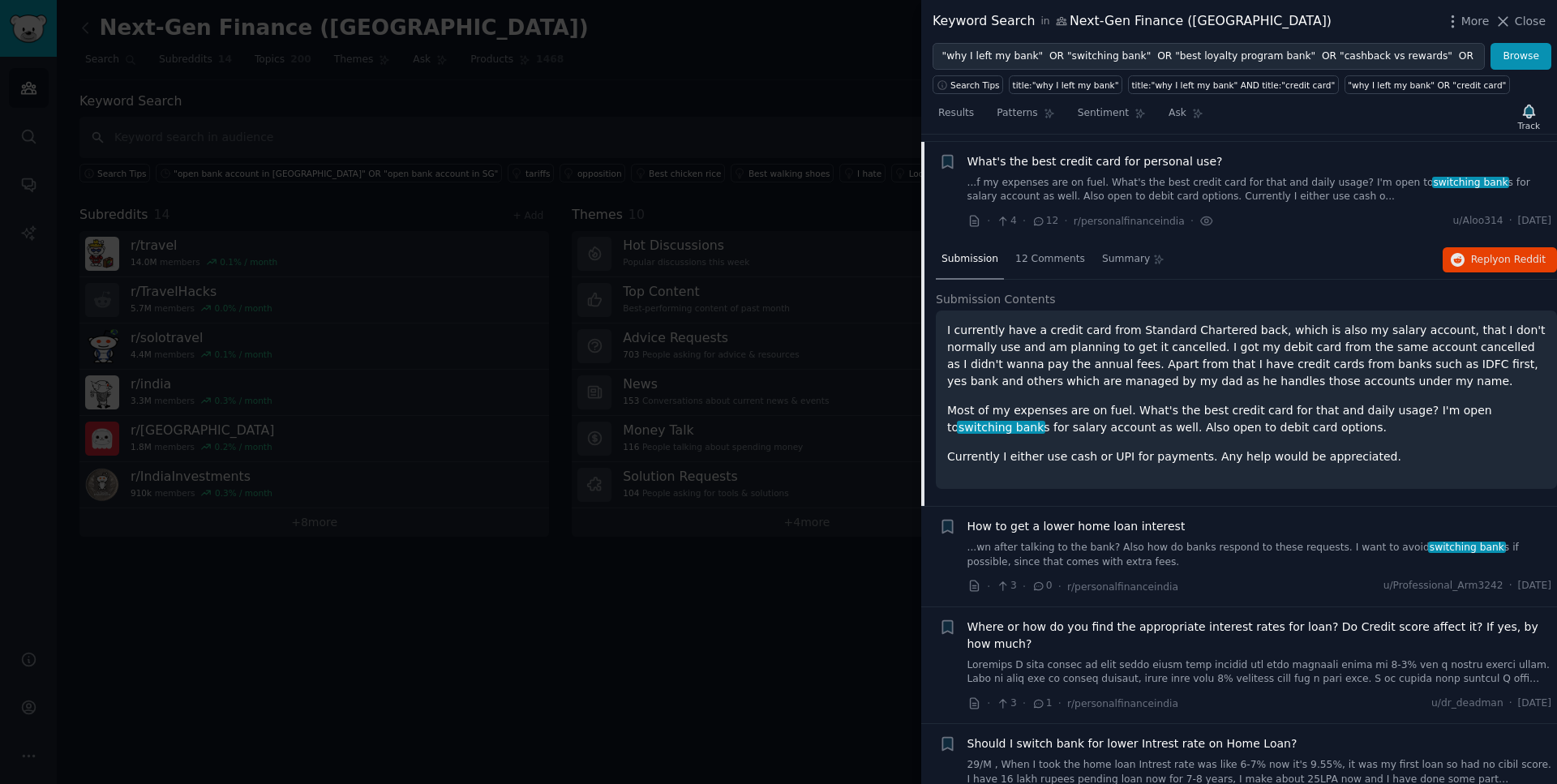
scroll to position [1245, 0]
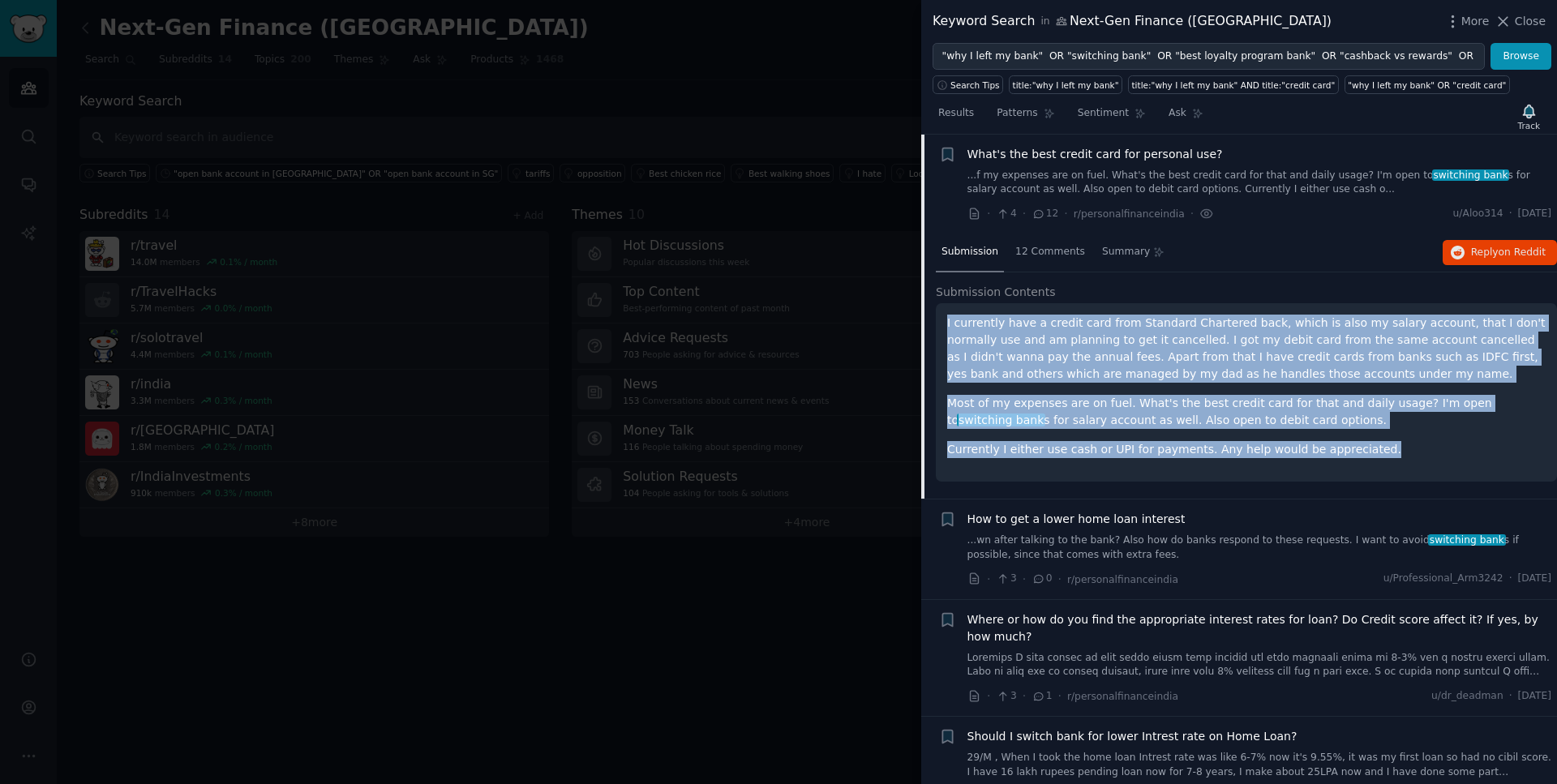
drag, startPoint x: 1377, startPoint y: 452, endPoint x: 942, endPoint y: 326, distance: 452.9
click at [942, 326] on div "I currently have a credit card from Standard Chartered back, which is also my s…" at bounding box center [1247, 392] width 622 height 178
drag, startPoint x: 1546, startPoint y: 216, endPoint x: 1499, endPoint y: 216, distance: 47.0
click at [1518, 216] on span "[DATE]" at bounding box center [1535, 214] width 33 height 15
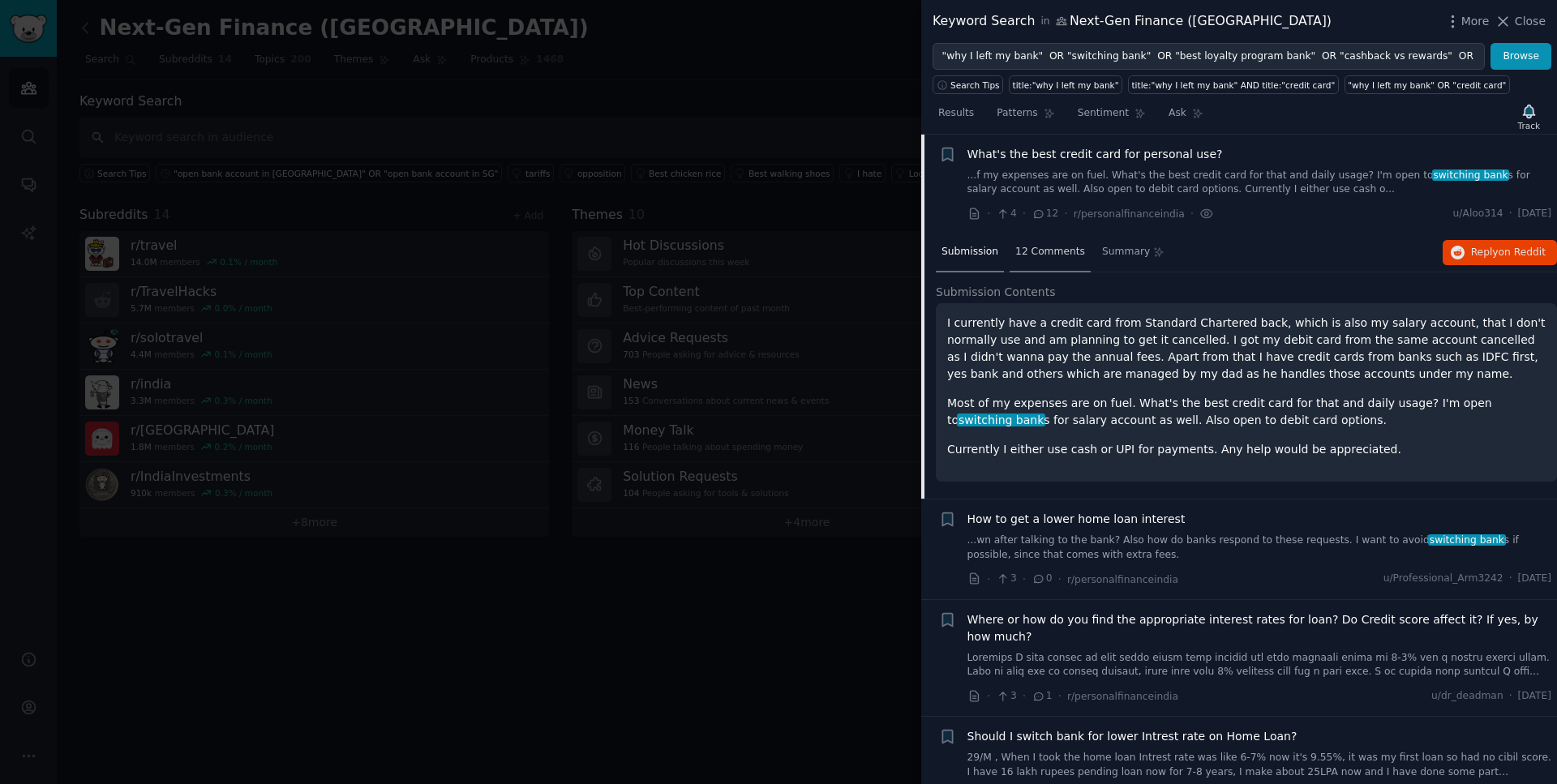
click at [1046, 253] on span "12 Comments" at bounding box center [1050, 252] width 70 height 15
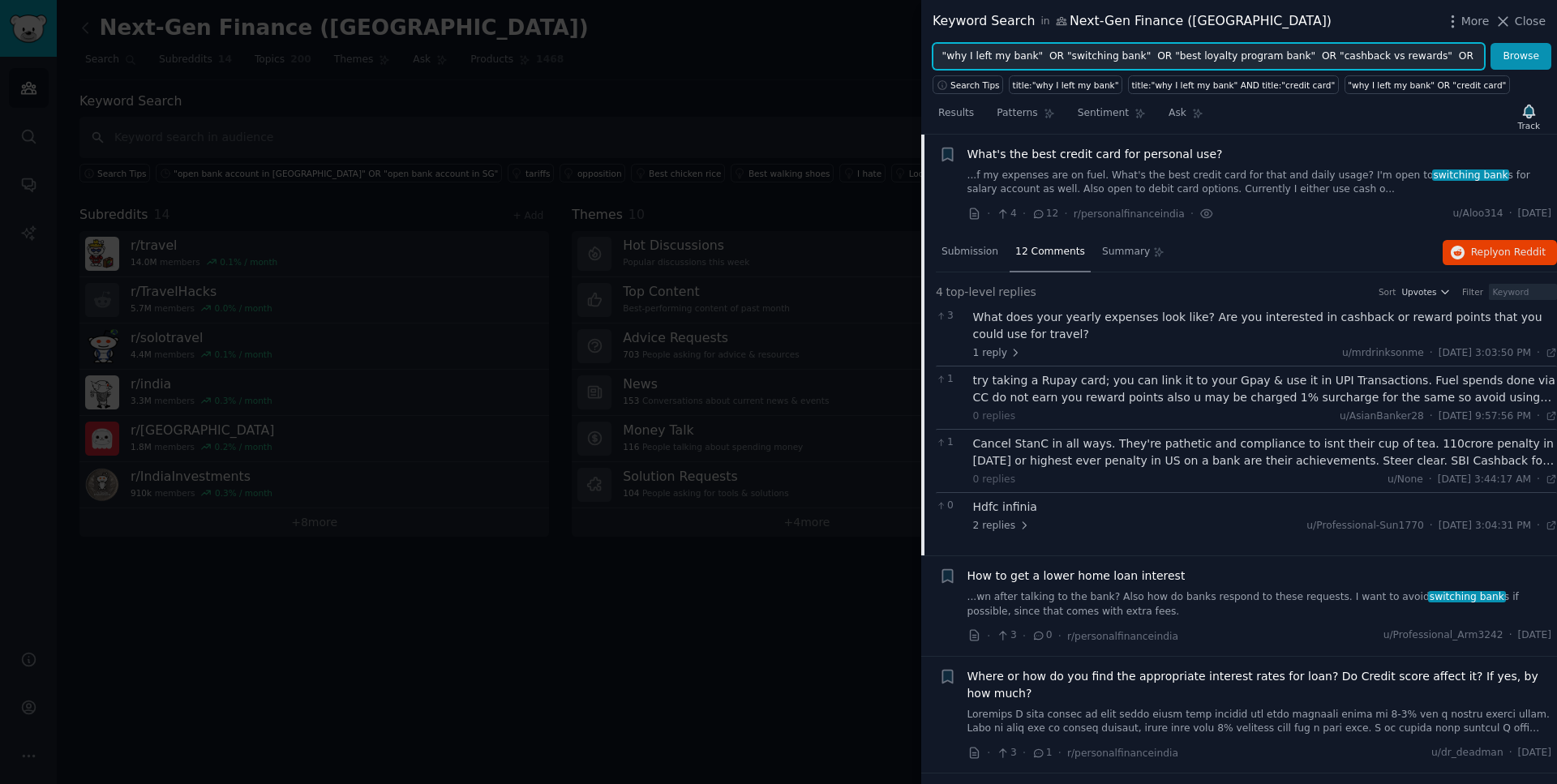
click at [1436, 59] on input ""why I left my bank" OR "switching bank" OR "best loyalty program bank" OR "cas…" at bounding box center [1209, 57] width 552 height 28
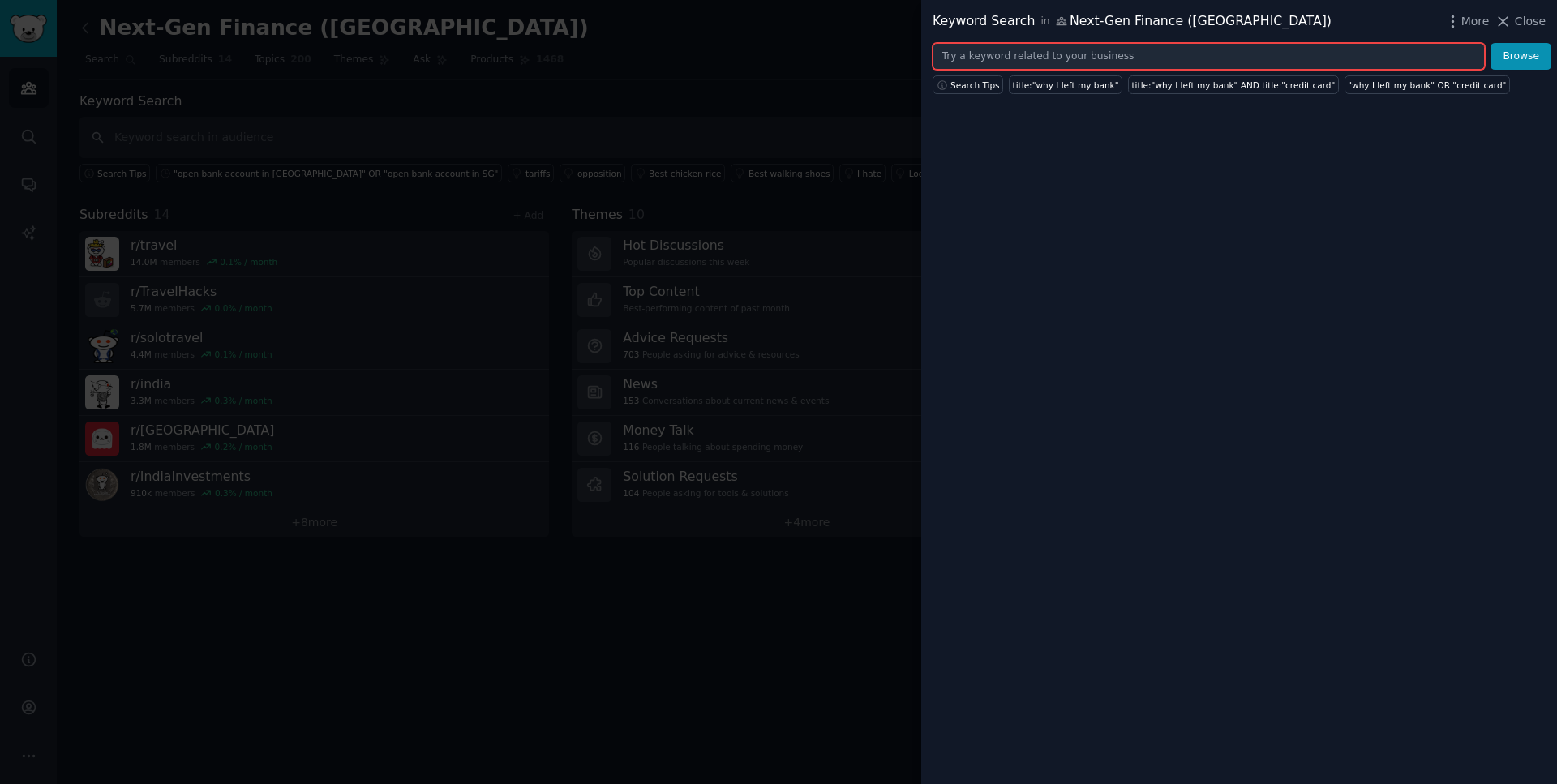
paste input ""DBS PayLah referral code" OR "Trust Bank referral code" OR "GXS referral code"…"
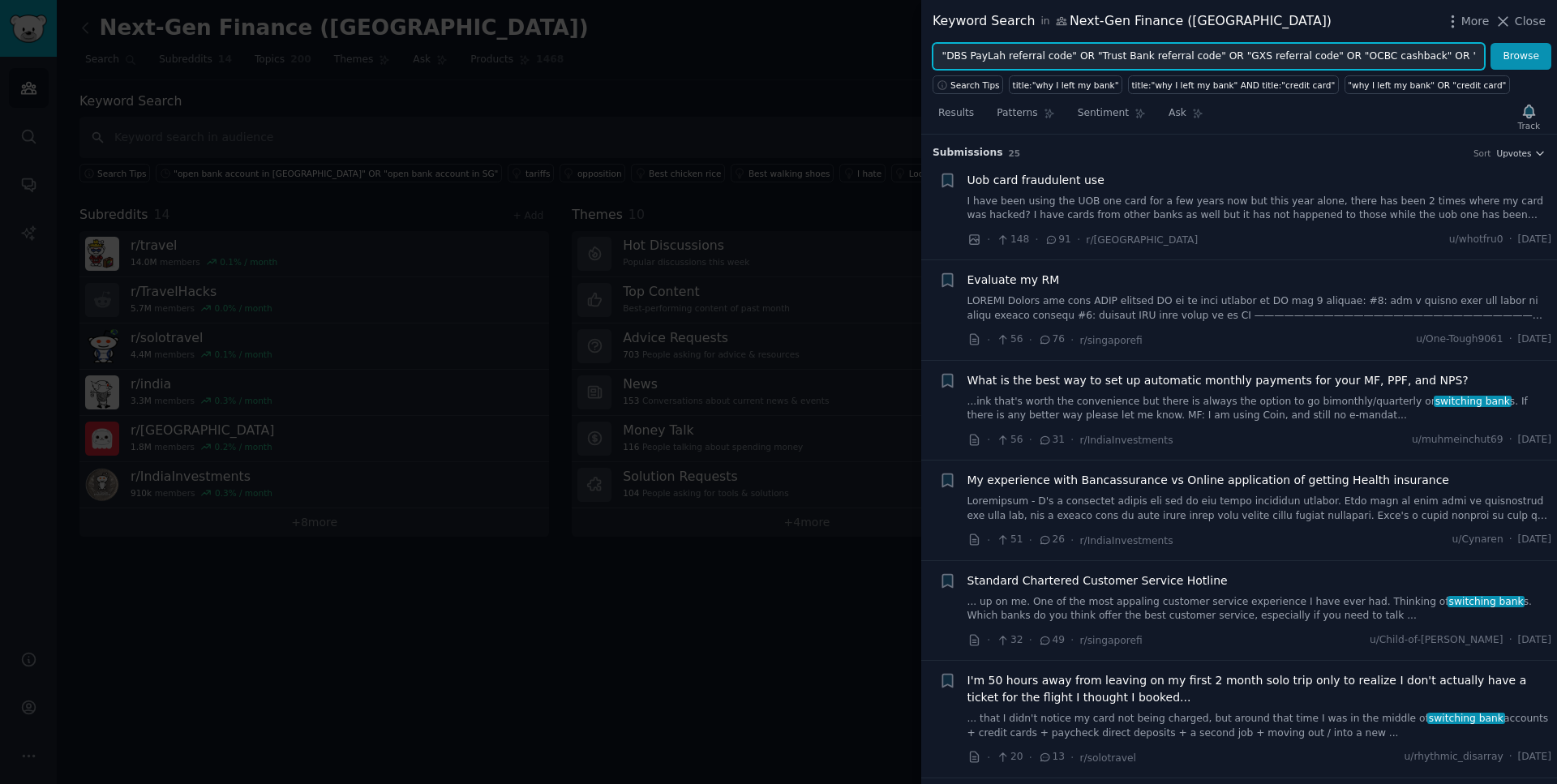
scroll to position [0, 133]
type input ""DBS PayLah referral code" OR "Trust Bank referral code" OR "GXS referral code"…"
click at [1490, 43] on button "Browse" at bounding box center [1521, 57] width 61 height 28
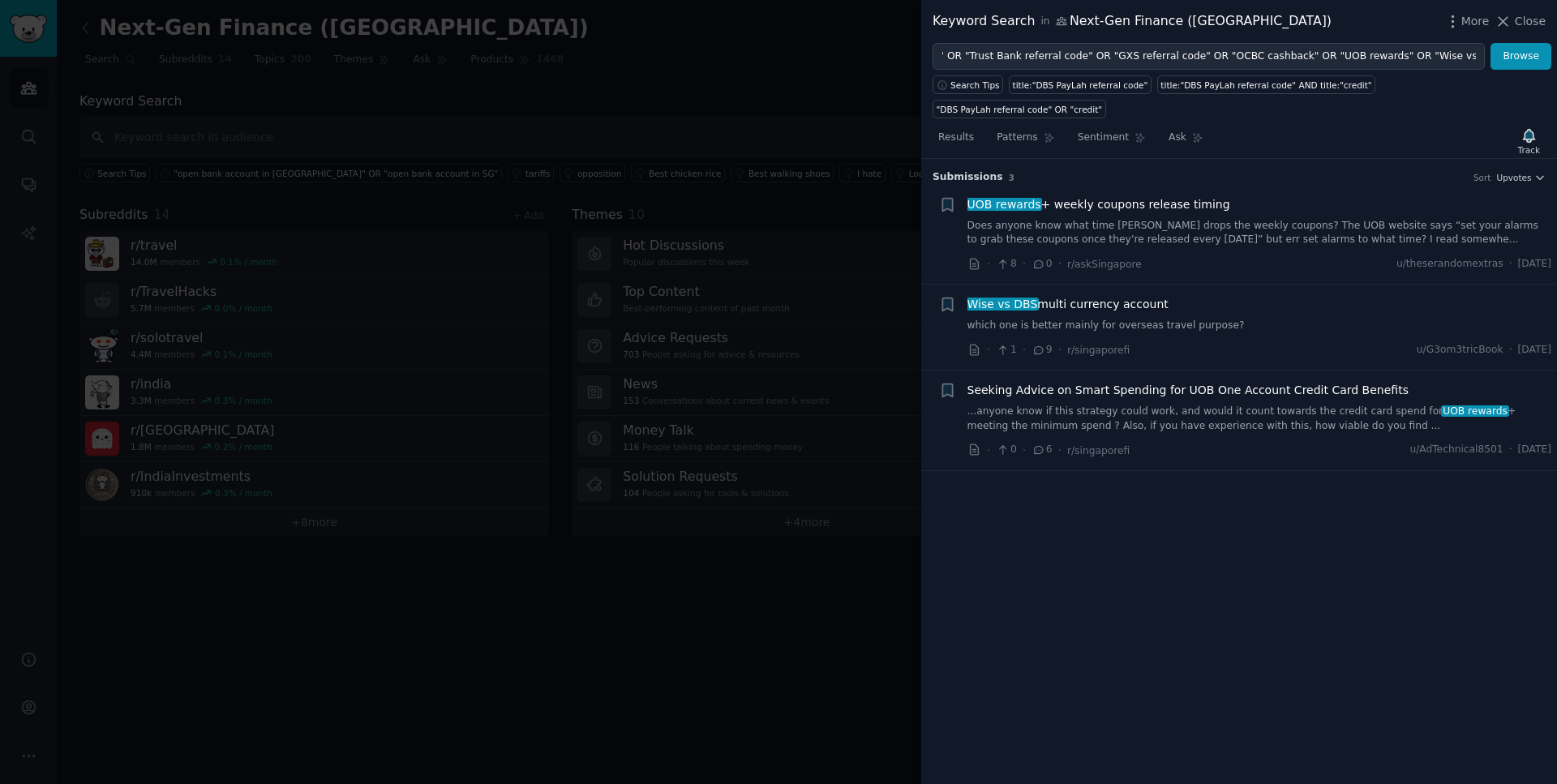
scroll to position [0, 0]
click at [1173, 196] on span "UOB rewards + weekly coupons release timing" at bounding box center [1099, 205] width 263 height 17
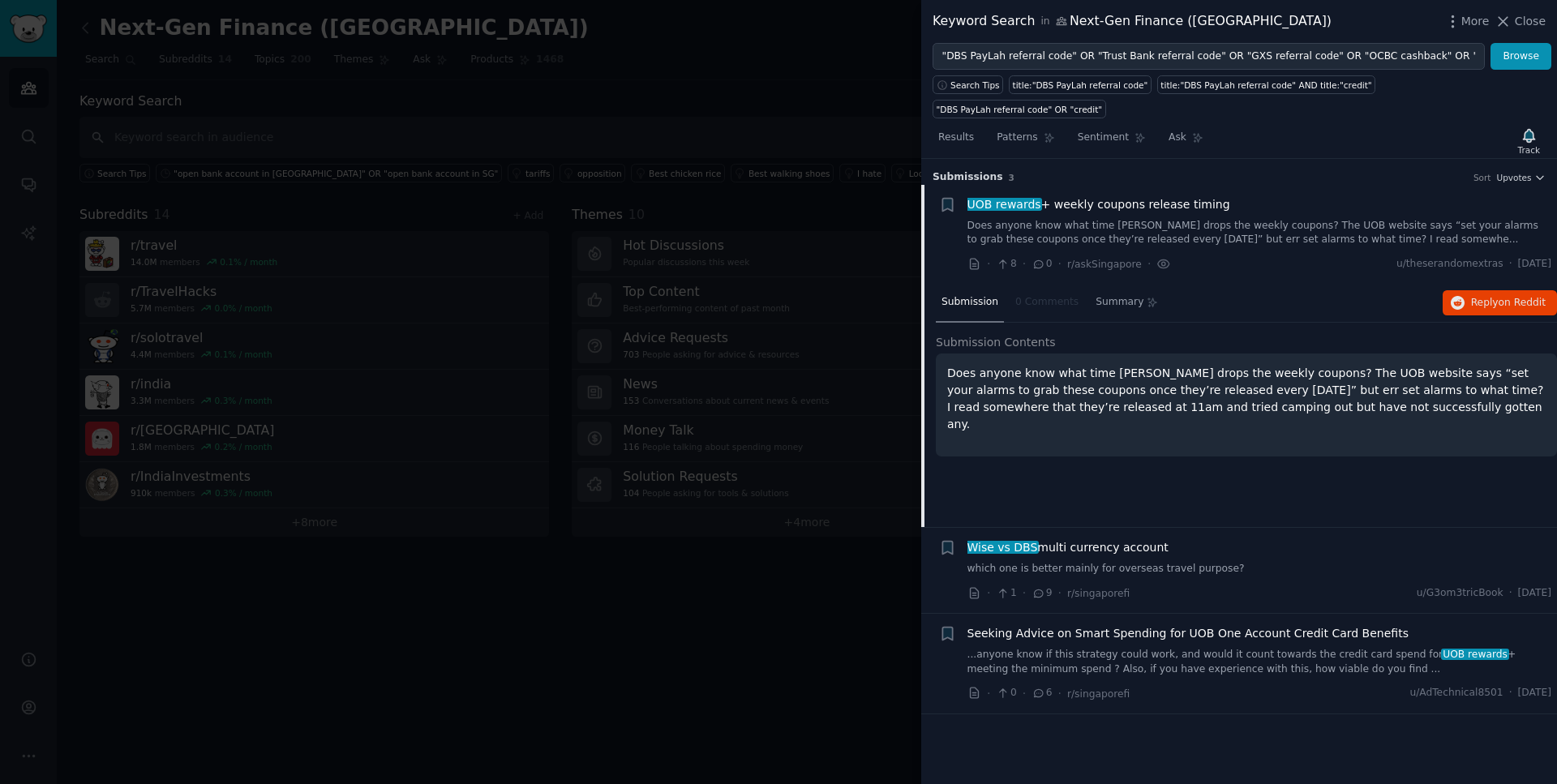
click at [1090, 196] on span "UOB rewards + weekly coupons release timing" at bounding box center [1099, 205] width 263 height 17
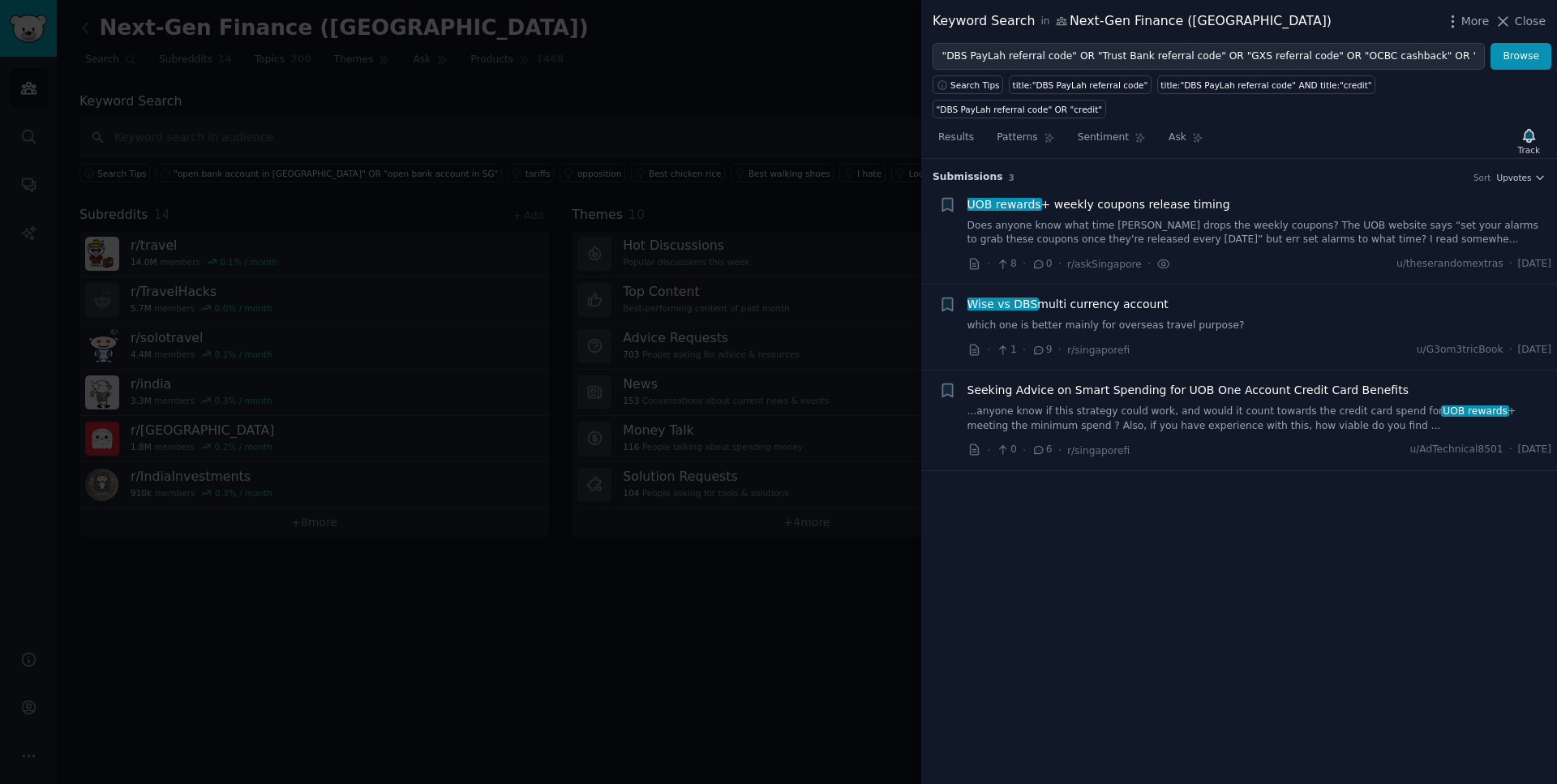
click at [1118, 296] on span "Wise vs DBS multi currency account" at bounding box center [1068, 304] width 201 height 17
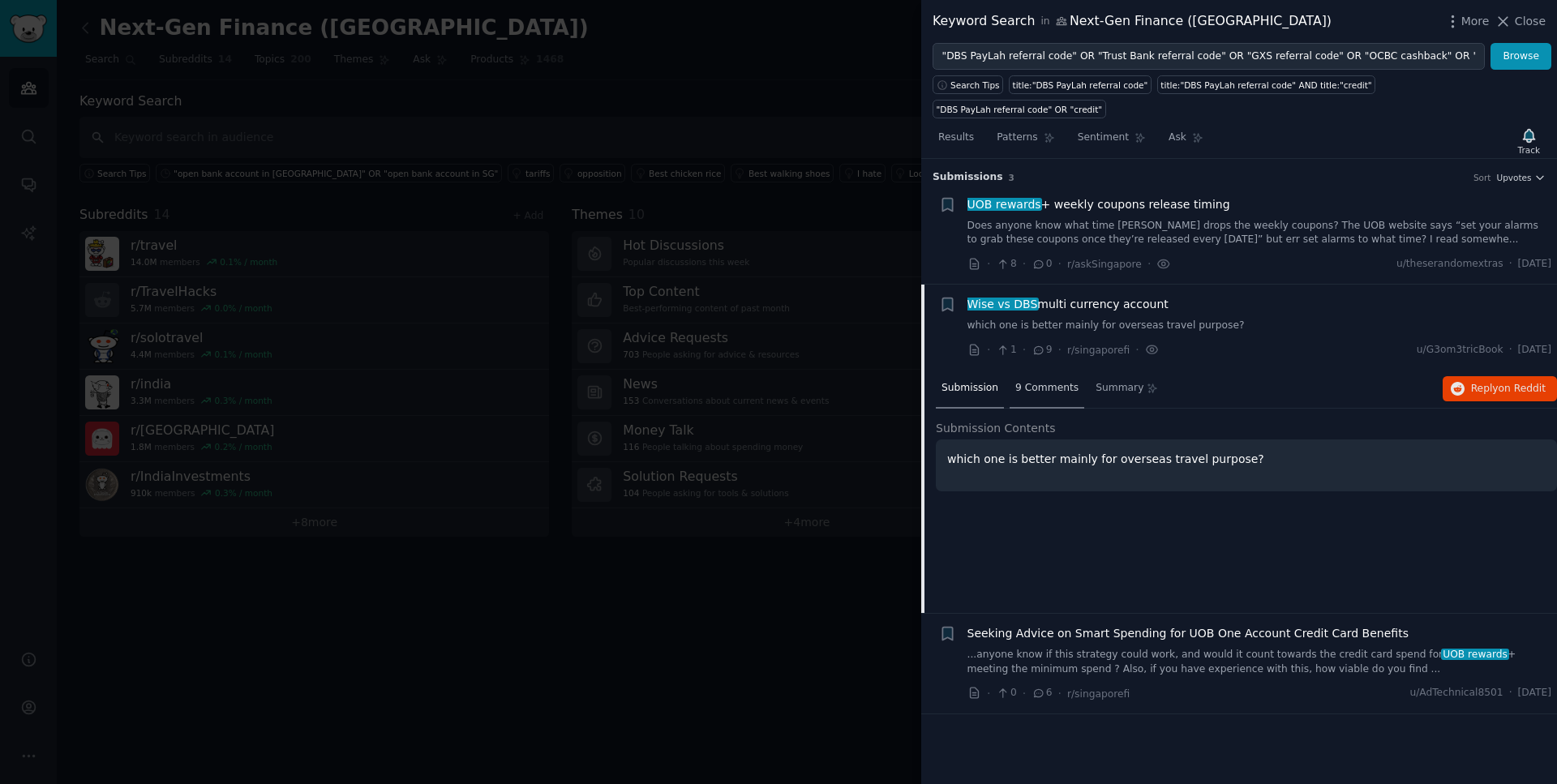
click at [1047, 381] on span "9 Comments" at bounding box center [1047, 388] width 63 height 15
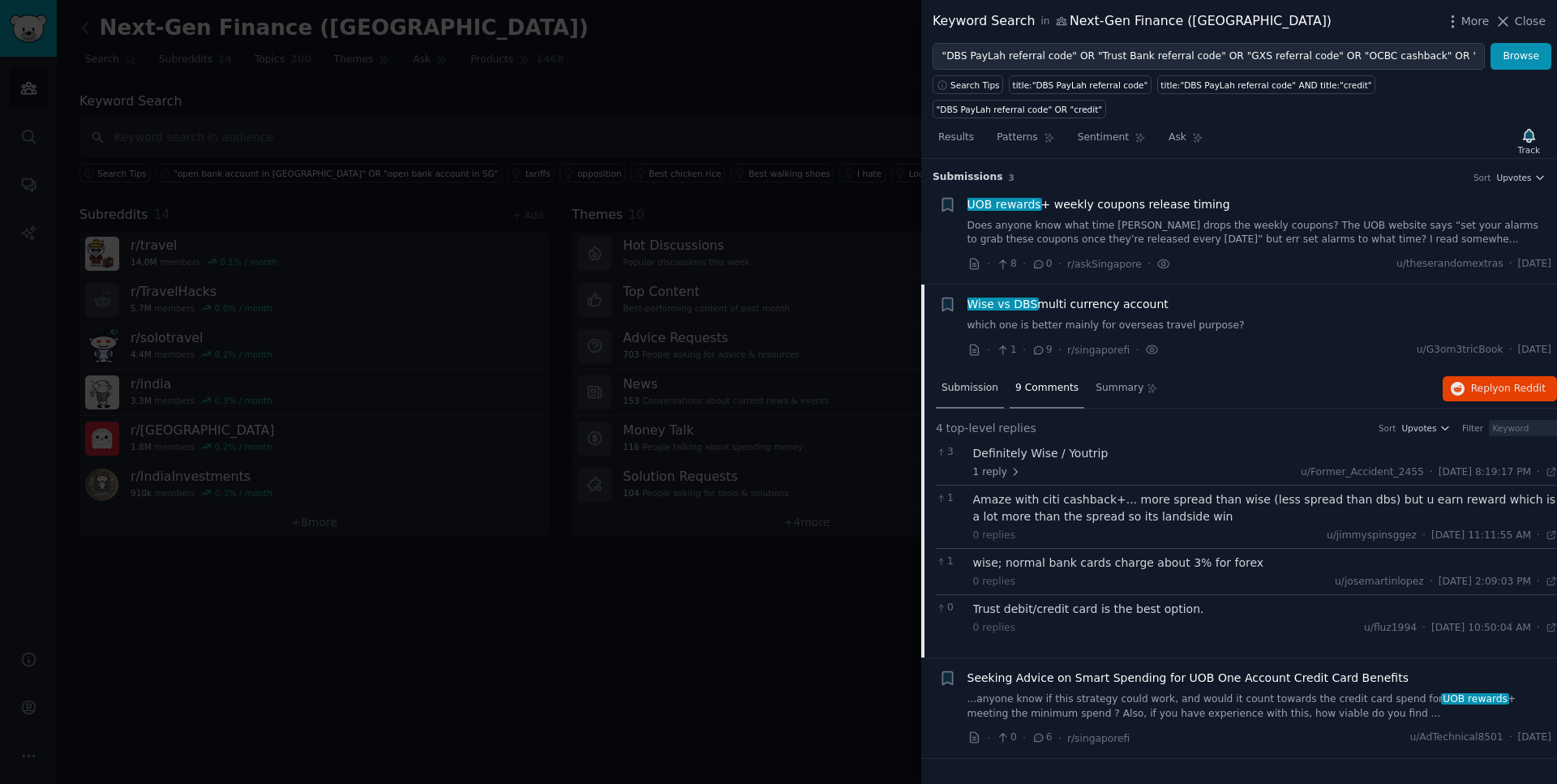
click at [981, 381] on span "Submission" at bounding box center [970, 388] width 57 height 15
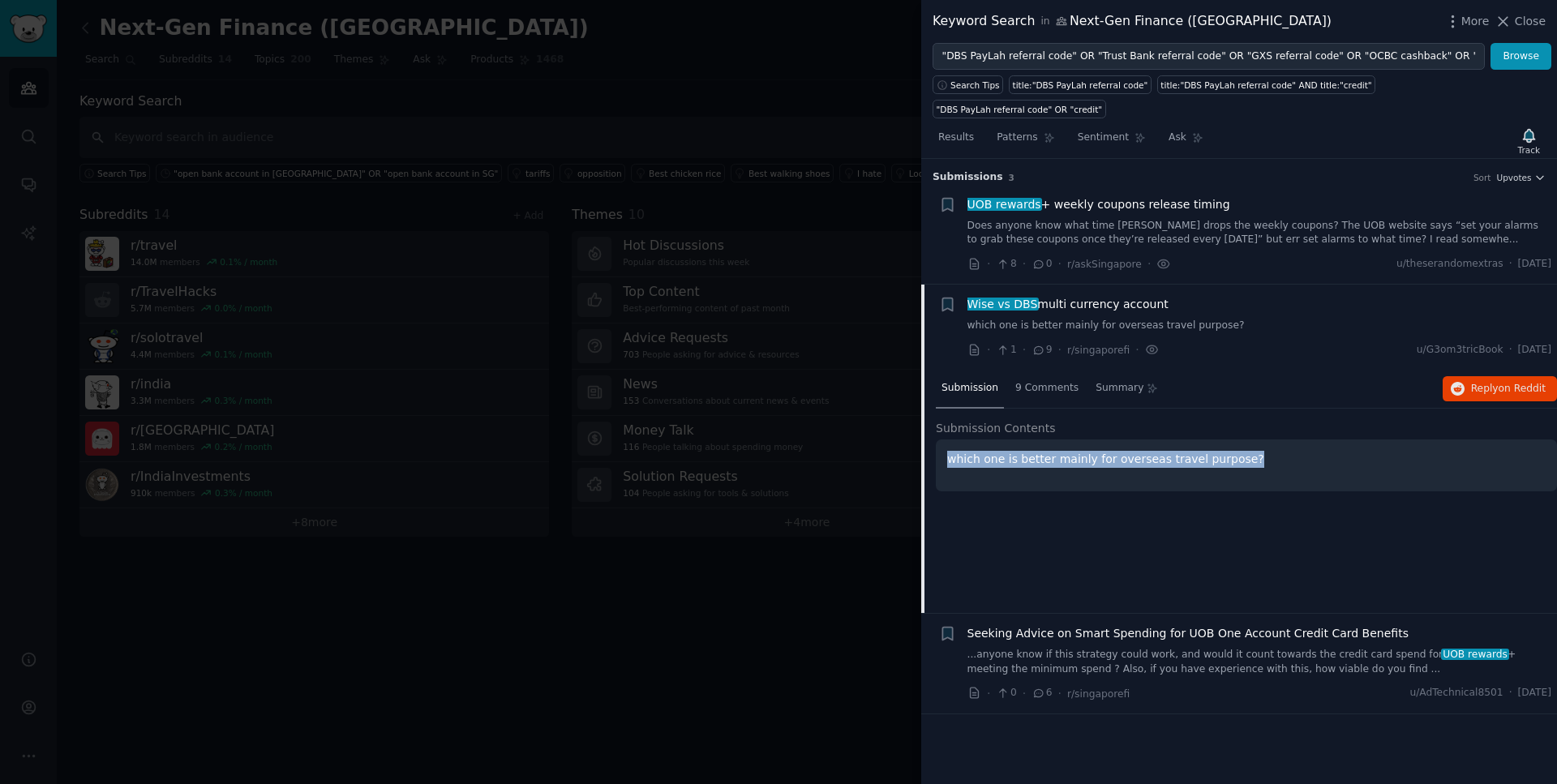
drag, startPoint x: 1241, startPoint y: 438, endPoint x: 949, endPoint y: 439, distance: 292.0
click at [949, 451] on p "which one is better mainly for overseas travel purpose?" at bounding box center [1247, 460] width 598 height 17
drag, startPoint x: 1241, startPoint y: 301, endPoint x: 984, endPoint y: 299, distance: 257.0
drag, startPoint x: 1549, startPoint y: 322, endPoint x: 1504, endPoint y: 322, distance: 45.0
click at [1518, 343] on span "[DATE]" at bounding box center [1535, 350] width 33 height 15
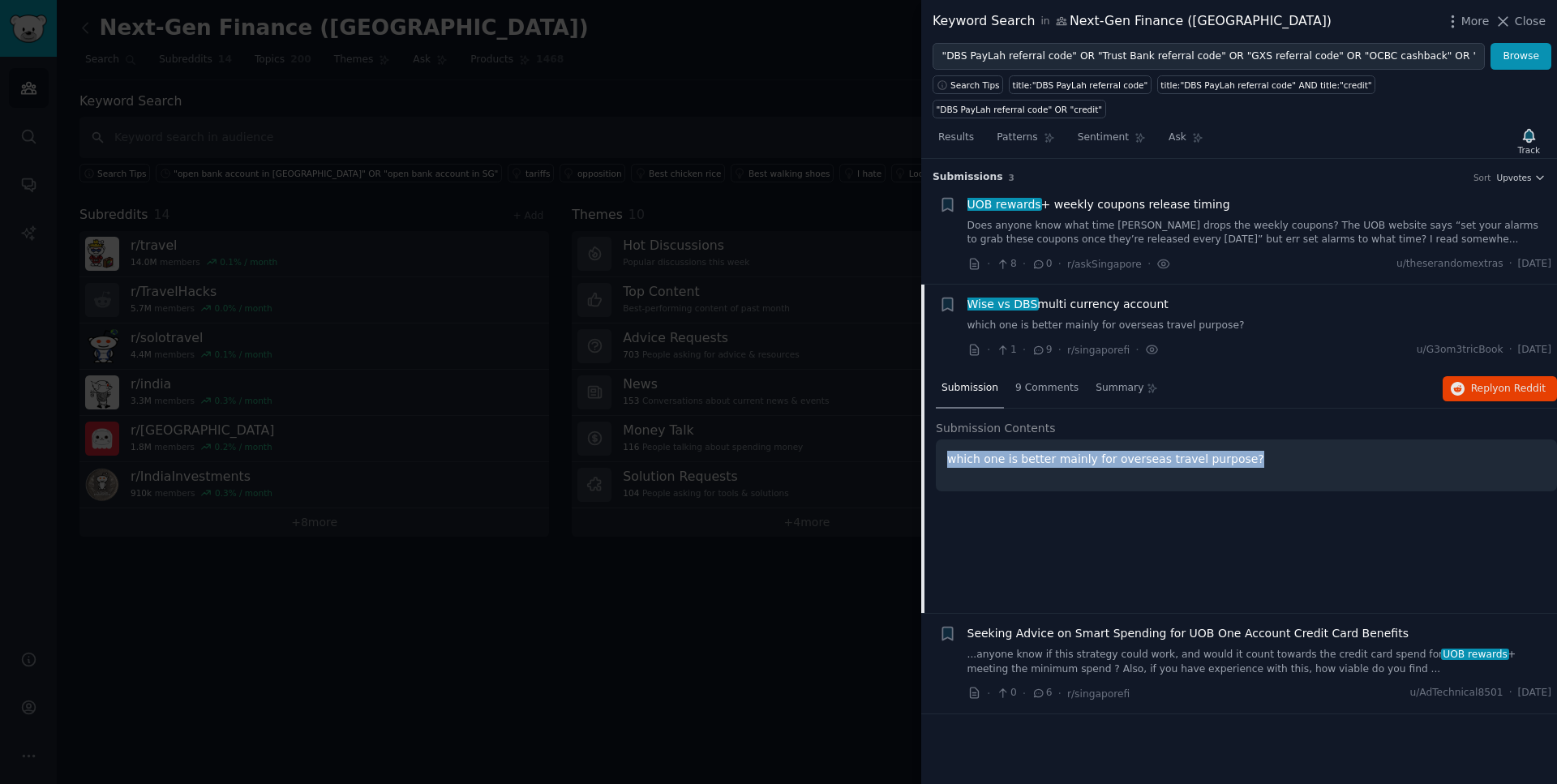
click at [1111, 625] on span "Seeking Advice on Smart Spending for UOB One Account Credit Card Benefits" at bounding box center [1188, 634] width 441 height 17
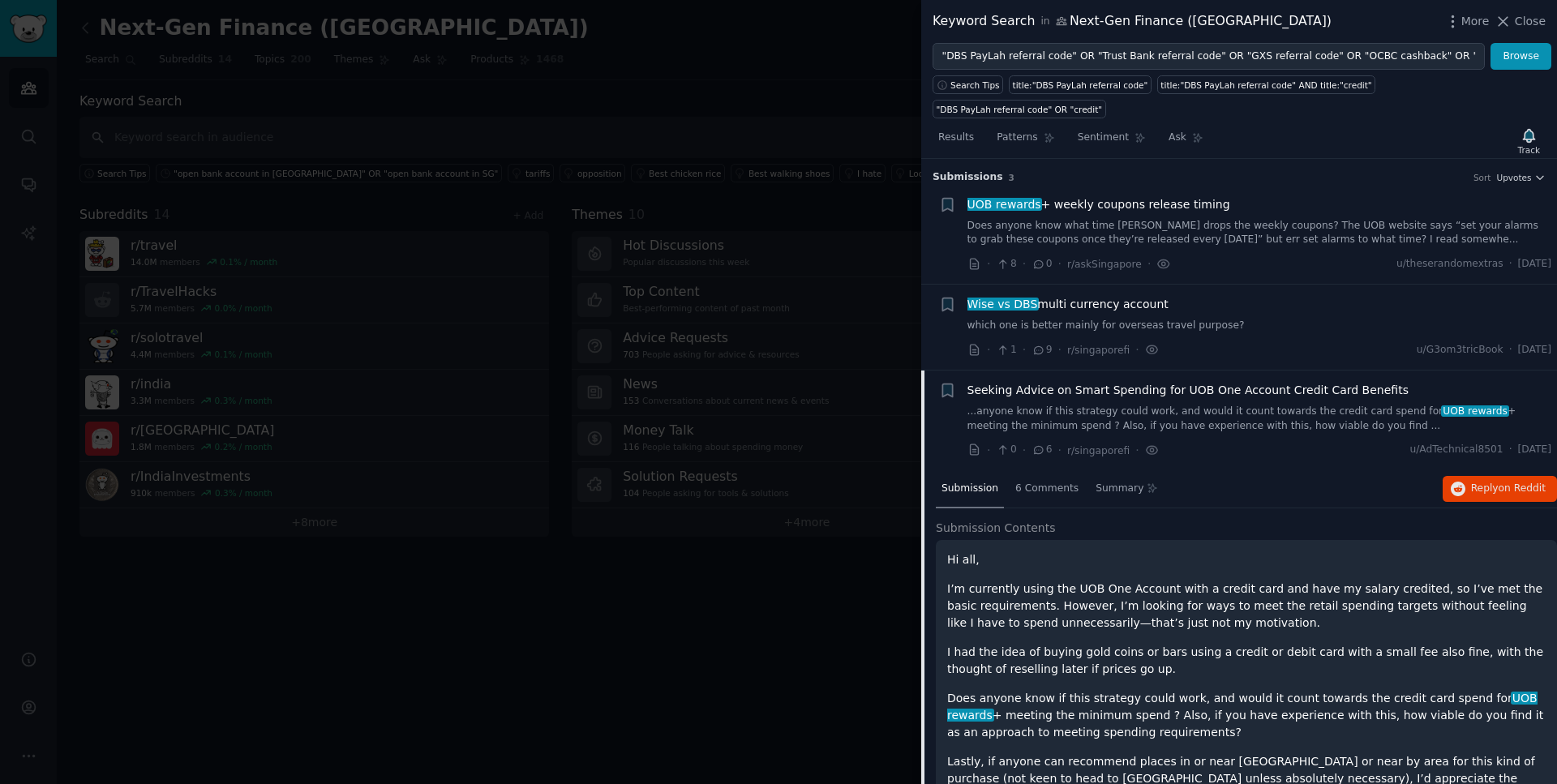
scroll to position [63, 0]
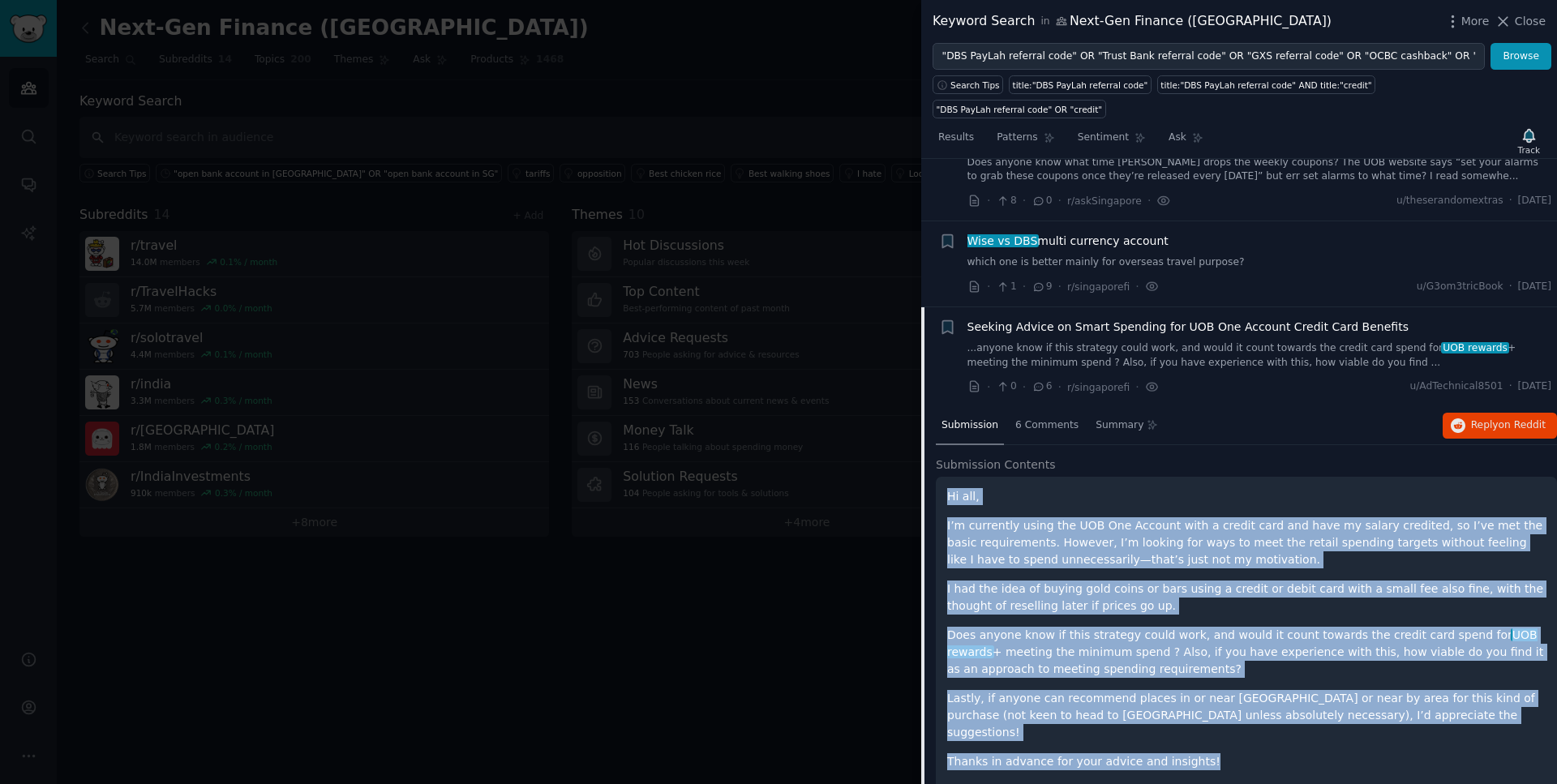
drag, startPoint x: 1204, startPoint y: 723, endPoint x: 939, endPoint y: 468, distance: 367.8
click at [939, 477] on div "Hi all, I’m currently using the UOB One Account with a credit card and have my …" at bounding box center [1247, 643] width 622 height 332
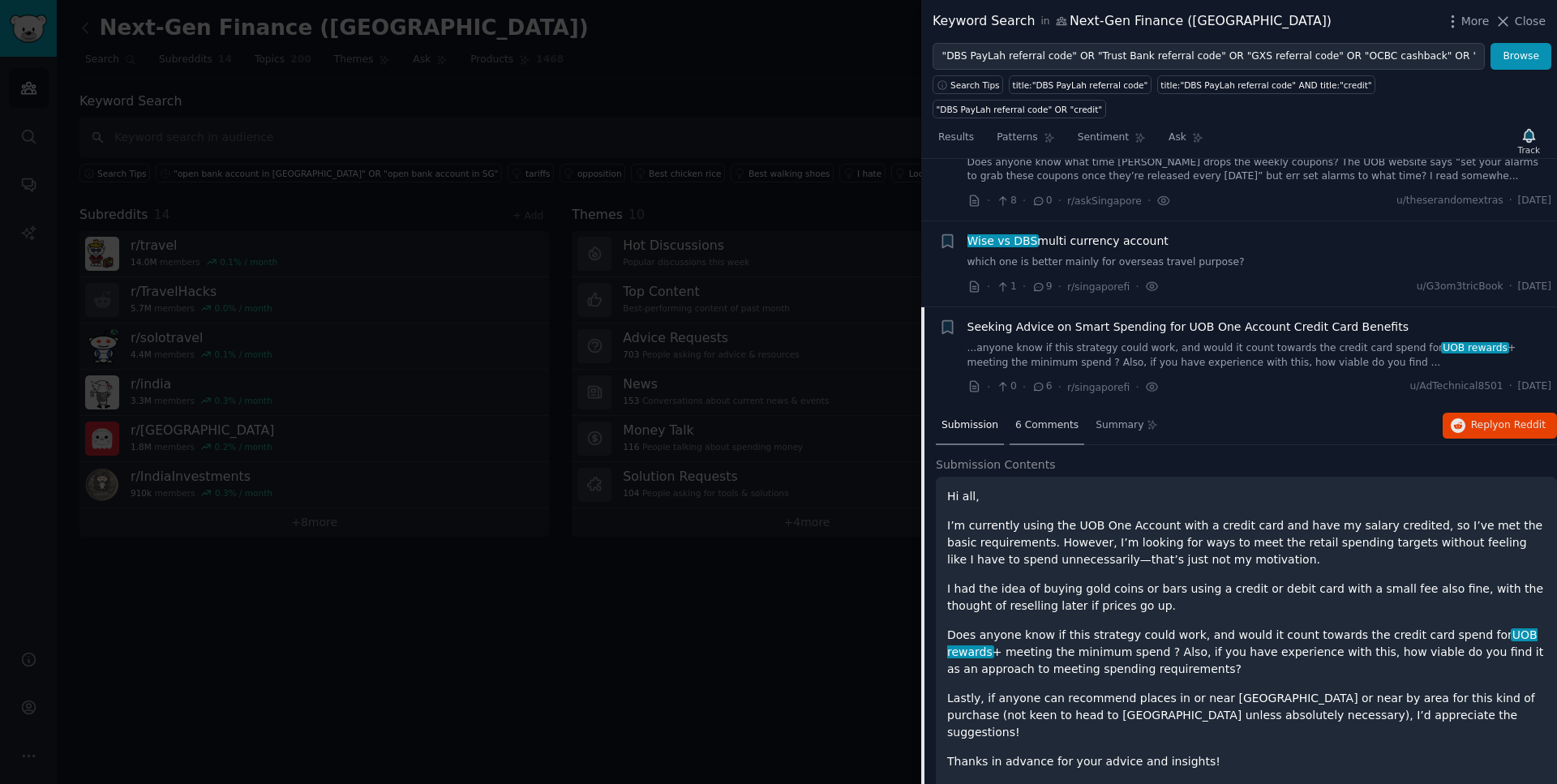
click at [1068, 418] on span "6 Comments" at bounding box center [1047, 425] width 63 height 15
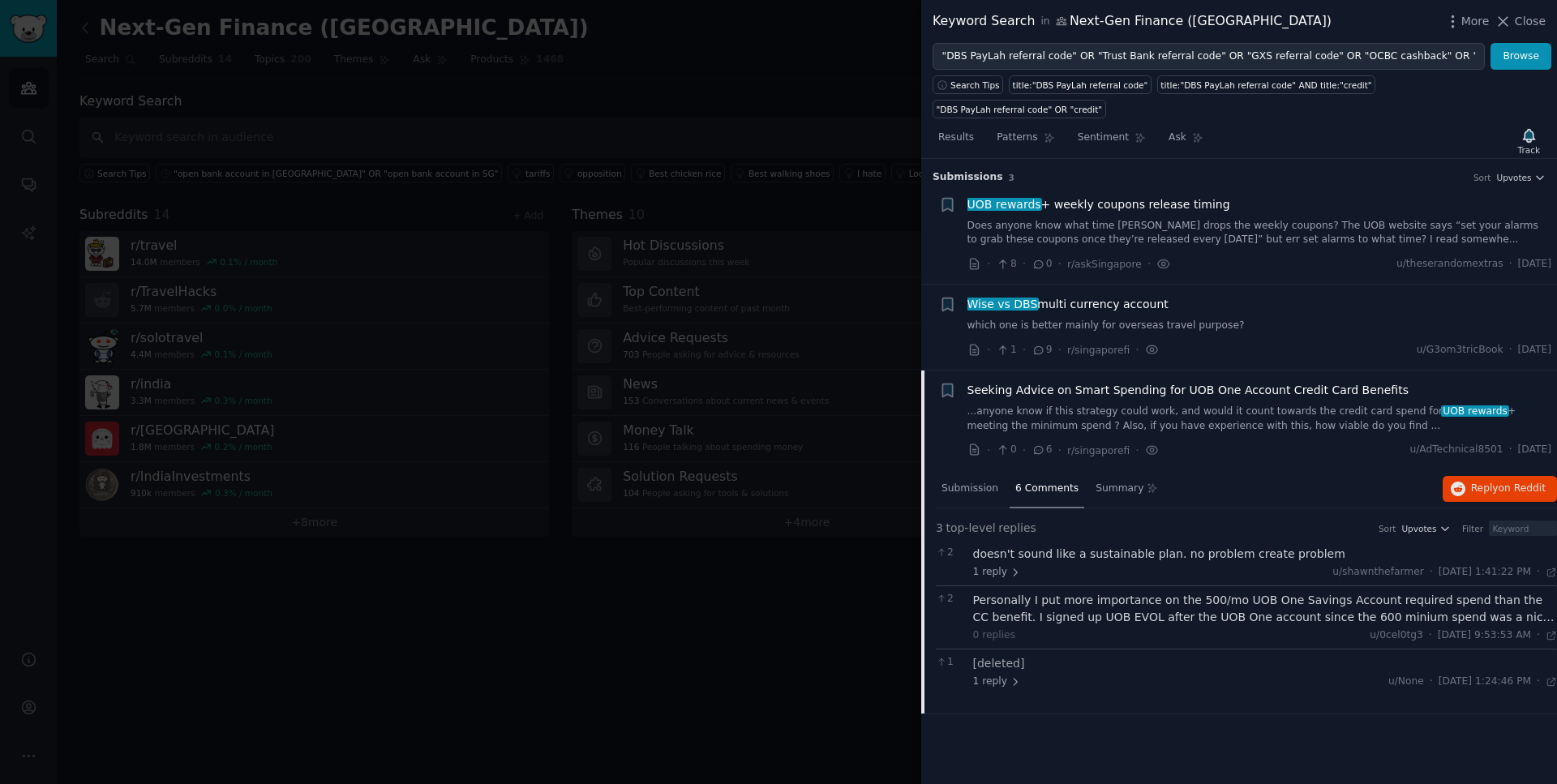
drag, startPoint x: 1550, startPoint y: 424, endPoint x: 1507, endPoint y: 424, distance: 43.0
click at [1518, 443] on span "[DATE]" at bounding box center [1535, 449] width 33 height 15
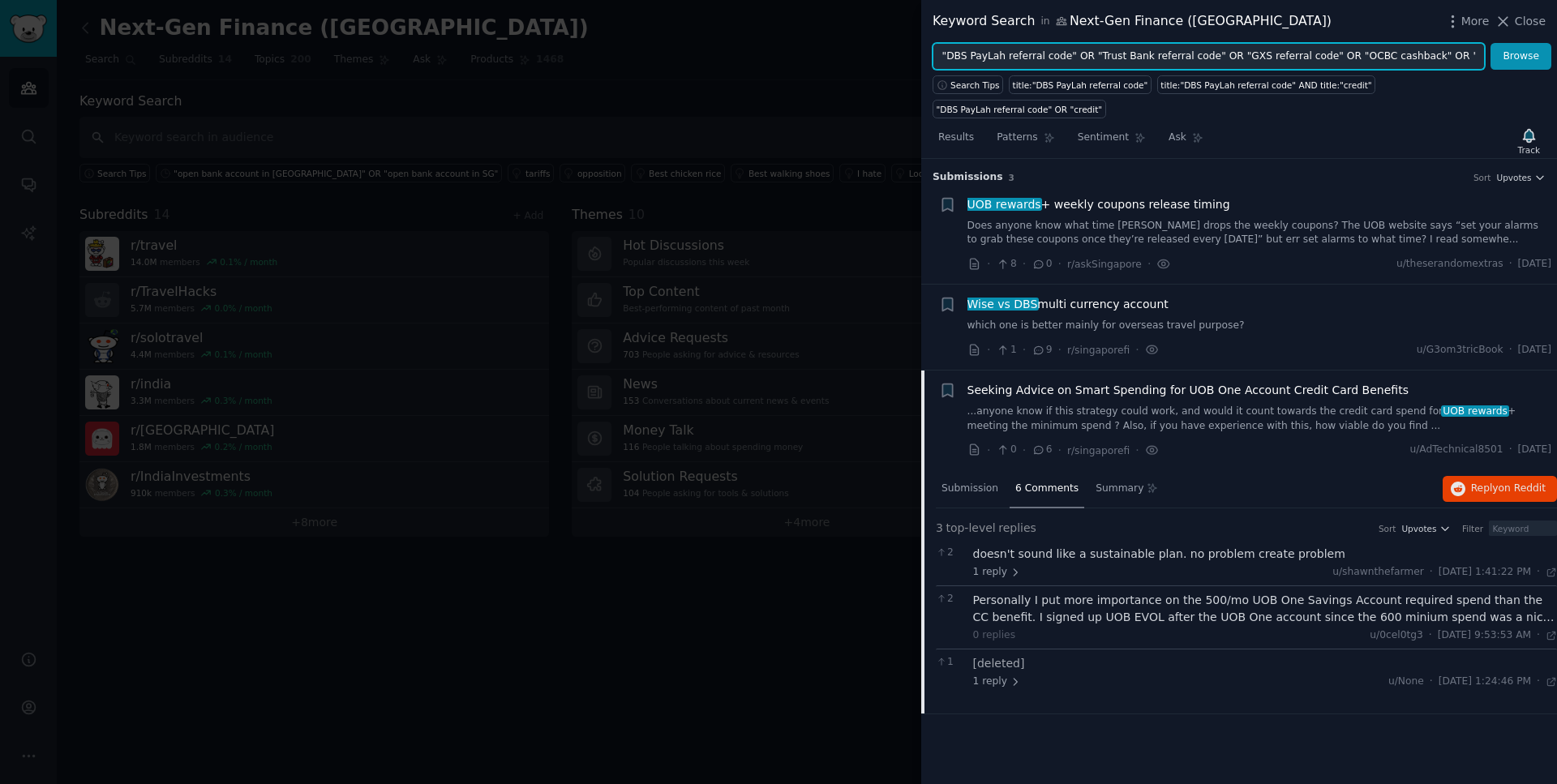
click at [1171, 52] on input ""DBS PayLah referral code" OR "Trust Bank referral code" OR "GXS referral code"…" at bounding box center [1209, 57] width 552 height 28
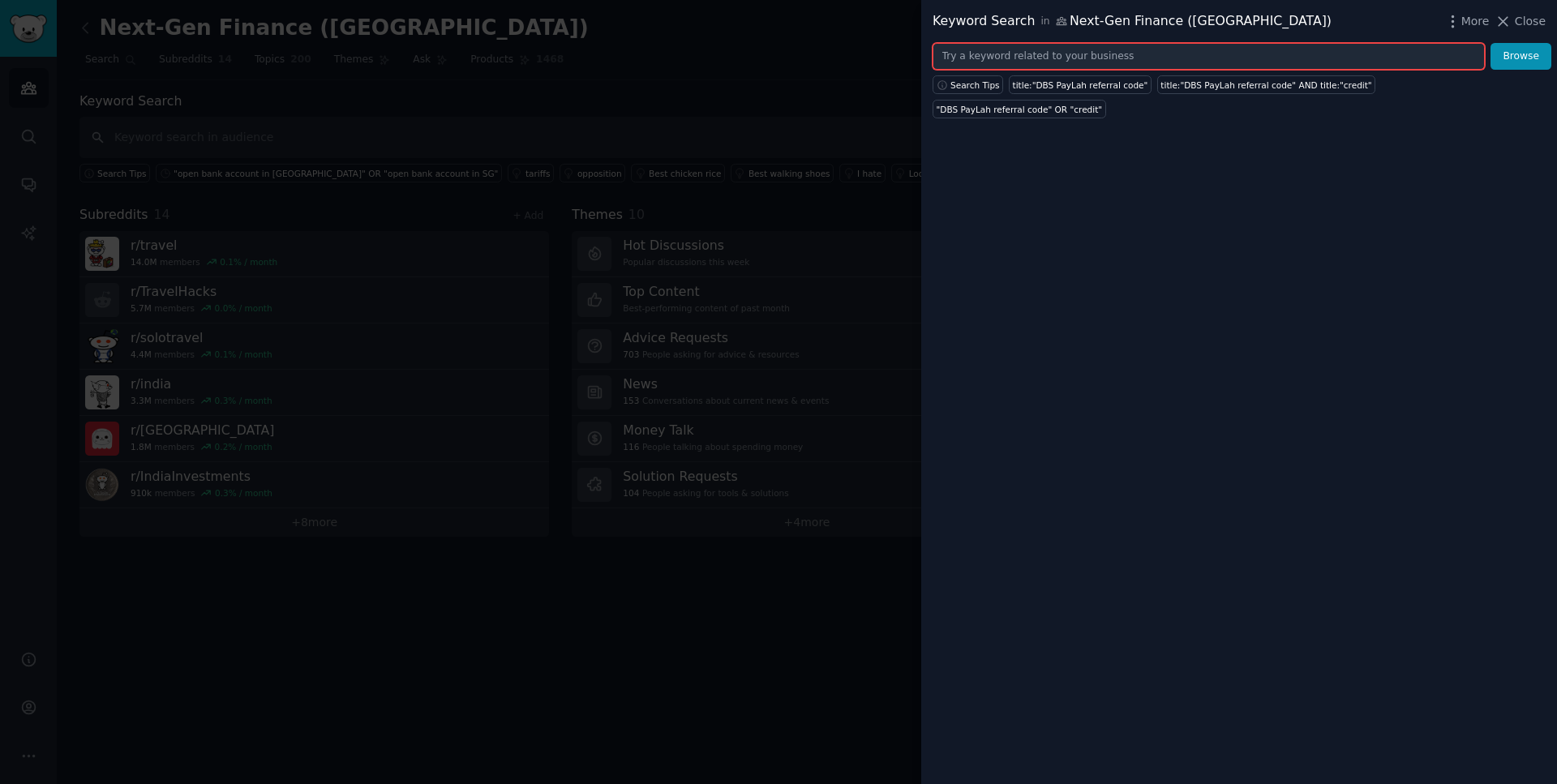
paste input ""miles vs cashback" OR "DBS multiplier" OR "OCBC 360" OR "UOB One""
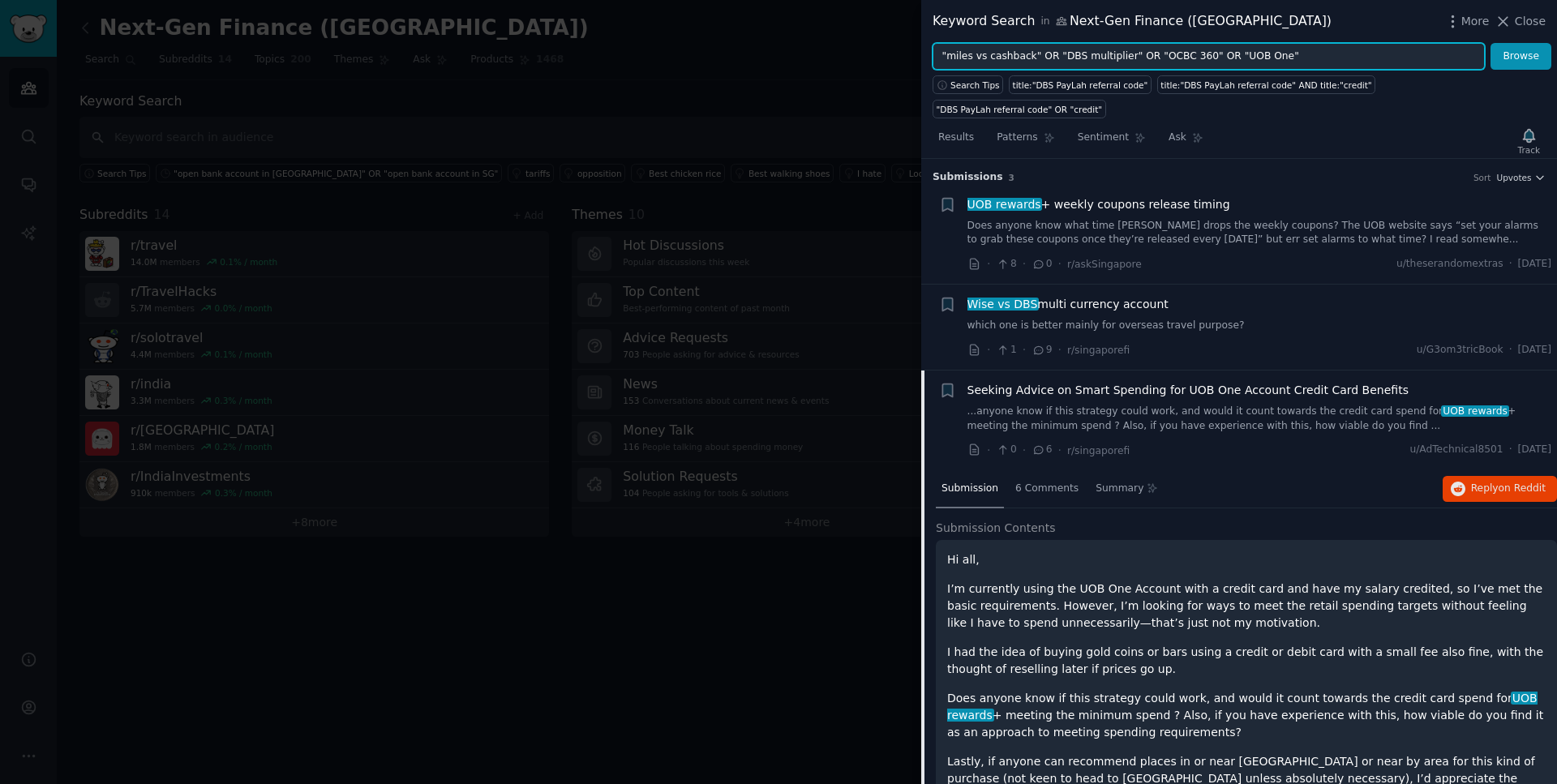
type input ""miles vs cashback" OR "DBS multiplier" OR "OCBC 360" OR "UOB One""
click at [1490, 43] on button "Browse" at bounding box center [1521, 57] width 61 height 28
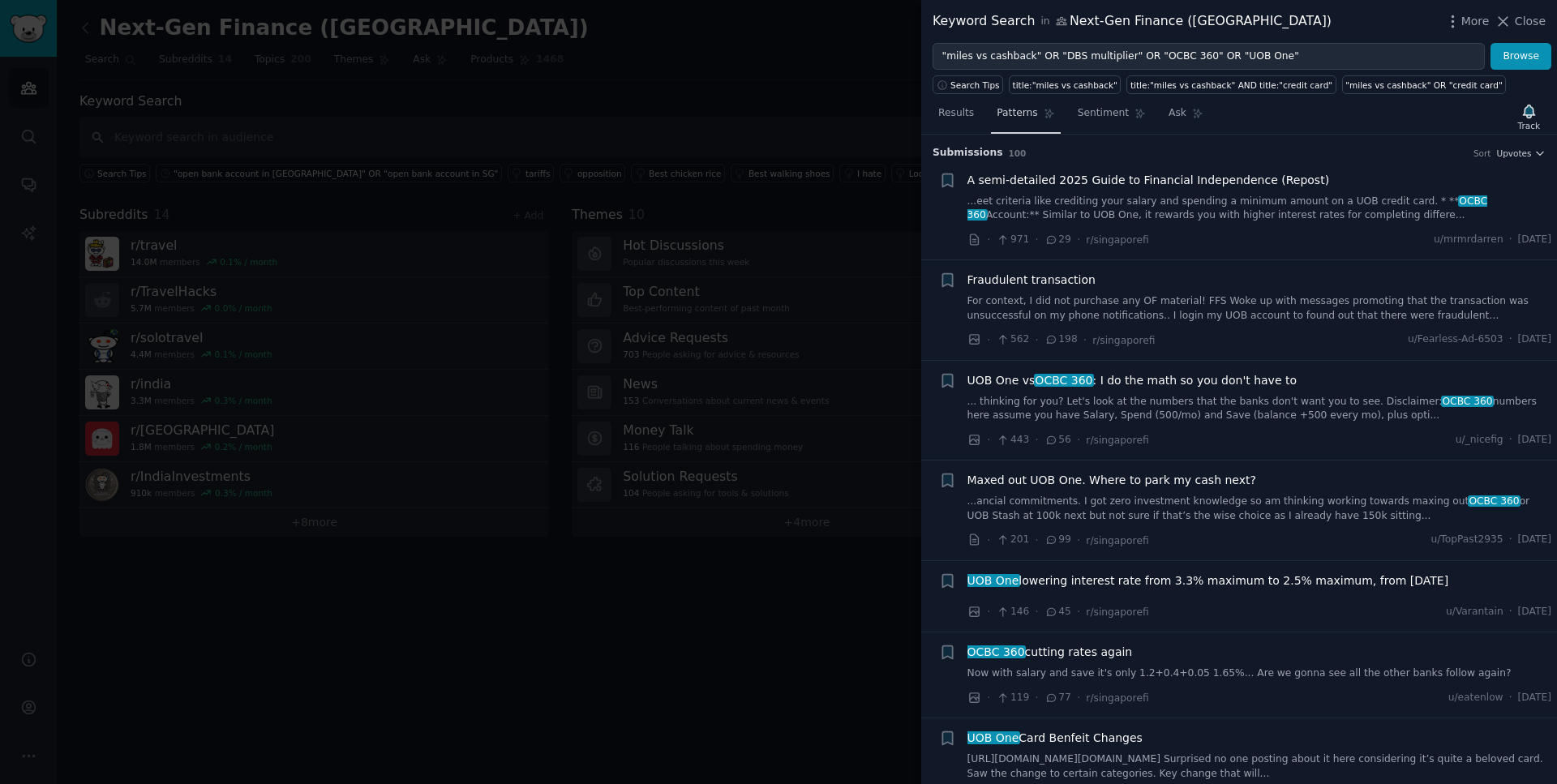
click at [1026, 108] on span "Patterns" at bounding box center [1017, 113] width 41 height 15
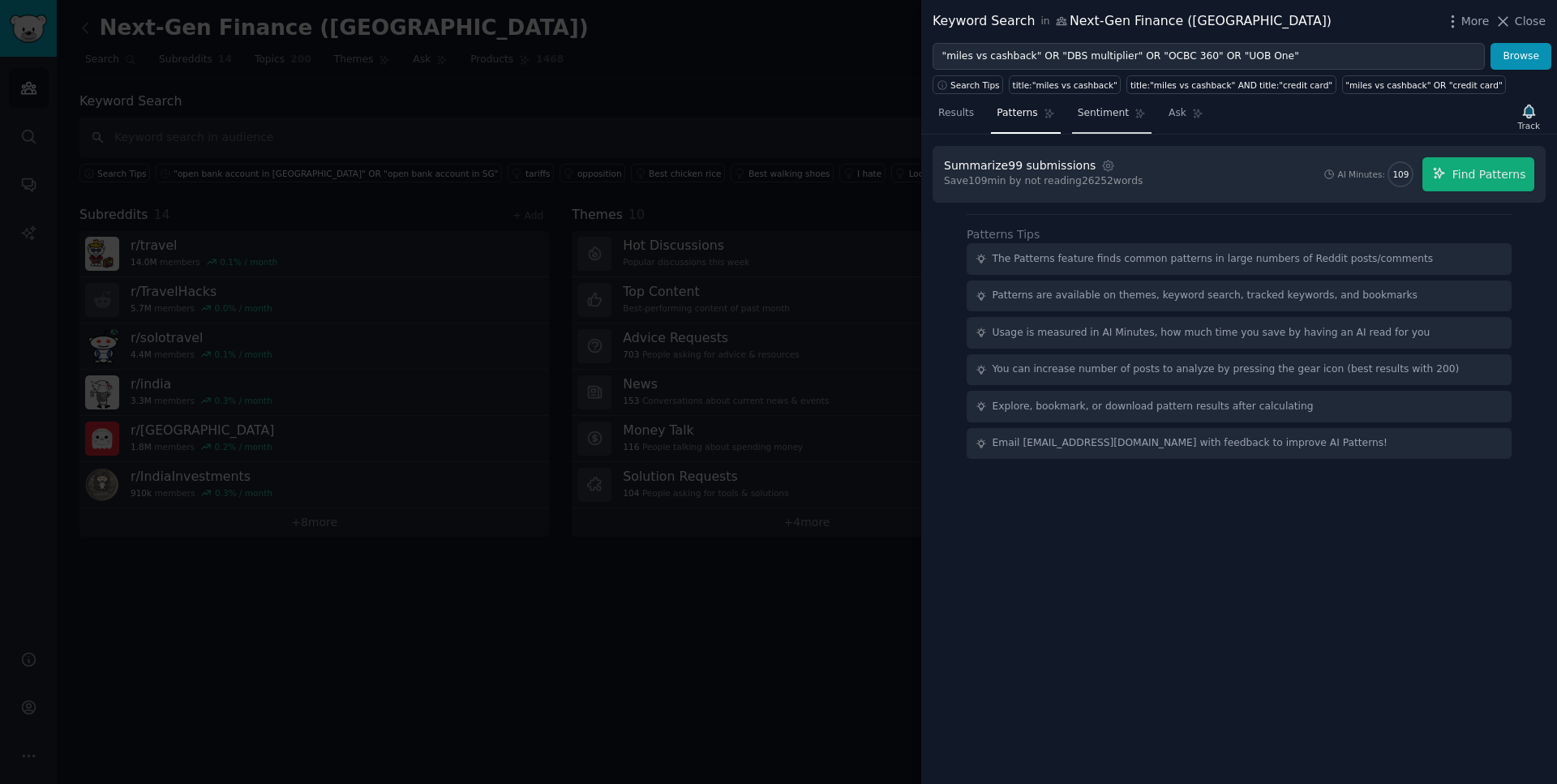
click at [1103, 118] on span "Sentiment" at bounding box center [1103, 113] width 51 height 15
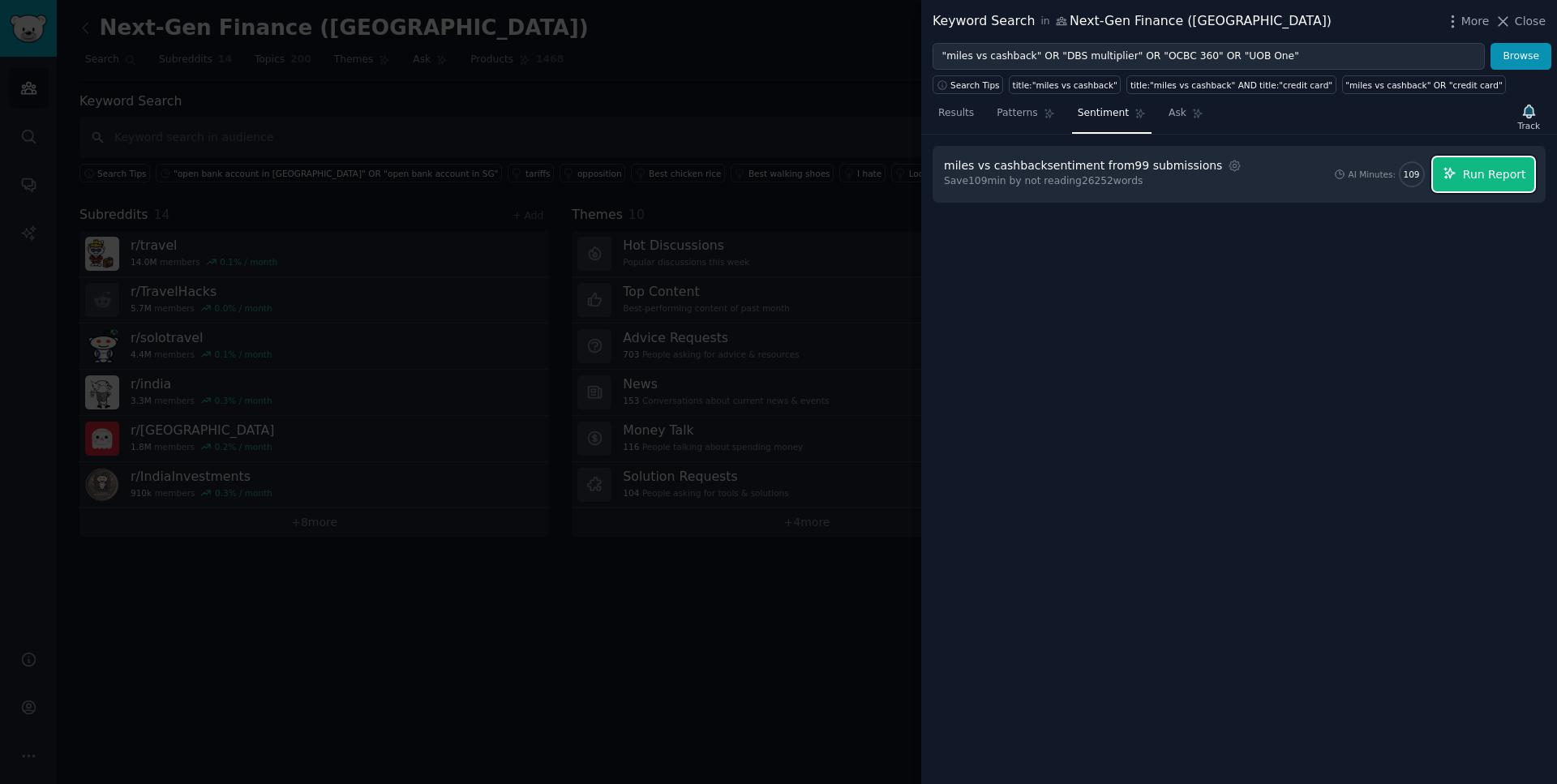
click at [1496, 177] on span "Run Report" at bounding box center [1494, 175] width 63 height 17
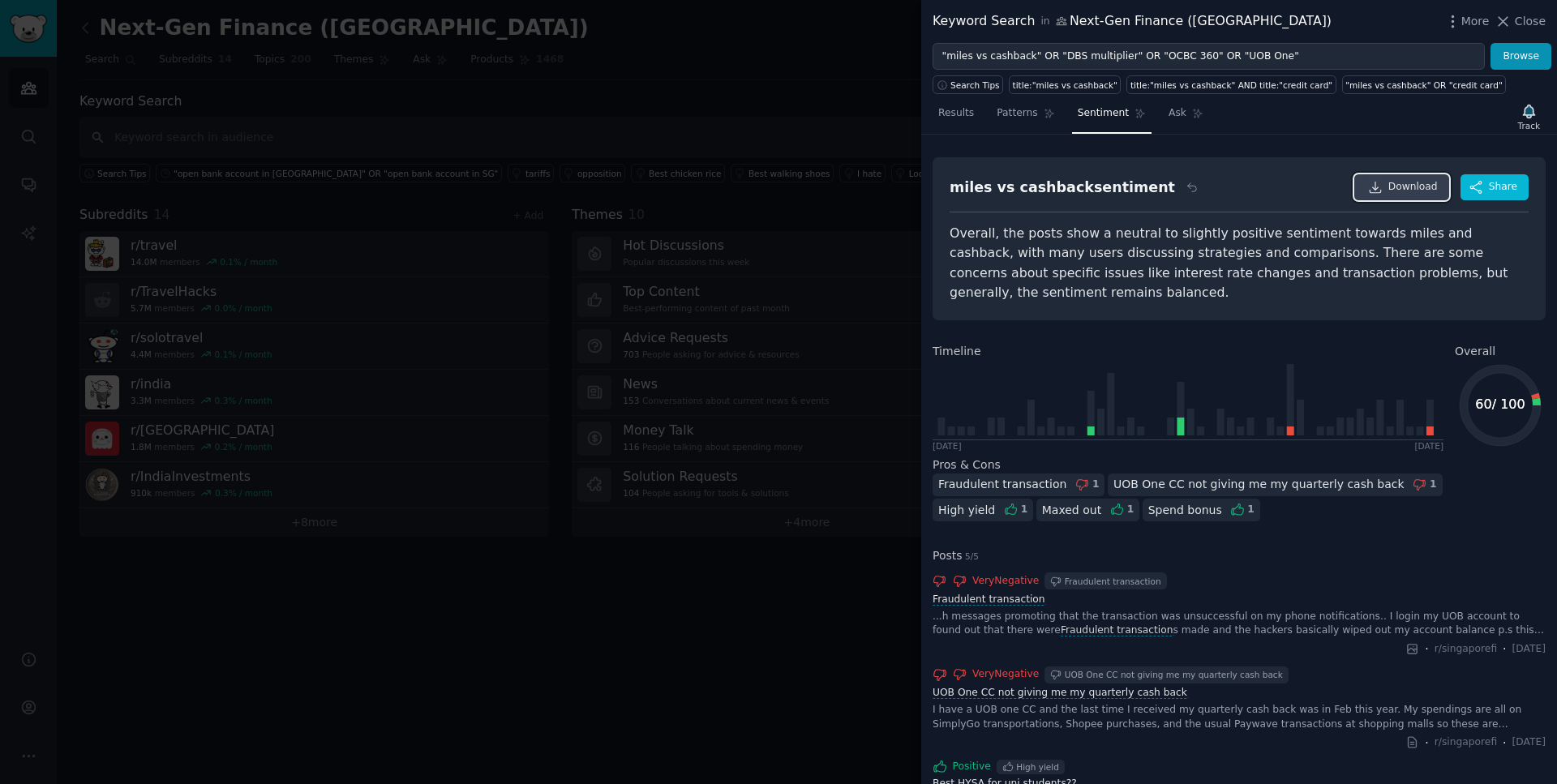
click at [1393, 182] on span "Download" at bounding box center [1413, 187] width 49 height 15
click at [1532, 398] on icon at bounding box center [1536, 401] width 9 height 7
click at [1031, 121] on link "Patterns" at bounding box center [1025, 117] width 69 height 33
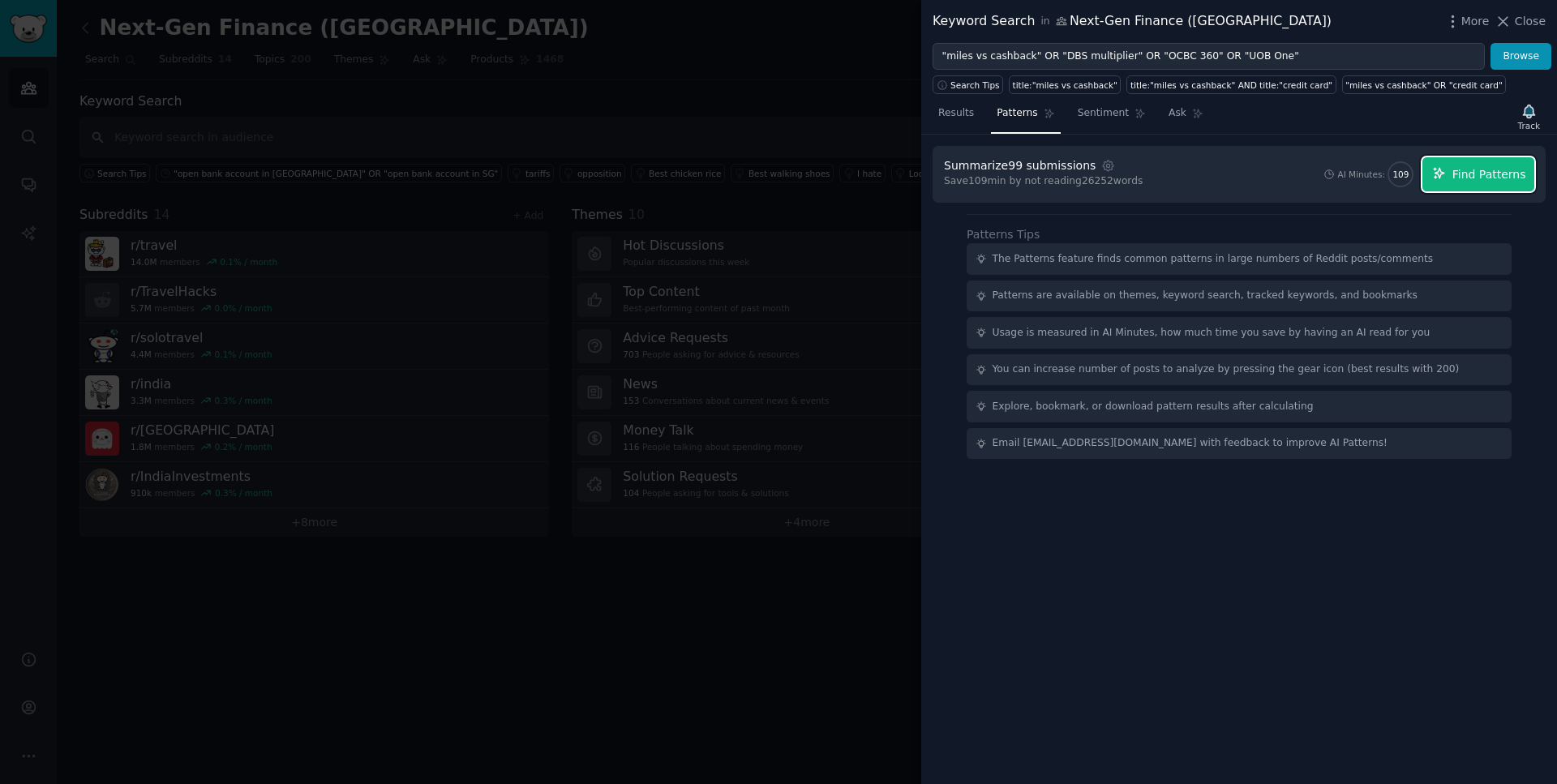
click at [1476, 175] on span "Find Patterns" at bounding box center [1489, 175] width 73 height 17
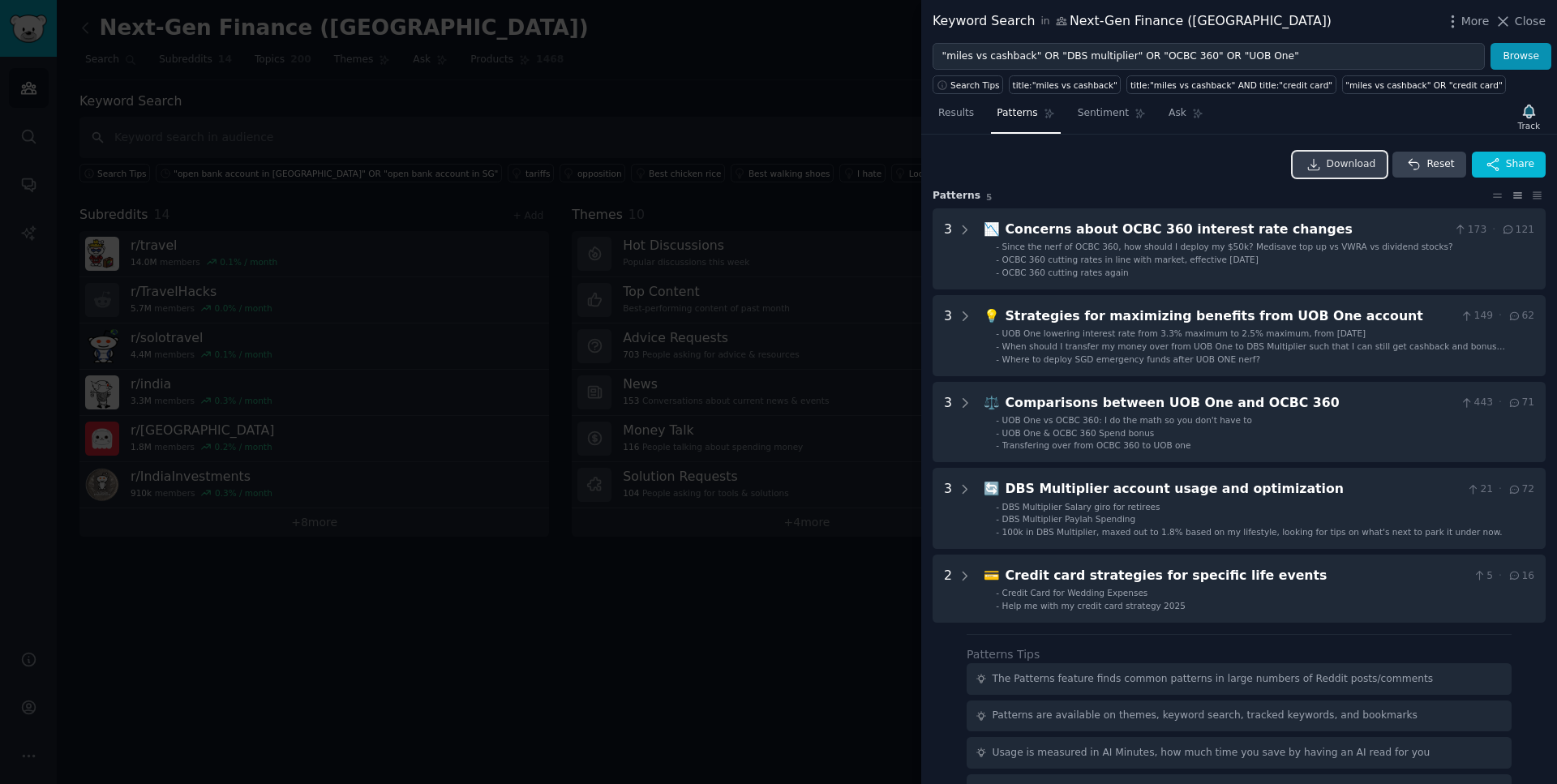
click at [1335, 164] on span "Download" at bounding box center [1351, 164] width 49 height 15
click at [964, 115] on span "Results" at bounding box center [955, 113] width 35 height 15
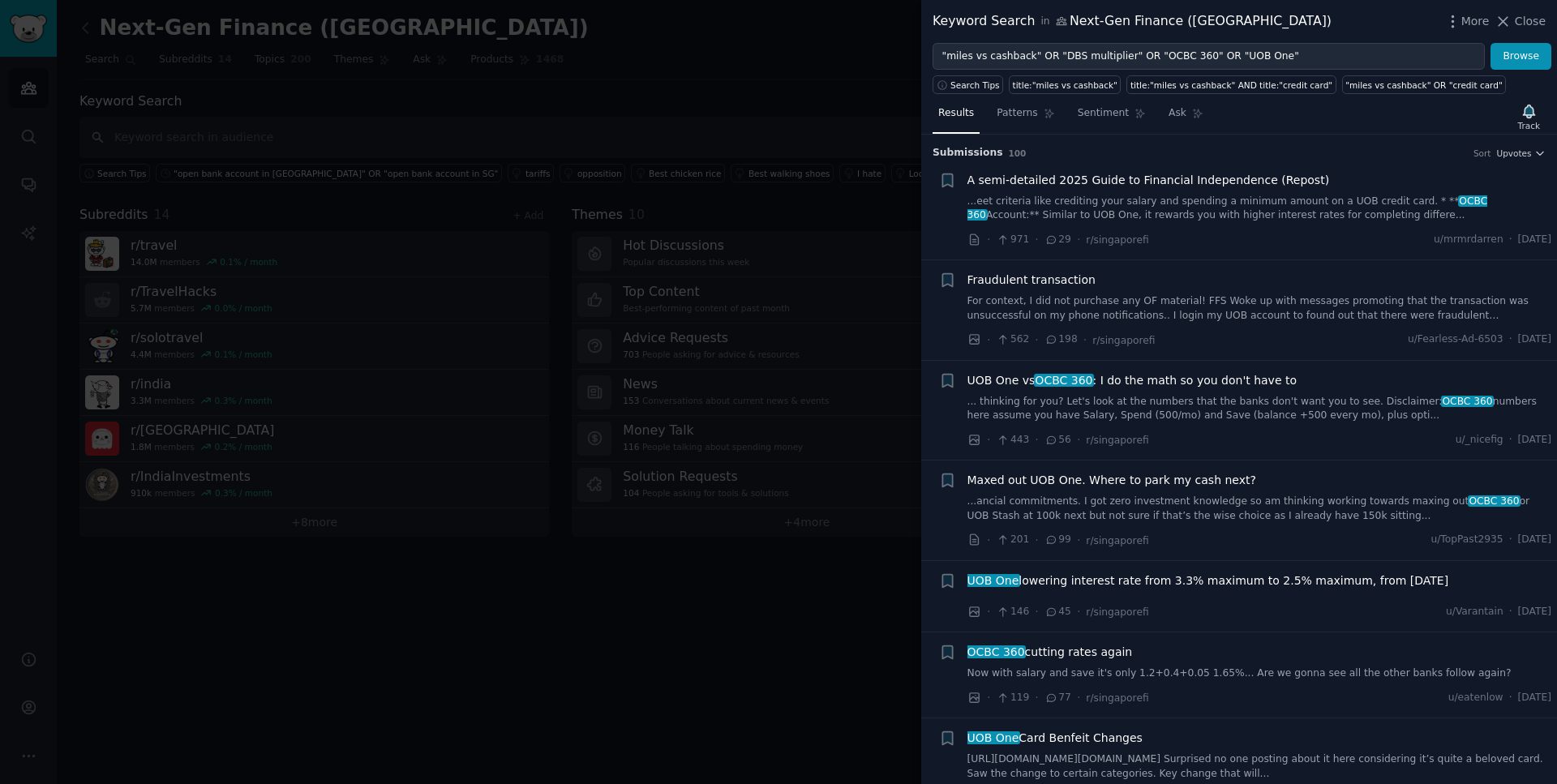
click at [1263, 304] on link "For context, I did not purchase any OF material! FFS Woke up with messages prom…" at bounding box center [1260, 309] width 584 height 29
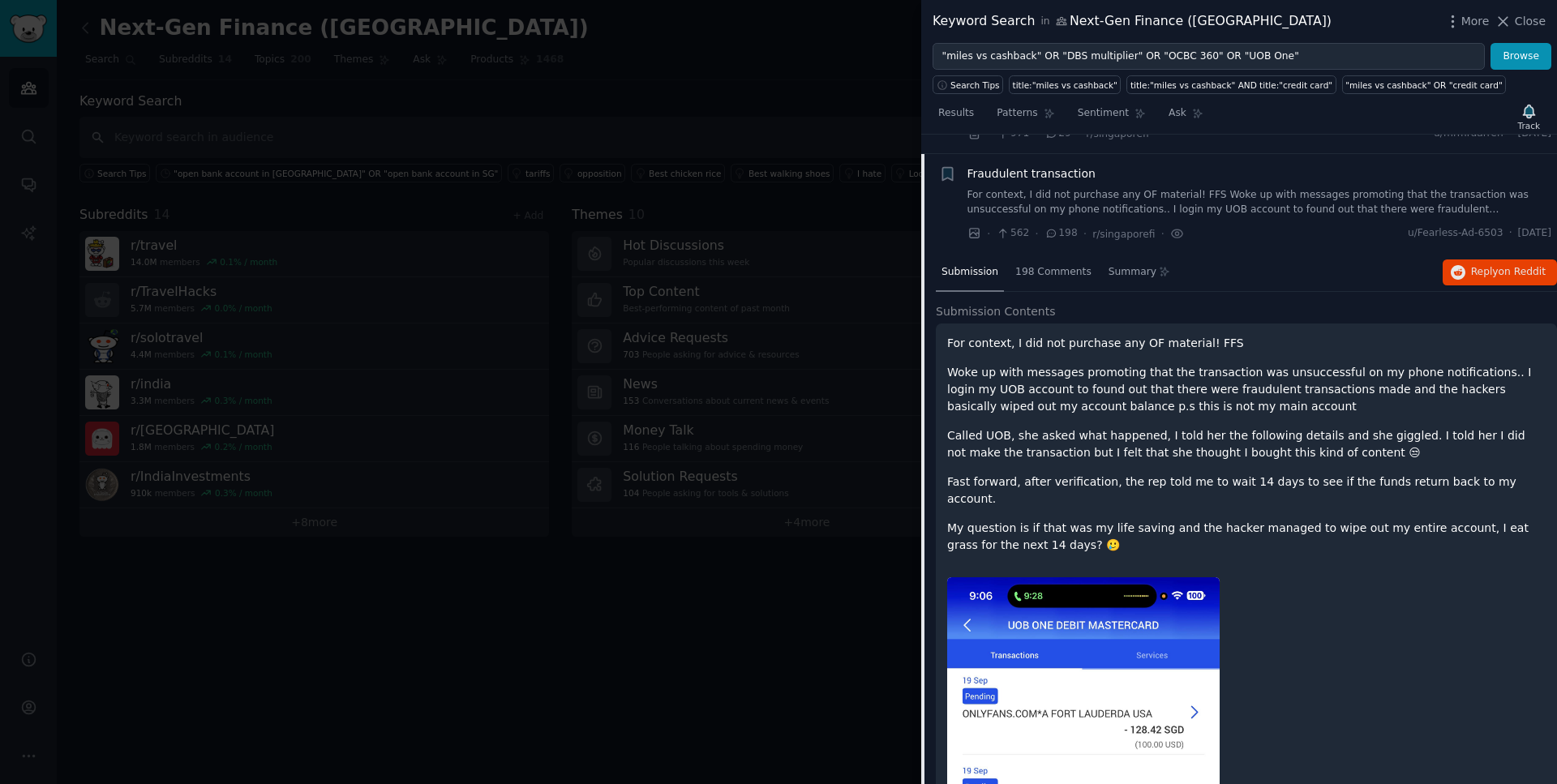
scroll to position [73, 0]
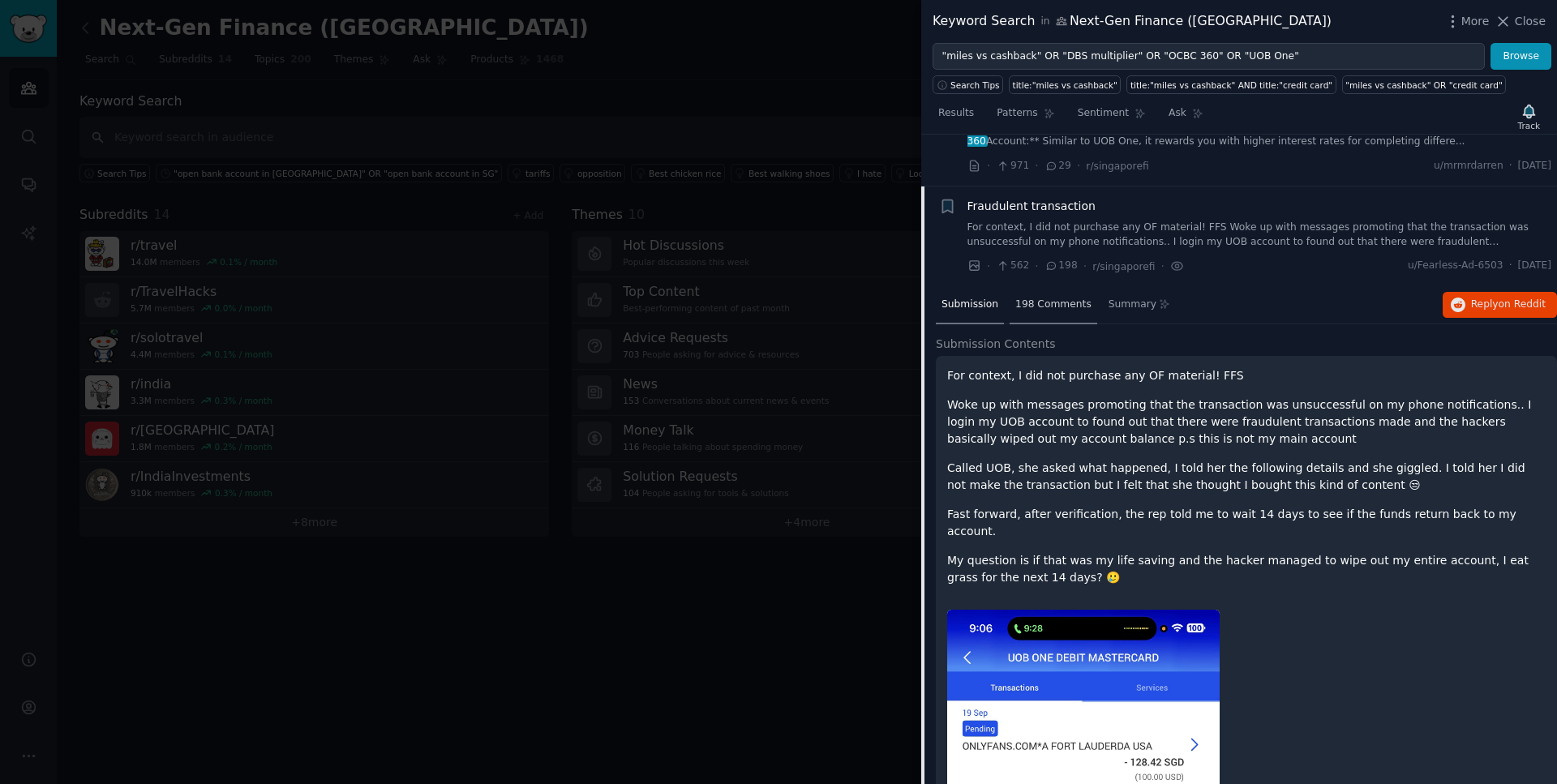
click at [1030, 302] on span "198 Comments" at bounding box center [1054, 304] width 76 height 15
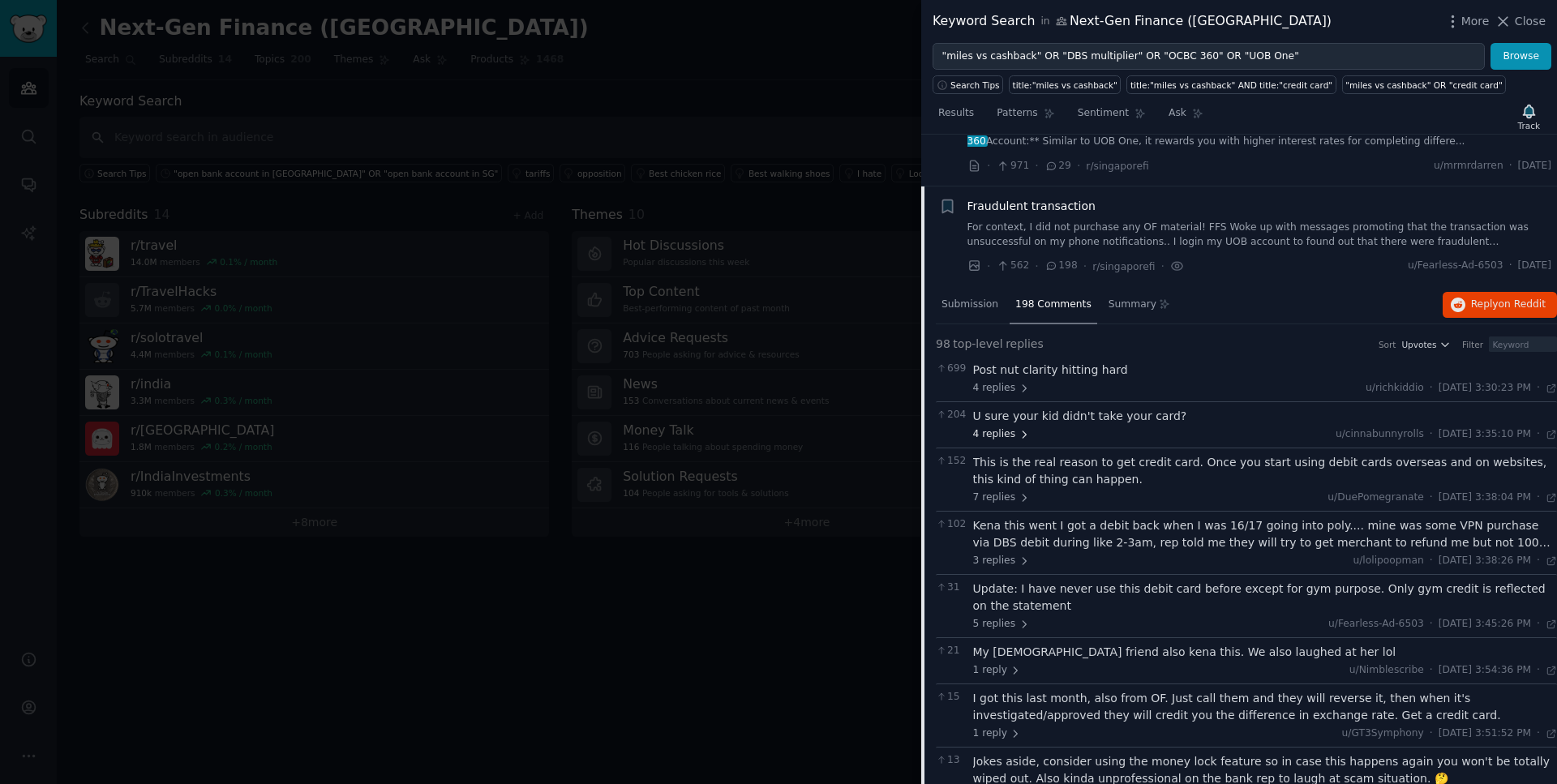
click at [1013, 432] on span "4 replies" at bounding box center [1002, 434] width 57 height 15
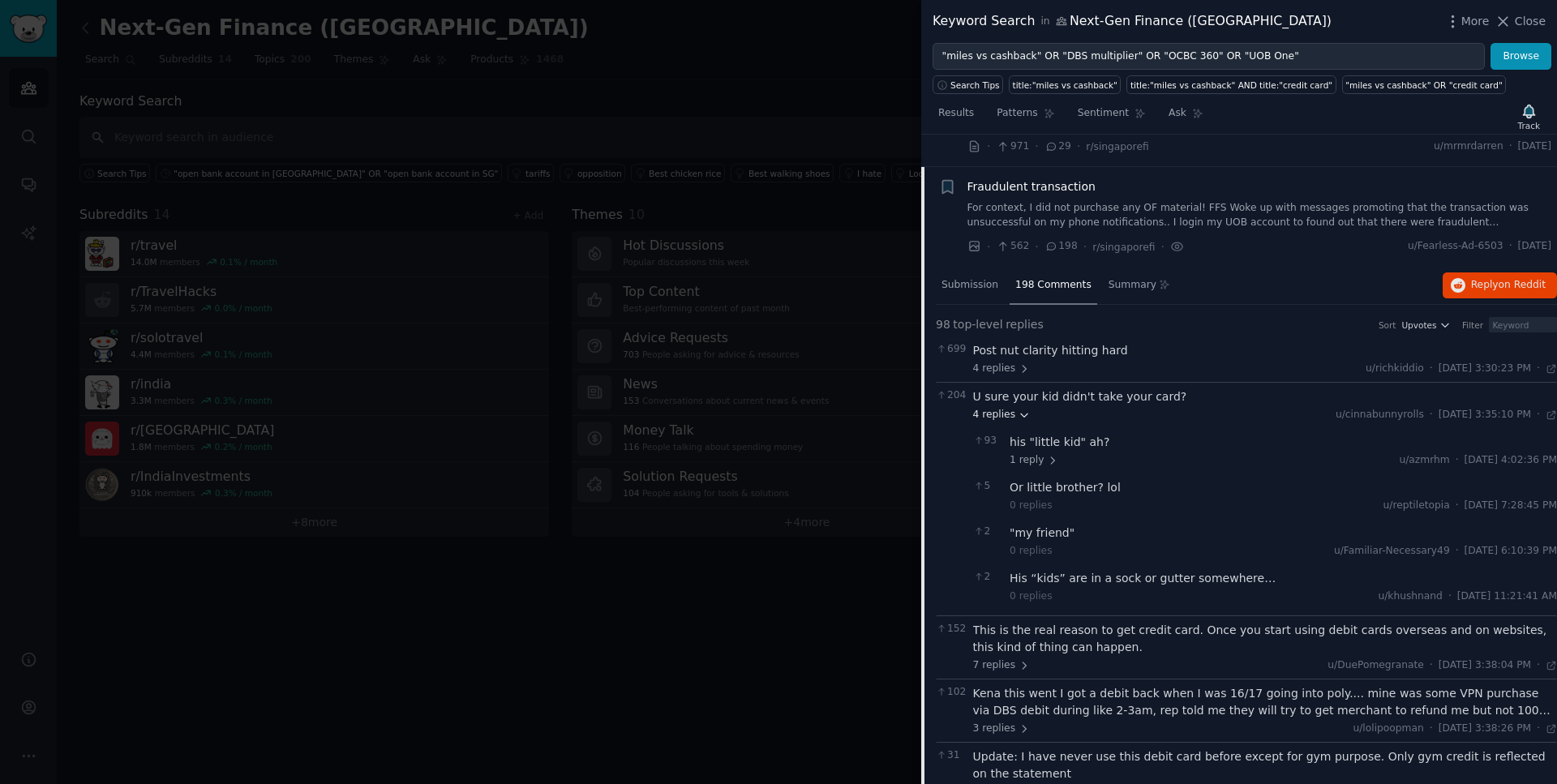
scroll to position [26, 0]
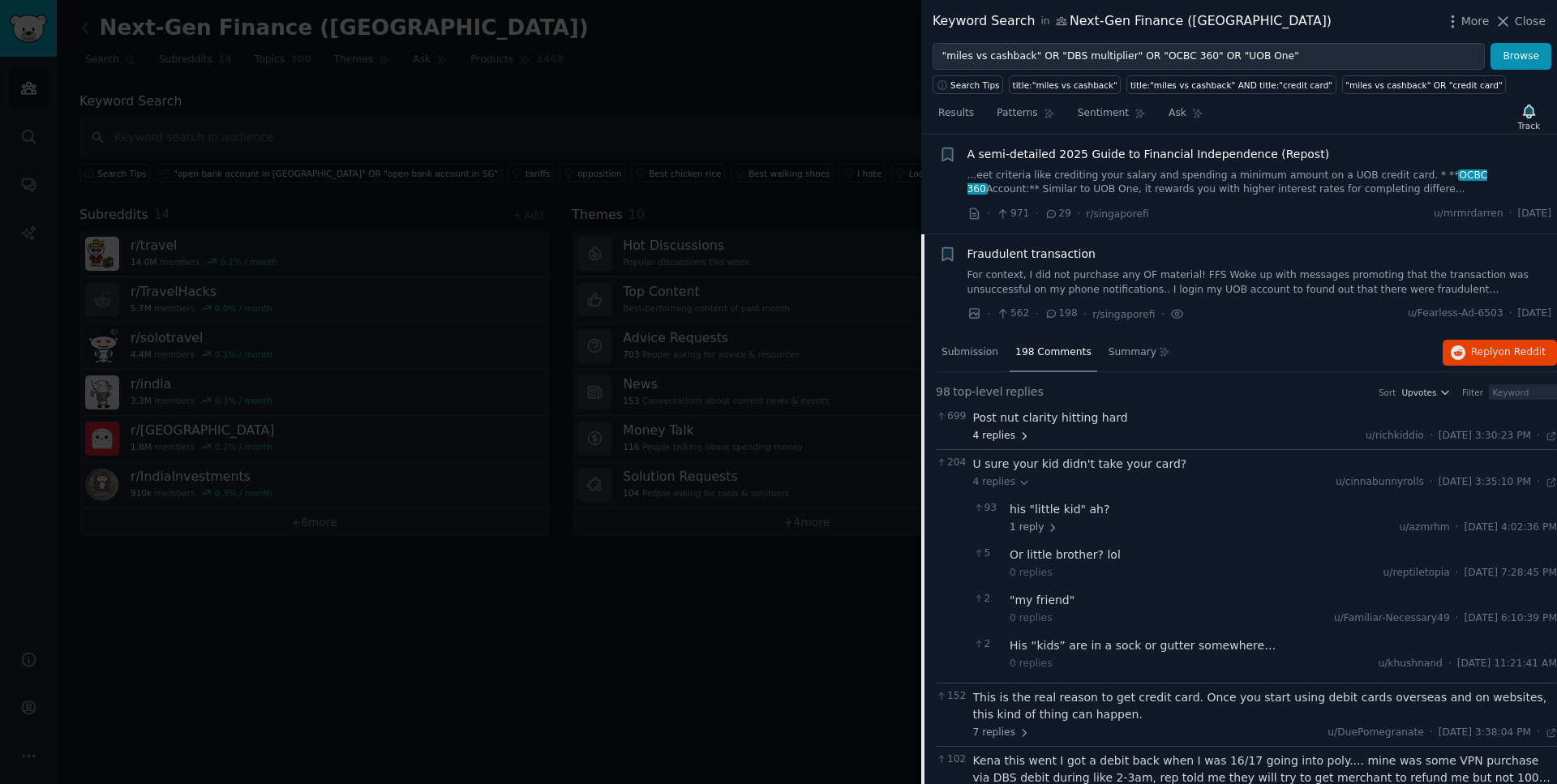
click at [1009, 437] on span "4 replies" at bounding box center [1002, 436] width 57 height 15
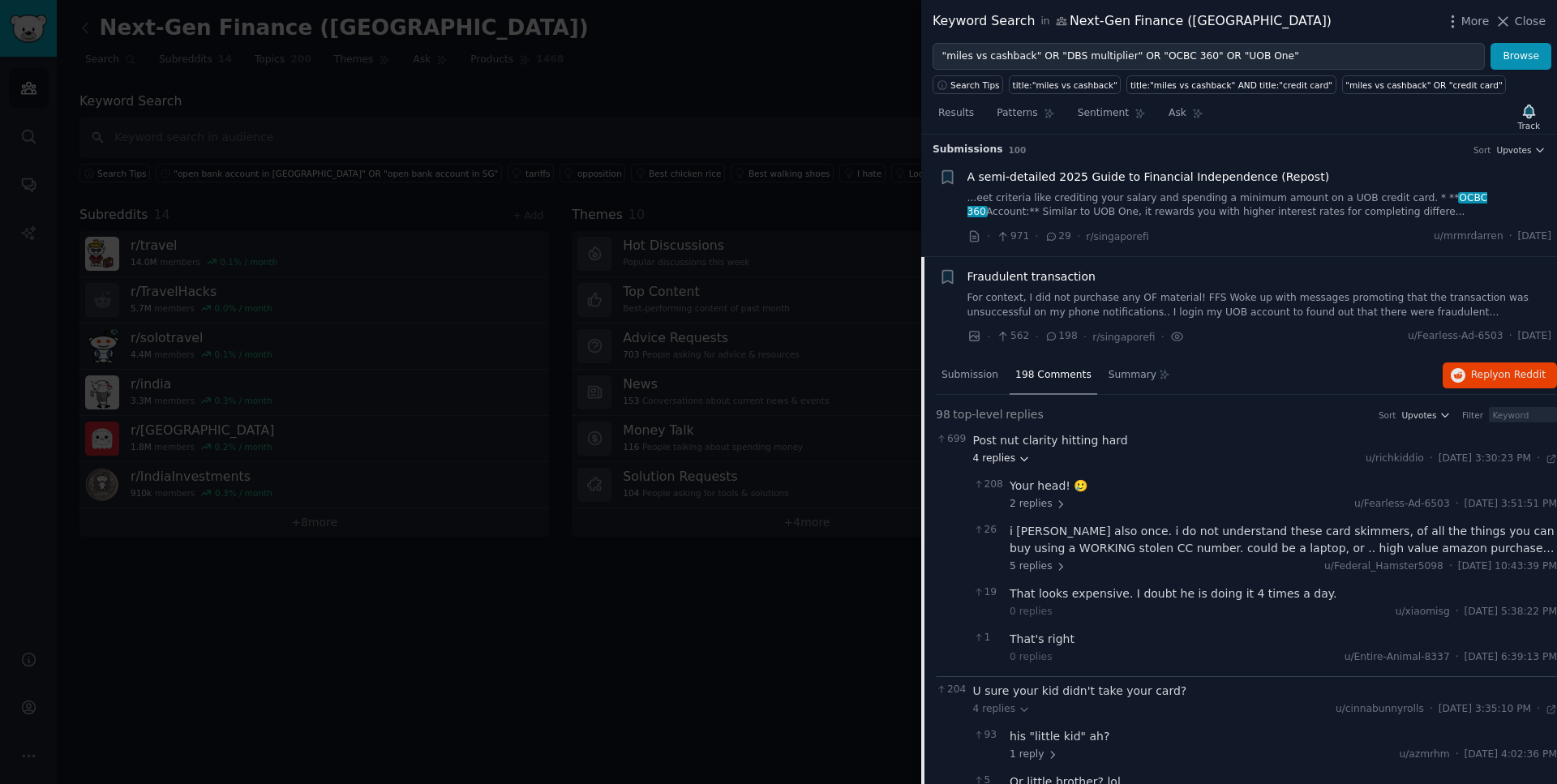
scroll to position [0, 0]
click at [1064, 313] on link "For context, I did not purchase any OF material! FFS Woke up with messages prom…" at bounding box center [1260, 309] width 584 height 29
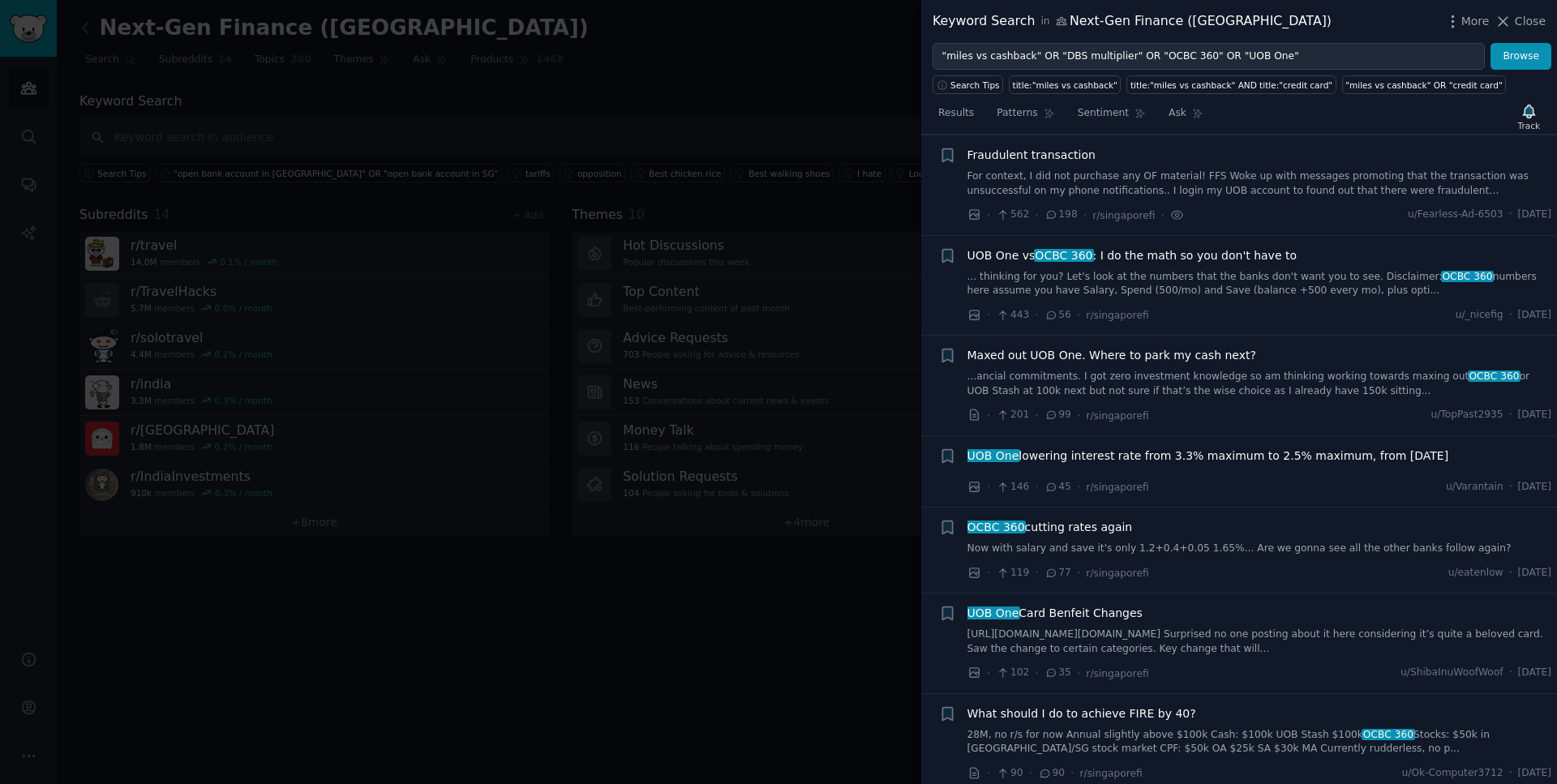
scroll to position [125, 0]
click at [1122, 188] on link "For context, I did not purchase any OF material! FFS Woke up with messages prom…" at bounding box center [1260, 182] width 584 height 29
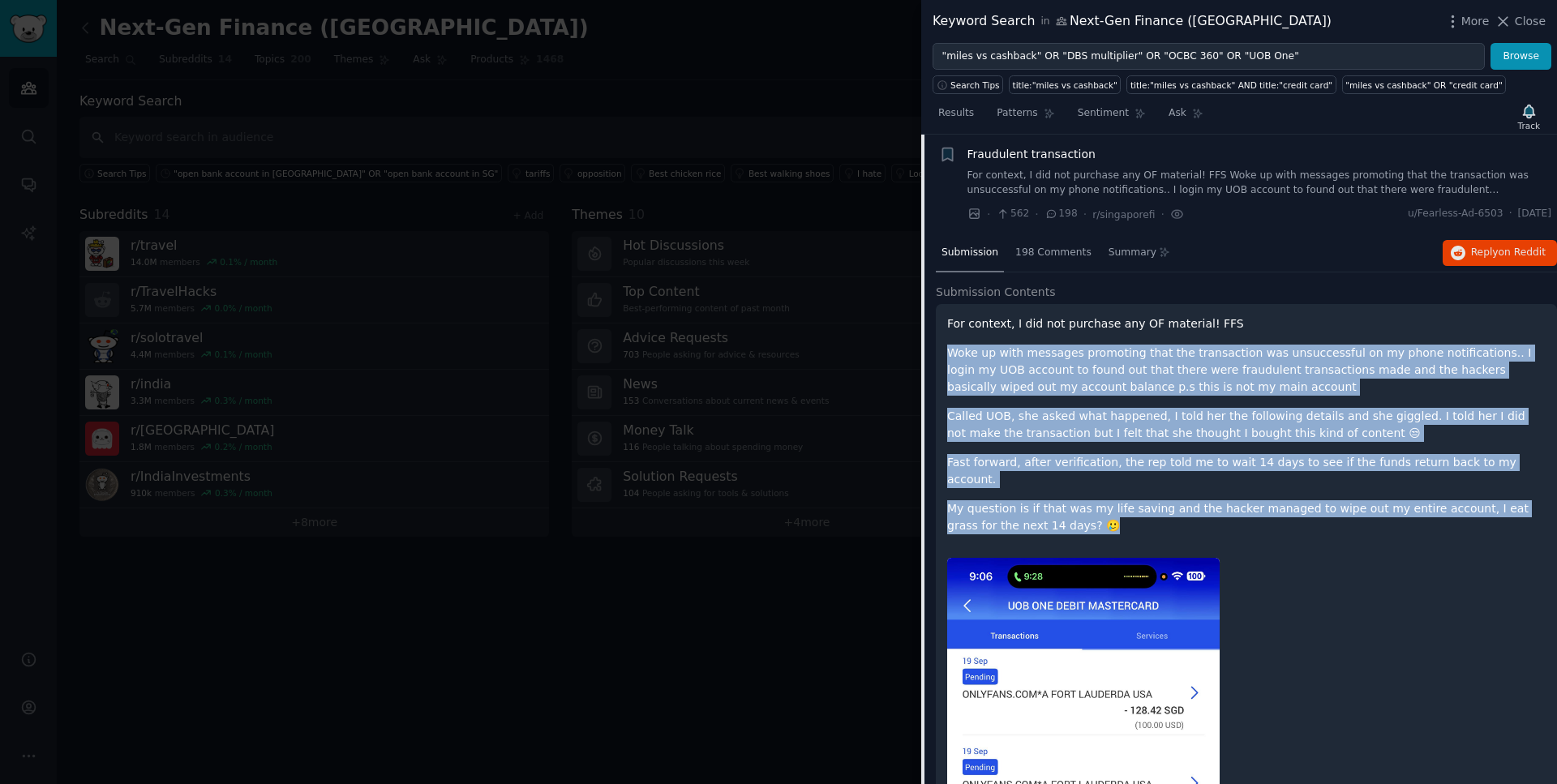
drag, startPoint x: 948, startPoint y: 353, endPoint x: 1069, endPoint y: 516, distance: 203.0
click at [1069, 516] on div "For context, I did not purchase any OF material! FFS Woke up with messages prom…" at bounding box center [1247, 424] width 598 height 219
click at [1548, 214] on li "+ Fraudulent transaction For context, I did not purchase any OF material! FFS W…" at bounding box center [1240, 184] width 636 height 99
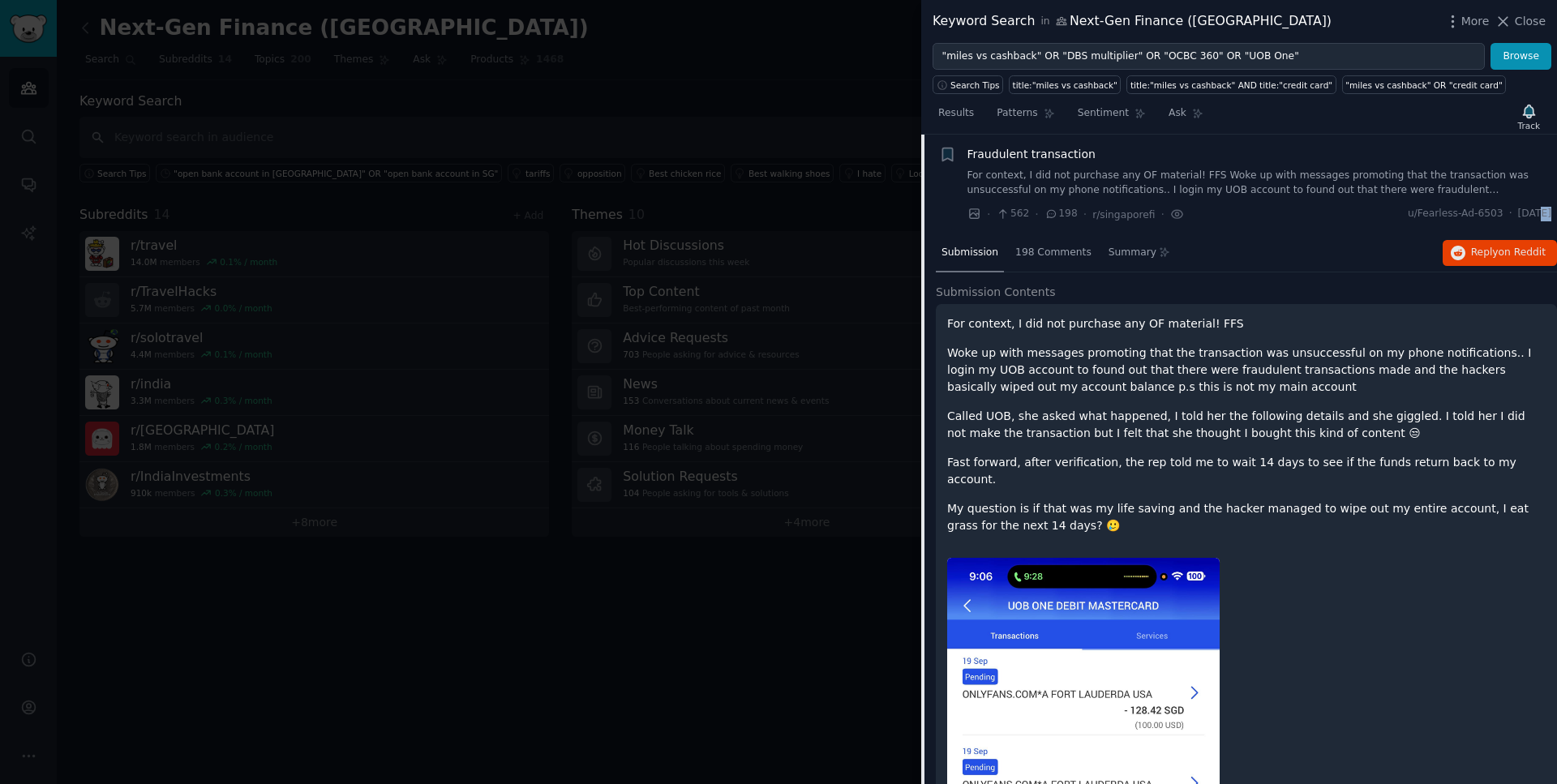
drag, startPoint x: 1548, startPoint y: 214, endPoint x: 1499, endPoint y: 216, distance: 49.0
click at [1499, 216] on li "+ Fraudulent transaction For context, I did not purchase any OF material! FFS W…" at bounding box center [1240, 184] width 636 height 99
click at [1045, 156] on span "Fraudulent transaction" at bounding box center [1031, 155] width 128 height 17
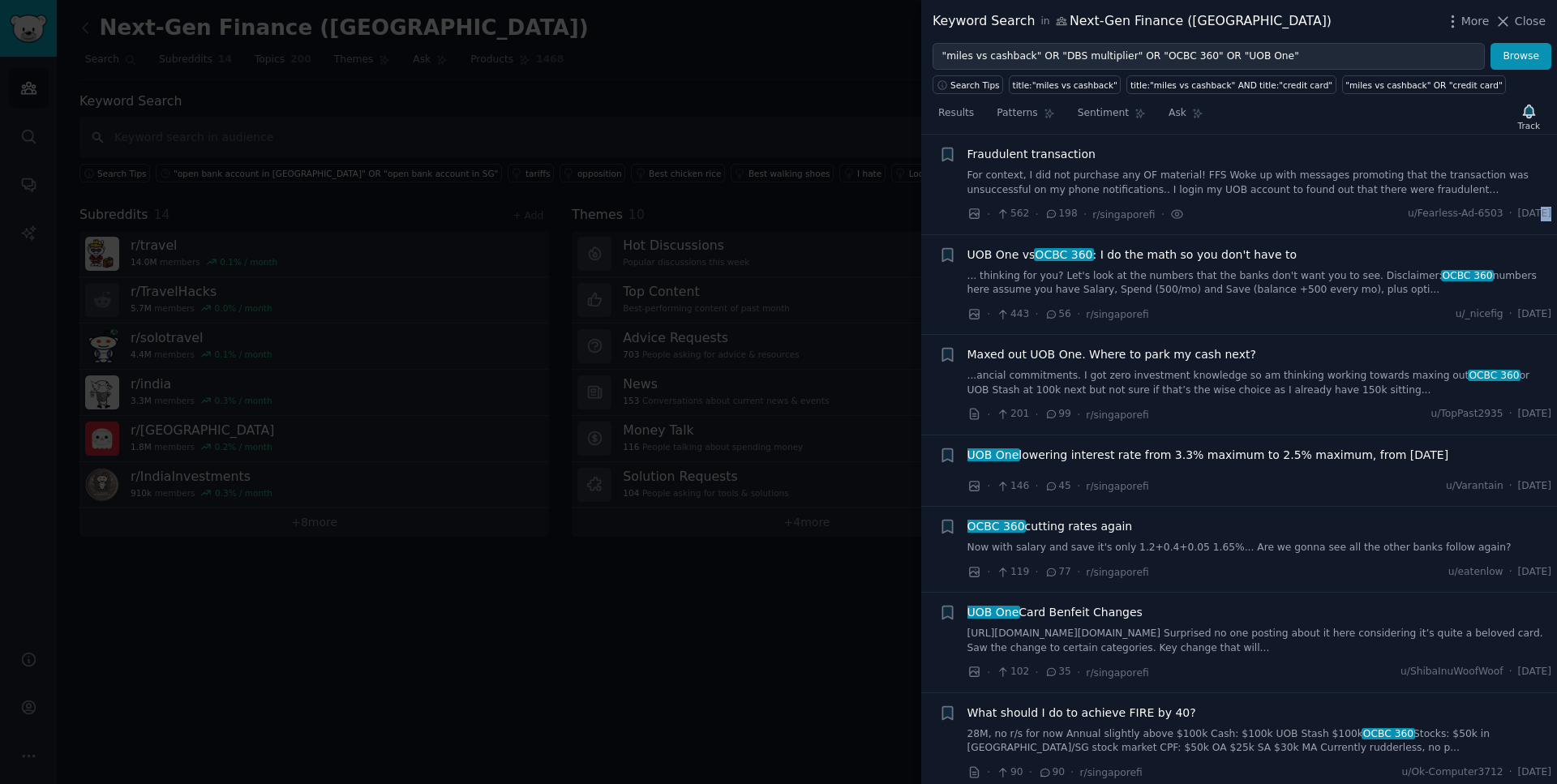
click at [1077, 251] on span "OCBC 360" at bounding box center [1064, 254] width 61 height 13
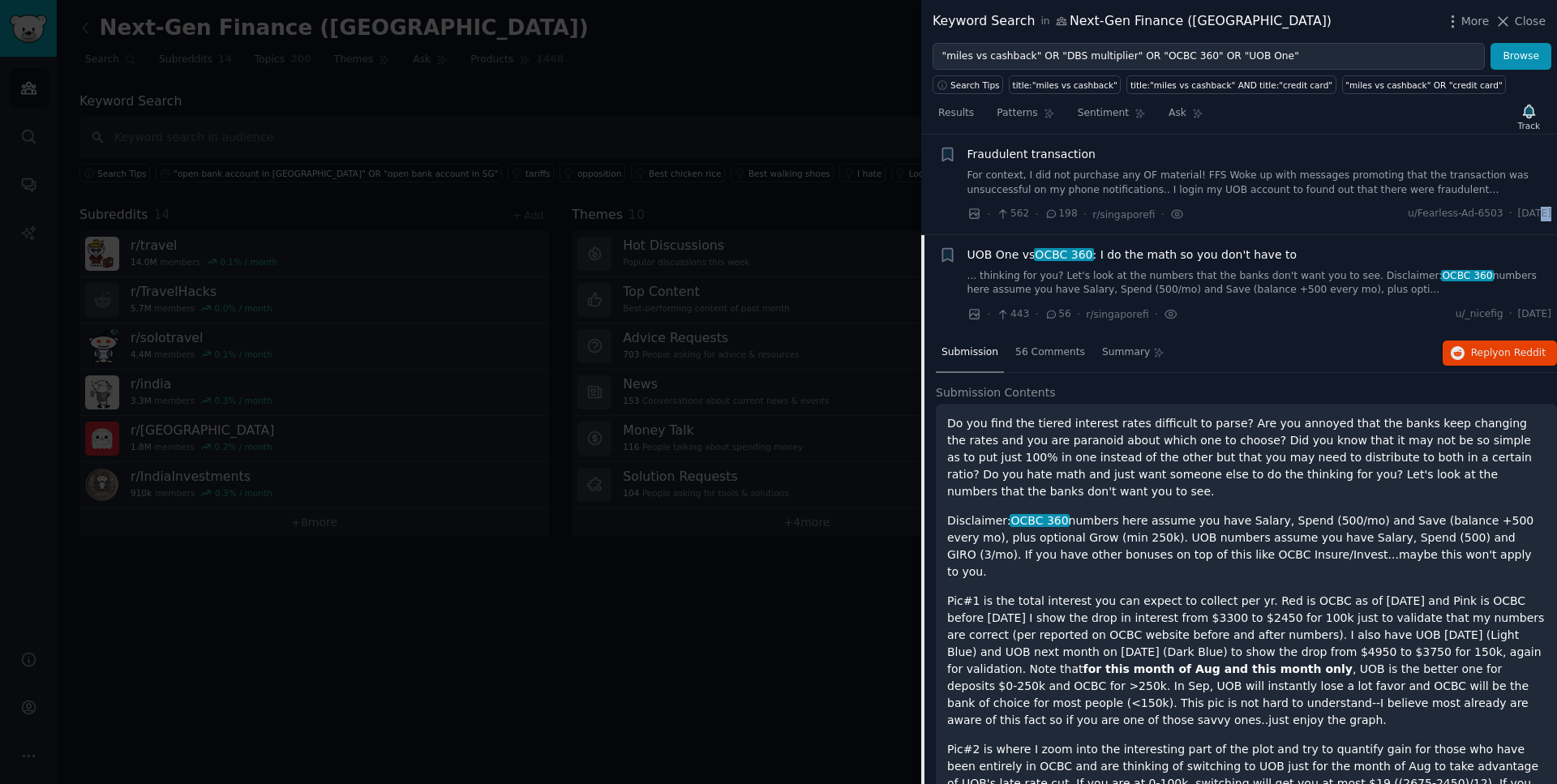
scroll to position [226, 0]
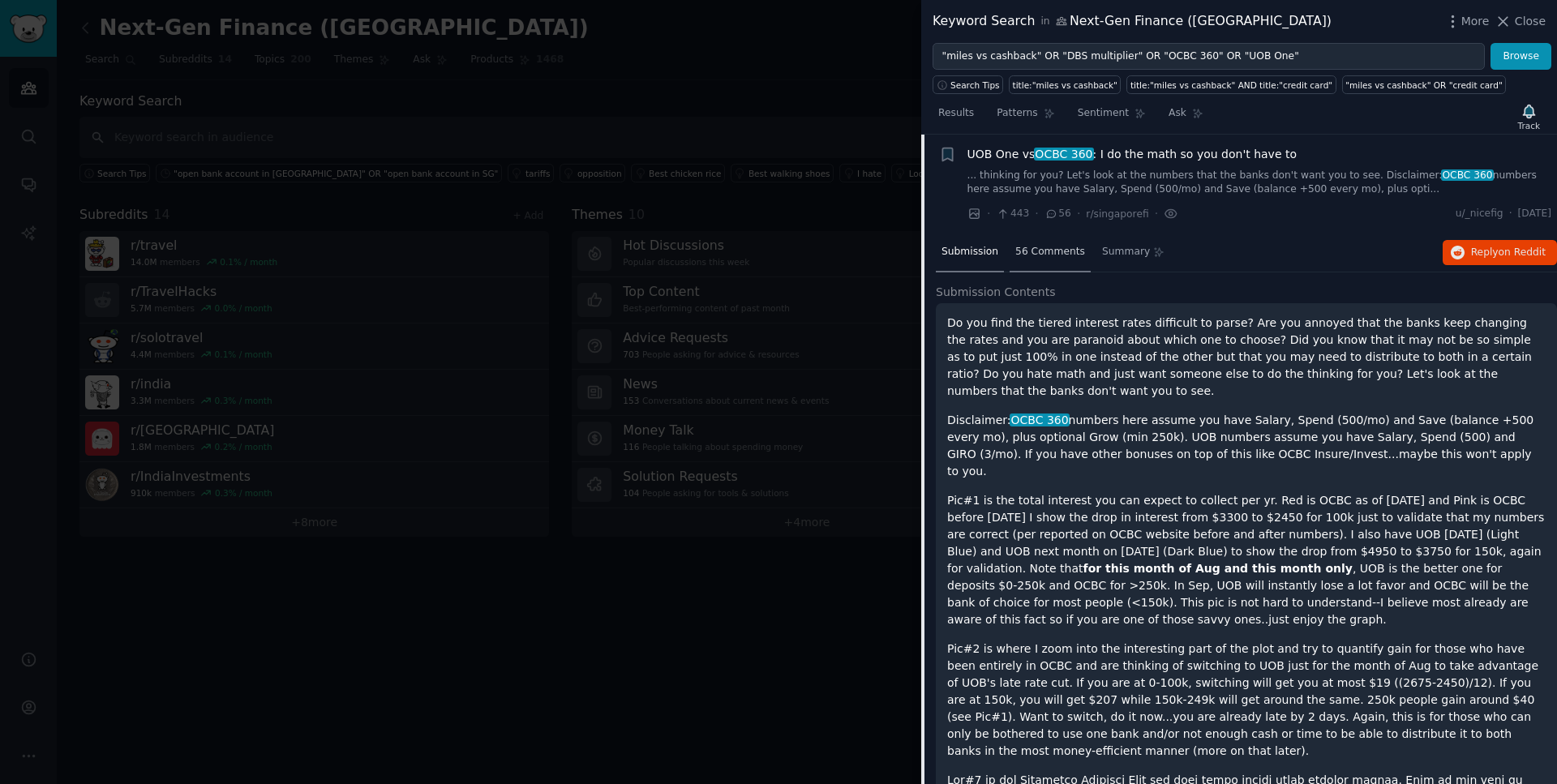
click at [1065, 259] on div "56 Comments" at bounding box center [1050, 252] width 81 height 39
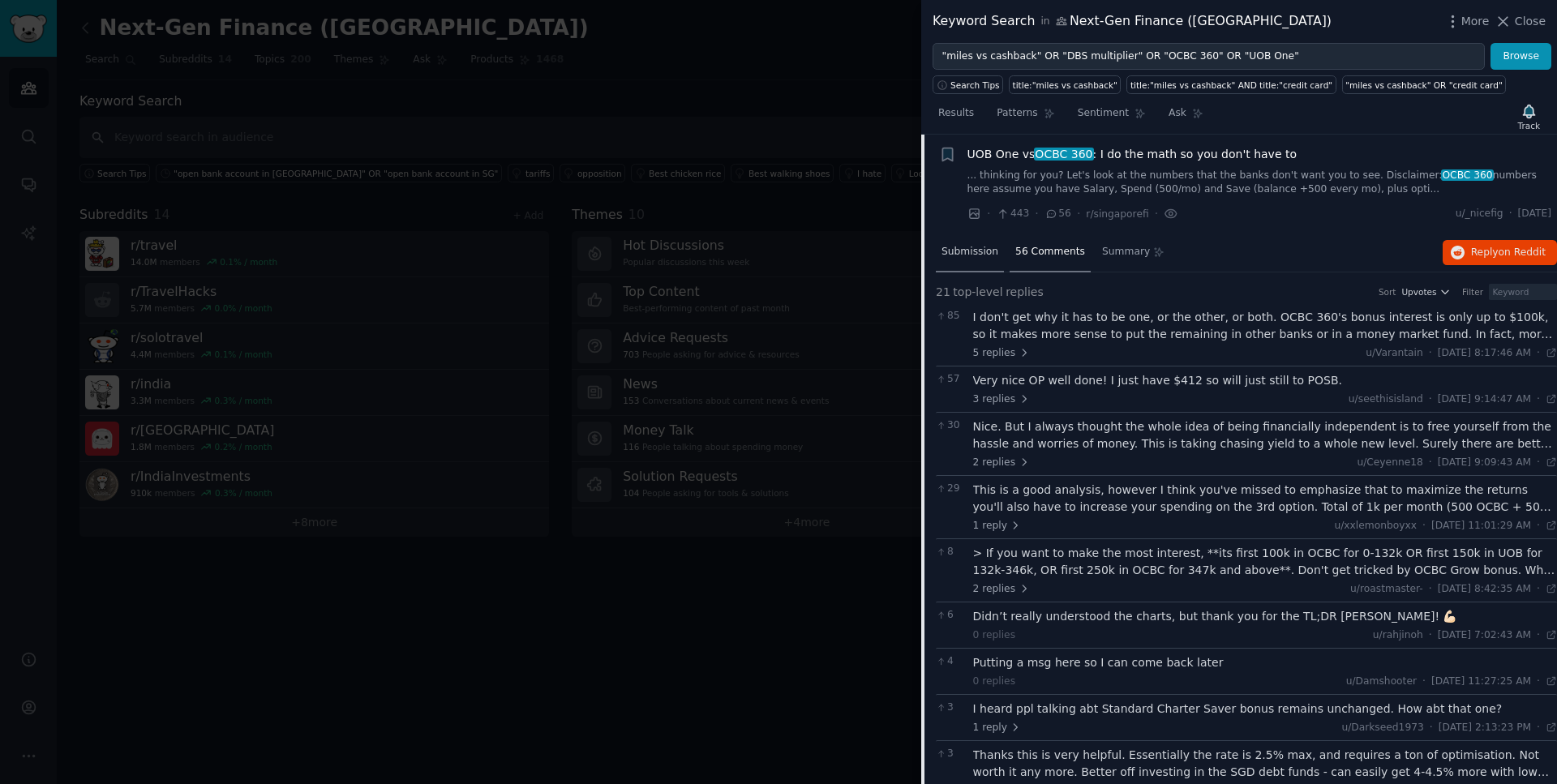
click at [962, 253] on span "Submission" at bounding box center [970, 252] width 57 height 15
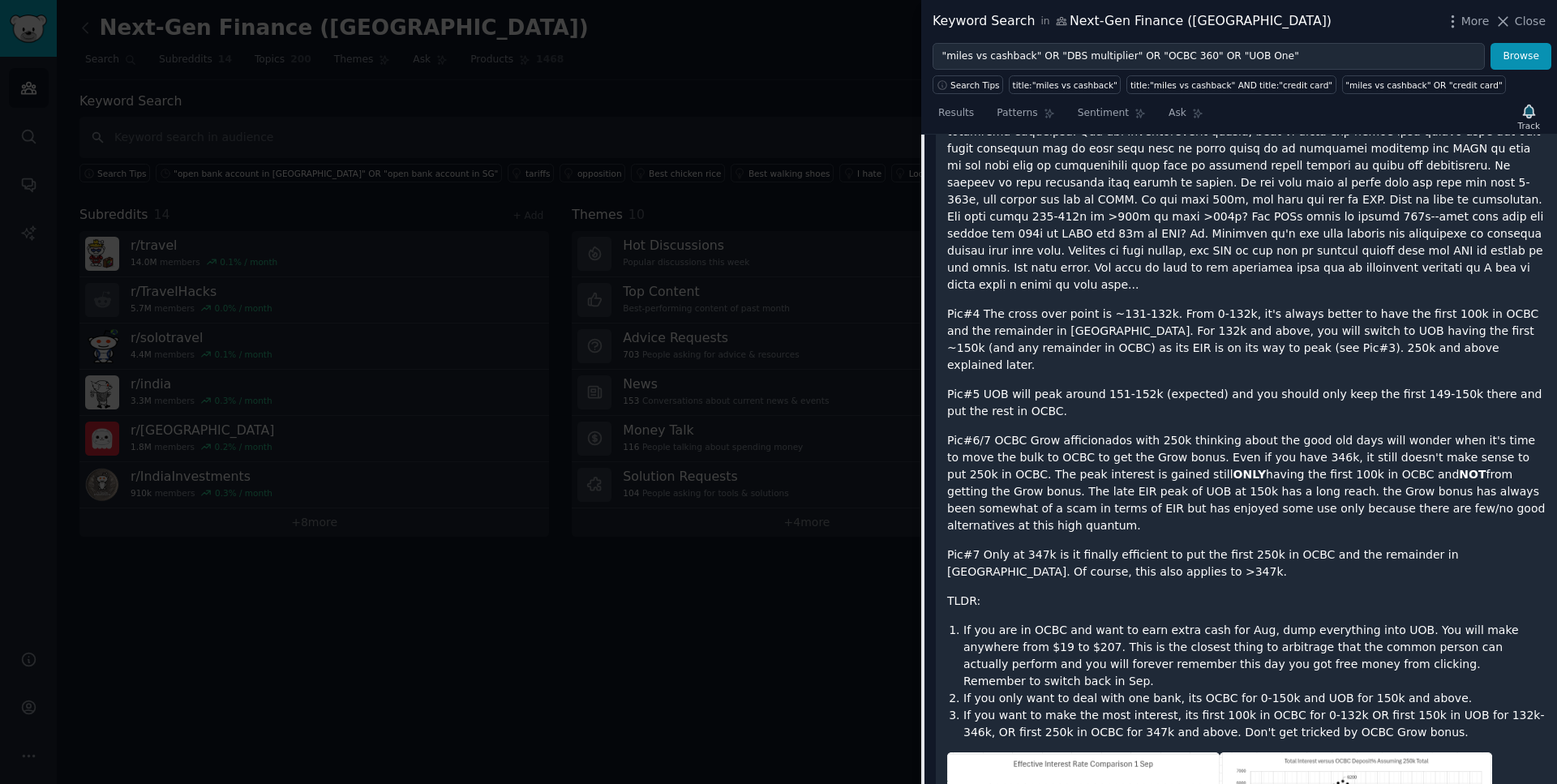
scroll to position [1047, 0]
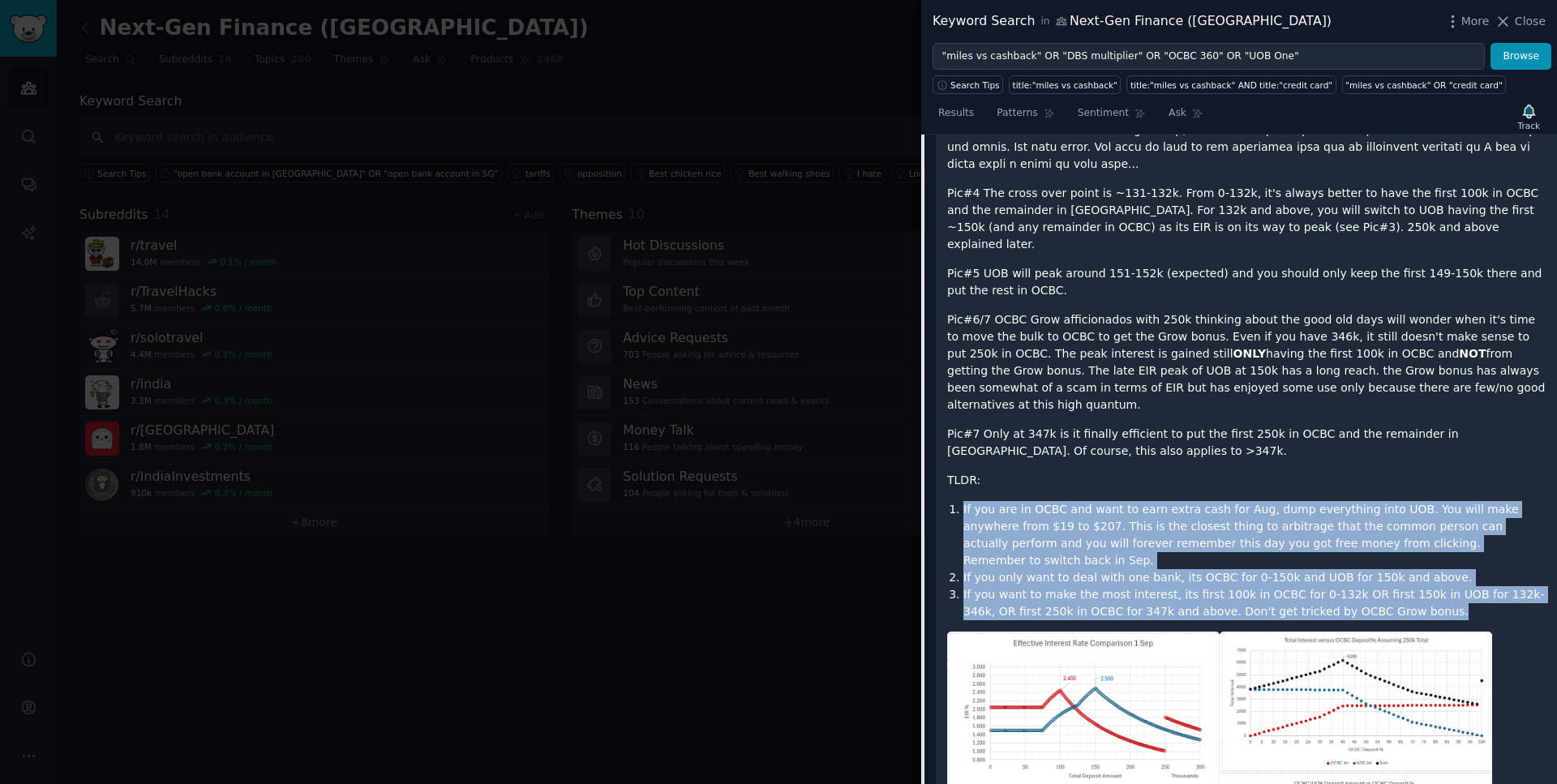
drag, startPoint x: 1439, startPoint y: 526, endPoint x: 963, endPoint y: 443, distance: 483.2
click at [963, 501] on ol "If you are in OCBC and want to earn extra cash for Aug, dump everything into UO…" at bounding box center [1247, 561] width 598 height 119
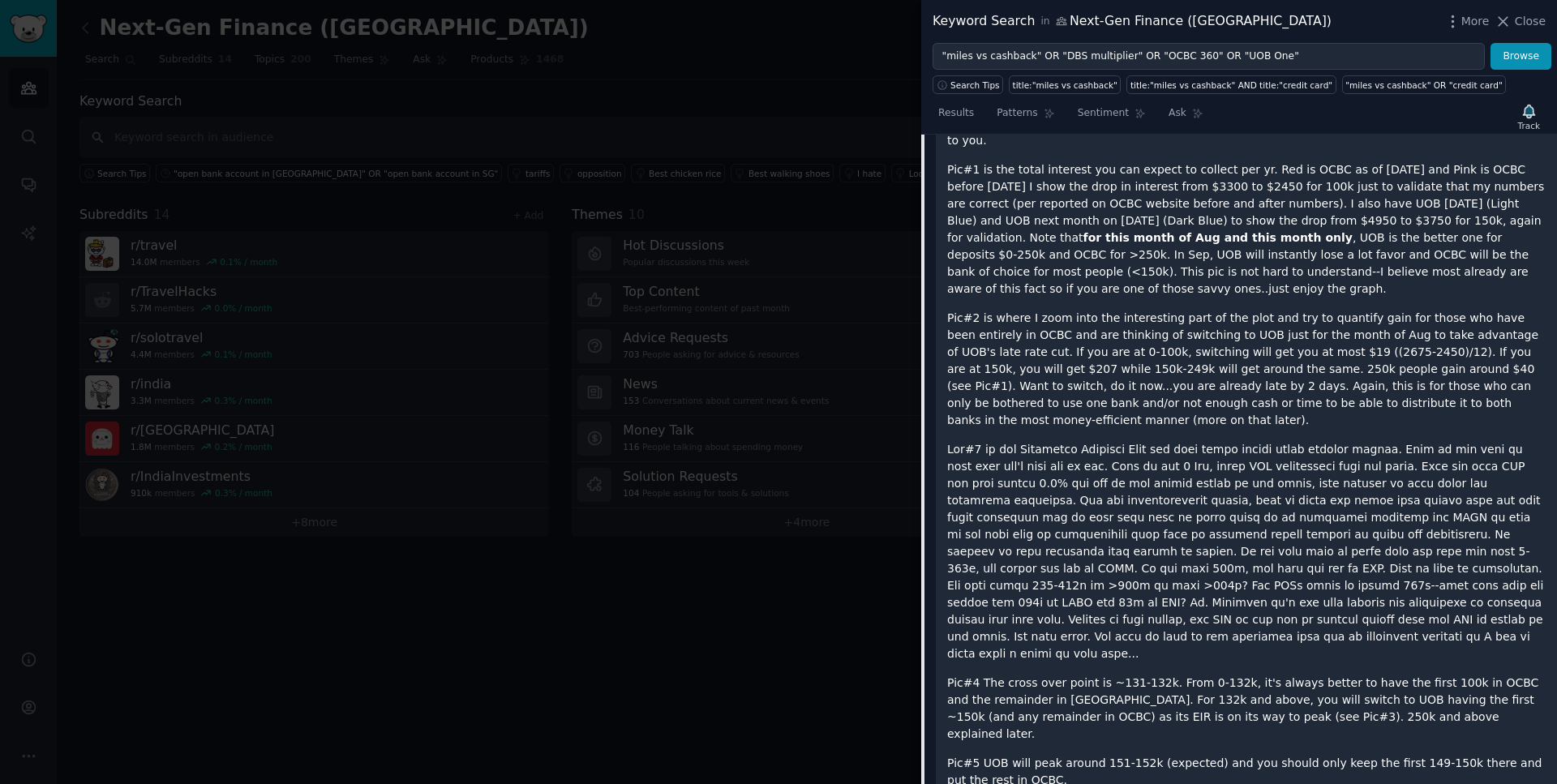
scroll to position [173, 0]
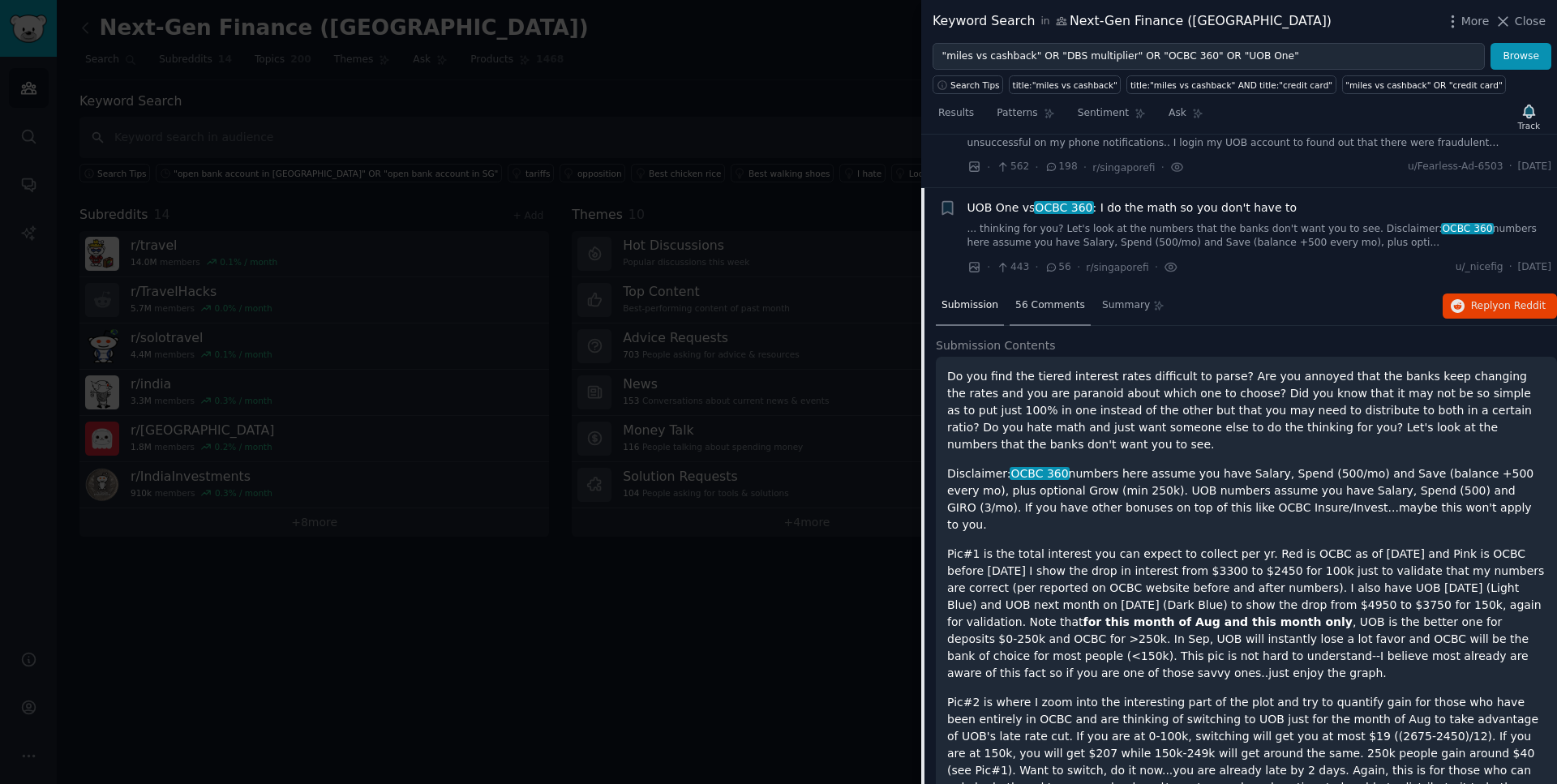
click at [1032, 310] on span "56 Comments" at bounding box center [1050, 305] width 70 height 15
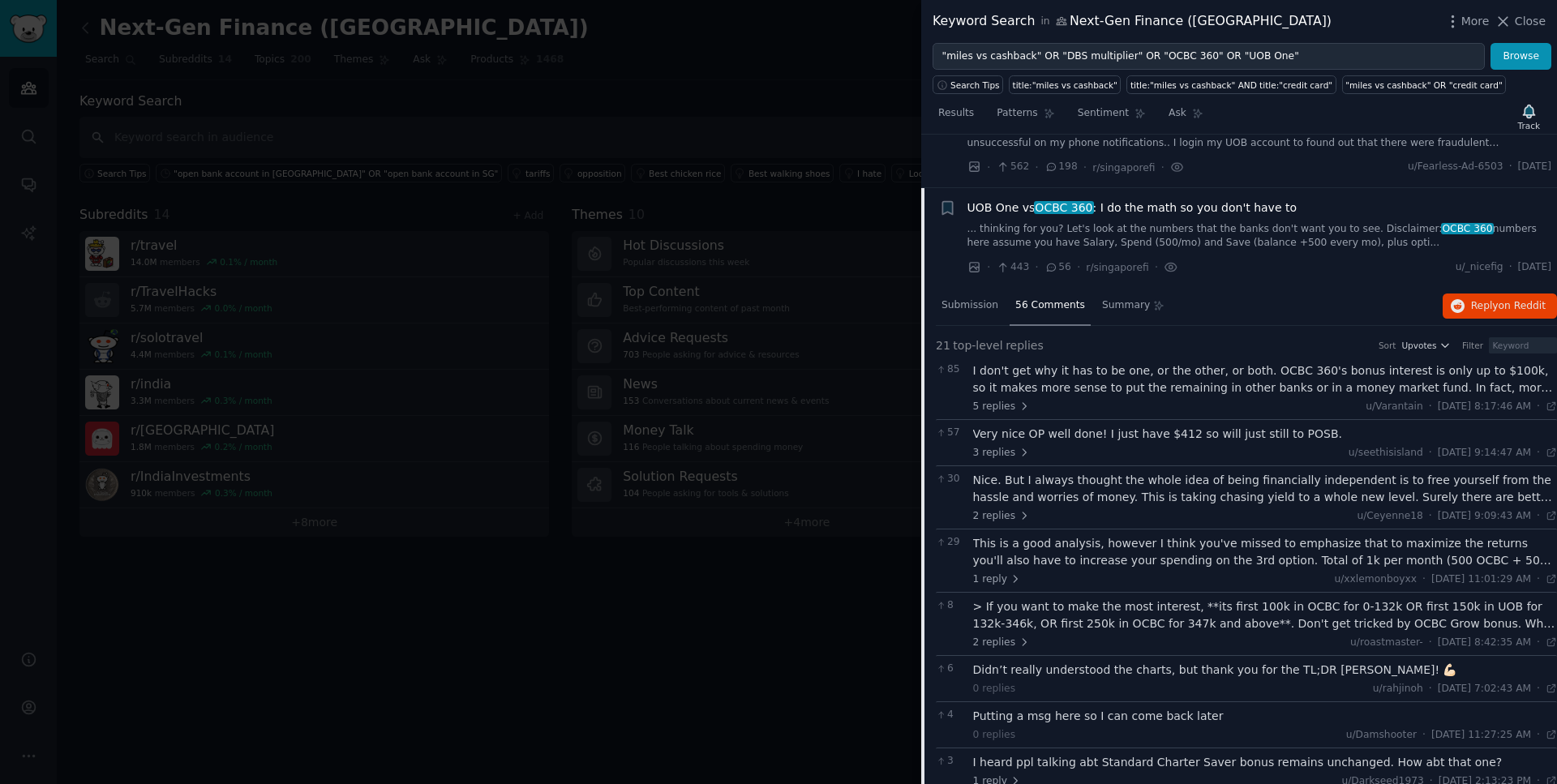
drag, startPoint x: 1547, startPoint y: 267, endPoint x: 1503, endPoint y: 270, distance: 44.1
click at [1518, 270] on span "[DATE]" at bounding box center [1535, 267] width 33 height 15
click at [1089, 500] on div "Nice. But I always thought the whole idea of being financially independent is t…" at bounding box center [1266, 488] width 584 height 34
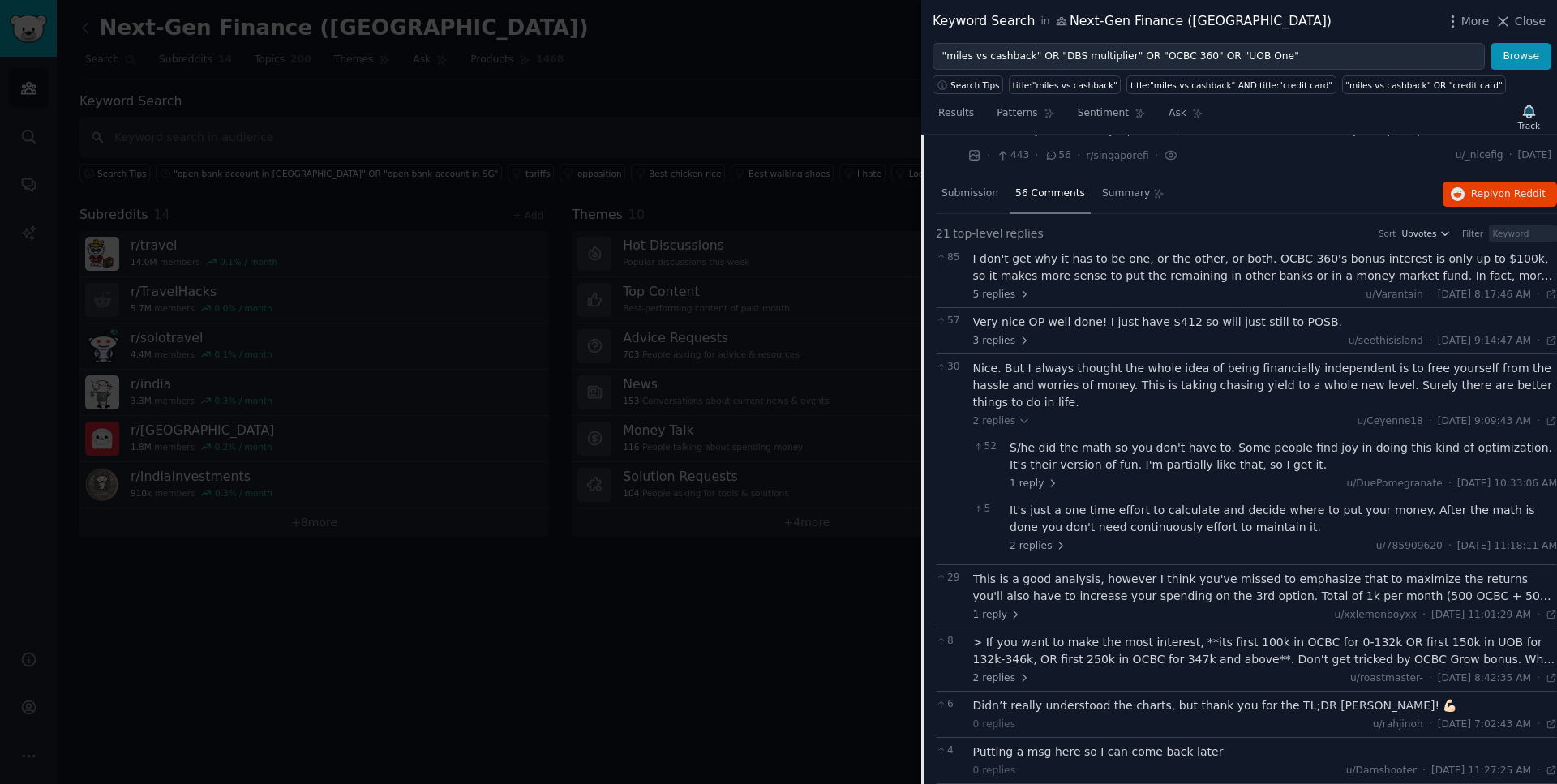
scroll to position [316, 0]
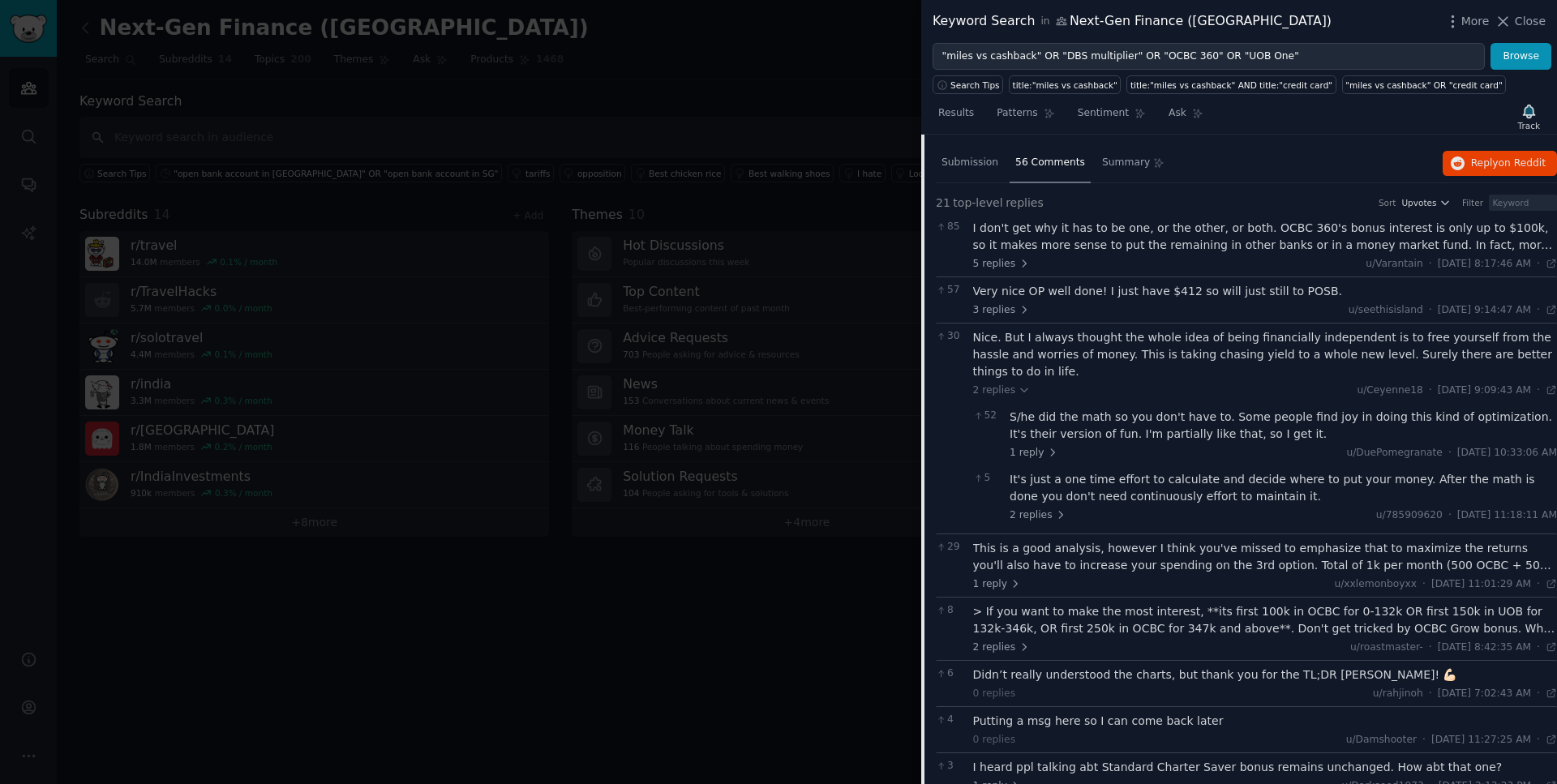
click at [1117, 616] on div "> If you want to make the most interest, **its first 100k in OCBC for 0-132k OR…" at bounding box center [1266, 620] width 584 height 34
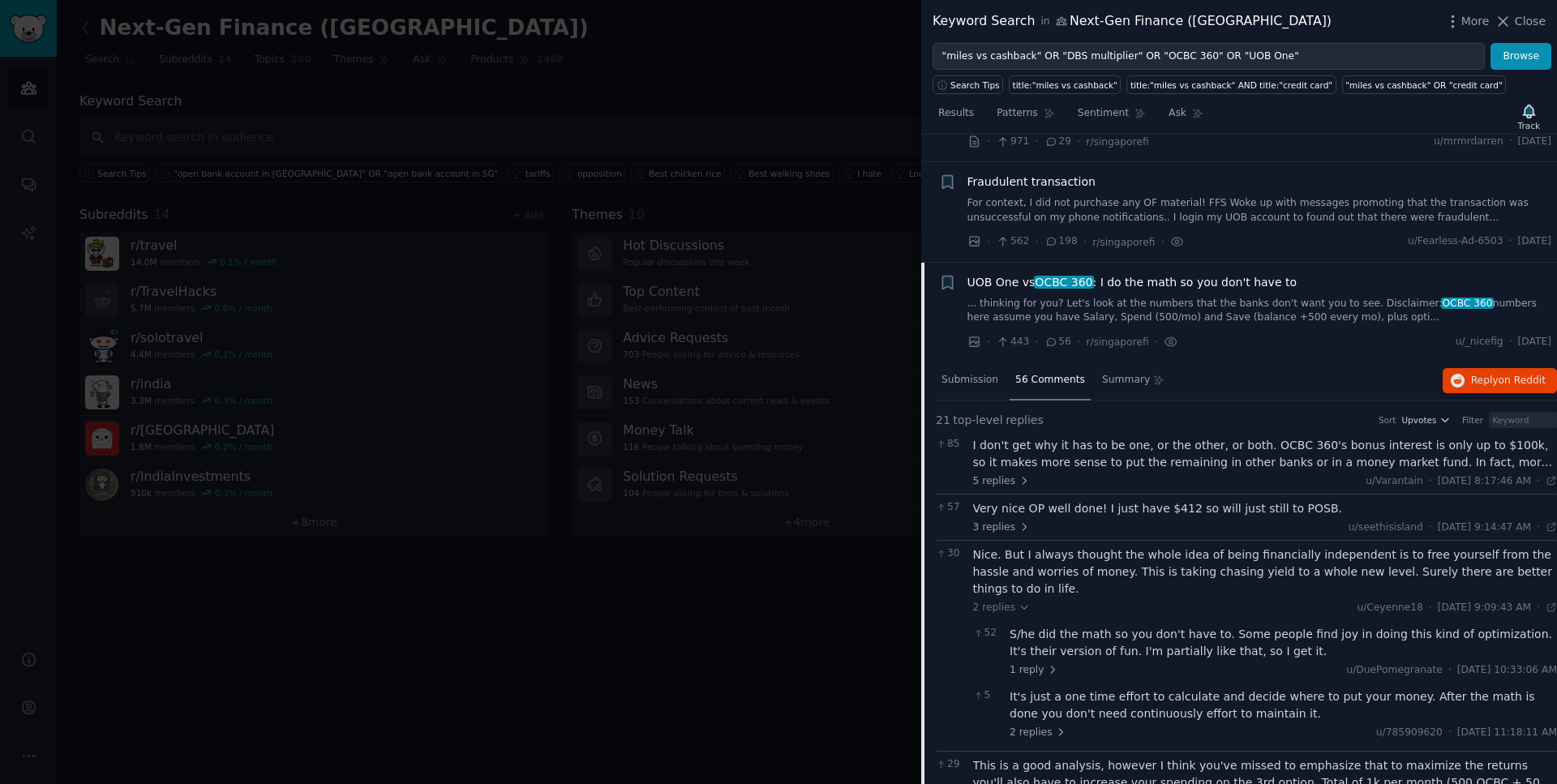
scroll to position [91, 0]
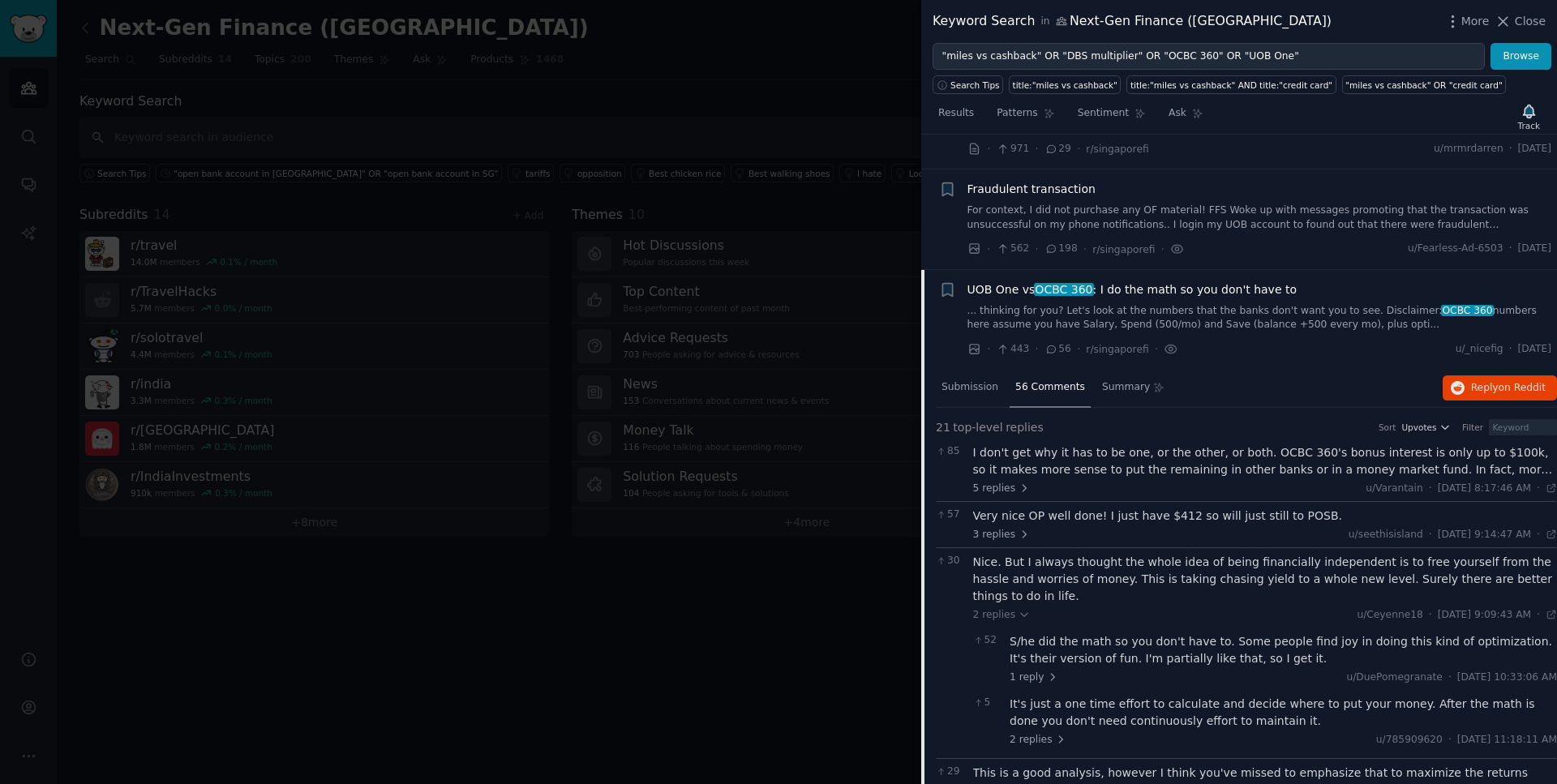
click at [1082, 294] on span "OCBC 360" at bounding box center [1064, 289] width 61 height 13
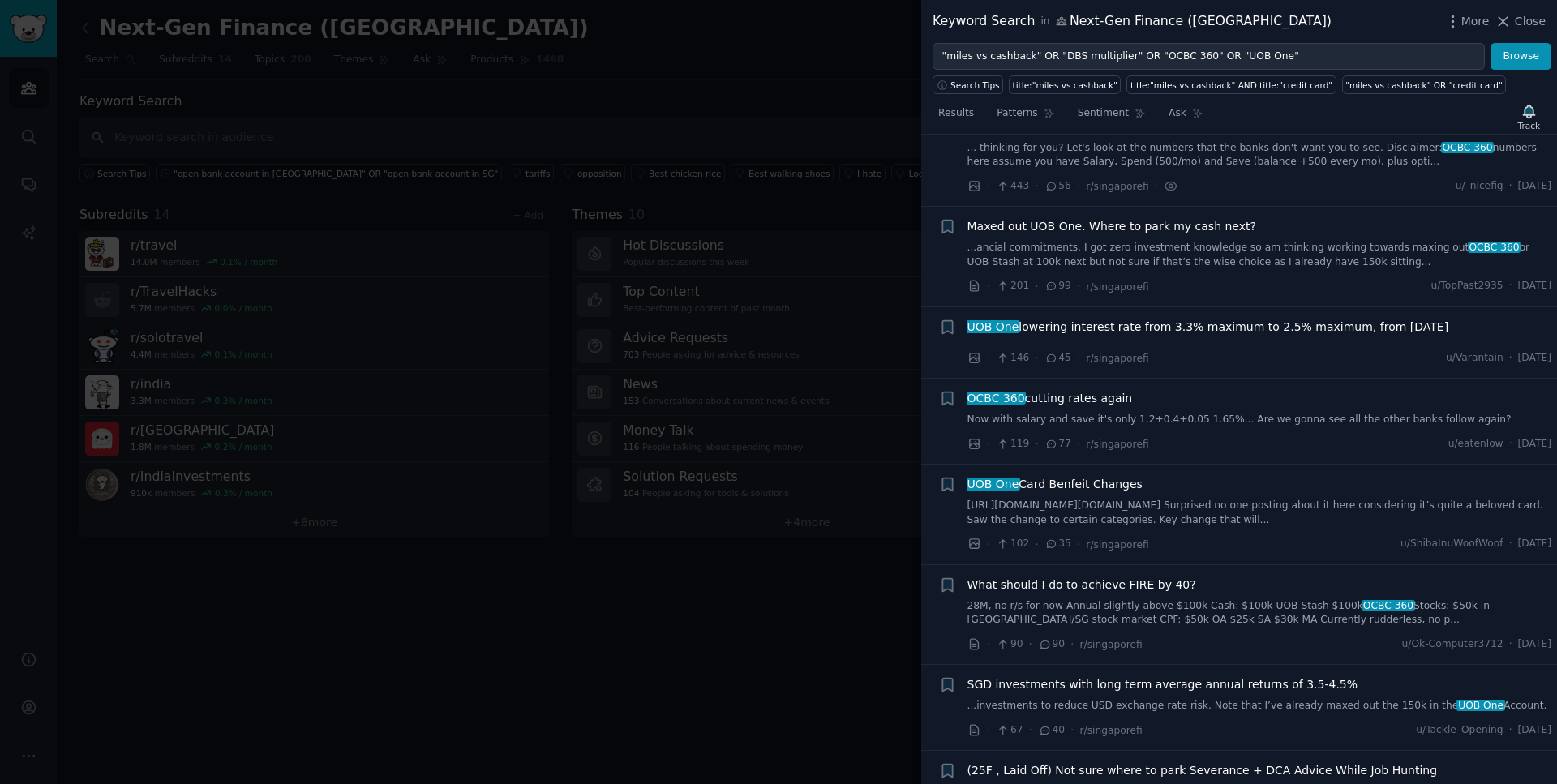
scroll to position [253, 0]
click at [1099, 229] on span "Maxed out UOB One. Where to park my cash next?" at bounding box center [1112, 227] width 289 height 17
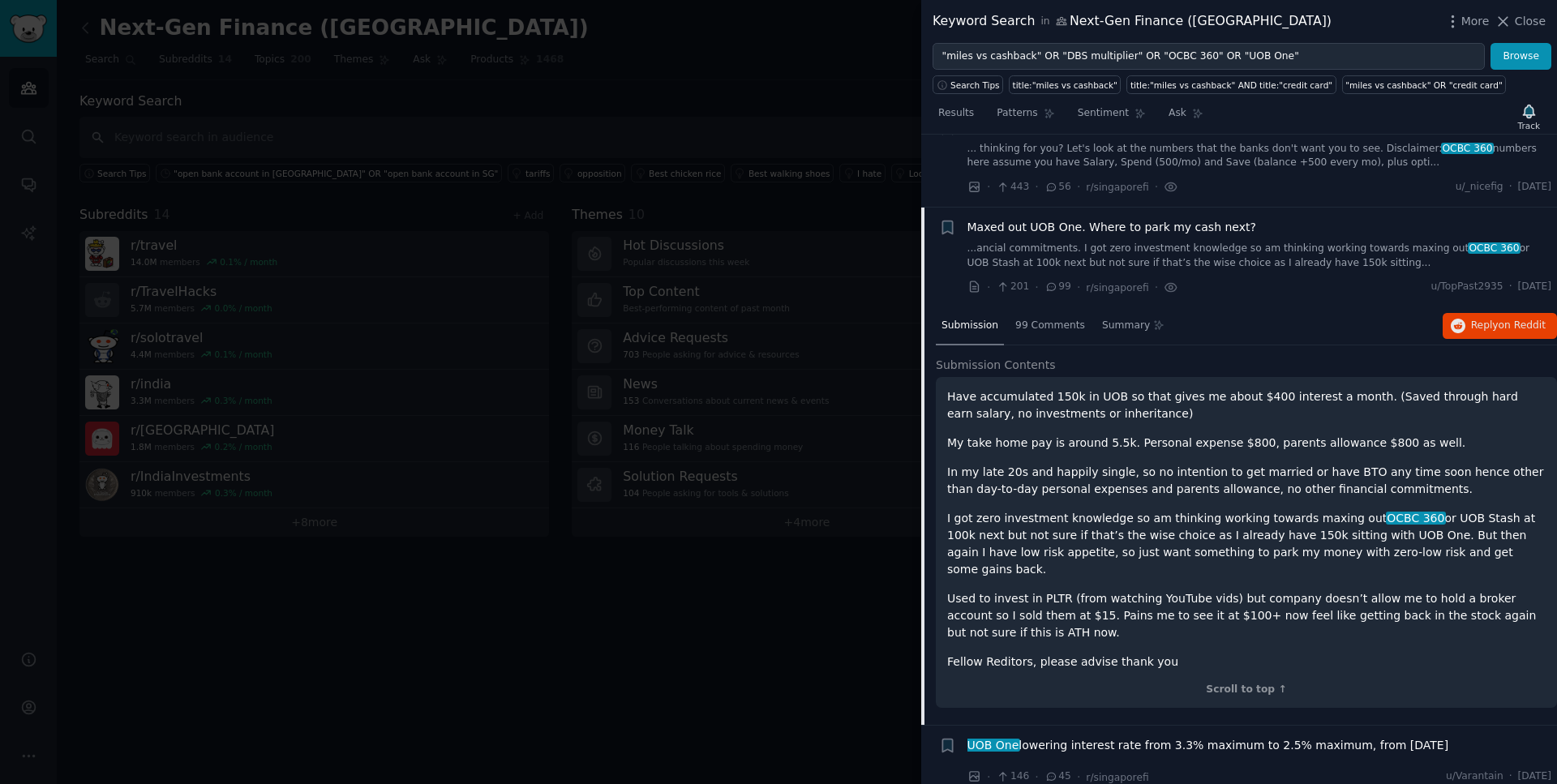
scroll to position [326, 0]
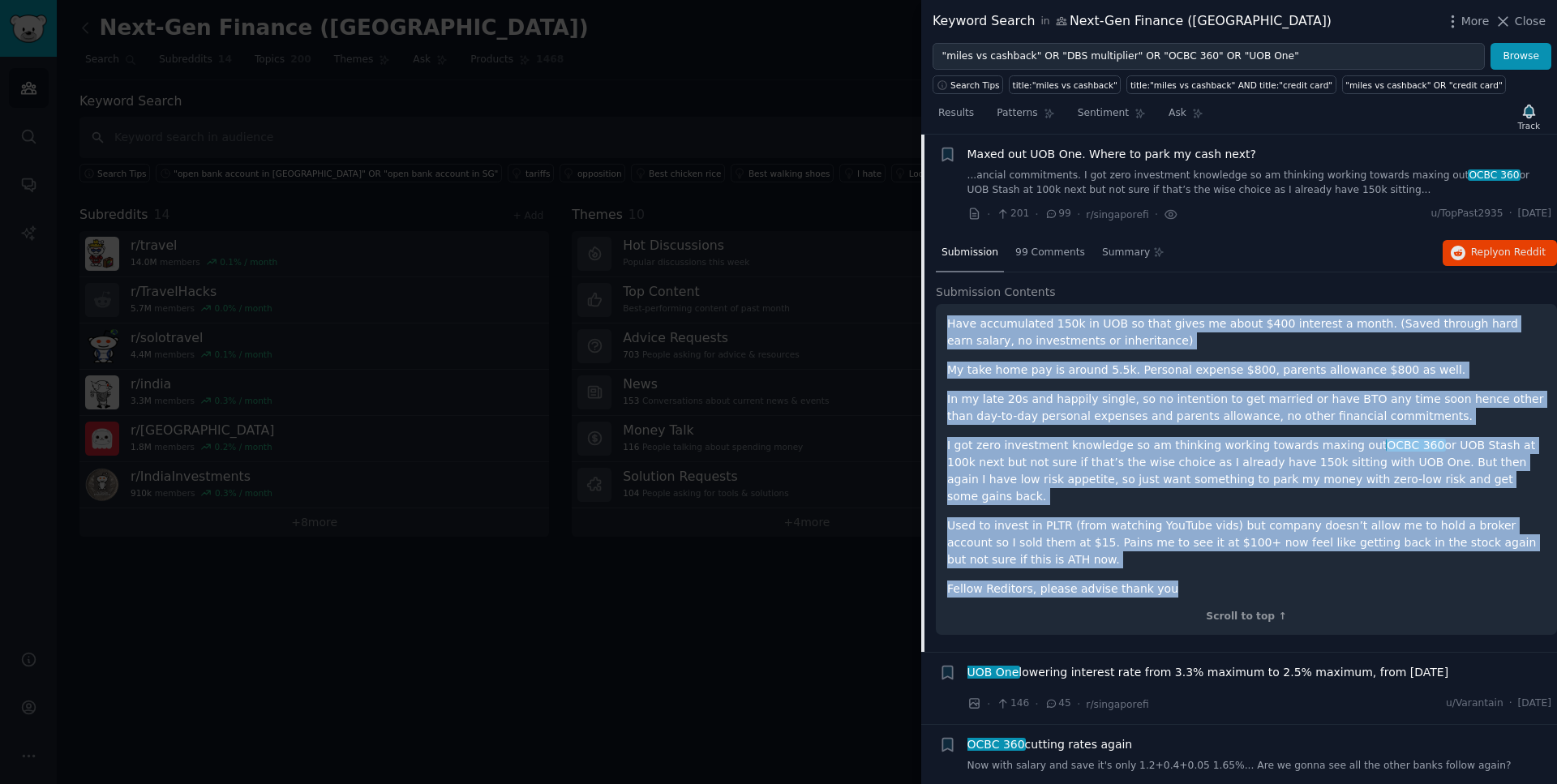
drag, startPoint x: 1167, startPoint y: 575, endPoint x: 948, endPoint y: 319, distance: 336.9
click at [948, 319] on div "Have accumulated 150k in UOB so that gives me about $400 interest a month. (Sav…" at bounding box center [1247, 456] width 598 height 282
drag, startPoint x: 1547, startPoint y: 216, endPoint x: 1500, endPoint y: 218, distance: 47.0
click at [1500, 218] on li "+ Maxed out UOB One. Where to park my cash next? ...ancial commitments. I got z…" at bounding box center [1240, 184] width 636 height 99
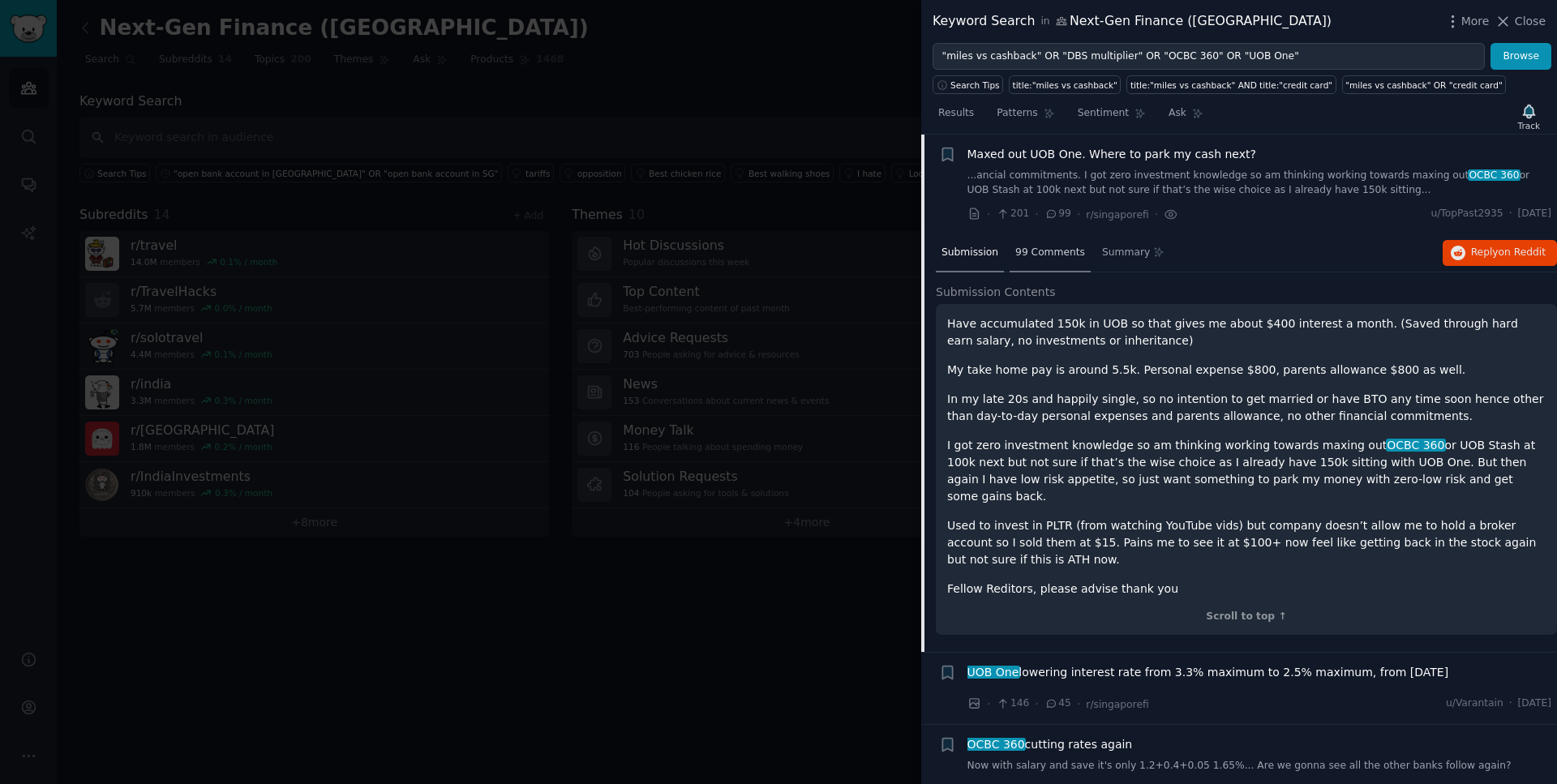
click at [1035, 253] on span "99 Comments" at bounding box center [1050, 252] width 70 height 15
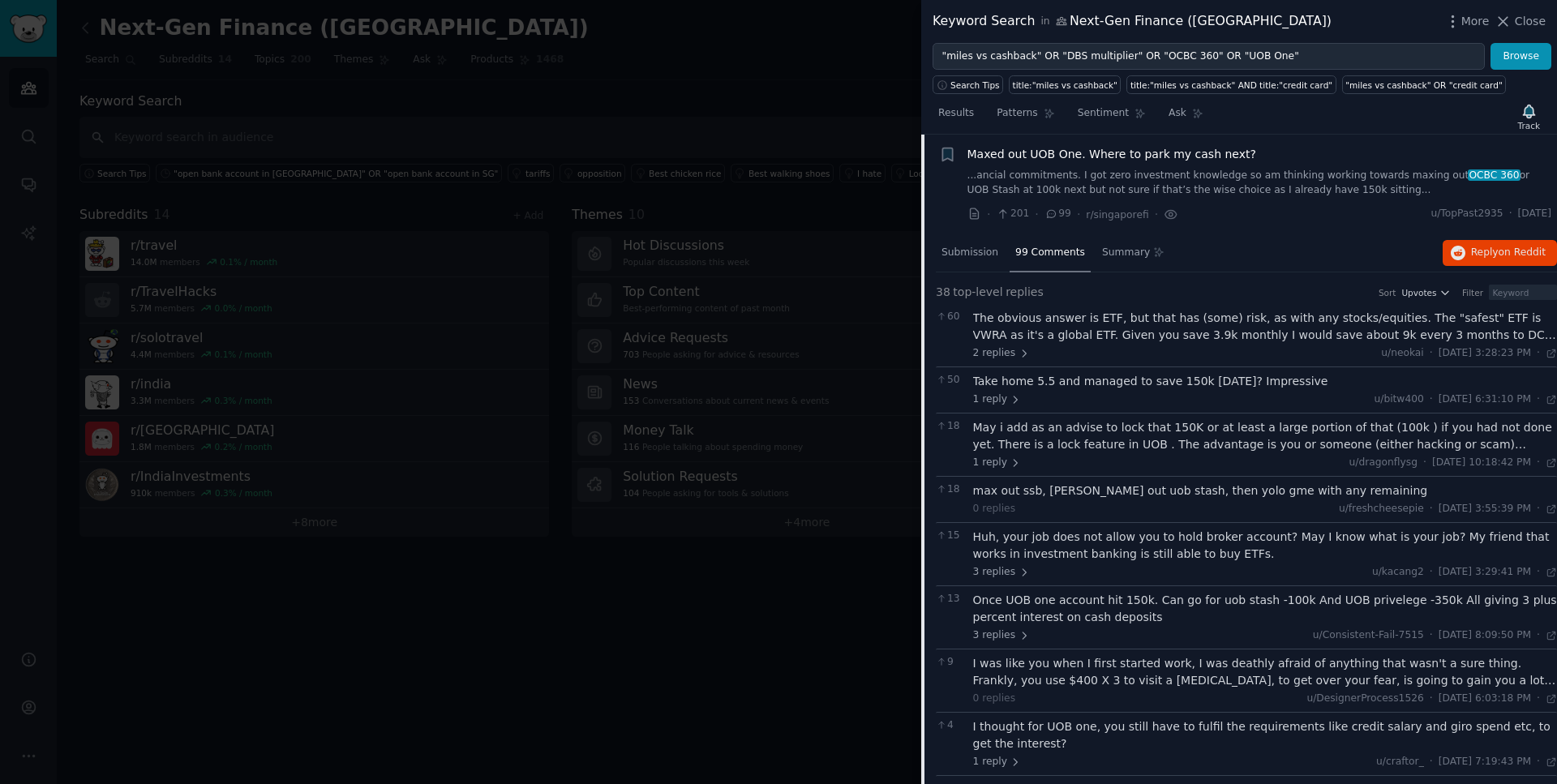
click at [1240, 336] on div "The obvious answer is ETF, but that has (some) risk, as with any stocks/equitie…" at bounding box center [1266, 326] width 584 height 34
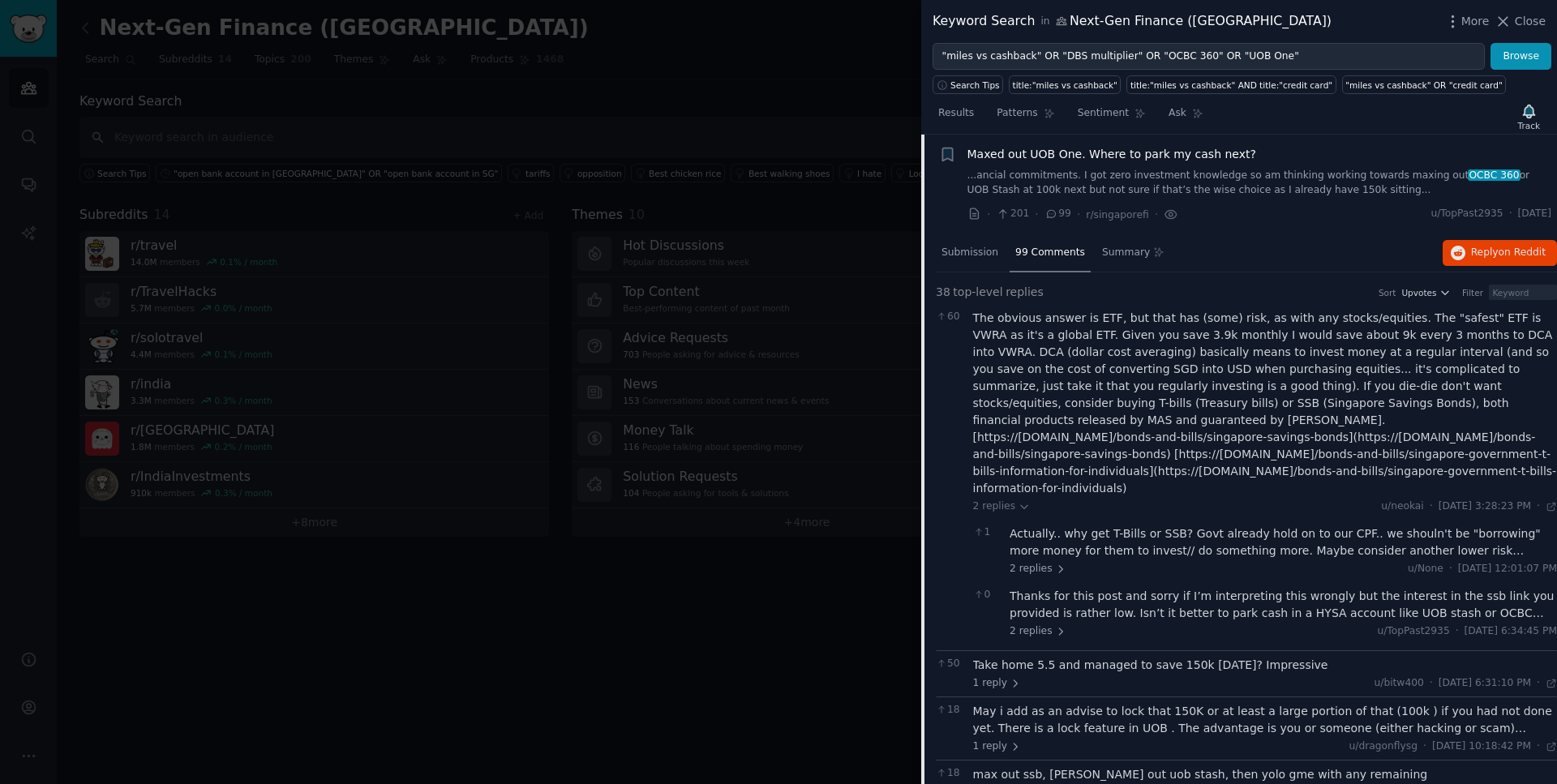
click at [1240, 336] on div "The obvious answer is ETF, but that has (some) risk, as with any stocks/equitie…" at bounding box center [1266, 403] width 584 height 188
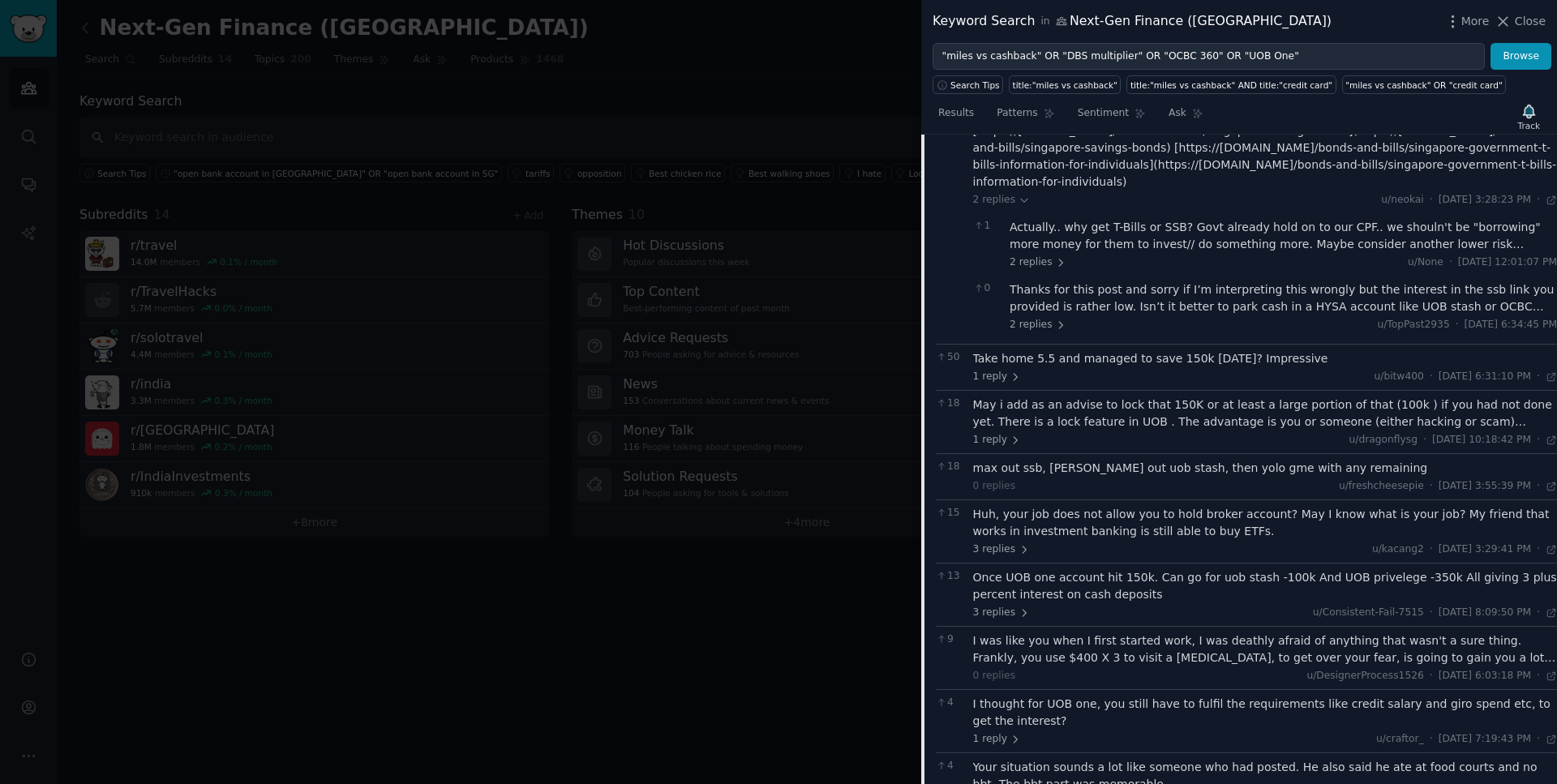
scroll to position [652, 0]
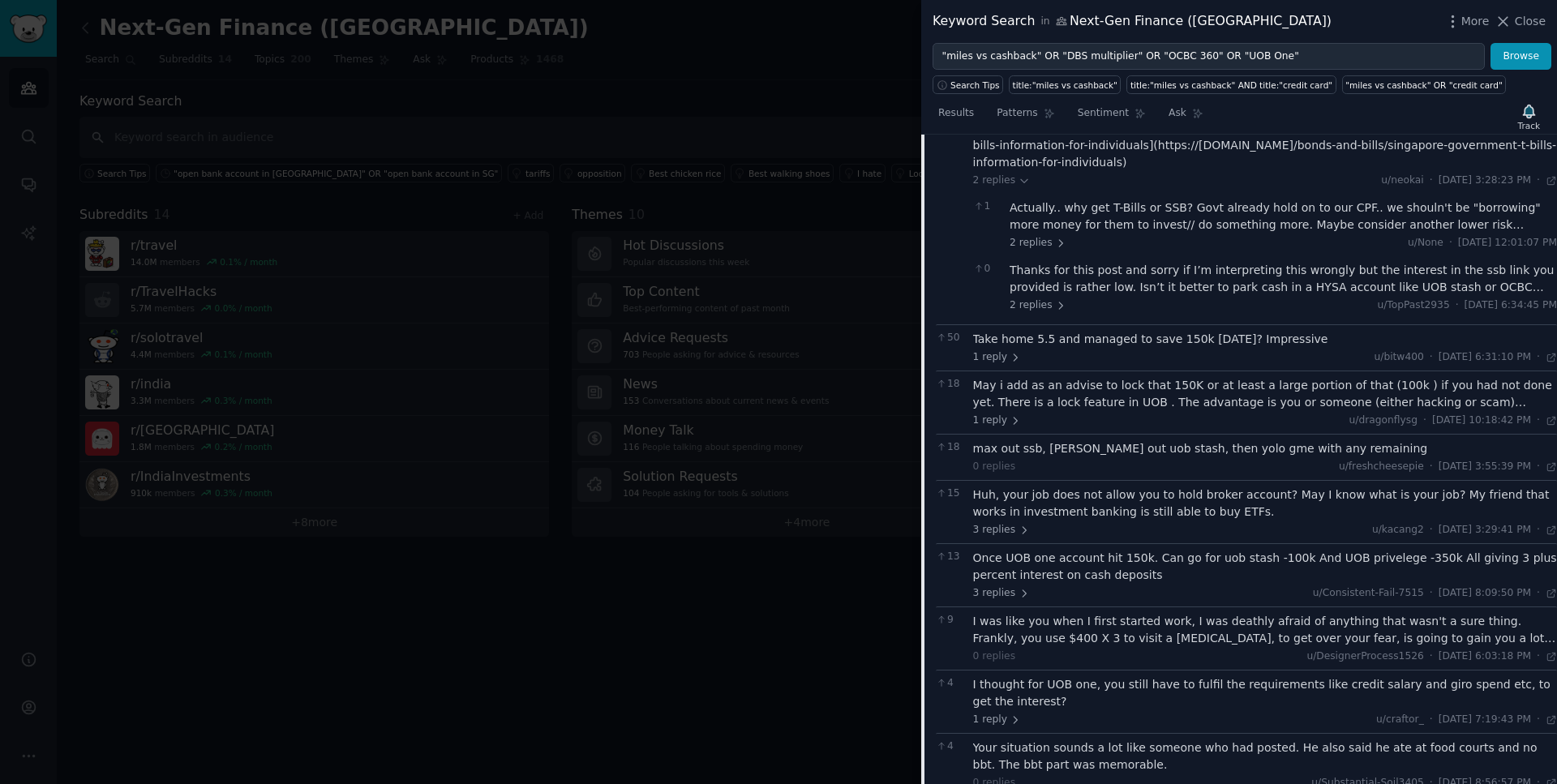
click at [1298, 627] on div "I was like you when I first started work, I was deathly afraid of anything that…" at bounding box center [1266, 629] width 584 height 34
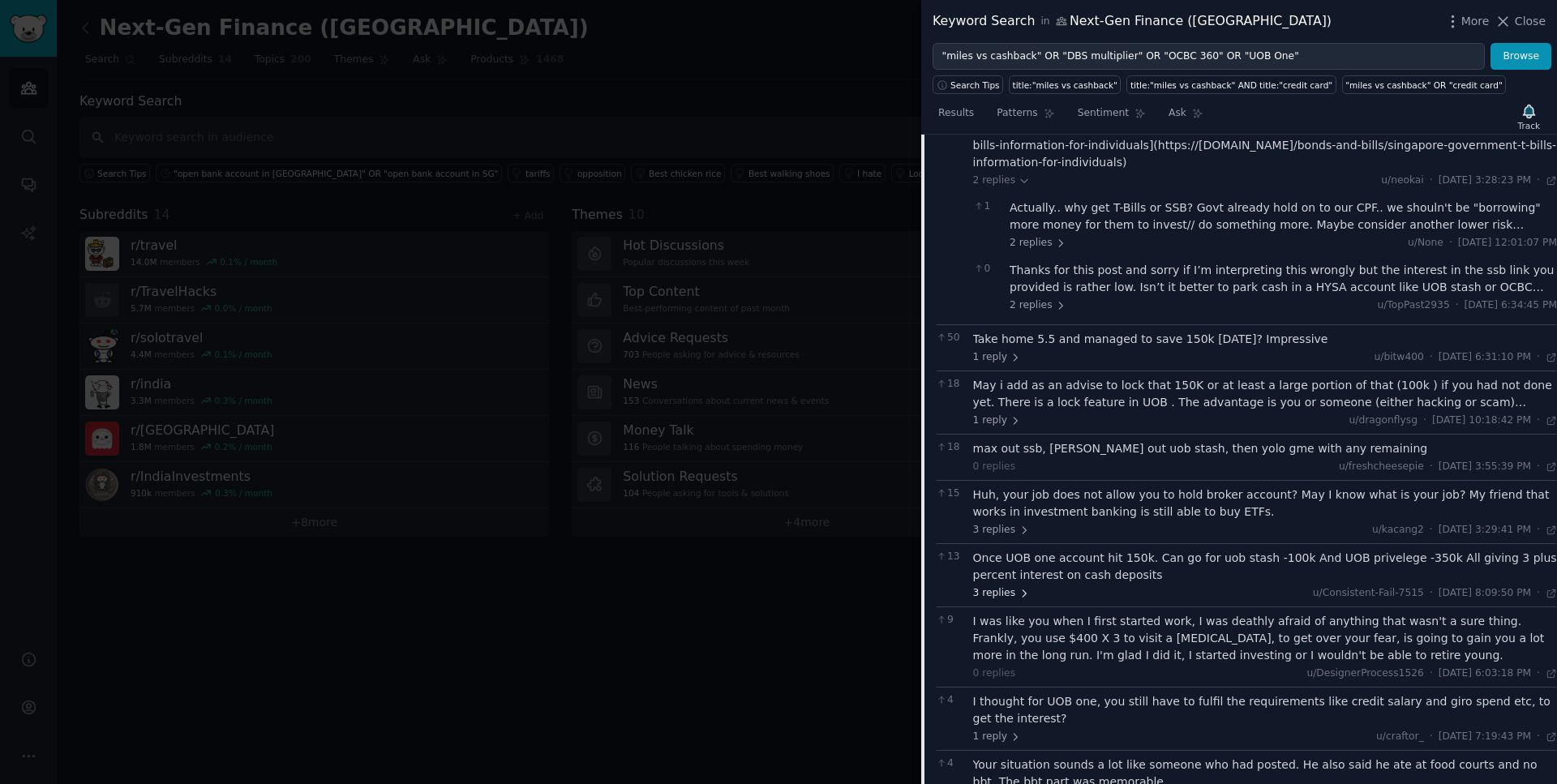
click at [1009, 586] on span "3 replies" at bounding box center [1002, 593] width 57 height 15
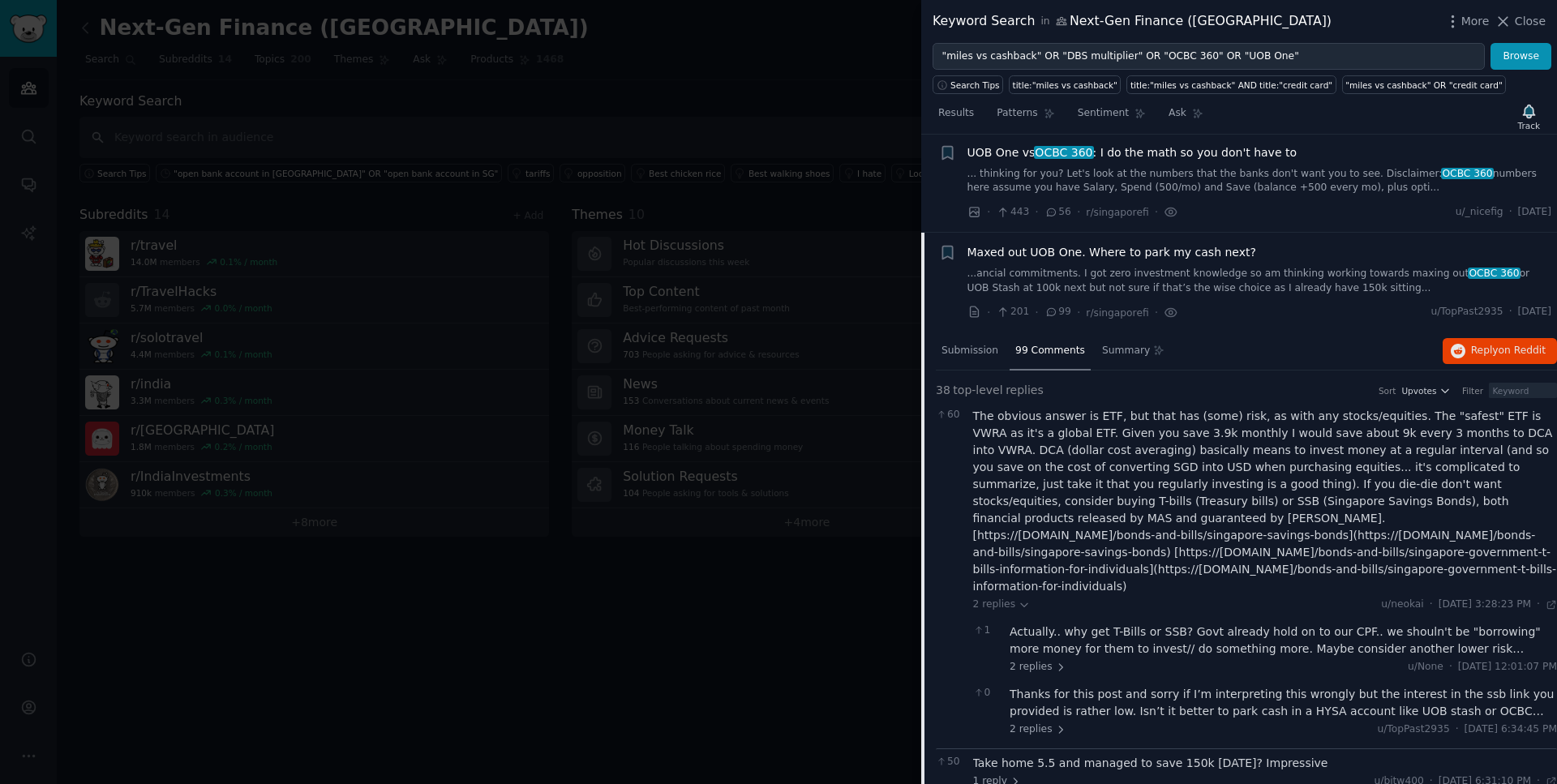
scroll to position [205, 0]
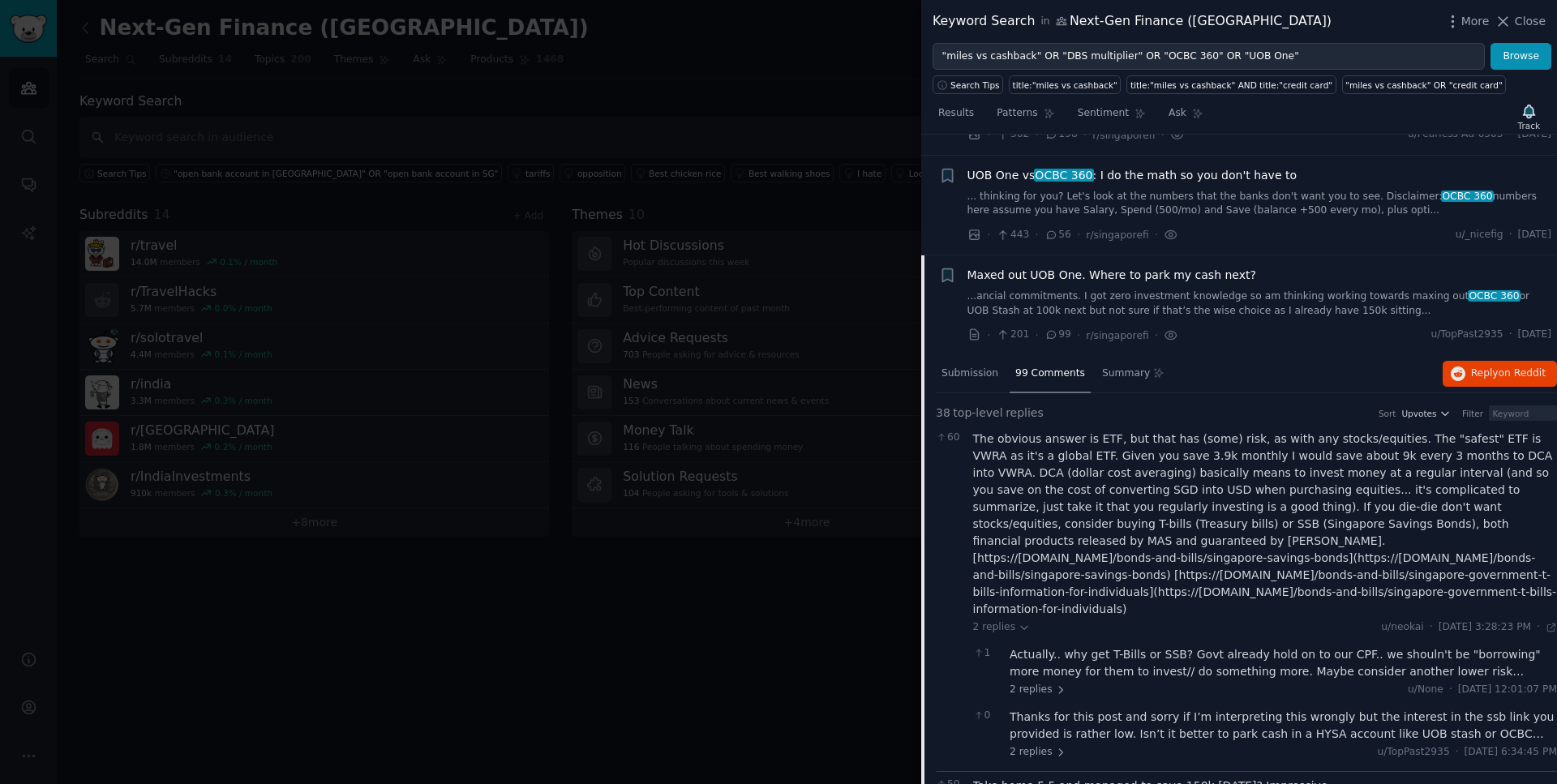
click at [1174, 275] on span "Maxed out UOB One. Where to park my cash next?" at bounding box center [1112, 276] width 289 height 17
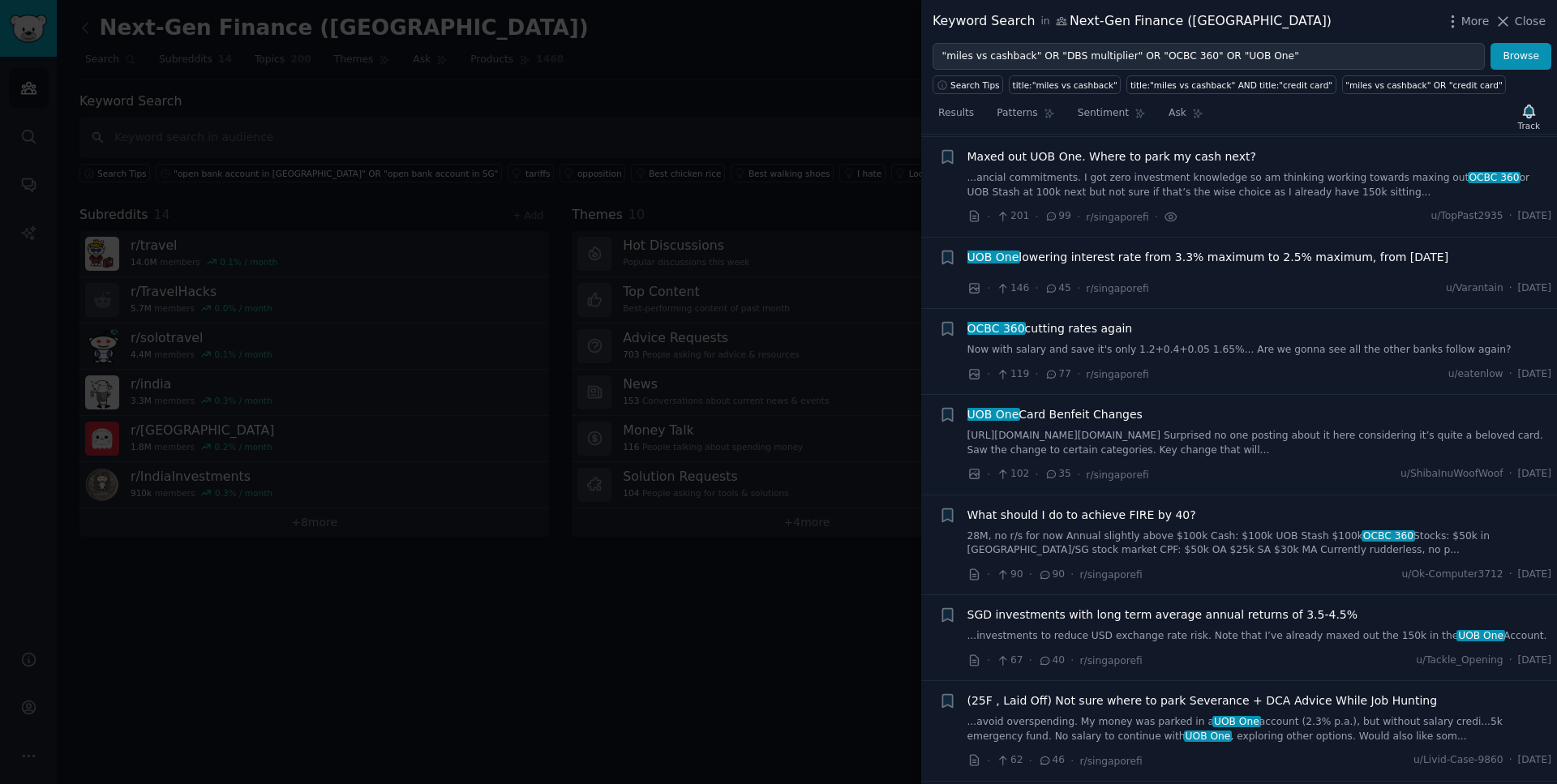
scroll to position [326, 0]
click at [1170, 256] on span "UOB One lowering interest rate from 3.3% maximum to 2.5% maximum, from [DATE]" at bounding box center [1208, 255] width 482 height 17
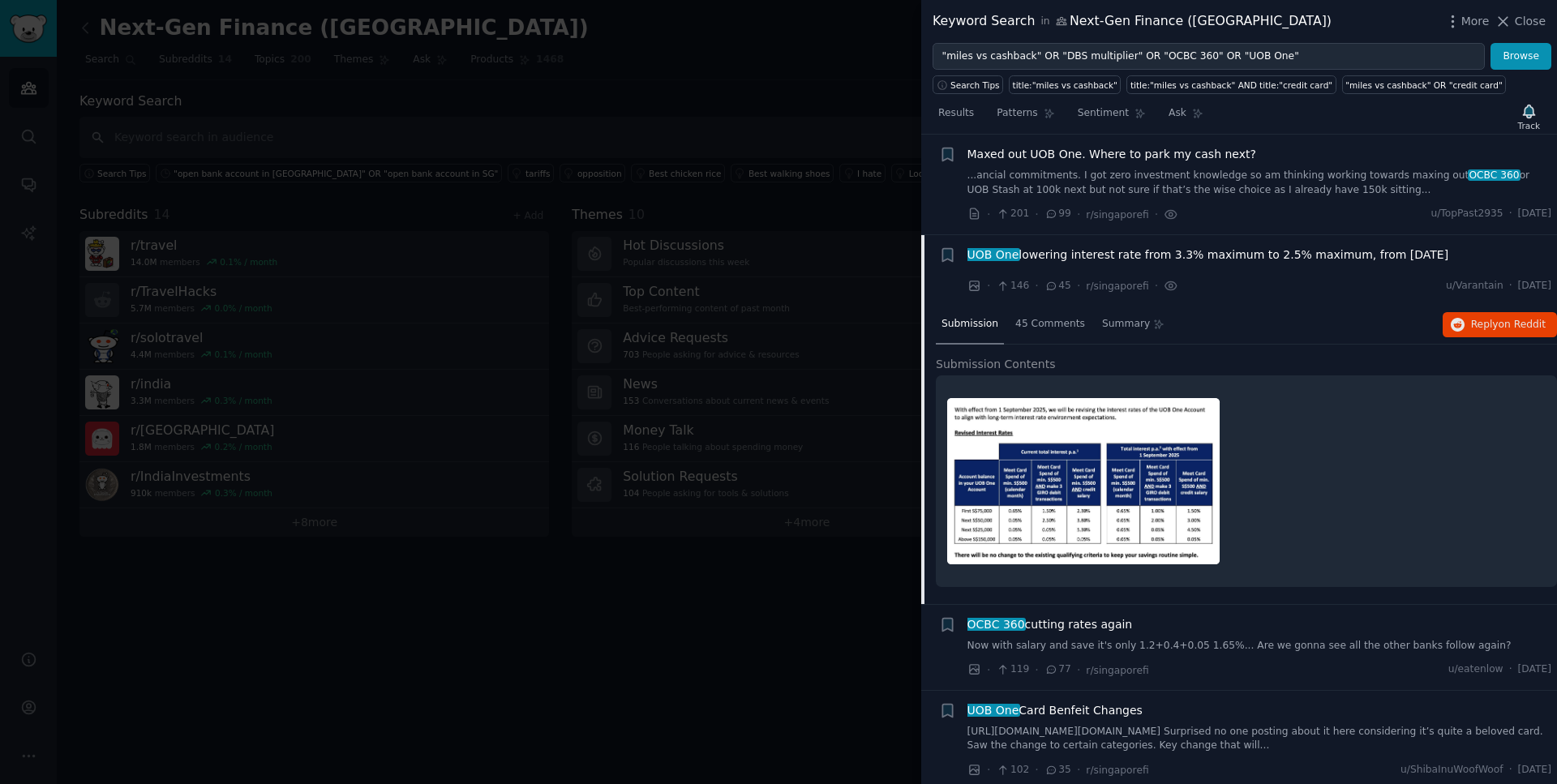
scroll to position [426, 0]
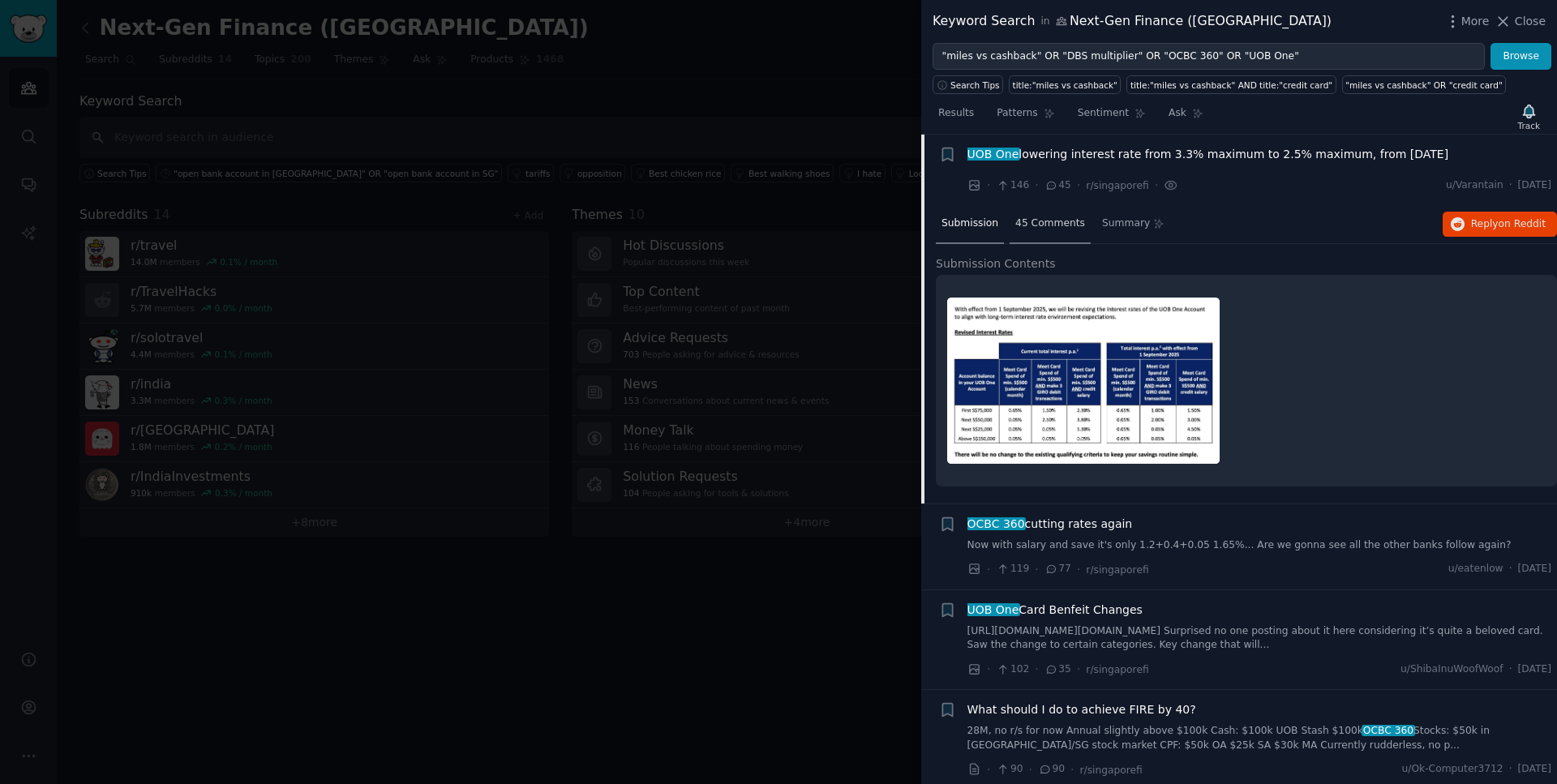
click at [1058, 230] on span "45 Comments" at bounding box center [1050, 223] width 70 height 15
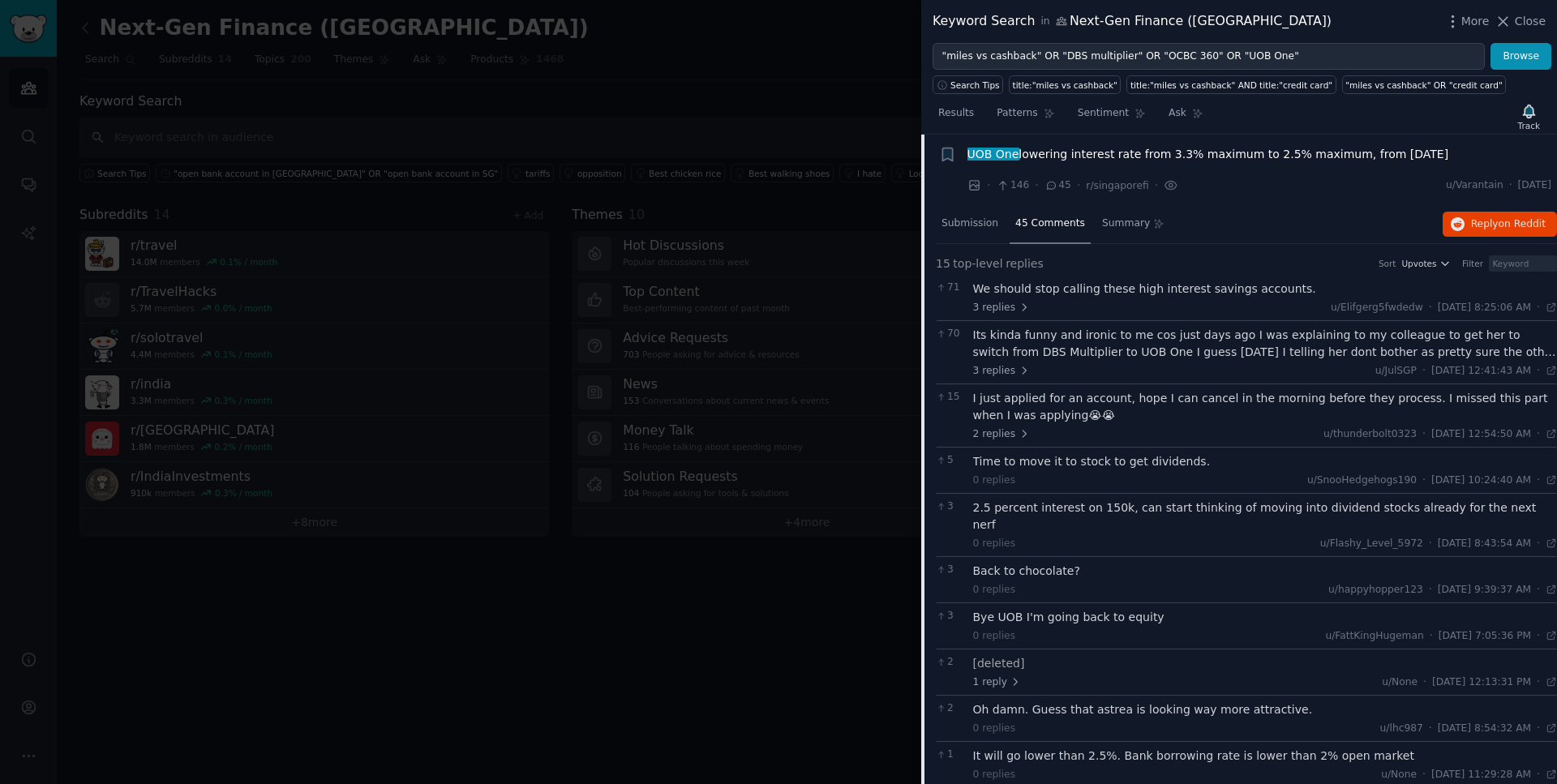
click at [1108, 354] on div "Its kinda funny and ironic to me cos just days ago I was explaining to my colle…" at bounding box center [1266, 343] width 584 height 34
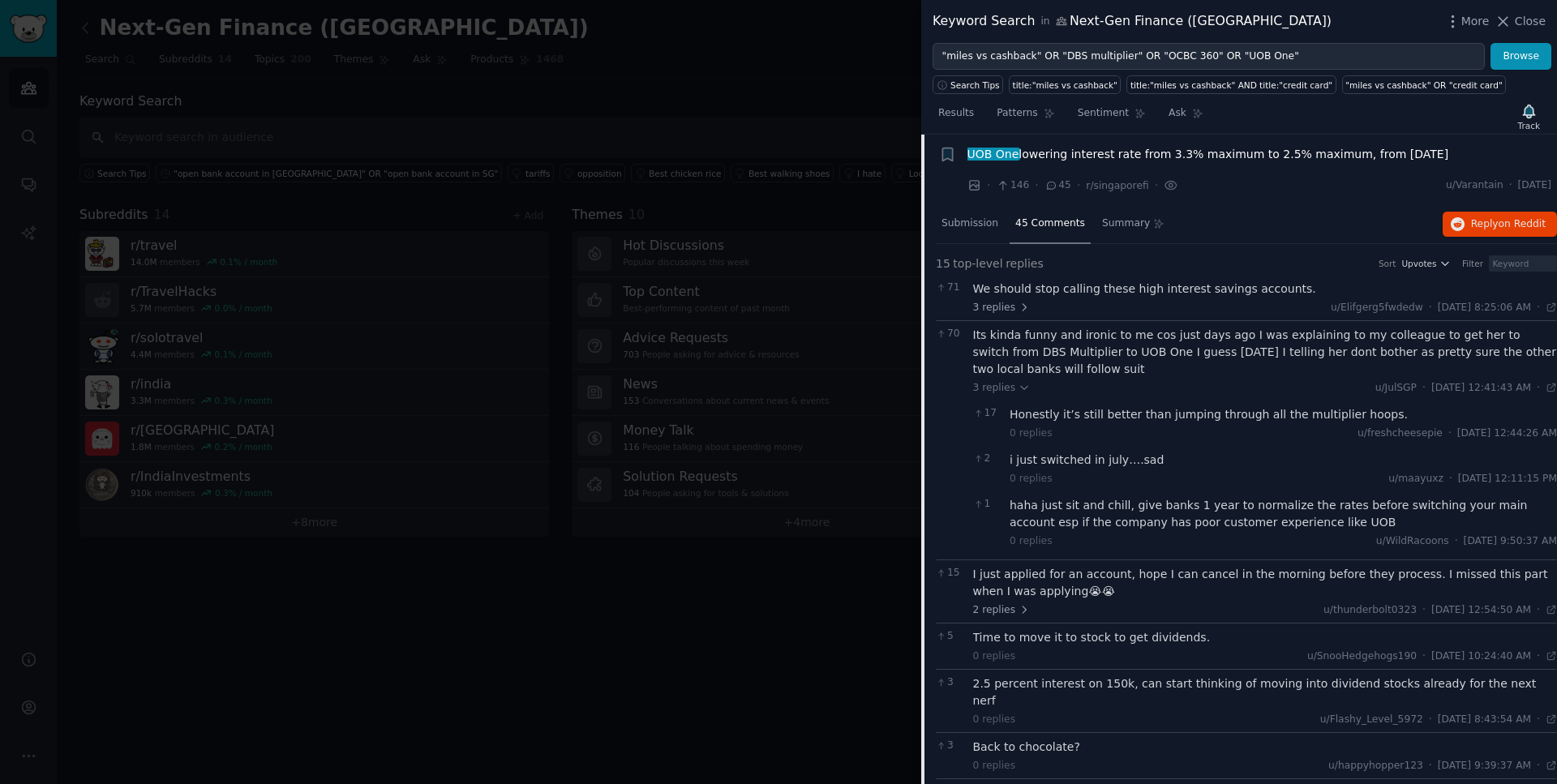
drag, startPoint x: 1068, startPoint y: 366, endPoint x: 974, endPoint y: 338, distance: 98.1
click at [974, 338] on div "Its kinda funny and ironic to me cos just days ago I was explaining to my colle…" at bounding box center [1266, 352] width 584 height 51
drag, startPoint x: 1463, startPoint y: 389, endPoint x: 1423, endPoint y: 393, distance: 40.2
click at [1432, 393] on span "[DATE] 12:41:43 AM" at bounding box center [1481, 388] width 99 height 15
click at [1101, 160] on span "UOB One lowering interest rate from 3.3% maximum to 2.5% maximum, from [DATE]" at bounding box center [1208, 155] width 482 height 17
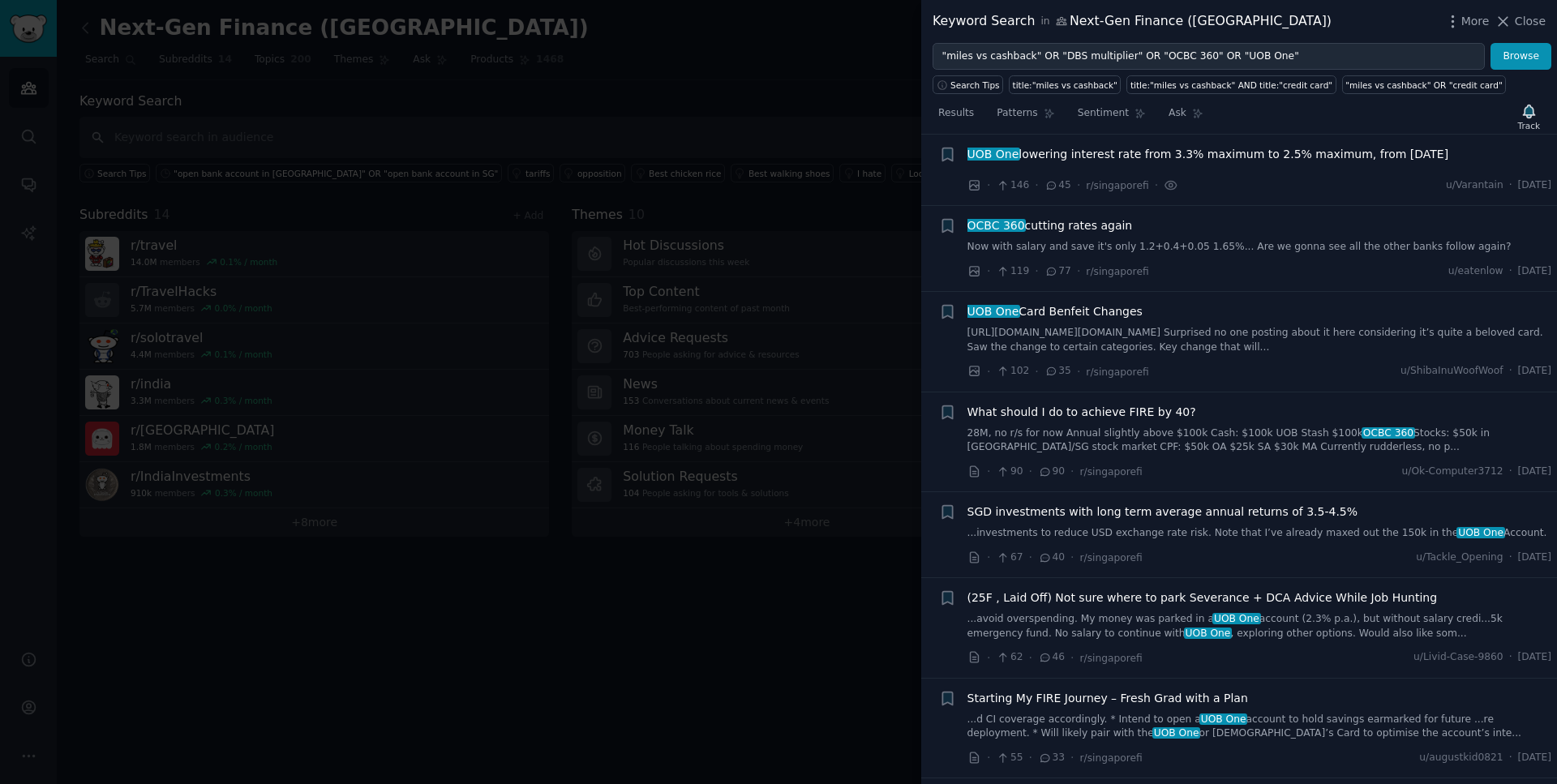
click at [1088, 220] on span "OCBC 360 cutting rates again" at bounding box center [1050, 226] width 165 height 17
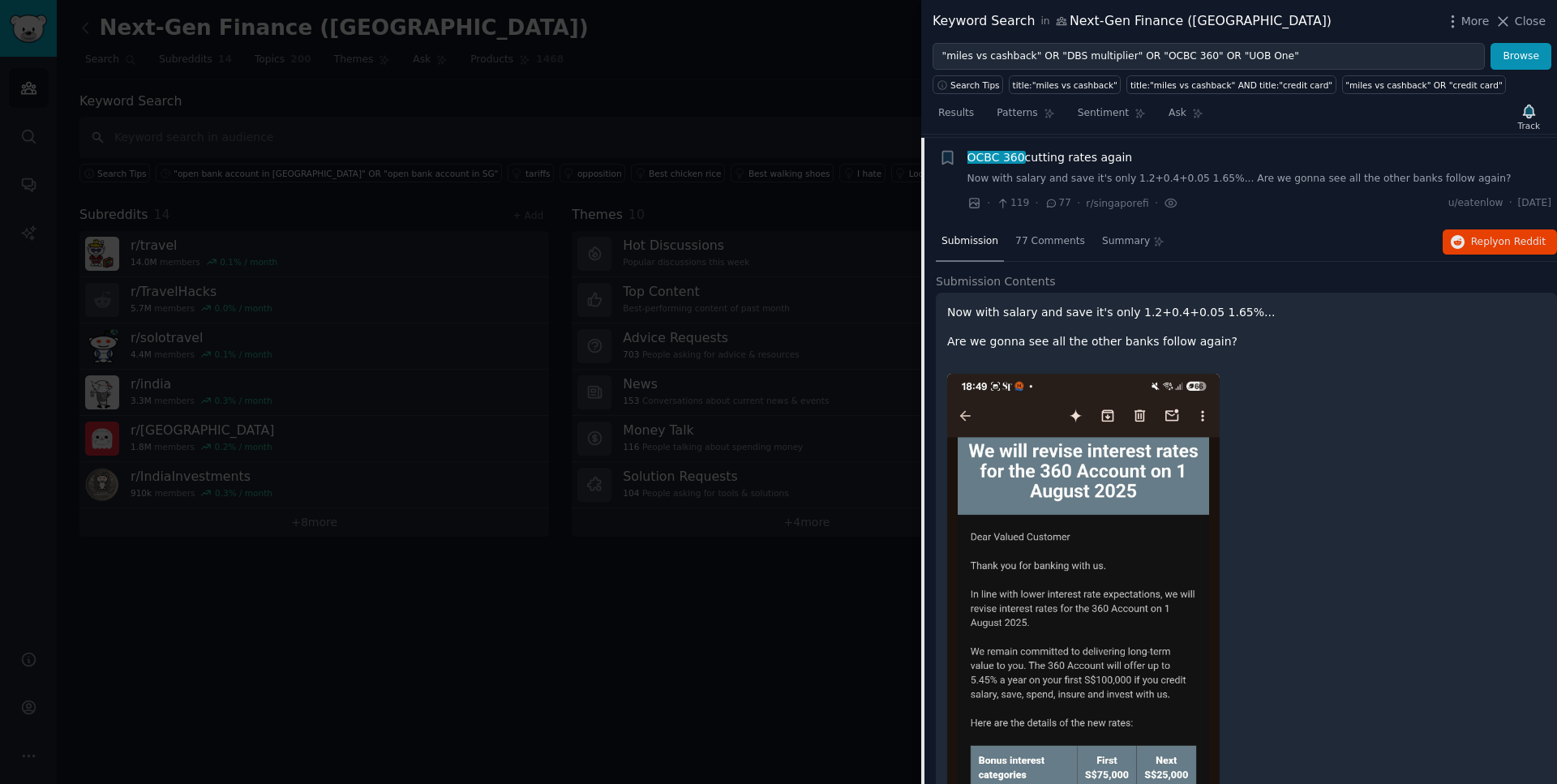
scroll to position [498, 0]
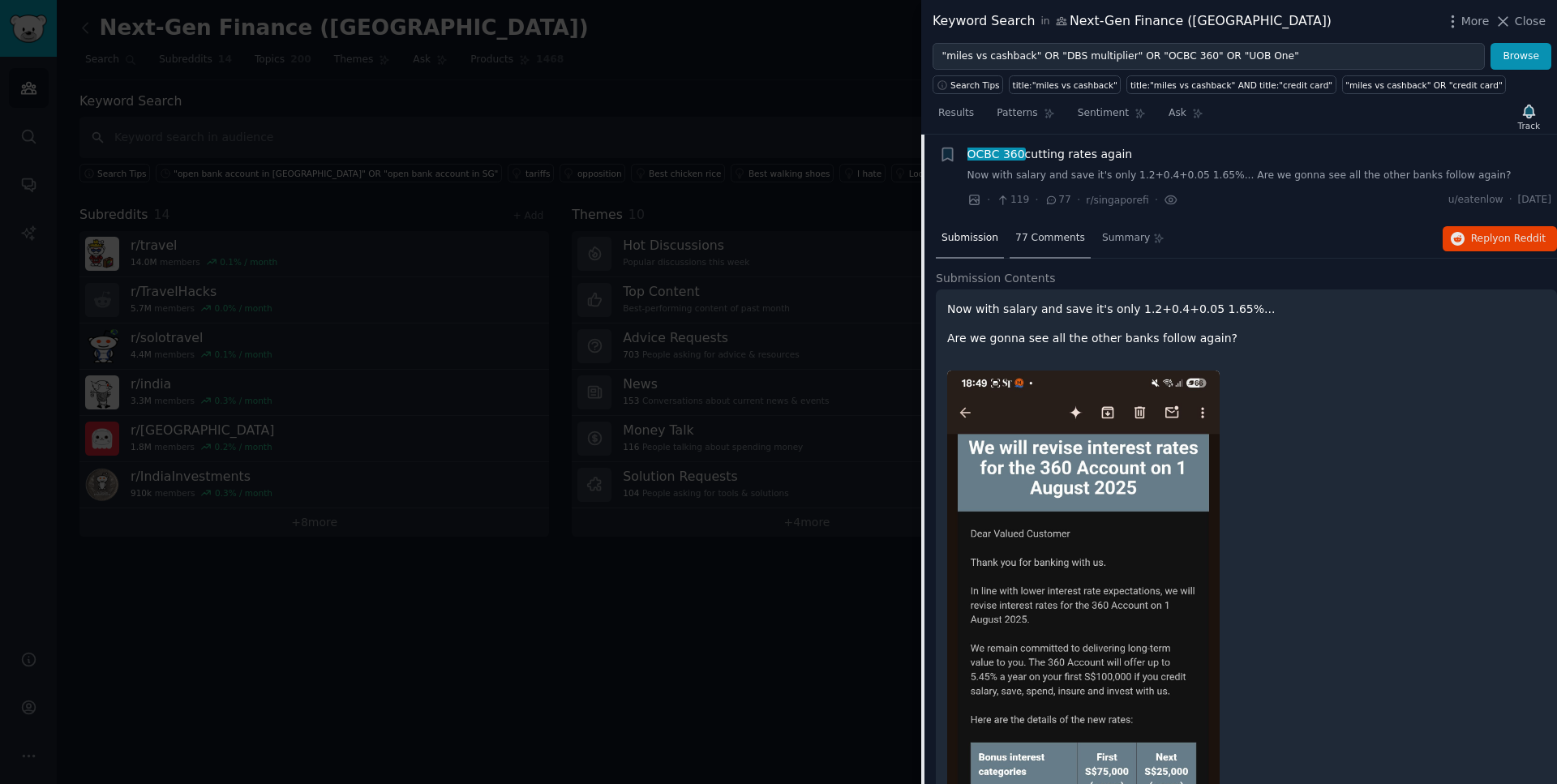
click at [1055, 248] on div "77 Comments" at bounding box center [1050, 239] width 81 height 39
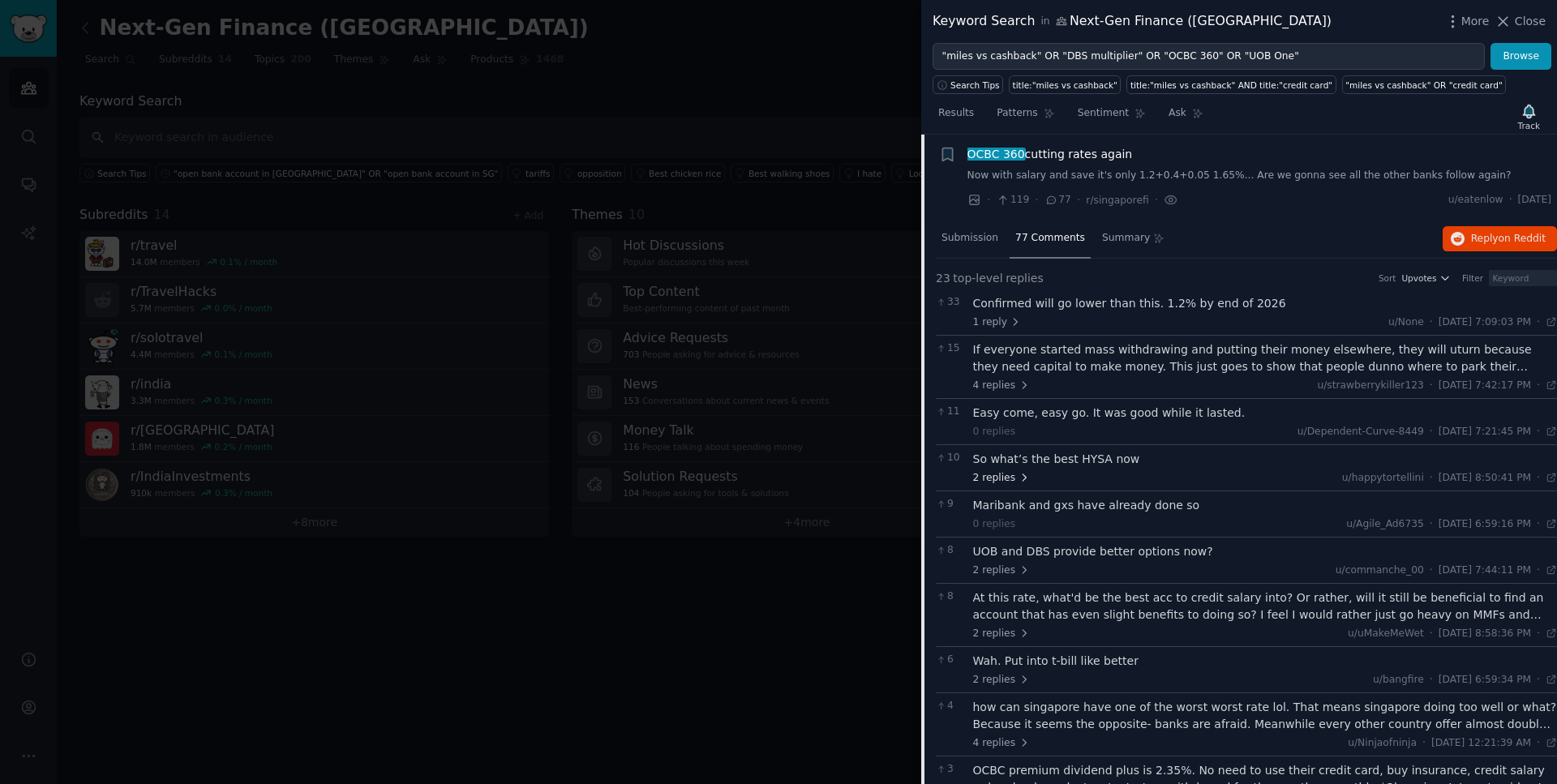
click at [1008, 475] on span "2 replies" at bounding box center [1002, 478] width 57 height 15
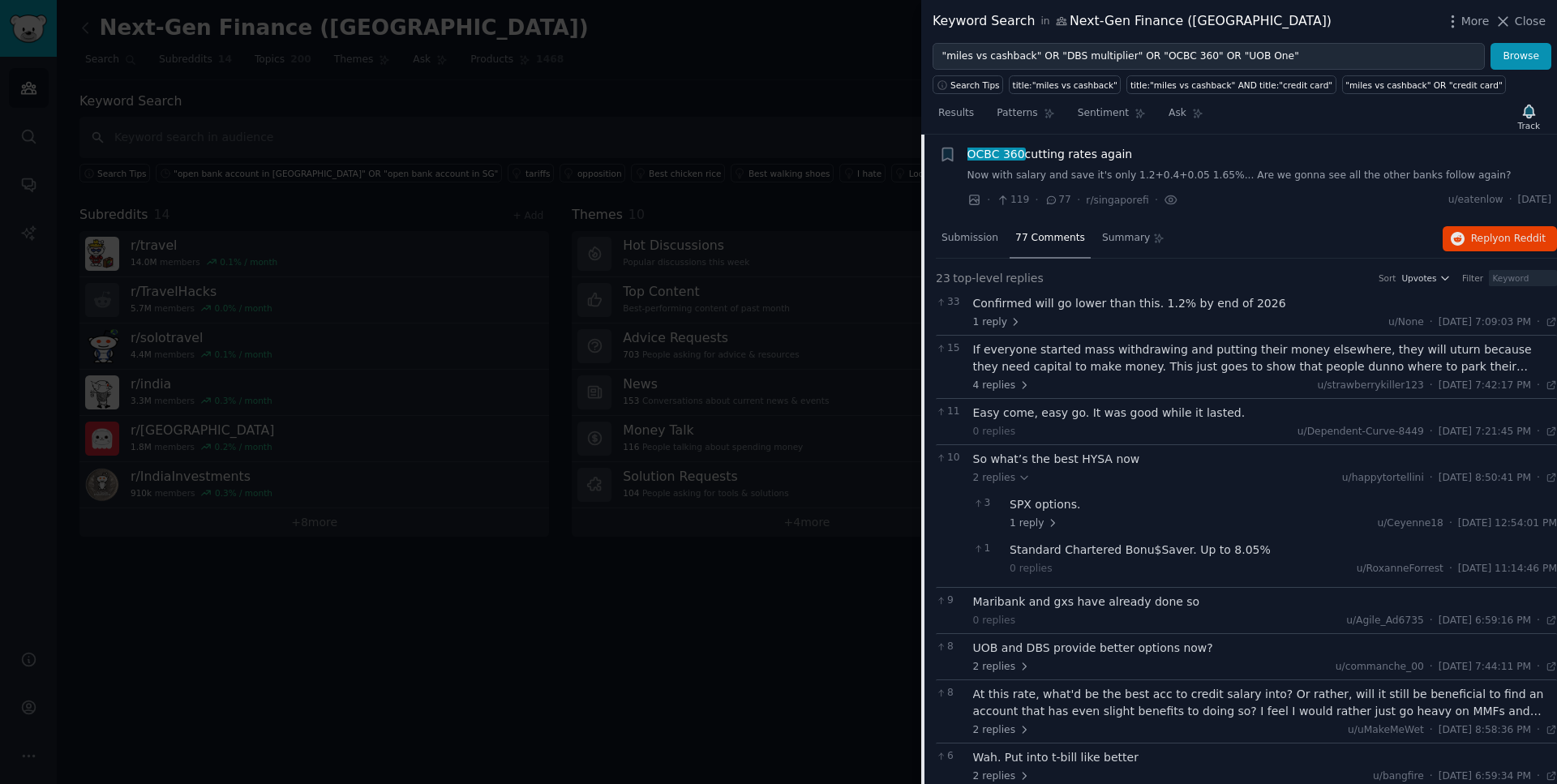
click at [1056, 159] on span "OCBC 360 cutting rates again" at bounding box center [1050, 155] width 165 height 17
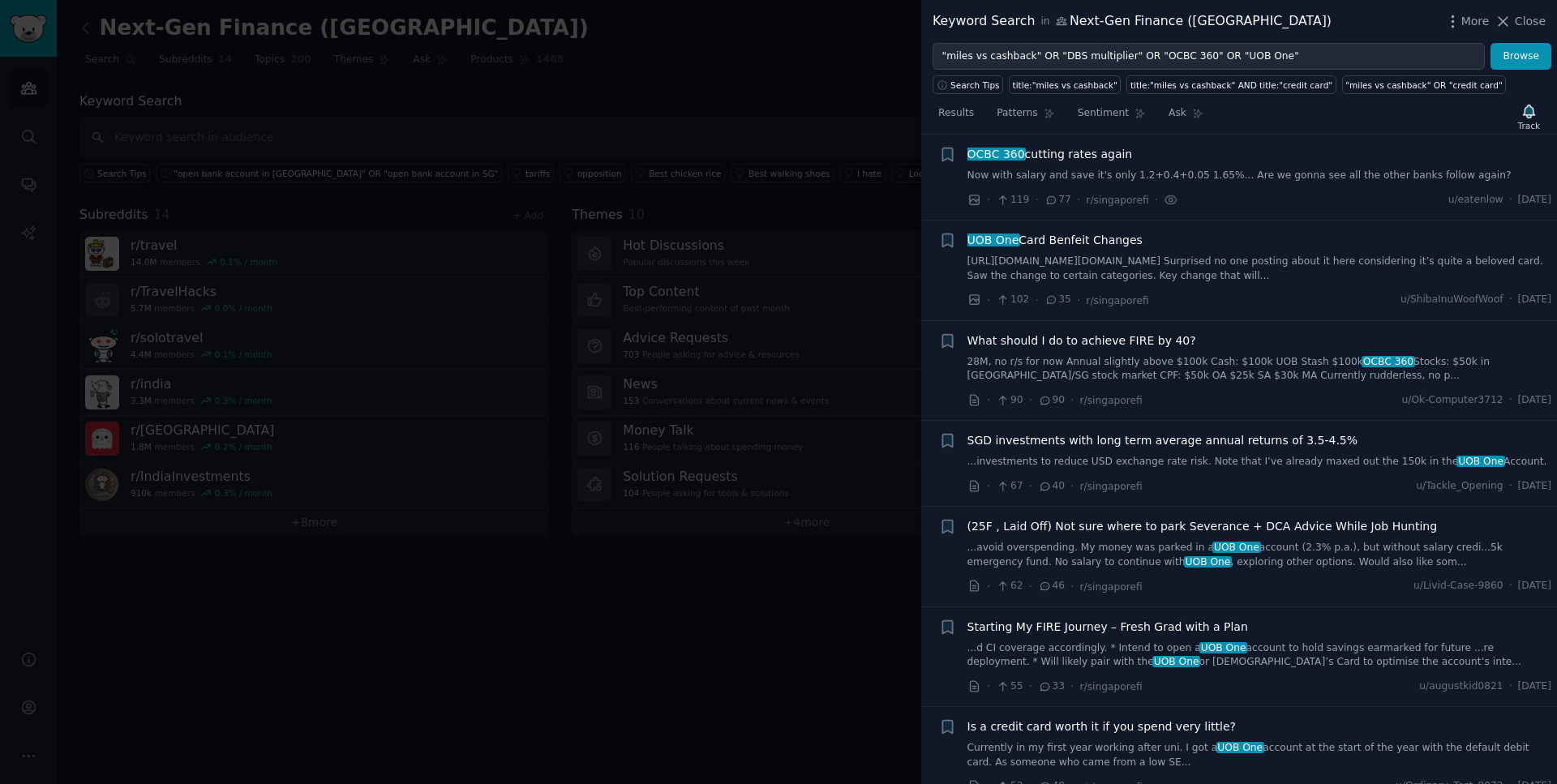
click at [1056, 159] on span "OCBC 360 cutting rates again" at bounding box center [1050, 155] width 165 height 17
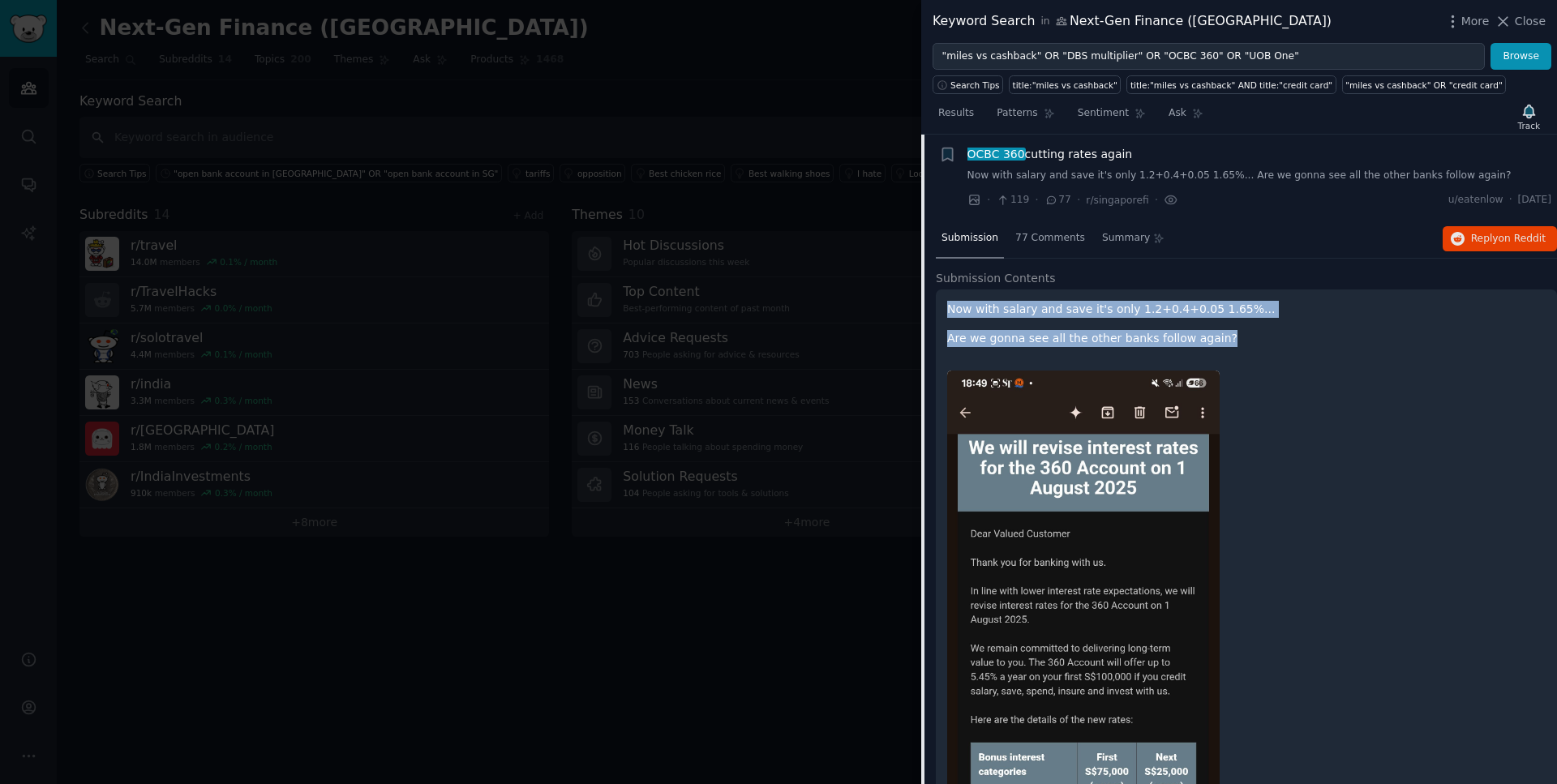
drag, startPoint x: 1221, startPoint y: 343, endPoint x: 948, endPoint y: 314, distance: 274.5
click at [948, 314] on div "Now with salary and save it's only 1.2+0.4+0.05 1.65%... Are we gonna see all t…" at bounding box center [1247, 323] width 598 height 46
drag, startPoint x: 1546, startPoint y: 201, endPoint x: 1501, endPoint y: 200, distance: 45.0
click at [1518, 200] on span "[DATE]" at bounding box center [1535, 200] width 33 height 15
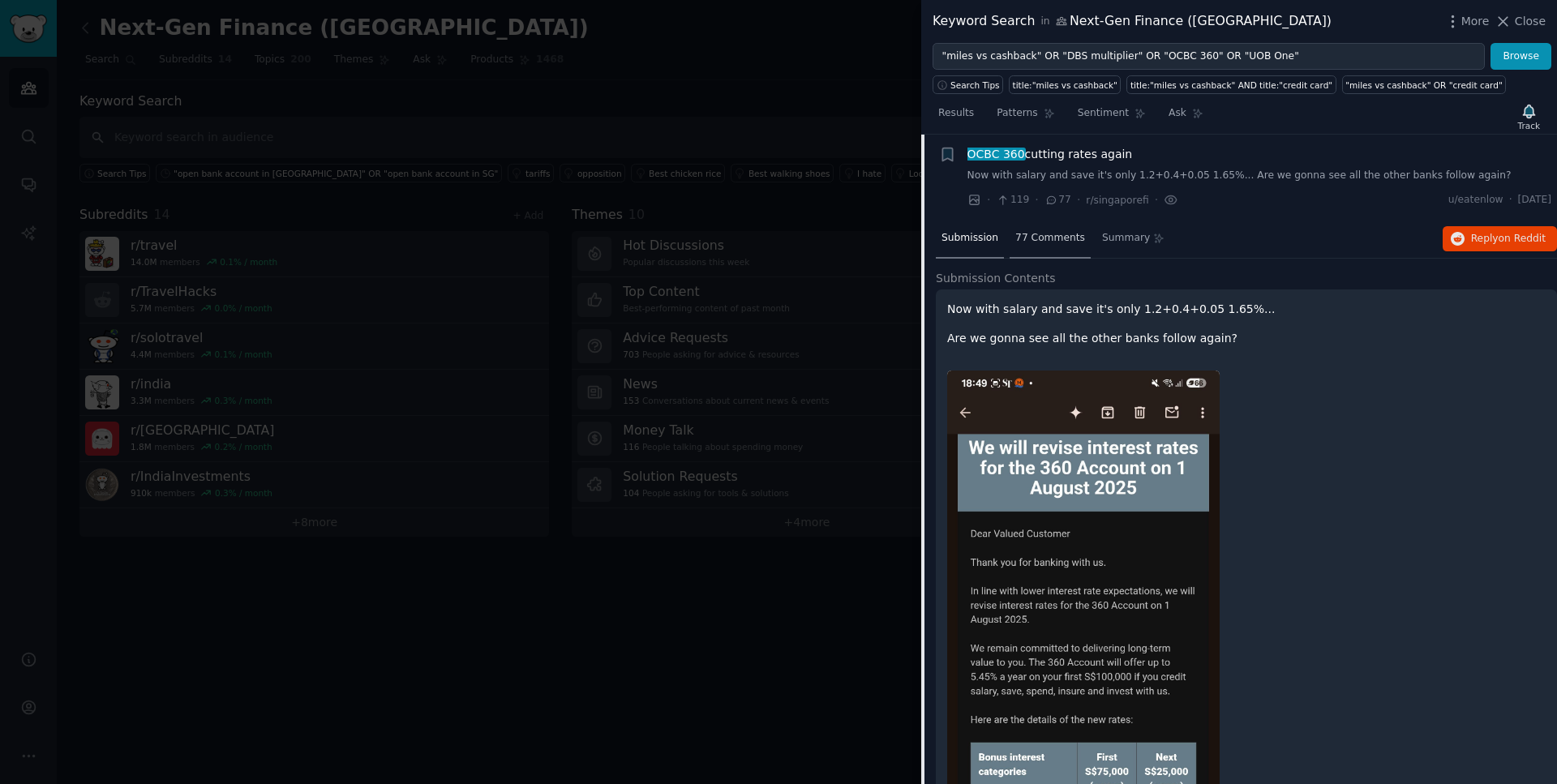
click at [1043, 239] on span "77 Comments" at bounding box center [1050, 238] width 70 height 15
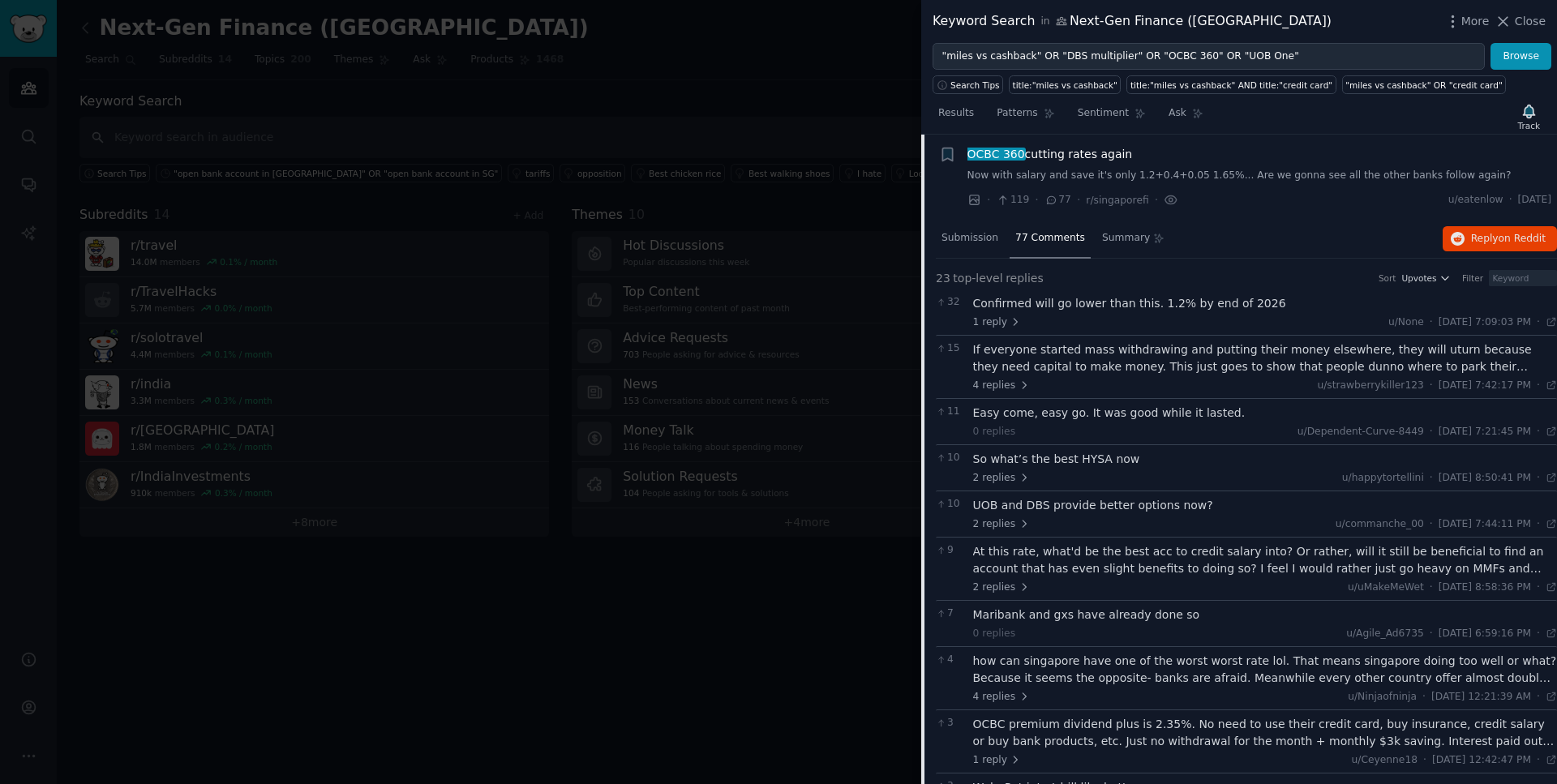
click at [1076, 158] on span "OCBC 360 cutting rates again" at bounding box center [1050, 155] width 165 height 17
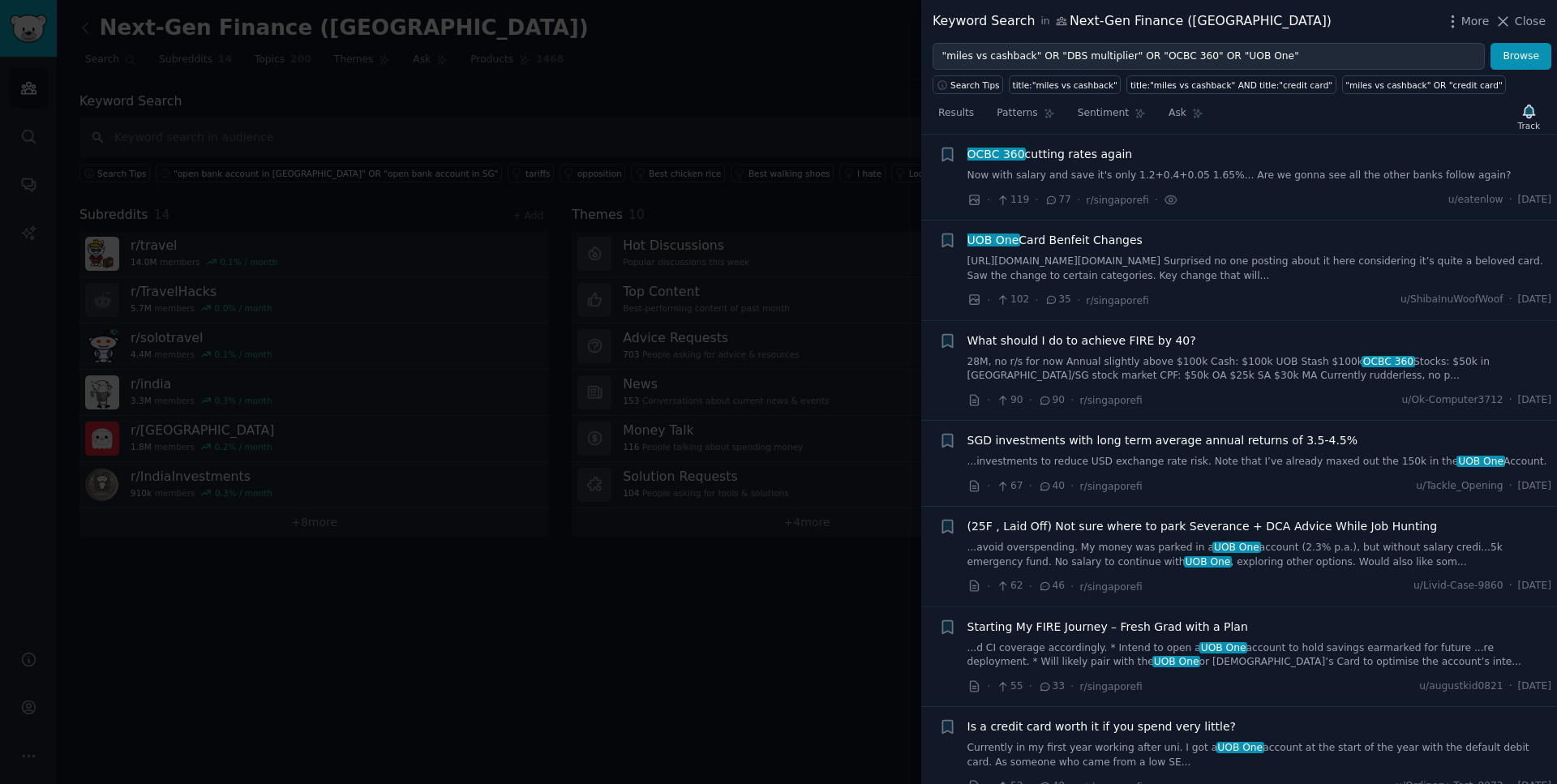
click at [1088, 239] on span "UOB One Card Benfeit Changes" at bounding box center [1055, 240] width 175 height 17
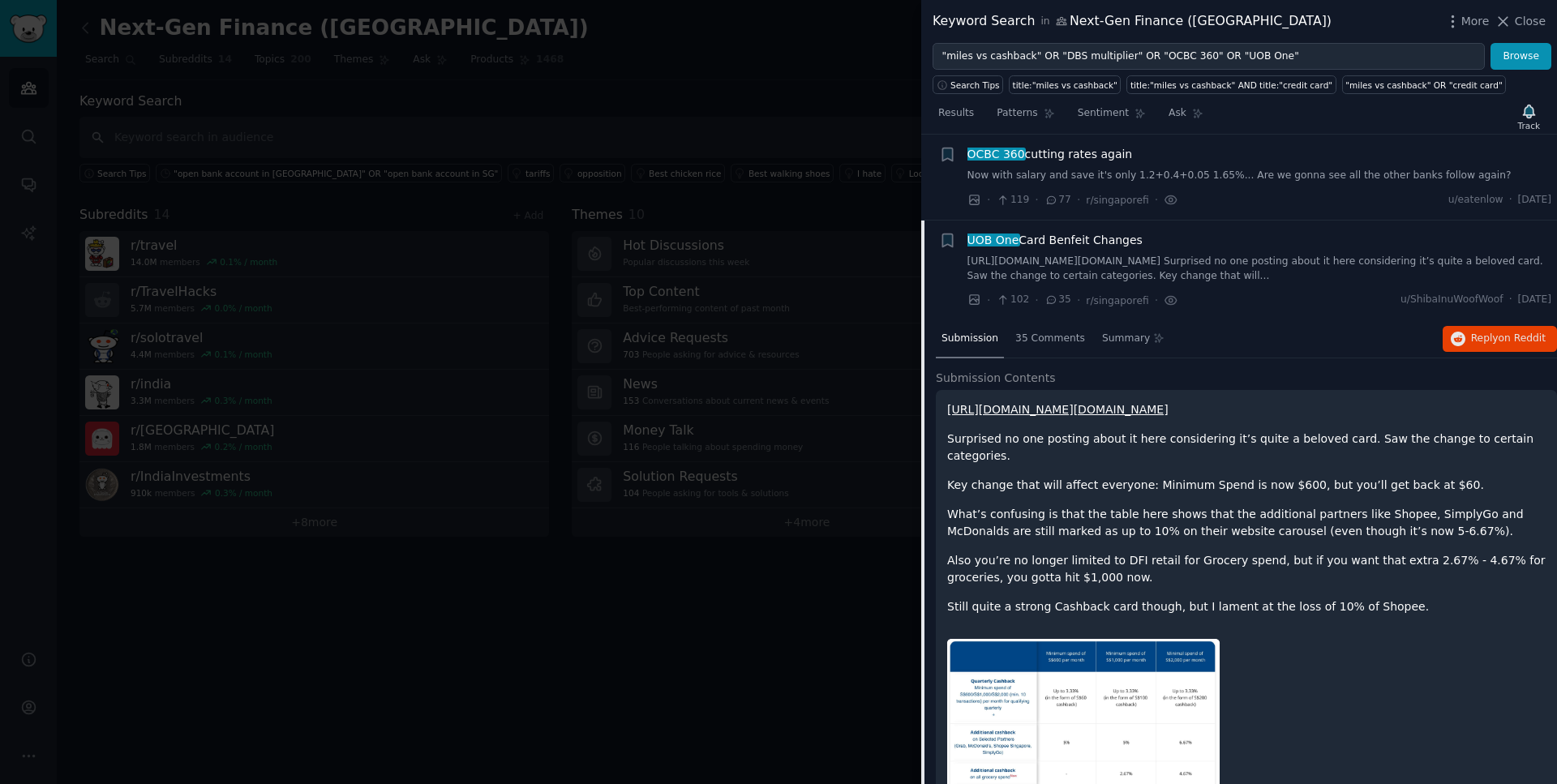
scroll to position [583, 0]
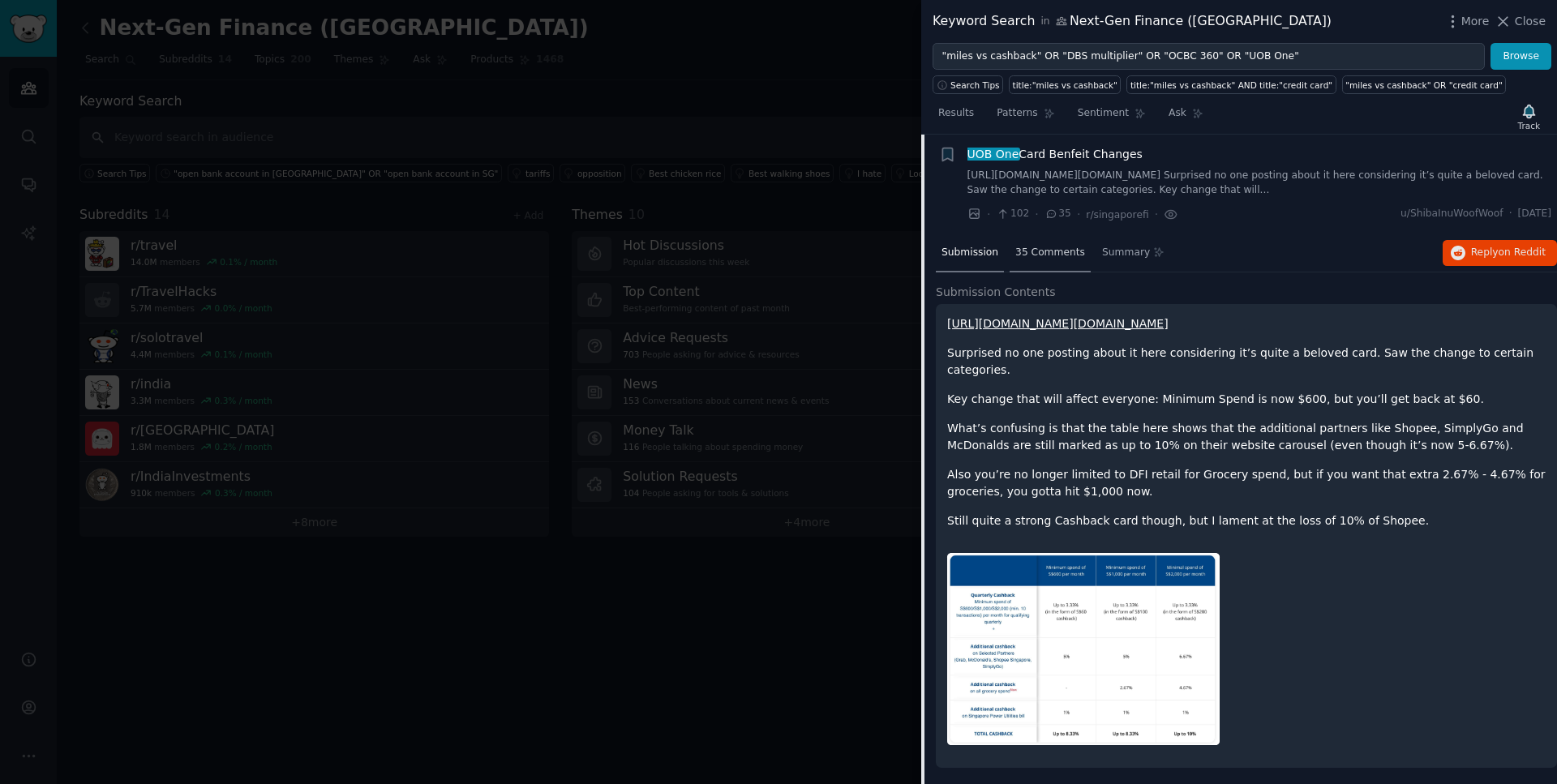
click at [1058, 247] on span "35 Comments" at bounding box center [1050, 252] width 70 height 15
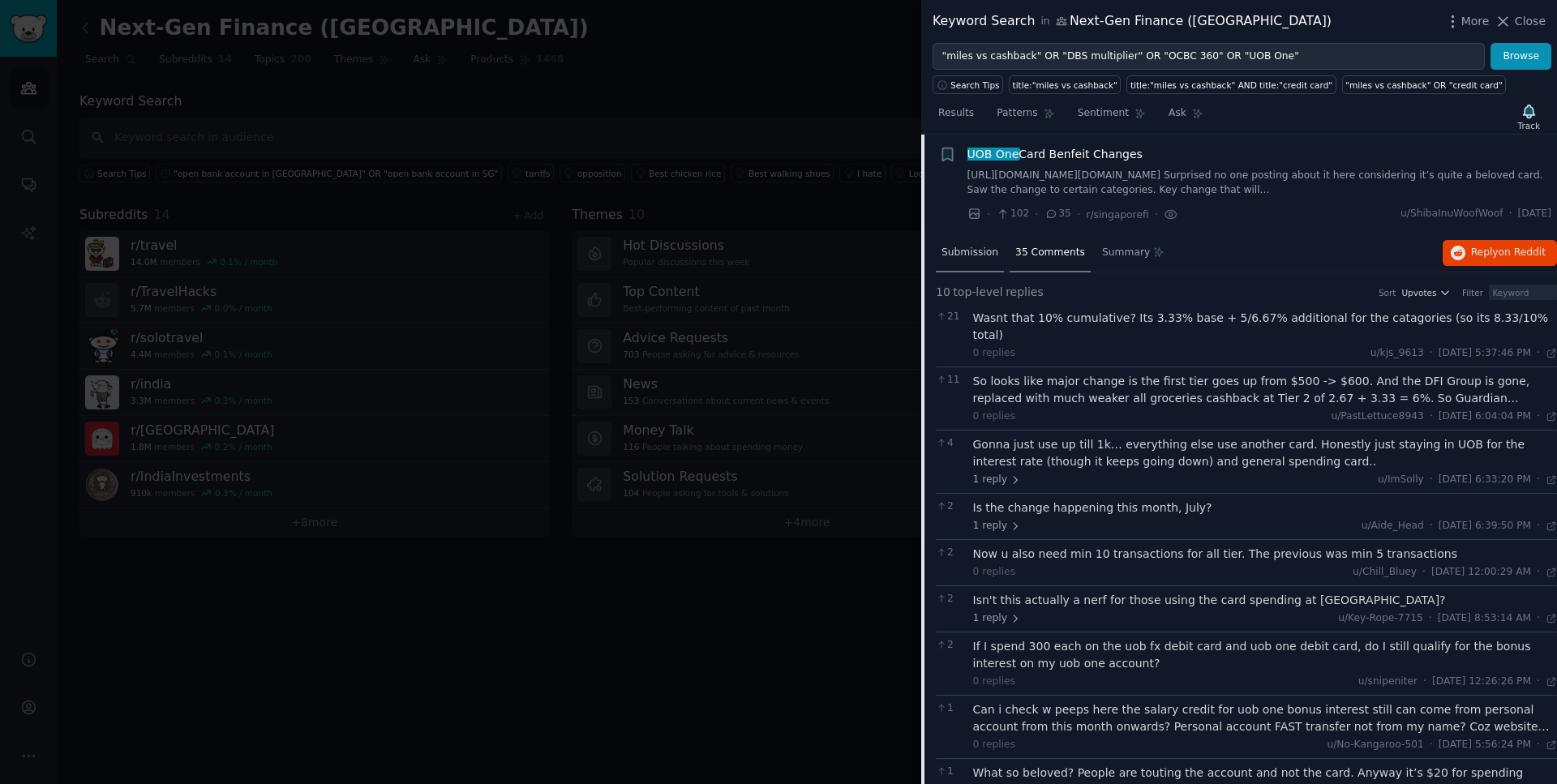
click at [982, 257] on span "Submission" at bounding box center [970, 252] width 57 height 15
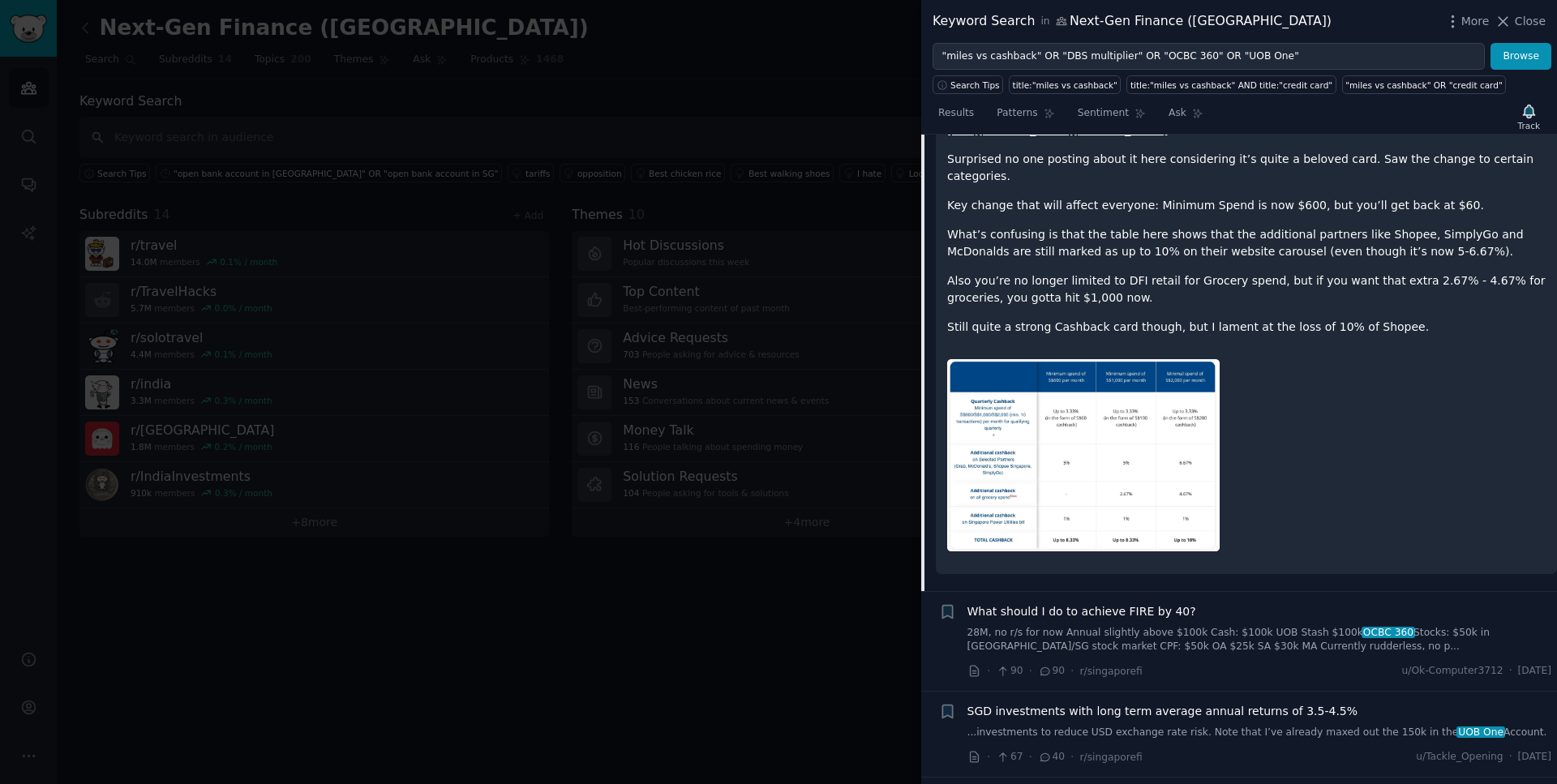
scroll to position [641, 0]
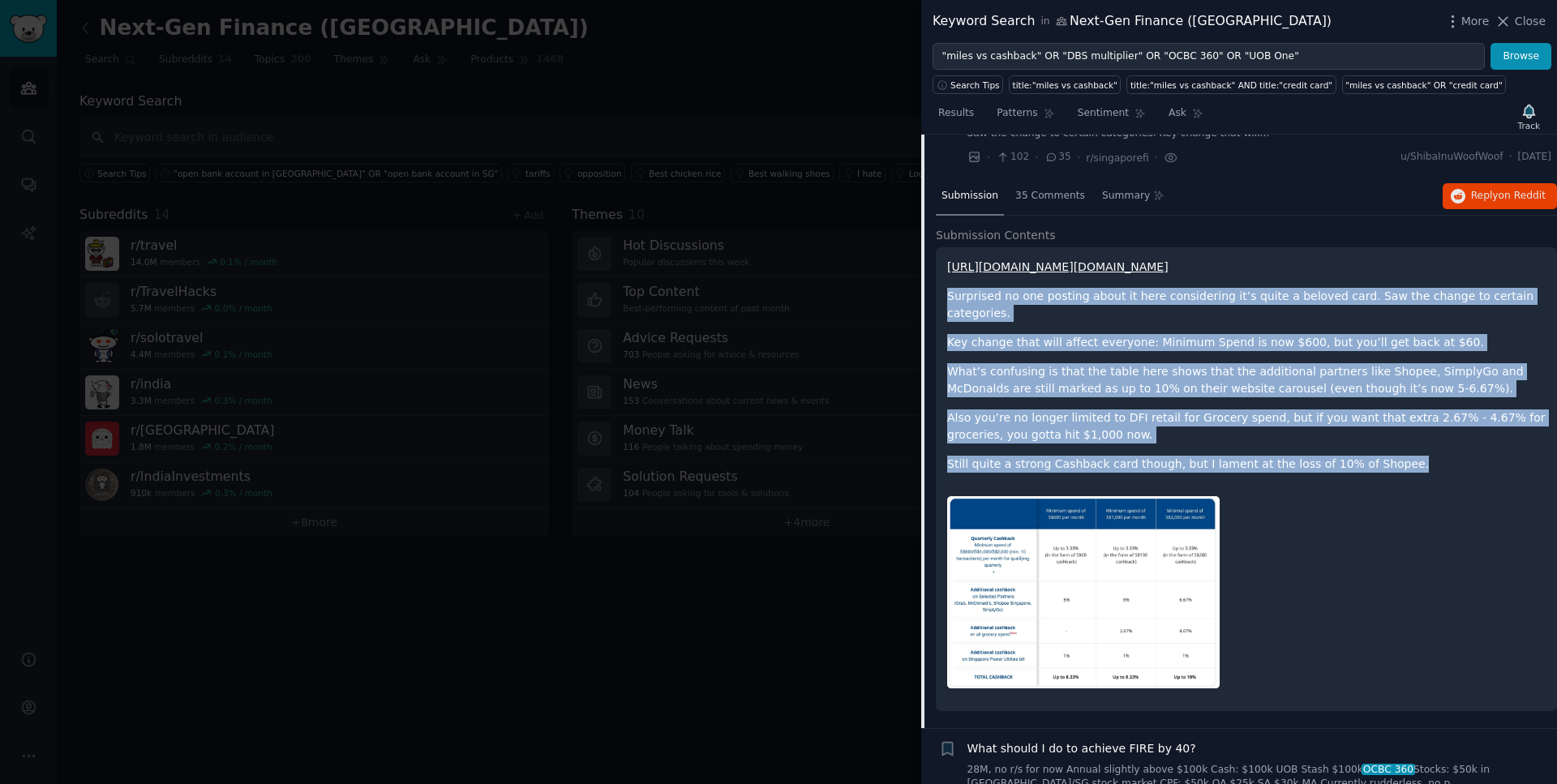
drag, startPoint x: 1395, startPoint y: 464, endPoint x: 945, endPoint y: 303, distance: 477.9
click at [945, 303] on div "[URL][DOMAIN_NAME][DOMAIN_NAME] Surprised no one posting about it here consider…" at bounding box center [1247, 479] width 622 height 464
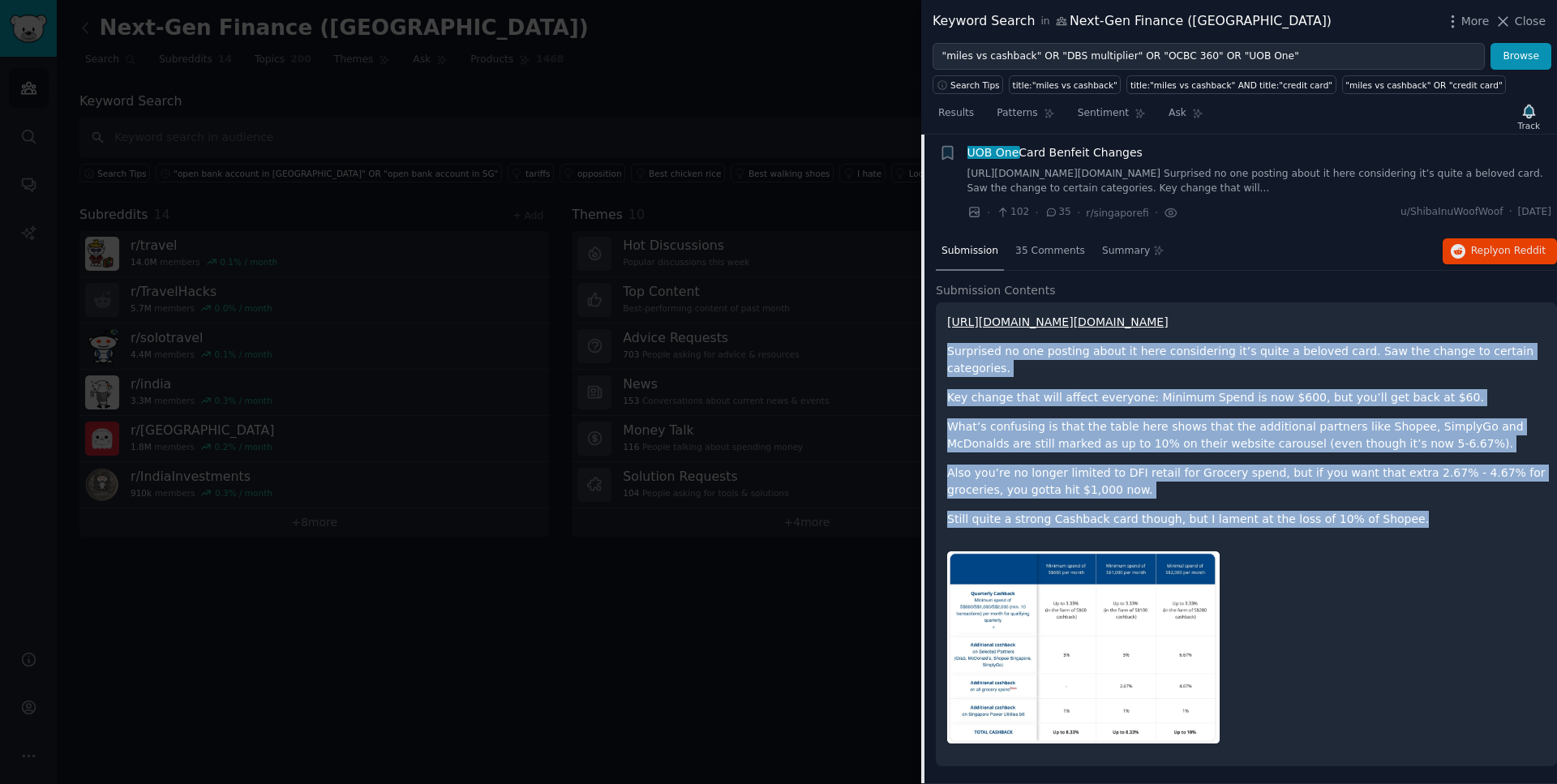
scroll to position [579, 0]
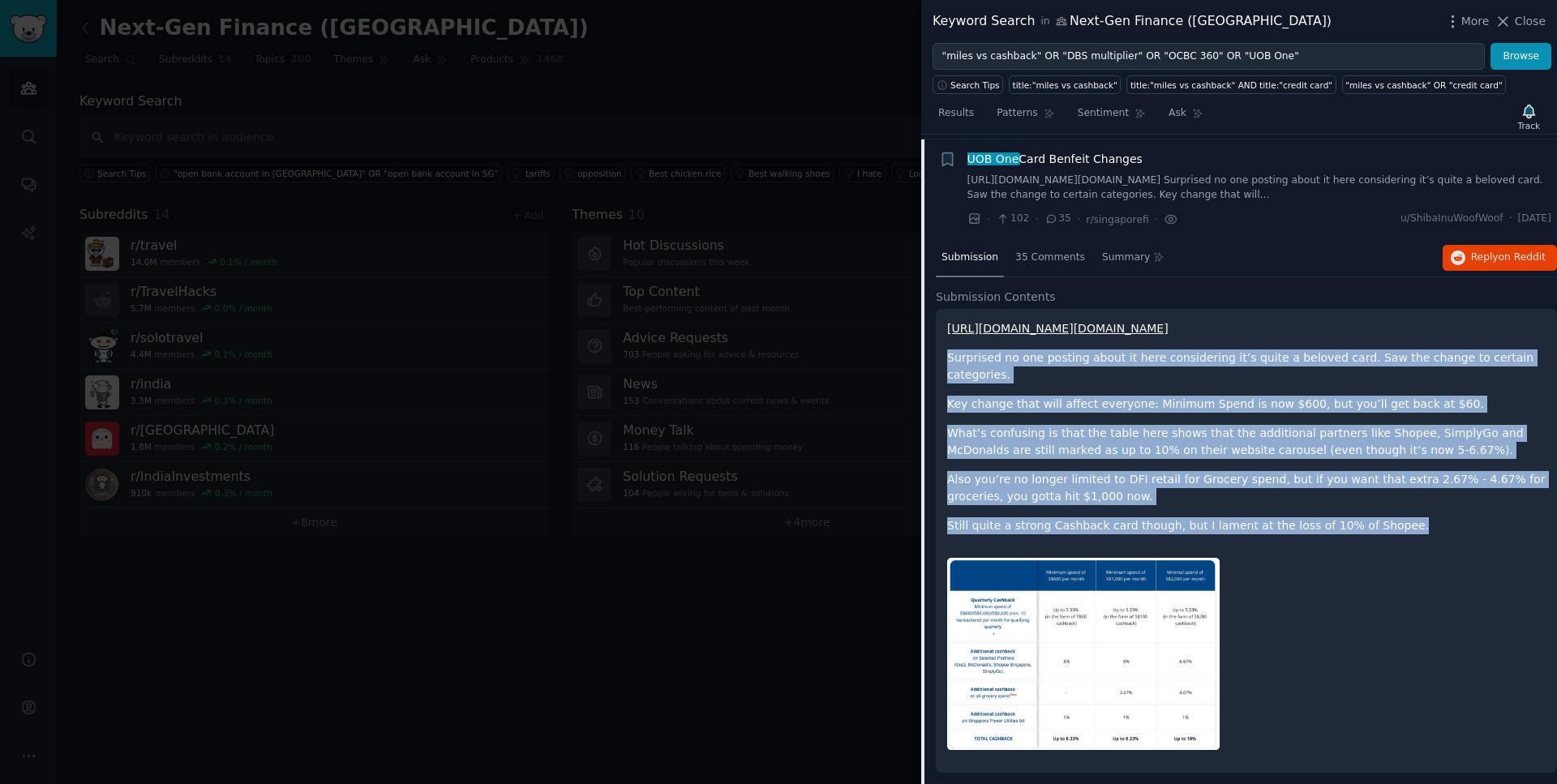
drag, startPoint x: 1548, startPoint y: 220, endPoint x: 1506, endPoint y: 223, distance: 42.1
click at [1506, 223] on li "+ UOB One Card Benfeit Changes [URL][DOMAIN_NAME][DOMAIN_NAME] Surprised no one…" at bounding box center [1240, 188] width 636 height 99
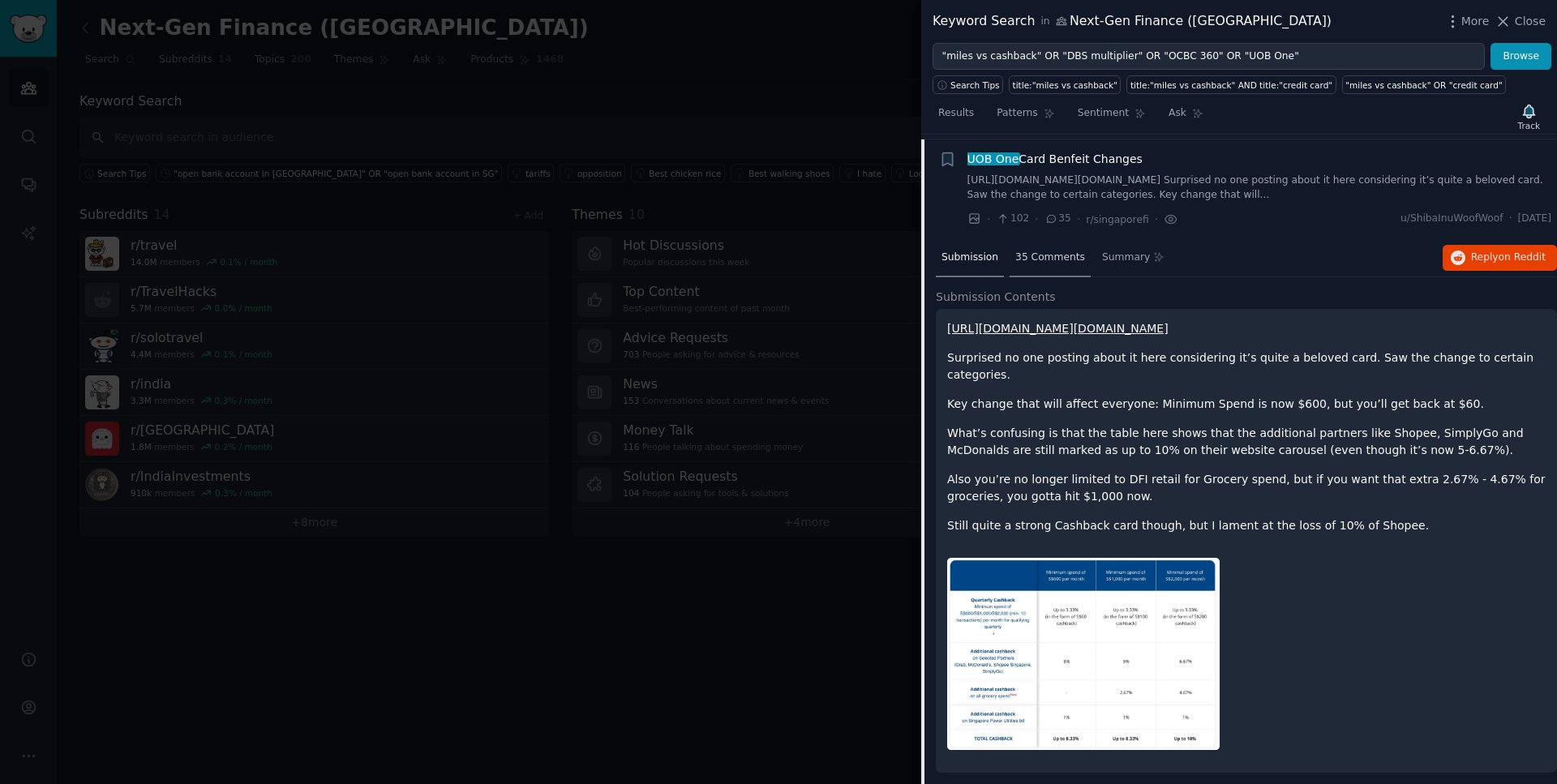
click at [1050, 258] on span "35 Comments" at bounding box center [1050, 258] width 70 height 15
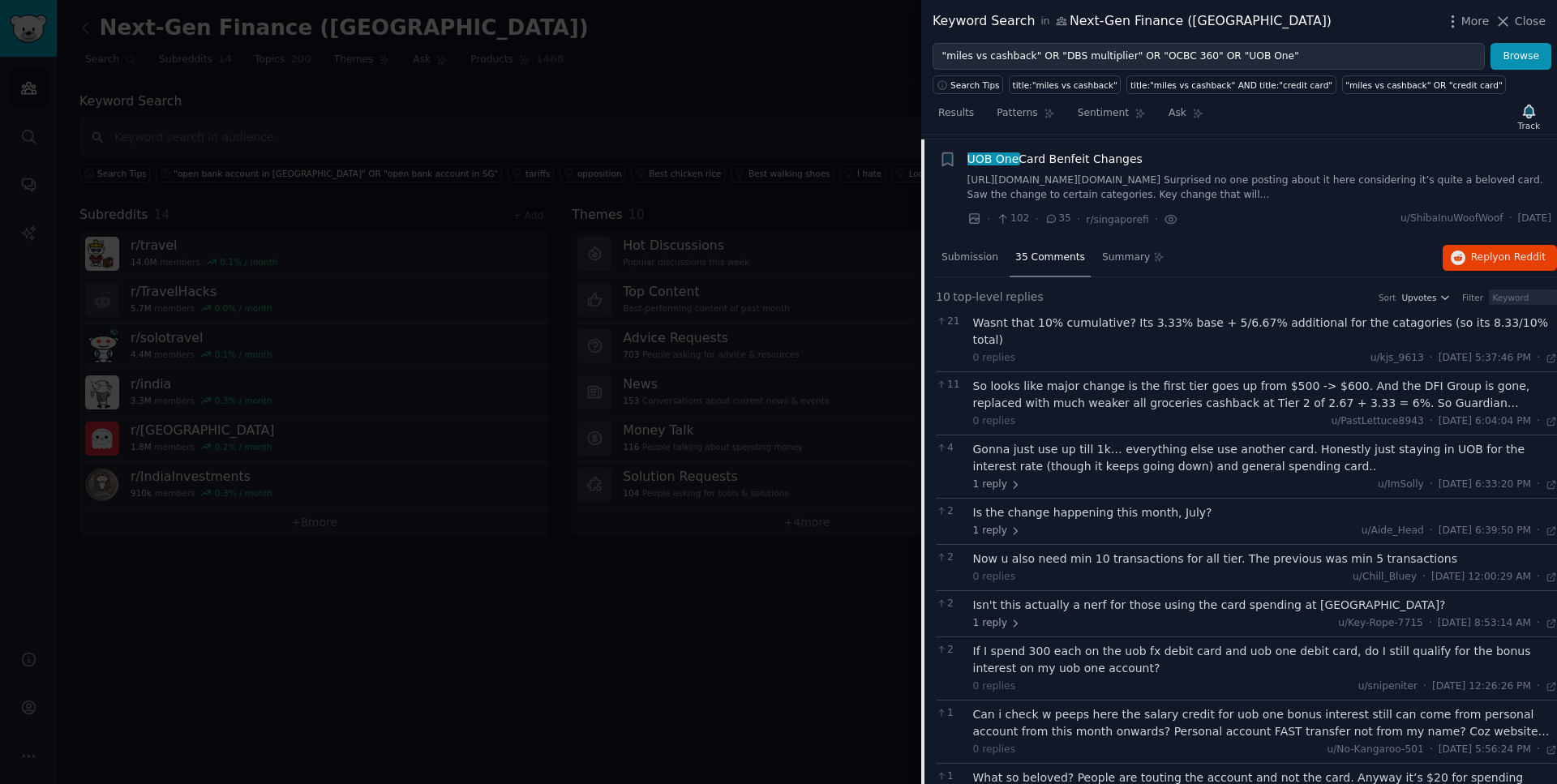
click at [1089, 154] on span "UOB One Card Benfeit Changes" at bounding box center [1055, 160] width 175 height 17
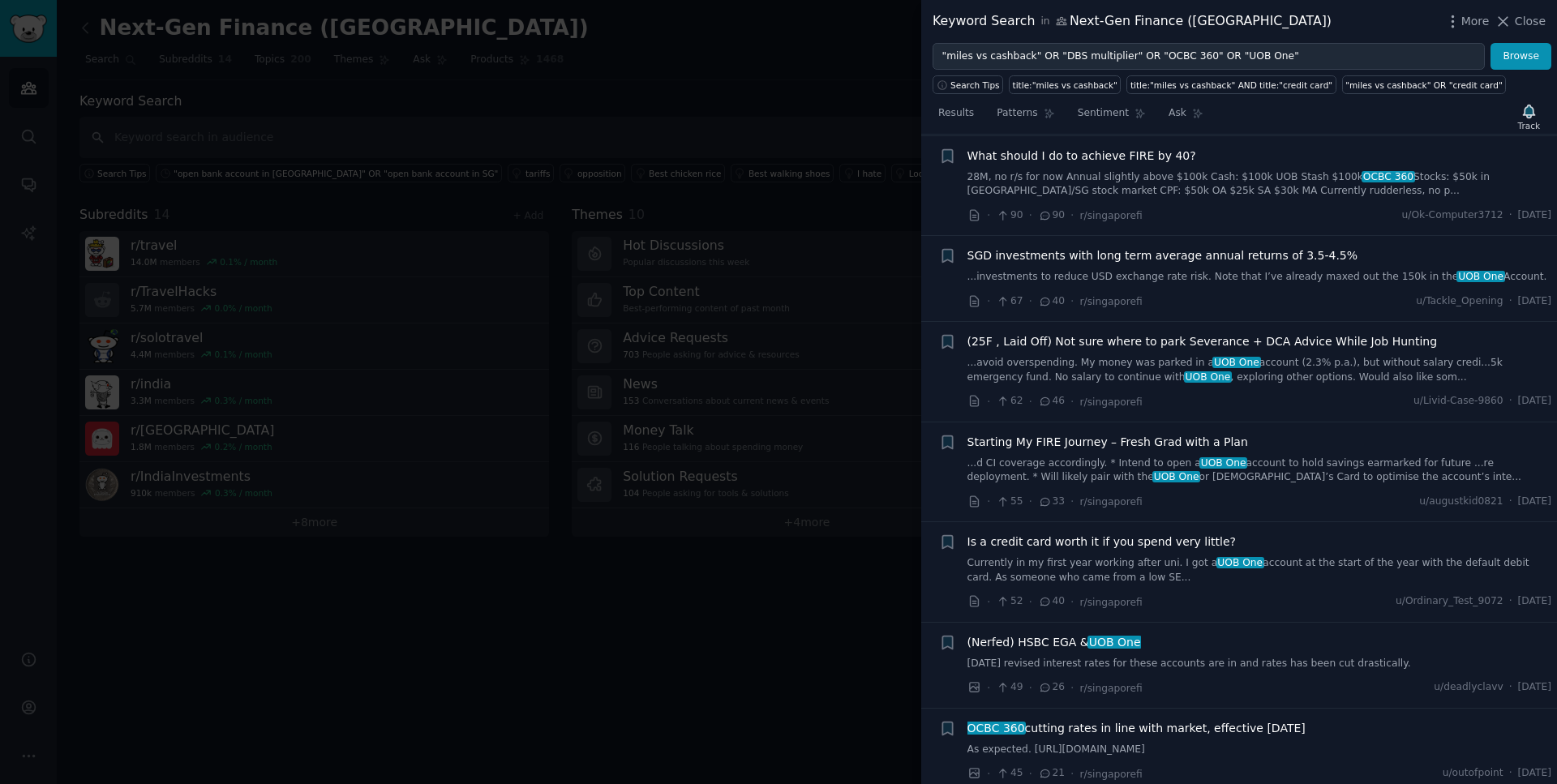
scroll to position [687, 0]
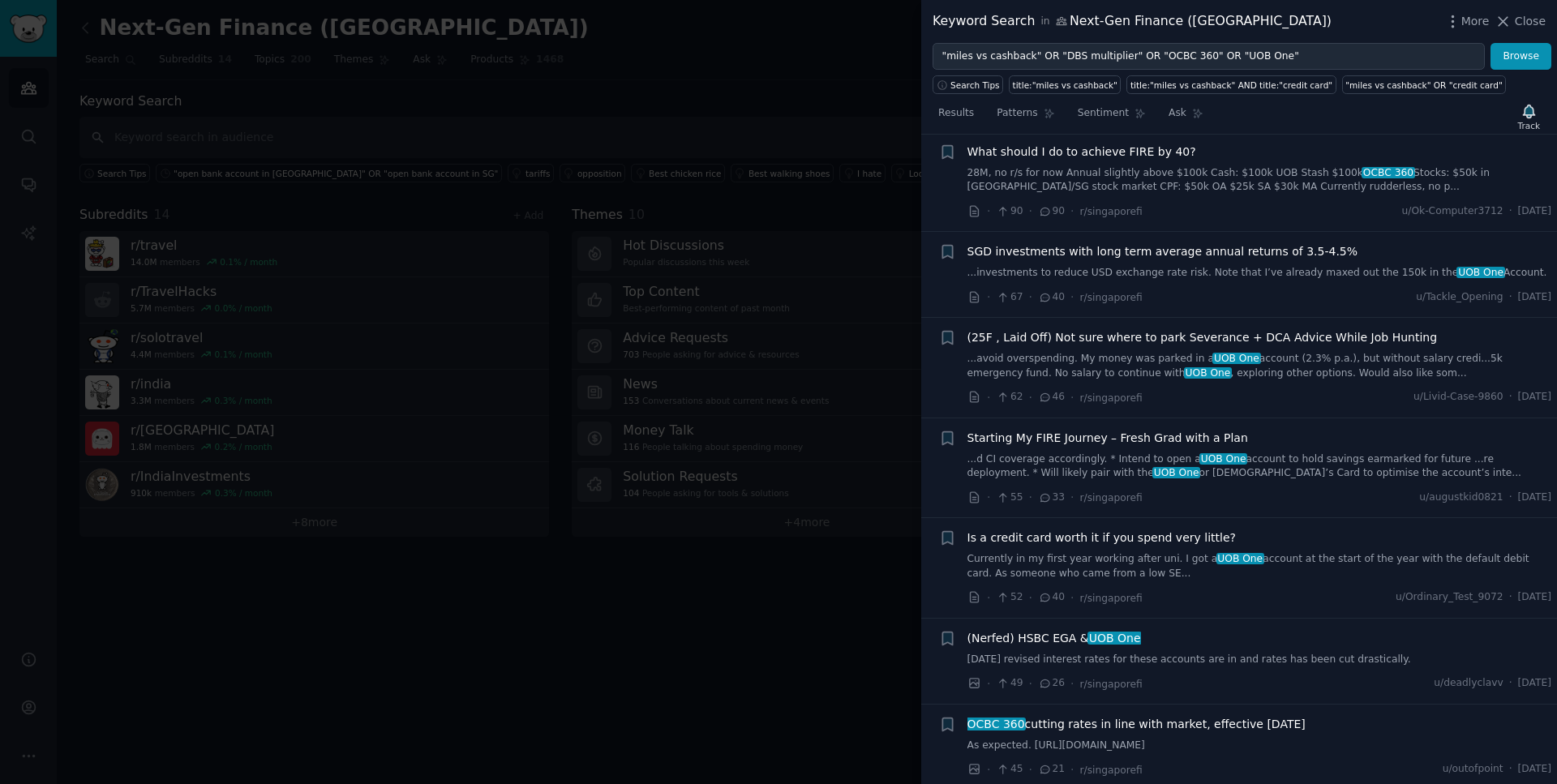
click at [1097, 152] on span "What should I do to achieve FIRE by 40?" at bounding box center [1082, 152] width 229 height 17
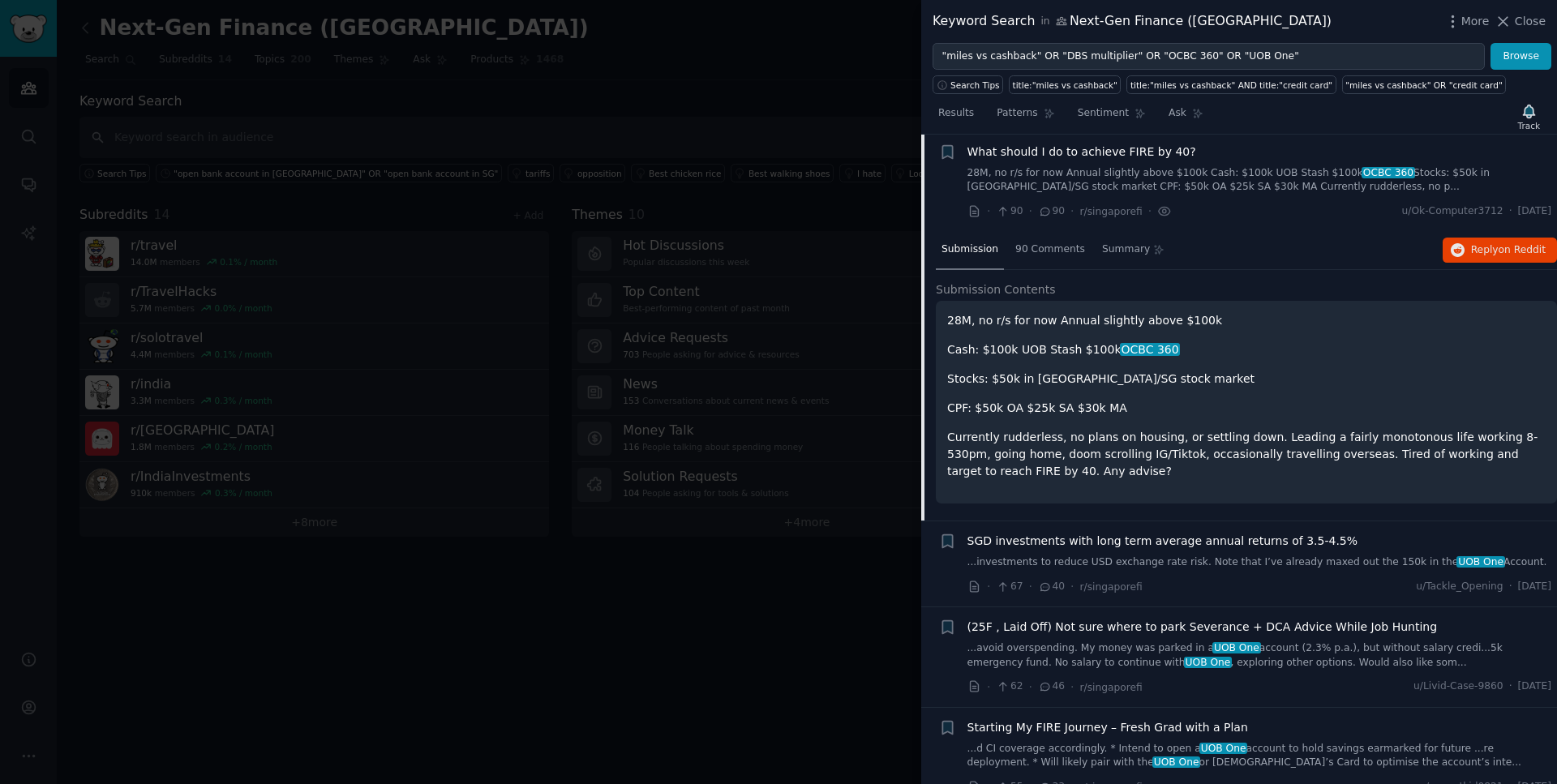
scroll to position [685, 0]
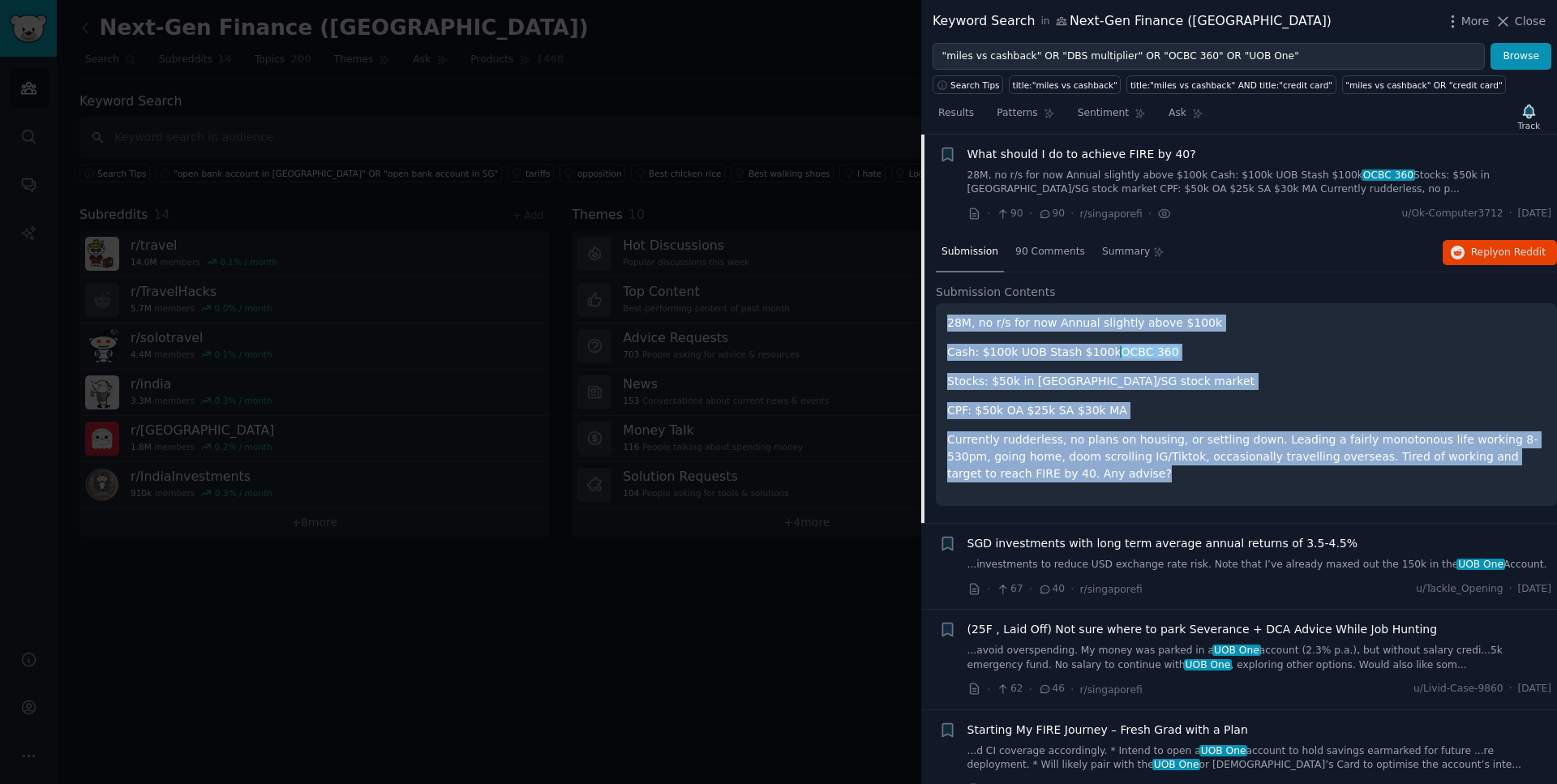
drag, startPoint x: 1046, startPoint y: 478, endPoint x: 941, endPoint y: 331, distance: 180.6
click at [941, 331] on div "28M, no r/s for now Annual slightly above $100k Cash: $100k UOB Stash $100k OCB…" at bounding box center [1247, 405] width 622 height 203
drag, startPoint x: 1501, startPoint y: 216, endPoint x: 1548, endPoint y: 216, distance: 47.0
click at [1548, 216] on li "+ What should I do to achieve FIRE by 40? 28M, no r/s for now Annual slightly a…" at bounding box center [1240, 184] width 636 height 99
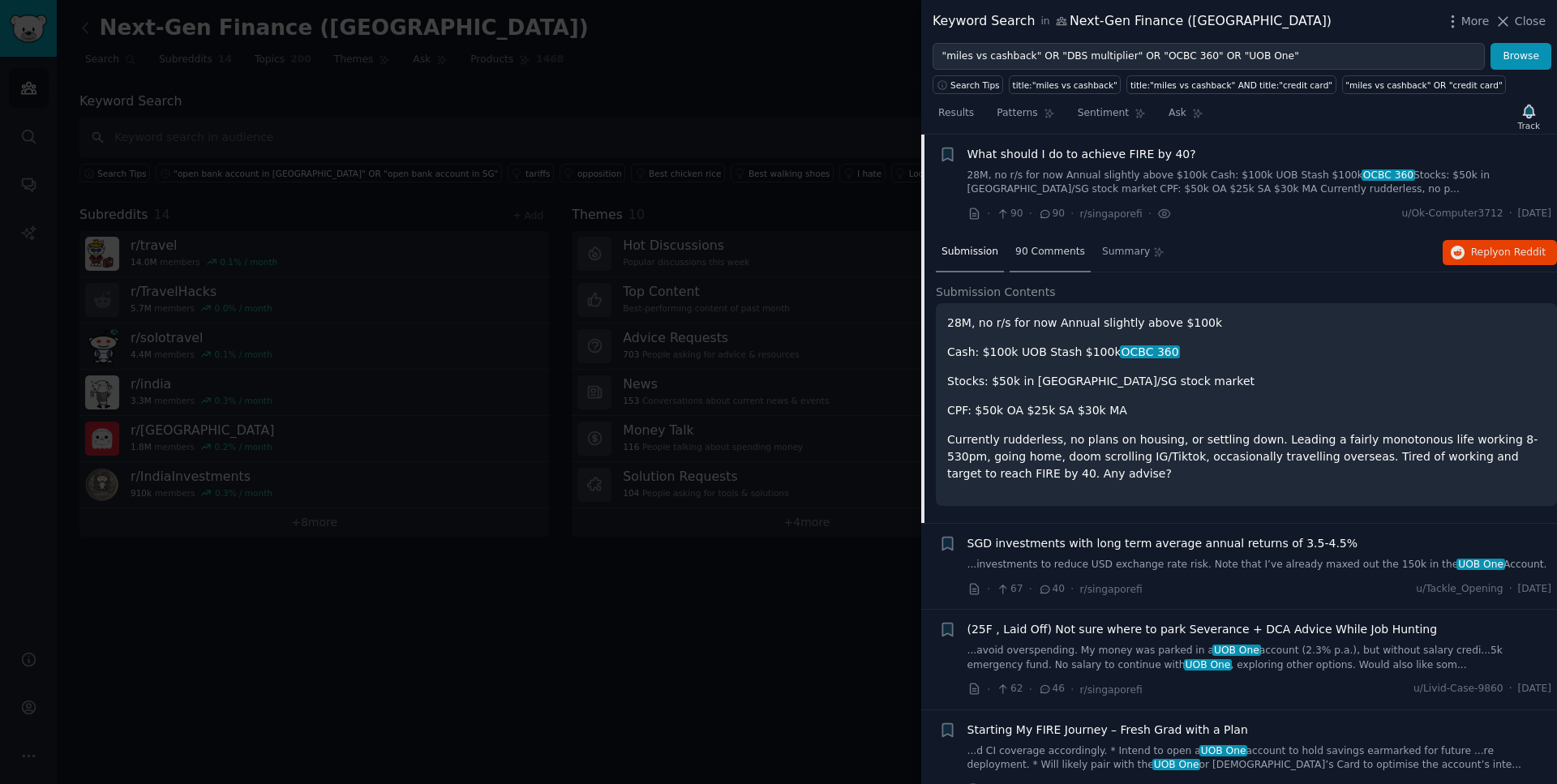
click at [1069, 243] on div "90 Comments" at bounding box center [1050, 252] width 81 height 39
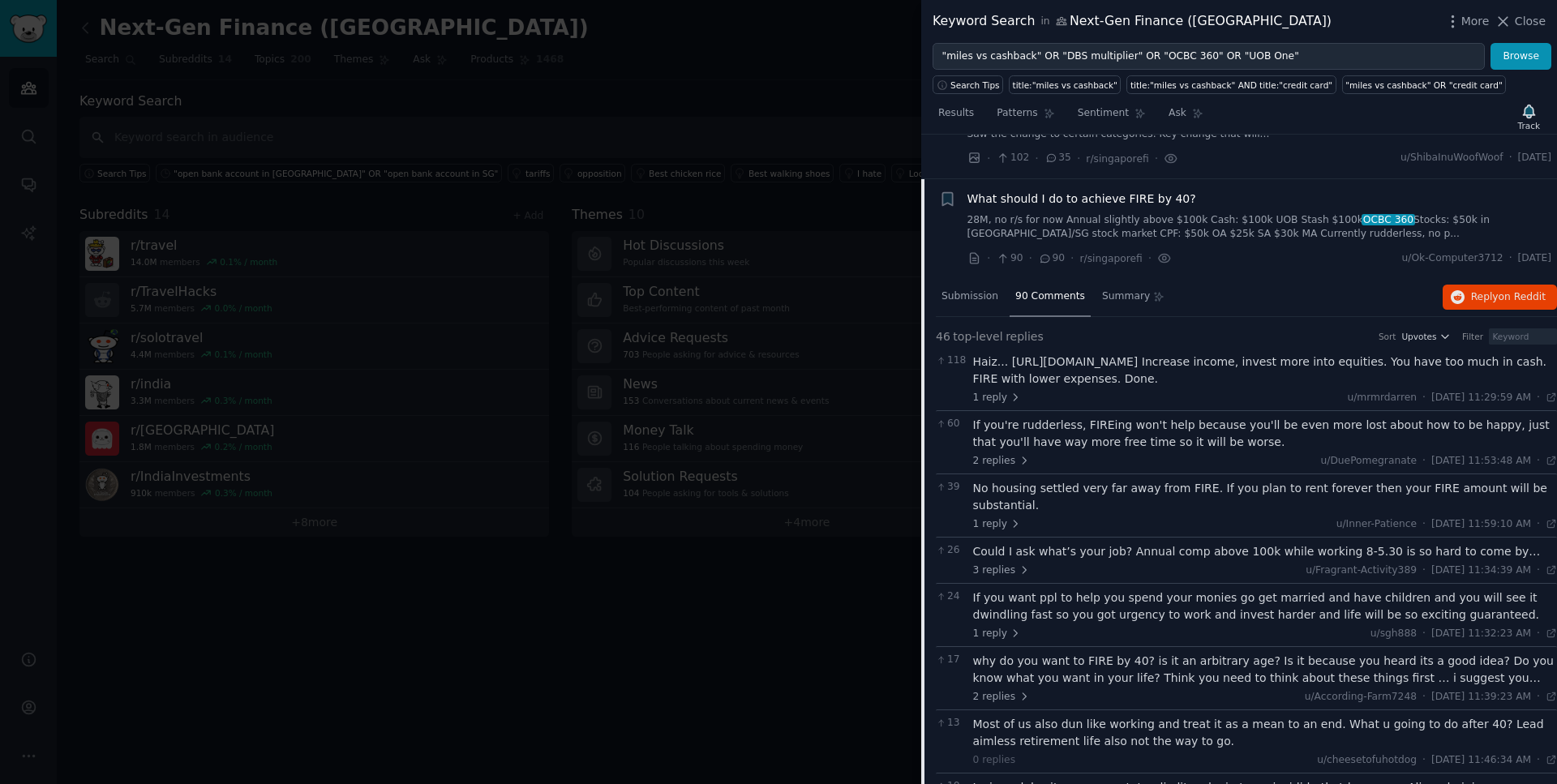
scroll to position [633, 0]
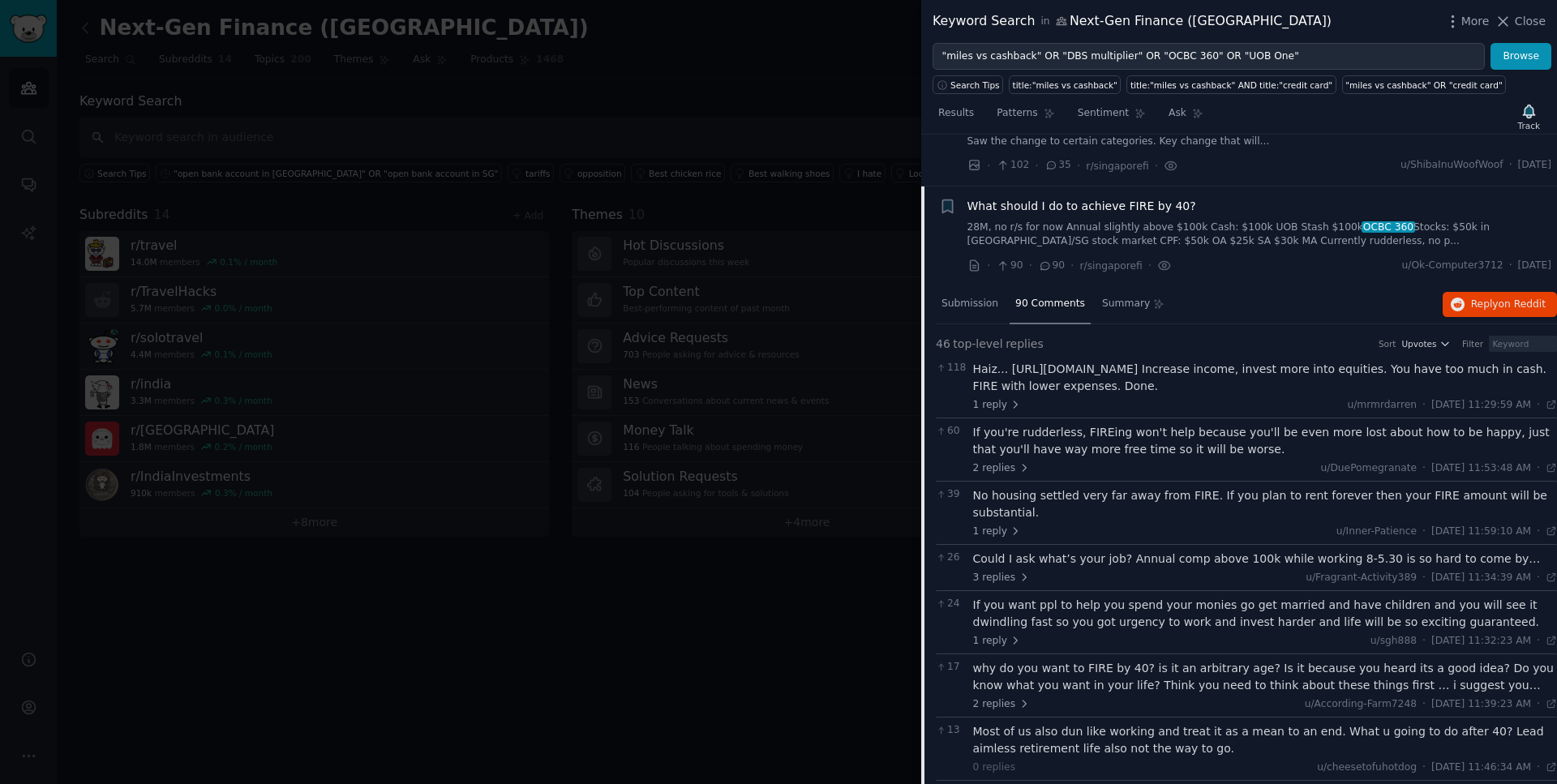
click at [1103, 207] on span "What should I do to achieve FIRE by 40?" at bounding box center [1082, 207] width 229 height 17
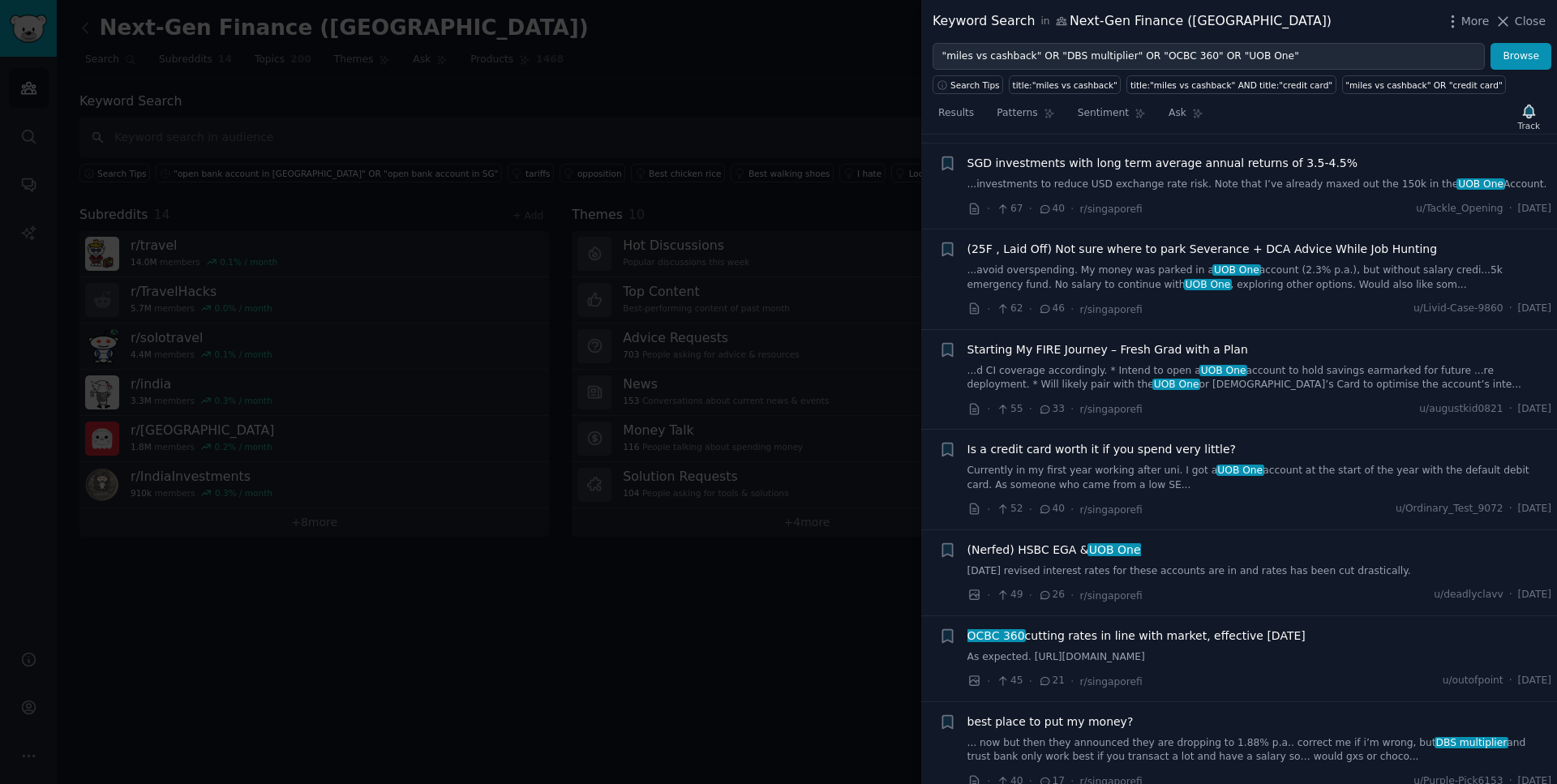
scroll to position [781, 0]
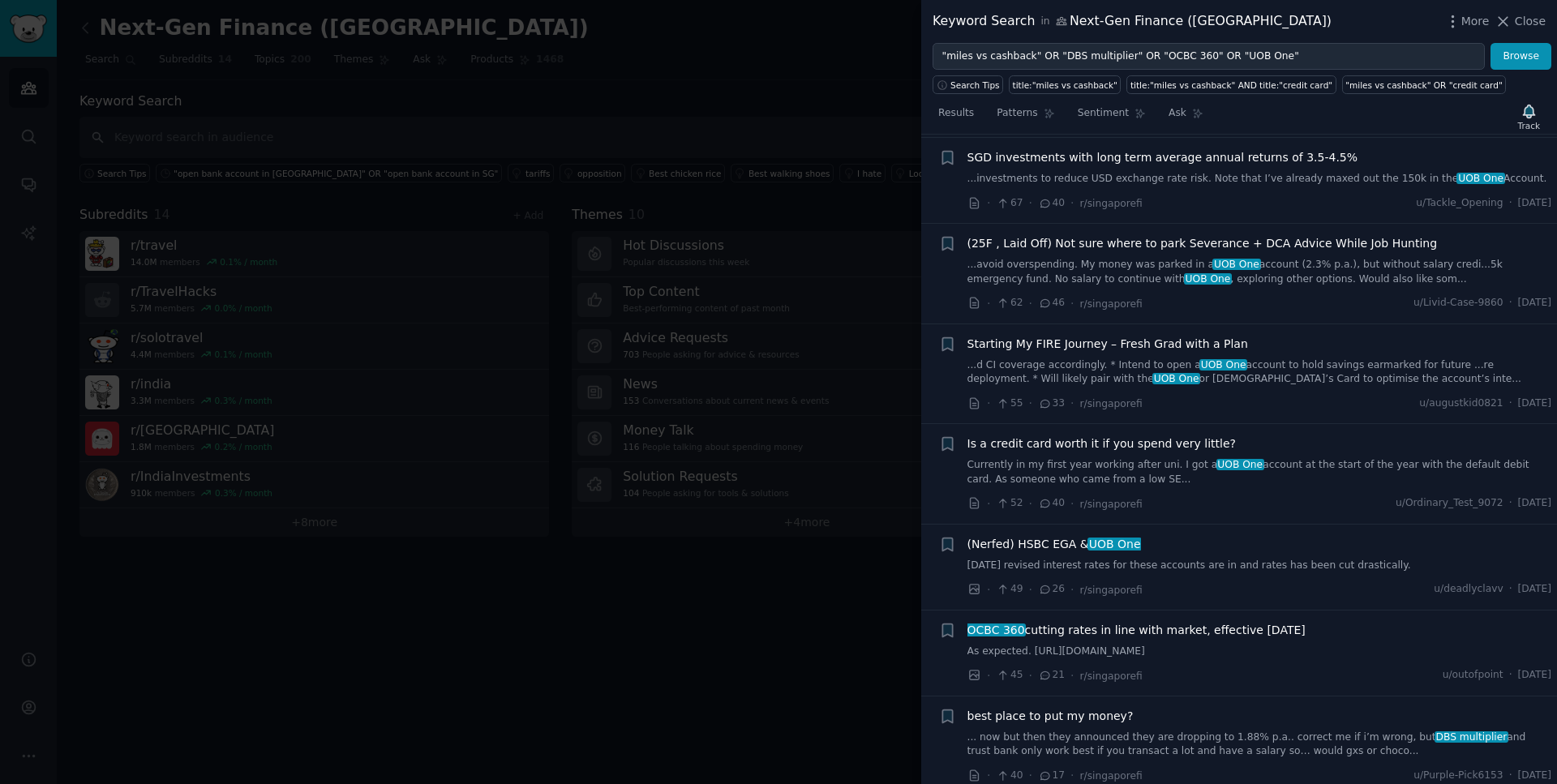
click at [1142, 162] on span "SGD investments with long term average annual returns of 3.5-4.5%" at bounding box center [1163, 158] width 391 height 17
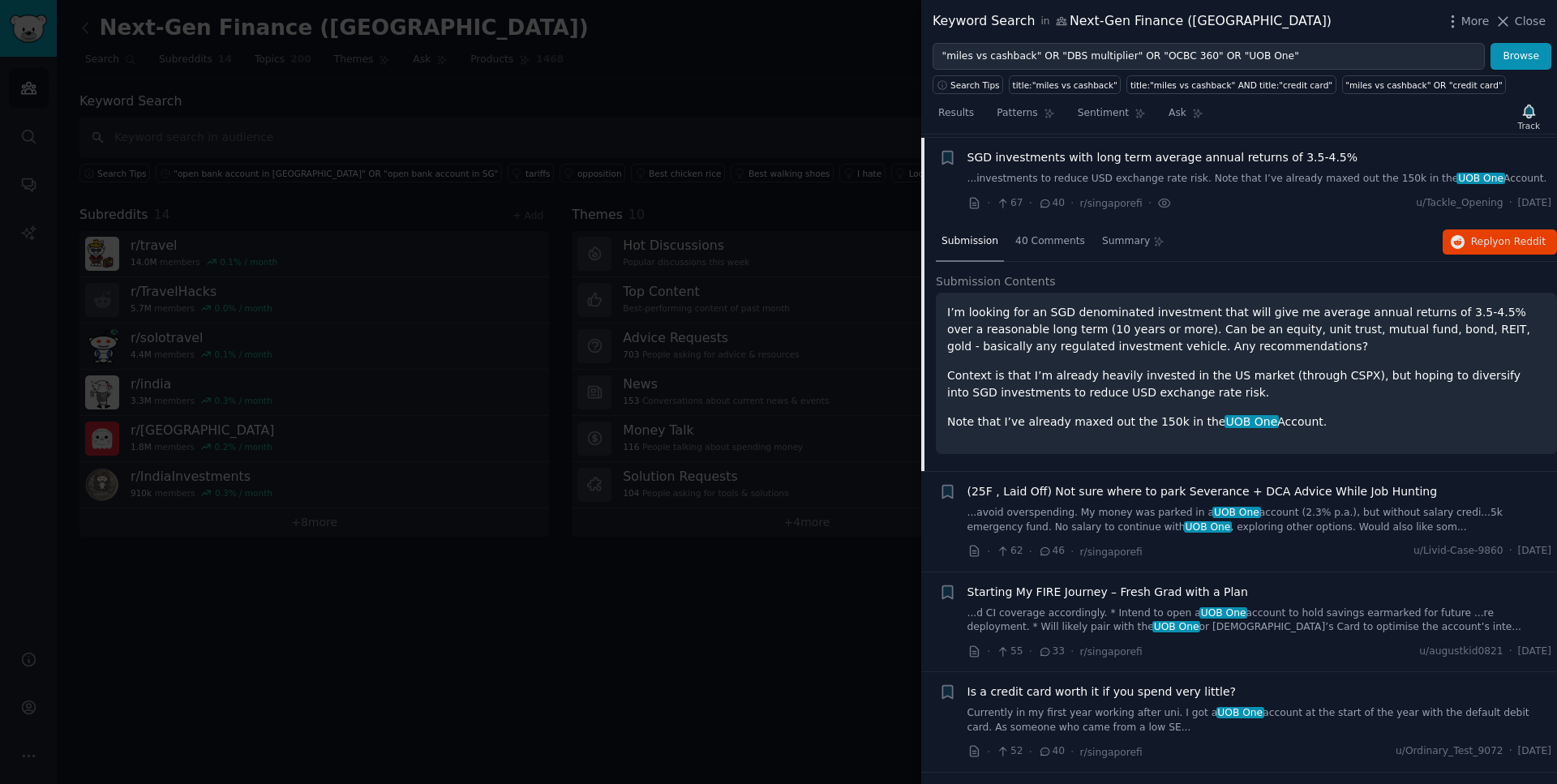
scroll to position [784, 0]
drag, startPoint x: 1307, startPoint y: 422, endPoint x: 929, endPoint y: 309, distance: 394.5
click at [929, 309] on div "Submission 40 Comments Summary Reply on Reddit Submission Contents I’m looking …" at bounding box center [1240, 343] width 636 height 248
click at [1044, 233] on span "40 Comments" at bounding box center [1050, 238] width 70 height 15
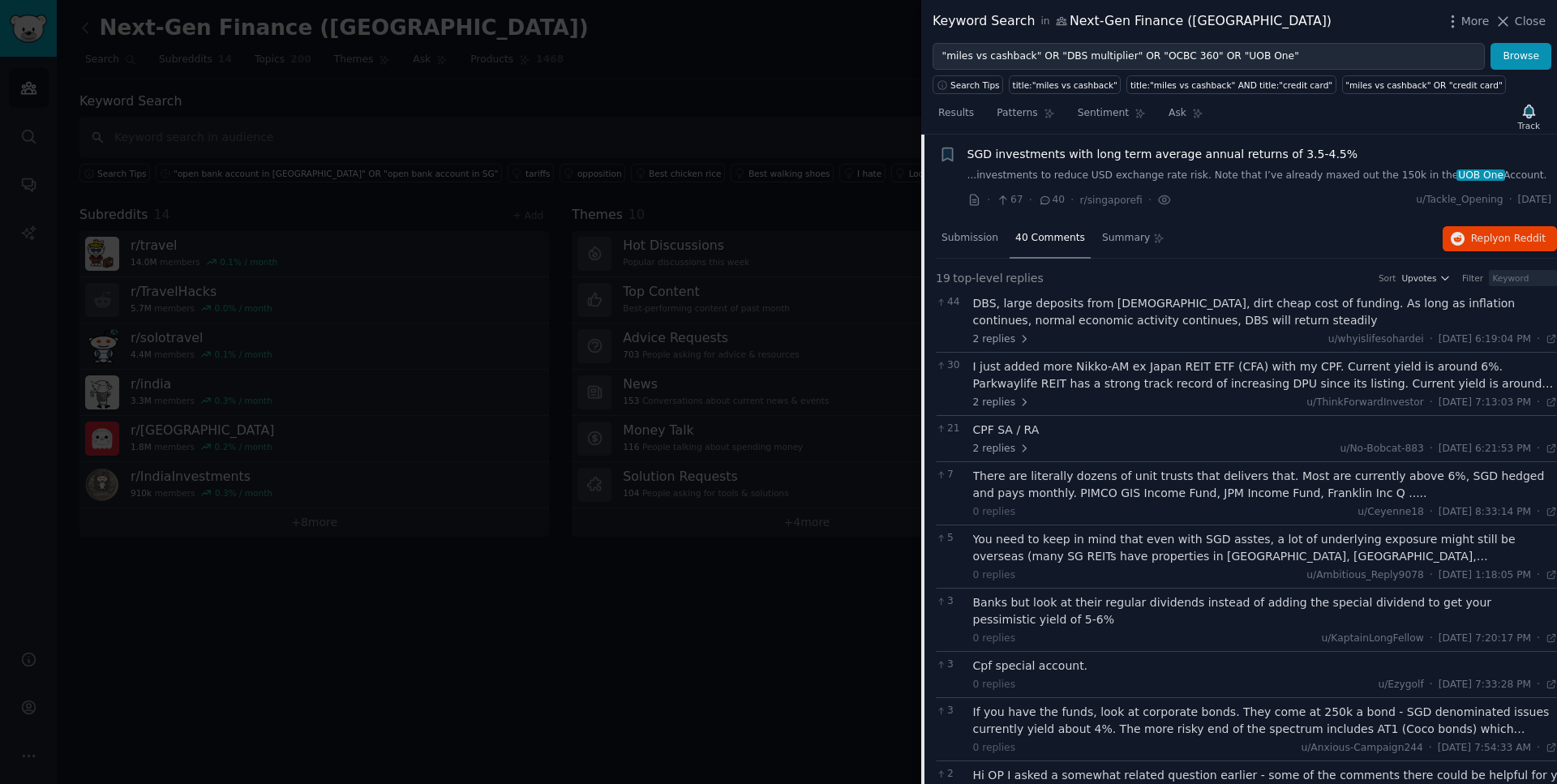
scroll to position [784, 5]
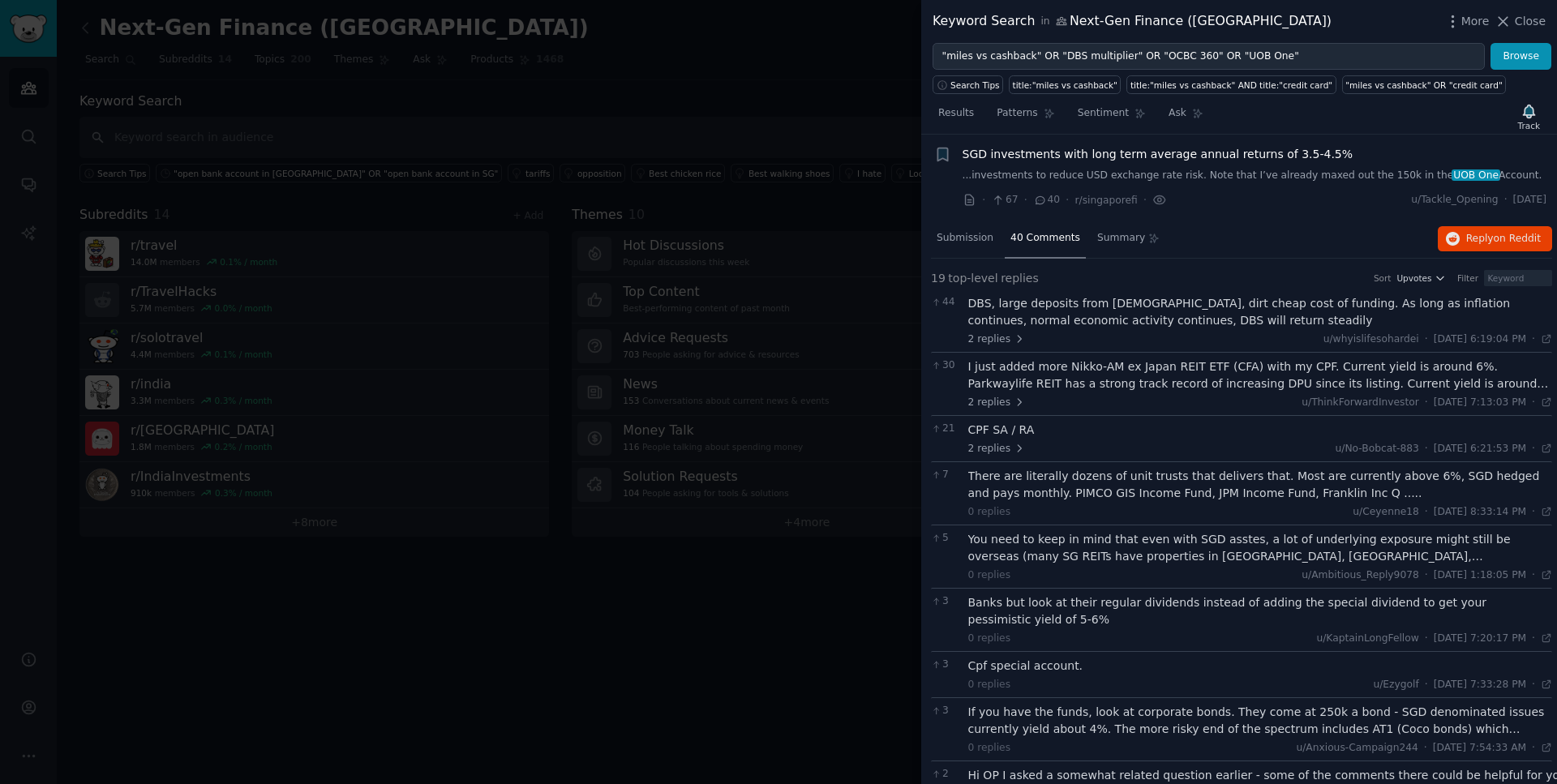
drag, startPoint x: 1545, startPoint y: 199, endPoint x: 1493, endPoint y: 198, distance: 52.0
click at [1514, 198] on span "[DATE]" at bounding box center [1530, 200] width 33 height 15
click at [1122, 156] on span "SGD investments with long term average annual returns of 3.5-4.5%" at bounding box center [1158, 155] width 391 height 17
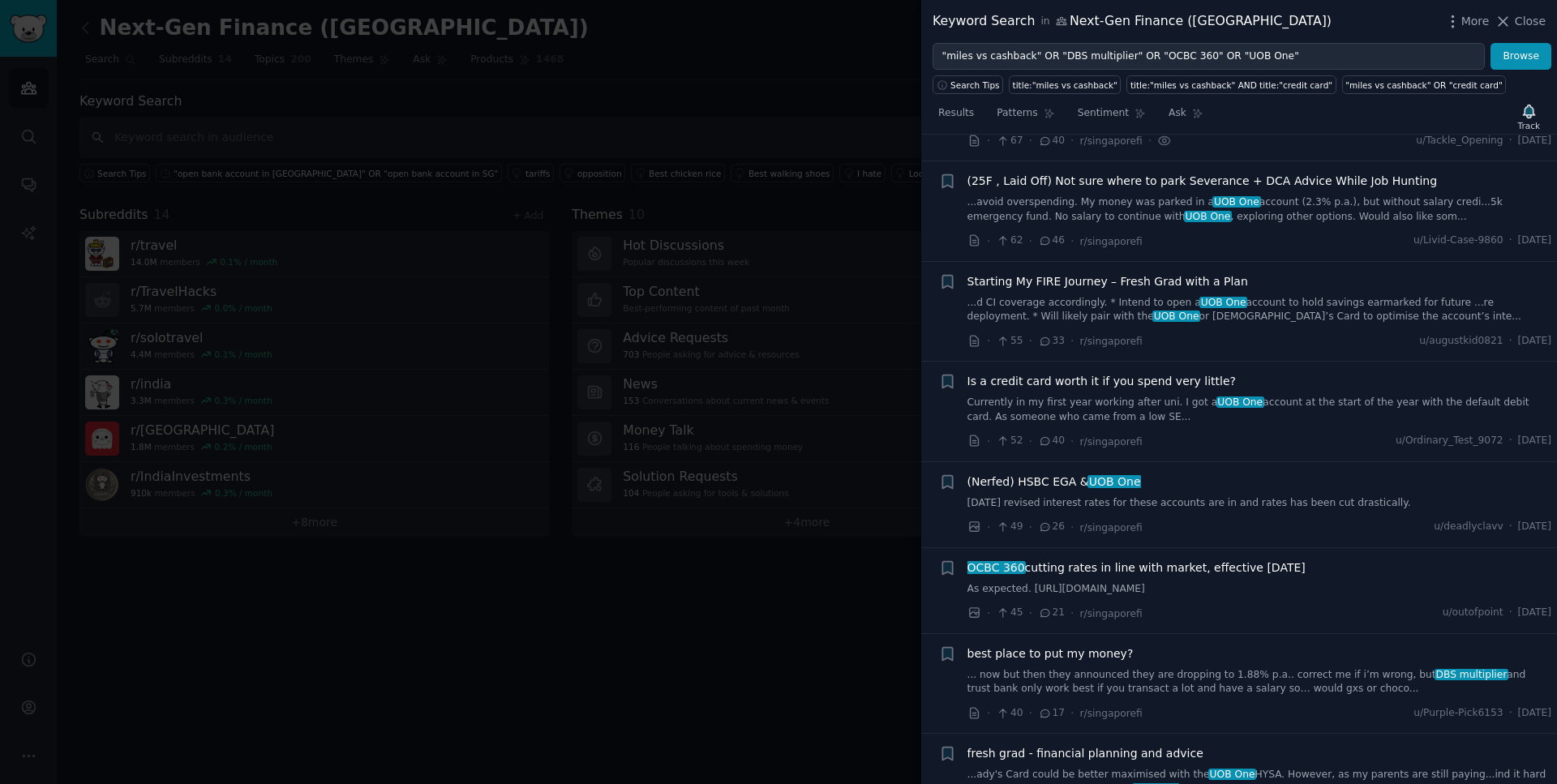
scroll to position [851, 0]
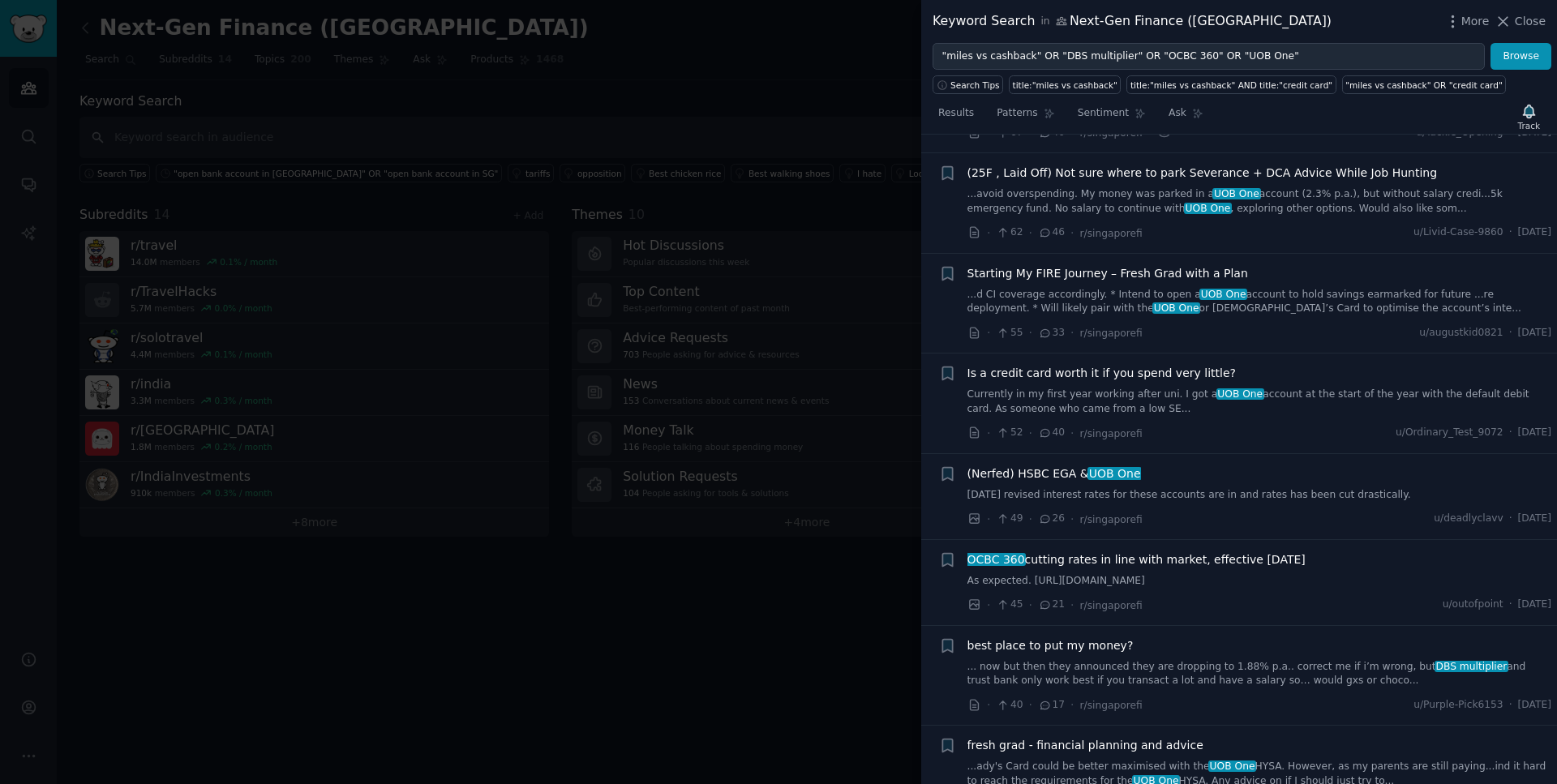
click at [1125, 174] on span "(25F , Laid Off) Not sure where to park Severance + DCA Advice While Job Hunting" at bounding box center [1203, 173] width 470 height 17
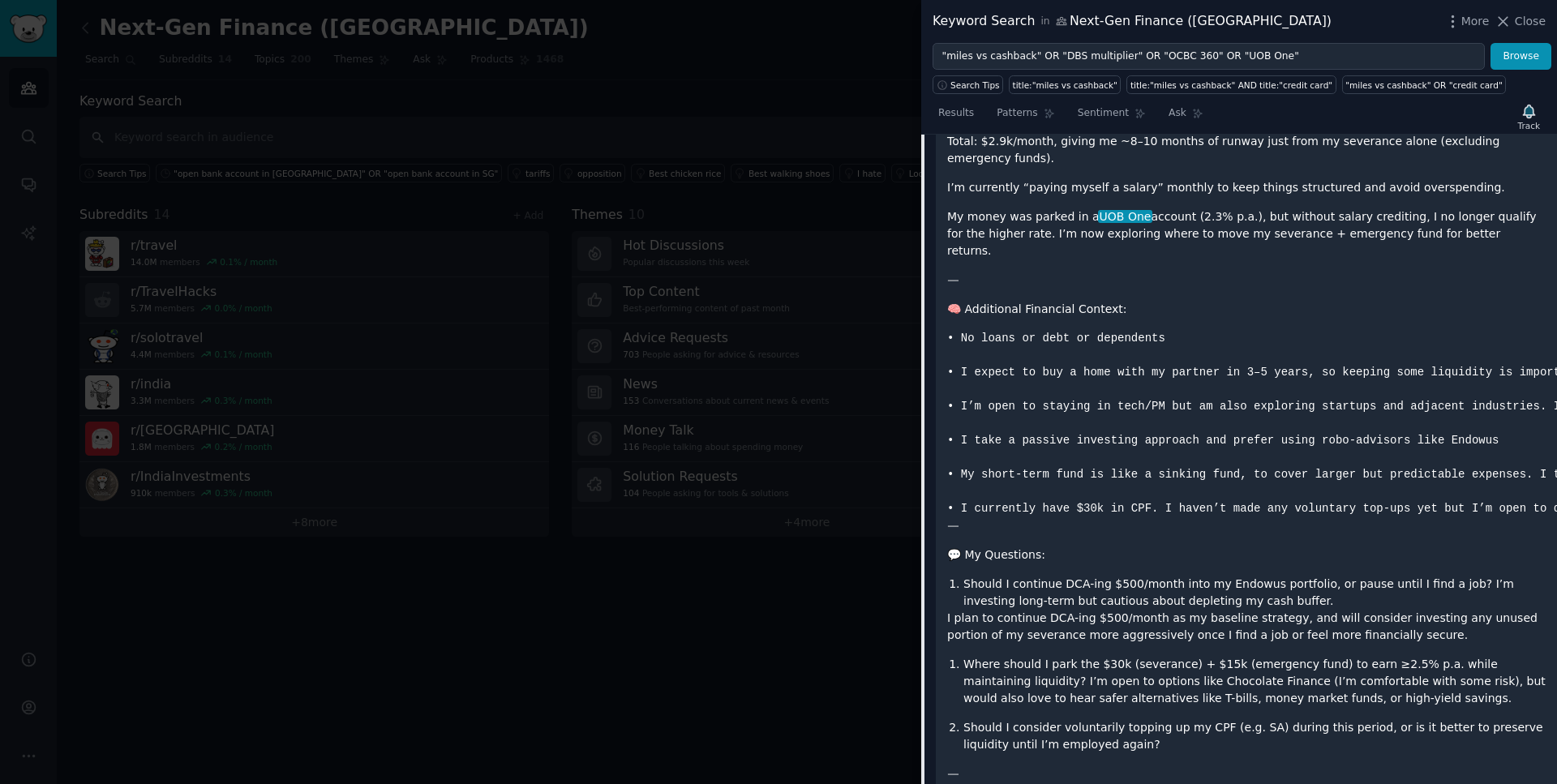
scroll to position [1543, 0]
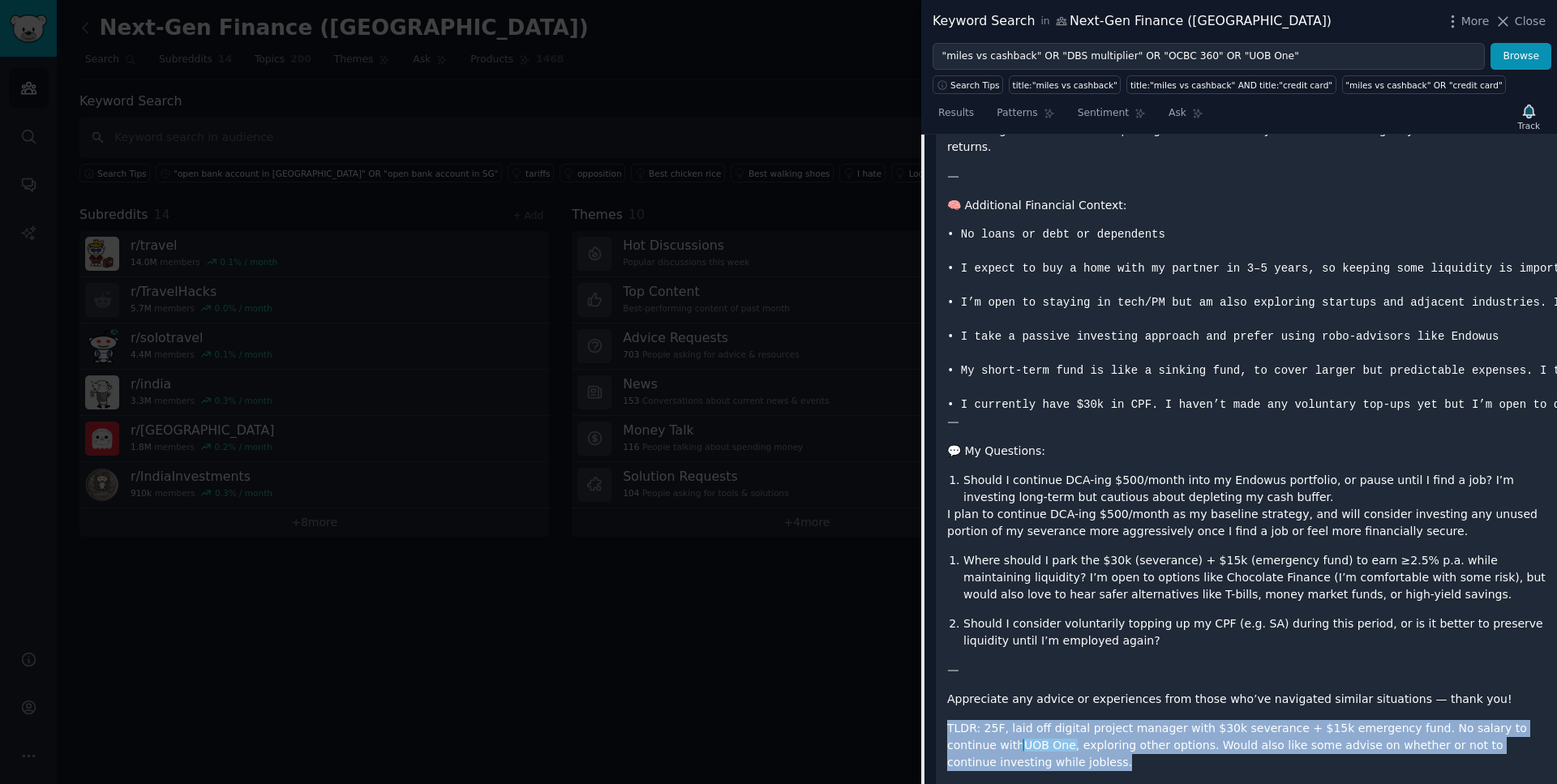
drag, startPoint x: 992, startPoint y: 726, endPoint x: 948, endPoint y: 698, distance: 52.2
click at [948, 720] on p "TLDR: 25F, laid off digital project manager with $30k severance + $15k emergenc…" at bounding box center [1247, 745] width 598 height 51
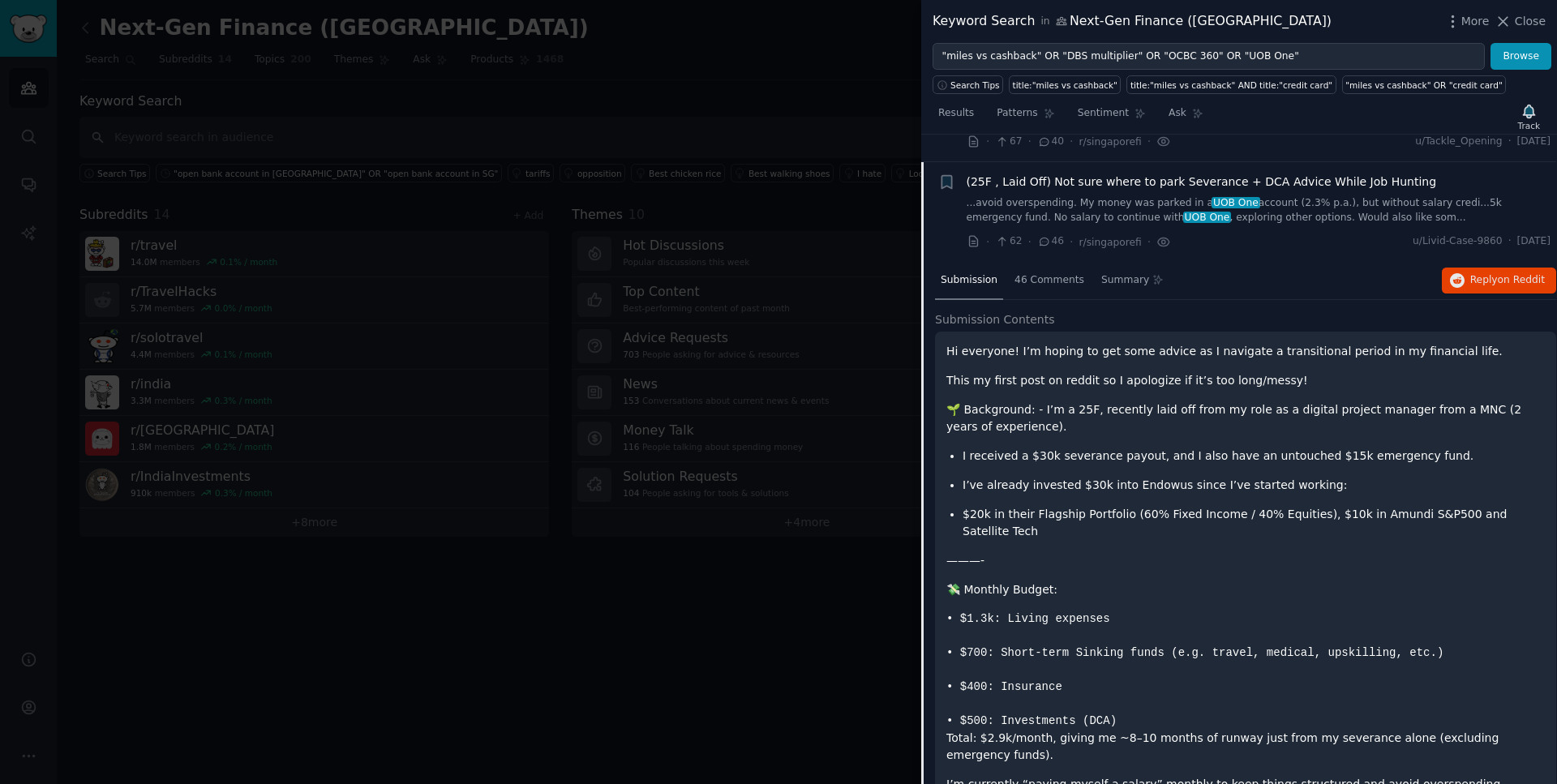
scroll to position [843, 17]
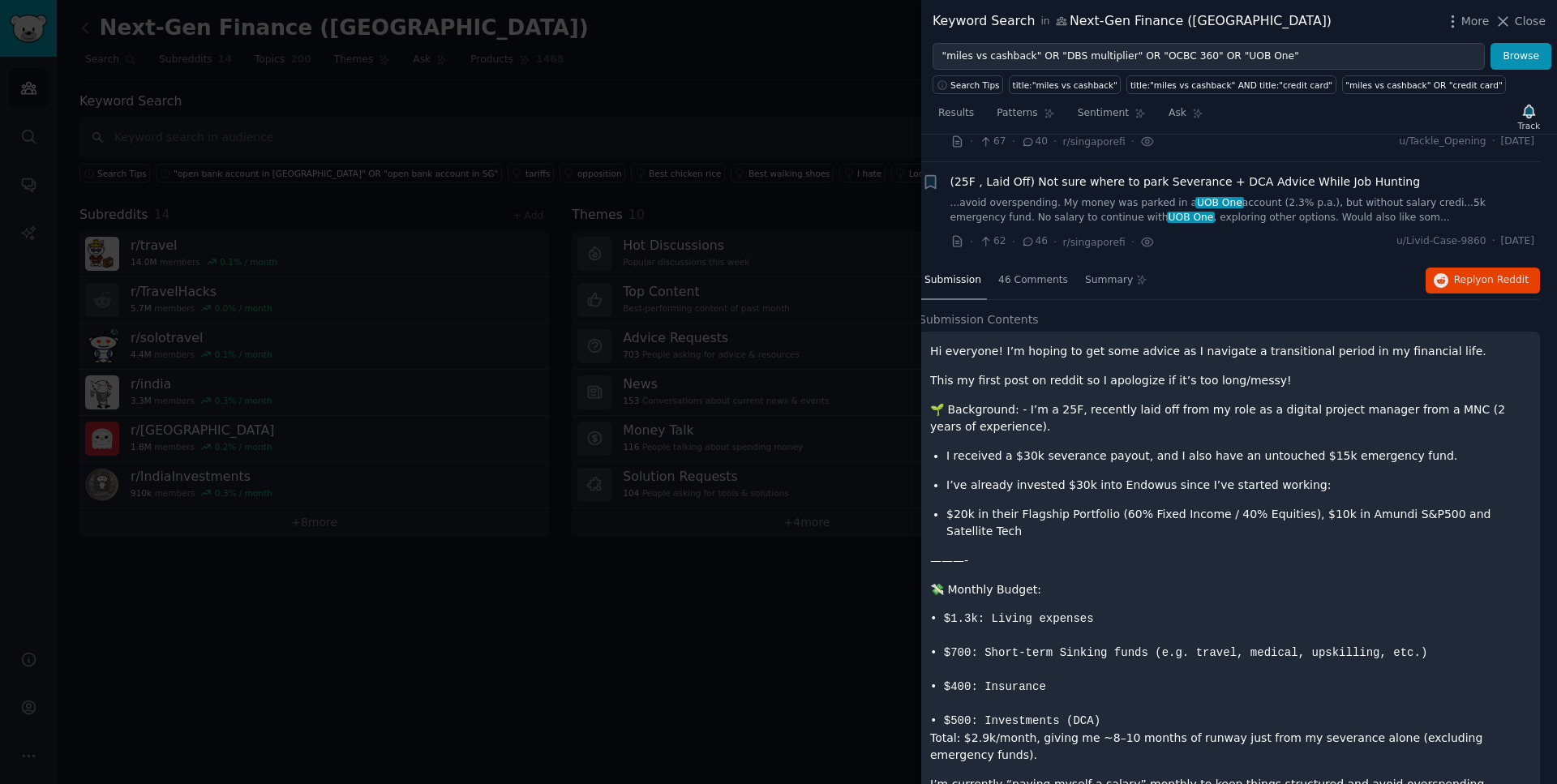
drag, startPoint x: 1547, startPoint y: 240, endPoint x: 1490, endPoint y: 245, distance: 57.2
click at [1490, 245] on li "+ (25F , Laid Off) Not sure where to park Severance + DCA Advice While Job Hunt…" at bounding box center [1222, 212] width 636 height 99
click at [1024, 279] on span "46 Comments" at bounding box center [1033, 280] width 70 height 15
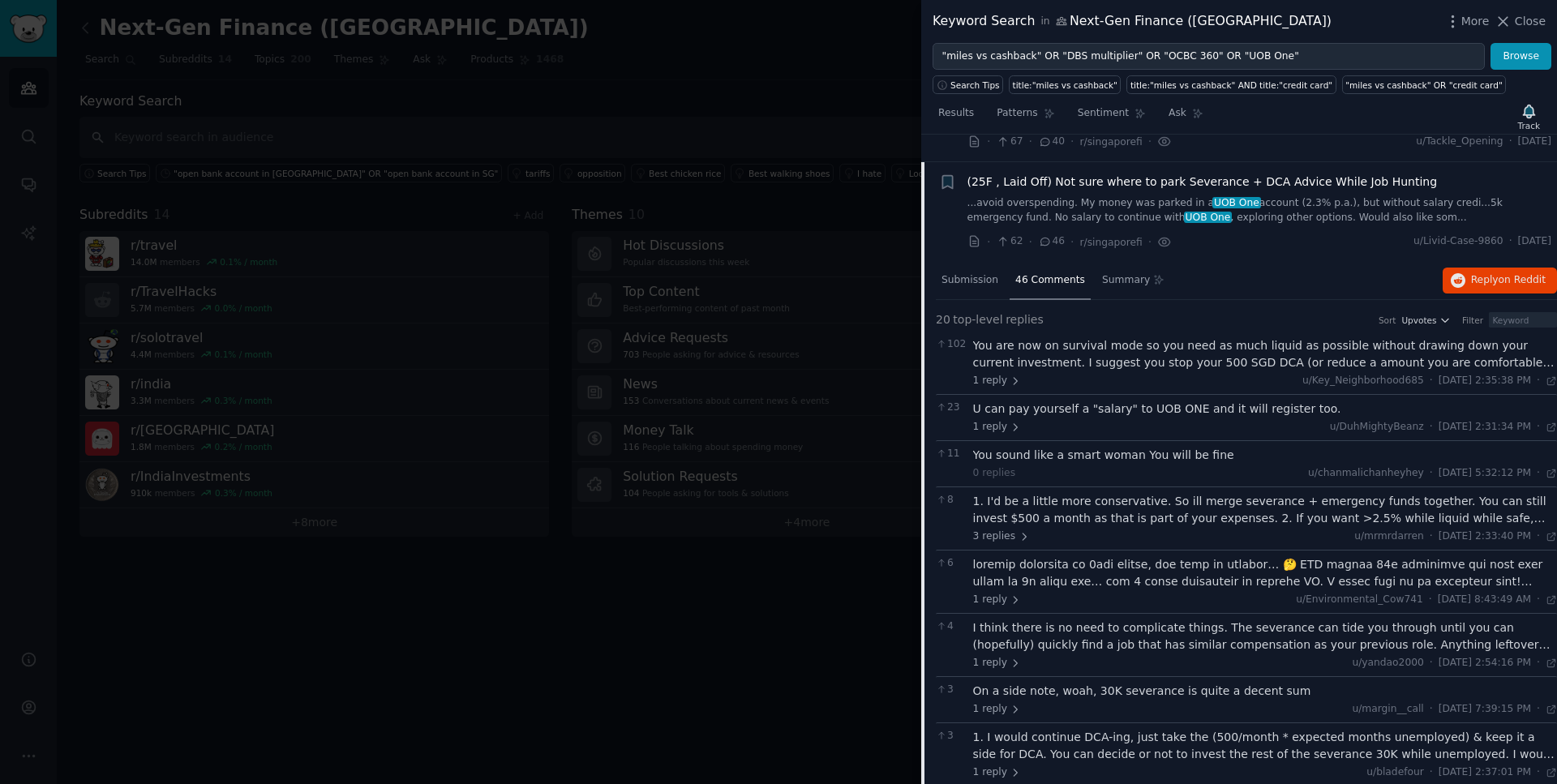
click at [1143, 353] on div "You are now on survival mode so you need as much liquid as possible without dra…" at bounding box center [1266, 354] width 584 height 34
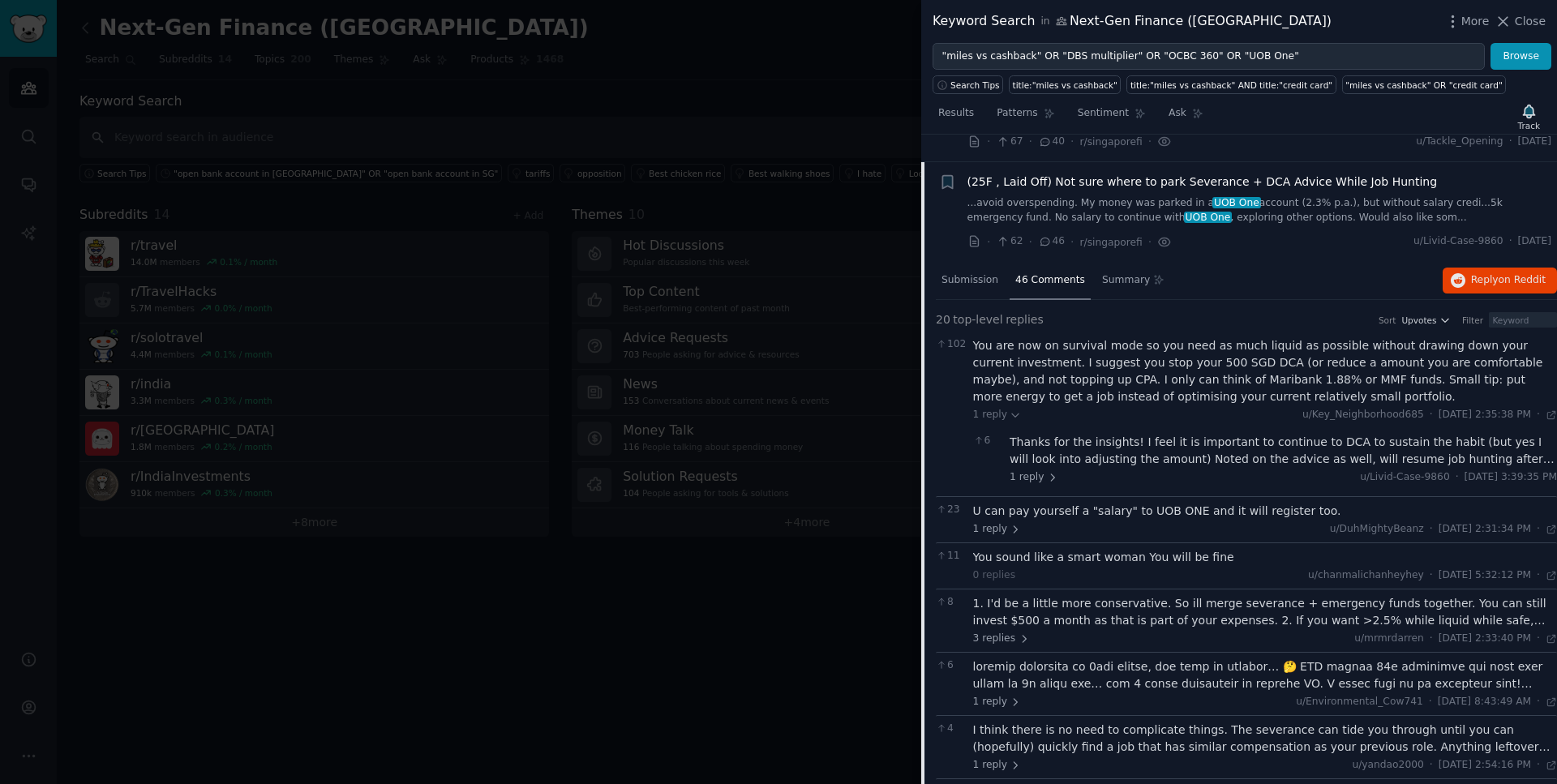
click at [1179, 178] on span "(25F , Laid Off) Not sure where to park Severance + DCA Advice While Job Hunting" at bounding box center [1203, 182] width 470 height 17
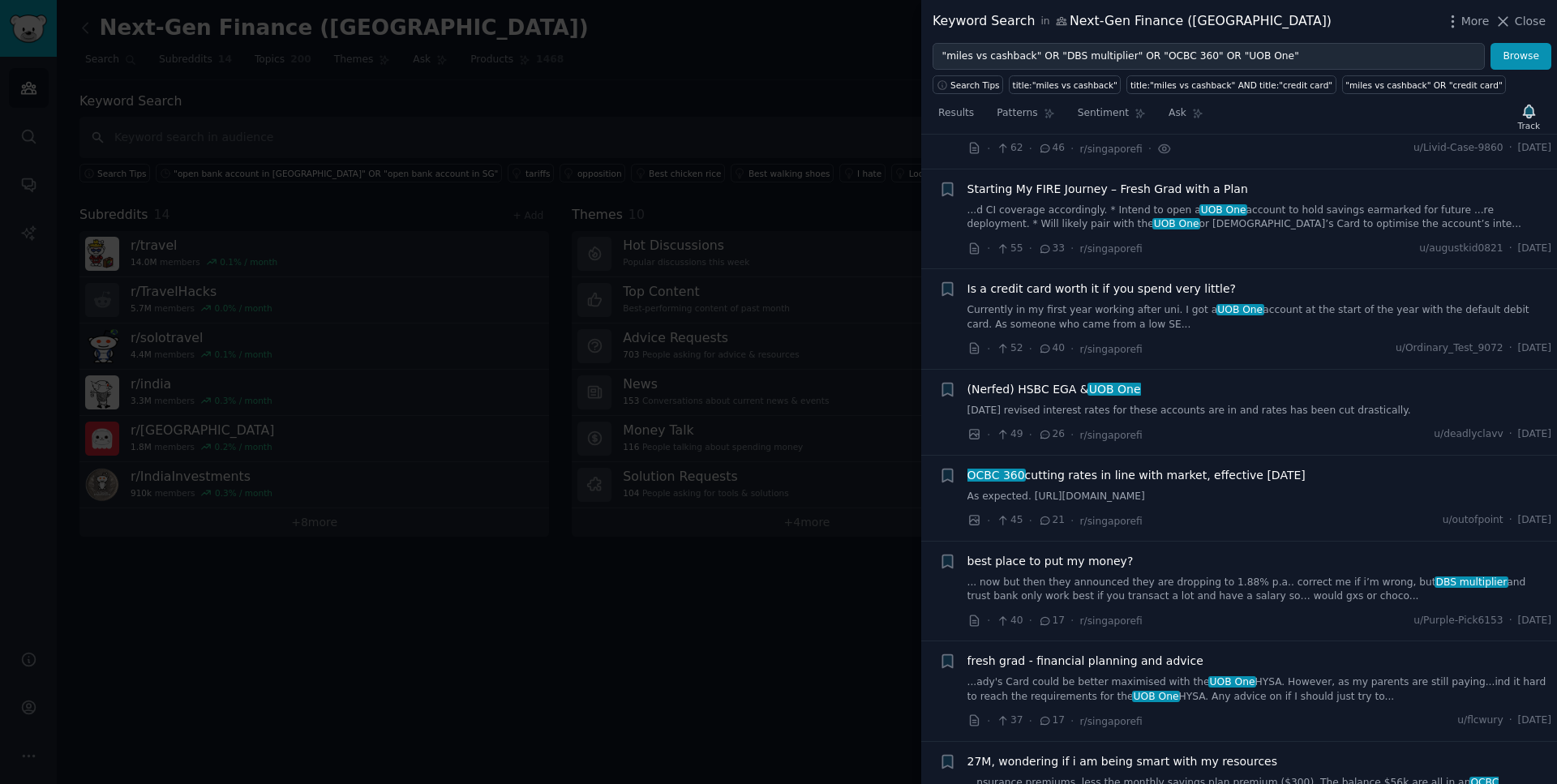
scroll to position [938, 0]
click at [1182, 188] on span "Starting My FIRE Journey – Fresh Grad with a Plan" at bounding box center [1107, 188] width 281 height 17
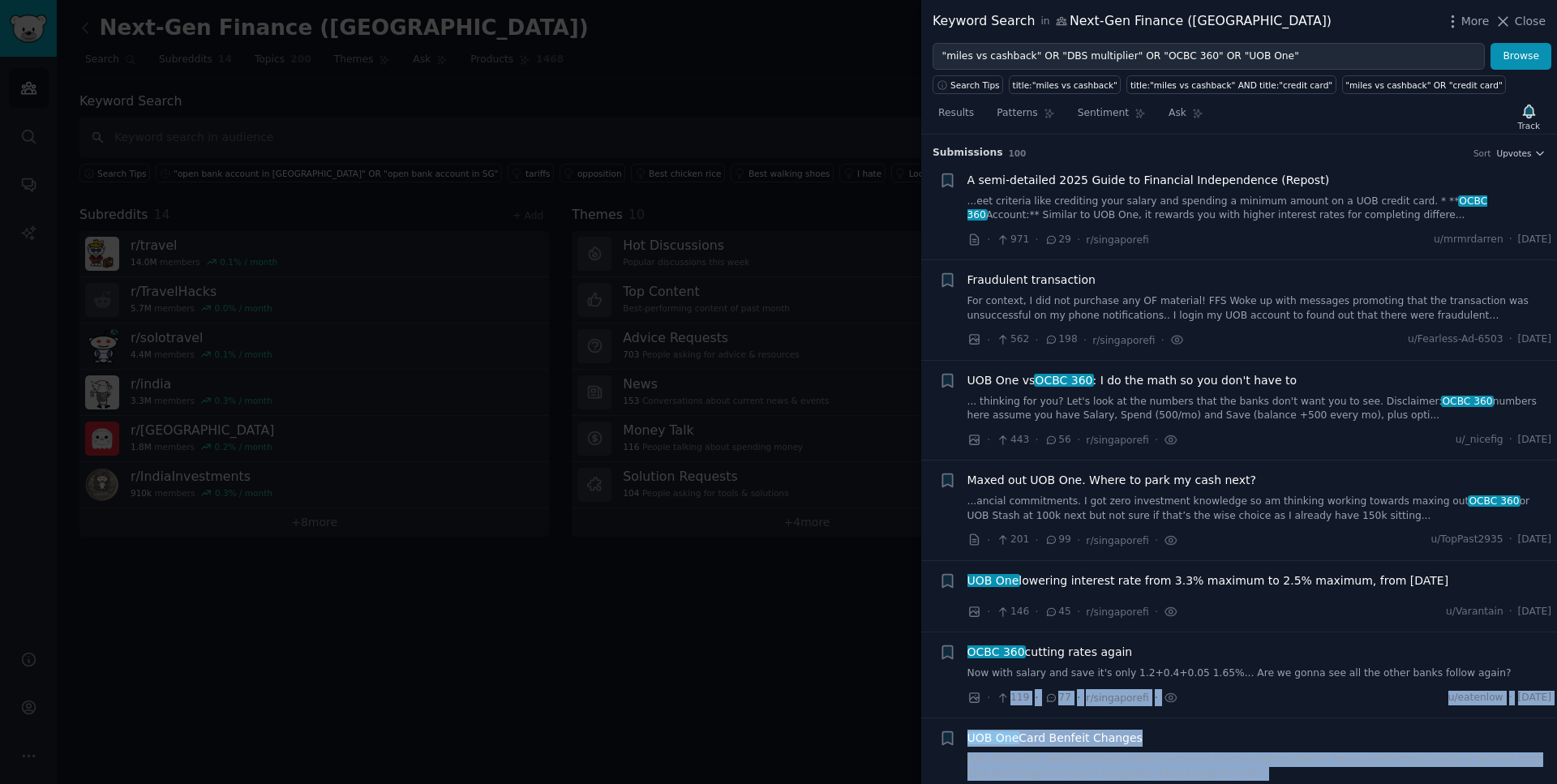
drag, startPoint x: 1007, startPoint y: 691, endPoint x: 991, endPoint y: 712, distance: 26.4
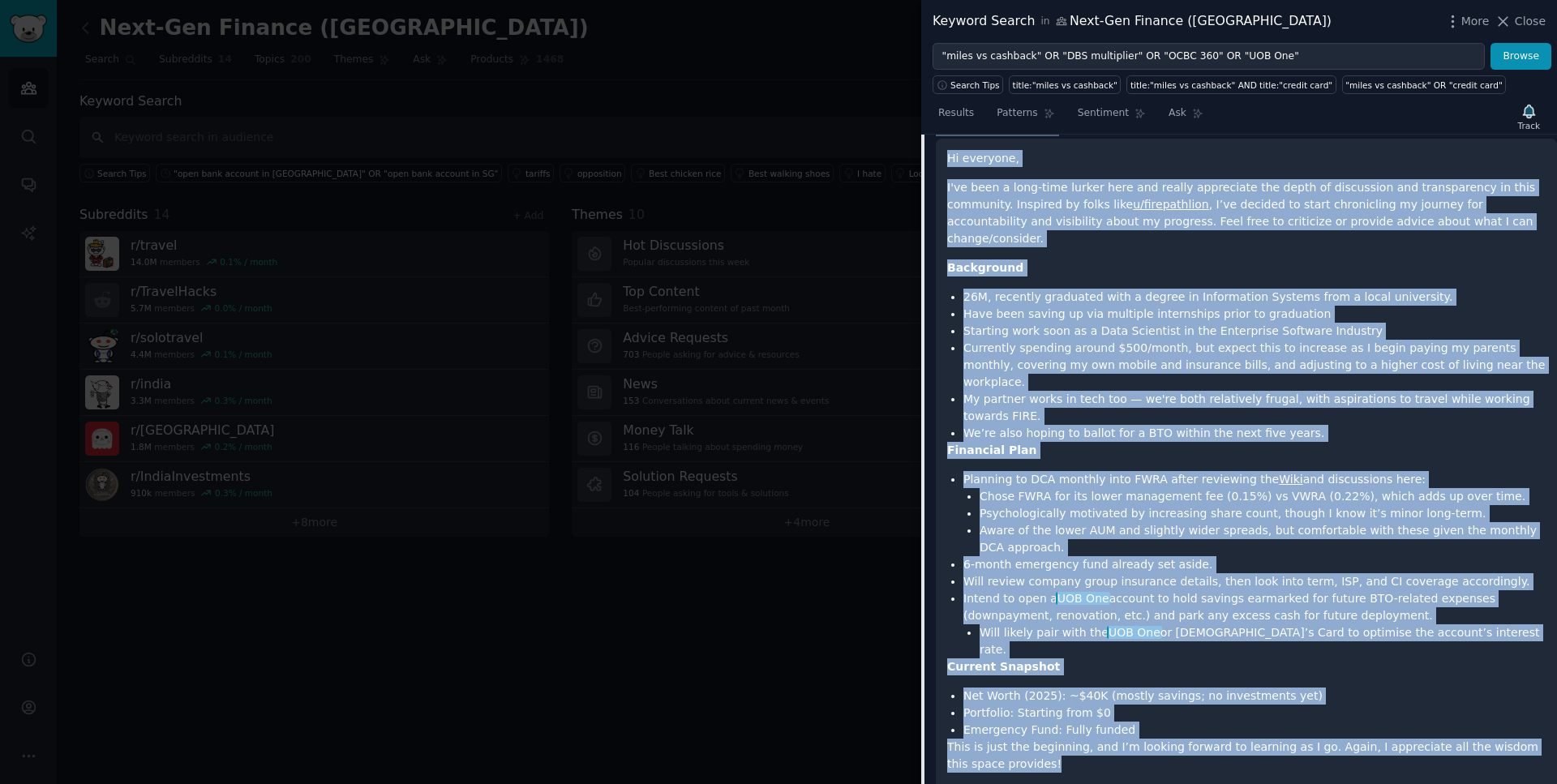
scroll to position [1133, 0]
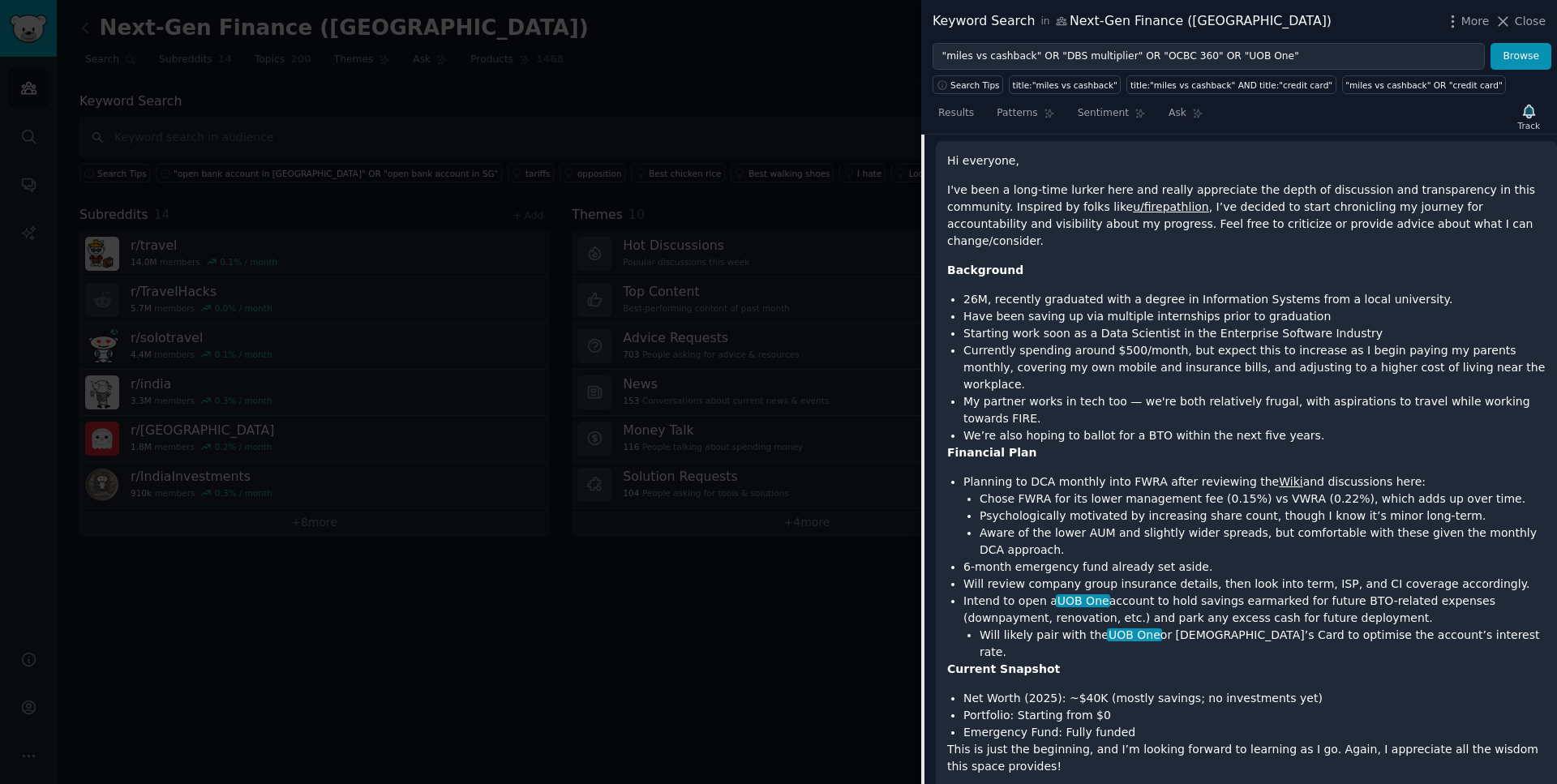
click at [996, 741] on p "This is just the beginning, and I’m looking forward to learning as I go. Again,…" at bounding box center [1247, 757] width 598 height 34
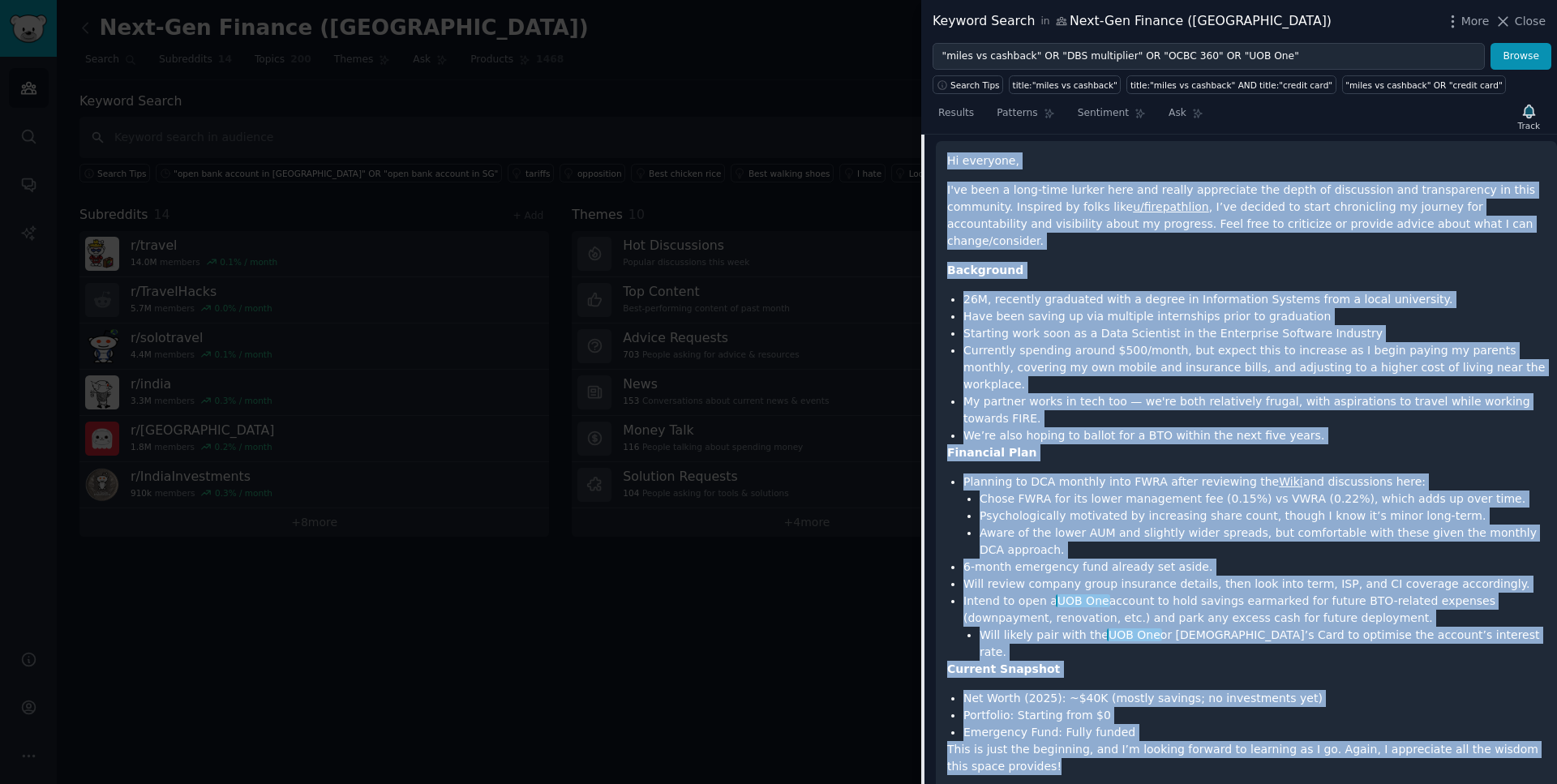
drag, startPoint x: 994, startPoint y: 715, endPoint x: 938, endPoint y: 156, distance: 561.8
click at [938, 156] on div "Hi everyone, I've been a long-time lurker here and really appreciate the depth …" at bounding box center [1247, 477] width 622 height 672
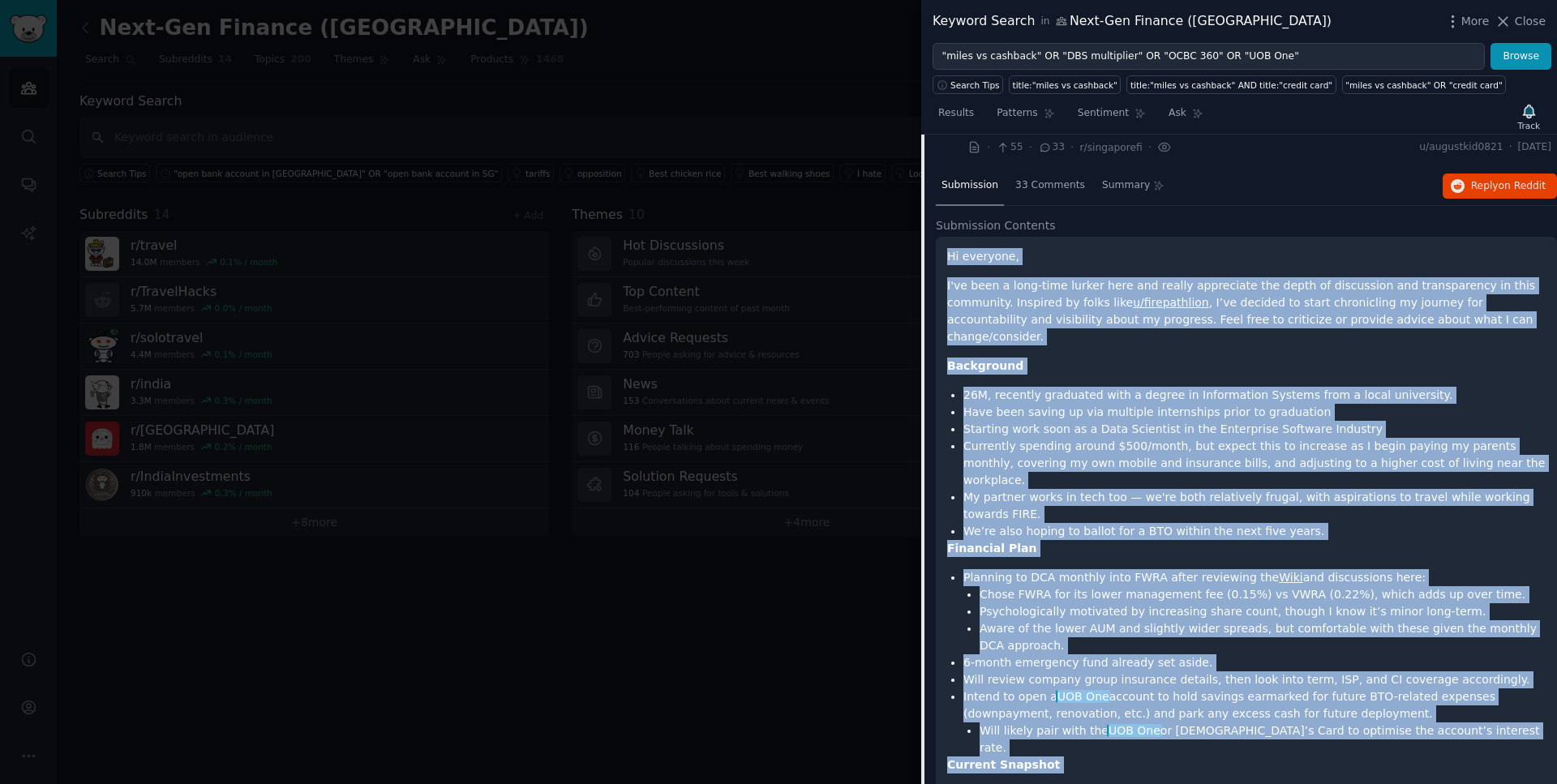
scroll to position [1034, 0]
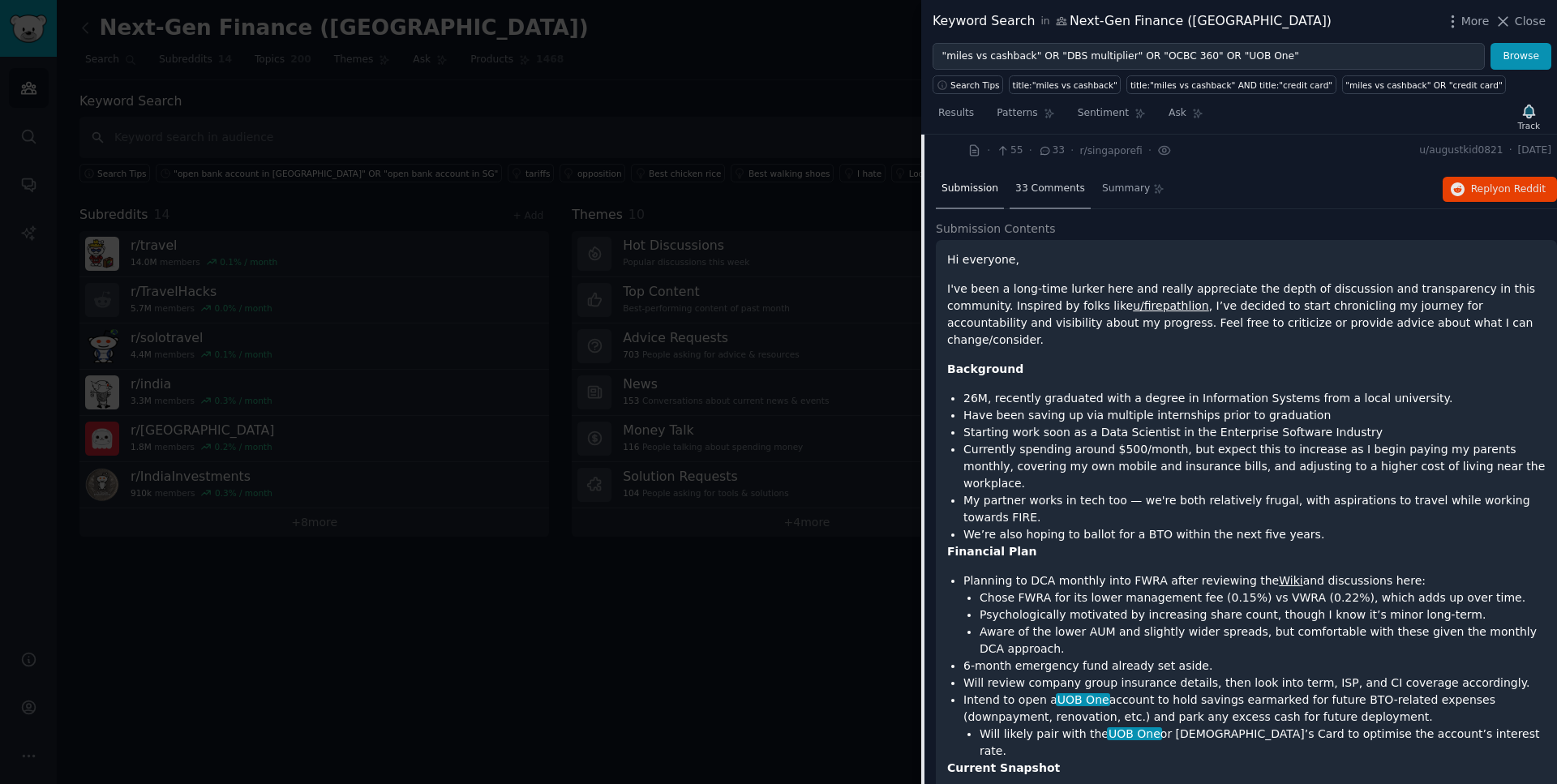
click at [1056, 191] on span "33 Comments" at bounding box center [1050, 188] width 70 height 15
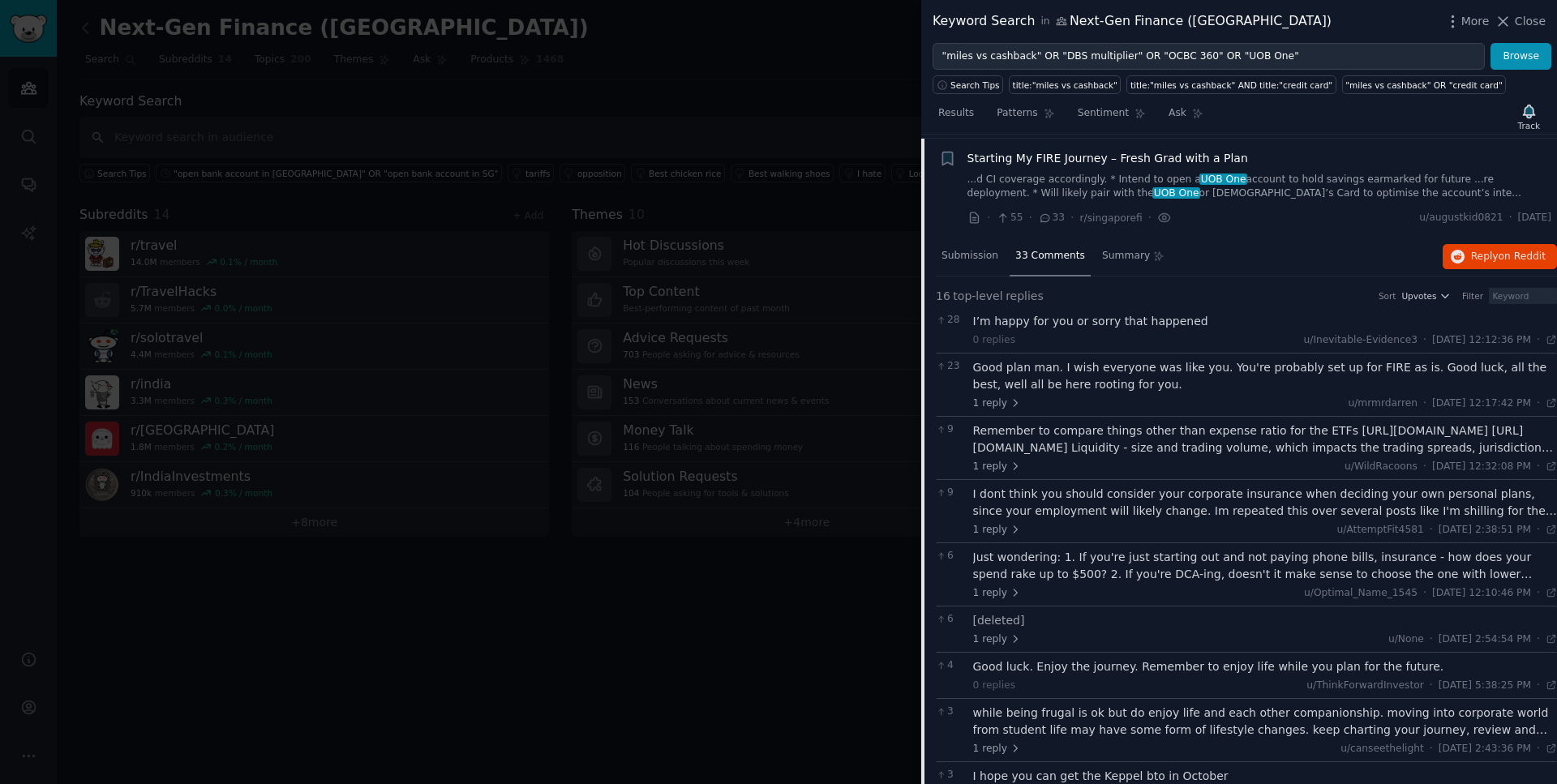
click at [1062, 161] on span "Starting My FIRE Journey – Fresh Grad with a Plan" at bounding box center [1107, 159] width 281 height 17
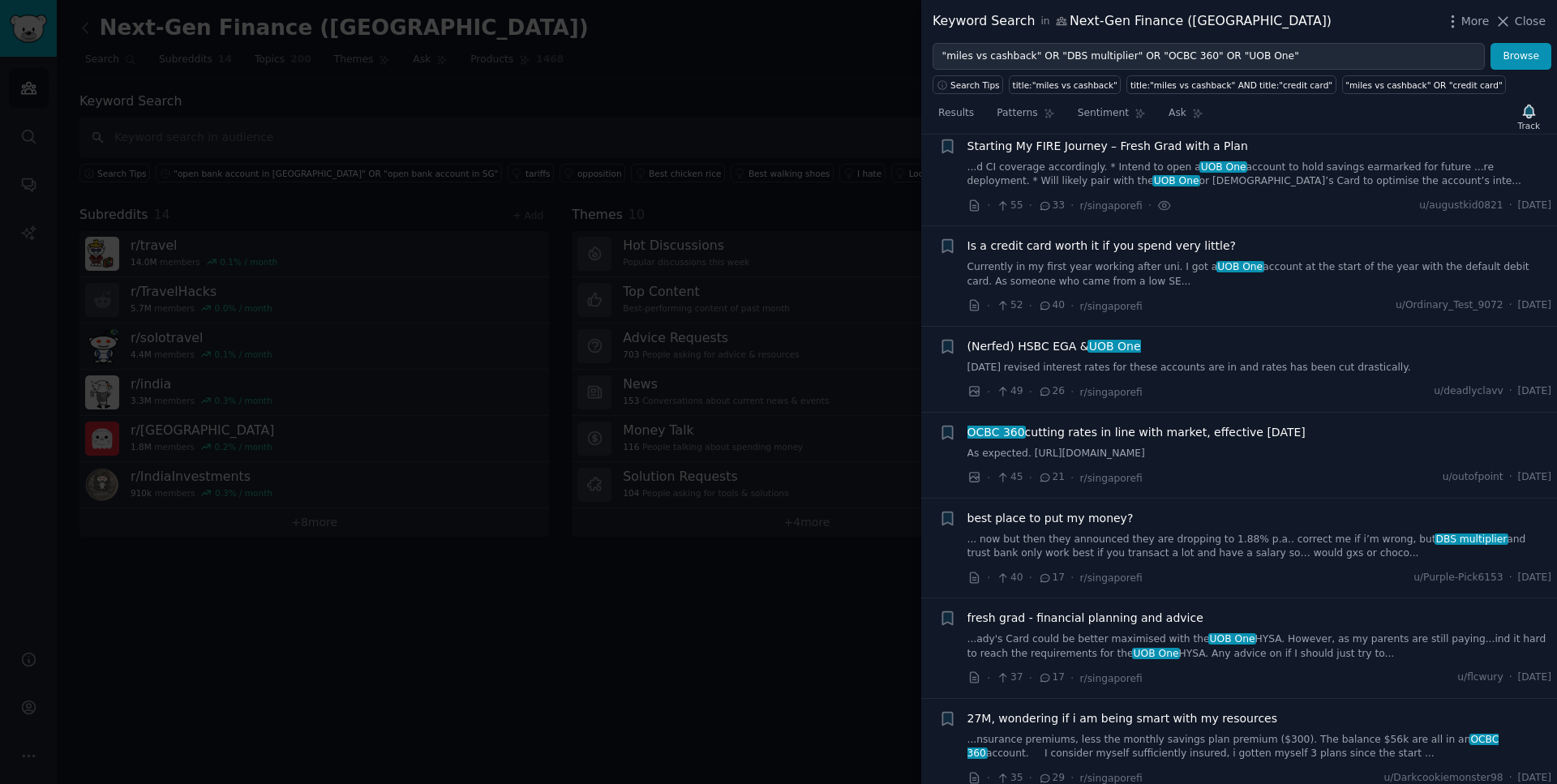
scroll to position [974, 0]
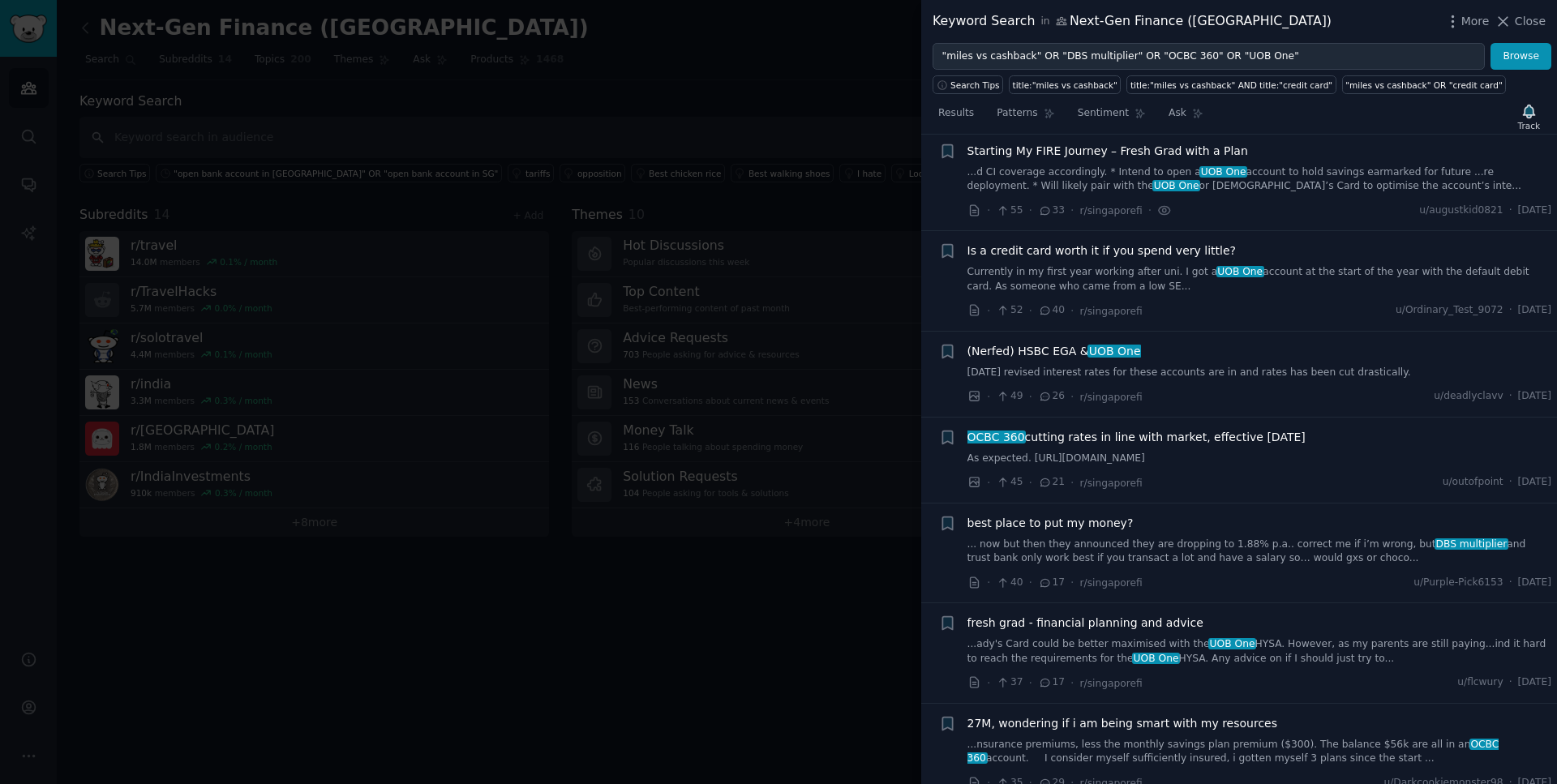
drag, startPoint x: 1547, startPoint y: 214, endPoint x: 1505, endPoint y: 214, distance: 42.0
click at [1505, 214] on li "+ Starting My FIRE Journey – Fresh Grad with a Plan ...d CI coverage accordingl…" at bounding box center [1240, 181] width 636 height 99
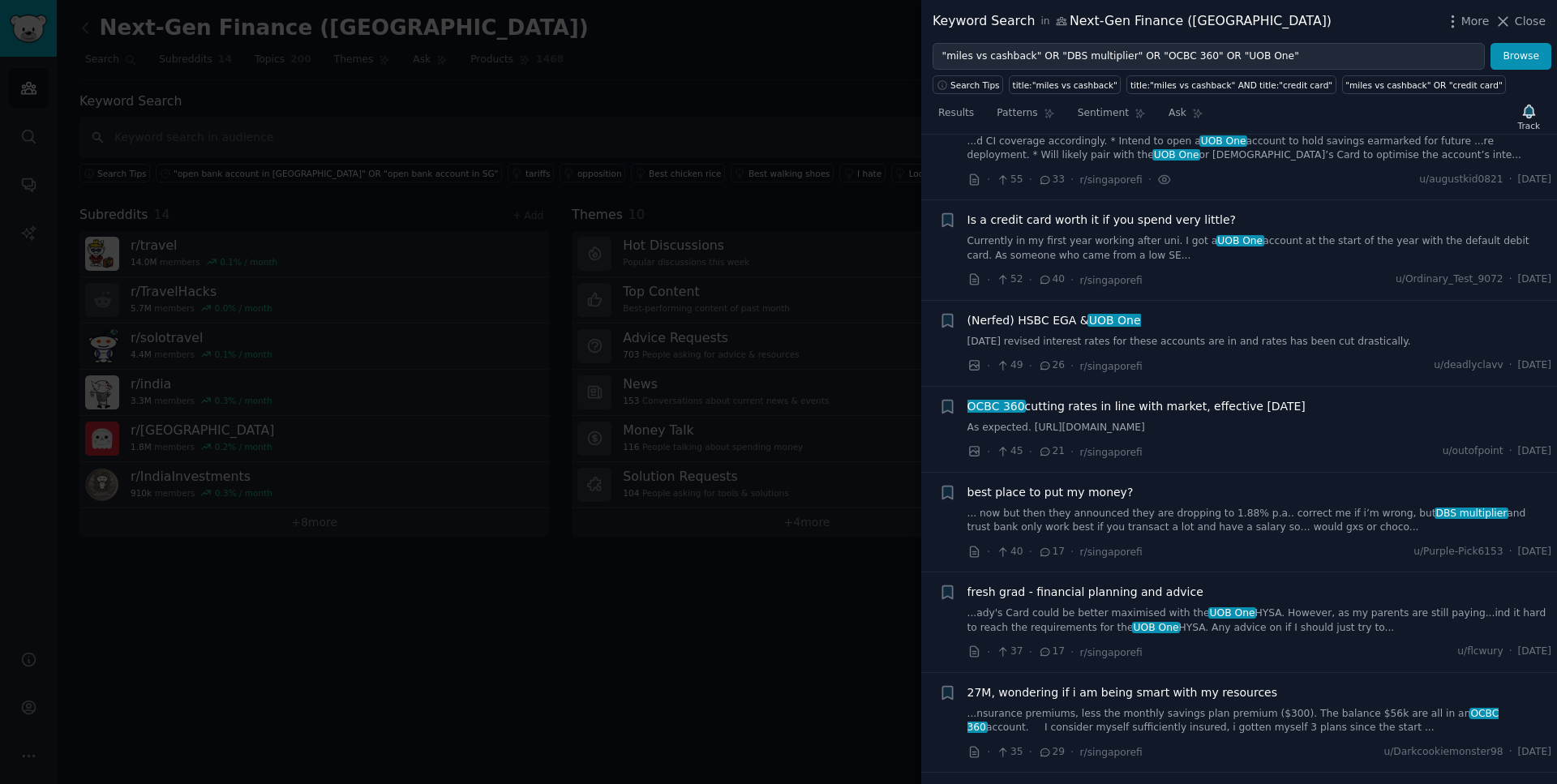
click at [1161, 244] on link "Currently in my first year working after uni. I got a UOB One account at the st…" at bounding box center [1260, 248] width 584 height 29
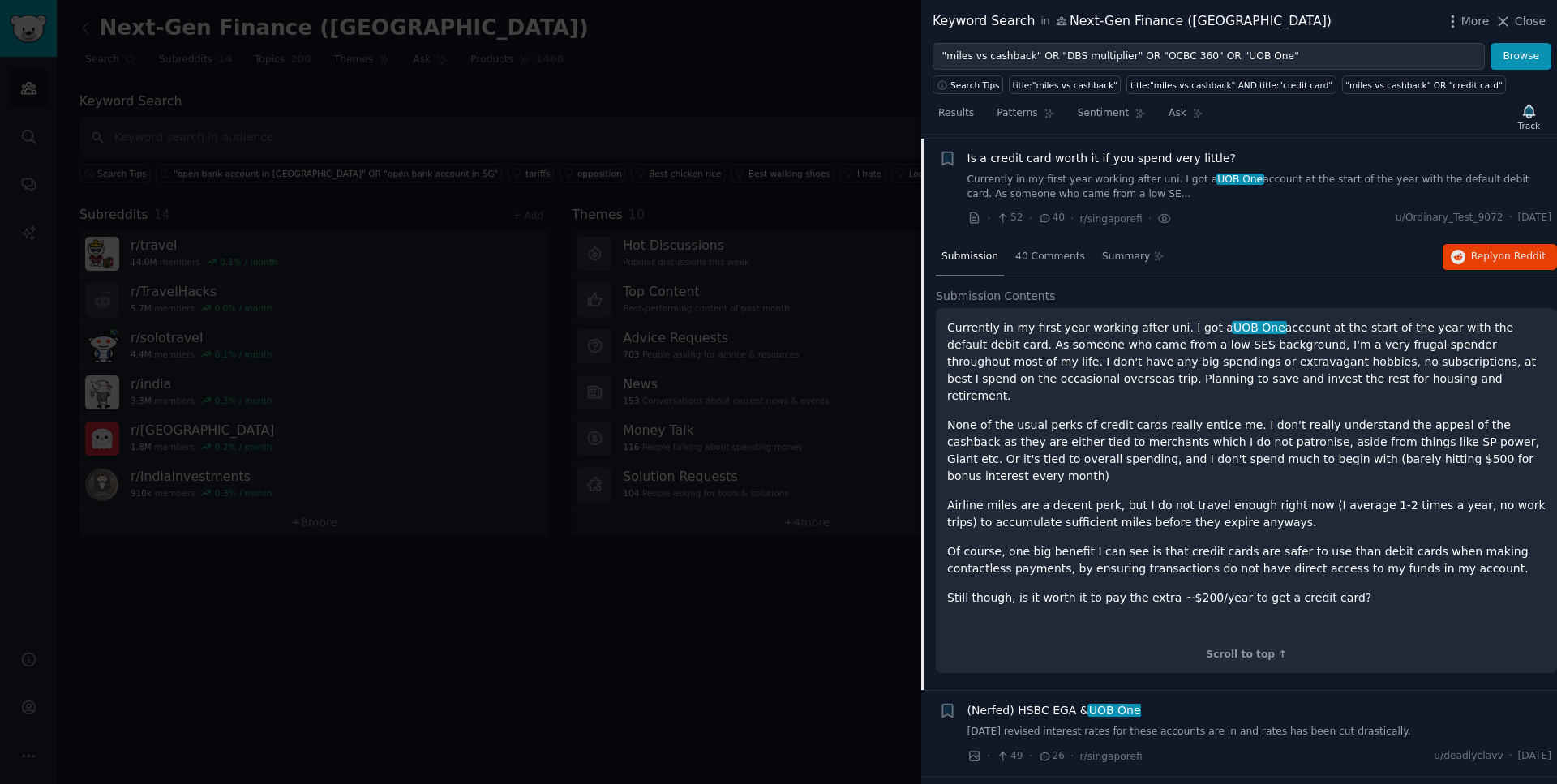
scroll to position [1070, 0]
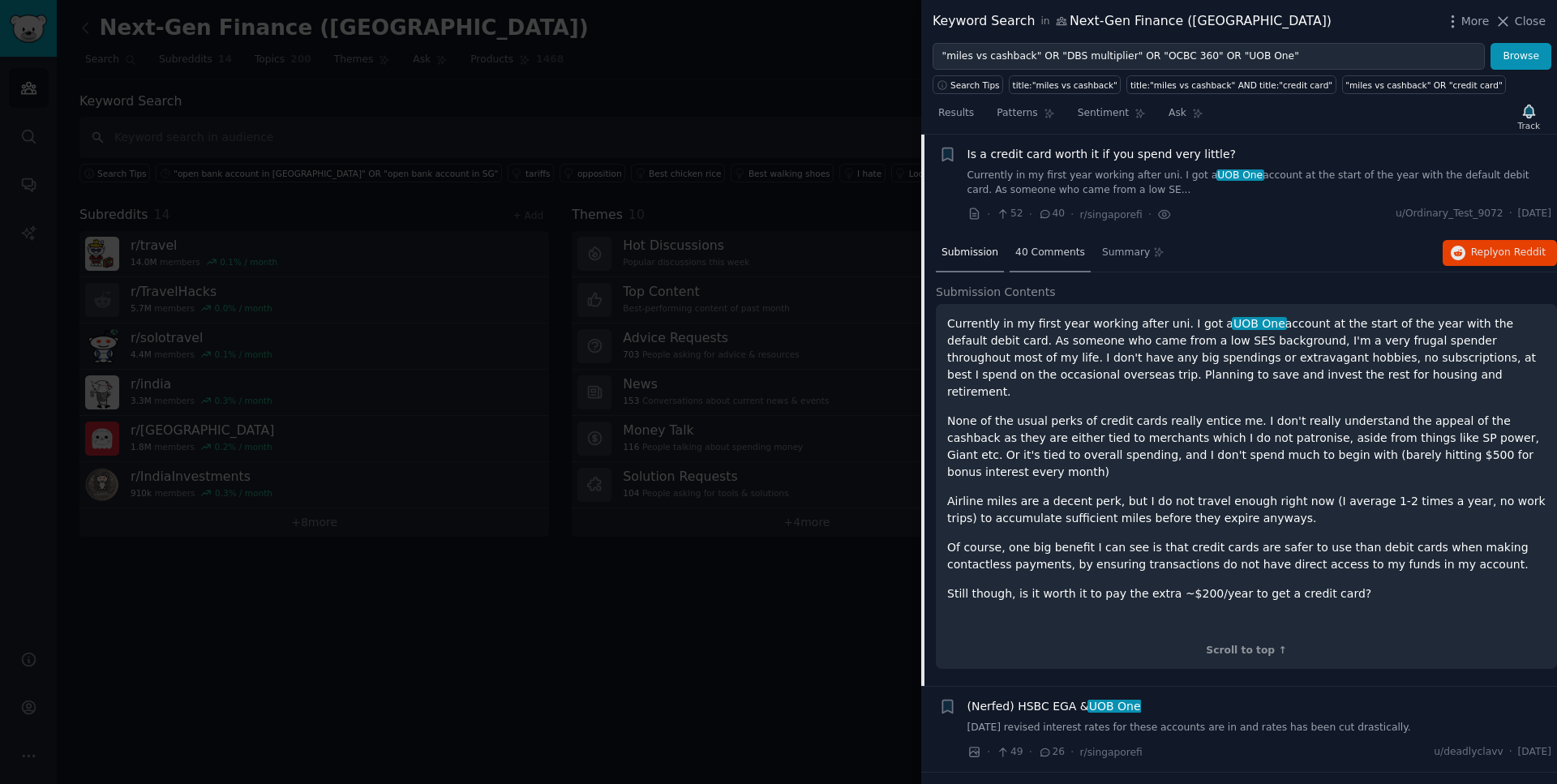
click at [1050, 257] on span "40 Comments" at bounding box center [1050, 252] width 70 height 15
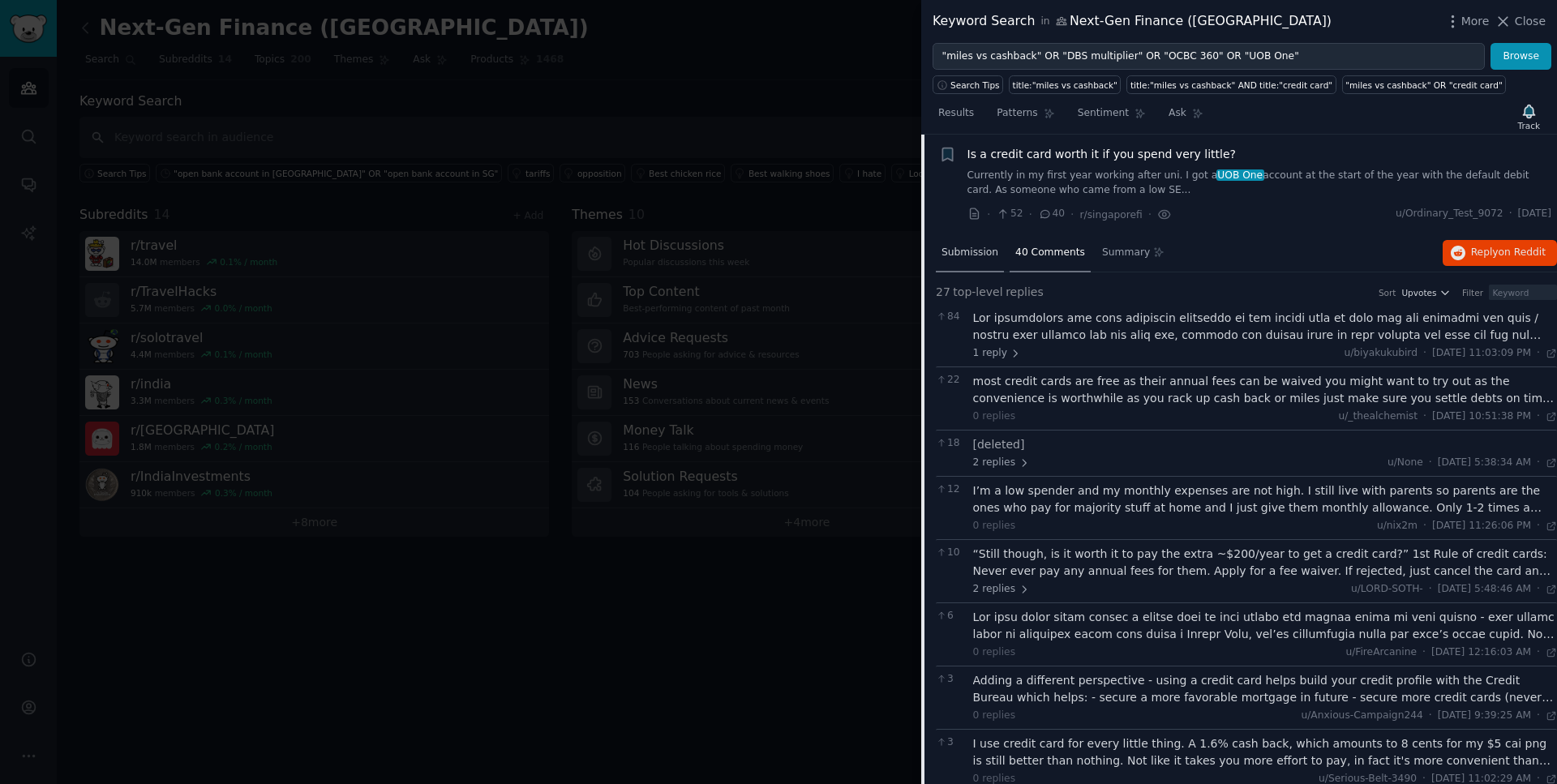
click at [983, 258] on span "Submission" at bounding box center [970, 252] width 57 height 15
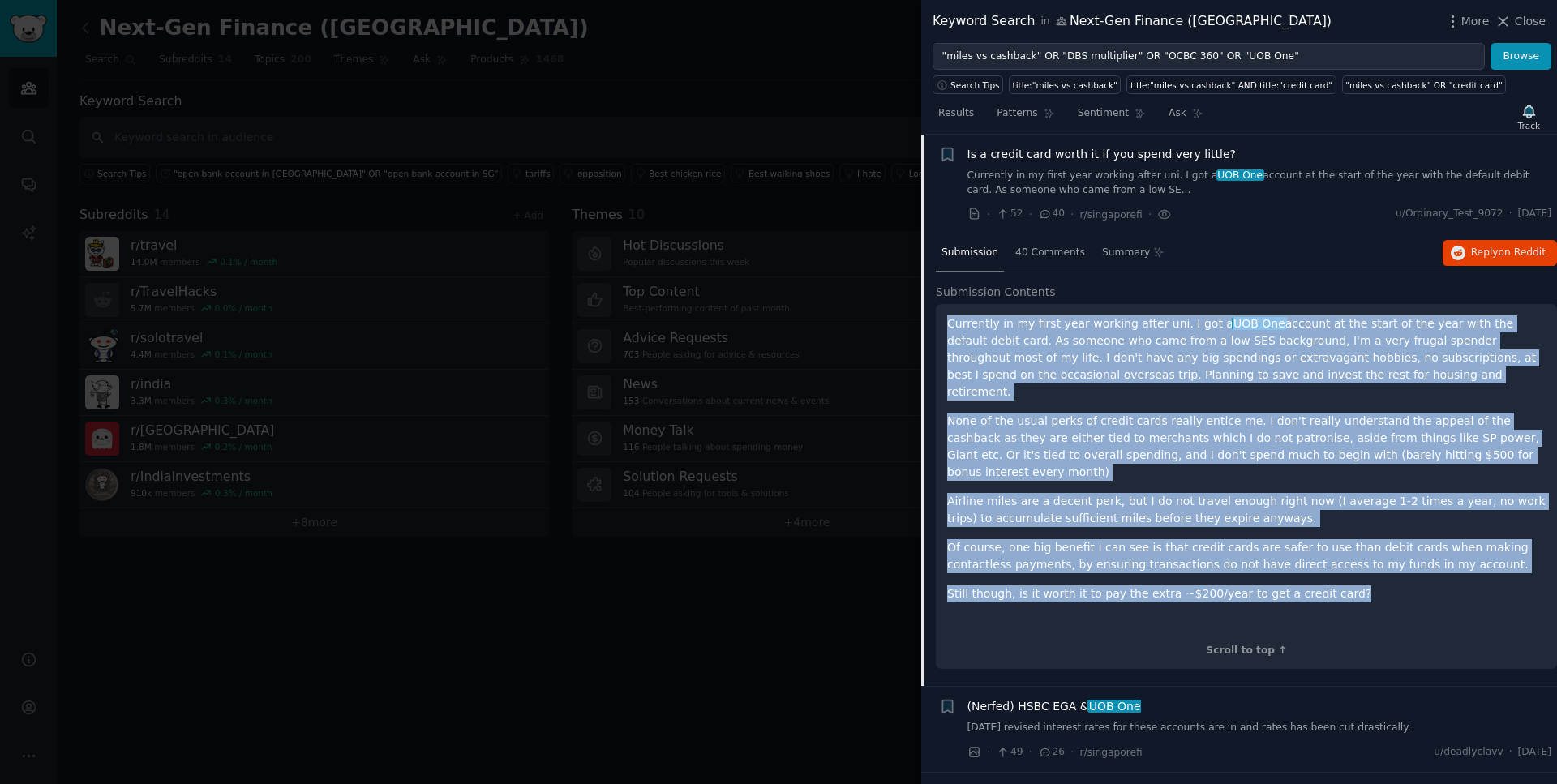
drag, startPoint x: 1339, startPoint y: 565, endPoint x: 949, endPoint y: 319, distance: 461.1
click at [949, 319] on div "Currently in my first year working after uni. I got a UOB One account at the st…" at bounding box center [1247, 474] width 598 height 316
drag, startPoint x: 1549, startPoint y: 213, endPoint x: 1500, endPoint y: 217, distance: 49.2
click at [1500, 217] on li "+ Is a credit card worth it if you spend very little? Currently in my first yea…" at bounding box center [1240, 184] width 636 height 99
click at [1086, 162] on span "Is a credit card worth it if you spend very little?" at bounding box center [1101, 155] width 269 height 17
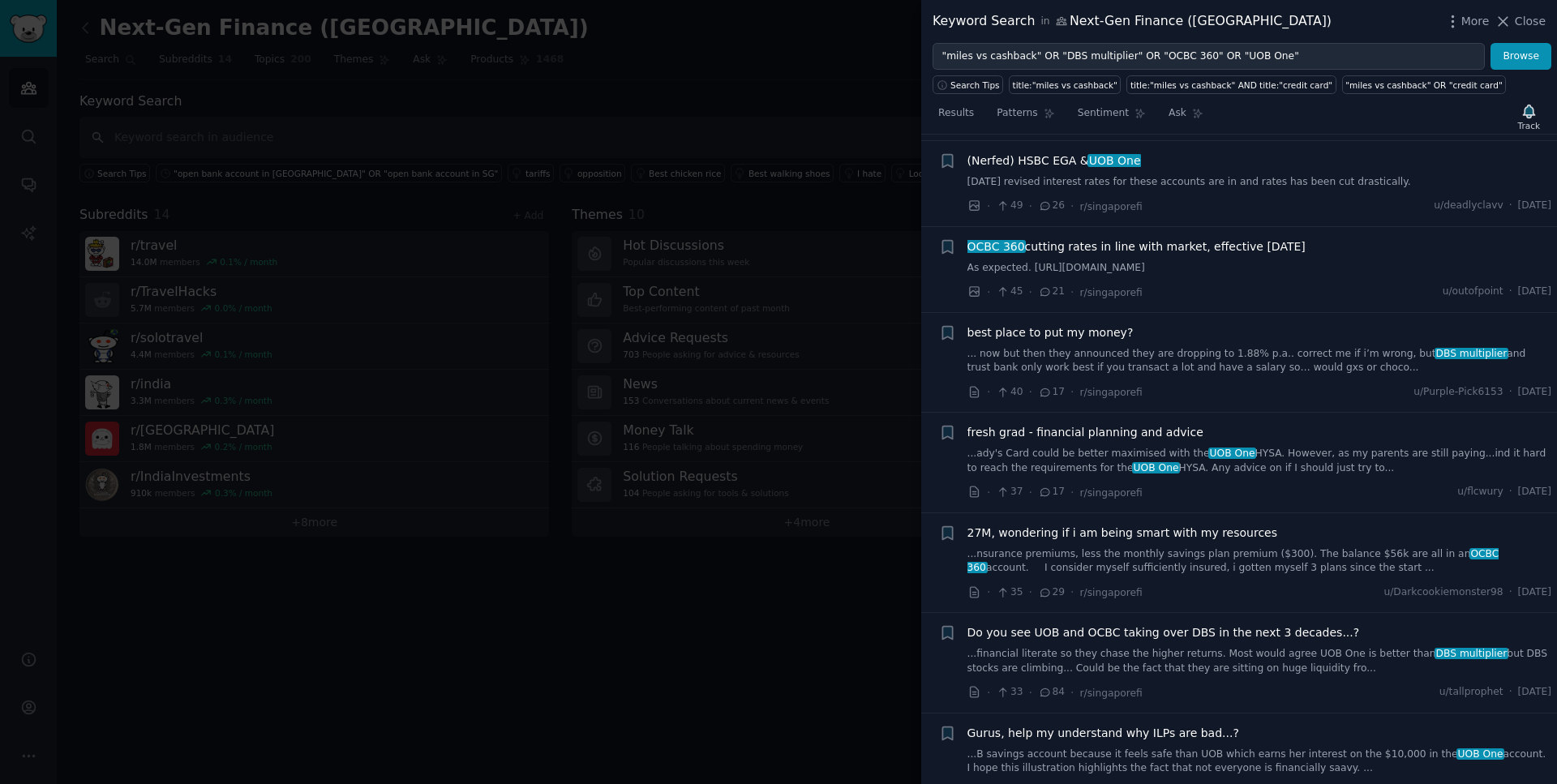
click at [1088, 162] on span "UOB One" at bounding box center [1114, 160] width 54 height 13
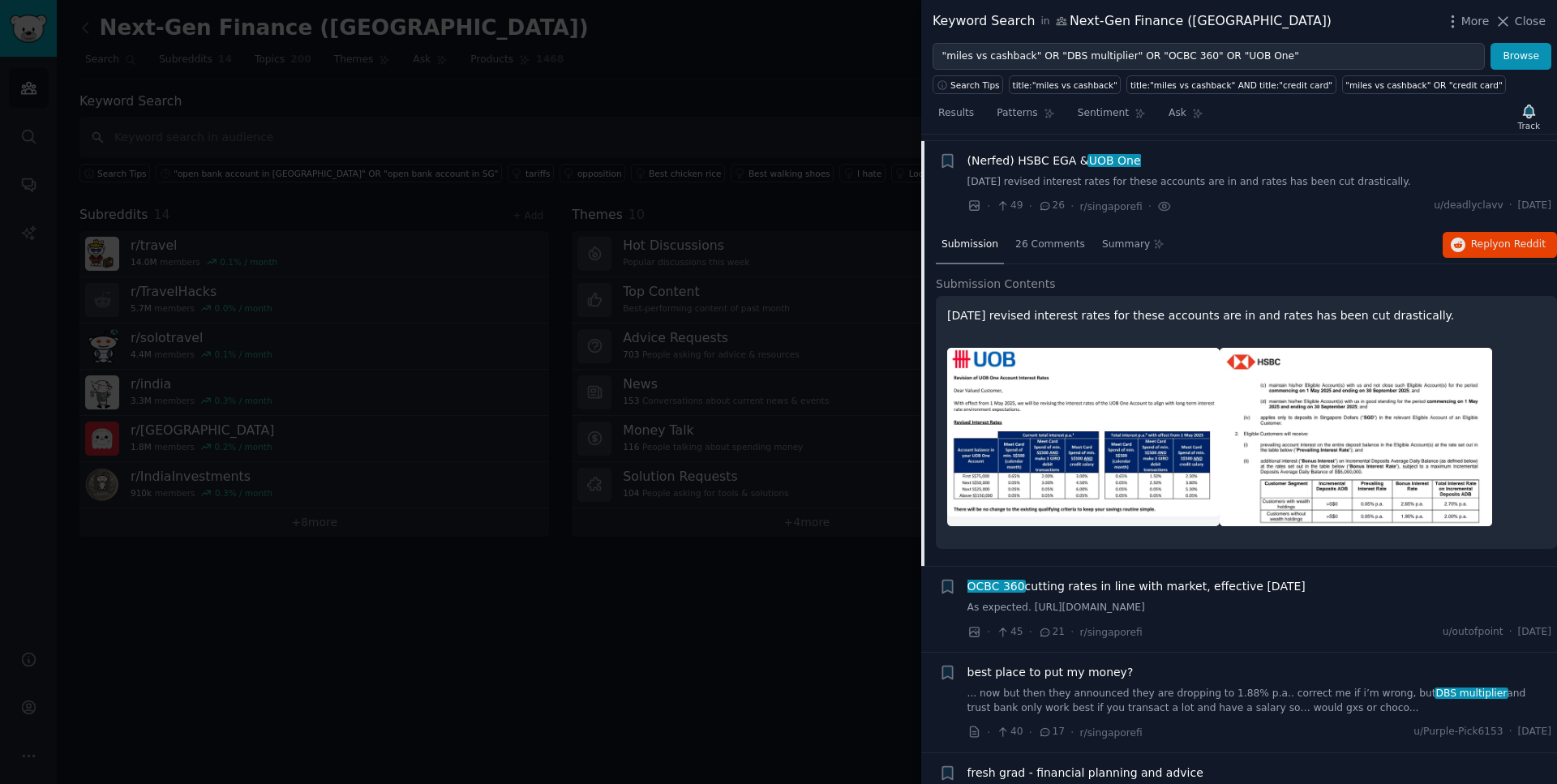
scroll to position [1171, 0]
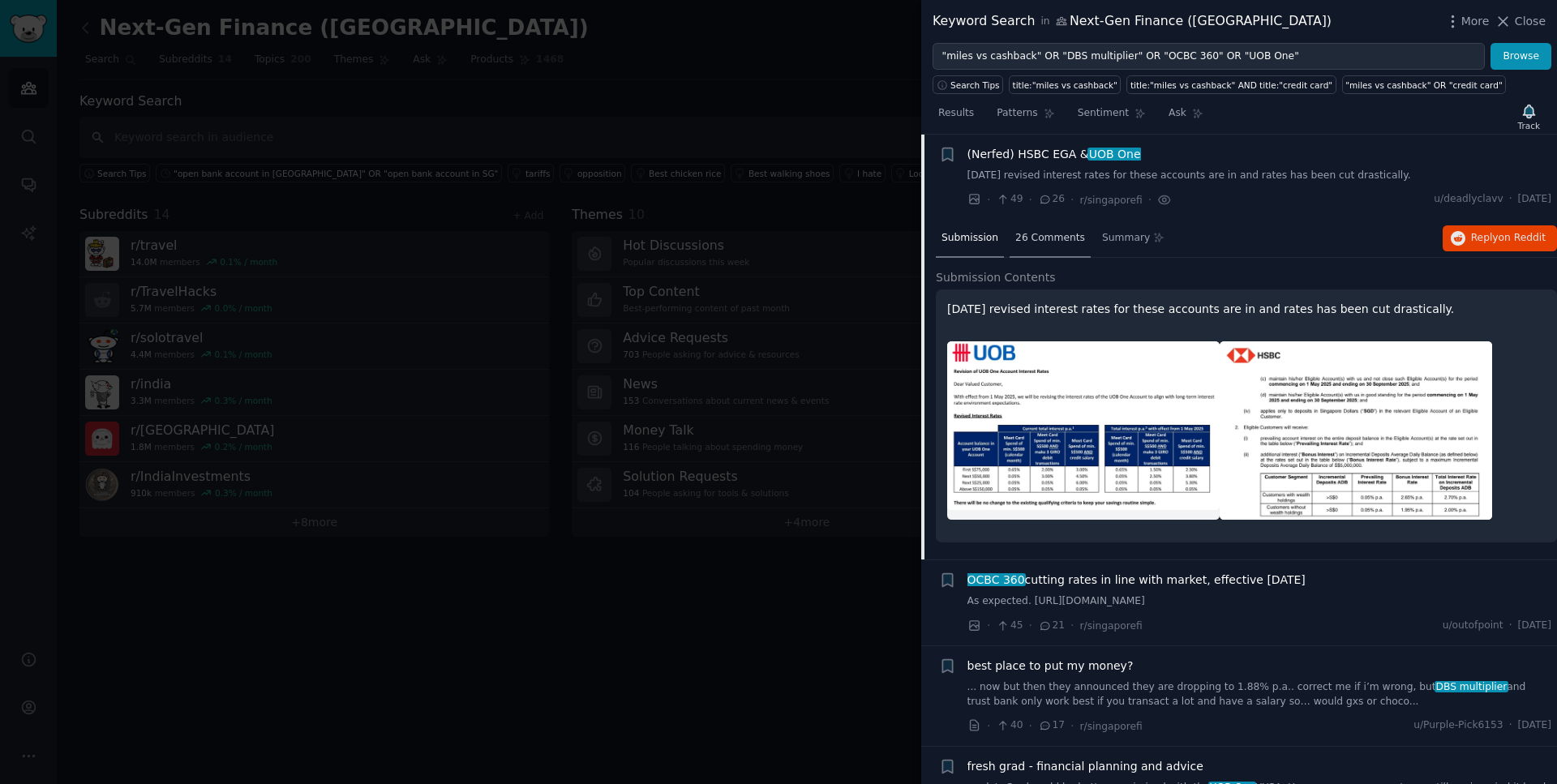
click at [1050, 234] on span "26 Comments" at bounding box center [1050, 238] width 70 height 15
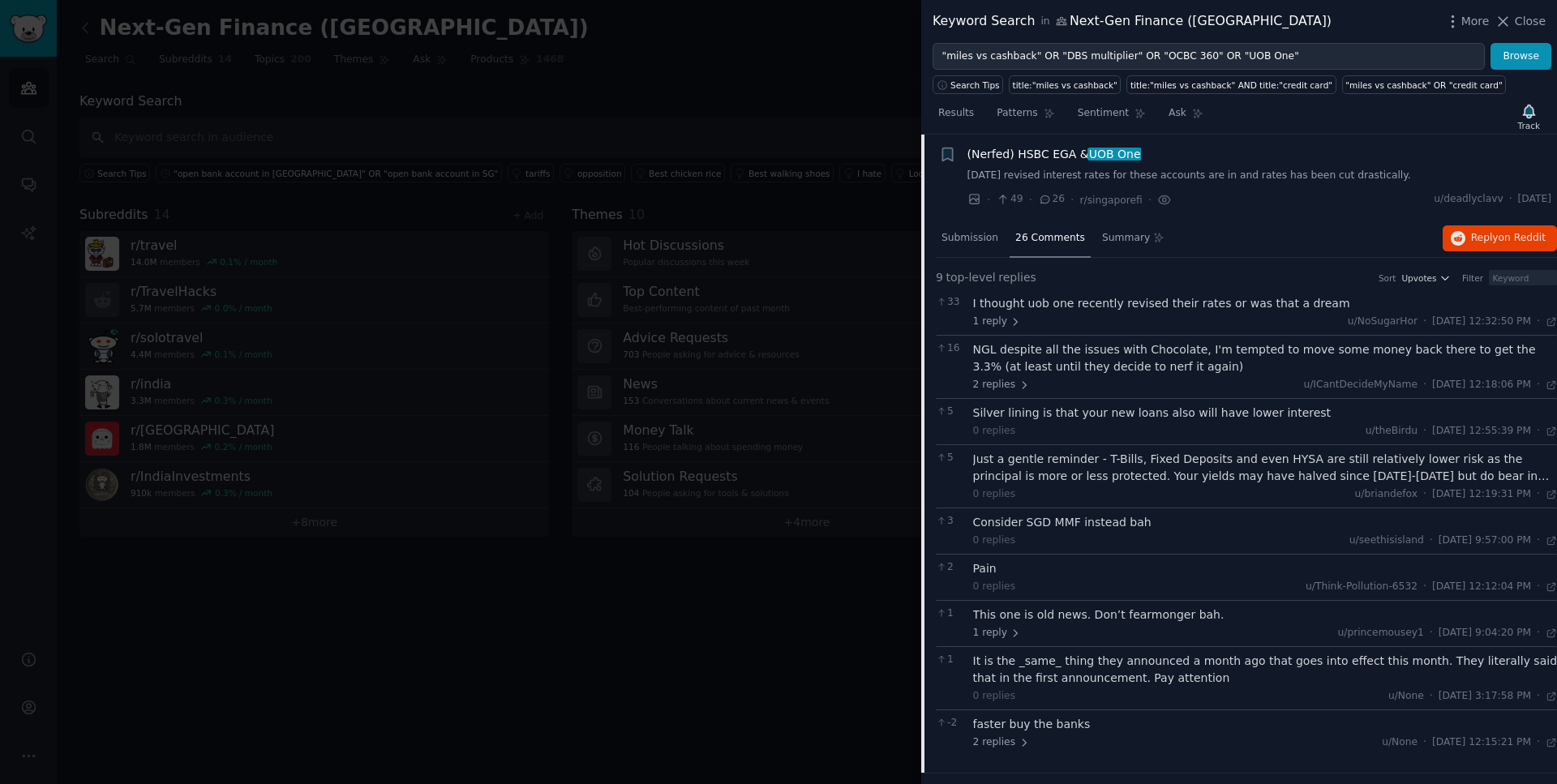
click at [1076, 163] on div "(Nerfed) HSBC EGA & UOB One [DATE] revised interest rates for these accounts ar…" at bounding box center [1260, 164] width 584 height 37
click at [1071, 159] on span "(Nerfed) HSBC EGA & UOB One" at bounding box center [1054, 155] width 174 height 17
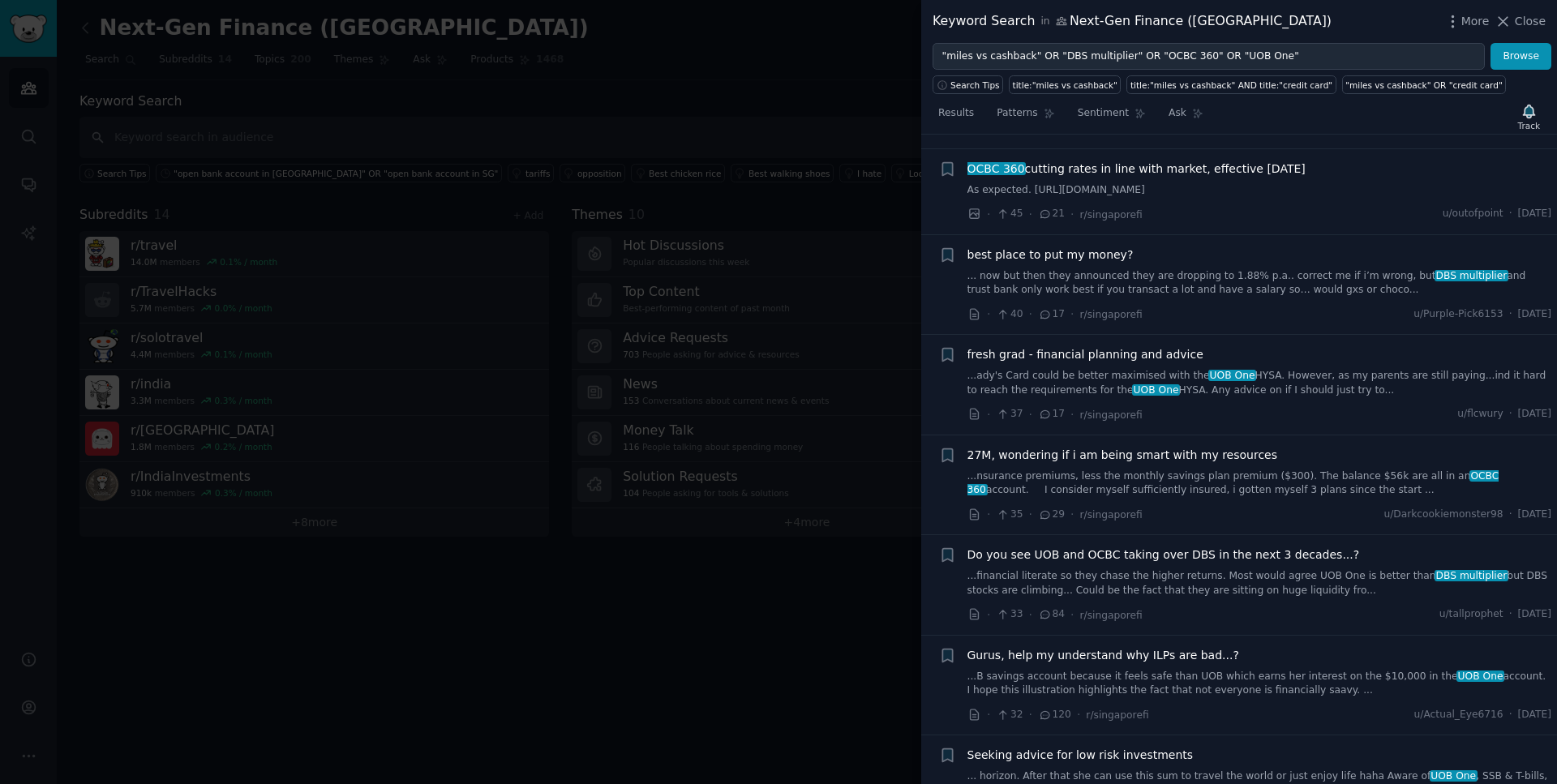
click at [1071, 163] on span "OCBC 360 cutting rates in line with market, effective [DATE]" at bounding box center [1136, 169] width 338 height 17
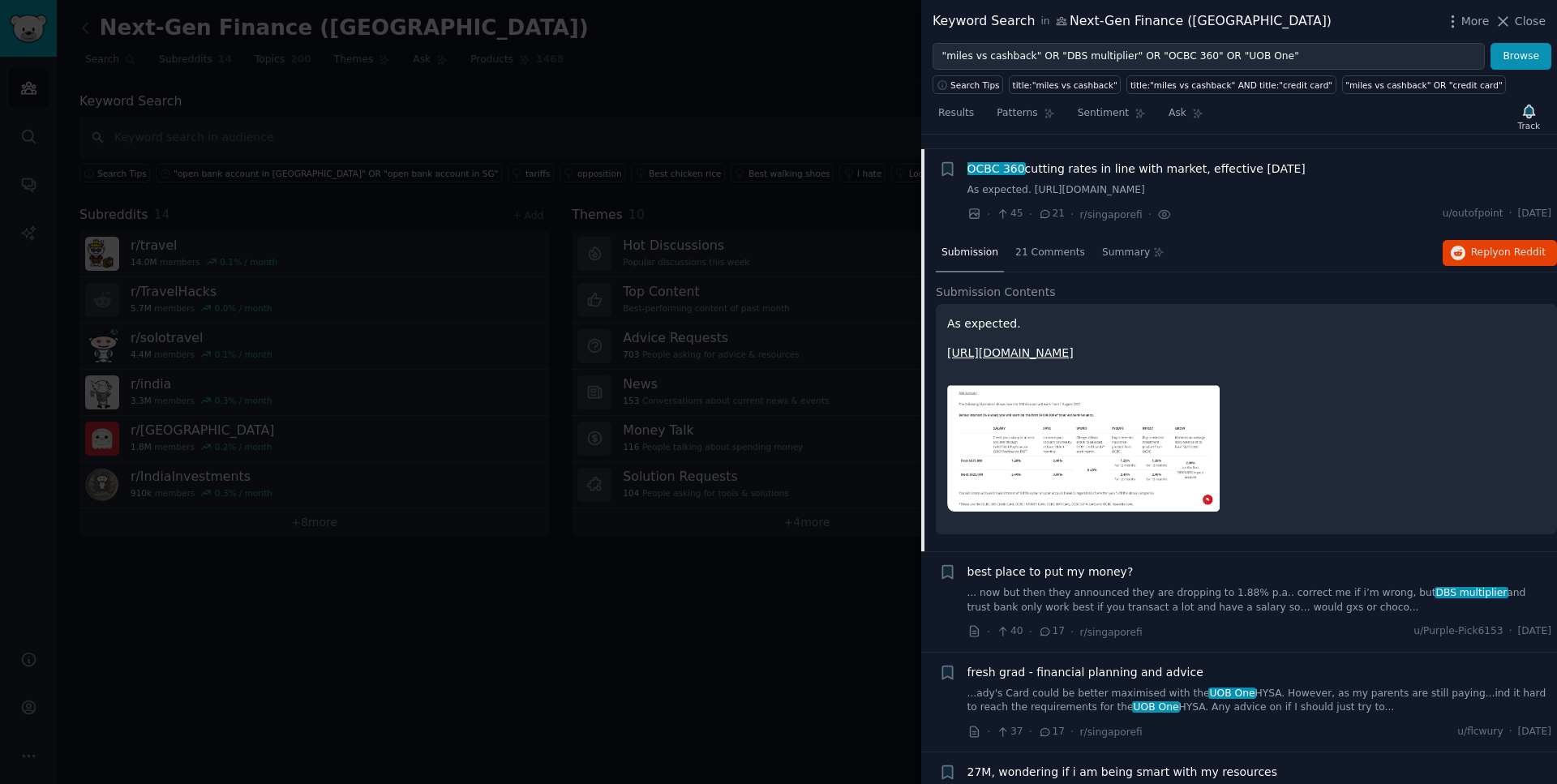
scroll to position [1257, 0]
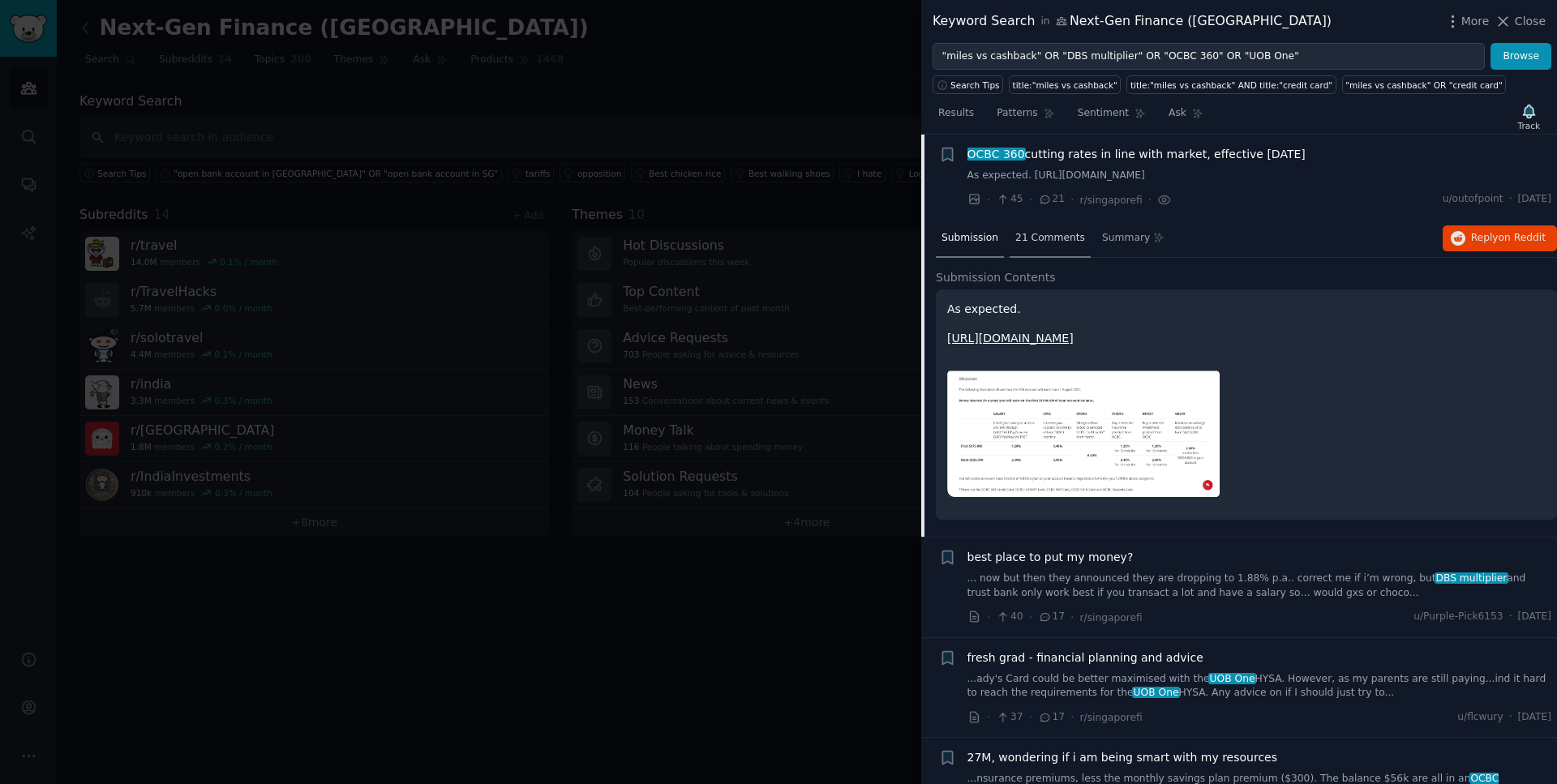
click at [1052, 256] on div "21 Comments" at bounding box center [1050, 239] width 81 height 39
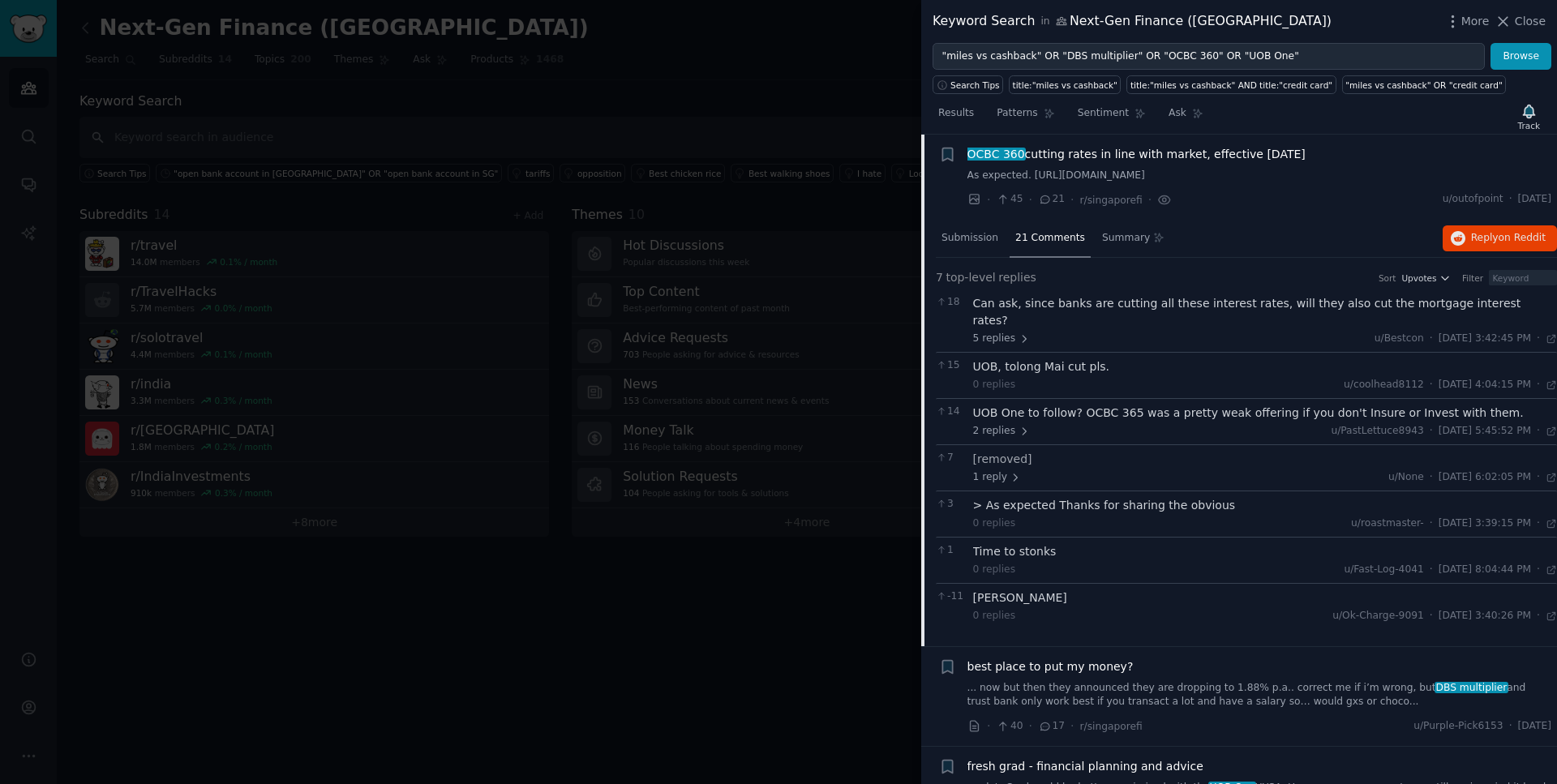
click at [1109, 160] on span "OCBC 360 cutting rates in line with market, effective [DATE]" at bounding box center [1136, 155] width 338 height 17
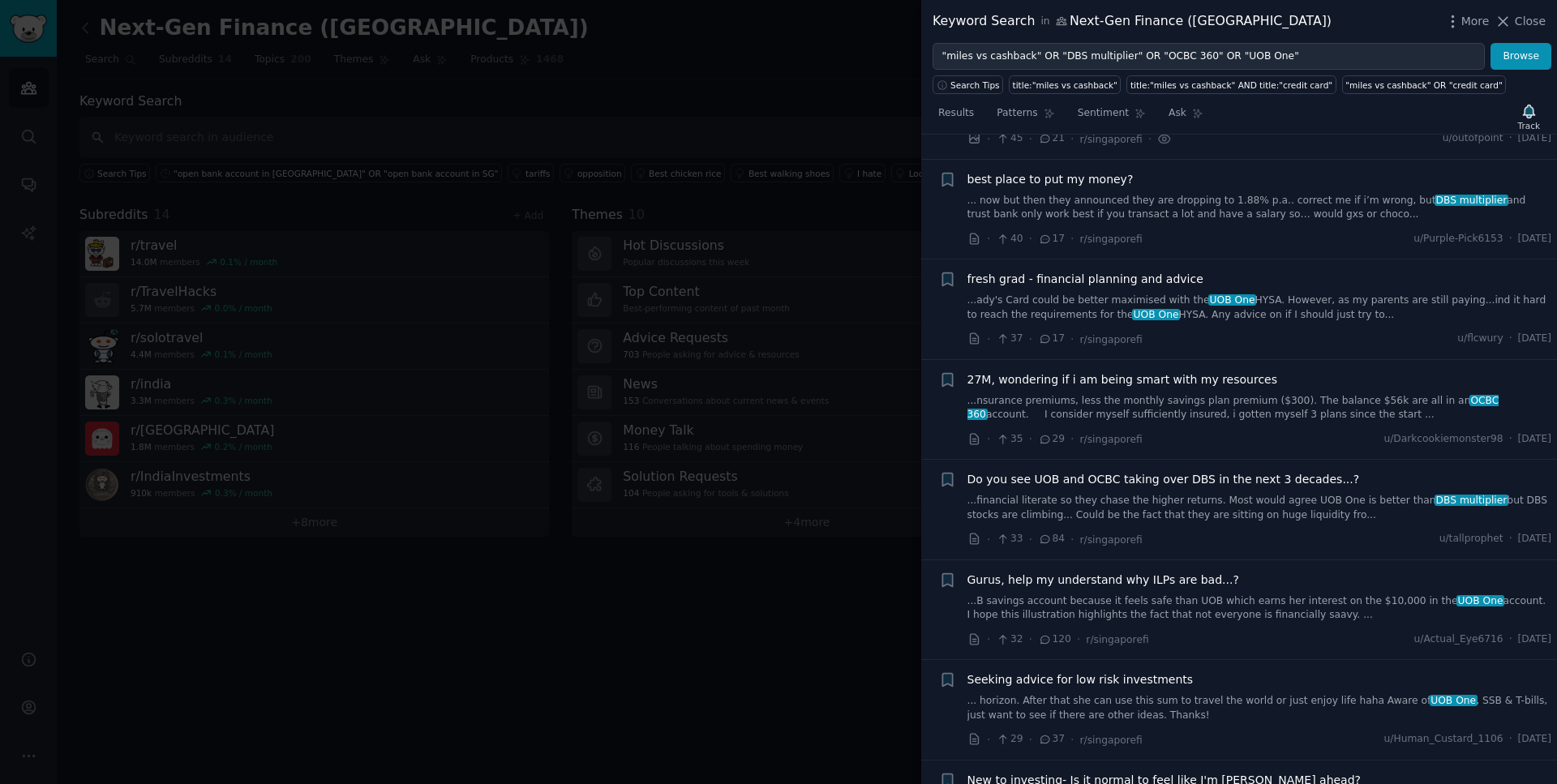
click at [1093, 181] on span "best place to put my money?" at bounding box center [1050, 180] width 166 height 17
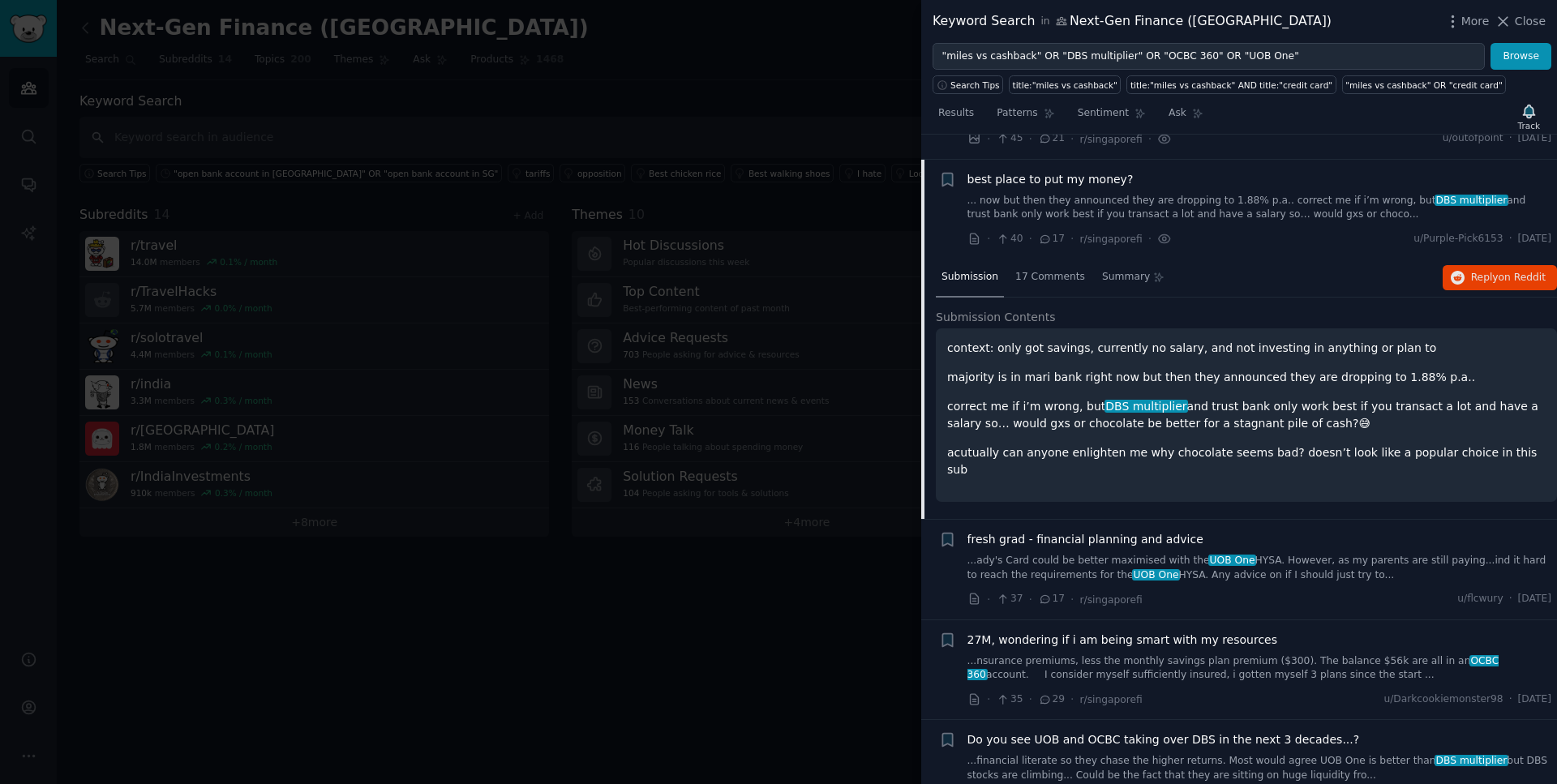
scroll to position [1343, 0]
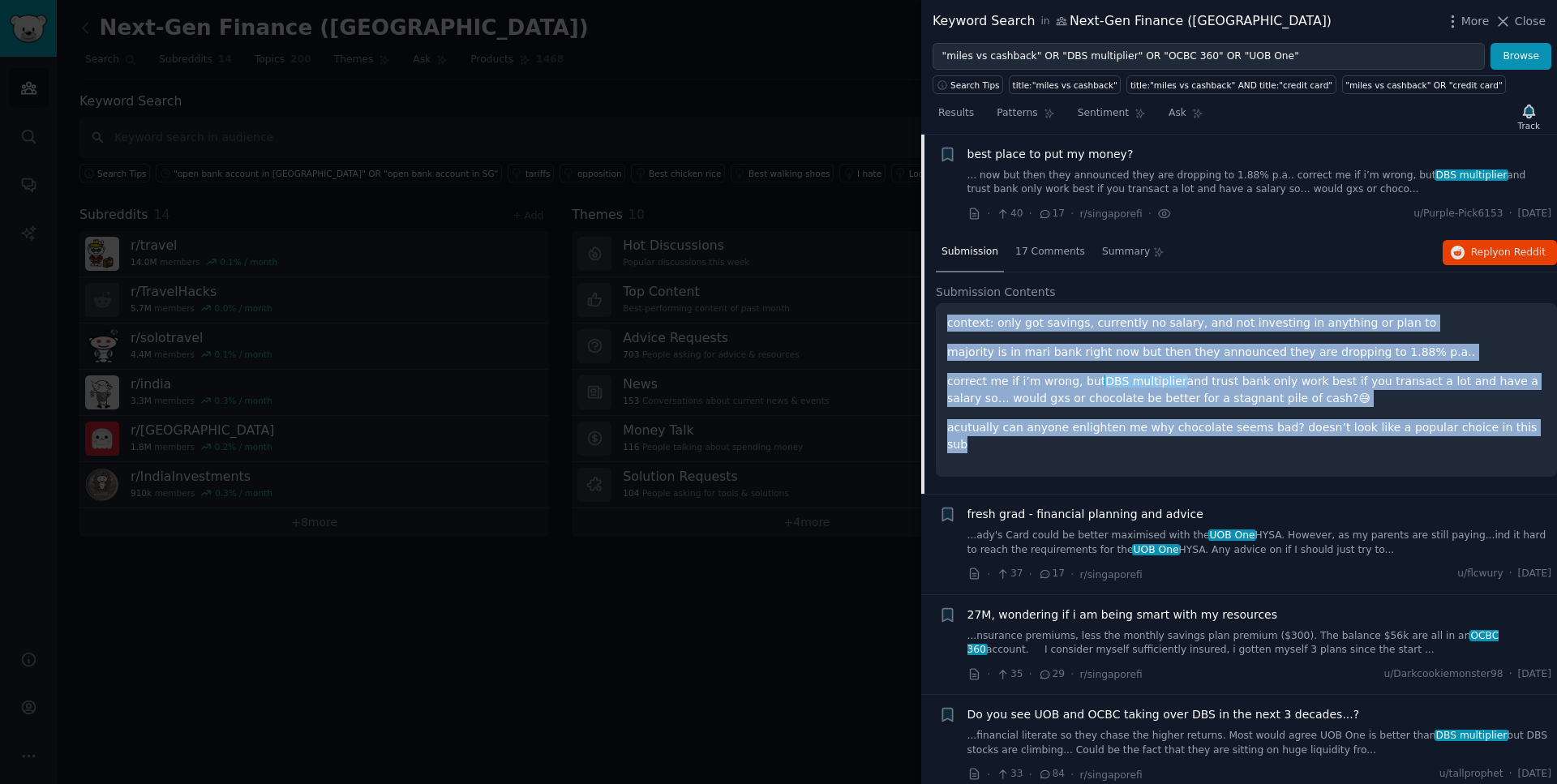
drag, startPoint x: 1503, startPoint y: 427, endPoint x: 942, endPoint y: 328, distance: 569.7
click at [942, 328] on div "context: only got savings, currently no salary, and not investing in anything o…" at bounding box center [1247, 390] width 622 height 174
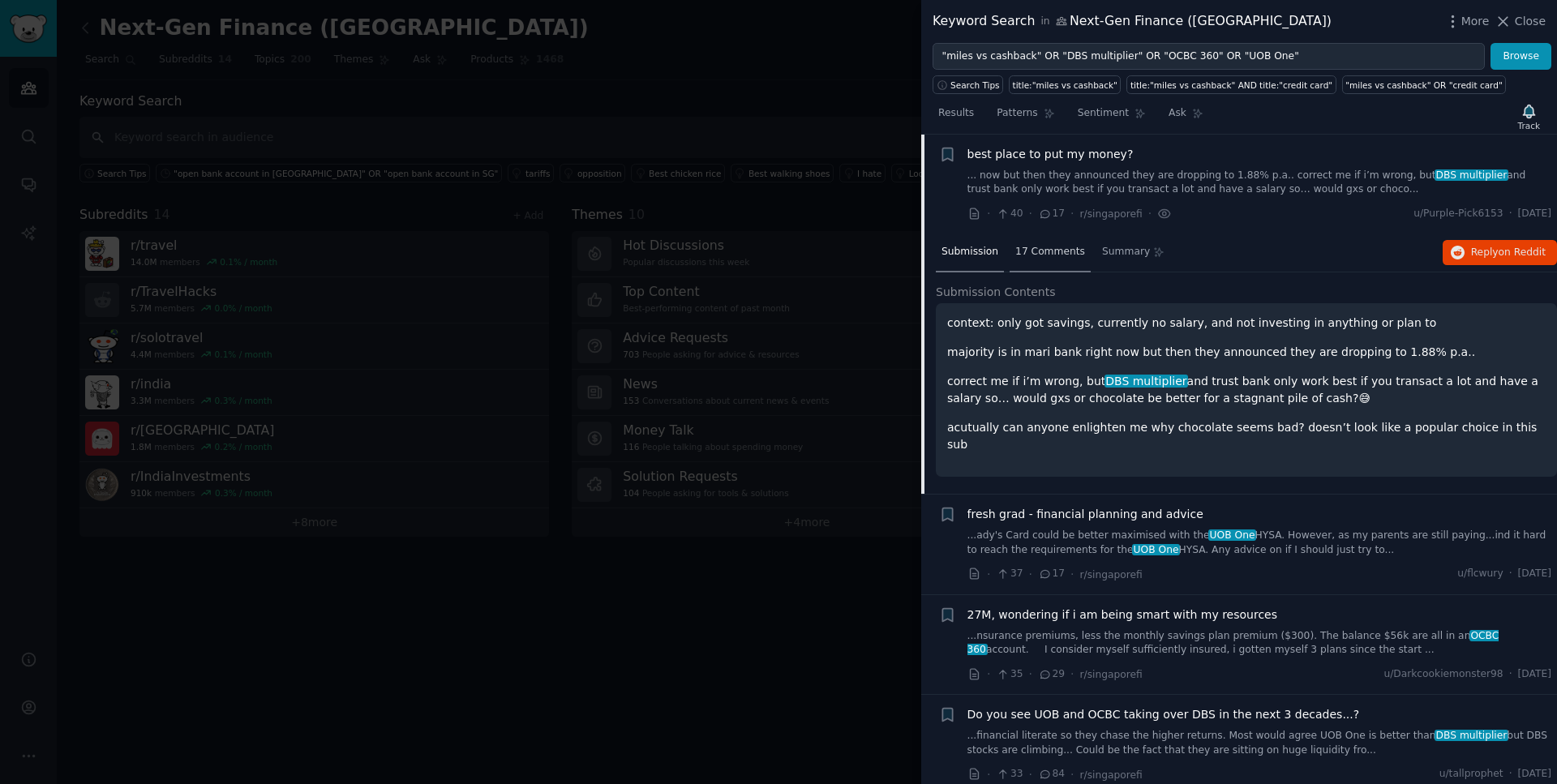
click at [1054, 250] on span "17 Comments" at bounding box center [1050, 252] width 70 height 15
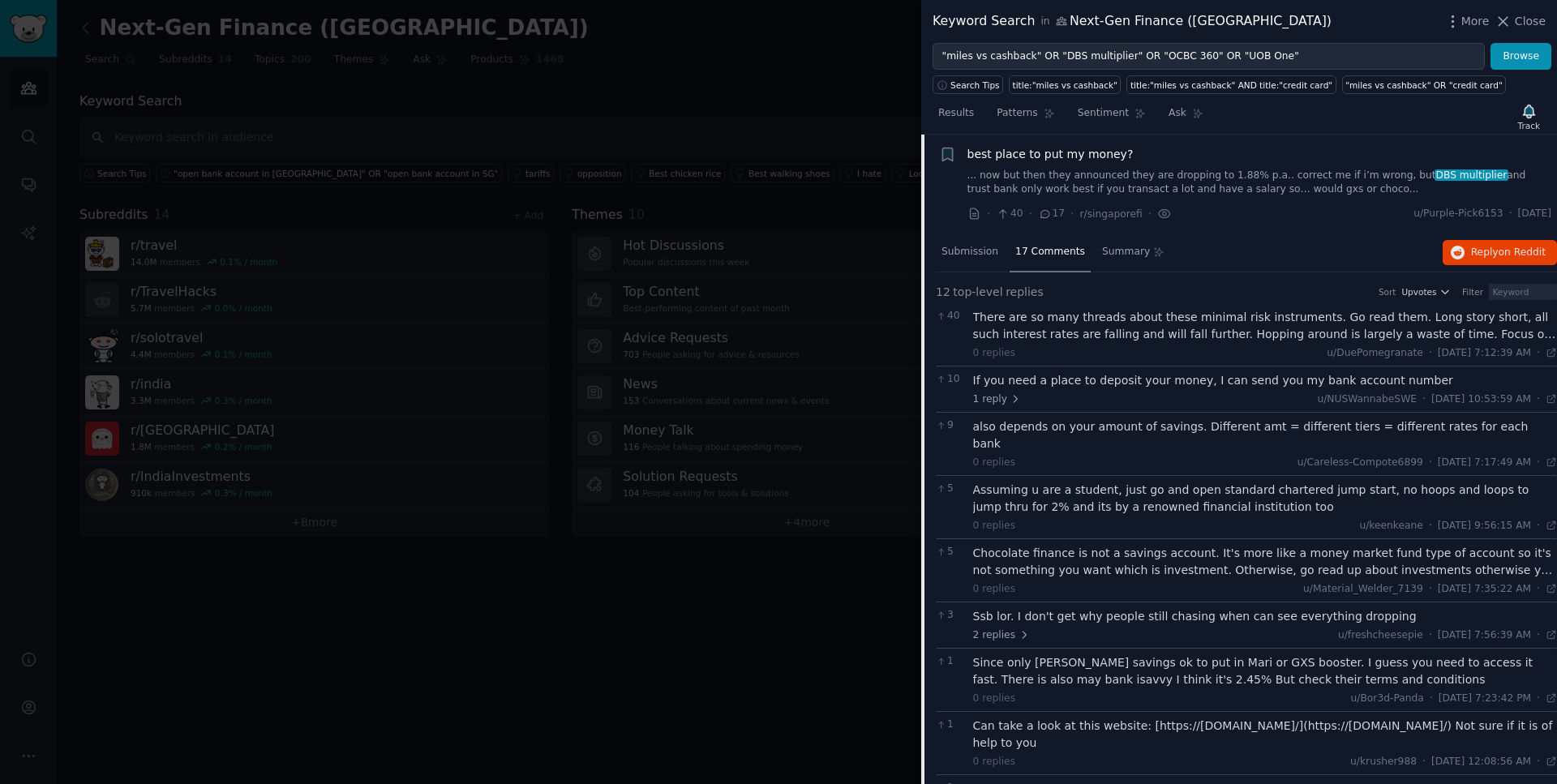
drag, startPoint x: 1547, startPoint y: 216, endPoint x: 1499, endPoint y: 218, distance: 48.0
click at [1518, 218] on span "[DATE]" at bounding box center [1535, 214] width 33 height 15
click at [1078, 151] on span "best place to put my money?" at bounding box center [1050, 155] width 166 height 17
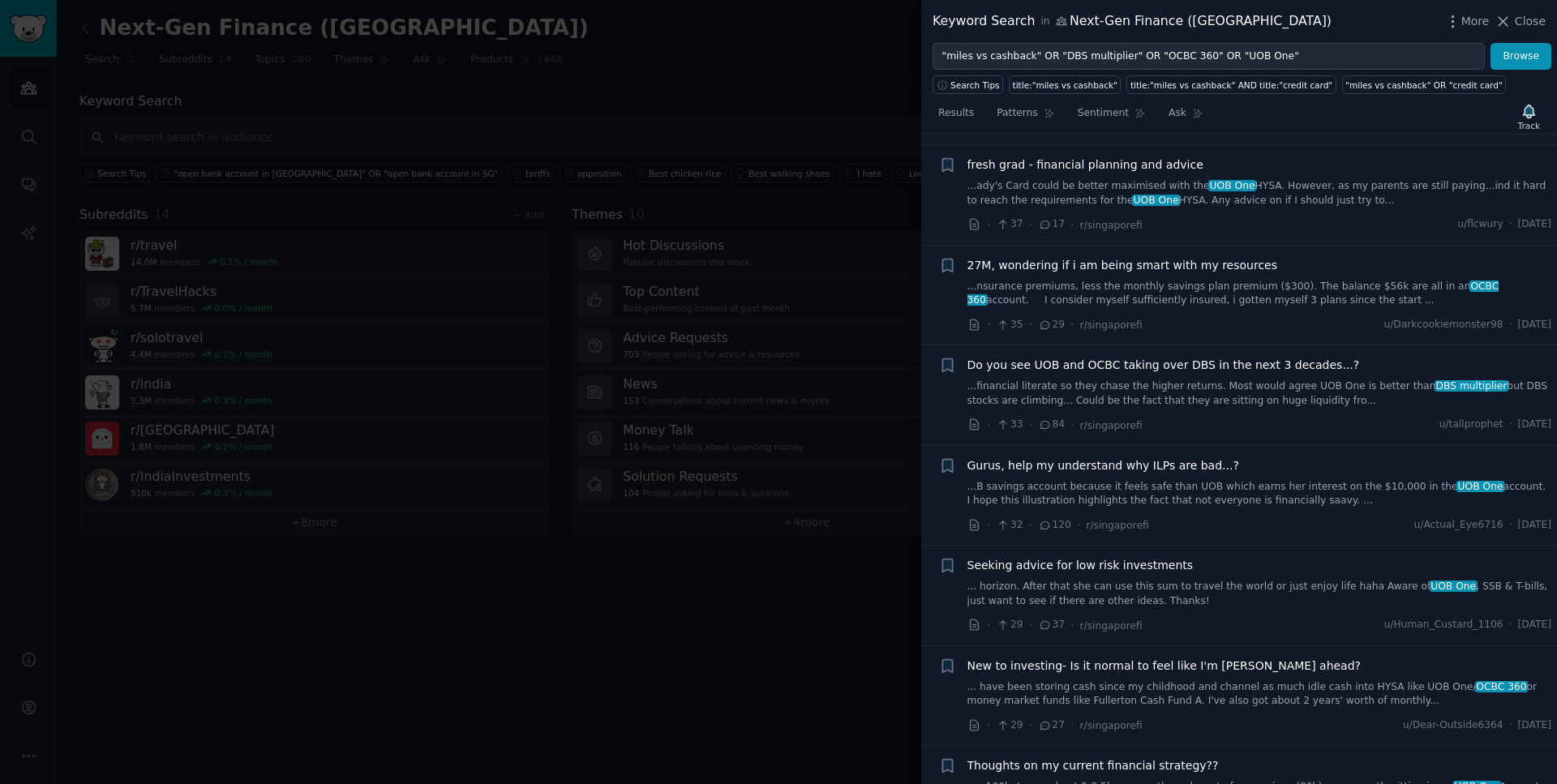
scroll to position [1437, 0]
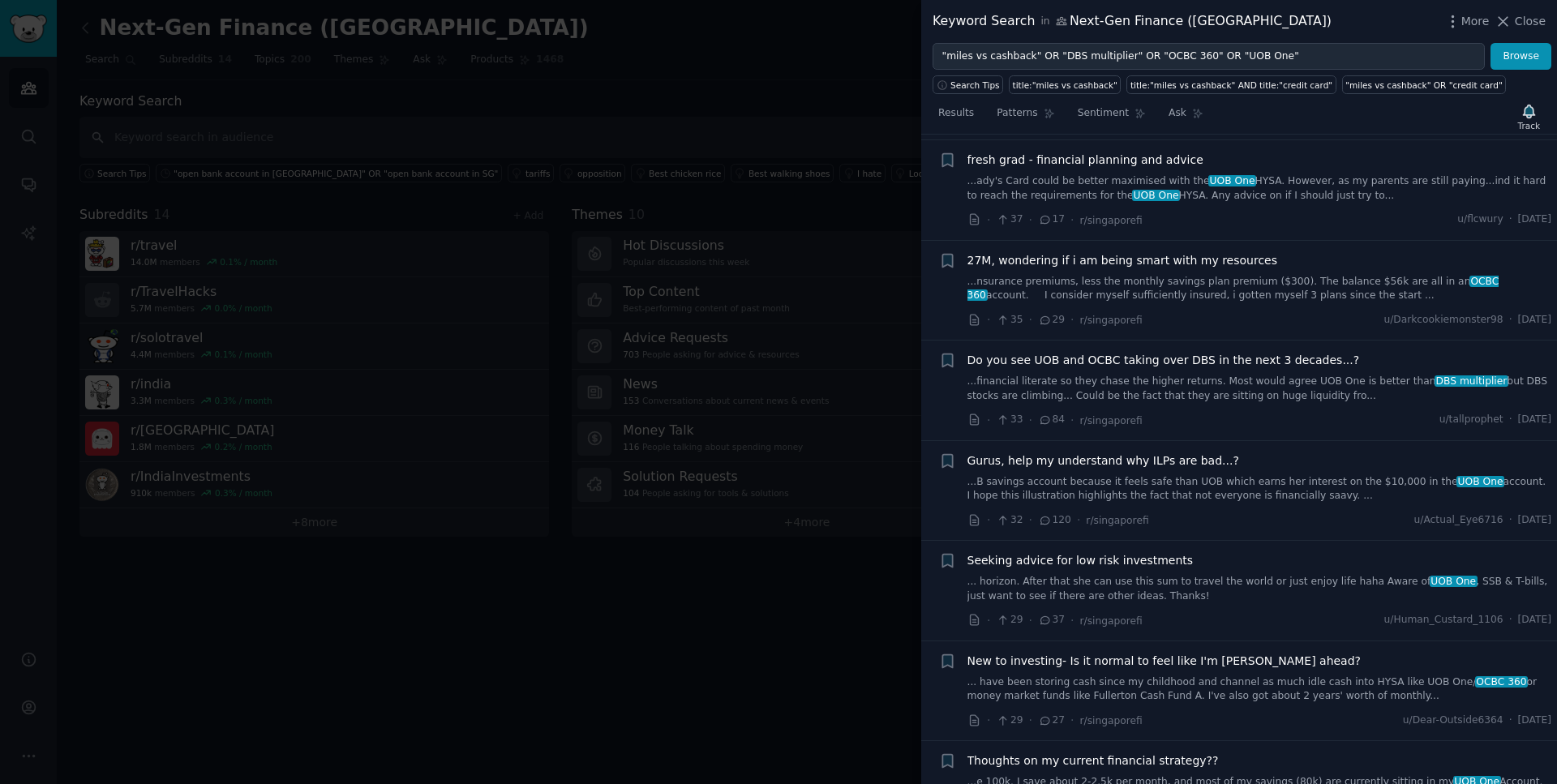
click at [1078, 153] on span "fresh grad - financial planning and advice" at bounding box center [1085, 160] width 236 height 17
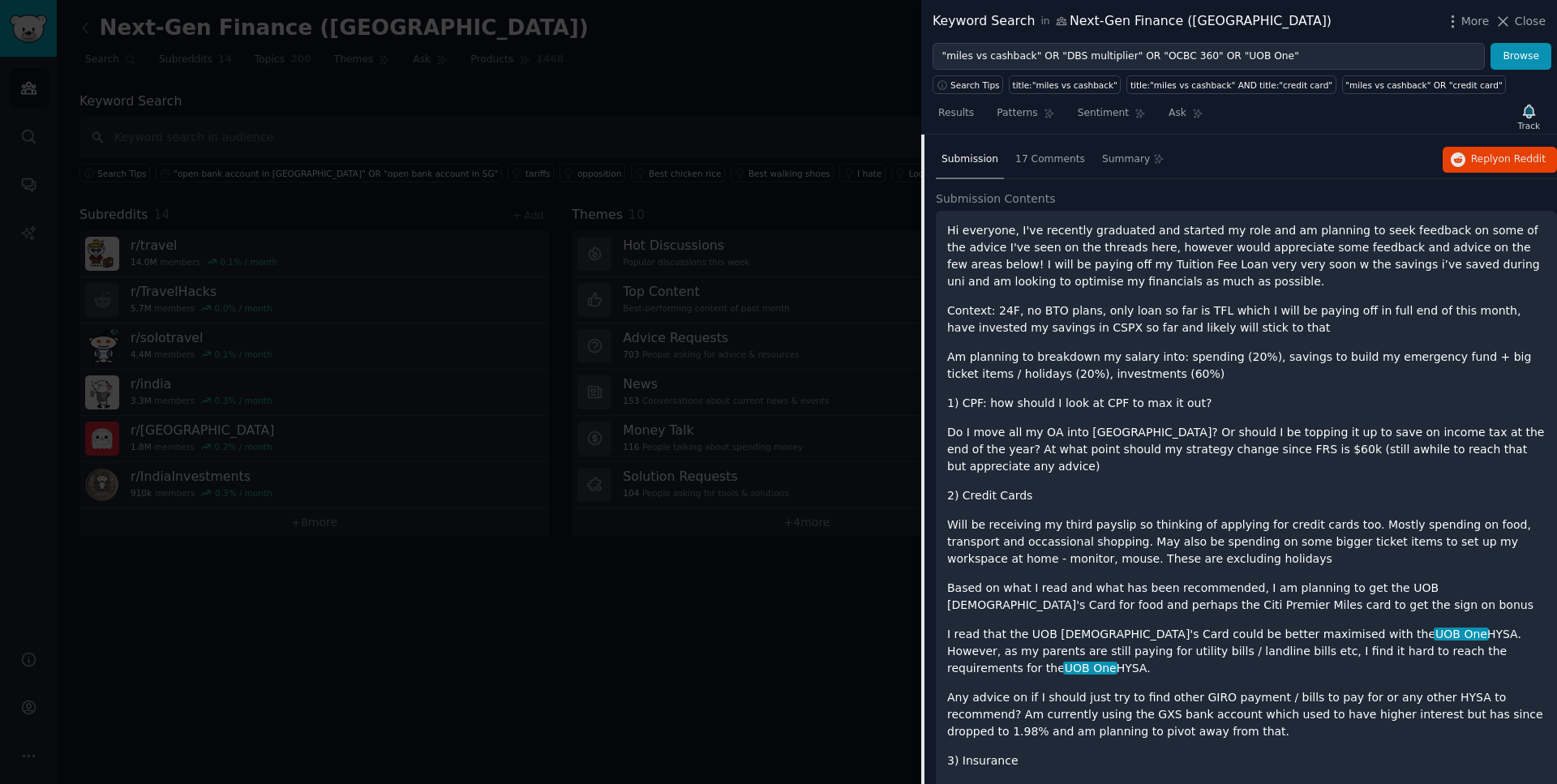
scroll to position [1528, 0]
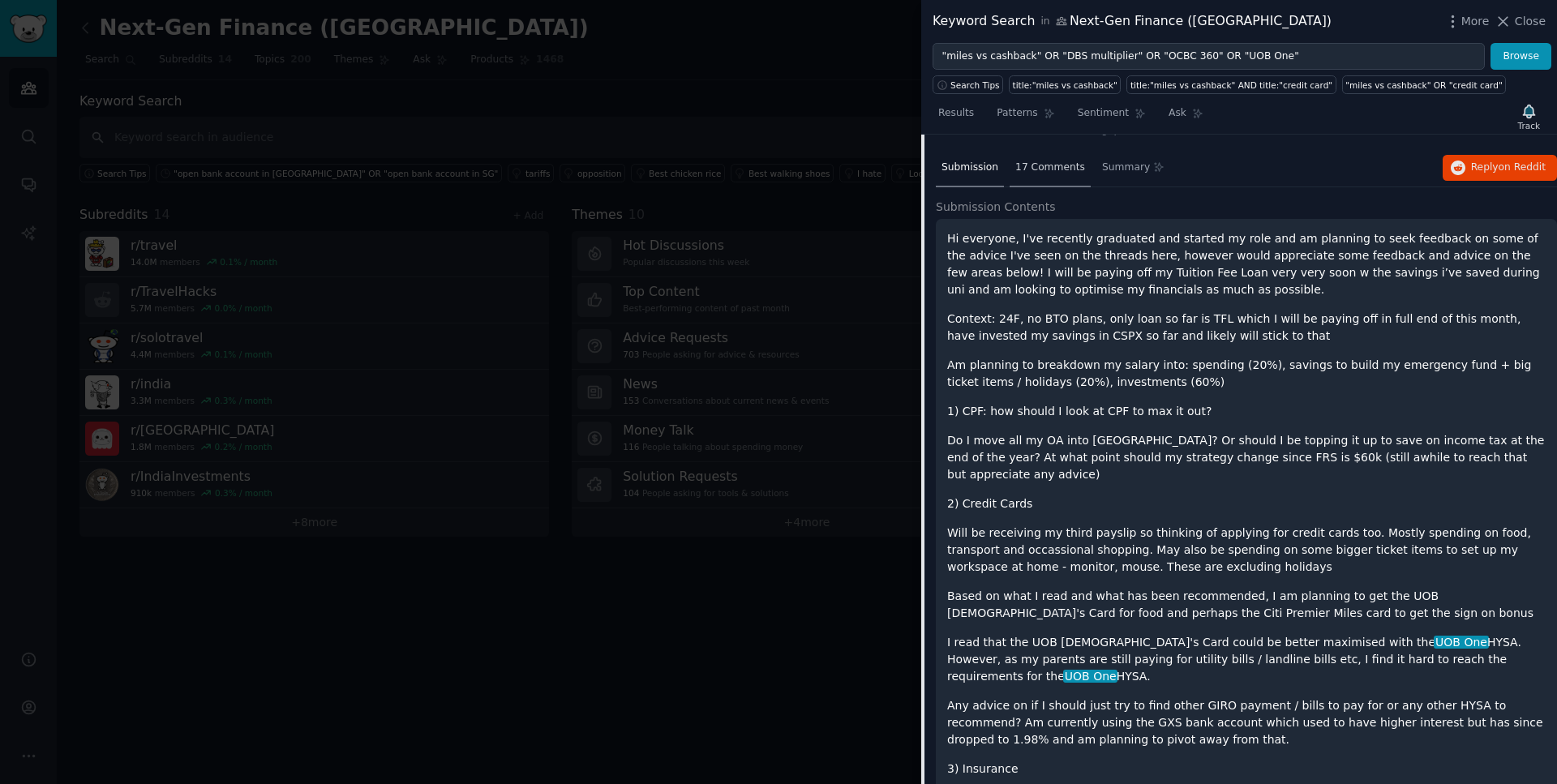
click at [1035, 169] on span "17 Comments" at bounding box center [1050, 168] width 70 height 15
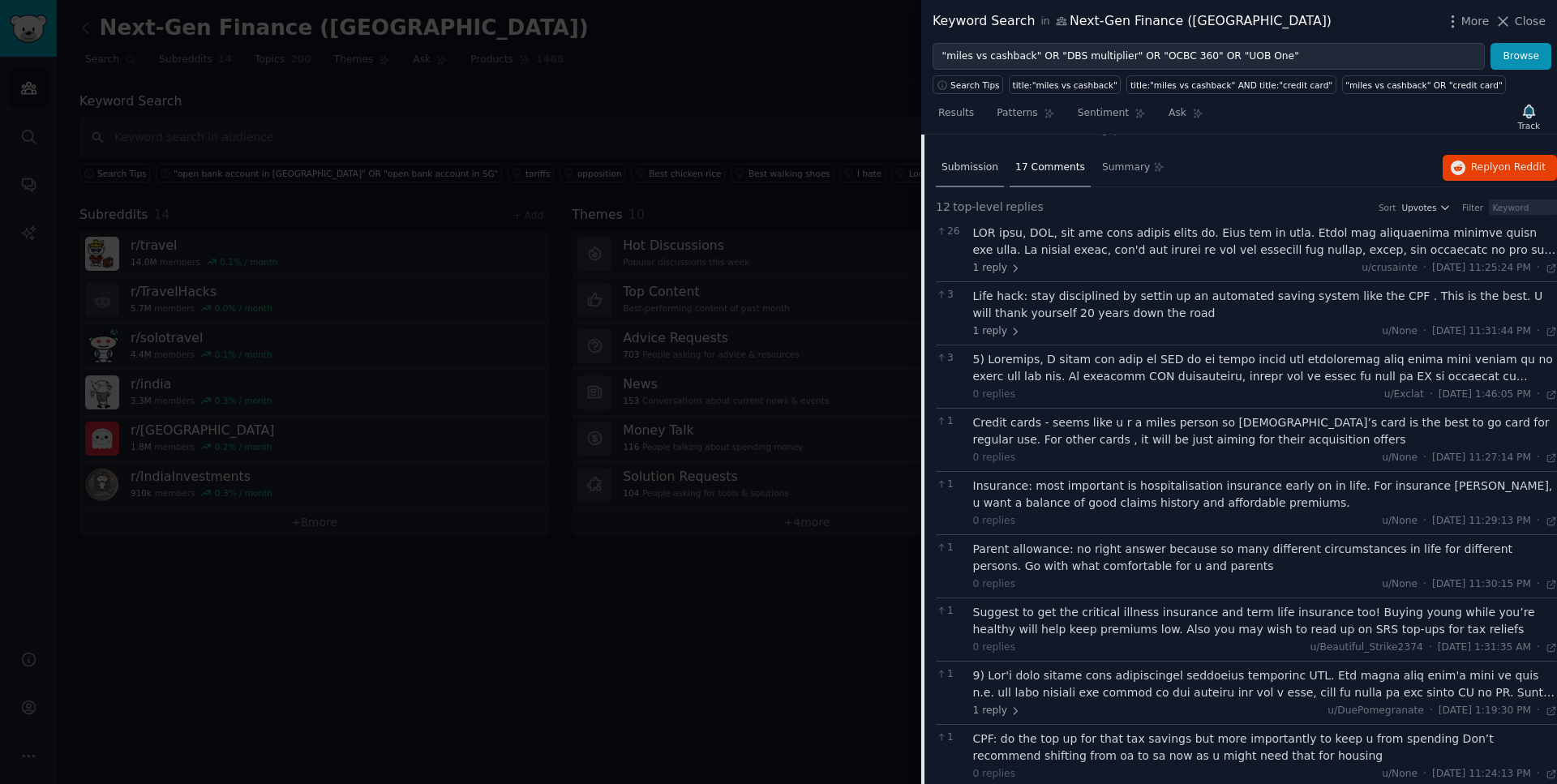
click at [983, 173] on span "Submission" at bounding box center [970, 168] width 57 height 15
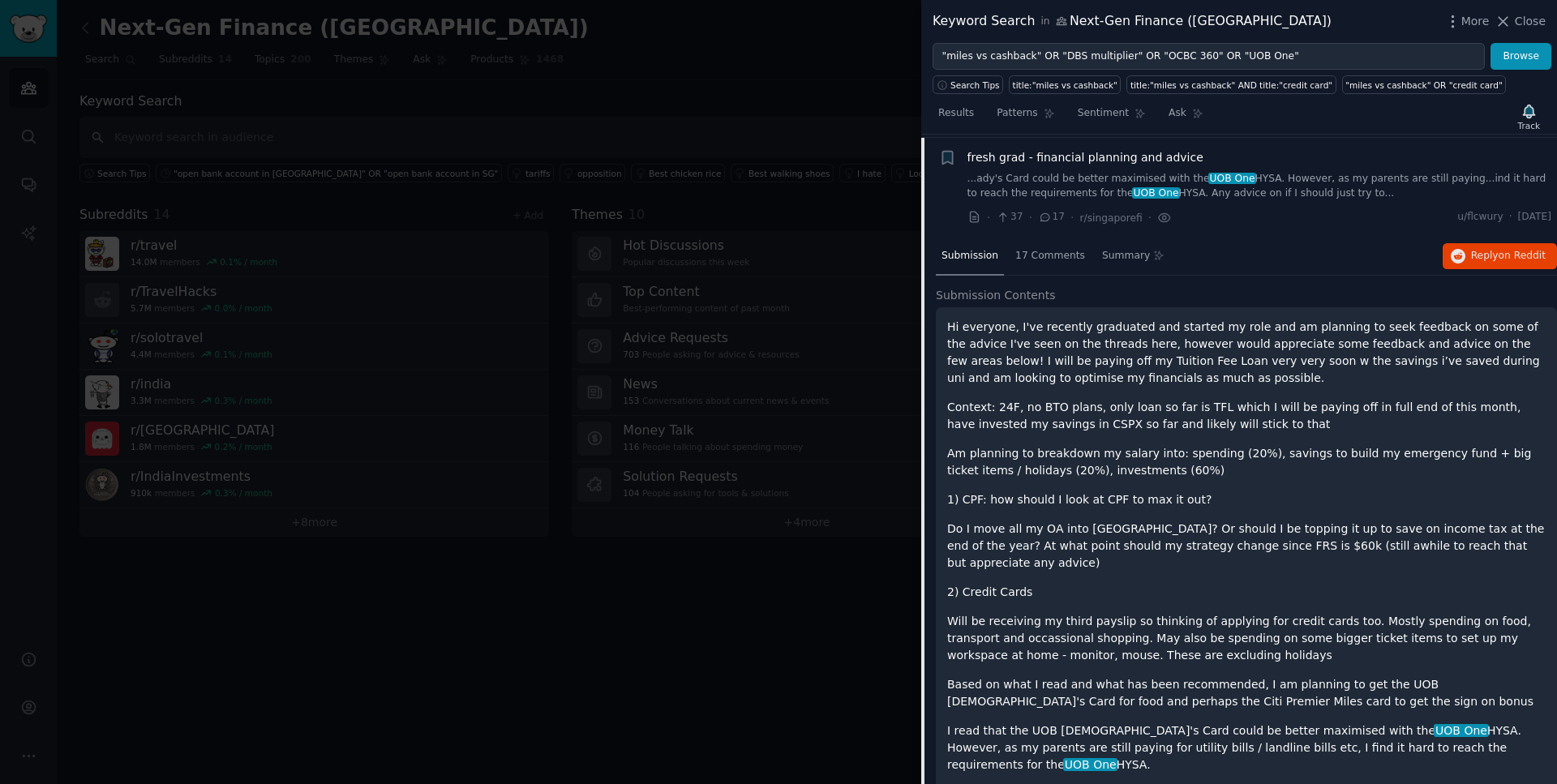
scroll to position [1437, 0]
drag, startPoint x: 1548, startPoint y: 219, endPoint x: 1502, endPoint y: 223, distance: 46.2
click at [1502, 223] on li "+ fresh grad - financial planning and advice ...ady's Card could be better maxi…" at bounding box center [1240, 188] width 636 height 99
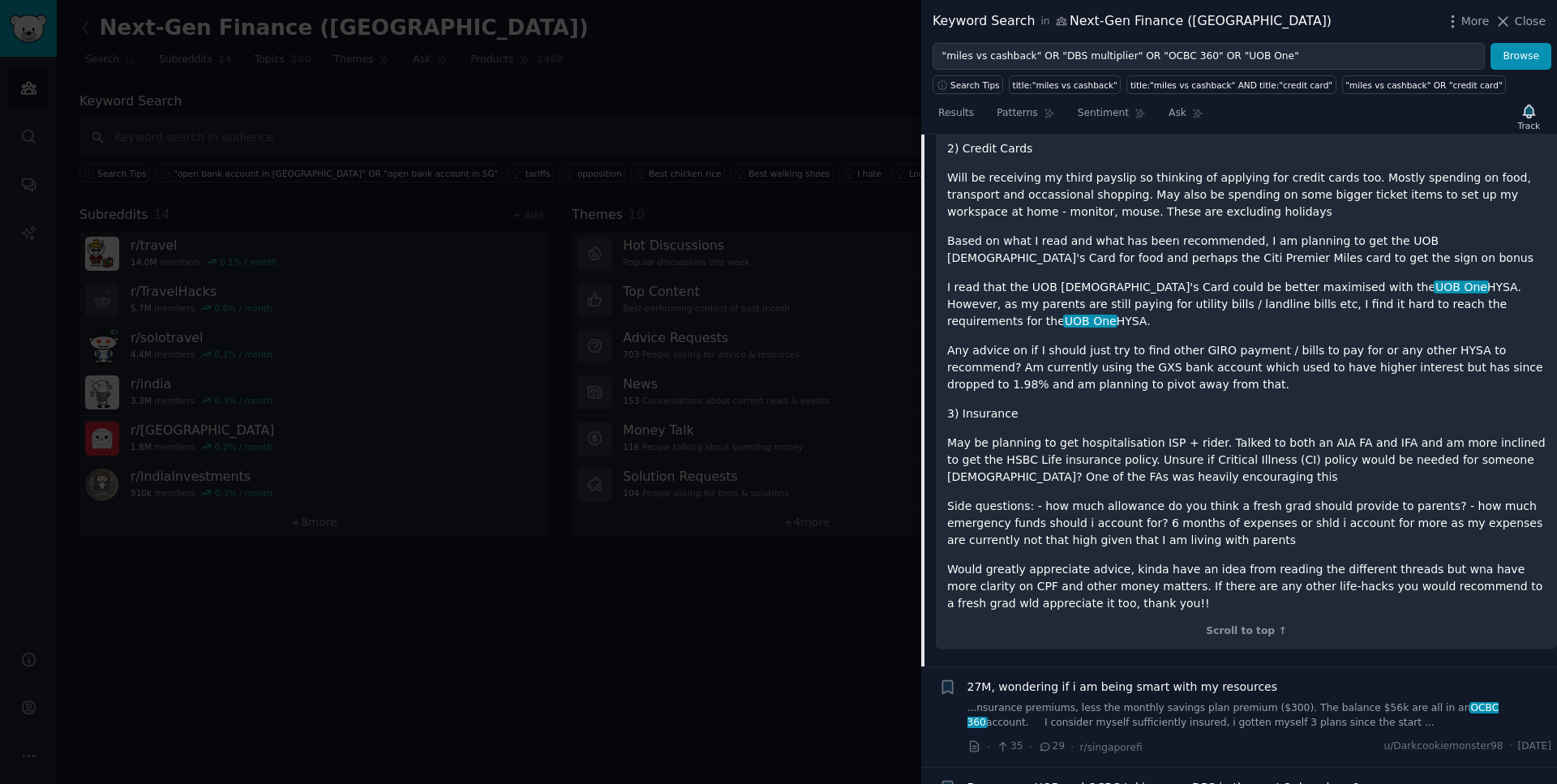
scroll to position [1890, 0]
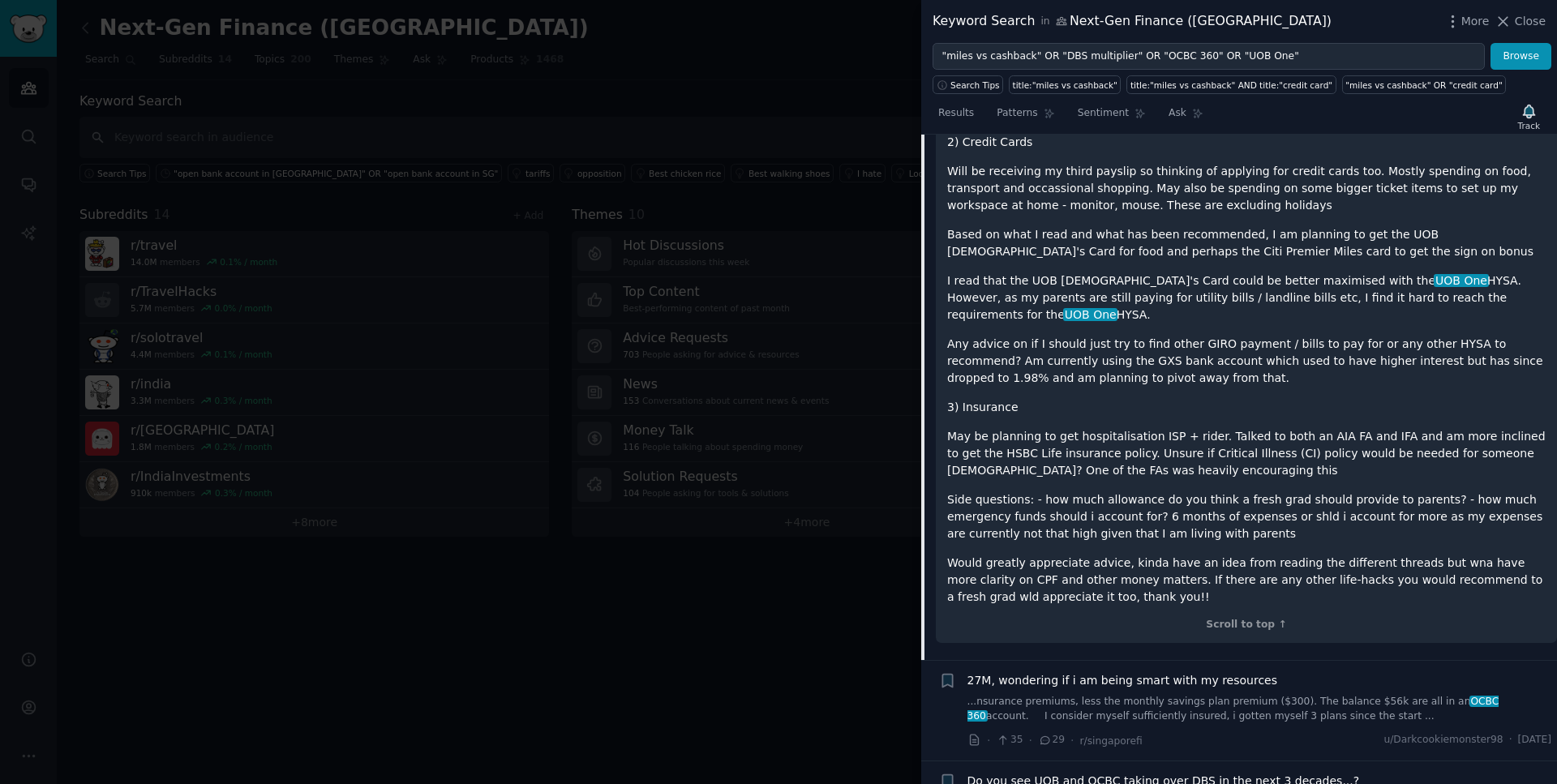
click at [1104, 562] on p "Would greatly appreciate advice, kinda have an idea from reading the different …" at bounding box center [1247, 580] width 598 height 51
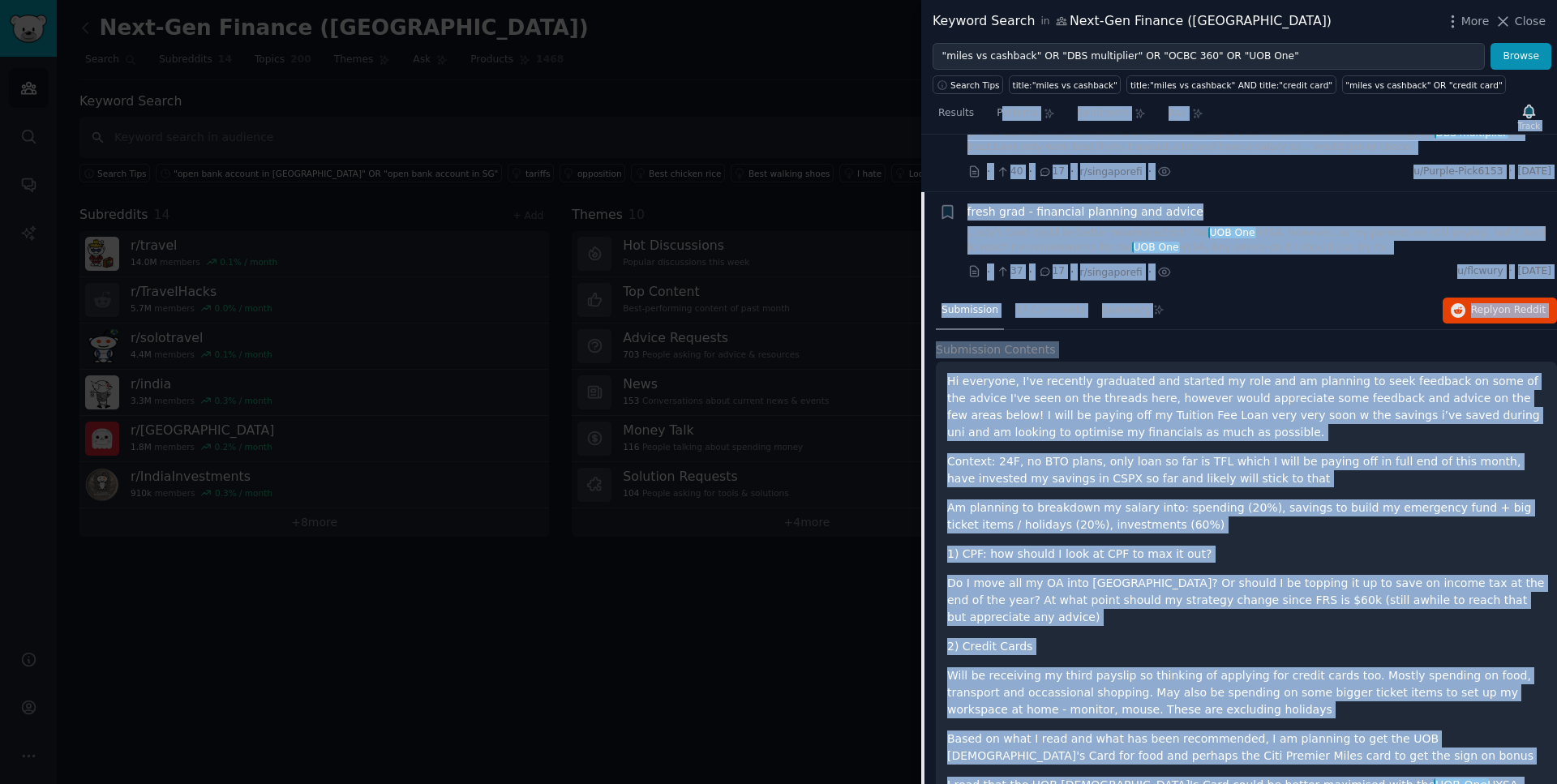
scroll to position [1151, 0]
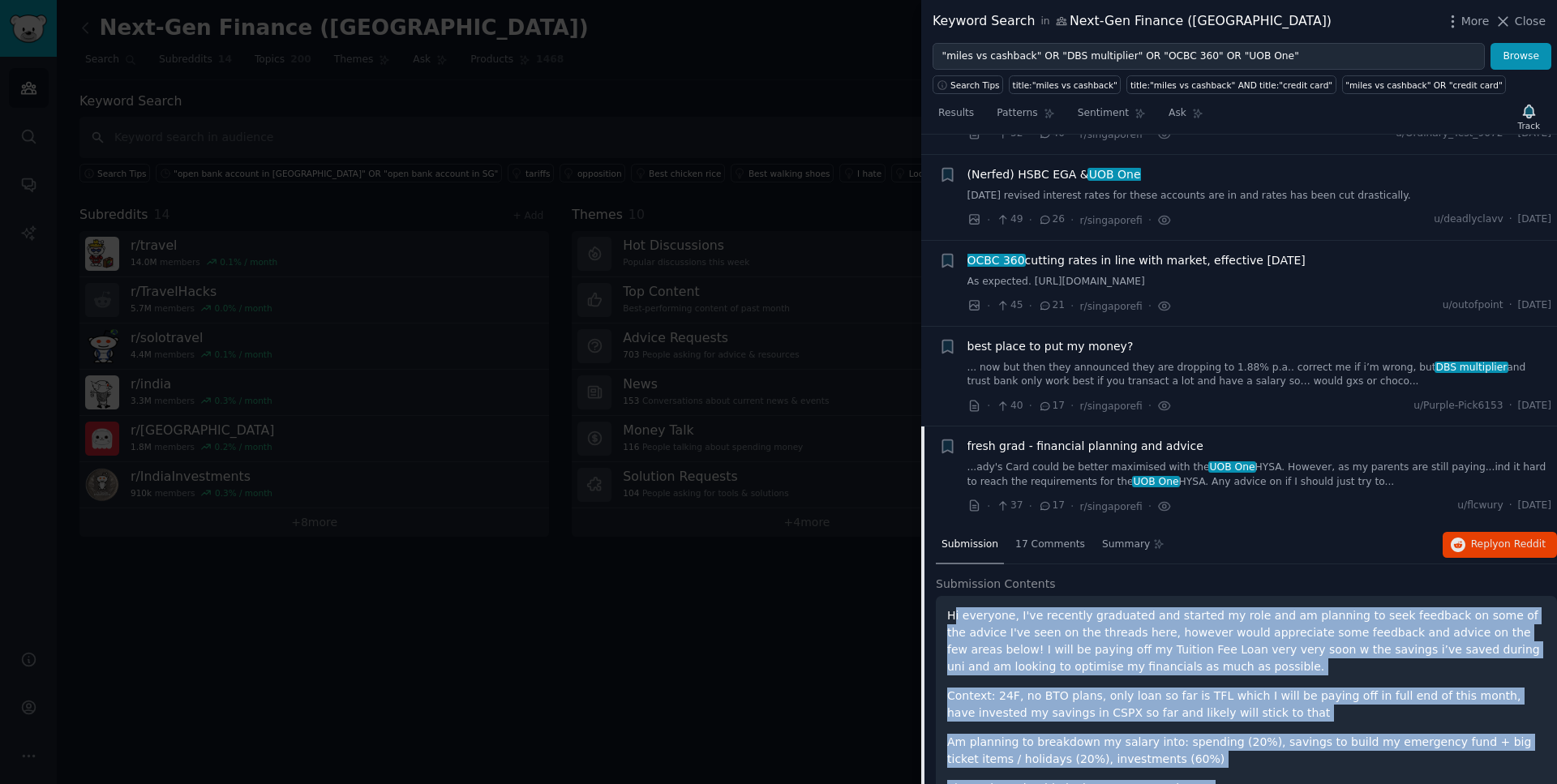
drag, startPoint x: 1111, startPoint y: 565, endPoint x: 953, endPoint y: 609, distance: 164.0
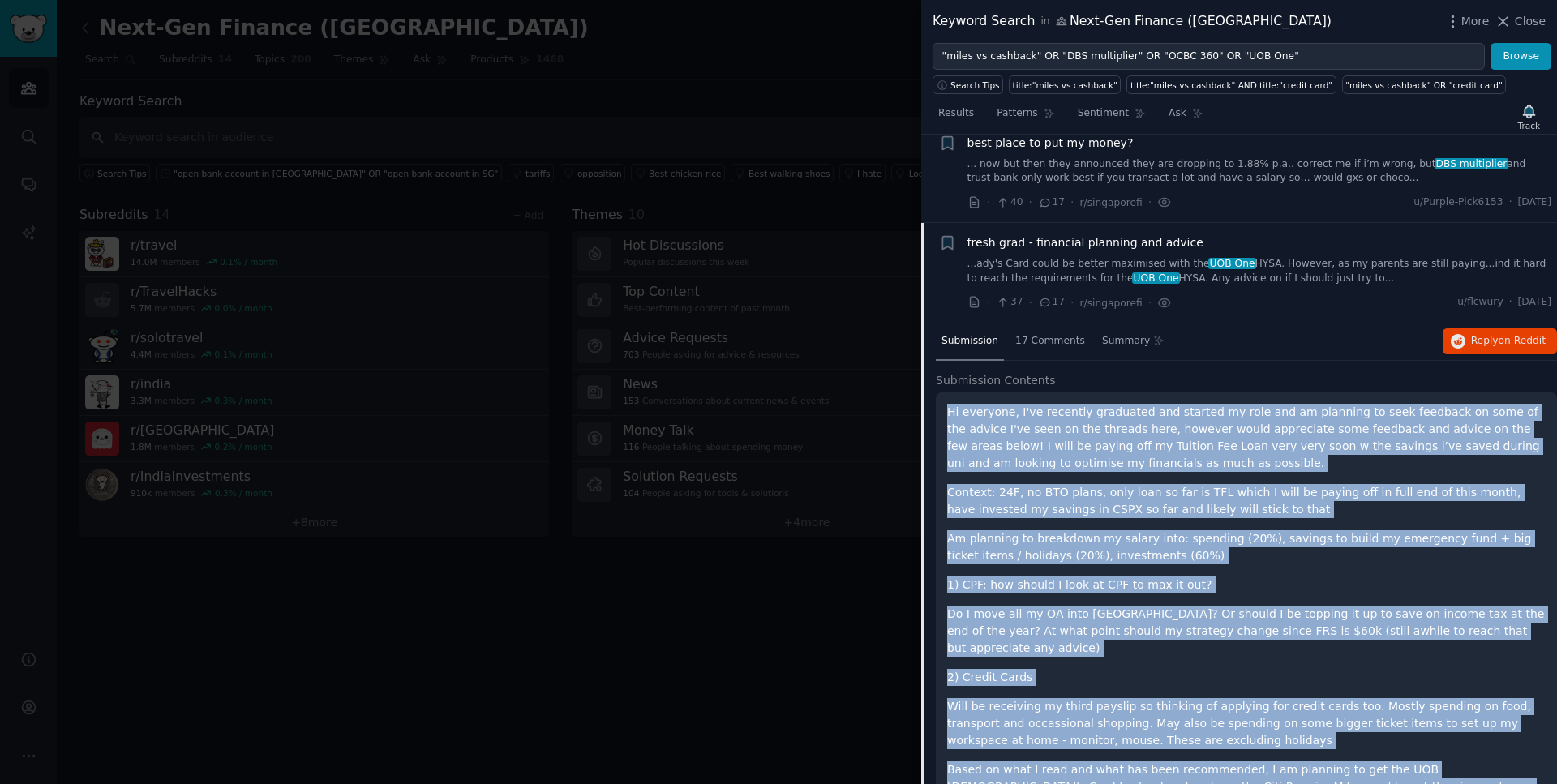
click at [1095, 244] on span "fresh grad - financial planning and advice" at bounding box center [1085, 243] width 236 height 17
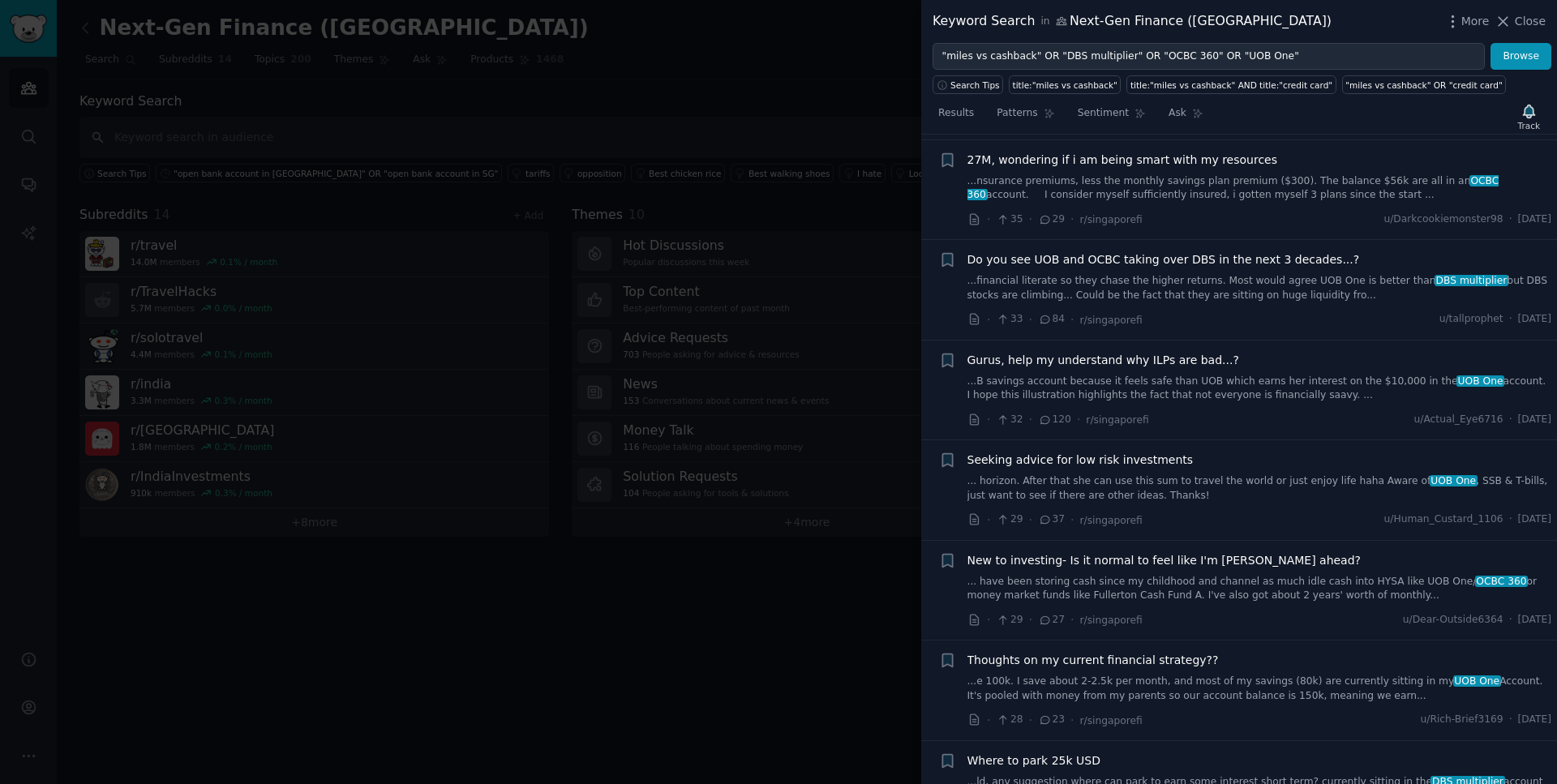
scroll to position [1539, 0]
click at [1118, 156] on span "27M, wondering if i am being smart with my resources" at bounding box center [1122, 160] width 310 height 17
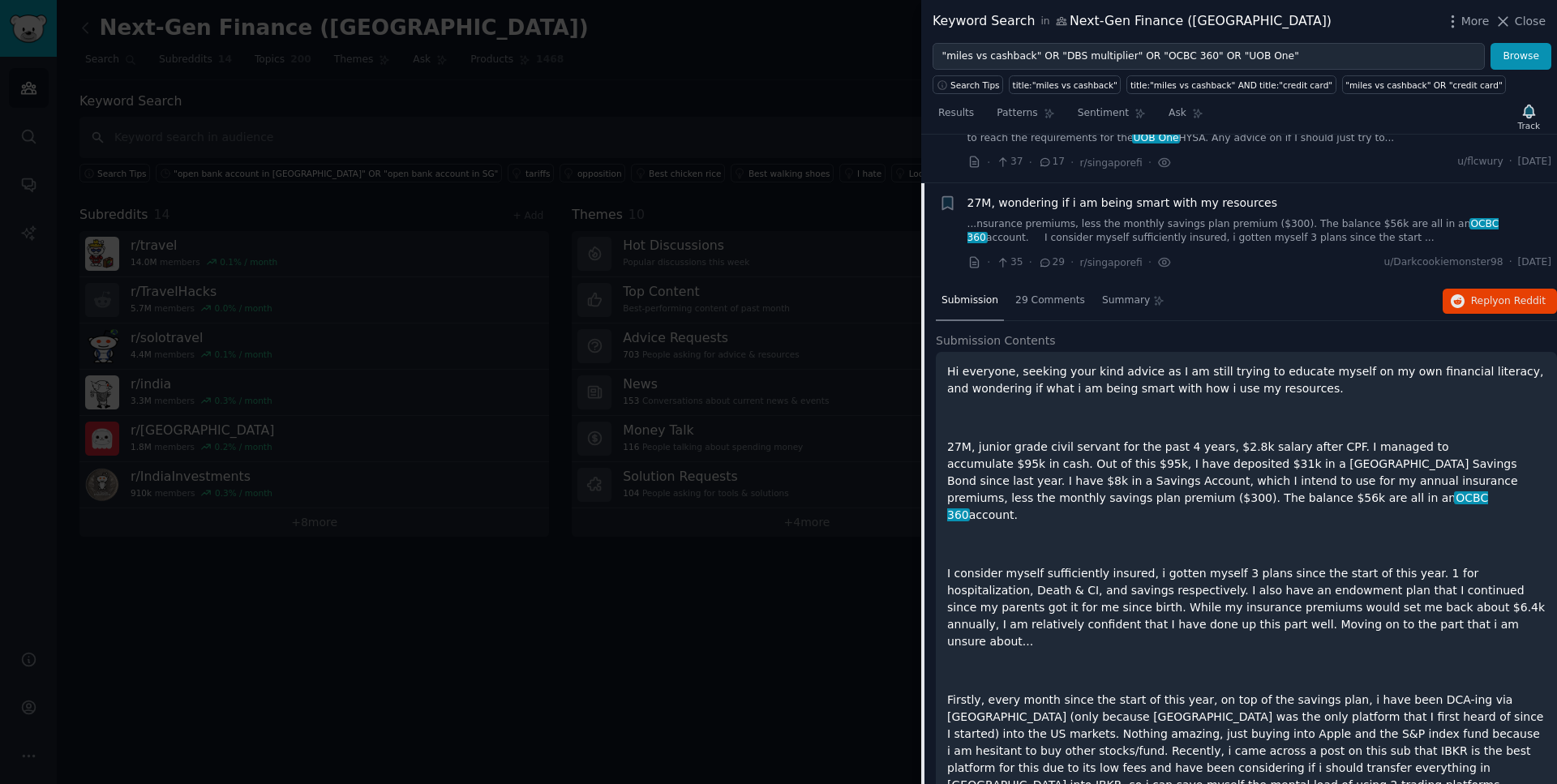
scroll to position [1479, 0]
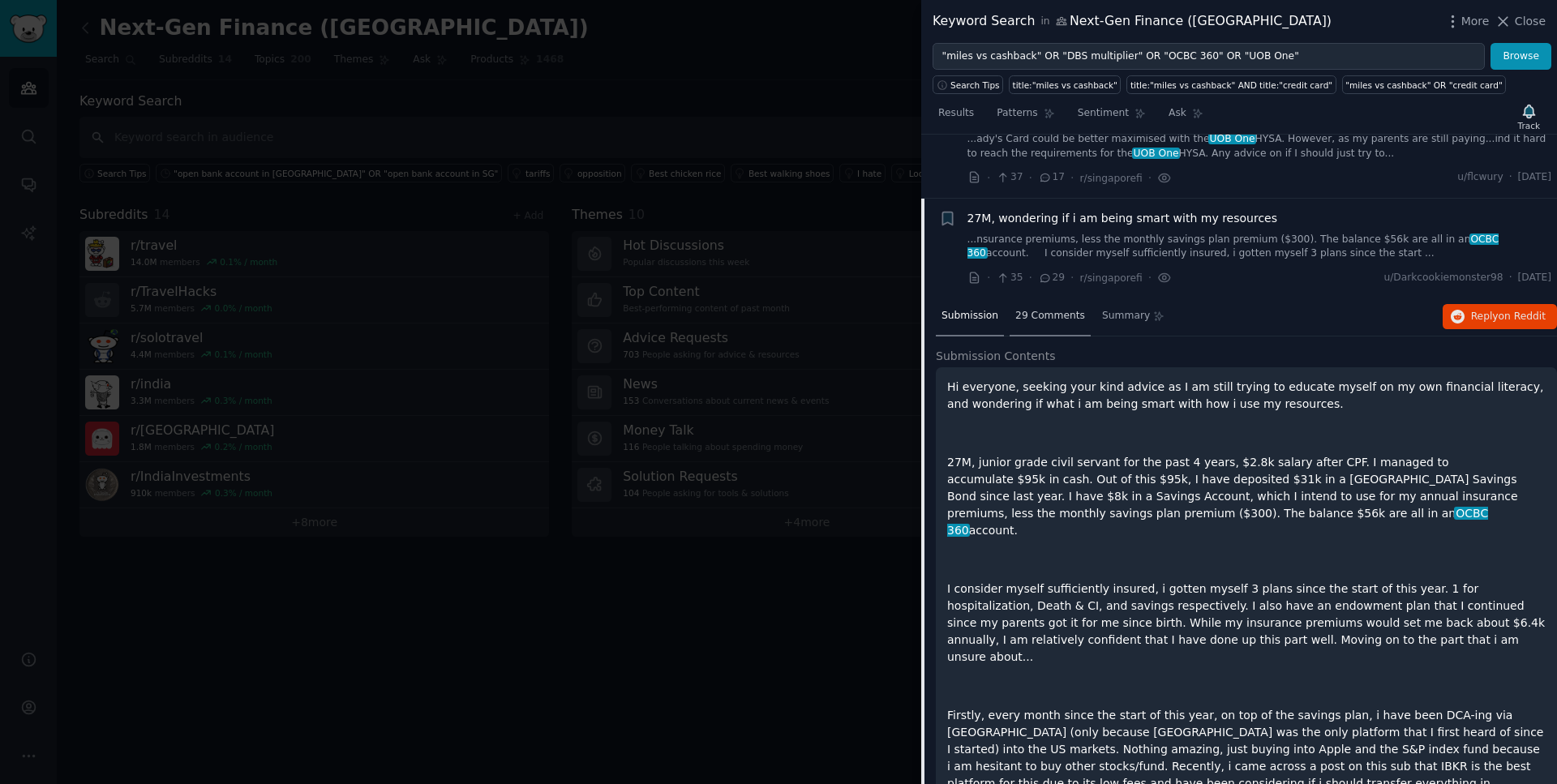
click at [1055, 314] on span "29 Comments" at bounding box center [1050, 316] width 70 height 15
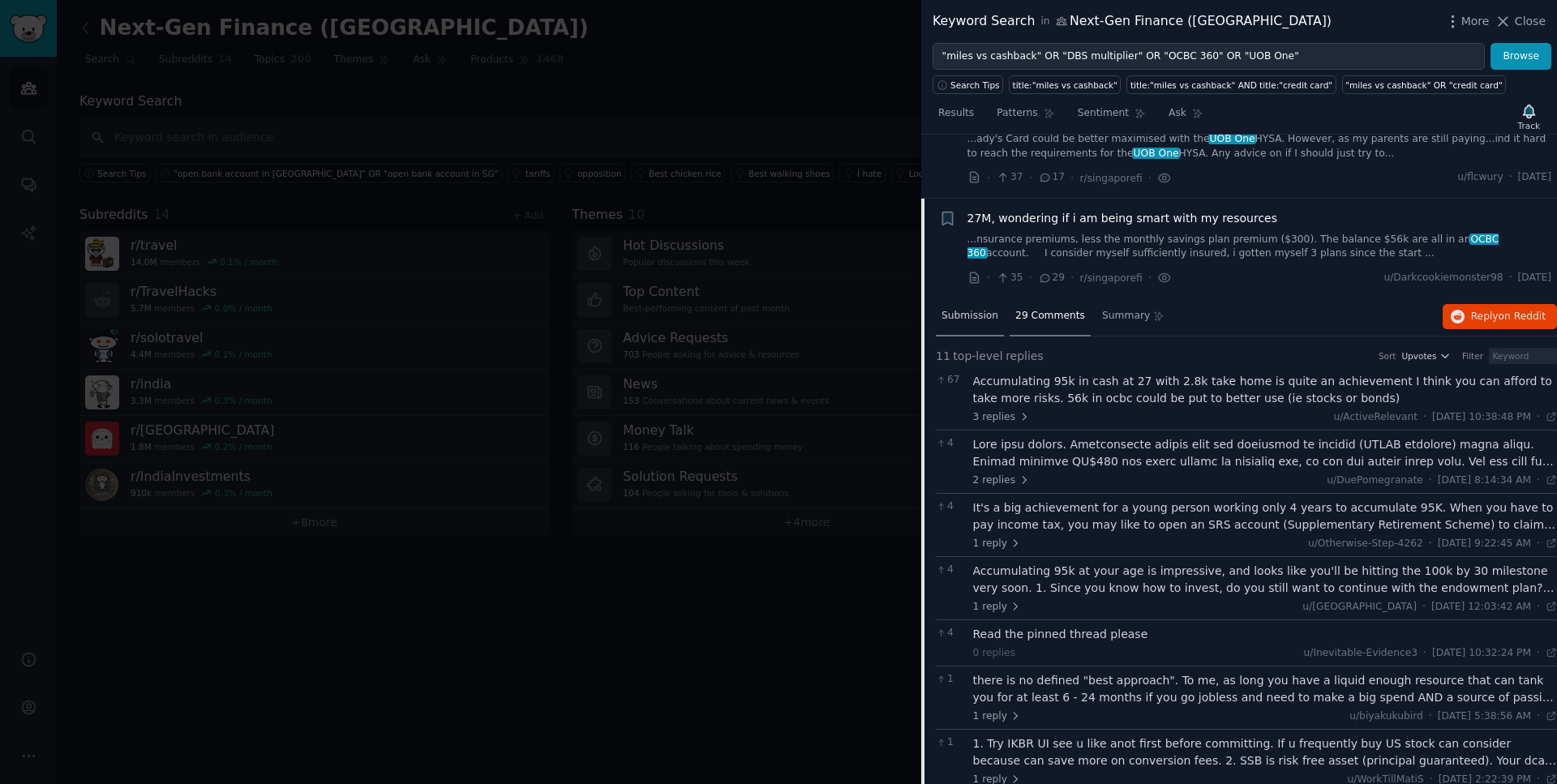
click at [960, 315] on span "Submission" at bounding box center [970, 316] width 57 height 15
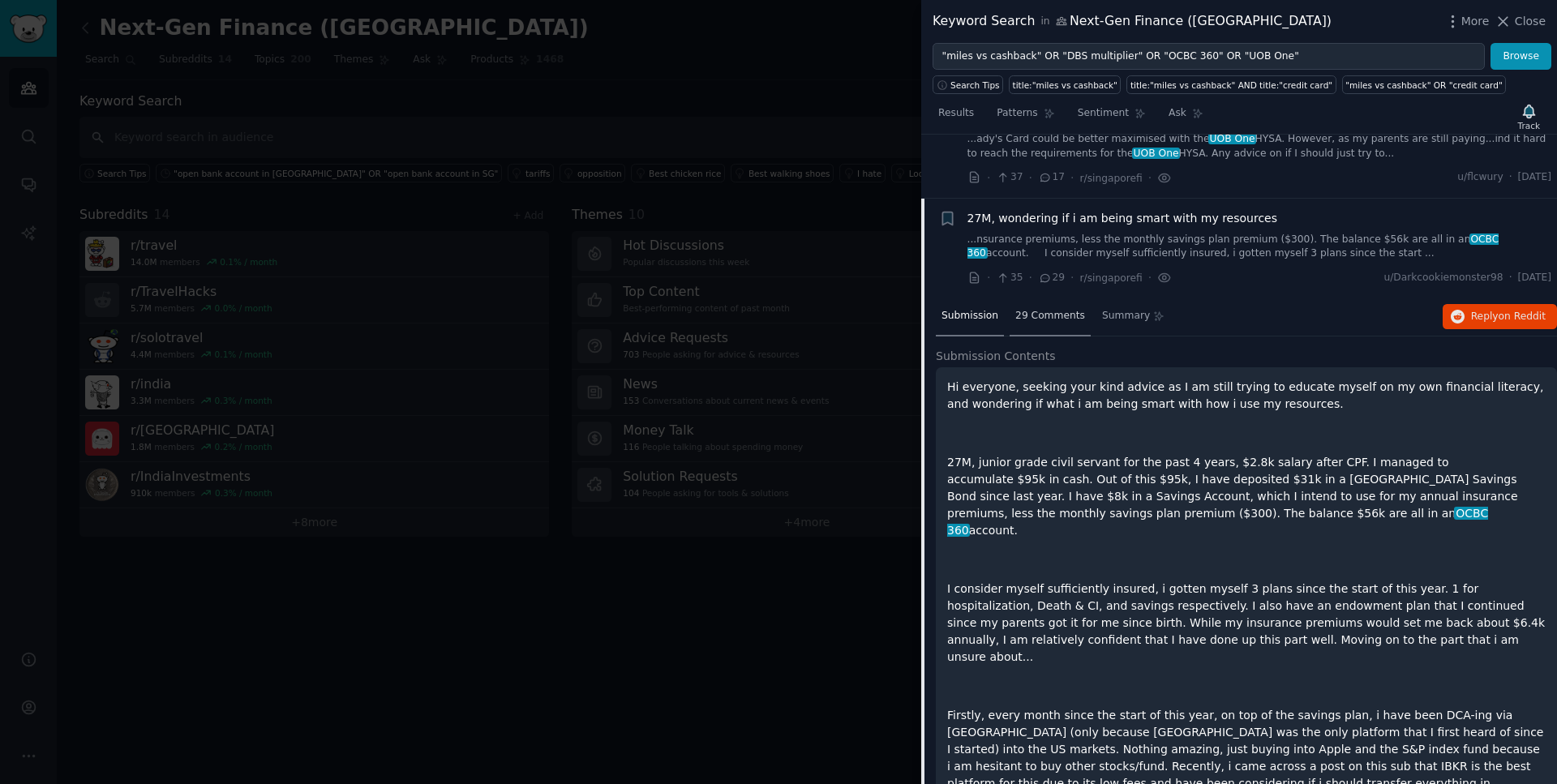
click at [1037, 314] on span "29 Comments" at bounding box center [1050, 316] width 70 height 15
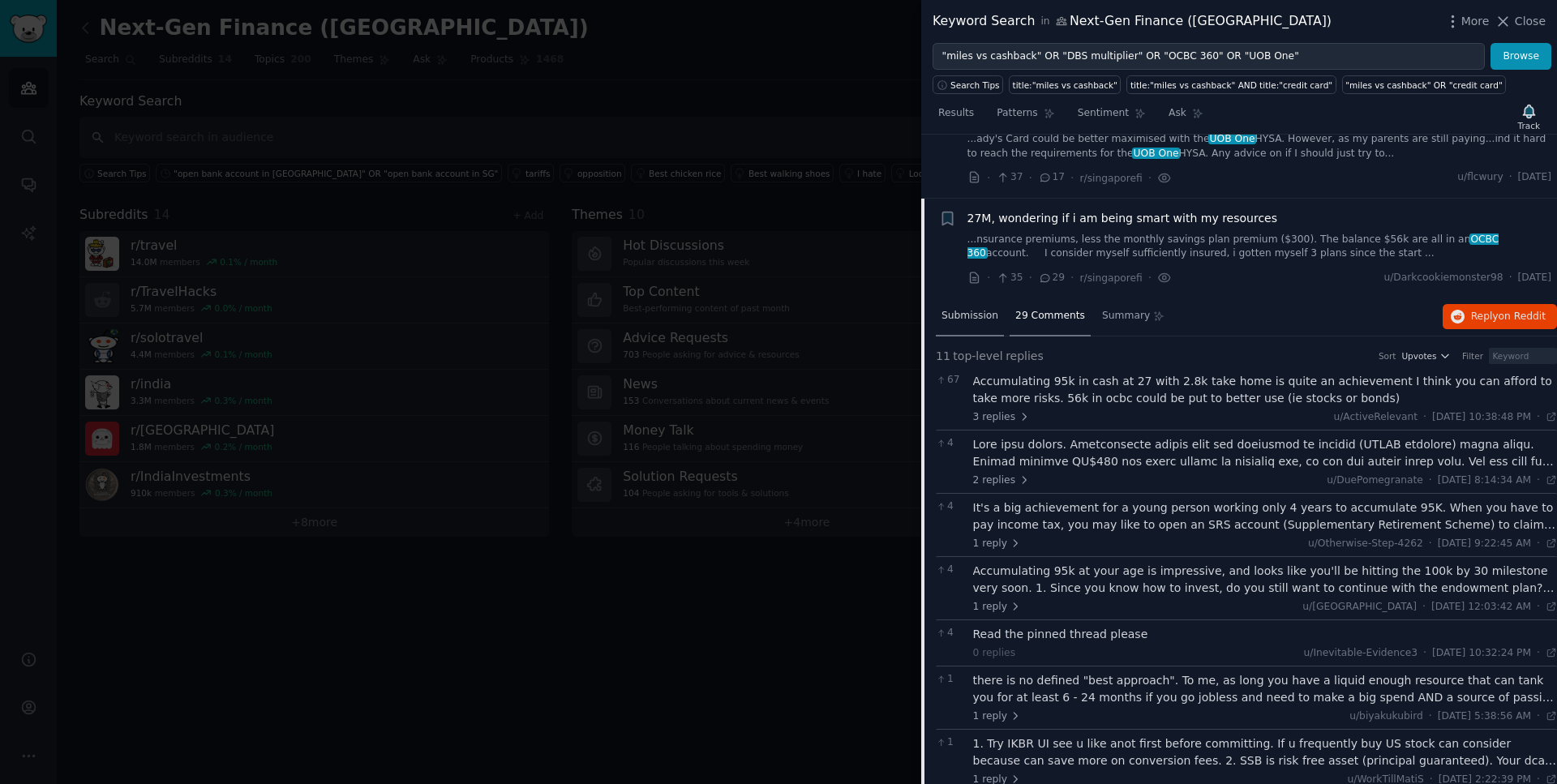
click at [993, 321] on span "Submission" at bounding box center [970, 316] width 57 height 15
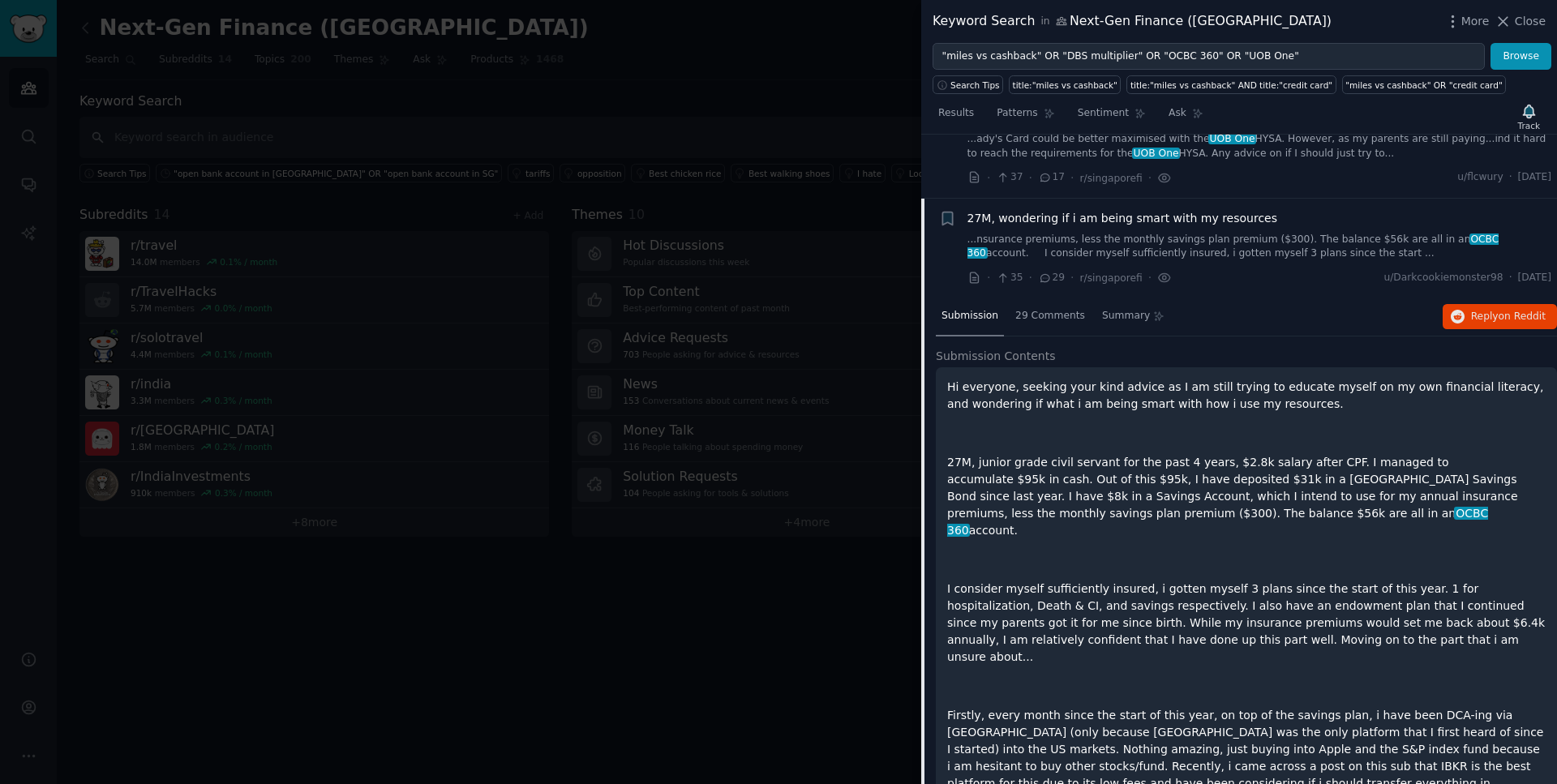
drag, startPoint x: 1547, startPoint y: 278, endPoint x: 1503, endPoint y: 279, distance: 44.0
click at [1518, 279] on span "[DATE]" at bounding box center [1535, 277] width 33 height 15
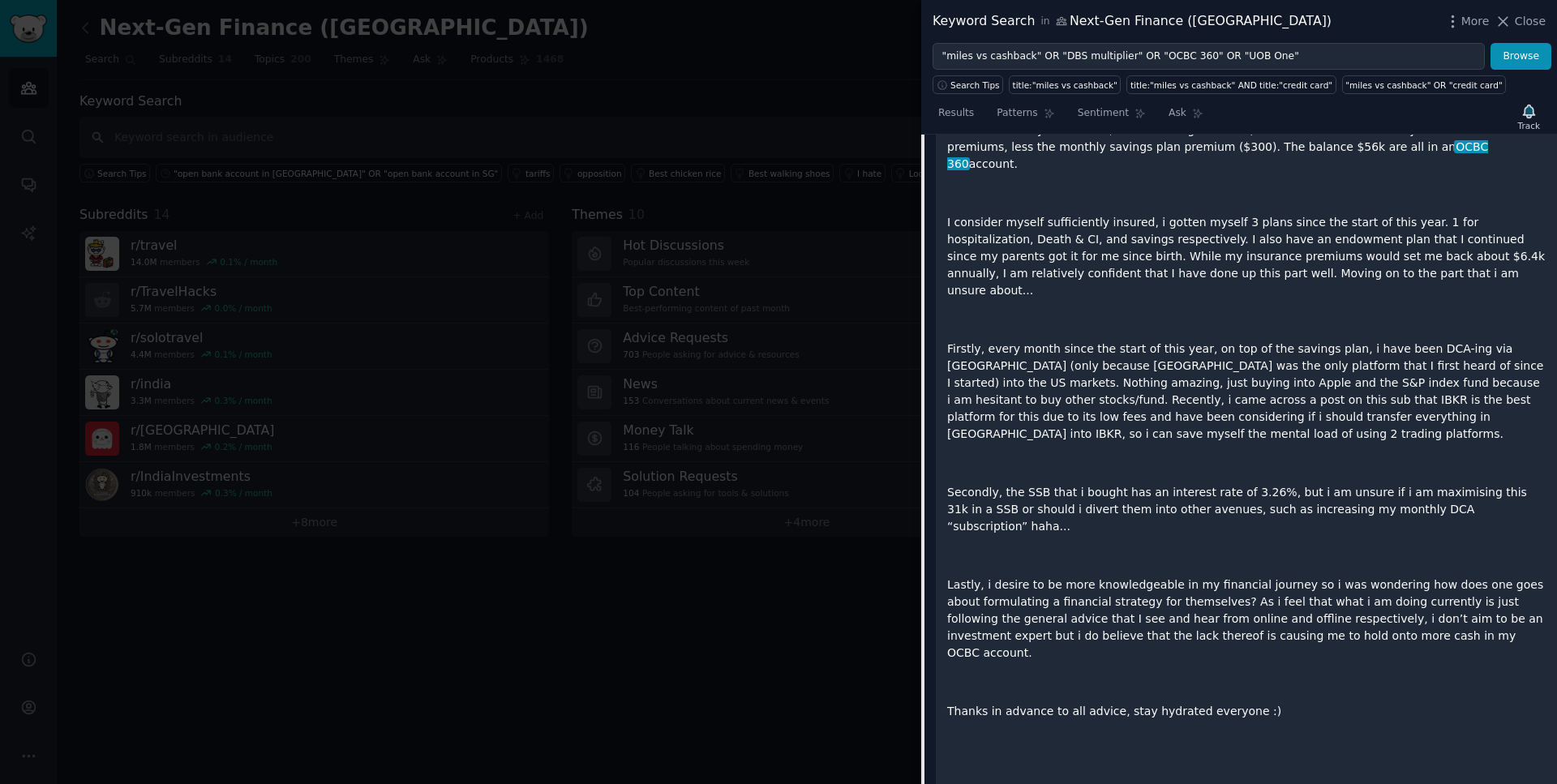
scroll to position [1850, 0]
drag, startPoint x: 1247, startPoint y: 644, endPoint x: 1161, endPoint y: 634, distance: 86.6
click at [1161, 699] on p "Thanks in advance to all advice, stay hydrated everyone :)" at bounding box center [1247, 708] width 598 height 17
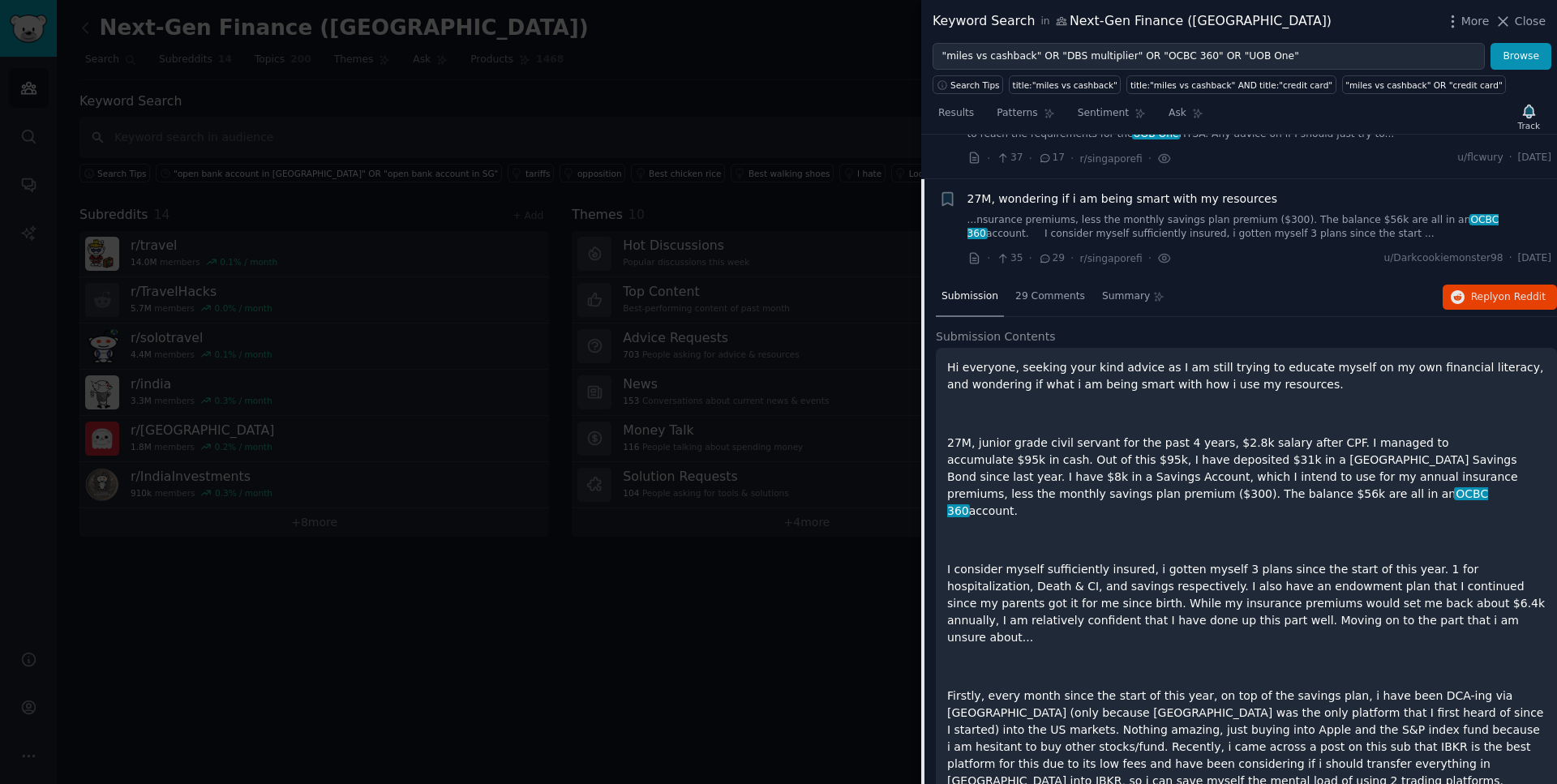
scroll to position [1464, 0]
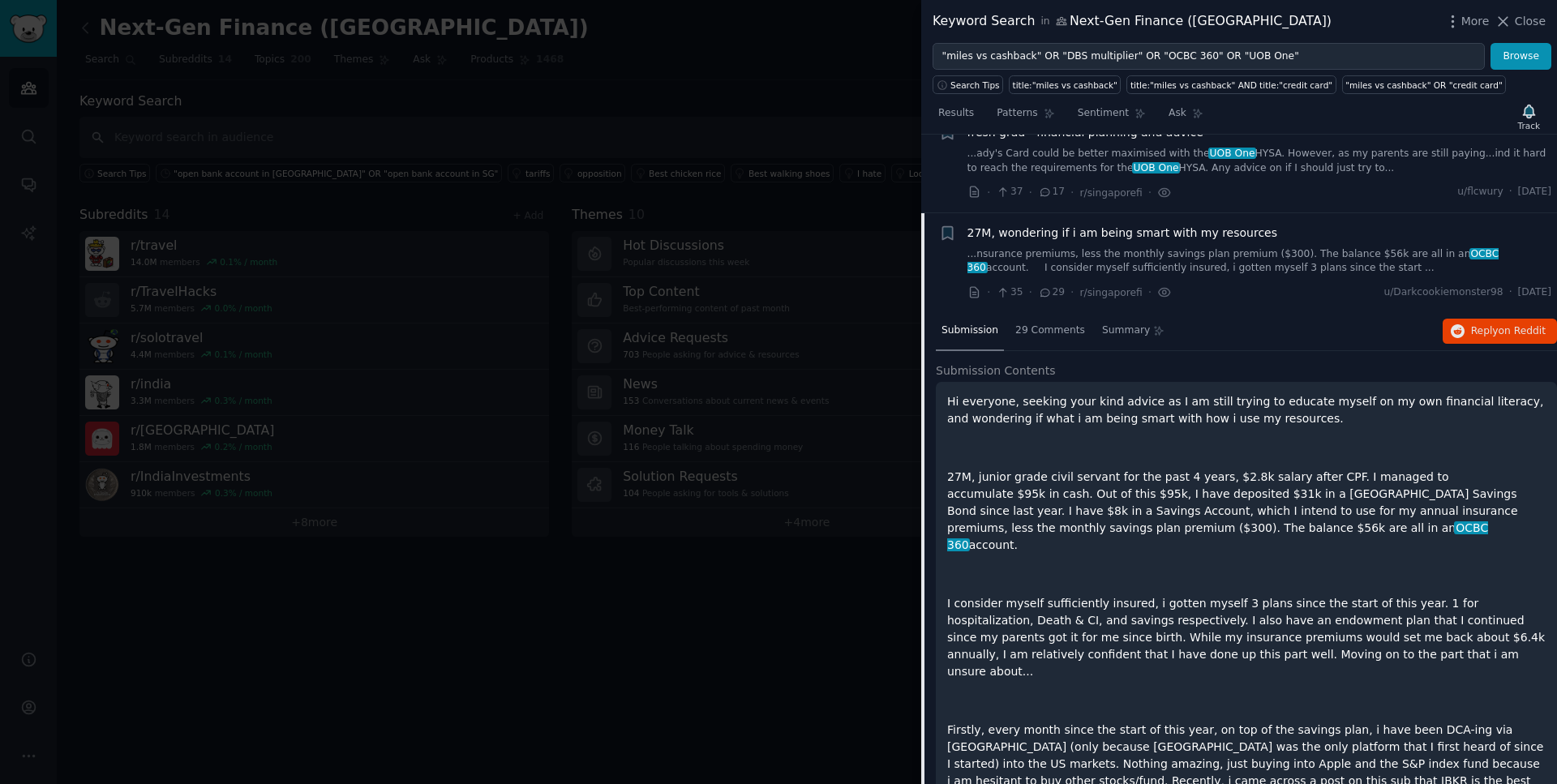
drag, startPoint x: 1255, startPoint y: 643, endPoint x: 947, endPoint y: 395, distance: 395.4
click at [948, 395] on div "Hi everyone, seeking your kind advice as I am still trying to educate myself on…" at bounding box center [1247, 776] width 598 height 767
click at [1141, 235] on span "27M, wondering if i am being smart with my resources" at bounding box center [1122, 233] width 310 height 17
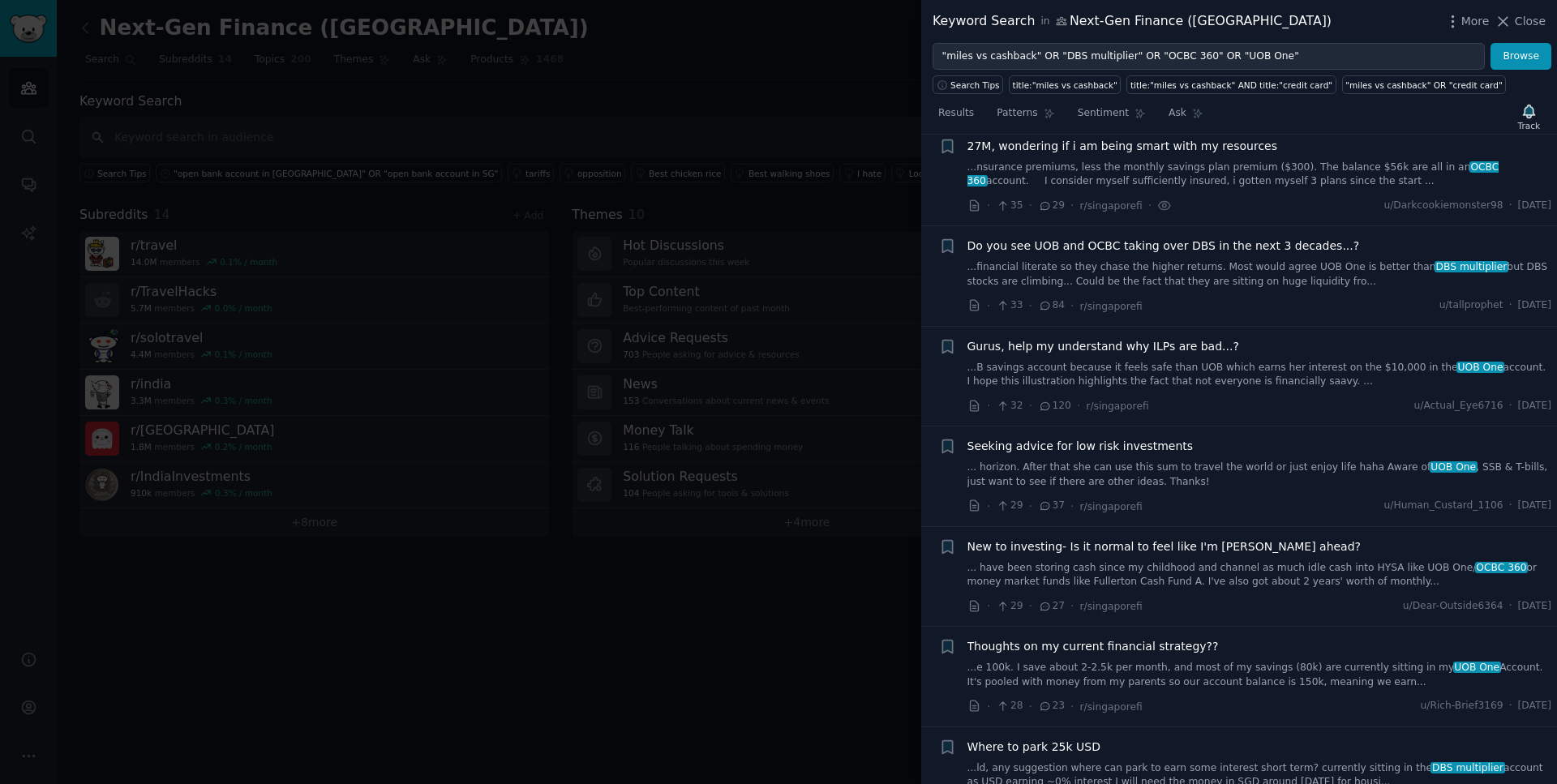
scroll to position [1592, 0]
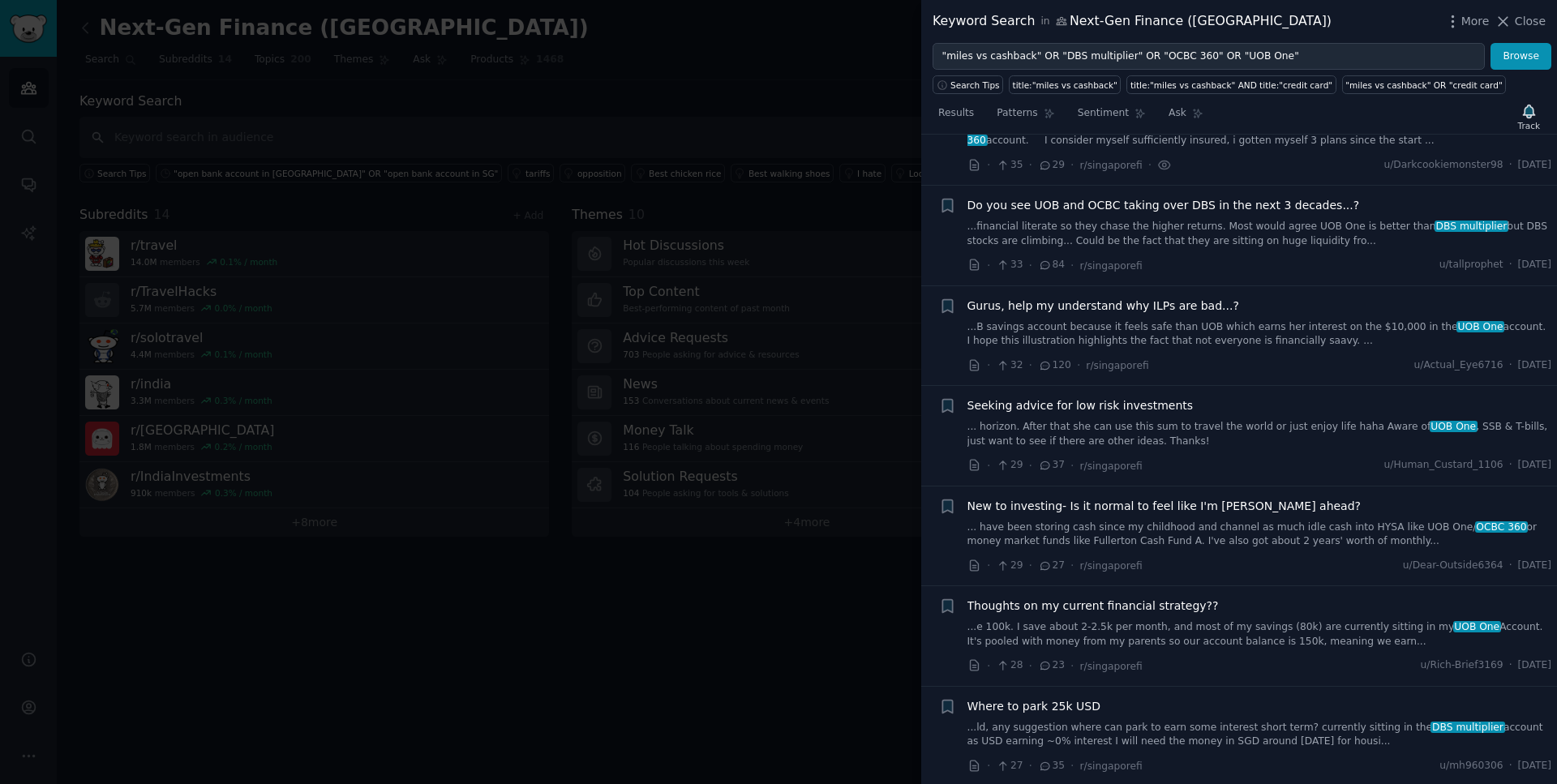
click at [1151, 214] on div "Do you see UOB and OCBC taking over DBS in the next 3 decades...? ...financial …" at bounding box center [1260, 222] width 584 height 51
click at [1148, 206] on span "Do you see UOB and OCBC taking over DBS in the next 3 decades...?" at bounding box center [1164, 206] width 392 height 17
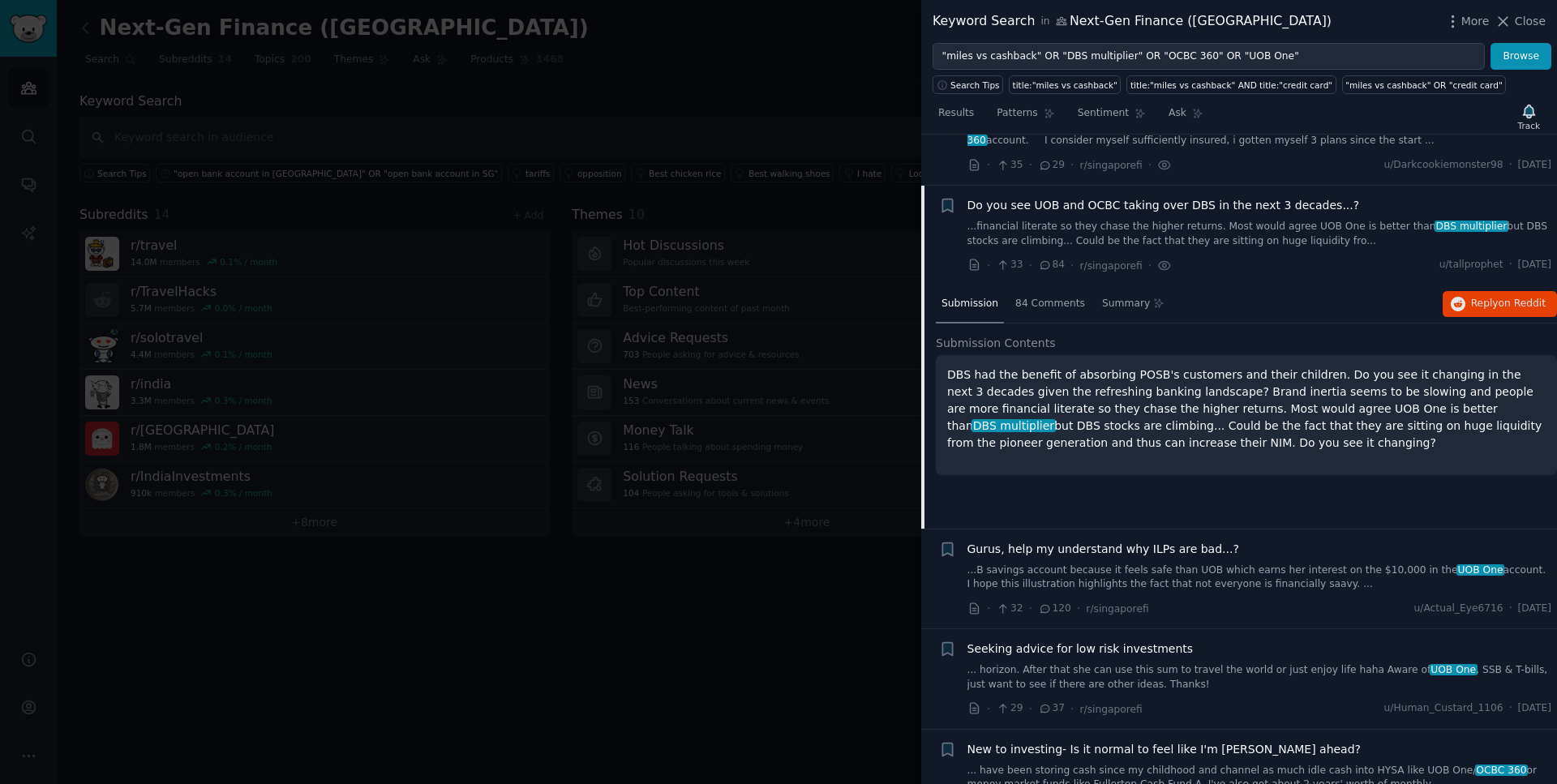
scroll to position [1643, 0]
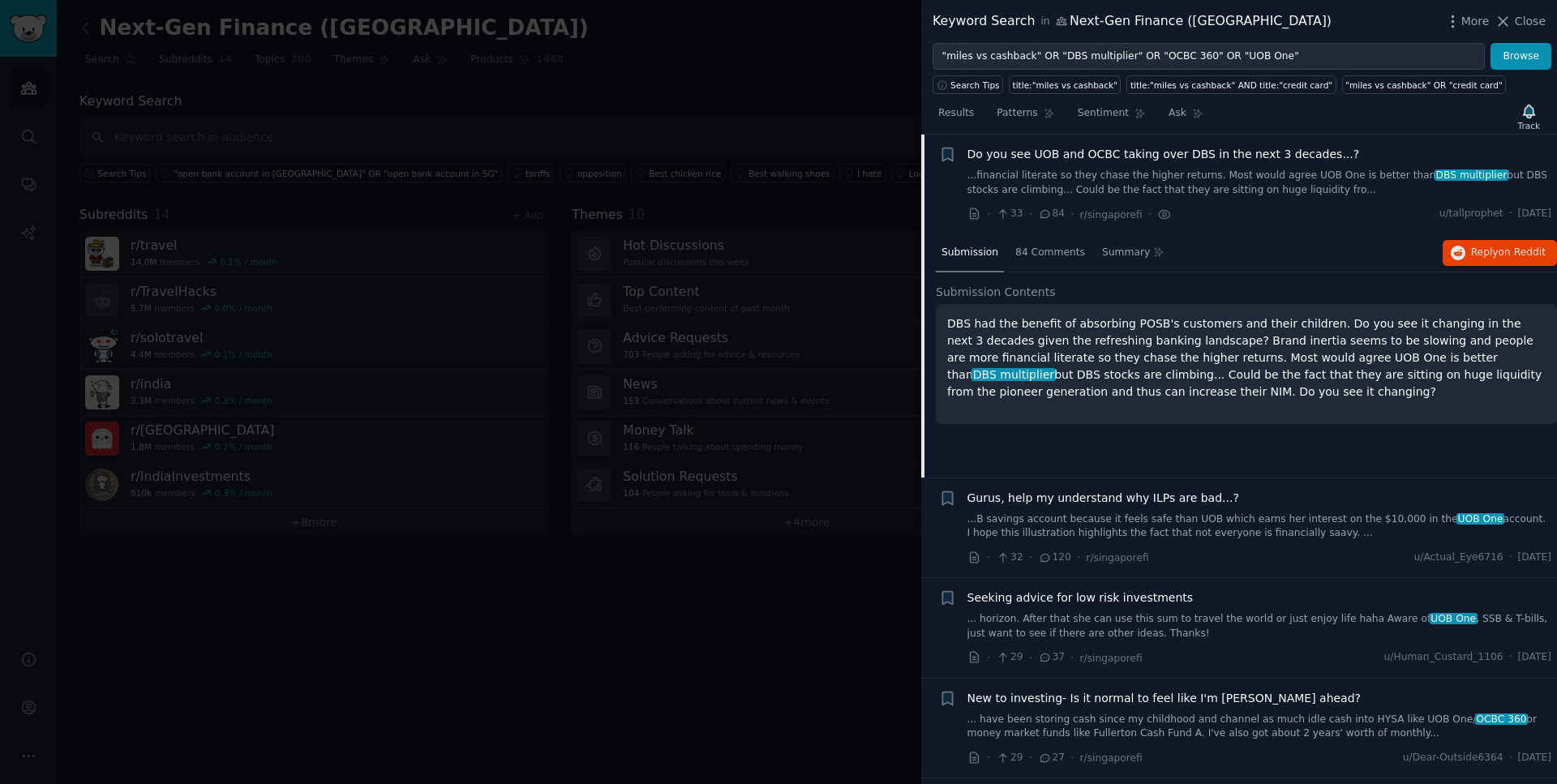
drag, startPoint x: 1260, startPoint y: 392, endPoint x: 938, endPoint y: 322, distance: 329.5
click at [938, 322] on div "DBS had the benefit of absorbing POSB's customers and their children. Do you se…" at bounding box center [1247, 364] width 622 height 120
click at [1026, 256] on span "84 Comments" at bounding box center [1050, 252] width 70 height 15
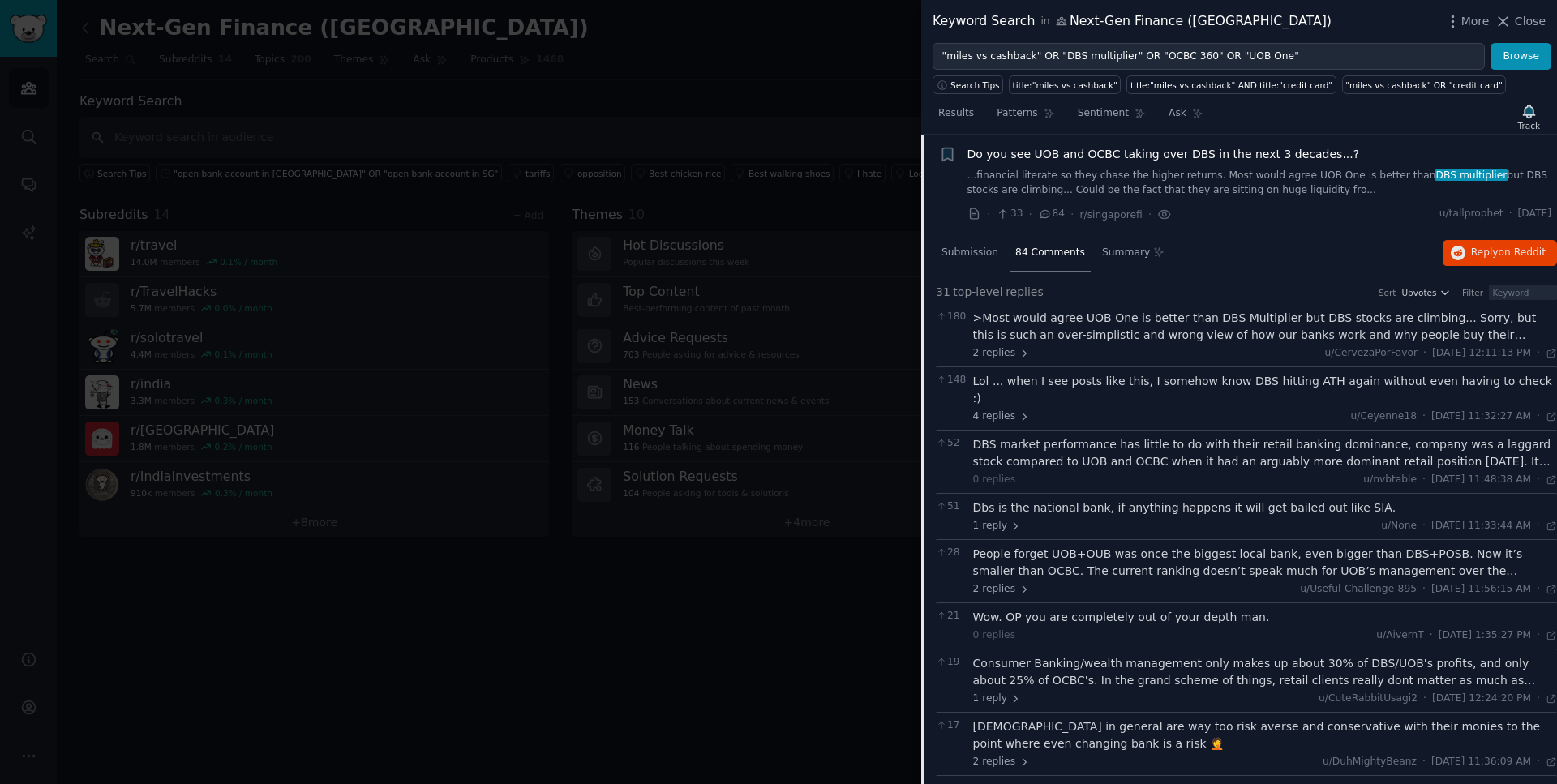
drag, startPoint x: 1548, startPoint y: 214, endPoint x: 1507, endPoint y: 215, distance: 41.0
click at [1507, 215] on li "Bookmark this conversation + Do you see UOB and OCBC taking over DBS in the nex…" at bounding box center [1240, 184] width 636 height 99
click at [1229, 329] on div ">Most would agree UOB One is better than DBS Multiplier but DBS stocks are clim…" at bounding box center [1266, 326] width 584 height 34
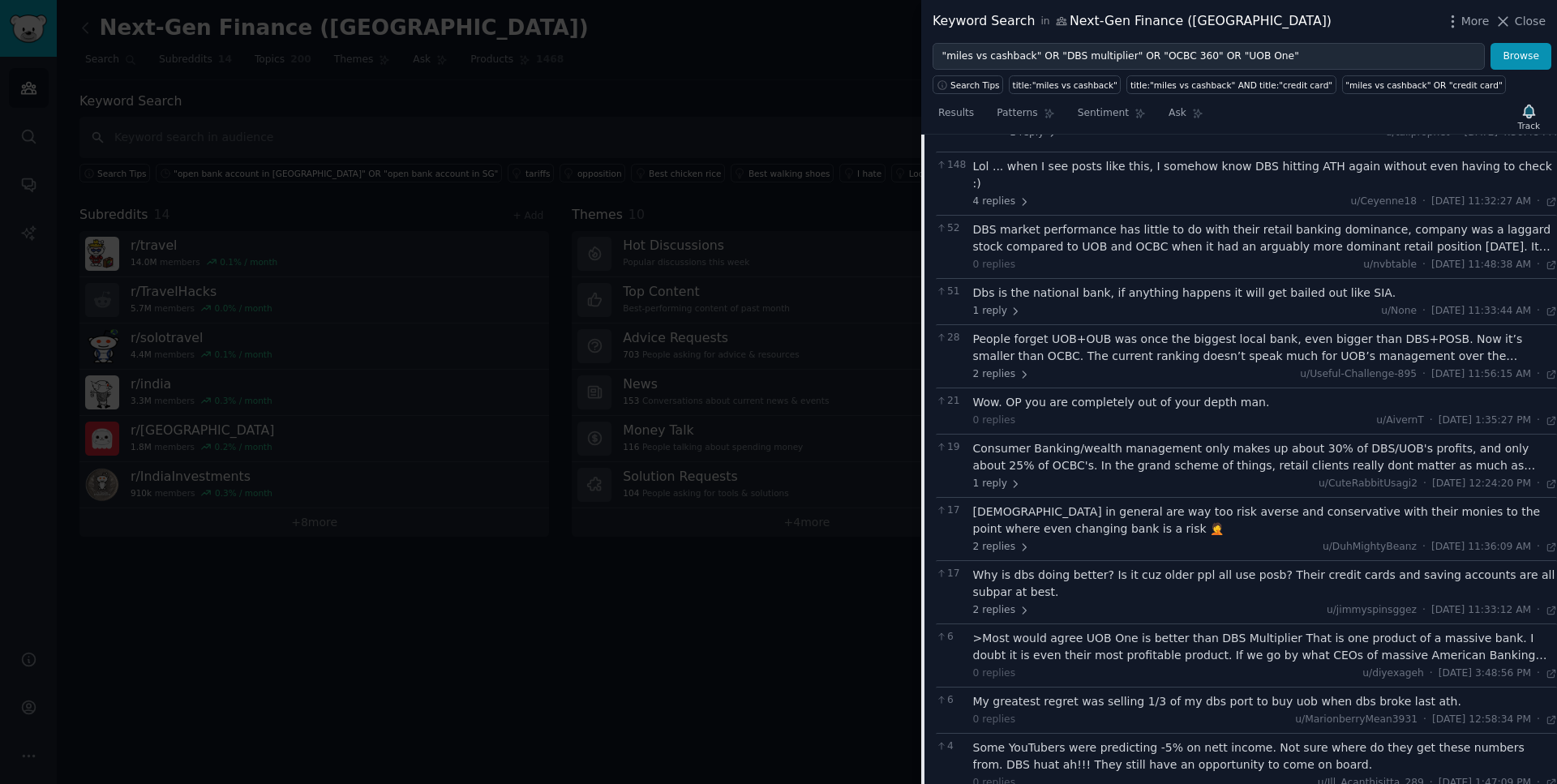
scroll to position [2009, 0]
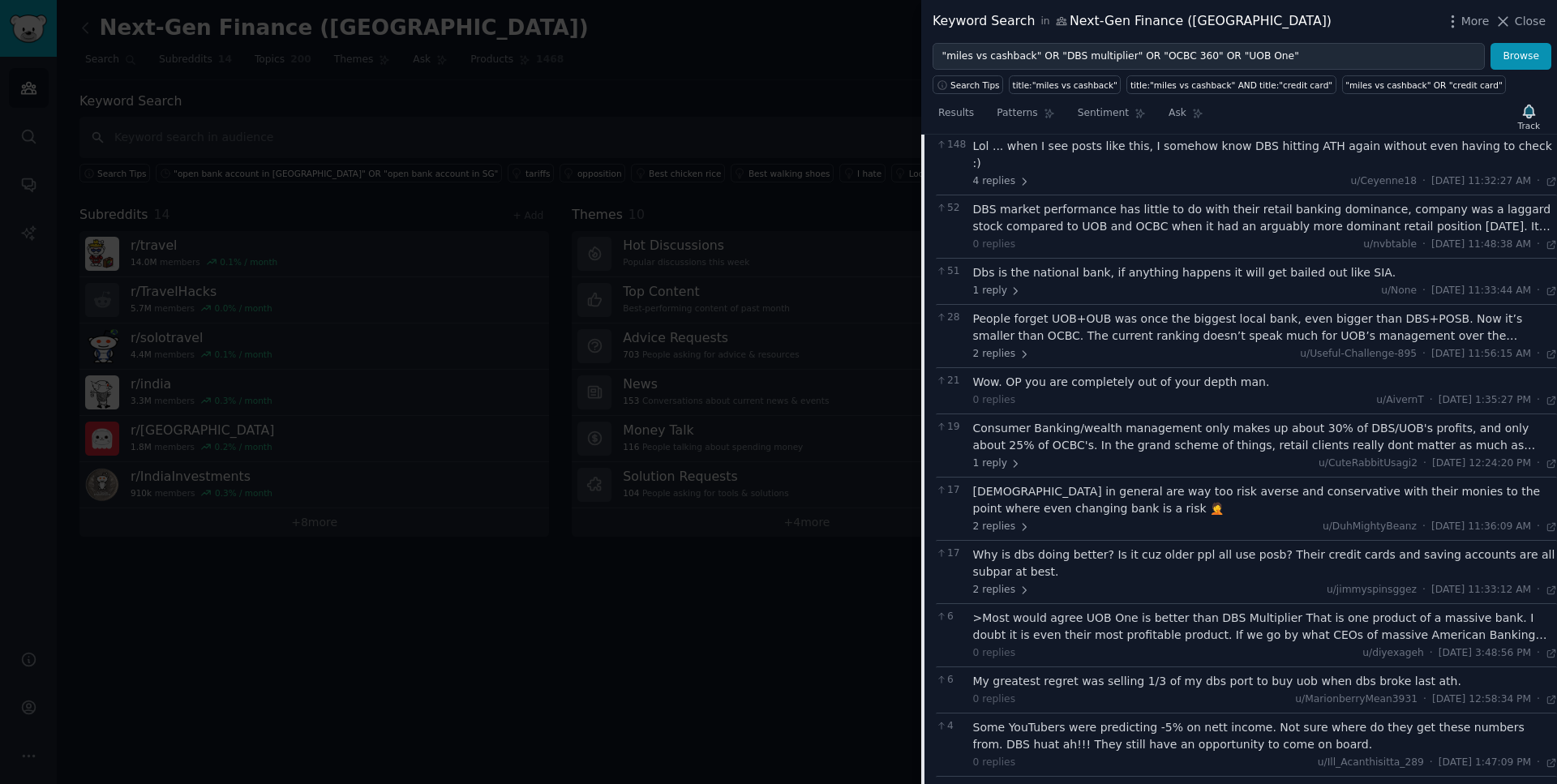
click at [1240, 546] on div "Why is dbs doing better? Is it cuz older ppl all use posb? Their credit cards a…" at bounding box center [1266, 563] width 584 height 34
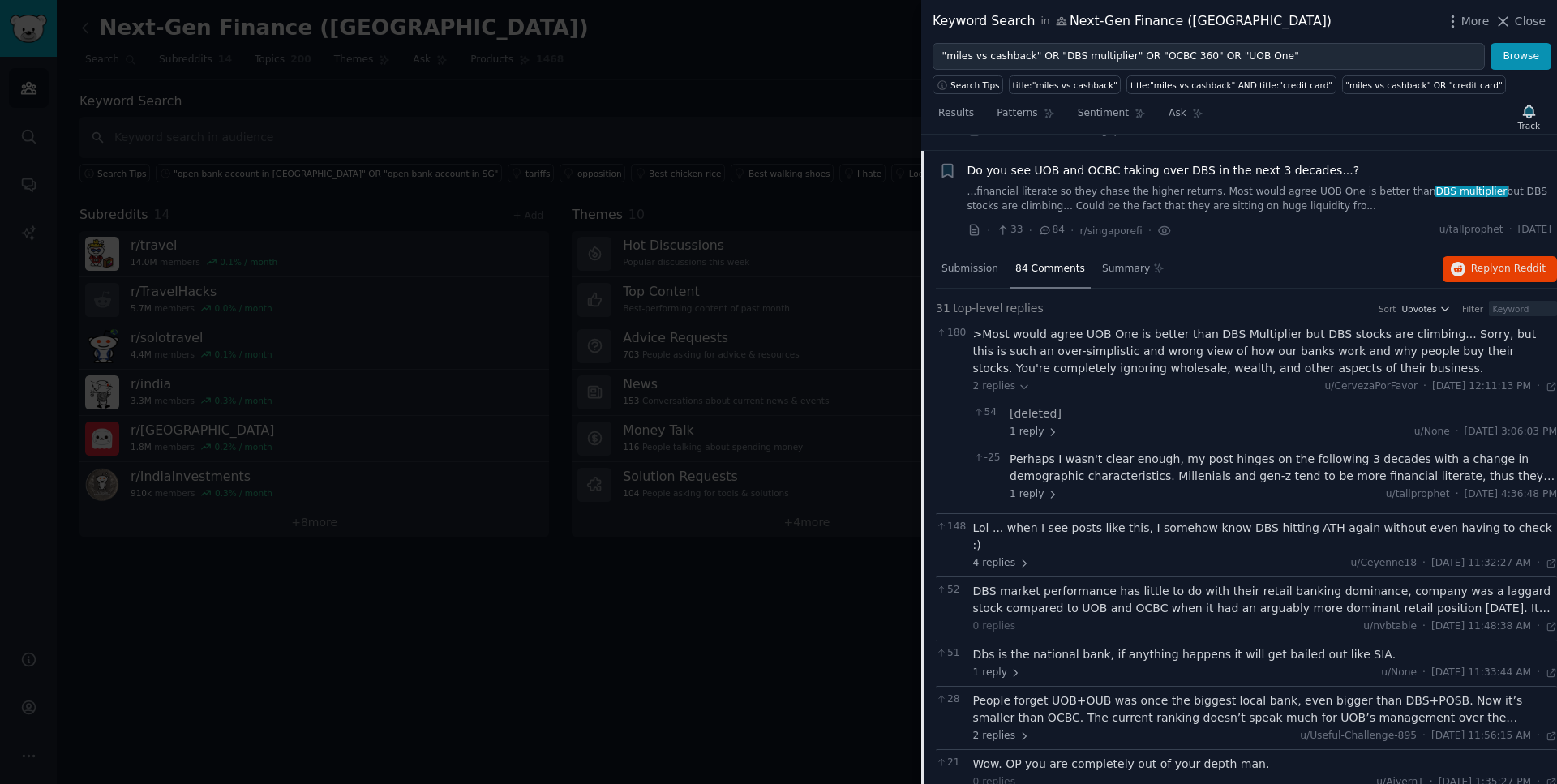
scroll to position [1607, 0]
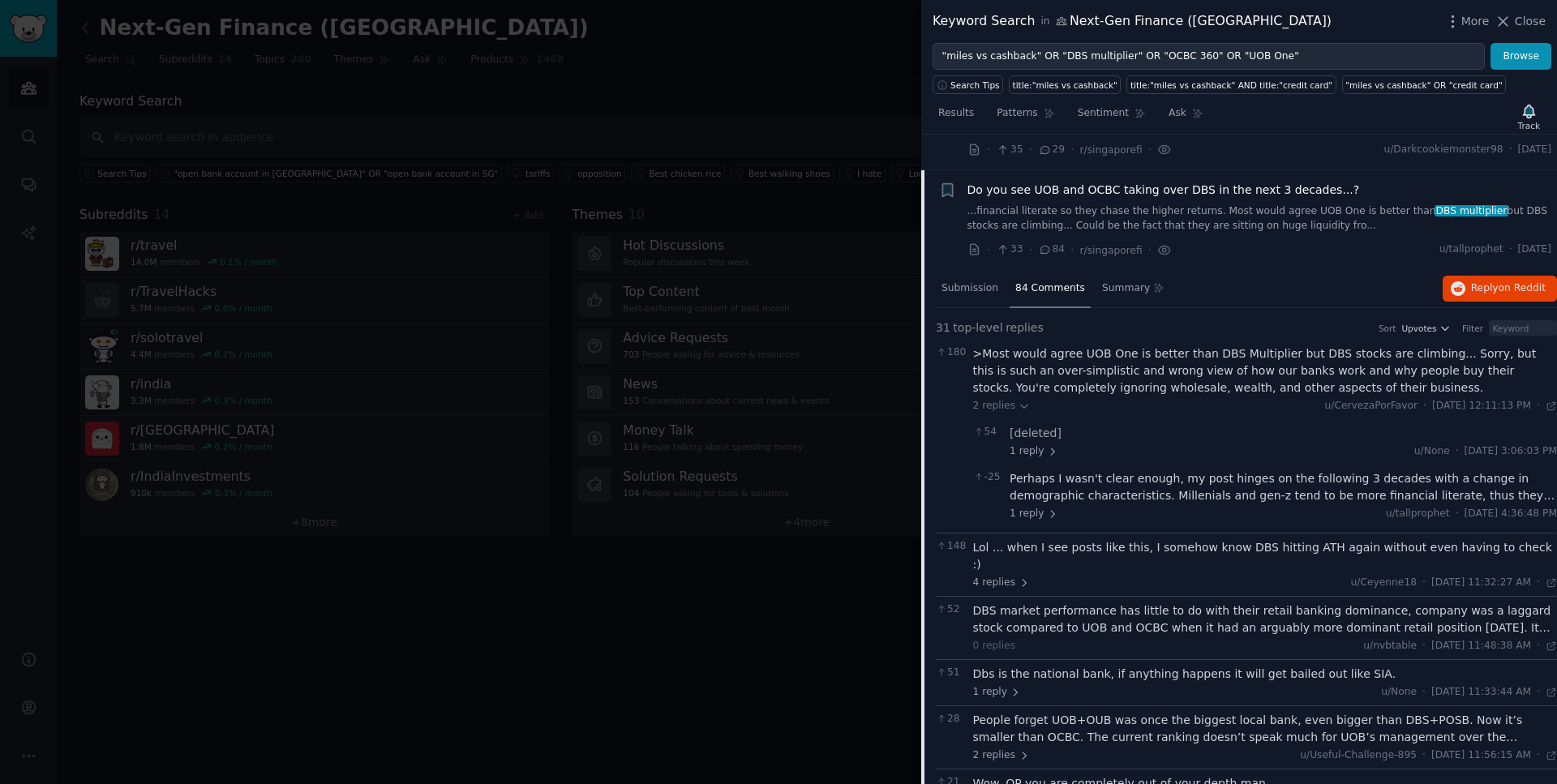
click at [1223, 185] on span "Do you see UOB and OCBC taking over DBS in the next 3 decades...?" at bounding box center [1164, 190] width 392 height 17
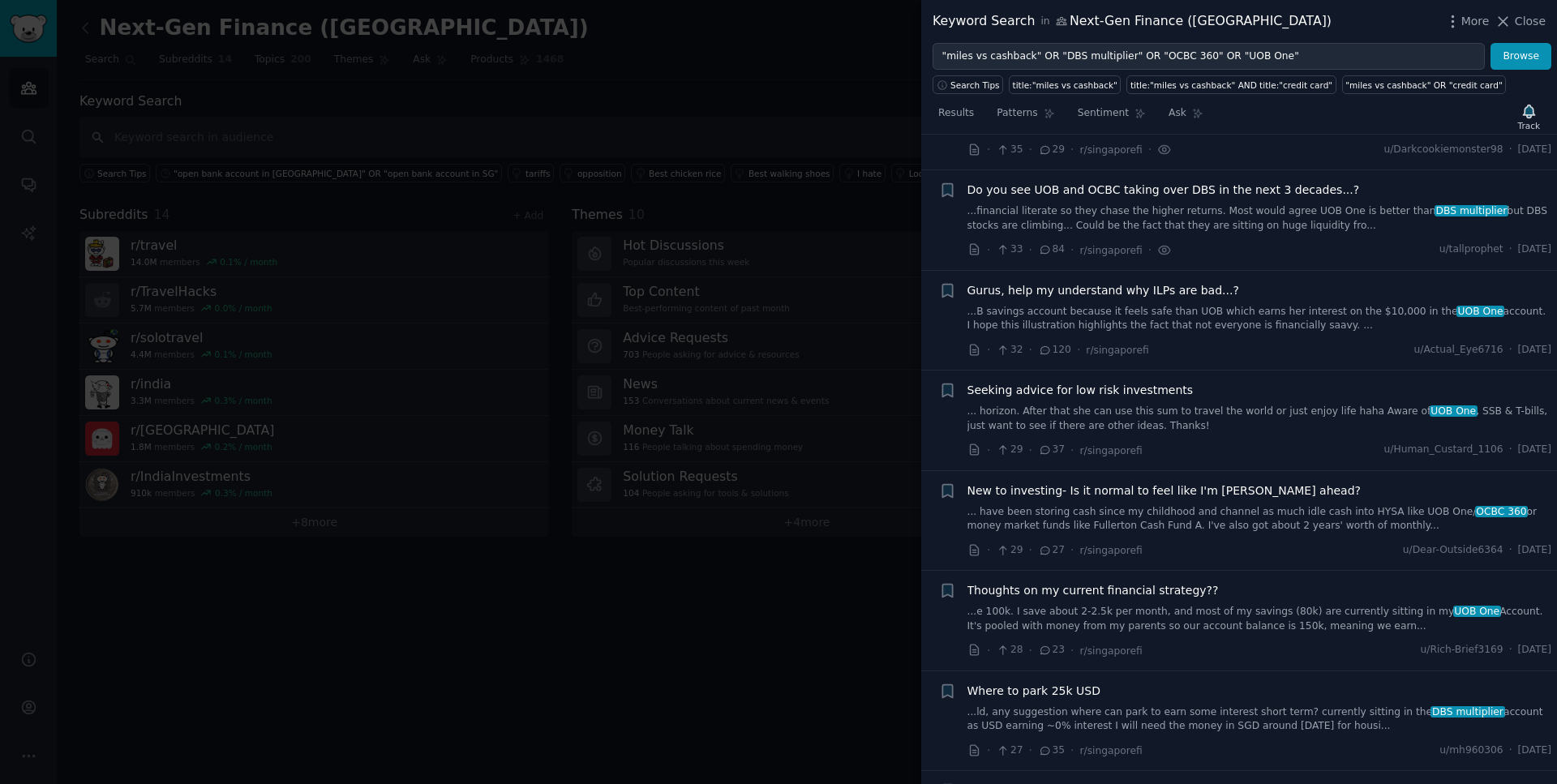
scroll to position [1643, 0]
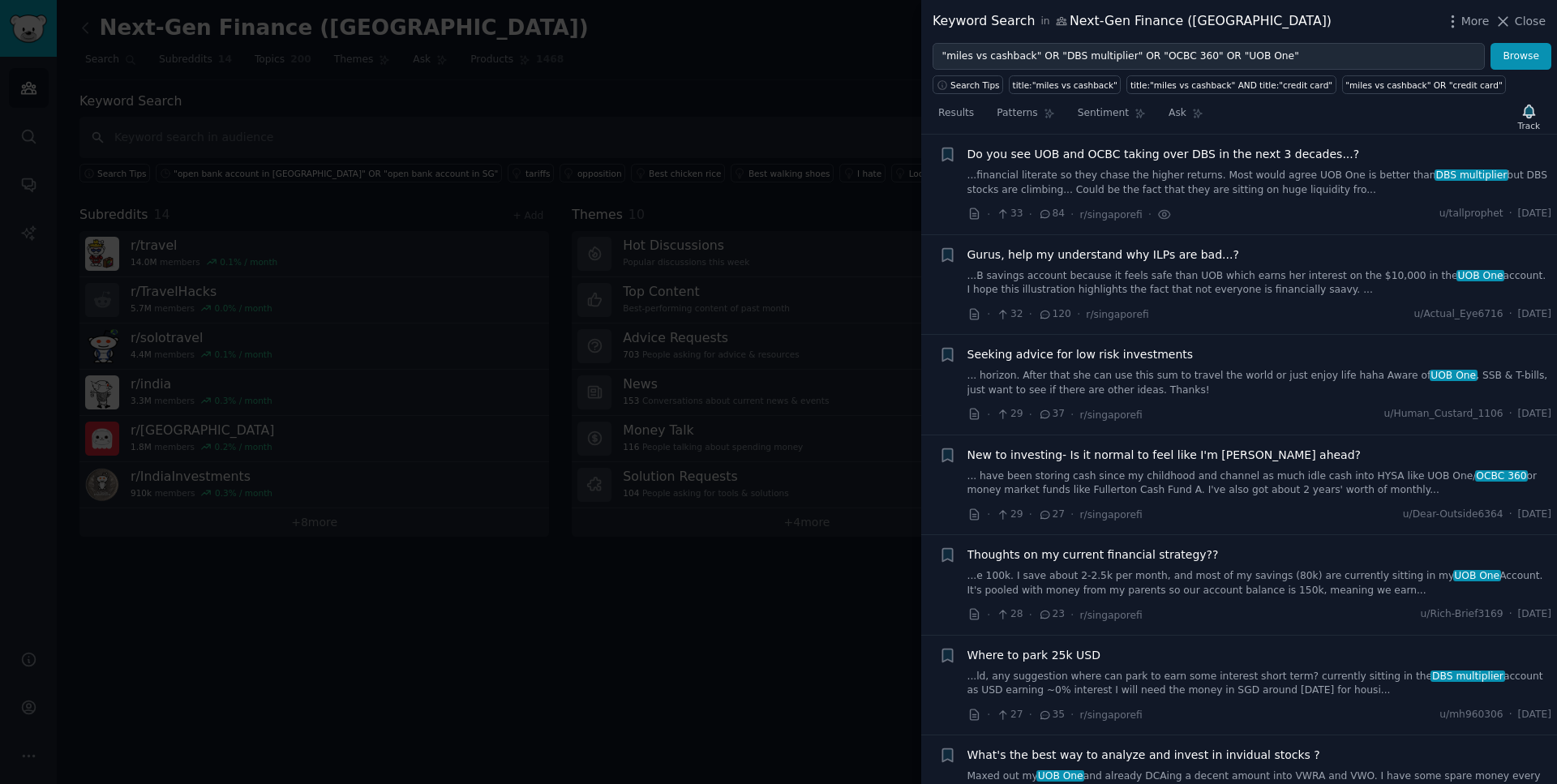
click at [1184, 257] on span "Gurus, help my understand why ILPs are bad...?" at bounding box center [1103, 255] width 271 height 17
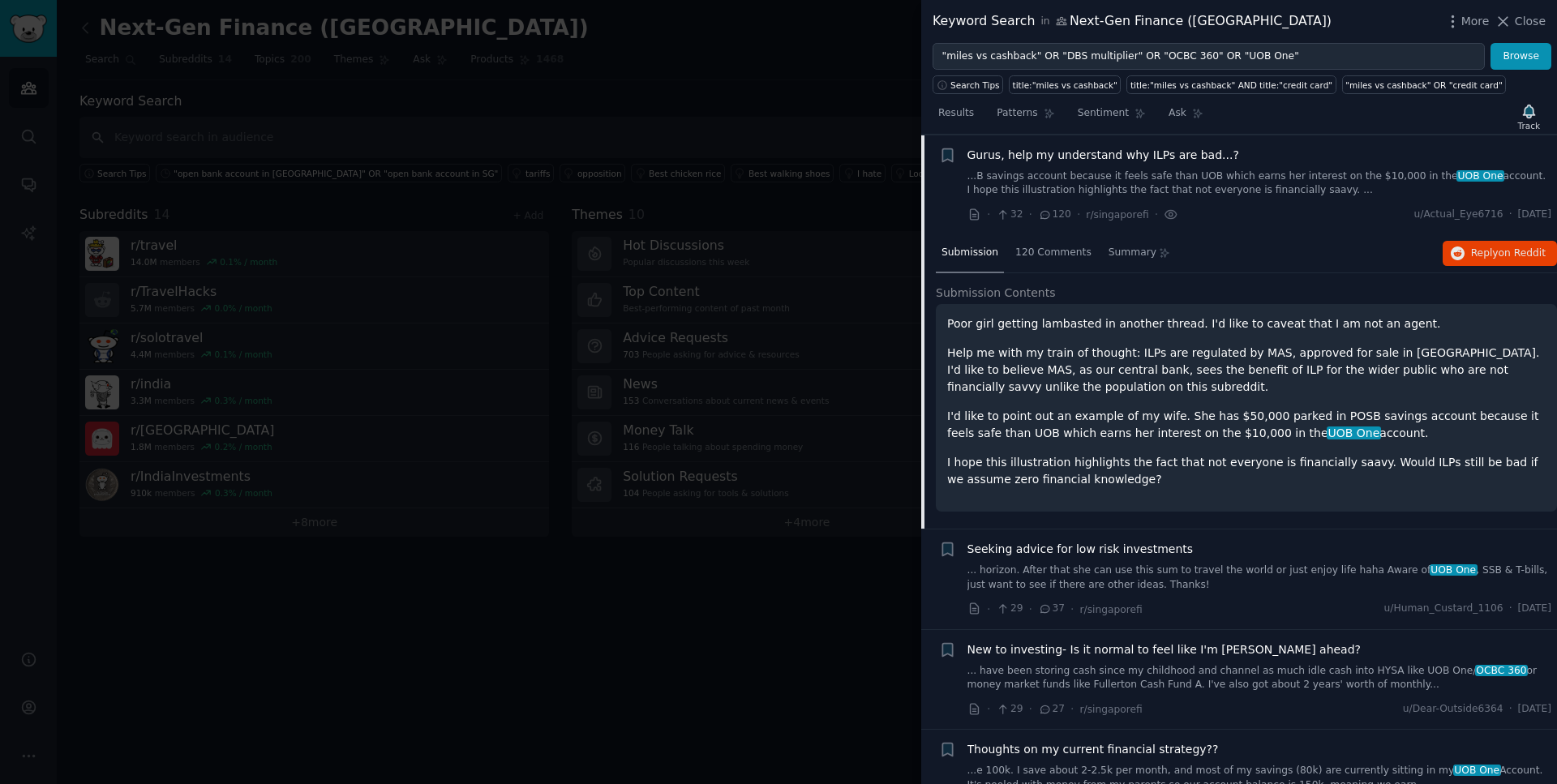
scroll to position [1743, 0]
click at [1054, 258] on span "120 Comments" at bounding box center [1054, 252] width 76 height 15
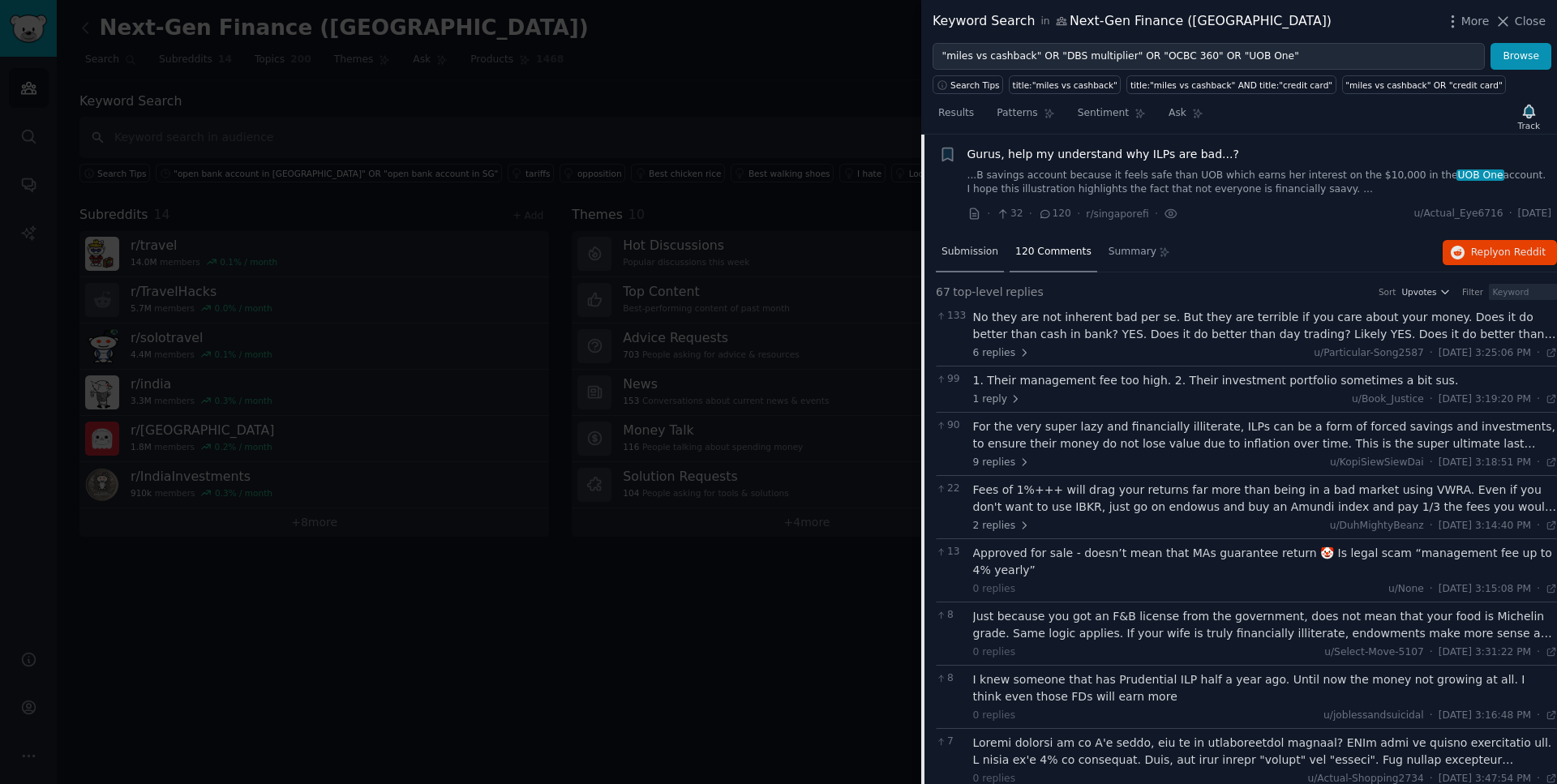
click at [975, 259] on div "Submission" at bounding box center [970, 252] width 68 height 39
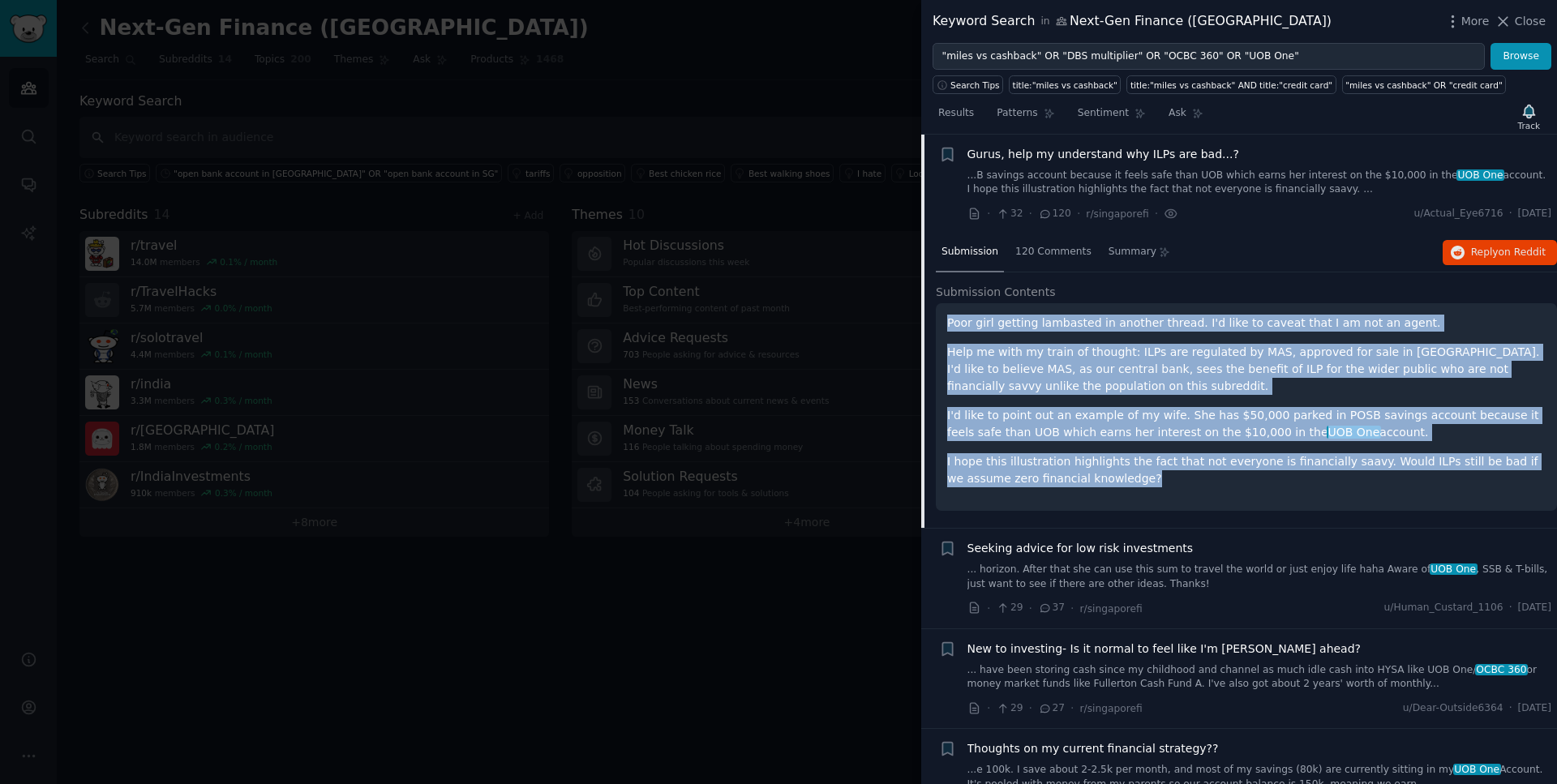
drag, startPoint x: 1138, startPoint y: 485, endPoint x: 940, endPoint y: 326, distance: 253.9
click at [940, 326] on div "Poor girl getting lambasted in another thread. I'd like to caveat that I am not…" at bounding box center [1247, 407] width 622 height 207
click at [1545, 214] on span "[DATE]" at bounding box center [1535, 214] width 33 height 15
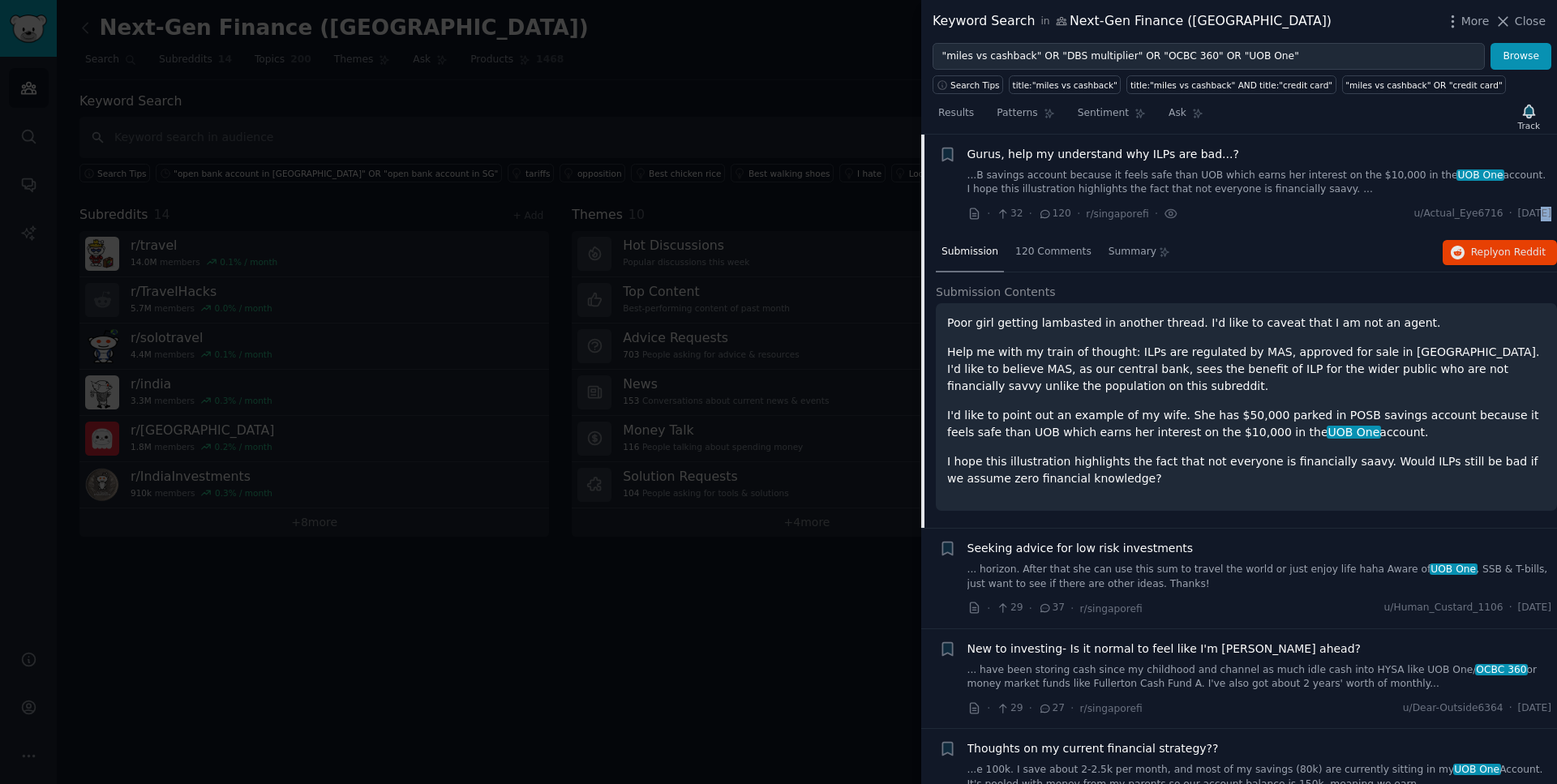
drag, startPoint x: 1545, startPoint y: 214, endPoint x: 1502, endPoint y: 214, distance: 43.0
click at [1518, 214] on span "[DATE]" at bounding box center [1535, 214] width 33 height 15
click at [1200, 150] on span "Gurus, help my understand why ILPs are bad...?" at bounding box center [1103, 155] width 271 height 17
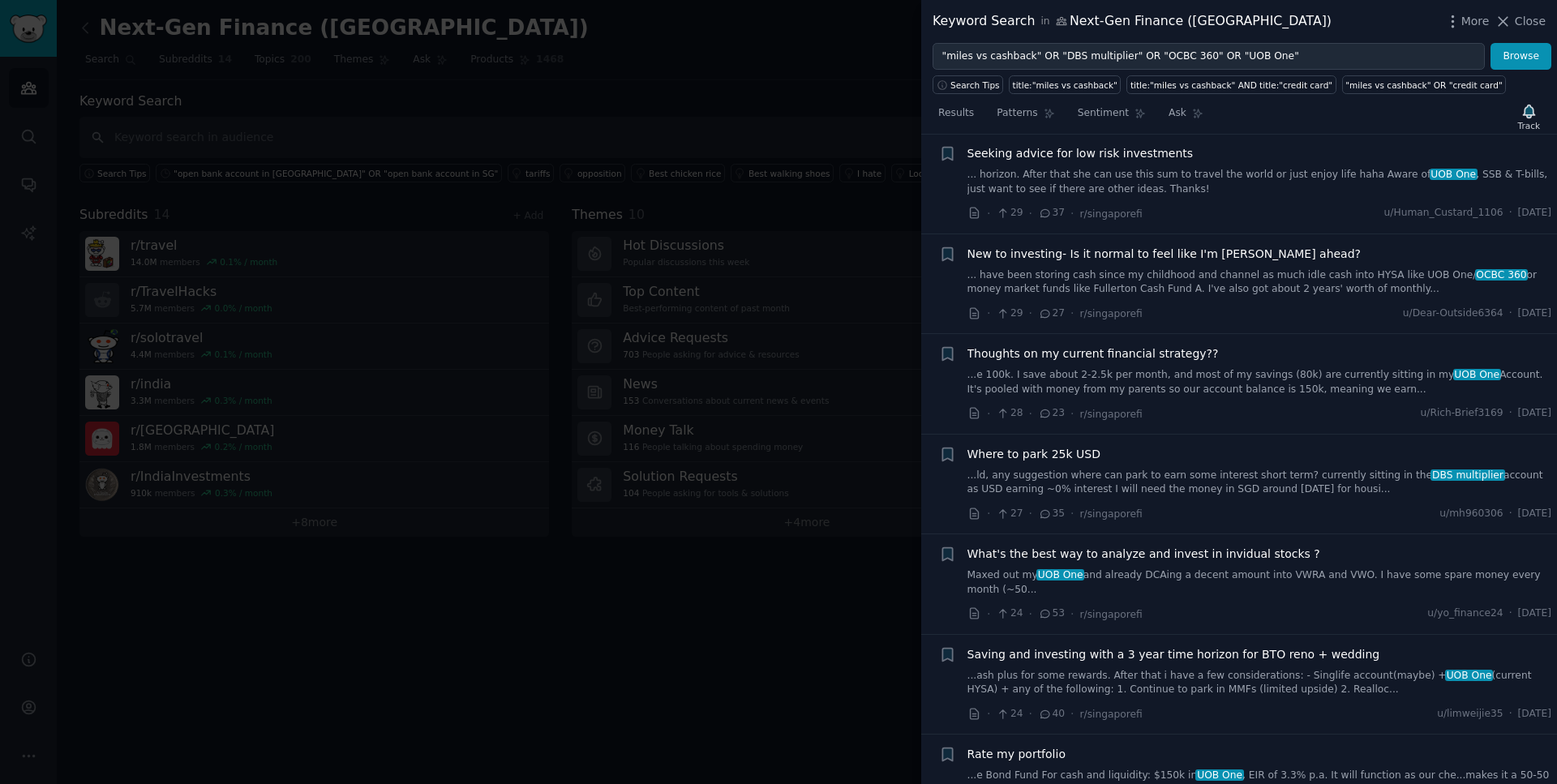
scroll to position [1847, 0]
click at [1050, 150] on span "Seeking advice for low risk investments" at bounding box center [1081, 150] width 227 height 17
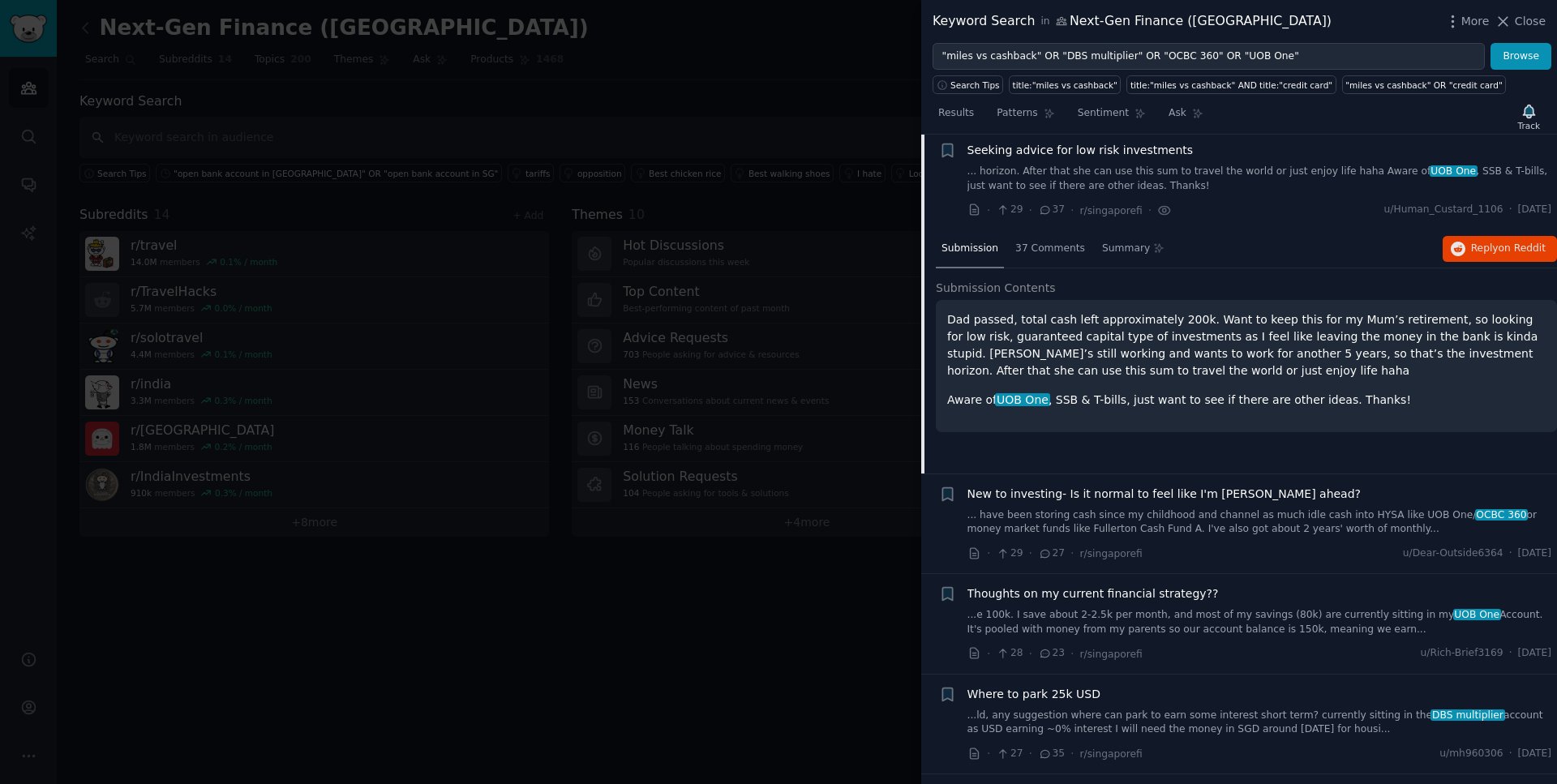
scroll to position [1843, 0]
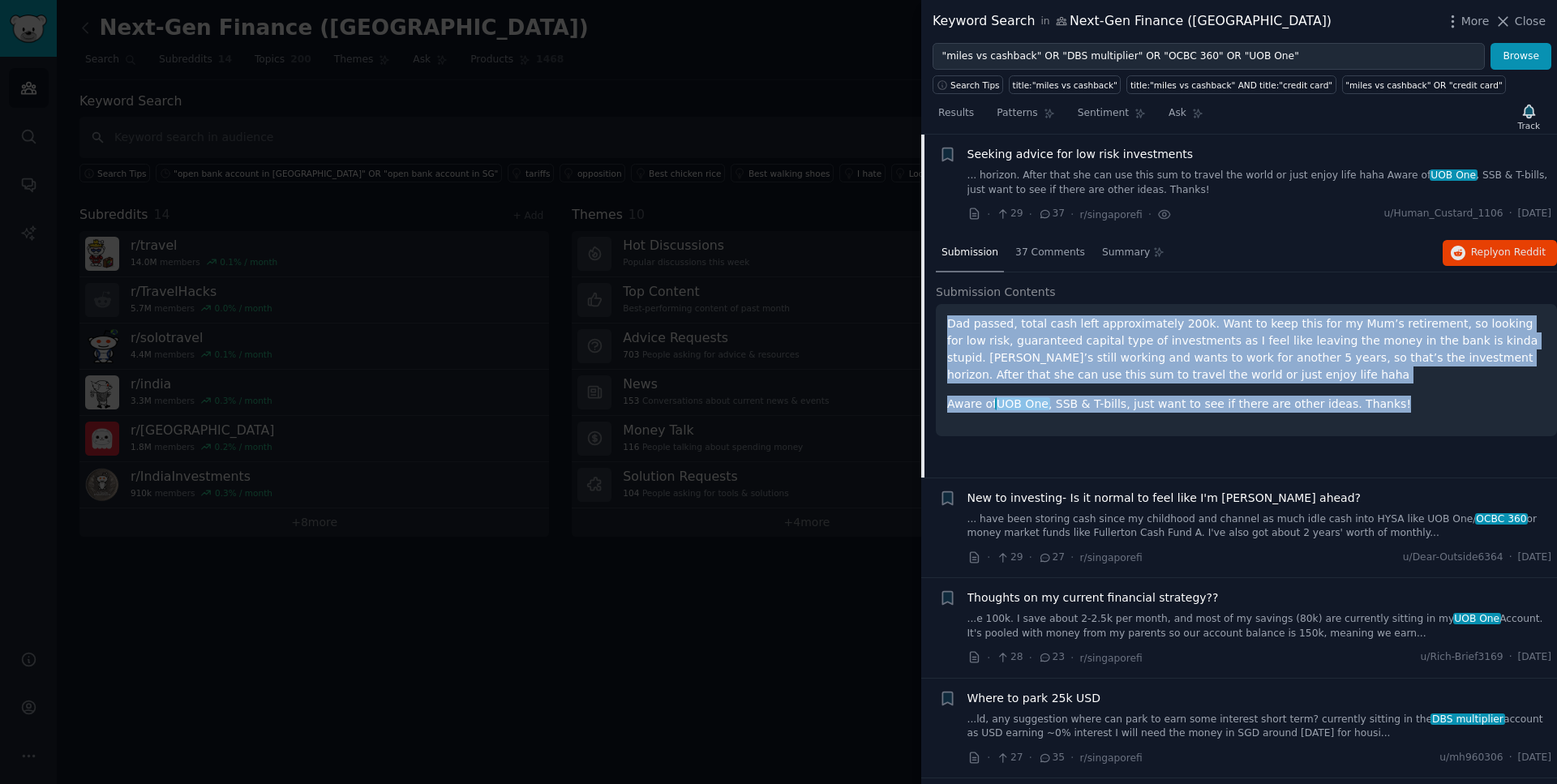
drag, startPoint x: 1396, startPoint y: 407, endPoint x: 945, endPoint y: 323, distance: 458.8
click at [945, 323] on div "Dad passed, total cash left approximately 200k. Want to keep this for my Mum’s …" at bounding box center [1247, 370] width 622 height 132
drag, startPoint x: 1544, startPoint y: 214, endPoint x: 1501, endPoint y: 215, distance: 43.0
click at [1518, 215] on span "[DATE]" at bounding box center [1535, 214] width 33 height 15
drag, startPoint x: 1547, startPoint y: 215, endPoint x: 1501, endPoint y: 215, distance: 46.0
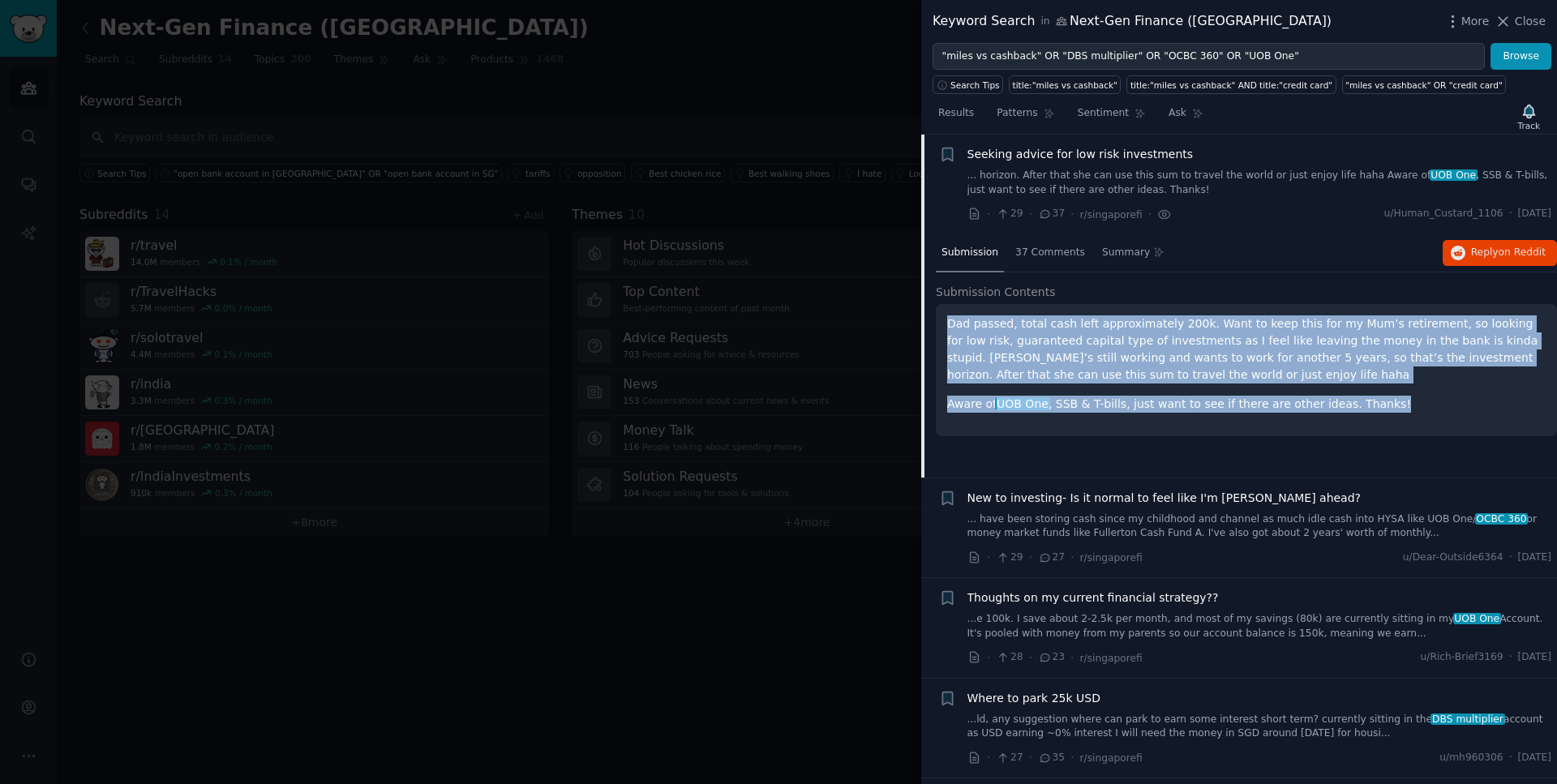
click at [1518, 215] on span "[DATE]" at bounding box center [1535, 214] width 33 height 15
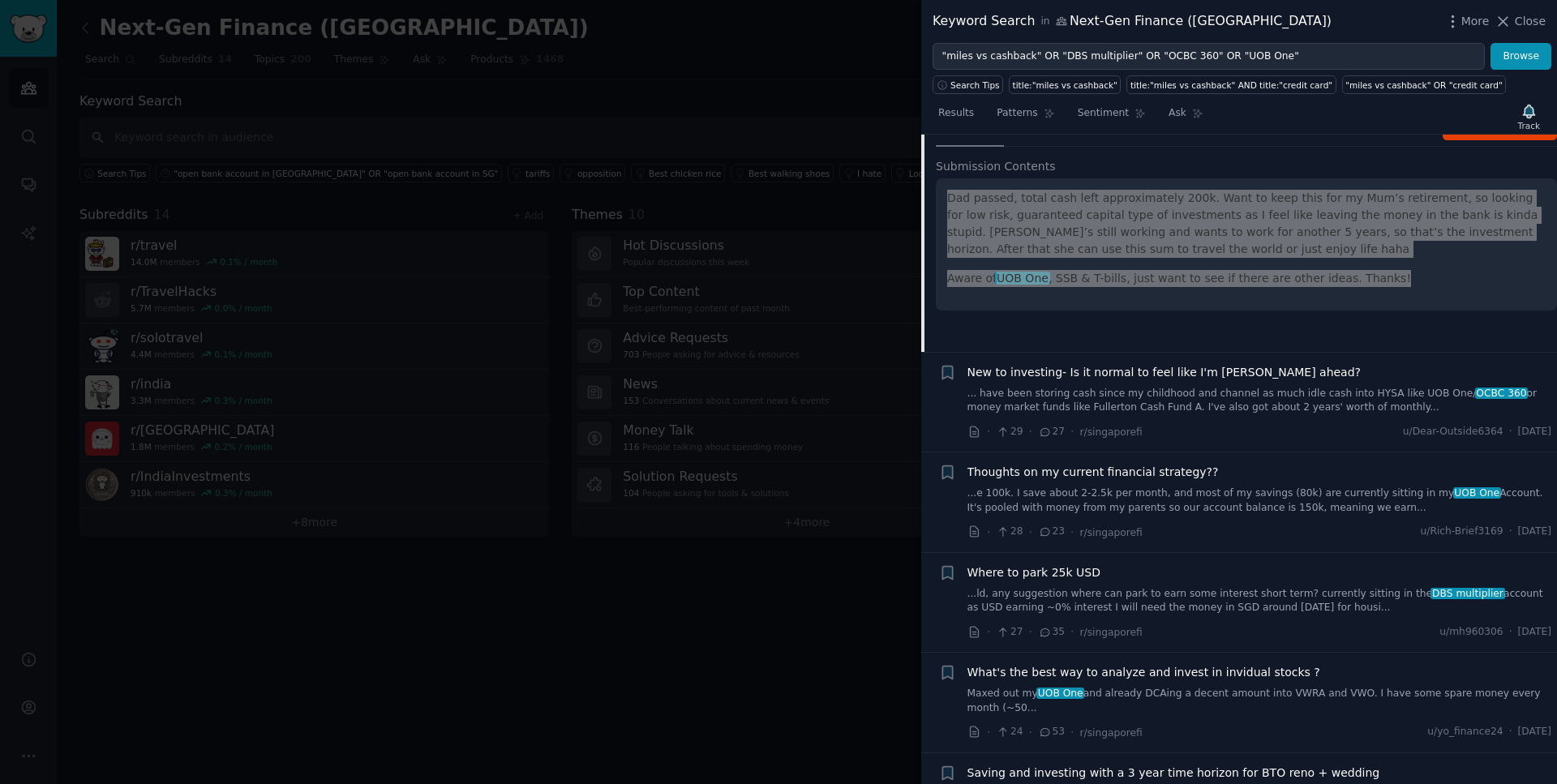
scroll to position [1985, 0]
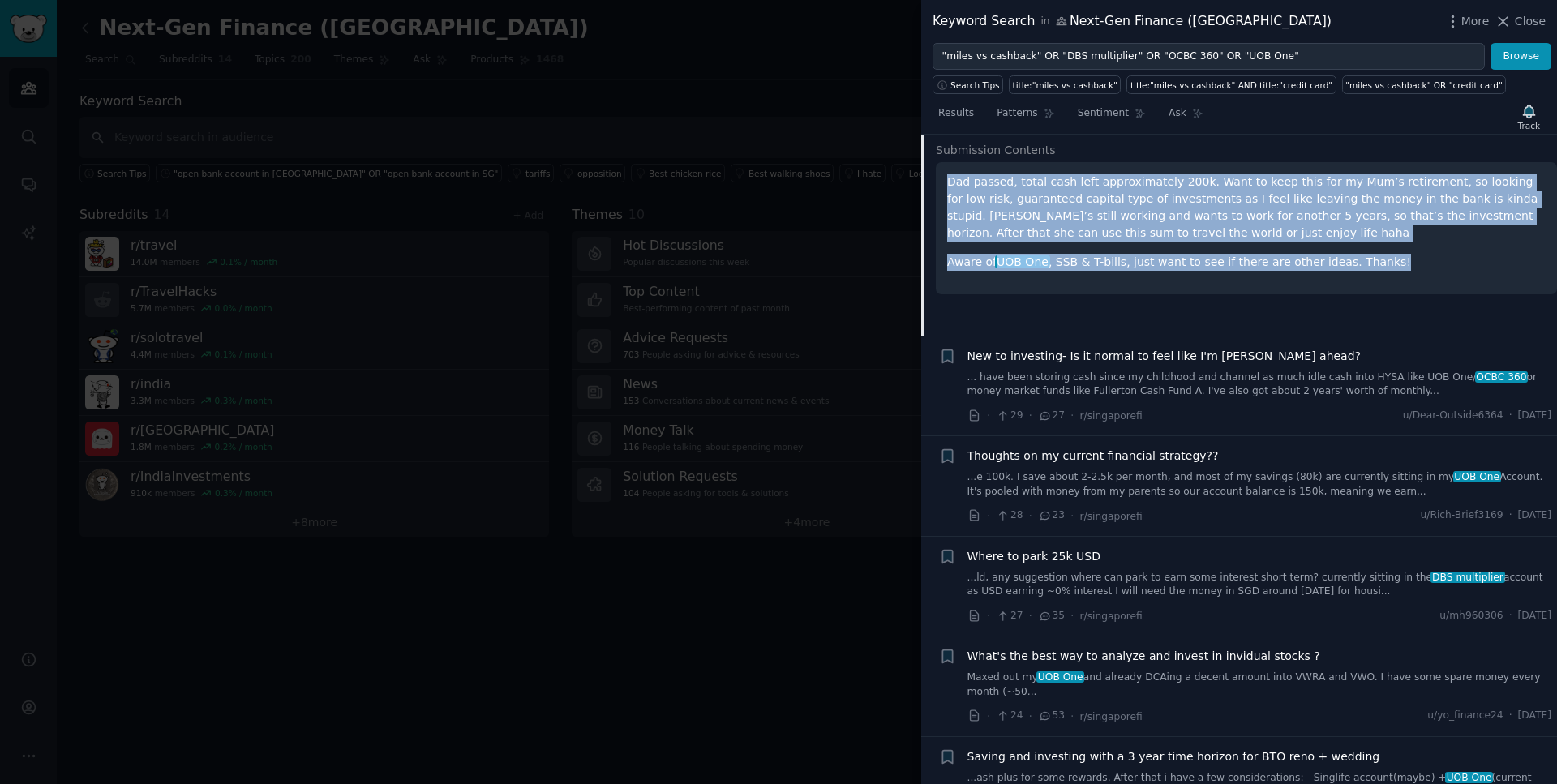
click at [1161, 357] on span "New to investing- Is it normal to feel like I'm [PERSON_NAME] ahead?" at bounding box center [1165, 356] width 394 height 17
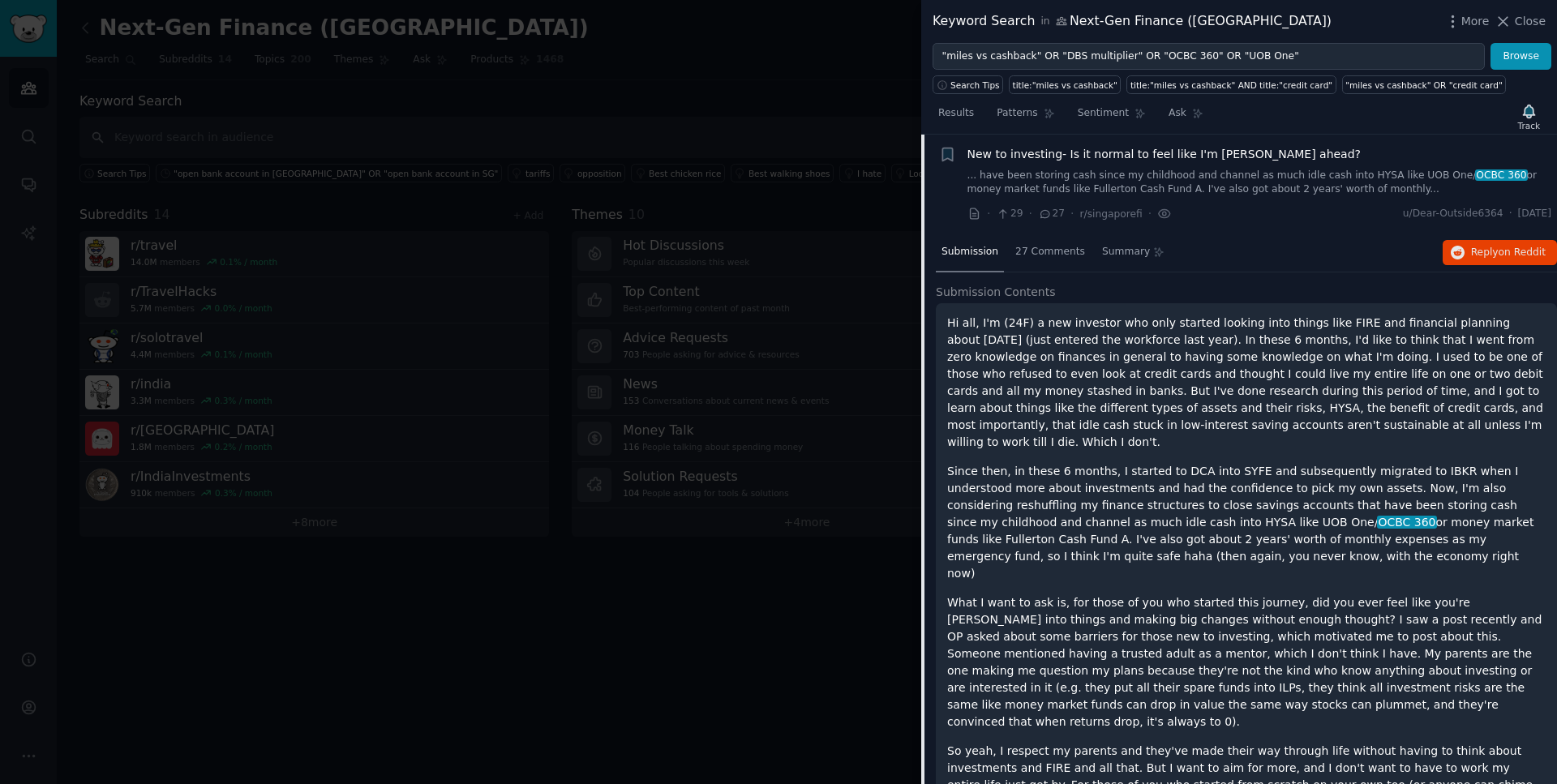
scroll to position [1948, 0]
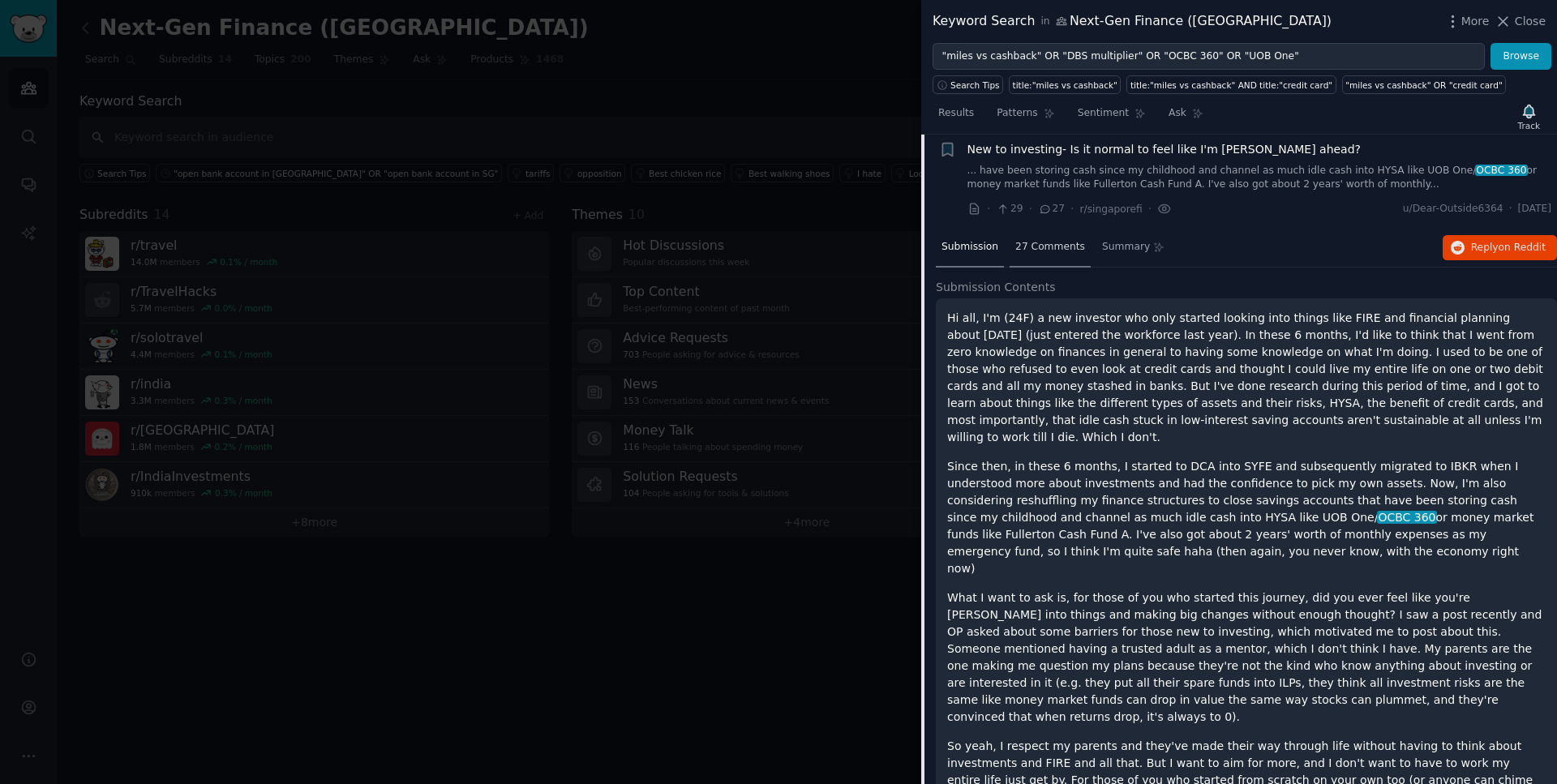
click at [1048, 256] on div "27 Comments" at bounding box center [1050, 248] width 81 height 39
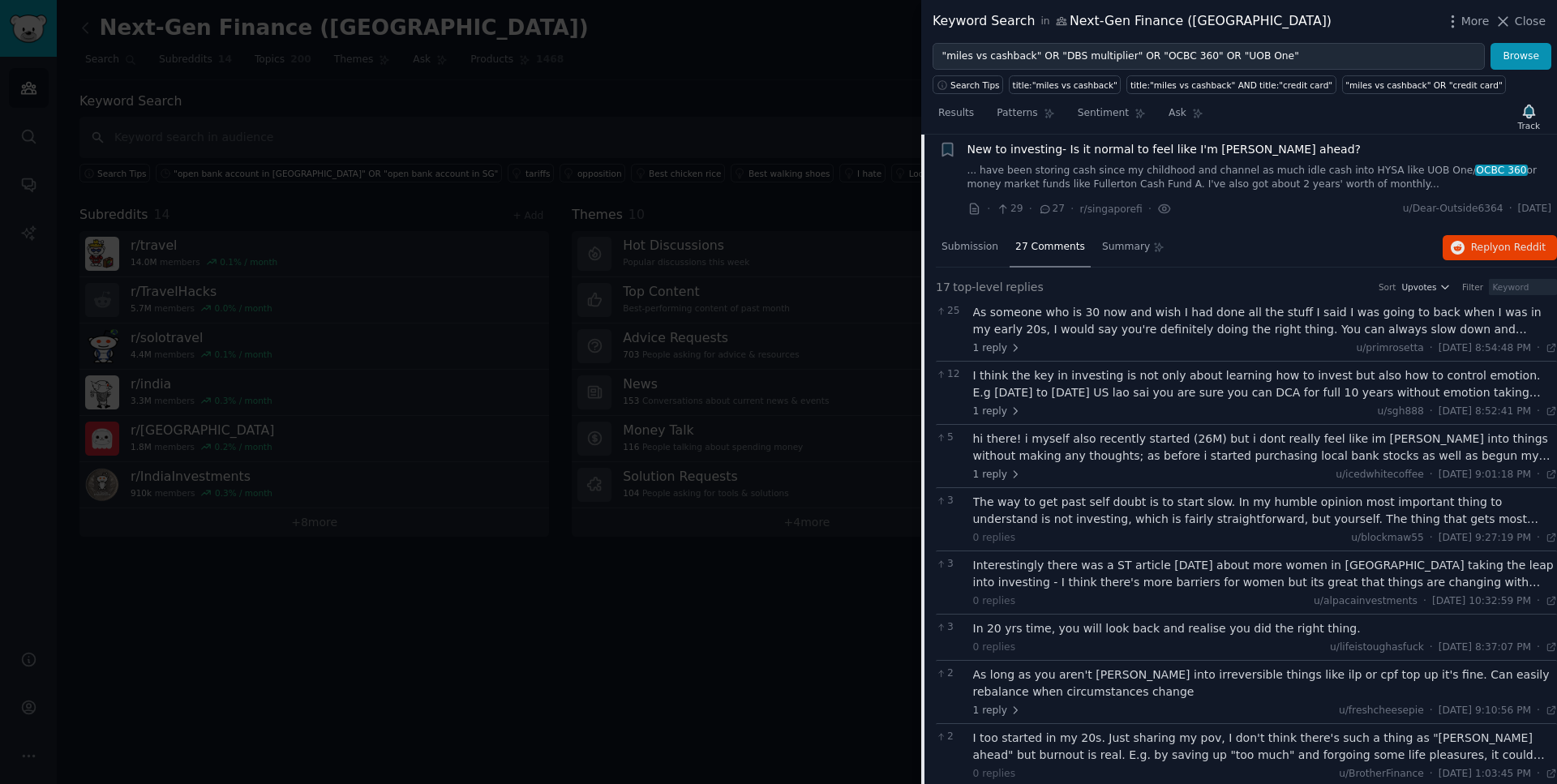
click at [1135, 322] on div "As someone who is 30 now and wish I had done all the stuff I said I was going t…" at bounding box center [1266, 321] width 584 height 34
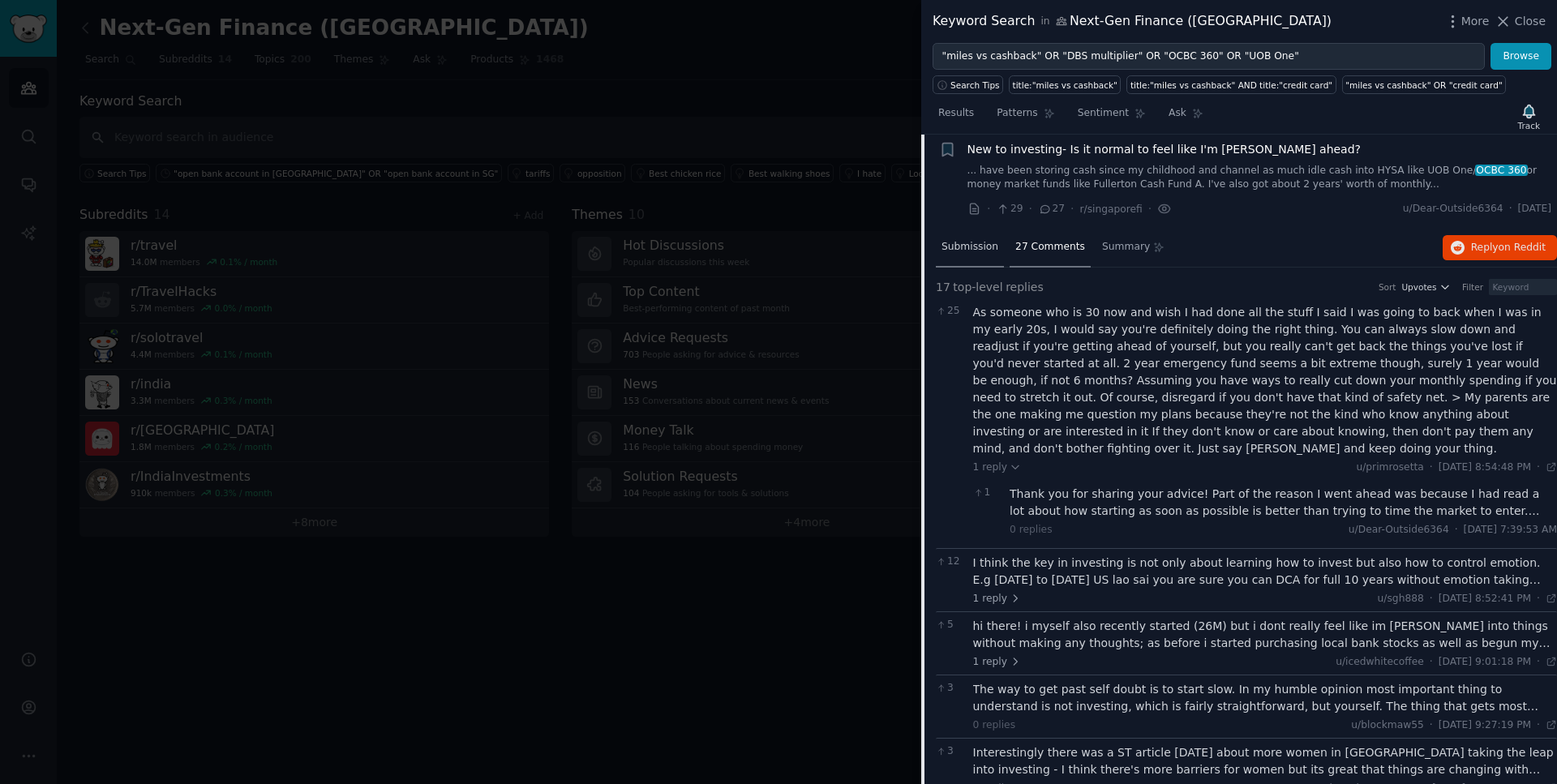
click at [980, 252] on span "Submission" at bounding box center [970, 247] width 57 height 15
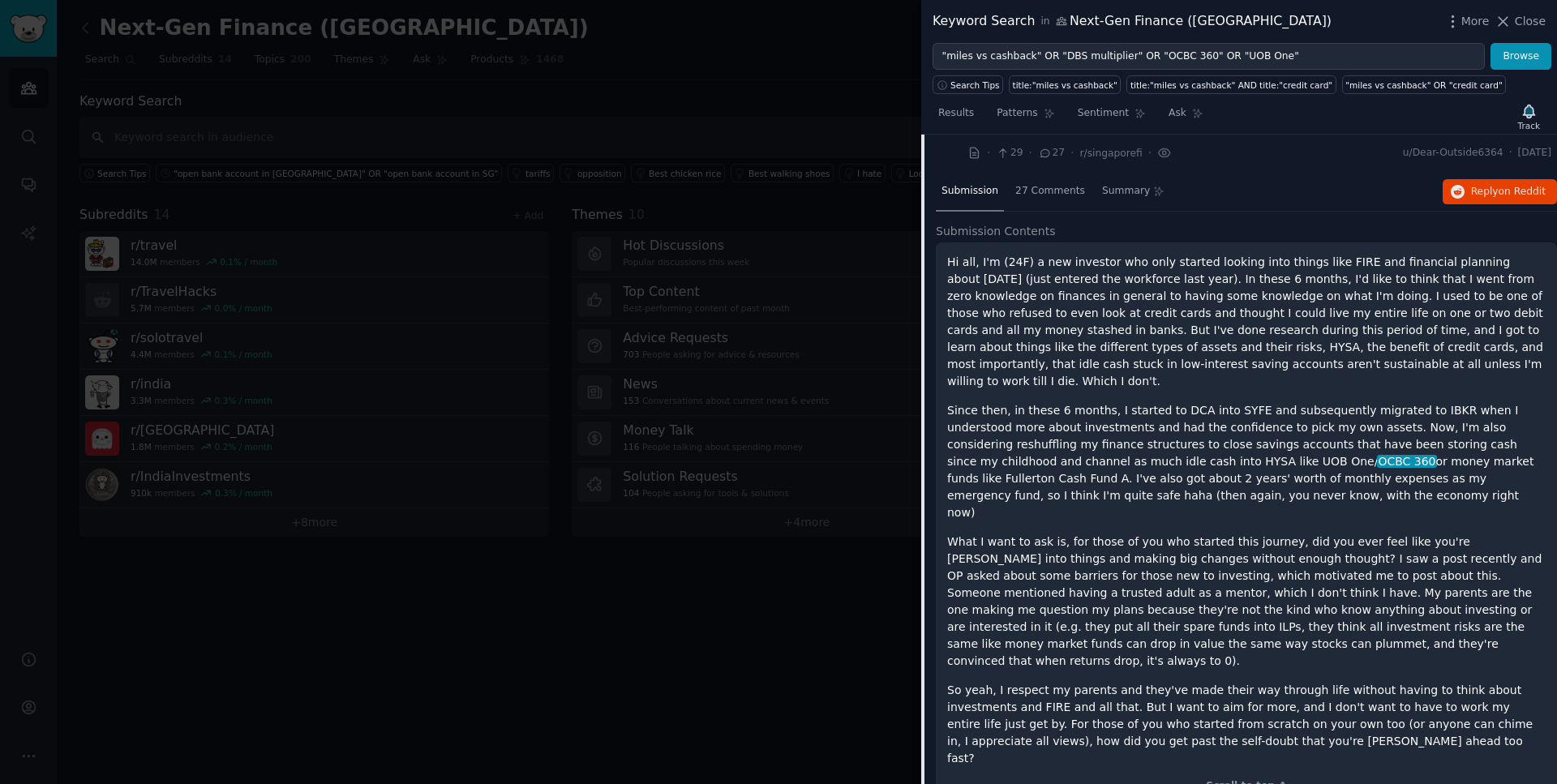
scroll to position [2009, 0]
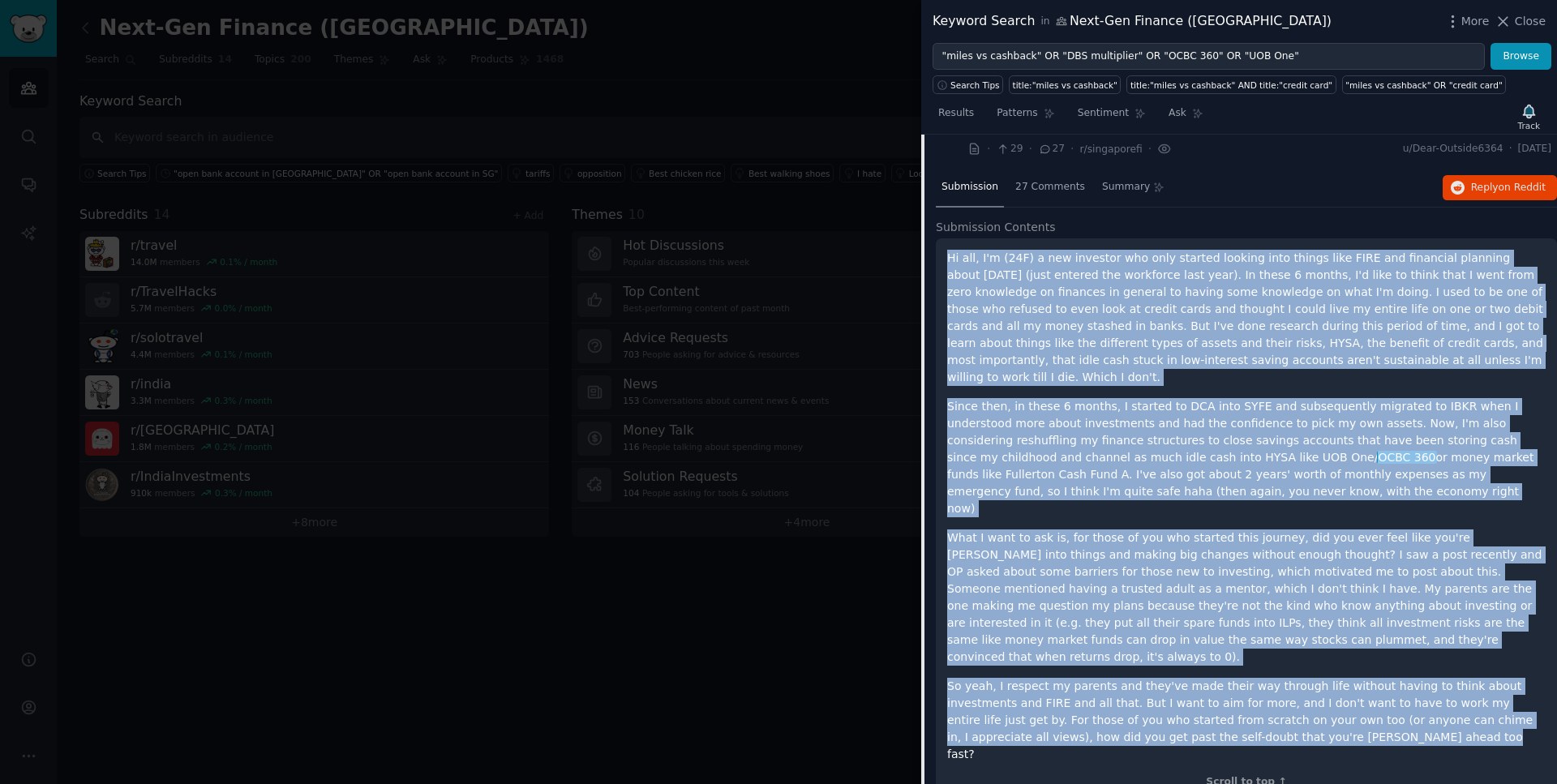
drag, startPoint x: 1282, startPoint y: 690, endPoint x: 948, endPoint y: 265, distance: 540.5
click at [948, 265] on div "Hi all, I'm (24F) a new investor who only started looking into things like FIRE…" at bounding box center [1247, 507] width 598 height 513
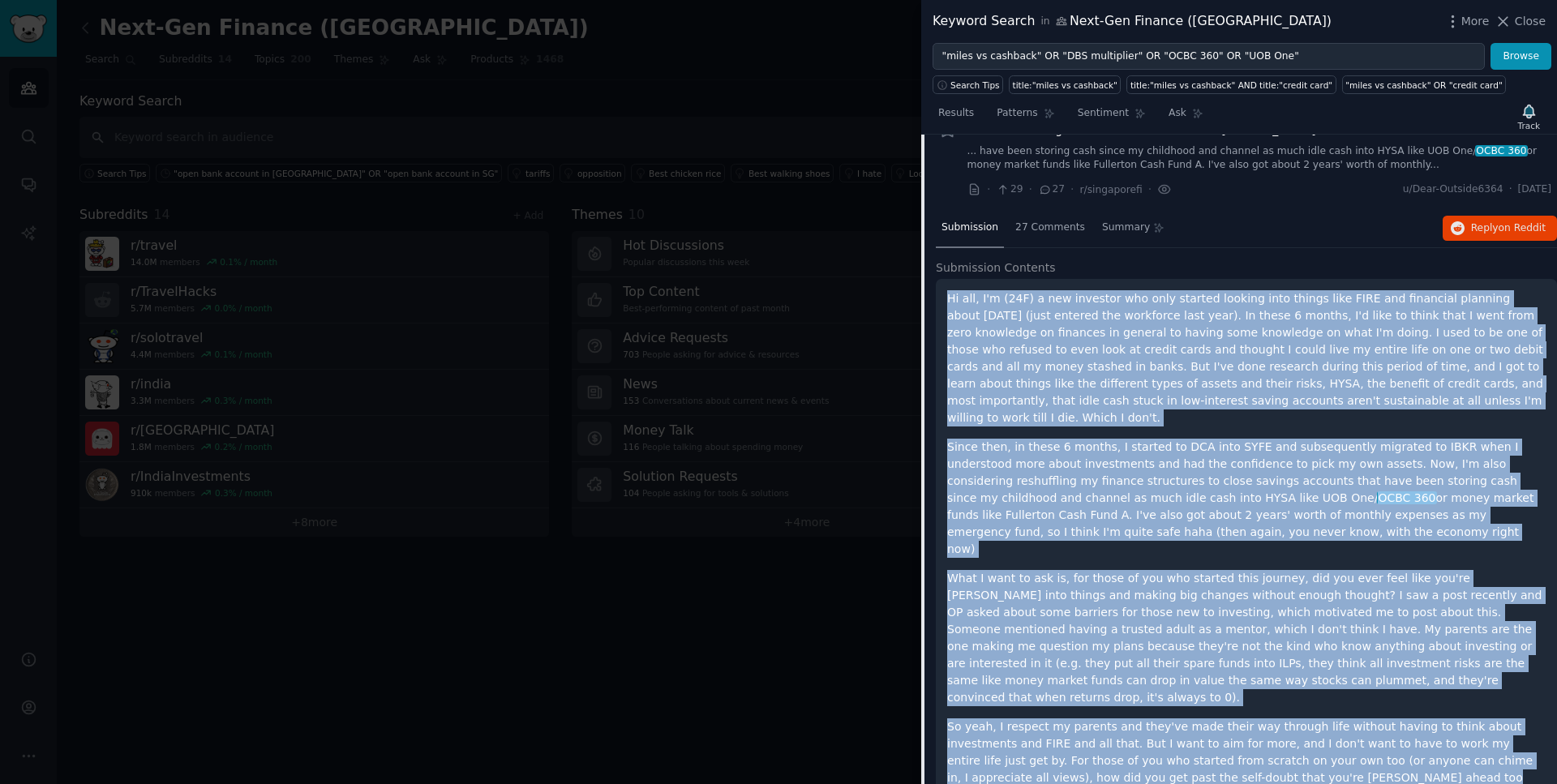
scroll to position [1965, 0]
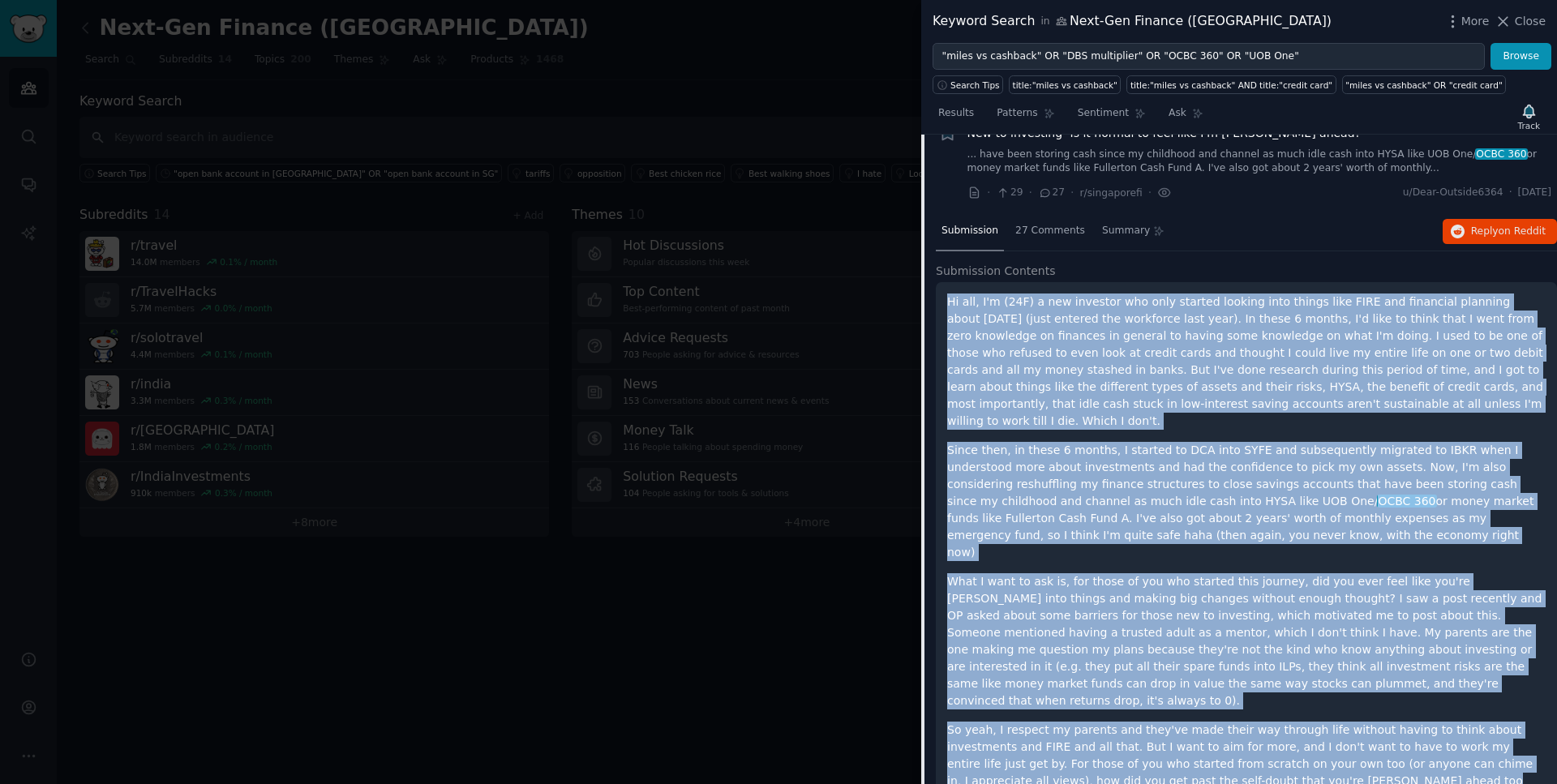
drag, startPoint x: 1547, startPoint y: 194, endPoint x: 1506, endPoint y: 194, distance: 41.0
click at [1518, 194] on span "[DATE]" at bounding box center [1535, 193] width 33 height 15
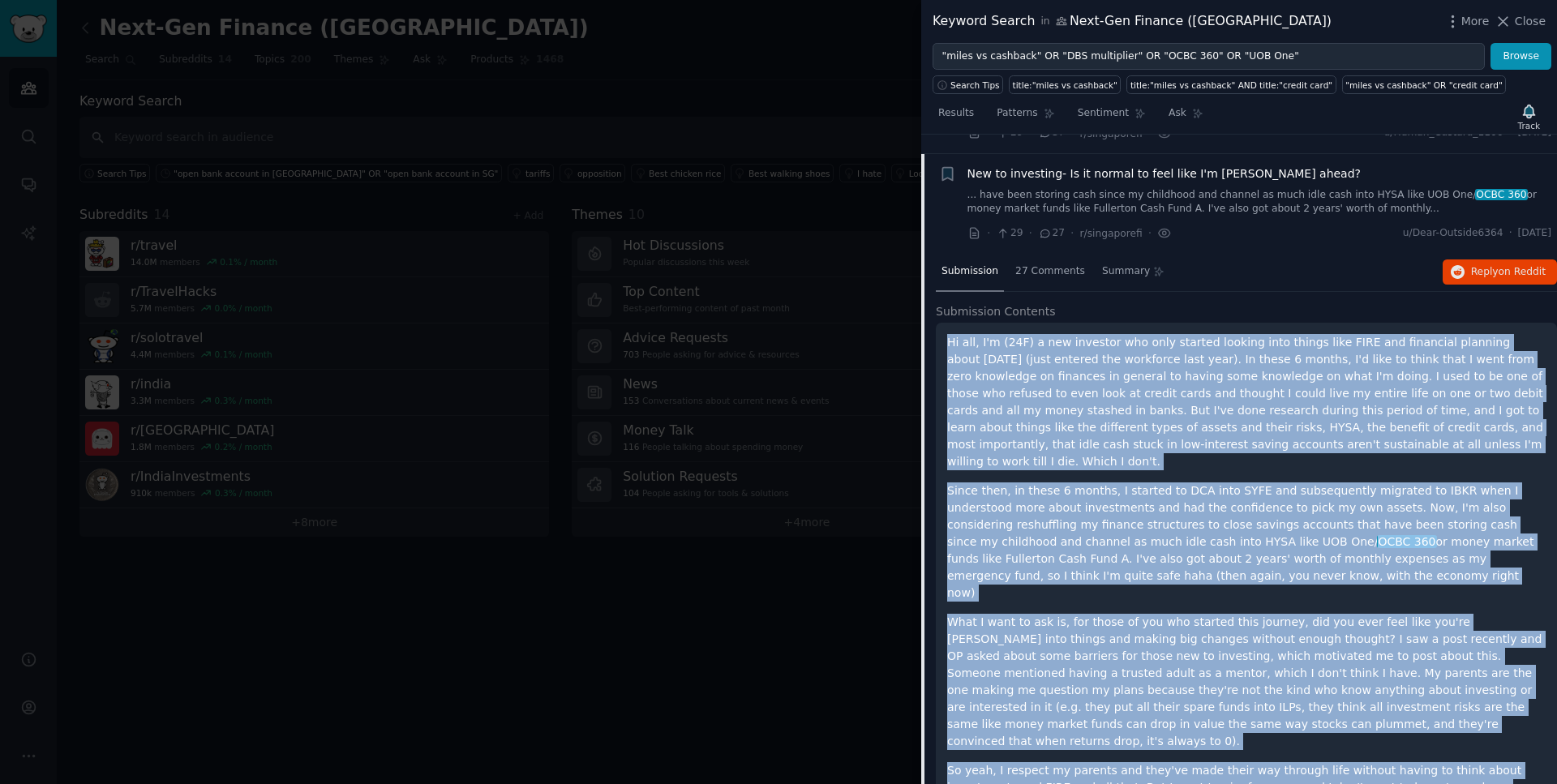
scroll to position [1909, 0]
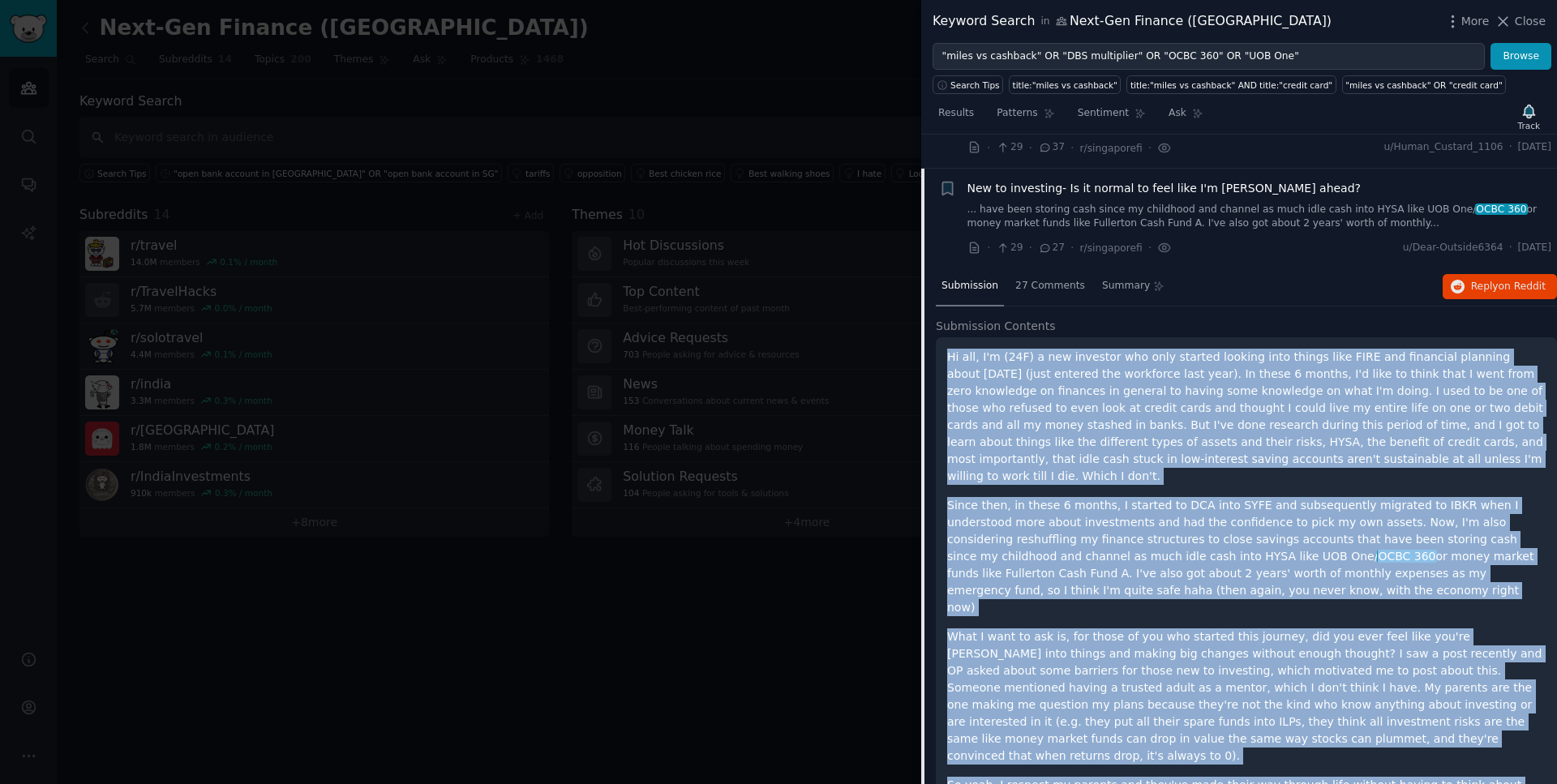
click at [1141, 185] on span "New to investing- Is it normal to feel like I'm [PERSON_NAME] ahead?" at bounding box center [1165, 188] width 394 height 17
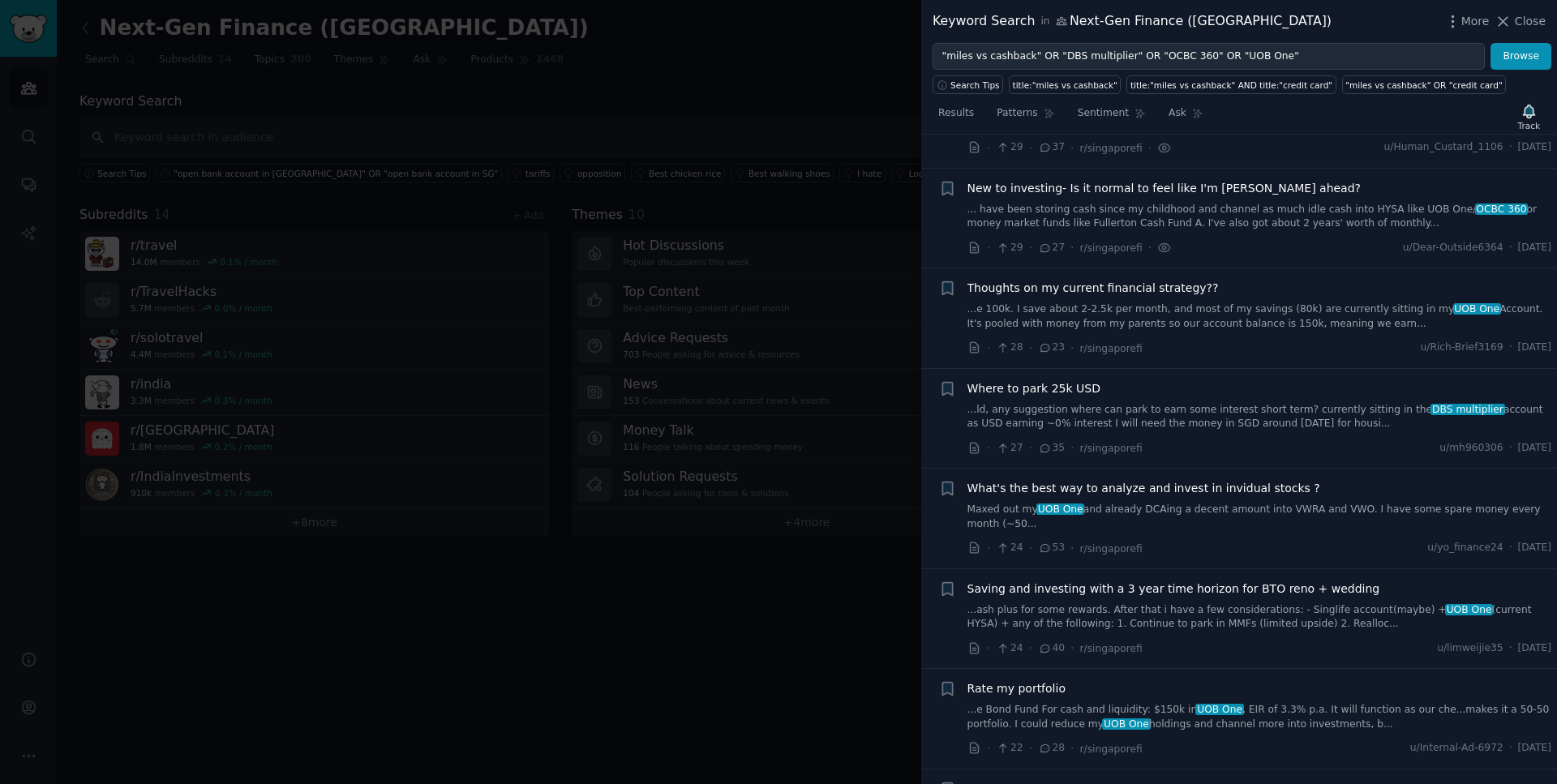
scroll to position [1944, 0]
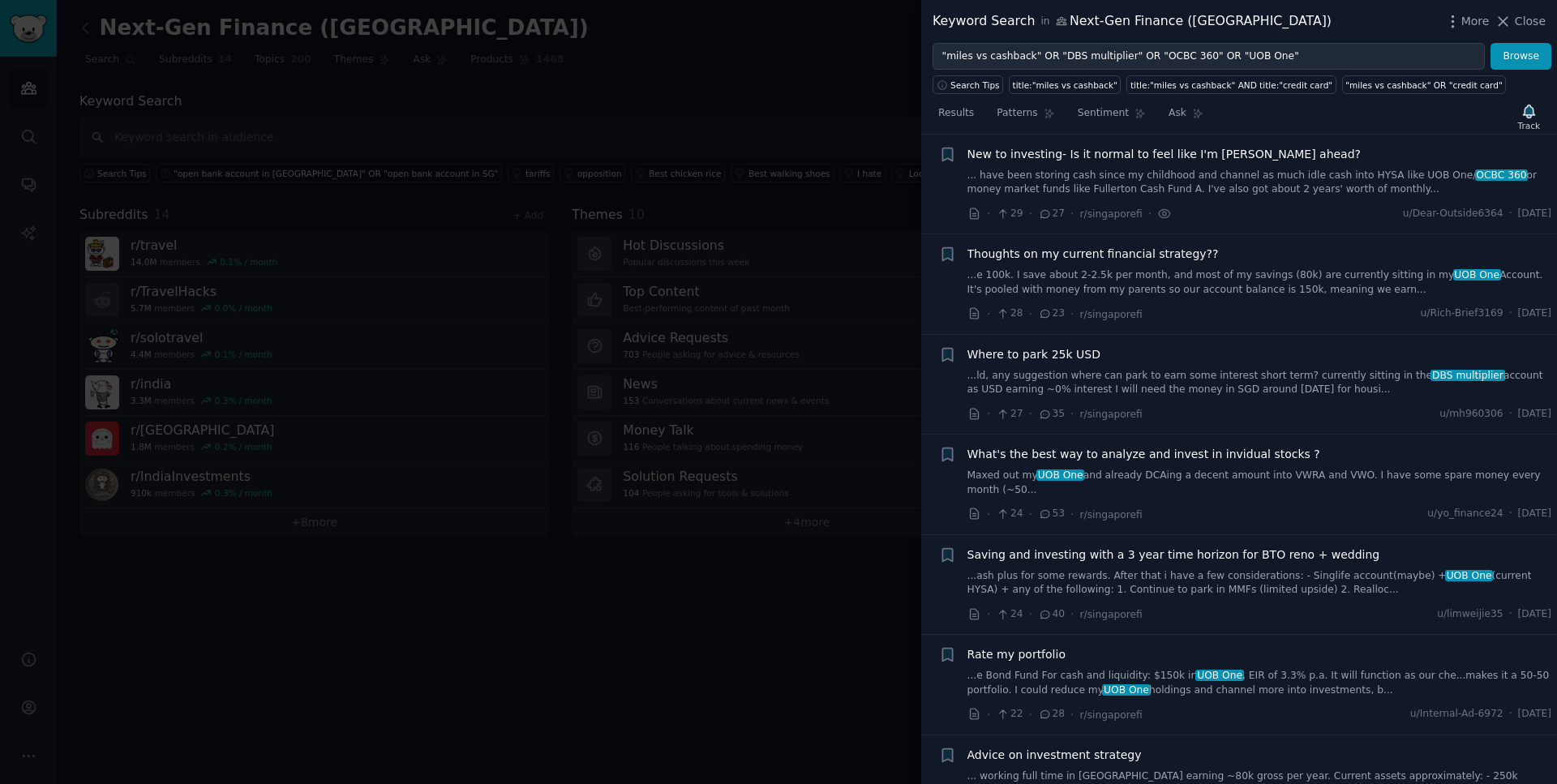
click at [1129, 247] on span "Thoughts on my current financial strategy??" at bounding box center [1093, 254] width 252 height 17
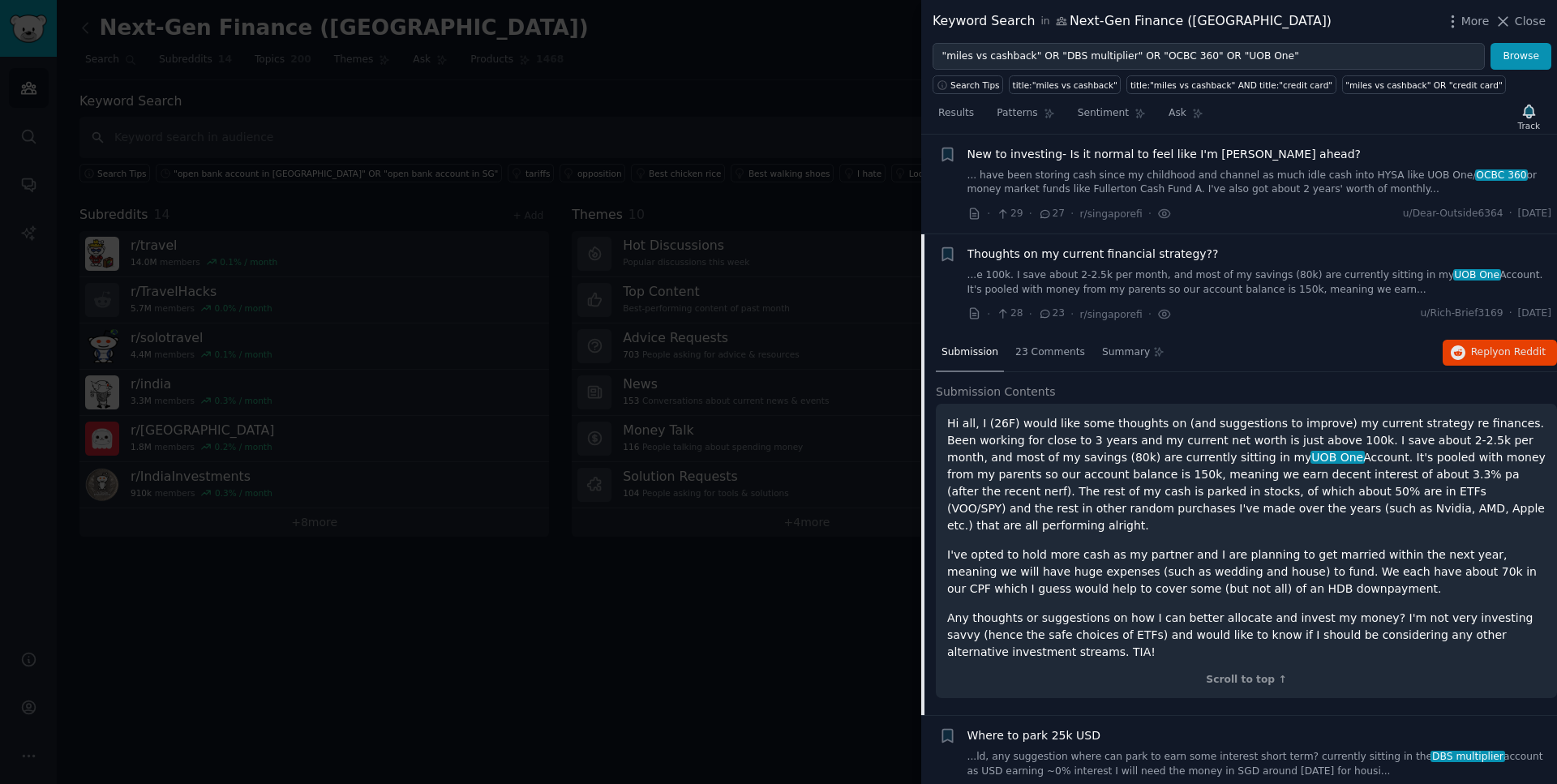
scroll to position [2043, 0]
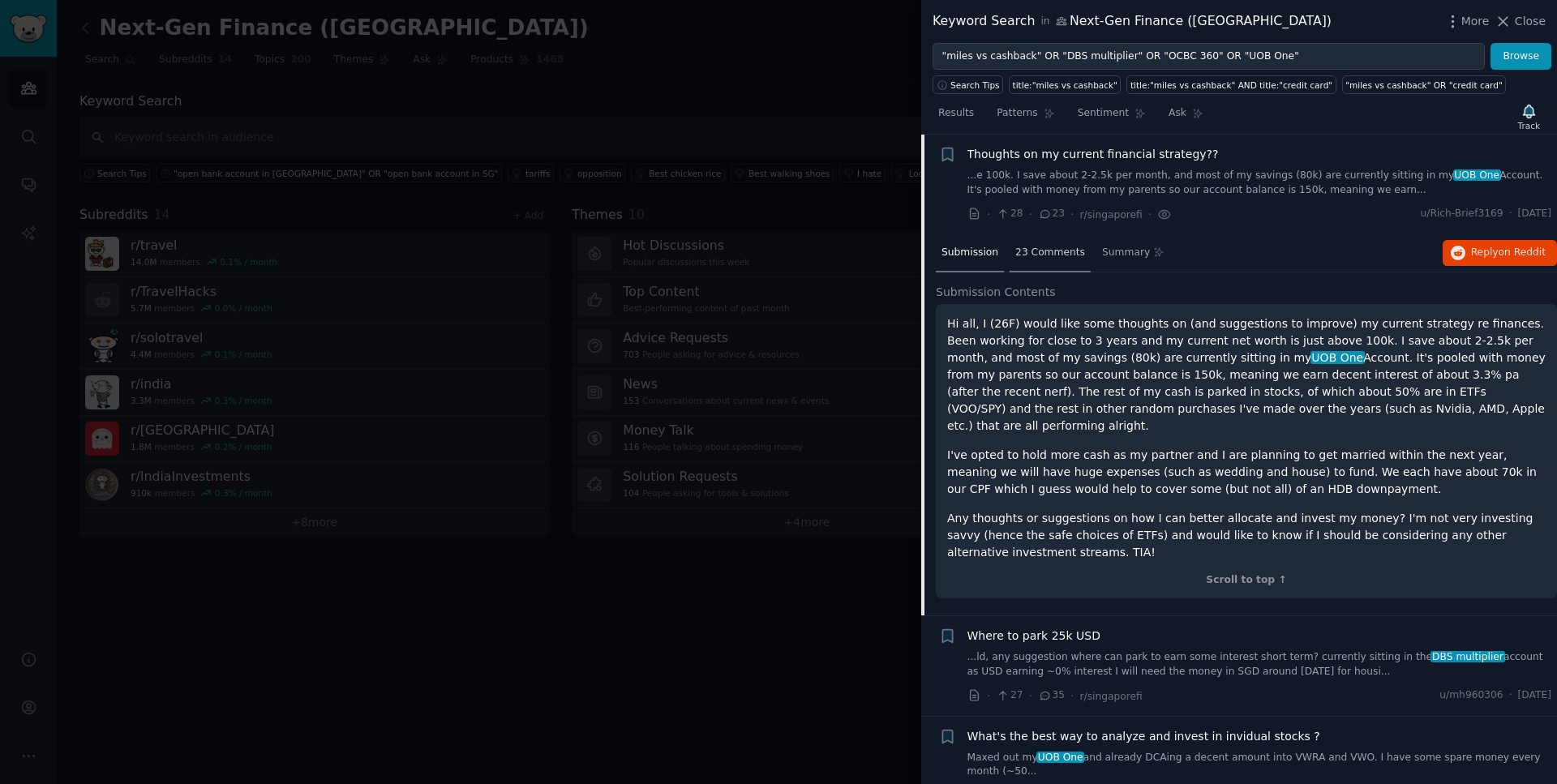
click at [1059, 263] on div "23 Comments" at bounding box center [1050, 253] width 81 height 39
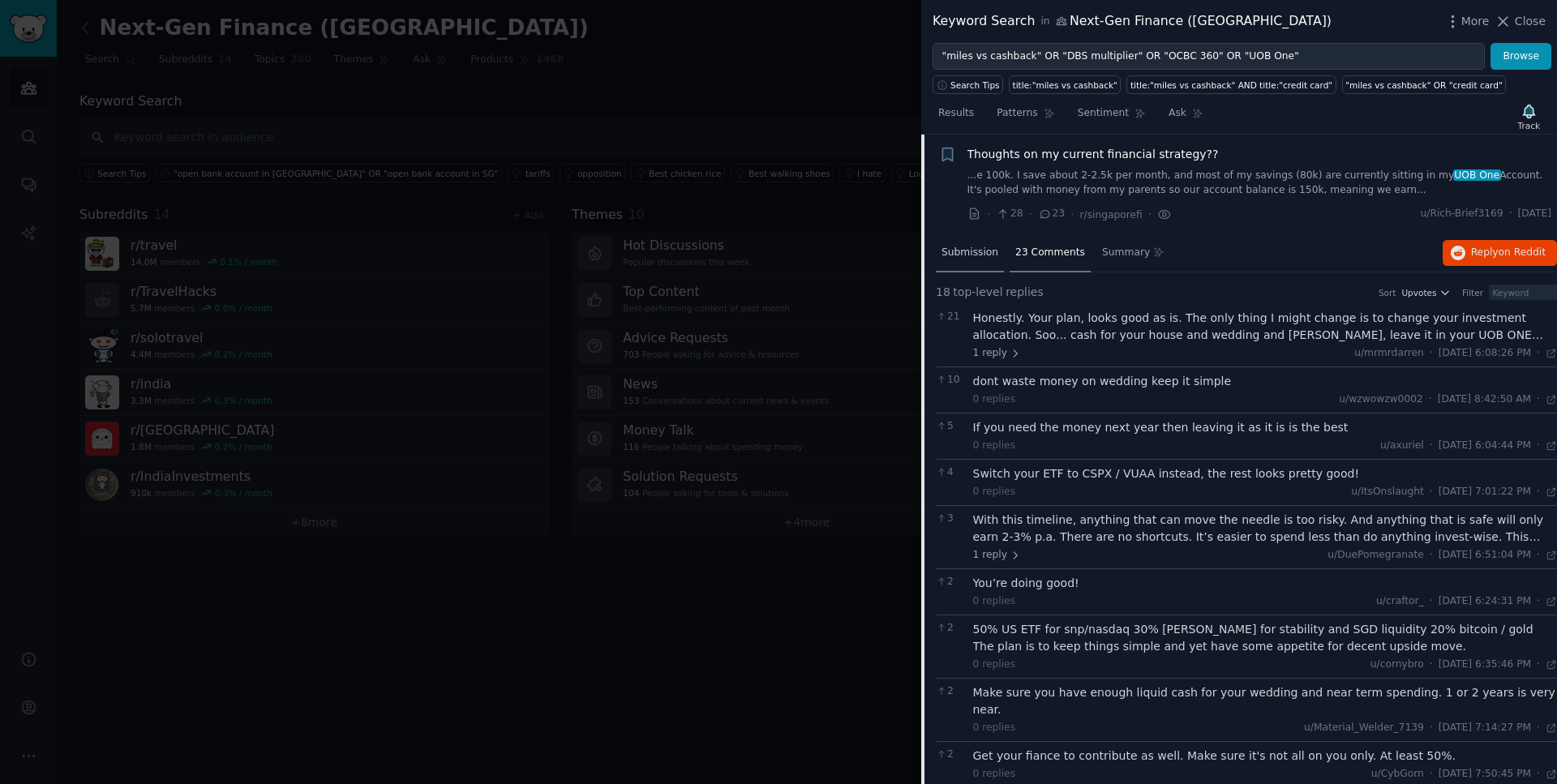
click at [964, 260] on div "Submission" at bounding box center [970, 253] width 68 height 39
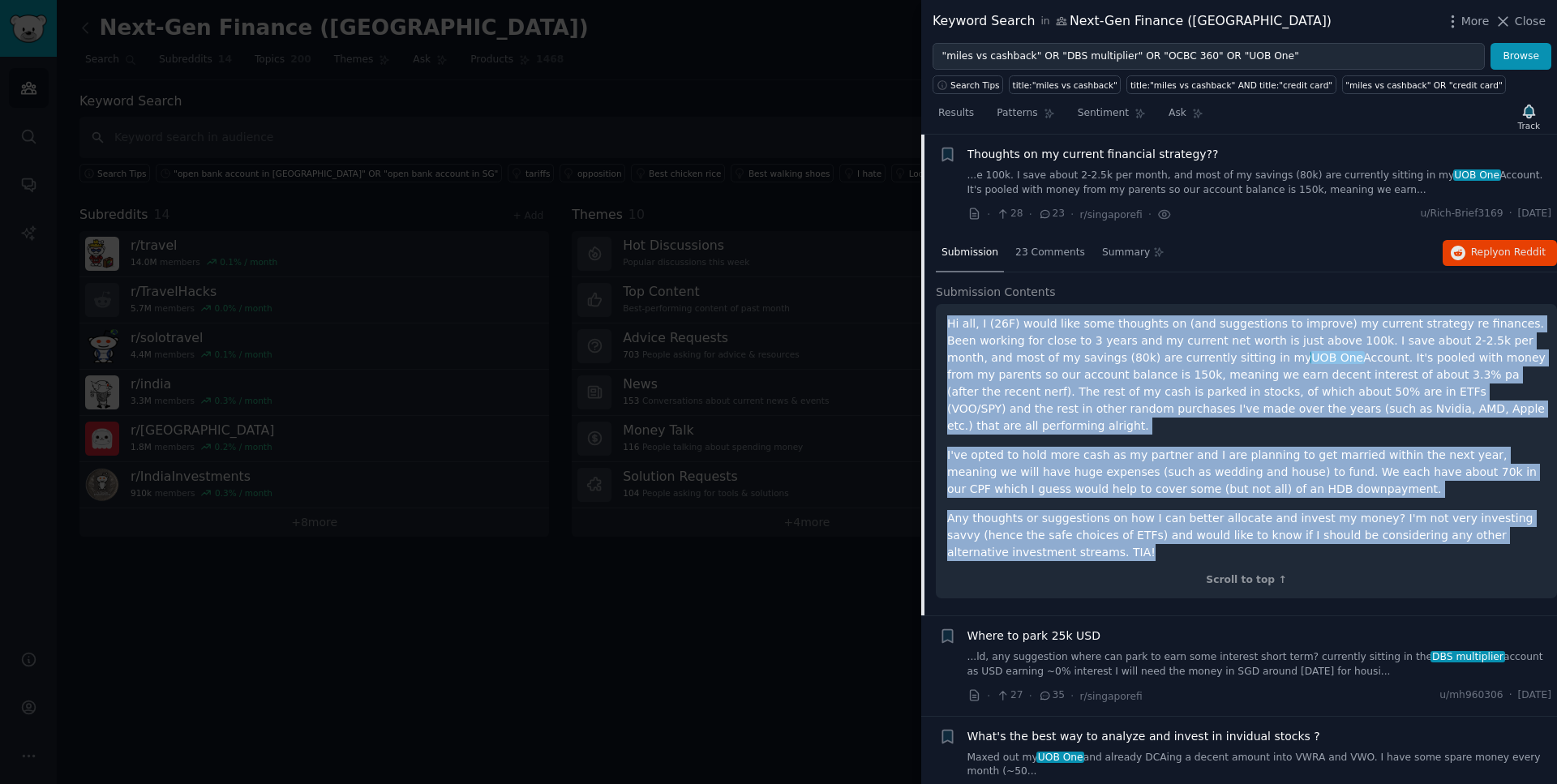
drag, startPoint x: 1085, startPoint y: 536, endPoint x: 937, endPoint y: 318, distance: 263.5
click at [937, 318] on div "Hi all, I (26F) would like some thoughts on (and suggestions to improve) my cur…" at bounding box center [1247, 451] width 622 height 295
drag, startPoint x: 1545, startPoint y: 211, endPoint x: 1506, endPoint y: 209, distance: 39.1
click at [1518, 209] on span "[DATE]" at bounding box center [1535, 214] width 33 height 15
click at [1142, 159] on span "Thoughts on my current financial strategy??" at bounding box center [1093, 155] width 252 height 17
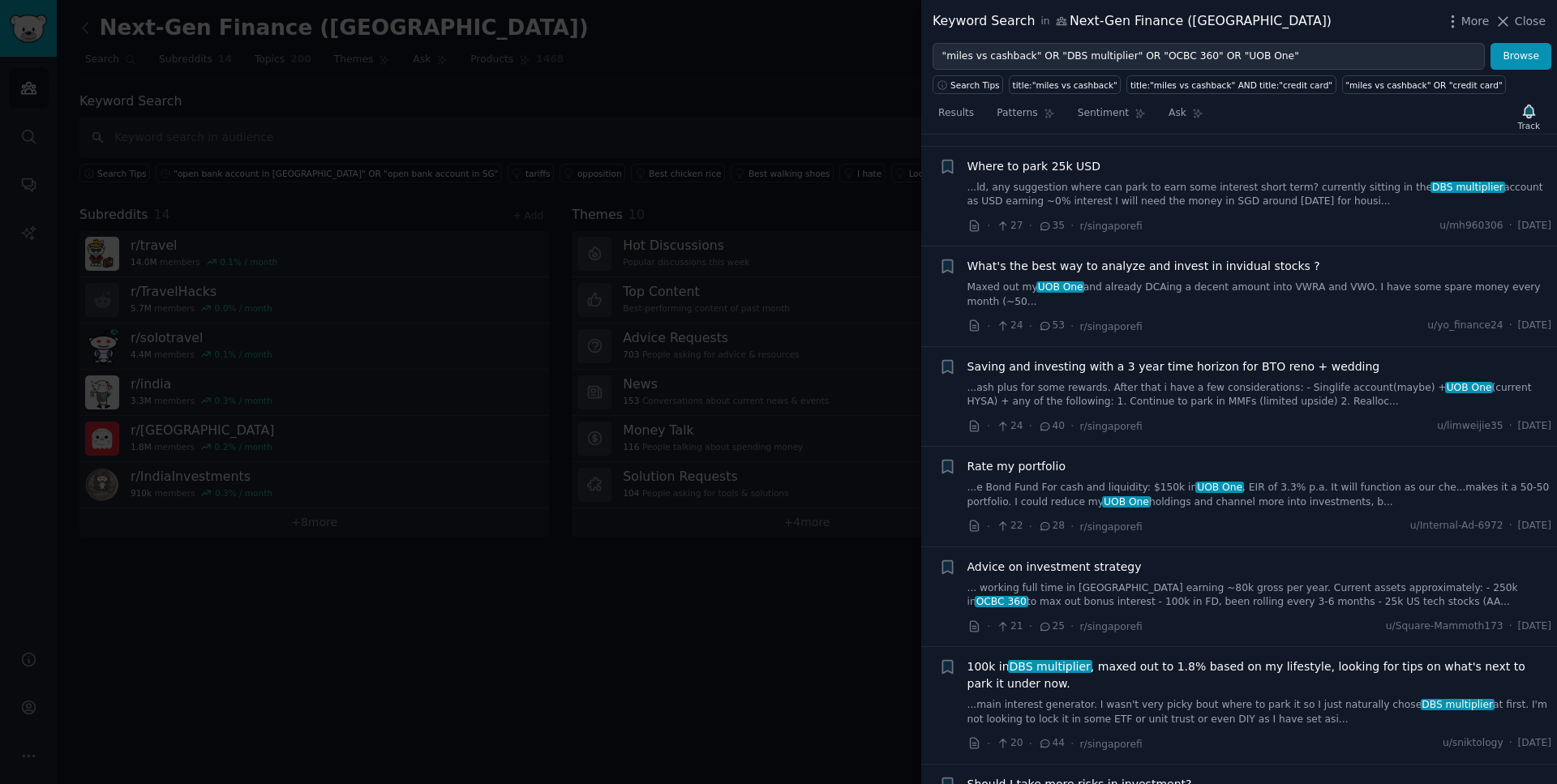
scroll to position [2142, 0]
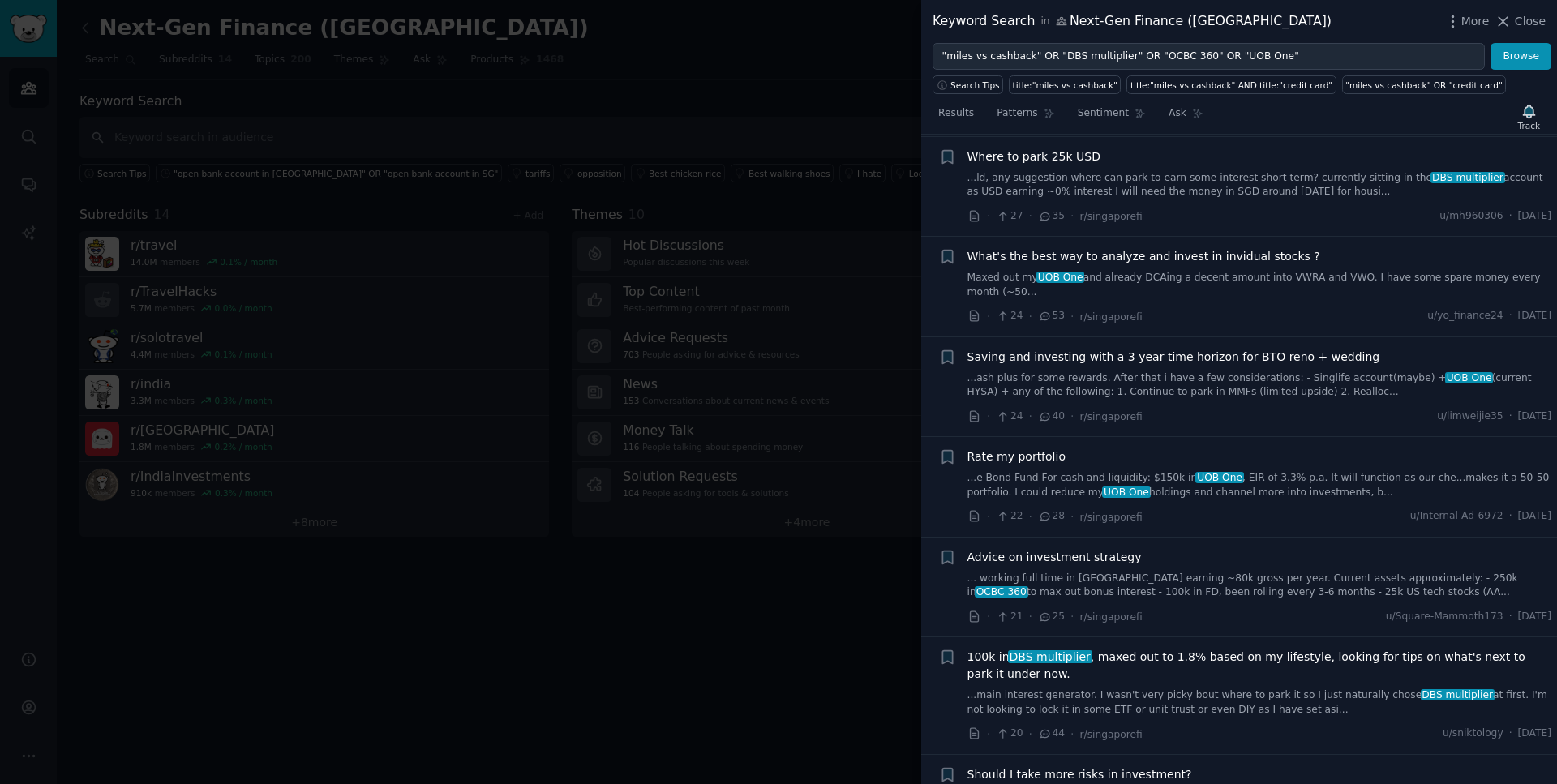
click at [1054, 163] on span "Where to park 25k USD" at bounding box center [1034, 157] width 133 height 17
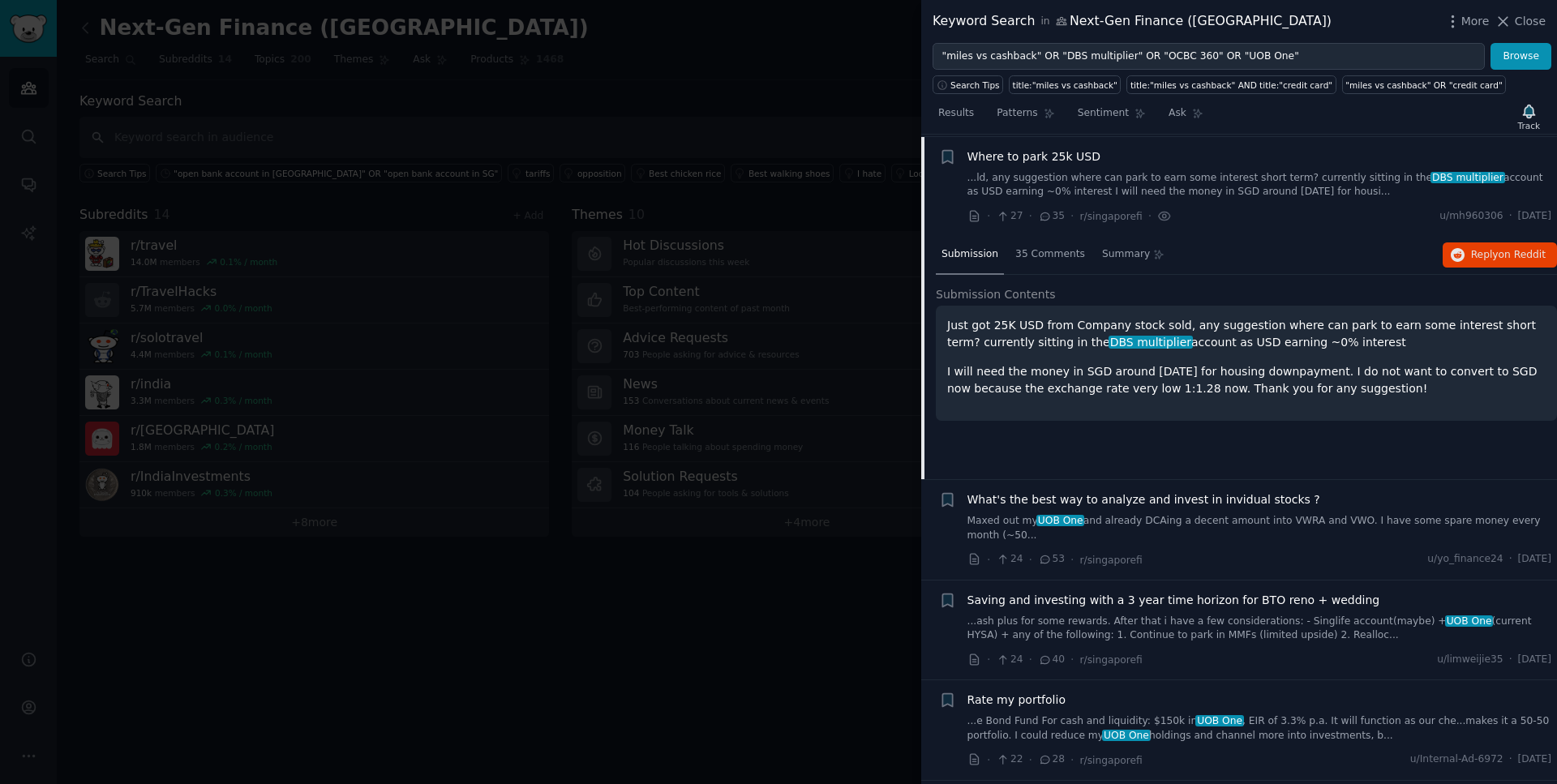
scroll to position [2145, 0]
drag, startPoint x: 1361, startPoint y: 386, endPoint x: 947, endPoint y: 329, distance: 417.9
click at [948, 329] on div "Just got 25K USD from Company stock sold, any suggestion where can park to earn…" at bounding box center [1247, 354] width 598 height 80
click at [1085, 161] on span "Where to park 25k USD" at bounding box center [1034, 155] width 133 height 17
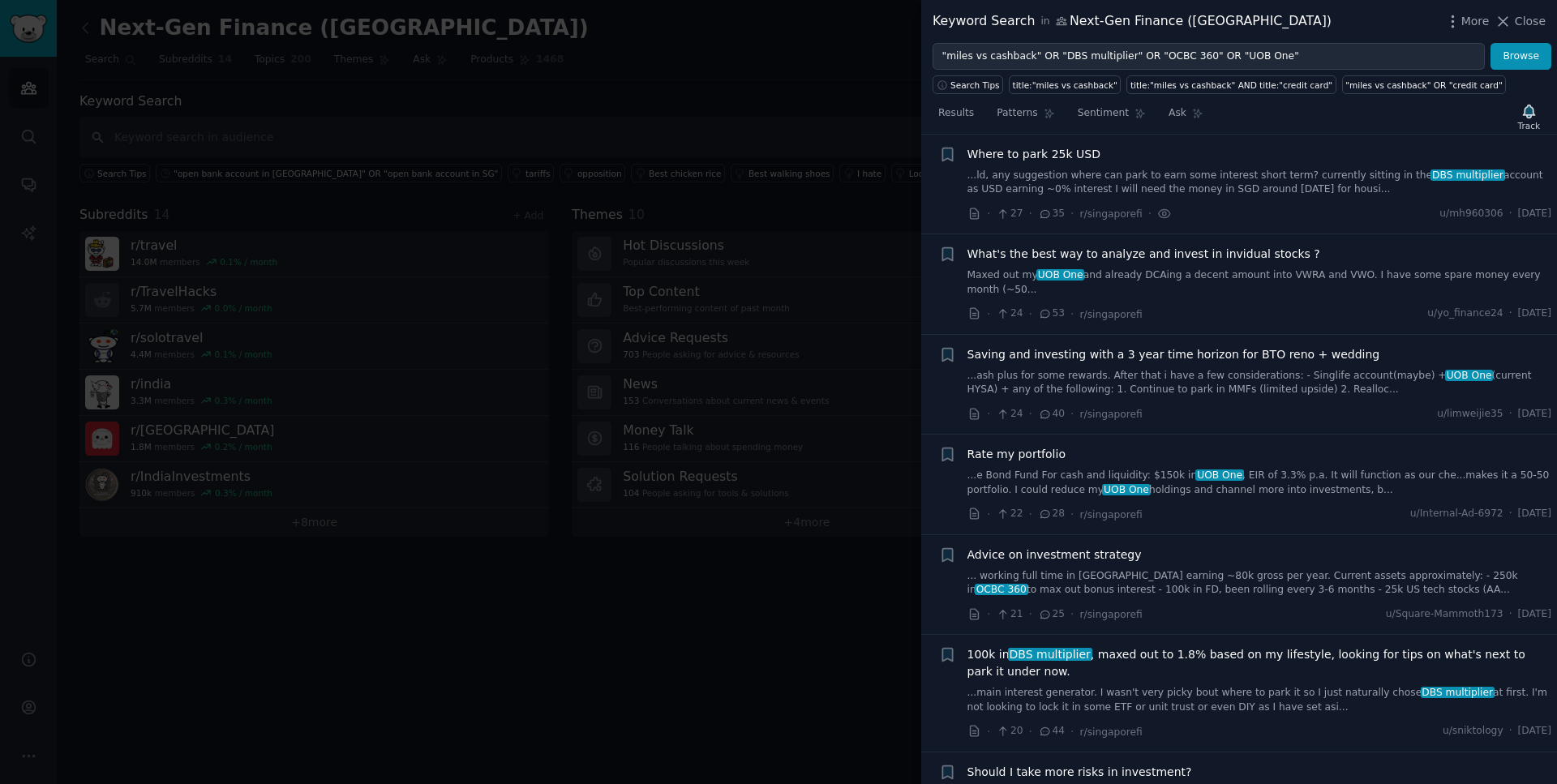
click at [1164, 249] on span "What's the best way to analyze and invest in invidual stocks ?" at bounding box center [1144, 254] width 353 height 17
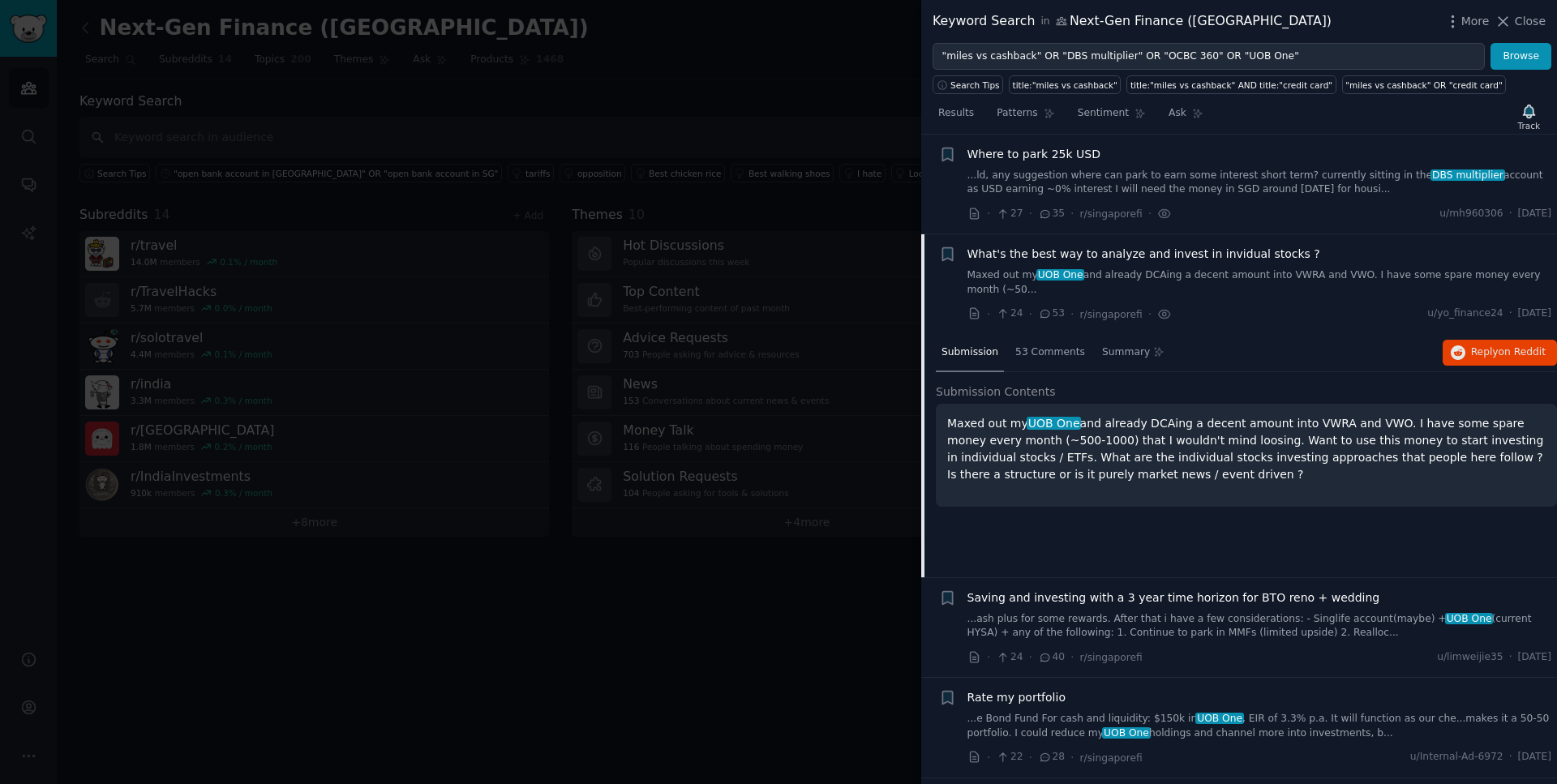
scroll to position [2244, 0]
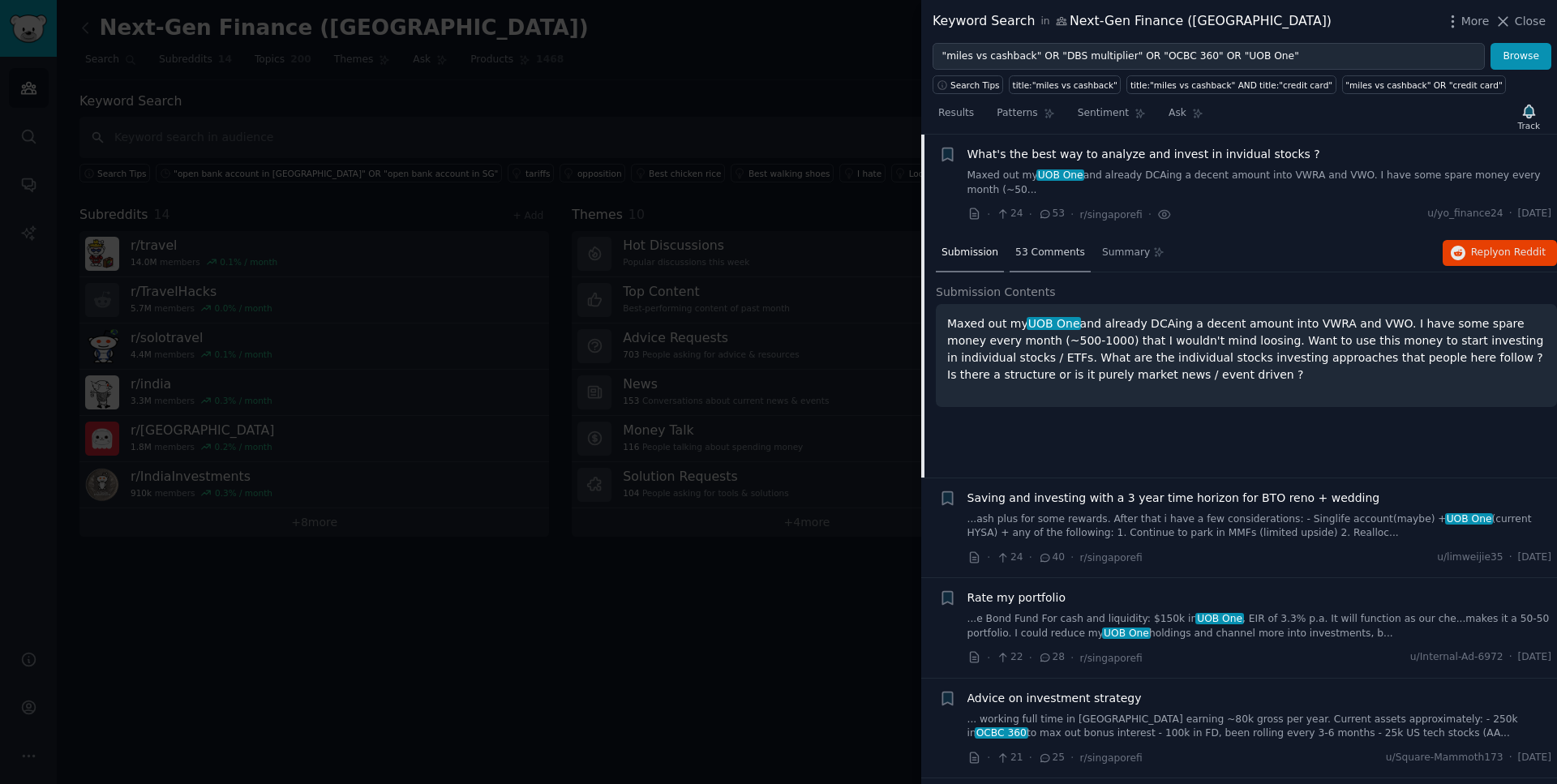
click at [1043, 256] on span "53 Comments" at bounding box center [1050, 252] width 70 height 15
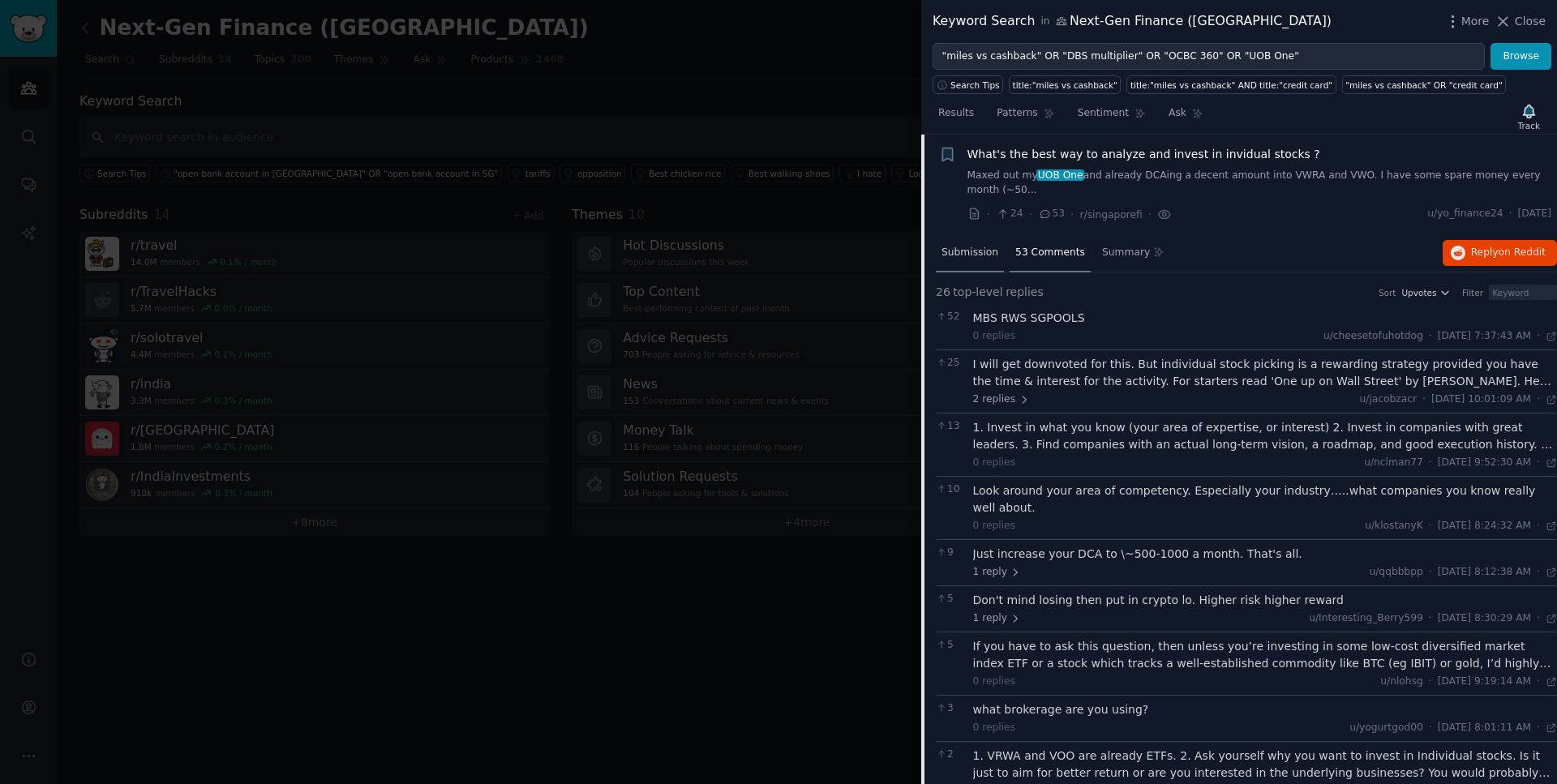
click at [980, 257] on span "Submission" at bounding box center [970, 252] width 57 height 15
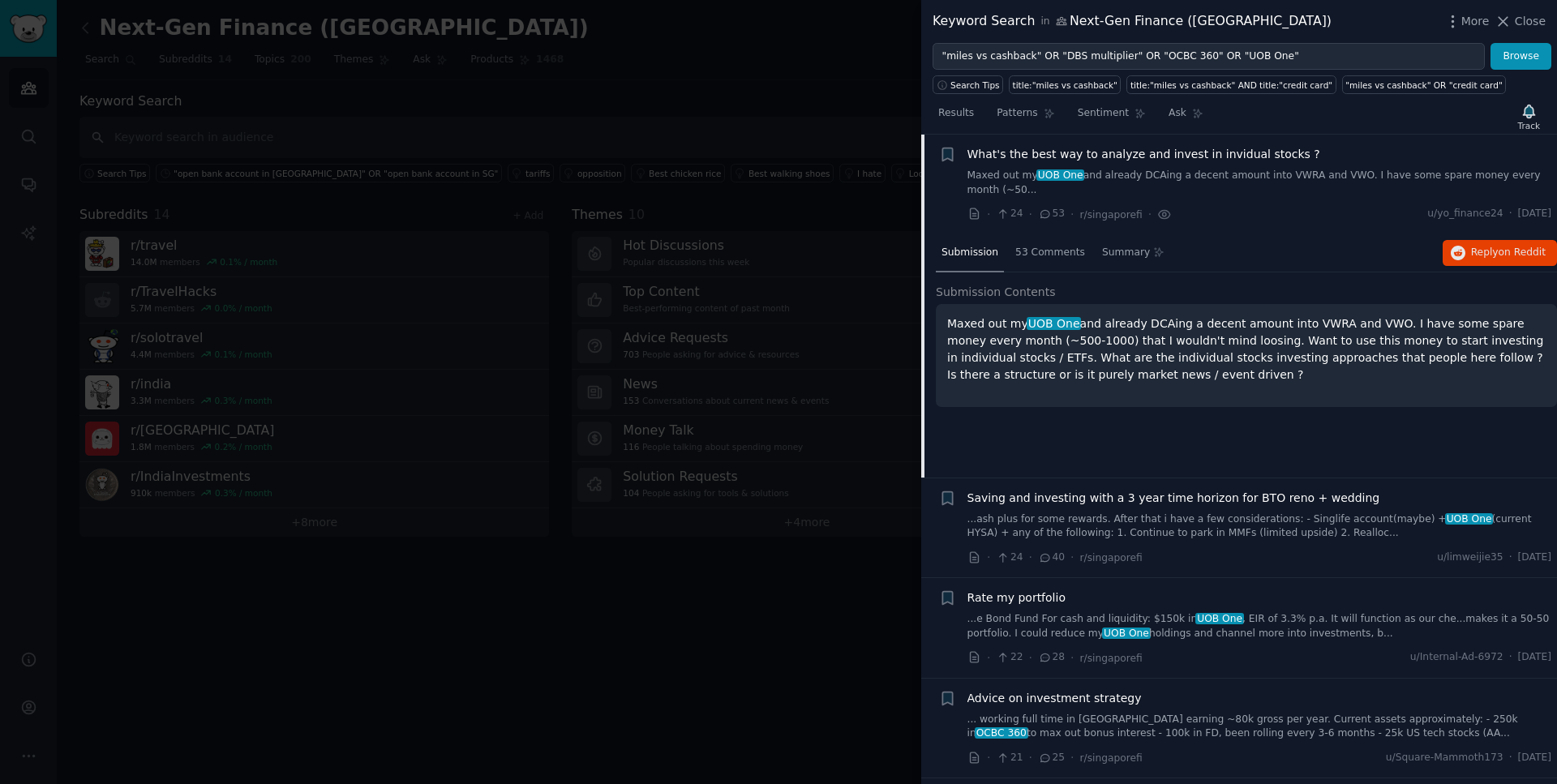
drag, startPoint x: 1185, startPoint y: 382, endPoint x: 948, endPoint y: 330, distance: 242.6
click at [948, 330] on p "Maxed out my UOB One and already DCAing a decent amount into VWRA and VWO. I ha…" at bounding box center [1247, 349] width 598 height 68
drag, startPoint x: 1546, startPoint y: 214, endPoint x: 1499, endPoint y: 214, distance: 47.0
click at [1518, 214] on span "[DATE]" at bounding box center [1535, 214] width 33 height 15
click at [1112, 153] on span "What's the best way to analyze and invest in invidual stocks ?" at bounding box center [1144, 155] width 353 height 17
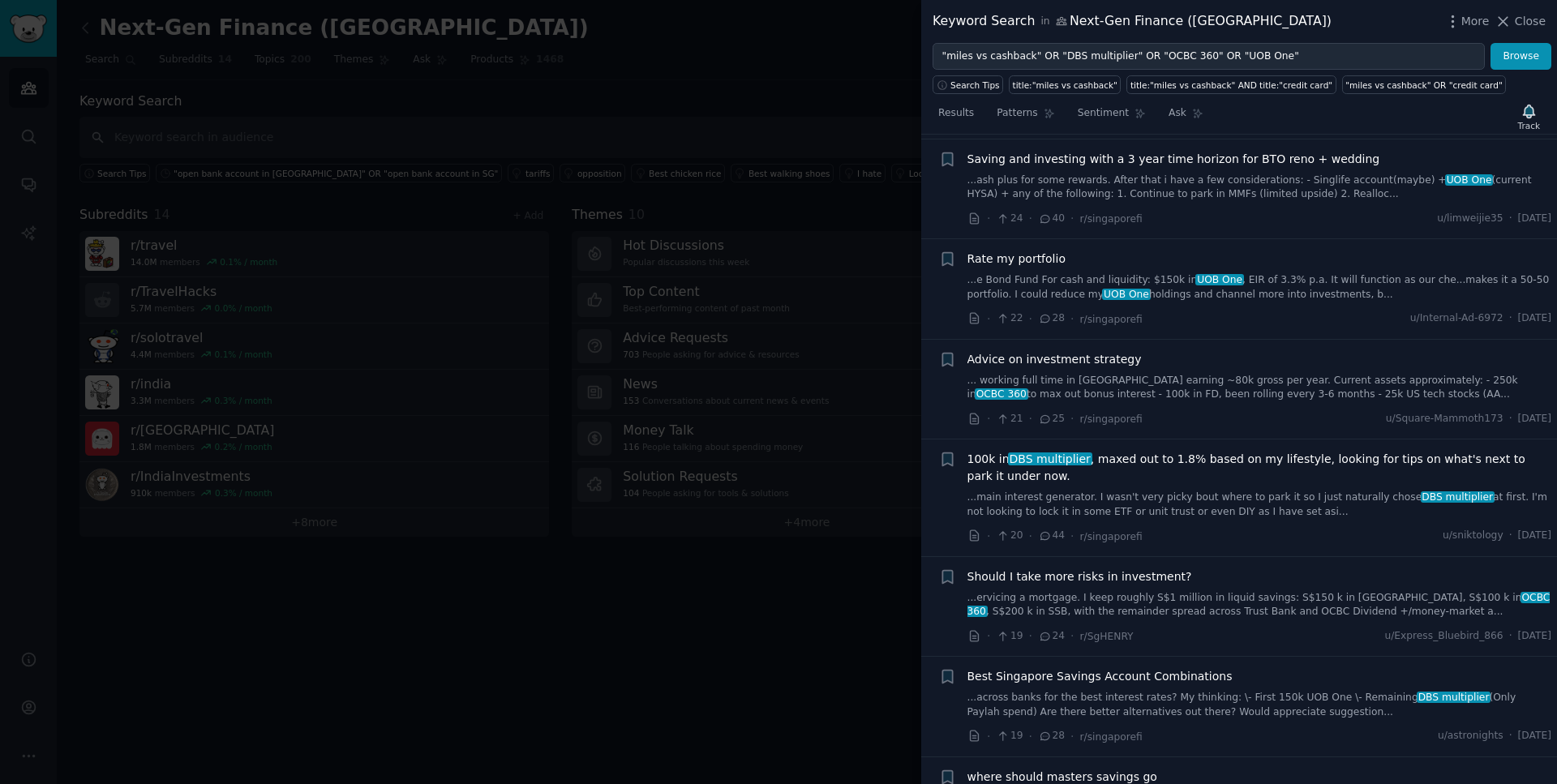
click at [1112, 153] on span "Saving and investing with a 3 year time horizon for BTO reno + wedding" at bounding box center [1174, 160] width 413 height 17
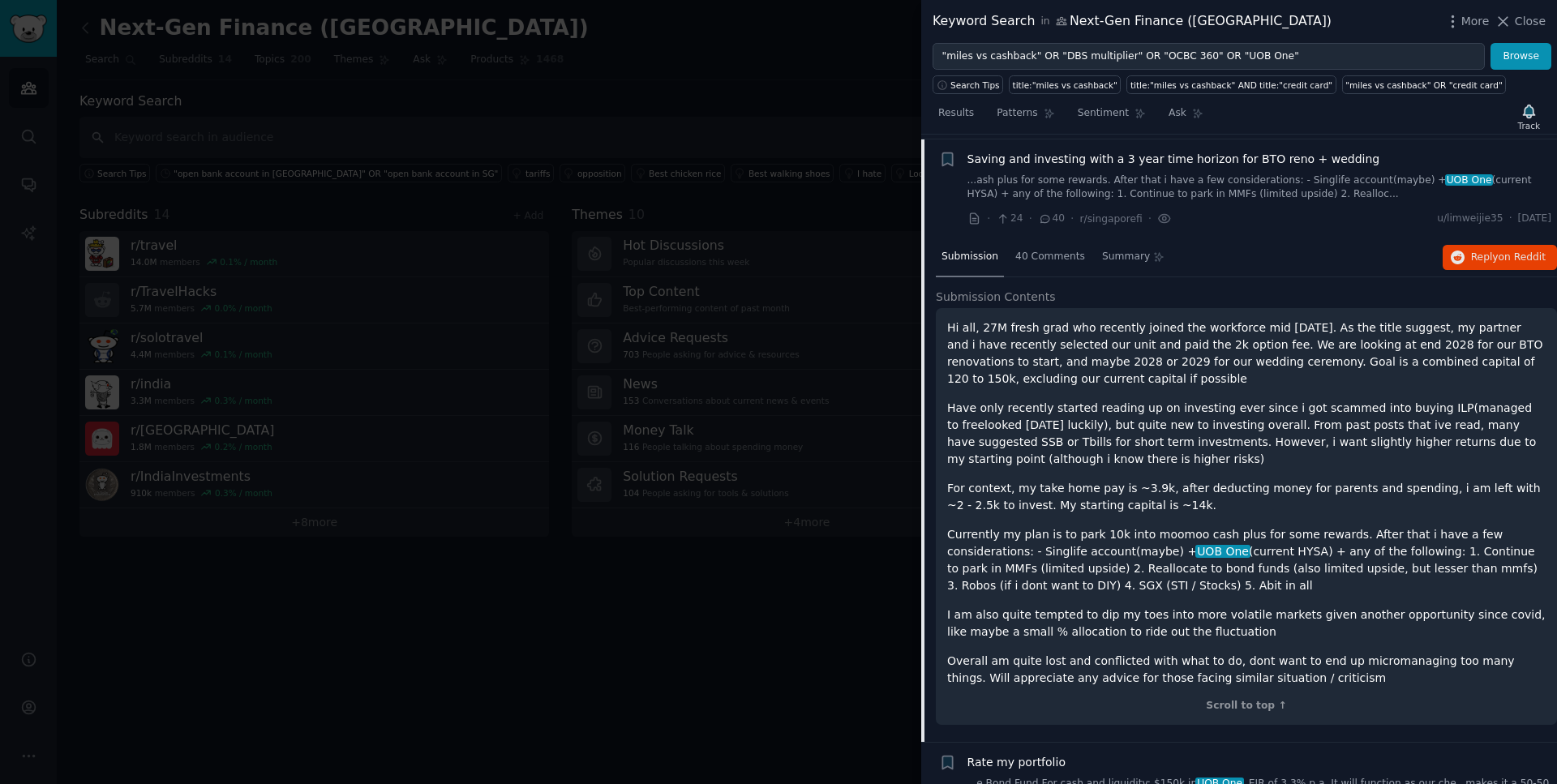
scroll to position [2344, 0]
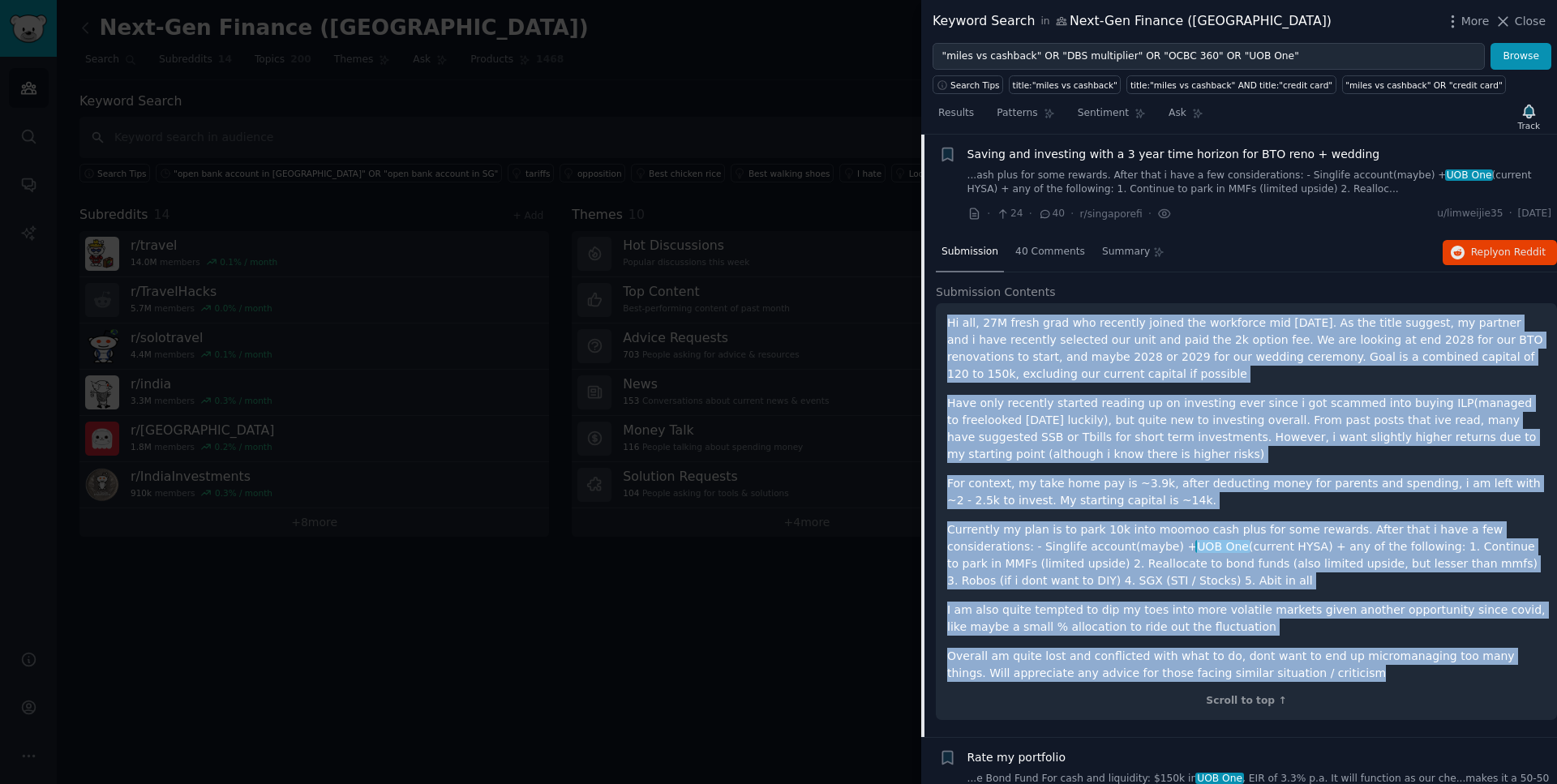
drag, startPoint x: 1302, startPoint y: 678, endPoint x: 945, endPoint y: 327, distance: 500.6
click at [945, 327] on div "Hi all, 27M fresh grad who recently joined the workforce mid [DATE]. As the tit…" at bounding box center [1247, 512] width 622 height 417
drag, startPoint x: 1547, startPoint y: 214, endPoint x: 1501, endPoint y: 214, distance: 46.0
click at [1501, 214] on li "+ Saving and investing with a 3 year time horizon for BTO reno + wedding ...ash…" at bounding box center [1240, 184] width 636 height 99
click at [1151, 156] on span "Saving and investing with a 3 year time horizon for BTO reno + wedding" at bounding box center [1174, 155] width 413 height 17
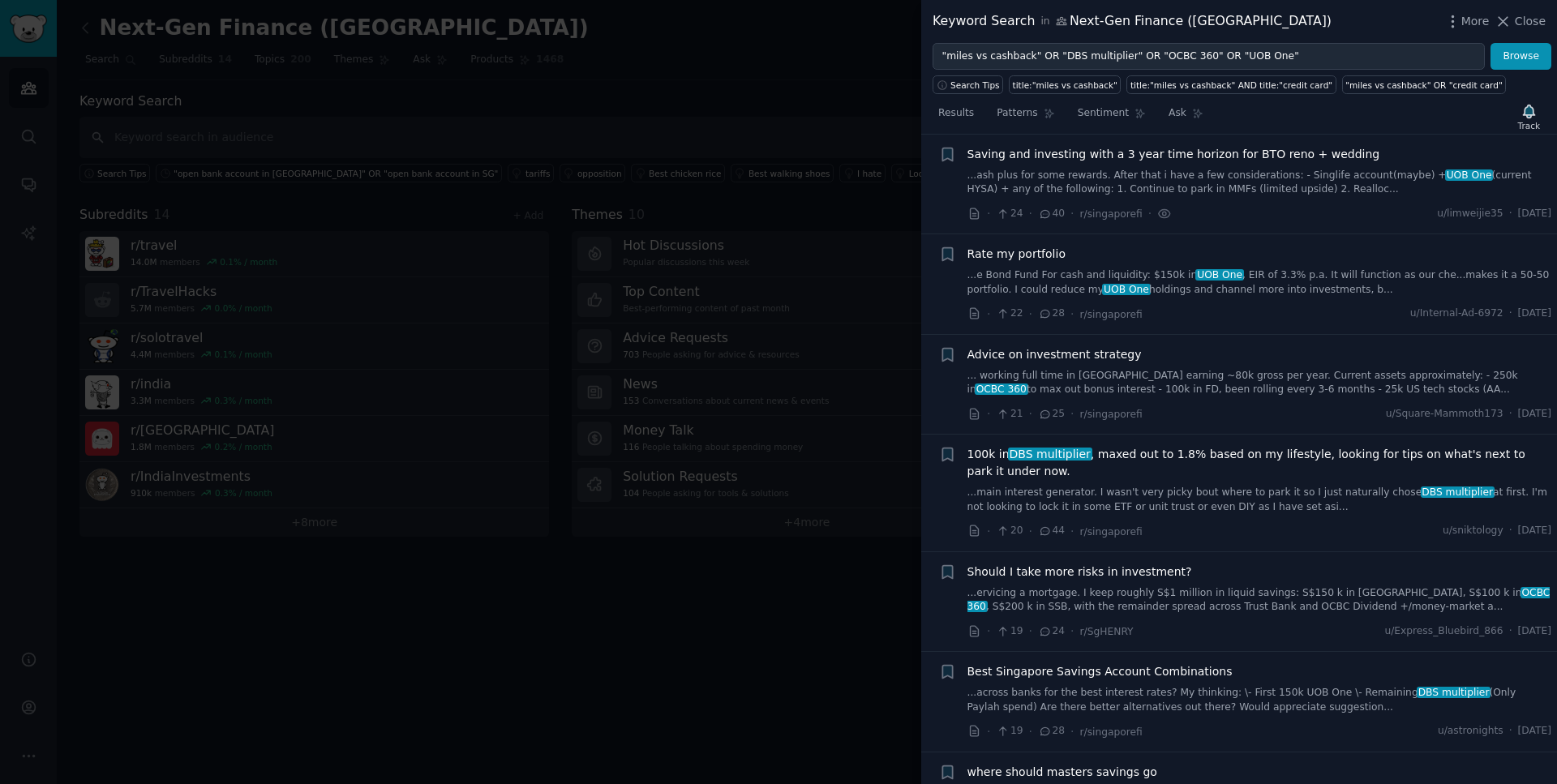
click at [1036, 252] on span "Rate my portfolio" at bounding box center [1017, 254] width 99 height 17
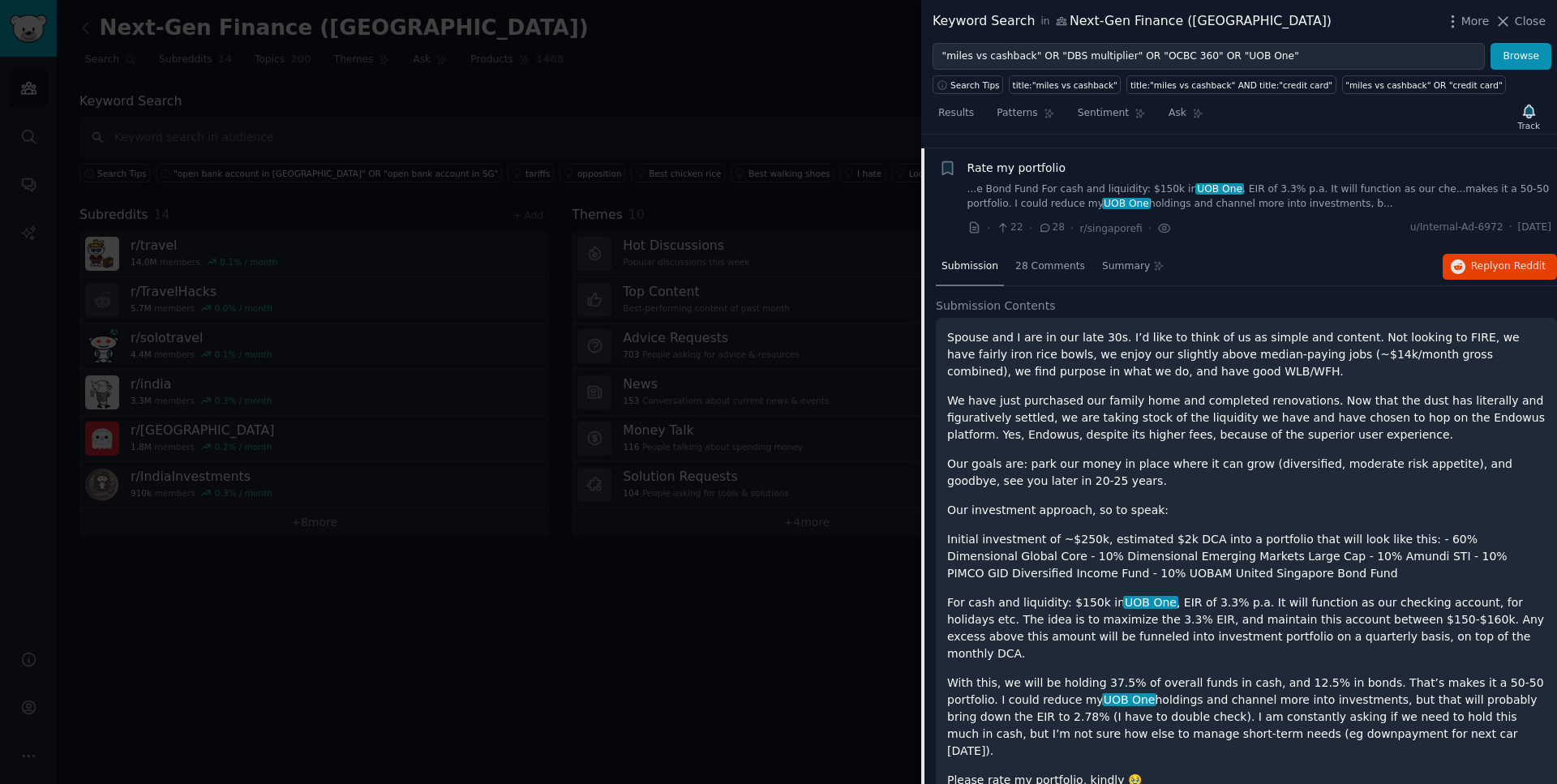
scroll to position [2444, 0]
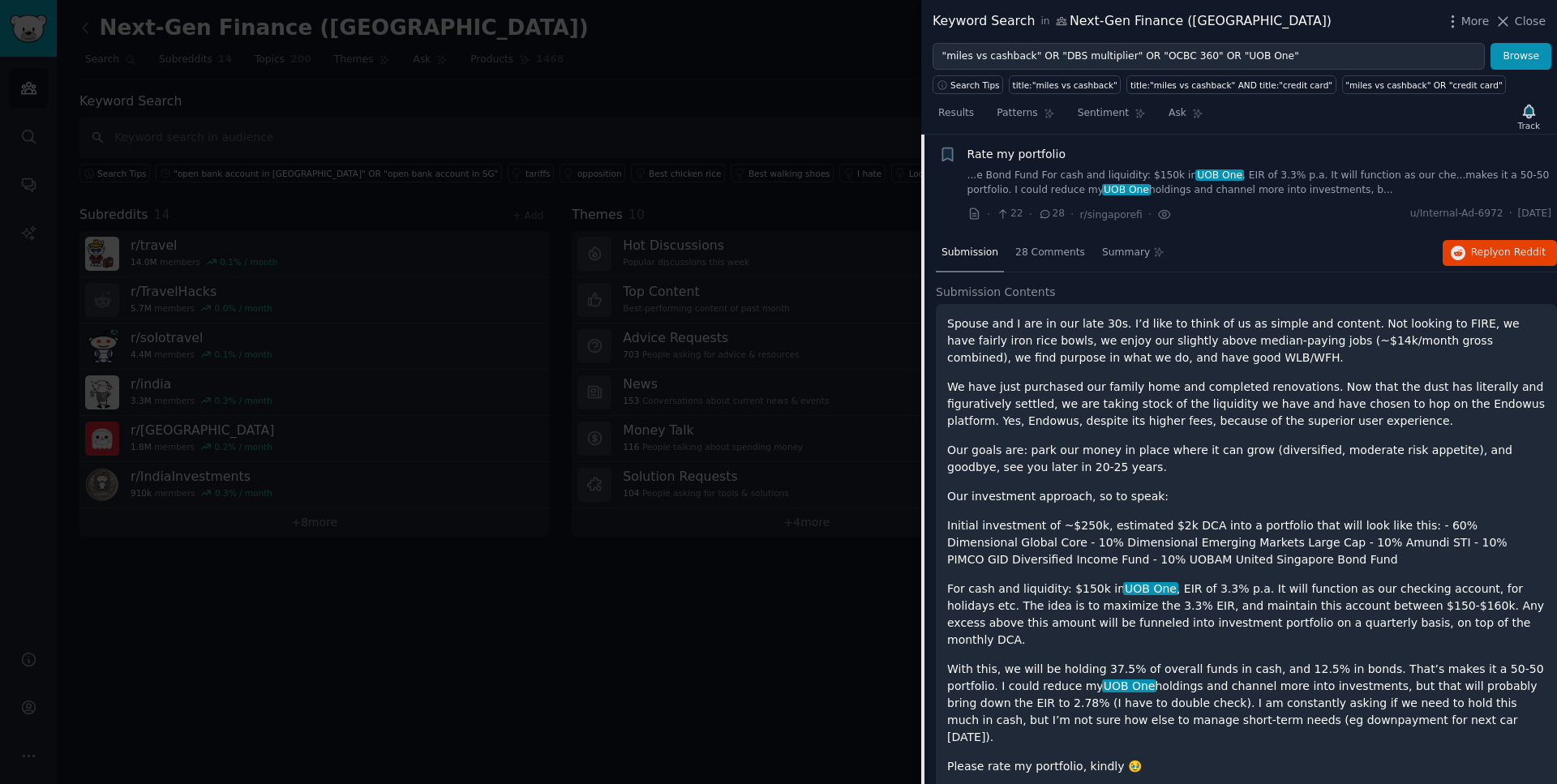
click at [1133, 758] on p "Please rate my portfolio, kindly 🥹" at bounding box center [1247, 767] width 598 height 17
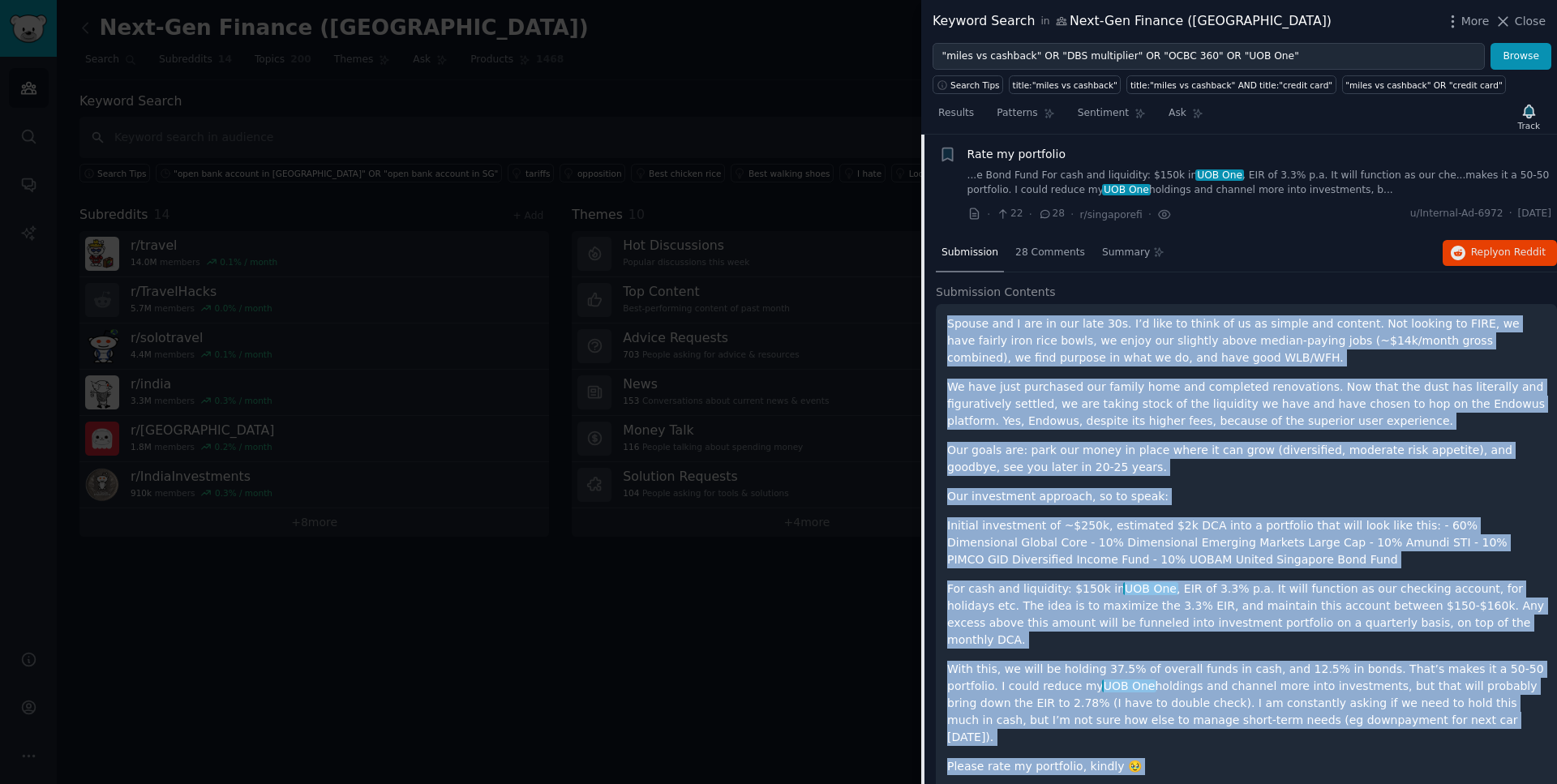
drag, startPoint x: 1133, startPoint y: 731, endPoint x: 949, endPoint y: 329, distance: 442.1
click at [949, 329] on div "Spouse and I are in our late 30s. I’d like to think of us as simple and content…" at bounding box center [1247, 545] width 598 height 460
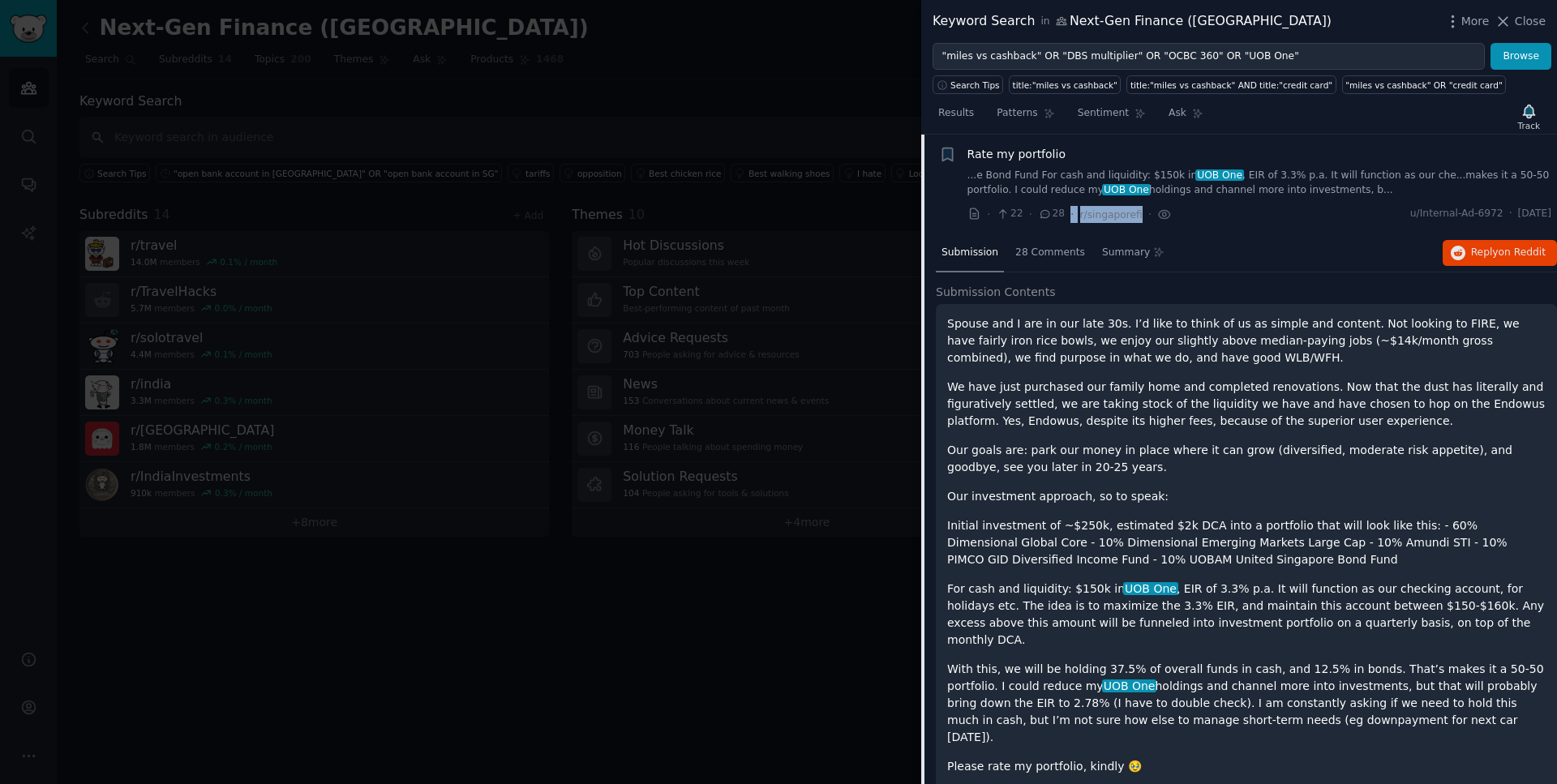
drag, startPoint x: 1138, startPoint y: 218, endPoint x: 1069, endPoint y: 220, distance: 69.0
click at [1069, 220] on div "· 22 · 28 · r/singaporefi ·" at bounding box center [1069, 214] width 204 height 17
drag, startPoint x: 1547, startPoint y: 216, endPoint x: 1503, endPoint y: 217, distance: 44.0
click at [1503, 217] on li "Bookmark this conversation + Rate my portfolio ...e Bond Fund For cash and liqu…" at bounding box center [1240, 184] width 636 height 99
click at [1039, 151] on span "Rate my portfolio" at bounding box center [1017, 155] width 99 height 17
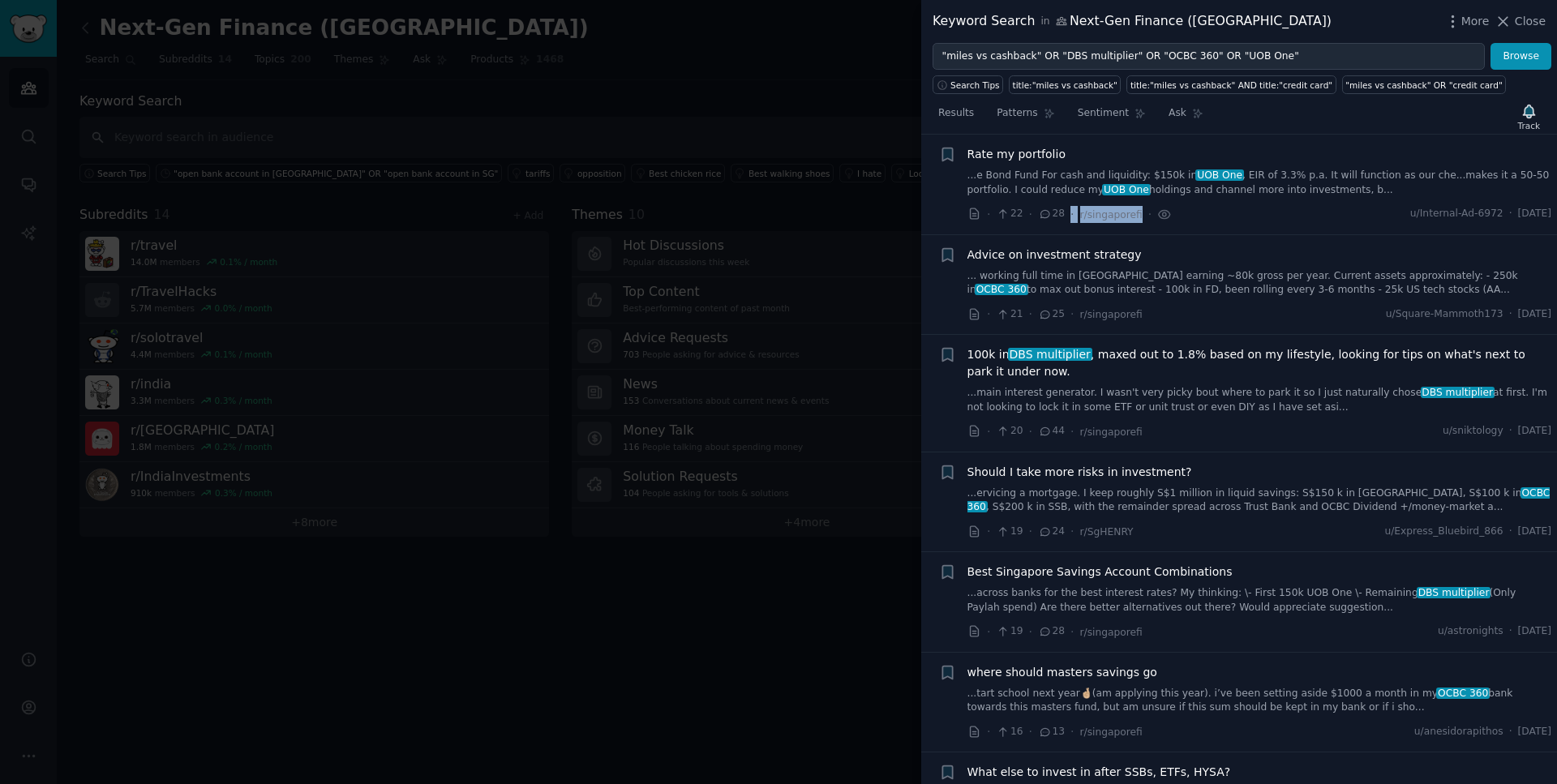
click at [1058, 252] on span "Advice on investment strategy" at bounding box center [1055, 255] width 175 height 17
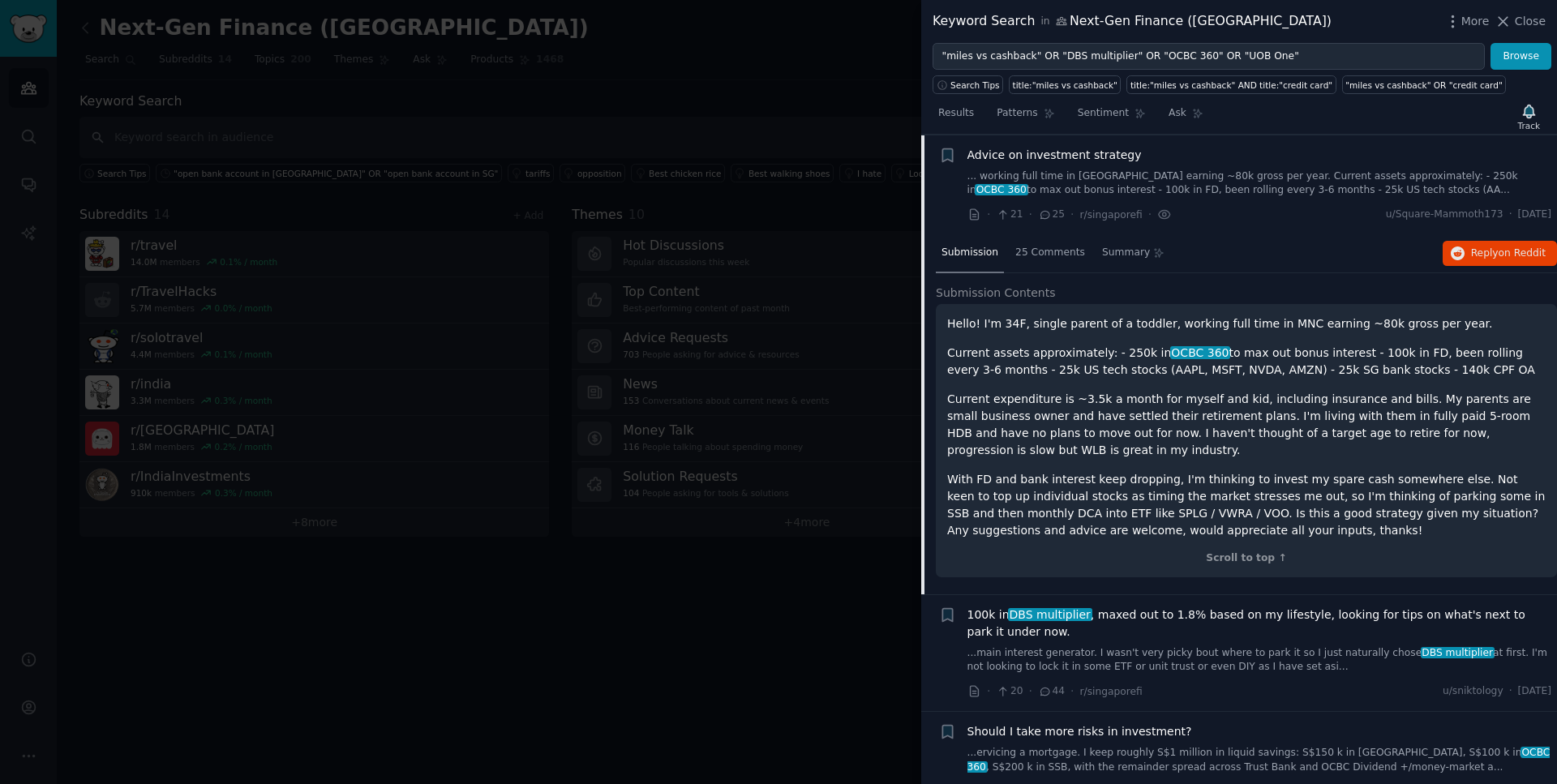
scroll to position [2545, 0]
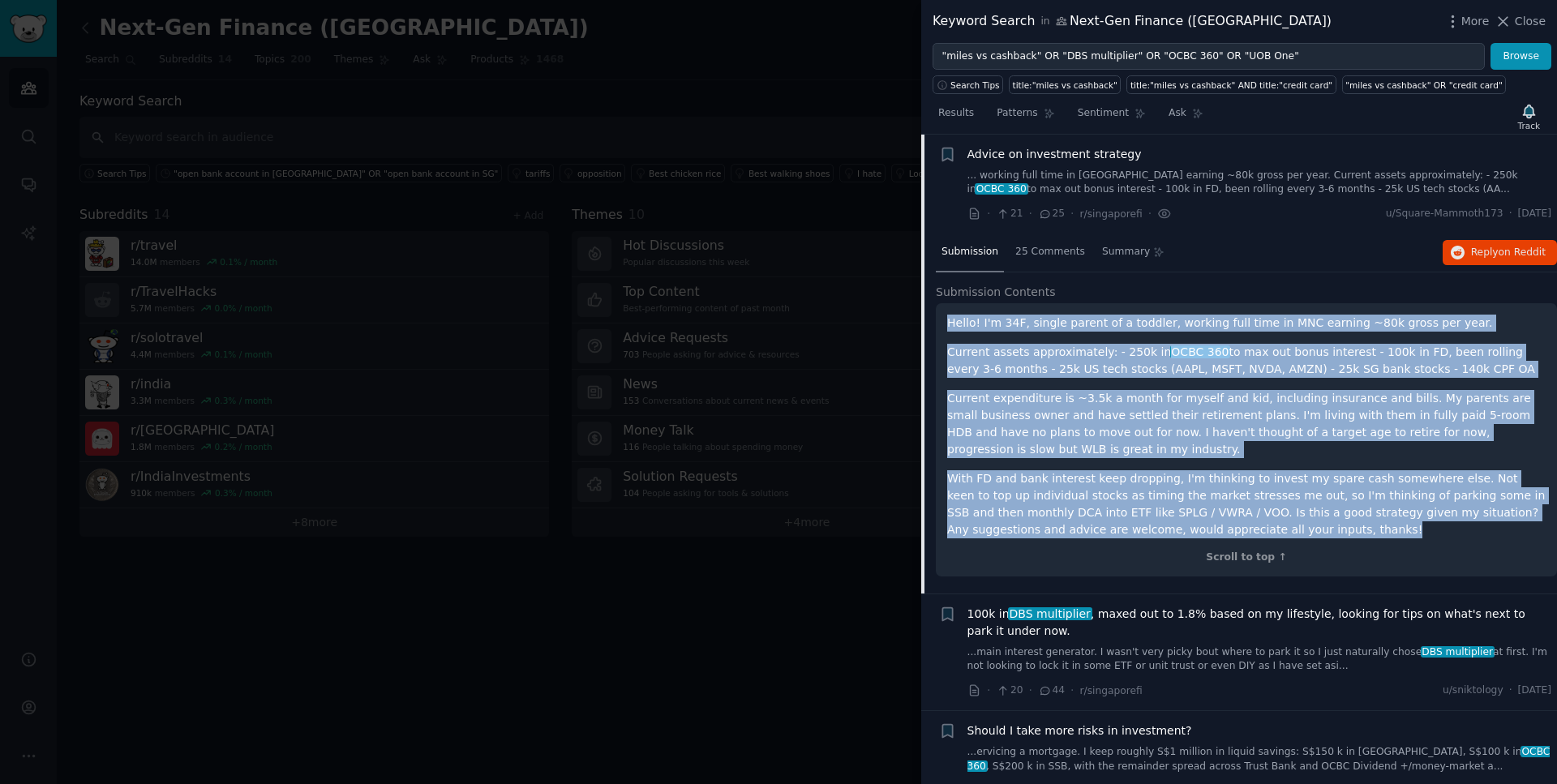
drag, startPoint x: 1289, startPoint y: 528, endPoint x: 935, endPoint y: 326, distance: 407.6
click at [936, 326] on div "Hello! I'm 34F, single parent of a toddler, working full time in MNC earning ~8…" at bounding box center [1247, 440] width 622 height 273
drag, startPoint x: 1550, startPoint y: 217, endPoint x: 1507, endPoint y: 218, distance: 43.0
click at [1507, 218] on li "+ Advice on investment strategy ... working full time in [GEOGRAPHIC_DATA] earn…" at bounding box center [1240, 184] width 636 height 99
click at [1108, 149] on span "Advice on investment strategy" at bounding box center [1055, 155] width 175 height 17
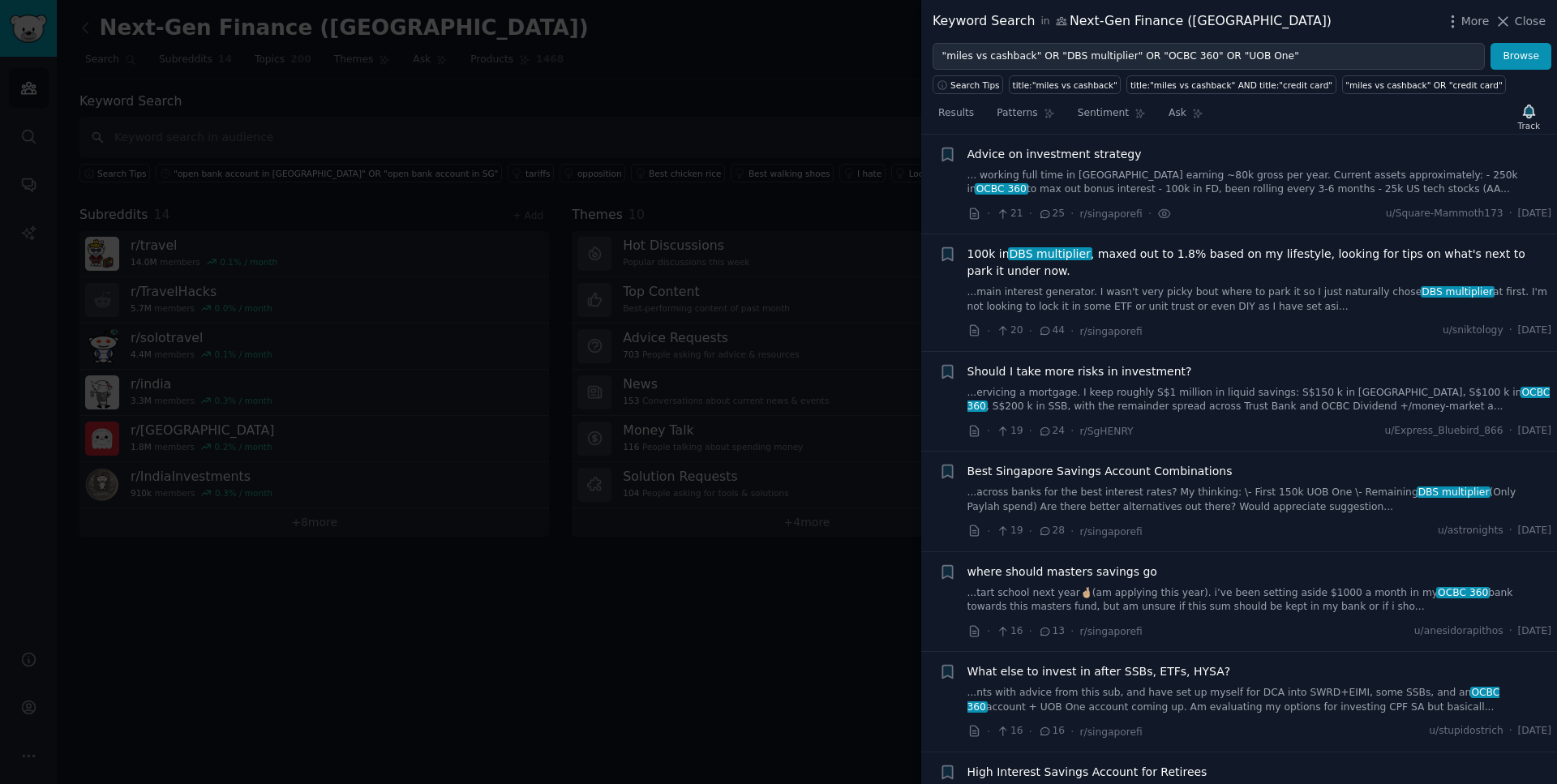
click at [1081, 262] on span "100k in DBS multiplier , maxed out to 1.8% based on my lifestyle, looking for t…" at bounding box center [1260, 262] width 584 height 34
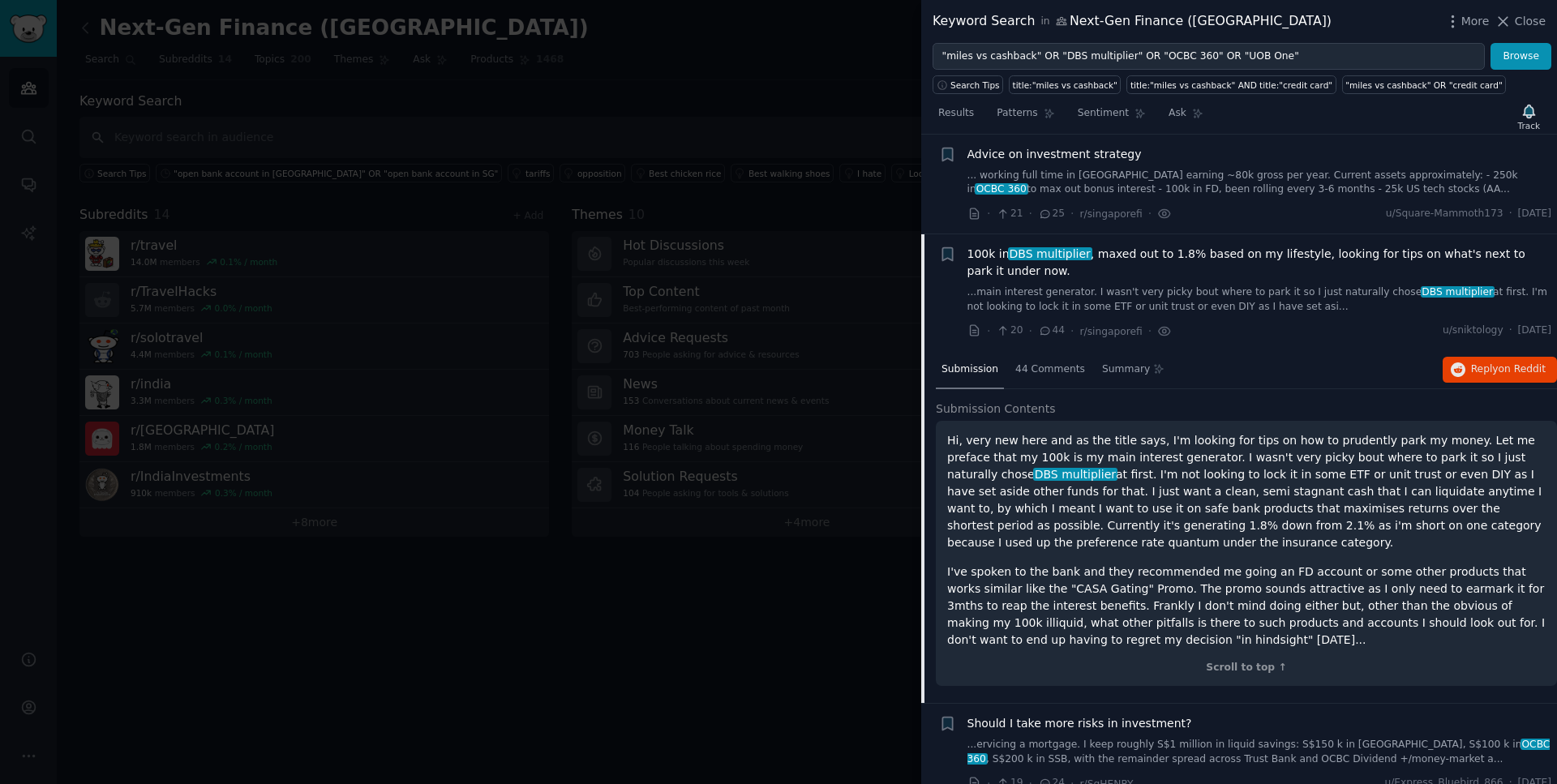
scroll to position [2644, 0]
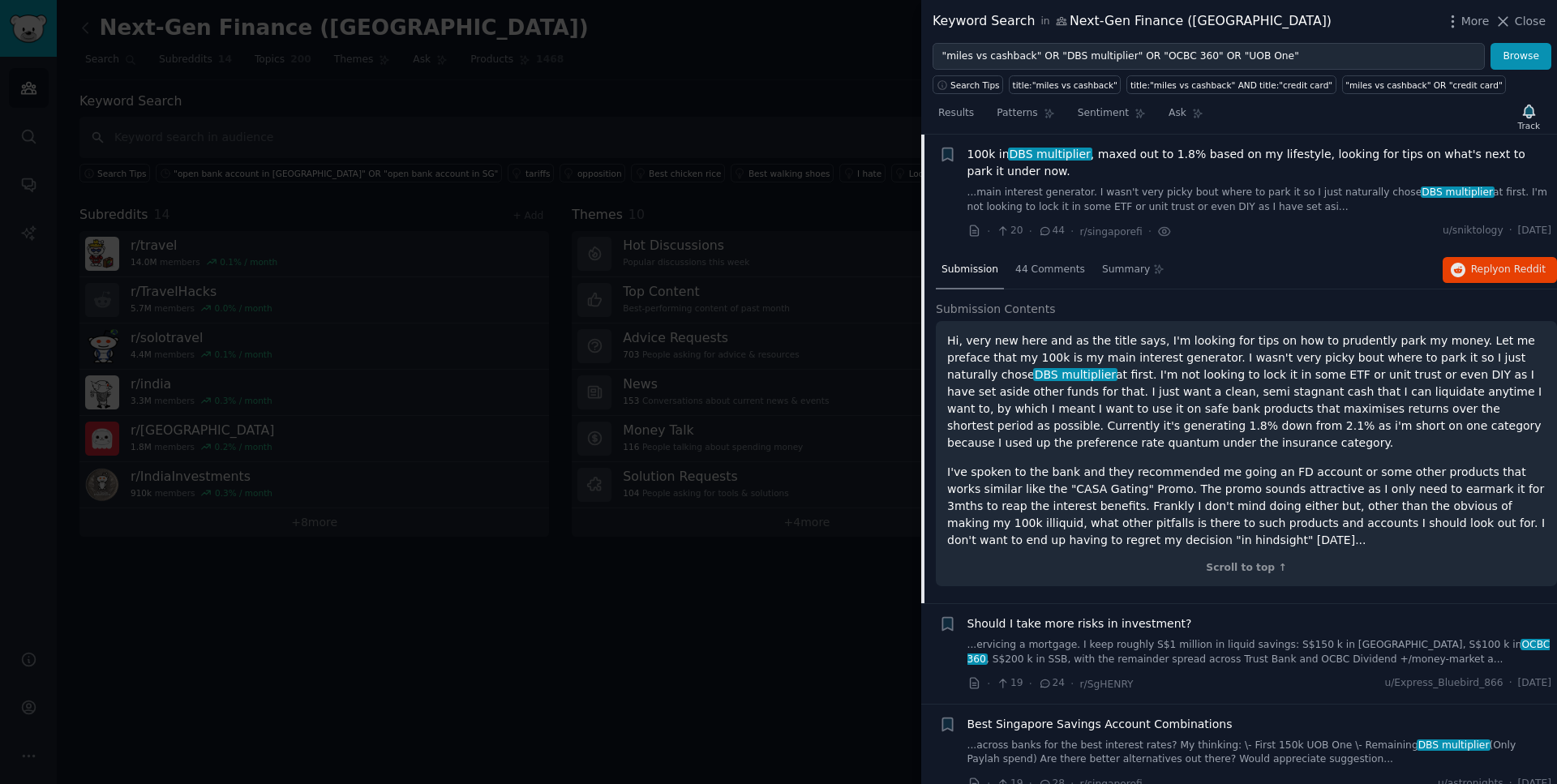
drag, startPoint x: 1209, startPoint y: 544, endPoint x: 947, endPoint y: 346, distance: 328.4
click at [946, 343] on div "Hi, very new here and as the title says, I'm looking for tips on how to prudent…" at bounding box center [1247, 455] width 622 height 266
drag, startPoint x: 1547, startPoint y: 231, endPoint x: 1500, endPoint y: 232, distance: 47.0
click at [1500, 232] on li "+ 100k in DBS multiplier , maxed out to 1.8% based on my lifestyle, looking for…" at bounding box center [1240, 193] width 636 height 117
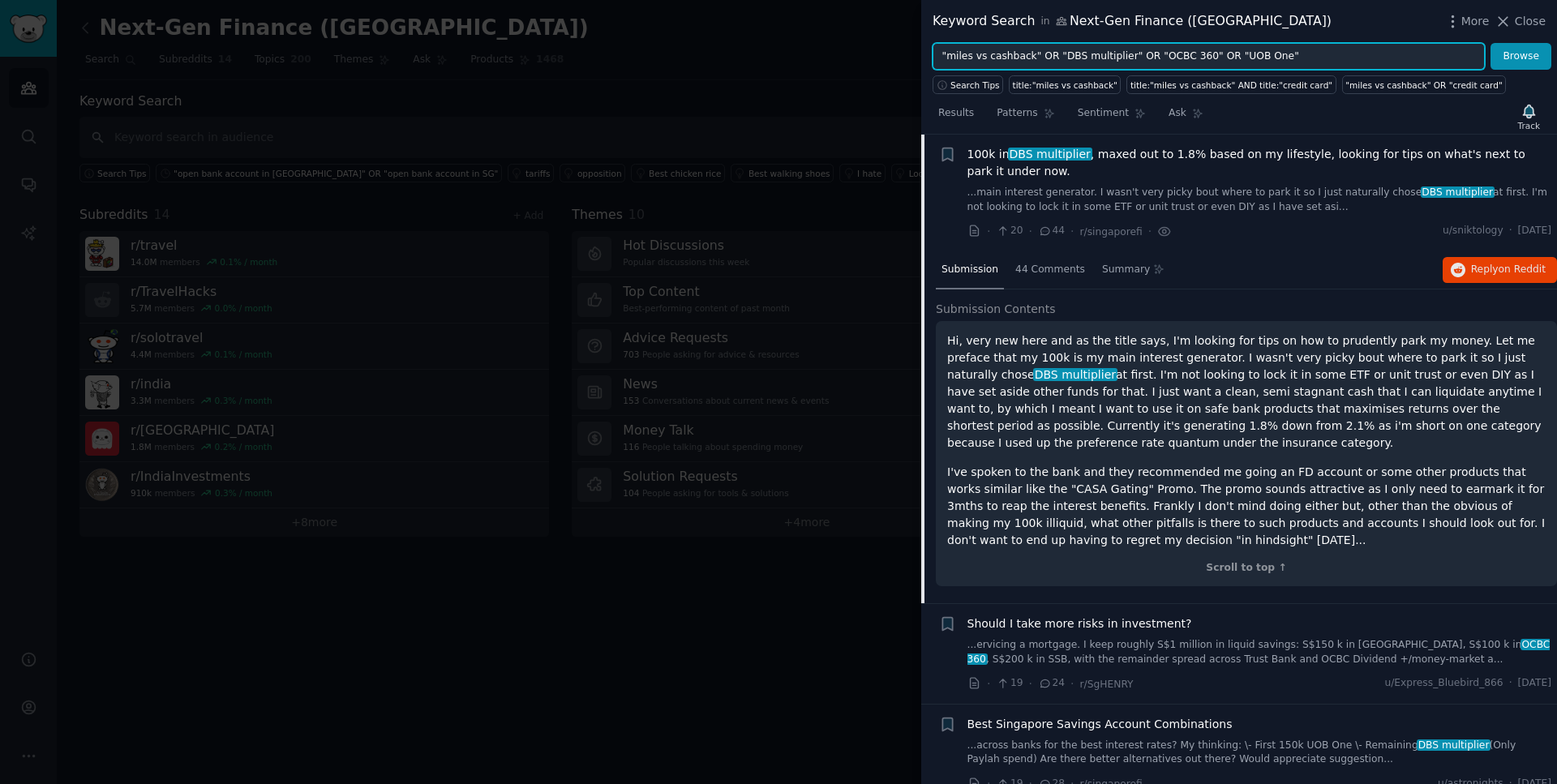
click at [1205, 58] on input ""miles vs cashback" OR "DBS multiplier" OR "OCBC 360" OR "UOB One"" at bounding box center [1209, 57] width 552 height 28
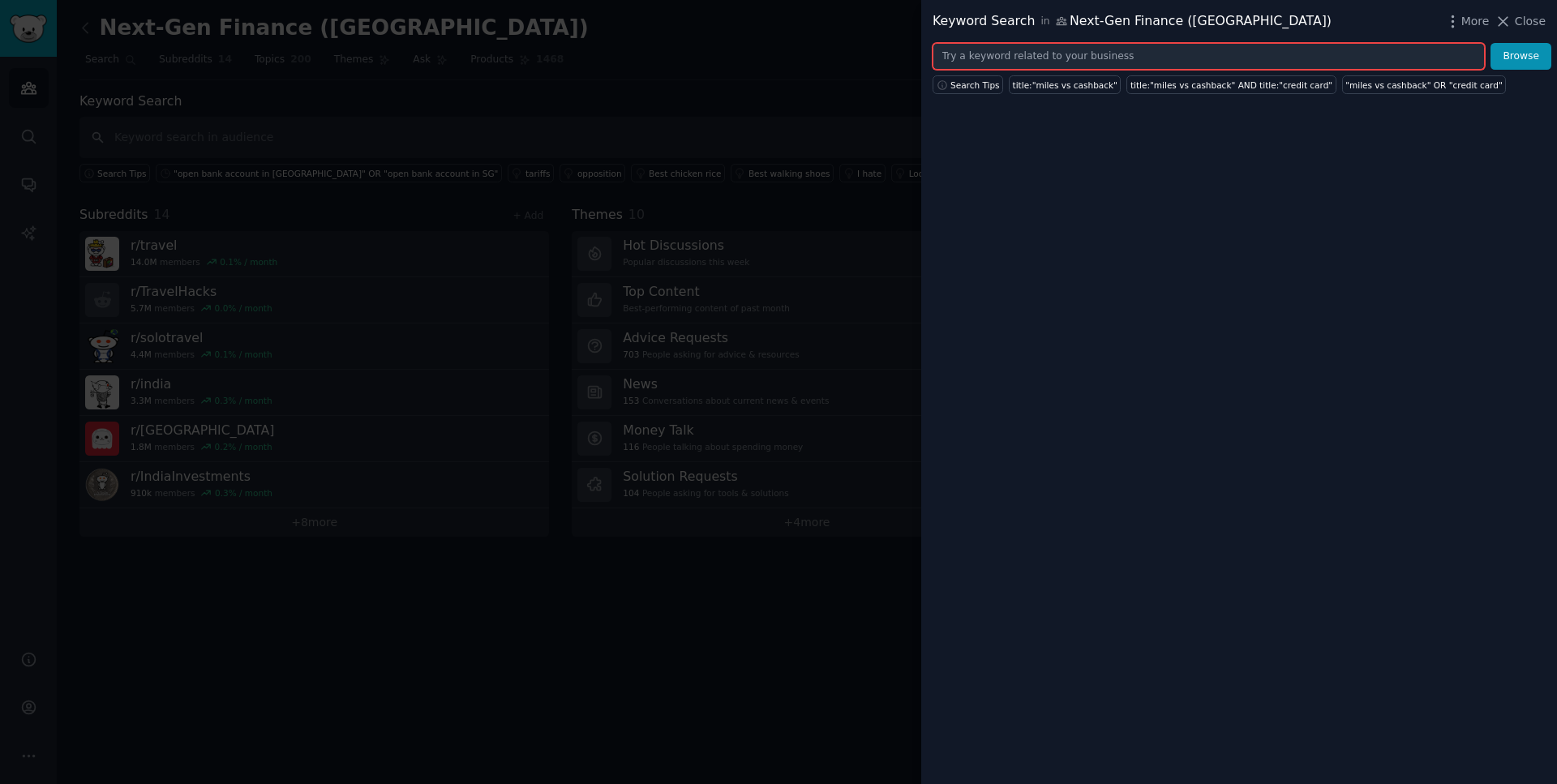
paste input ""why I left my bank" OR "switching bank India" OR "best loyalty program bank" O…"
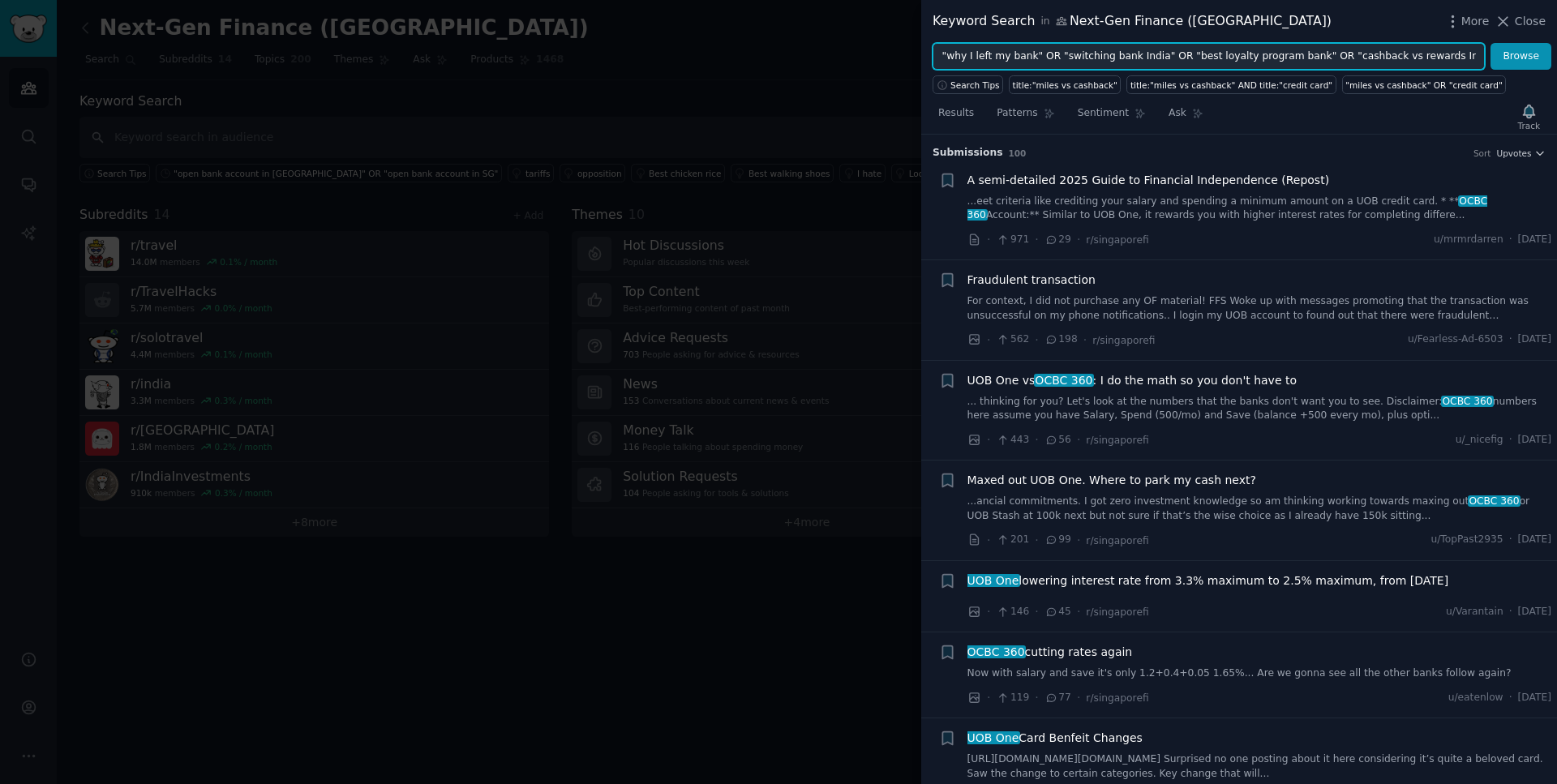
paste input ""why I left my bank" OR "switching bank India" OR "best loyalty program bank" O…"
type input ""why I left my bank" OR "switching bank India" OR "best loyalty program bank" O…"
click at [1490, 43] on button "Browse" at bounding box center [1521, 57] width 61 height 28
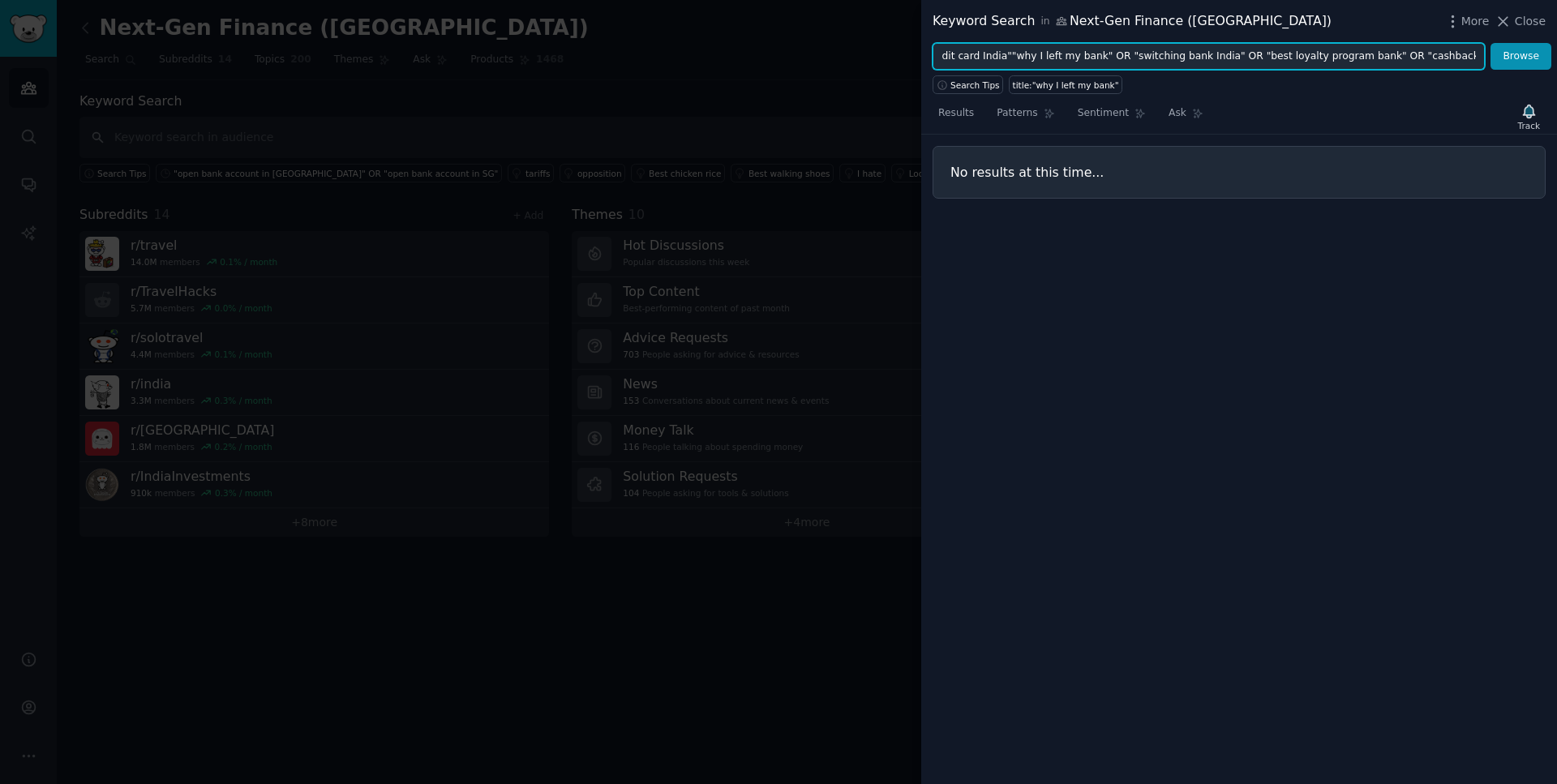
scroll to position [0, 0]
drag, startPoint x: 1075, startPoint y: 61, endPoint x: 698, endPoint y: 61, distance: 377.0
click at [698, 61] on div "Keyword Search in Next-Gen Finance ([GEOGRAPHIC_DATA]) More Close "why I left m…" at bounding box center [778, 392] width 1557 height 784
click at [1330, 55] on input ""why I left my bank" OR "switching bank India" OR "best loyalty program bank" O…" at bounding box center [1209, 57] width 552 height 28
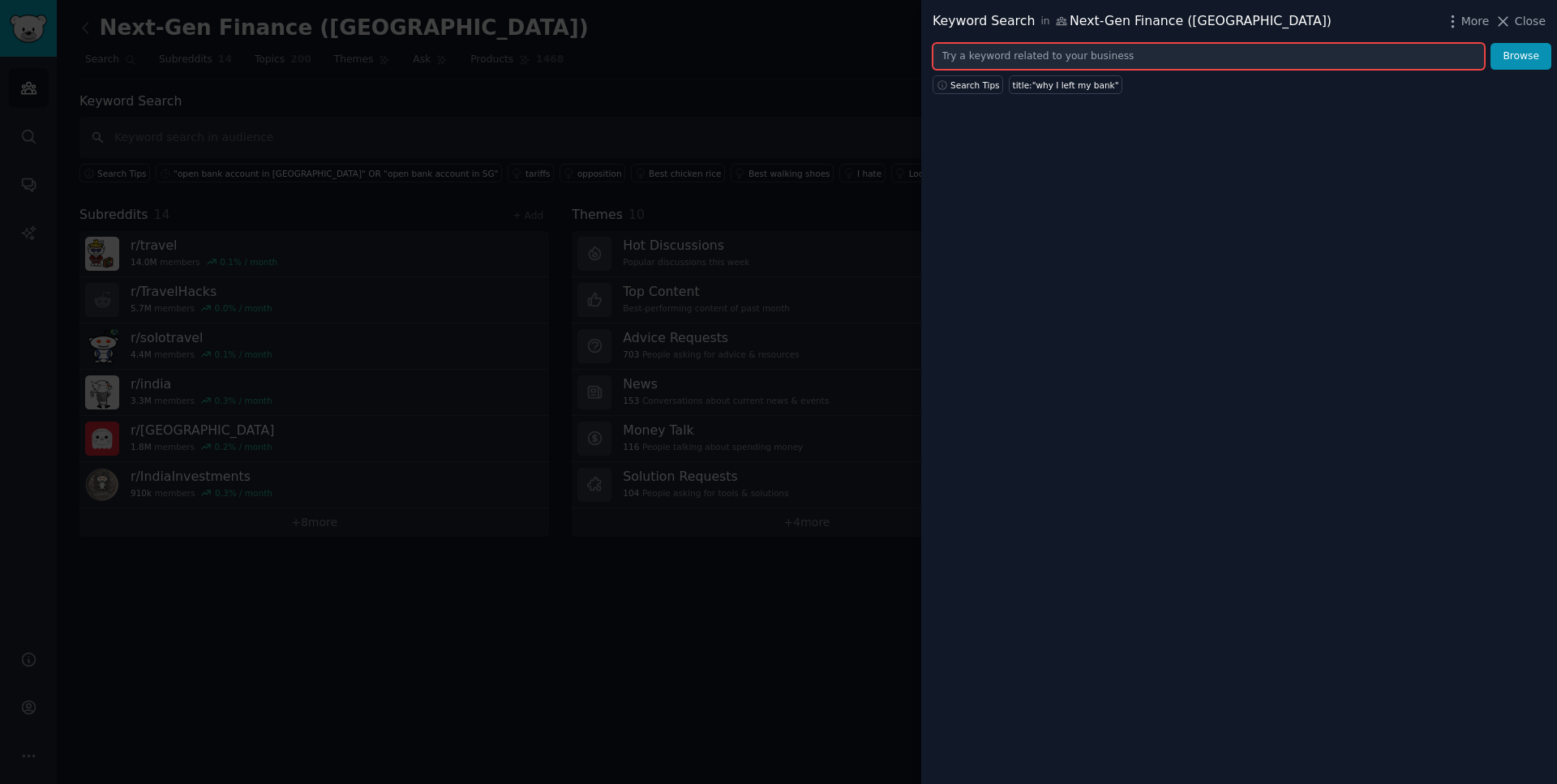
paste input ""cashback vs rewards" OR "best cashback card India" OR "credit card perks India…"
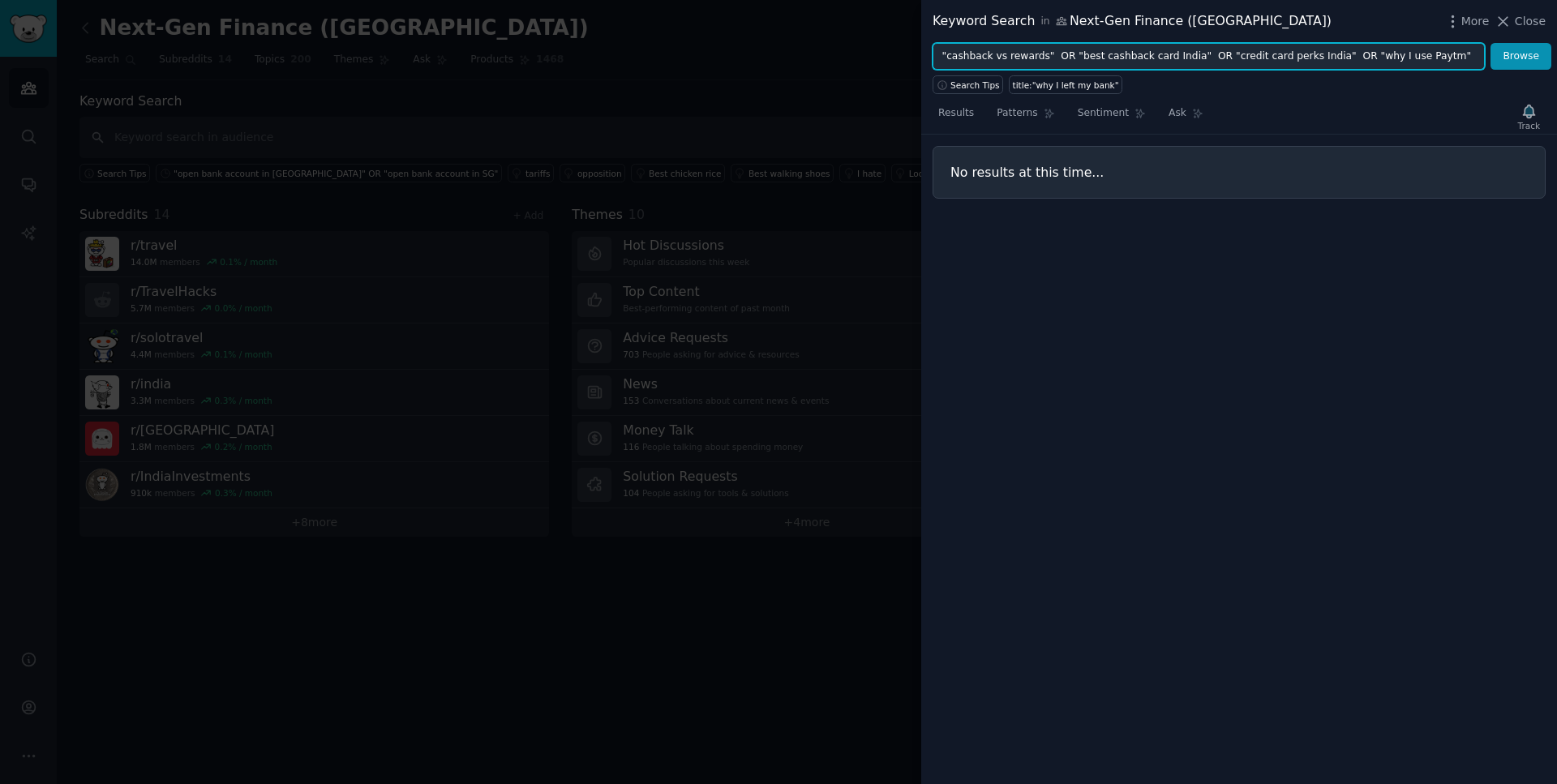
scroll to position [0, 295]
type input ""cashback vs rewards" OR "best cashback card India" OR "credit card perks India…"
click at [1490, 43] on button "Browse" at bounding box center [1521, 57] width 61 height 28
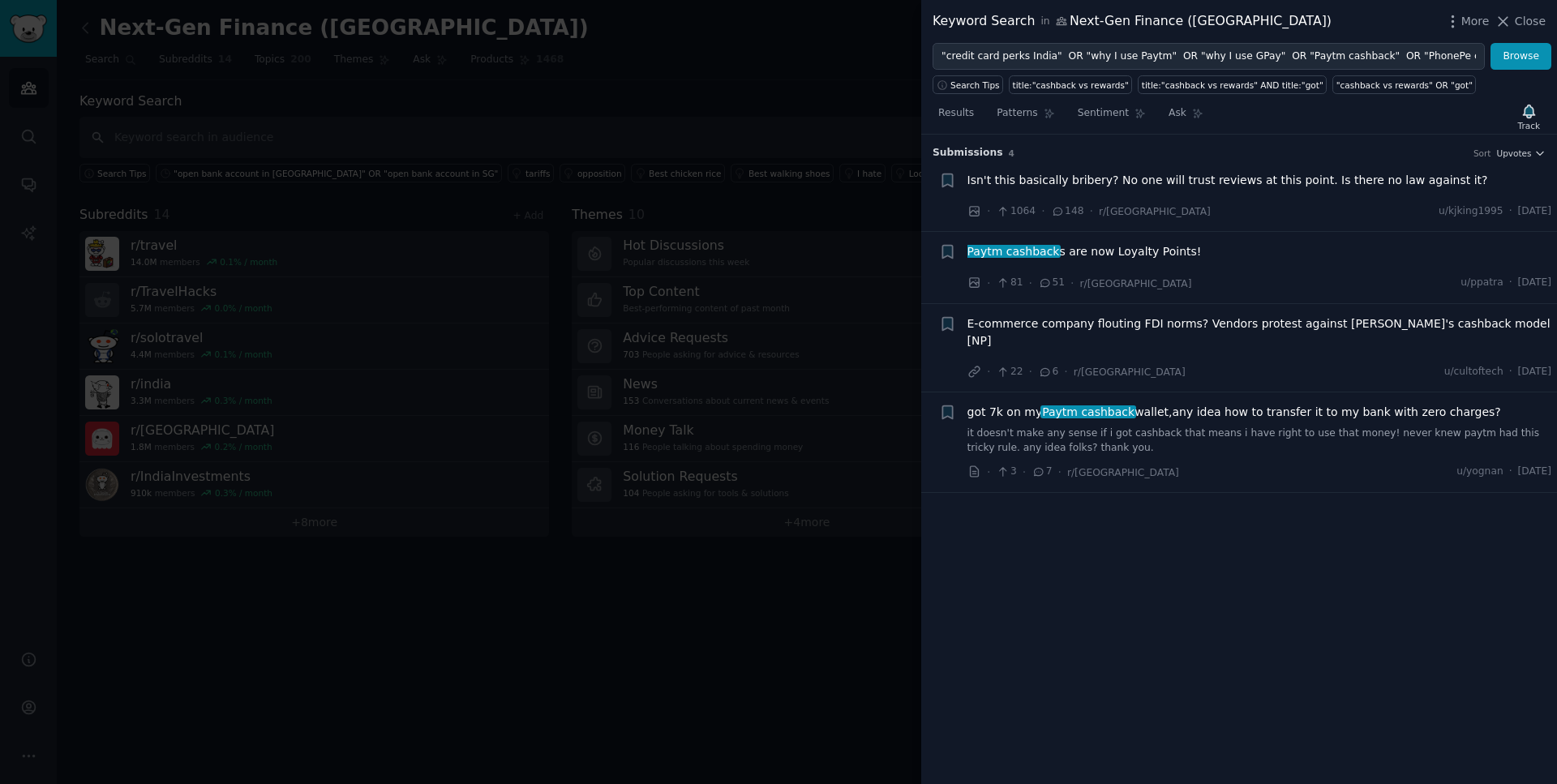
scroll to position [0, 0]
click at [1282, 188] on div "Isn't this basically bribery? No one will trust reviews at this point. Is there…" at bounding box center [1260, 183] width 584 height 22
click at [1266, 179] on span "Isn't this basically bribery? No one will trust reviews at this point. Is there…" at bounding box center [1228, 181] width 520 height 17
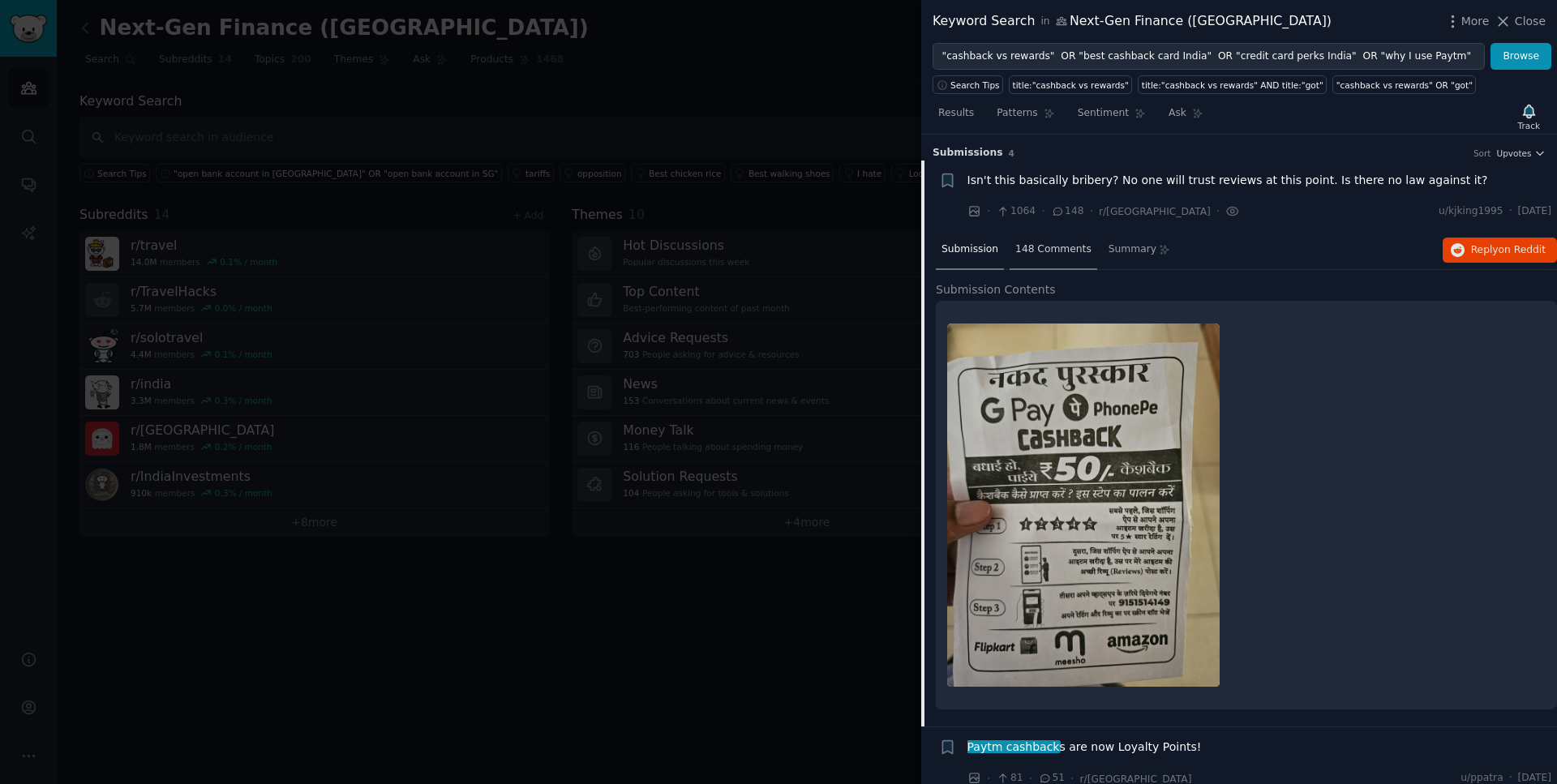
click at [1054, 254] on span "148 Comments" at bounding box center [1054, 250] width 76 height 15
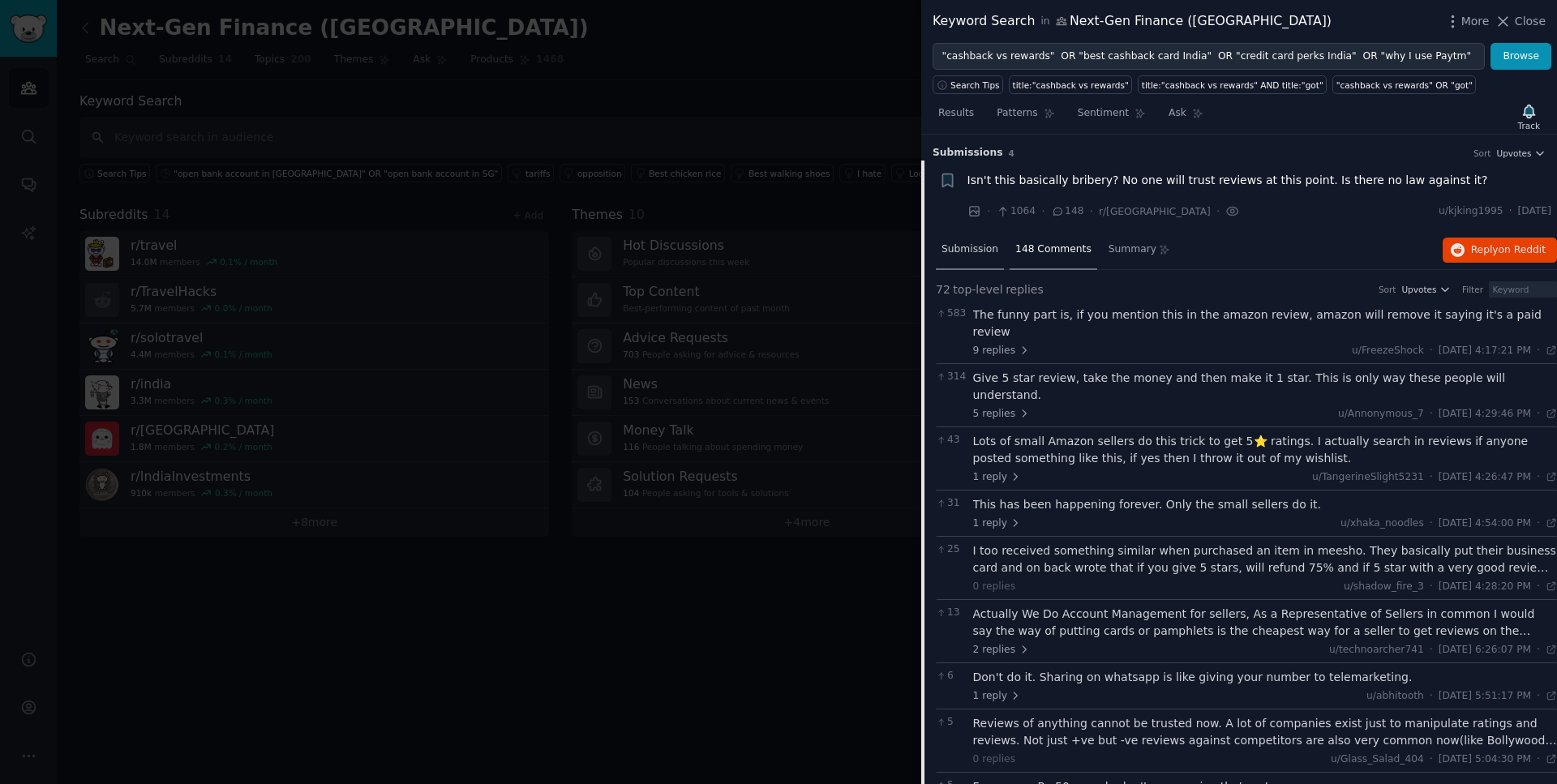
click at [942, 262] on div "Submission" at bounding box center [970, 250] width 68 height 39
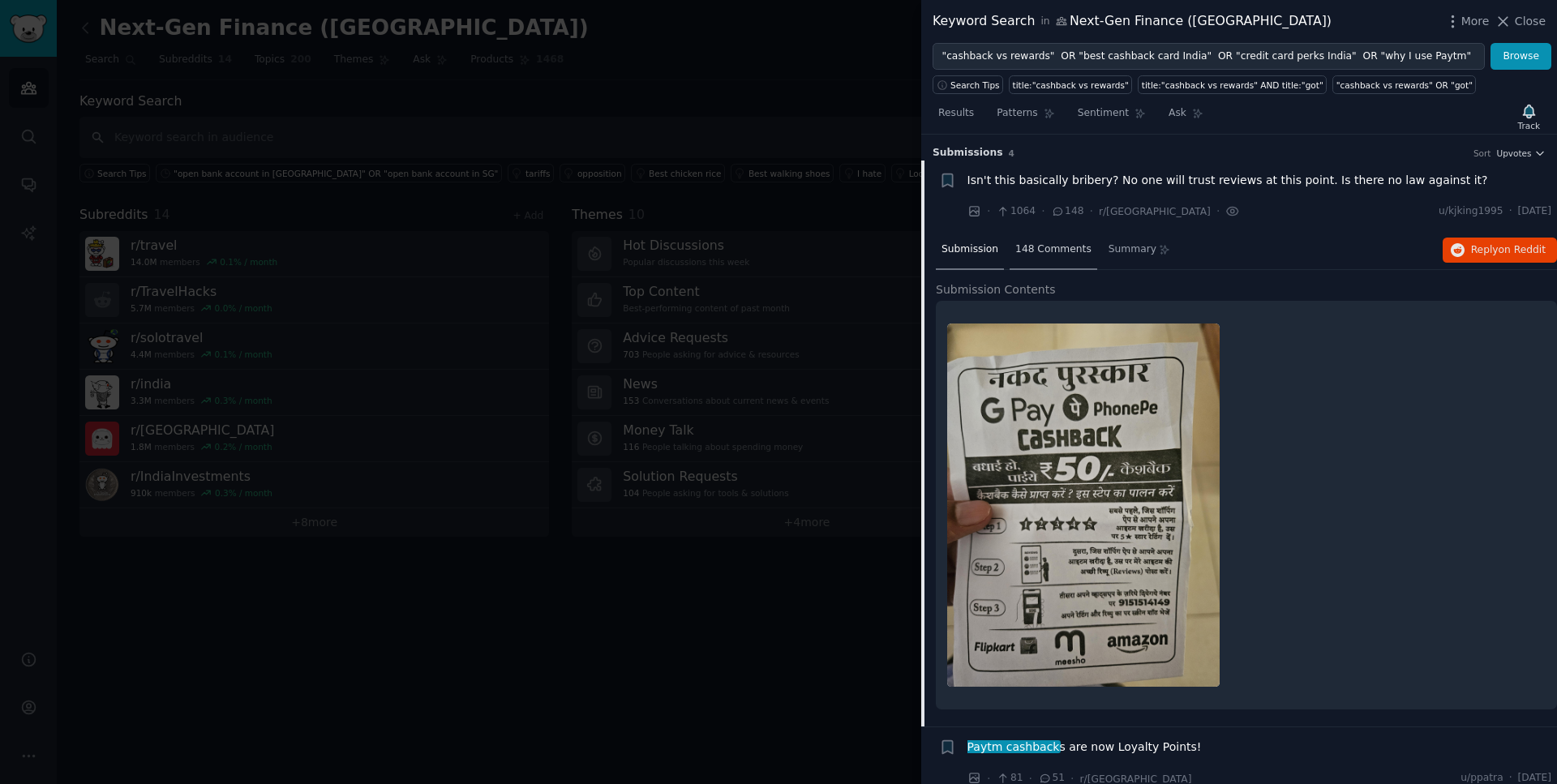
click at [1025, 243] on span "148 Comments" at bounding box center [1054, 250] width 76 height 15
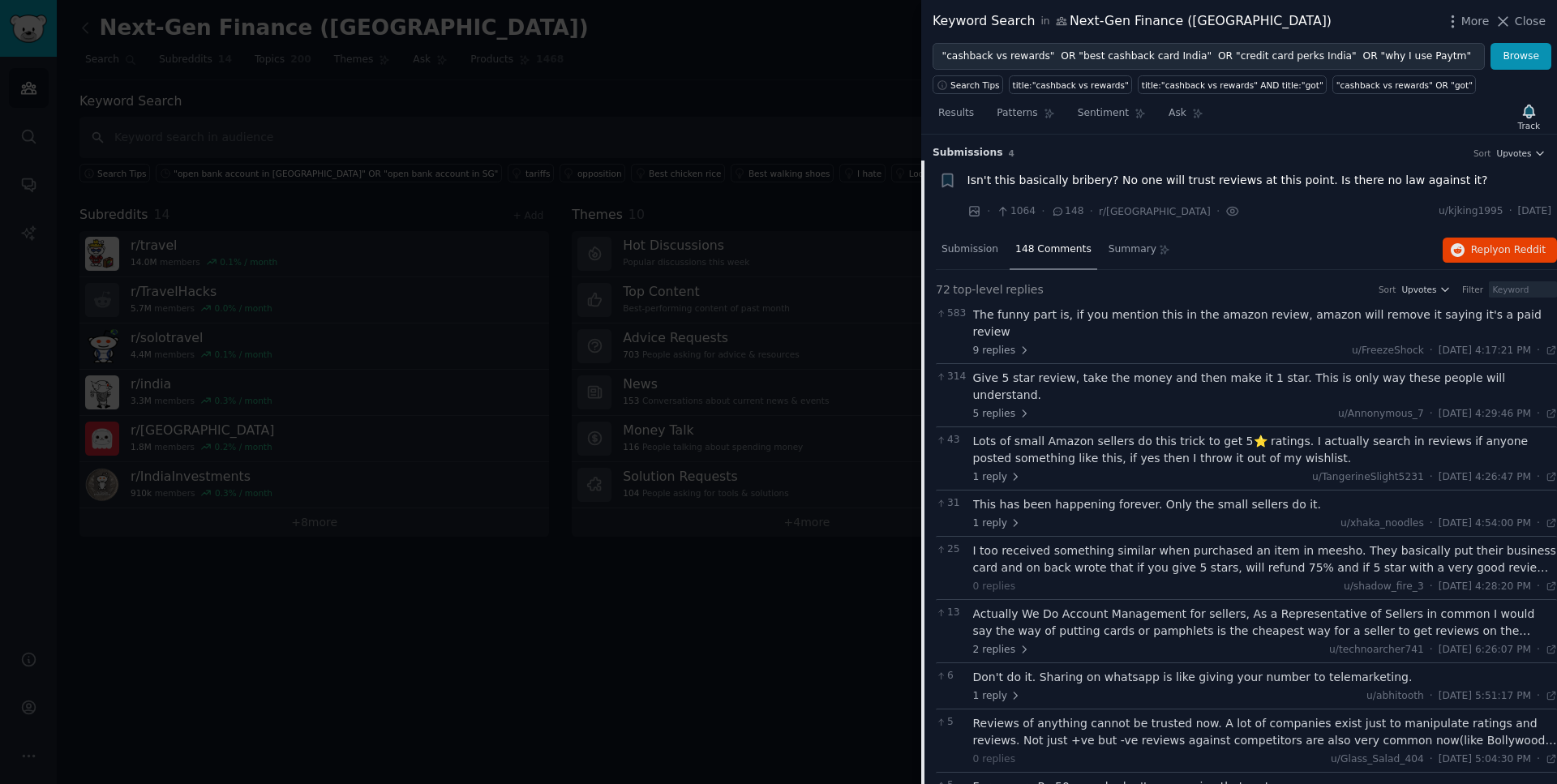
click at [1079, 182] on span "Isn't this basically bribery? No one will trust reviews at this point. Is there…" at bounding box center [1228, 181] width 520 height 17
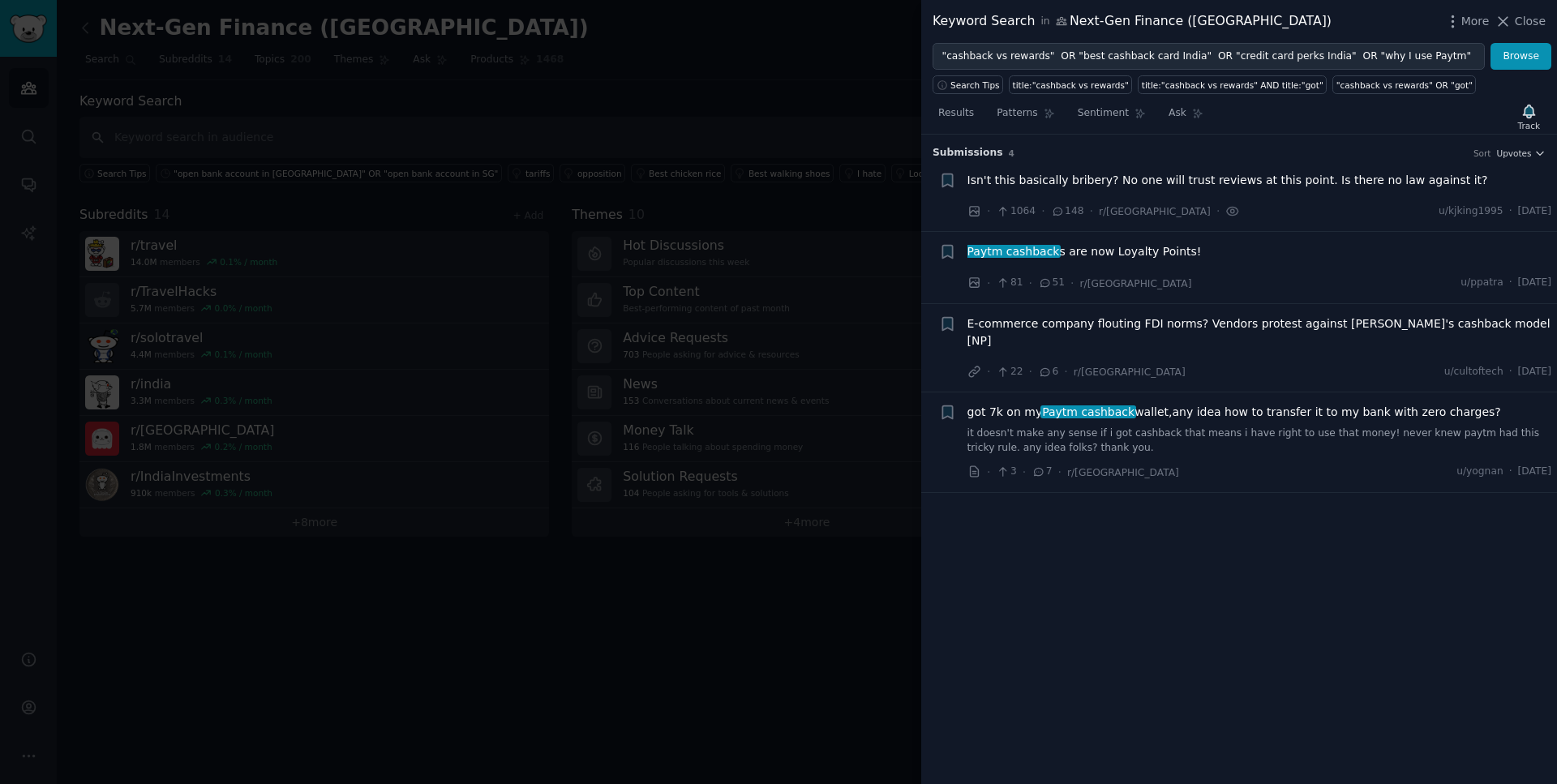
click at [1088, 258] on span "Paytm cashback s are now Loyalty Points!" at bounding box center [1084, 252] width 234 height 17
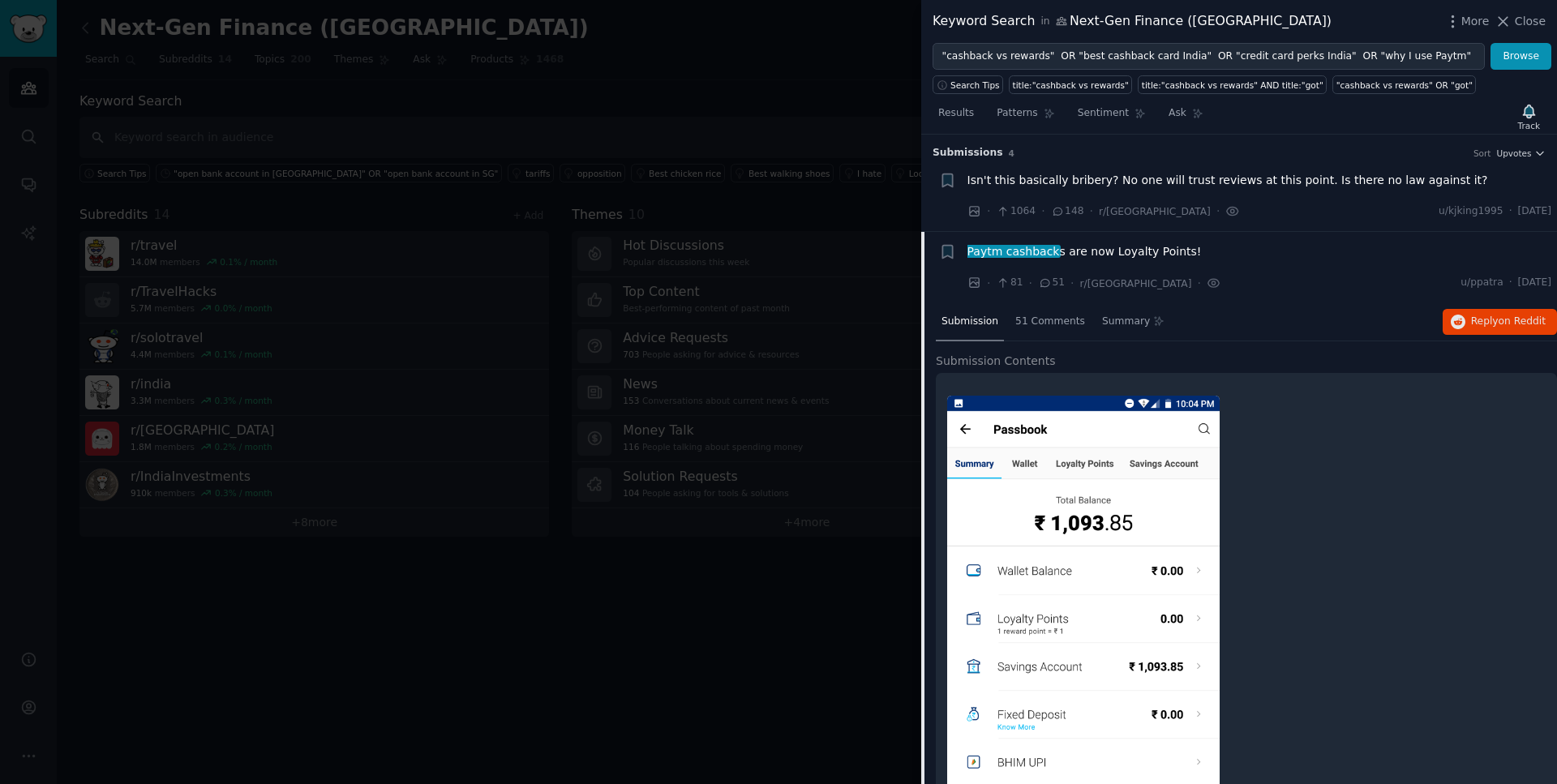
click at [1088, 258] on span "Paytm cashback s are now Loyalty Points!" at bounding box center [1084, 252] width 234 height 17
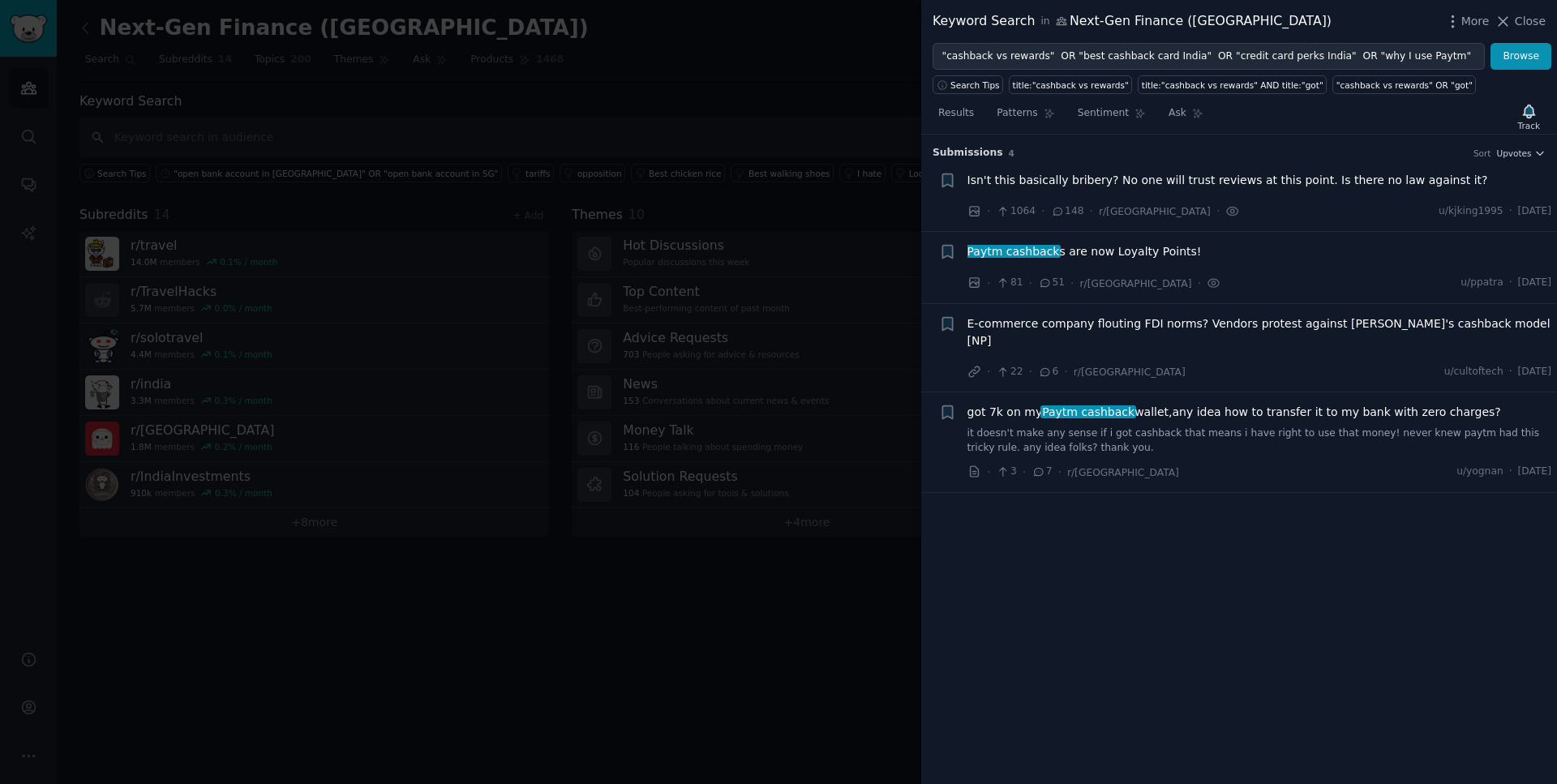
click at [1183, 71] on div "Search Tips title:"cashback vs rewards" title:"cashback vs rewards" AND title:"…" at bounding box center [1240, 82] width 636 height 24
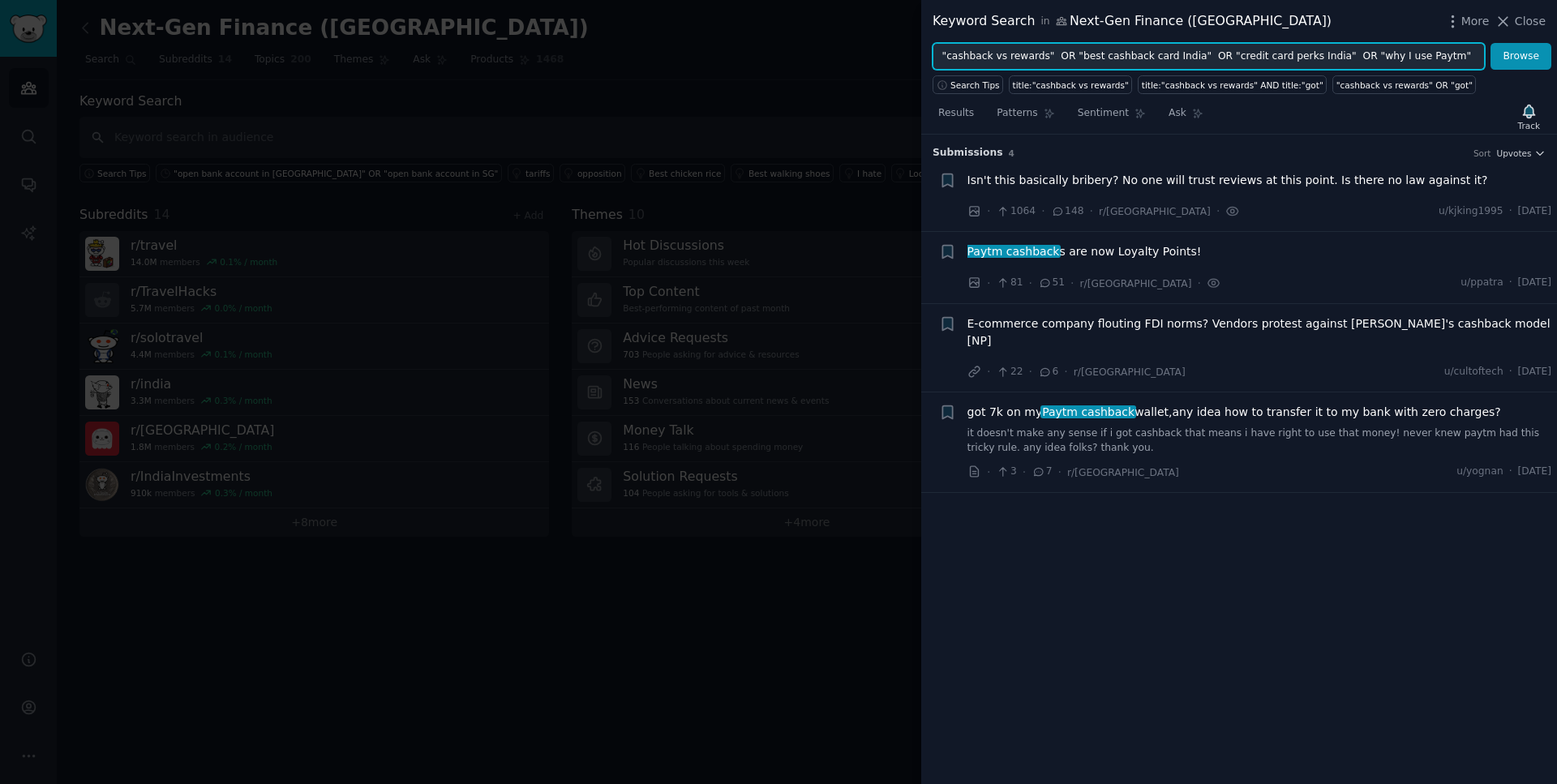
click at [1183, 59] on input ""cashback vs rewards" OR "best cashback card India" OR "credit card perks India…" at bounding box center [1209, 57] width 552 height 28
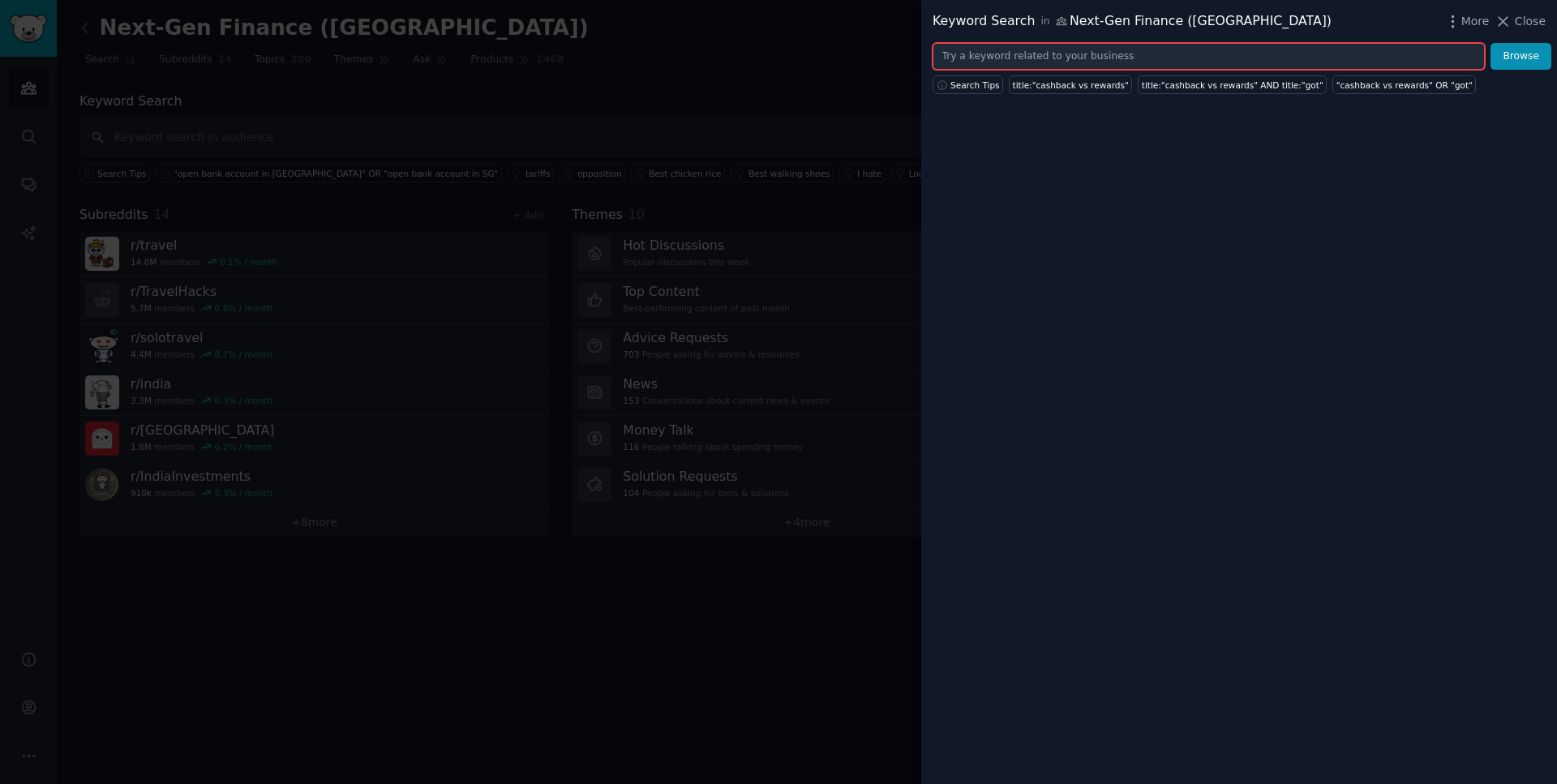
paste input ""Paytm cashback" OR "GPay cashback" OR "PhonePe rewards""
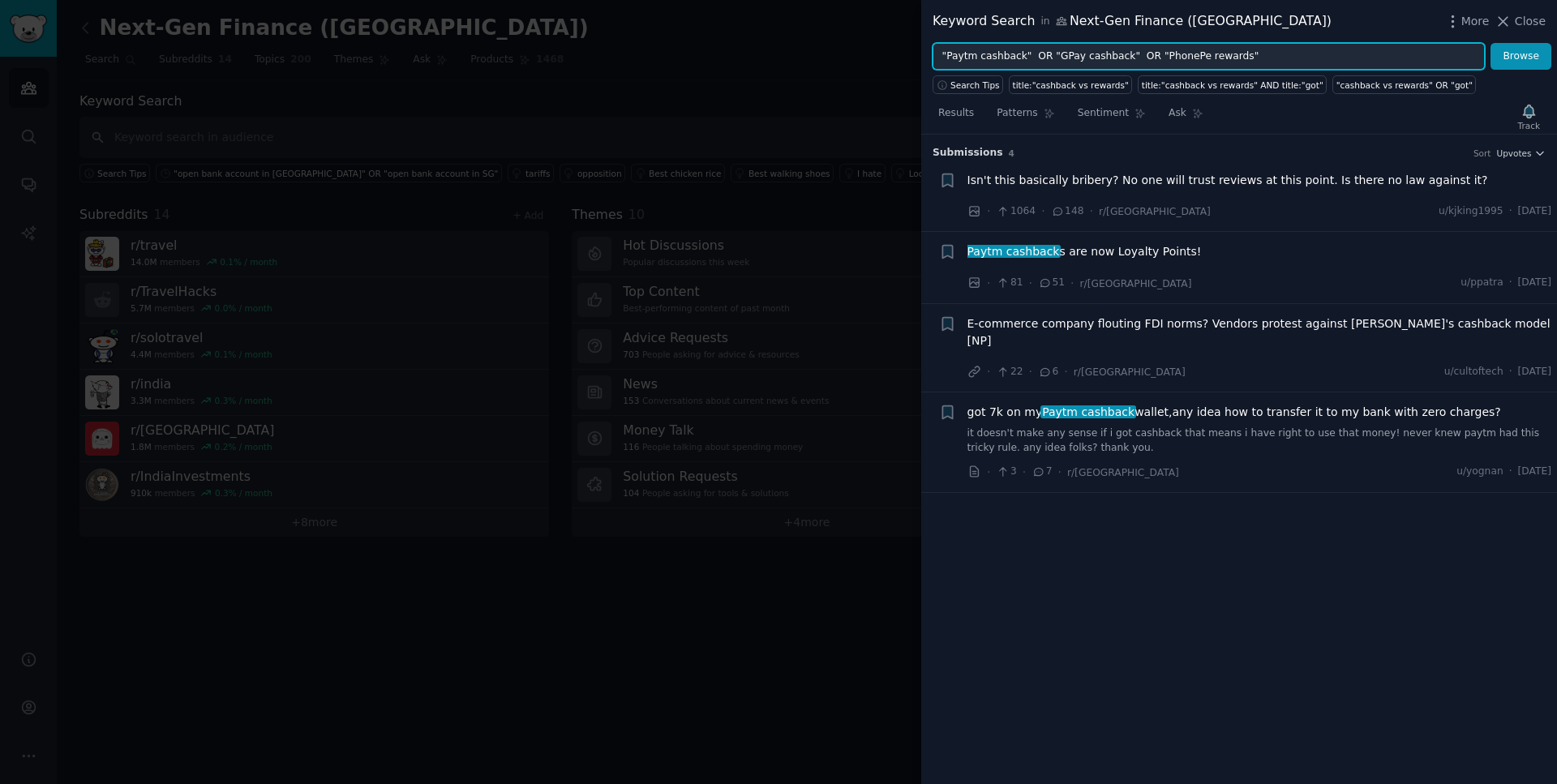
type input ""Paytm cashback" OR "GPay cashback" OR "PhonePe rewards""
click at [1490, 43] on button "Browse" at bounding box center [1521, 57] width 61 height 28
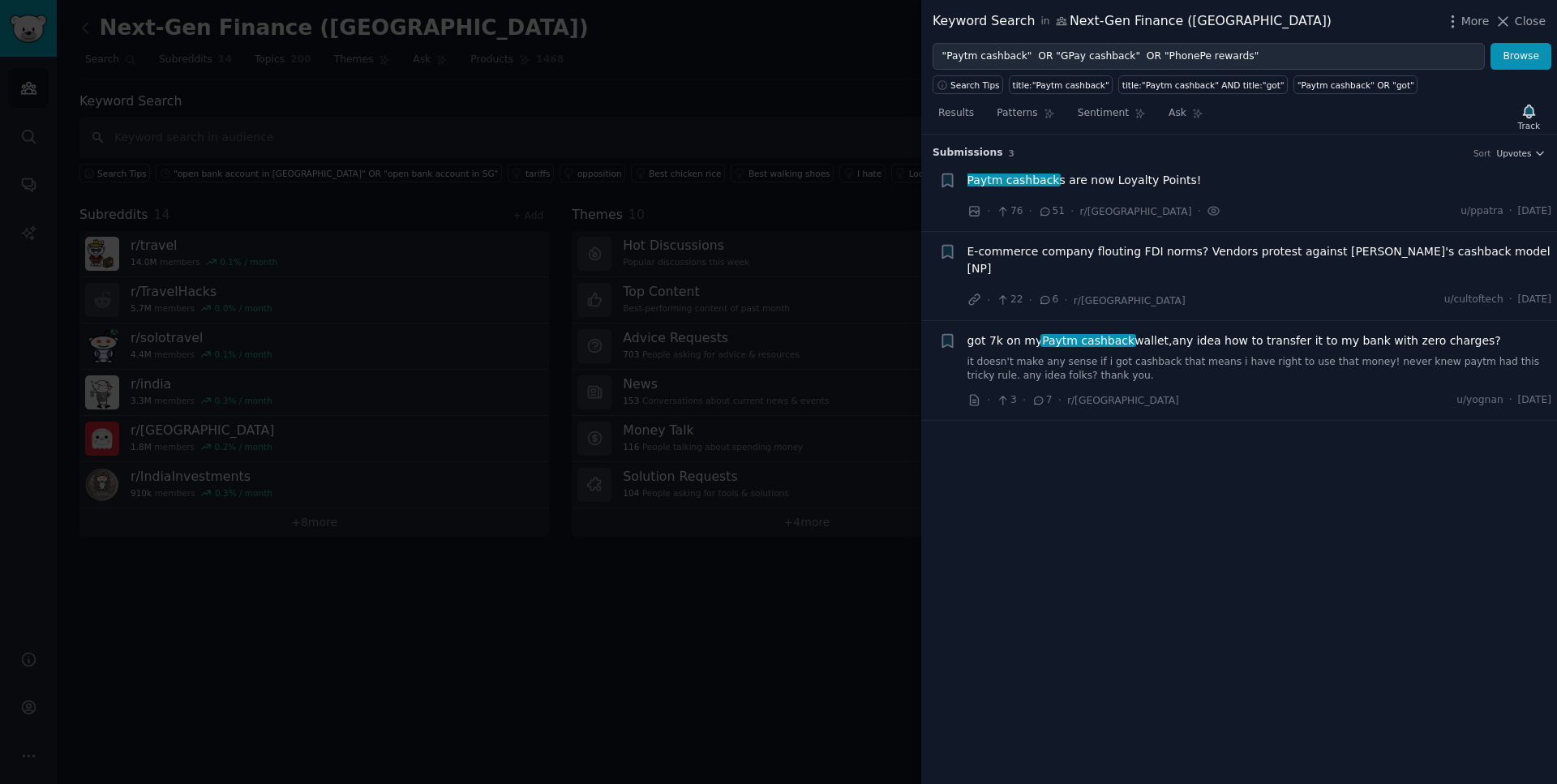
click at [664, 86] on div at bounding box center [778, 392] width 1557 height 784
